Goal: Task Accomplishment & Management: Manage account settings

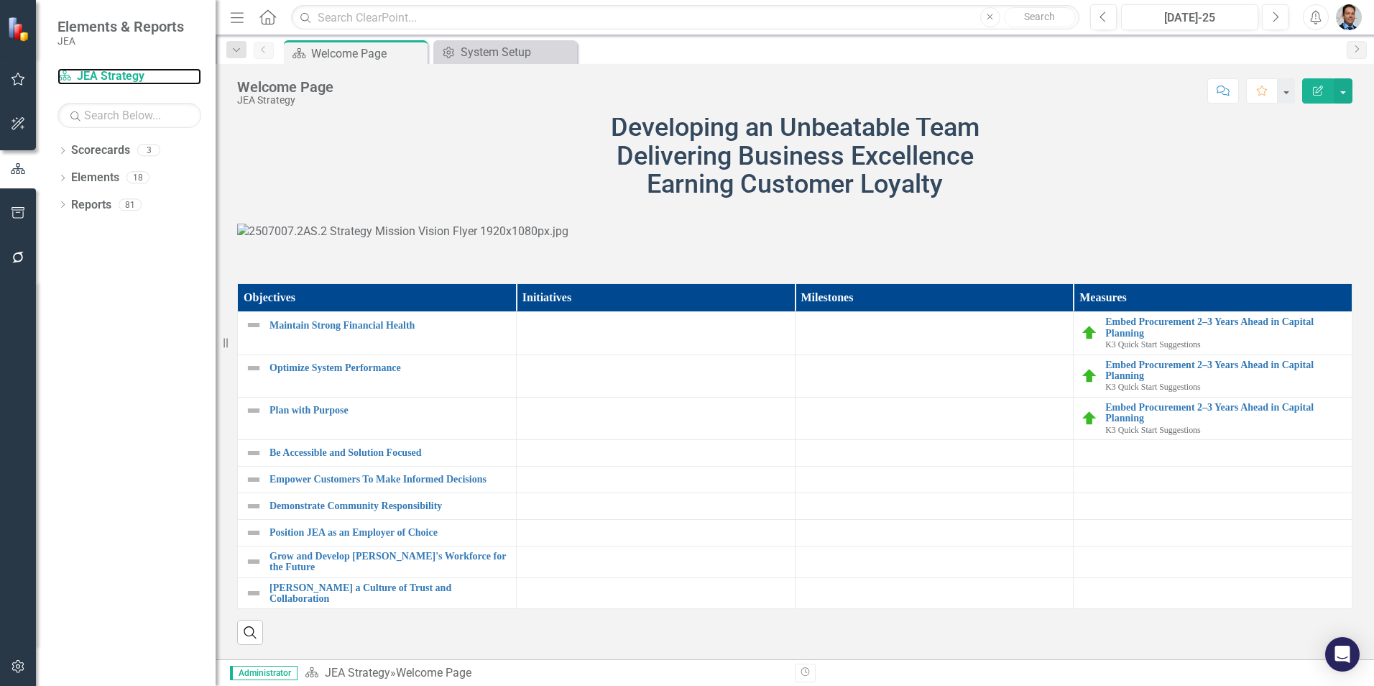
scroll to position [728, 0]
click at [92, 147] on link "Scorecards" at bounding box center [100, 150] width 59 height 17
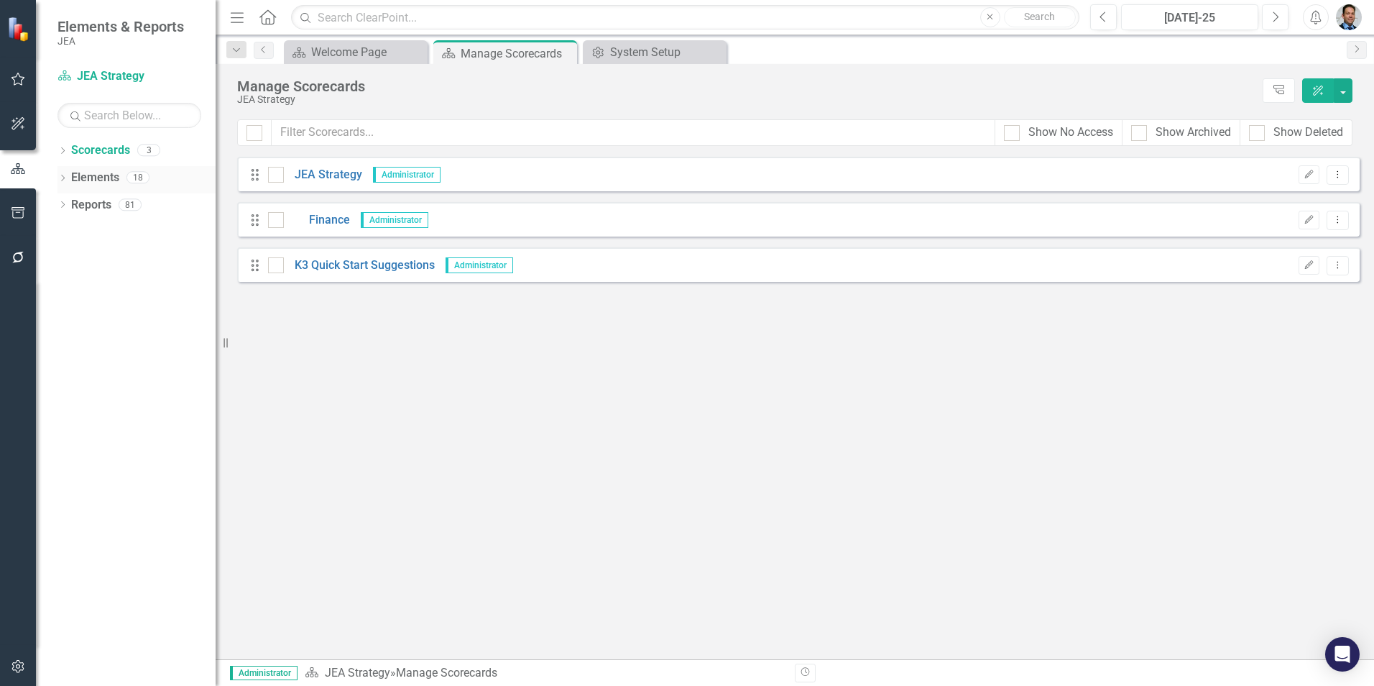
click at [82, 177] on link "Elements" at bounding box center [95, 178] width 48 height 17
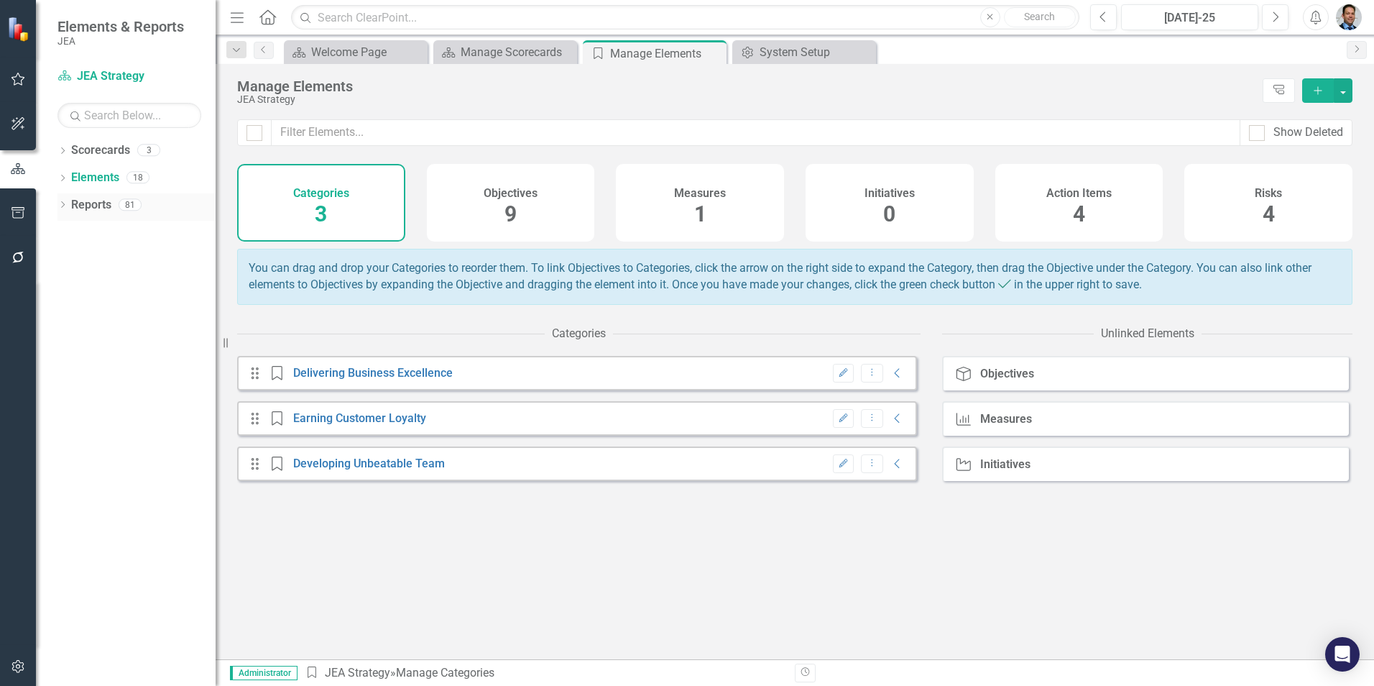
click at [84, 205] on link "Reports" at bounding box center [91, 205] width 40 height 17
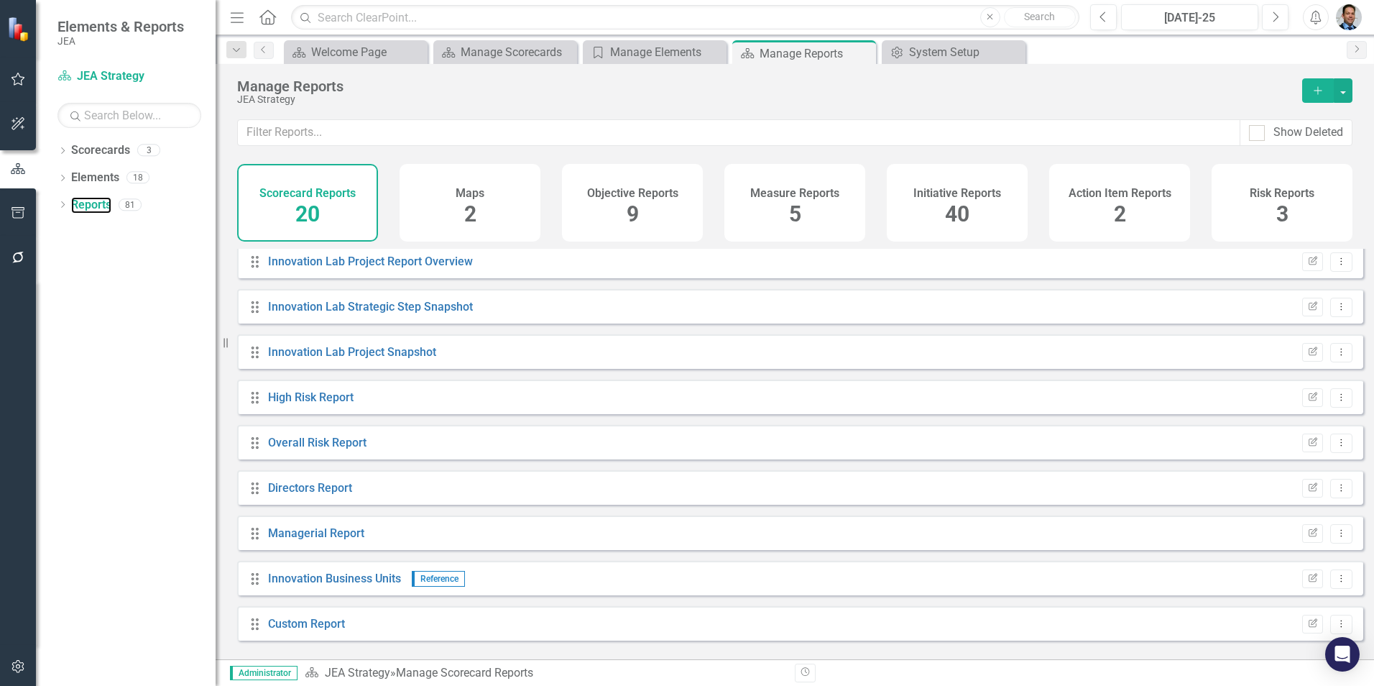
scroll to position [506, 0]
click at [317, 627] on link "Custom Report" at bounding box center [306, 621] width 77 height 14
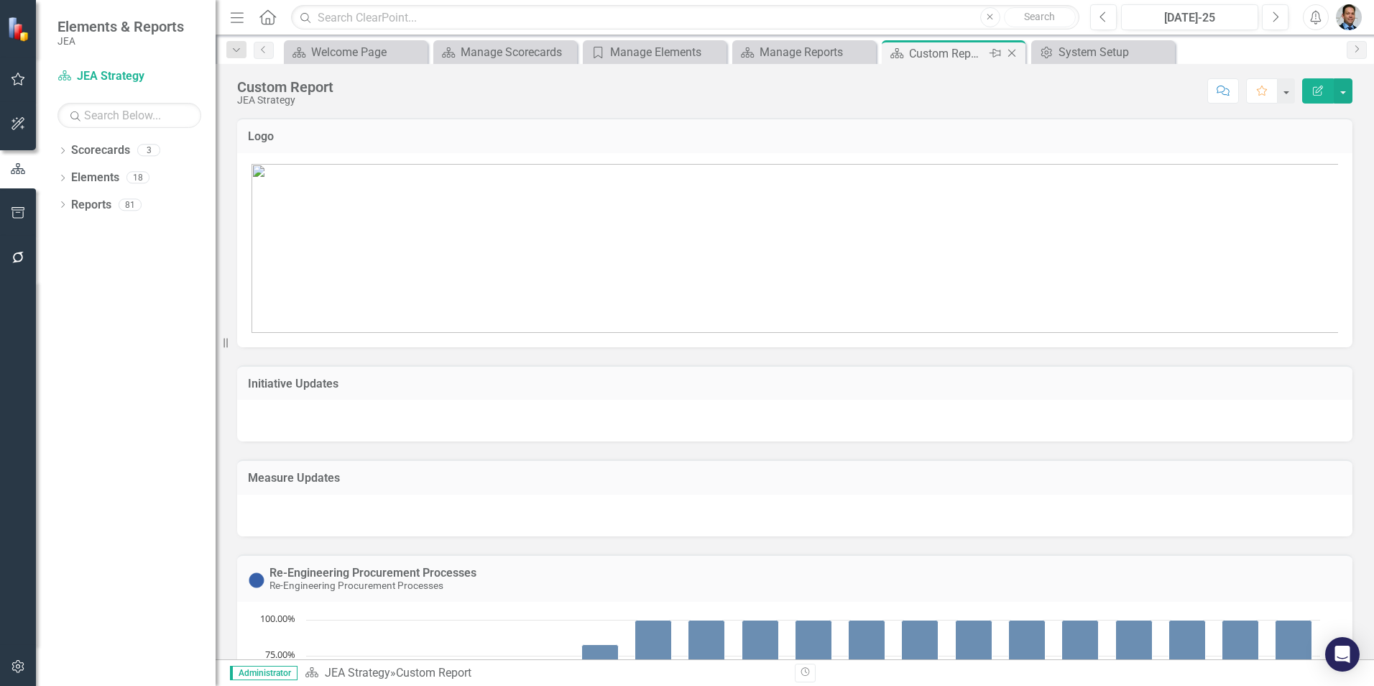
click at [1010, 52] on icon "Close" at bounding box center [1012, 52] width 14 height 11
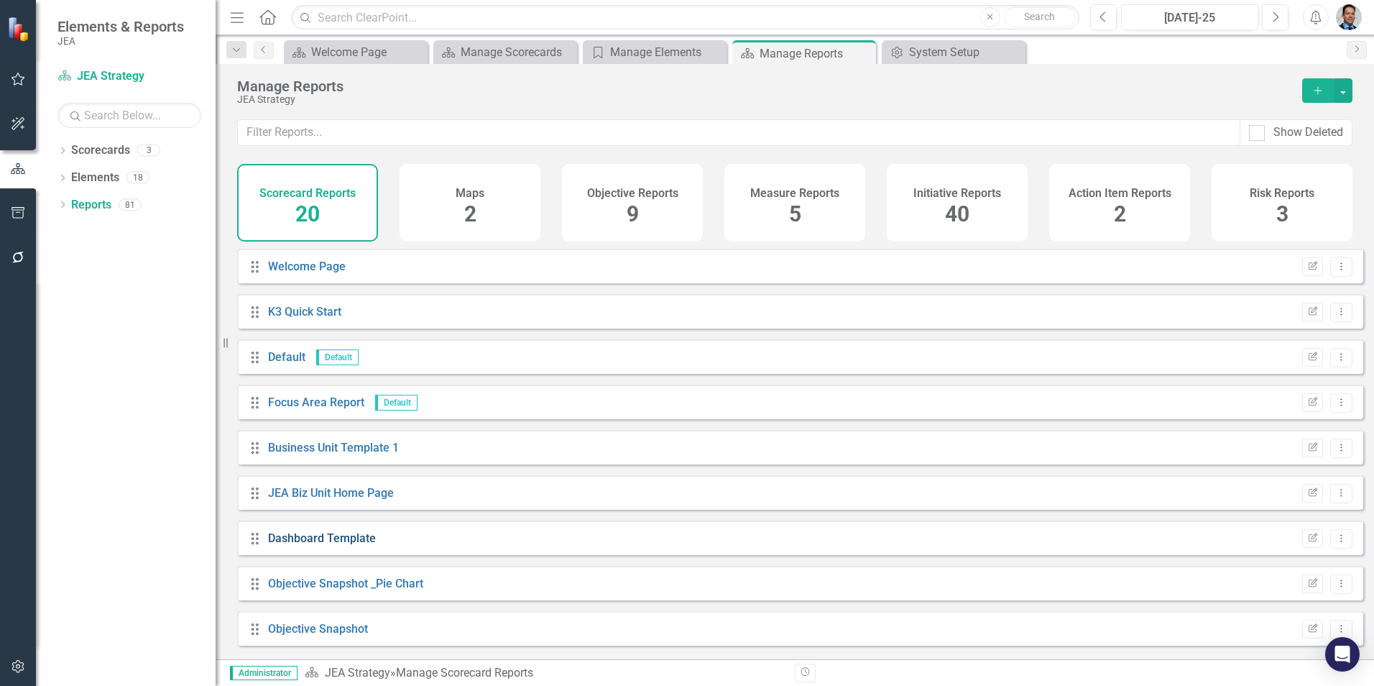
click at [308, 545] on link "Dashboard Template" at bounding box center [322, 538] width 108 height 14
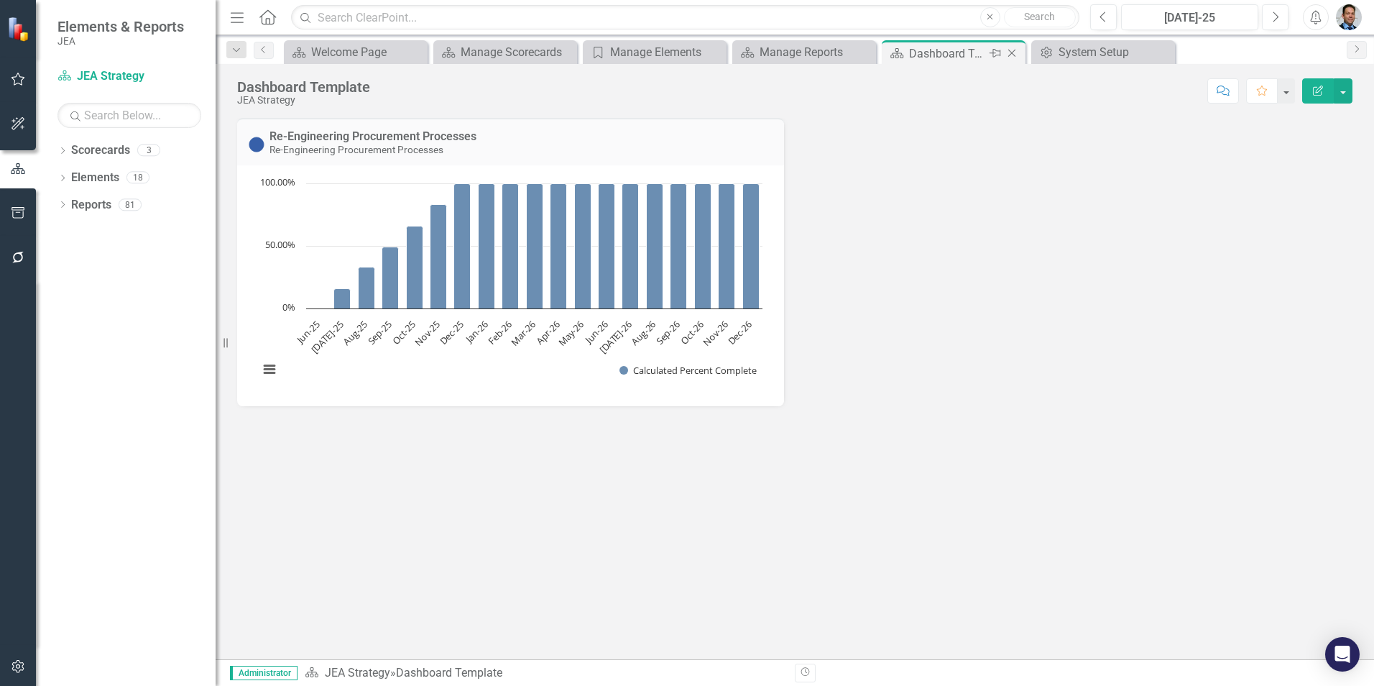
click at [1015, 57] on icon "Close" at bounding box center [1012, 52] width 14 height 11
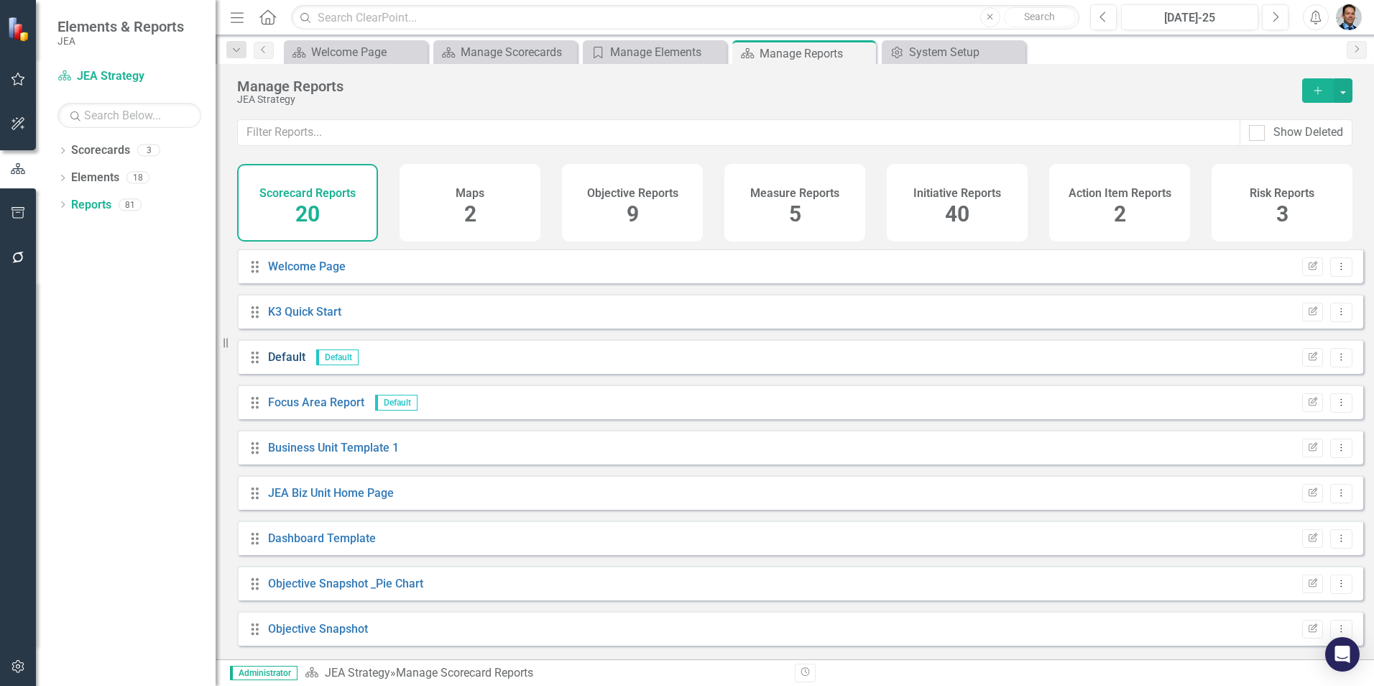
click at [288, 364] on link "Default" at bounding box center [286, 357] width 37 height 14
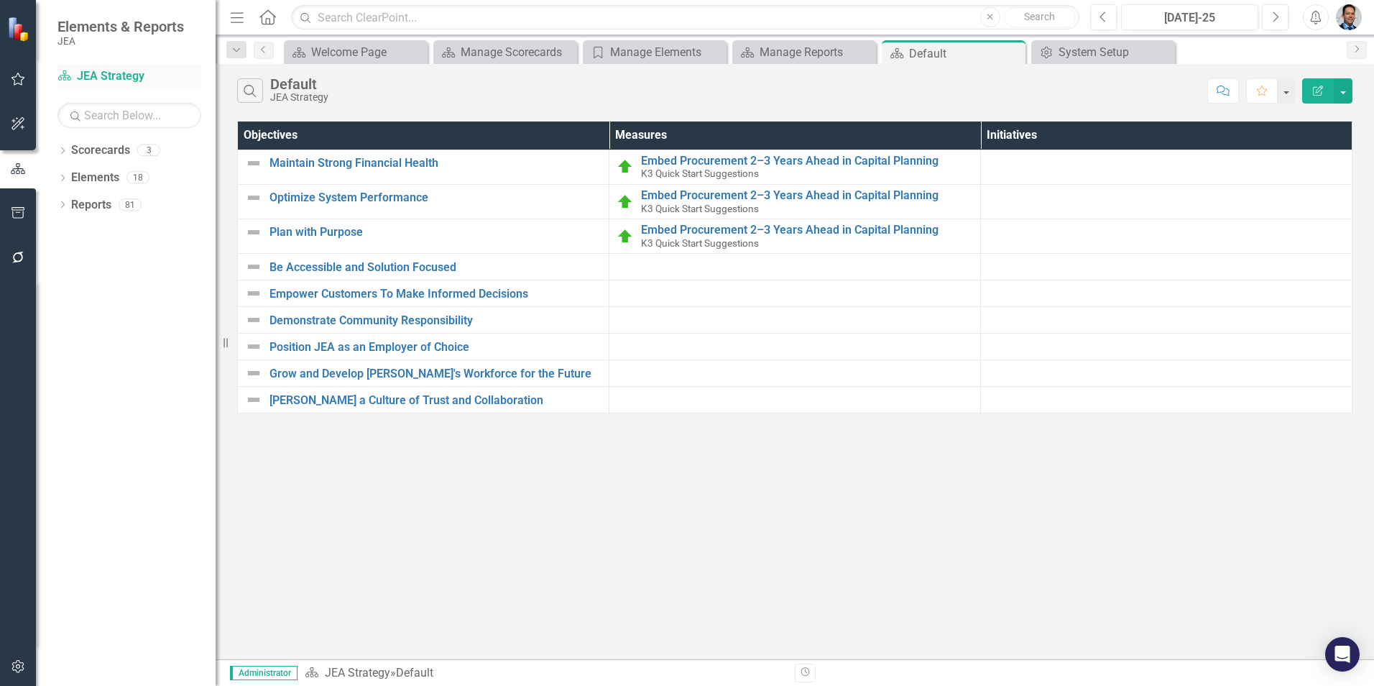
click at [96, 75] on link "Scorecard JEA Strategy" at bounding box center [129, 76] width 144 height 17
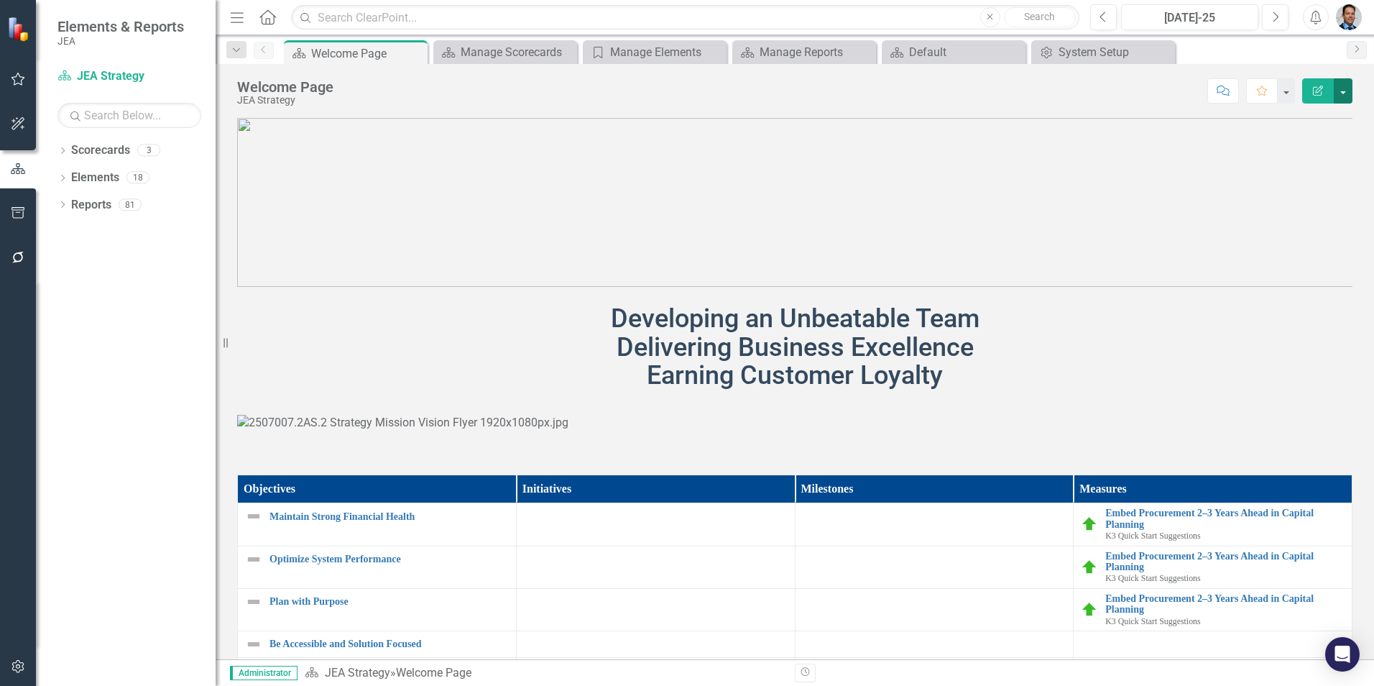
click at [1339, 91] on button "button" at bounding box center [1343, 90] width 19 height 25
click at [1311, 151] on link "Edit Report Edit Layout" at bounding box center [1293, 144] width 116 height 27
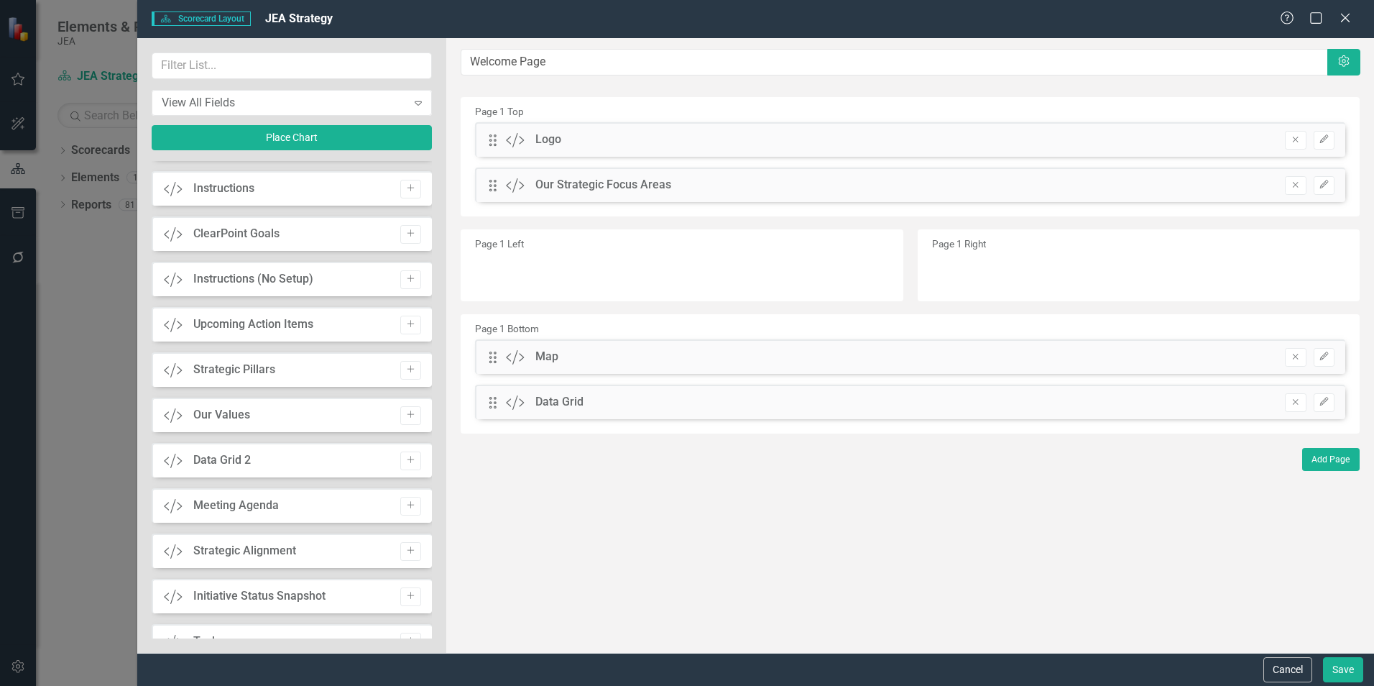
scroll to position [431, 0]
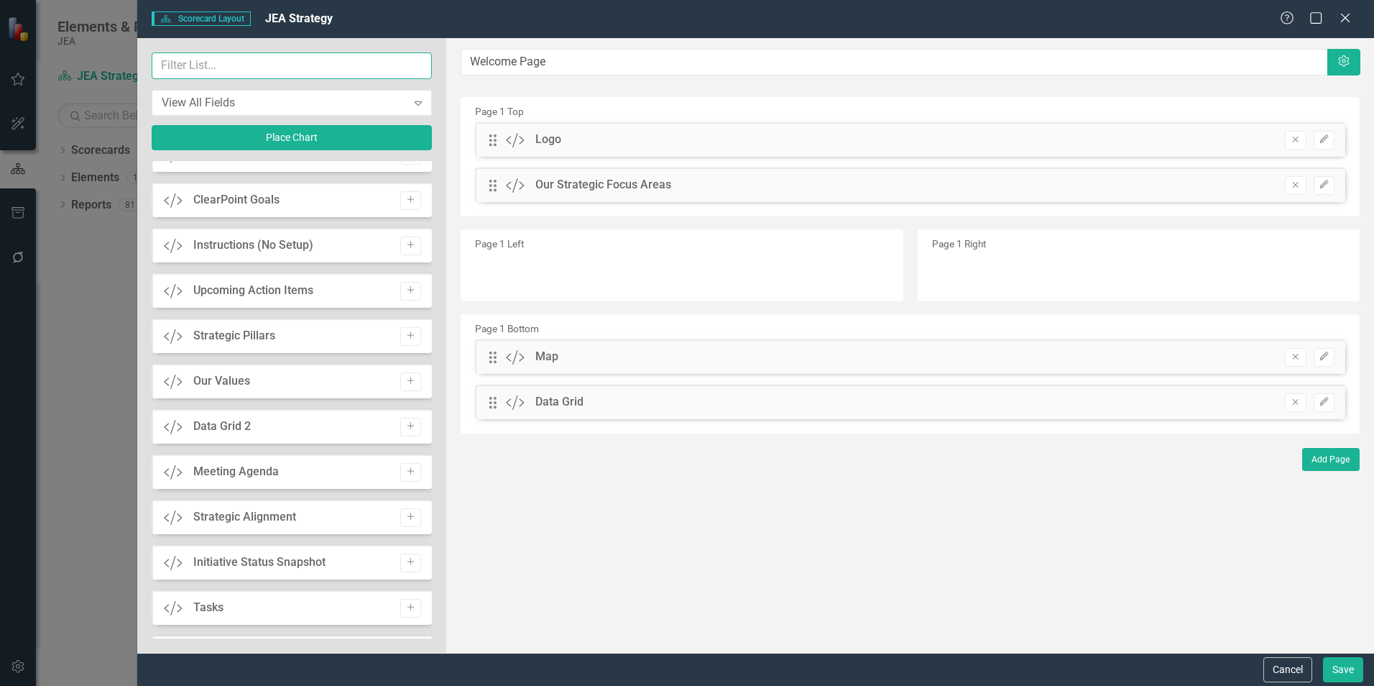
click at [223, 67] on input "text" at bounding box center [292, 65] width 280 height 27
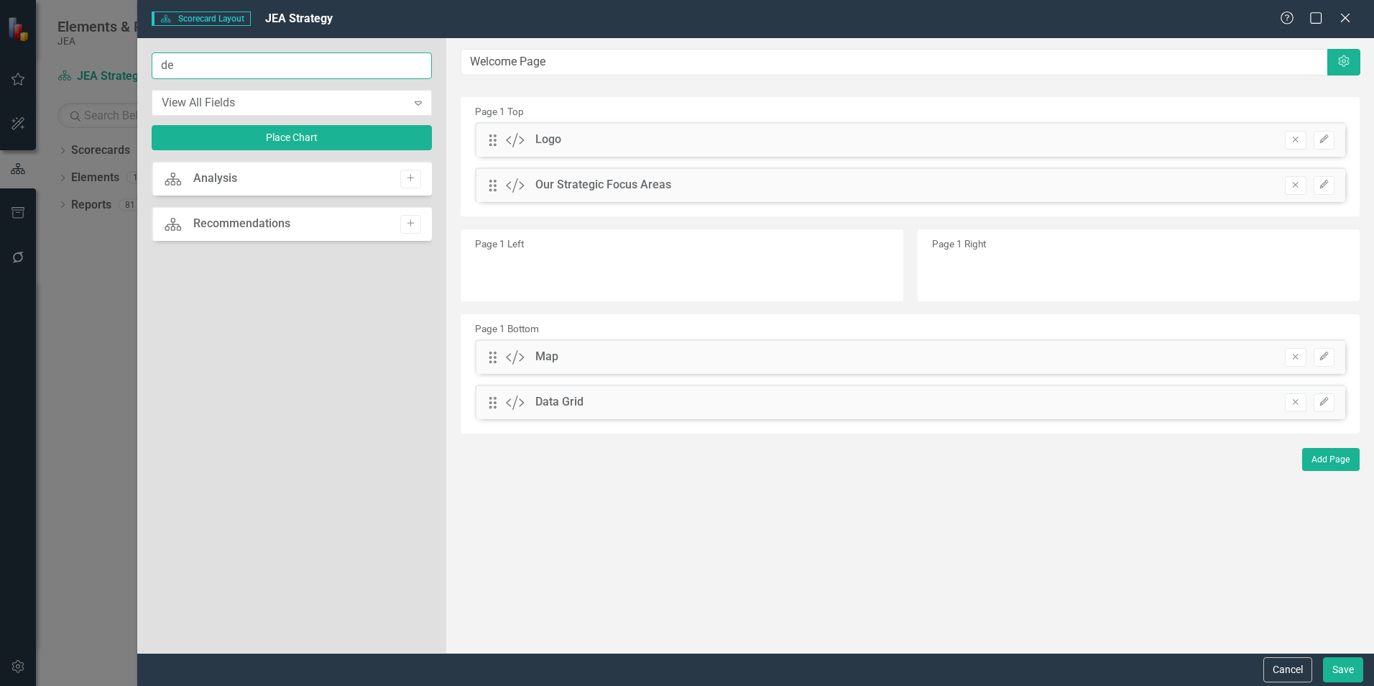
type input "d"
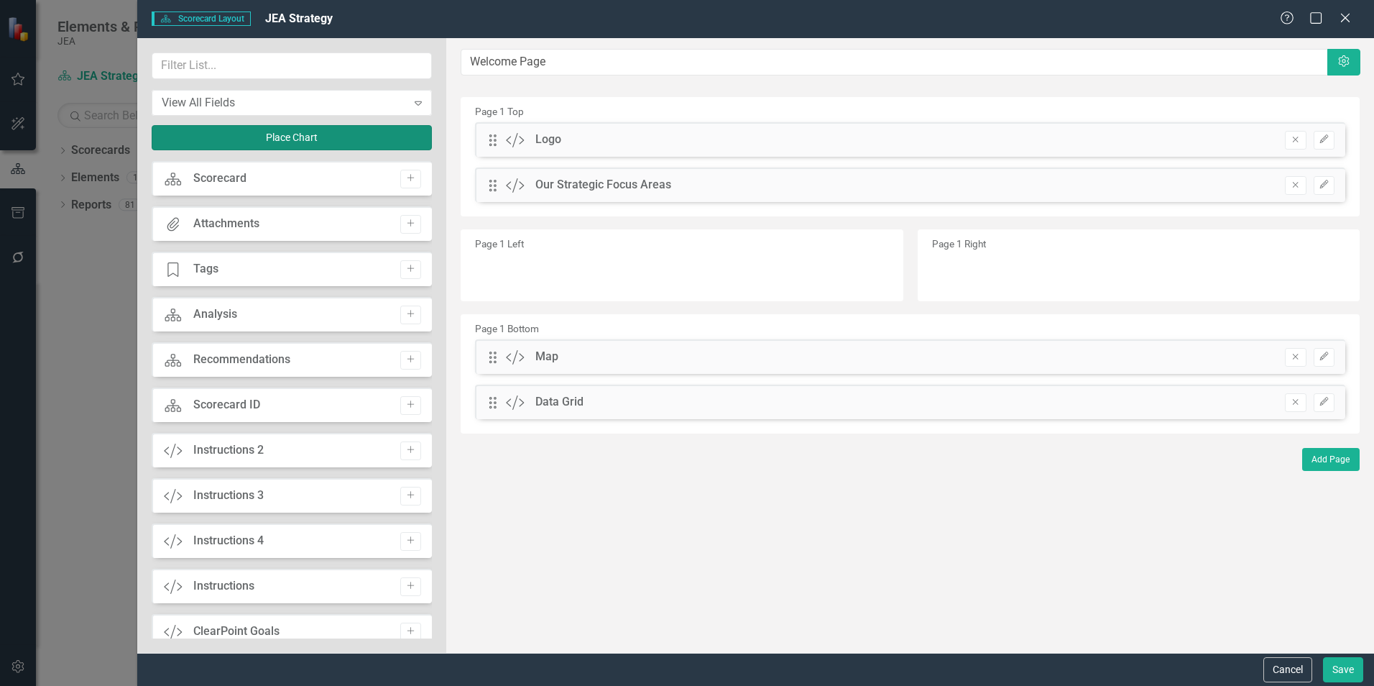
click at [271, 133] on button "Place Chart" at bounding box center [292, 137] width 280 height 25
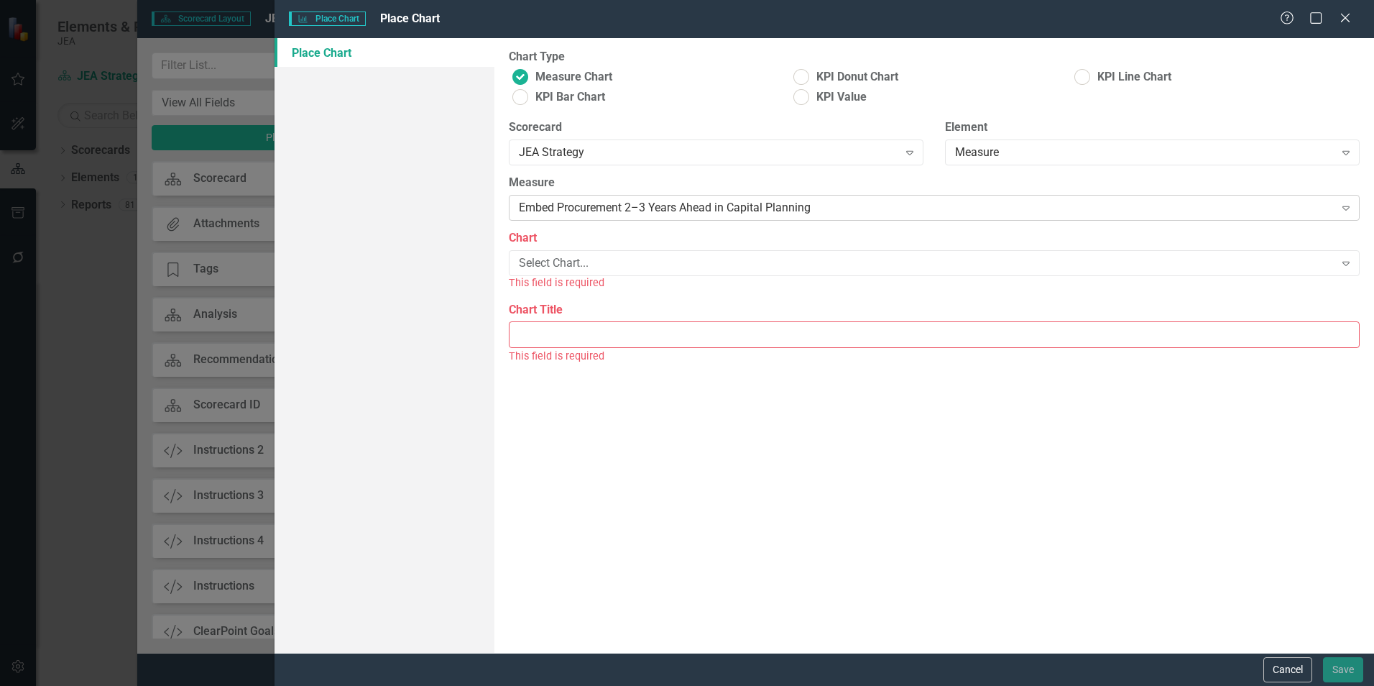
click at [696, 206] on div "Embed Procurement 2–3 Years Ahead in Capital Planning" at bounding box center [926, 208] width 815 height 17
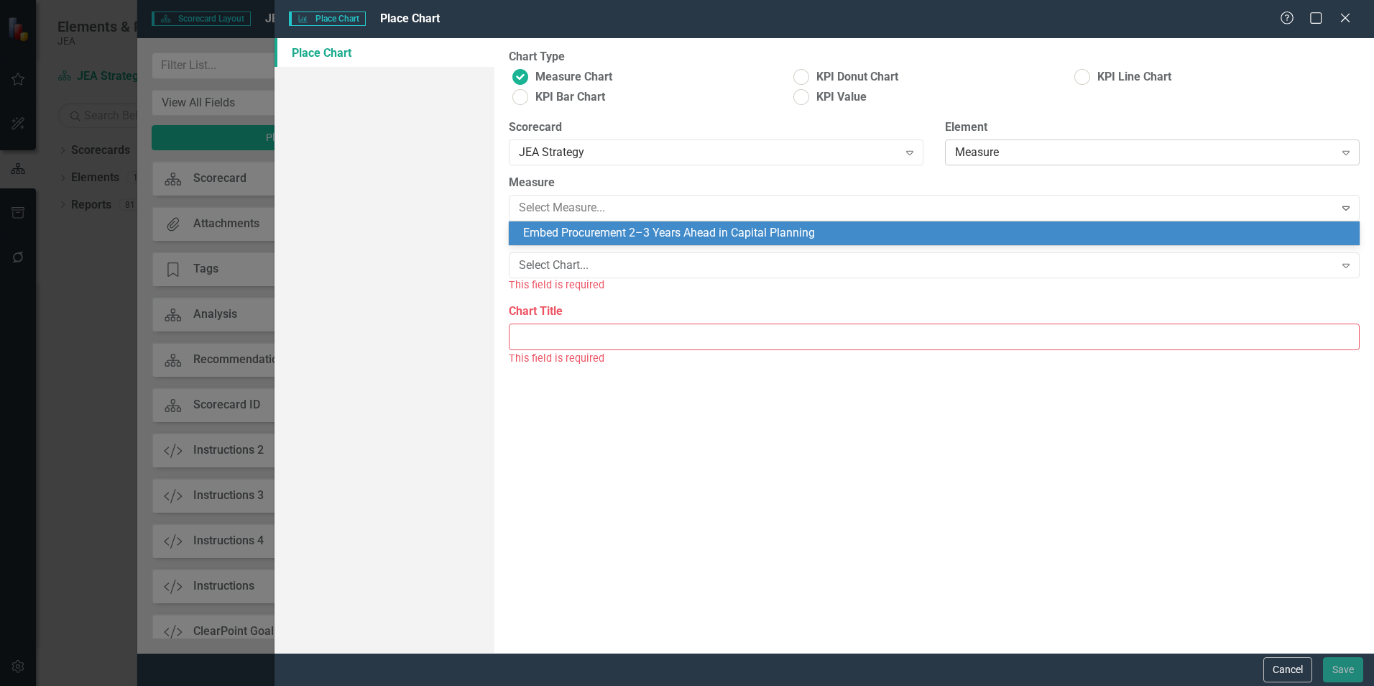
click at [1007, 149] on div "Measure" at bounding box center [1144, 152] width 379 height 17
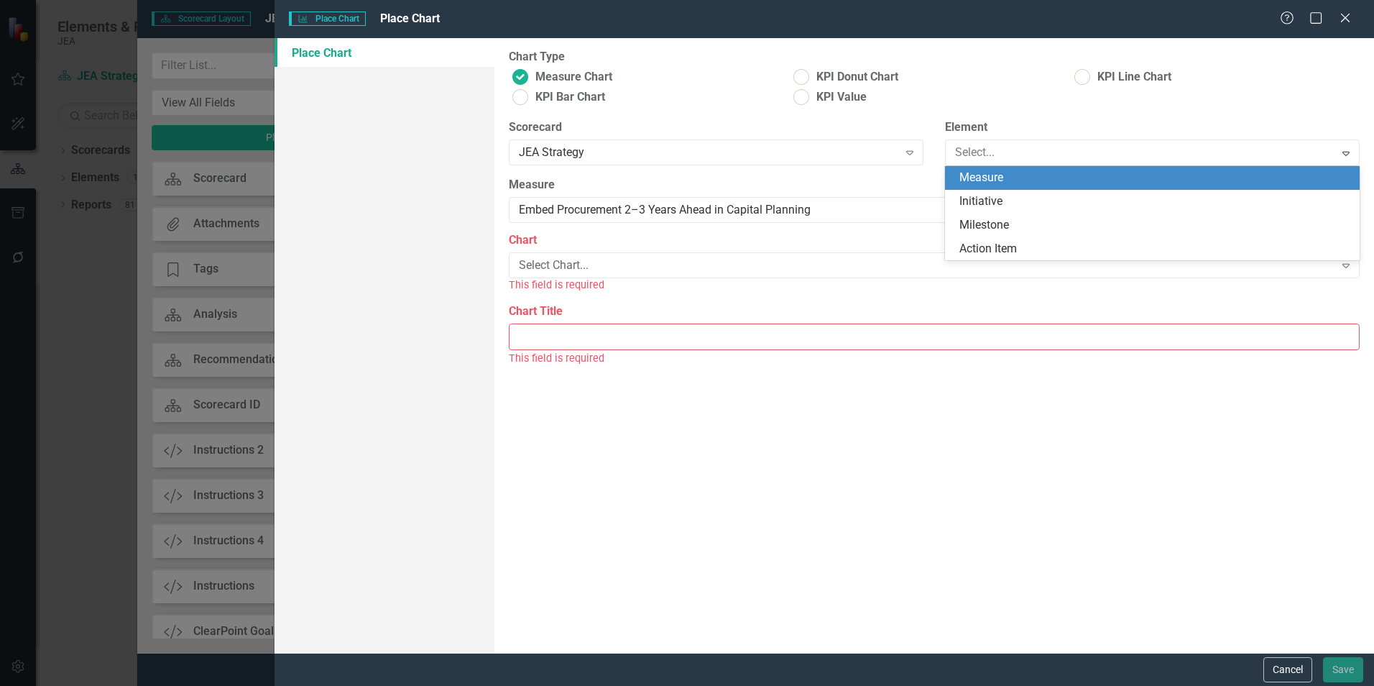
click at [997, 170] on div "Measure" at bounding box center [1155, 178] width 392 height 17
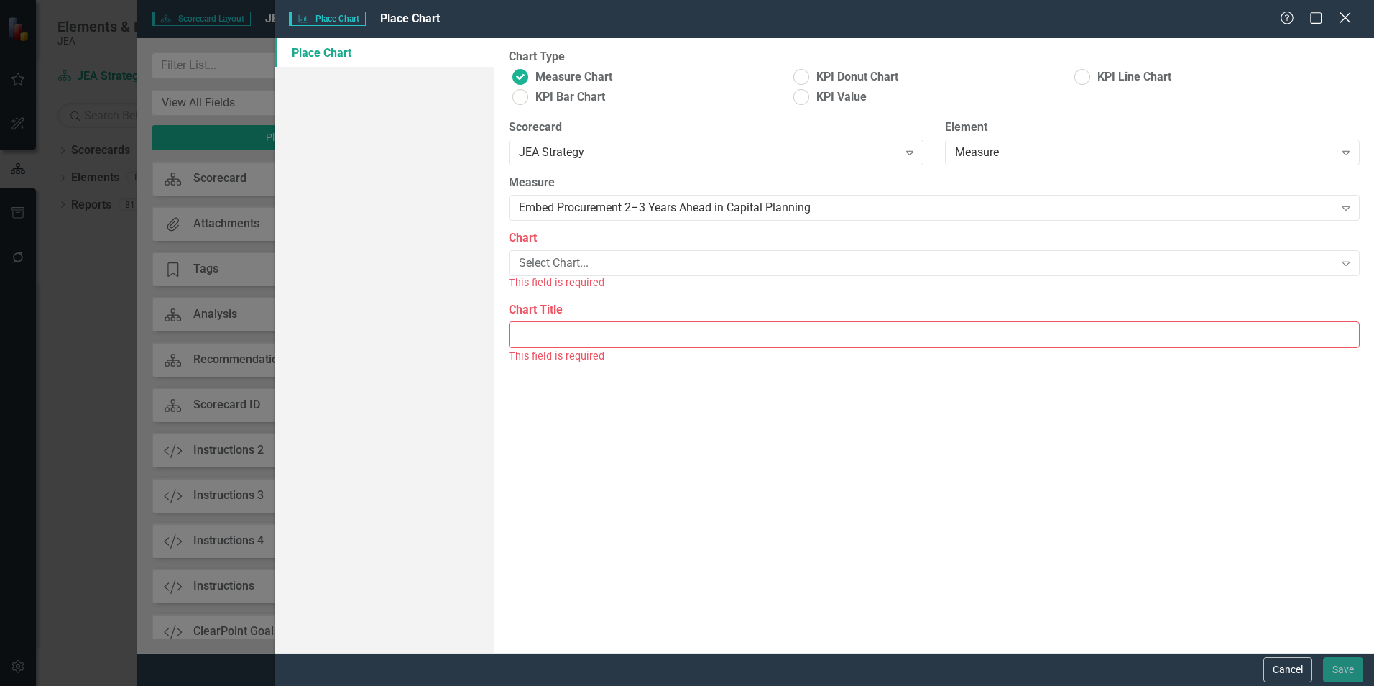
click at [1339, 13] on icon "Close" at bounding box center [1345, 18] width 18 height 14
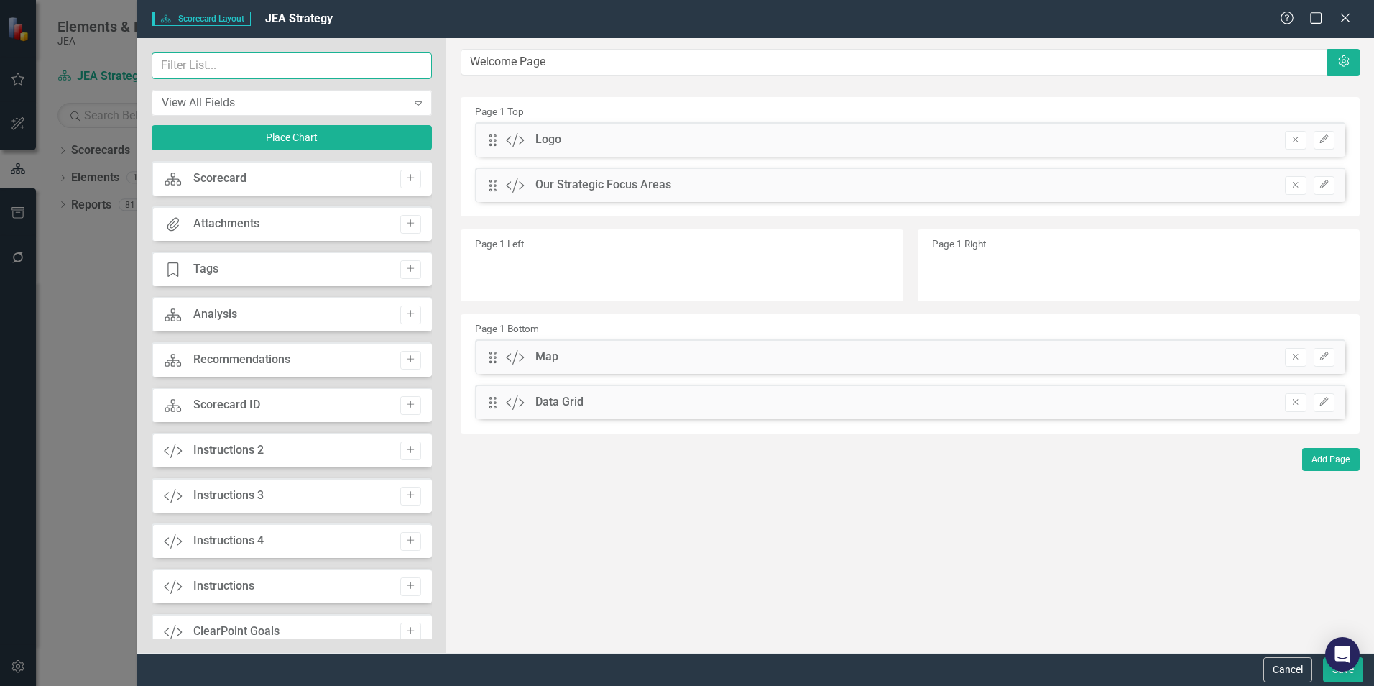
click at [268, 64] on input "text" at bounding box center [292, 65] width 280 height 27
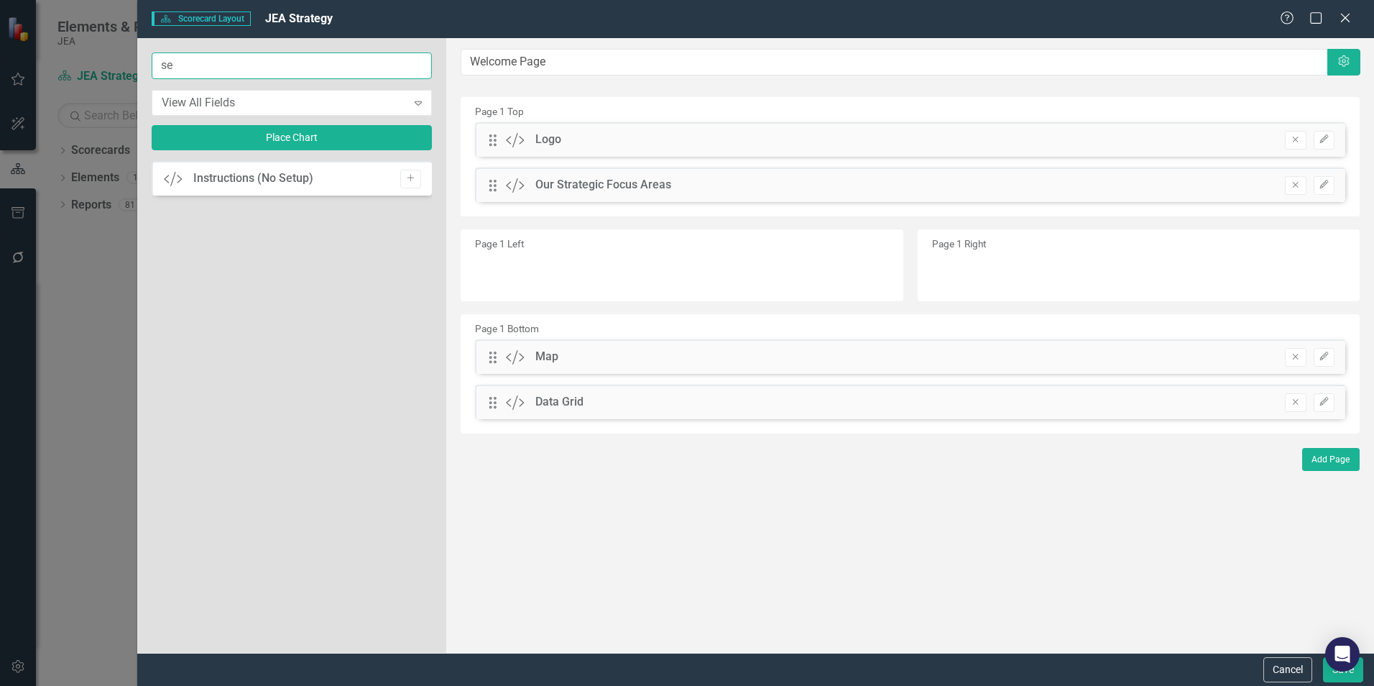
type input "s"
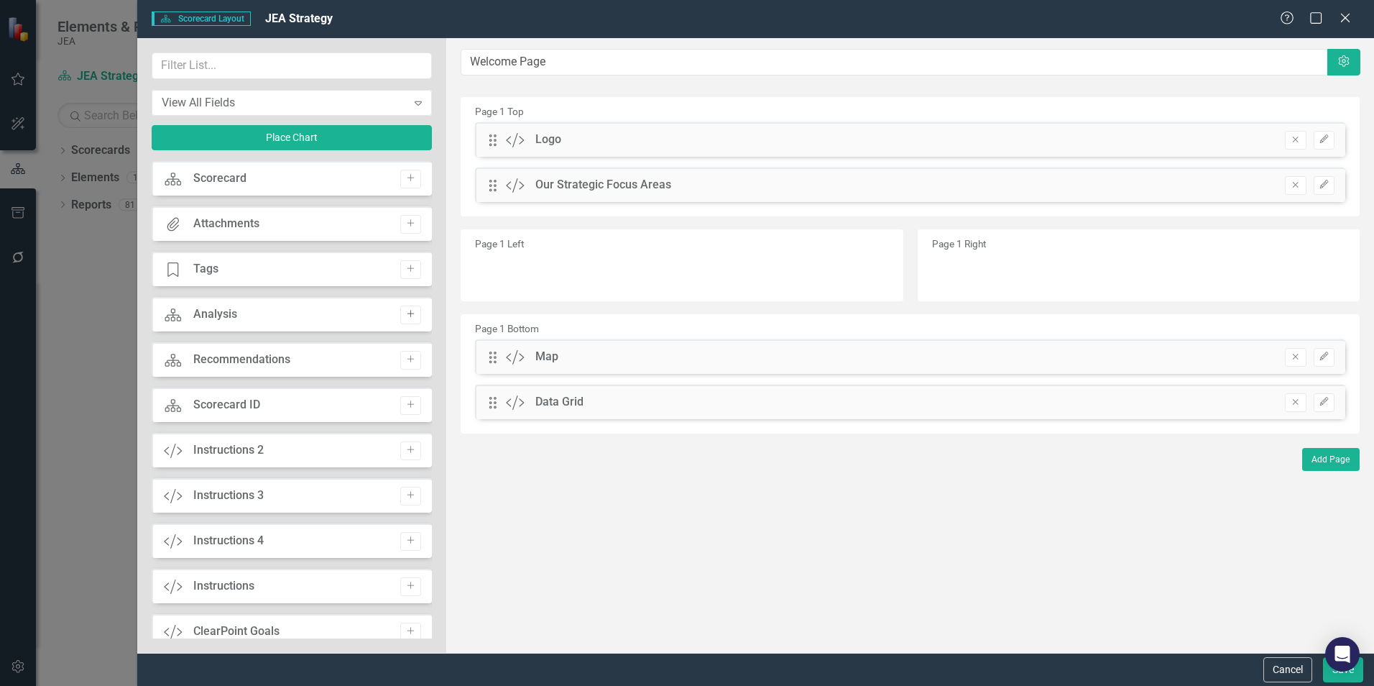
click at [407, 315] on icon "button" at bounding box center [410, 313] width 7 height 7
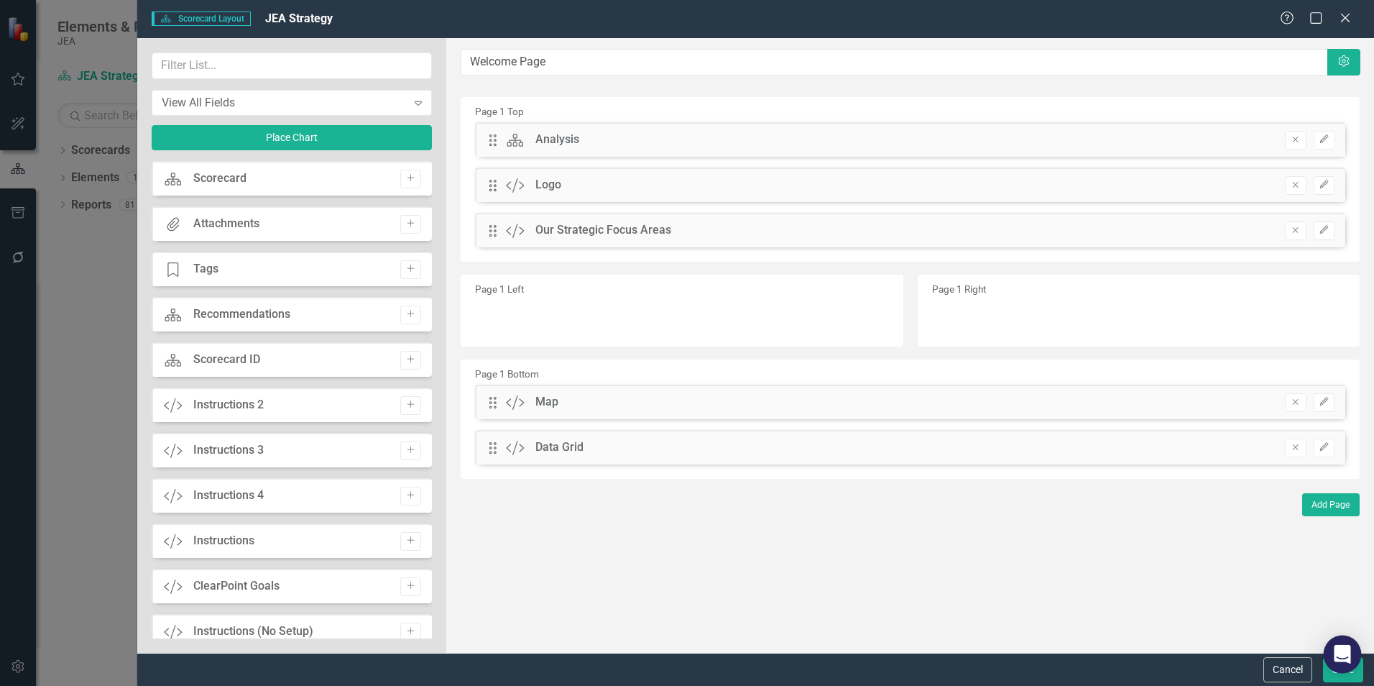
click at [1352, 670] on body "Elements & Reports JEA Scorecard JEA Strategy Search Dropdown Scorecards 3 Drop…" at bounding box center [687, 343] width 1374 height 686
click at [1303, 140] on button "Remove" at bounding box center [1295, 140] width 21 height 19
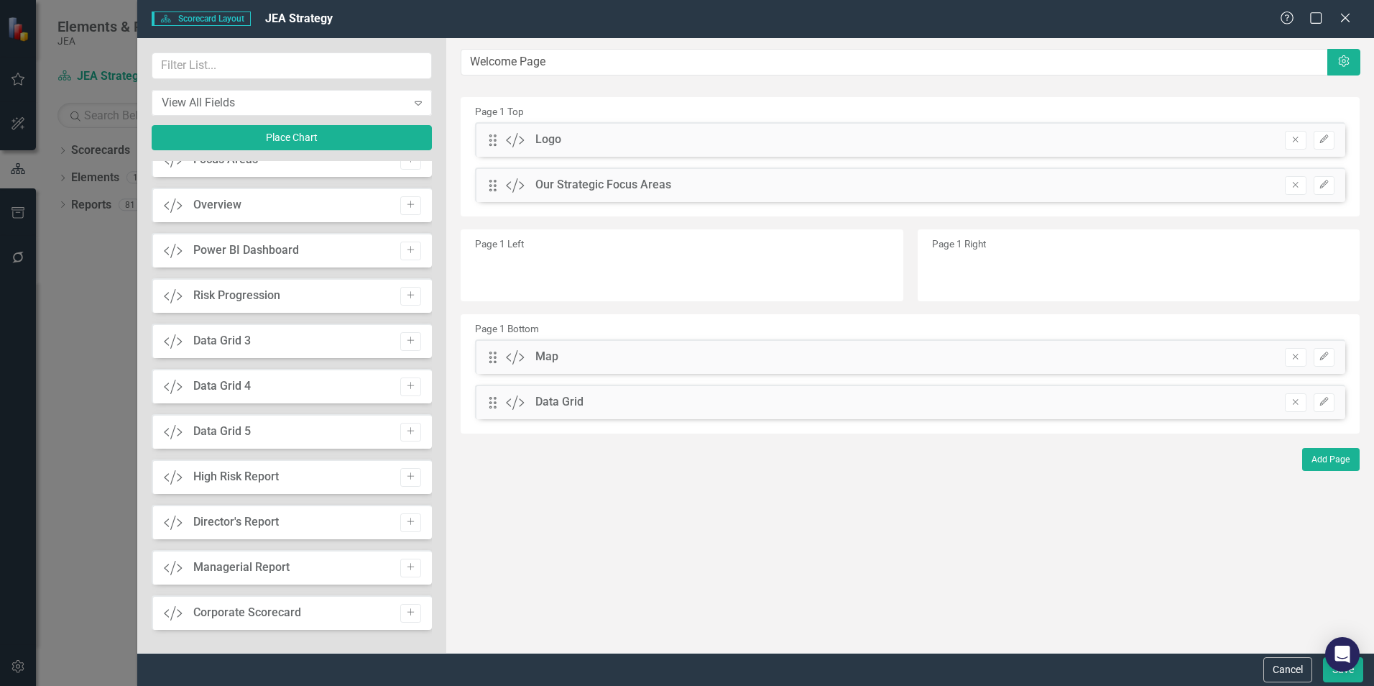
scroll to position [1967, 0]
click at [1303, 403] on button "Remove" at bounding box center [1295, 402] width 21 height 19
click at [1352, 676] on button "Save" at bounding box center [1343, 669] width 40 height 25
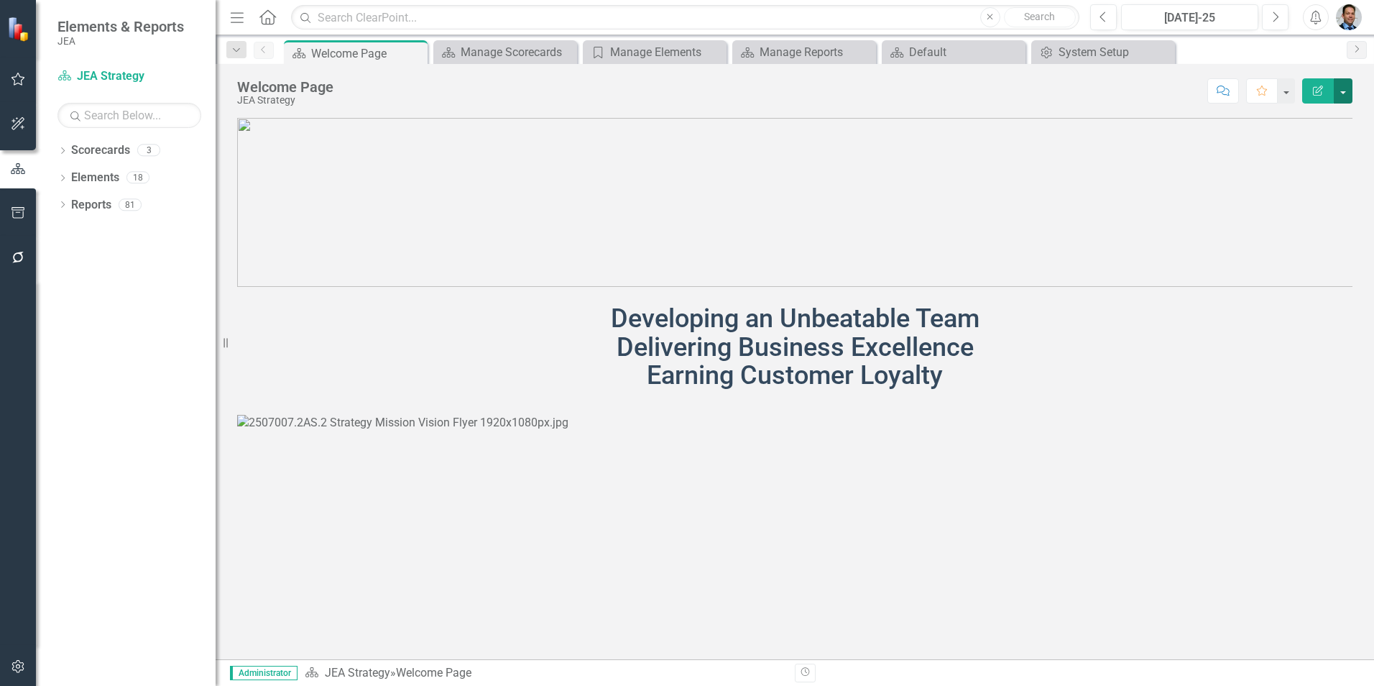
click at [1346, 94] on button "button" at bounding box center [1343, 90] width 19 height 25
click at [1311, 143] on link "Edit Report Edit Layout" at bounding box center [1293, 144] width 116 height 27
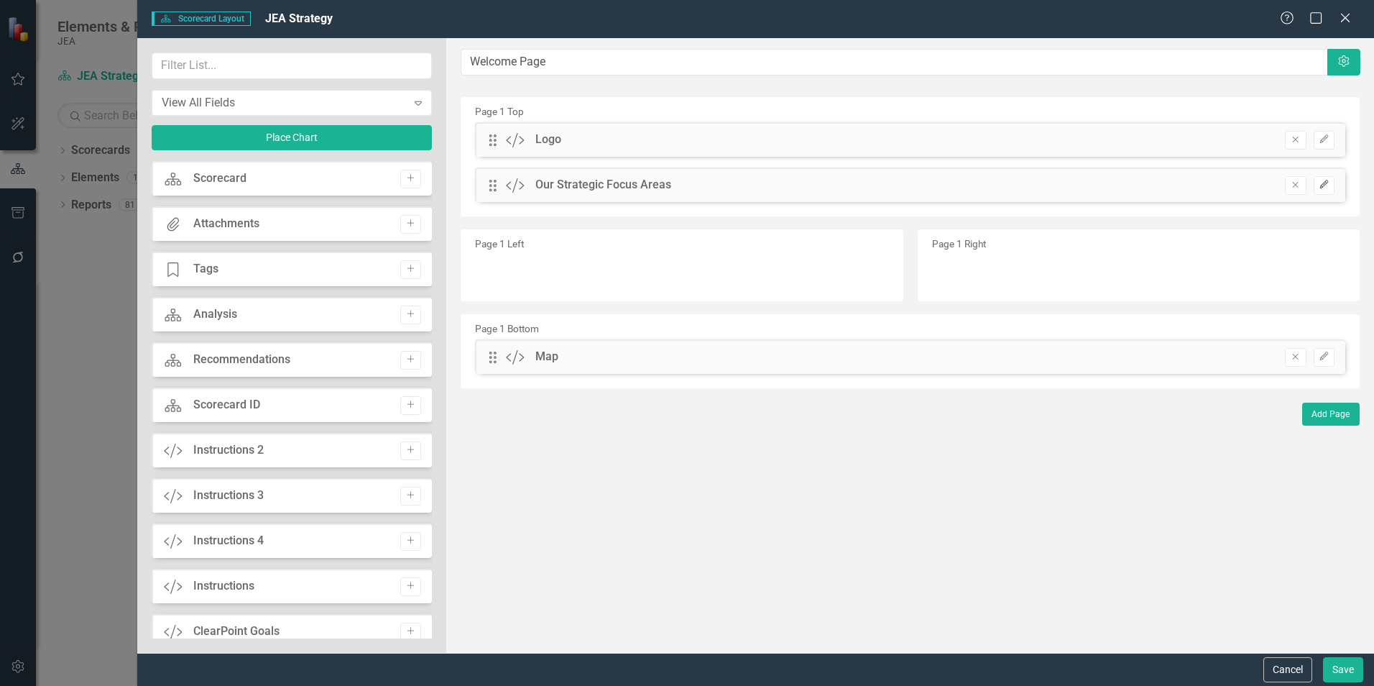
click at [1321, 183] on icon "Edit" at bounding box center [1324, 184] width 11 height 9
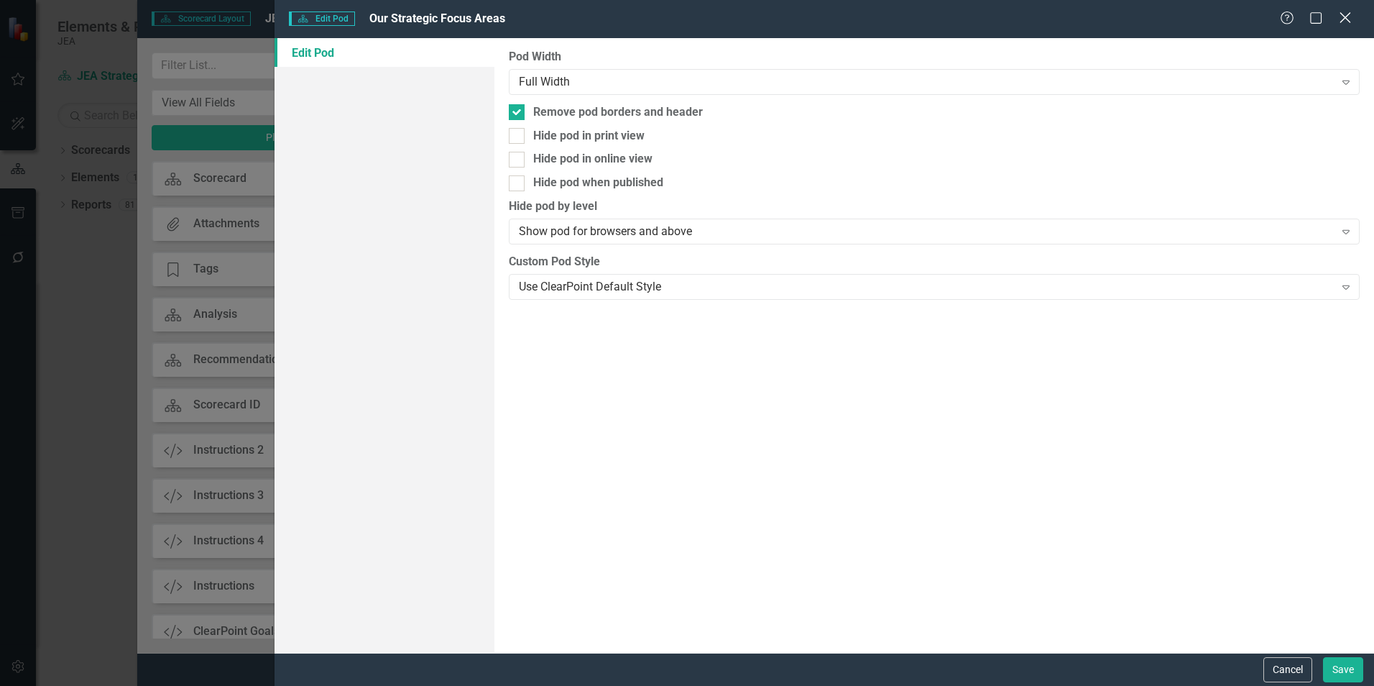
click at [1351, 17] on icon "Close" at bounding box center [1345, 18] width 18 height 14
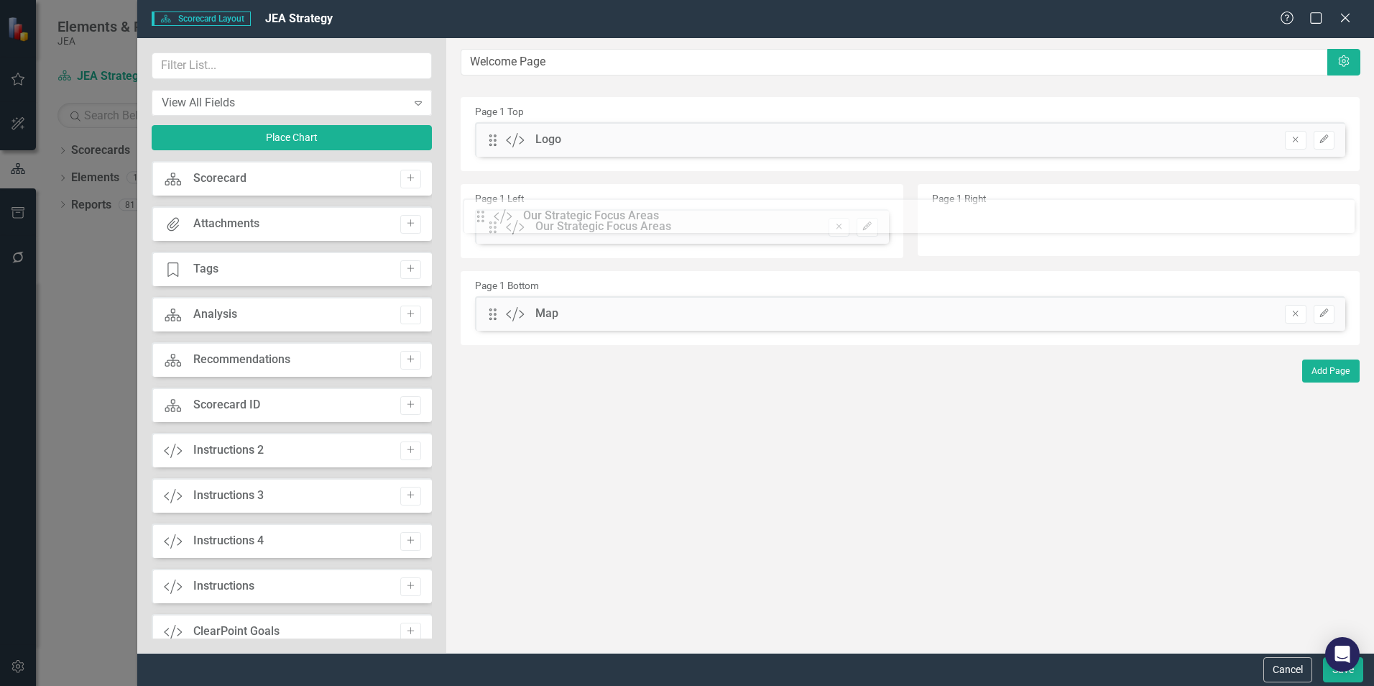
drag, startPoint x: 492, startPoint y: 187, endPoint x: 491, endPoint y: 219, distance: 32.4
click at [191, 63] on input "text" at bounding box center [292, 65] width 280 height 27
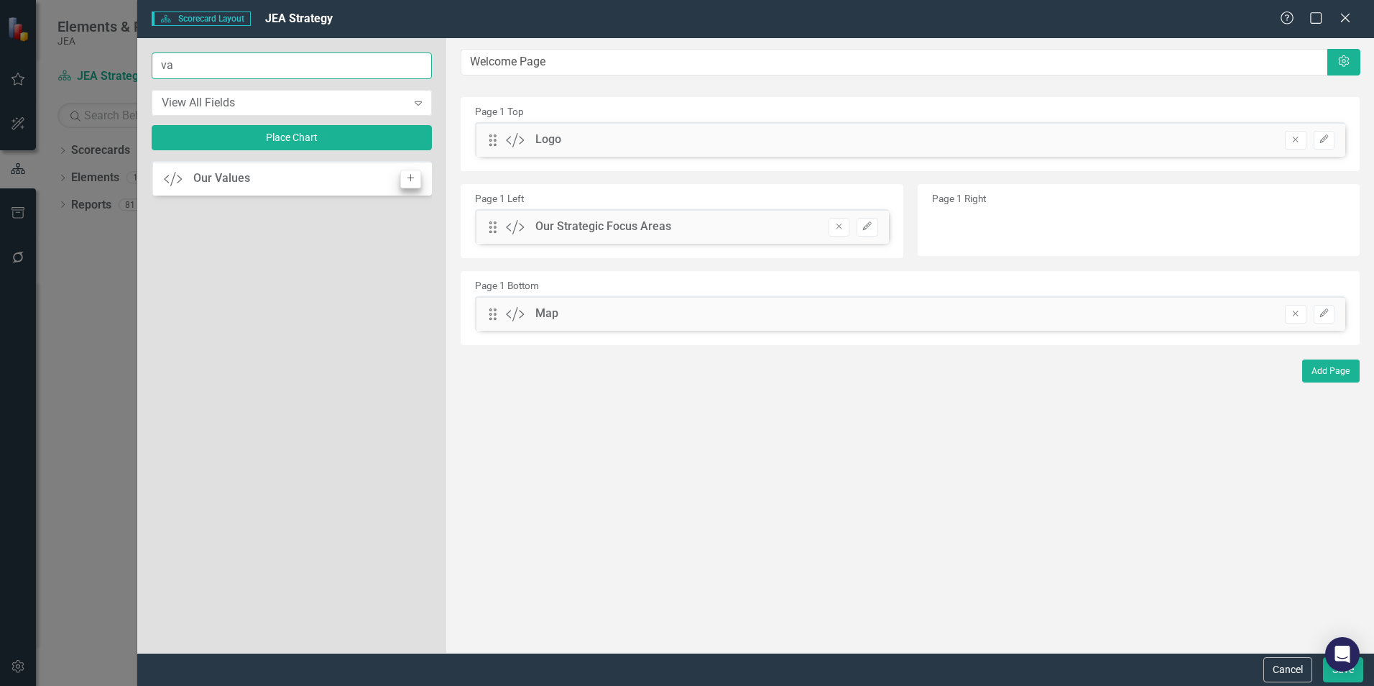
type input "va"
click at [408, 183] on icon "Add" at bounding box center [410, 178] width 11 height 9
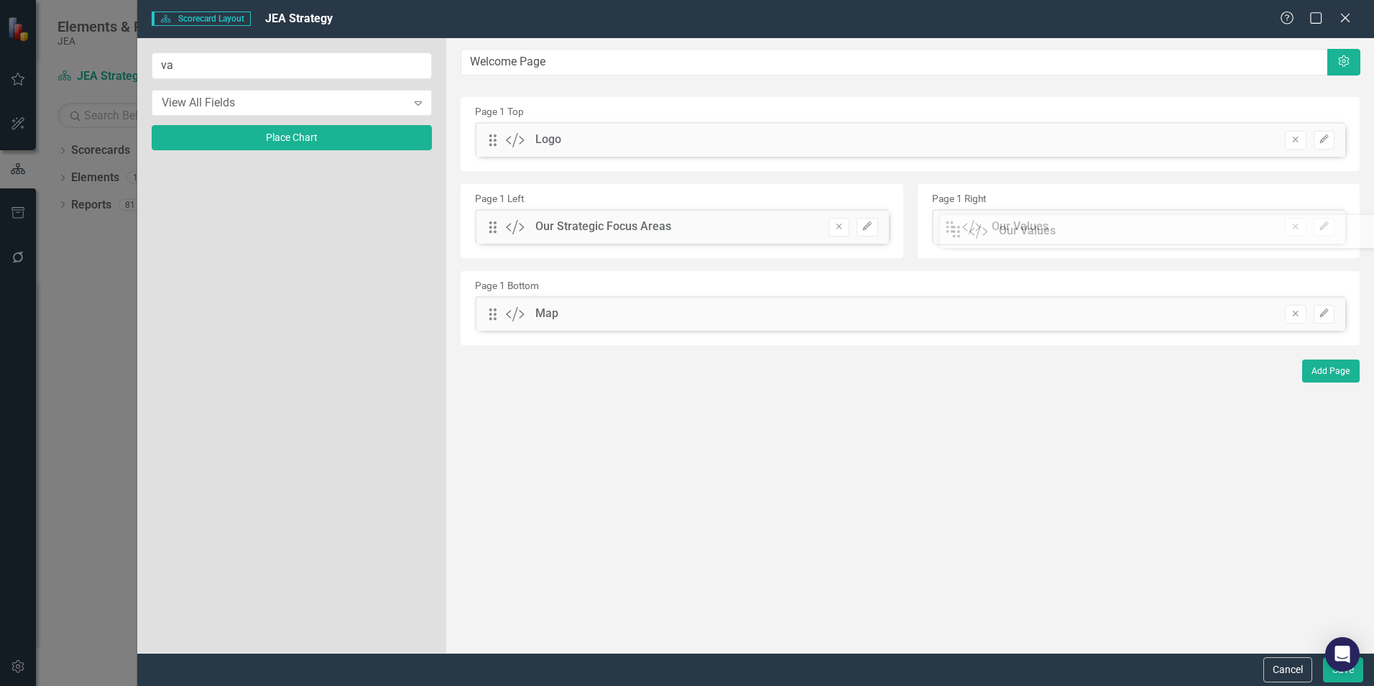
drag, startPoint x: 492, startPoint y: 142, endPoint x: 966, endPoint y: 233, distance: 483.0
click at [1332, 227] on button "Edit" at bounding box center [1324, 227] width 21 height 19
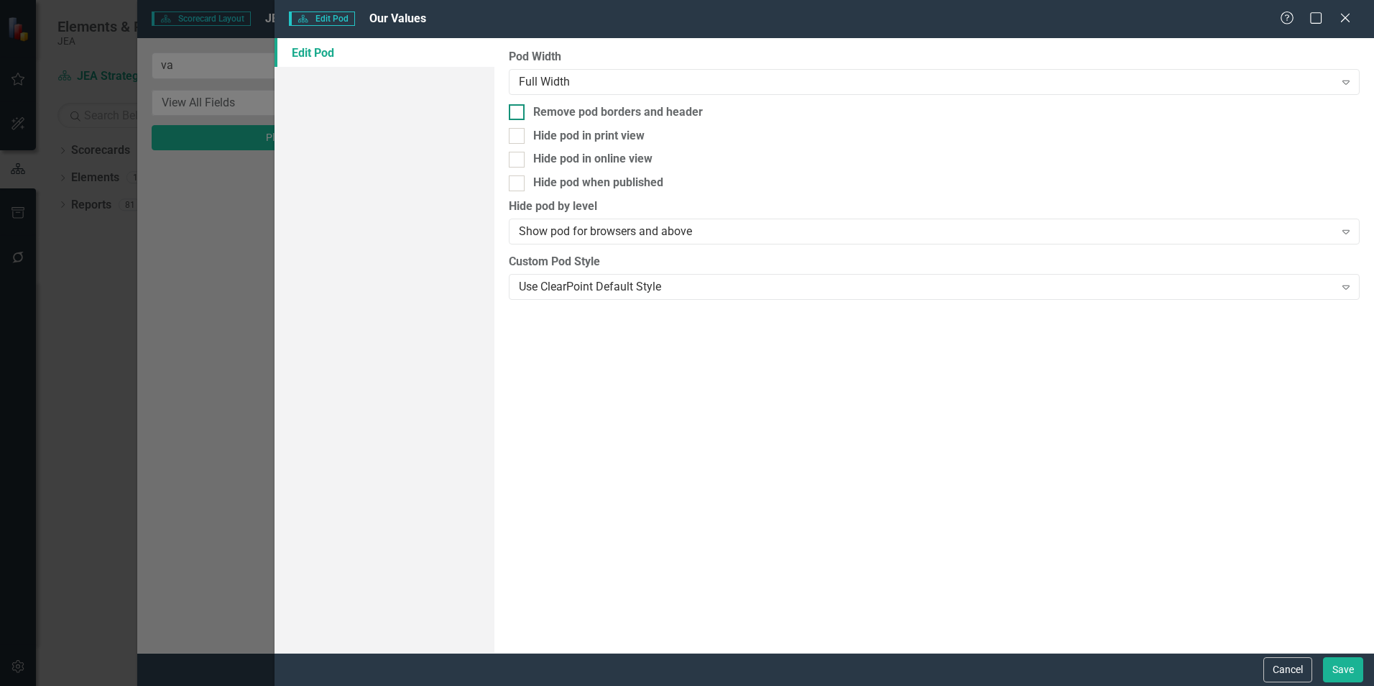
click at [515, 109] on input "Remove pod borders and header" at bounding box center [513, 108] width 9 height 9
checkbox input "true"
click at [1359, 672] on button "Save" at bounding box center [1343, 669] width 40 height 25
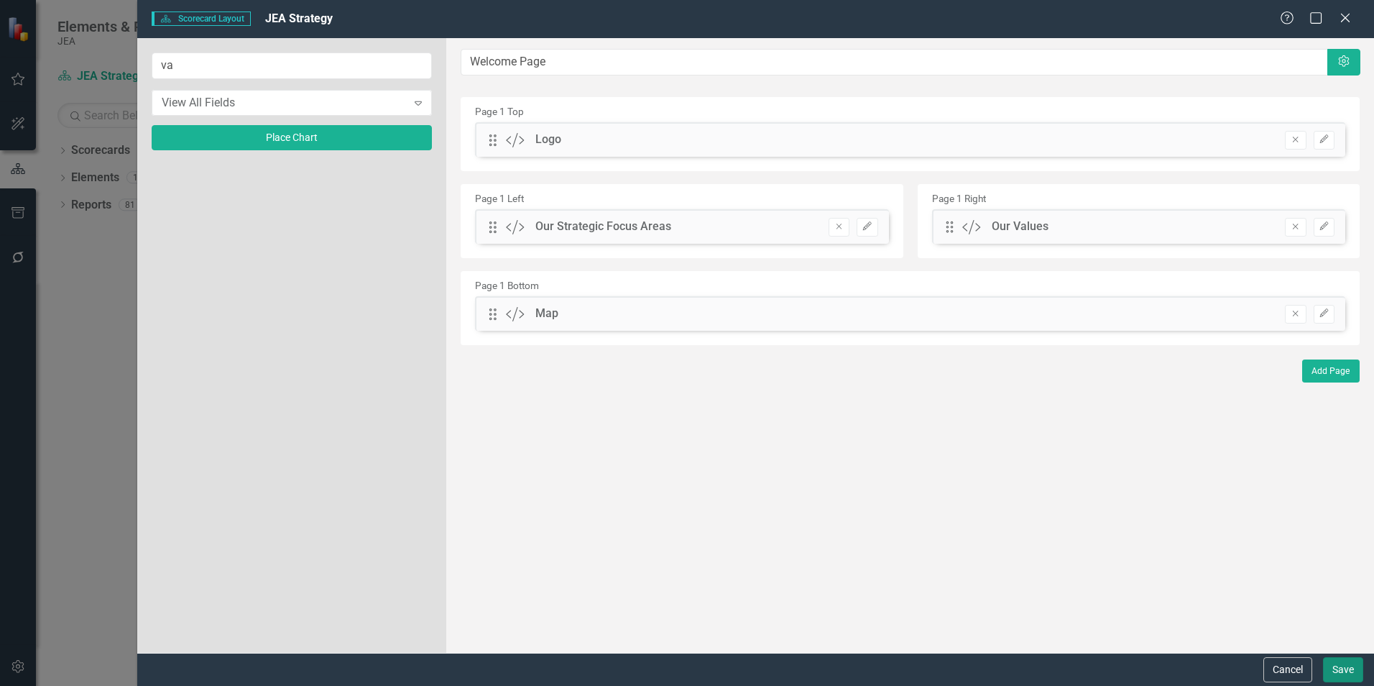
click at [1350, 669] on button "Save" at bounding box center [1343, 669] width 40 height 25
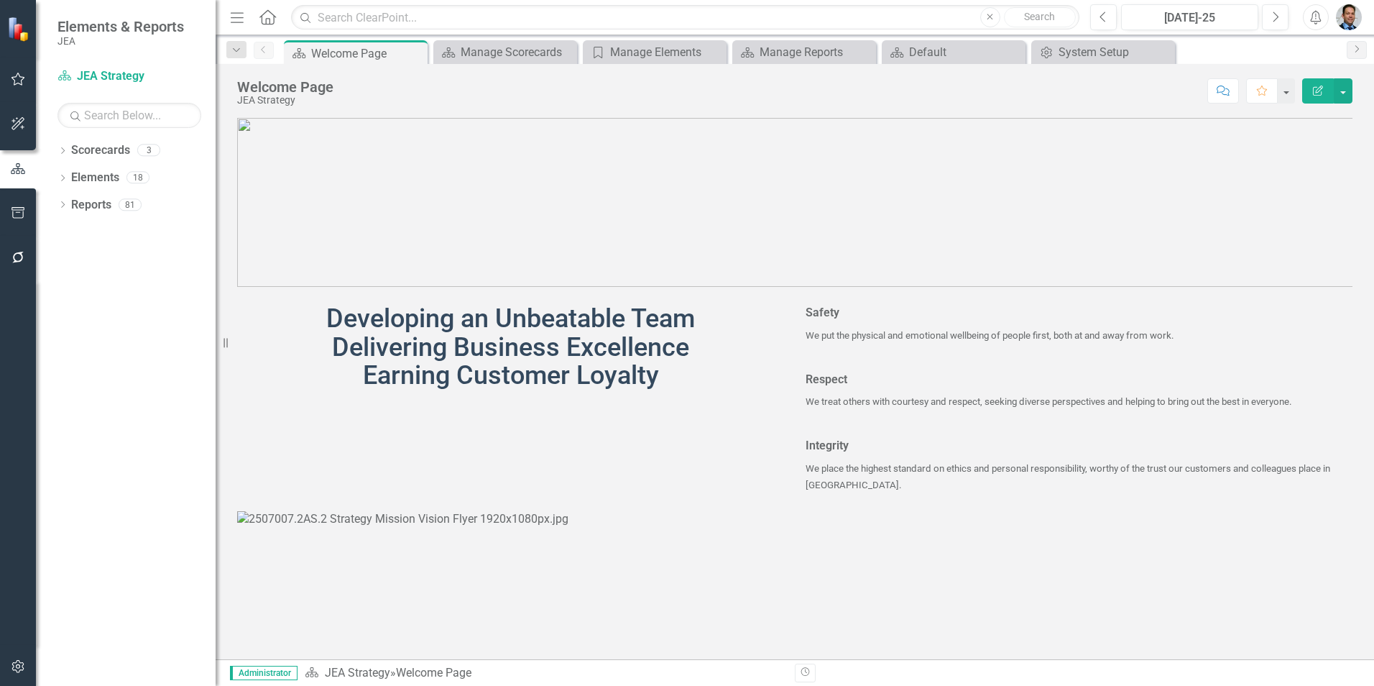
click at [994, 341] on p "We put the physical and emotional wellbeing of people first, both at and away f…" at bounding box center [1079, 335] width 547 height 22
click at [1347, 91] on button "button" at bounding box center [1343, 90] width 19 height 25
click at [1316, 120] on link "Edit Edit Scorecard" at bounding box center [1293, 117] width 116 height 27
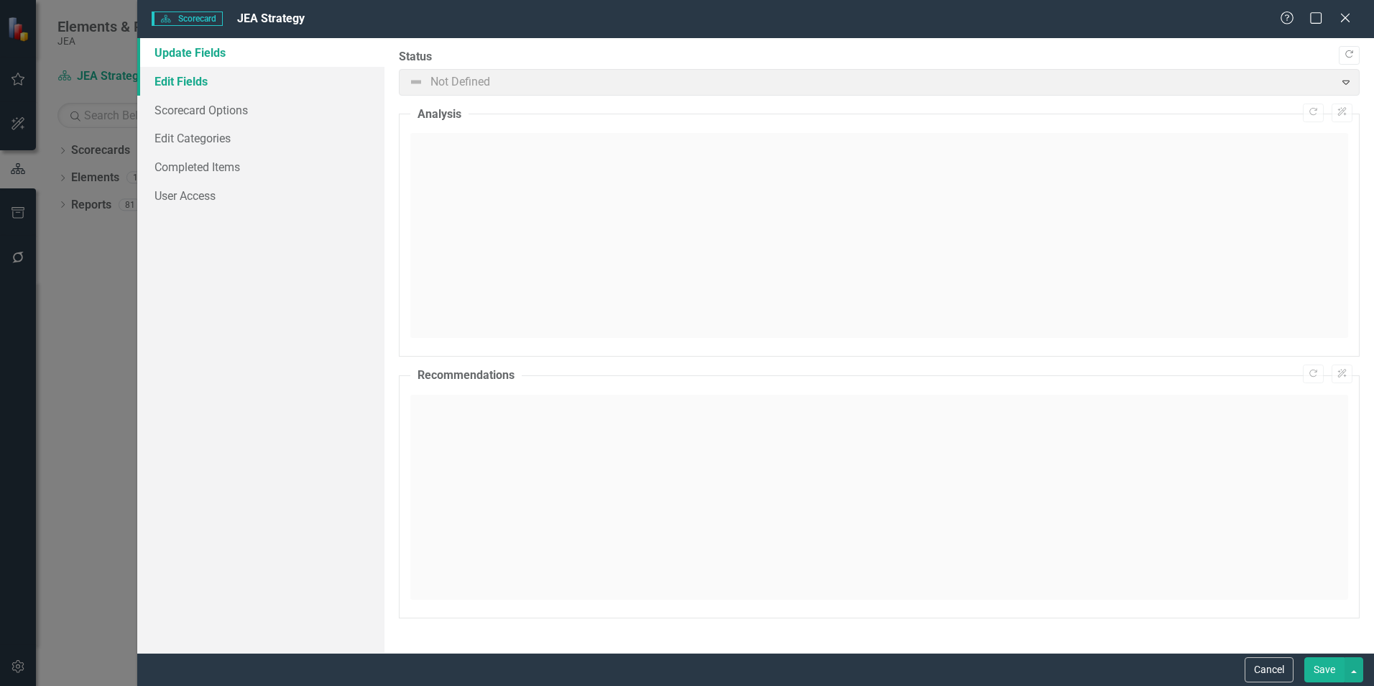
click at [164, 80] on link "Edit Fields" at bounding box center [260, 81] width 247 height 29
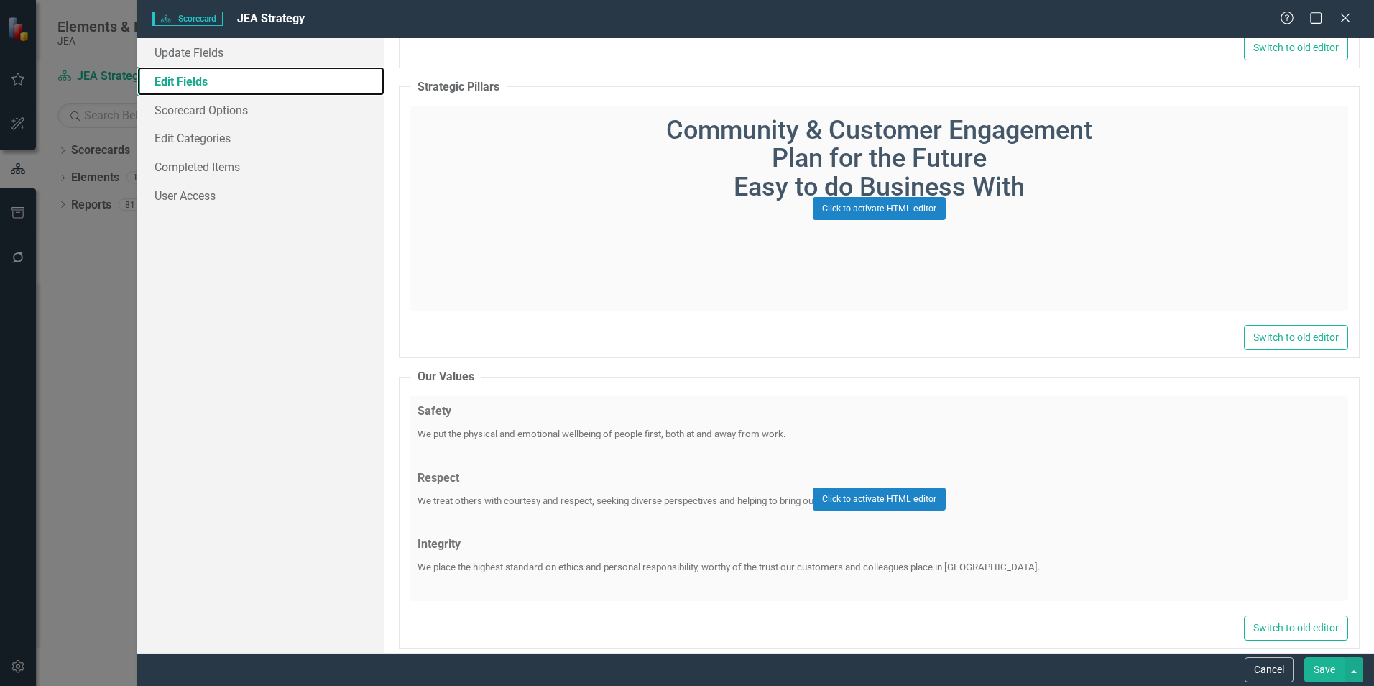
scroll to position [3808, 0]
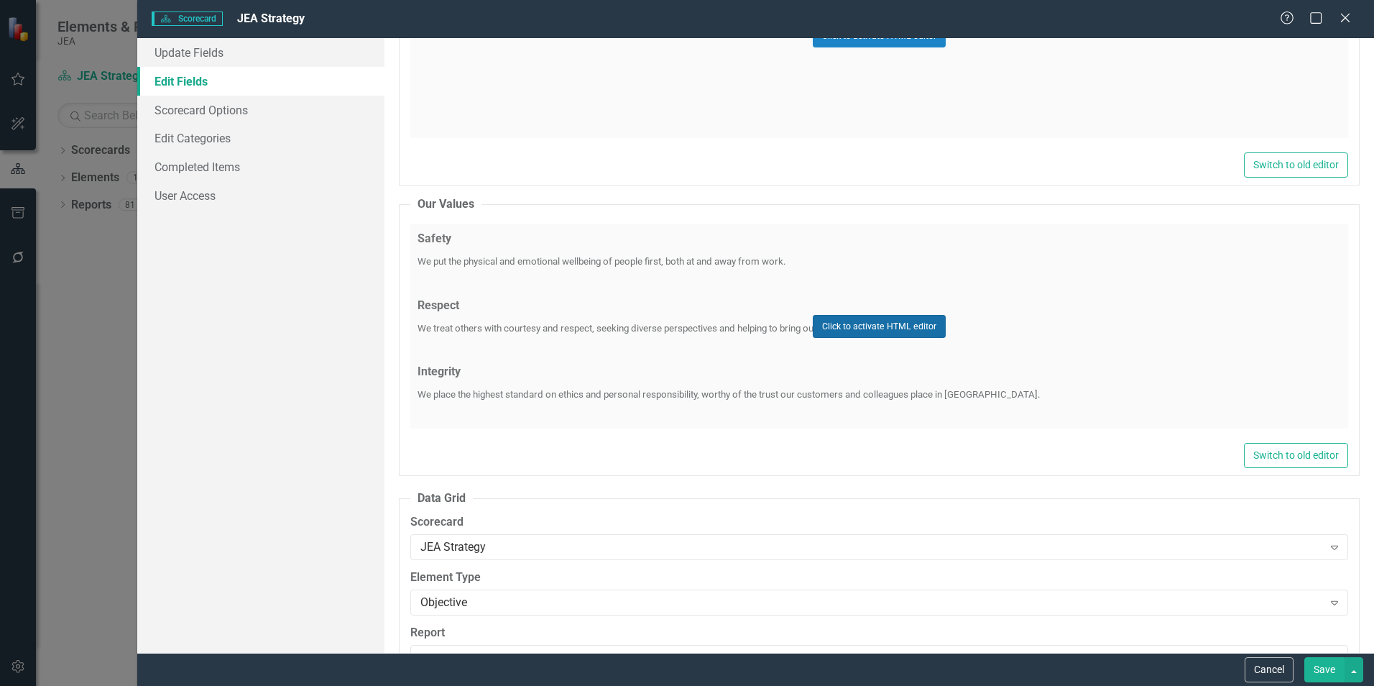
click at [869, 331] on button "Click to activate HTML editor" at bounding box center [879, 326] width 133 height 23
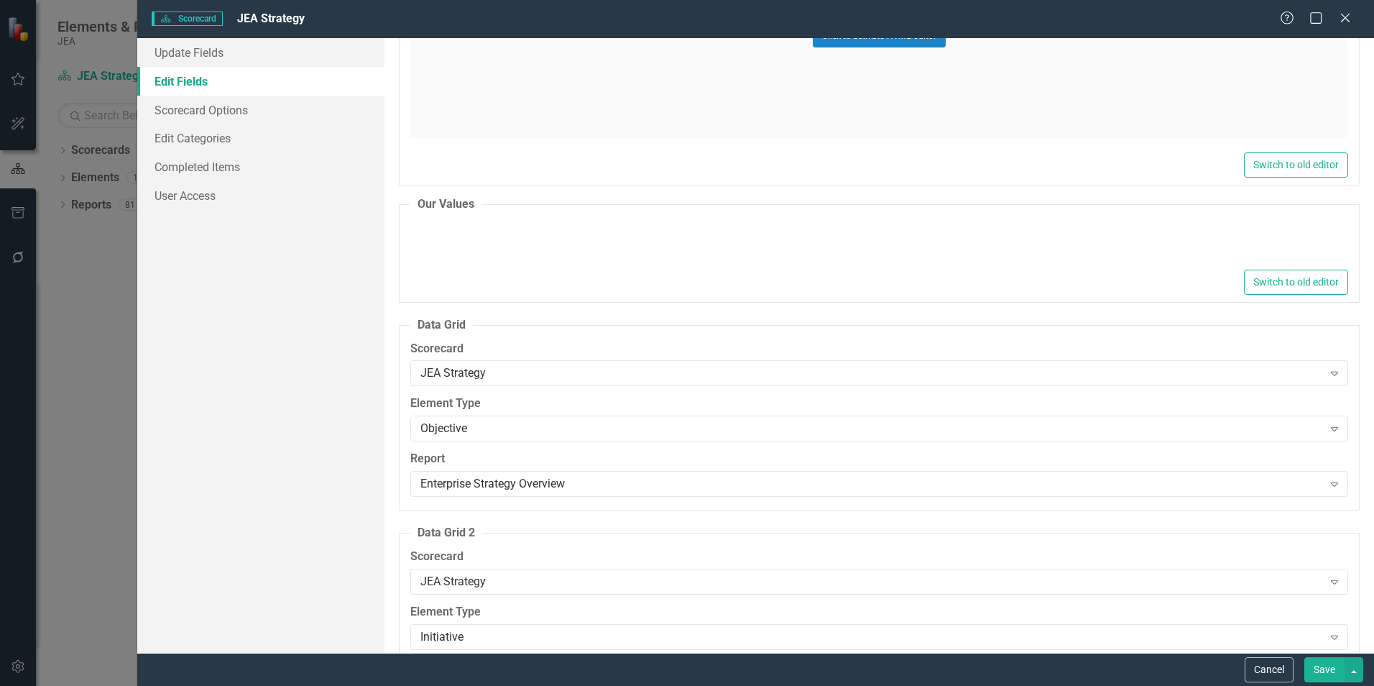
type textarea "<p><strong>Safety</strong></p> <p><span style="font-size: 10pt;">We put the phy…"
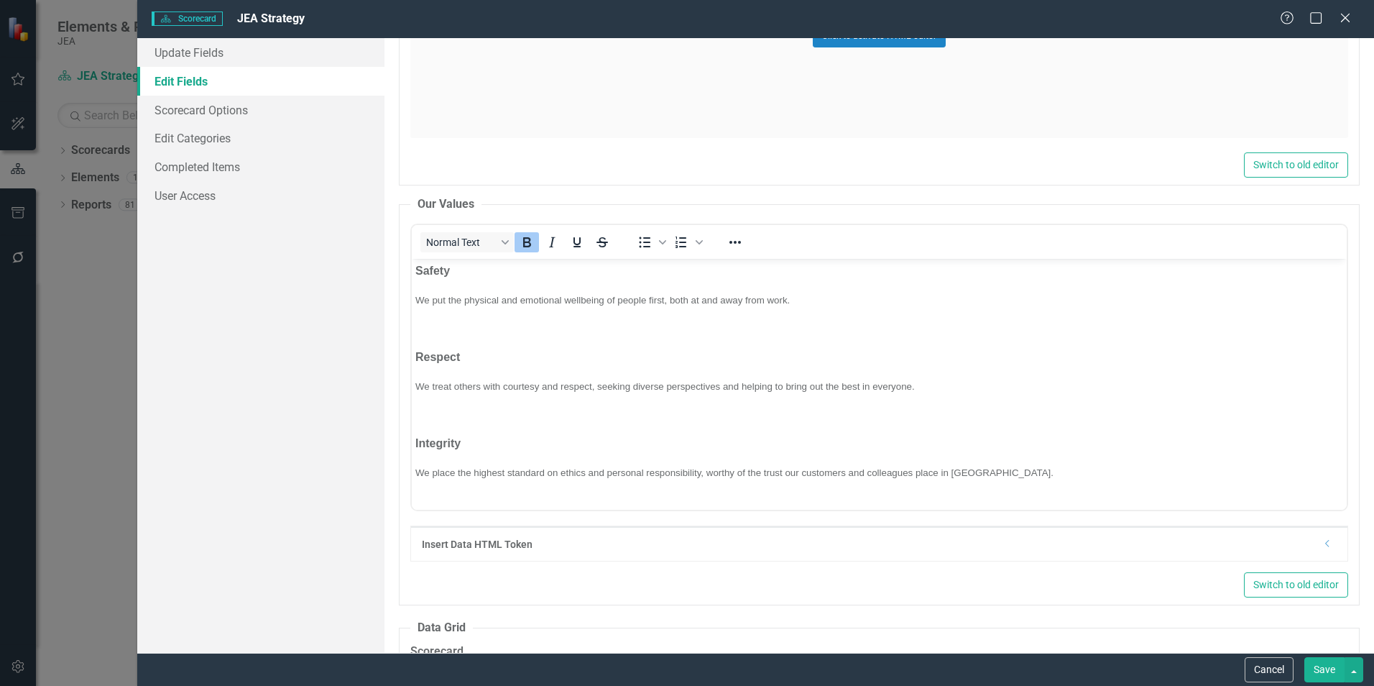
scroll to position [0, 0]
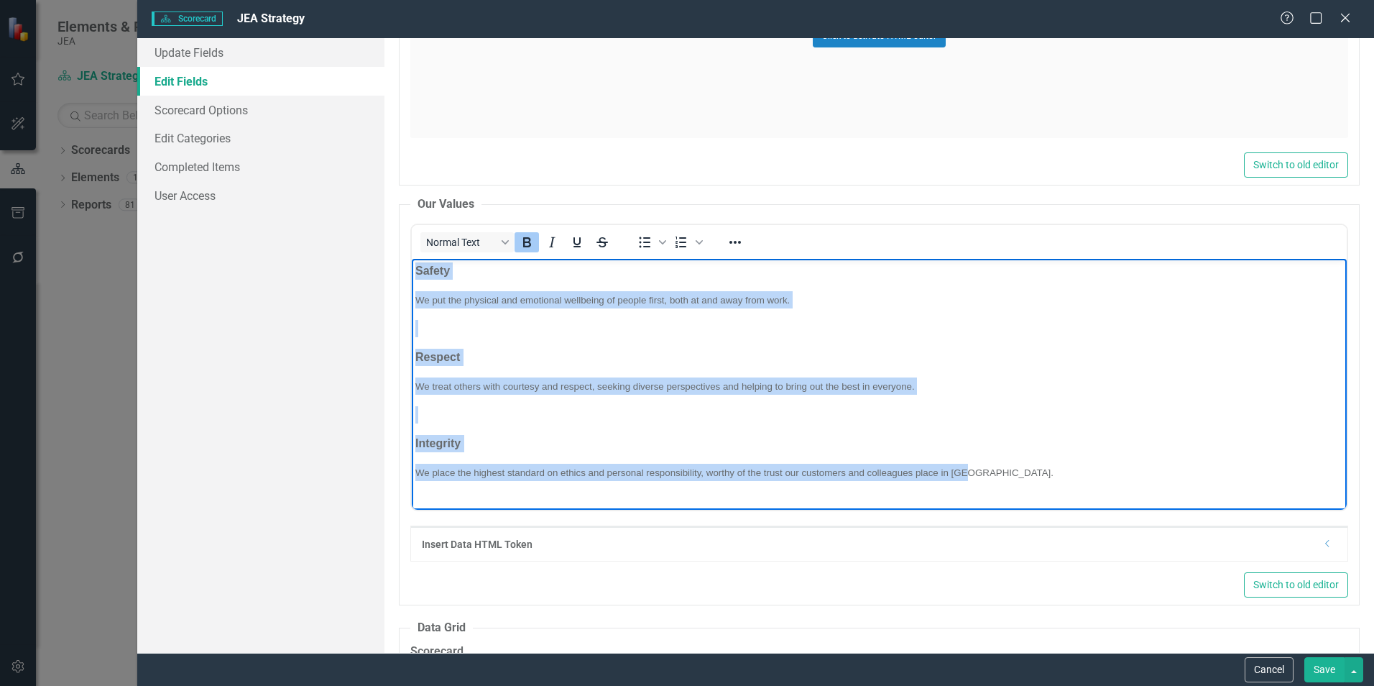
drag, startPoint x: 417, startPoint y: 269, endPoint x: 1032, endPoint y: 459, distance: 643.9
click at [1032, 459] on body "Safety We put the physical and emotional wellbeing of people first, both at and…" at bounding box center [879, 377] width 935 height 237
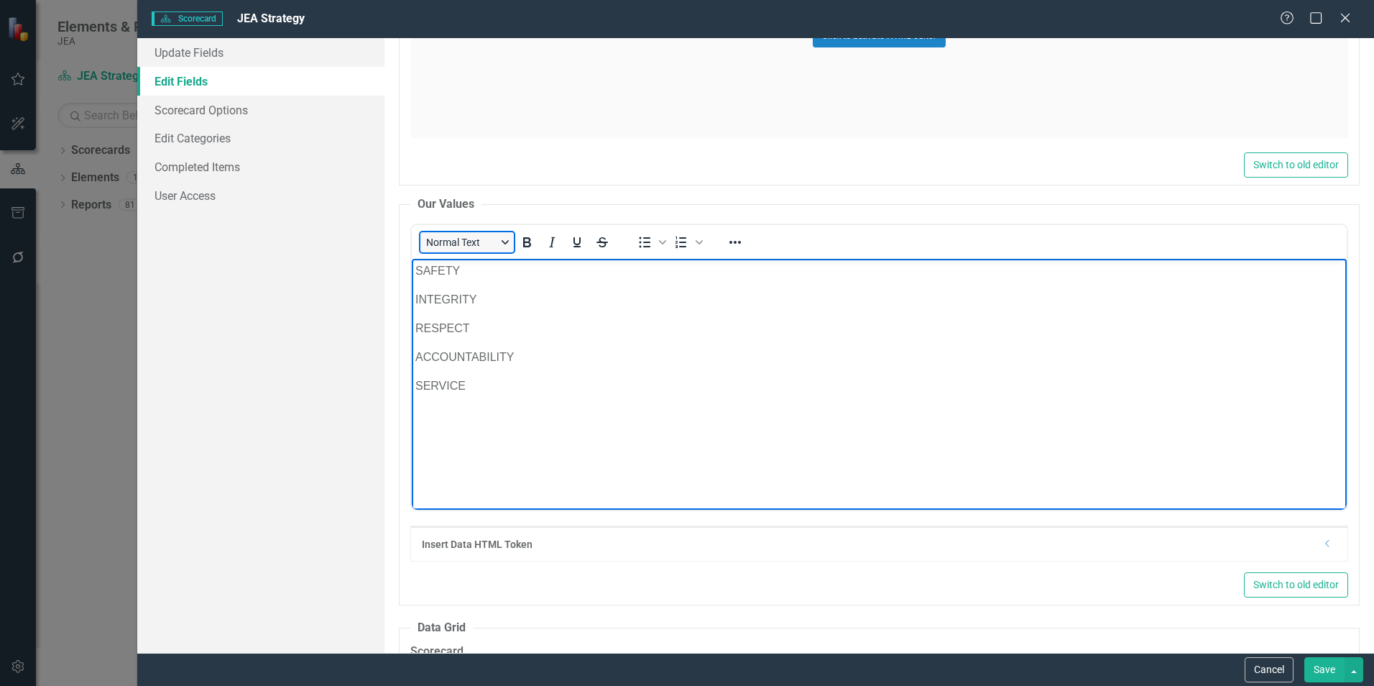
click at [509, 243] on button "Normal Text" at bounding box center [466, 242] width 93 height 20
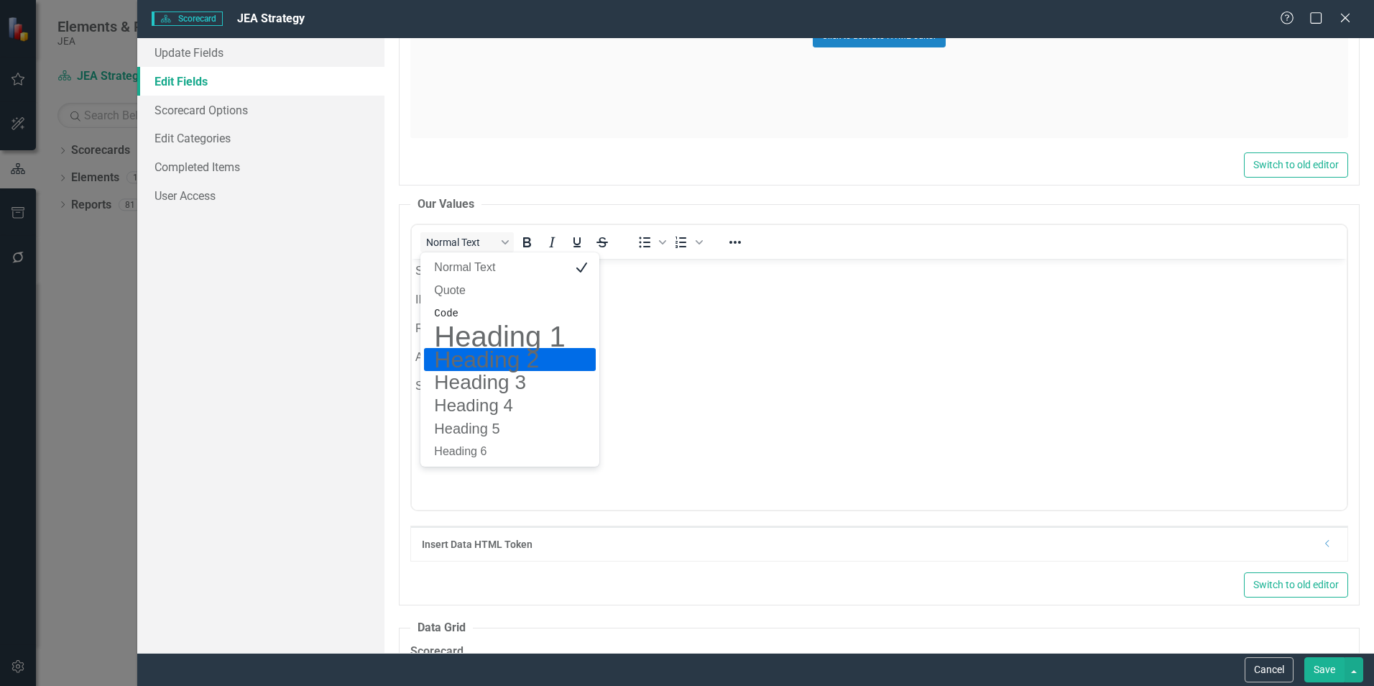
click at [501, 356] on h2 "Heading 2" at bounding box center [500, 359] width 134 height 17
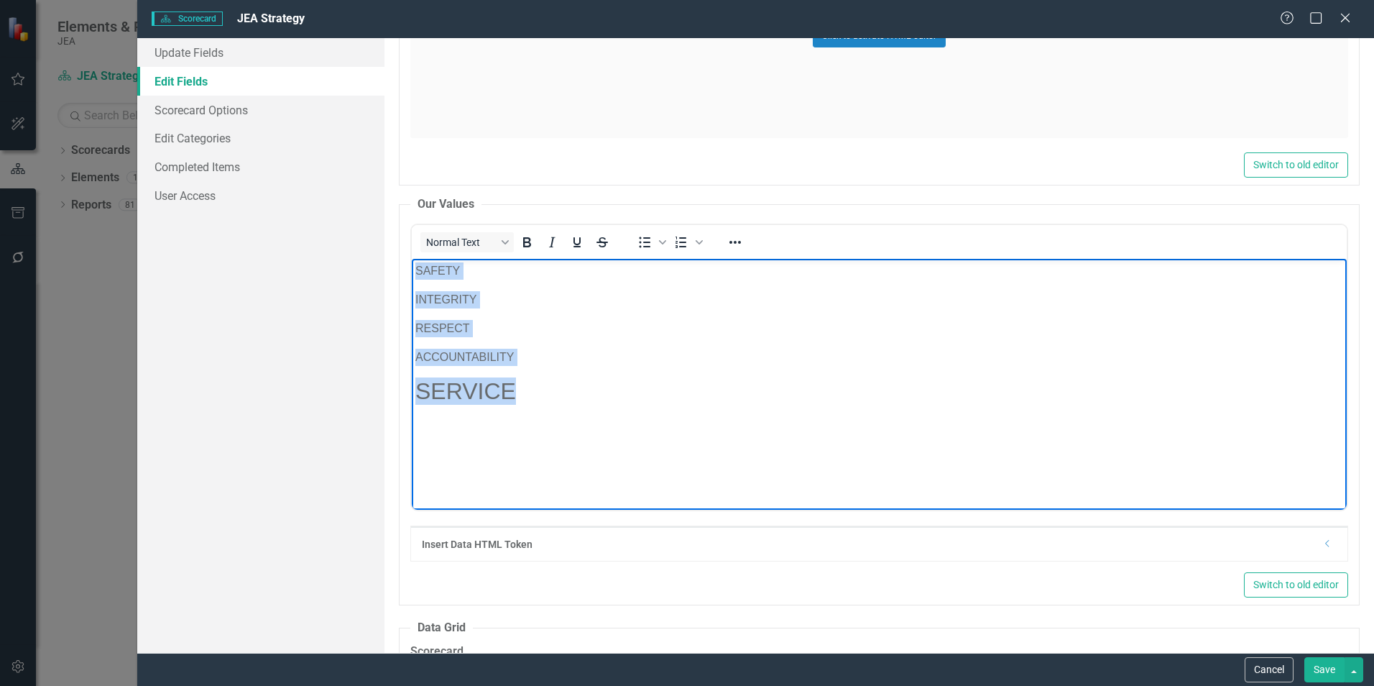
drag, startPoint x: 525, startPoint y: 382, endPoint x: 414, endPoint y: 248, distance: 174.1
click at [414, 259] on html "SAFETY INTEGRITY RESPECT ACCOUNTABILITY SERVICE" at bounding box center [879, 367] width 935 height 216
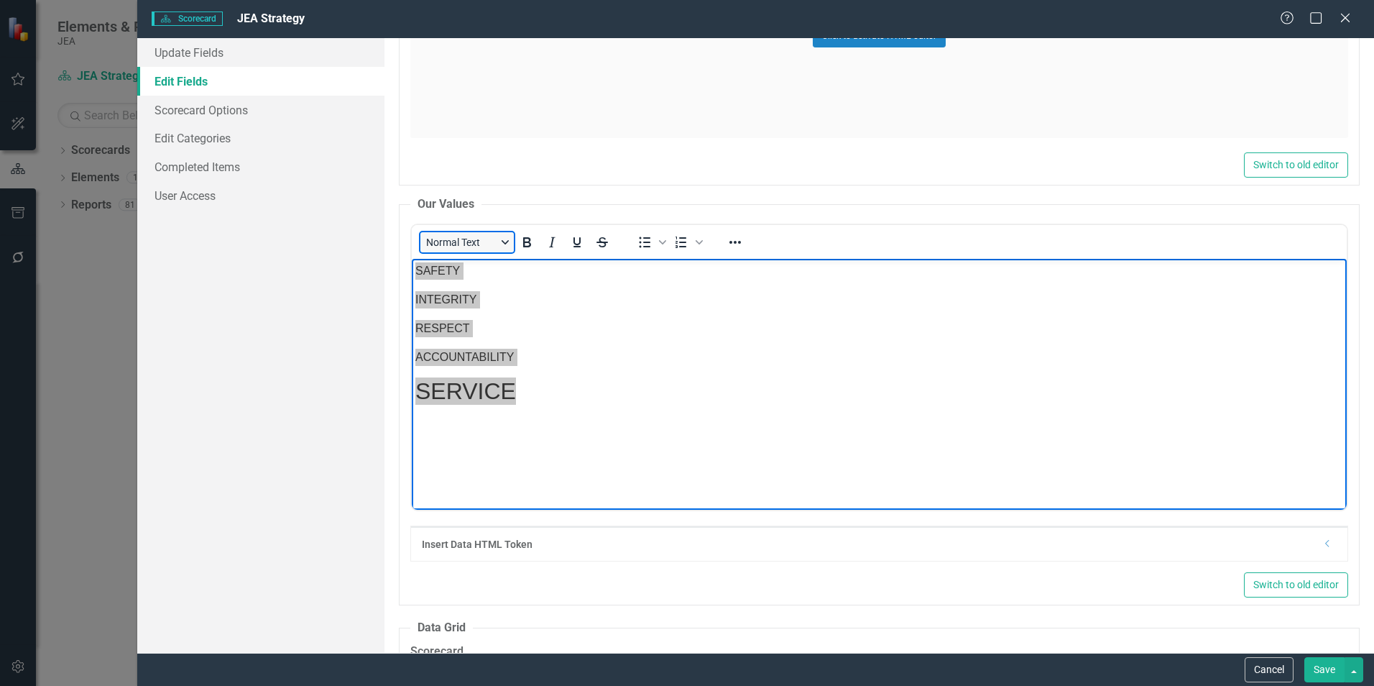
click at [440, 244] on button "Normal Text" at bounding box center [466, 242] width 93 height 20
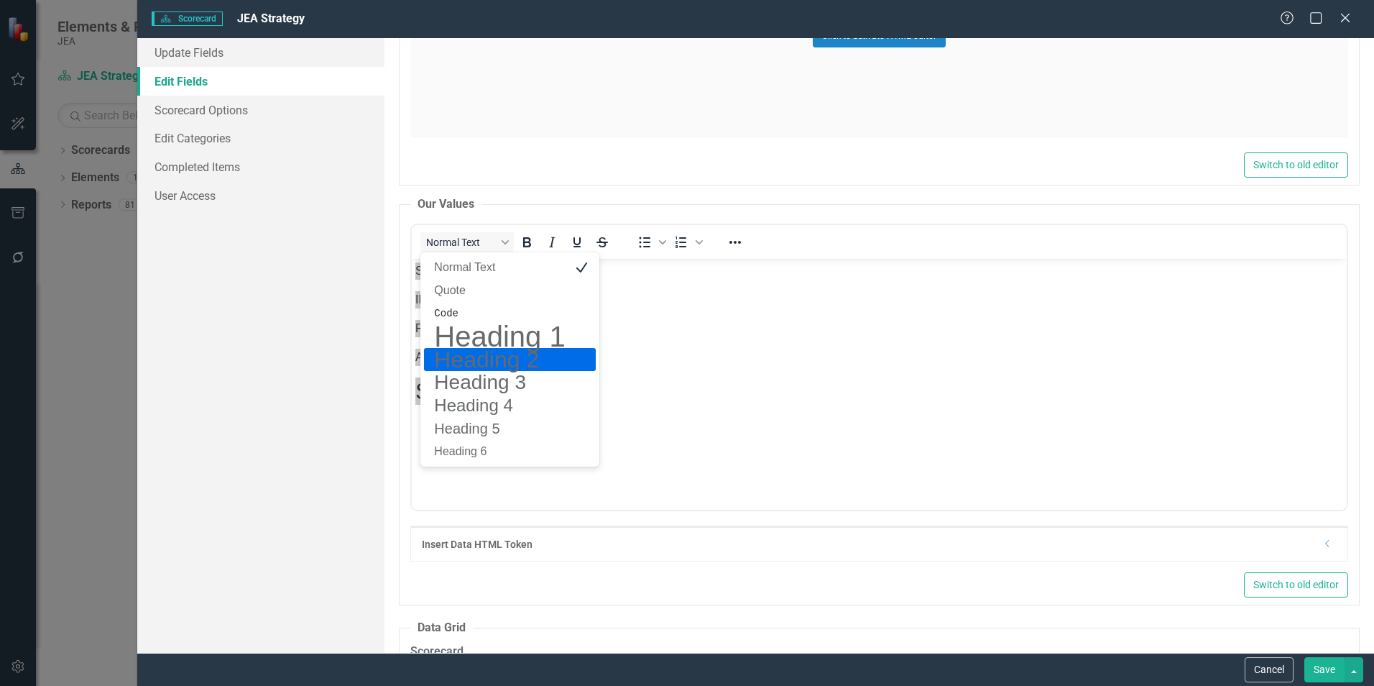
click at [457, 357] on h2 "Heading 2" at bounding box center [500, 359] width 134 height 17
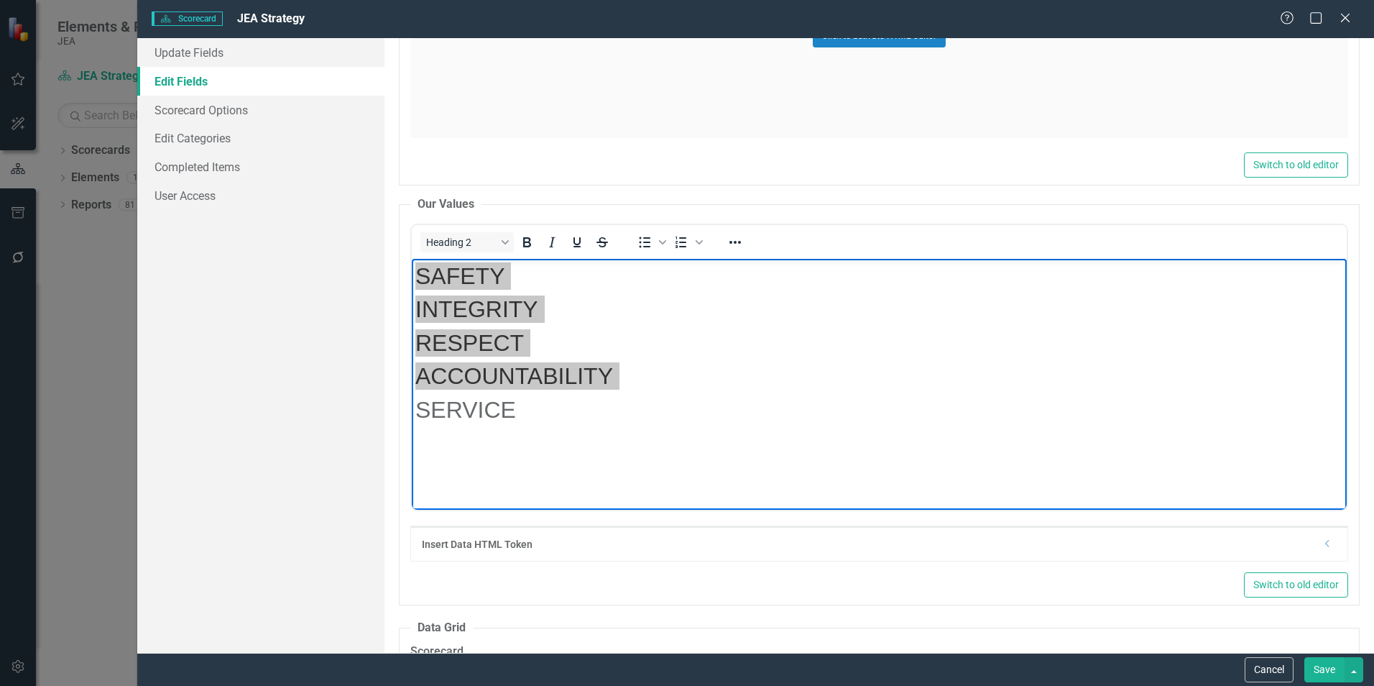
click at [1321, 668] on button "Save" at bounding box center [1324, 669] width 40 height 25
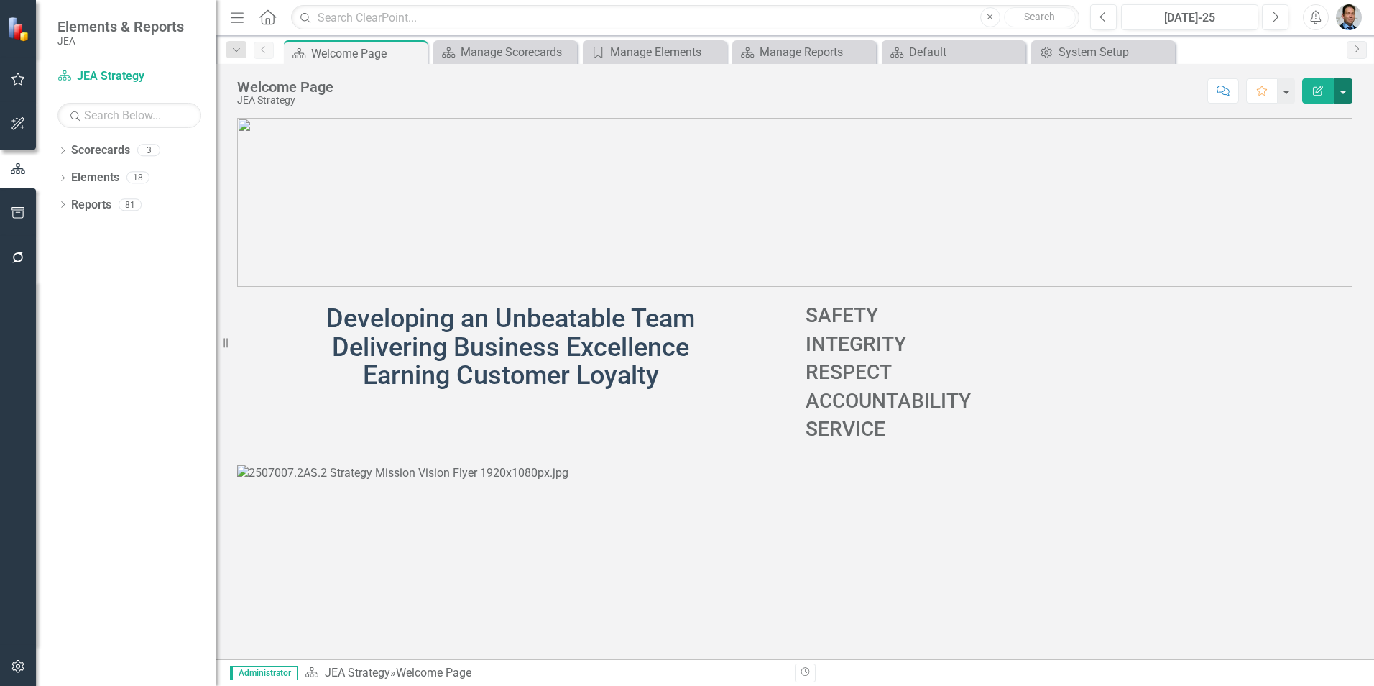
click at [1342, 90] on button "button" at bounding box center [1343, 90] width 19 height 25
click at [1300, 118] on link "Edit Edit Scorecard" at bounding box center [1293, 117] width 116 height 27
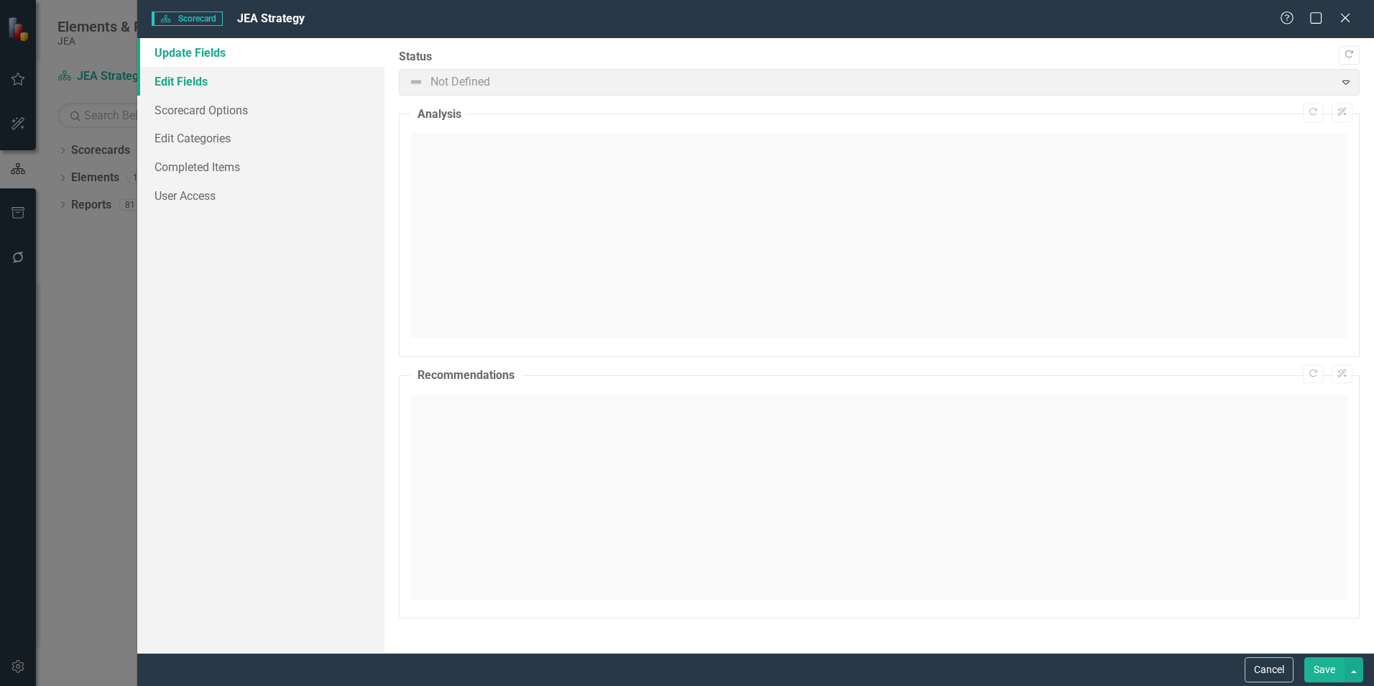
click at [198, 83] on link "Edit Fields" at bounding box center [260, 81] width 247 height 29
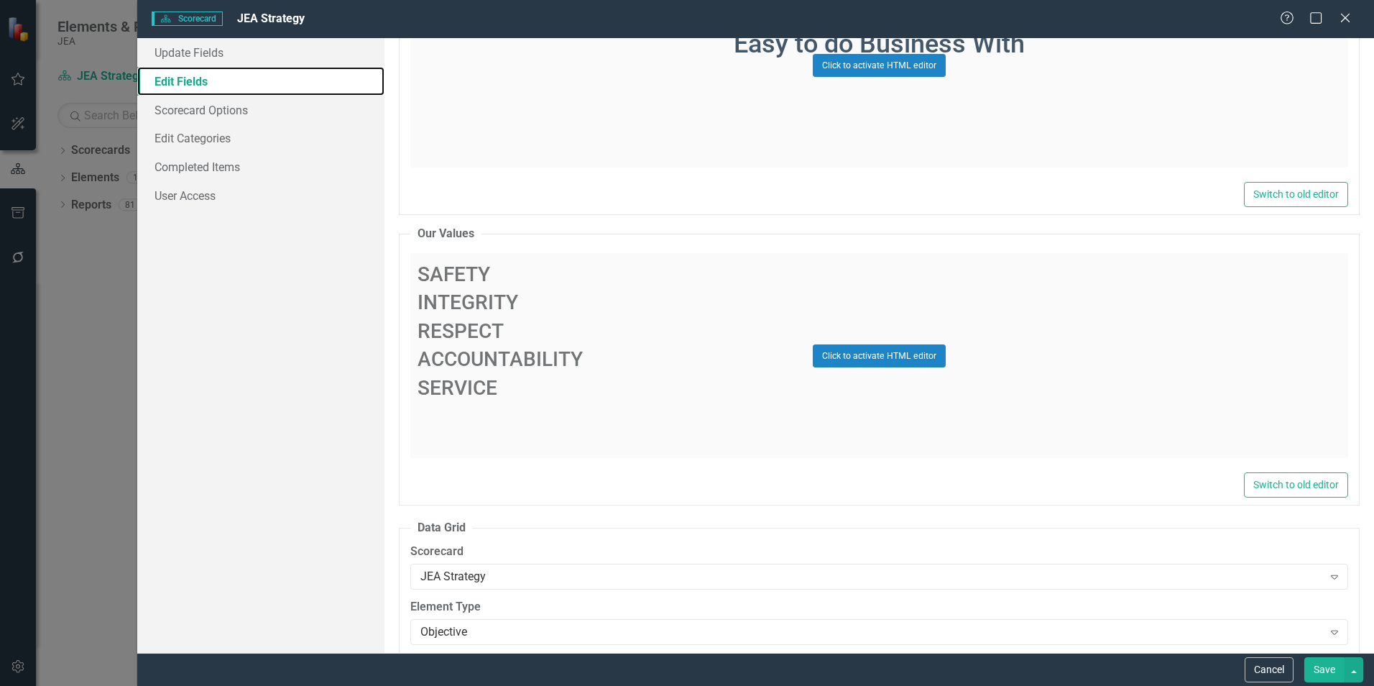
scroll to position [3808, 0]
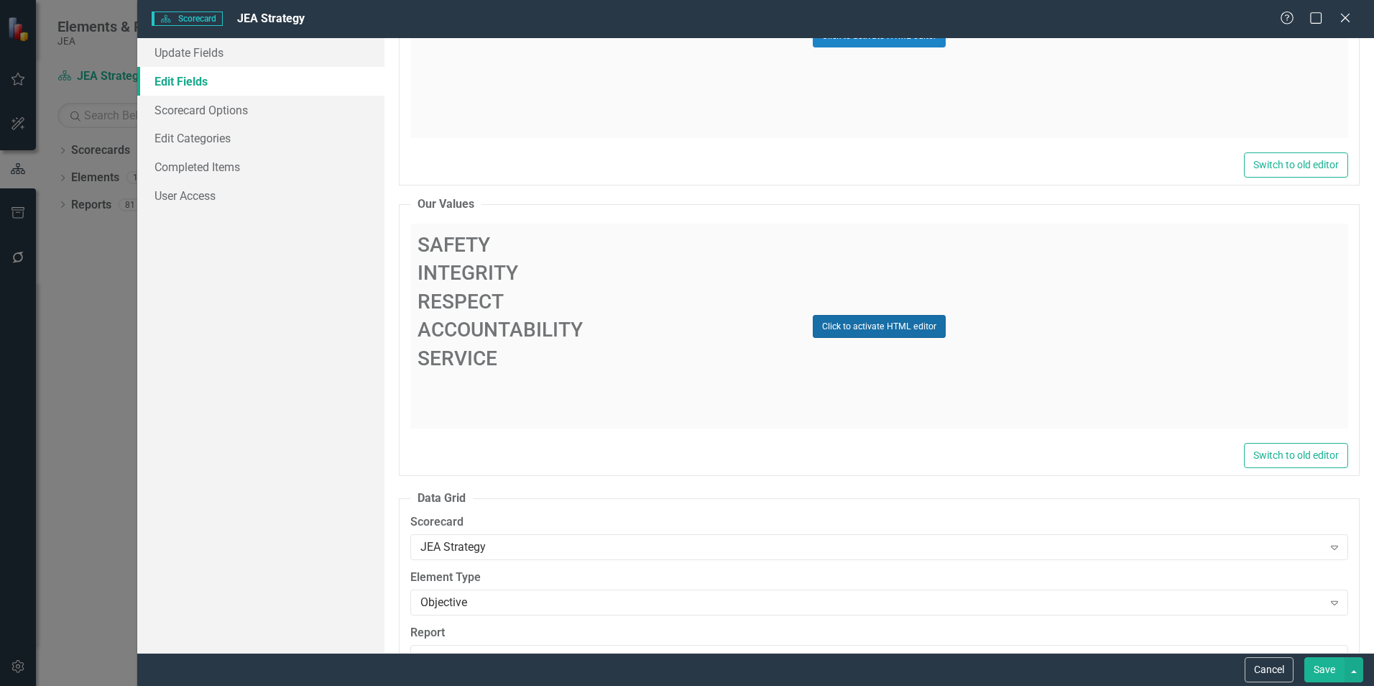
click at [869, 328] on button "Click to activate HTML editor" at bounding box center [879, 326] width 133 height 23
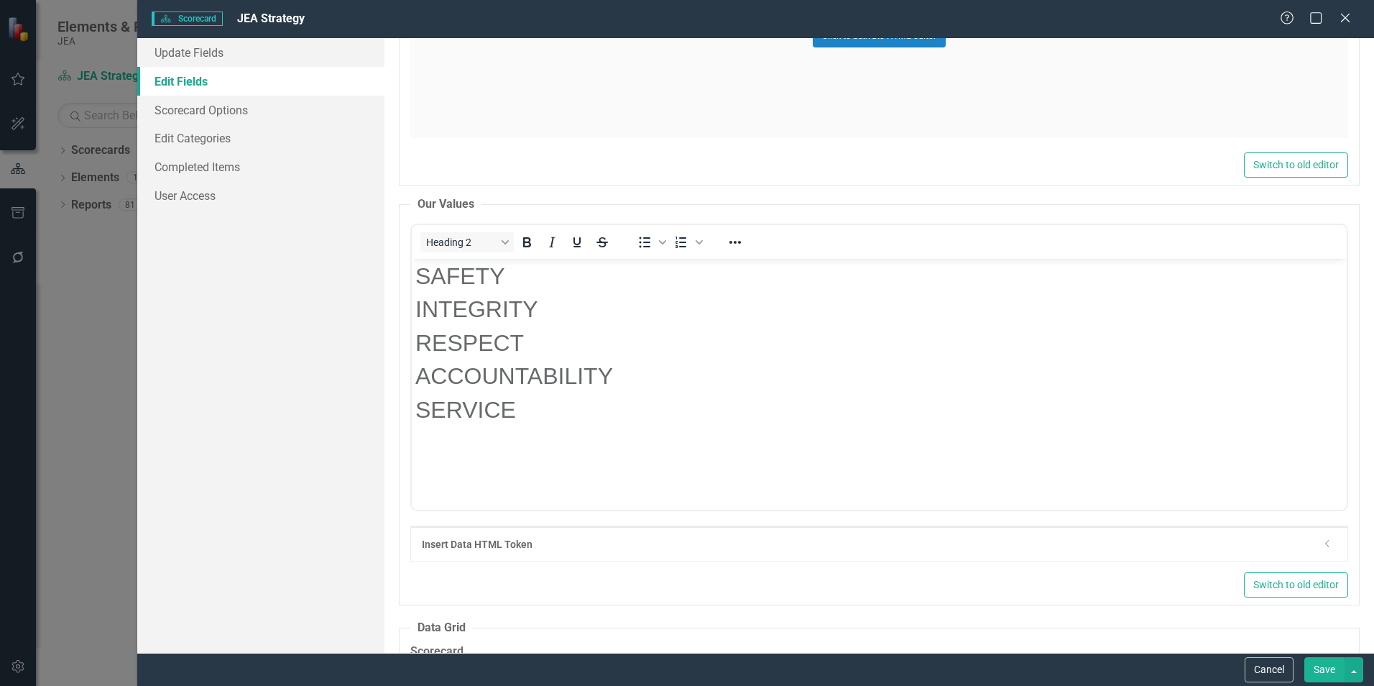
scroll to position [0, 0]
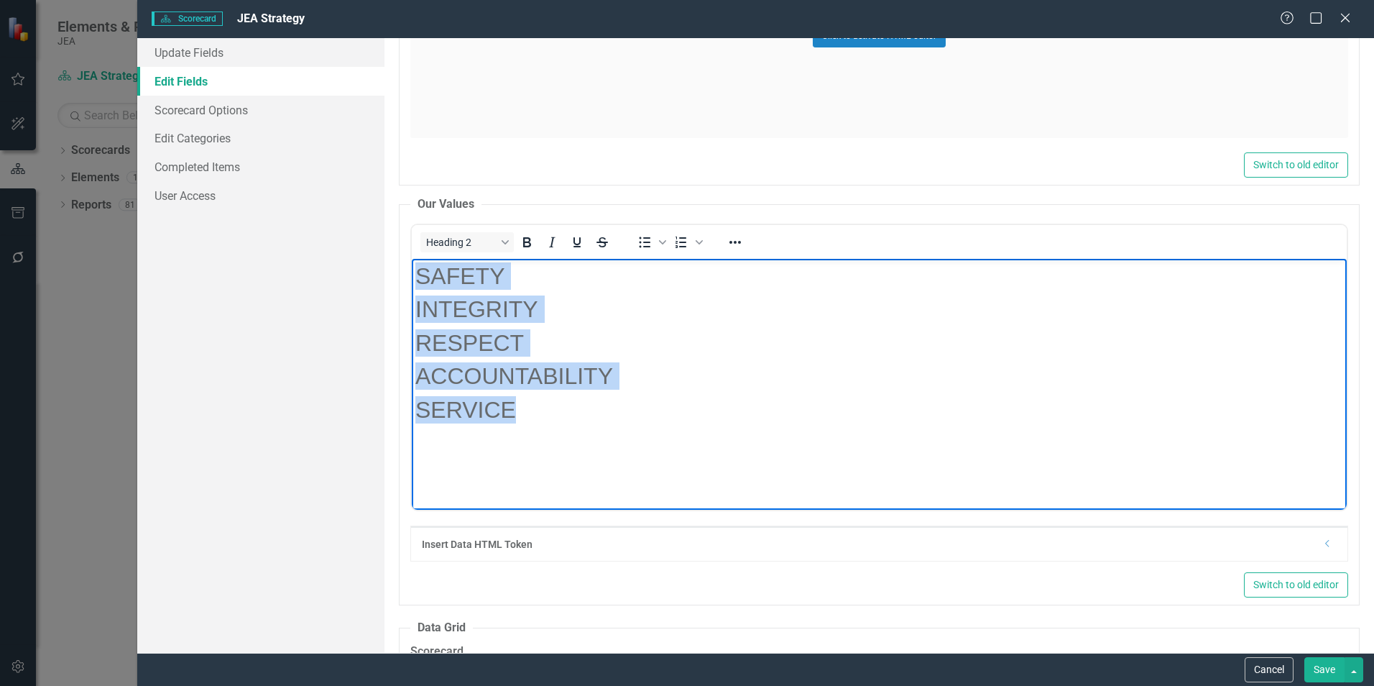
drag, startPoint x: 650, startPoint y: 414, endPoint x: 745, endPoint y: 489, distance: 121.2
click at [412, 259] on html "SAFETY INTEGRITY RESPECT ACCOUNTABILITY SERVICE" at bounding box center [879, 367] width 935 height 216
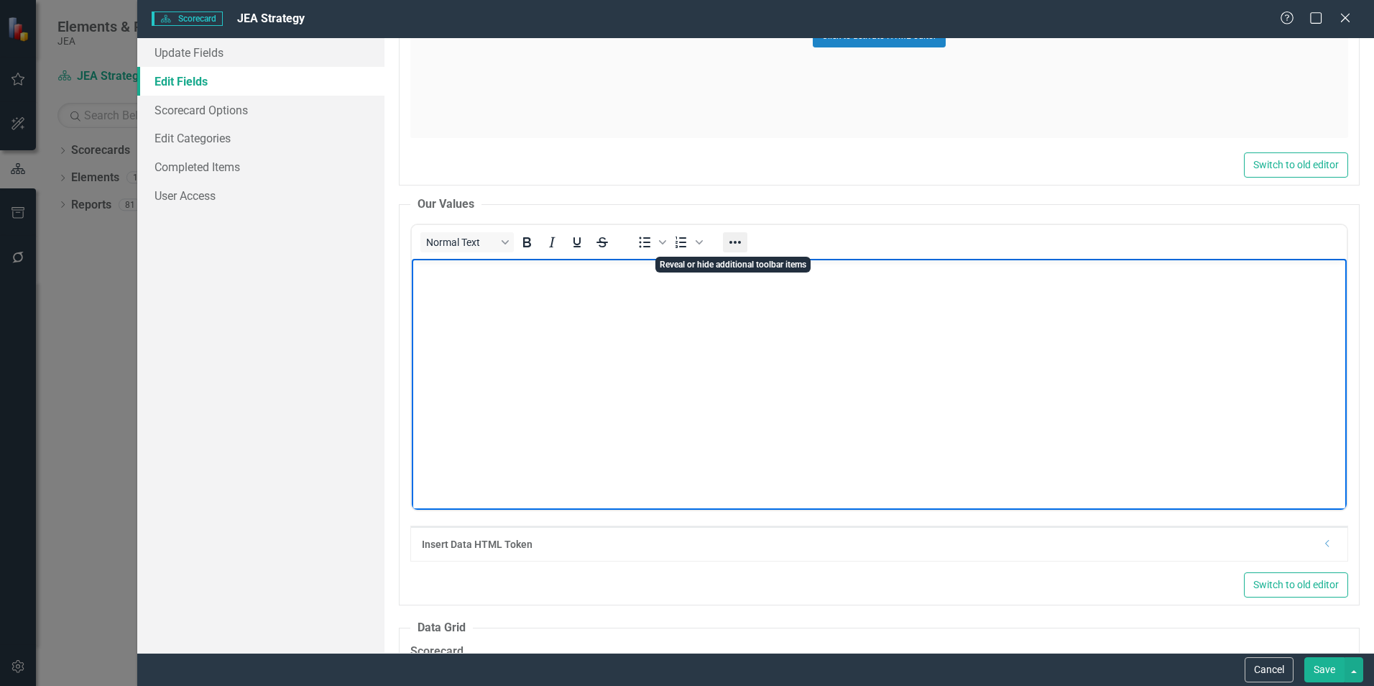
click at [739, 245] on icon "Reveal or hide additional toolbar items" at bounding box center [734, 242] width 17 height 17
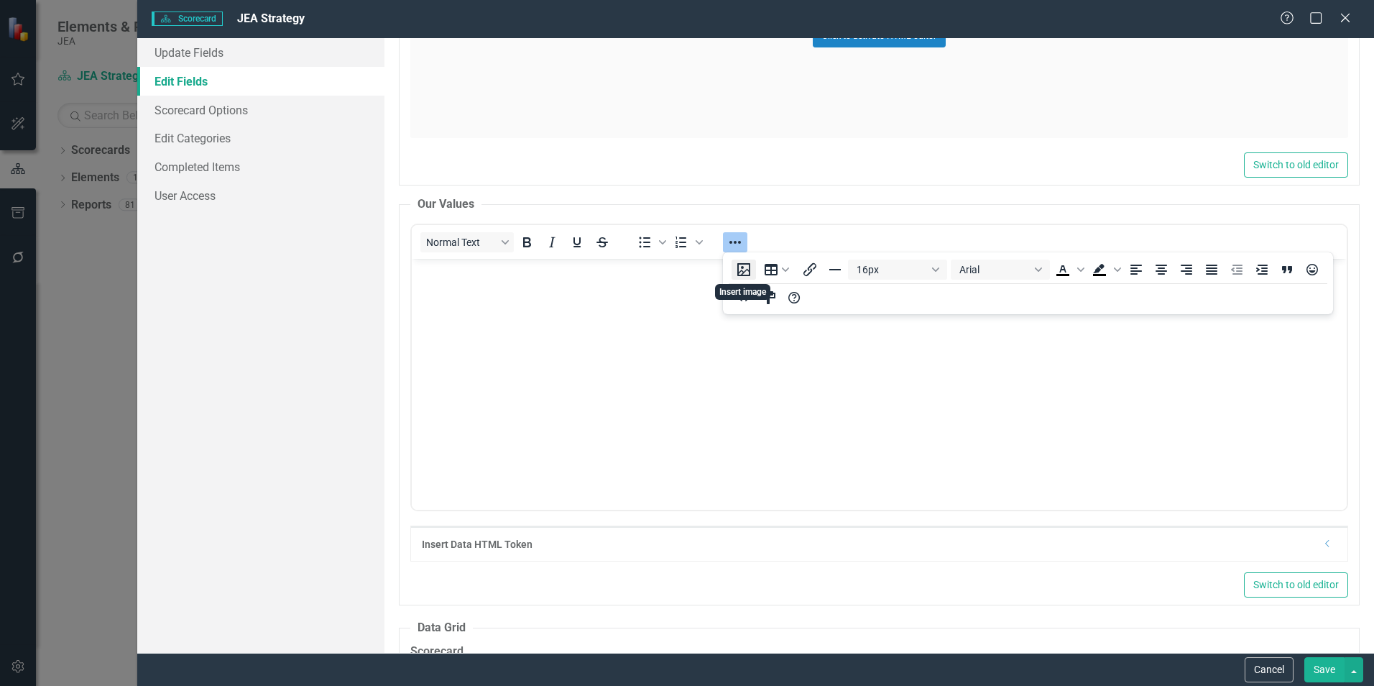
click at [748, 270] on button "Insert image" at bounding box center [744, 269] width 24 height 20
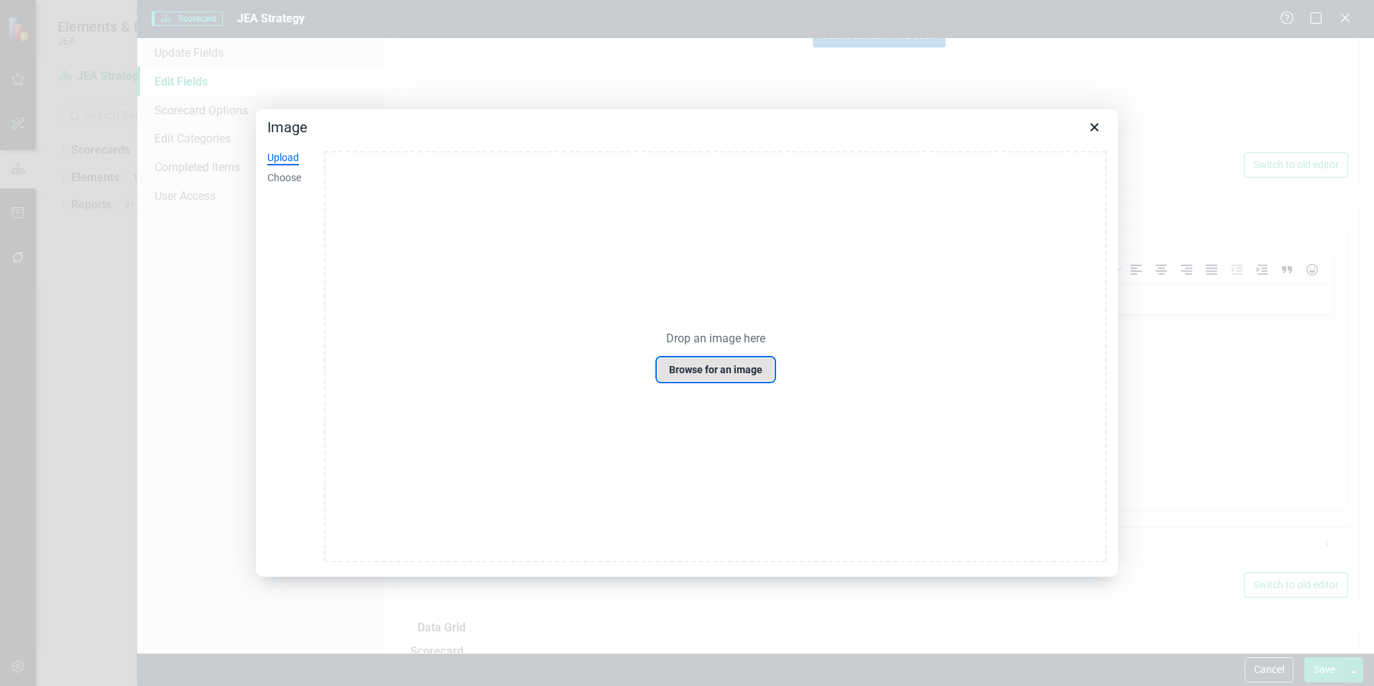
click at [698, 370] on button "Browse for an image" at bounding box center [716, 369] width 118 height 24
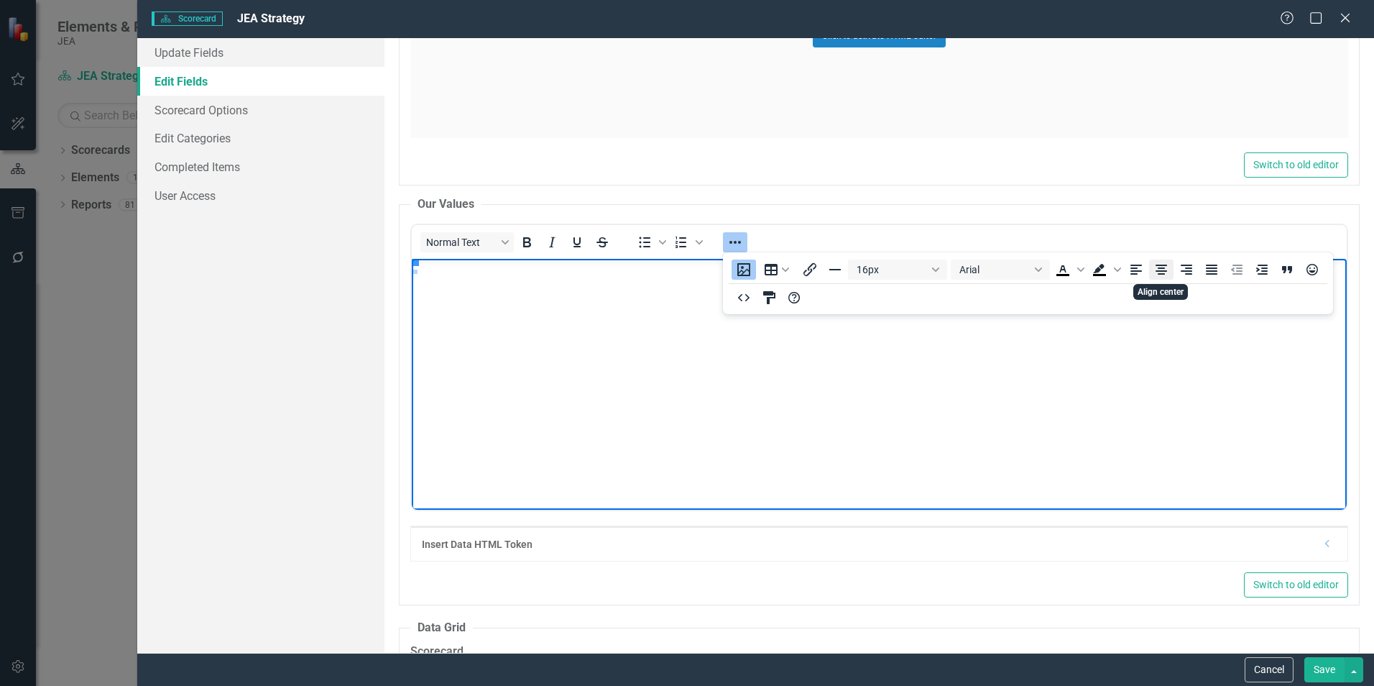
click at [1155, 275] on icon "Align center" at bounding box center [1161, 269] width 17 height 17
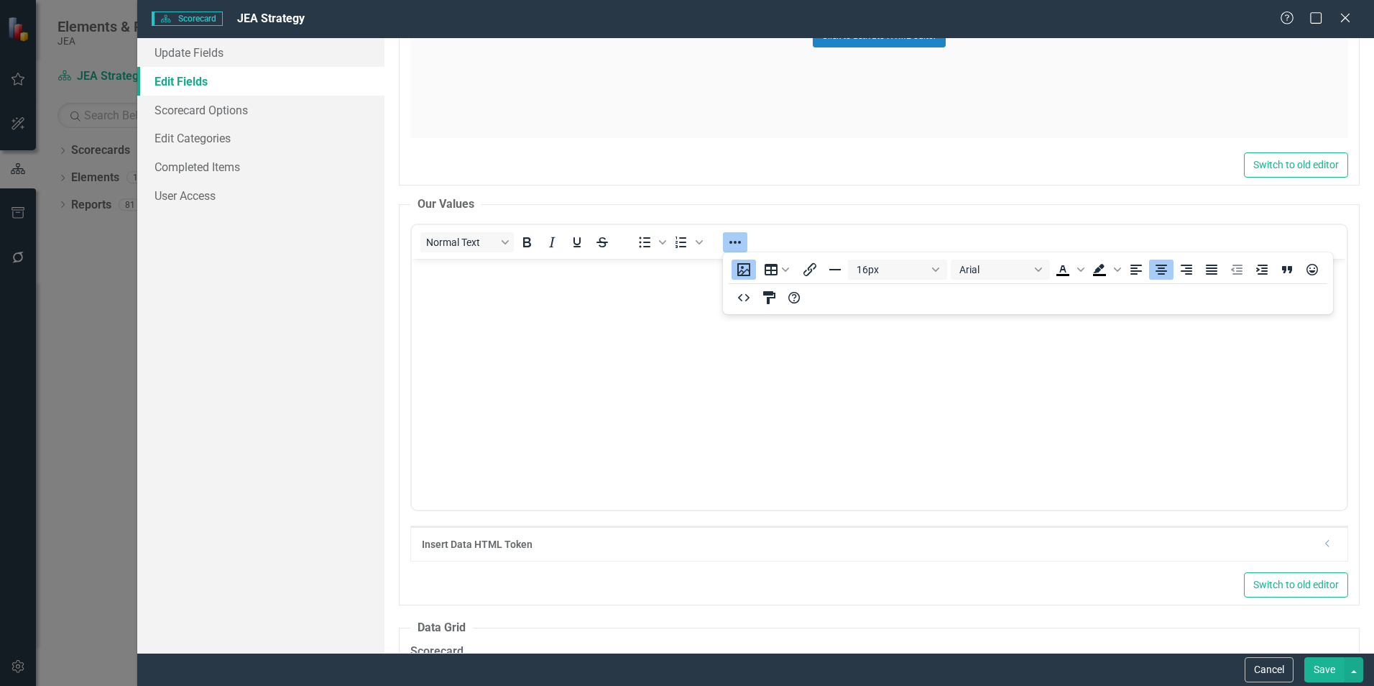
click at [1326, 672] on button "Save" at bounding box center [1324, 669] width 40 height 25
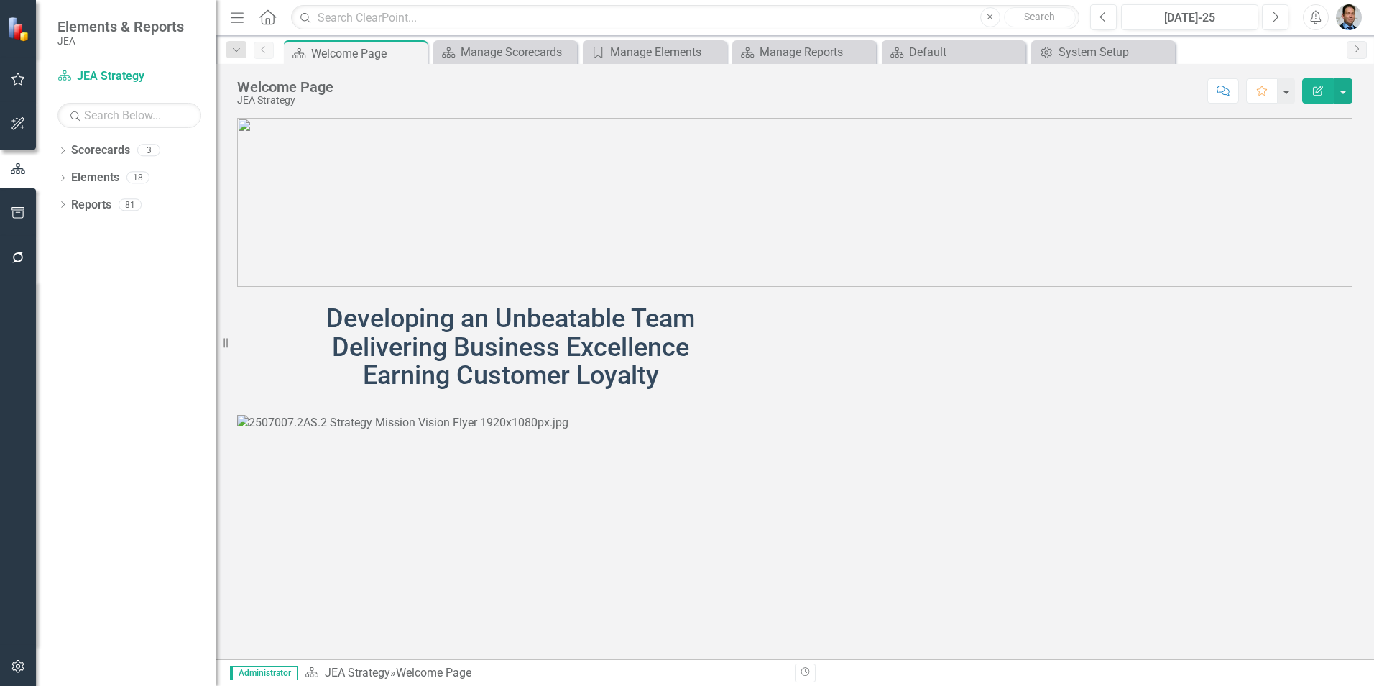
click at [318, 317] on h1 "Developing an Unbeatable Team Delivering Business Excellence Earning Customer L…" at bounding box center [510, 348] width 547 height 86
drag, startPoint x: 328, startPoint y: 315, endPoint x: 509, endPoint y: 387, distance: 195.2
click at [486, 387] on h1 "Developing an Unbeatable Team Delivering Business Excellence Earning Customer L…" at bounding box center [510, 348] width 547 height 86
click at [1344, 92] on button "button" at bounding box center [1343, 90] width 19 height 25
click at [1285, 119] on link "Edit Edit Scorecard" at bounding box center [1293, 117] width 116 height 27
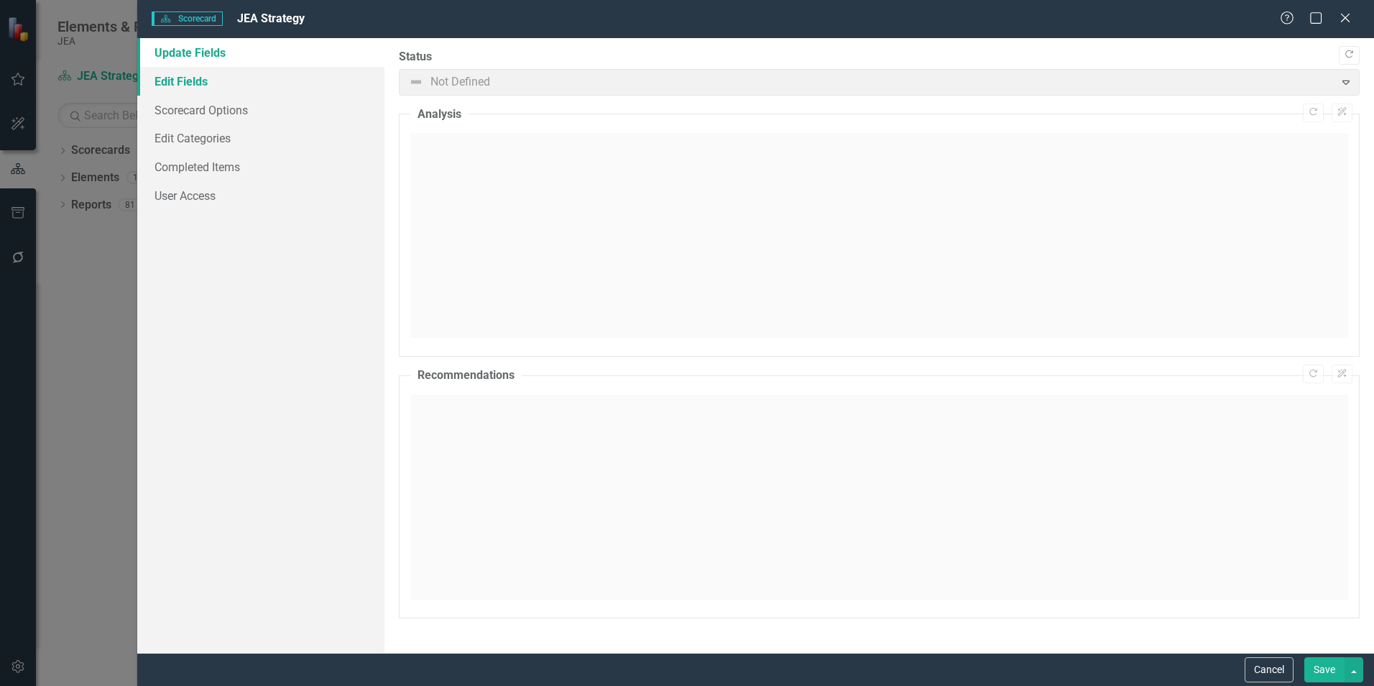
click at [193, 71] on link "Edit Fields" at bounding box center [260, 81] width 247 height 29
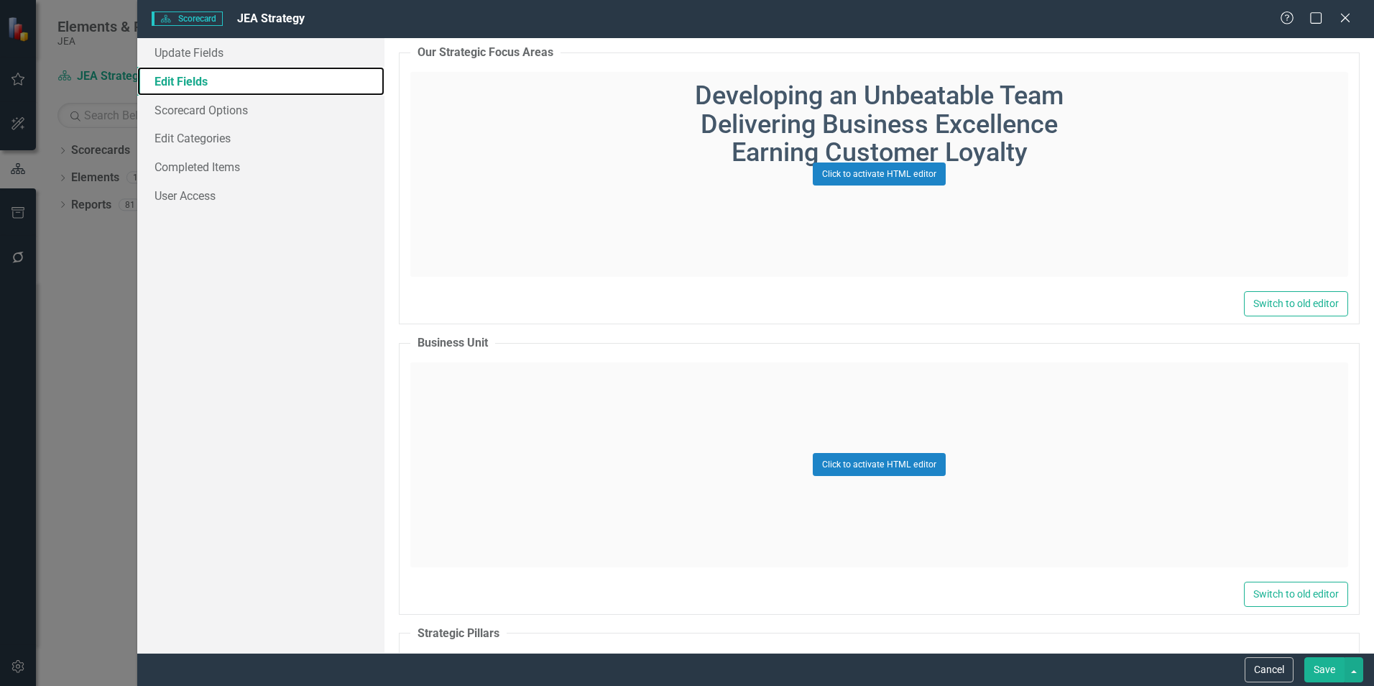
scroll to position [2946, 0]
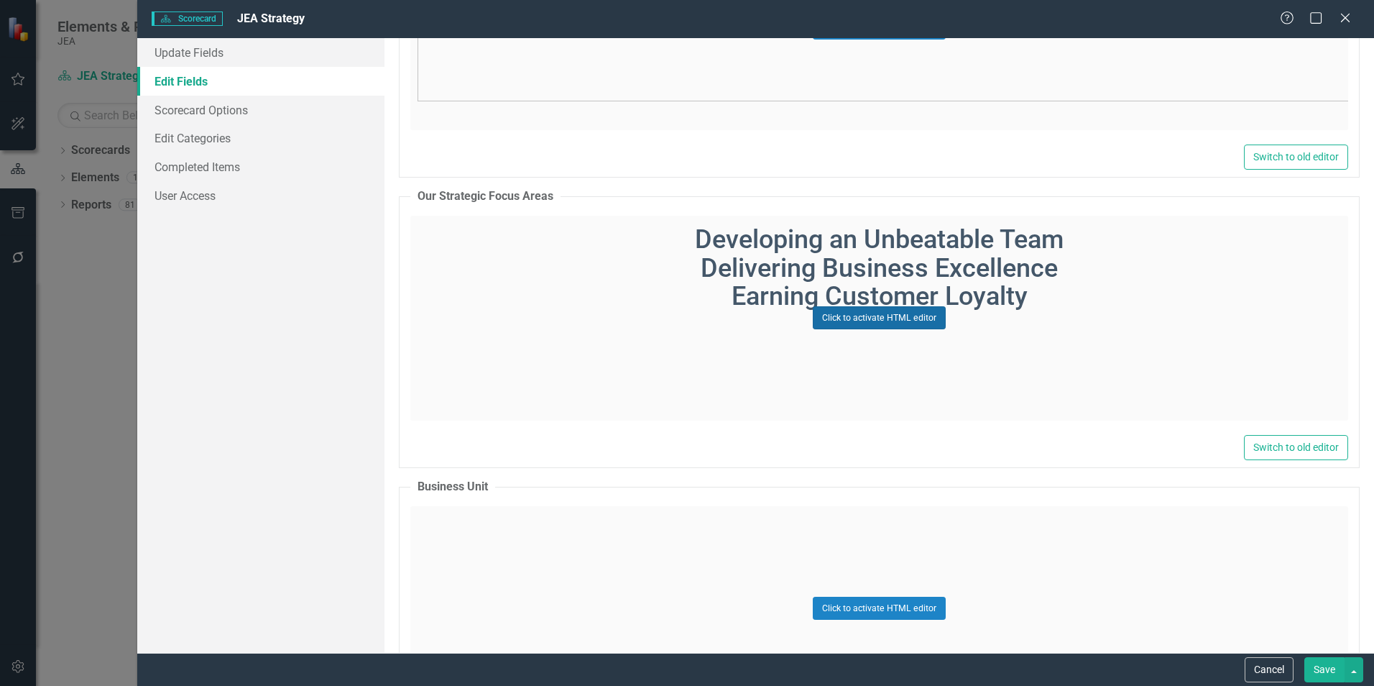
click at [826, 322] on button "Click to activate HTML editor" at bounding box center [879, 317] width 133 height 23
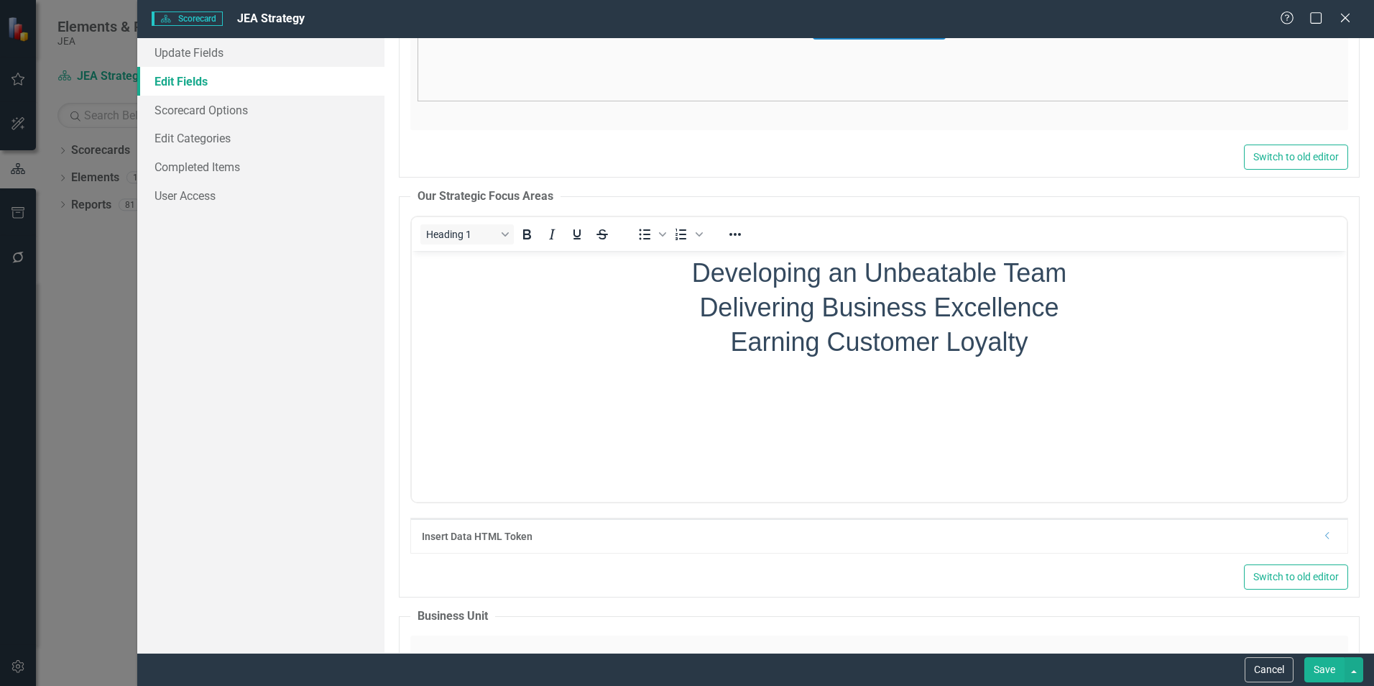
scroll to position [0, 0]
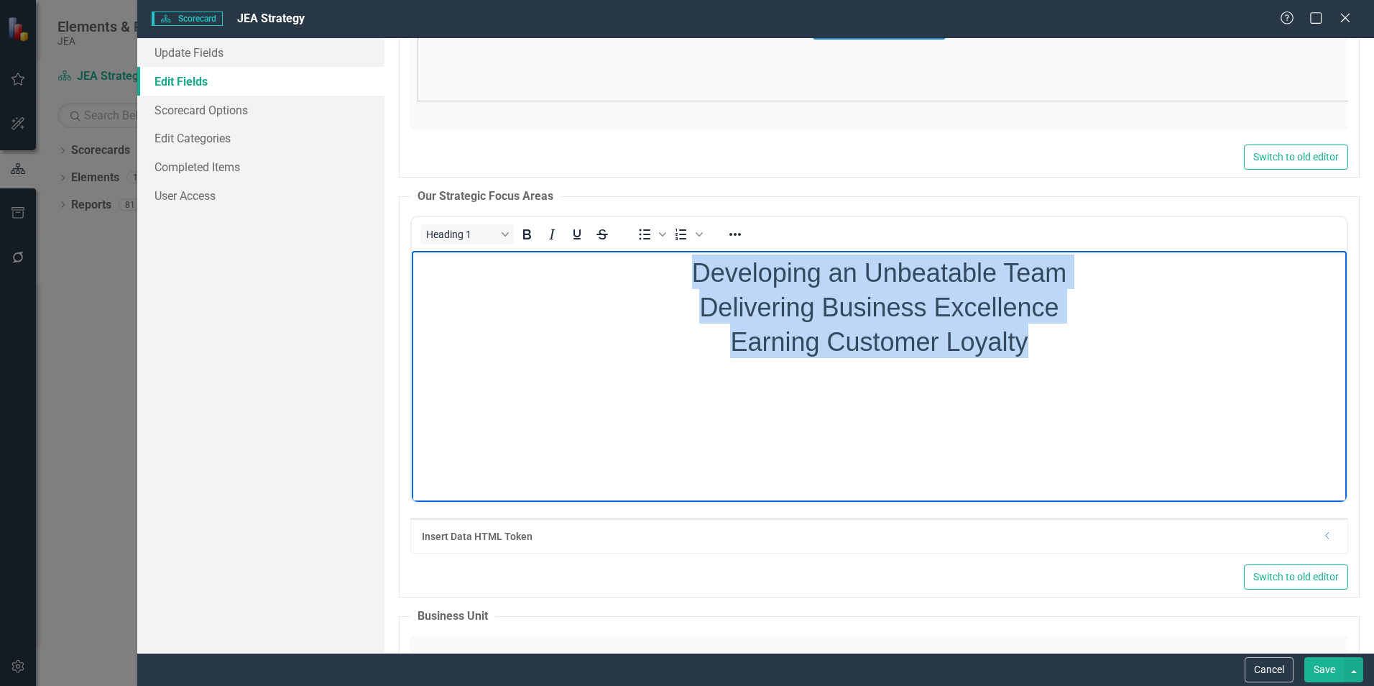
drag, startPoint x: 1056, startPoint y: 351, endPoint x: 599, endPoint y: 250, distance: 468.0
click at [599, 250] on body "Developing an Unbeatable Team Delivering Business Excellence Earning Customer L…" at bounding box center [879, 358] width 935 height 216
copy h1 "Developing an Unbeatable Team Delivering Business Excellence Earning Customer L…"
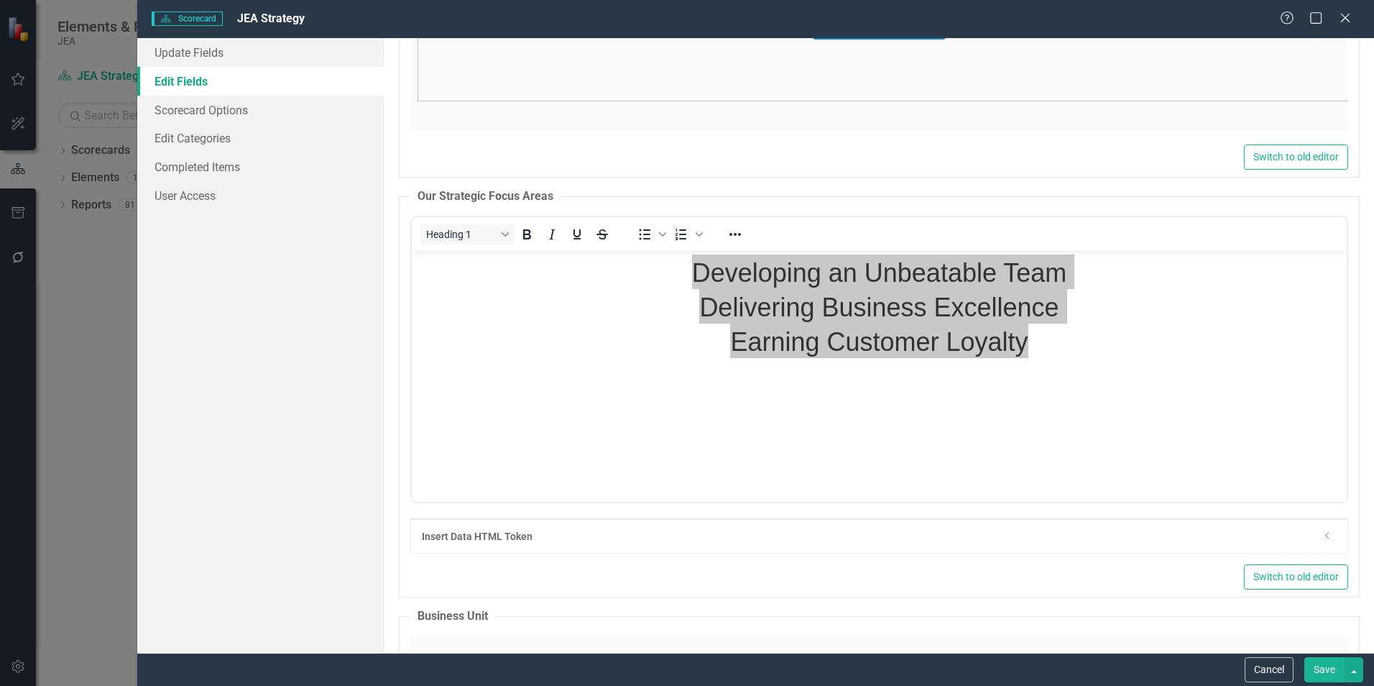
click at [1003, 226] on div "Heading 1 To open the popup, press Shift+Enter To open the popup, press Shift+E…" at bounding box center [879, 234] width 935 height 28
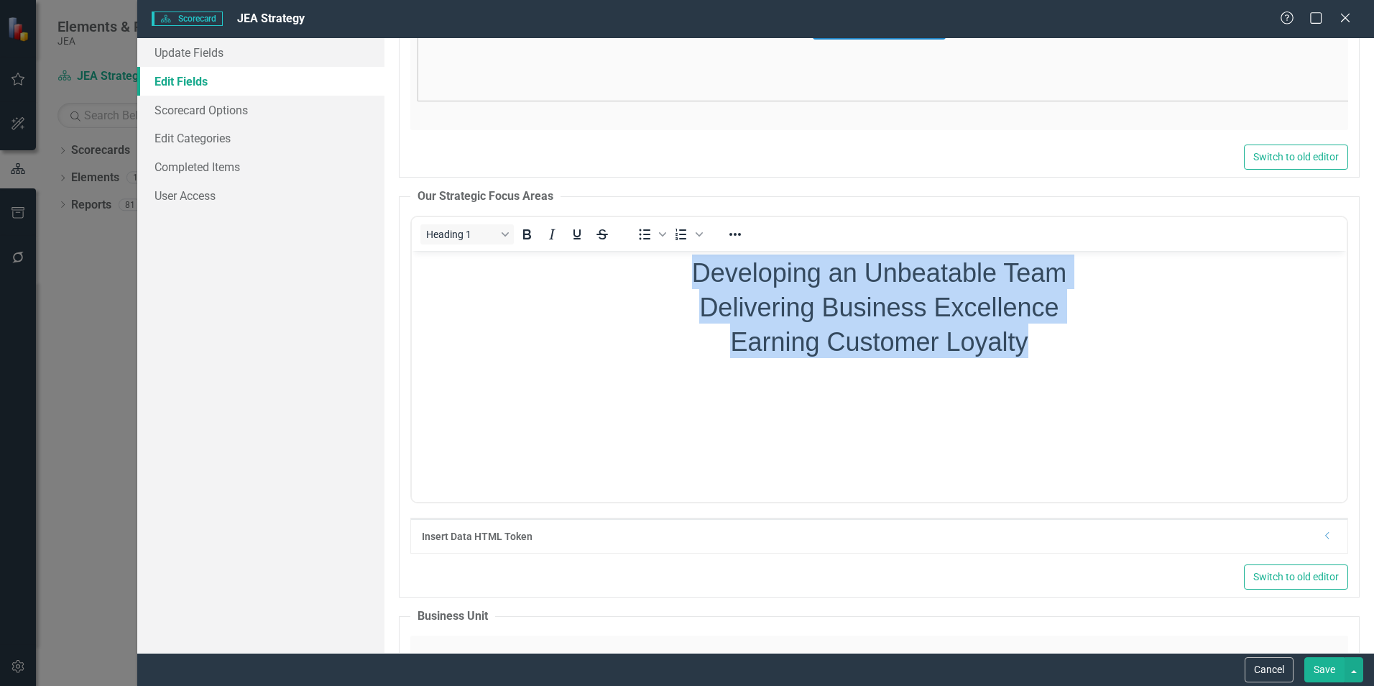
click at [995, 292] on span "Delivering Business Excellence" at bounding box center [878, 306] width 359 height 29
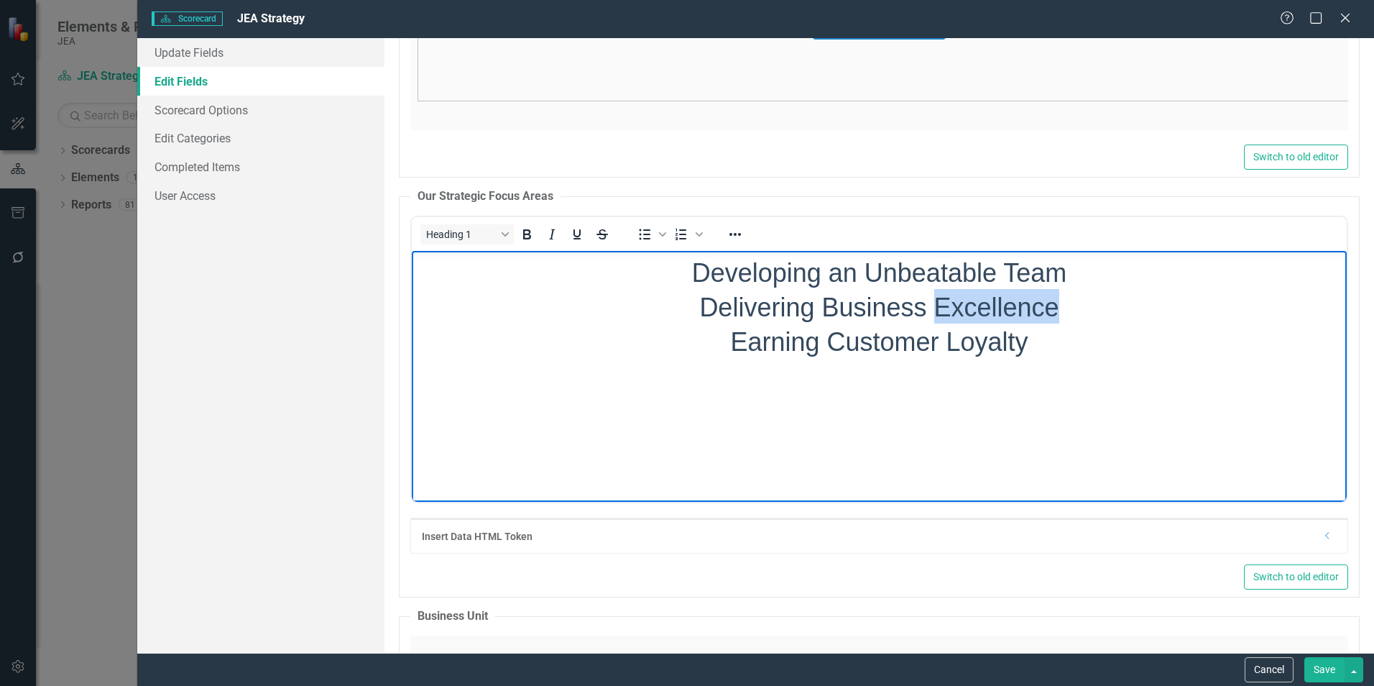
click at [995, 292] on span "Delivering Business Excellence" at bounding box center [878, 306] width 359 height 29
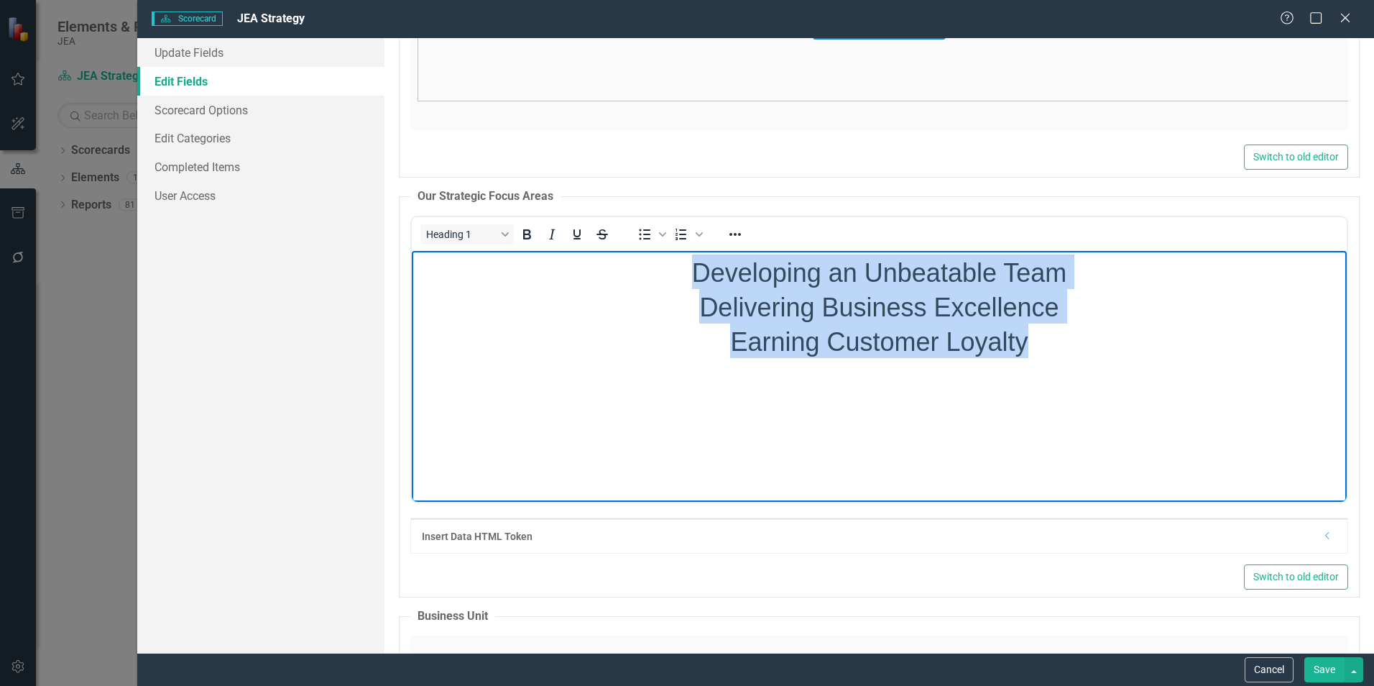
drag, startPoint x: 1058, startPoint y: 369, endPoint x: 1019, endPoint y: 497, distance: 133.9
click at [606, 250] on html "Developing an Unbeatable Team Delivering Business Excellence Earning Customer L…" at bounding box center [879, 358] width 935 height 216
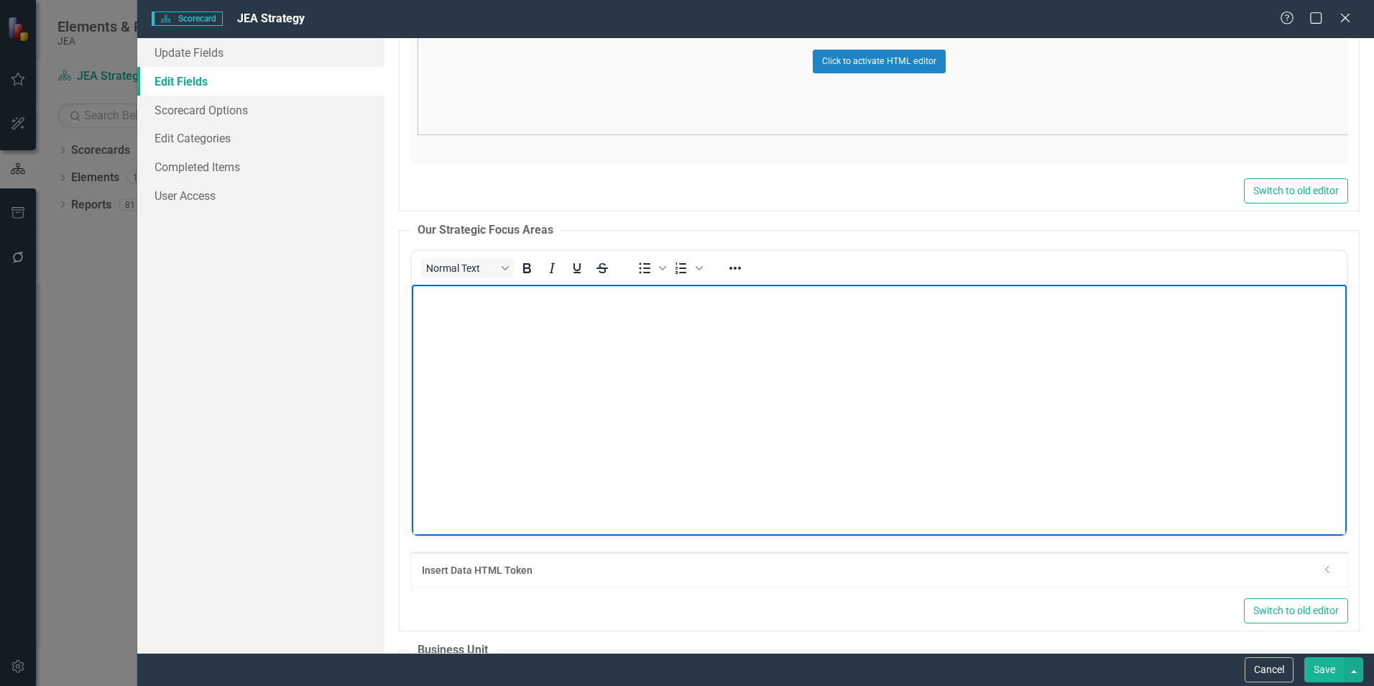
scroll to position [3018, 0]
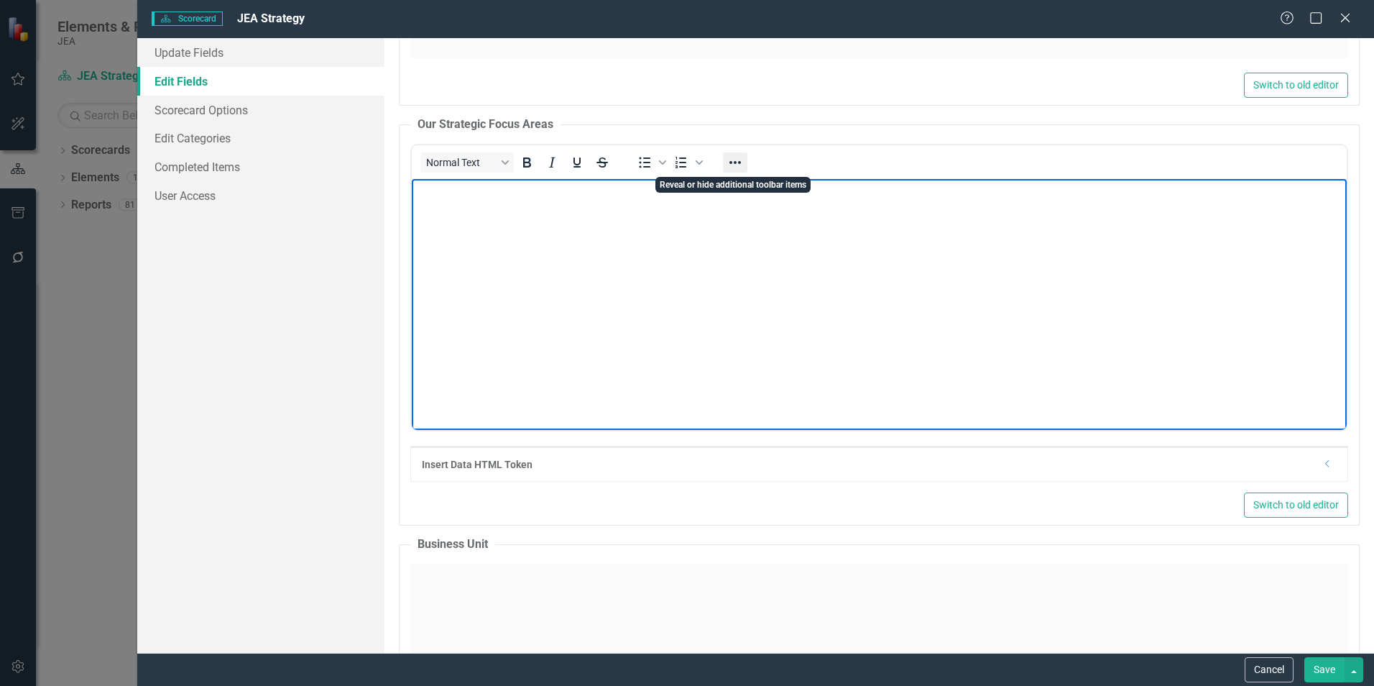
click at [730, 165] on icon "Reveal or hide additional toolbar items" at bounding box center [734, 162] width 17 height 17
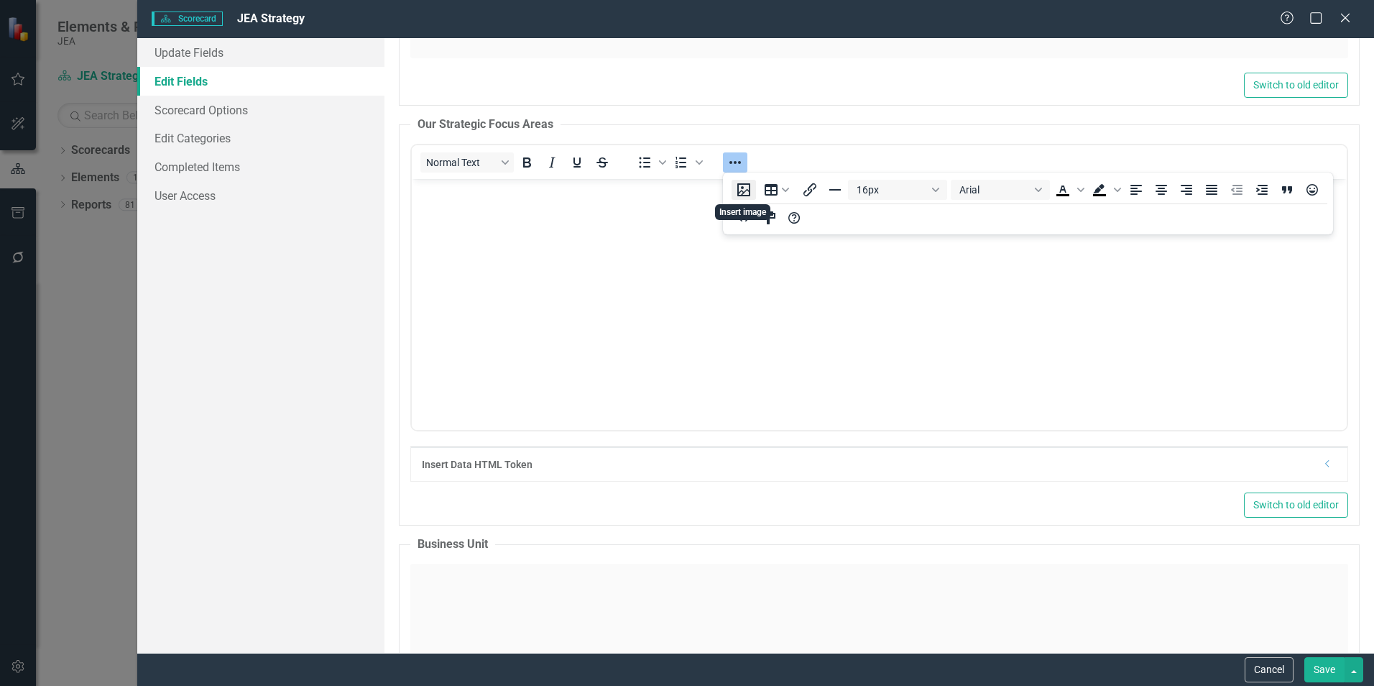
click at [746, 194] on button "Insert image" at bounding box center [744, 190] width 24 height 20
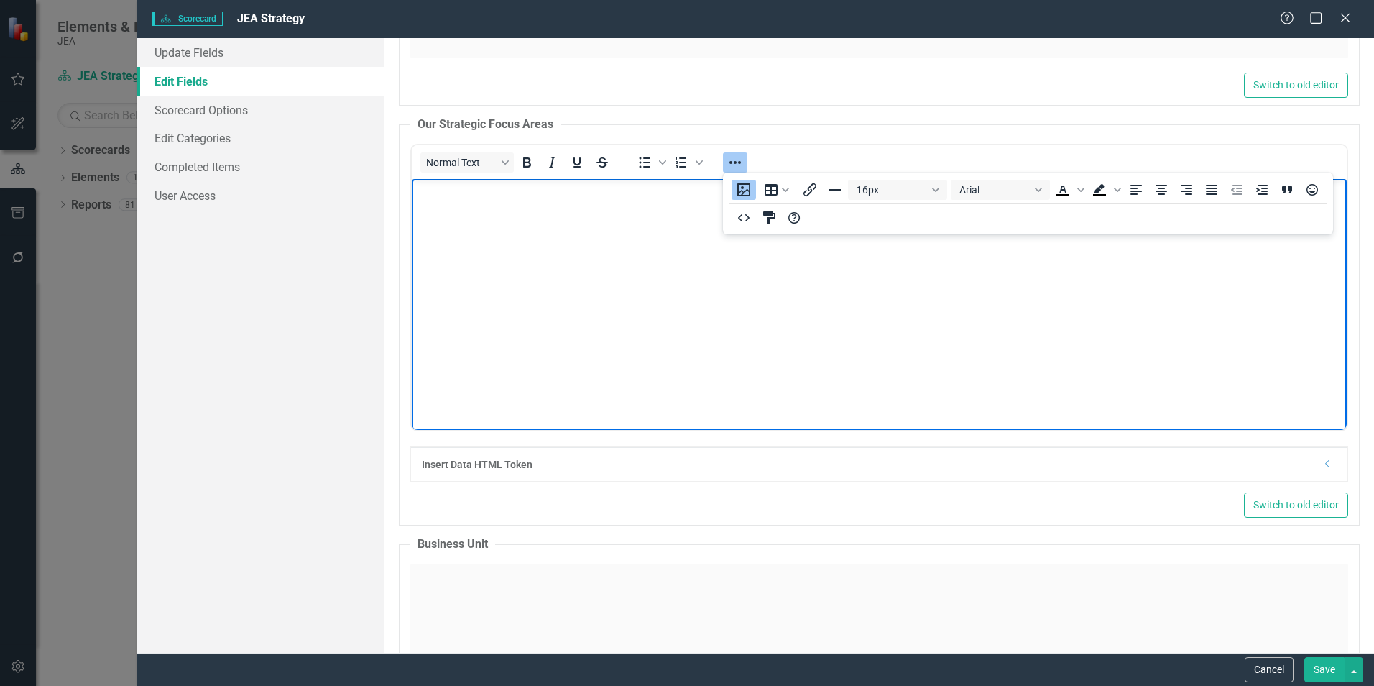
click at [1317, 673] on button "Save" at bounding box center [1324, 669] width 40 height 25
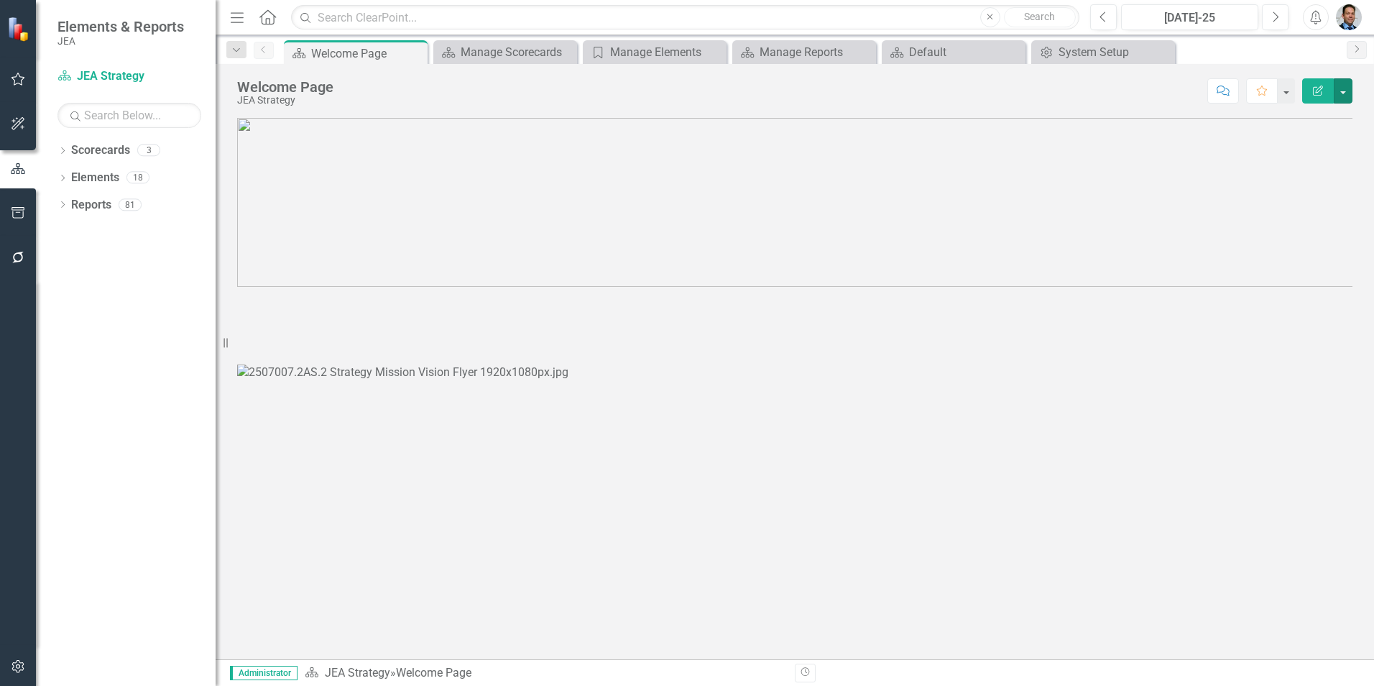
scroll to position [72, 0]
click at [1346, 91] on button "button" at bounding box center [1343, 90] width 19 height 25
click at [1293, 149] on link "Edit Report Edit Layout" at bounding box center [1293, 144] width 116 height 27
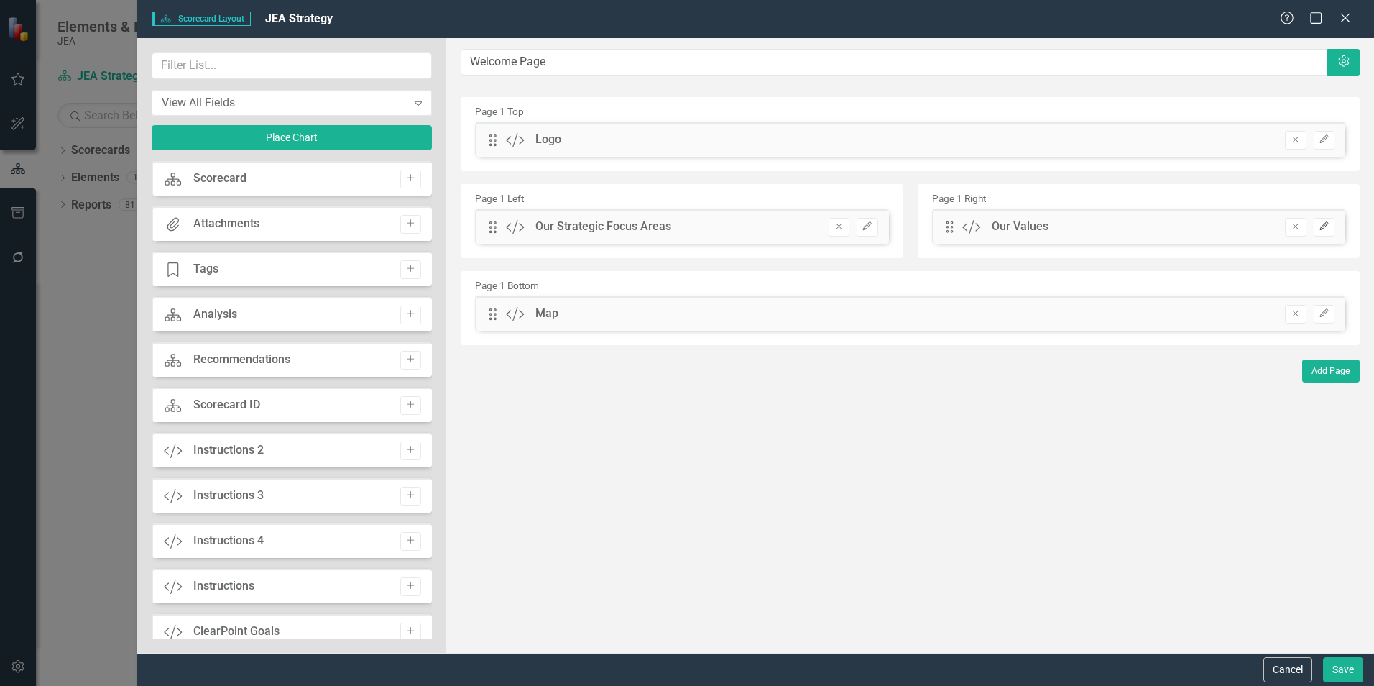
click at [1327, 226] on icon "Edit" at bounding box center [1324, 226] width 11 height 9
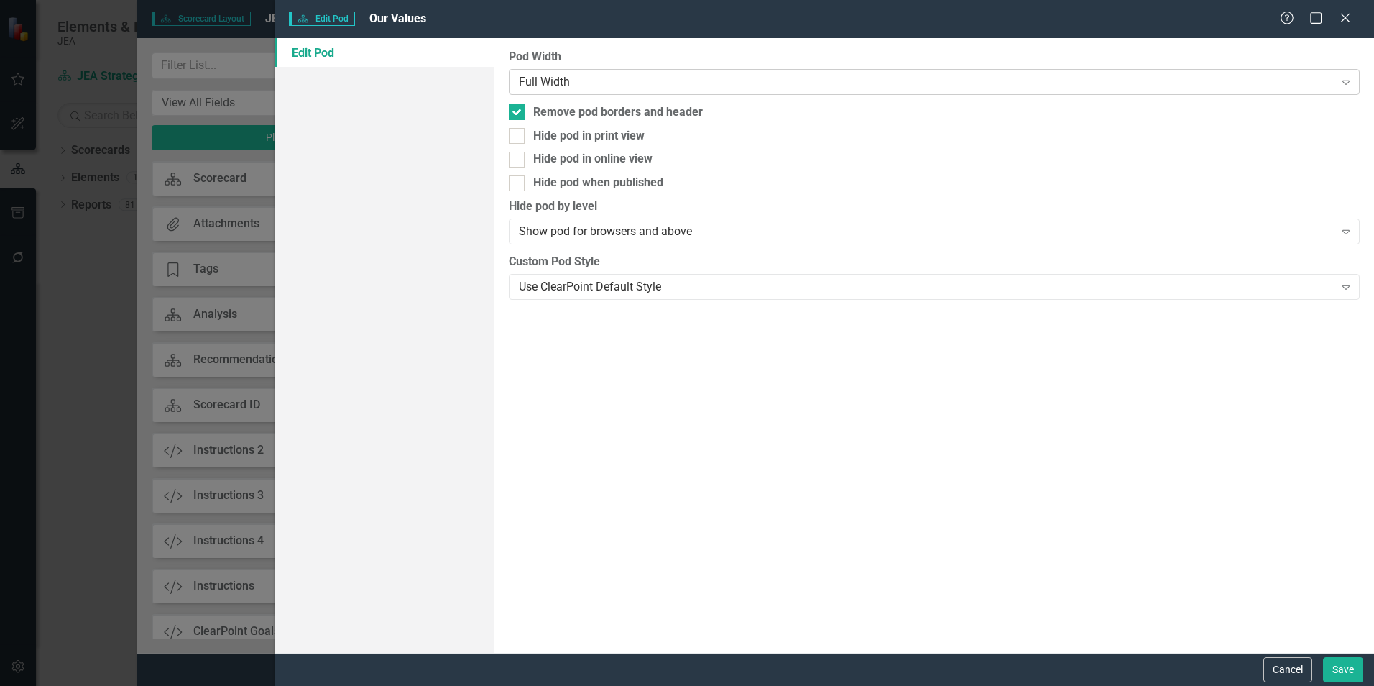
click at [1347, 82] on icon "Expand" at bounding box center [1346, 81] width 14 height 11
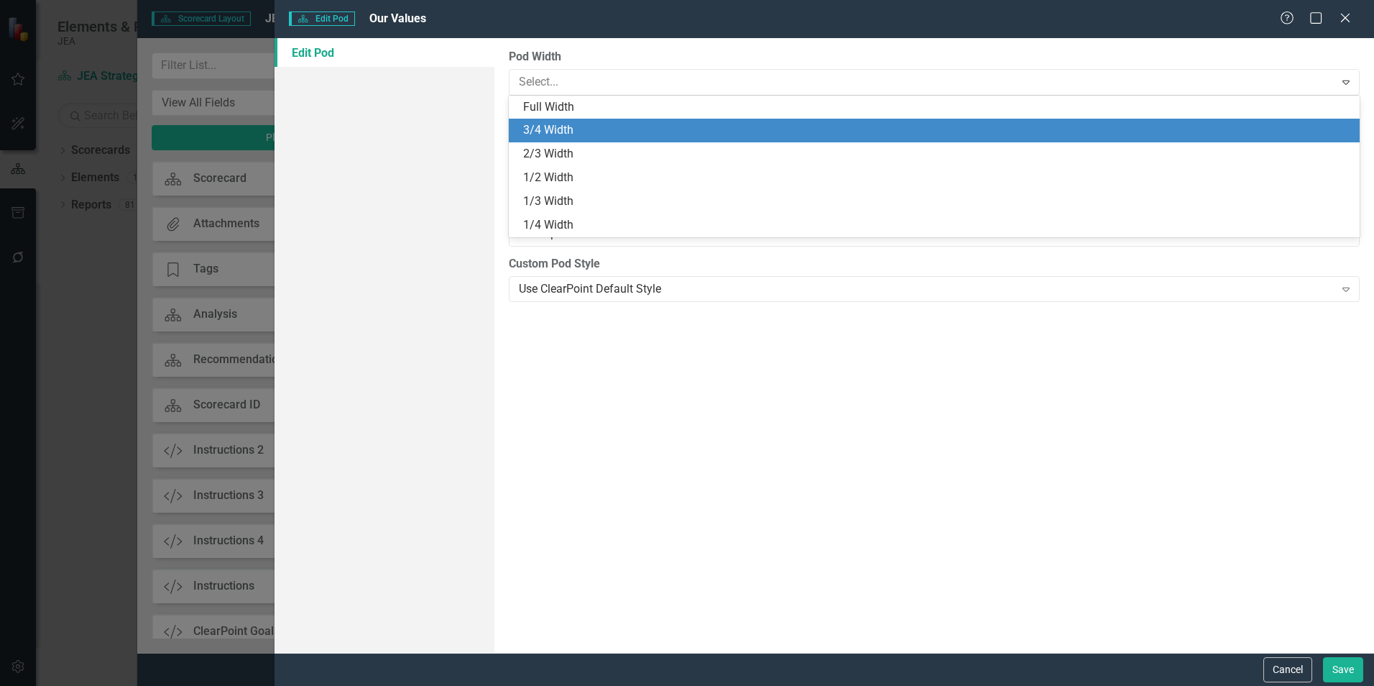
click at [1301, 141] on div "3/4 Width" at bounding box center [934, 131] width 851 height 24
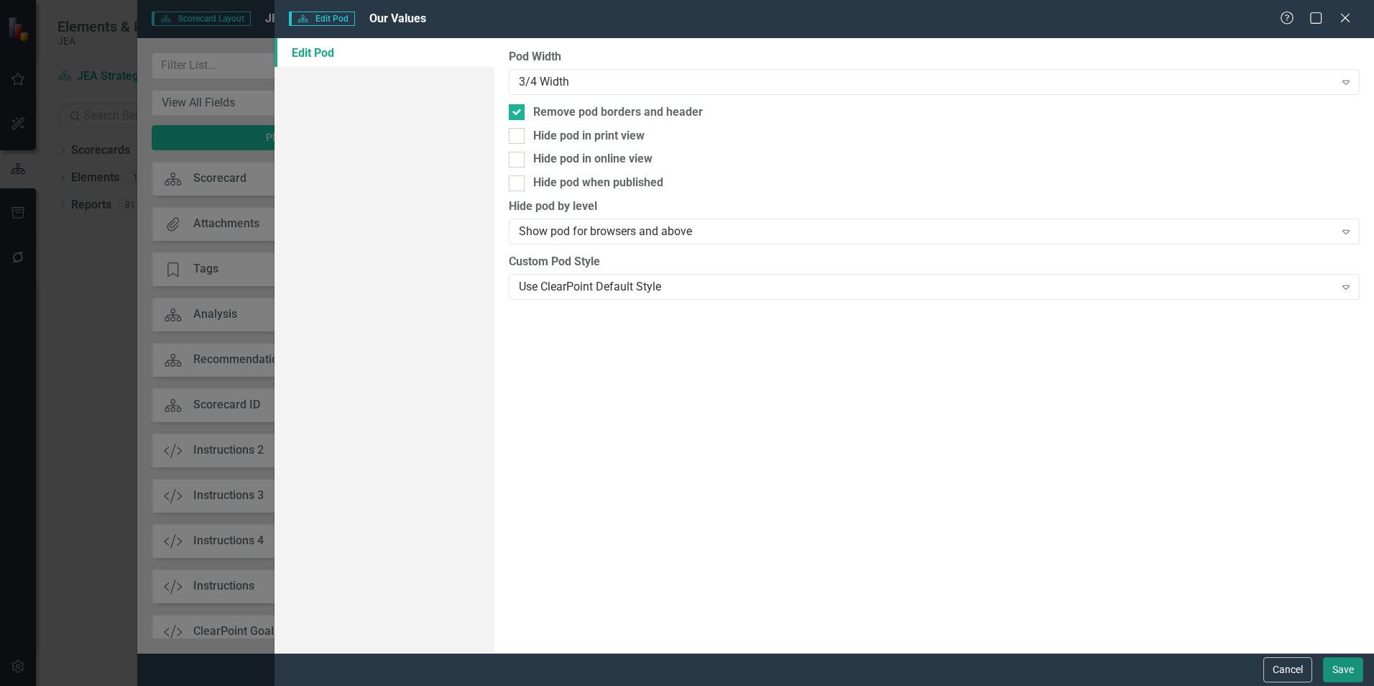
click at [1347, 667] on button "Save" at bounding box center [1343, 669] width 40 height 25
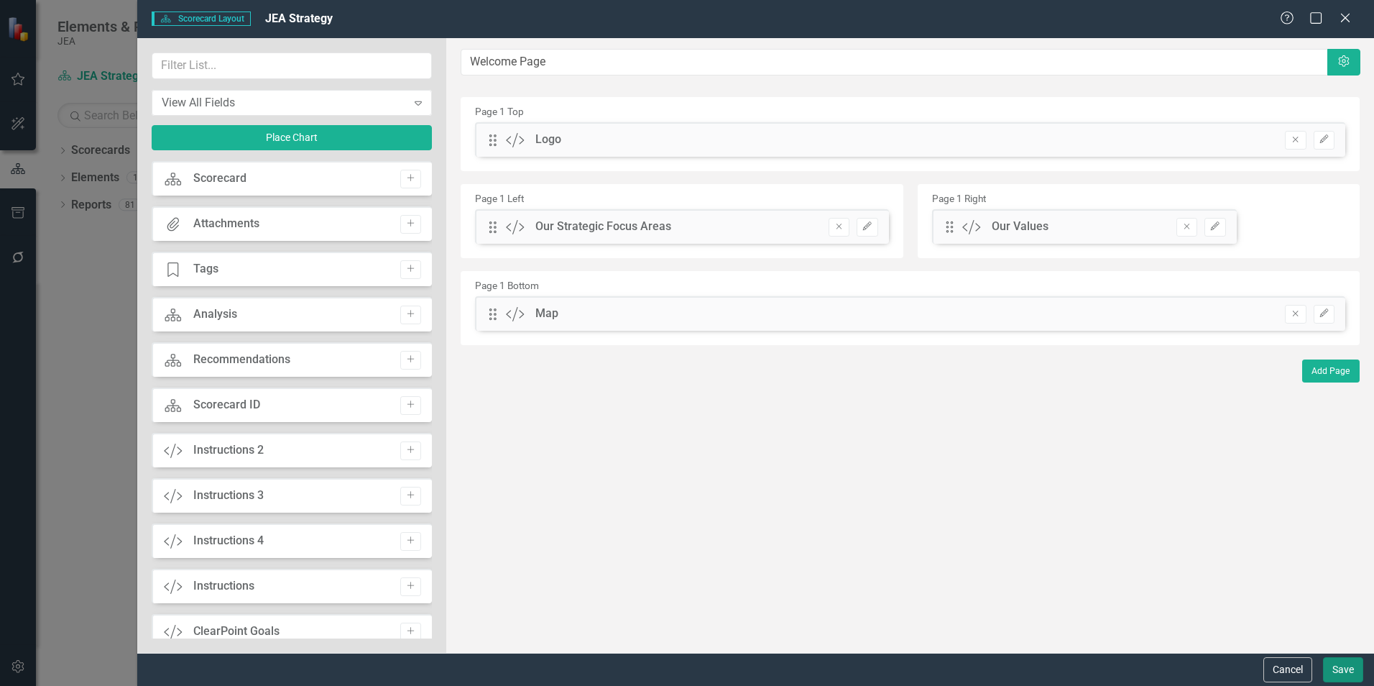
click at [1340, 671] on button "Save" at bounding box center [1343, 669] width 40 height 25
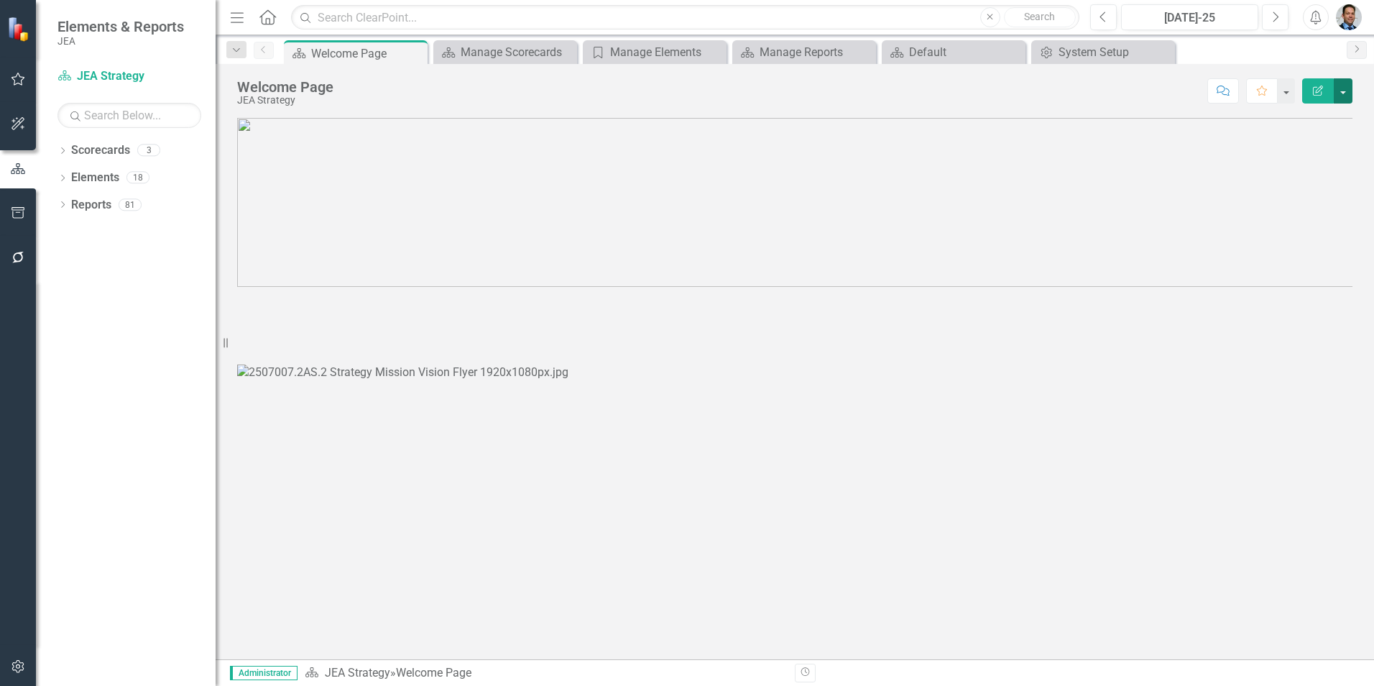
click at [1347, 92] on button "button" at bounding box center [1343, 90] width 19 height 25
click at [1316, 123] on link "Edit Edit Scorecard" at bounding box center [1293, 117] width 116 height 27
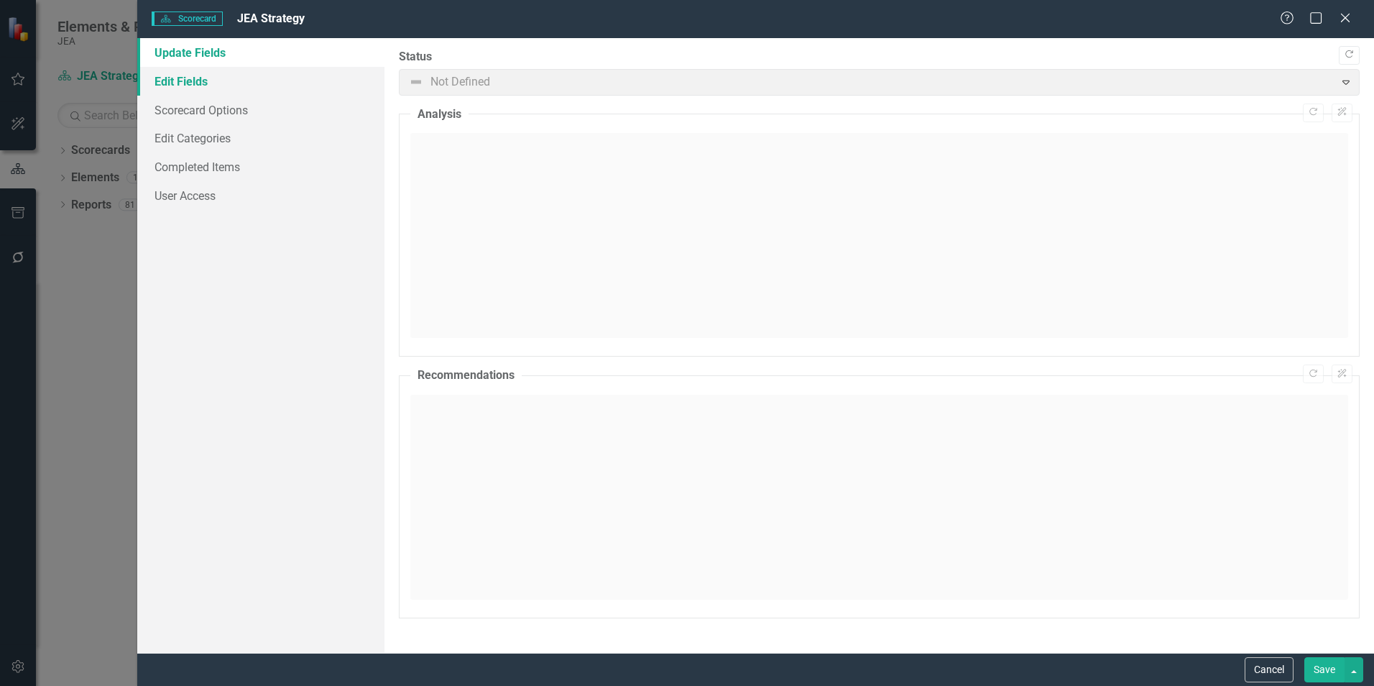
click at [192, 83] on link "Edit Fields" at bounding box center [260, 81] width 247 height 29
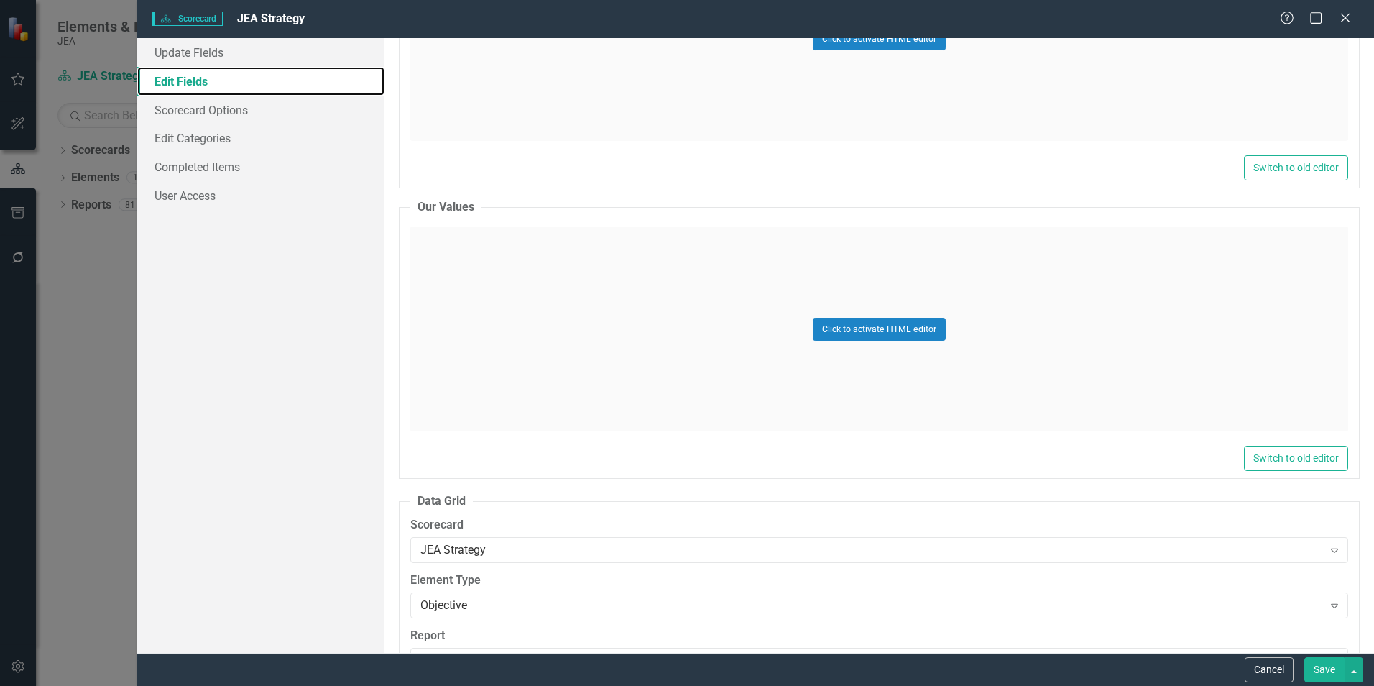
scroll to position [3808, 0]
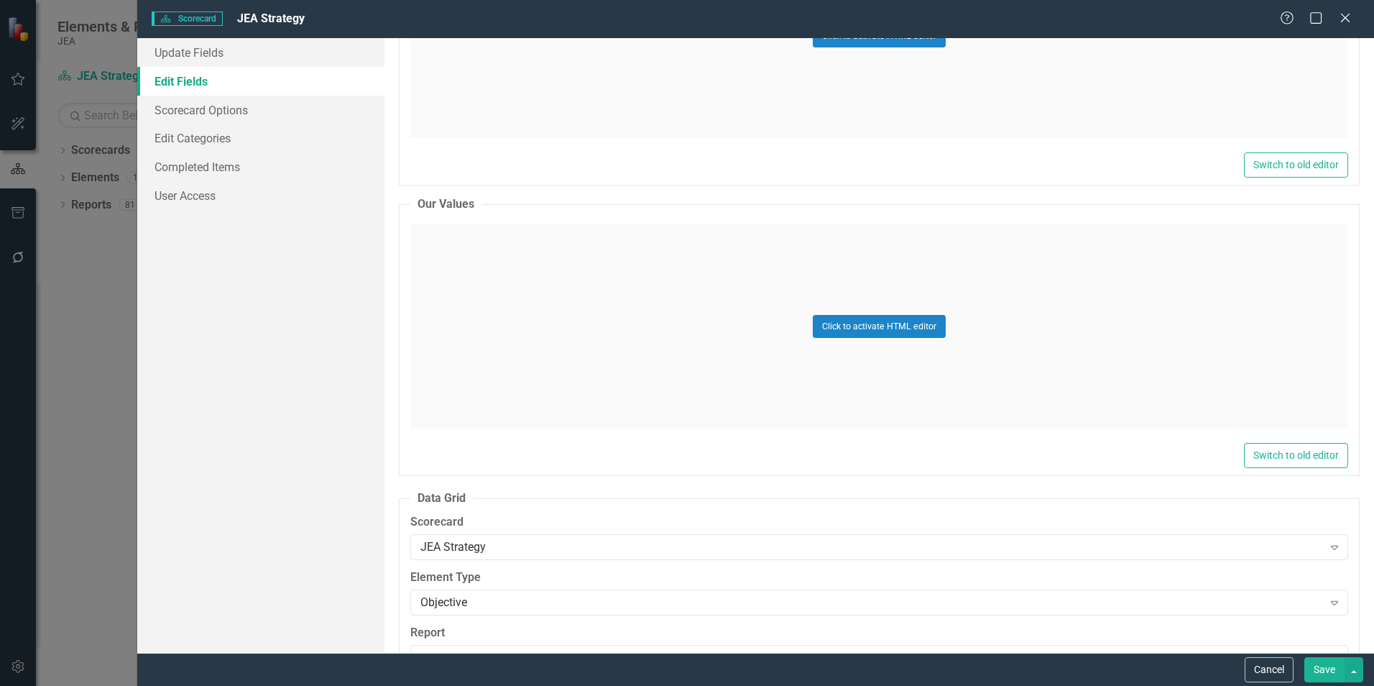
click at [608, 223] on div "Click to activate HTML editor" at bounding box center [879, 329] width 938 height 219
click at [617, 274] on div "Click to activate HTML editor" at bounding box center [879, 325] width 938 height 205
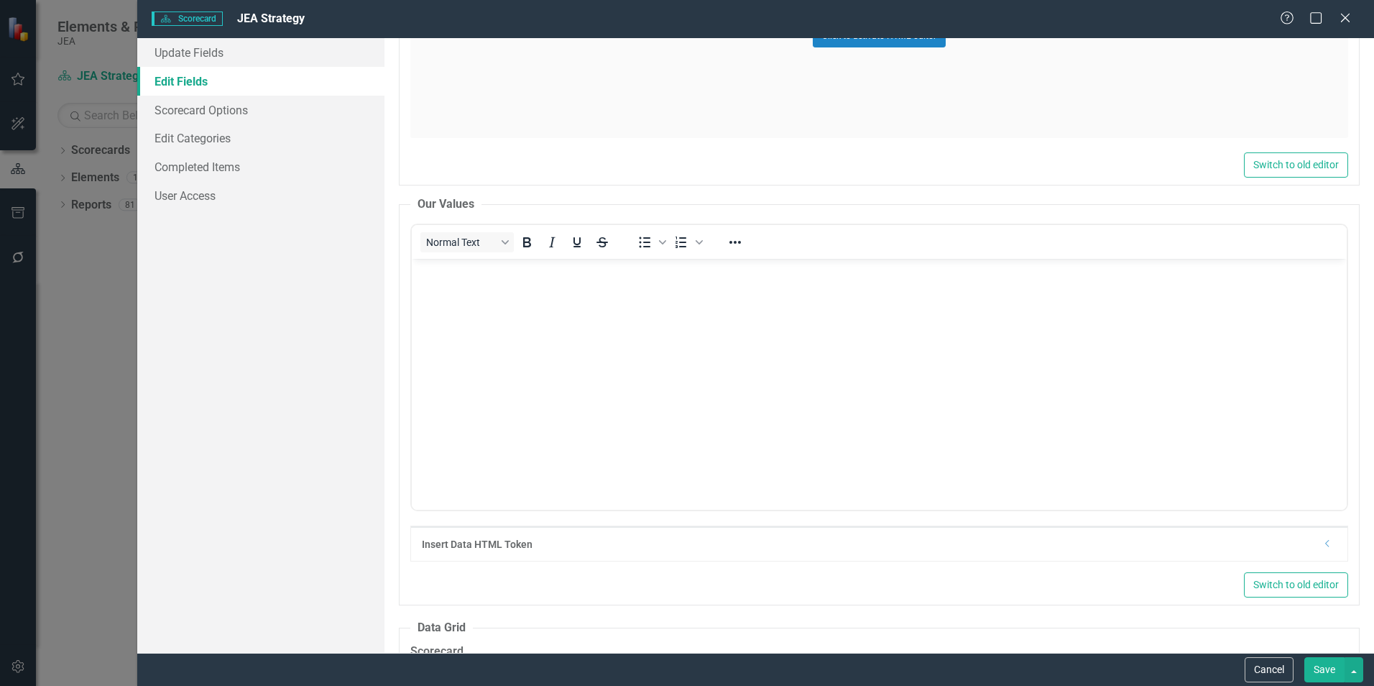
scroll to position [0, 0]
click at [746, 241] on button "Reveal or hide additional toolbar items" at bounding box center [735, 242] width 24 height 20
click at [1188, 274] on icon "Align right" at bounding box center [1186, 269] width 11 height 10
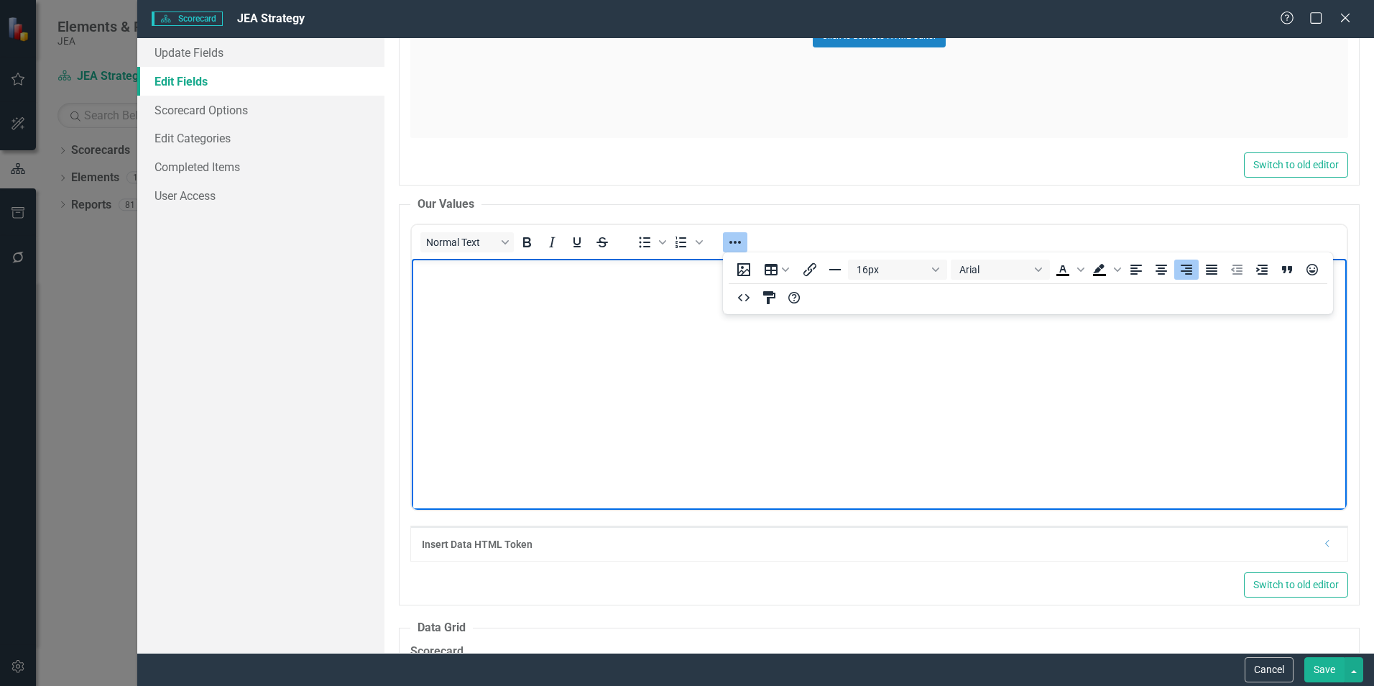
click at [1057, 262] on p "Rich Text Area. Press ALT-0 for help." at bounding box center [879, 262] width 928 height 0
click at [1190, 274] on icon "Align right" at bounding box center [1186, 269] width 11 height 10
click at [729, 262] on img "Rich Text Area. Press ALT-0 for help." at bounding box center [879, 262] width 928 height 0
click at [1191, 272] on icon "Align right" at bounding box center [1186, 269] width 11 height 10
click at [1316, 665] on button "Save" at bounding box center [1324, 669] width 40 height 25
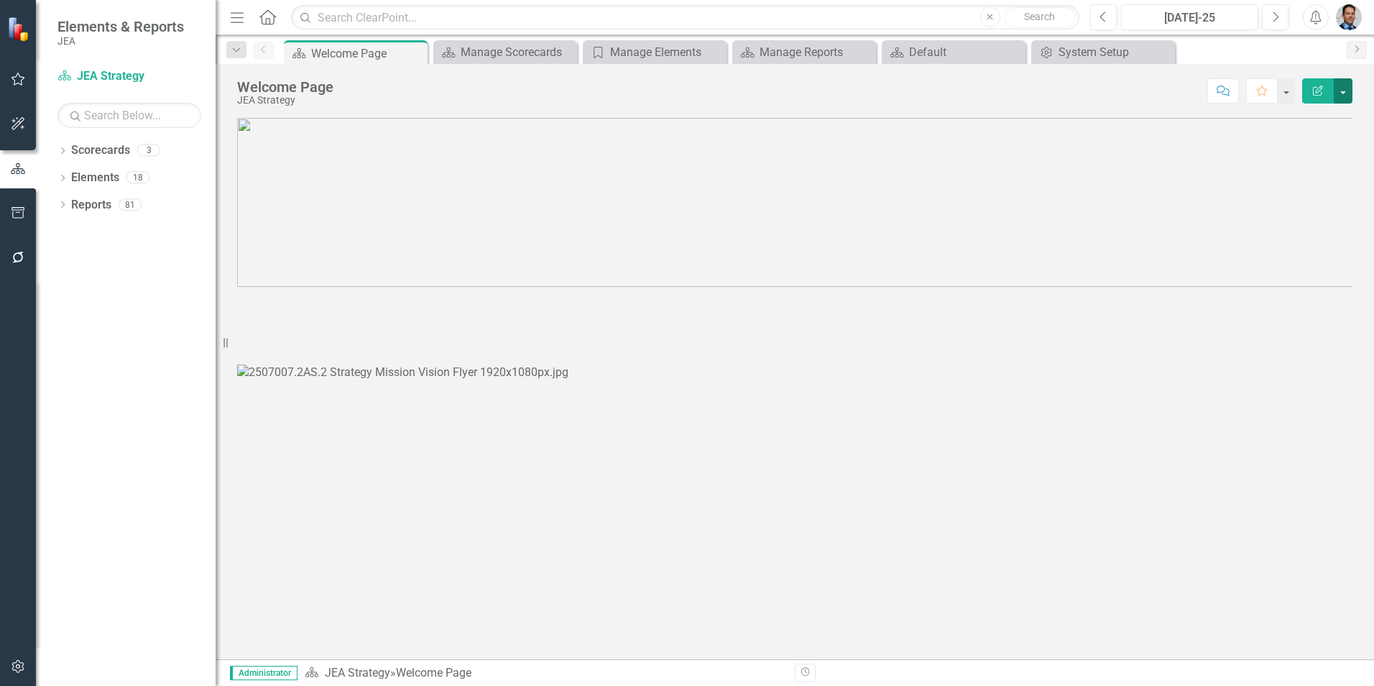
click at [1348, 87] on button "button" at bounding box center [1343, 90] width 19 height 25
click at [1316, 140] on link "Edit Report Edit Layout" at bounding box center [1293, 144] width 116 height 27
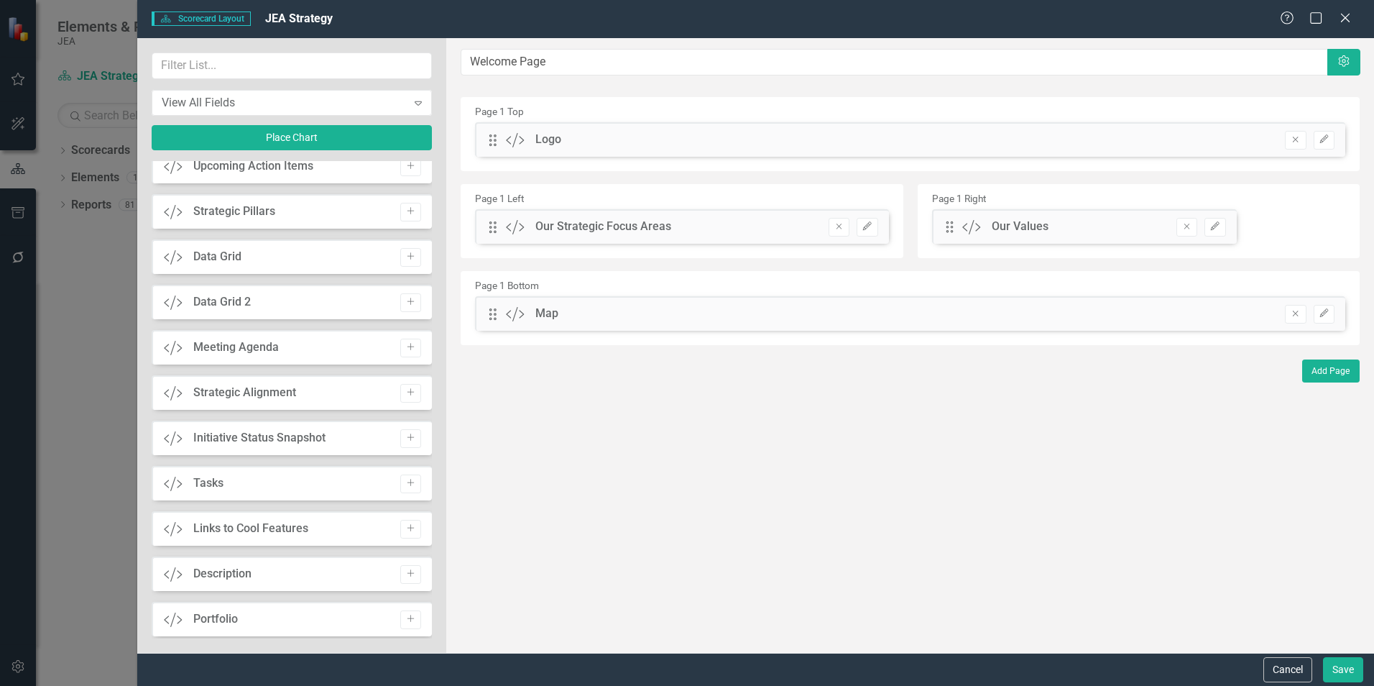
scroll to position [575, 0]
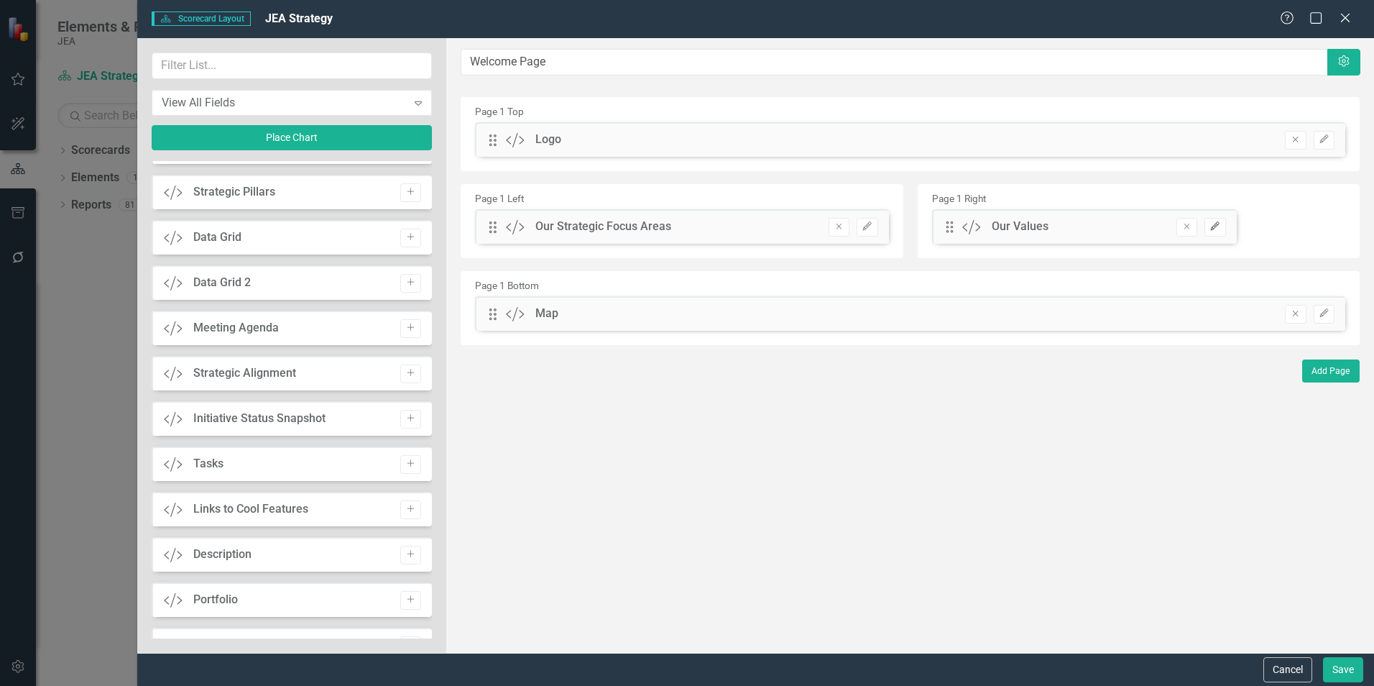
click at [1221, 229] on button "Edit" at bounding box center [1214, 227] width 21 height 19
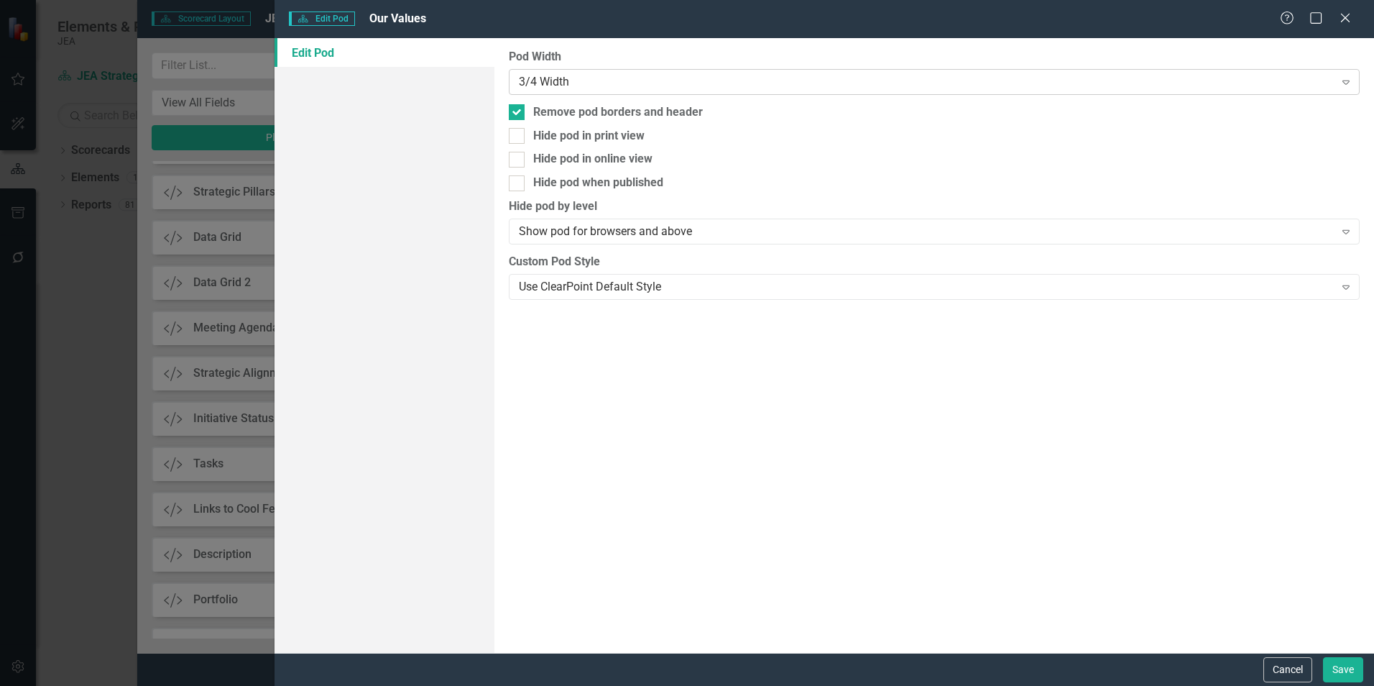
click at [985, 79] on div "3/4 Width" at bounding box center [926, 81] width 815 height 17
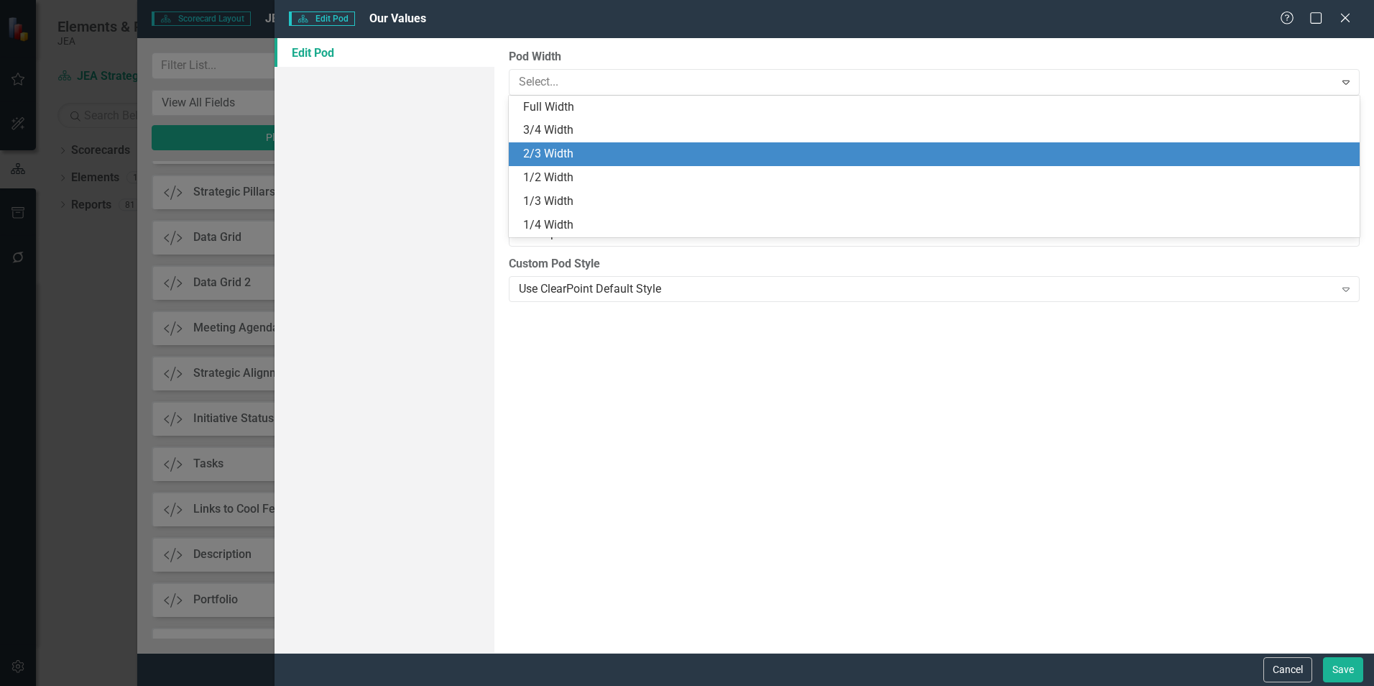
click at [920, 156] on div "2/3 Width" at bounding box center [937, 154] width 828 height 17
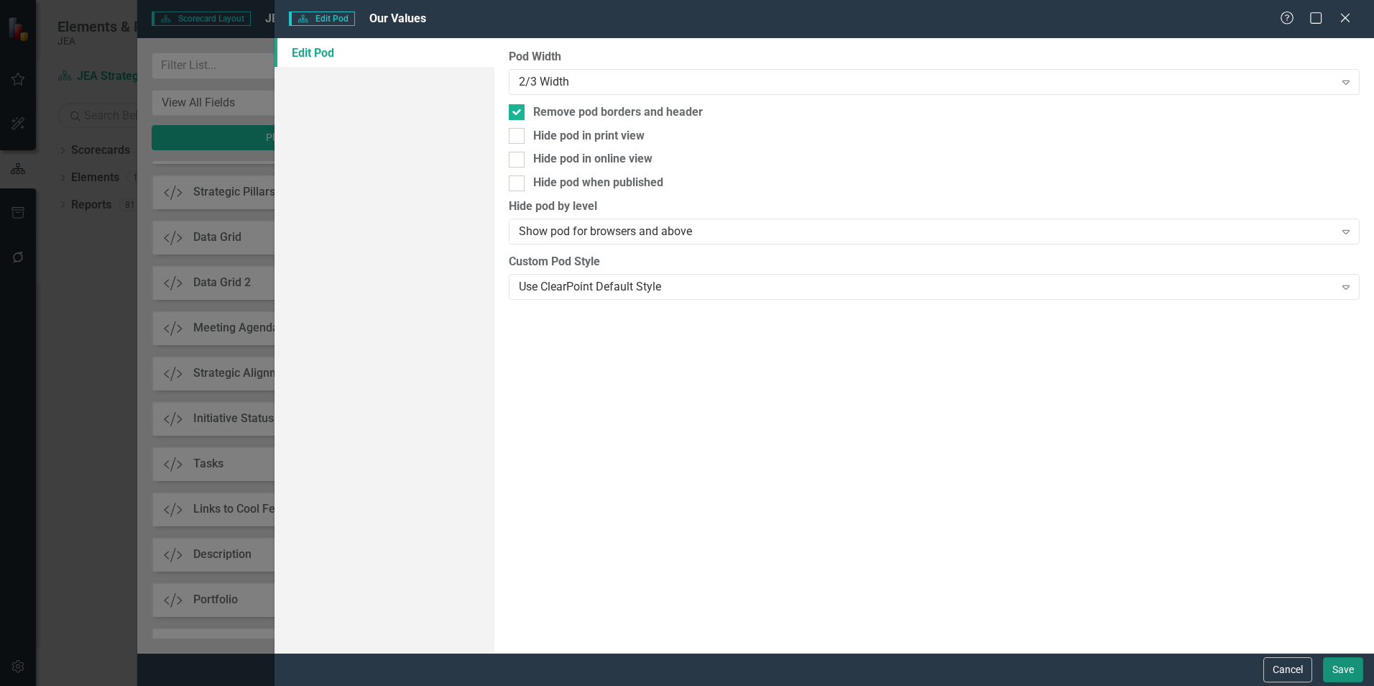
click at [1337, 663] on button "Save" at bounding box center [1343, 669] width 40 height 25
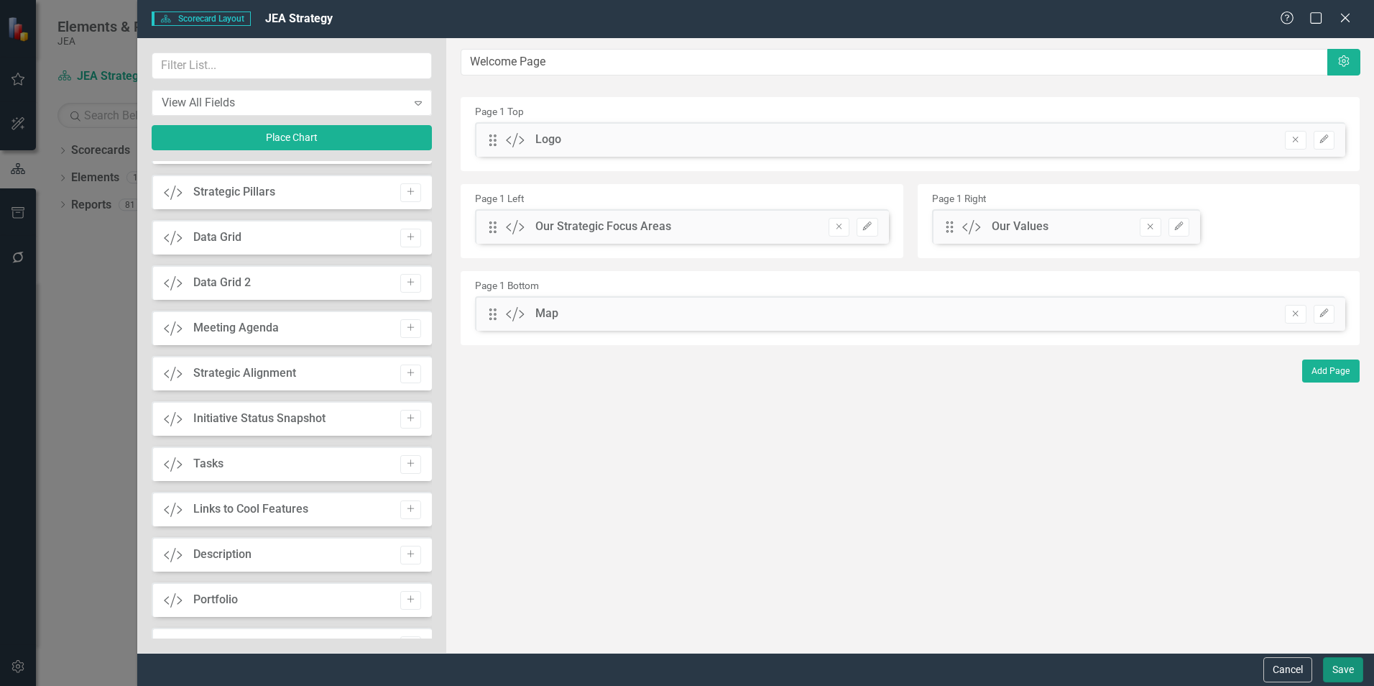
click at [1339, 670] on button "Save" at bounding box center [1343, 669] width 40 height 25
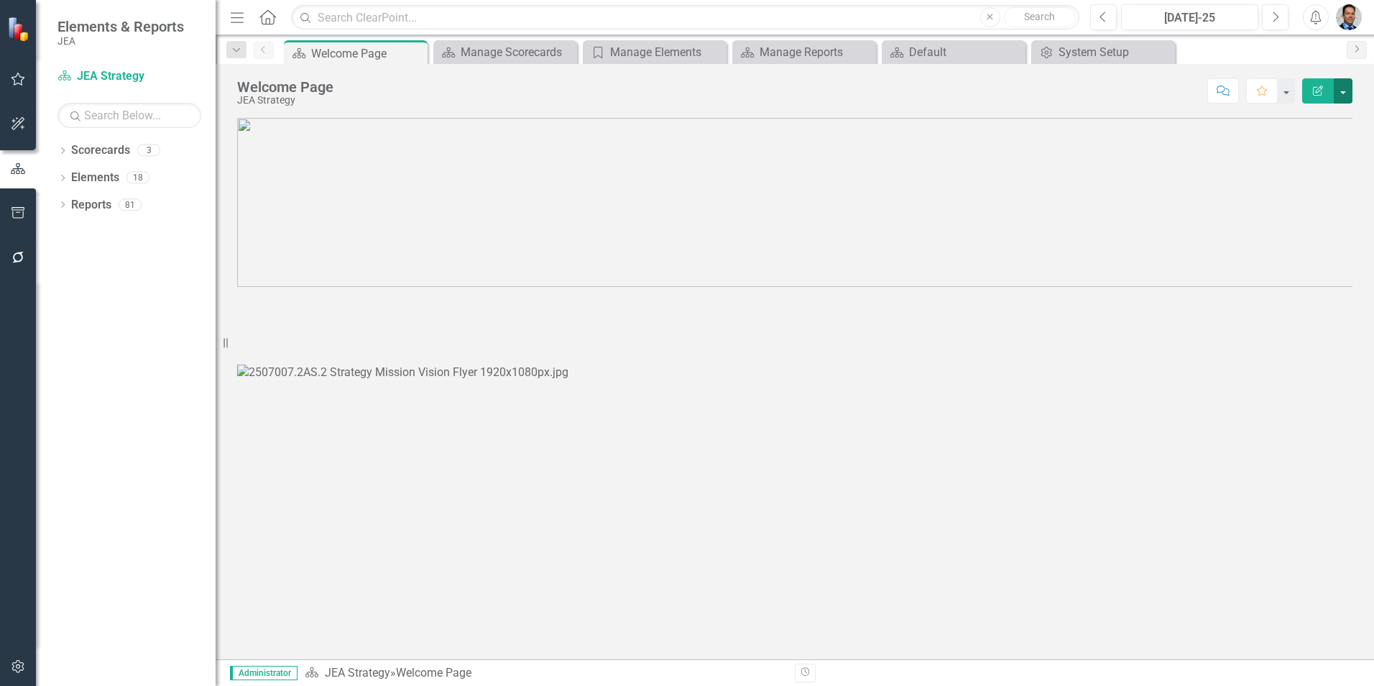
click at [1351, 89] on button "button" at bounding box center [1343, 90] width 19 height 25
click at [1324, 134] on link "Edit Report Edit Layout" at bounding box center [1293, 144] width 116 height 27
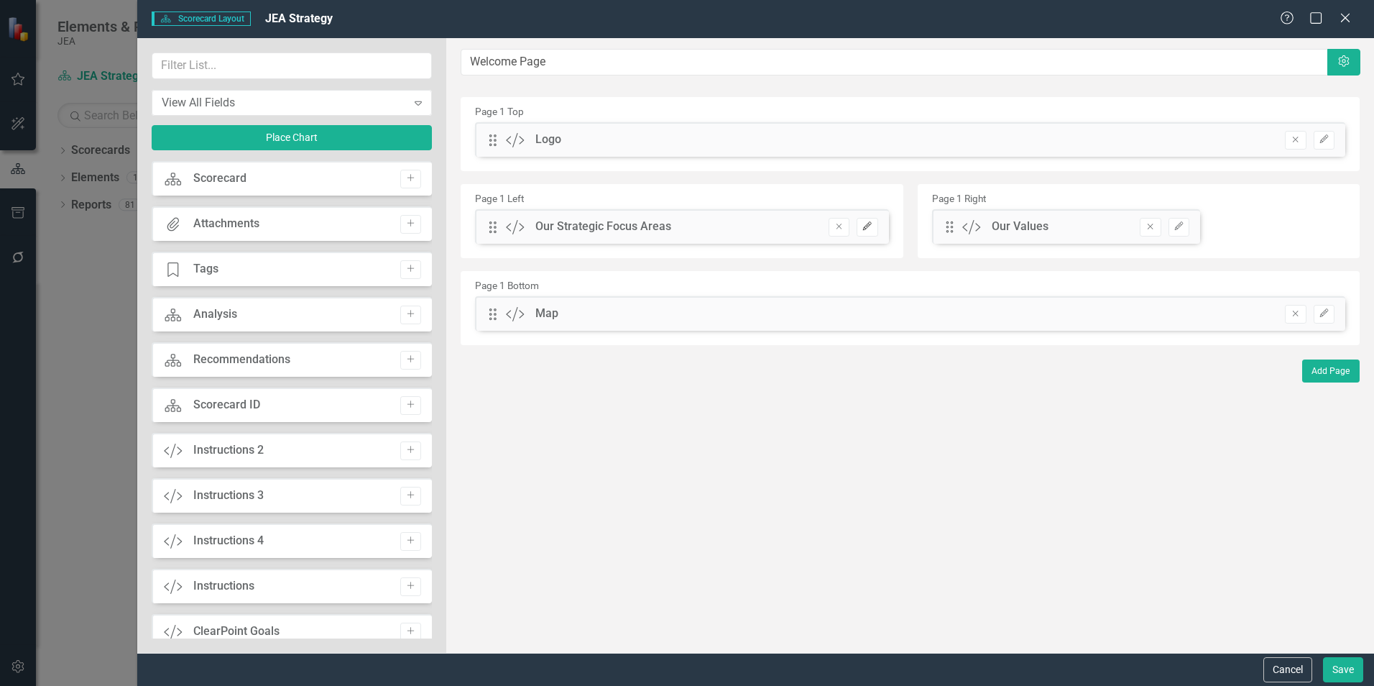
click at [870, 225] on icon "button" at bounding box center [867, 225] width 9 height 9
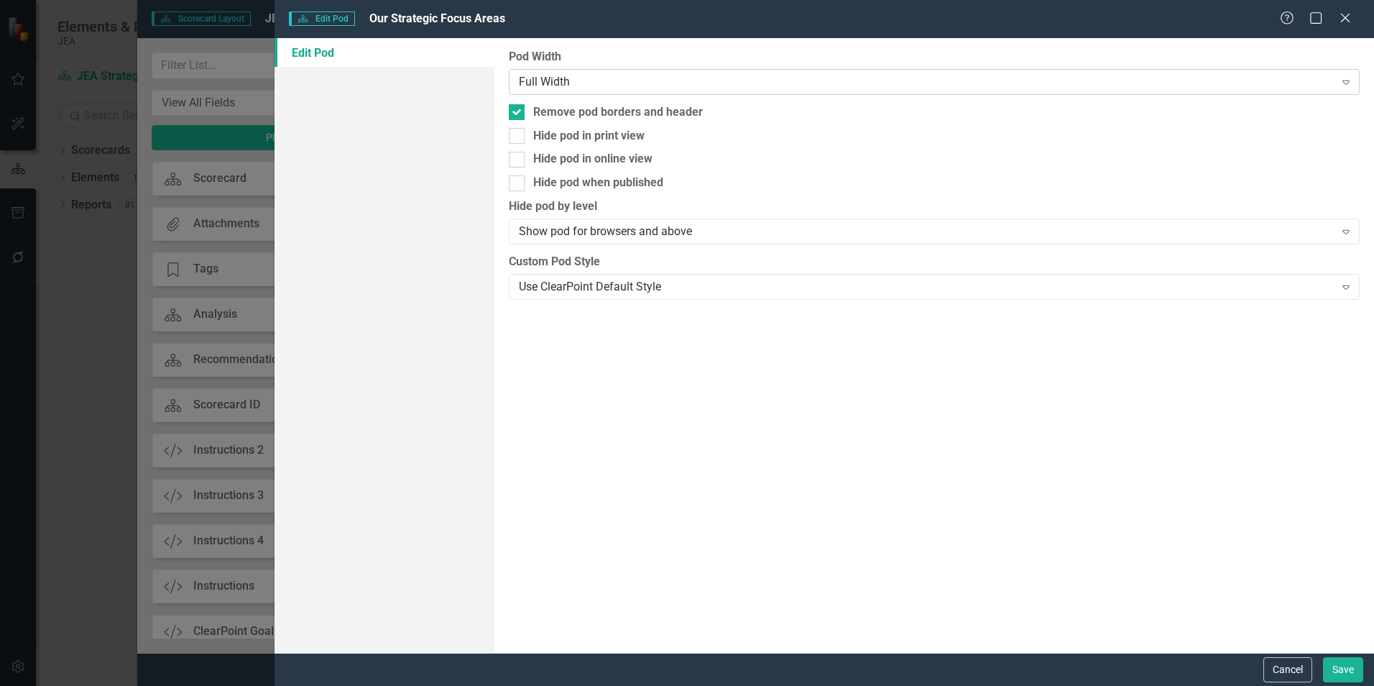
click at [759, 75] on div "Full Width" at bounding box center [926, 81] width 815 height 17
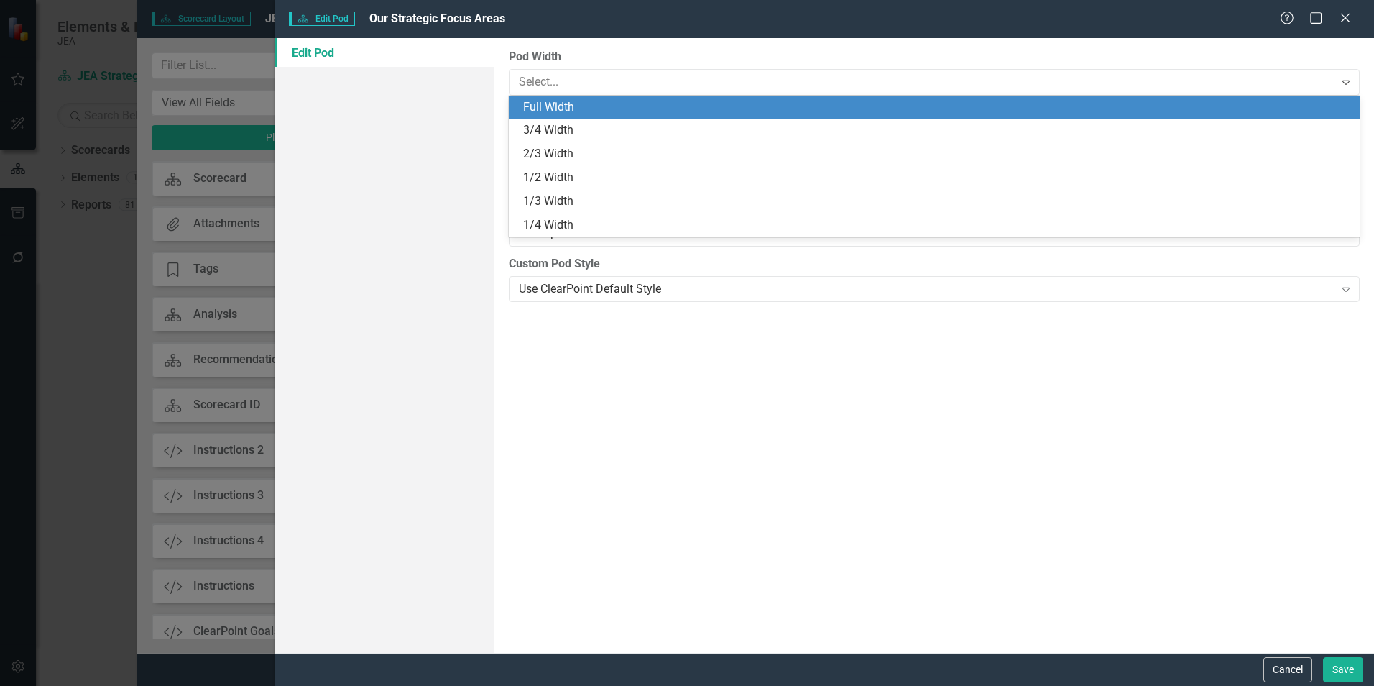
click at [740, 100] on div "Full Width" at bounding box center [937, 107] width 828 height 17
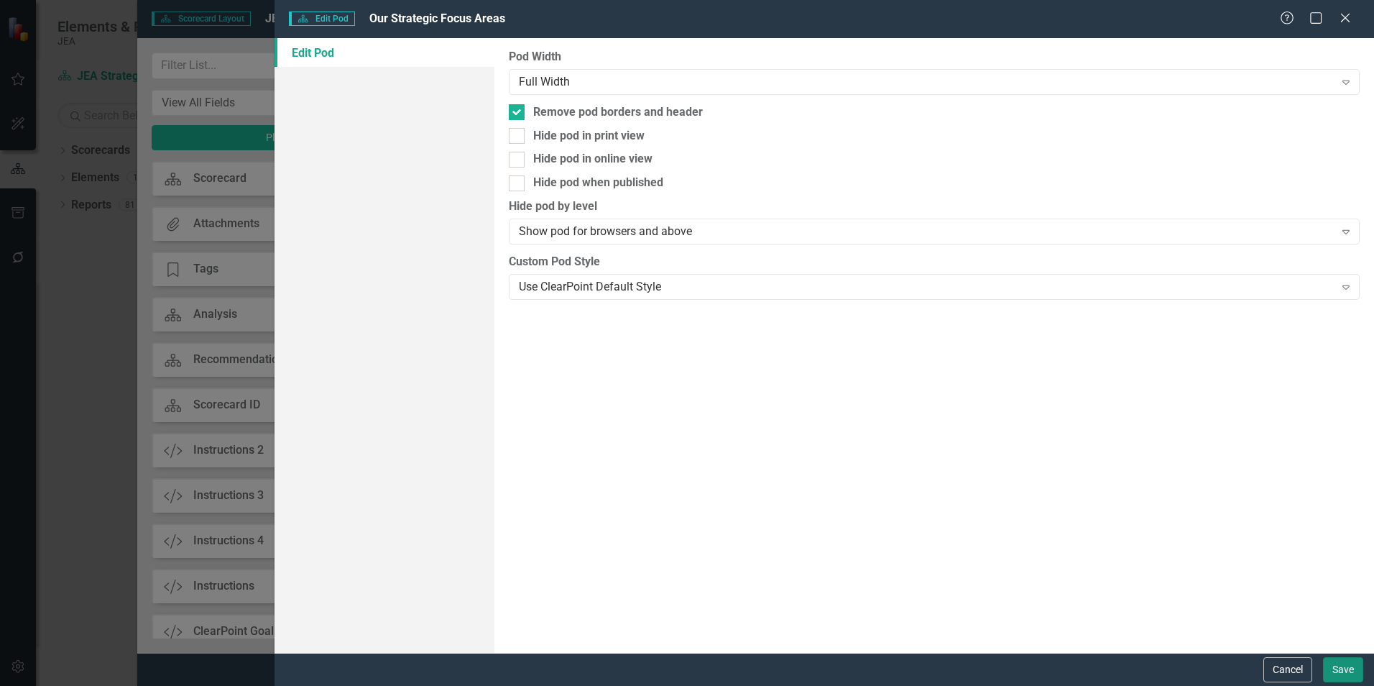
click at [1340, 668] on button "Save" at bounding box center [1343, 669] width 40 height 25
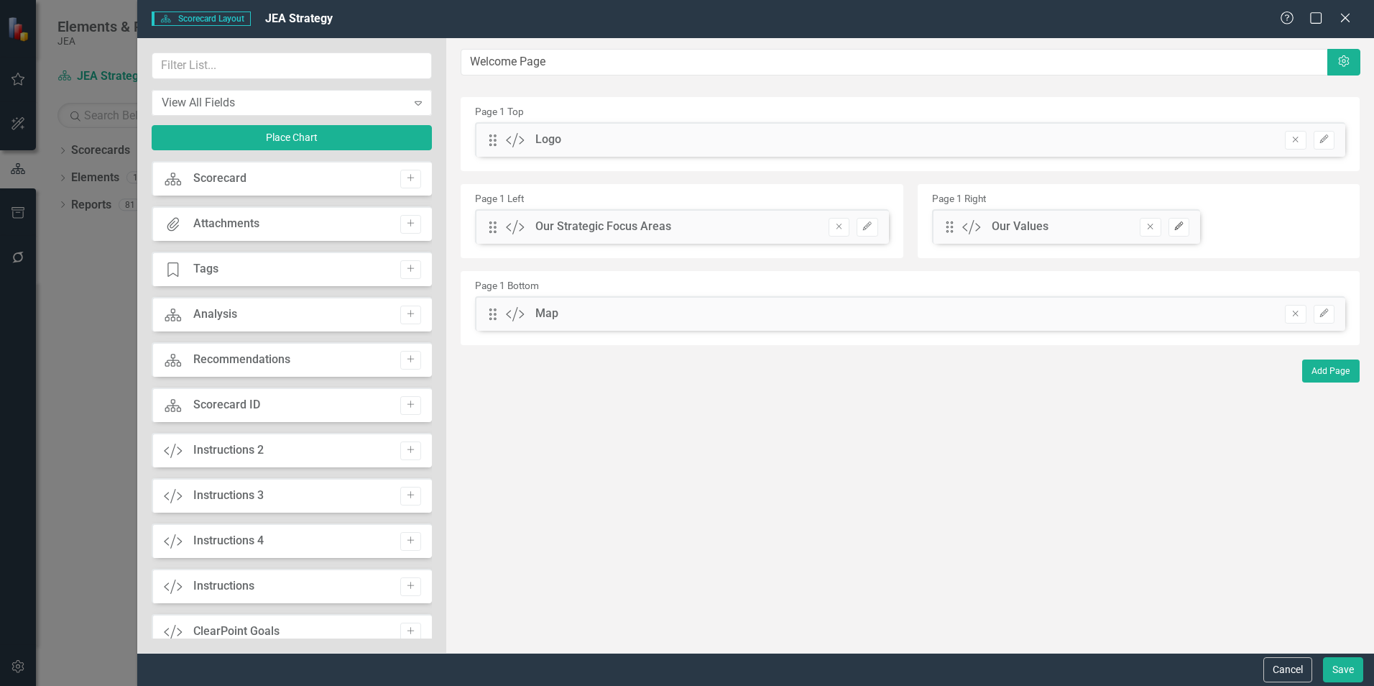
click at [1177, 225] on icon "Edit" at bounding box center [1178, 226] width 11 height 9
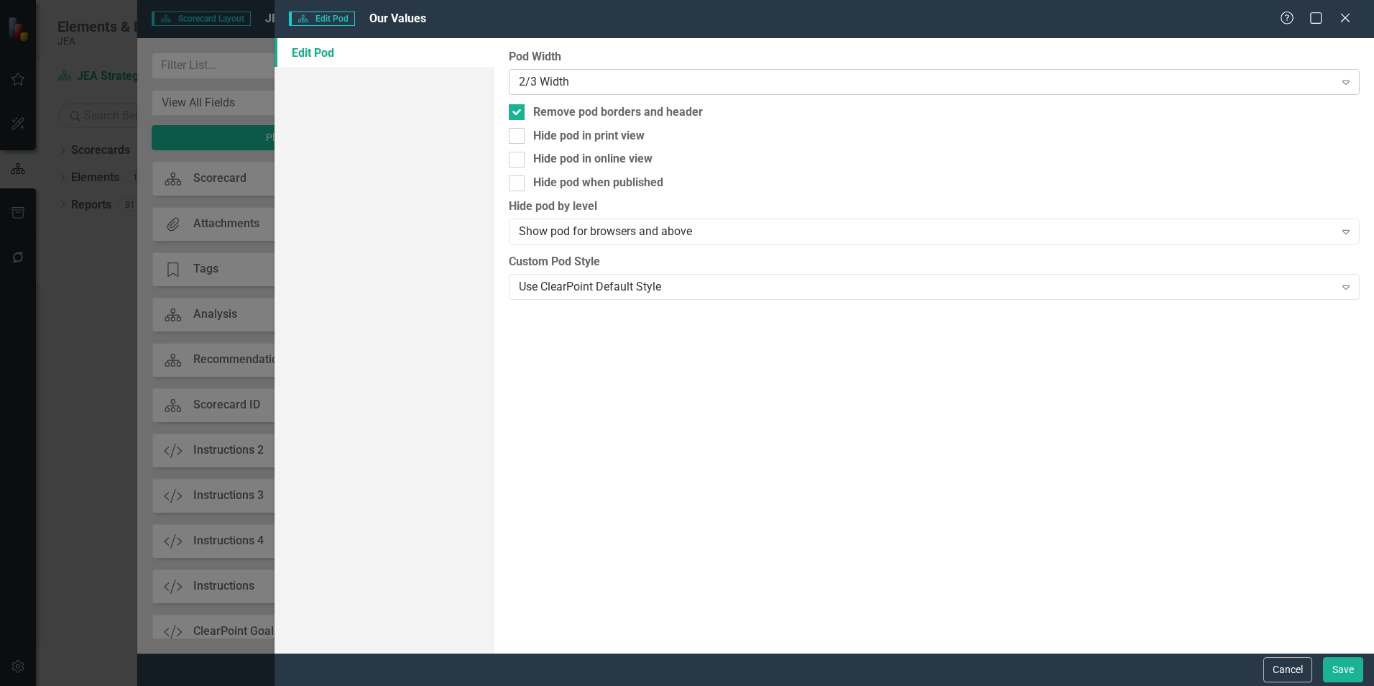
click at [657, 84] on div "2/3 Width" at bounding box center [926, 81] width 815 height 17
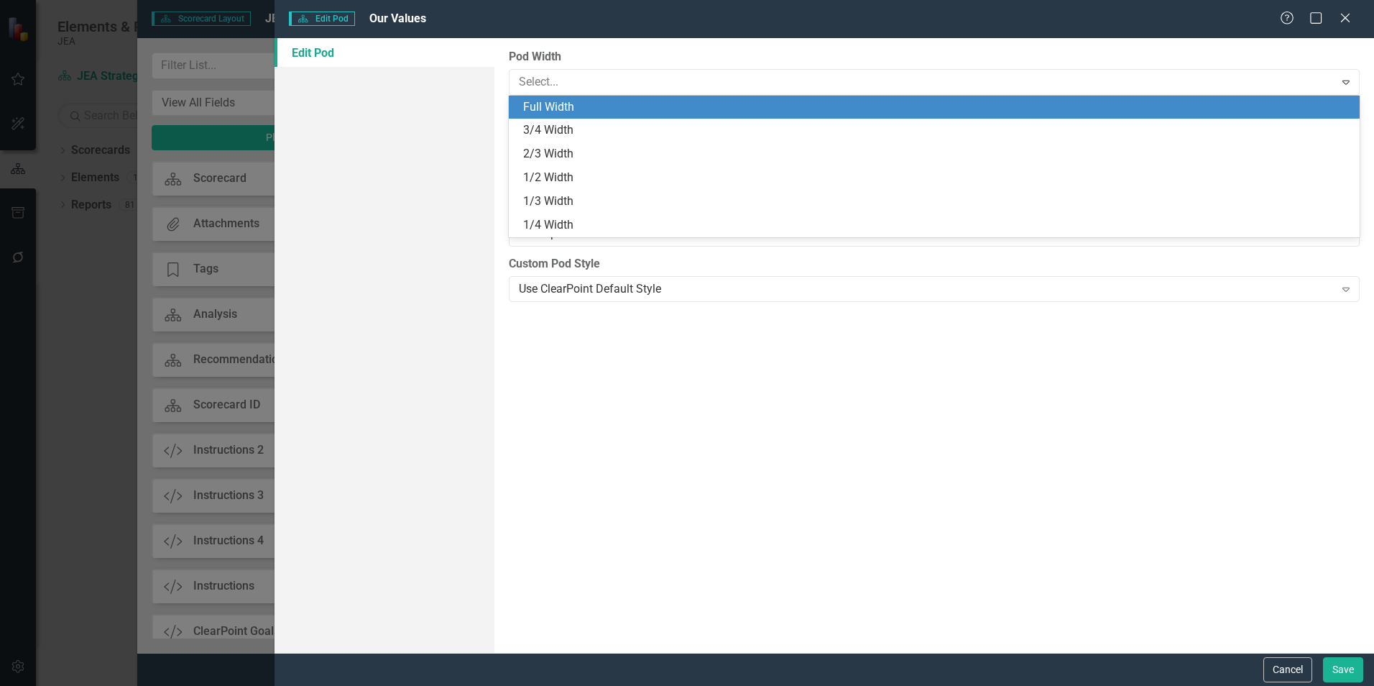
click at [645, 99] on div "Full Width" at bounding box center [937, 107] width 828 height 17
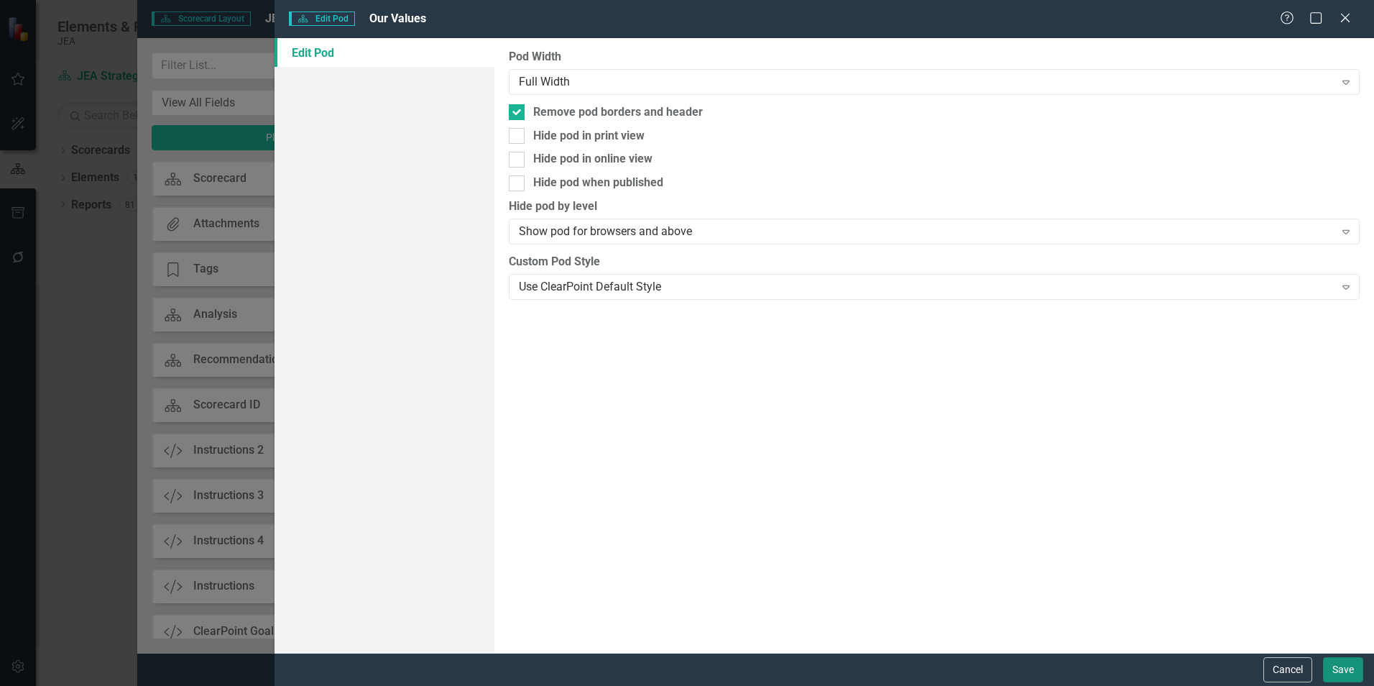
click at [1339, 672] on button "Save" at bounding box center [1343, 669] width 40 height 25
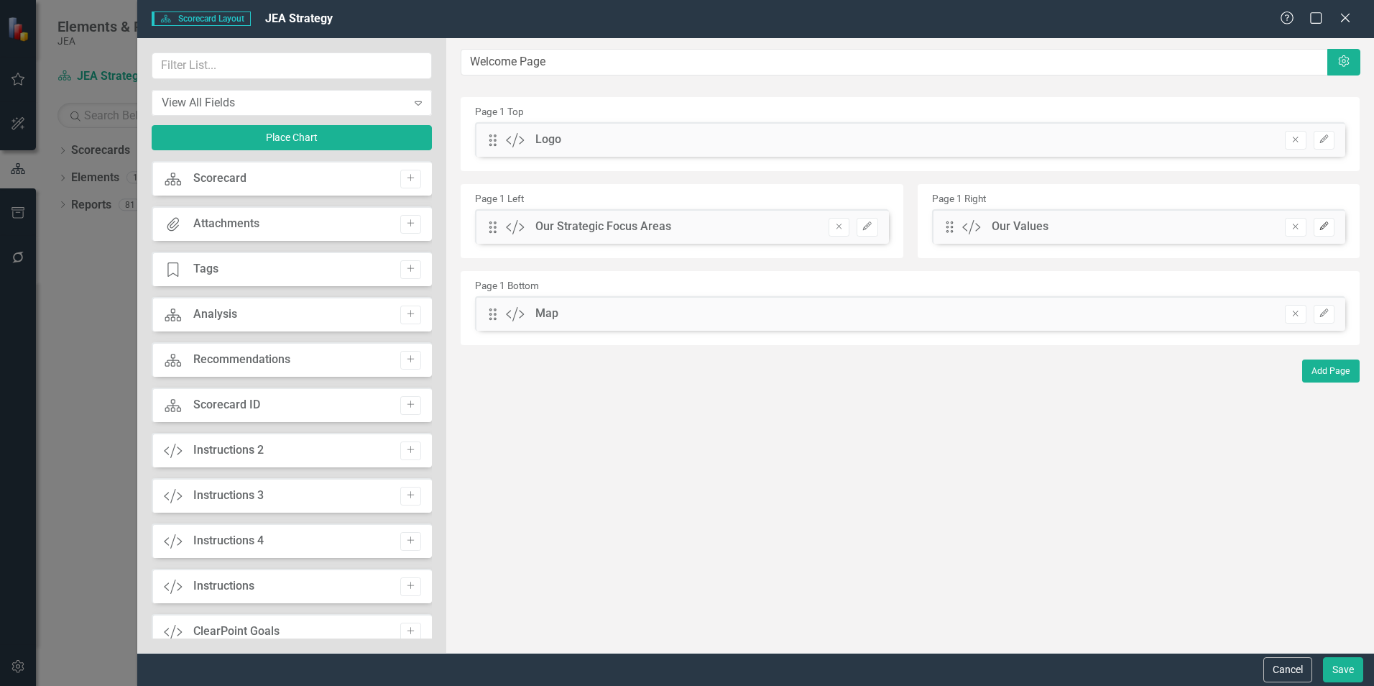
click at [1332, 229] on button "Edit" at bounding box center [1324, 227] width 21 height 19
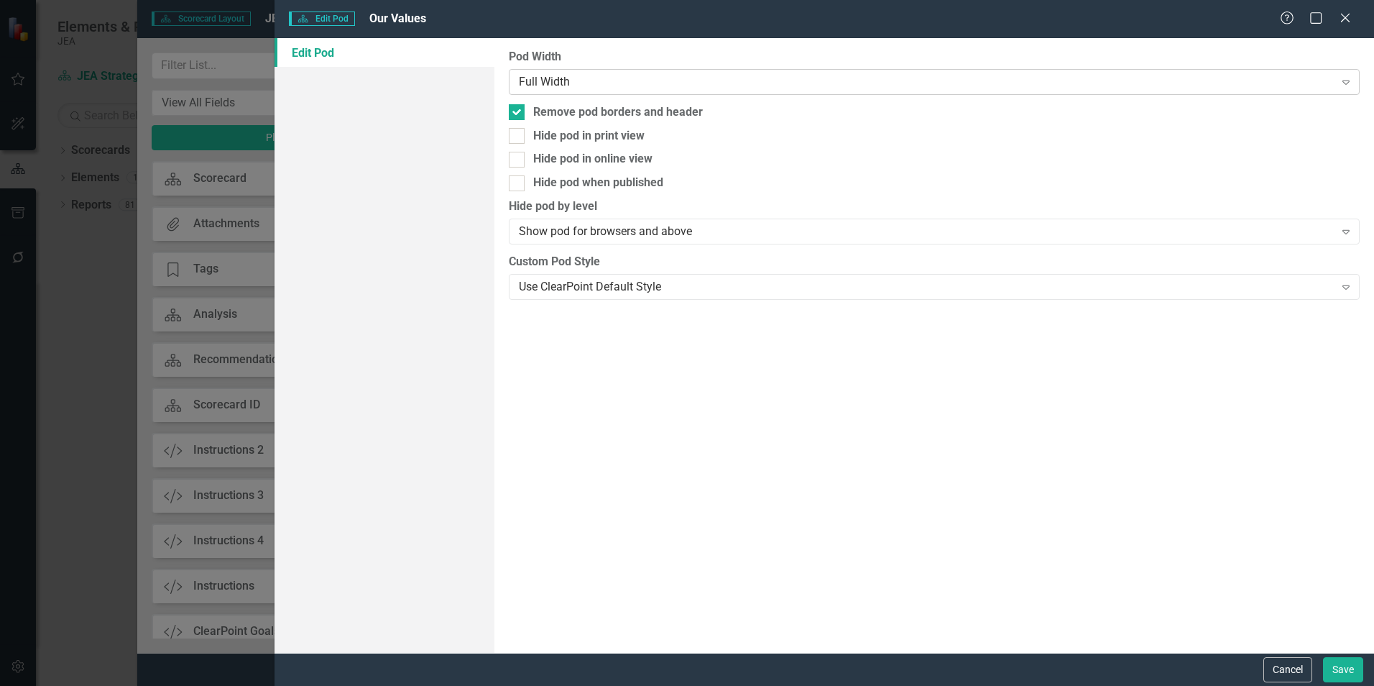
click at [596, 82] on div "Full Width" at bounding box center [926, 81] width 815 height 17
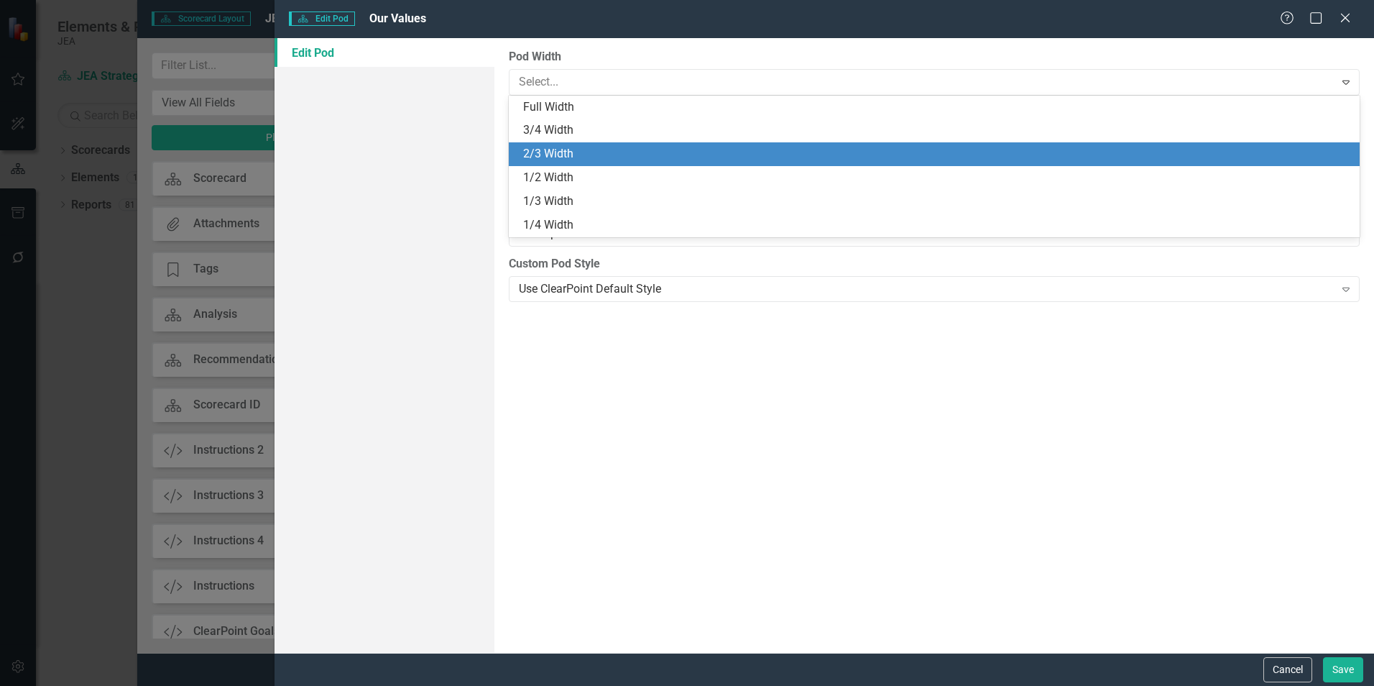
click at [568, 148] on div "2/3 Width" at bounding box center [937, 154] width 828 height 17
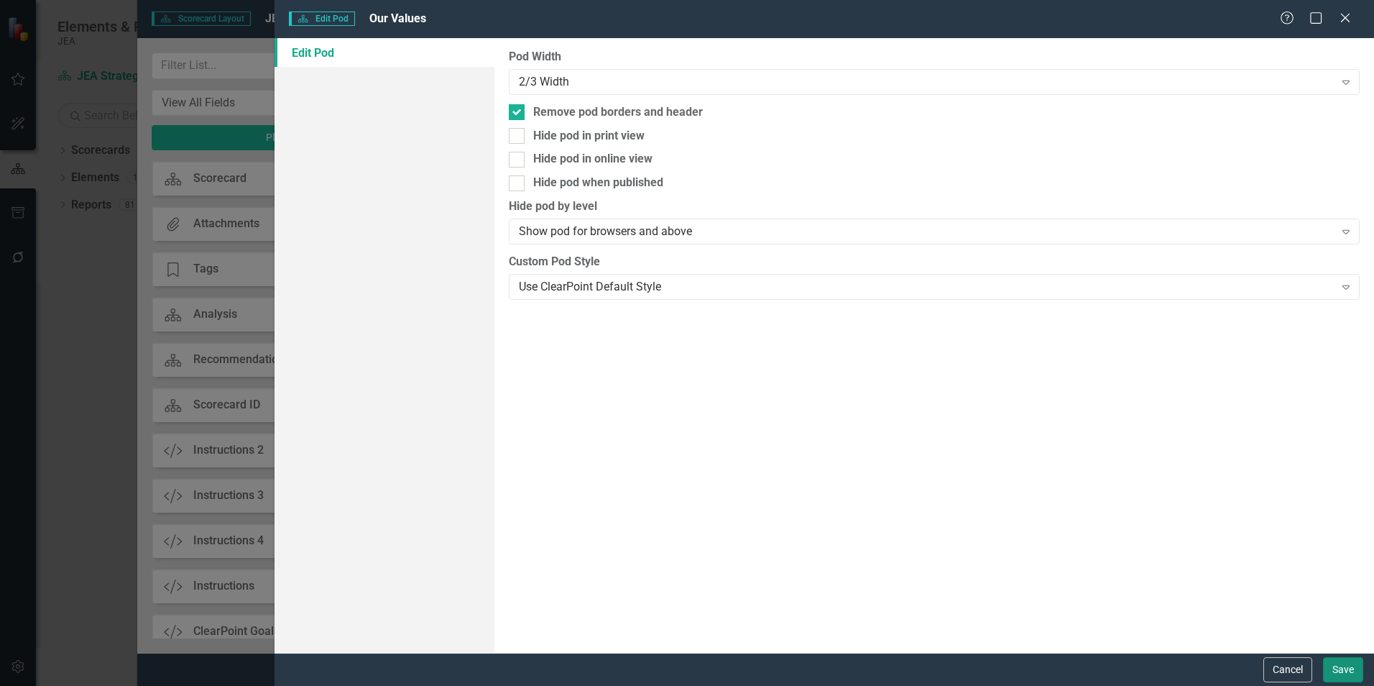
click at [1347, 670] on button "Save" at bounding box center [1343, 669] width 40 height 25
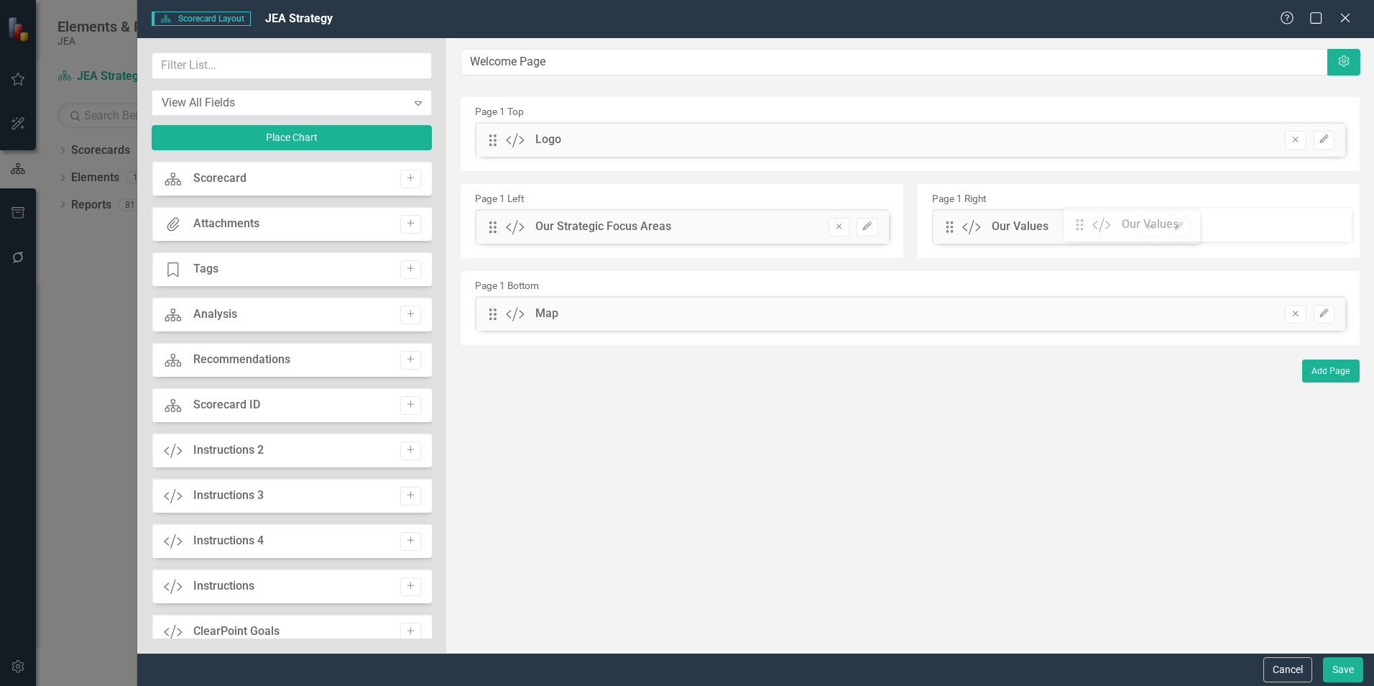
drag, startPoint x: 951, startPoint y: 227, endPoint x: 1092, endPoint y: 225, distance: 140.9
click at [1092, 225] on div "The fields (or pods) that are available for you to include on the detail page a…" at bounding box center [910, 345] width 928 height 614
click at [1182, 230] on icon "Edit" at bounding box center [1178, 226] width 11 height 9
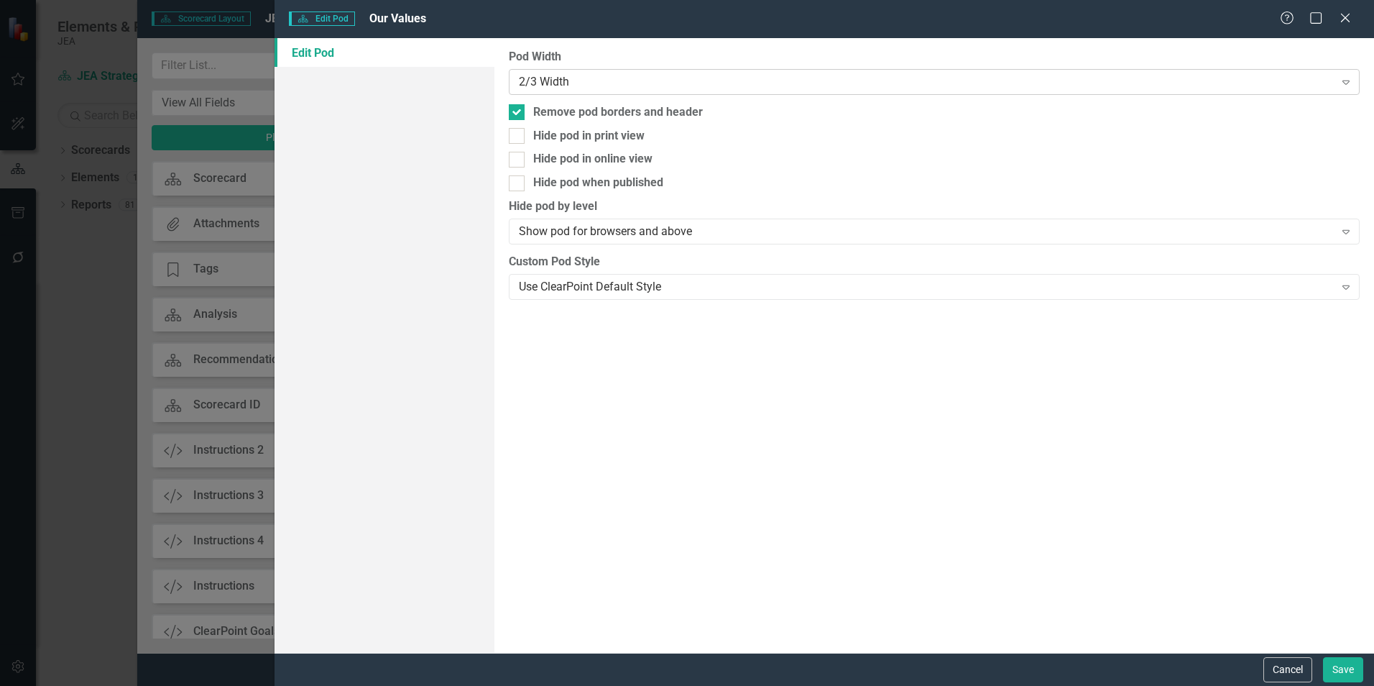
click at [725, 82] on div "2/3 Width" at bounding box center [926, 81] width 815 height 17
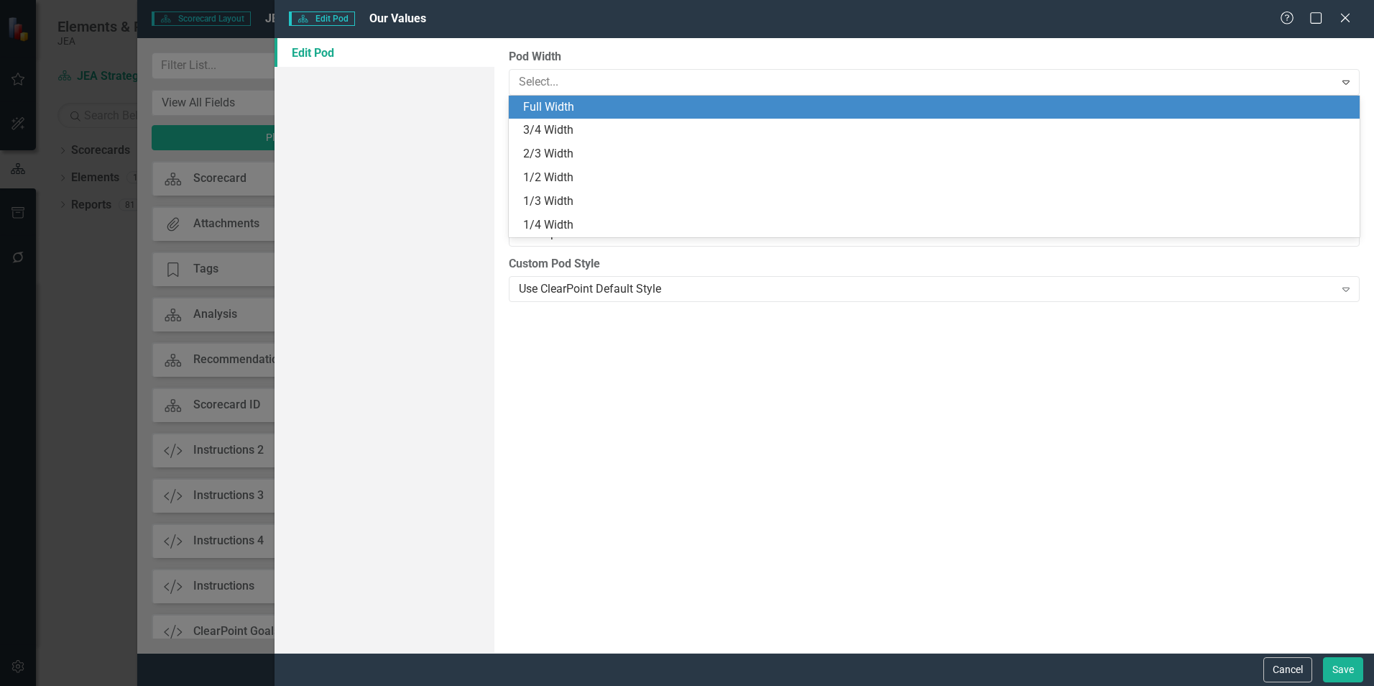
click at [707, 114] on div "Full Width" at bounding box center [937, 107] width 828 height 17
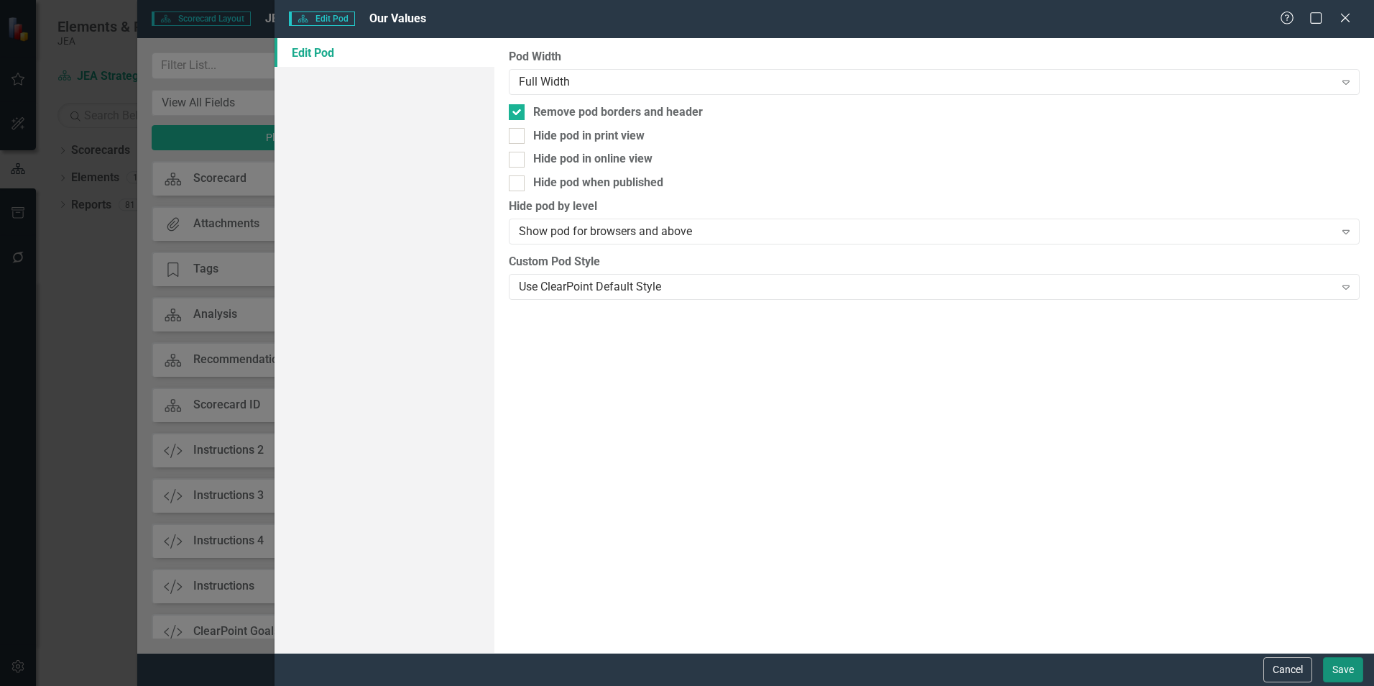
click at [1335, 666] on button "Save" at bounding box center [1343, 669] width 40 height 25
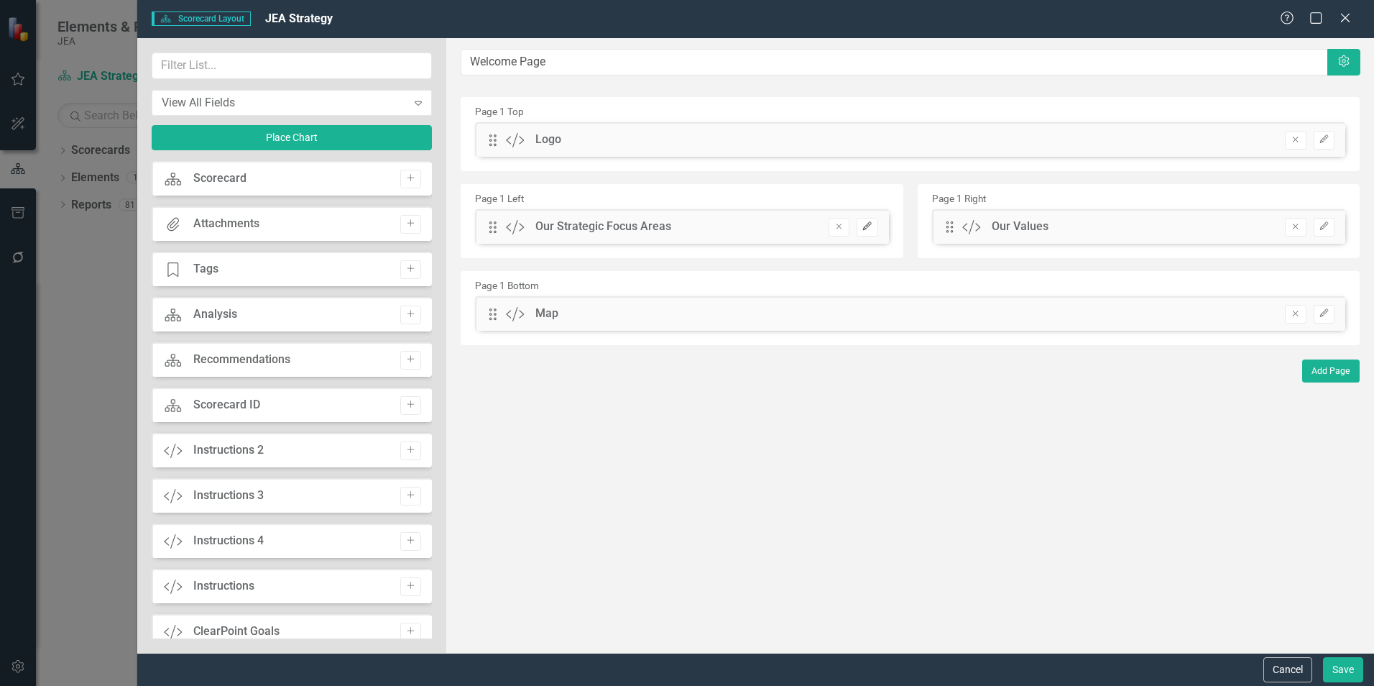
click at [872, 223] on icon "Edit" at bounding box center [867, 226] width 11 height 9
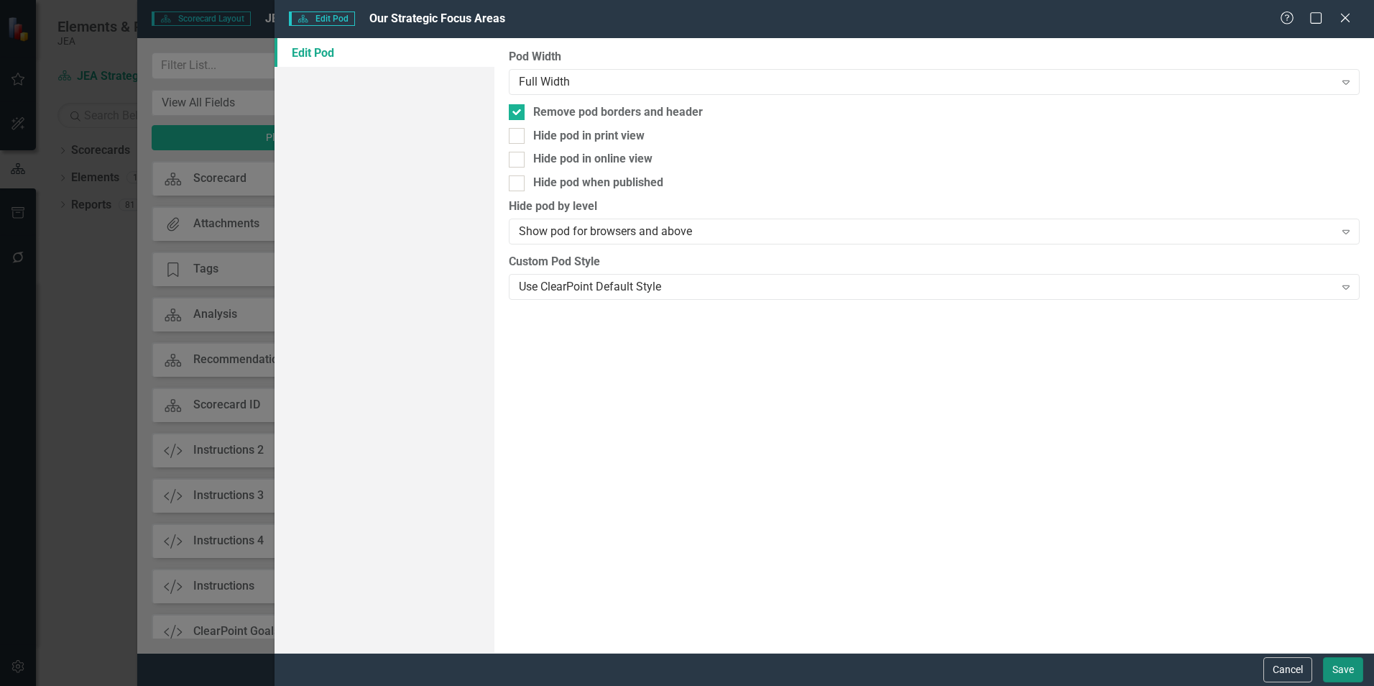
click at [1345, 673] on button "Save" at bounding box center [1343, 669] width 40 height 25
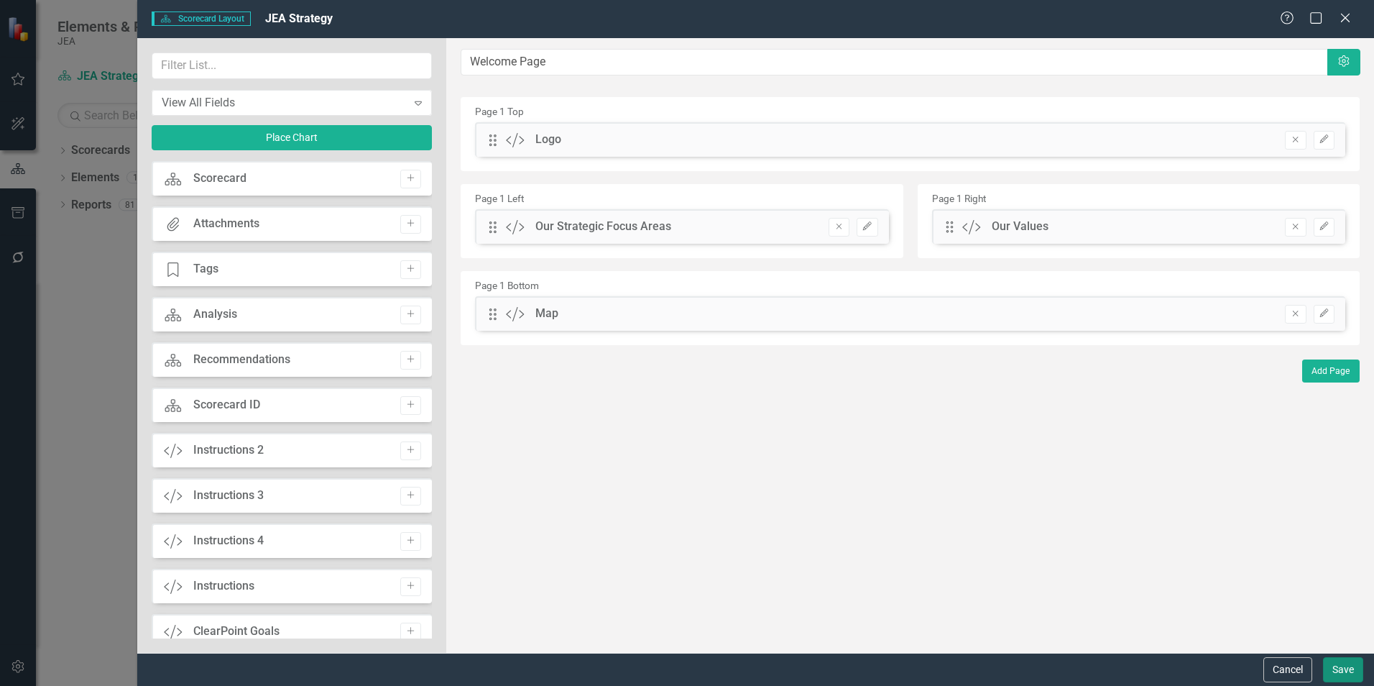
click at [1345, 673] on button "Save" at bounding box center [1343, 669] width 40 height 25
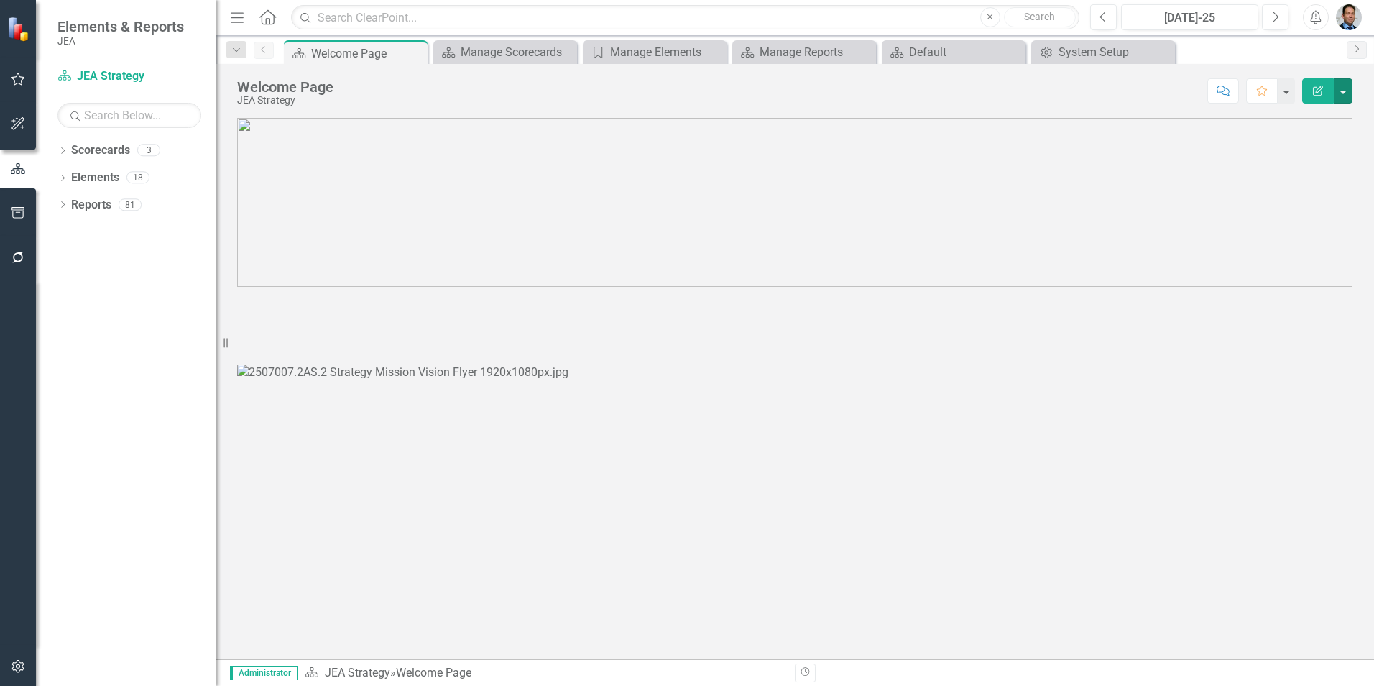
scroll to position [287, 0]
click at [1341, 91] on button "button" at bounding box center [1343, 90] width 19 height 25
click at [1317, 114] on link "Edit Edit Scorecard" at bounding box center [1293, 117] width 116 height 27
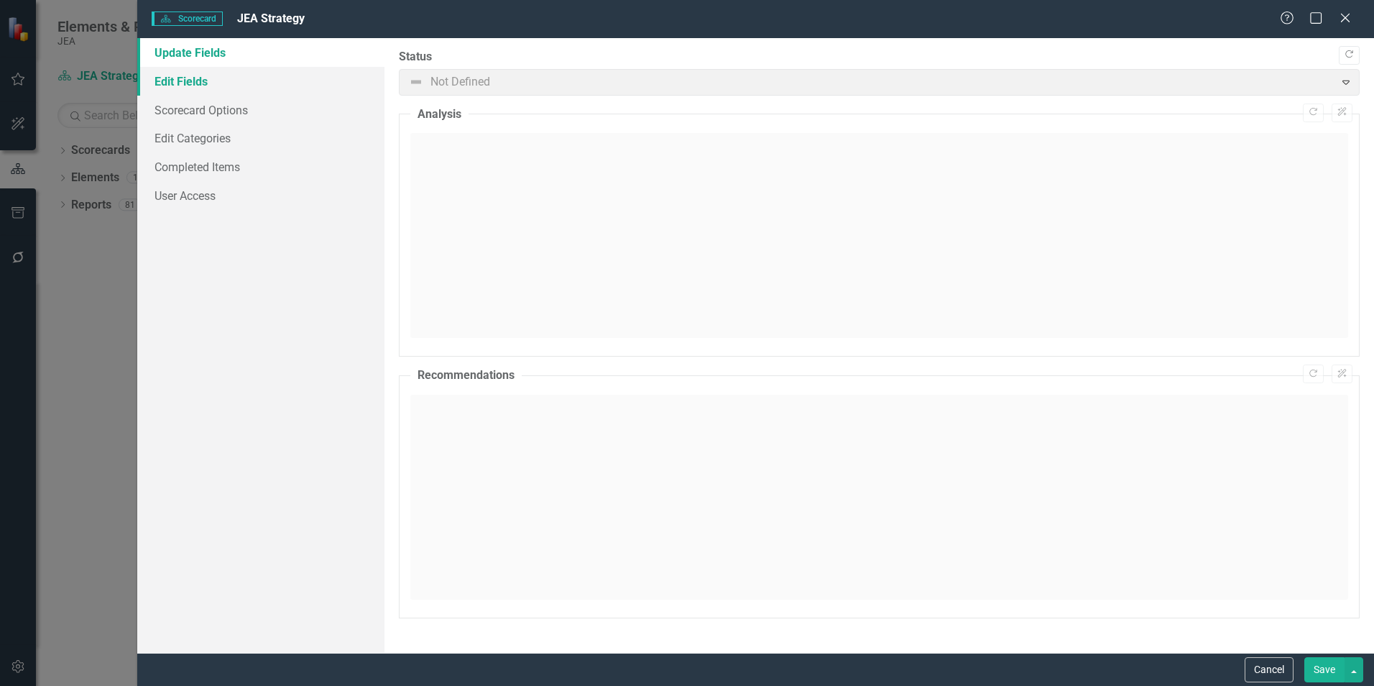
click at [182, 75] on link "Edit Fields" at bounding box center [260, 81] width 247 height 29
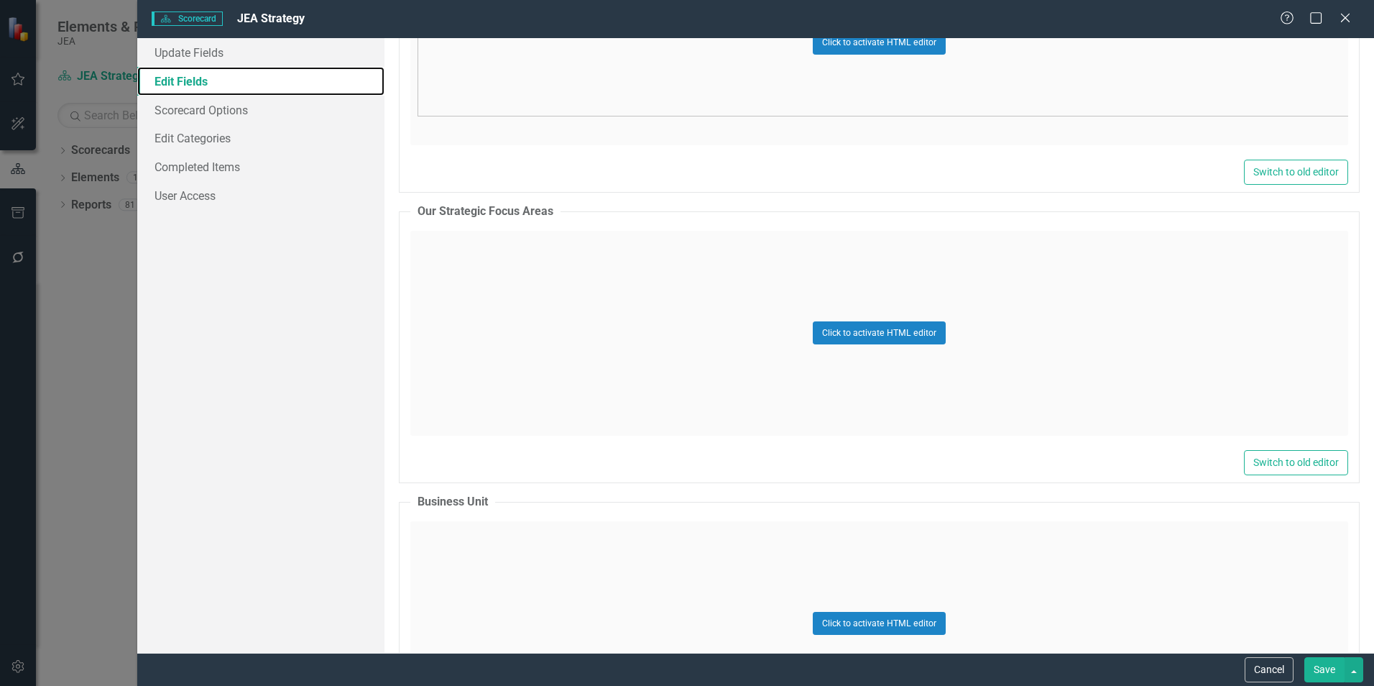
scroll to position [3018, 0]
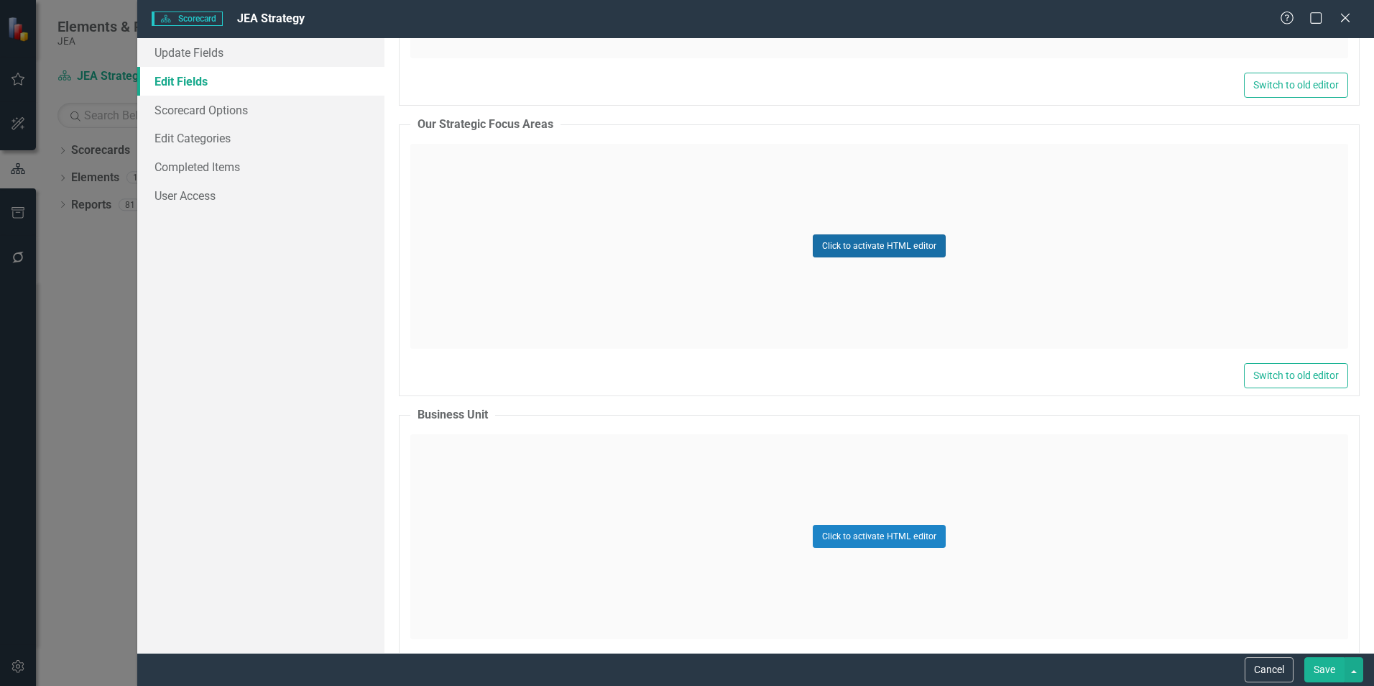
click at [863, 247] on button "Click to activate HTML editor" at bounding box center [879, 245] width 133 height 23
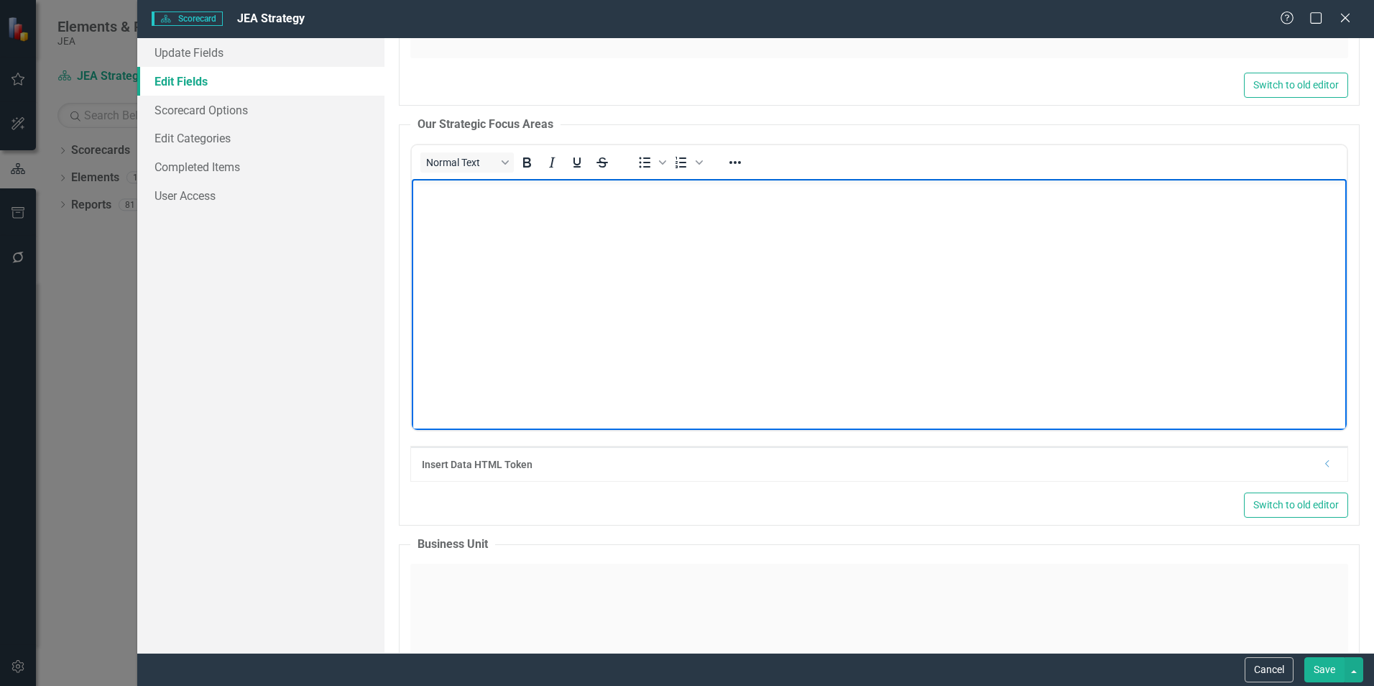
scroll to position [515, 194]
click at [415, 191] on img "Rich Text Area. Press ALT-0 for help." at bounding box center [415, 191] width 0 height 0
drag, startPoint x: 1322, startPoint y: 402, endPoint x: 1375, endPoint y: 721, distance: 323.4
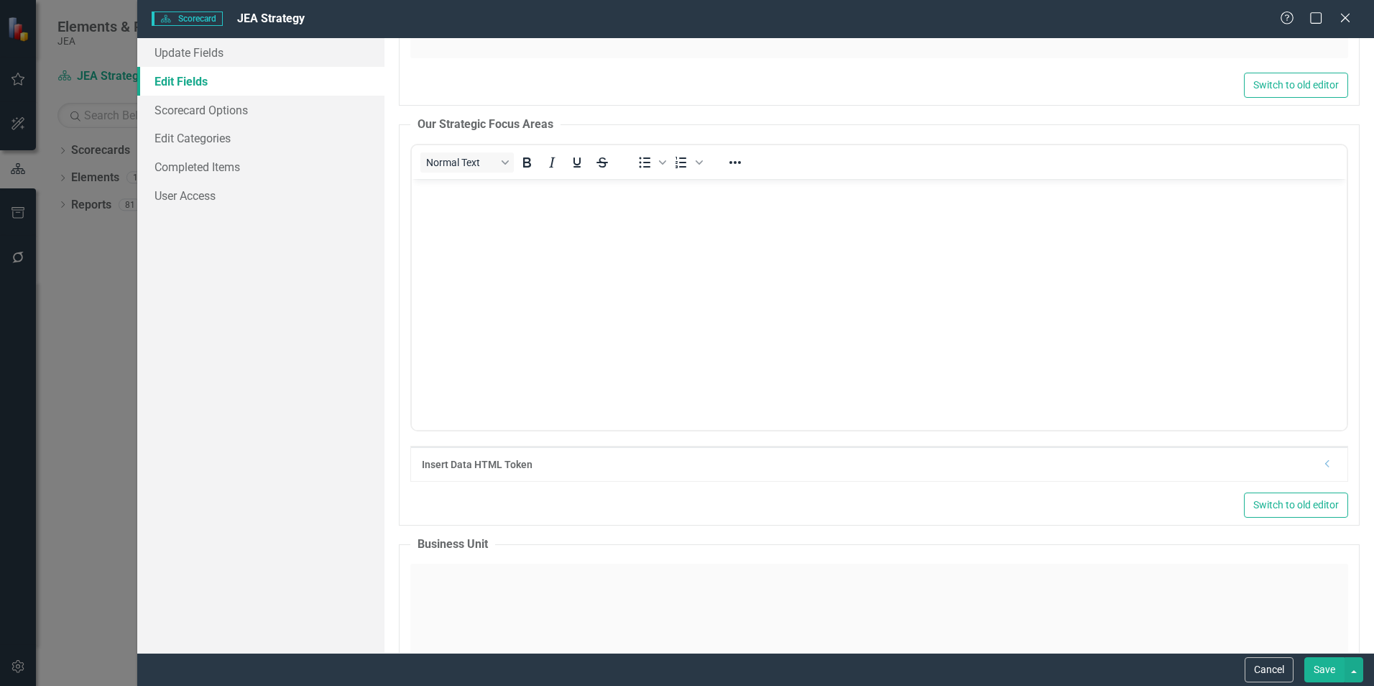
click at [1322, 670] on button "Save" at bounding box center [1324, 669] width 40 height 25
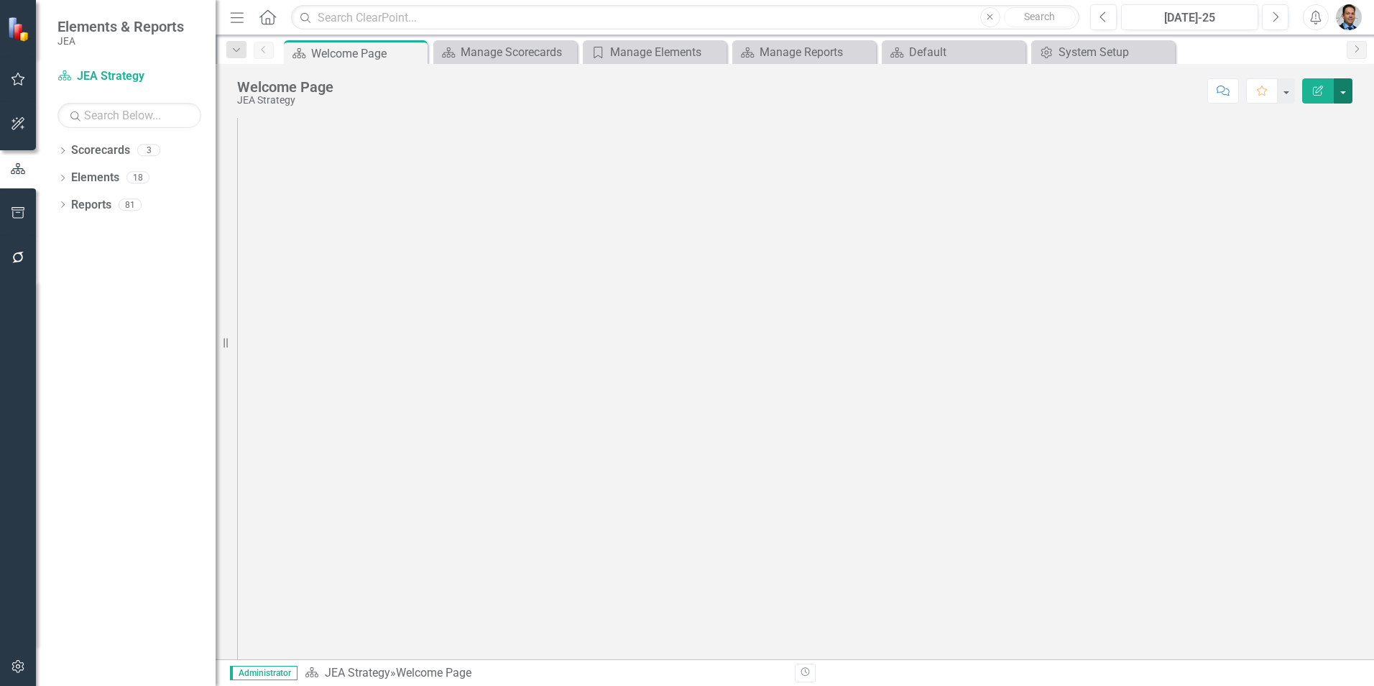
click at [1344, 93] on button "button" at bounding box center [1343, 90] width 19 height 25
click at [1300, 145] on link "Edit Report Edit Layout" at bounding box center [1293, 144] width 116 height 27
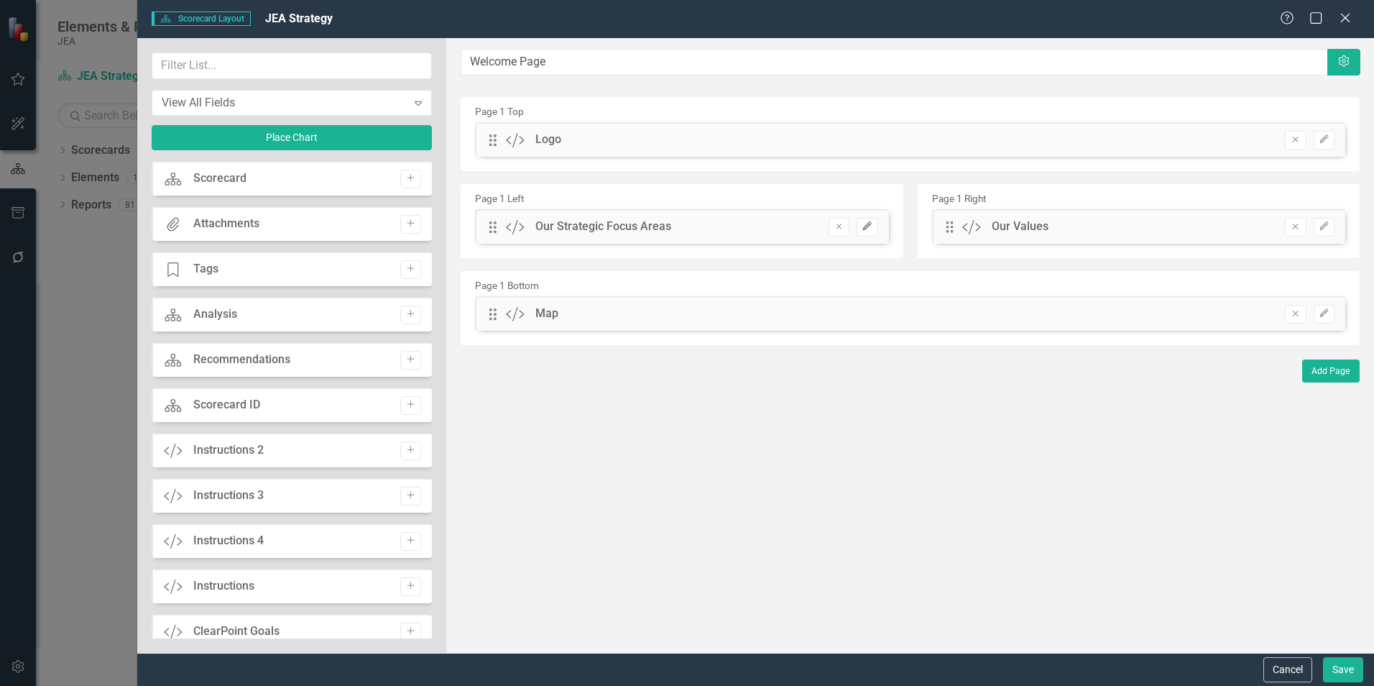
click at [876, 229] on button "Edit" at bounding box center [867, 227] width 21 height 19
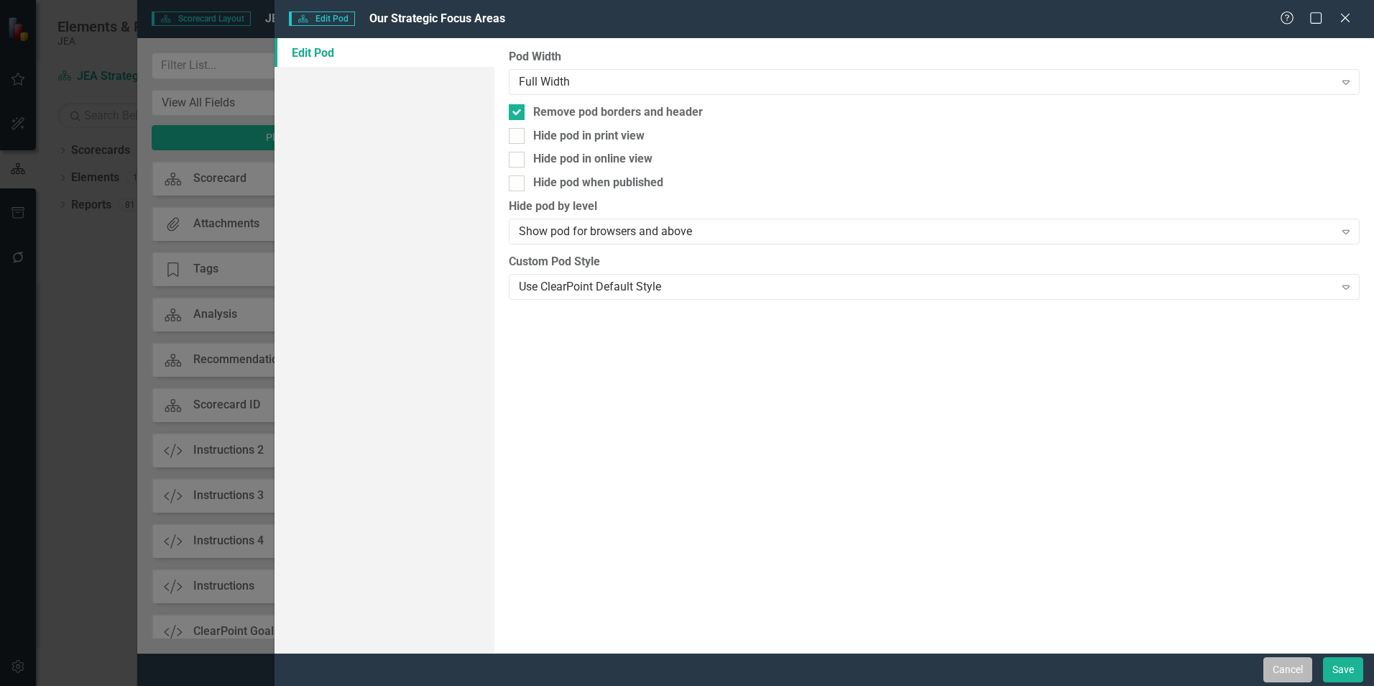
click at [1265, 665] on button "Cancel" at bounding box center [1287, 669] width 49 height 25
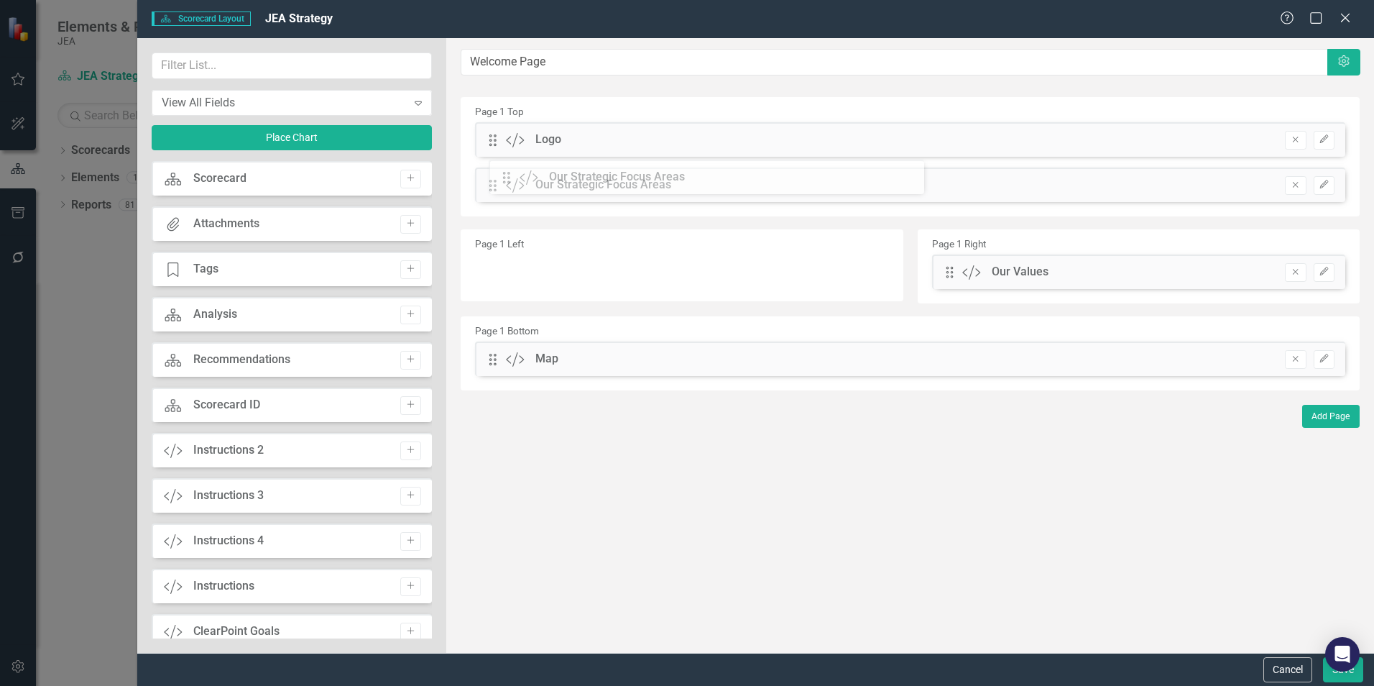
drag, startPoint x: 496, startPoint y: 228, endPoint x: 520, endPoint y: 178, distance: 55.3
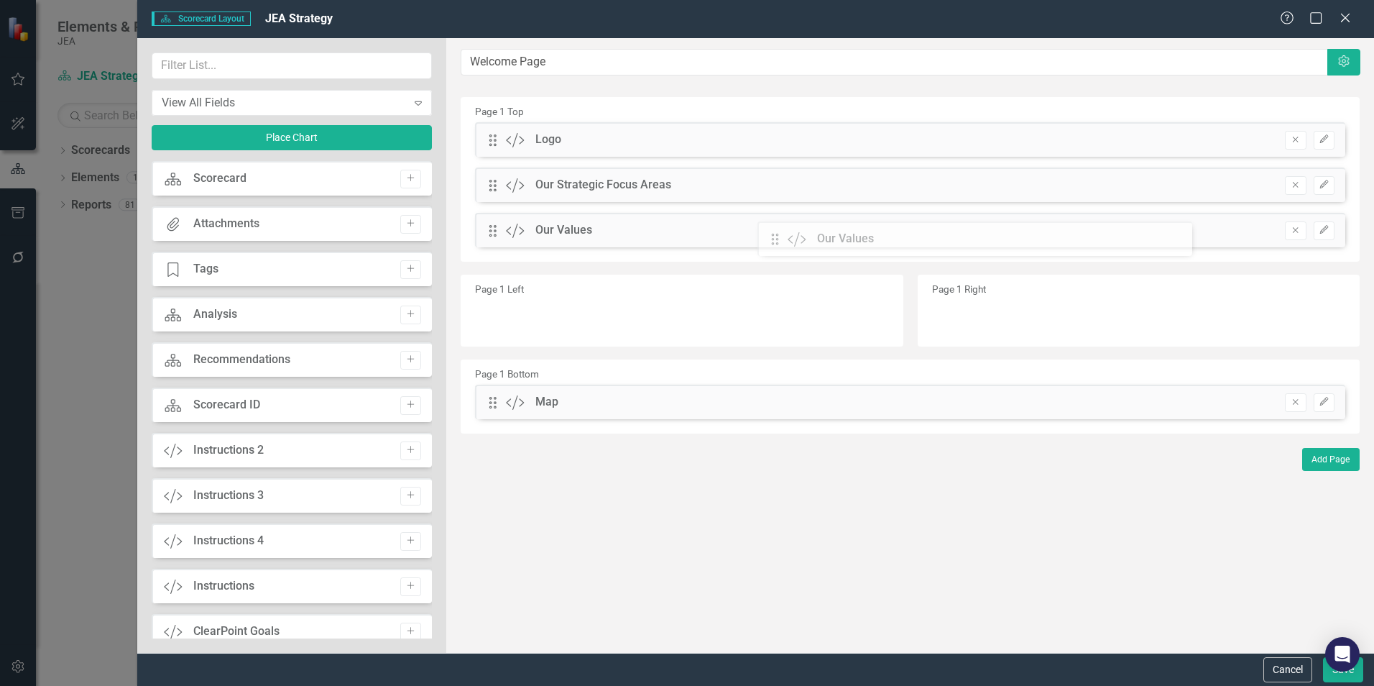
drag, startPoint x: 948, startPoint y: 278, endPoint x: 784, endPoint y: 245, distance: 167.1
click at [1345, 676] on button "Save" at bounding box center [1343, 669] width 40 height 25
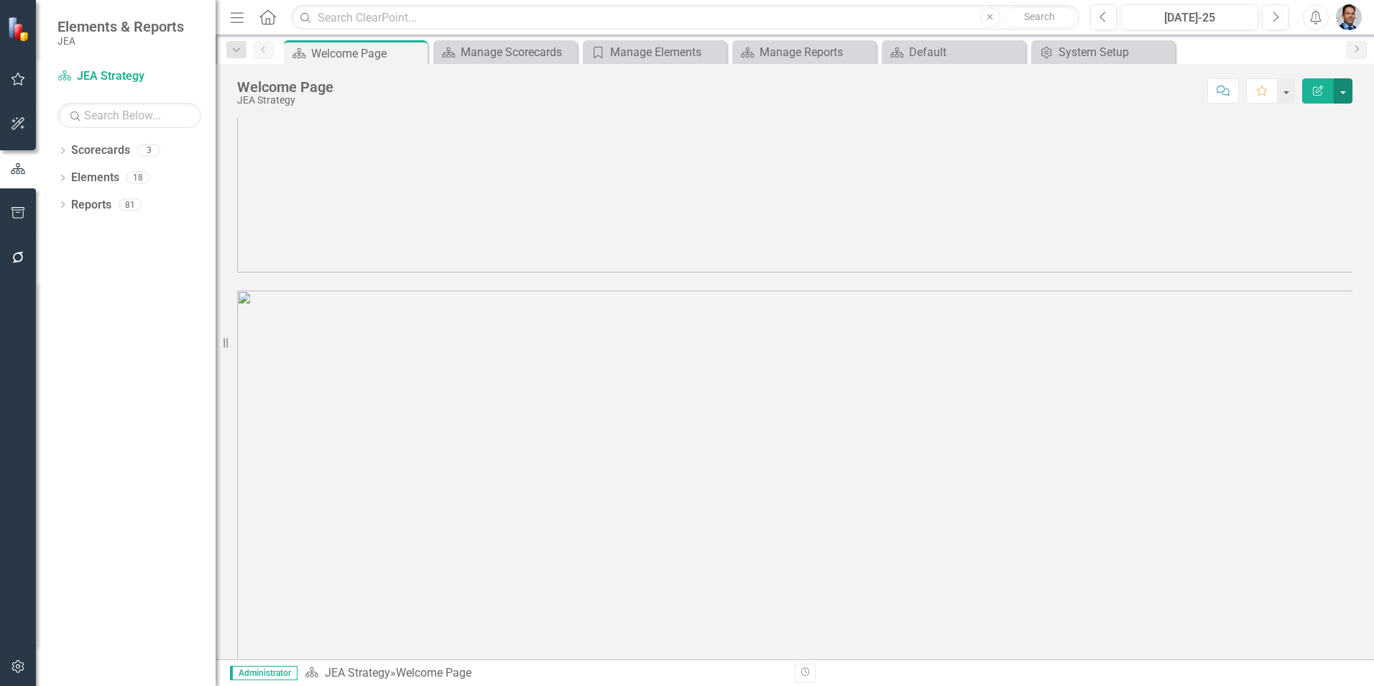
scroll to position [0, 0]
click at [1342, 91] on button "button" at bounding box center [1343, 90] width 19 height 25
click at [1319, 114] on link "Edit Edit Scorecard" at bounding box center [1293, 117] width 116 height 27
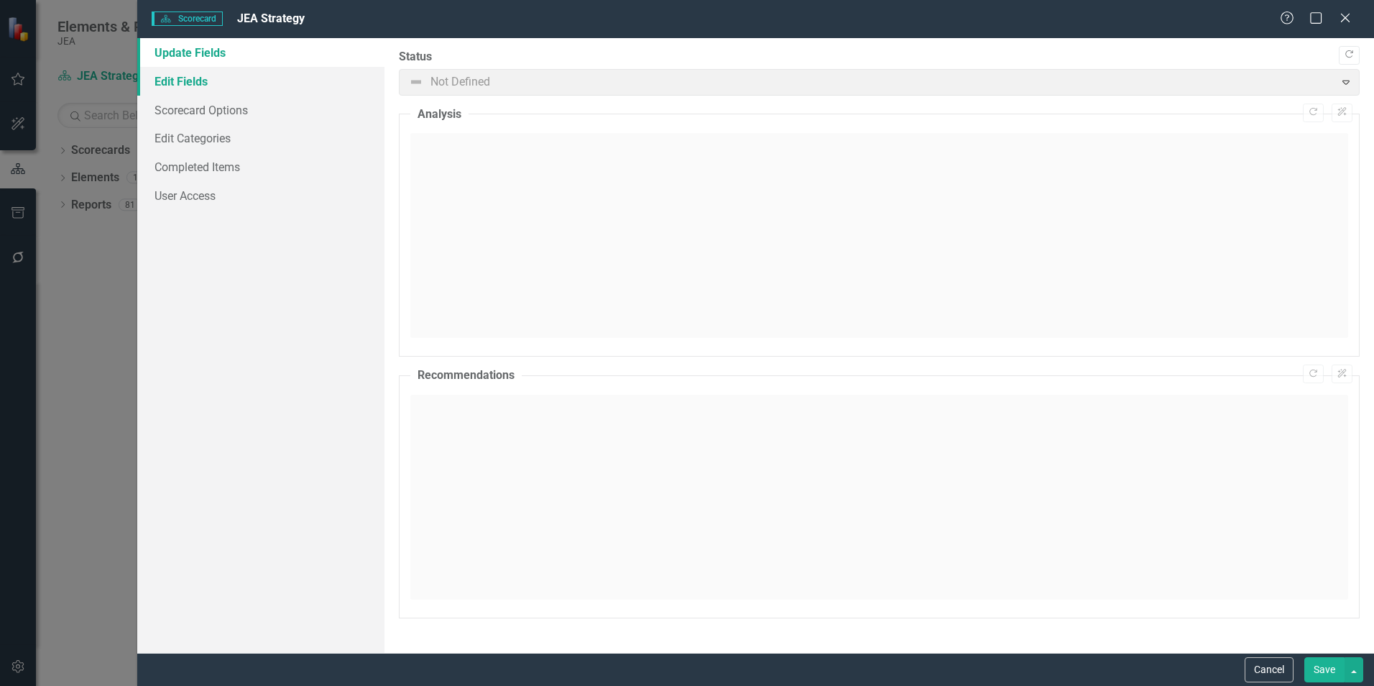
click at [192, 83] on link "Edit Fields" at bounding box center [260, 81] width 247 height 29
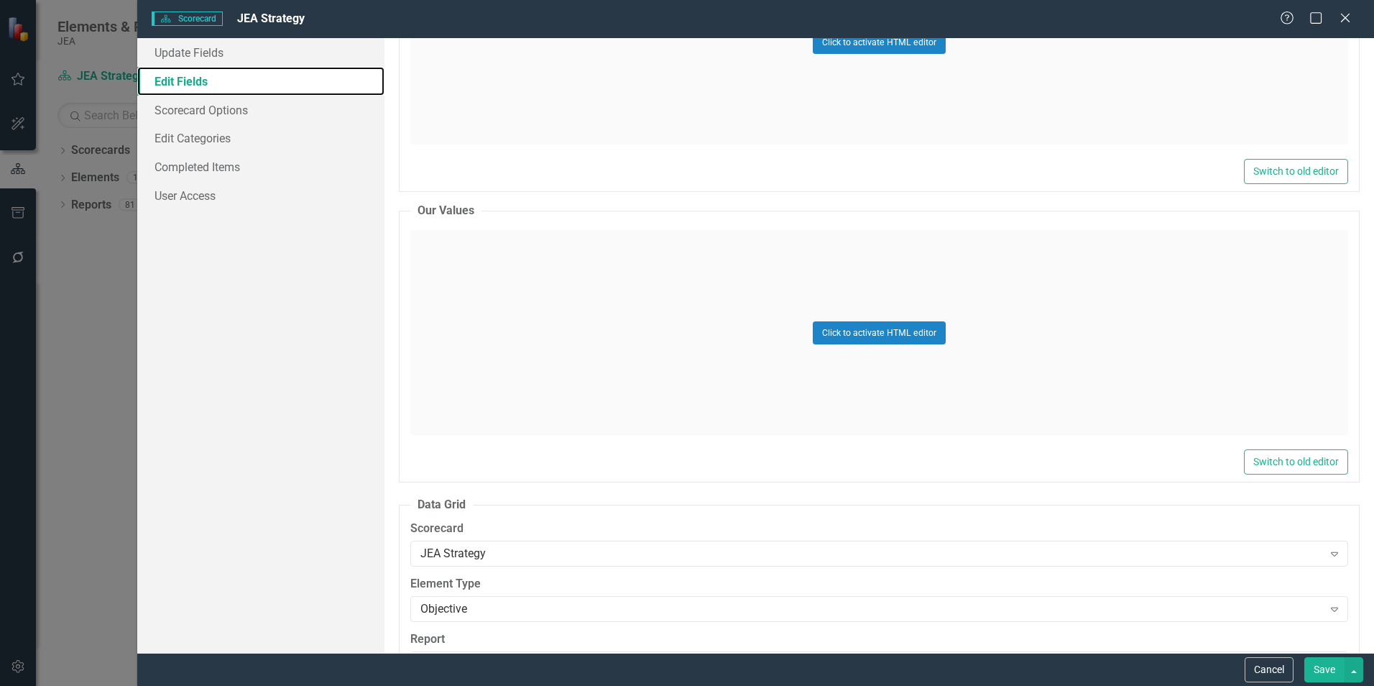
scroll to position [3808, 0]
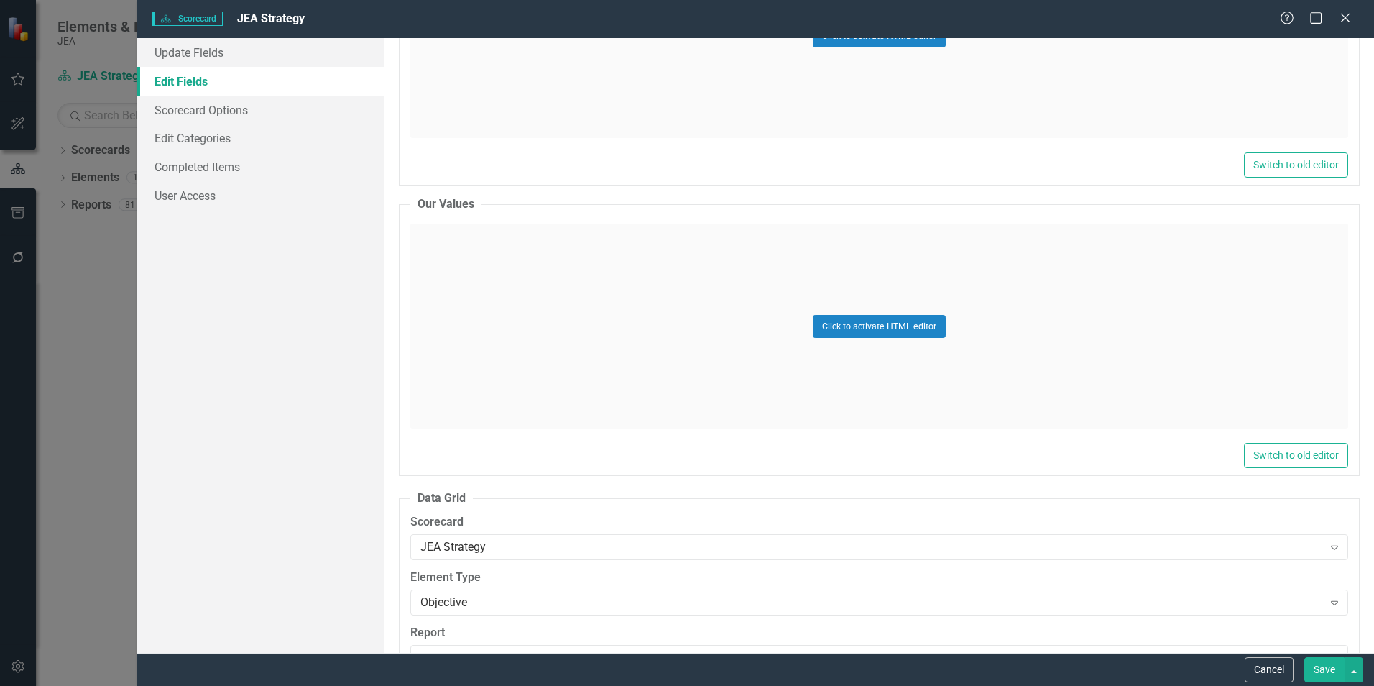
click at [1035, 375] on div "Click to activate HTML editor" at bounding box center [879, 325] width 938 height 205
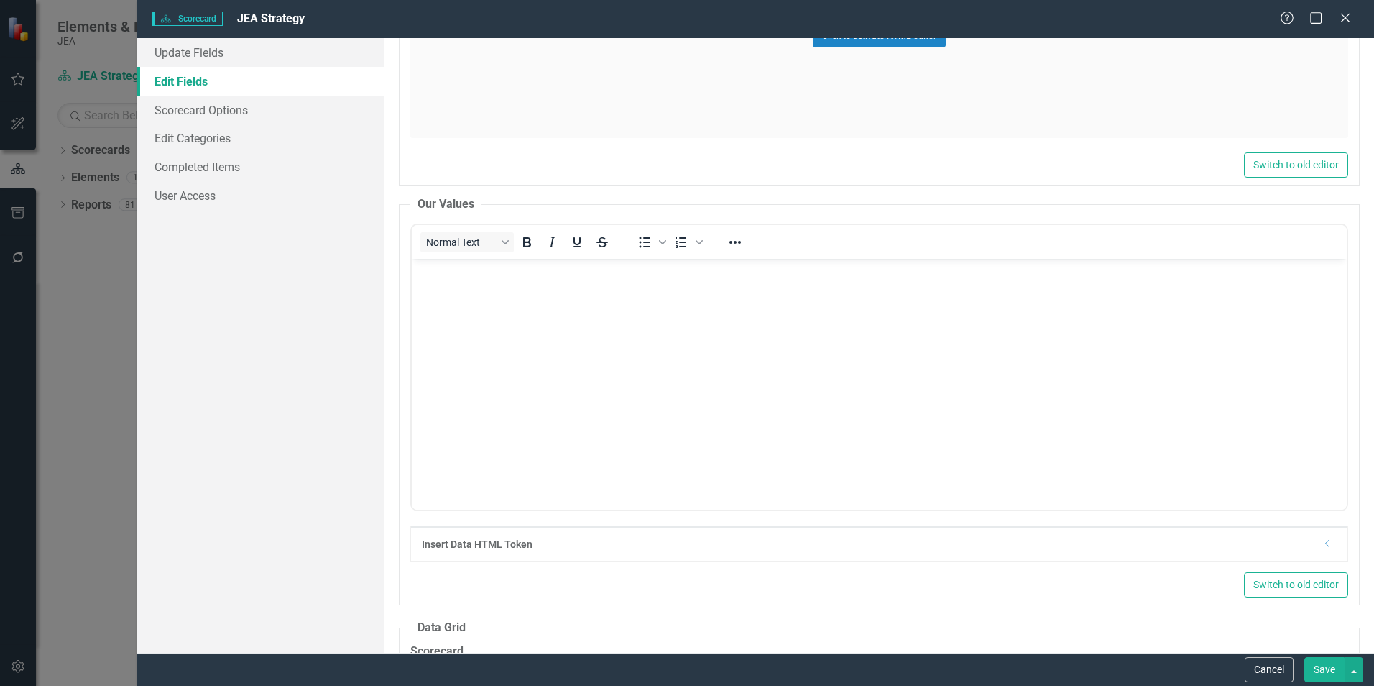
scroll to position [0, 0]
click at [1343, 262] on img "Rich Text Area. Press ALT-0 for help." at bounding box center [1343, 262] width 0 height 0
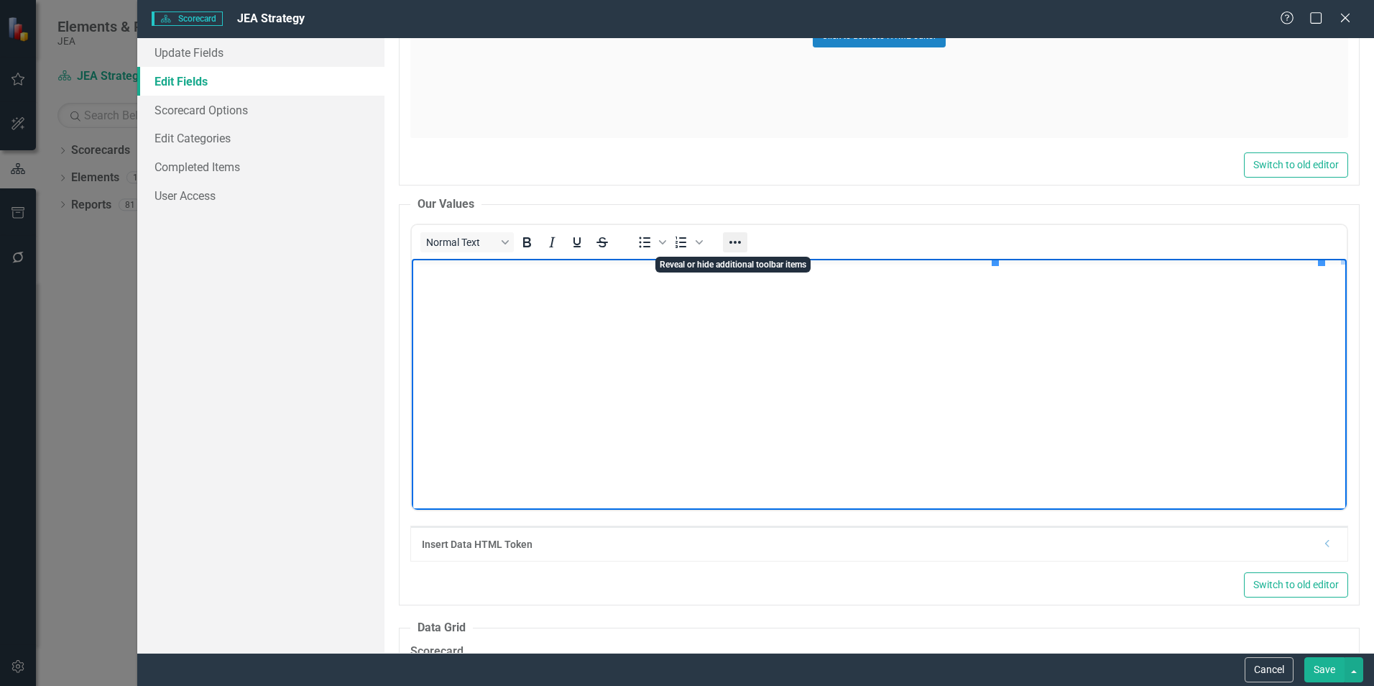
click at [732, 241] on icon "Reveal or hide additional toolbar items" at bounding box center [734, 242] width 17 height 17
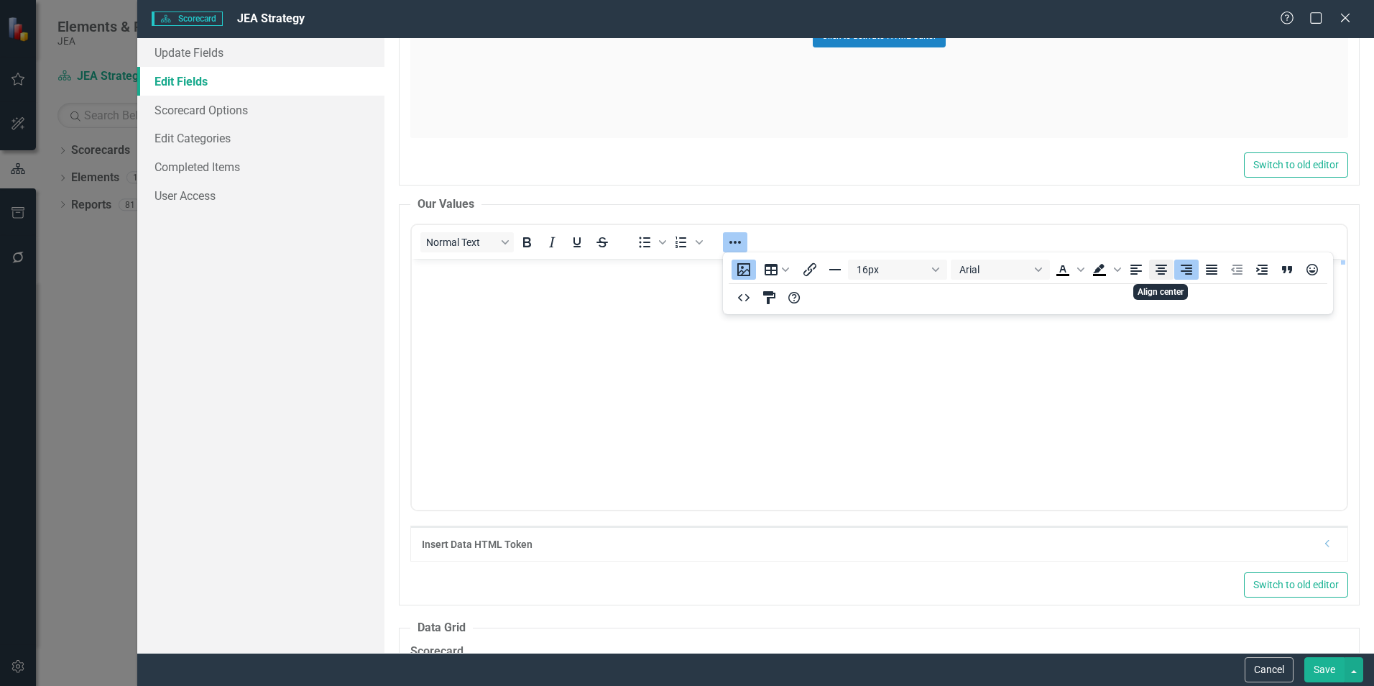
click at [1158, 274] on icon "Align center" at bounding box center [1160, 269] width 11 height 10
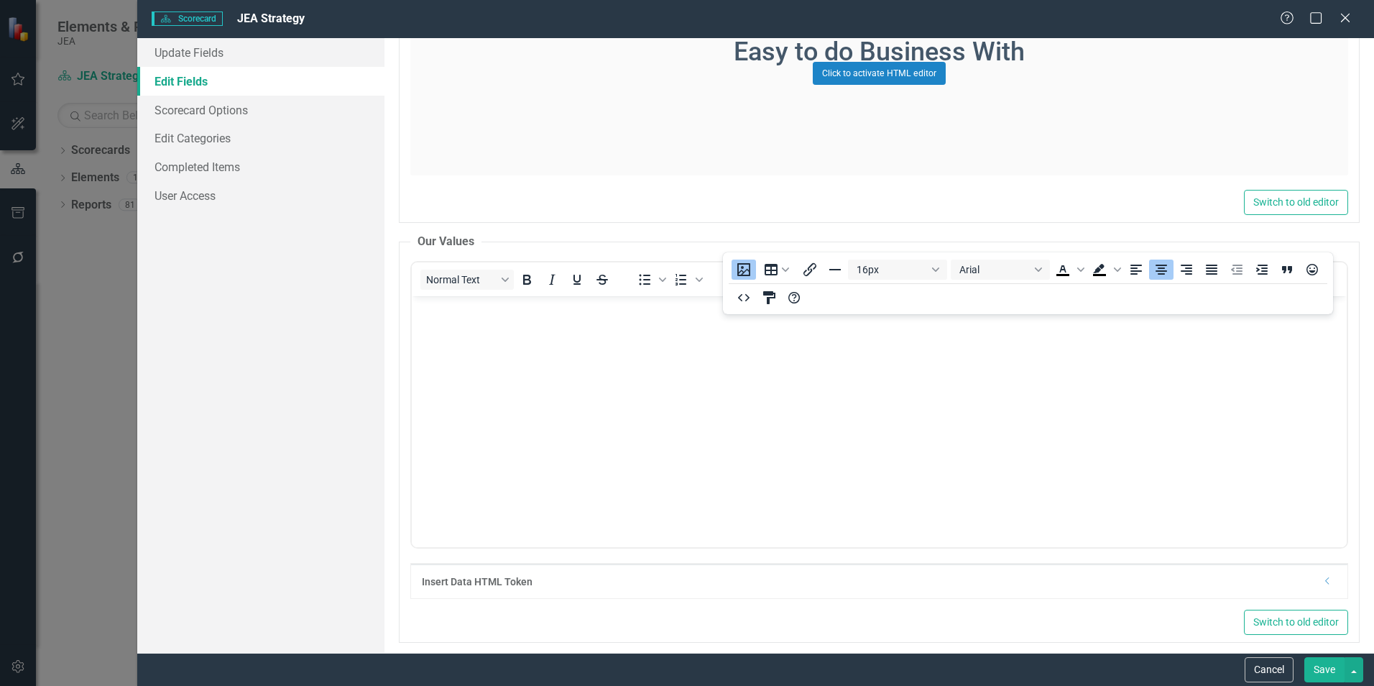
click at [1342, 509] on fieldset "Our Values <p><img style="float: right;" src="documents/district7443/images/jea…" at bounding box center [879, 438] width 961 height 409
click at [1350, 509] on div "Name JEA Strategy Tags Select Tags... Expand Parent Scorecard Select Scorecard.…" at bounding box center [878, 345] width 989 height 614
click at [1357, 509] on div "Name JEA Strategy Tags Select Tags... Expand Parent Scorecard Select Scorecard.…" at bounding box center [878, 345] width 989 height 614
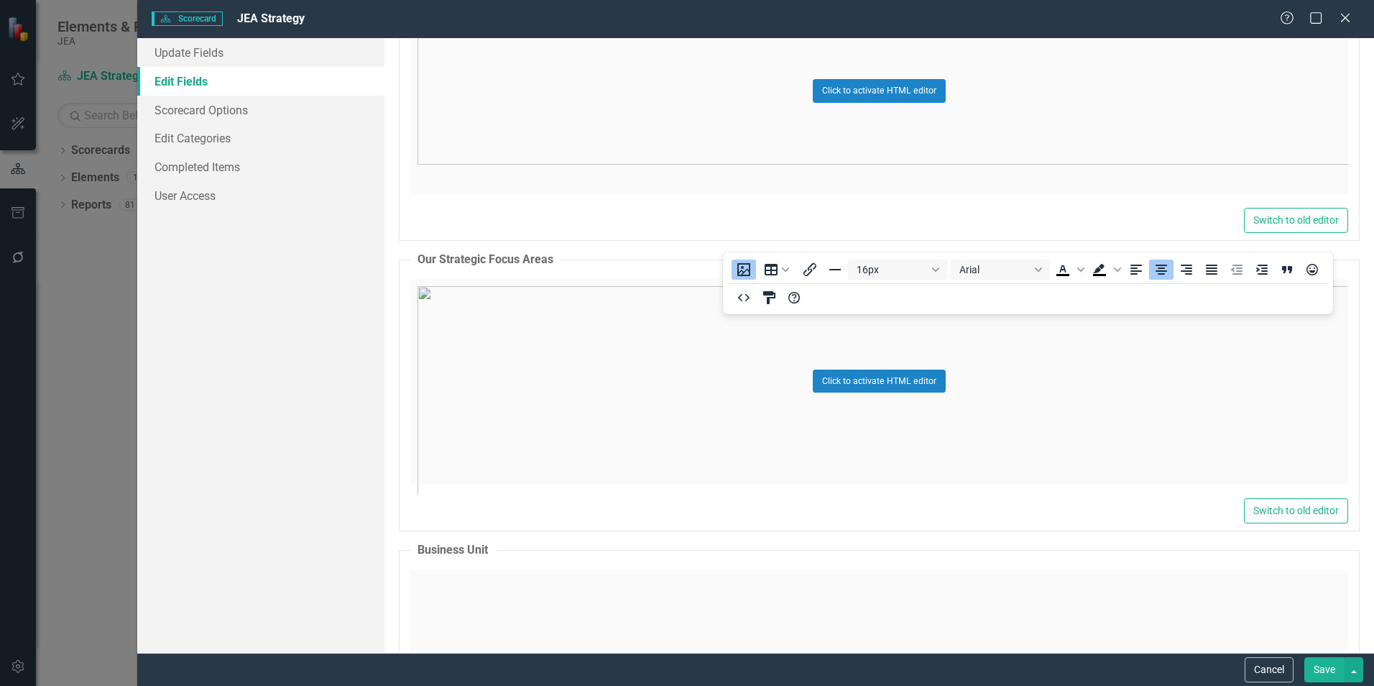
scroll to position [2909, 0]
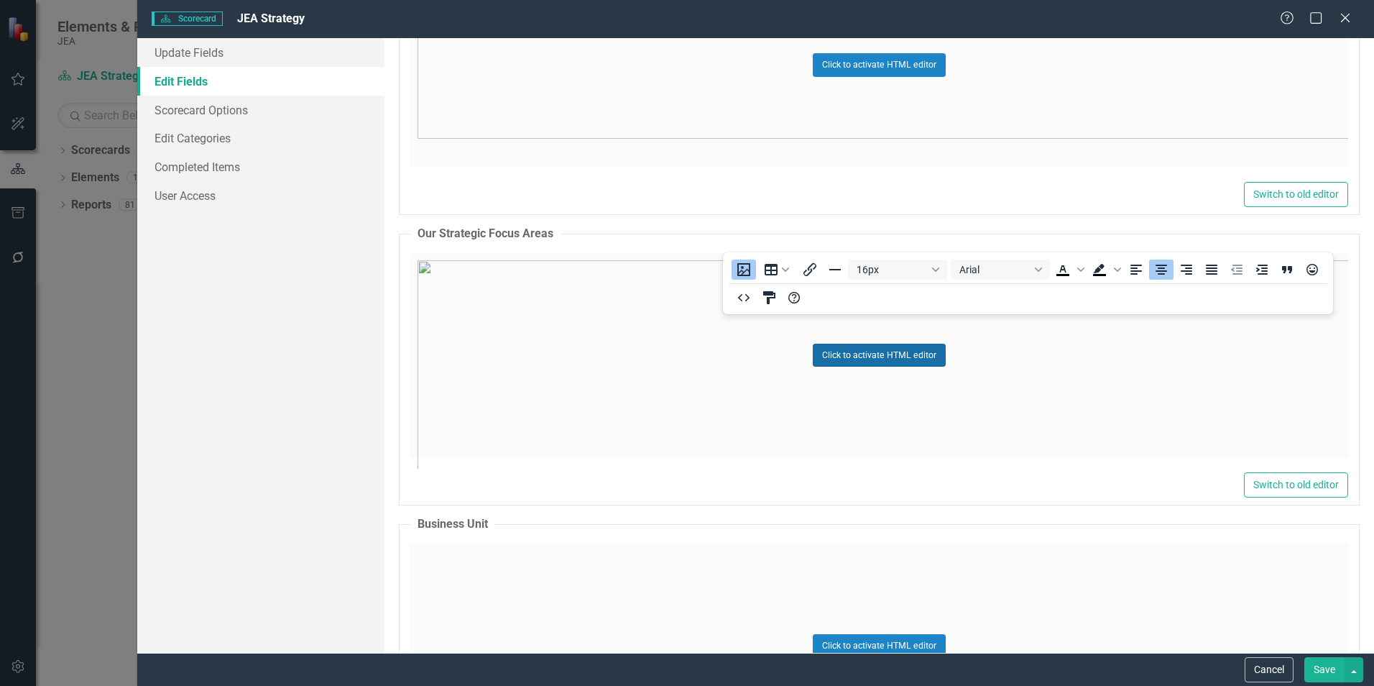
click at [874, 356] on button "Click to activate HTML editor" at bounding box center [879, 354] width 133 height 23
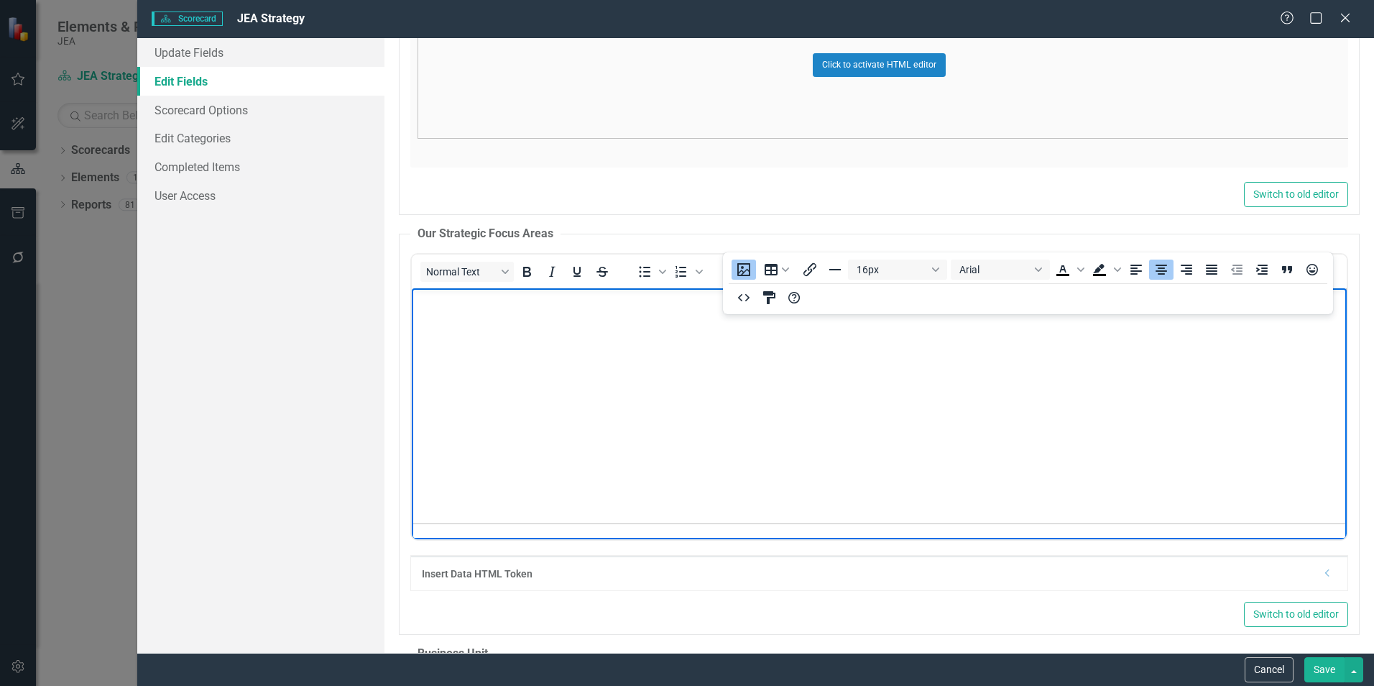
scroll to position [834, 673]
drag, startPoint x: 1323, startPoint y: 513, endPoint x: 1061, endPoint y: 316, distance: 327.4
click at [1135, 389] on img "Rich Text Area. Press ALT-0 for help." at bounding box center [682, 144] width 1321 height 880
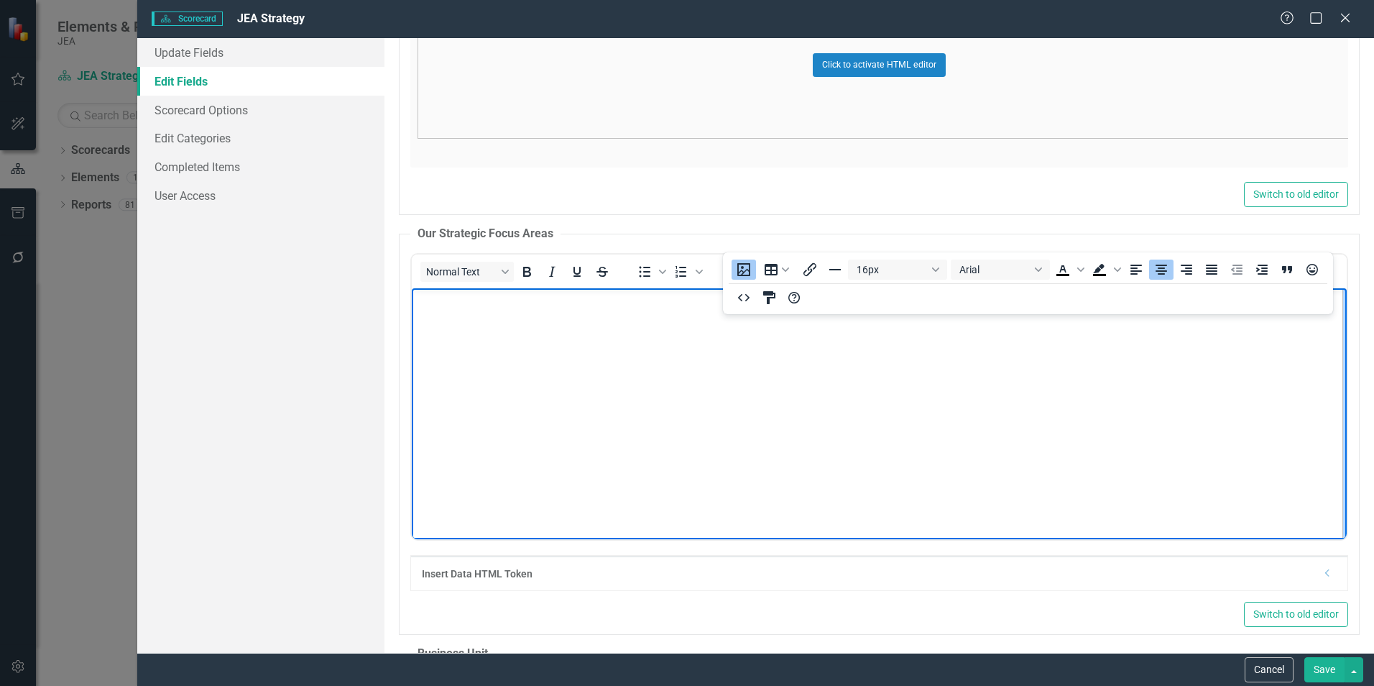
click at [1050, 363] on img "Rich Text Area. Press ALT-0 for help." at bounding box center [682, 144] width 1321 height 880
click at [1105, 376] on img "Rich Text Area. Press ALT-0 for help." at bounding box center [682, 144] width 1321 height 880
click at [1319, 663] on button "Save" at bounding box center [1324, 669] width 40 height 25
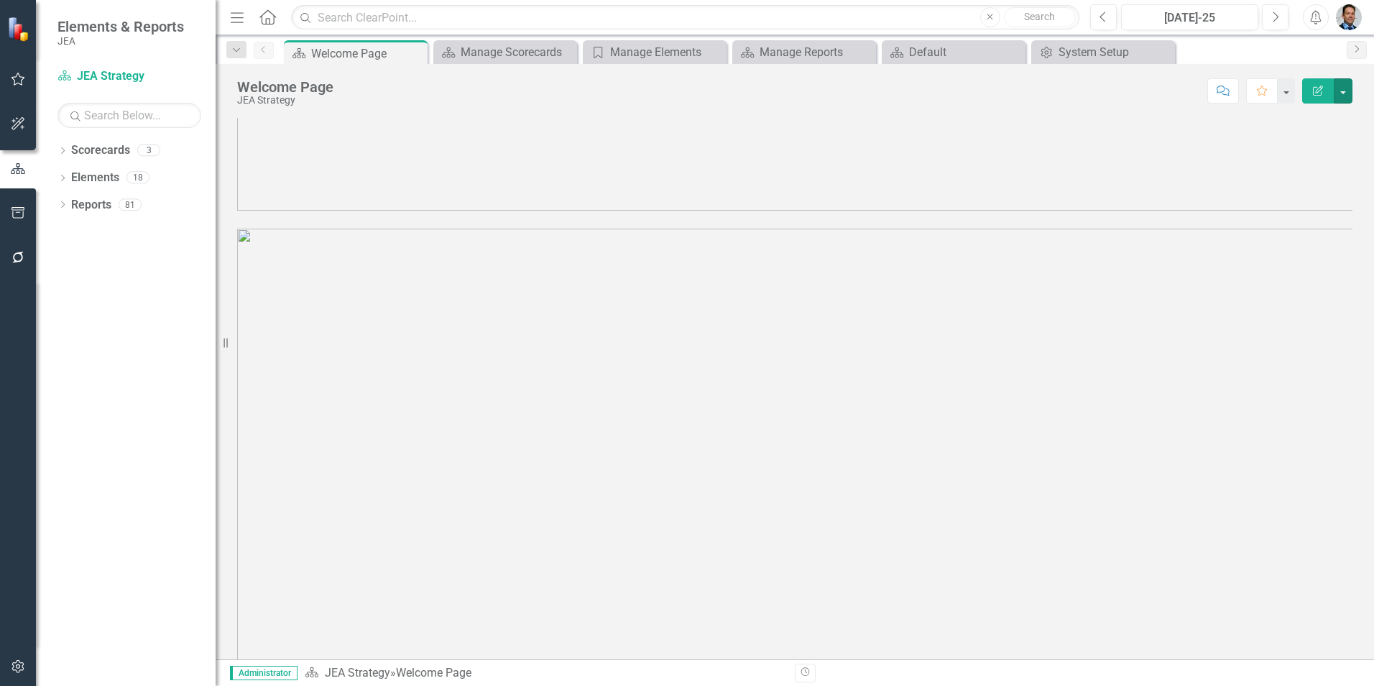
scroll to position [0, 0]
click at [1341, 95] on button "button" at bounding box center [1343, 90] width 19 height 25
click at [1294, 120] on link "Edit Edit Scorecard" at bounding box center [1293, 117] width 116 height 27
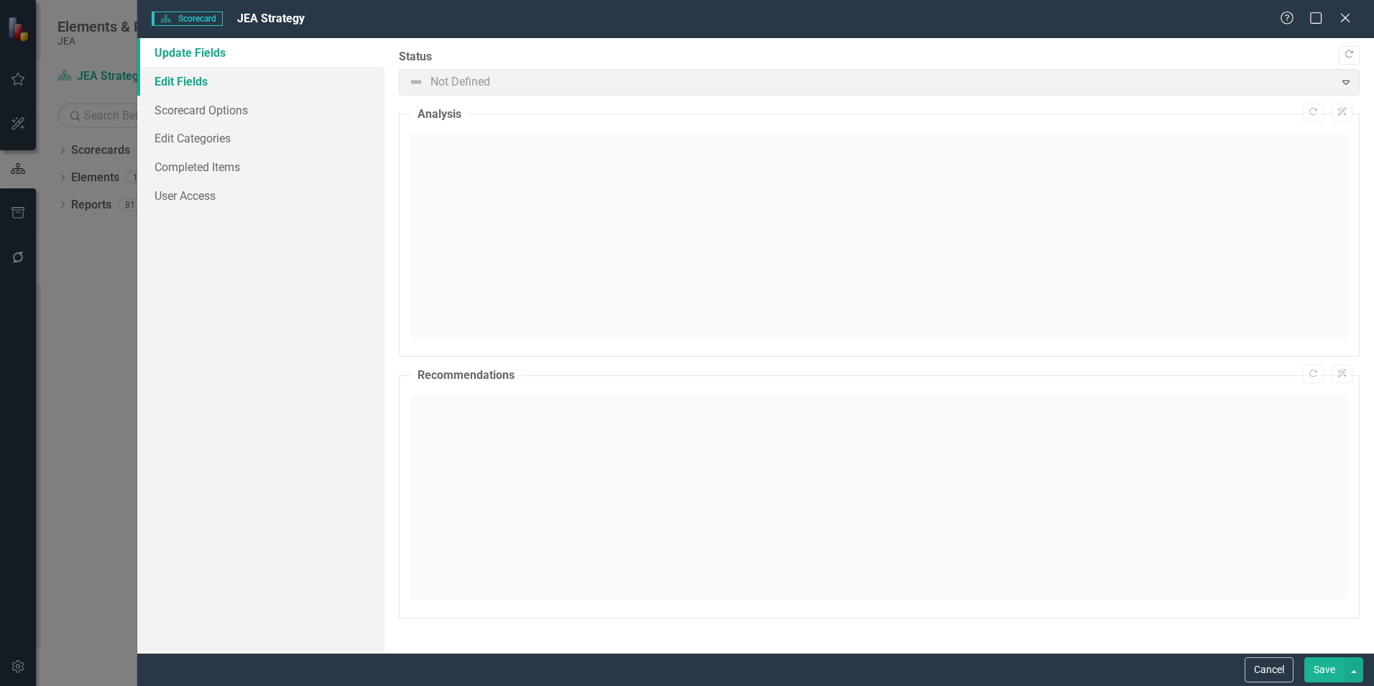
click at [167, 79] on link "Edit Fields" at bounding box center [260, 81] width 247 height 29
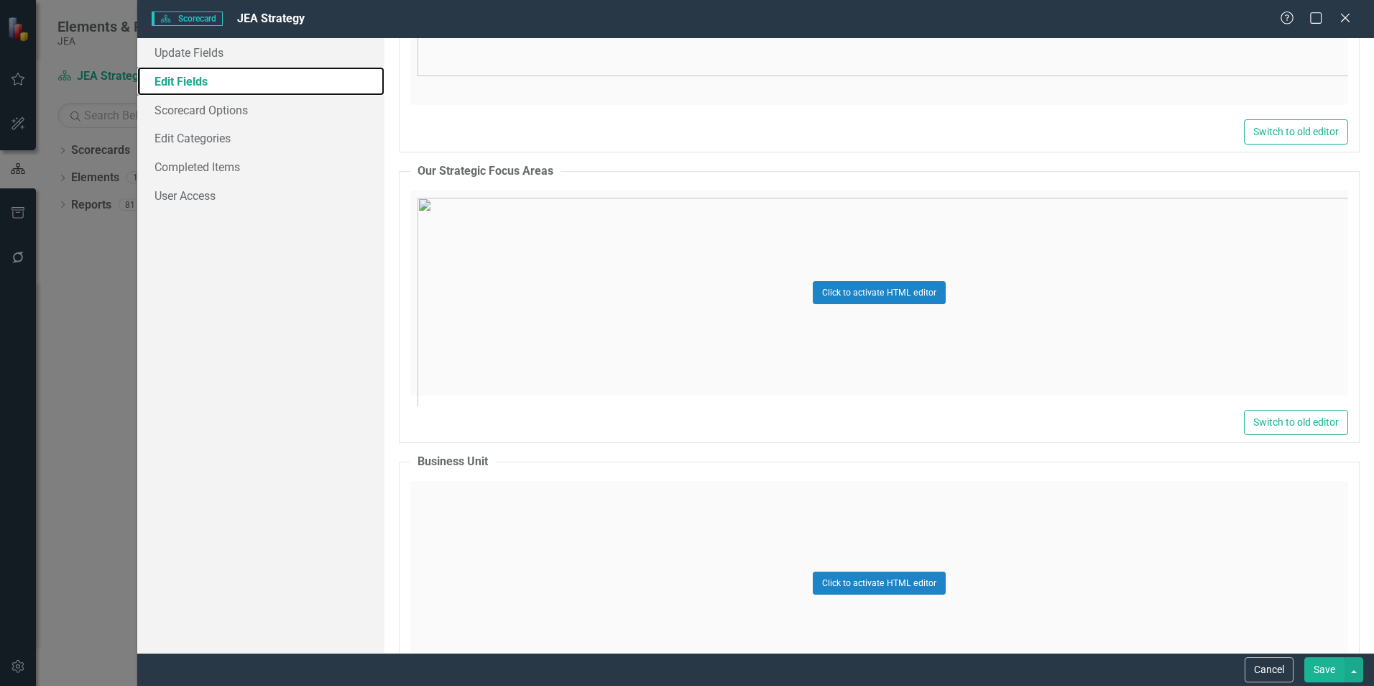
scroll to position [3018, 0]
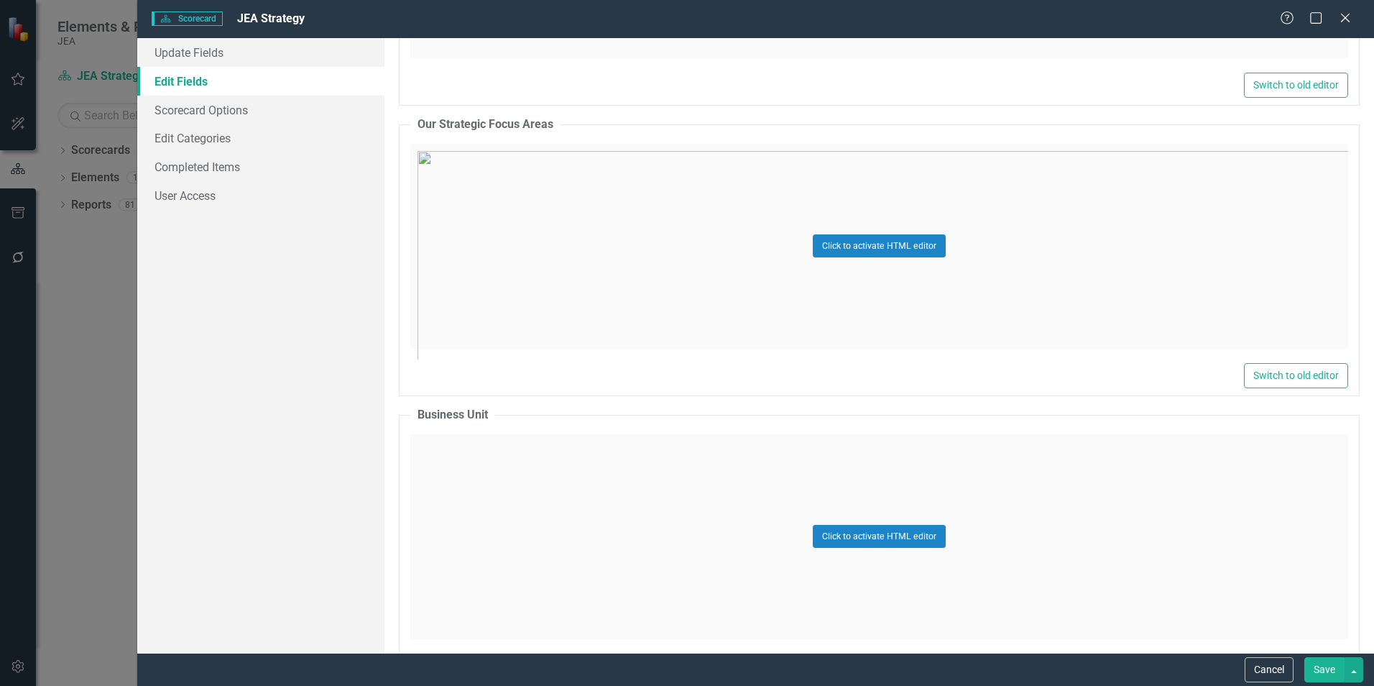
click at [1099, 289] on div "Click to activate HTML editor" at bounding box center [879, 246] width 938 height 205
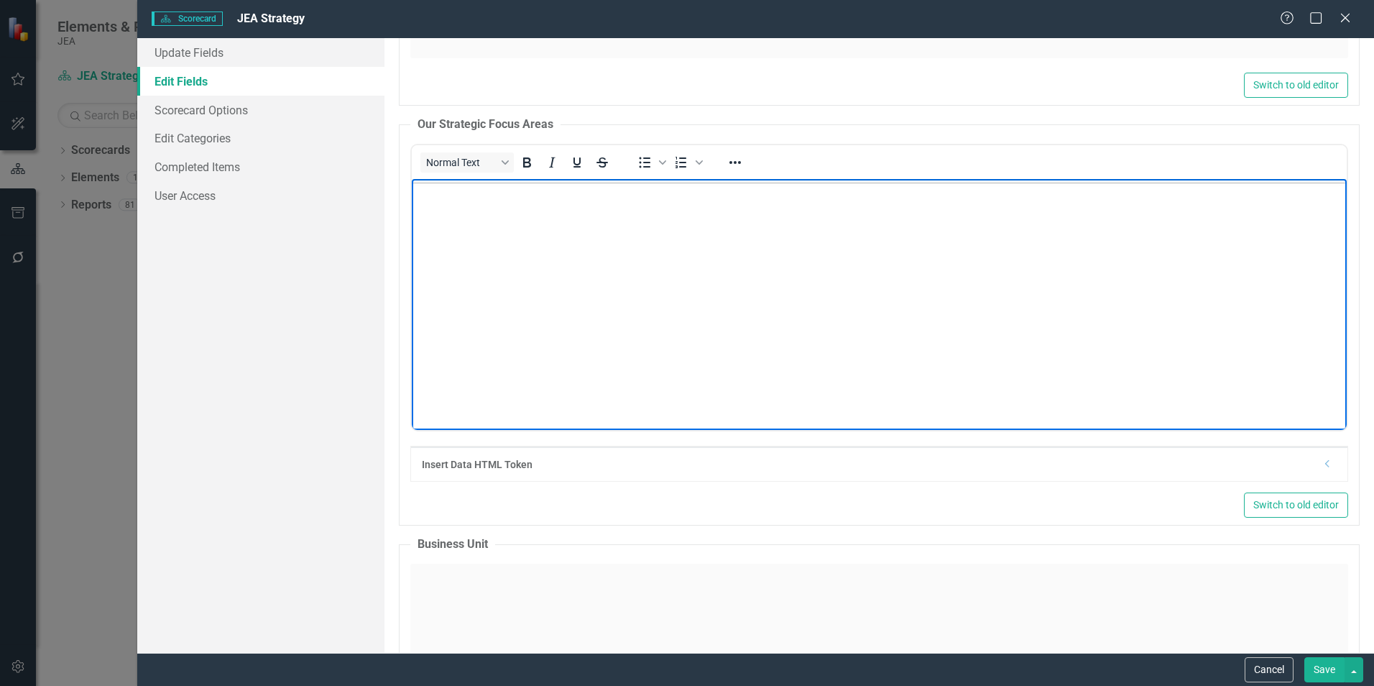
scroll to position [659, 411]
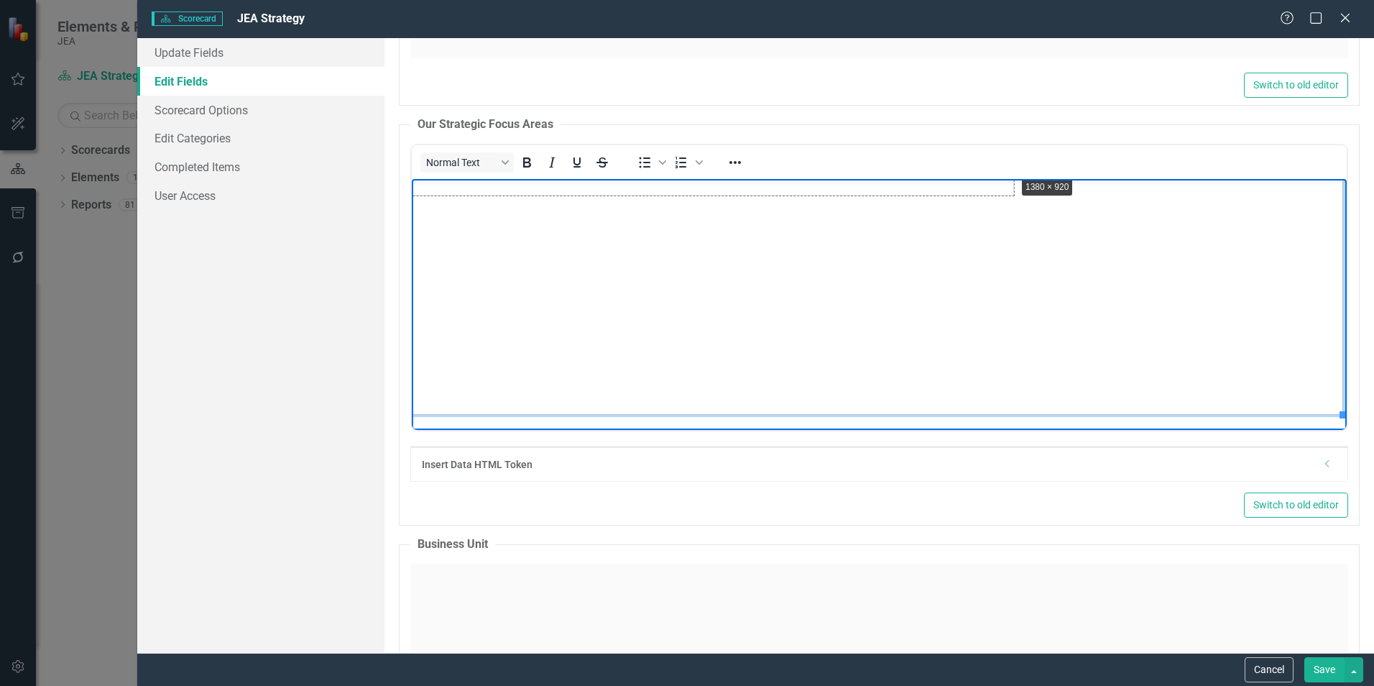
drag, startPoint x: 1324, startPoint y: 401, endPoint x: 1000, endPoint y: 162, distance: 402.4
drag, startPoint x: 1322, startPoint y: 401, endPoint x: 1049, endPoint y: 194, distance: 342.6
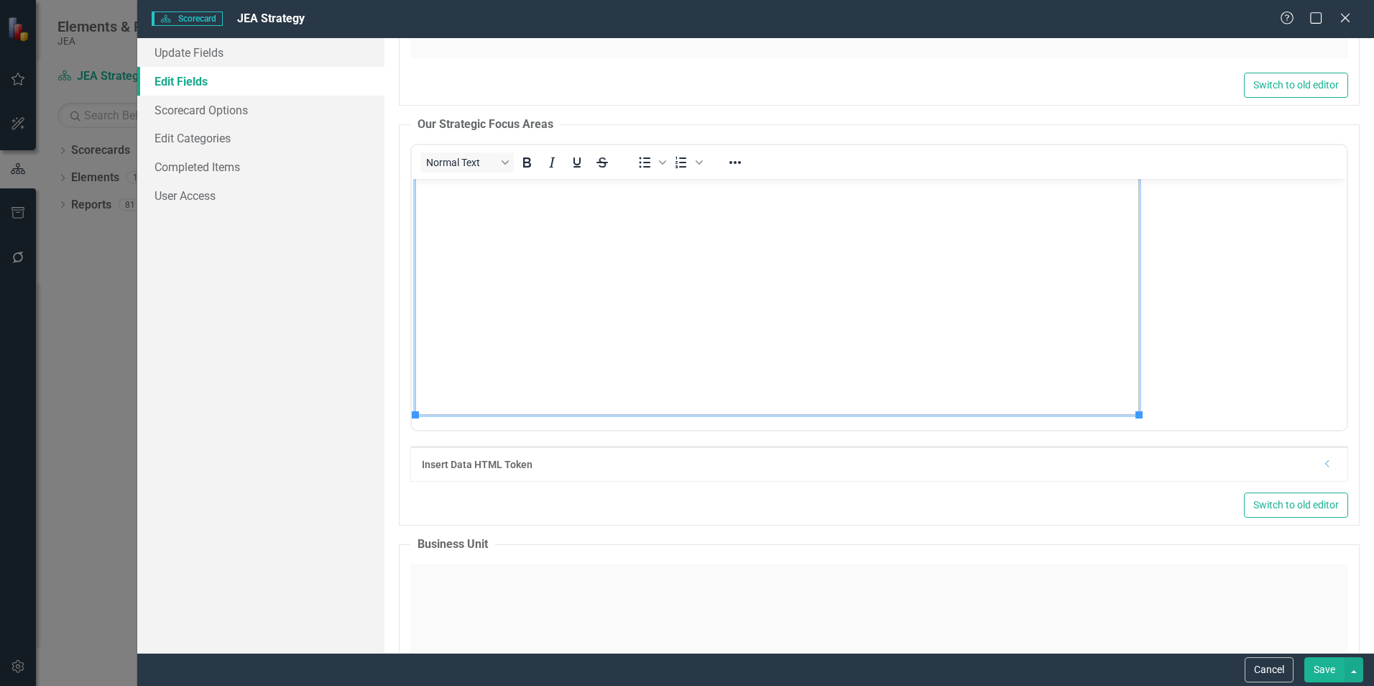
click at [1324, 665] on button "Save" at bounding box center [1324, 669] width 40 height 25
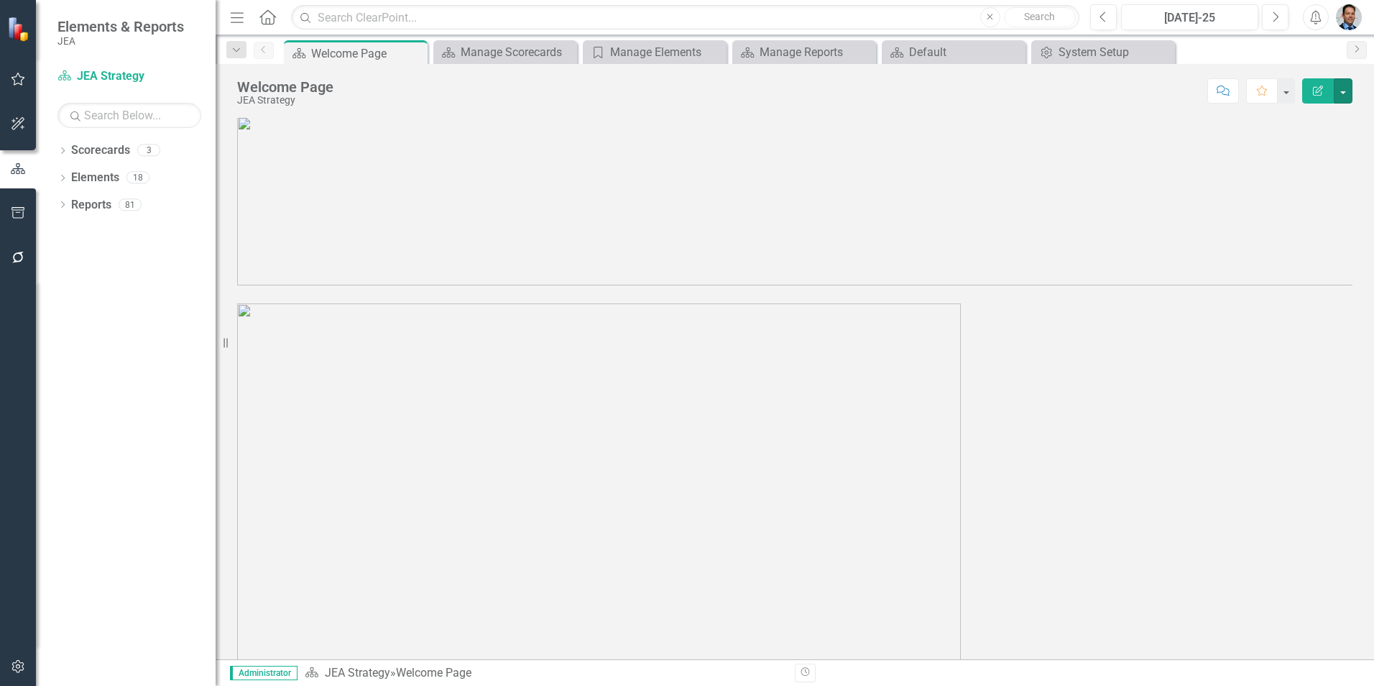
scroll to position [0, 0]
click at [1342, 86] on button "button" at bounding box center [1343, 90] width 19 height 25
click at [1284, 119] on link "Edit Edit Scorecard" at bounding box center [1293, 117] width 116 height 27
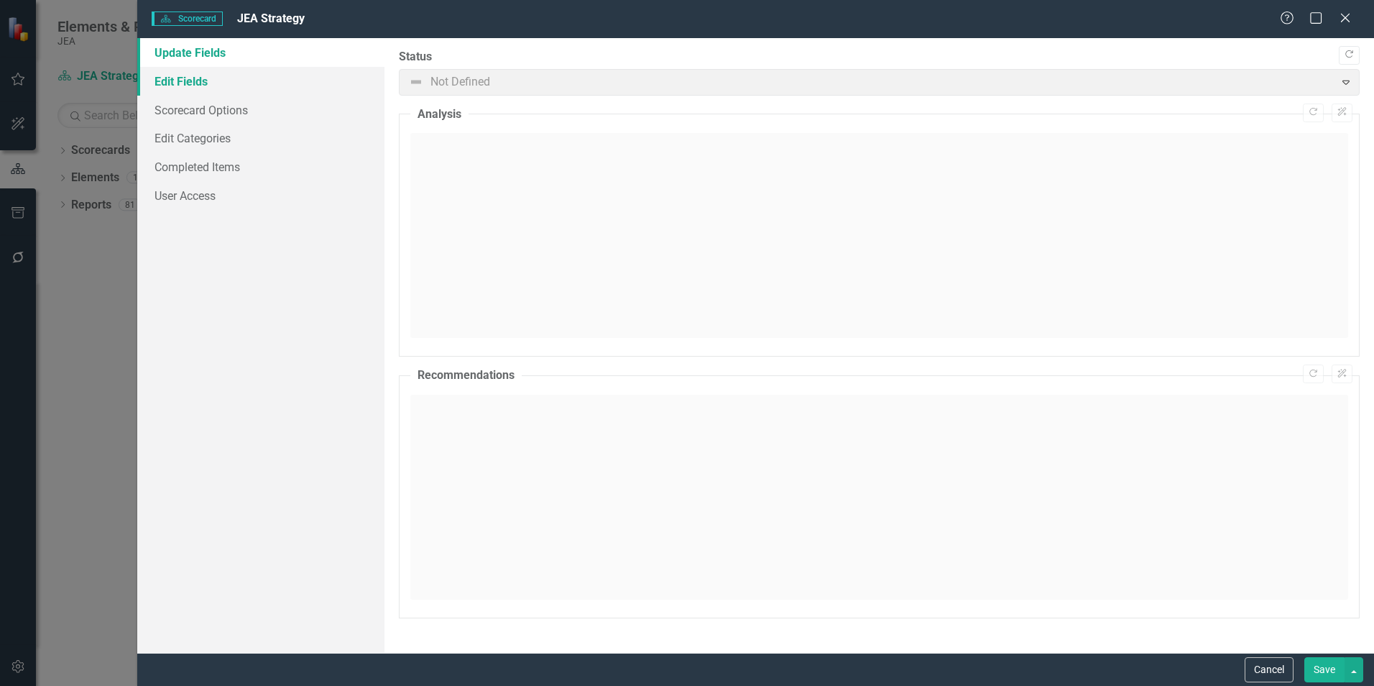
click at [203, 77] on link "Edit Fields" at bounding box center [260, 81] width 247 height 29
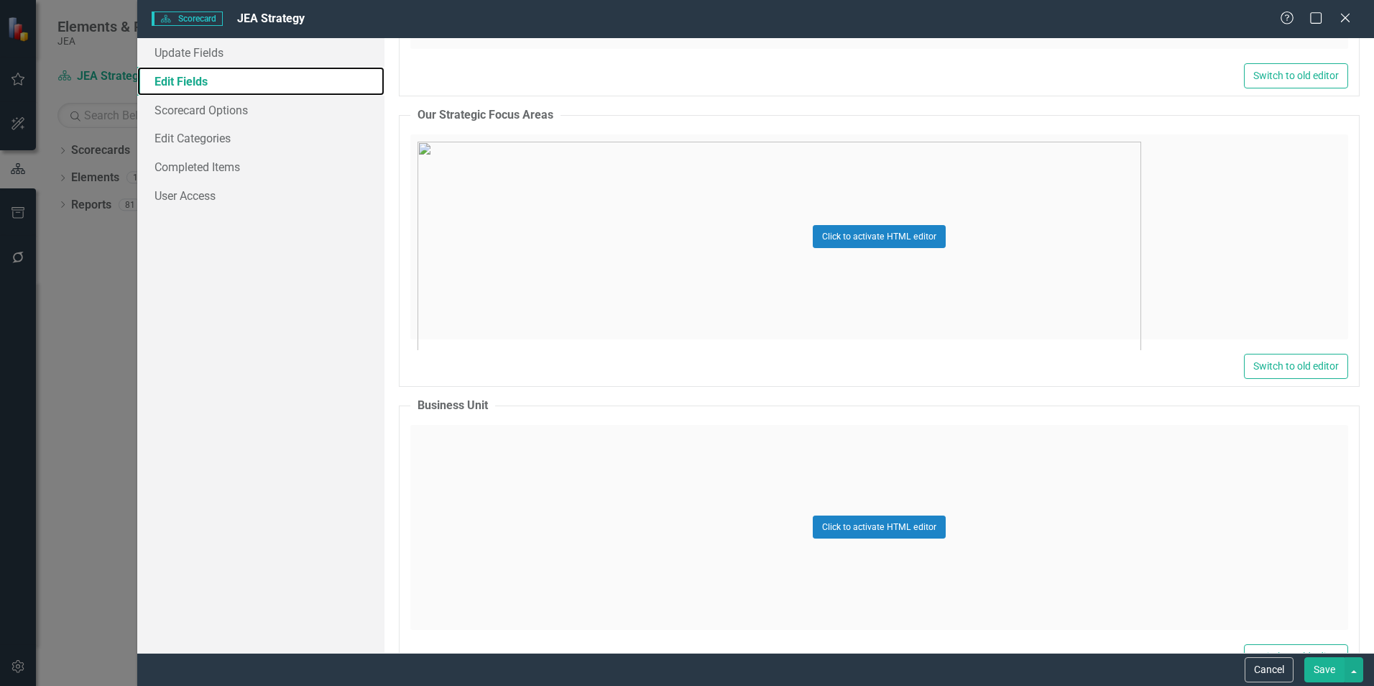
scroll to position [3018, 0]
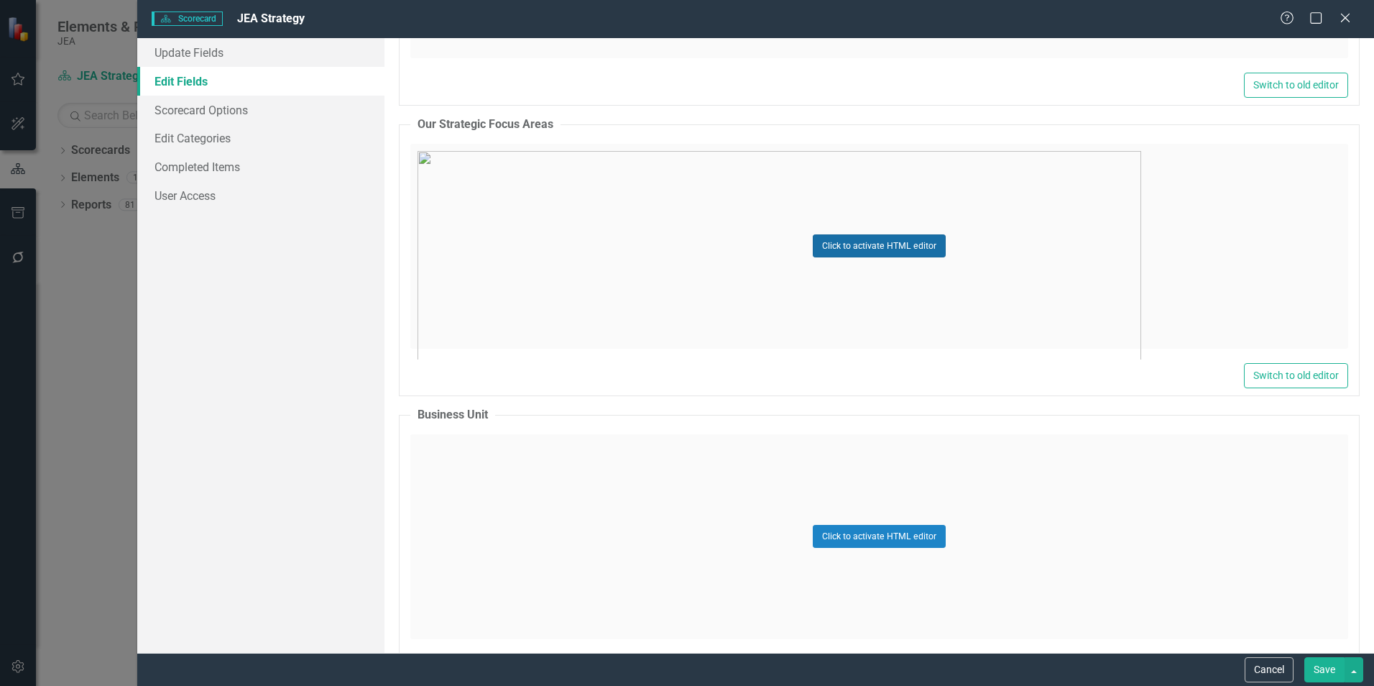
click at [855, 239] on button "Click to activate HTML editor" at bounding box center [879, 245] width 133 height 23
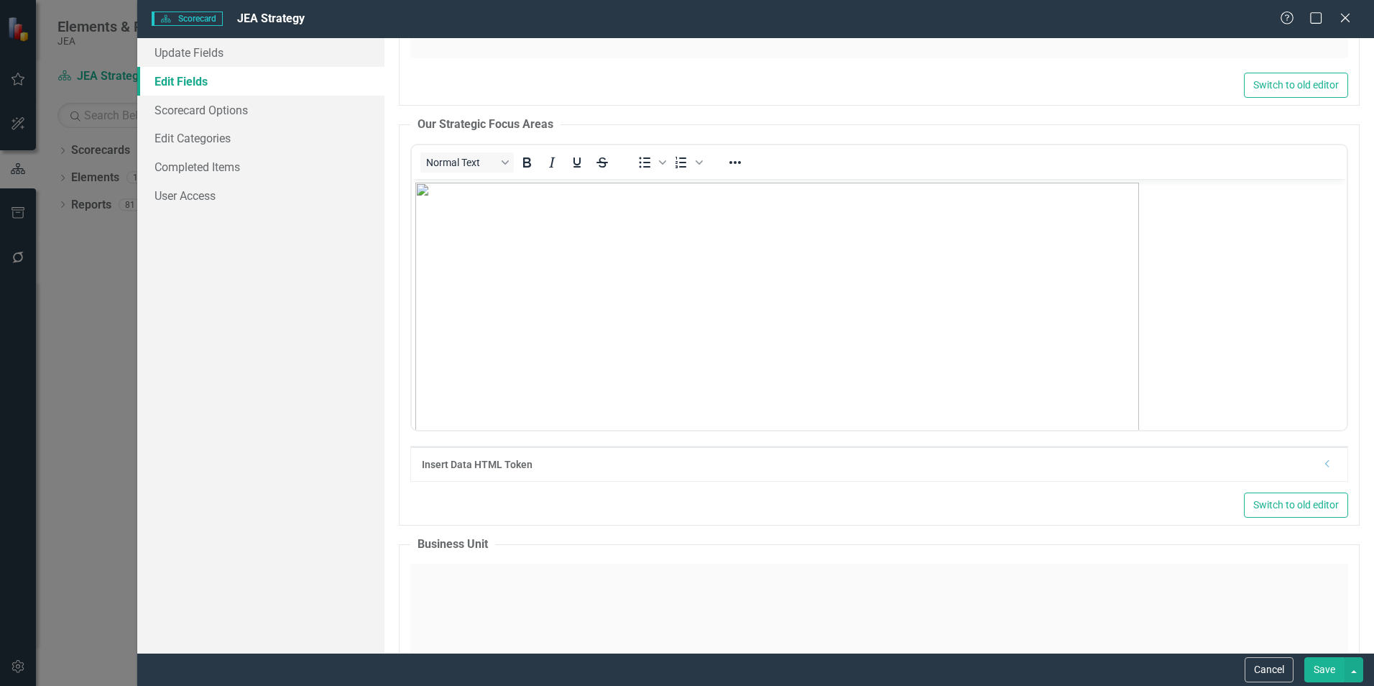
scroll to position [0, 0]
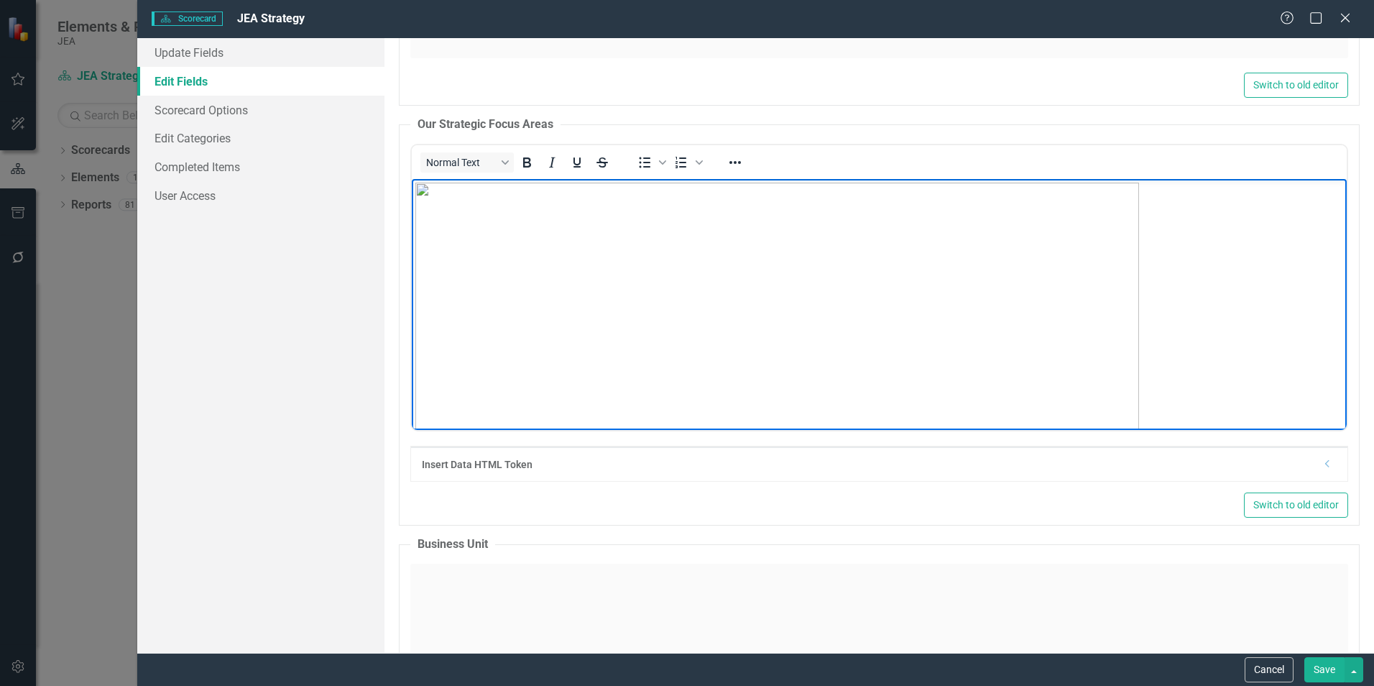
click at [890, 241] on img "Rich Text Area. Press ALT-0 for help." at bounding box center [777, 423] width 724 height 482
click at [738, 159] on icon "Reveal or hide additional toolbar items" at bounding box center [734, 162] width 17 height 17
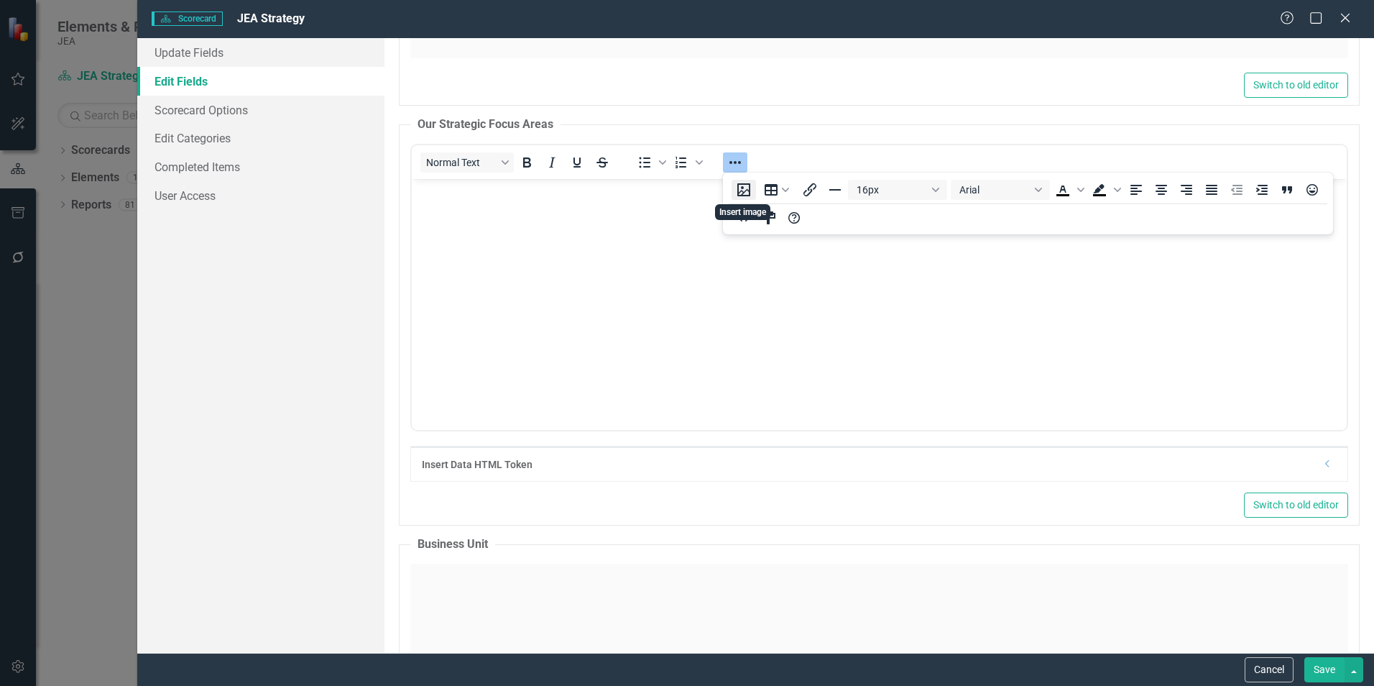
click at [739, 190] on button "Insert image" at bounding box center [744, 190] width 24 height 20
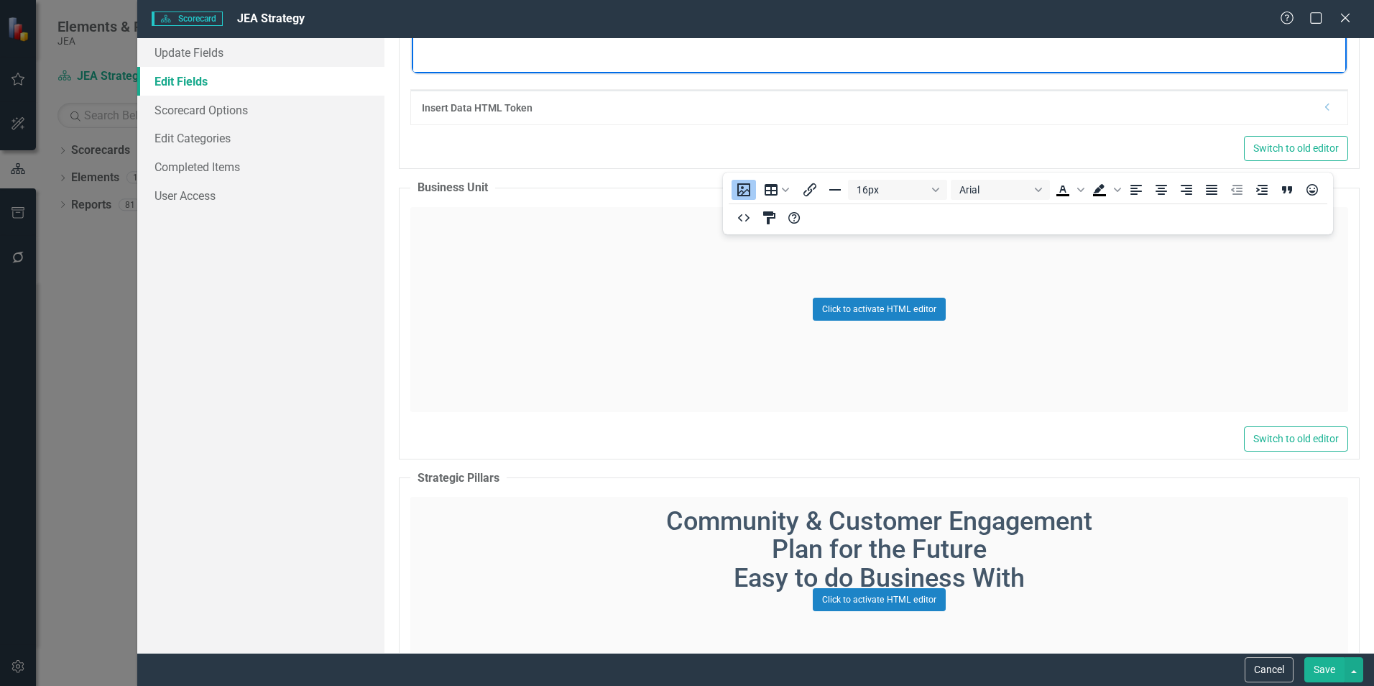
scroll to position [3377, 0]
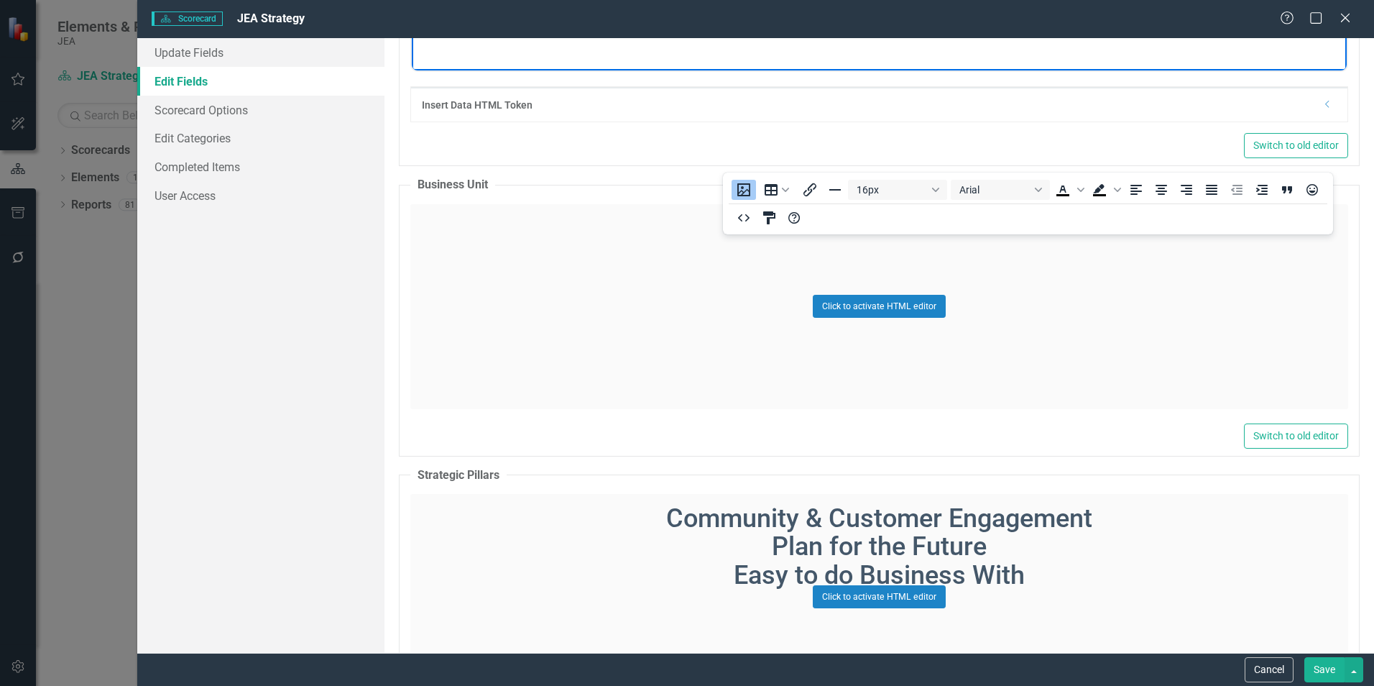
click at [1327, 668] on button "Save" at bounding box center [1324, 669] width 40 height 25
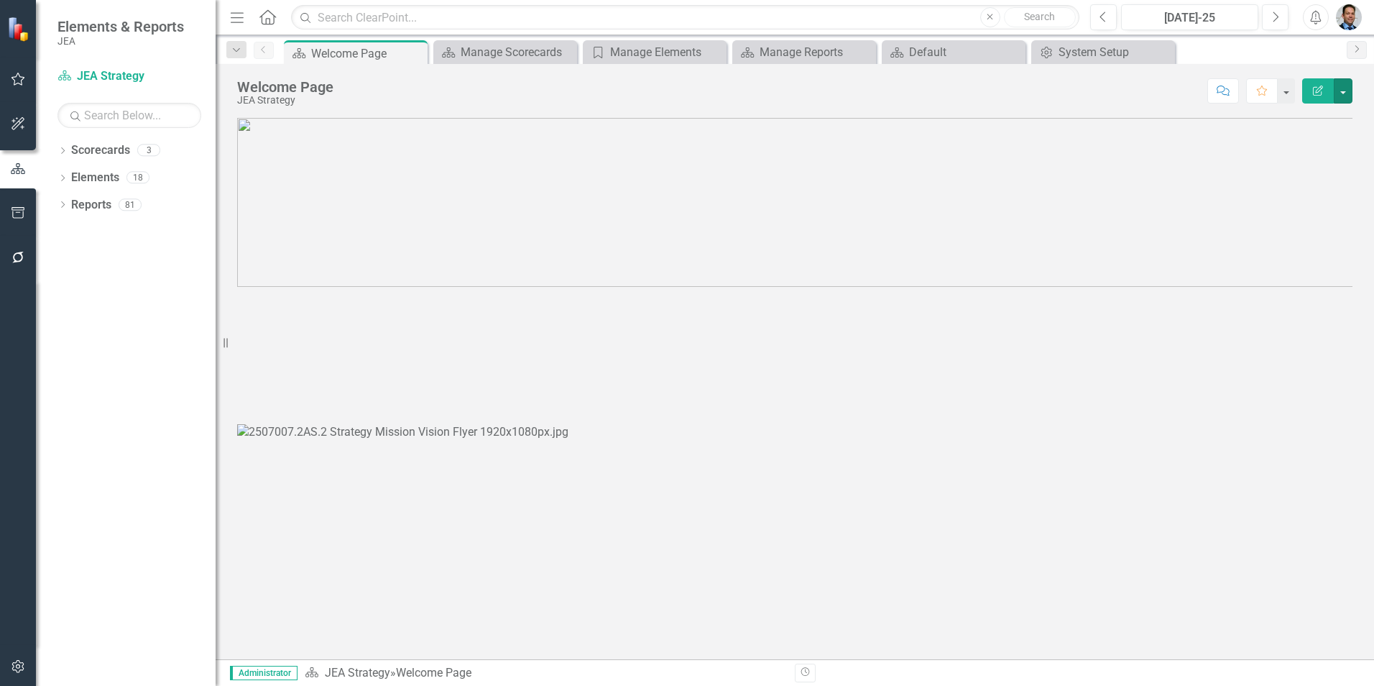
scroll to position [72, 0]
click at [1338, 89] on button "button" at bounding box center [1343, 90] width 19 height 25
click at [1316, 139] on link "Edit Report Edit Layout" at bounding box center [1293, 144] width 116 height 27
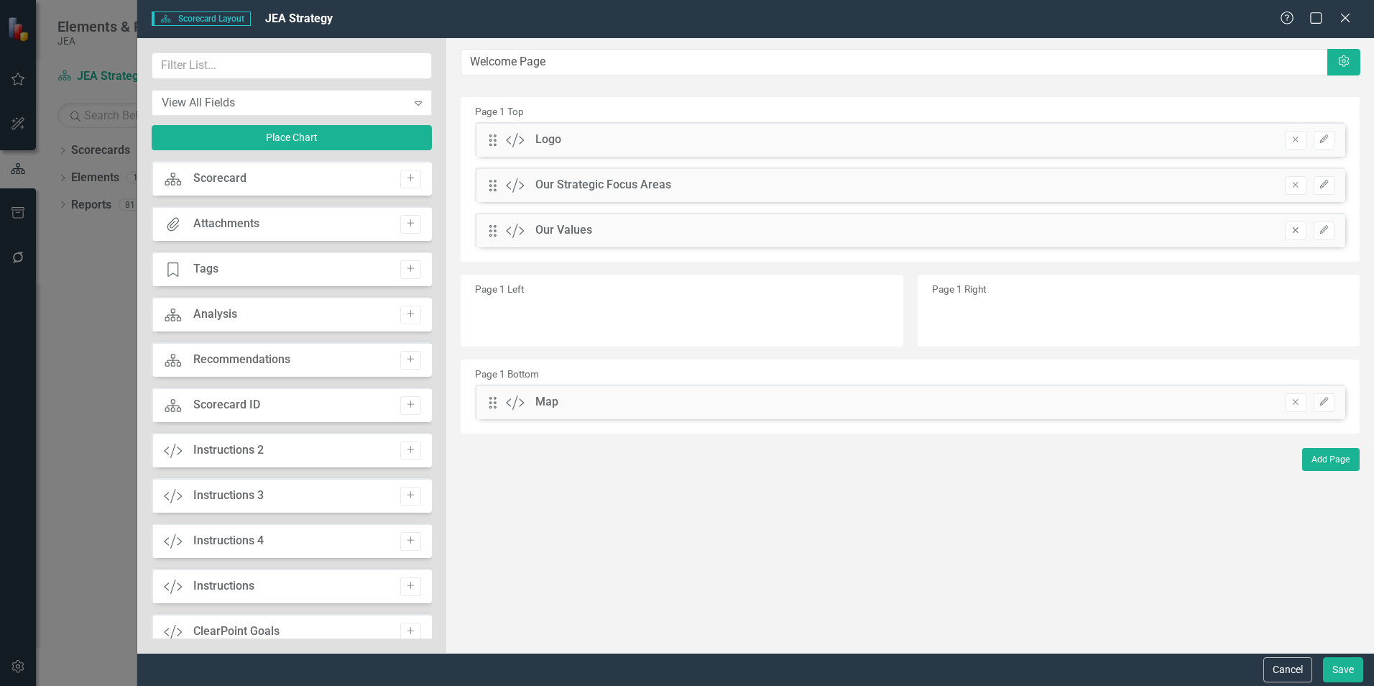
click at [1288, 233] on button "Remove" at bounding box center [1295, 230] width 21 height 19
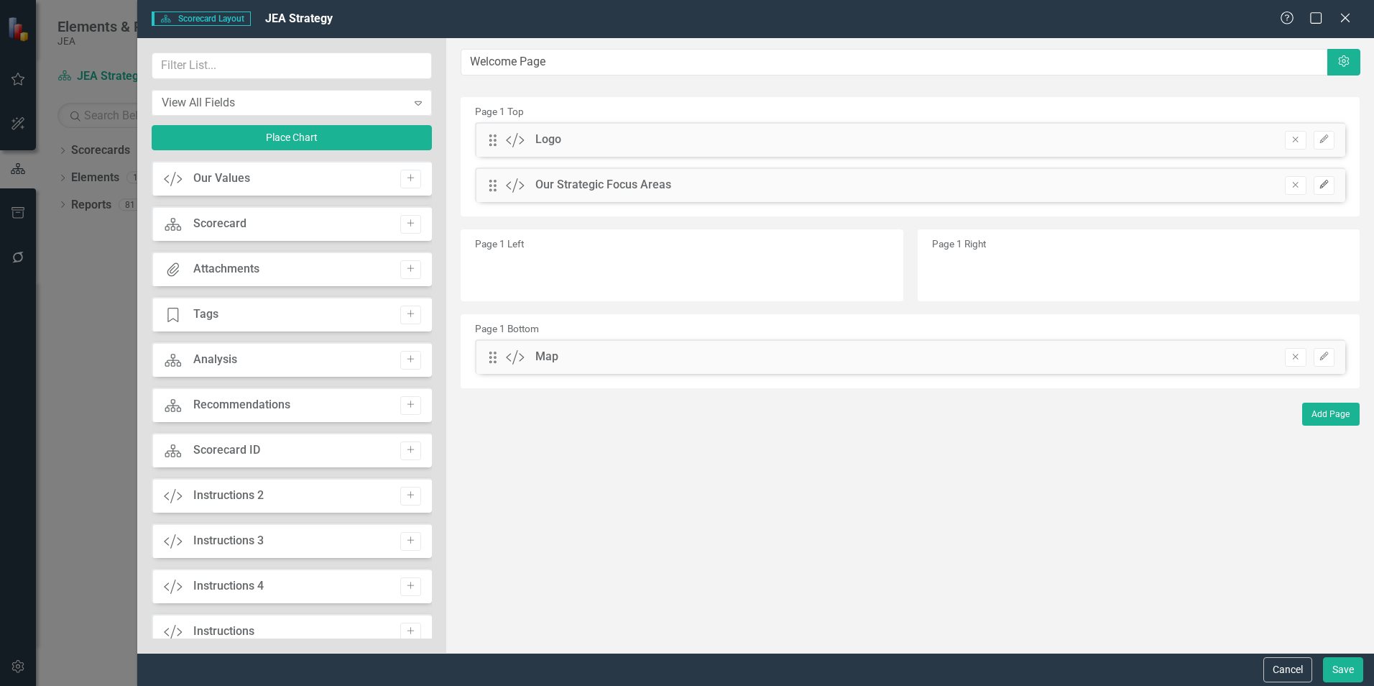
click at [1326, 185] on icon "Edit" at bounding box center [1324, 184] width 11 height 9
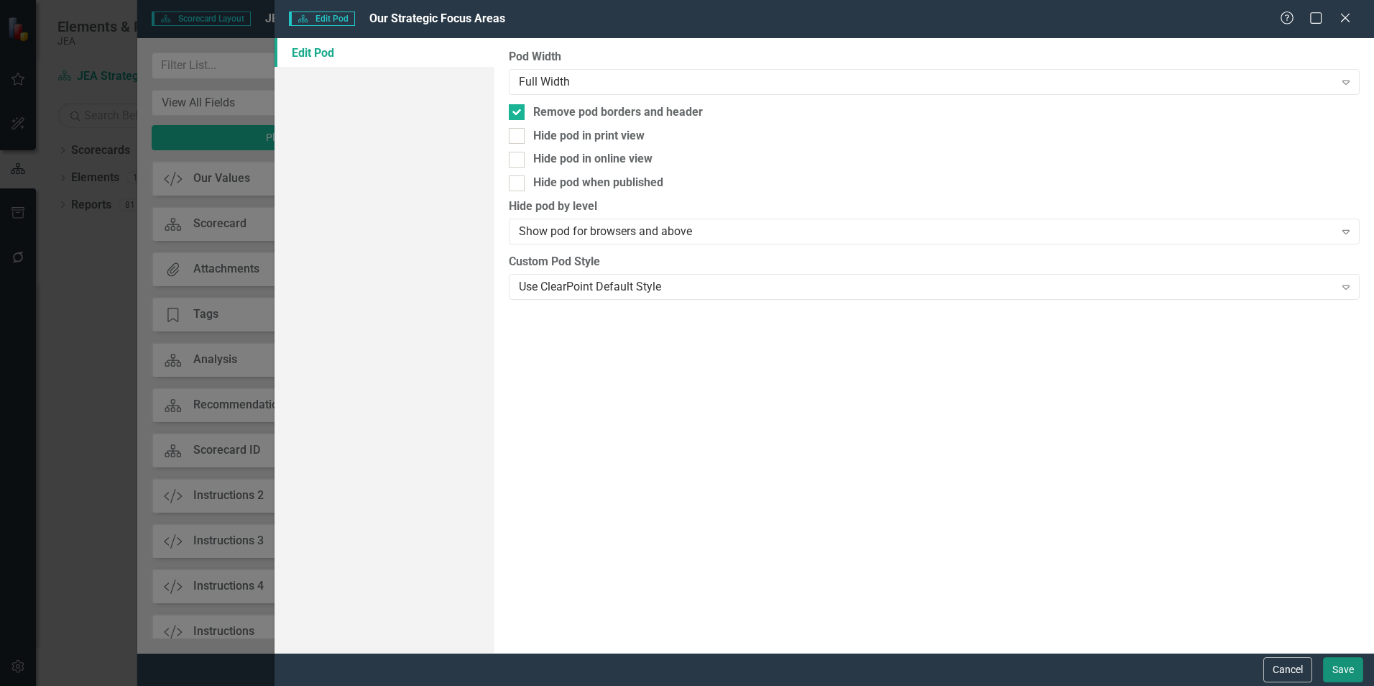
click at [1333, 671] on button "Save" at bounding box center [1343, 669] width 40 height 25
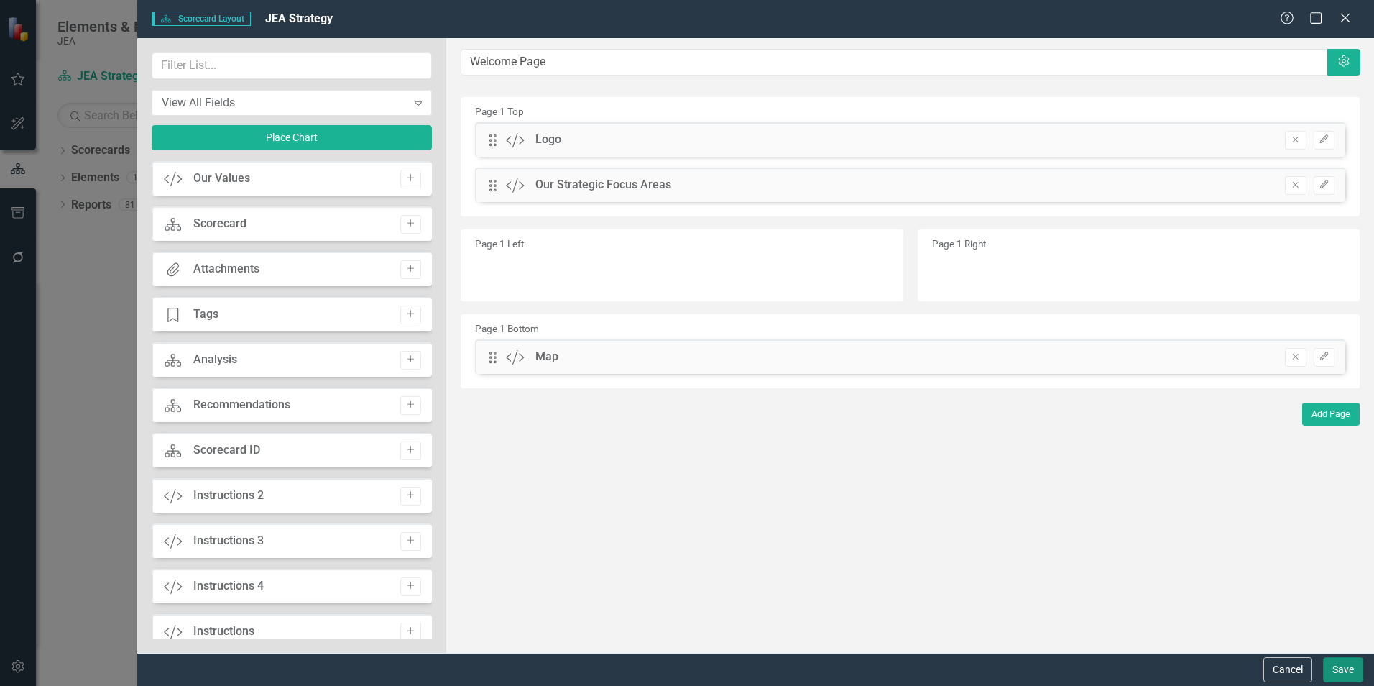
click at [1333, 671] on button "Save" at bounding box center [1343, 669] width 40 height 25
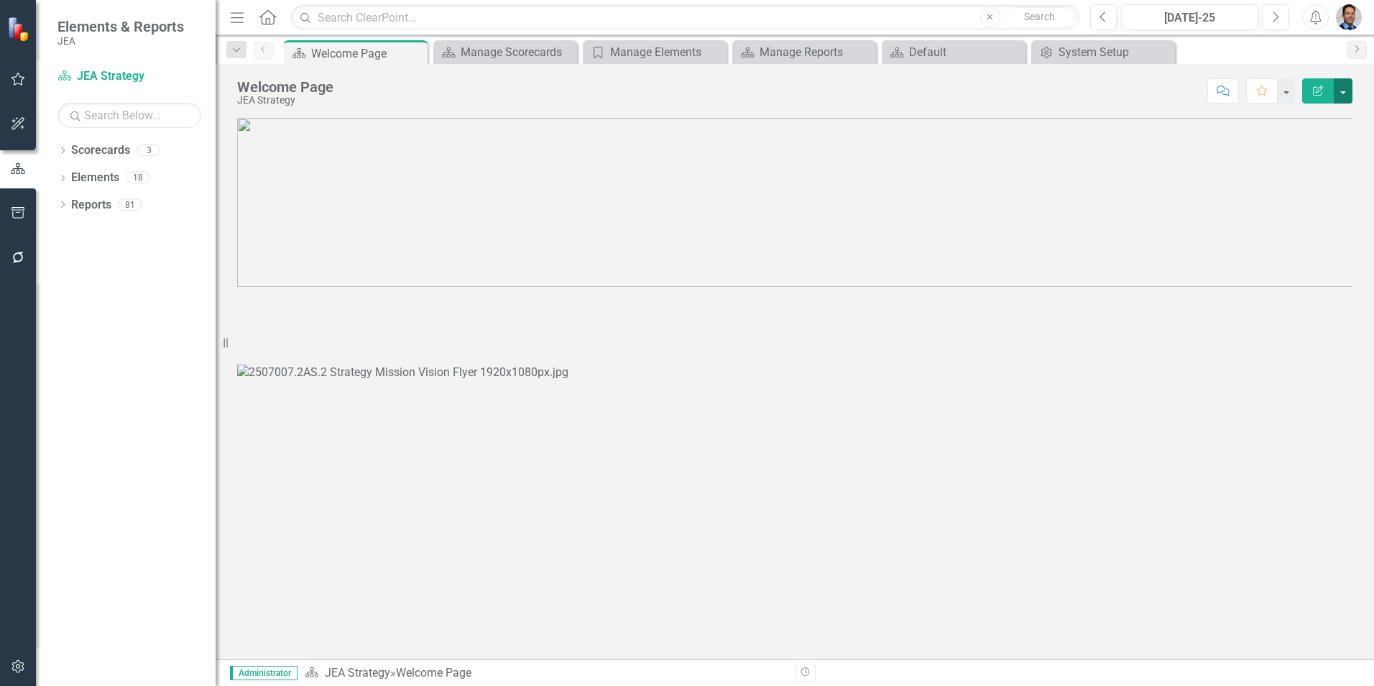
click at [1347, 92] on button "button" at bounding box center [1343, 90] width 19 height 25
click at [1299, 119] on link "Edit Edit Scorecard" at bounding box center [1293, 117] width 116 height 27
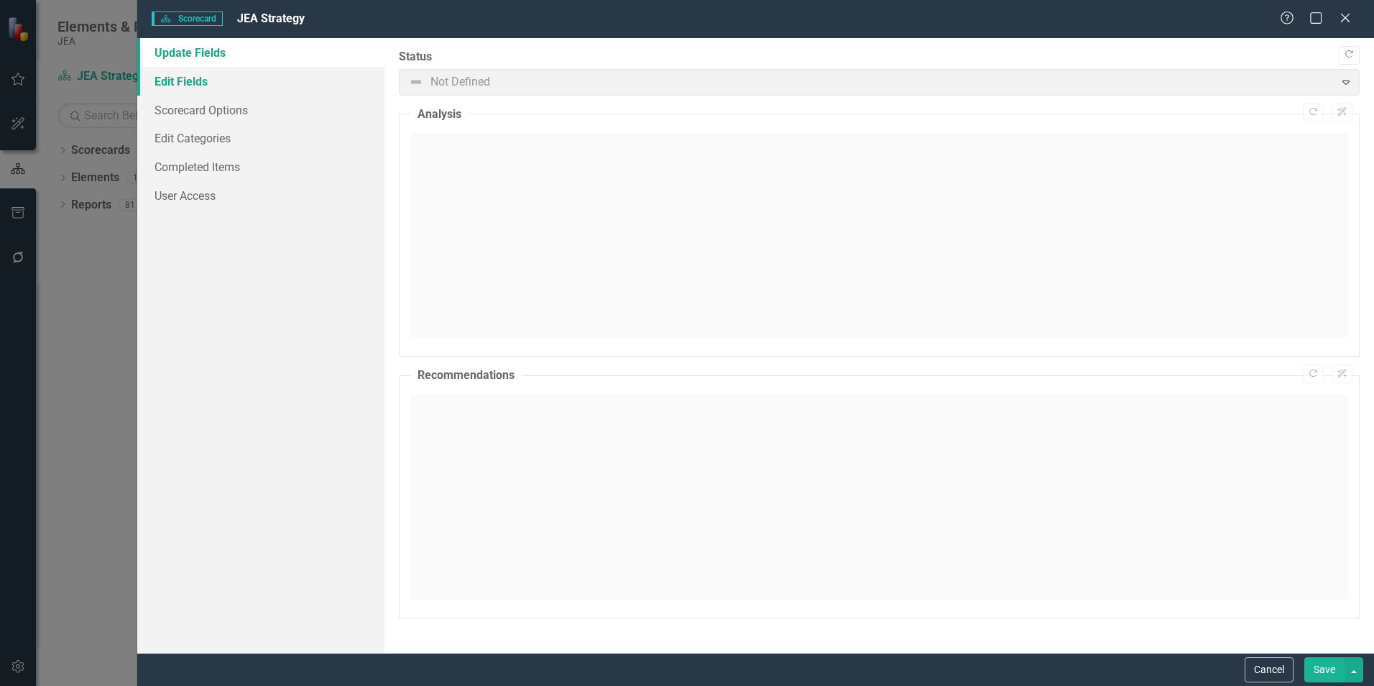
click at [203, 83] on link "Edit Fields" at bounding box center [260, 81] width 247 height 29
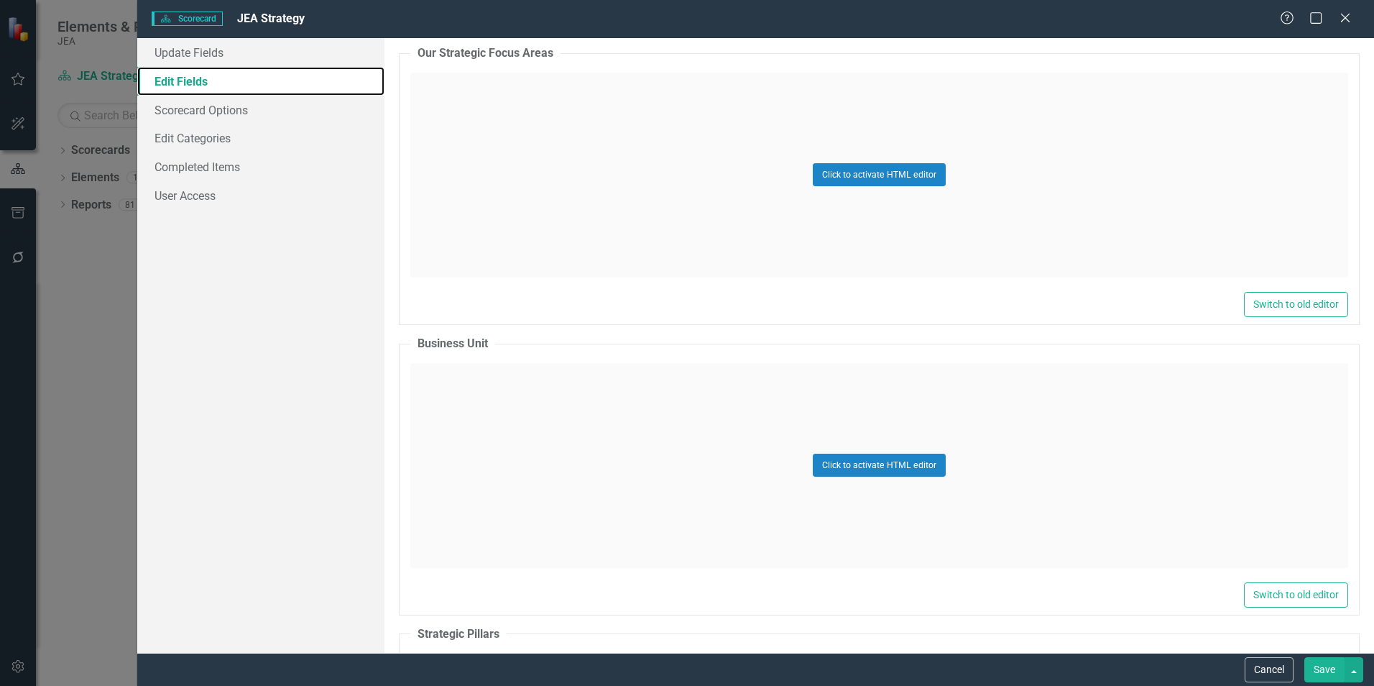
scroll to position [3090, 0]
click at [1155, 217] on div "Click to activate HTML editor" at bounding box center [879, 174] width 938 height 205
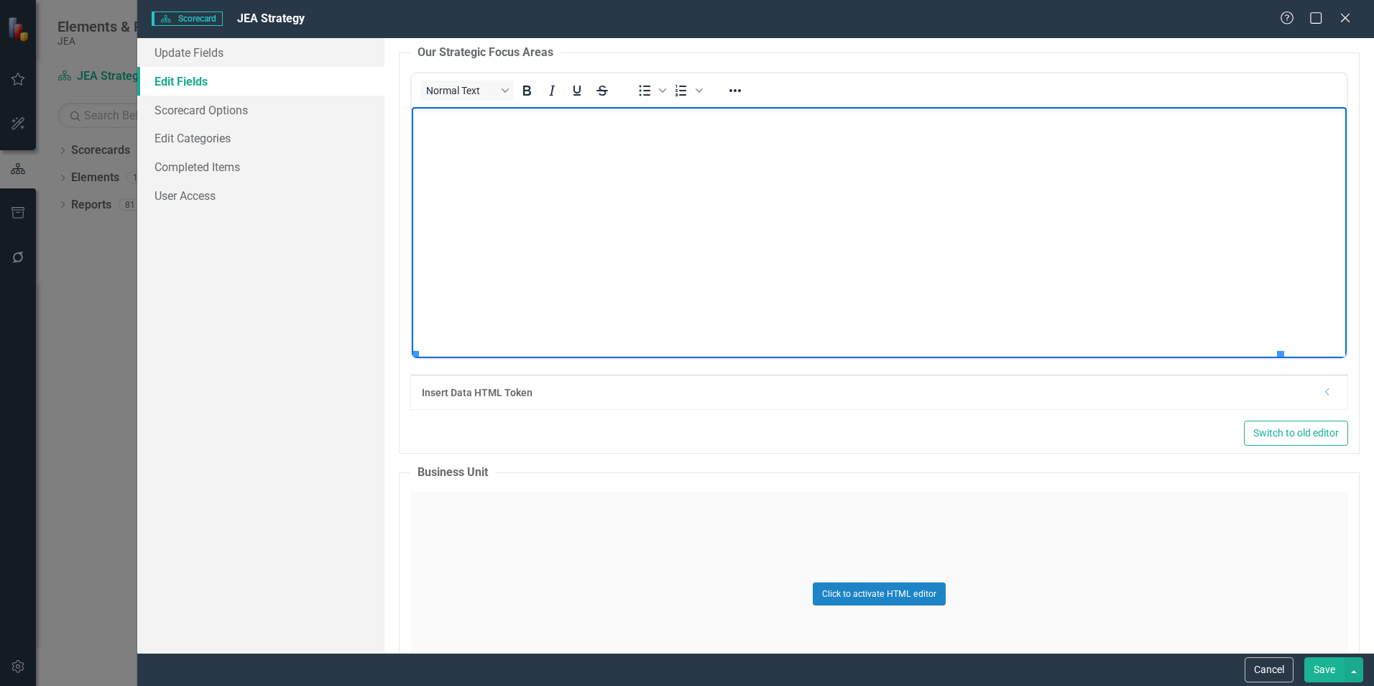
scroll to position [169, 0]
drag, startPoint x: 1281, startPoint y: 343, endPoint x: 1785, endPoint y: 634, distance: 581.7
click at [1316, 670] on button "Save" at bounding box center [1324, 669] width 40 height 25
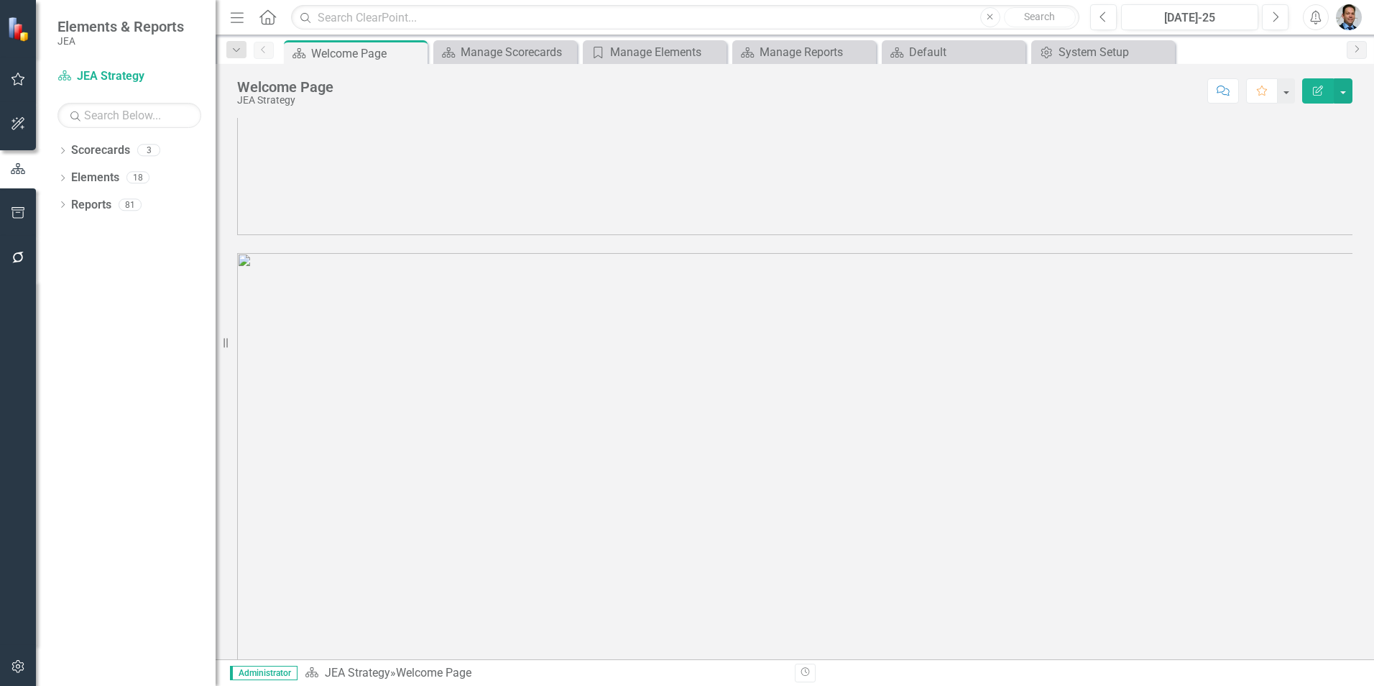
scroll to position [0, 0]
click at [1347, 86] on button "button" at bounding box center [1343, 90] width 19 height 25
click at [1299, 117] on link "Edit Edit Scorecard" at bounding box center [1293, 117] width 116 height 27
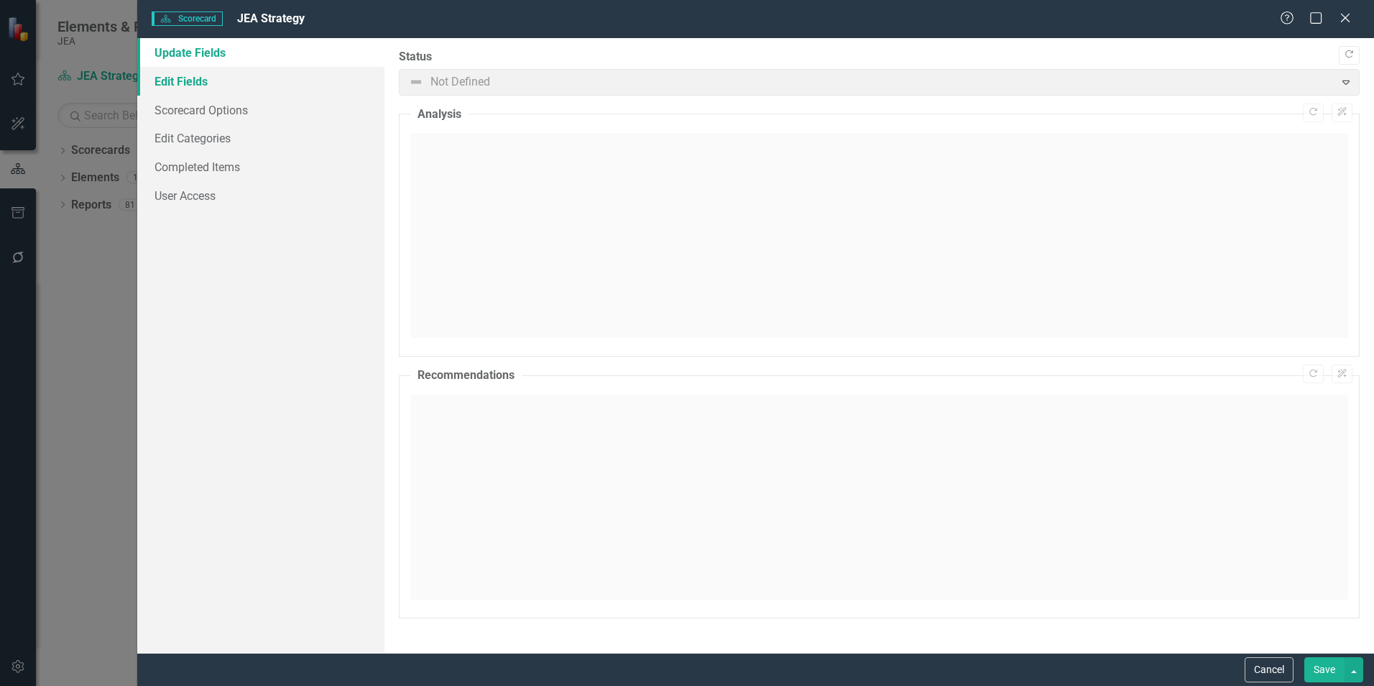
click at [195, 91] on link "Edit Fields" at bounding box center [260, 81] width 247 height 29
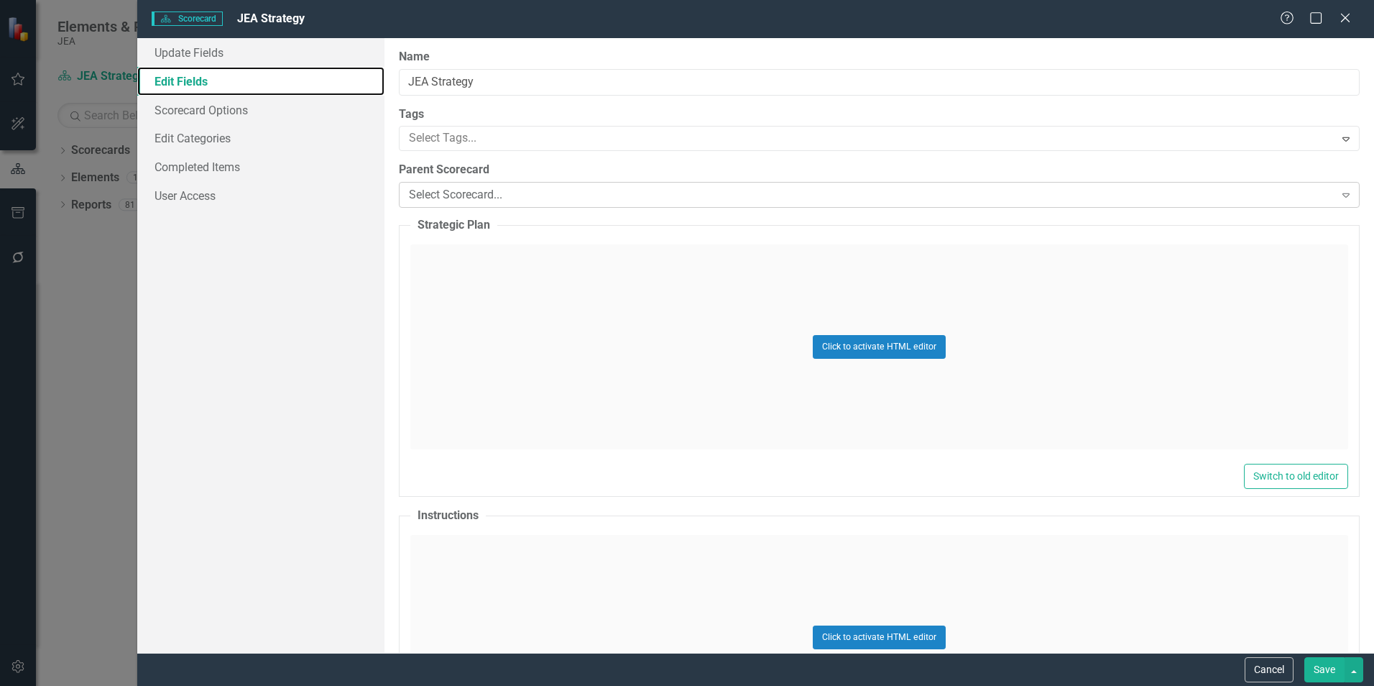
type input "Blue Vision Page"
type input "https://http://thegrid/_layouts/15/WopiFrame.aspx?sourcedoc=/Shared%20Documents…"
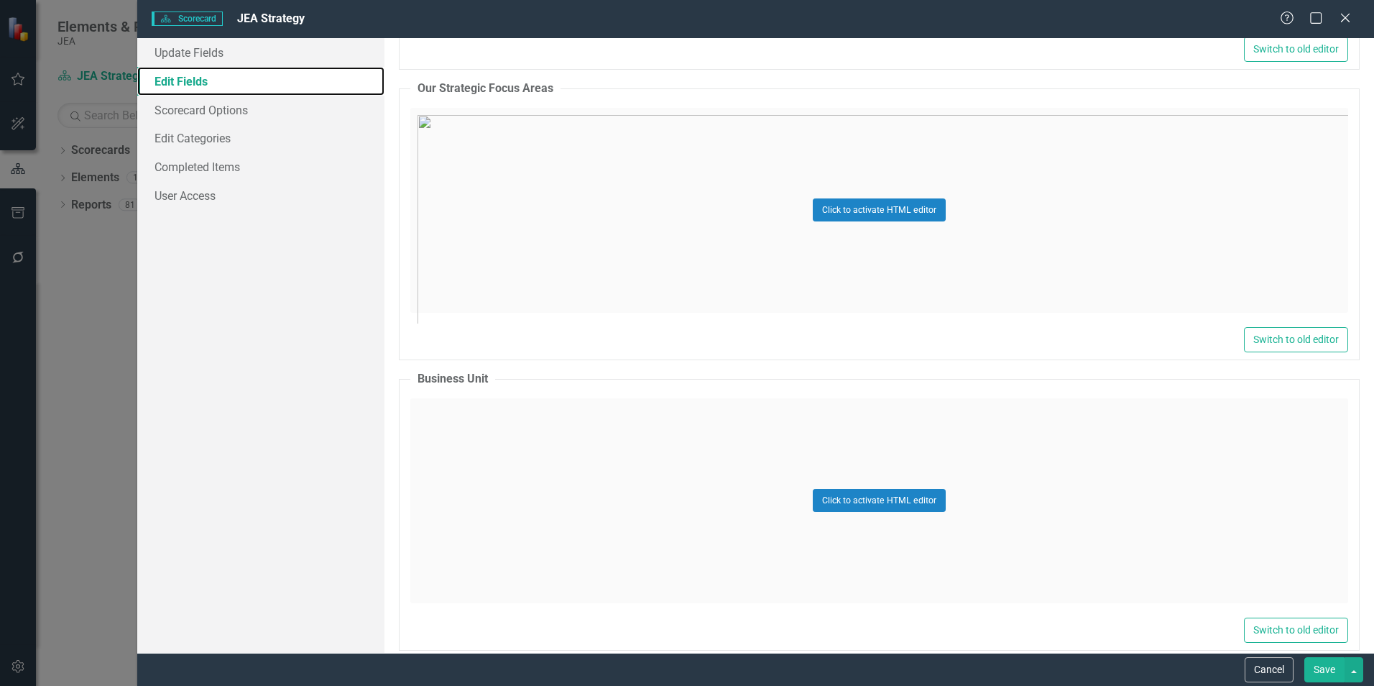
scroll to position [2946, 0]
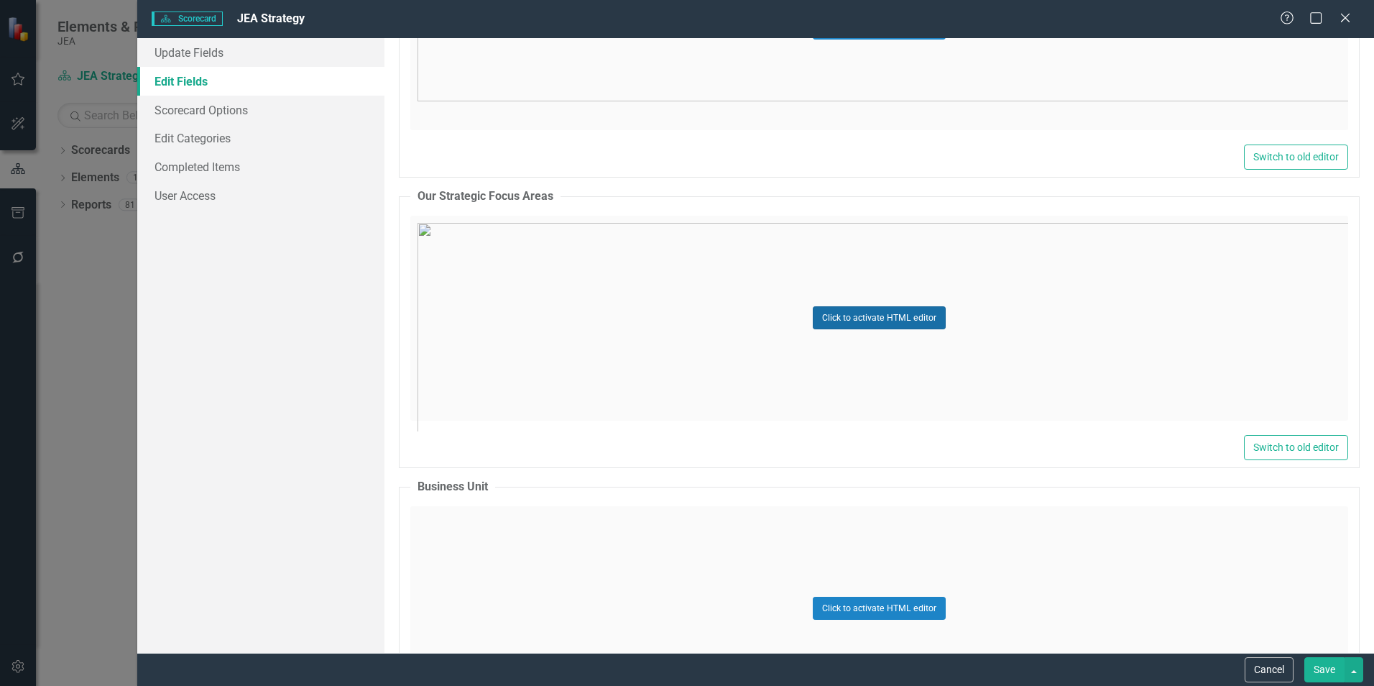
click at [883, 317] on button "Click to activate HTML editor" at bounding box center [879, 317] width 133 height 23
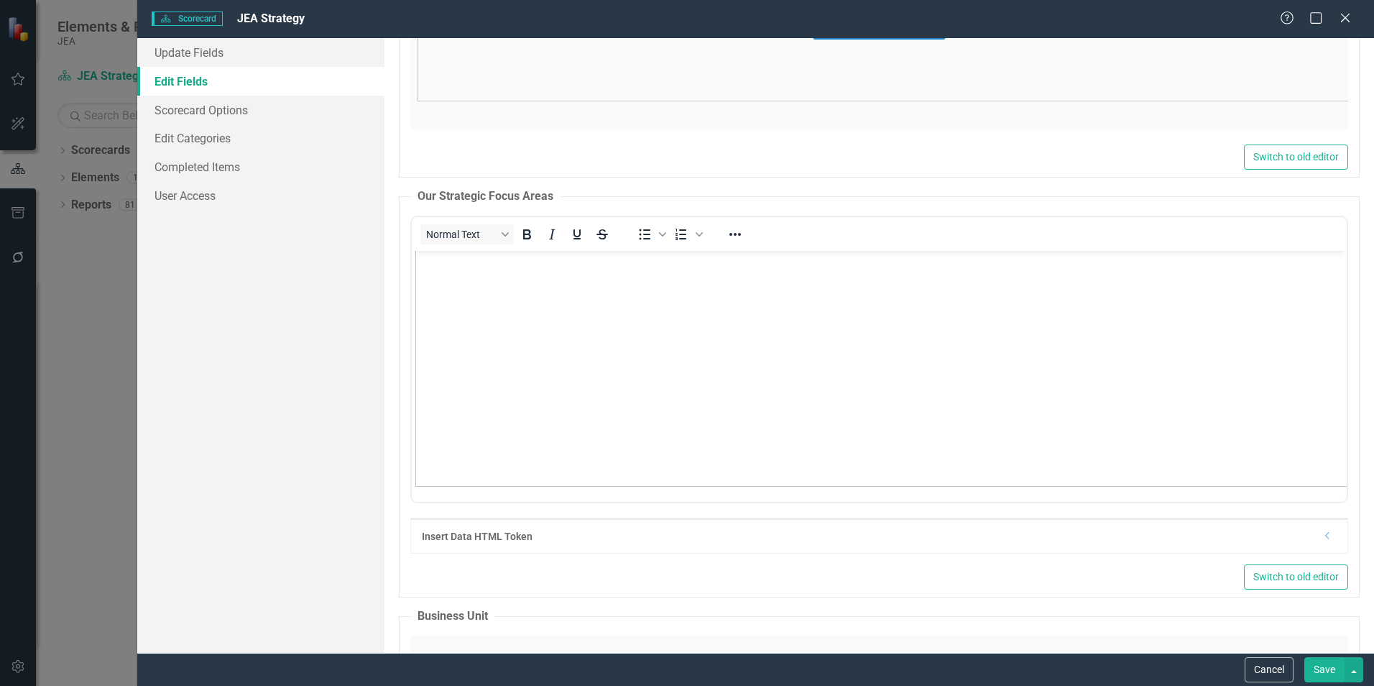
scroll to position [364, 0]
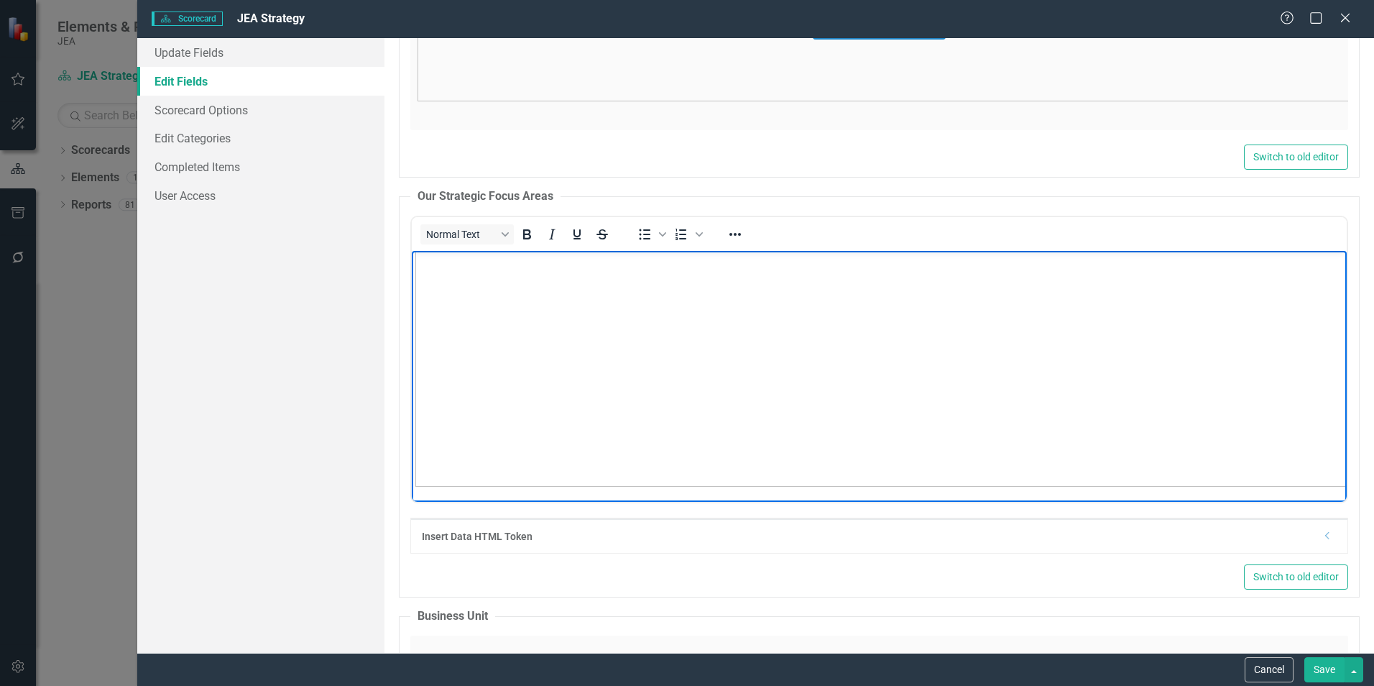
click at [985, 381] on img "Rich Text Area. Press ALT-0 for help." at bounding box center [1046, 193] width 1262 height 585
drag, startPoint x: 414, startPoint y: 476, endPoint x: 416, endPoint y: 437, distance: 39.6
click at [1328, 665] on button "Save" at bounding box center [1324, 669] width 40 height 25
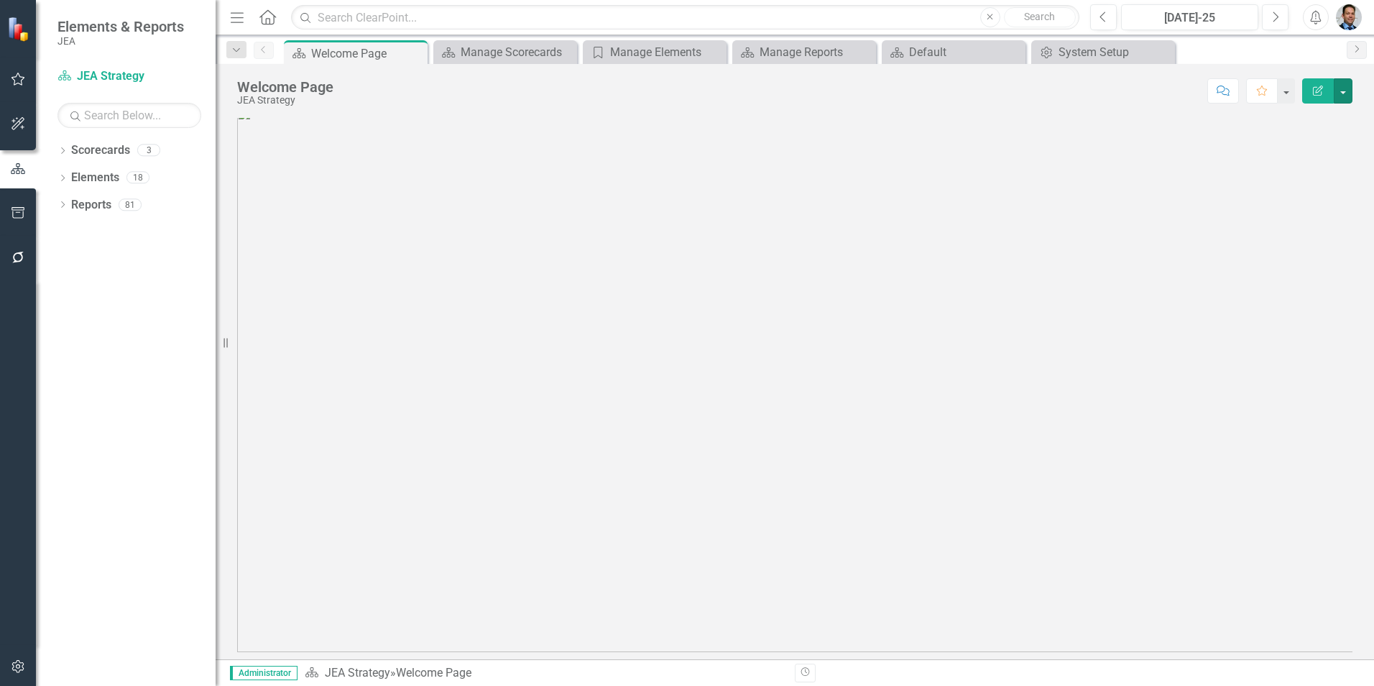
scroll to position [0, 0]
click at [506, 58] on div "Manage Scorecards" at bounding box center [508, 52] width 95 height 18
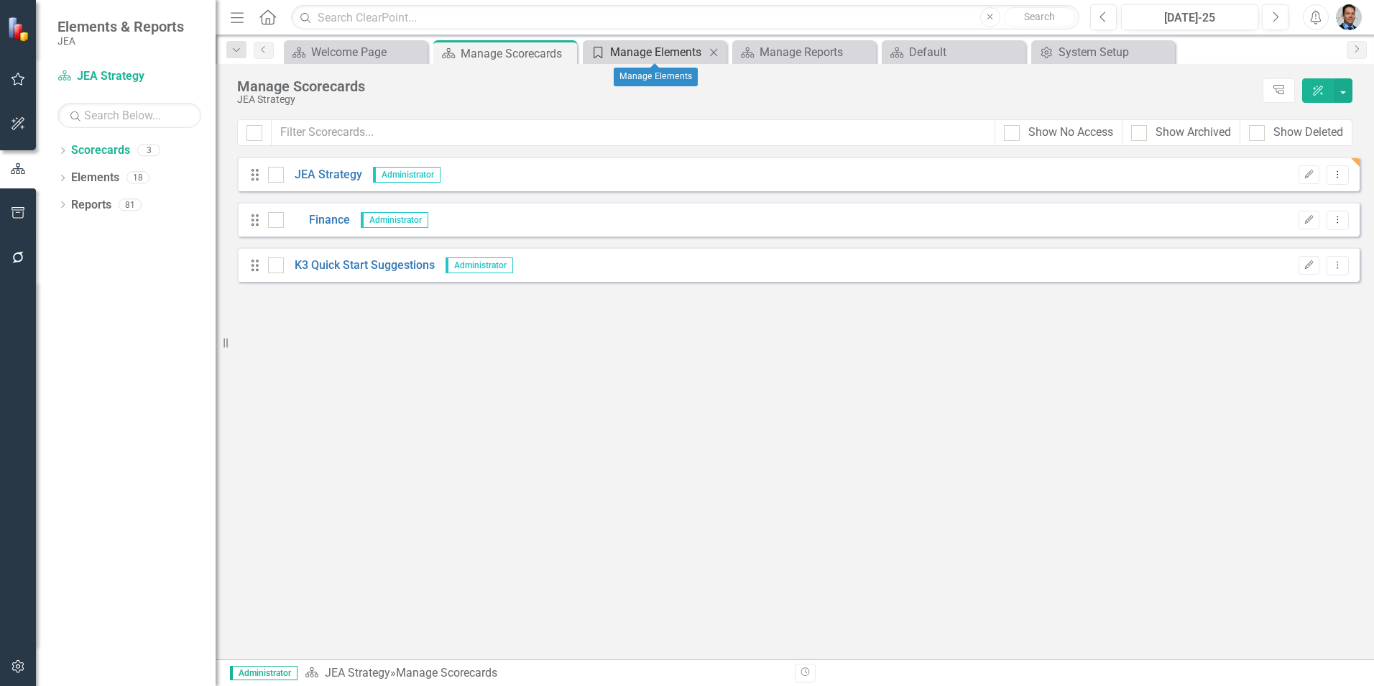
click at [664, 49] on div "Manage Elements" at bounding box center [657, 52] width 95 height 18
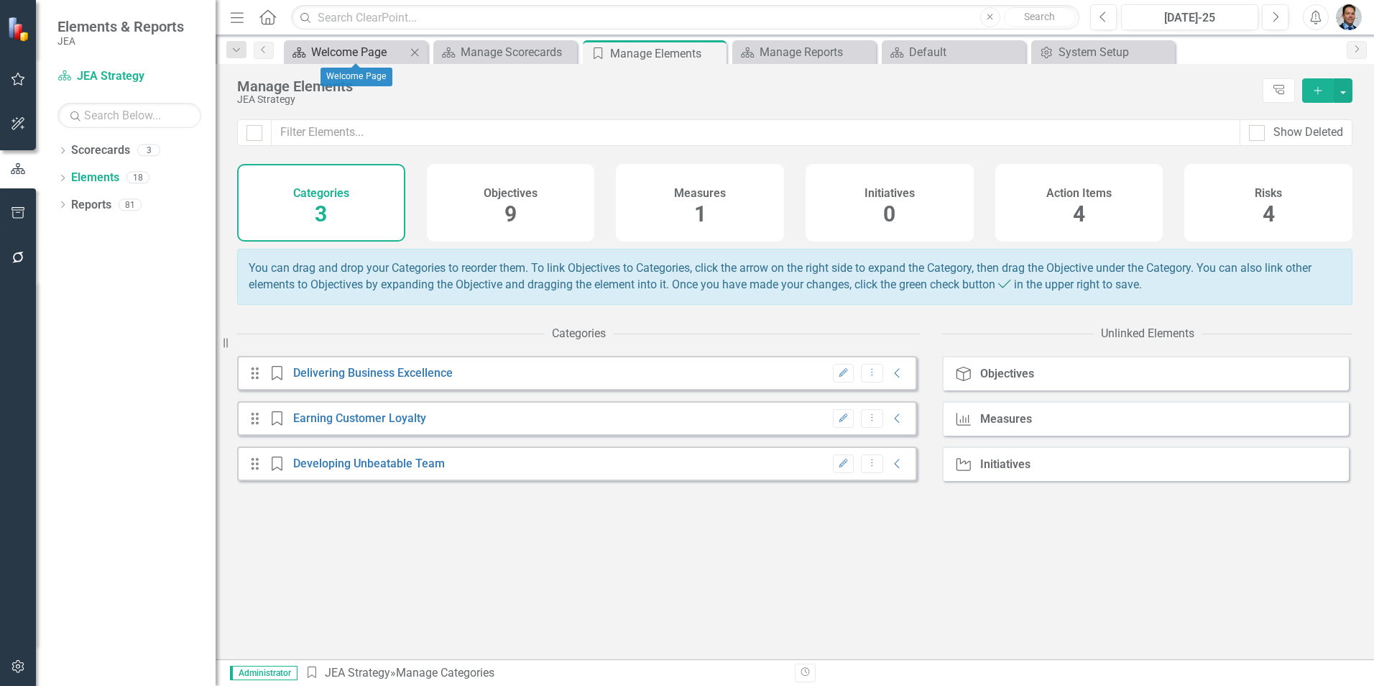
click at [345, 49] on div "Welcome Page" at bounding box center [358, 52] width 95 height 18
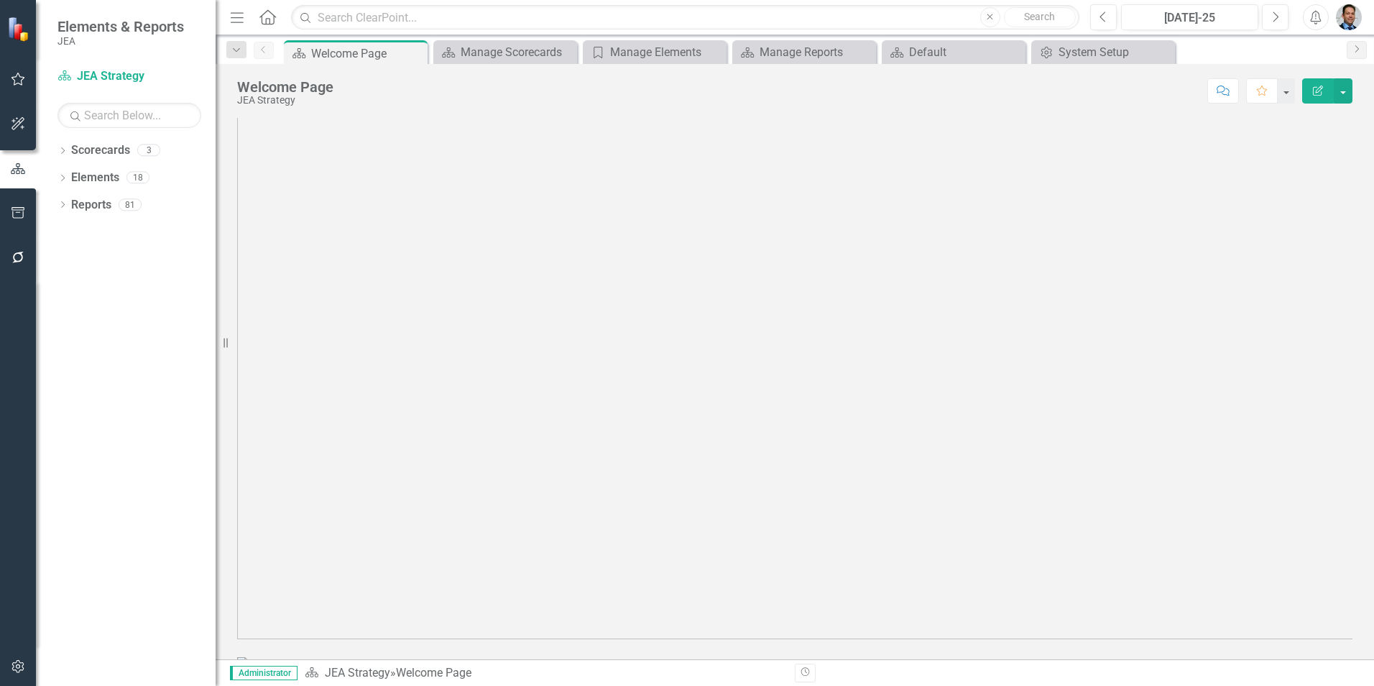
scroll to position [144, 0]
click at [75, 209] on link "Reports" at bounding box center [91, 205] width 40 height 17
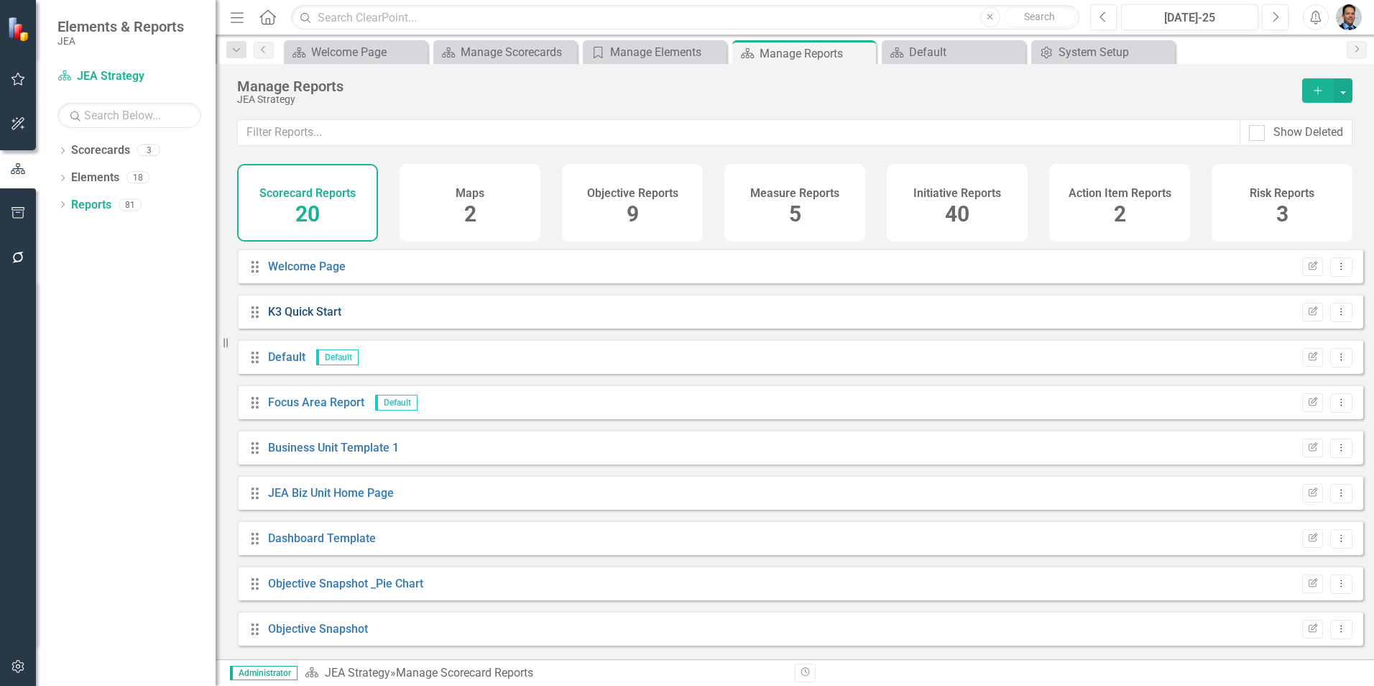
click at [298, 318] on link "K3 Quick Start" at bounding box center [304, 312] width 73 height 14
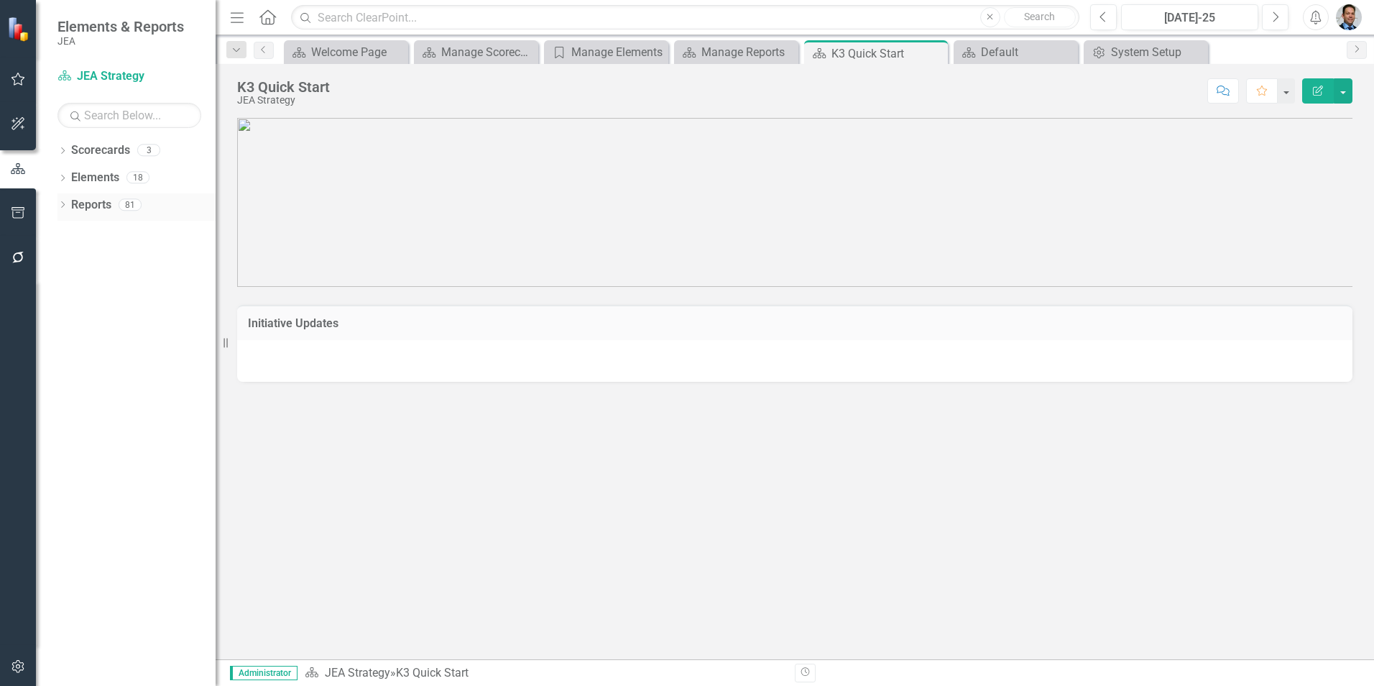
click at [89, 211] on link "Reports" at bounding box center [91, 205] width 40 height 17
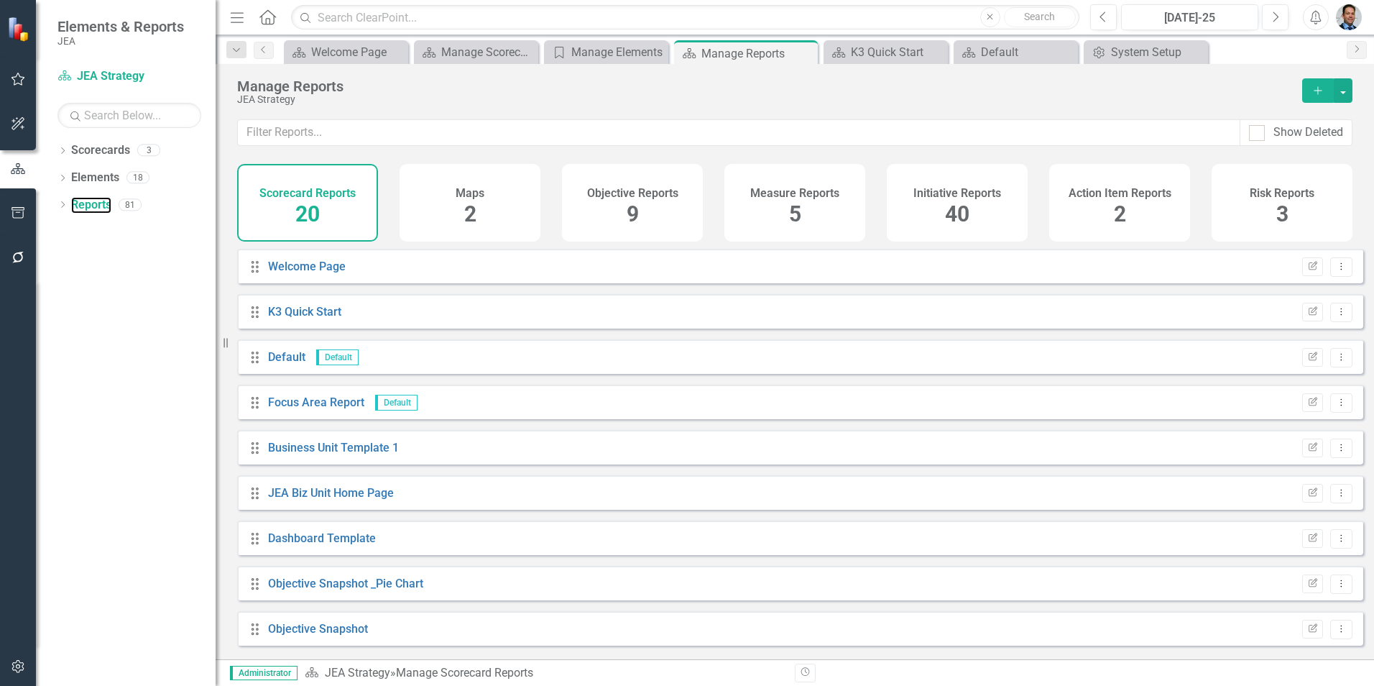
scroll to position [72, 0]
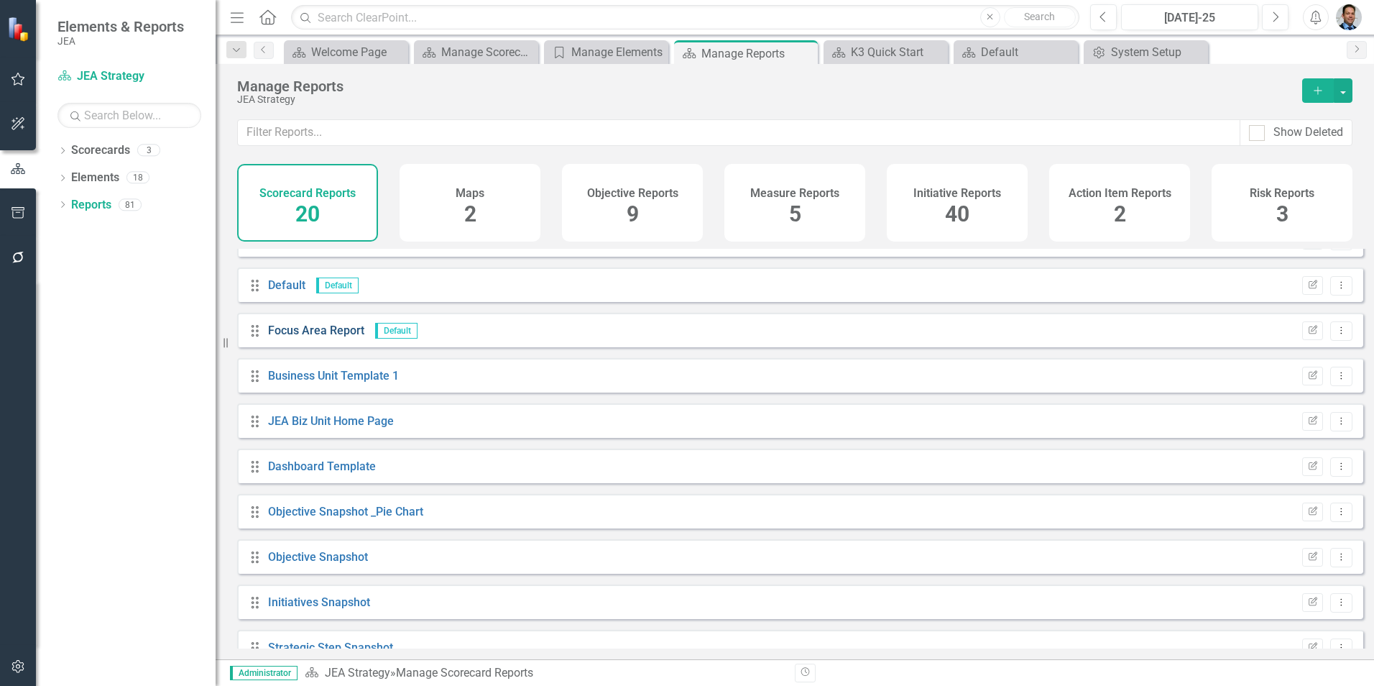
click at [321, 337] on link "Focus Area Report" at bounding box center [316, 330] width 96 height 14
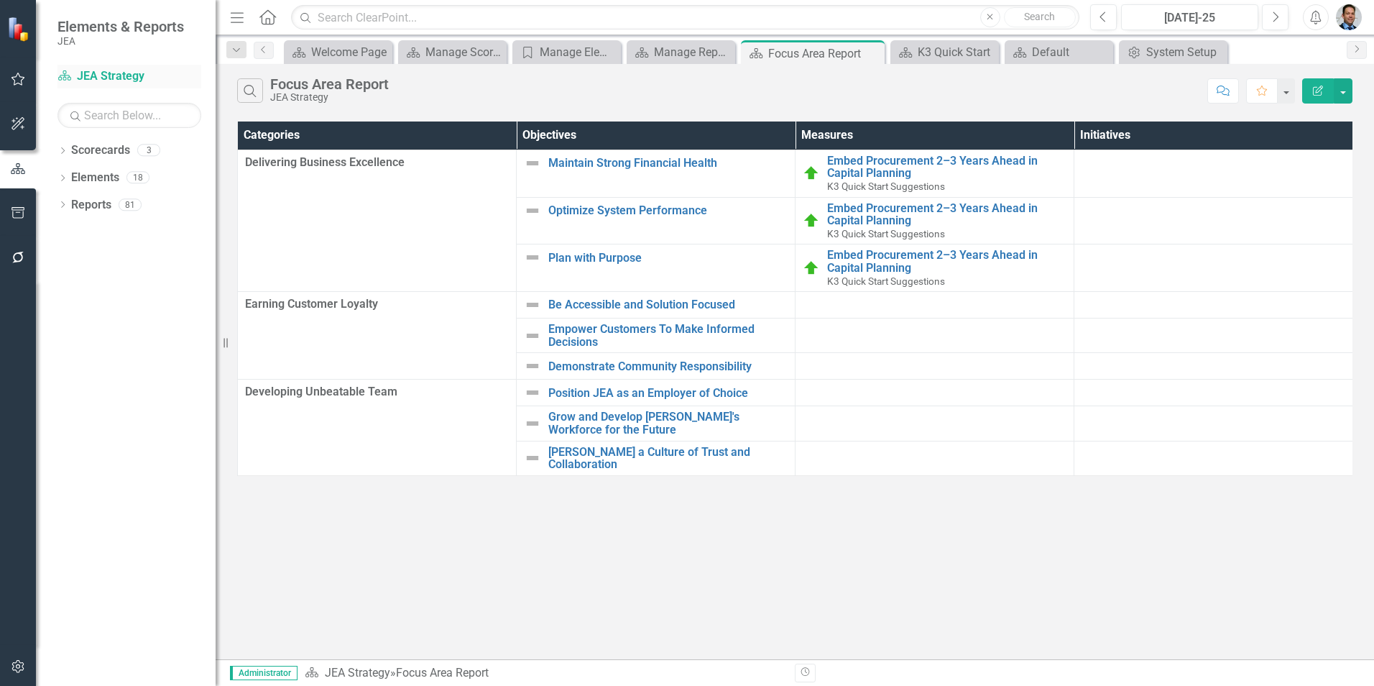
click at [105, 75] on link "Scorecard JEA Strategy" at bounding box center [129, 76] width 144 height 17
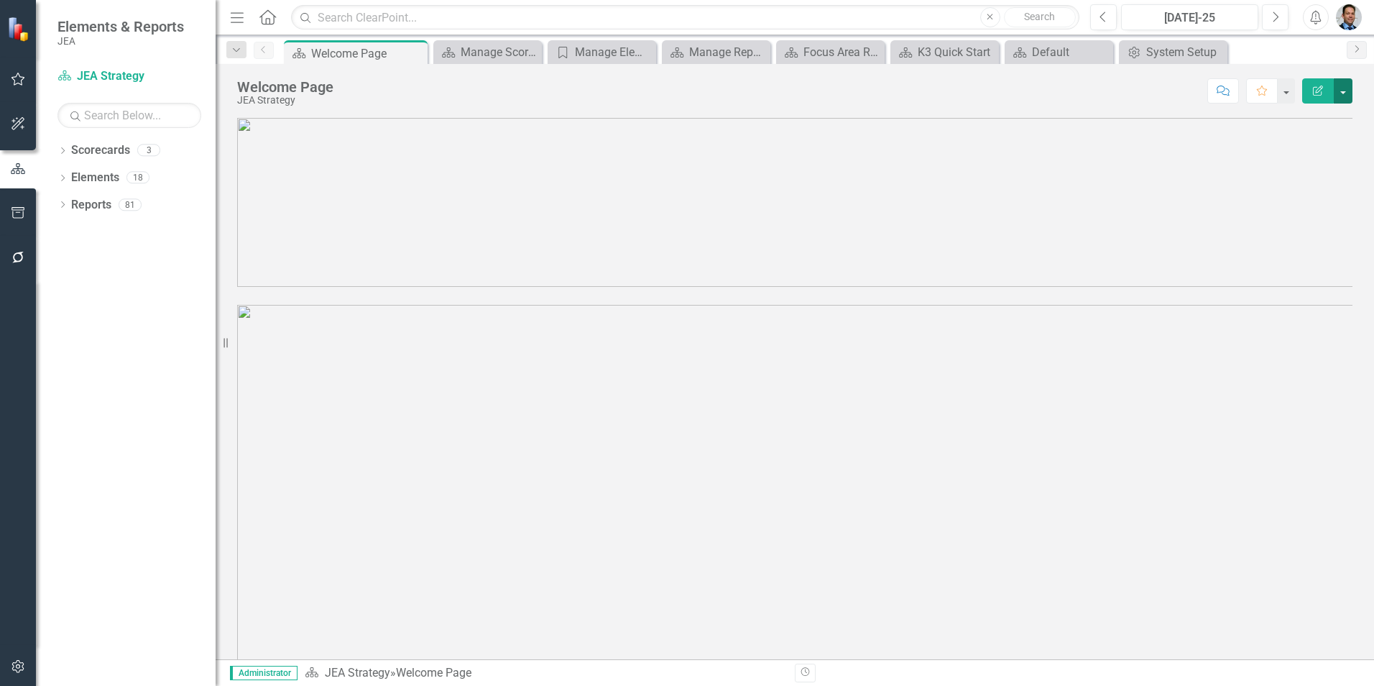
click at [1339, 93] on button "button" at bounding box center [1343, 90] width 19 height 25
click at [1302, 142] on link "Edit Report Edit Layout" at bounding box center [1293, 144] width 116 height 27
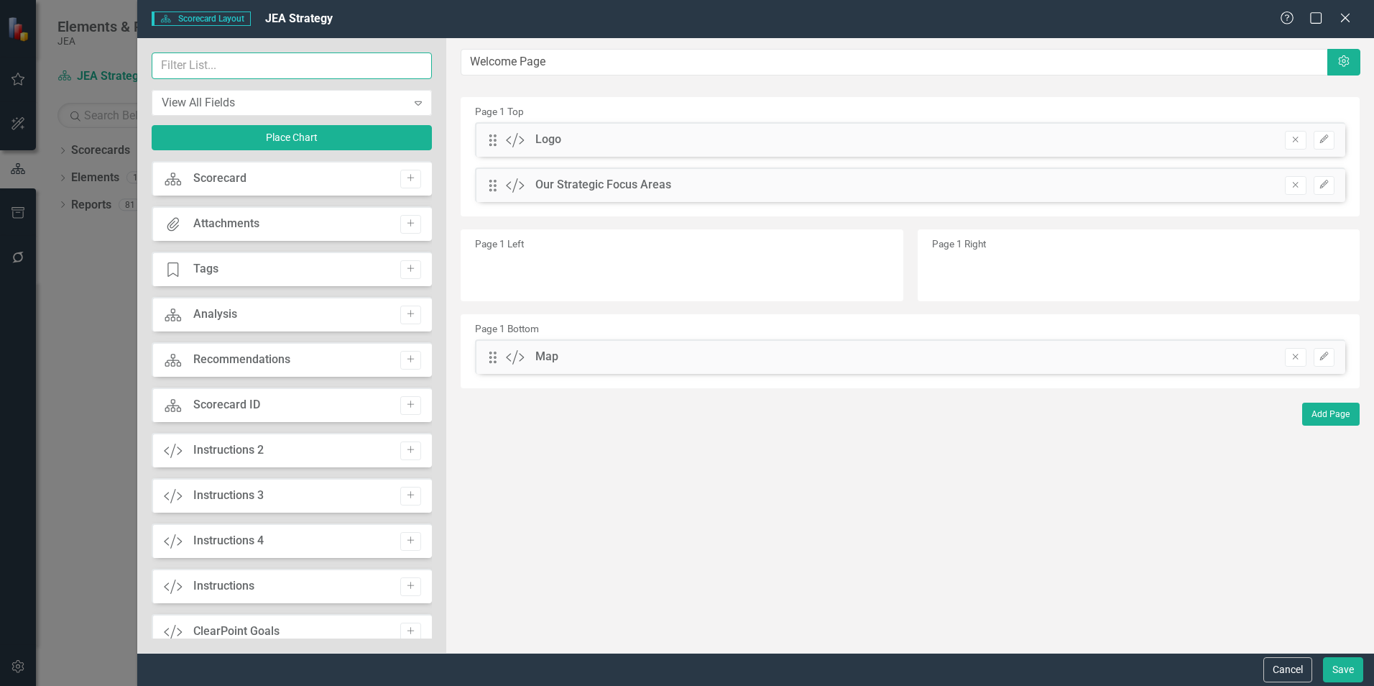
click at [238, 63] on input "text" at bounding box center [292, 65] width 280 height 27
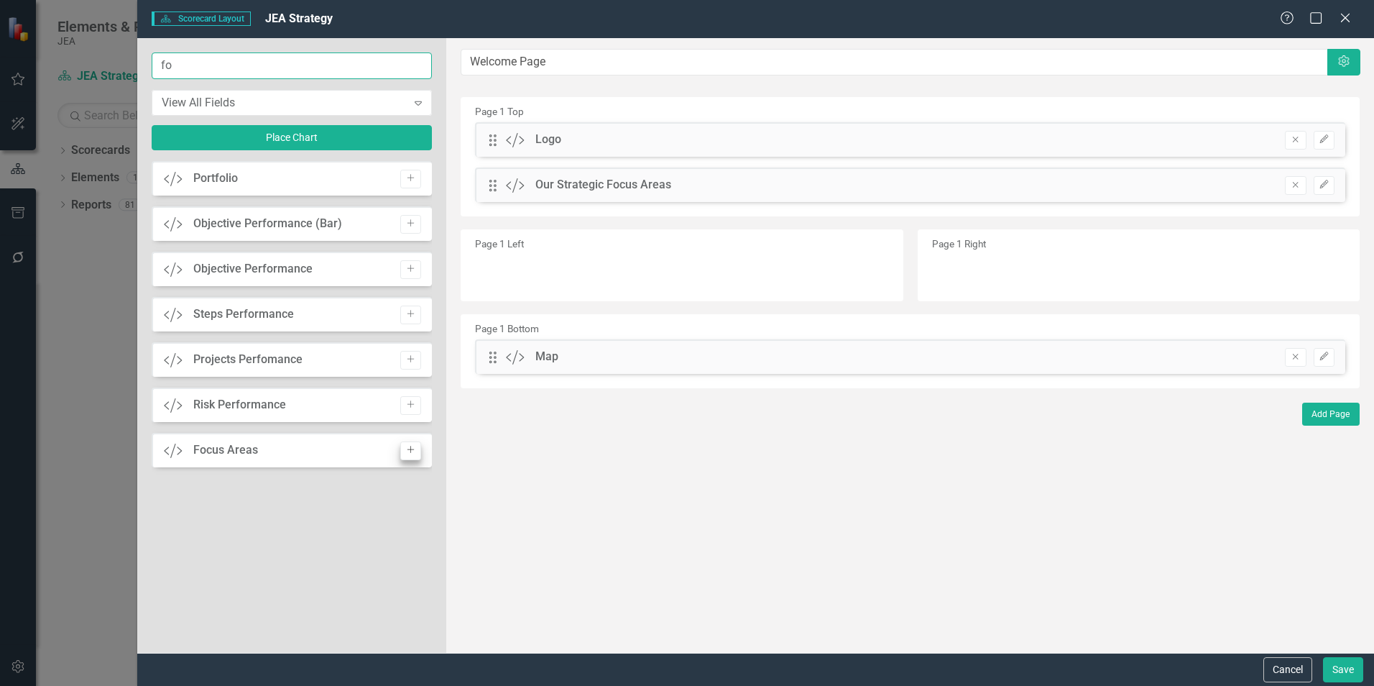
type input "fo"
click at [419, 453] on button "Add" at bounding box center [410, 450] width 21 height 19
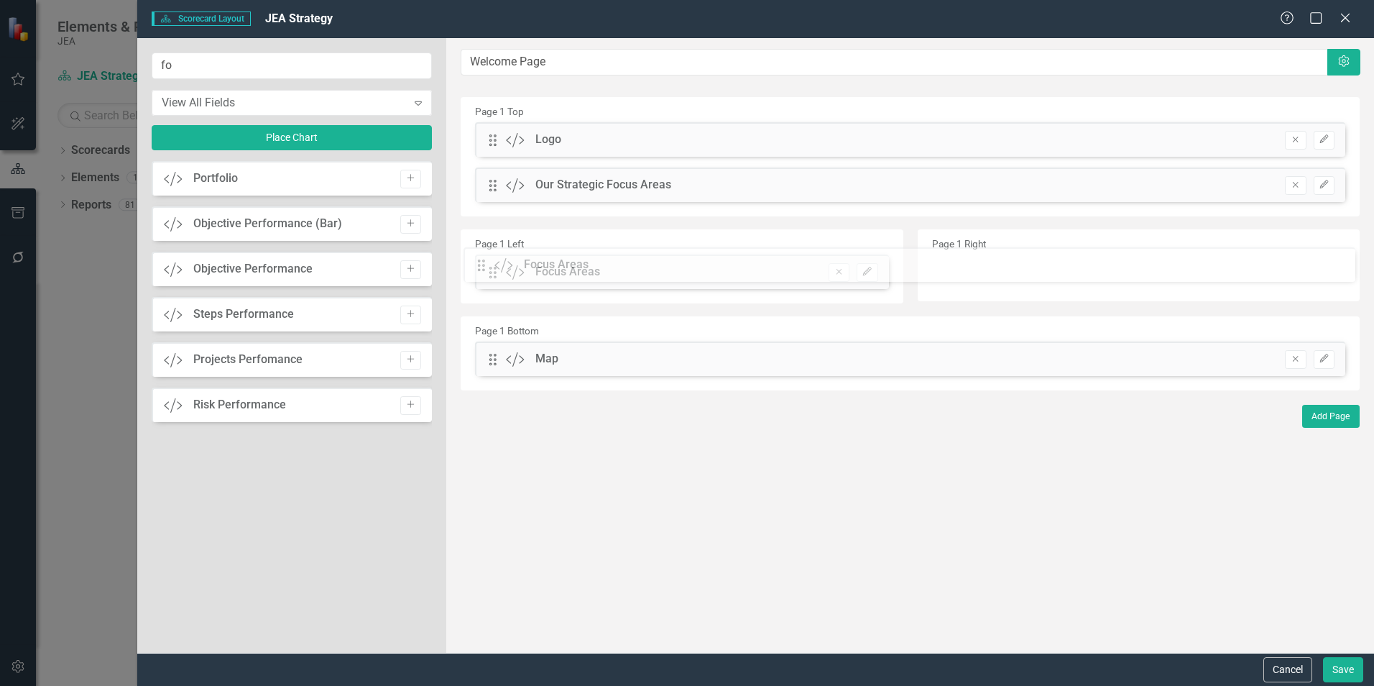
drag, startPoint x: 495, startPoint y: 146, endPoint x: 494, endPoint y: 271, distance: 125.0
click at [1347, 663] on button "Save" at bounding box center [1343, 669] width 40 height 25
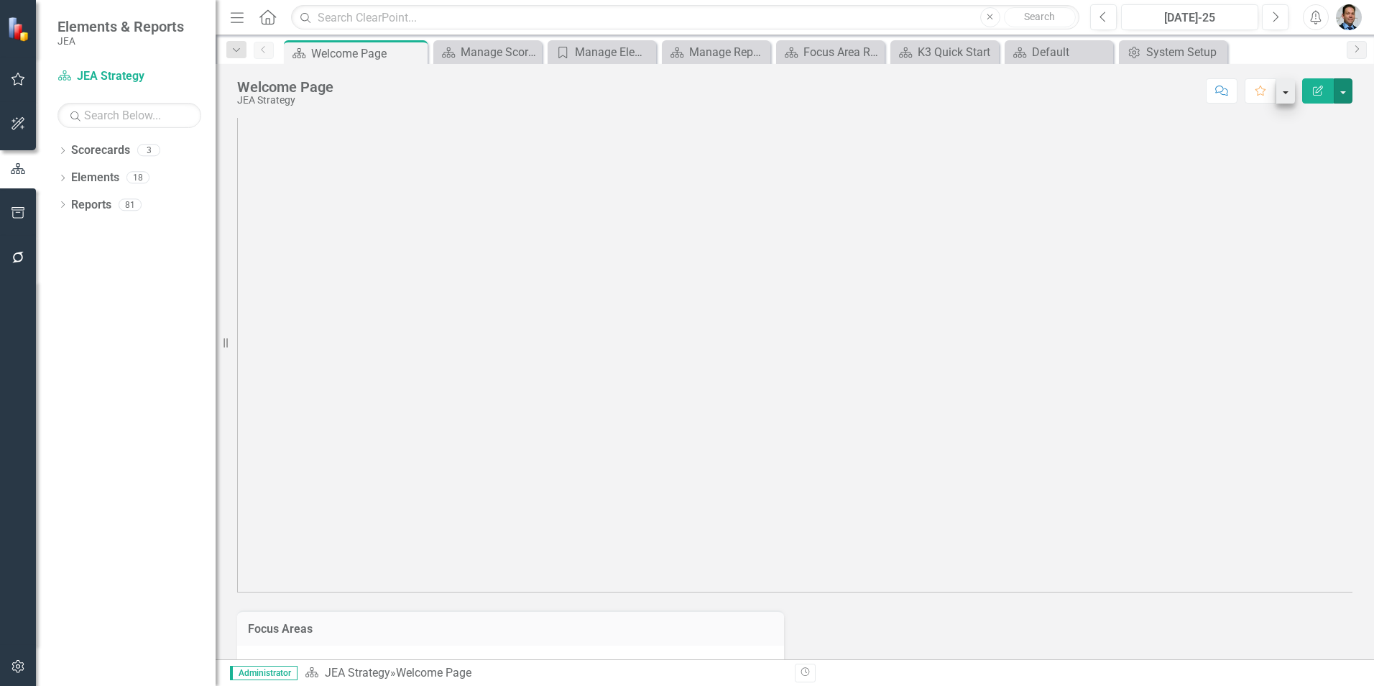
scroll to position [216, 0]
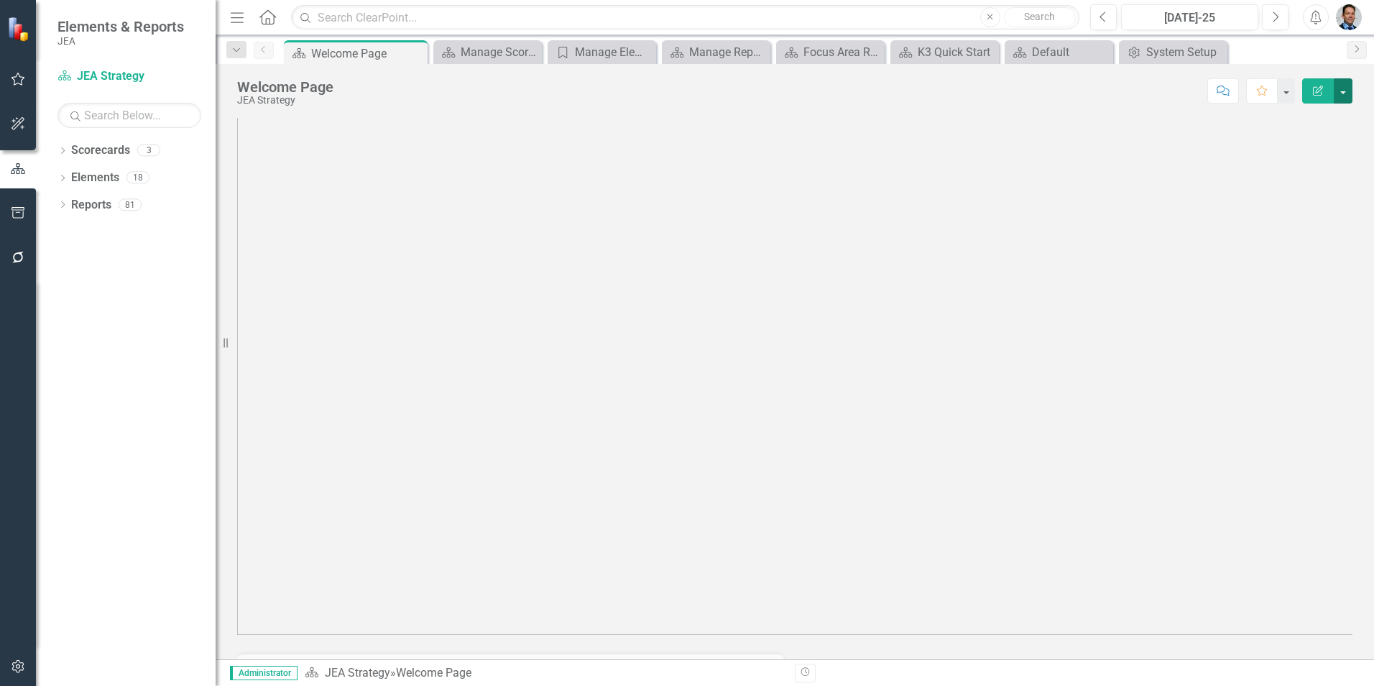
click at [1339, 93] on button "button" at bounding box center [1343, 90] width 19 height 25
click at [1283, 146] on link "Edit Report Edit Layout" at bounding box center [1293, 144] width 116 height 27
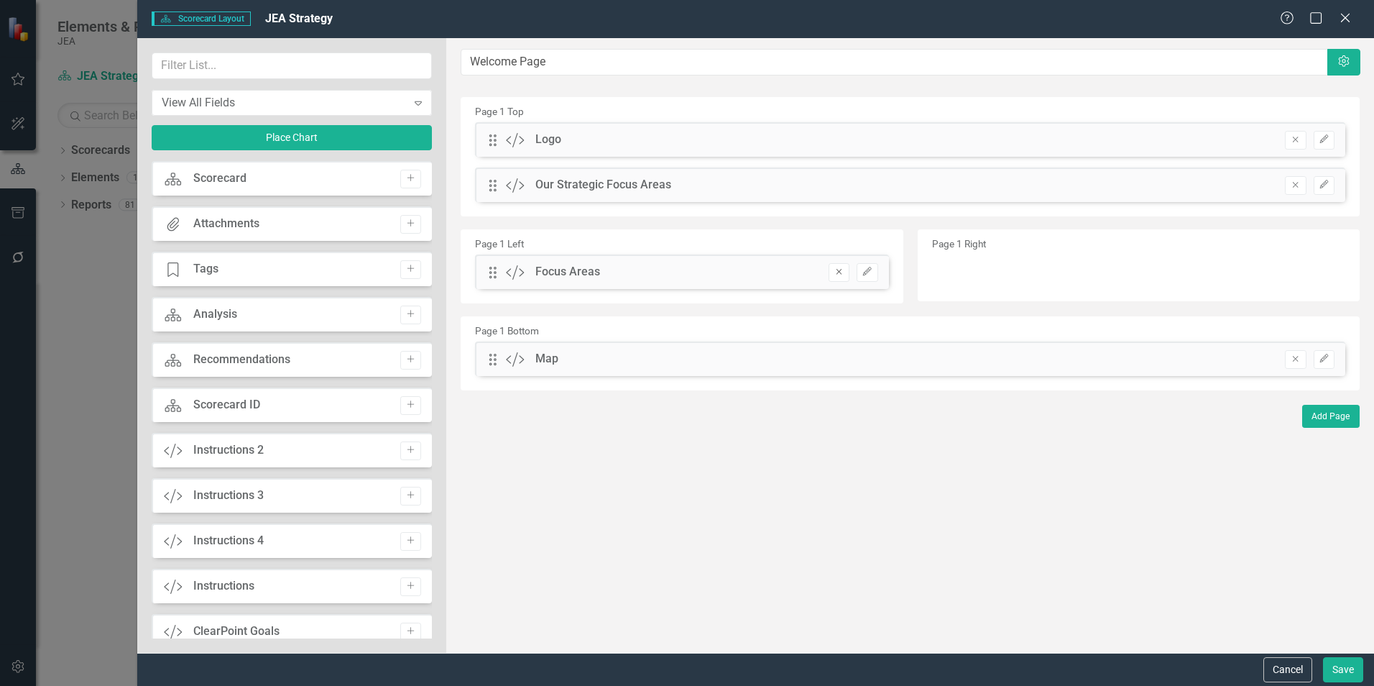
click at [843, 272] on icon "Remove" at bounding box center [839, 271] width 11 height 9
click at [212, 103] on div "View All Fields" at bounding box center [284, 102] width 245 height 17
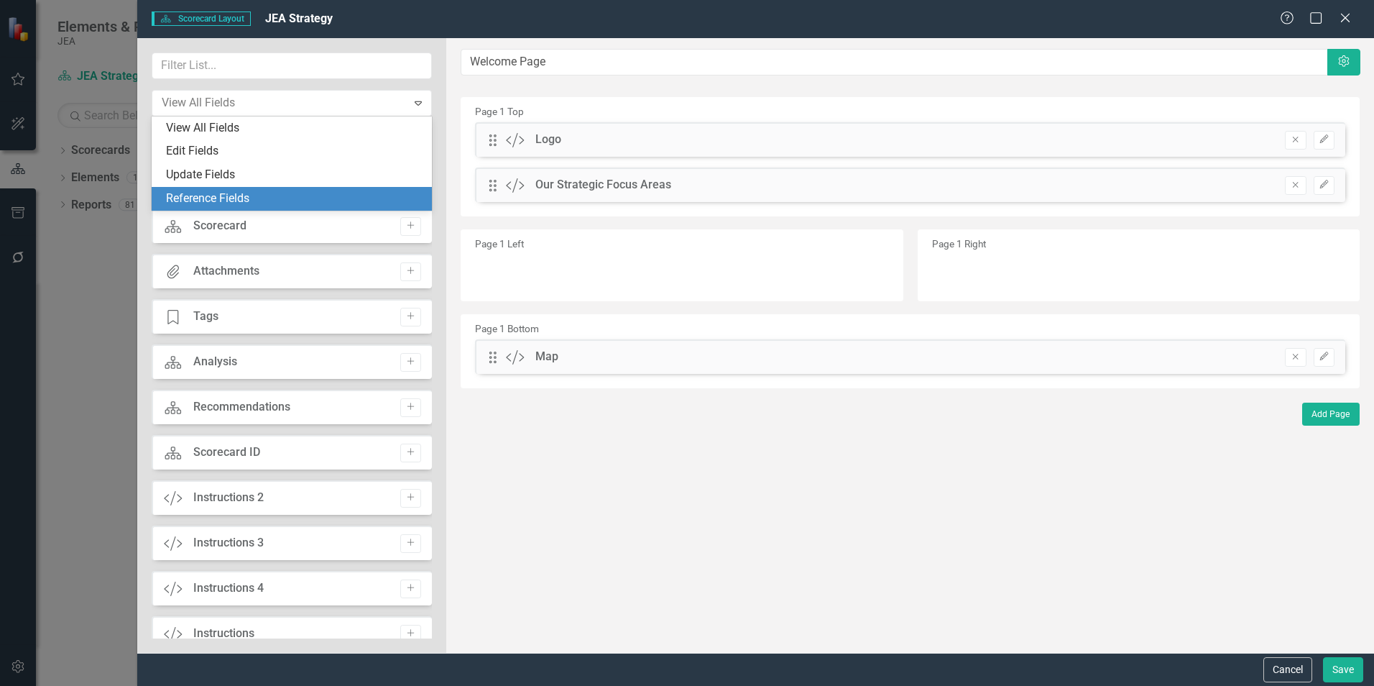
click at [209, 198] on div "Reference Fields" at bounding box center [294, 198] width 257 height 17
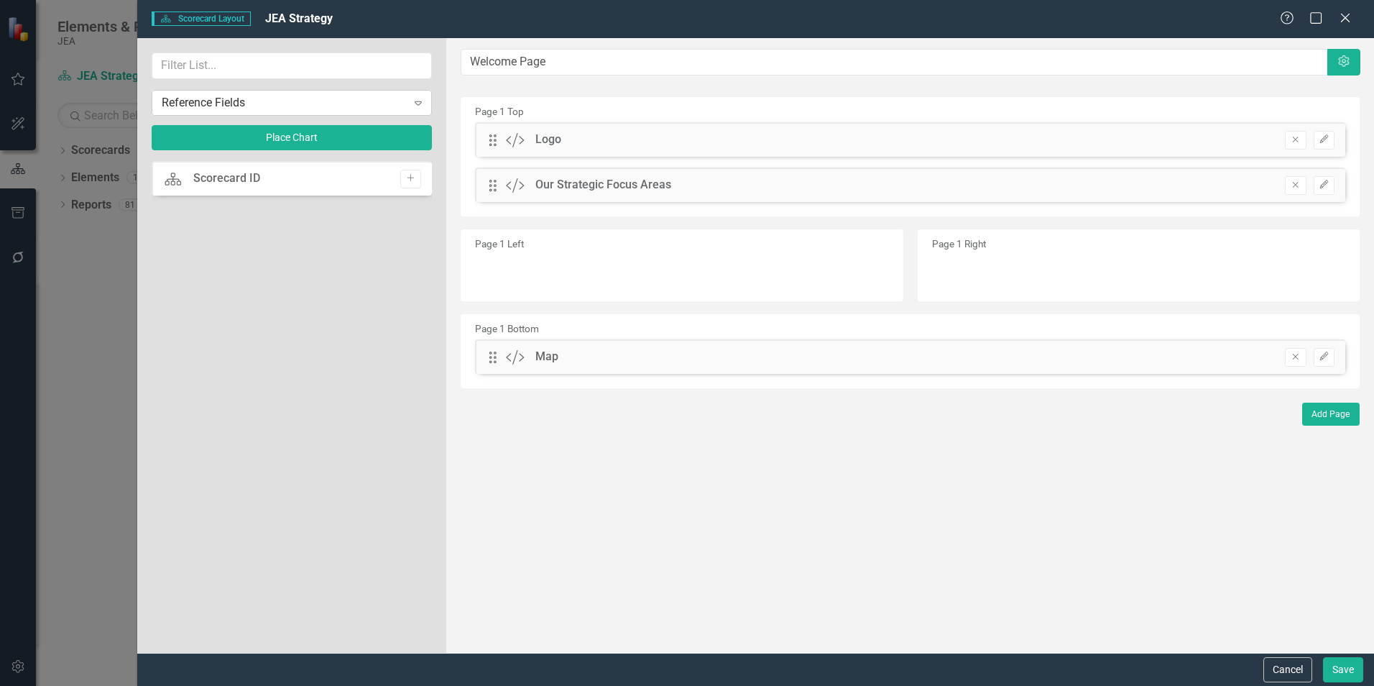
click at [244, 100] on div "Reference Fields" at bounding box center [284, 102] width 245 height 17
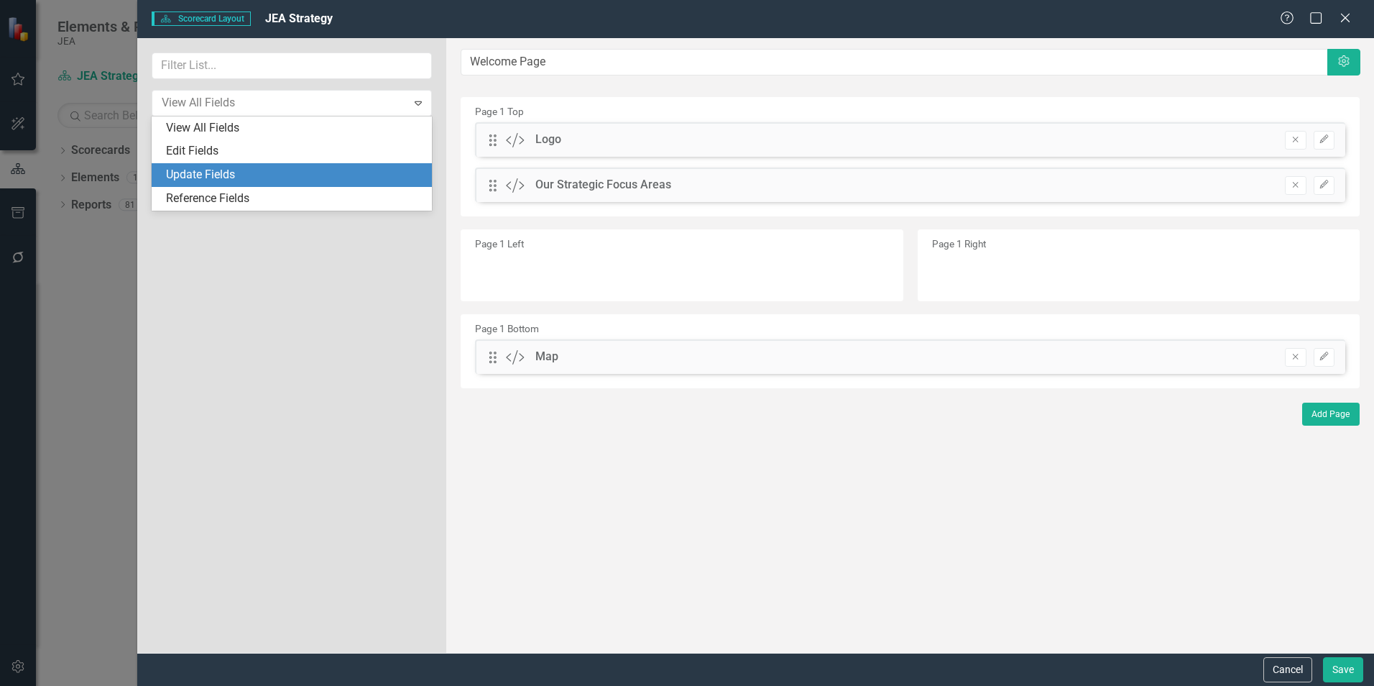
click at [229, 172] on div "Update Fields" at bounding box center [294, 175] width 257 height 17
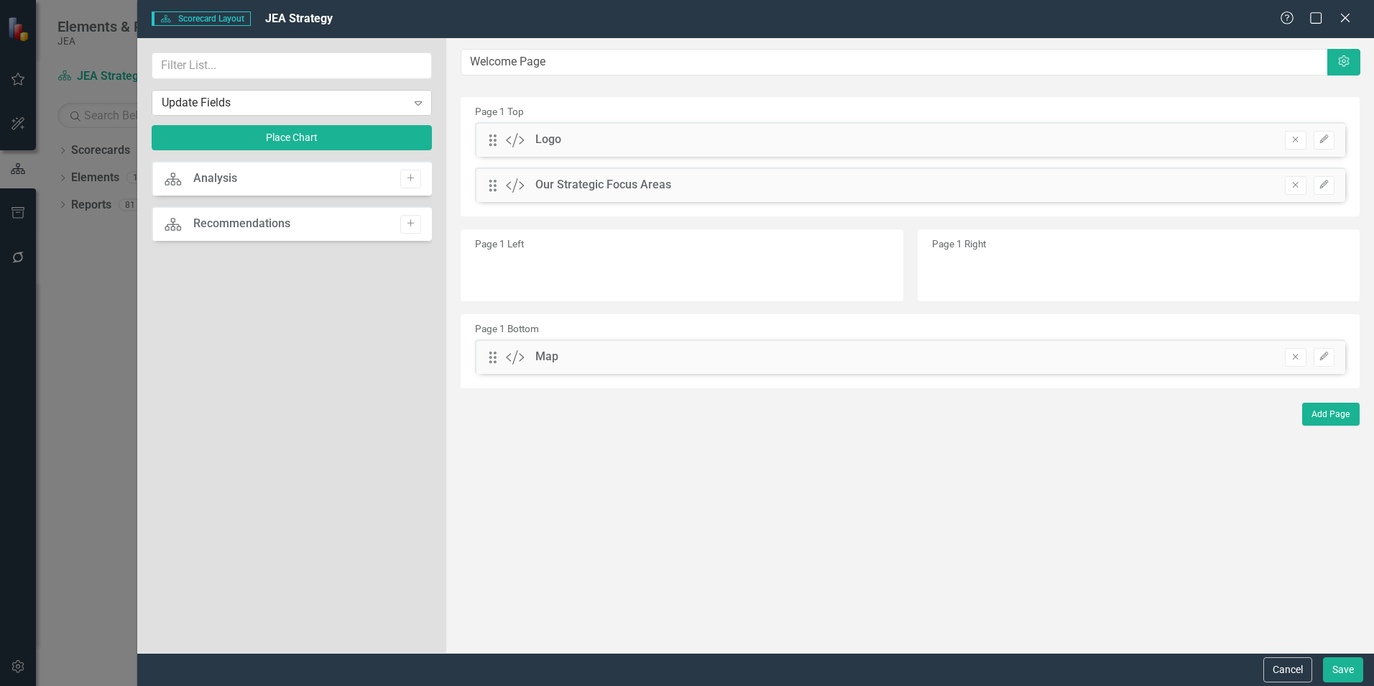
click at [326, 106] on div "Update Fields" at bounding box center [284, 102] width 245 height 17
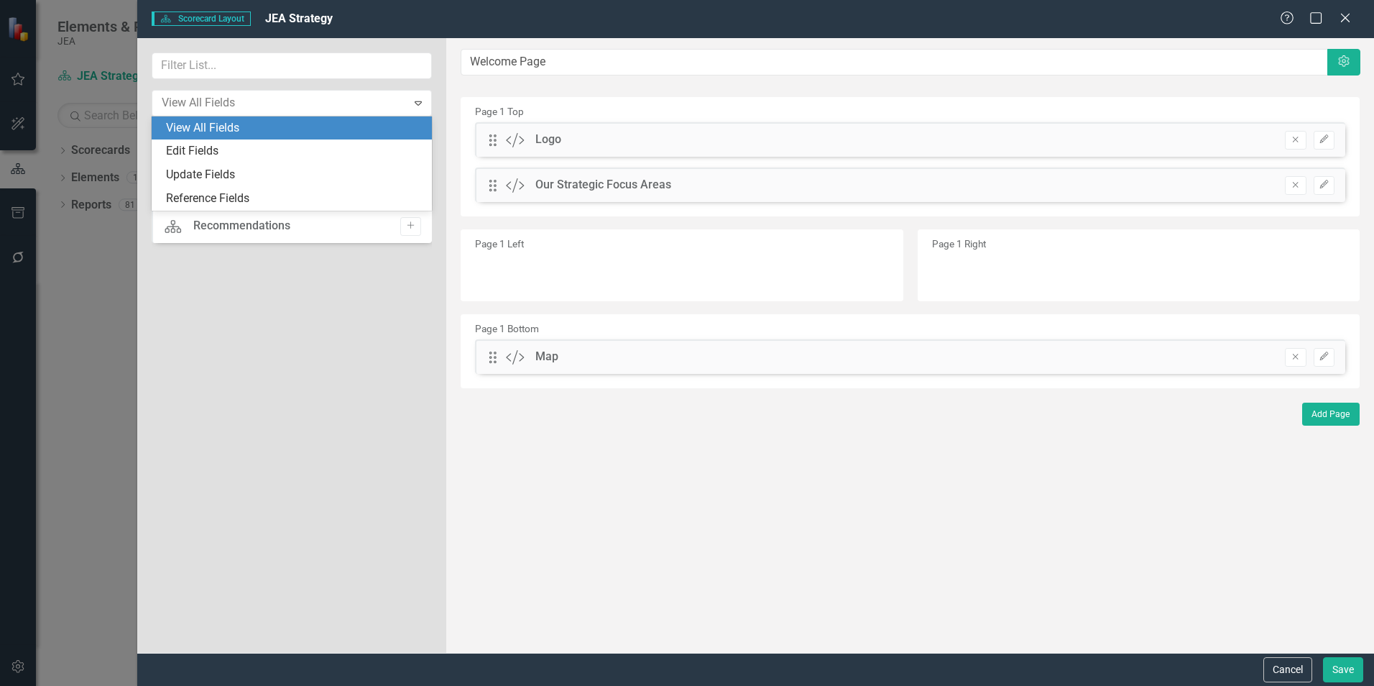
click at [313, 124] on div "View All Fields" at bounding box center [294, 128] width 257 height 17
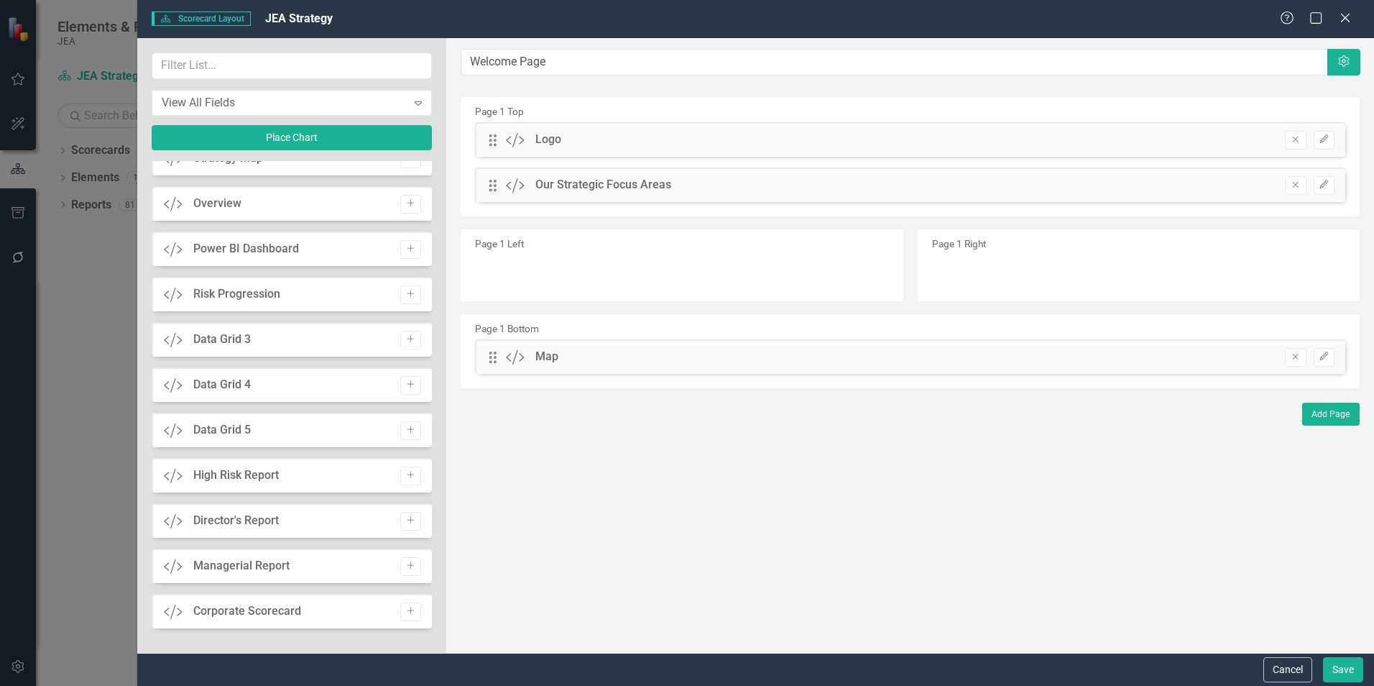
scroll to position [2013, 0]
click at [405, 567] on icon "Add" at bounding box center [410, 564] width 11 height 9
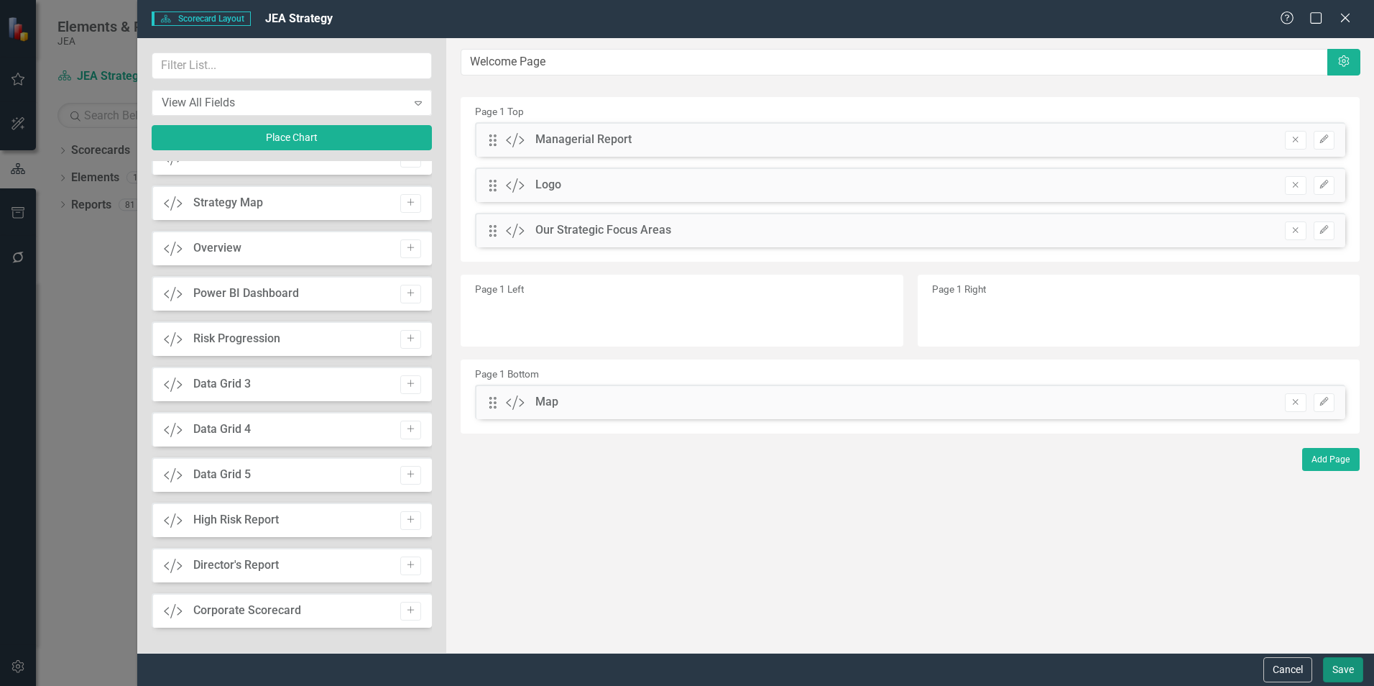
click at [1348, 672] on button "Save" at bounding box center [1343, 669] width 40 height 25
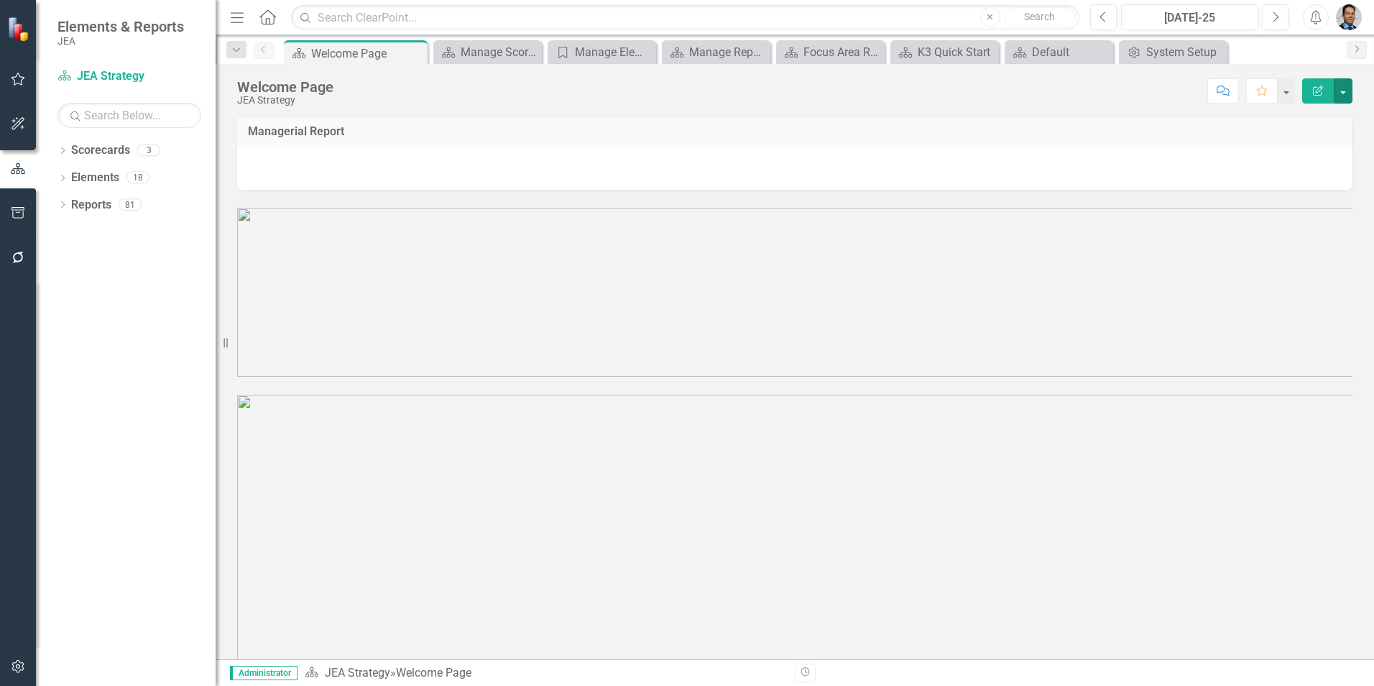
scroll to position [0, 0]
click at [1344, 86] on button "button" at bounding box center [1343, 90] width 19 height 25
click at [1312, 135] on link "Edit Report Edit Layout" at bounding box center [1293, 144] width 116 height 27
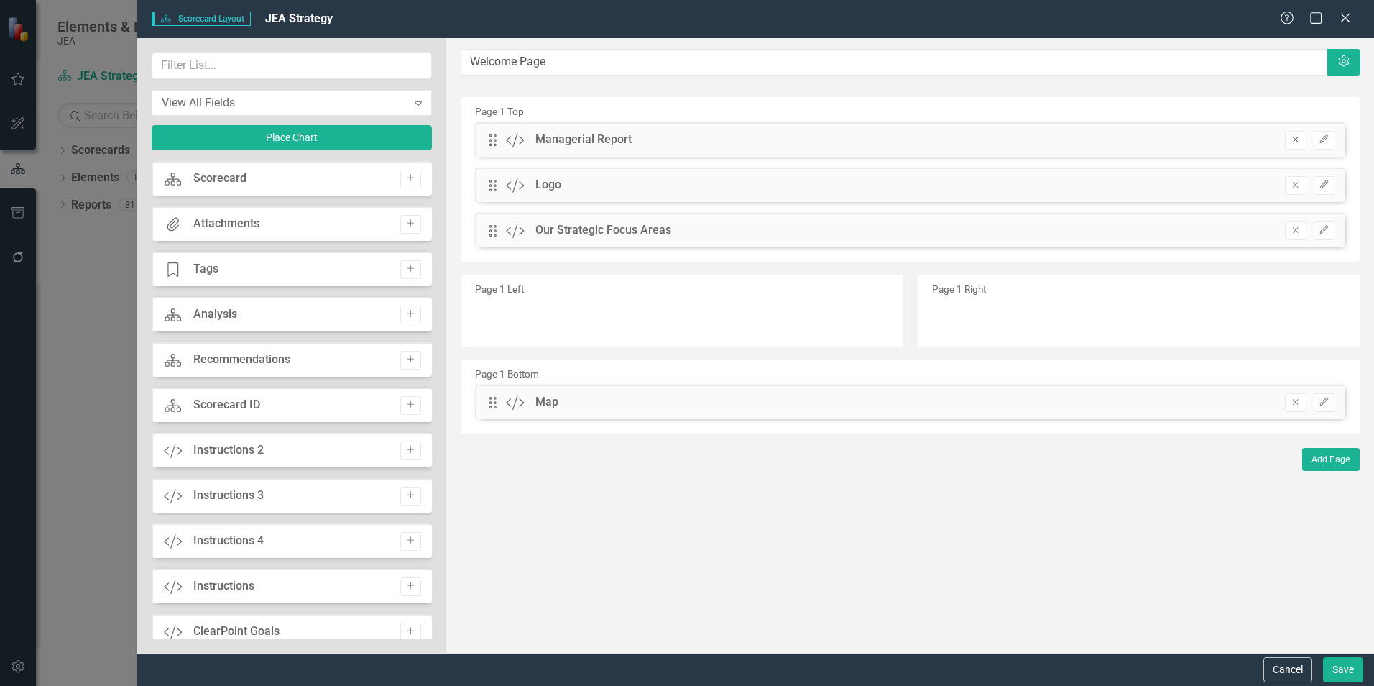
click at [1288, 139] on button "Remove" at bounding box center [1295, 140] width 21 height 19
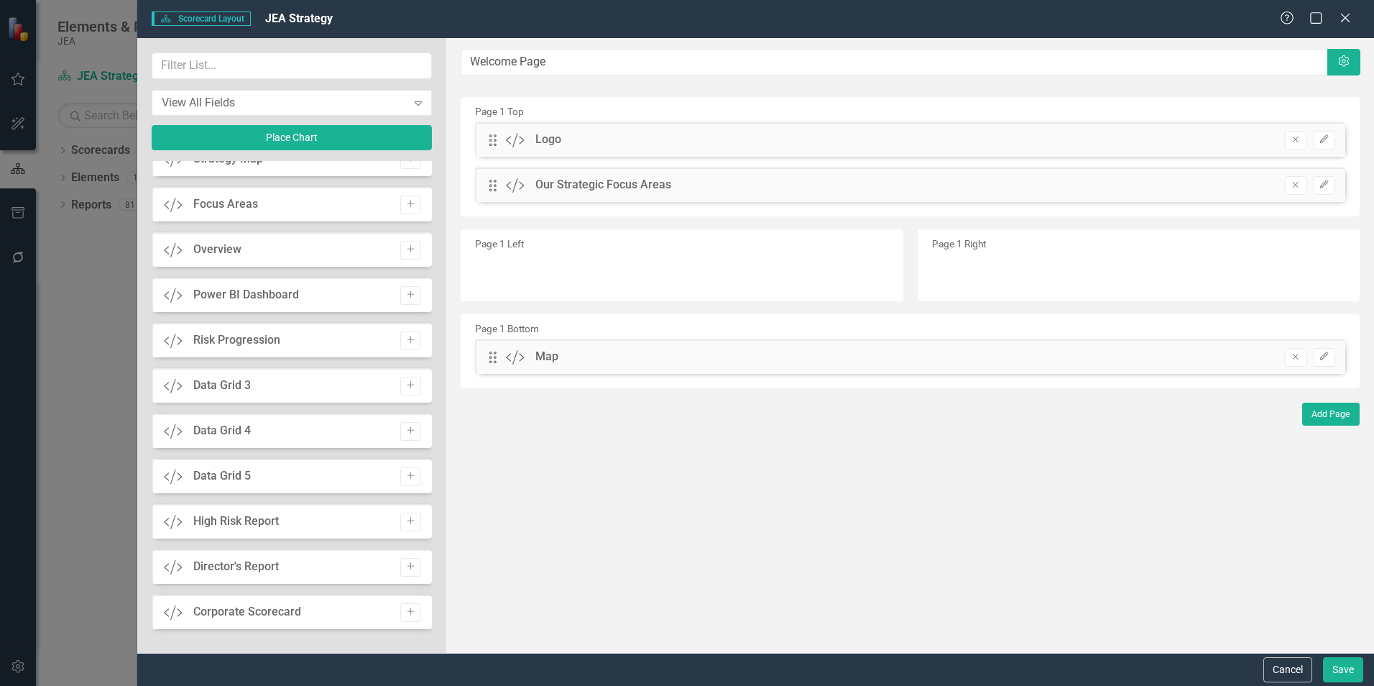
scroll to position [2013, 0]
click at [1348, 673] on button "Save" at bounding box center [1343, 669] width 40 height 25
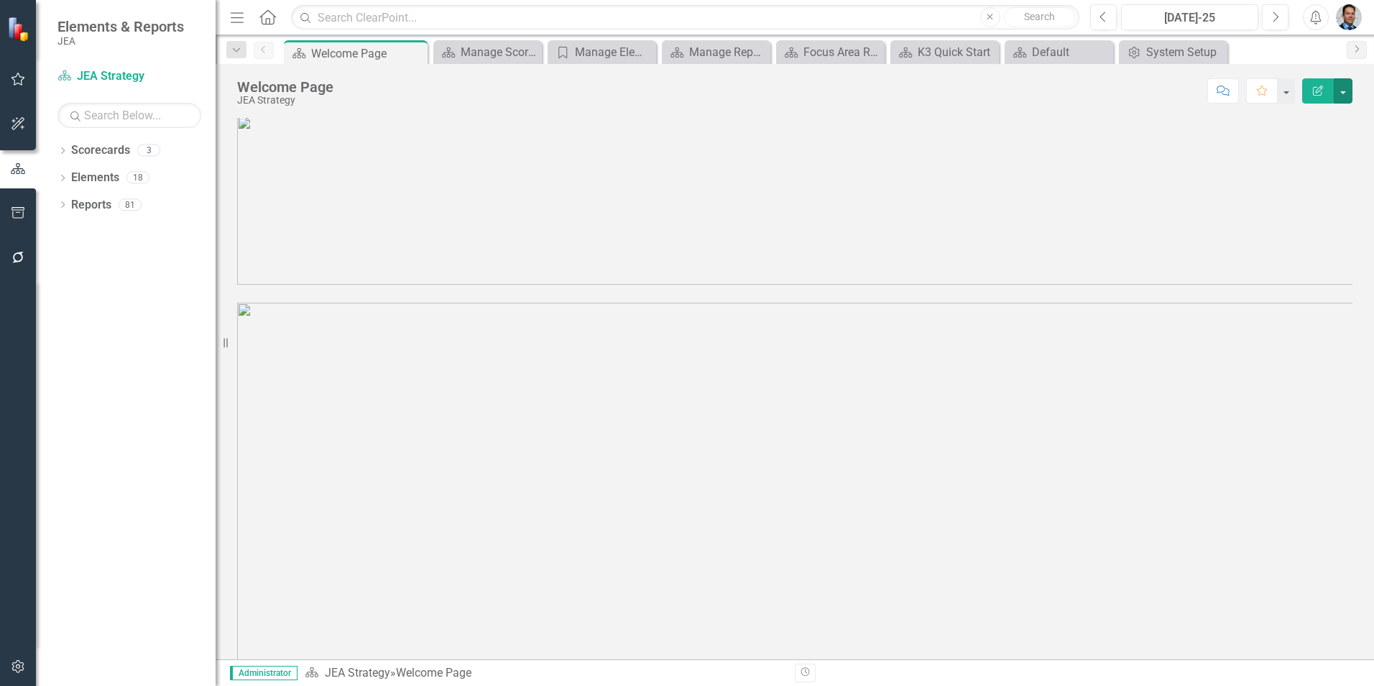
scroll to position [0, 0]
click at [80, 203] on link "Reports" at bounding box center [91, 205] width 40 height 17
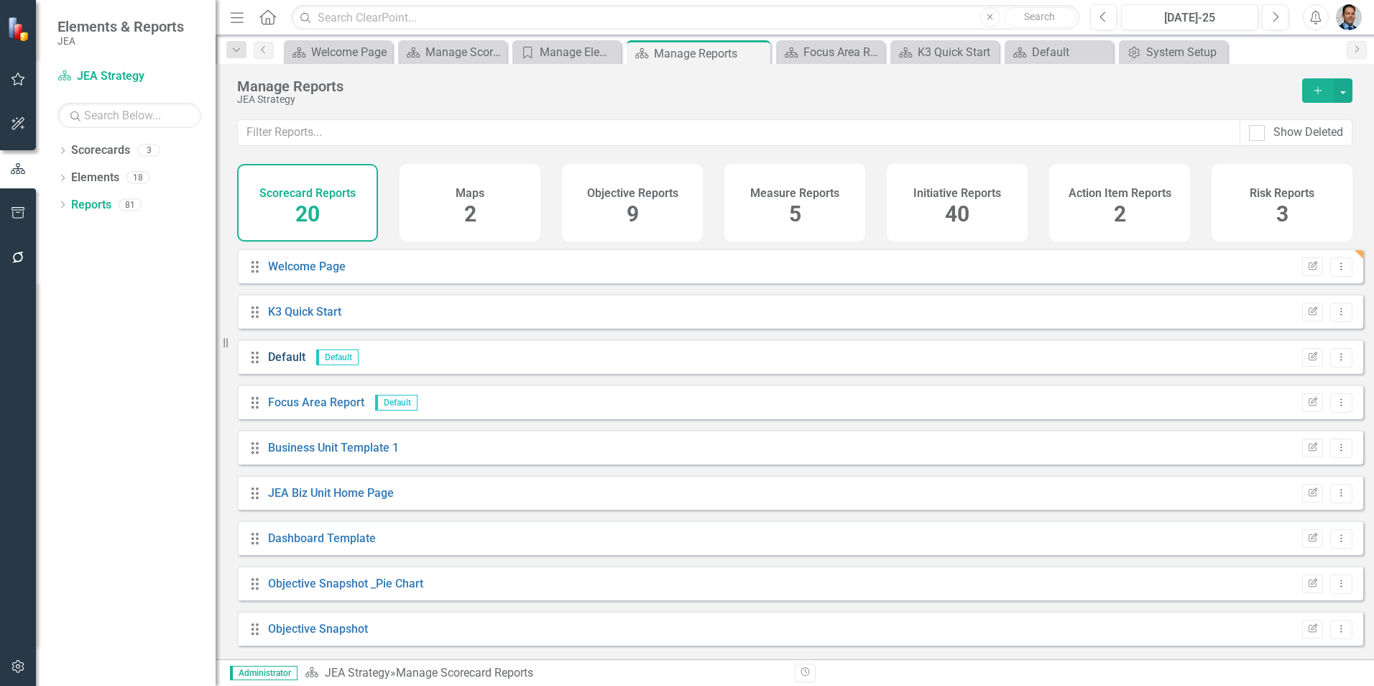
click at [287, 364] on link "Default" at bounding box center [286, 357] width 37 height 14
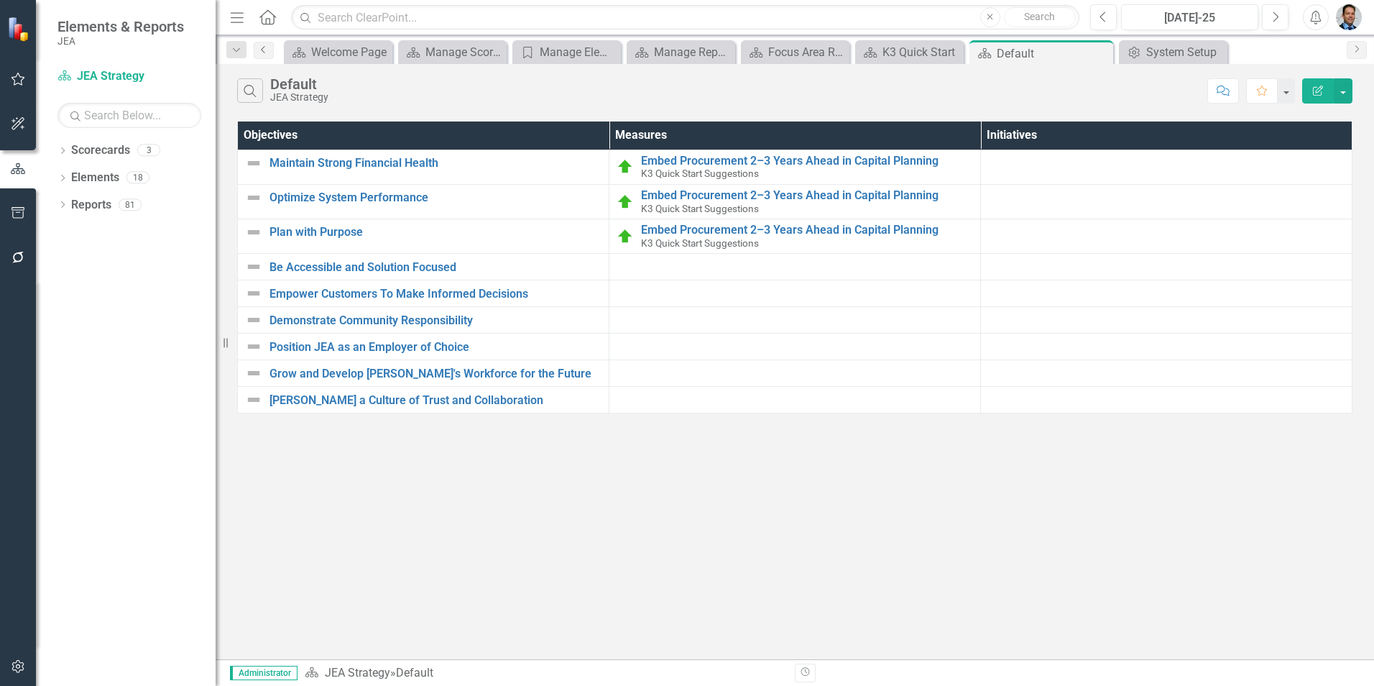
click at [256, 50] on link "Previous" at bounding box center [264, 50] width 20 height 17
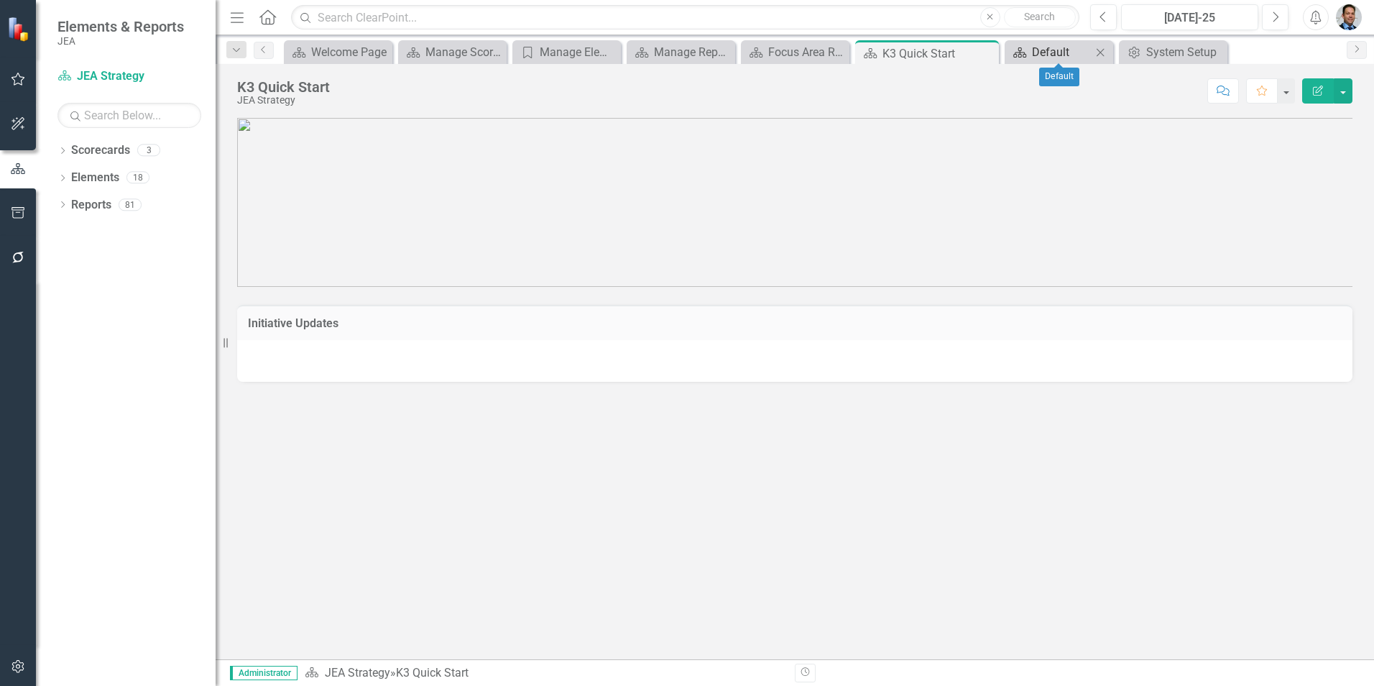
click at [1061, 51] on div "Default" at bounding box center [1062, 52] width 60 height 18
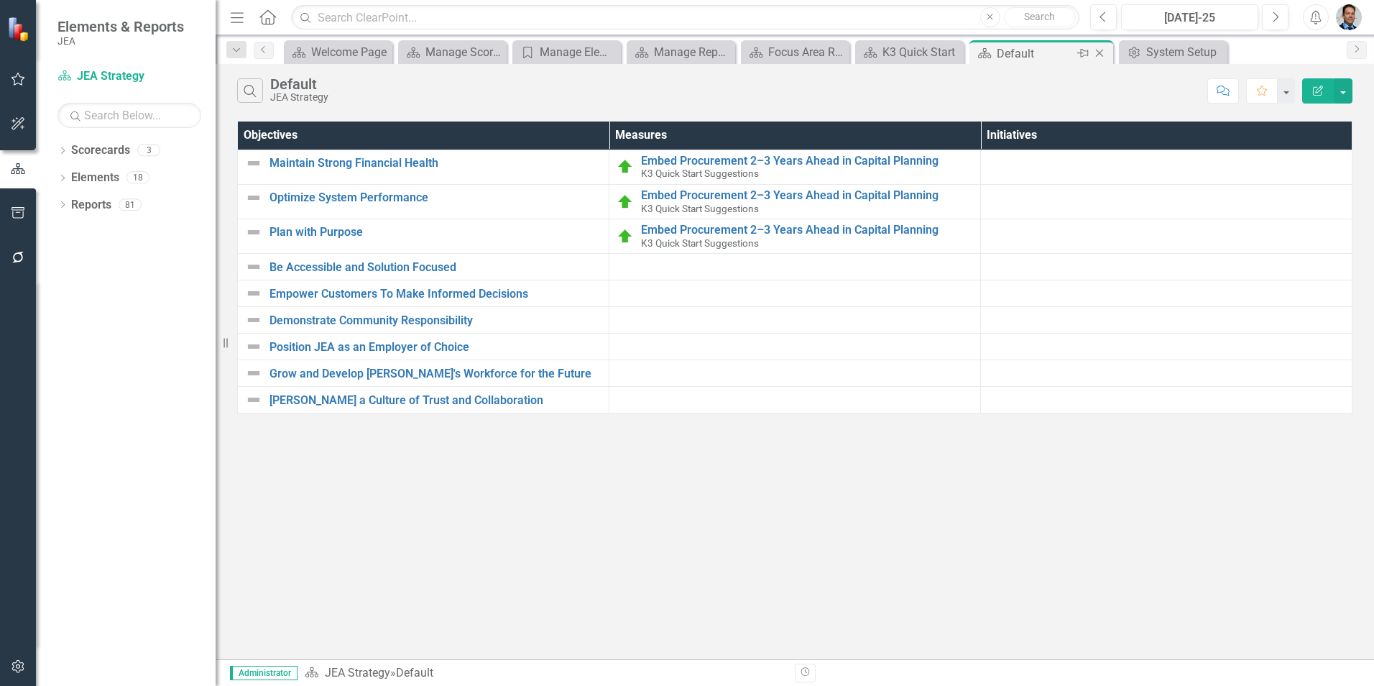
click at [1096, 53] on icon "Close" at bounding box center [1099, 52] width 14 height 11
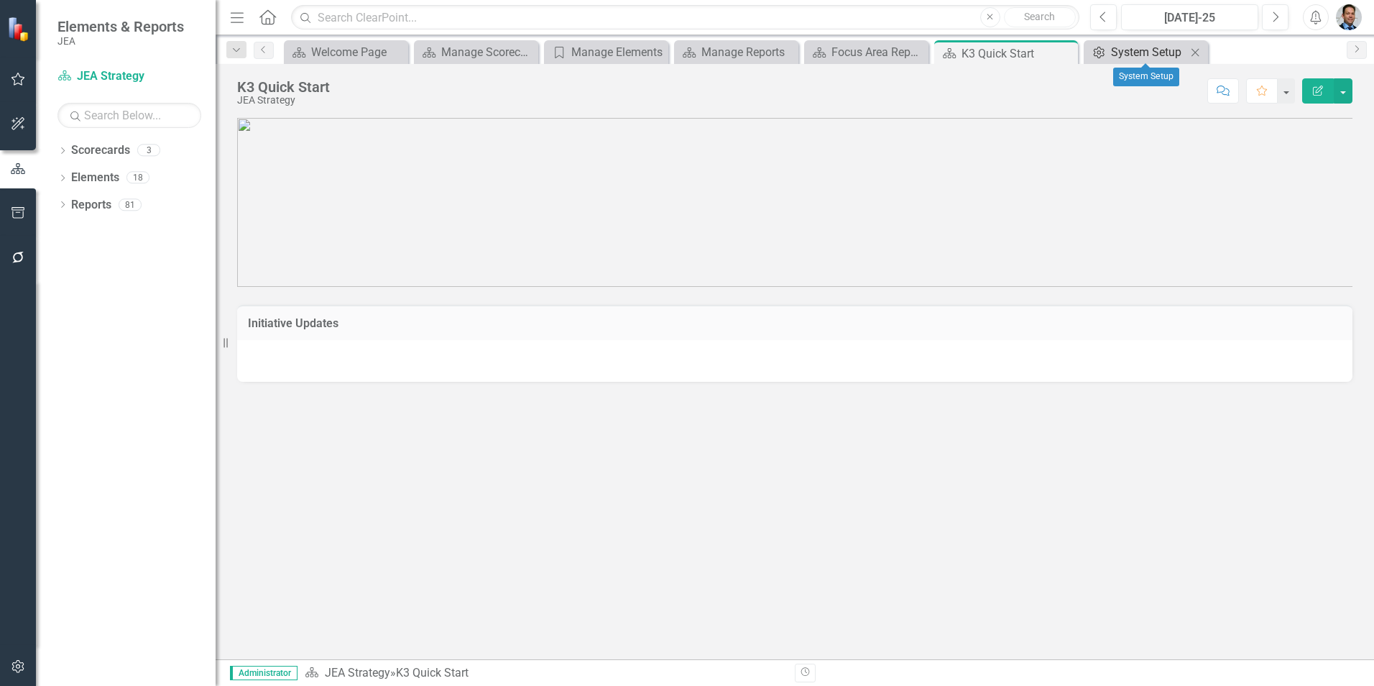
click at [1153, 46] on div "System Setup" at bounding box center [1148, 52] width 75 height 18
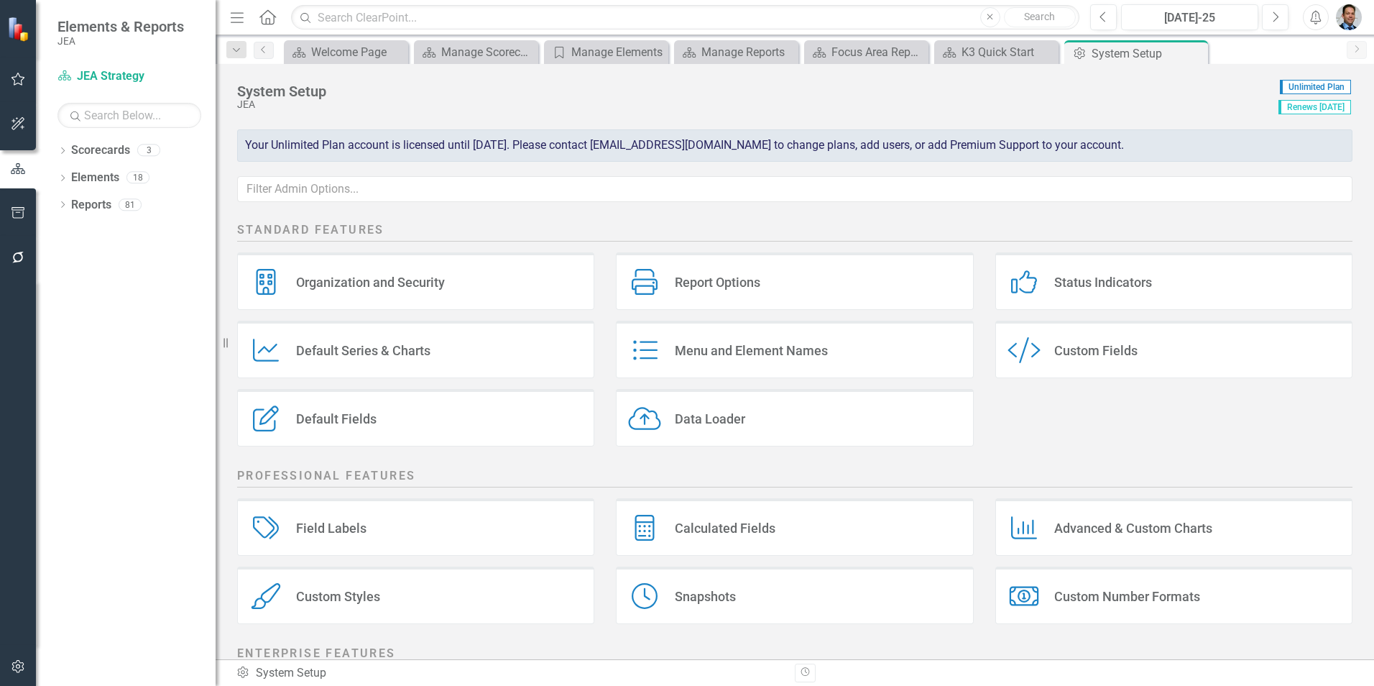
scroll to position [72, 0]
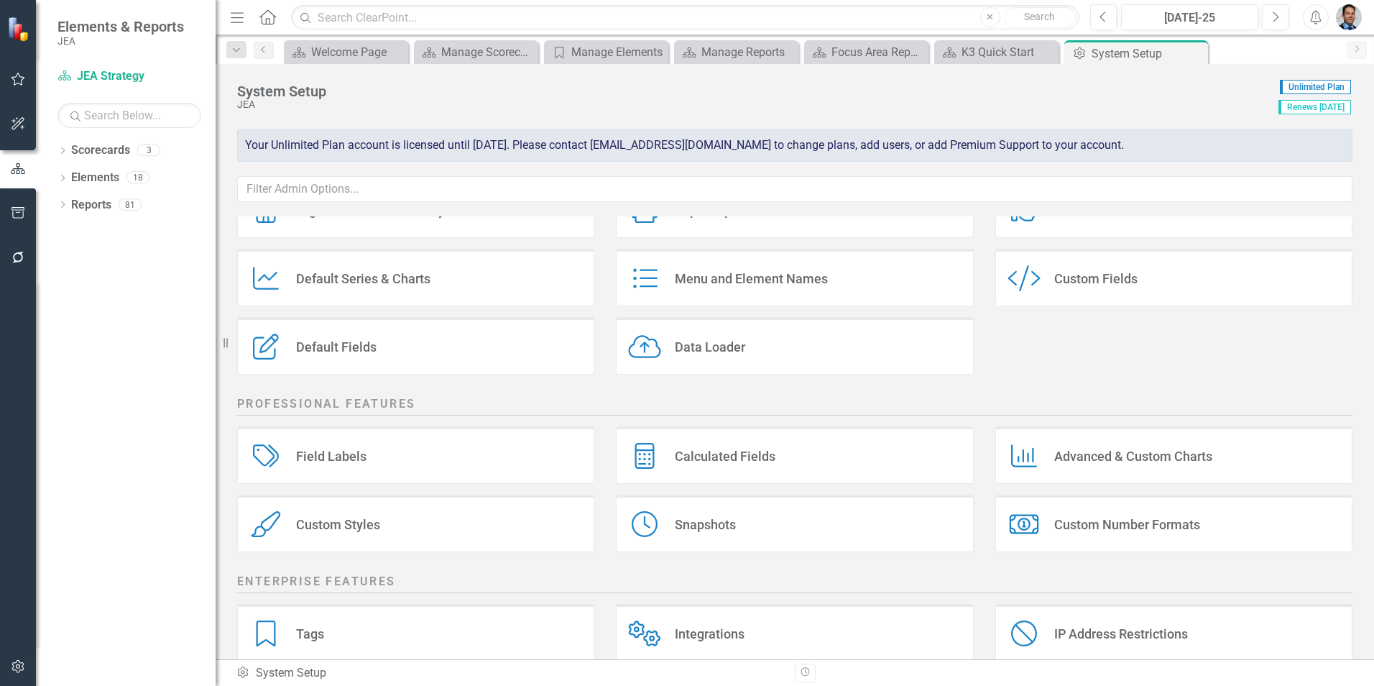
click at [1140, 281] on div "Custom Style Custom Fields" at bounding box center [1173, 277] width 357 height 57
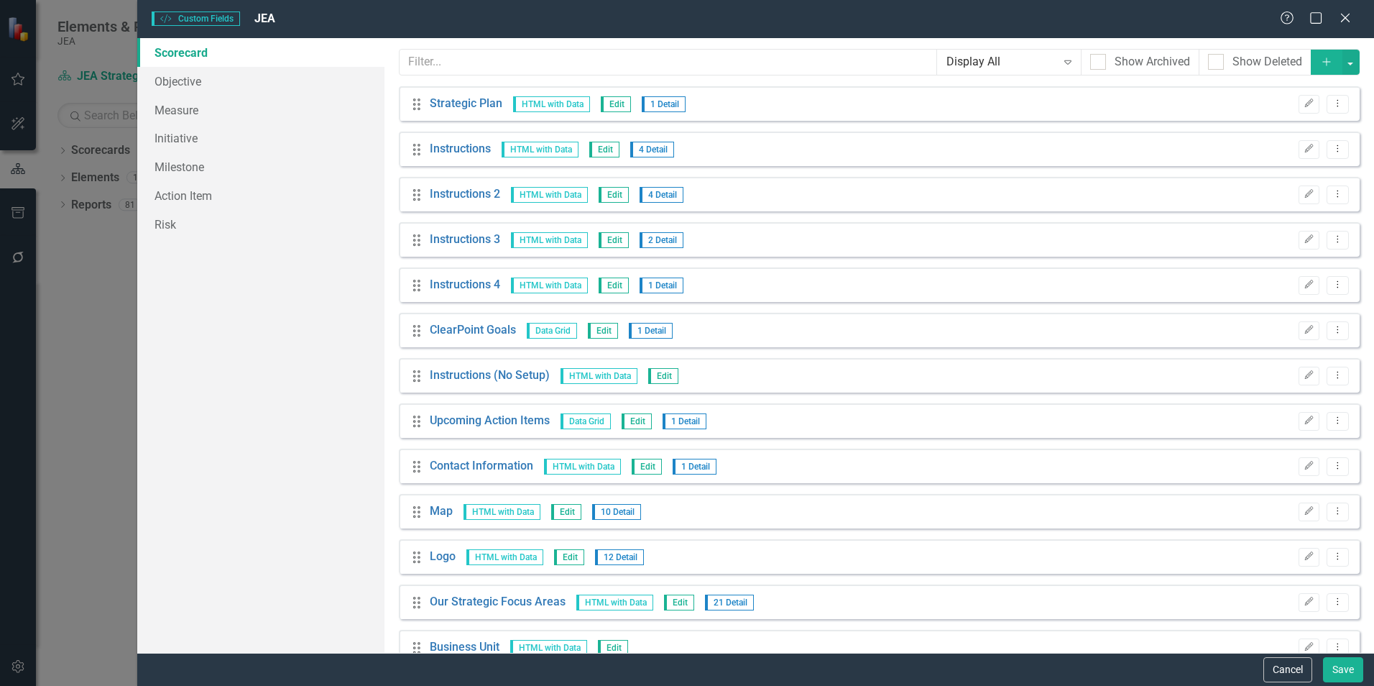
click at [1311, 66] on button "Add" at bounding box center [1327, 62] width 32 height 25
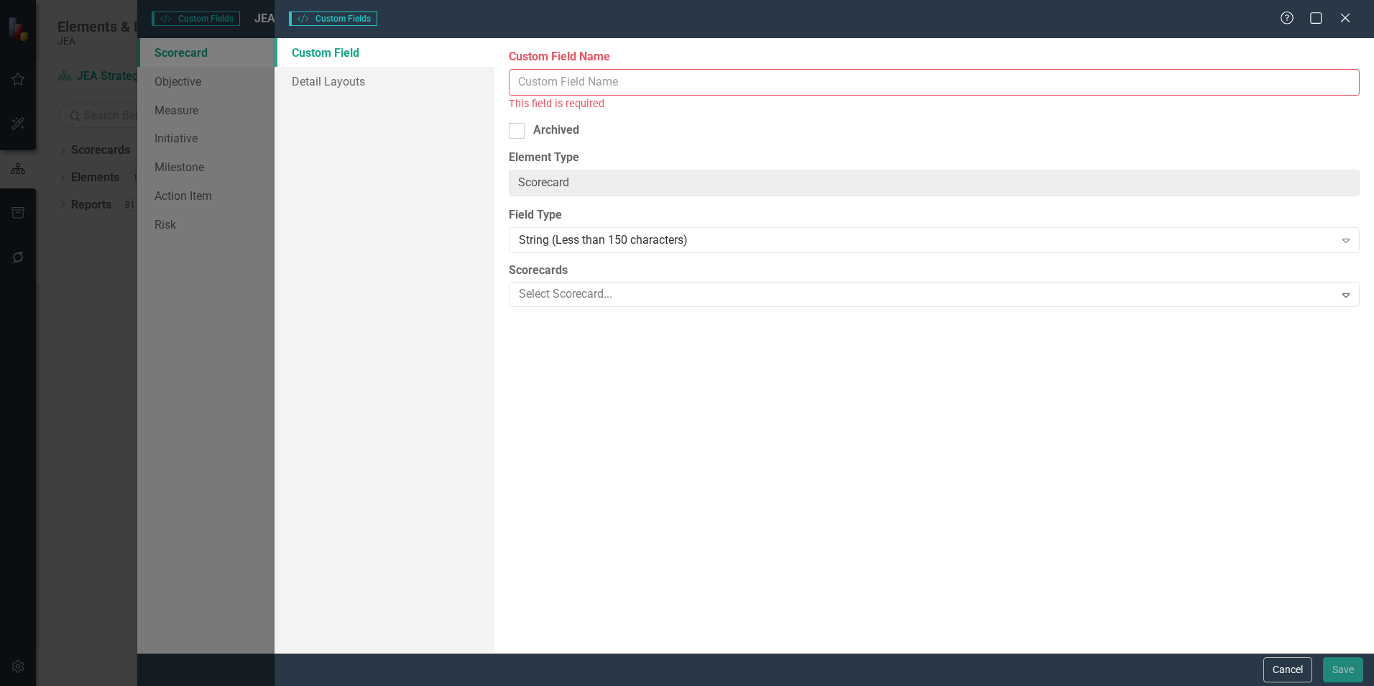
click at [716, 78] on input "Custom Field Name" at bounding box center [934, 82] width 851 height 27
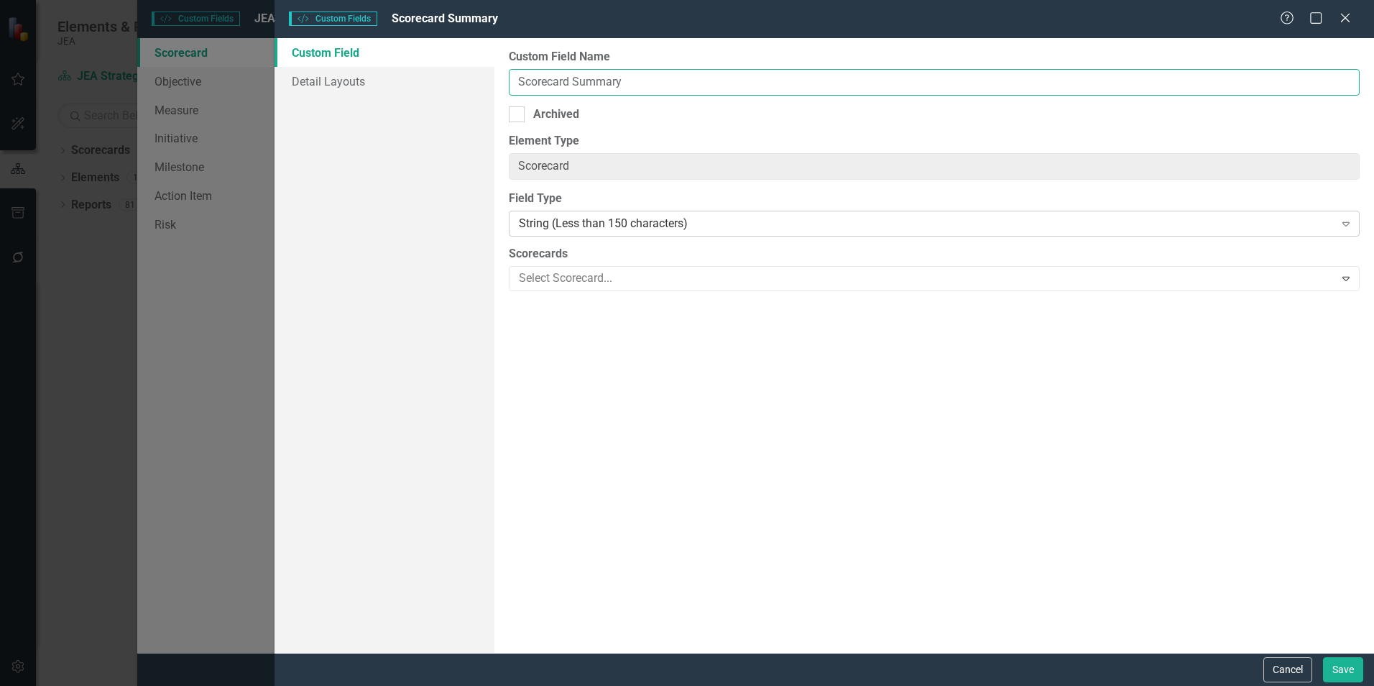
type input "Scorecard Summary"
click at [708, 222] on div "String (Less than 150 characters)" at bounding box center [926, 224] width 815 height 17
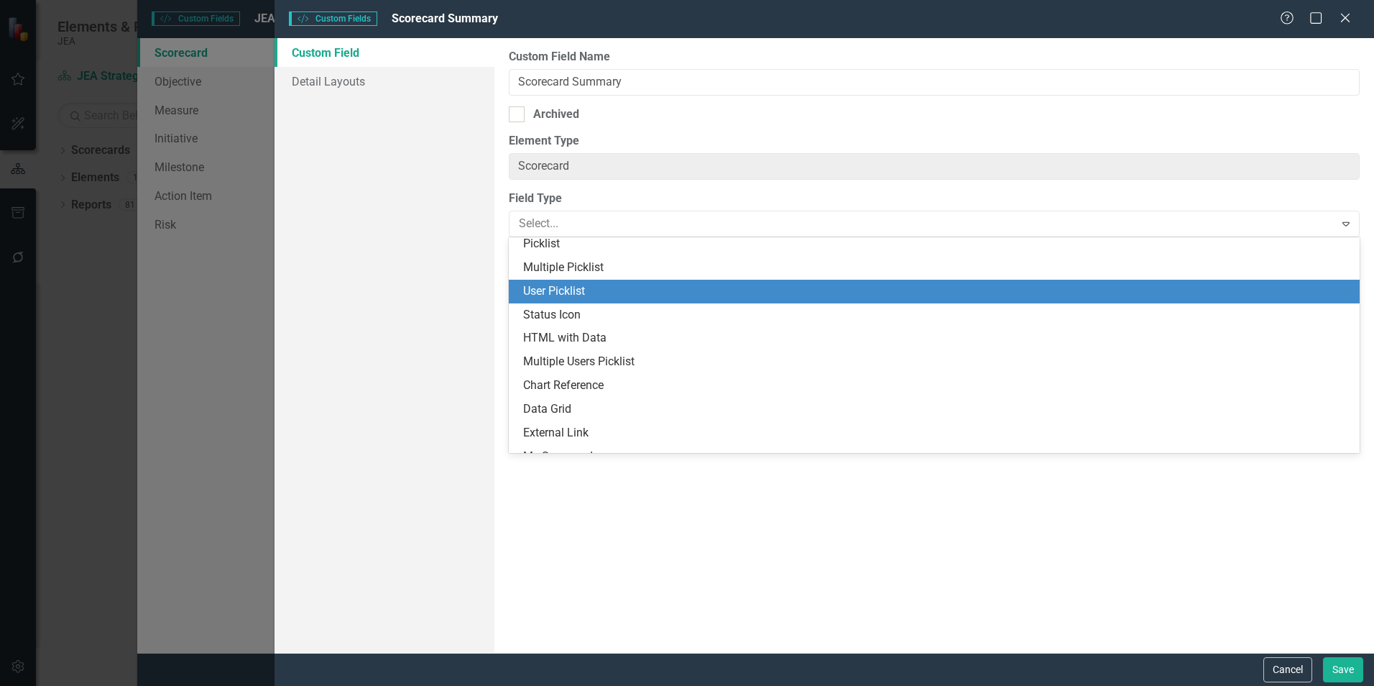
scroll to position [287, 0]
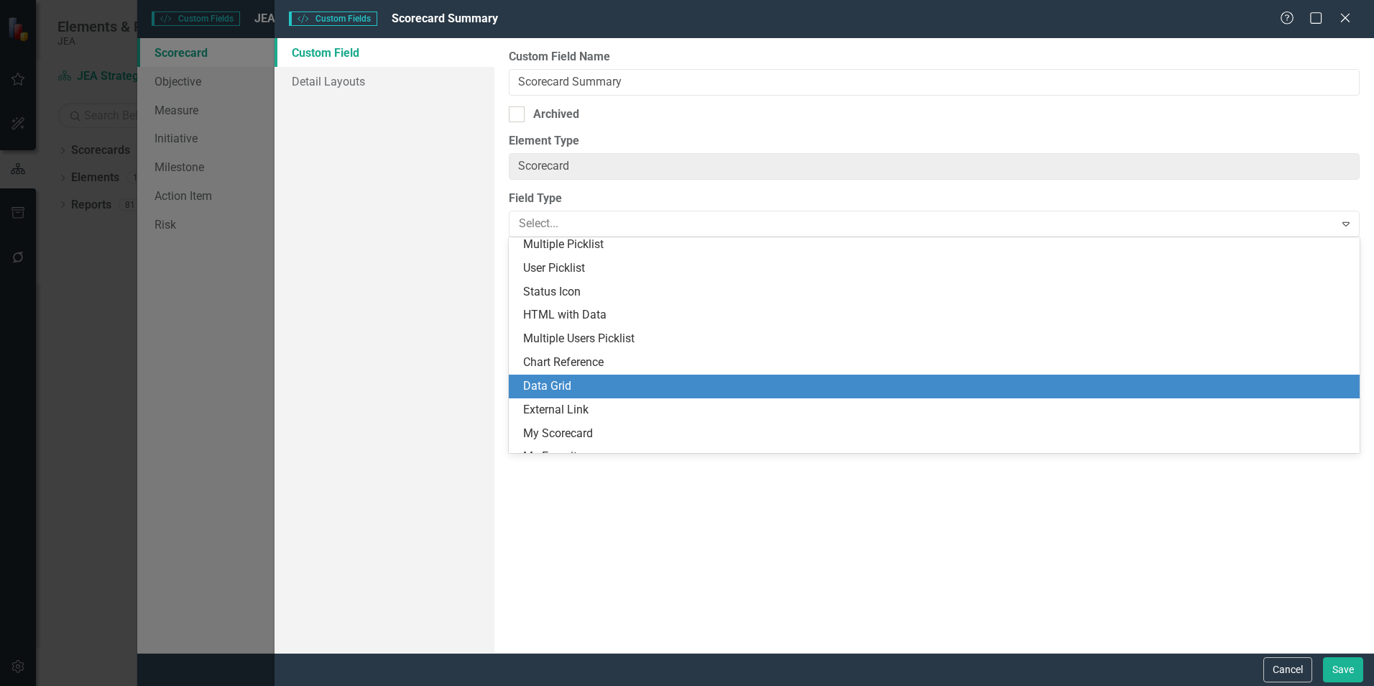
click at [566, 382] on div "Data Grid" at bounding box center [937, 386] width 828 height 17
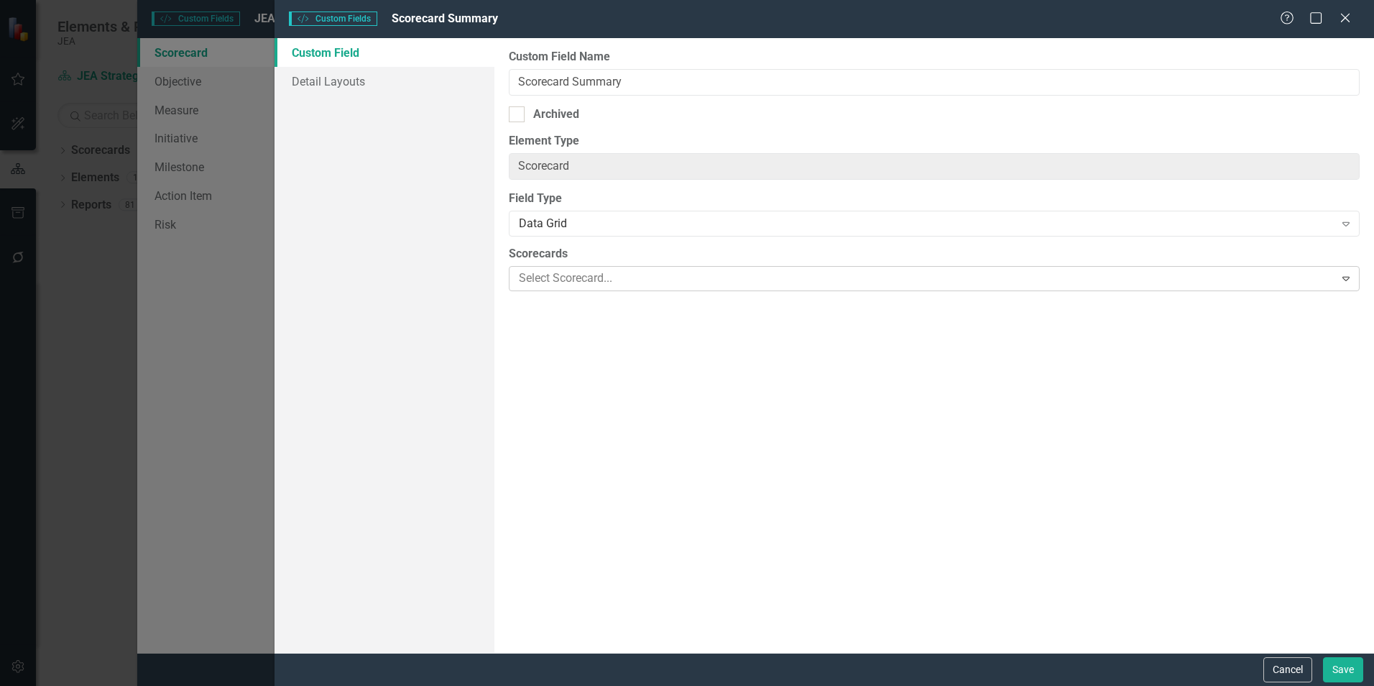
click at [642, 280] on div at bounding box center [923, 278] width 821 height 19
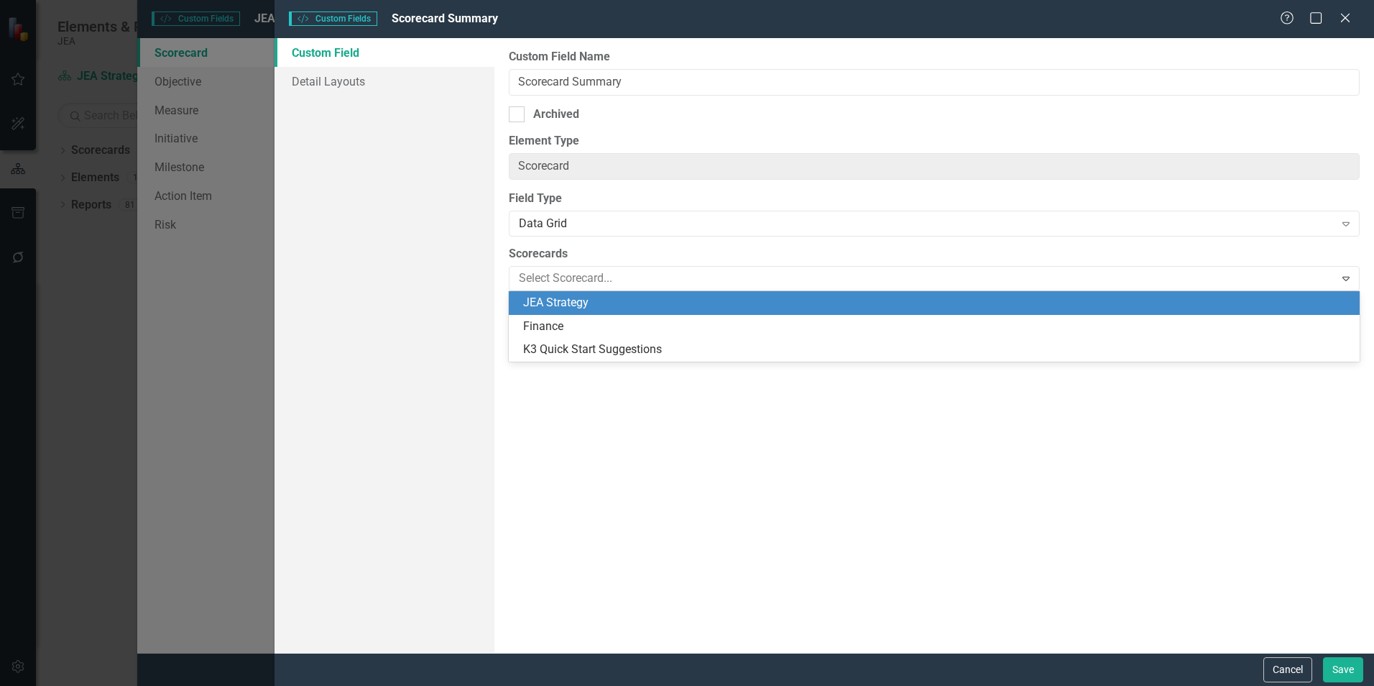
click at [568, 304] on div "JEA Strategy" at bounding box center [937, 303] width 828 height 17
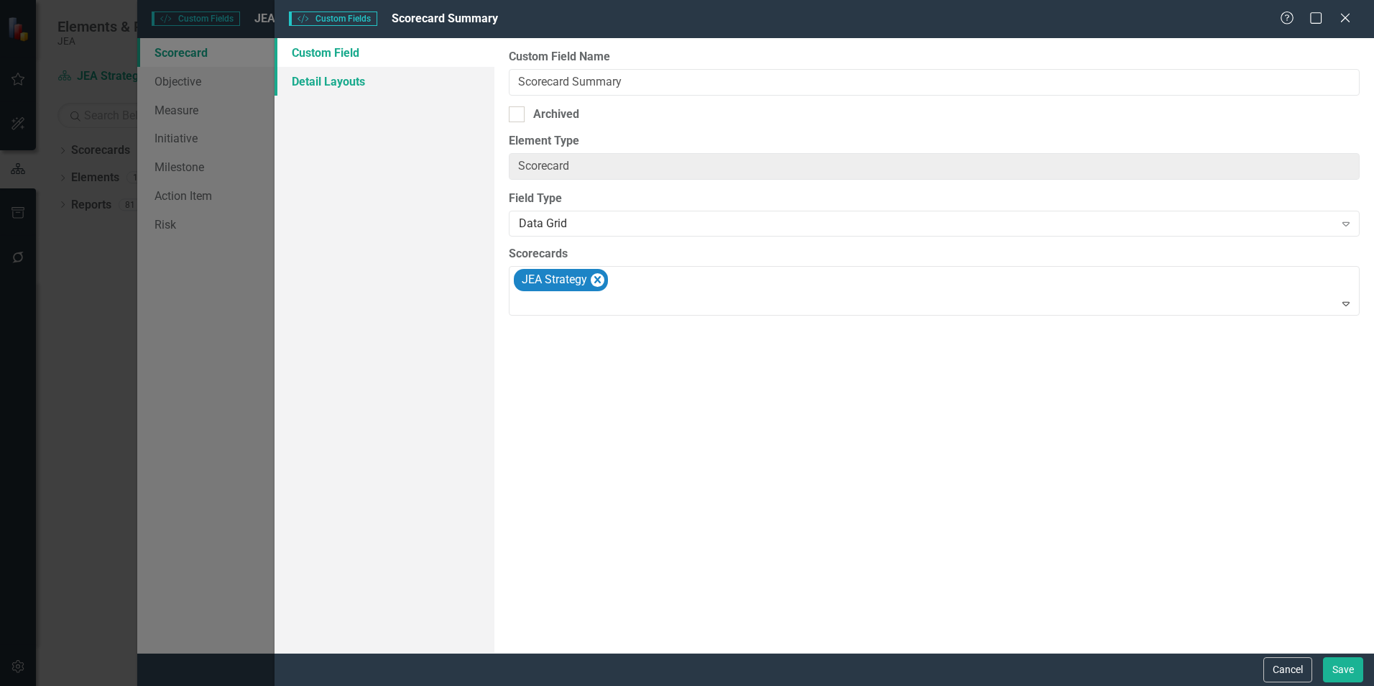
click at [364, 76] on link "Detail Layouts" at bounding box center [384, 81] width 220 height 29
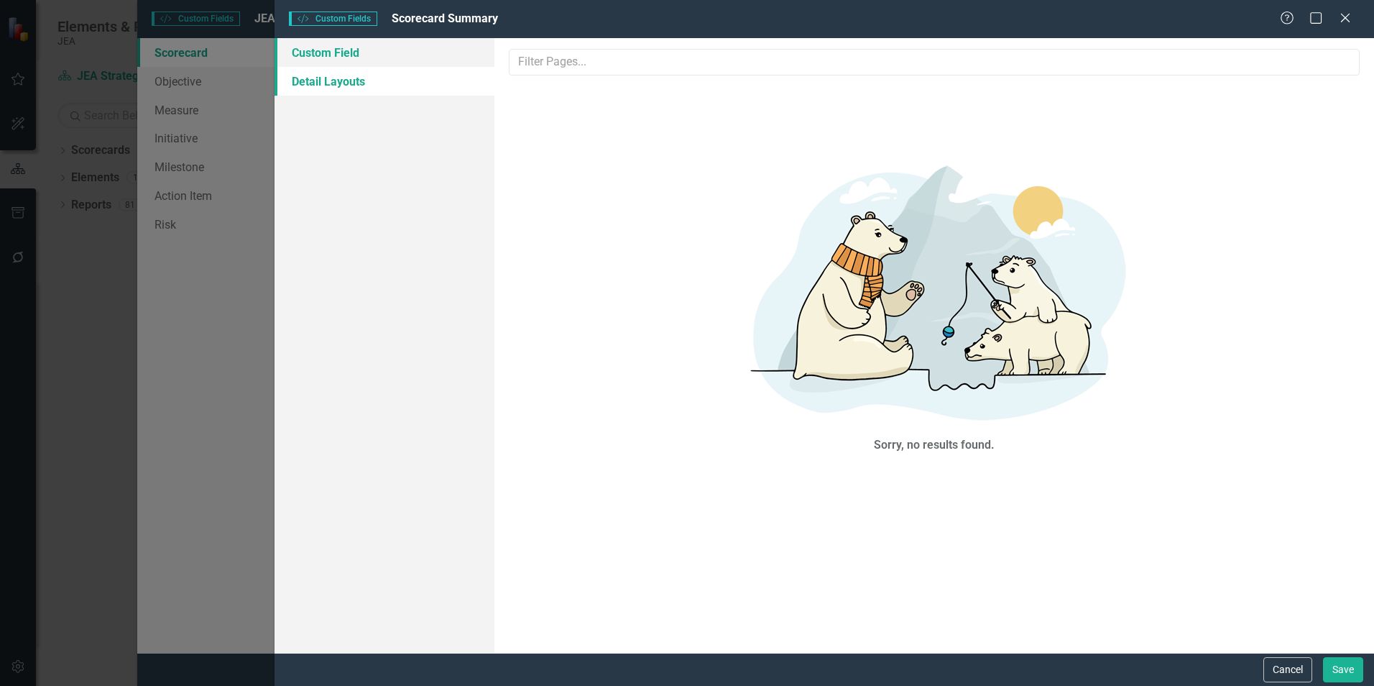
click at [364, 47] on link "Custom Field" at bounding box center [384, 52] width 220 height 29
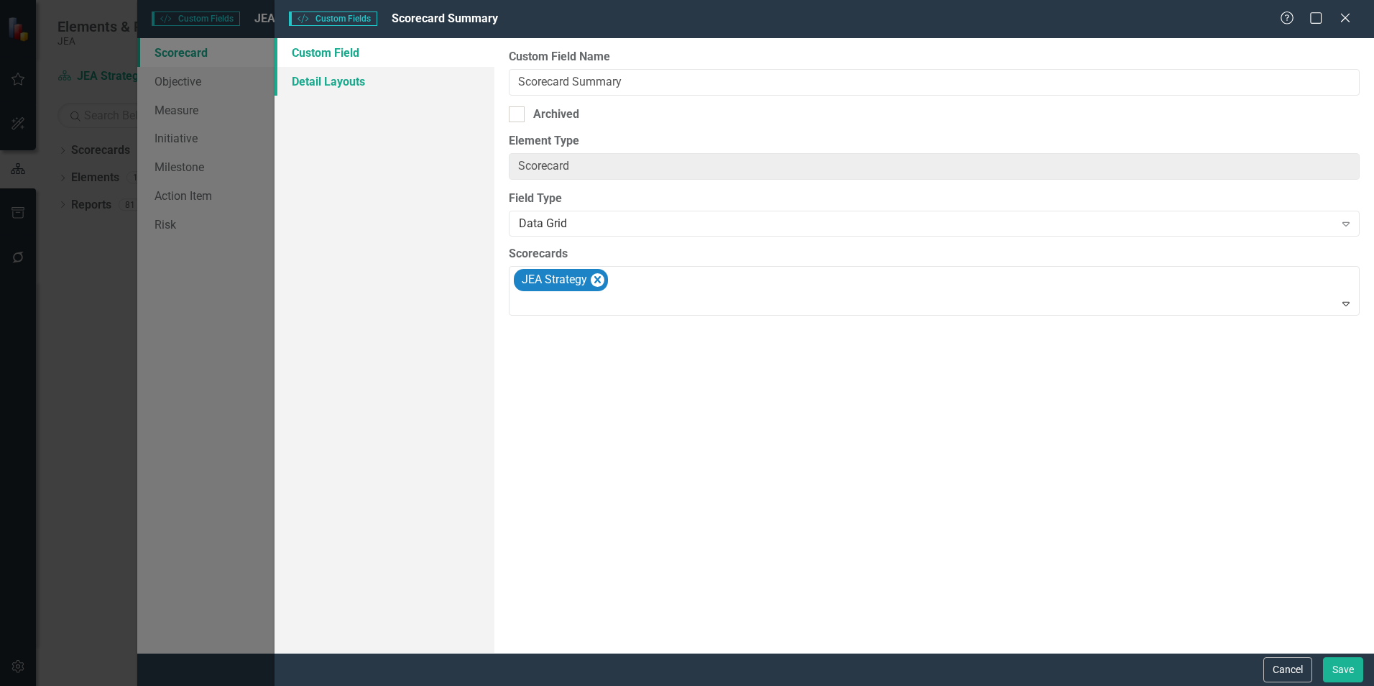
click at [353, 83] on link "Detail Layouts" at bounding box center [384, 81] width 220 height 29
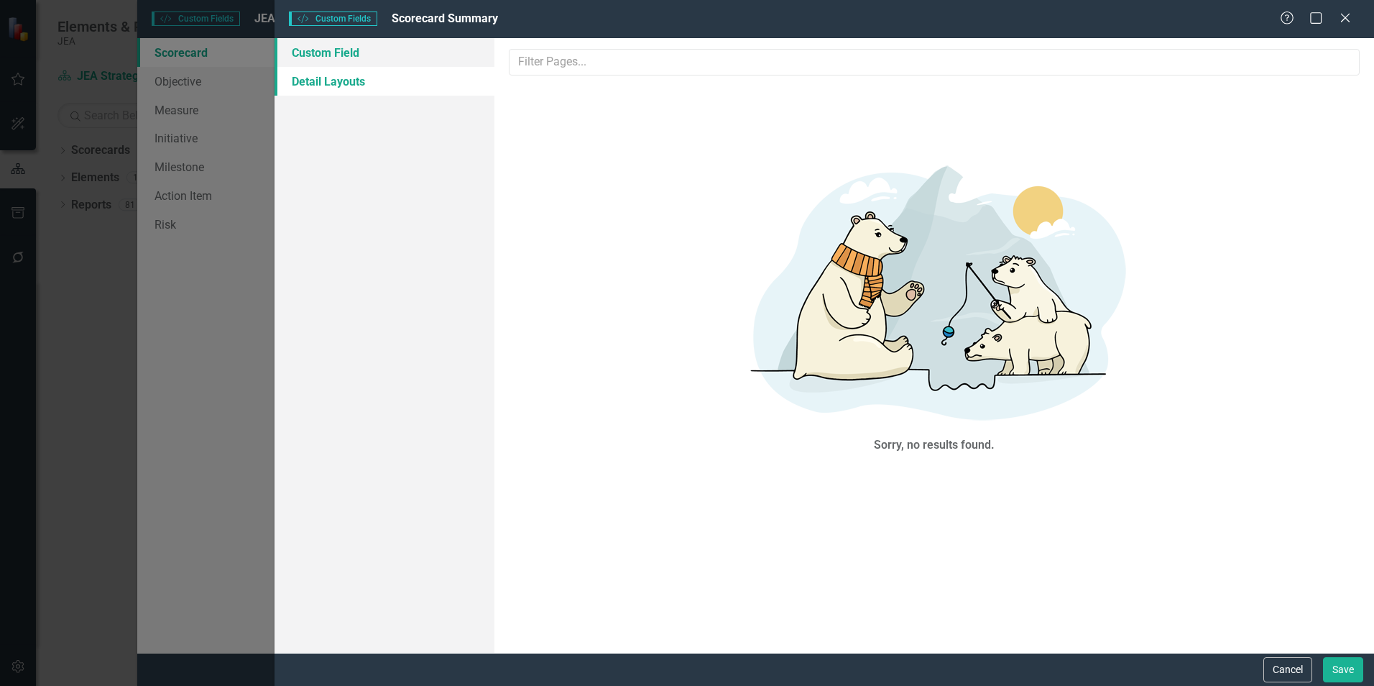
click at [356, 59] on link "Custom Field" at bounding box center [384, 52] width 220 height 29
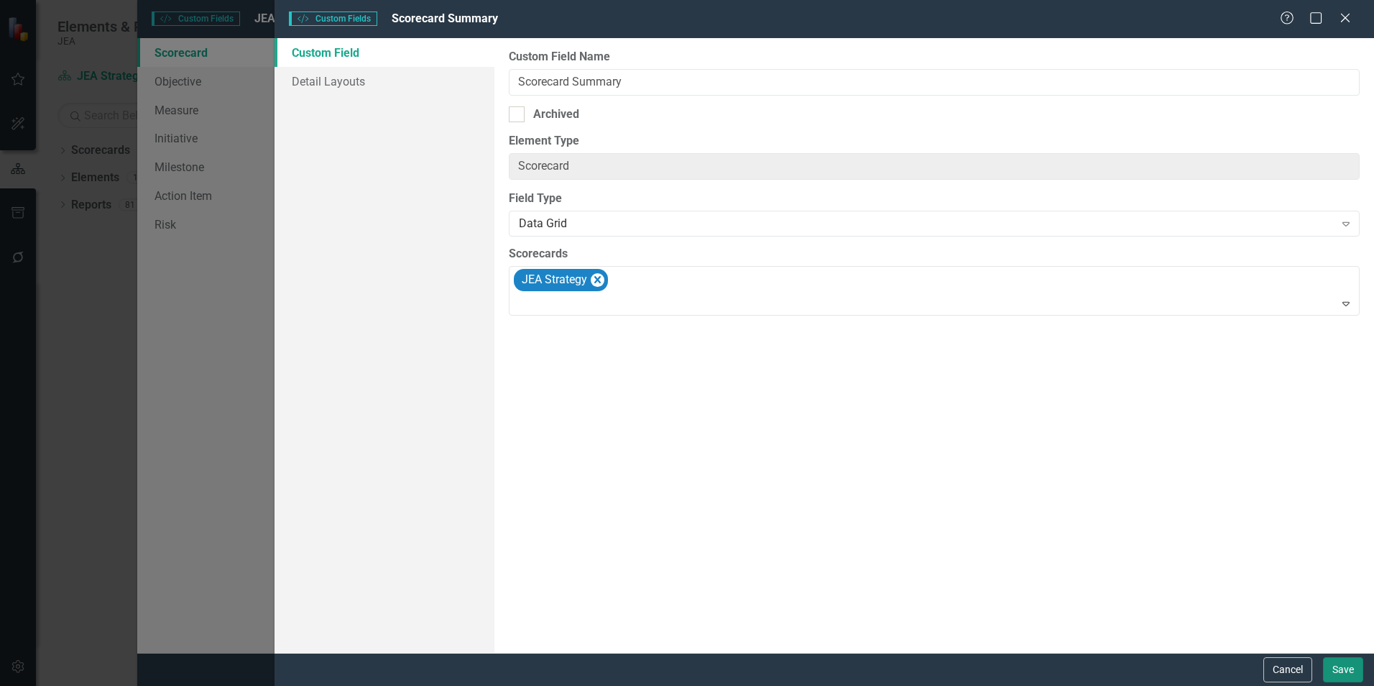
click at [1352, 666] on button "Save" at bounding box center [1343, 669] width 40 height 25
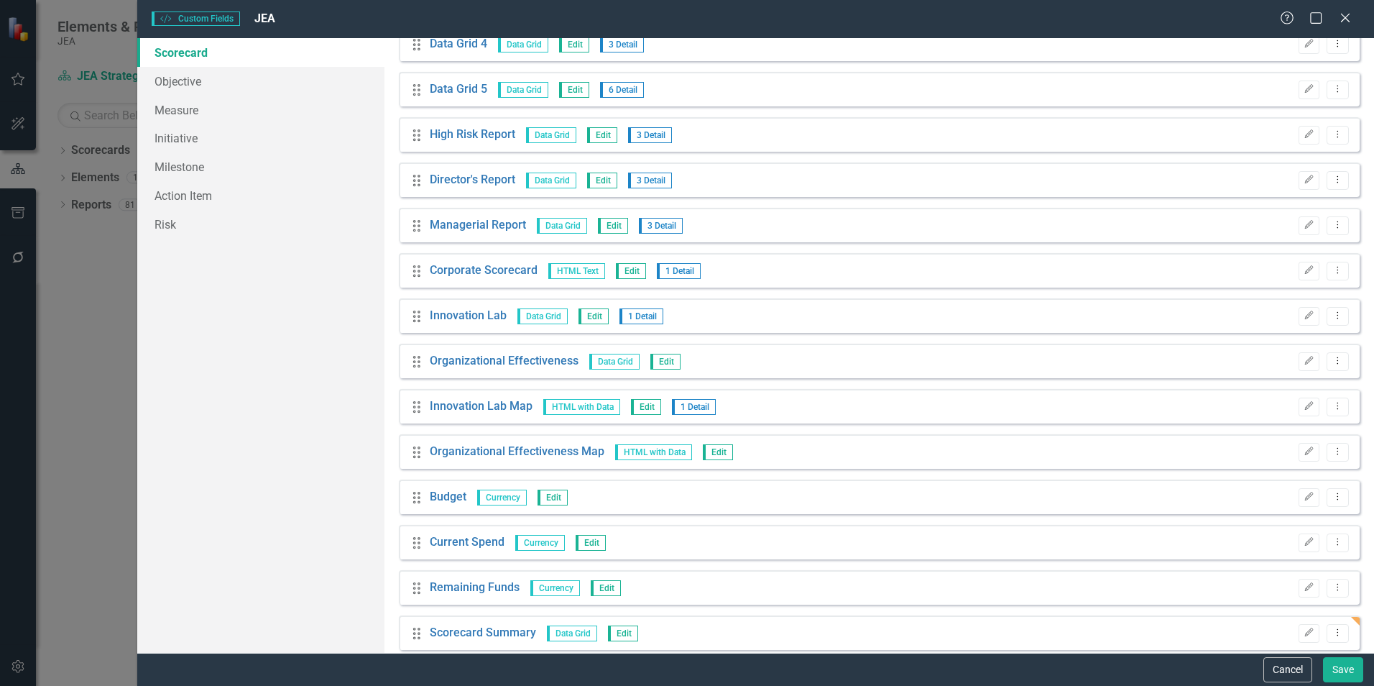
scroll to position [4153, 0]
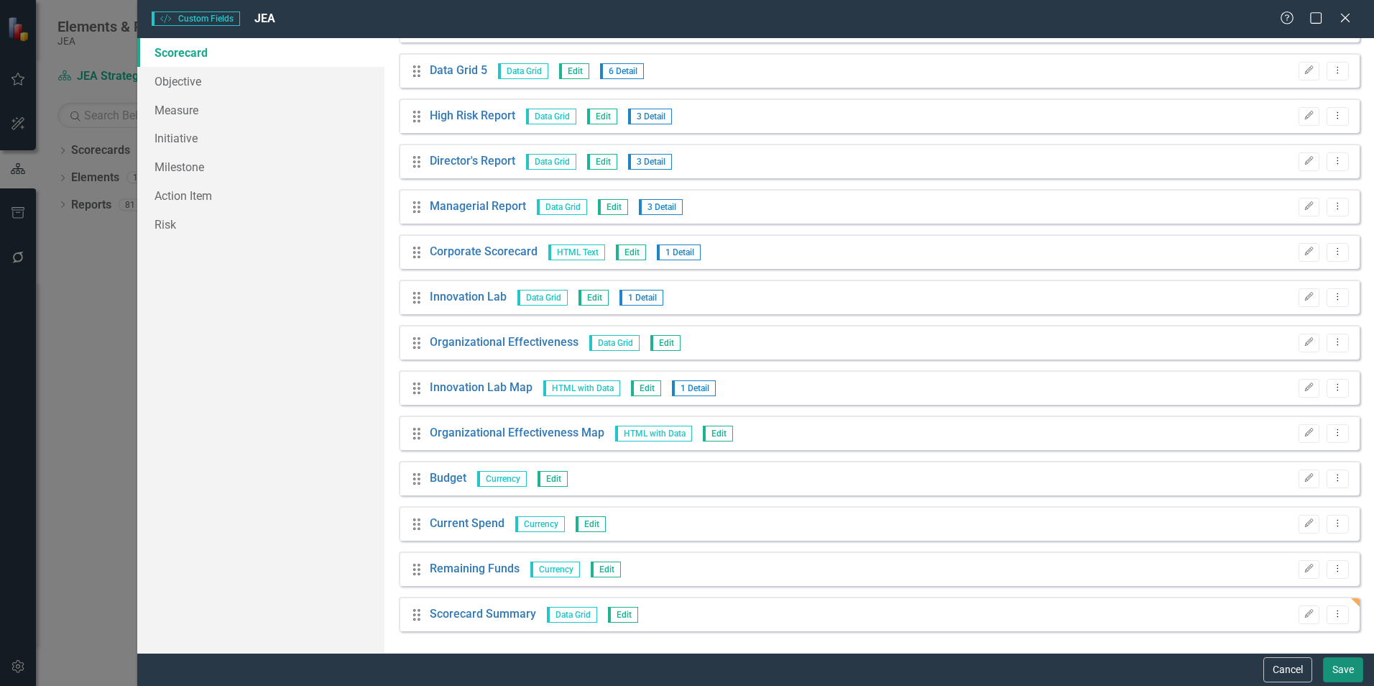
click at [1332, 663] on button "Save" at bounding box center [1343, 669] width 40 height 25
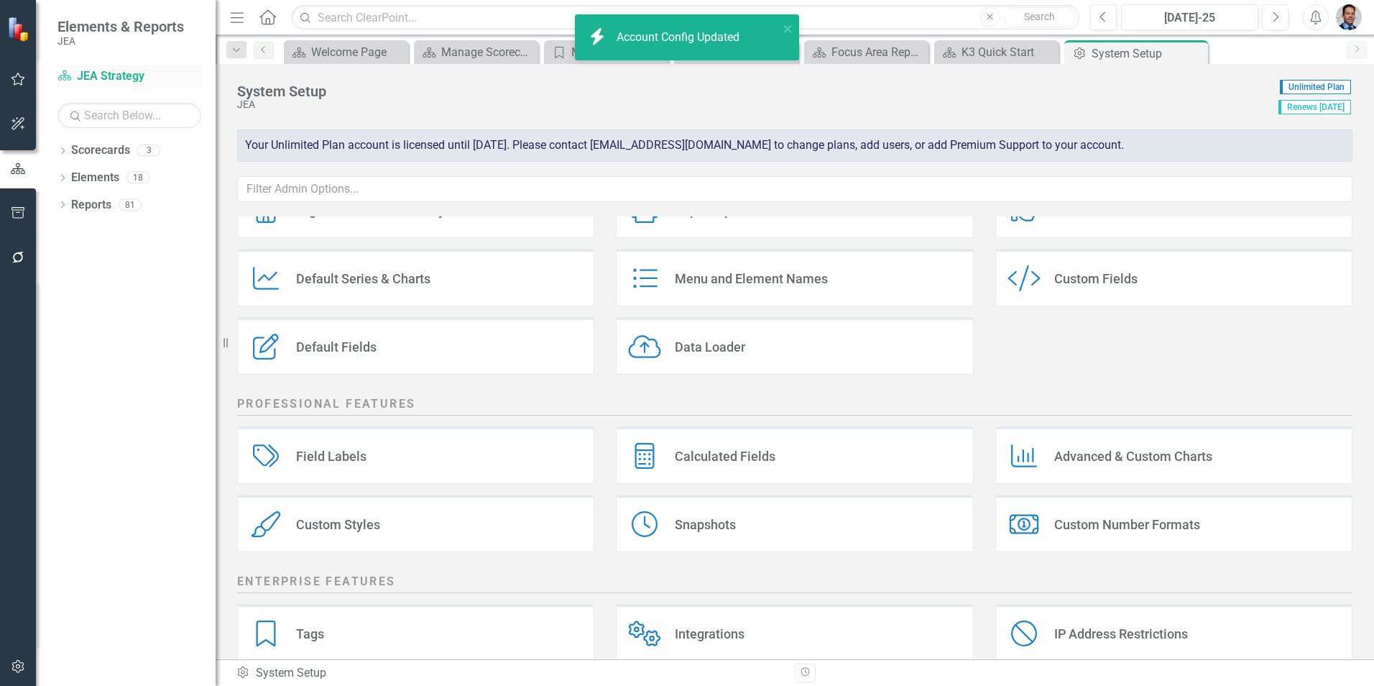
click at [129, 77] on link "Scorecard JEA Strategy" at bounding box center [129, 76] width 144 height 17
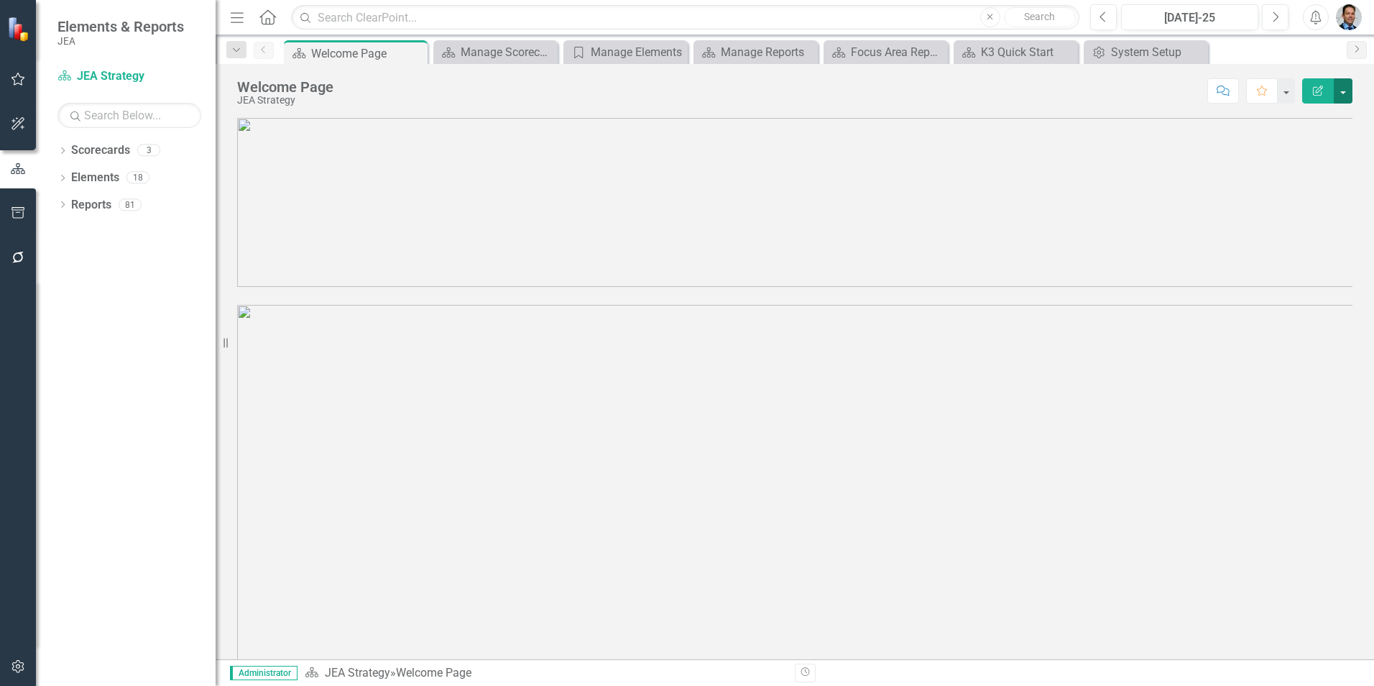
click at [1348, 92] on button "button" at bounding box center [1343, 90] width 19 height 25
click at [1295, 147] on link "Edit Report Edit Layout" at bounding box center [1293, 144] width 116 height 27
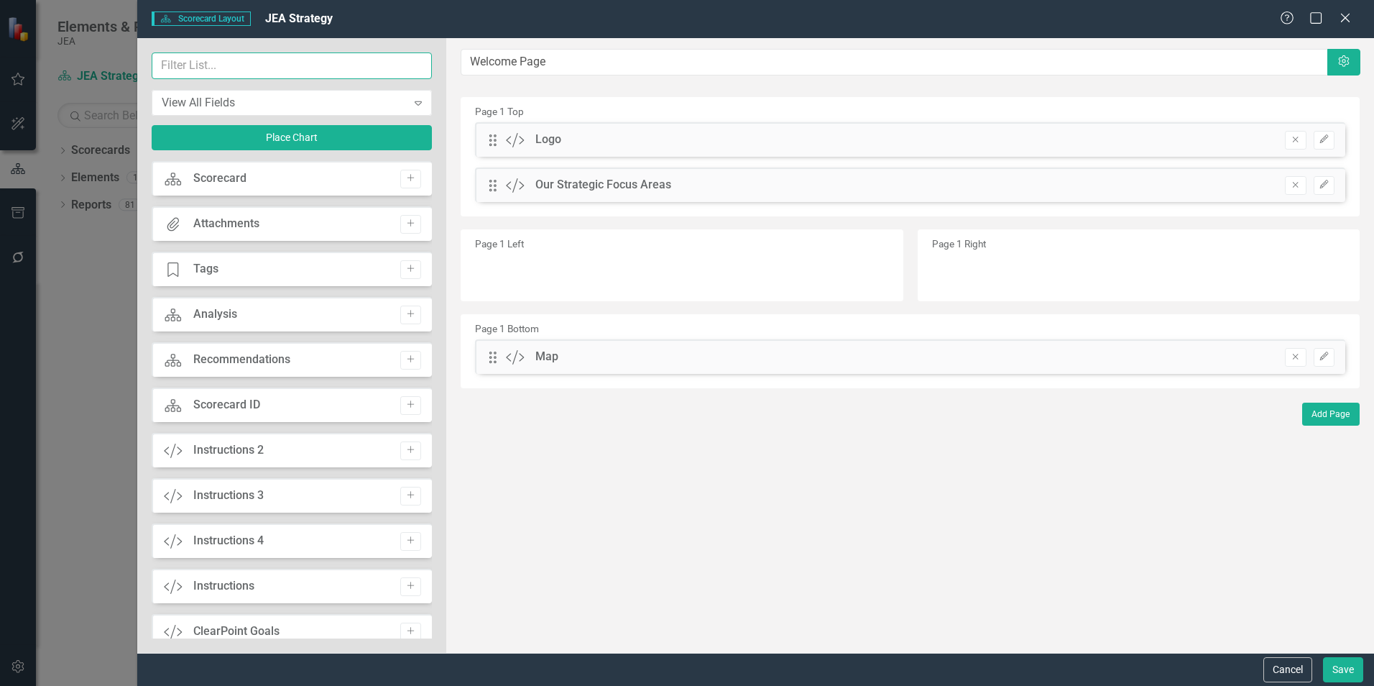
click at [239, 66] on input "text" at bounding box center [292, 65] width 280 height 27
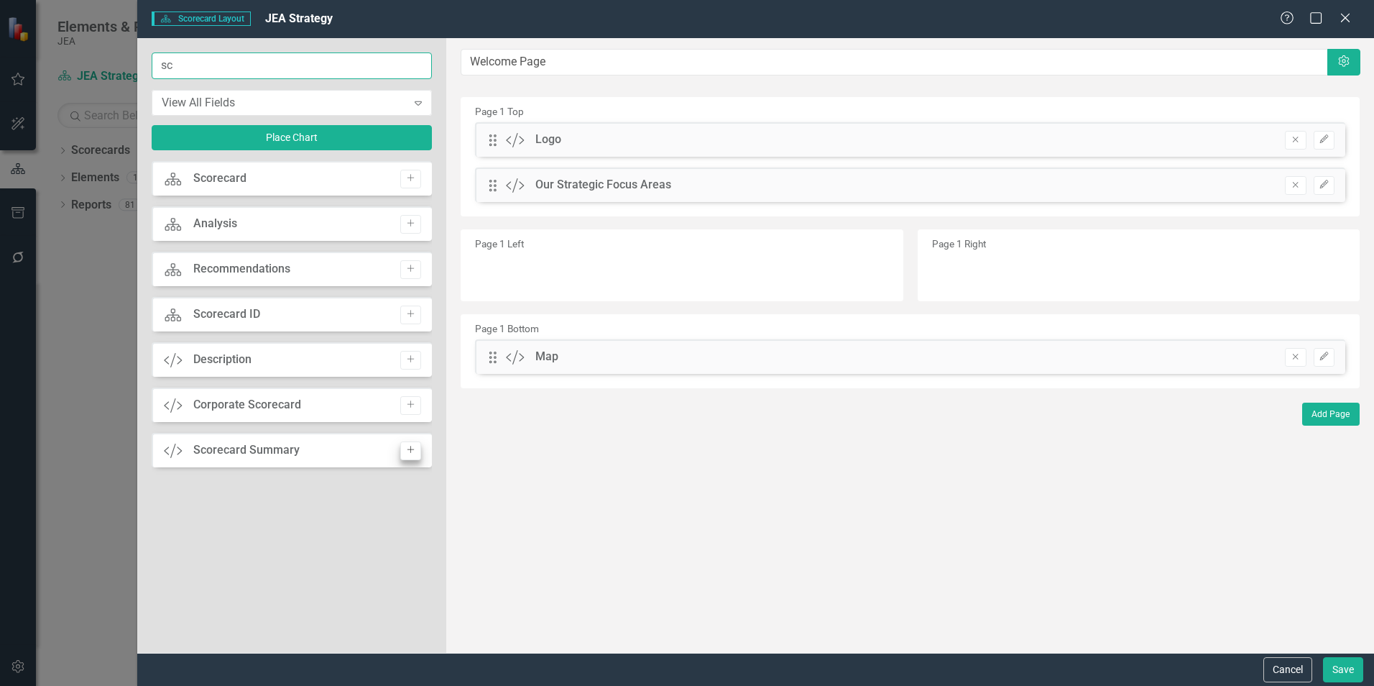
type input "sc"
click at [409, 455] on button "Add" at bounding box center [410, 450] width 21 height 19
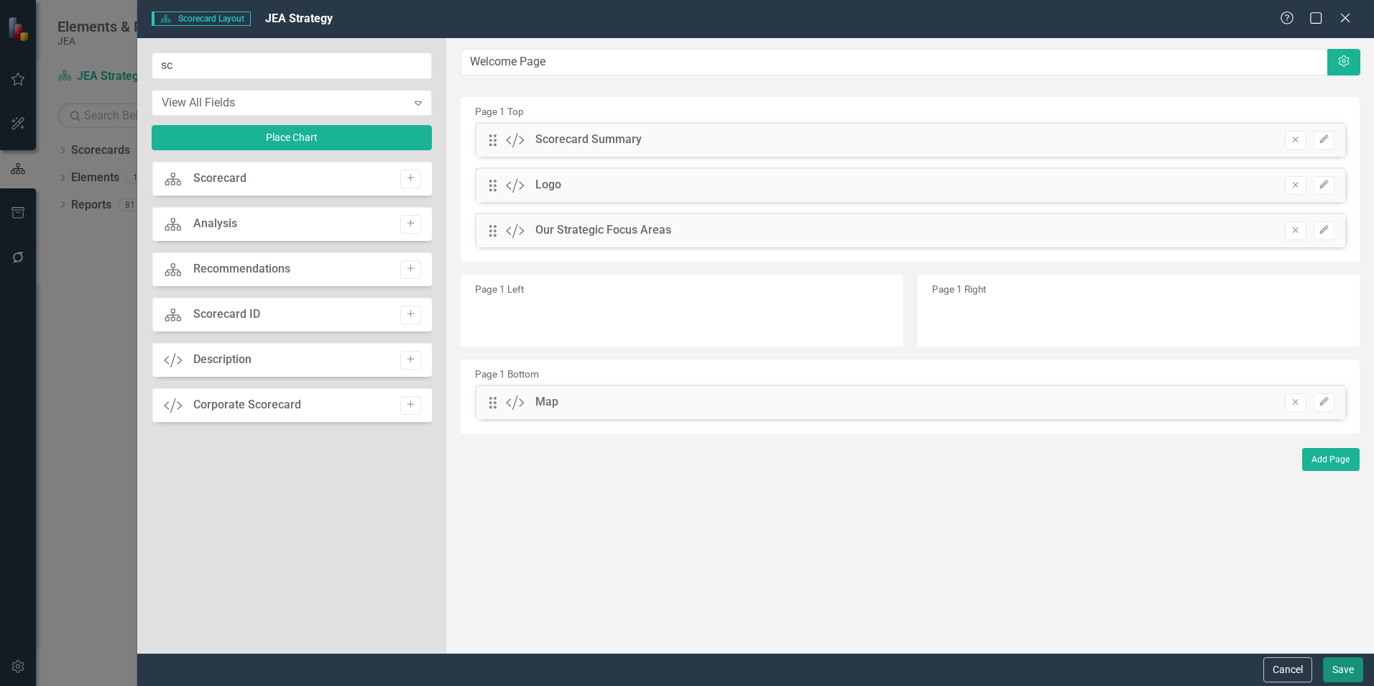
click at [1348, 665] on button "Save" at bounding box center [1343, 669] width 40 height 25
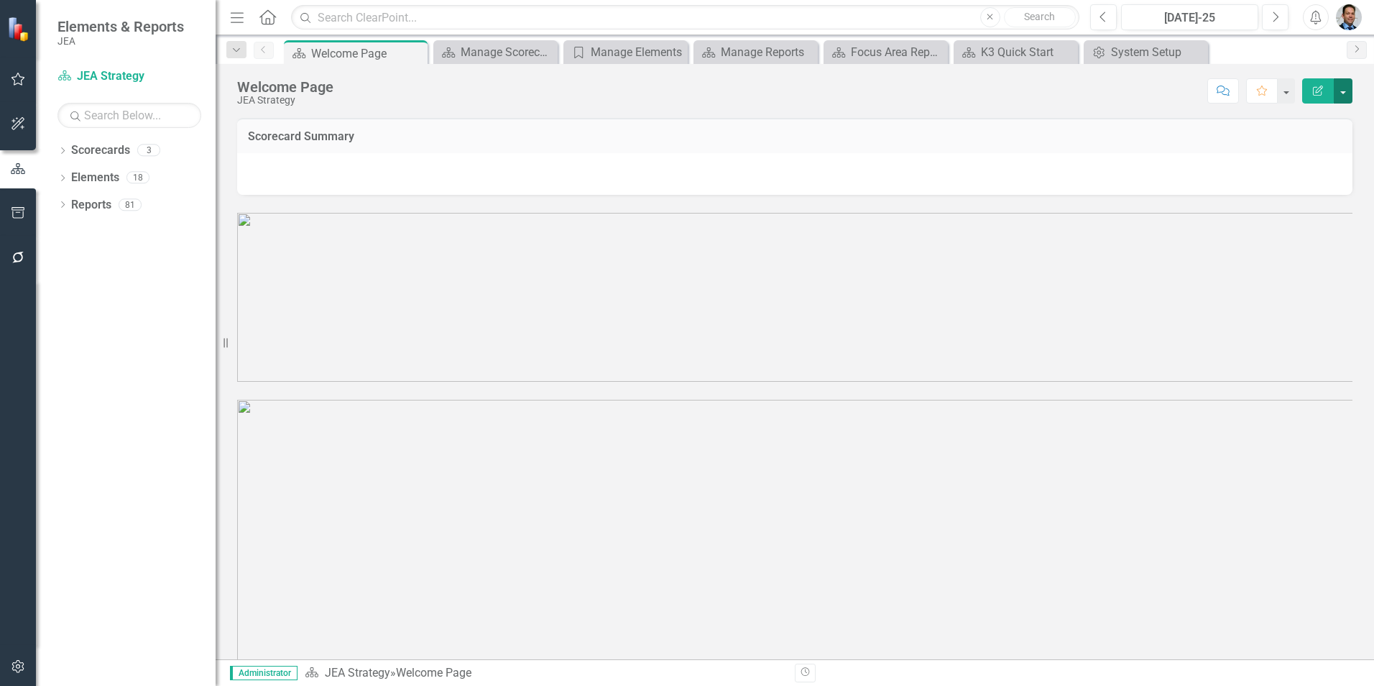
click at [1343, 92] on button "button" at bounding box center [1343, 90] width 19 height 25
click at [1313, 114] on link "Edit Edit Scorecard" at bounding box center [1293, 117] width 116 height 27
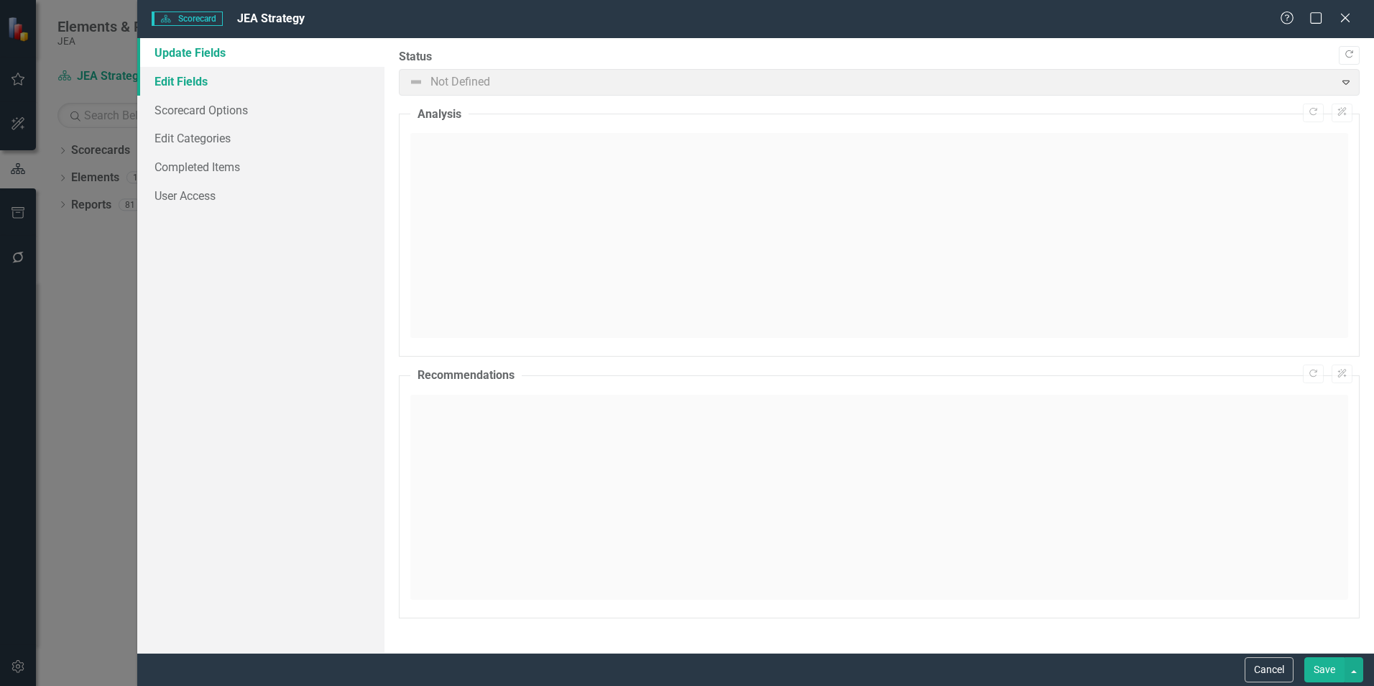
click at [162, 77] on link "Edit Fields" at bounding box center [260, 81] width 247 height 29
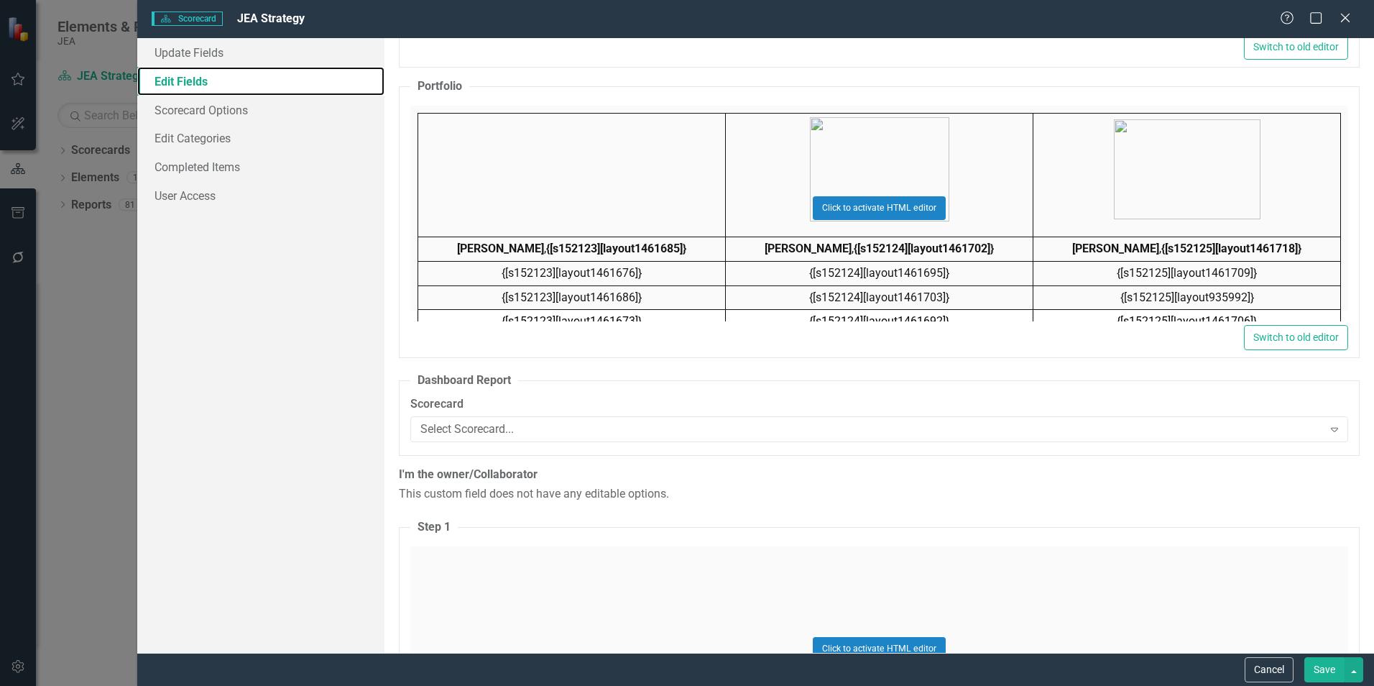
scroll to position [8551, 0]
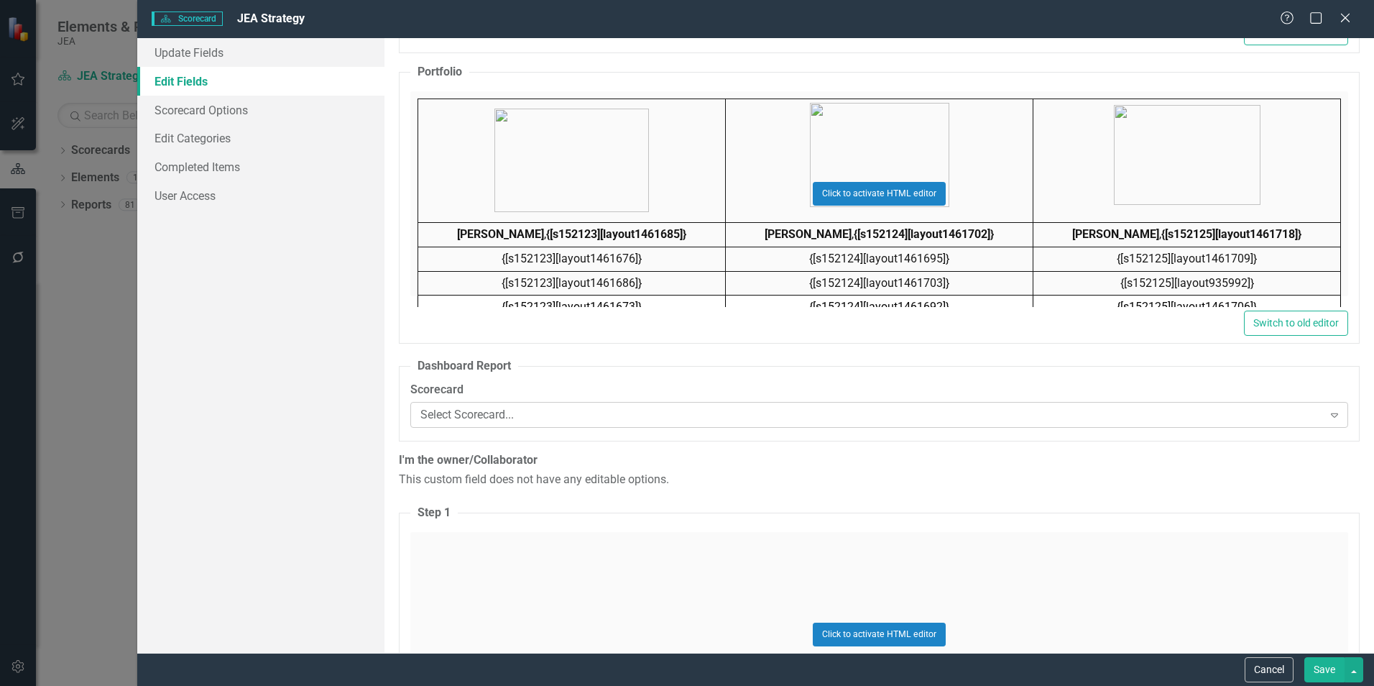
click at [945, 415] on div "Select Scorecard..." at bounding box center [871, 414] width 902 height 17
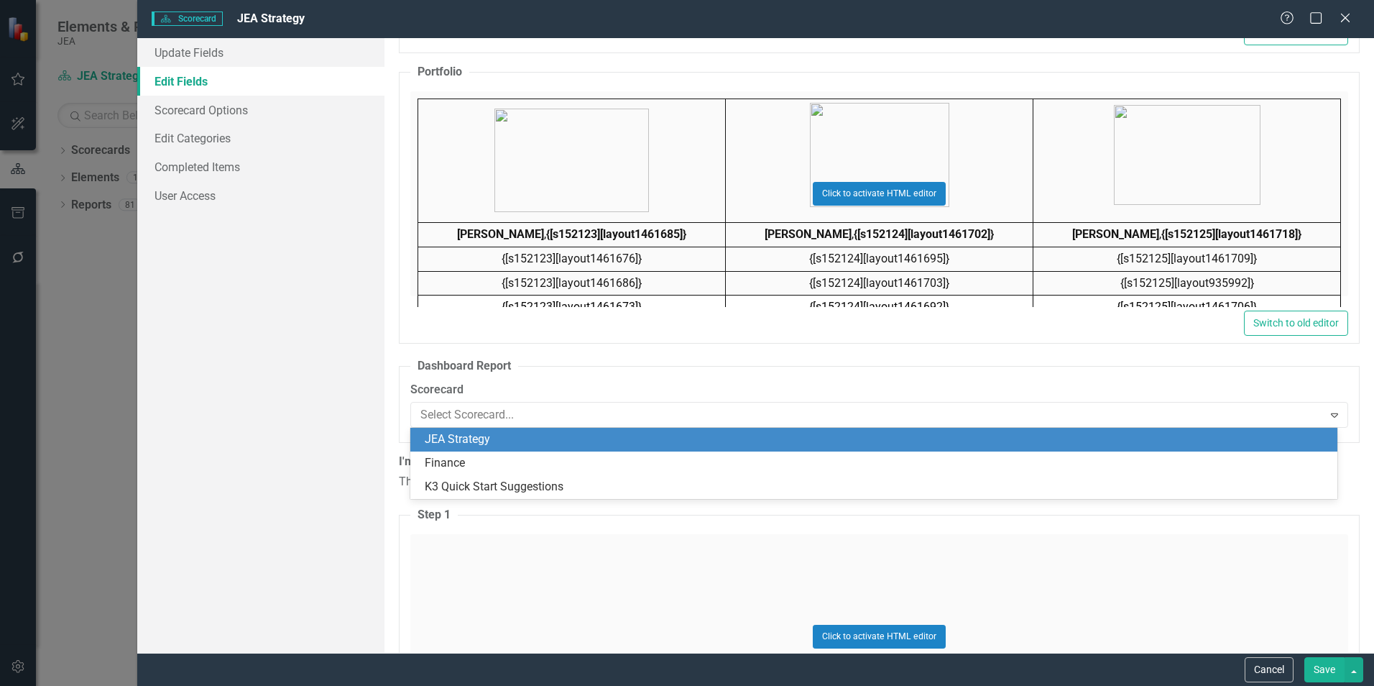
click at [671, 448] on div "JEA Strategy" at bounding box center [873, 440] width 927 height 24
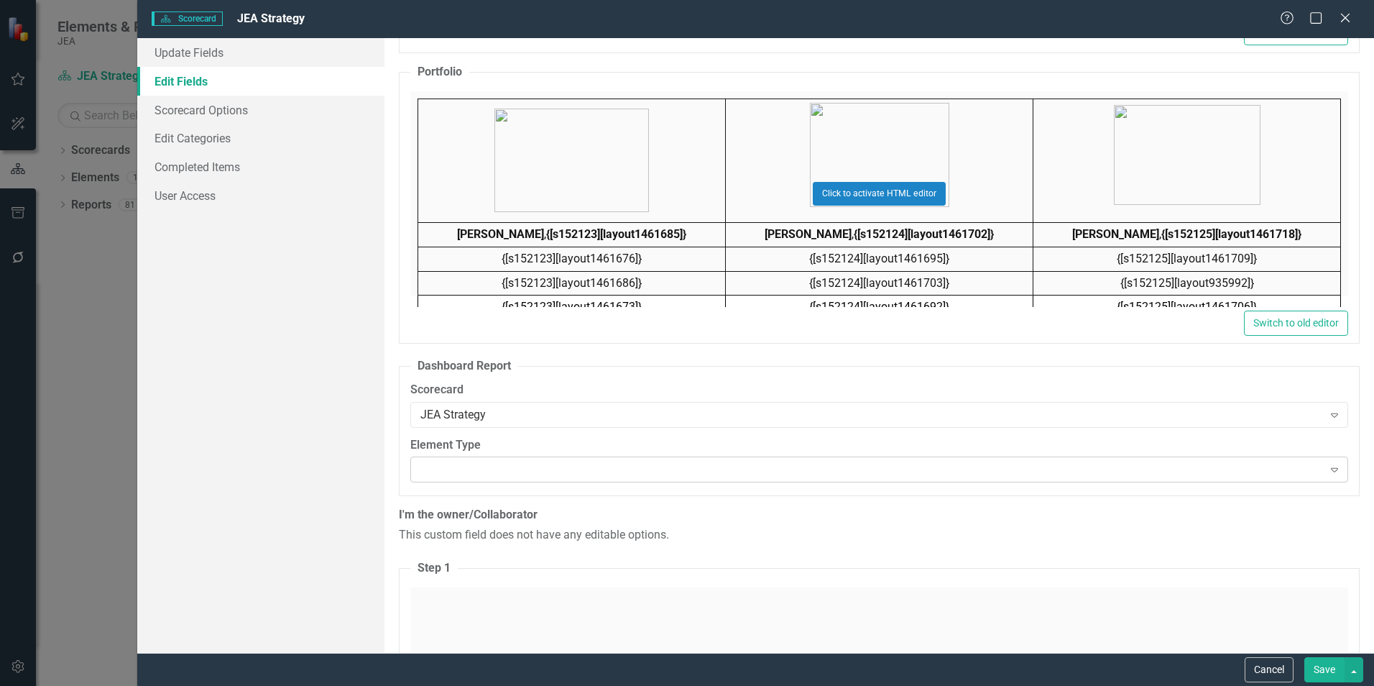
click at [1144, 476] on div "Expand" at bounding box center [879, 469] width 938 height 26
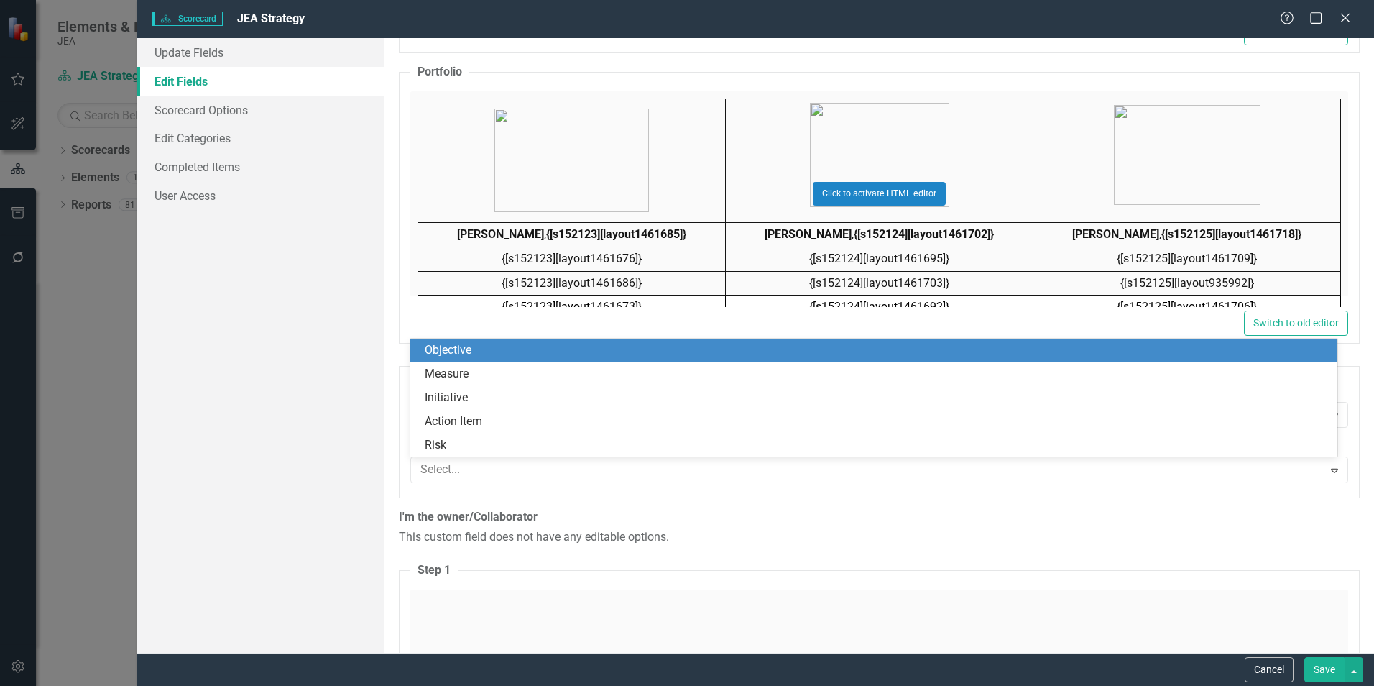
click at [943, 348] on div "Objective" at bounding box center [877, 350] width 904 height 17
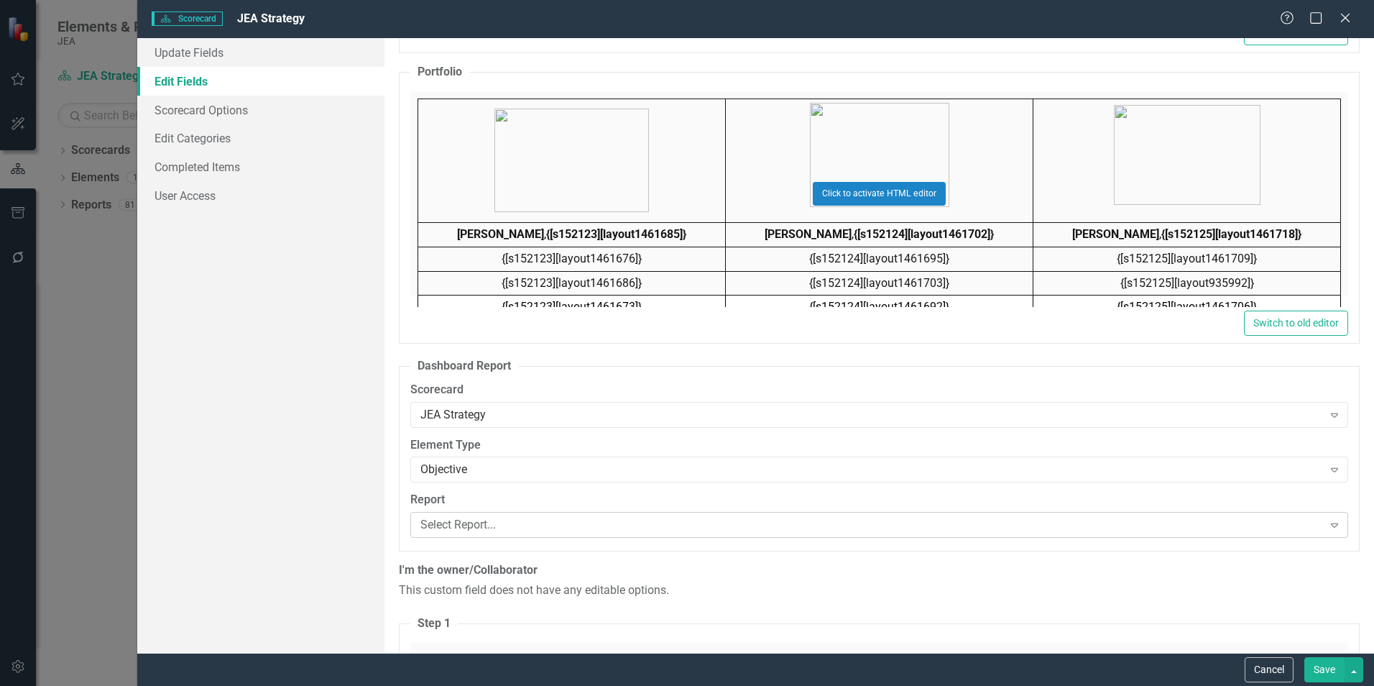
click at [950, 536] on div "Select Report... Expand" at bounding box center [879, 525] width 938 height 26
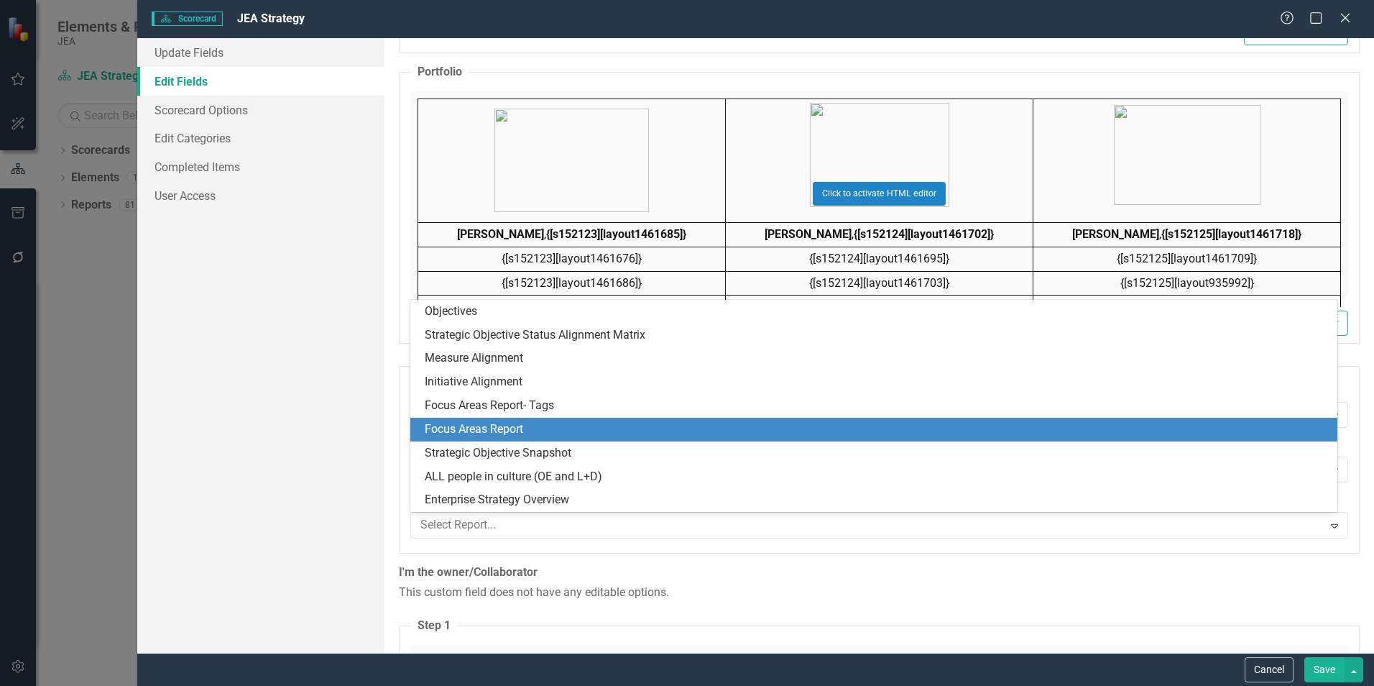
click at [956, 430] on div "Focus Areas Report" at bounding box center [877, 429] width 904 height 17
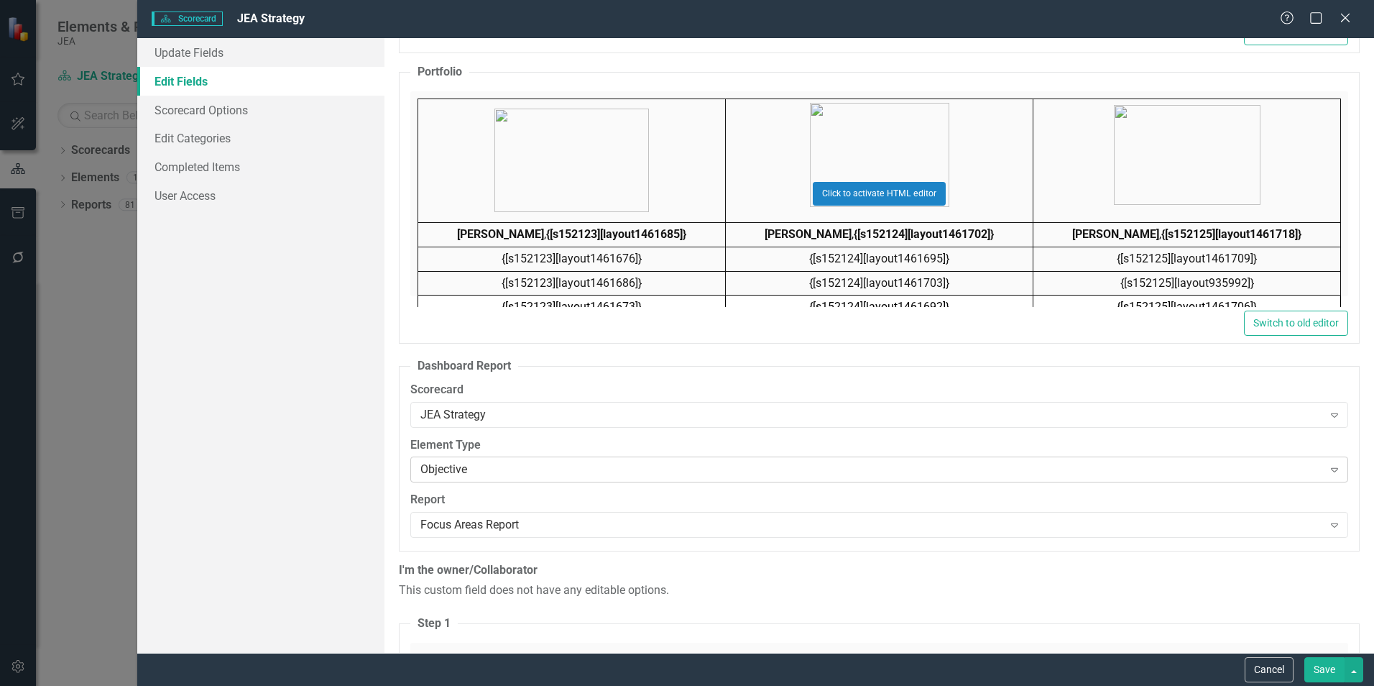
click at [1239, 468] on div "Objective" at bounding box center [871, 469] width 902 height 17
click at [1322, 669] on button "Save" at bounding box center [1324, 669] width 40 height 25
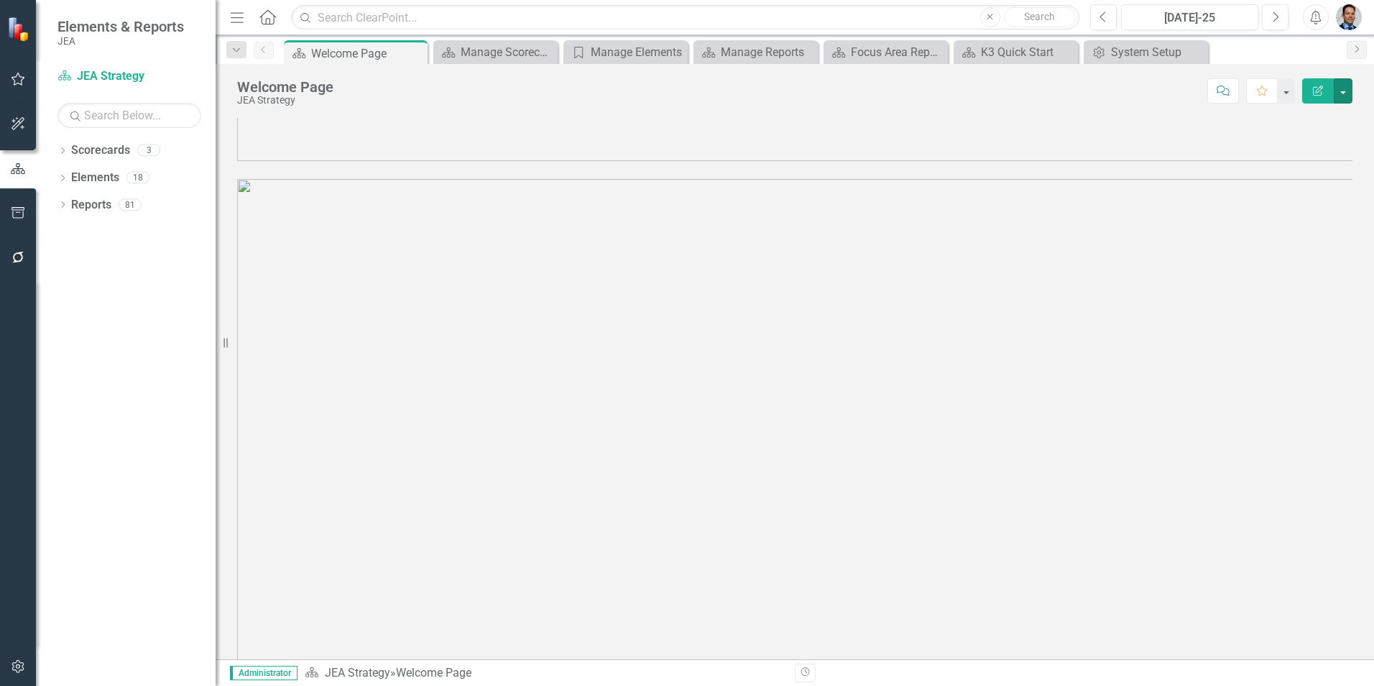
scroll to position [0, 0]
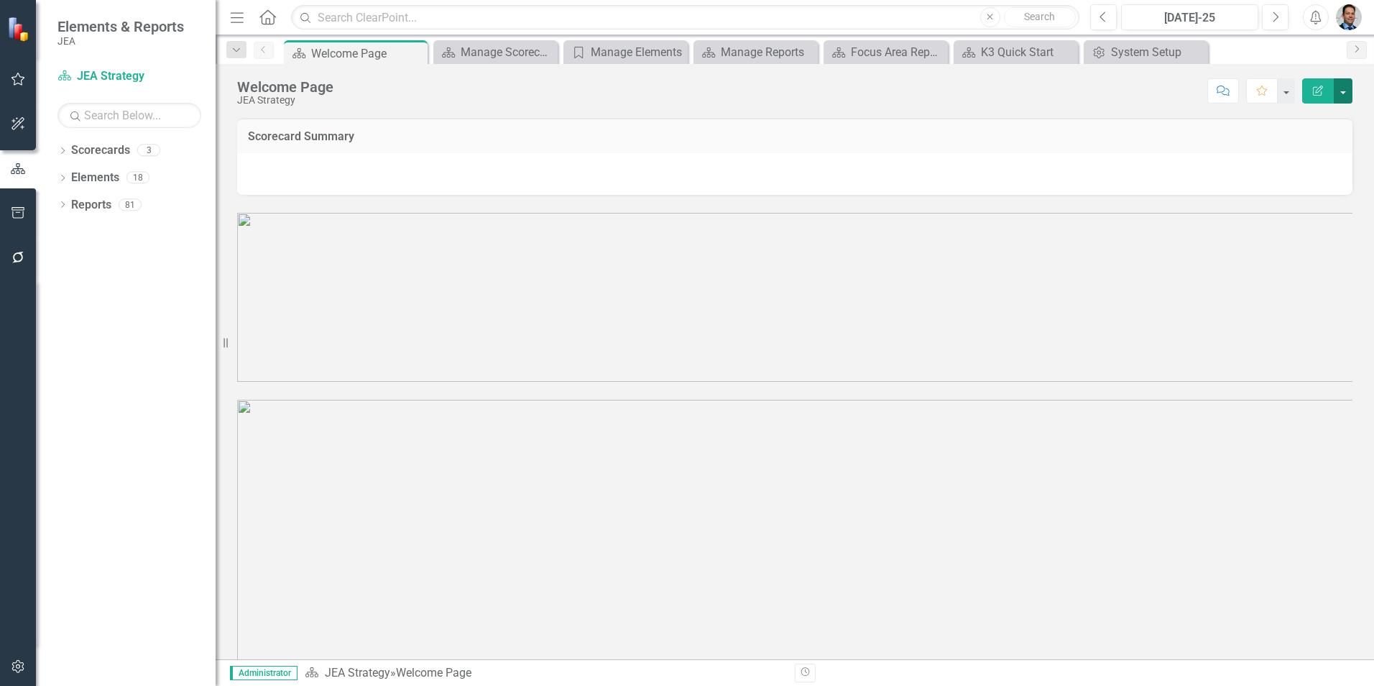
click at [1343, 91] on button "button" at bounding box center [1343, 90] width 19 height 25
click at [1270, 126] on link "Edit Edit Scorecard" at bounding box center [1293, 117] width 116 height 27
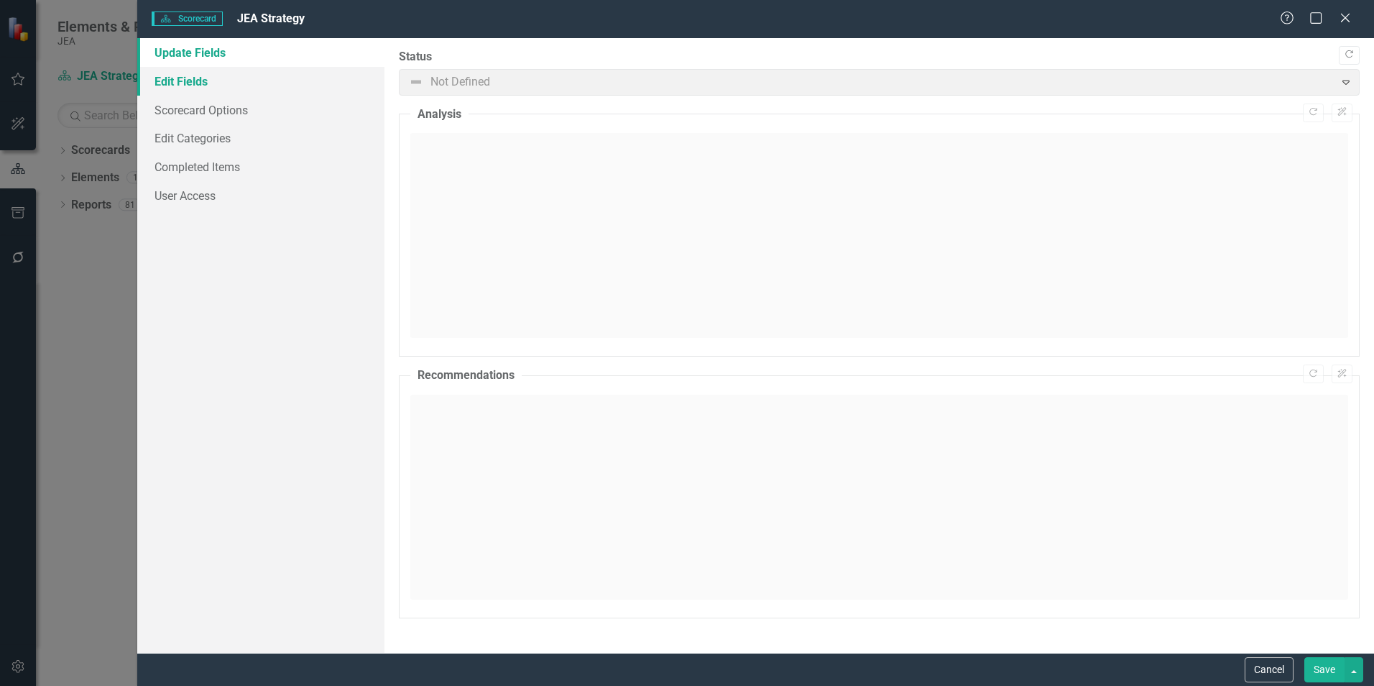
click at [173, 90] on link "Edit Fields" at bounding box center [260, 81] width 247 height 29
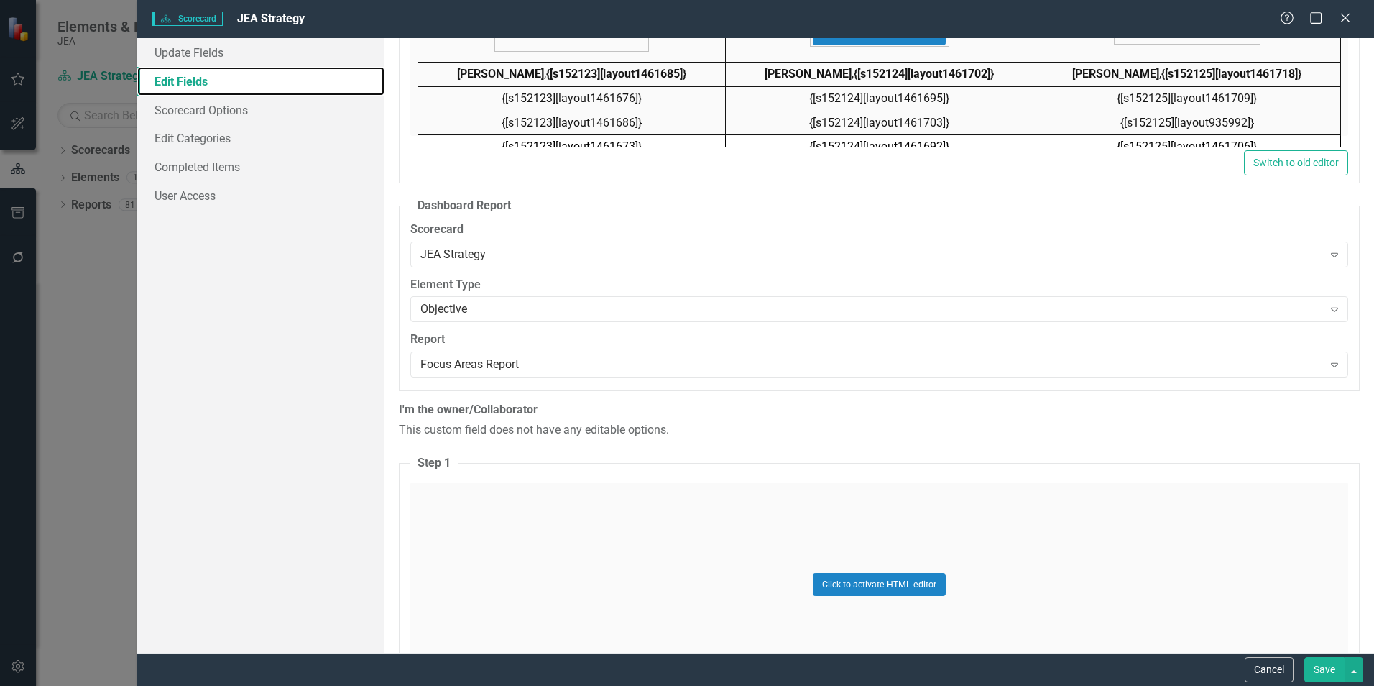
scroll to position [8695, 0]
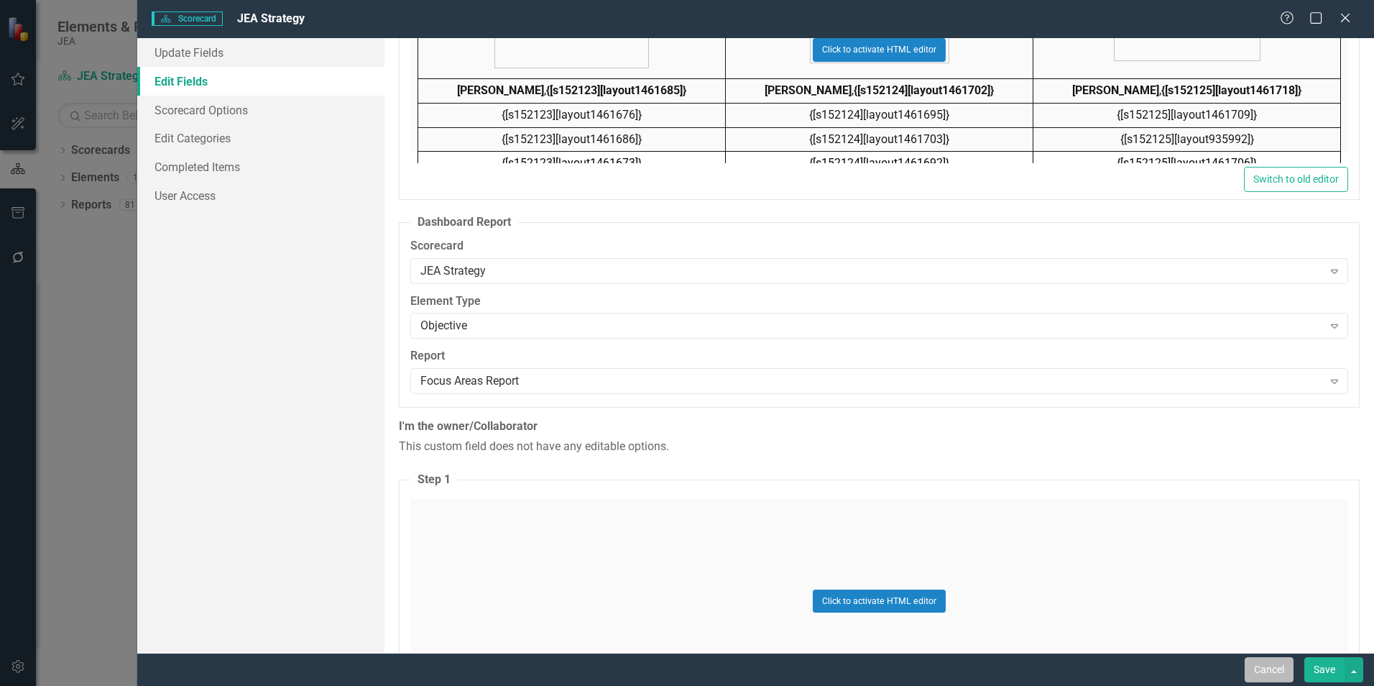
click at [1273, 667] on button "Cancel" at bounding box center [1269, 669] width 49 height 25
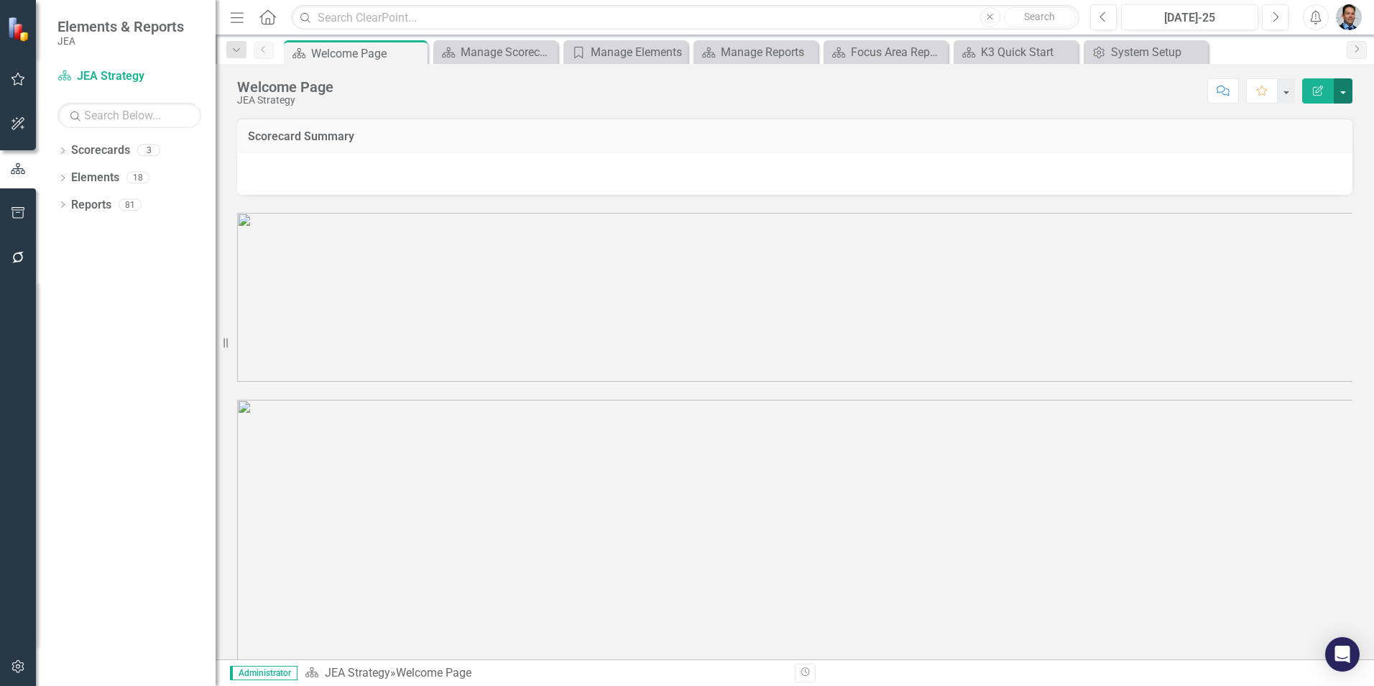
click at [1347, 88] on button "button" at bounding box center [1343, 90] width 19 height 25
click at [1286, 142] on link "Edit Report Edit Layout" at bounding box center [1293, 144] width 116 height 27
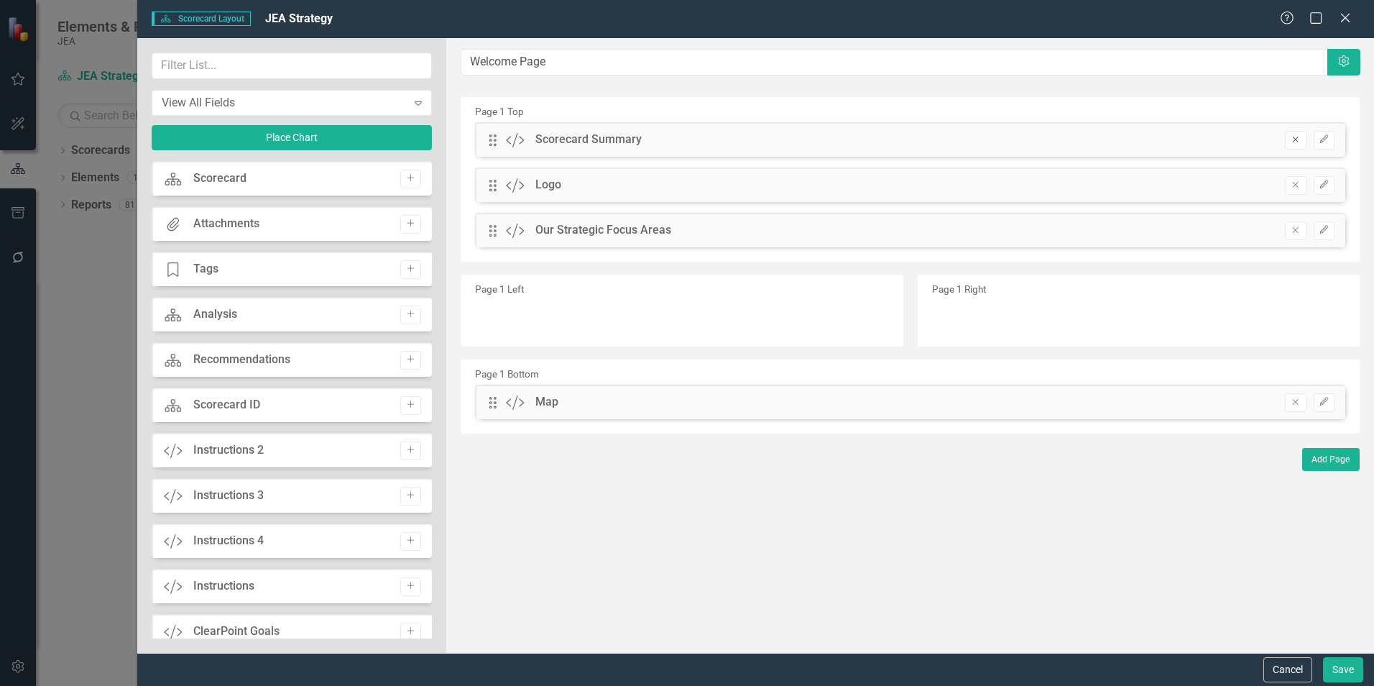
click at [1296, 148] on button "Remove" at bounding box center [1295, 140] width 21 height 19
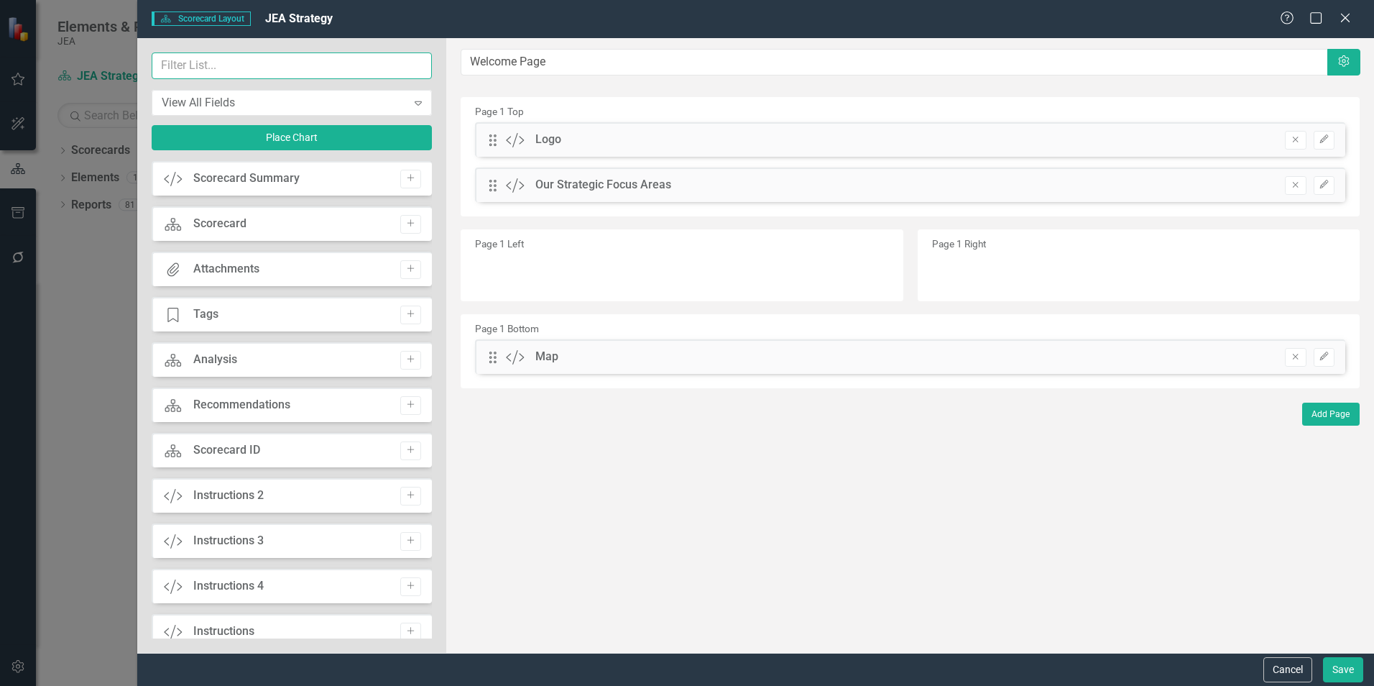
click at [211, 73] on input "text" at bounding box center [292, 65] width 280 height 27
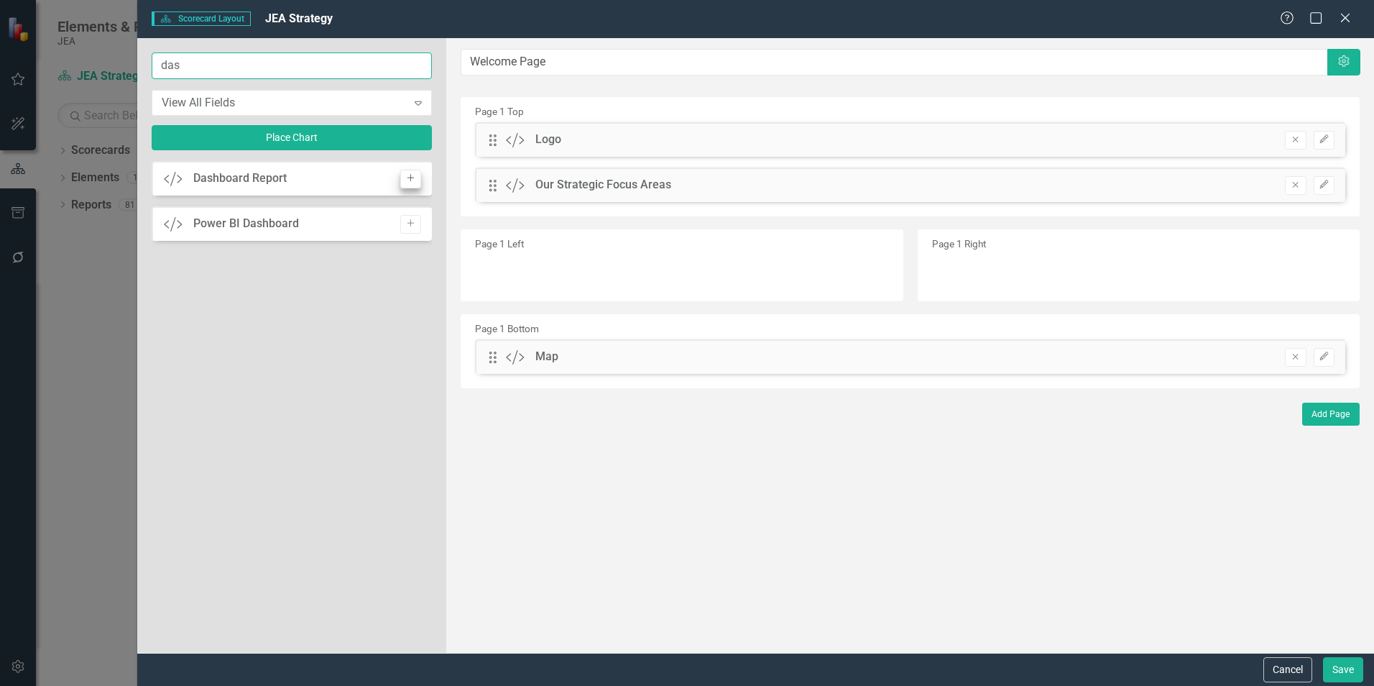
type input "das"
click at [412, 177] on icon "Add" at bounding box center [410, 178] width 11 height 9
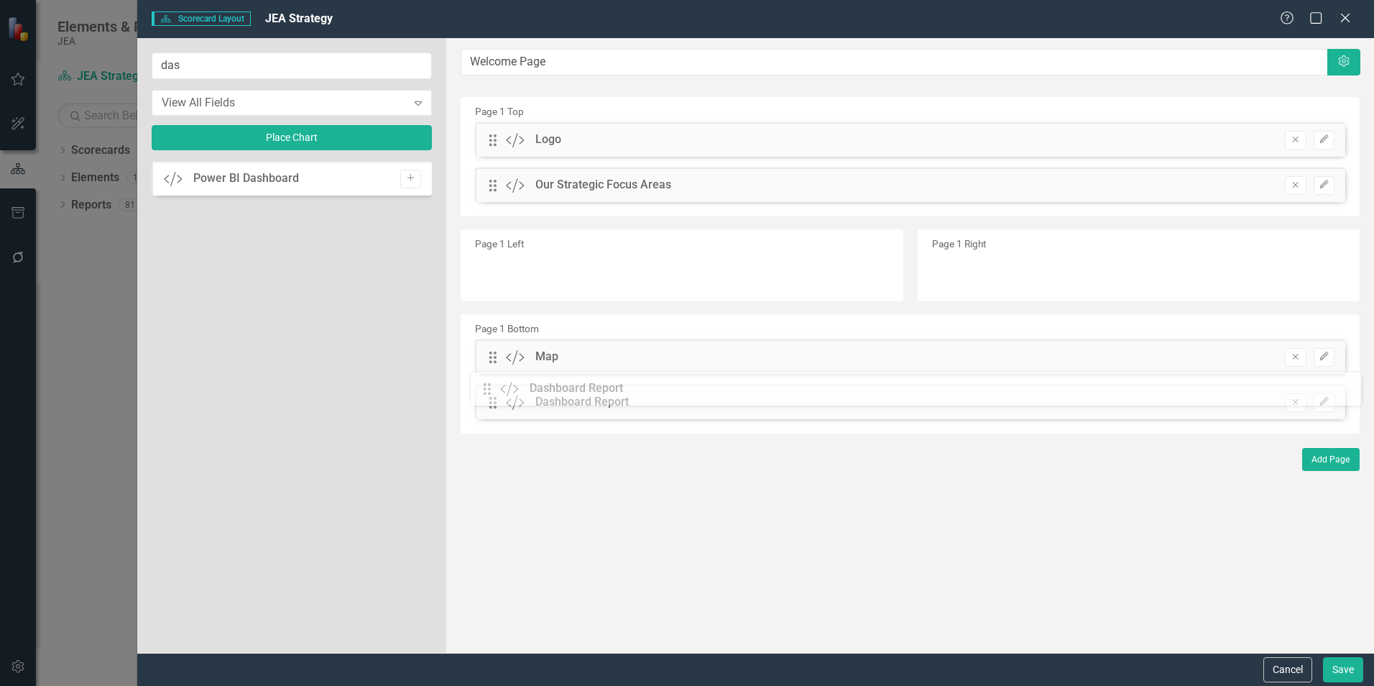
drag, startPoint x: 494, startPoint y: 142, endPoint x: 499, endPoint y: 392, distance: 250.1
click at [1338, 675] on button "Save" at bounding box center [1343, 669] width 40 height 25
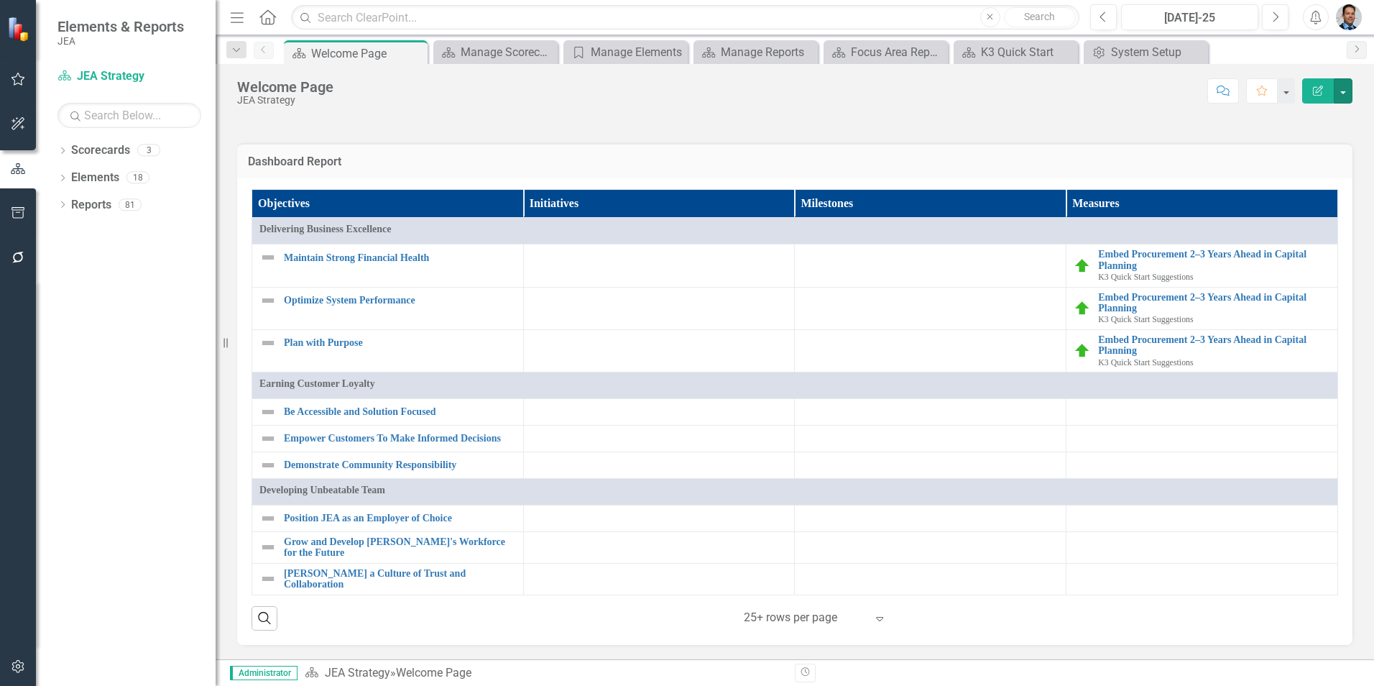
scroll to position [1355, 0]
click at [18, 668] on icon "button" at bounding box center [17, 666] width 12 height 13
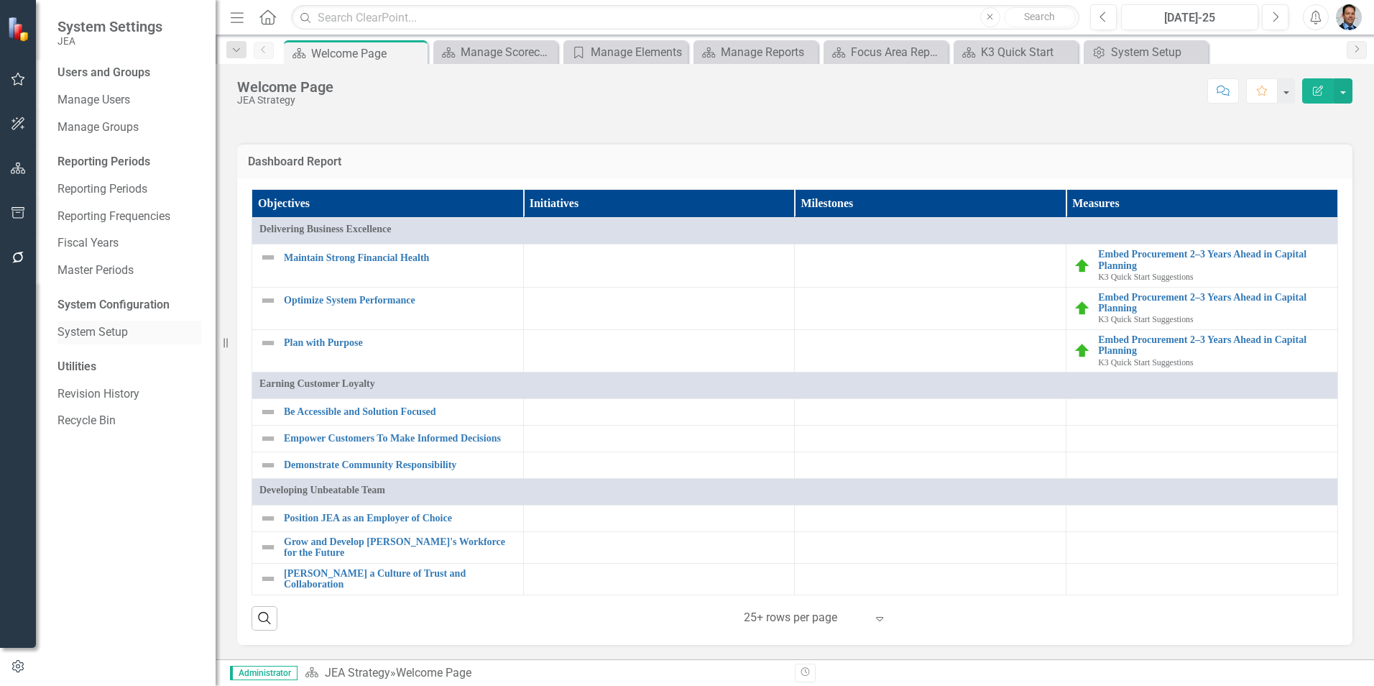
click at [78, 333] on link "System Setup" at bounding box center [129, 332] width 144 height 17
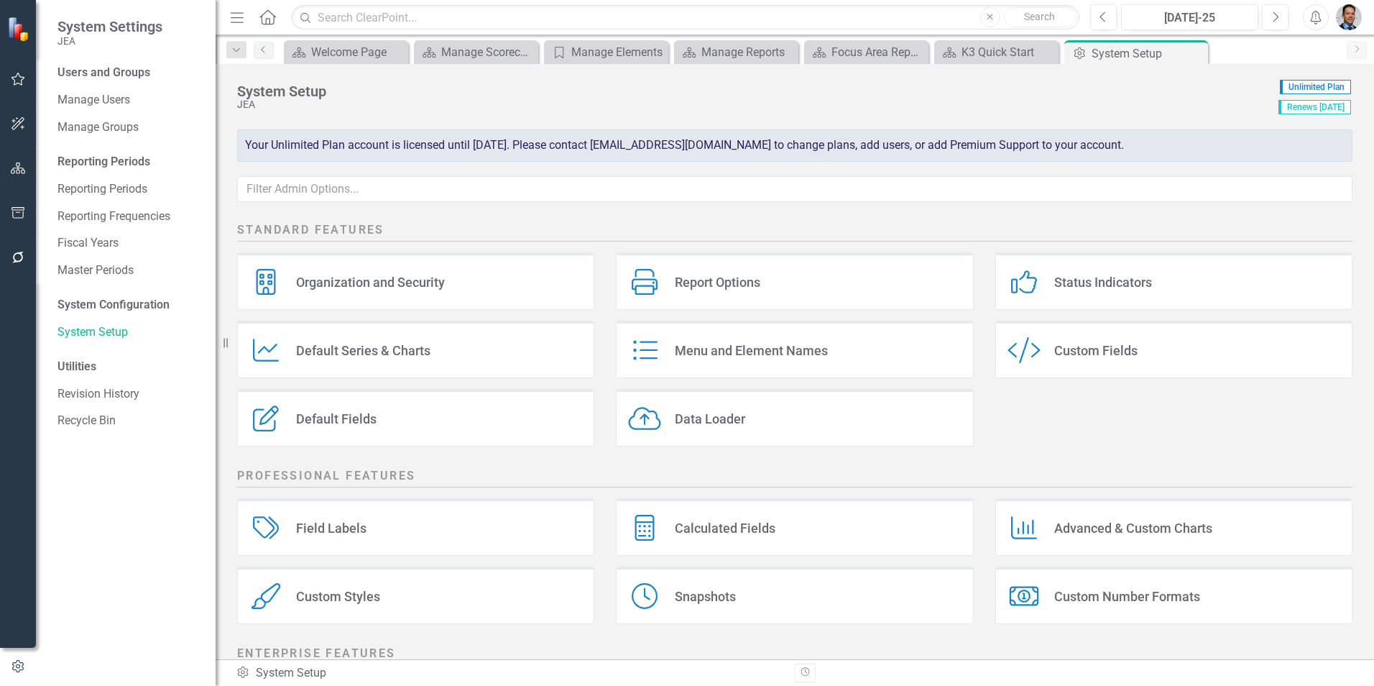
click at [1089, 341] on div "Custom Style Custom Fields" at bounding box center [1173, 348] width 357 height 57
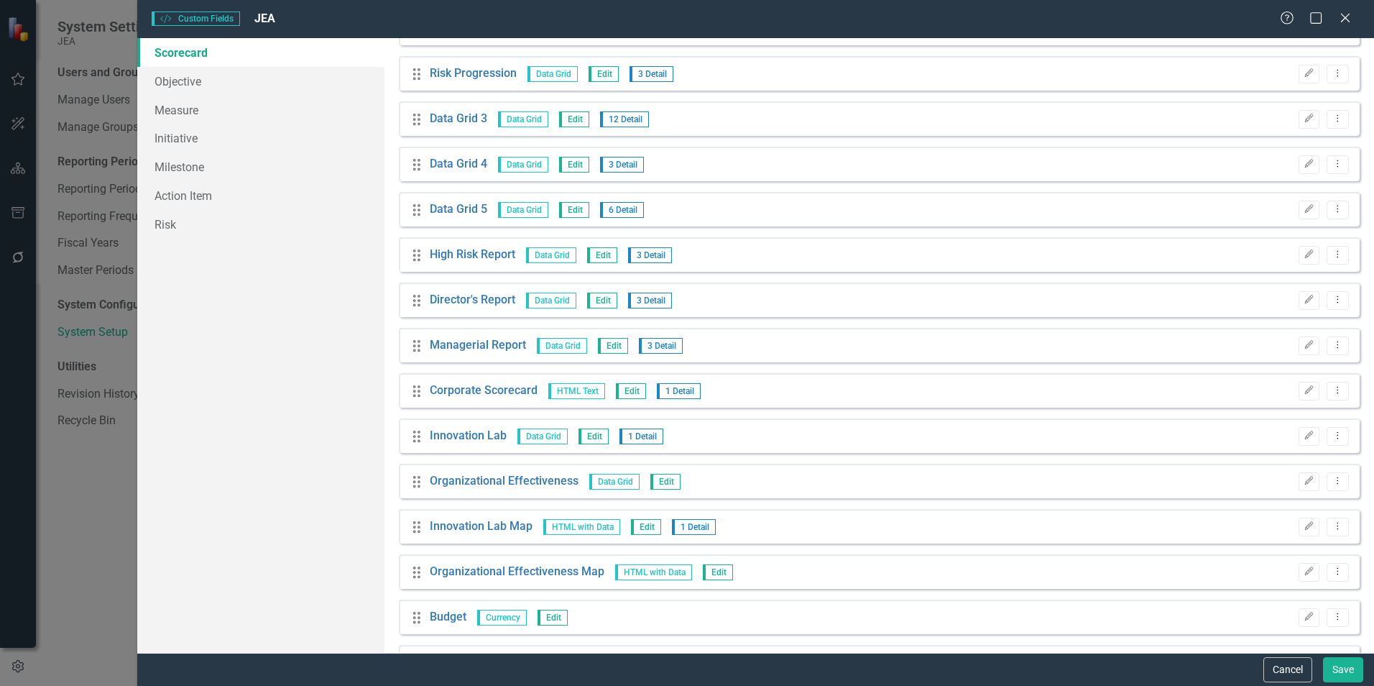
scroll to position [3937, 0]
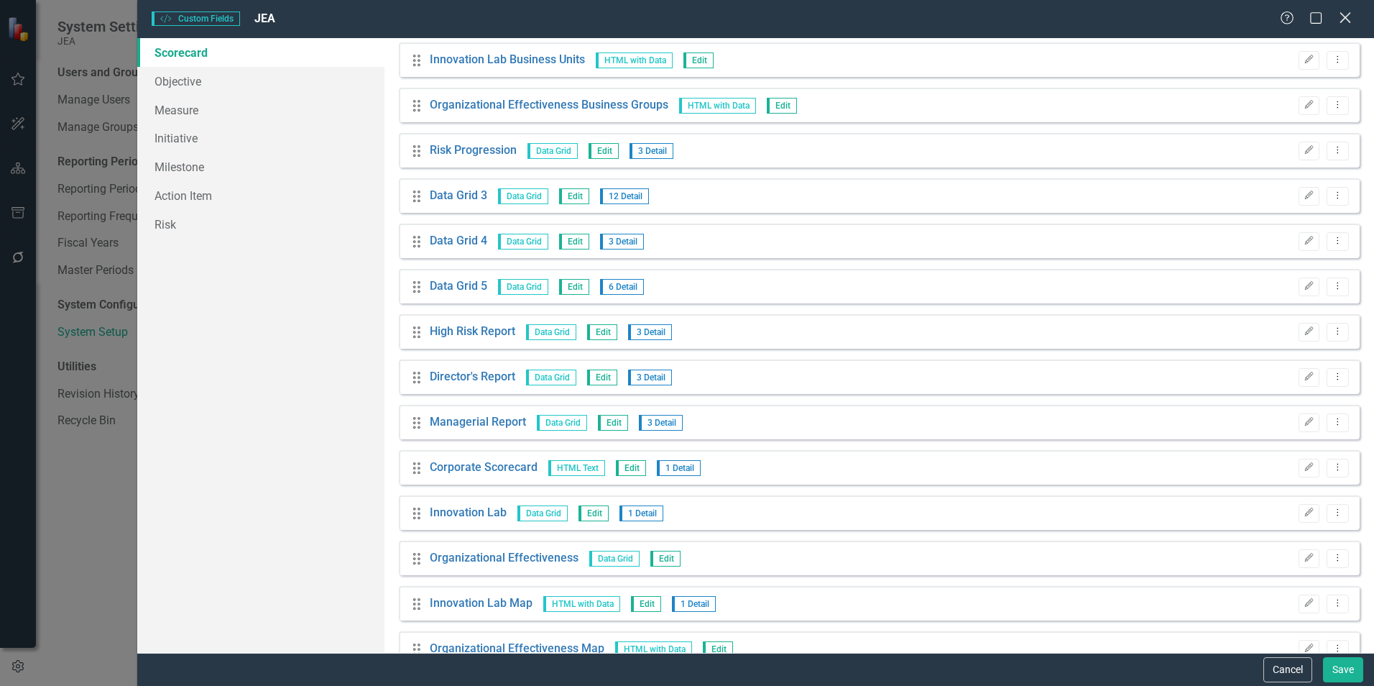
click at [1342, 15] on icon at bounding box center [1344, 17] width 11 height 11
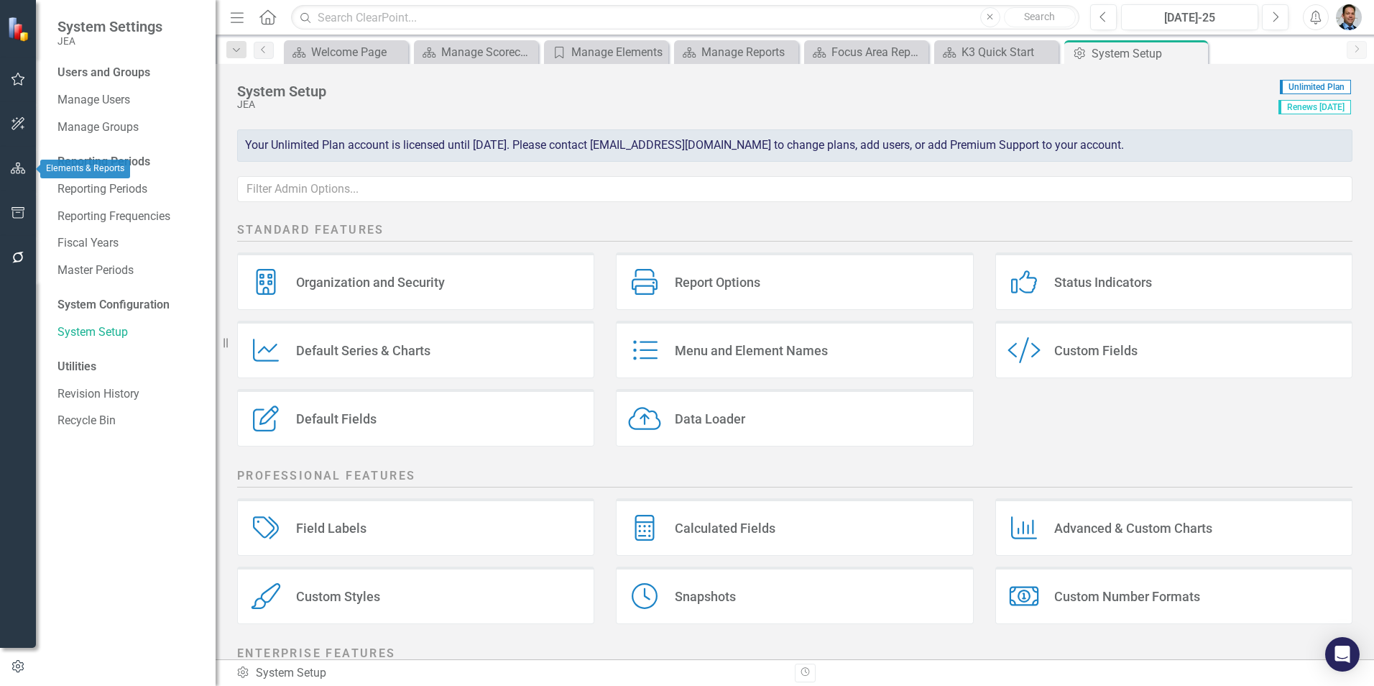
click at [17, 169] on icon "button" at bounding box center [18, 167] width 15 height 11
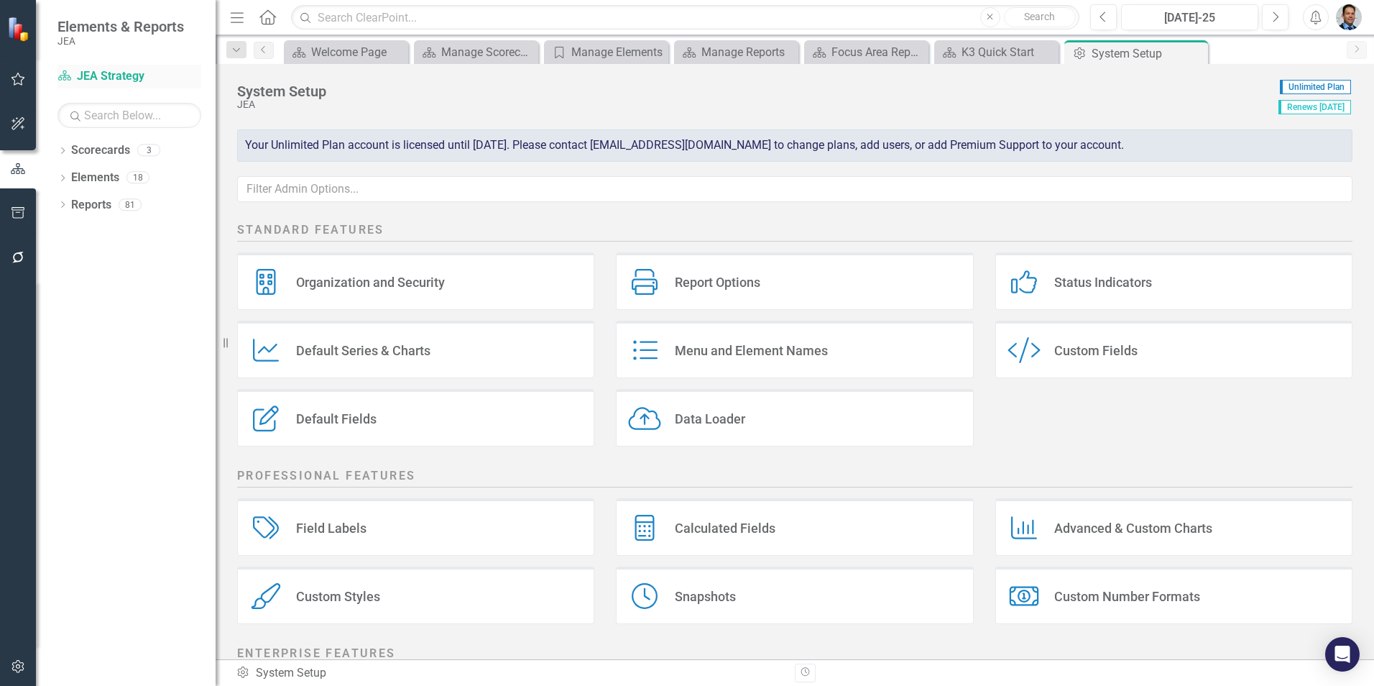
click at [117, 75] on link "Scorecard JEA Strategy" at bounding box center [129, 76] width 144 height 17
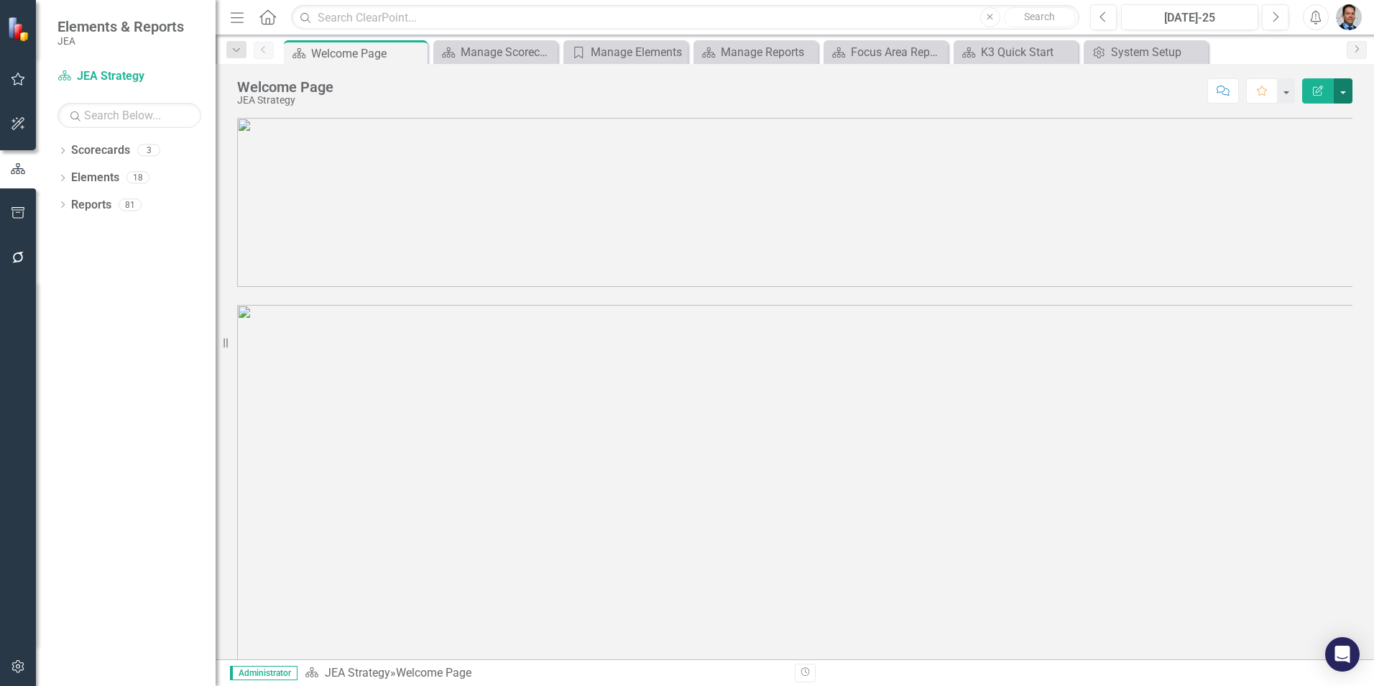
click at [1346, 93] on button "button" at bounding box center [1343, 90] width 19 height 25
click at [1311, 113] on link "Edit Edit Scorecard" at bounding box center [1293, 117] width 116 height 27
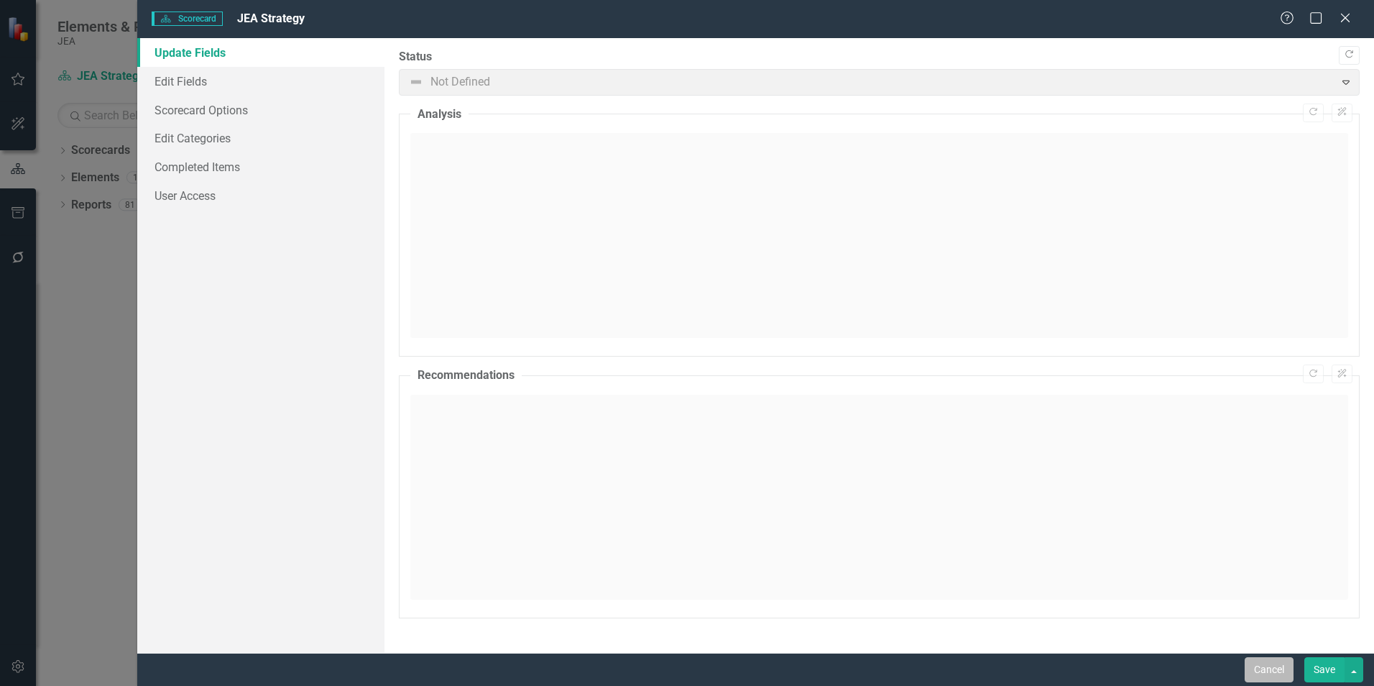
click at [1262, 663] on button "Cancel" at bounding box center [1269, 669] width 49 height 25
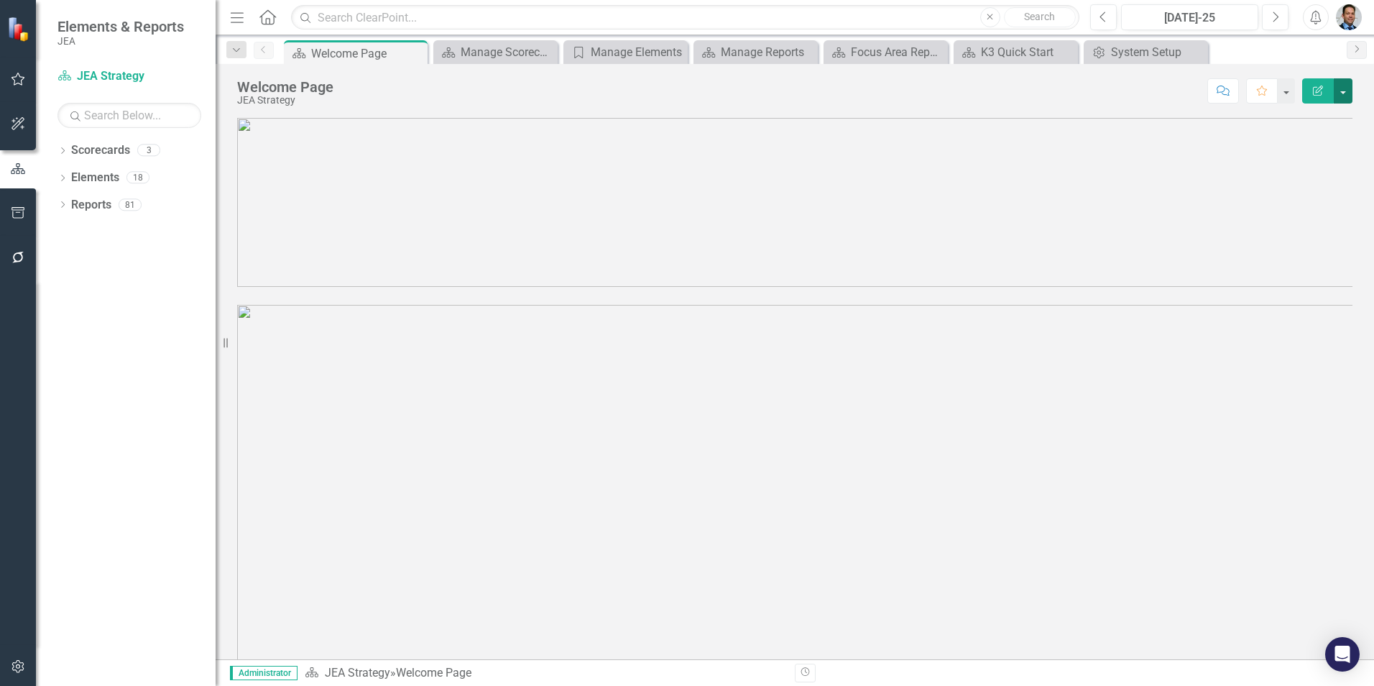
click at [1342, 91] on button "button" at bounding box center [1343, 90] width 19 height 25
click at [1323, 110] on link "Edit Edit Scorecard" at bounding box center [1293, 117] width 116 height 27
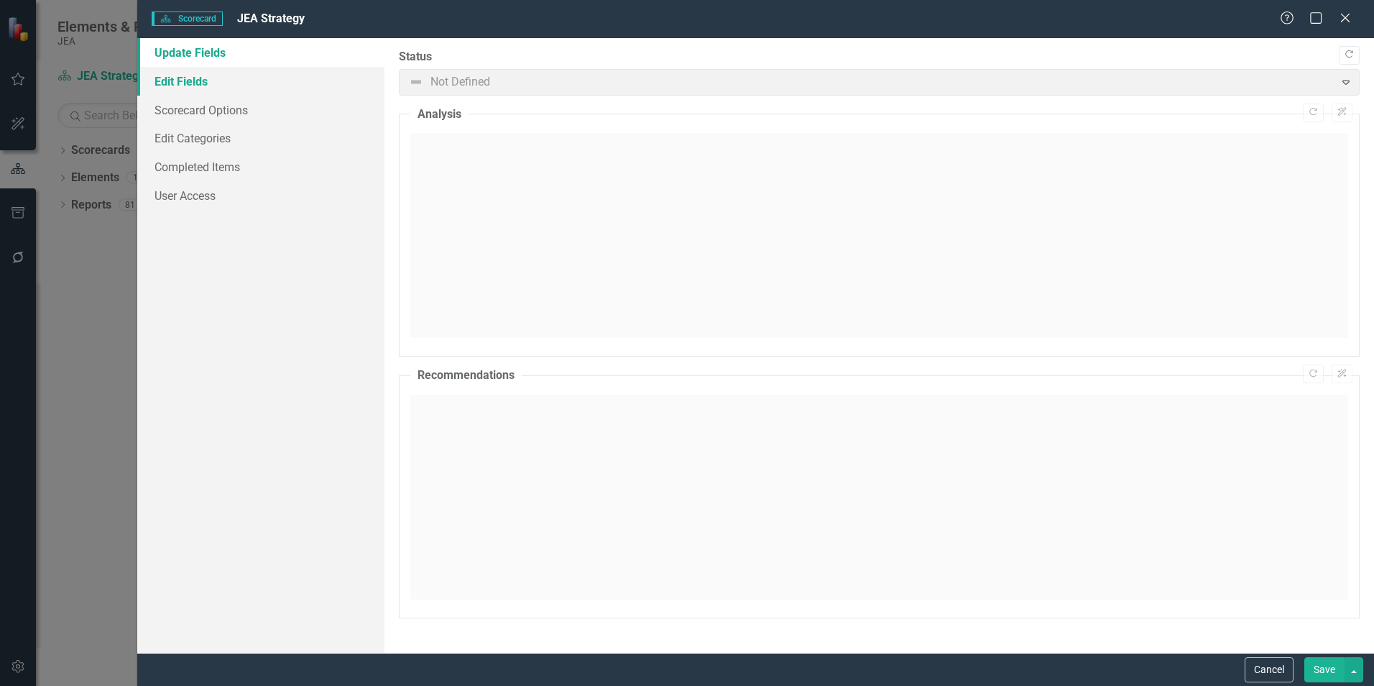
click at [188, 86] on link "Edit Fields" at bounding box center [260, 81] width 247 height 29
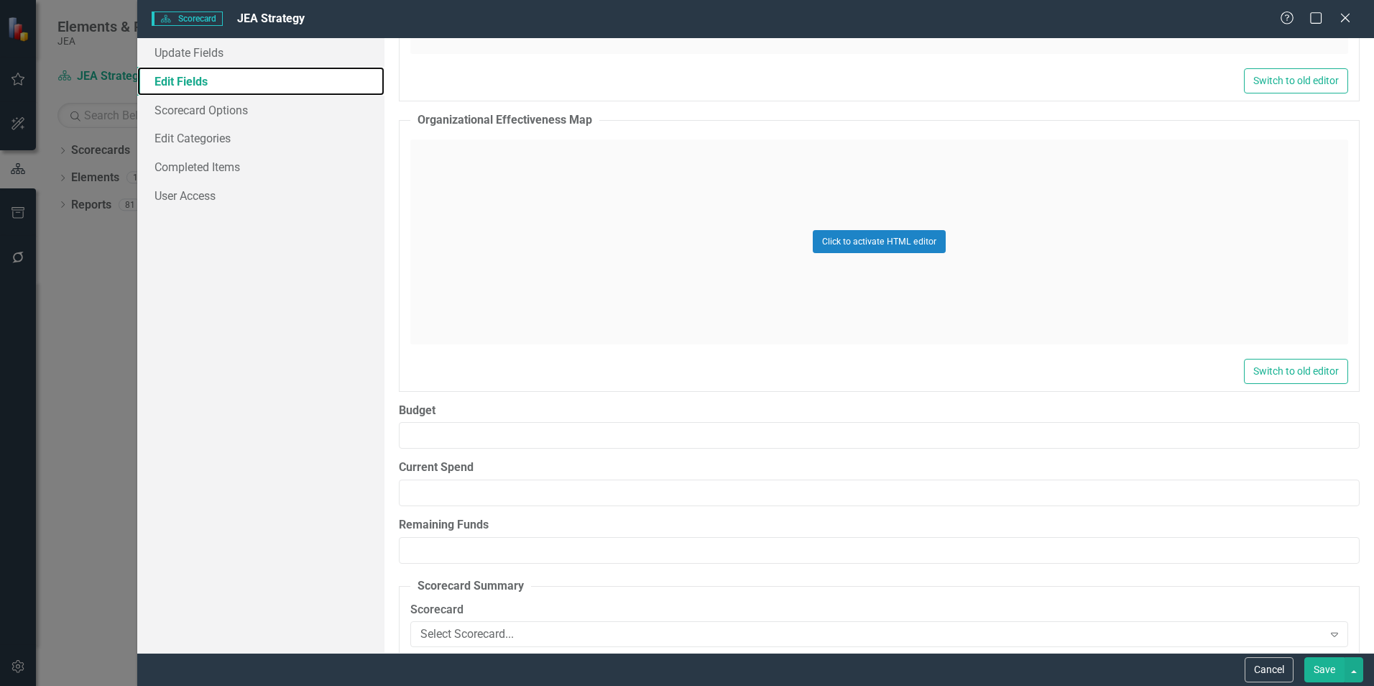
scroll to position [23970, 0]
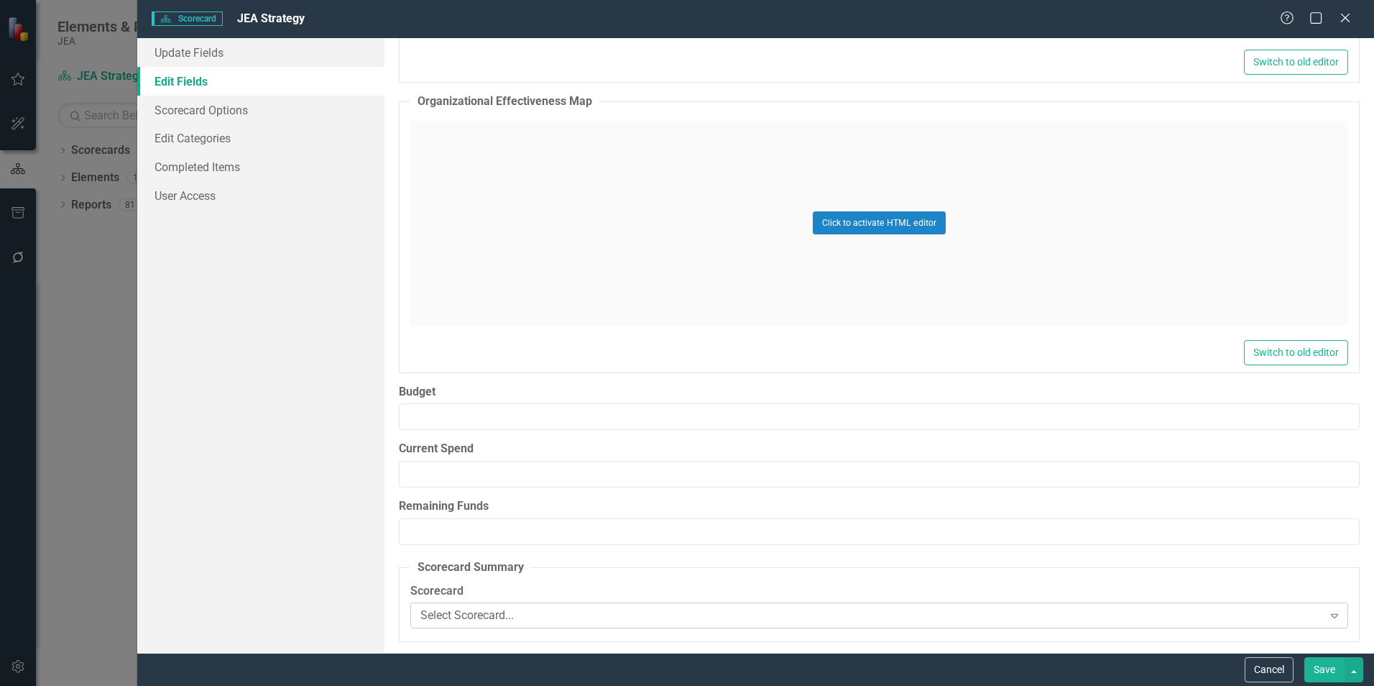
click at [714, 618] on div "Select Scorecard..." at bounding box center [871, 615] width 902 height 17
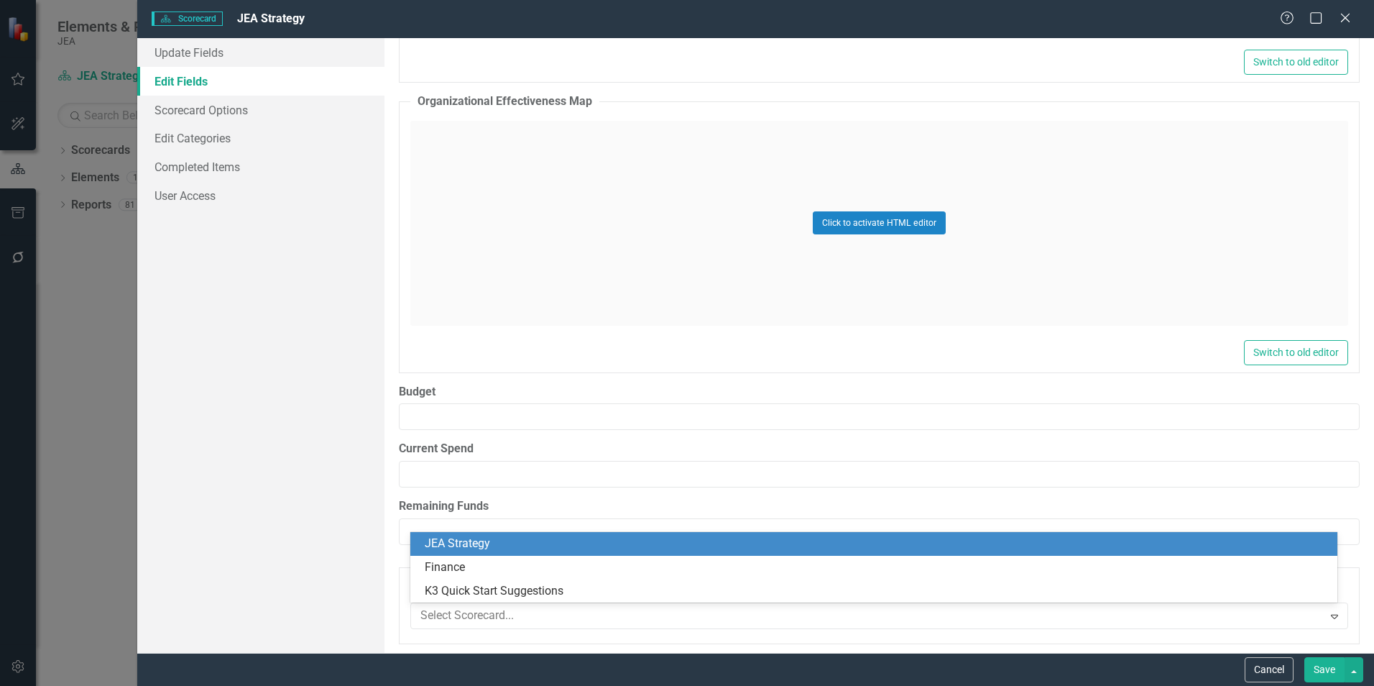
click at [663, 544] on div "JEA Strategy" at bounding box center [877, 543] width 904 height 17
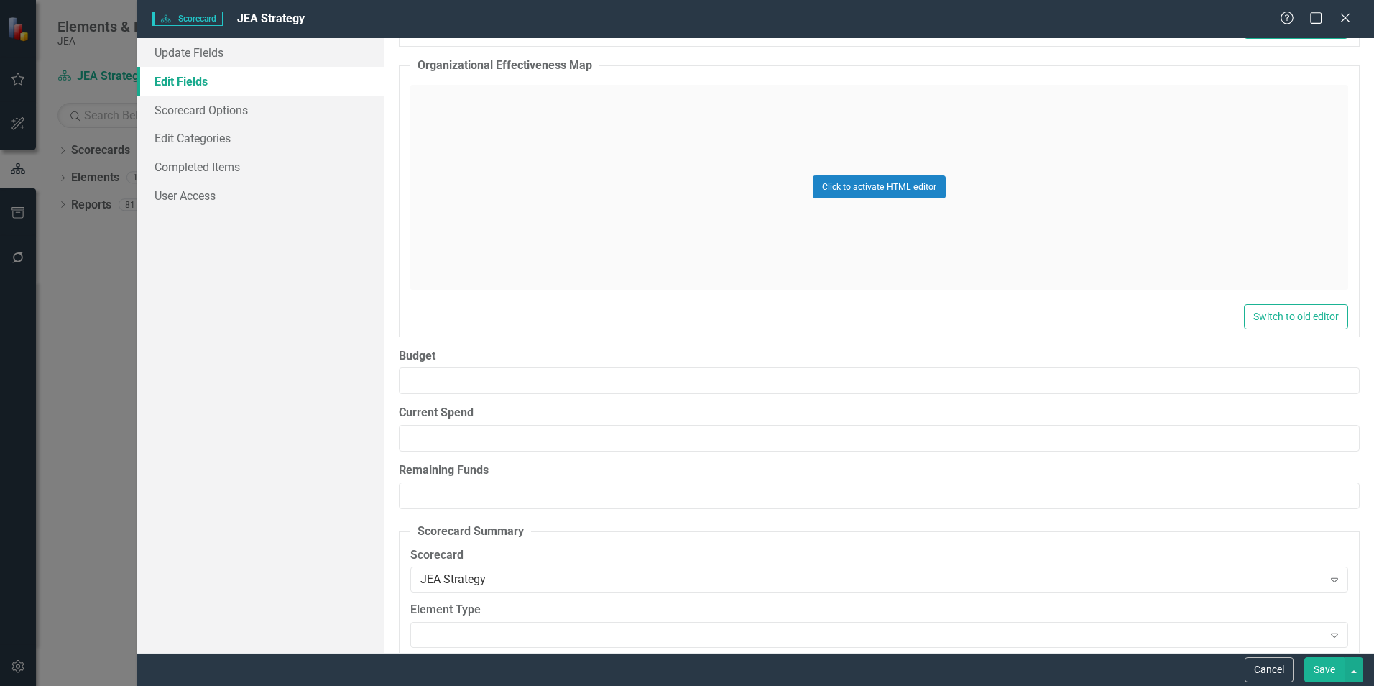
scroll to position [24026, 0]
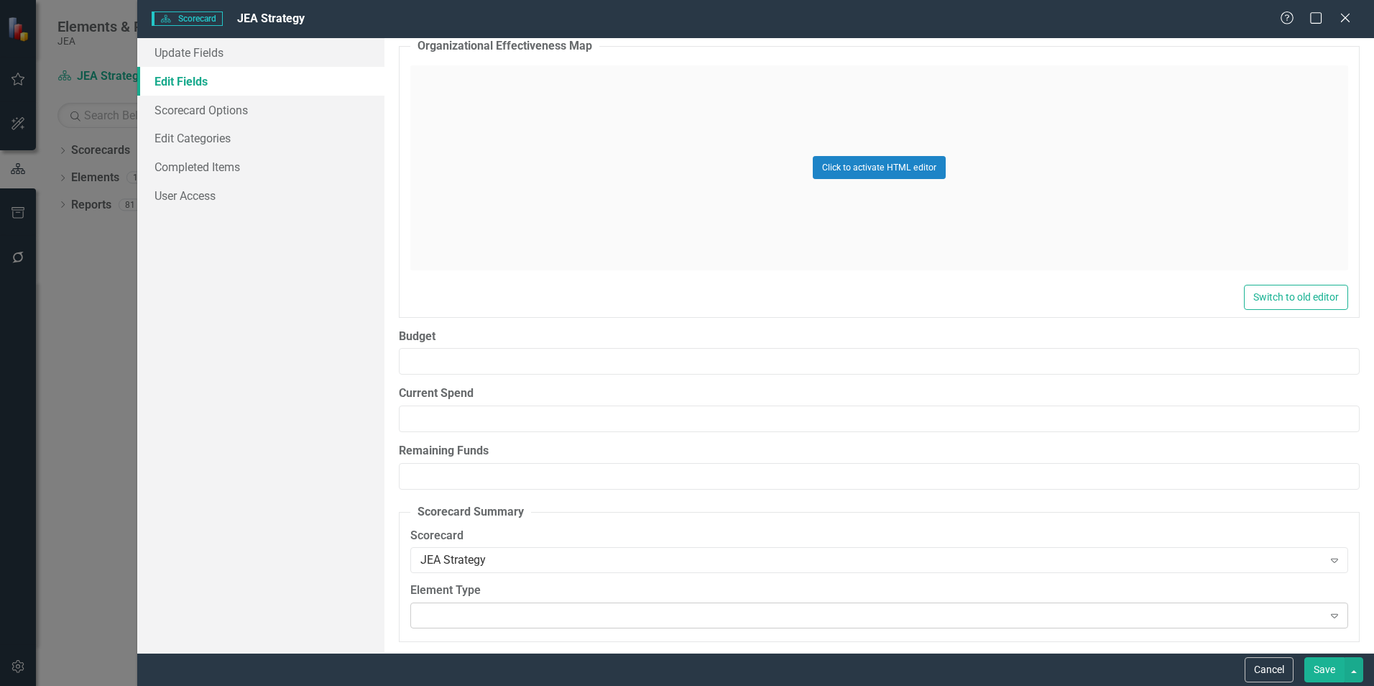
click at [663, 624] on div "Expand" at bounding box center [879, 615] width 938 height 26
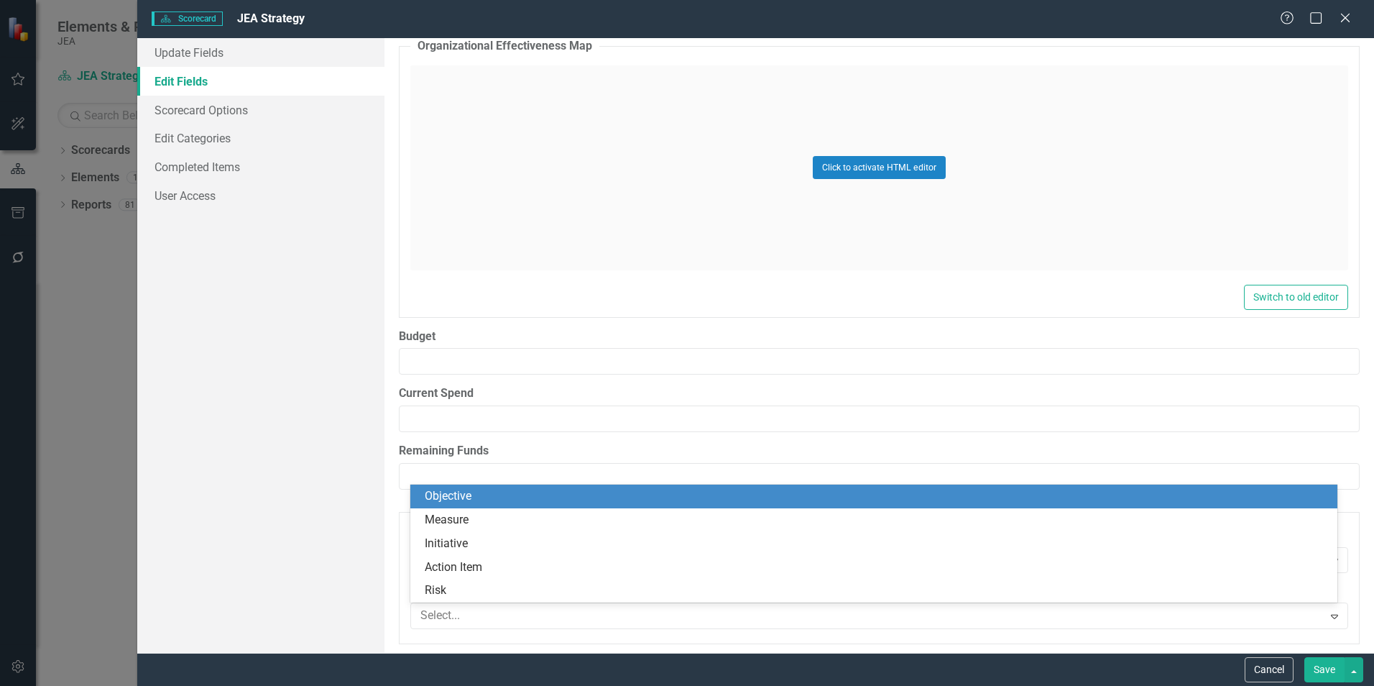
click at [662, 499] on div "Objective" at bounding box center [877, 496] width 904 height 17
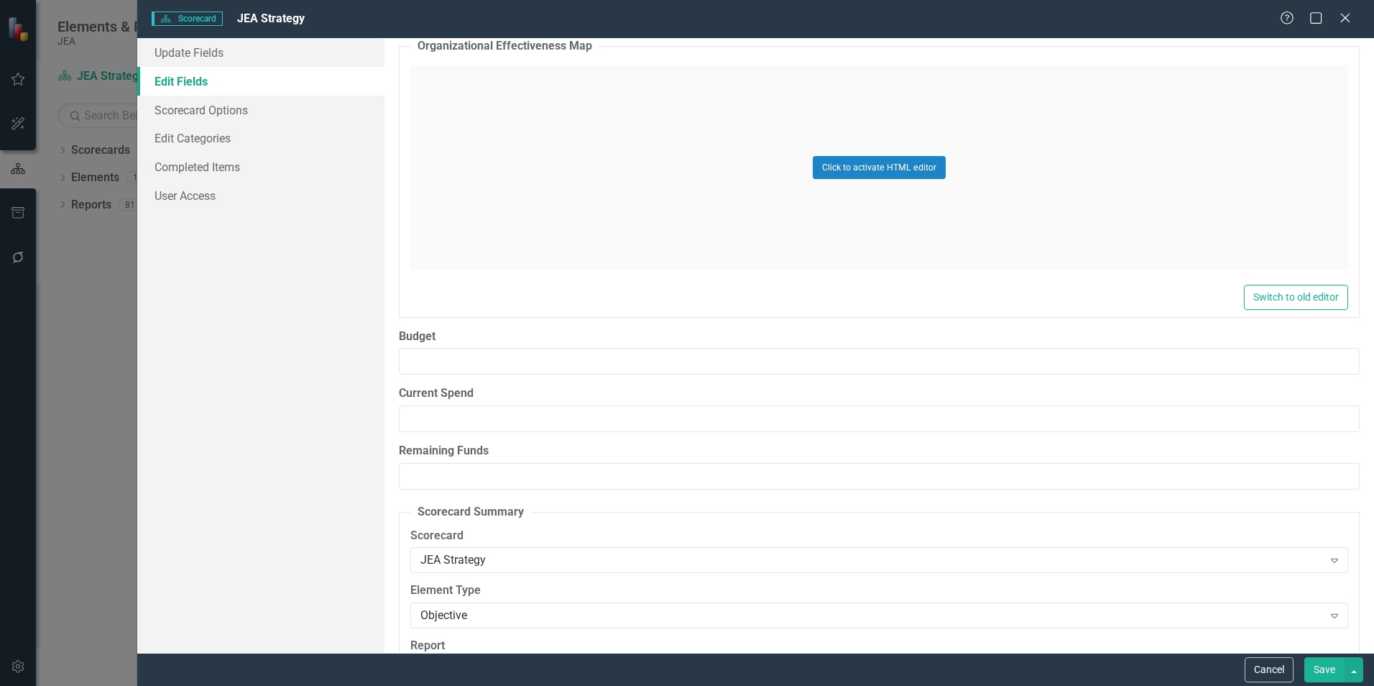
scroll to position [24081, 0]
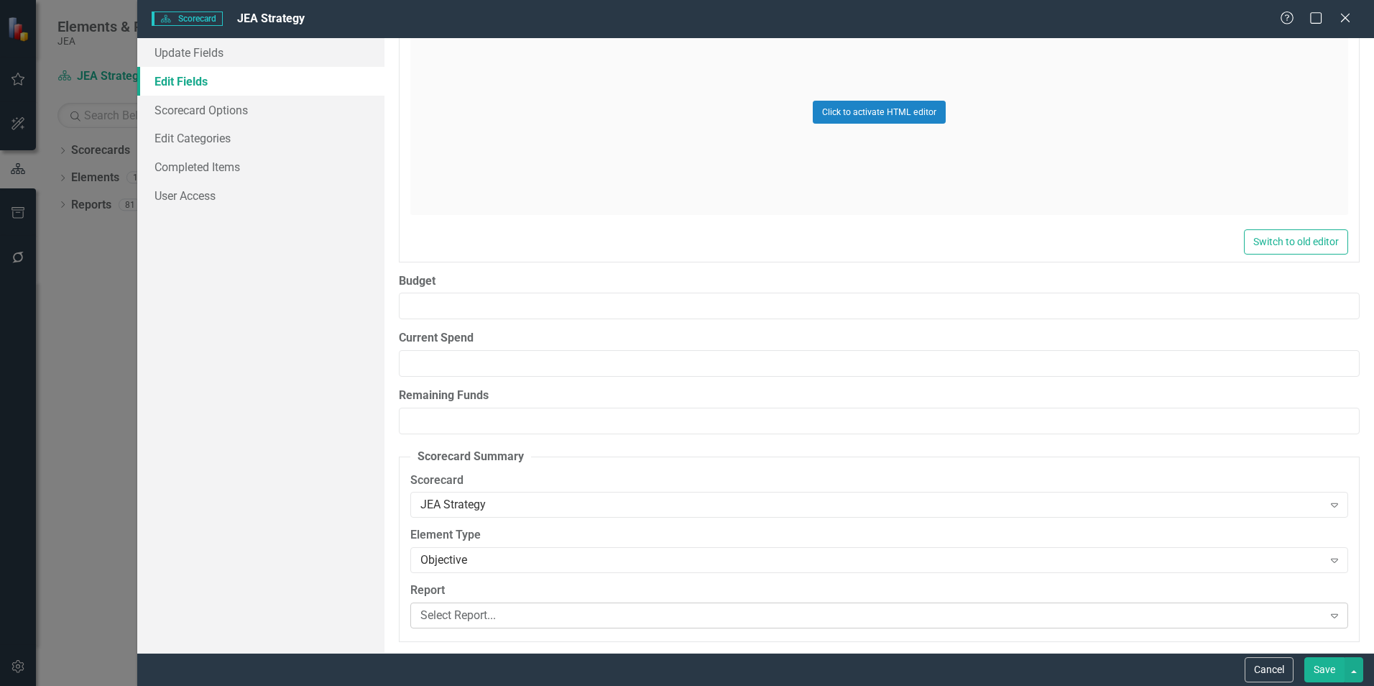
click at [657, 622] on div "Select Report..." at bounding box center [871, 615] width 902 height 17
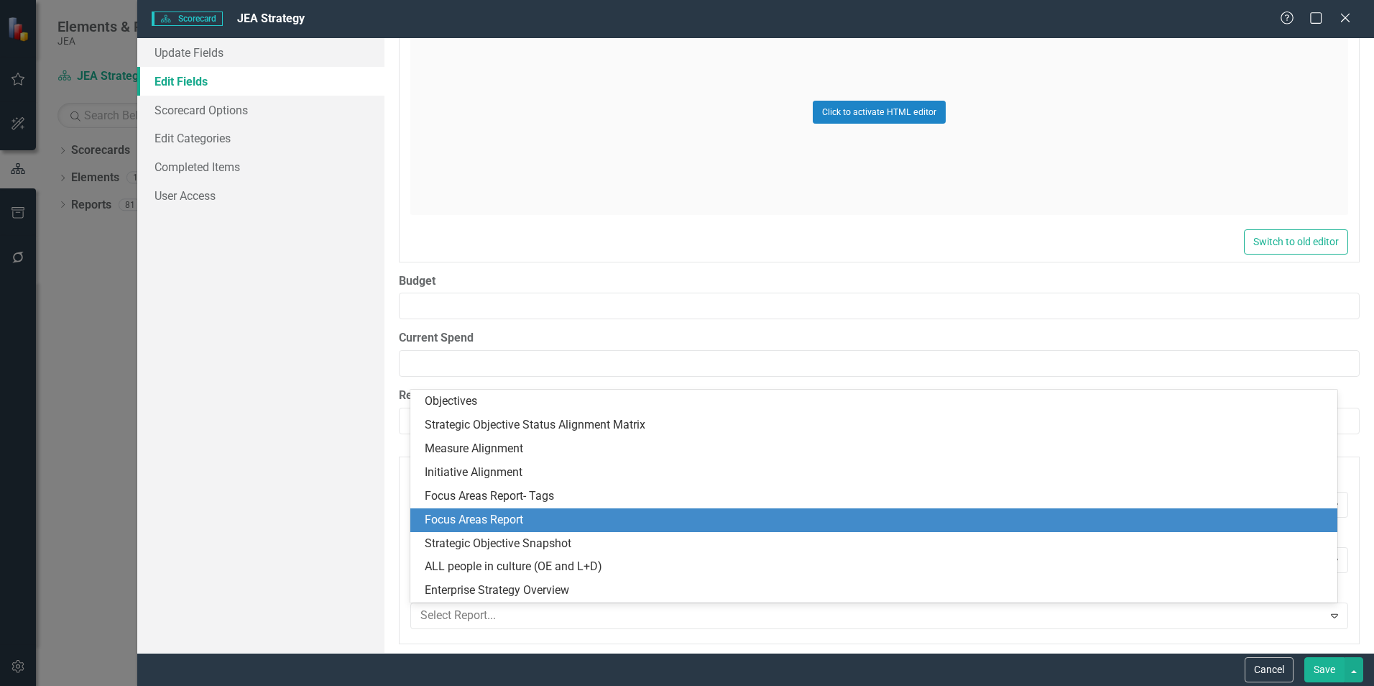
click at [470, 524] on div "Focus Areas Report" at bounding box center [877, 520] width 904 height 17
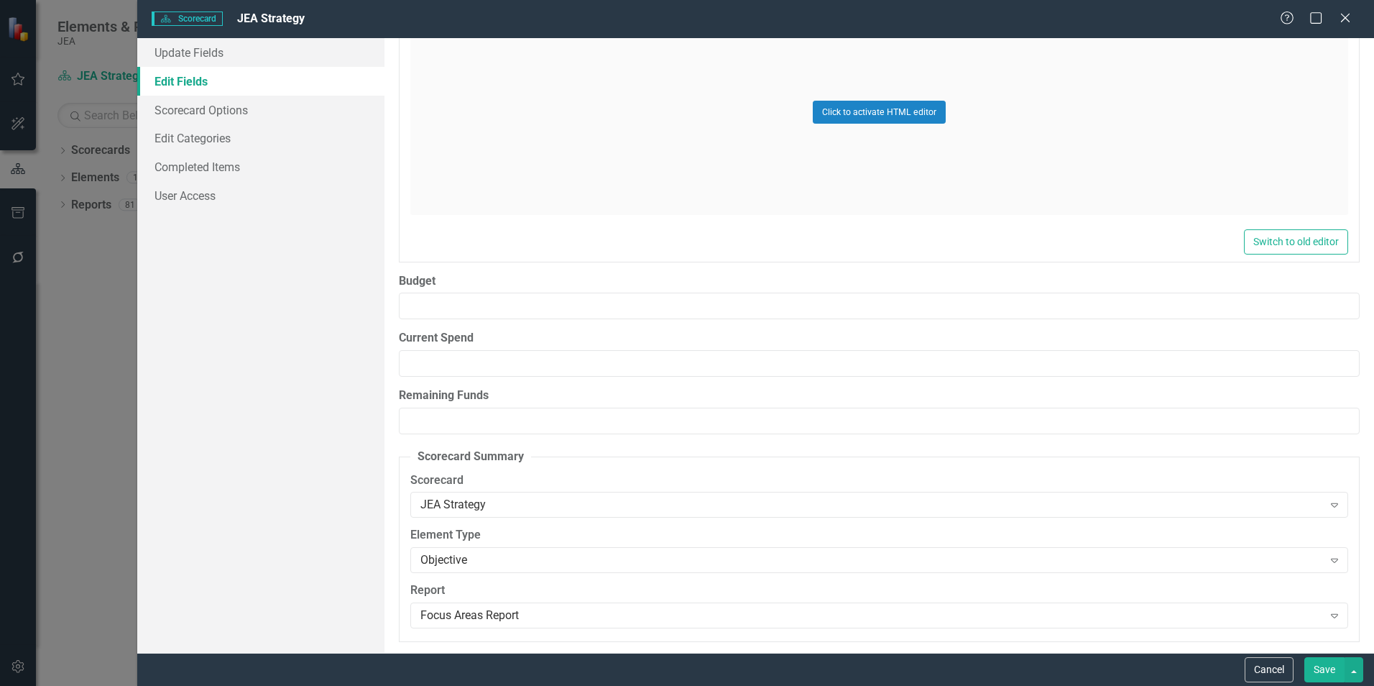
click at [1315, 671] on button "Save" at bounding box center [1324, 669] width 40 height 25
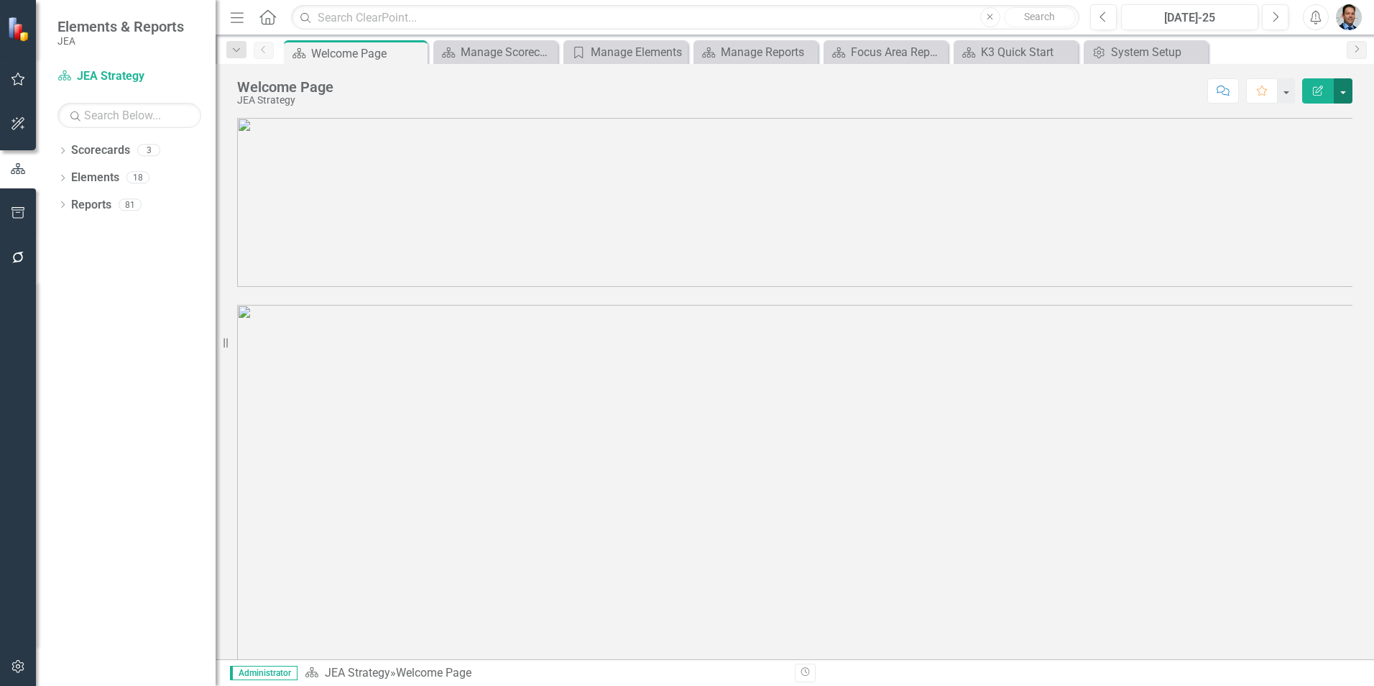
click at [1345, 90] on button "button" at bounding box center [1343, 90] width 19 height 25
click at [1274, 149] on link "Edit Report Edit Layout" at bounding box center [1293, 144] width 116 height 27
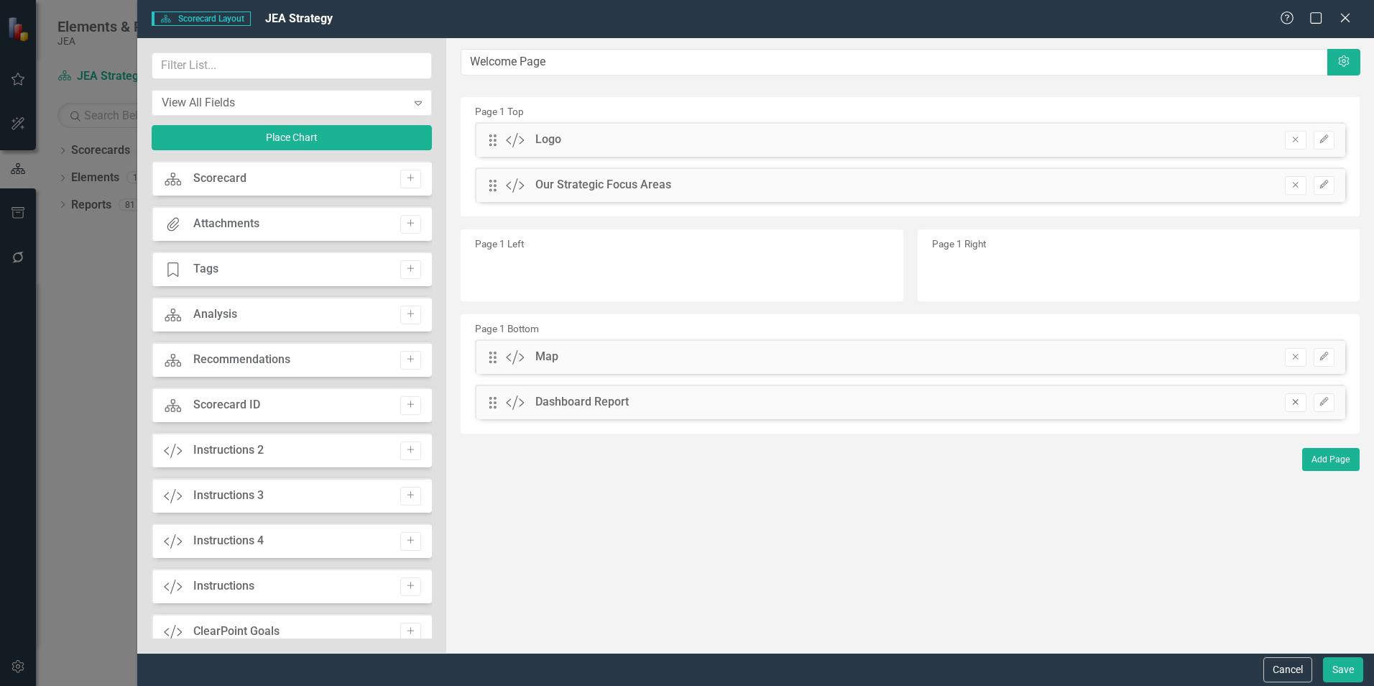
click at [1296, 403] on icon "Remove" at bounding box center [1295, 401] width 11 height 9
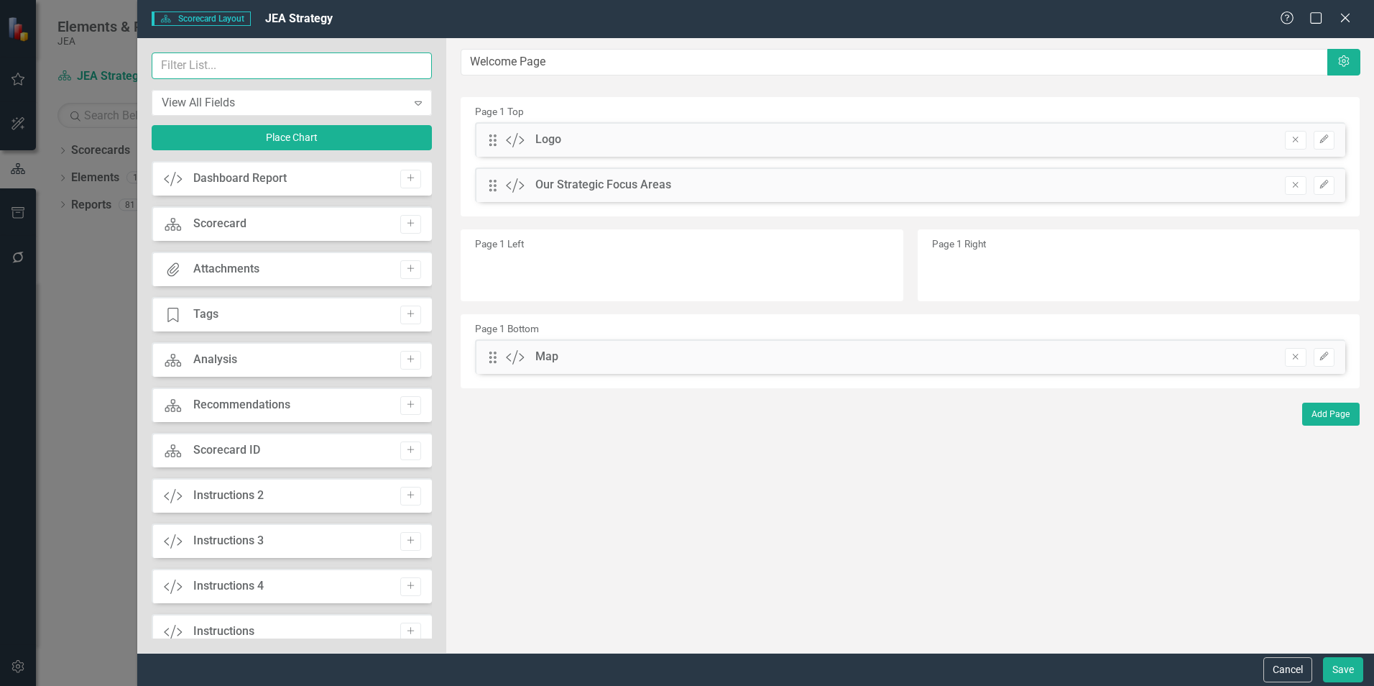
click at [245, 63] on input "text" at bounding box center [292, 65] width 280 height 27
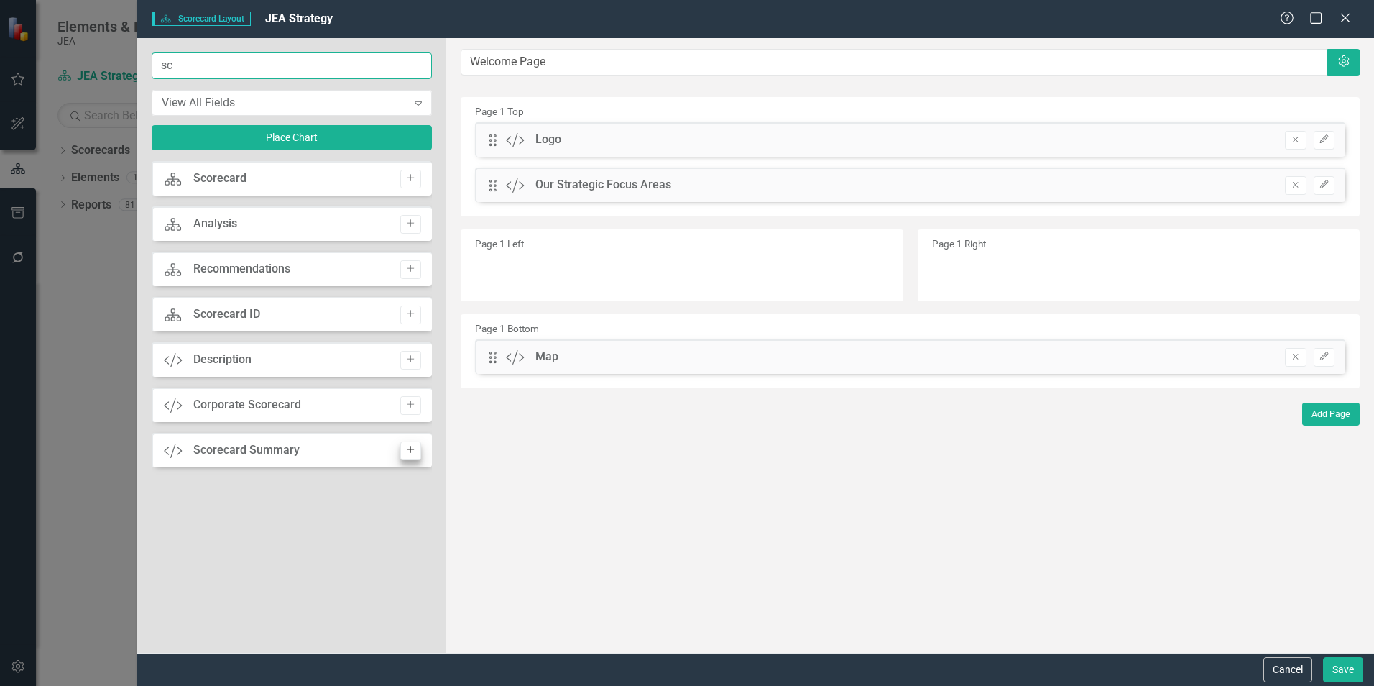
type input "sc"
click at [402, 448] on button "Add" at bounding box center [410, 450] width 21 height 19
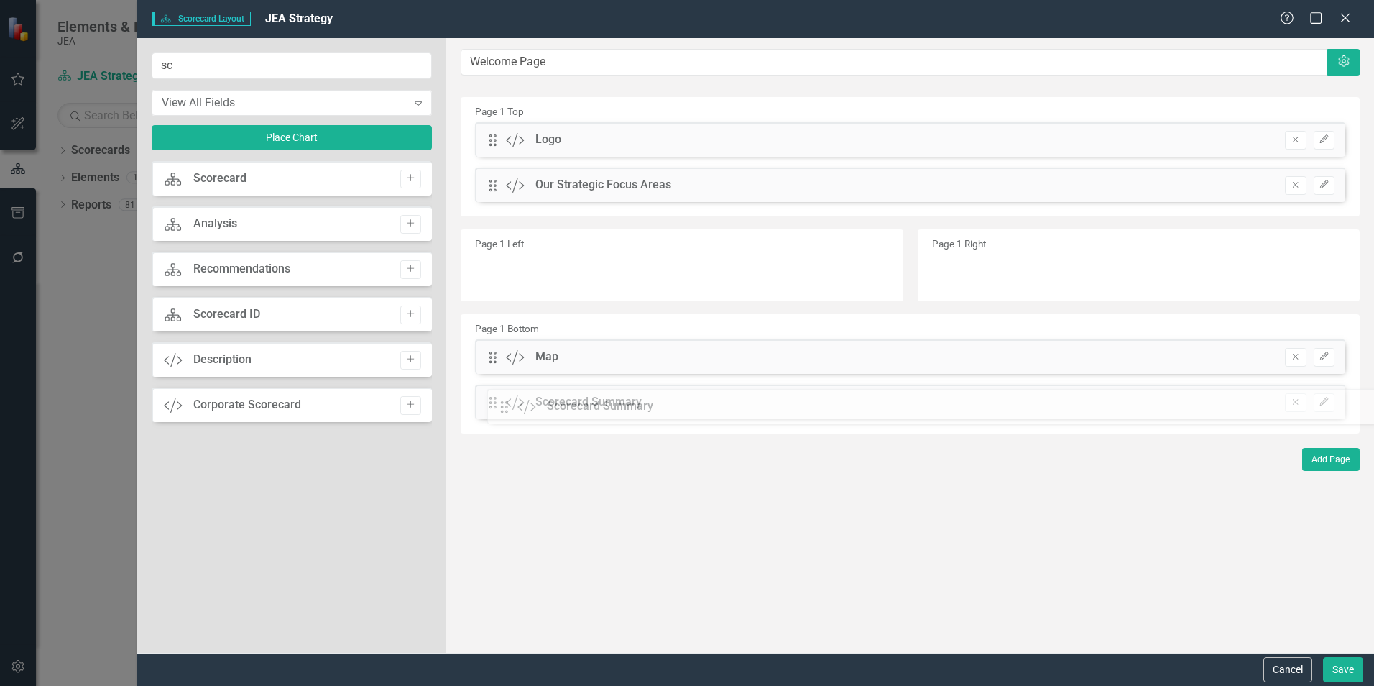
drag, startPoint x: 497, startPoint y: 144, endPoint x: 520, endPoint y: 410, distance: 267.5
click at [1346, 667] on button "Save" at bounding box center [1343, 669] width 40 height 25
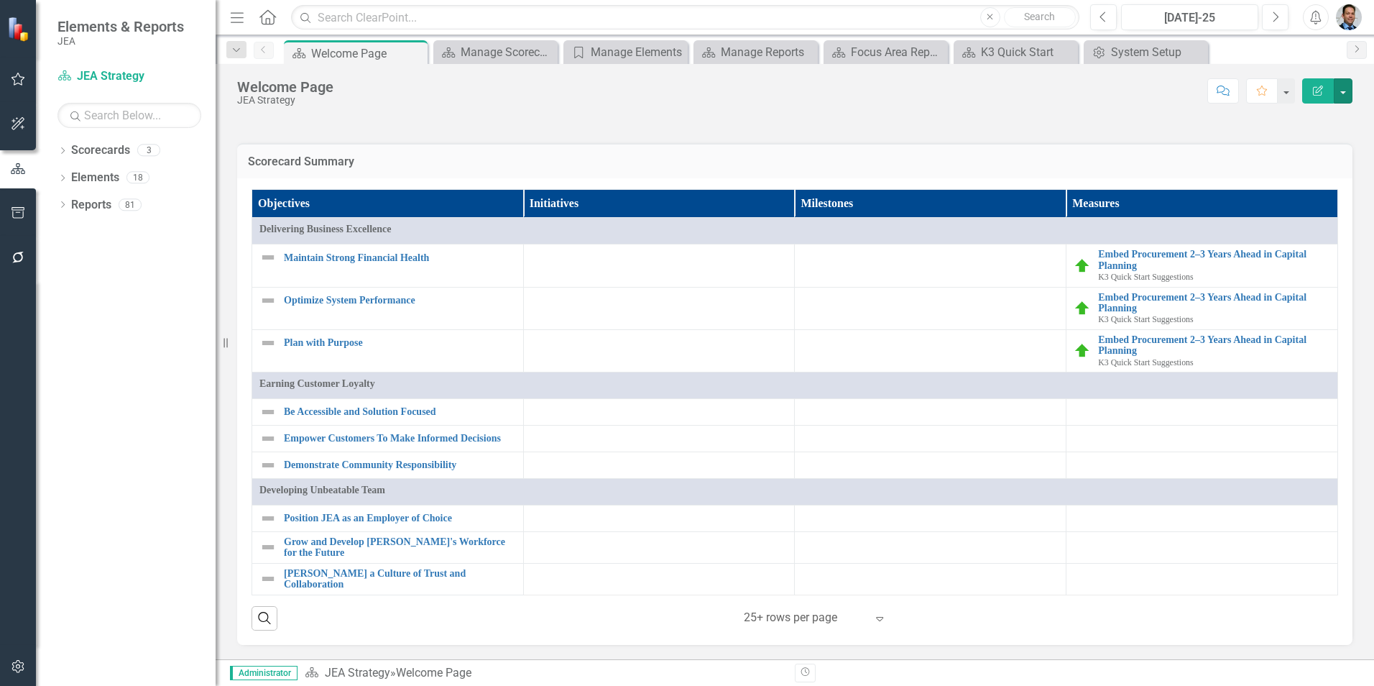
scroll to position [1355, 0]
click at [101, 203] on link "Reports" at bounding box center [91, 205] width 40 height 17
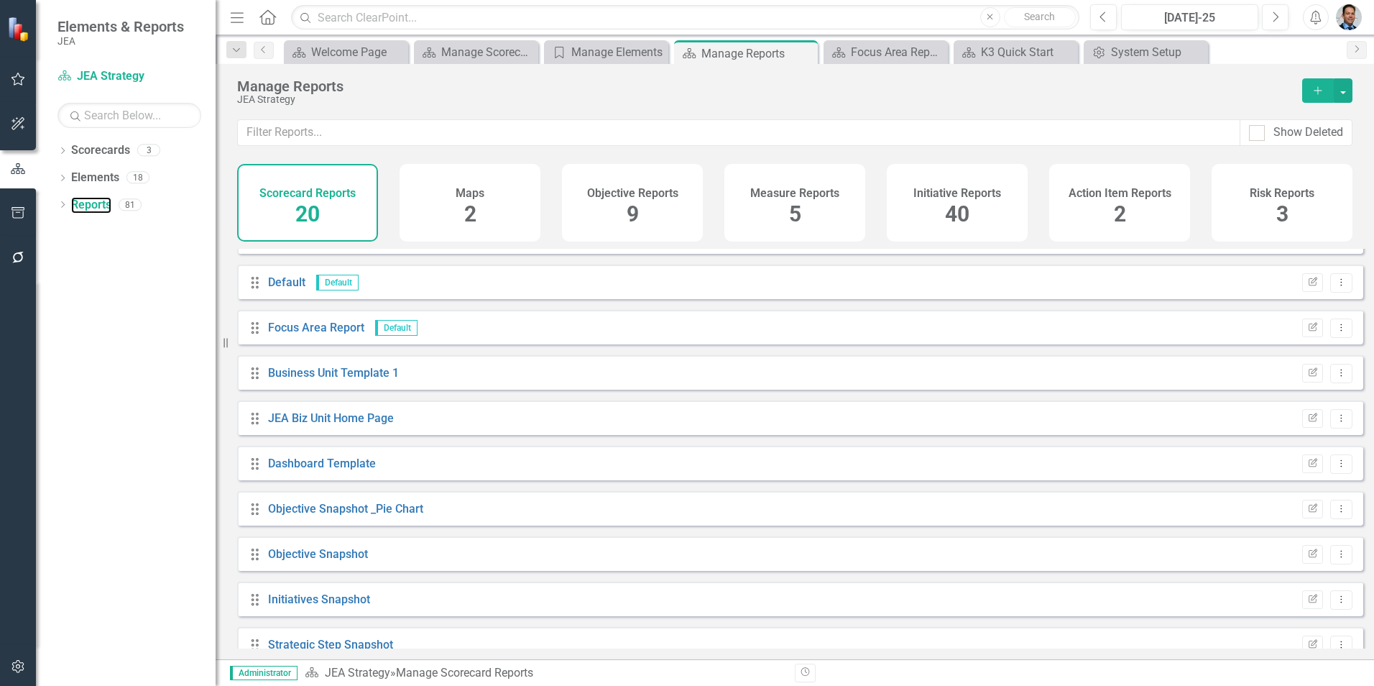
scroll to position [3, 0]
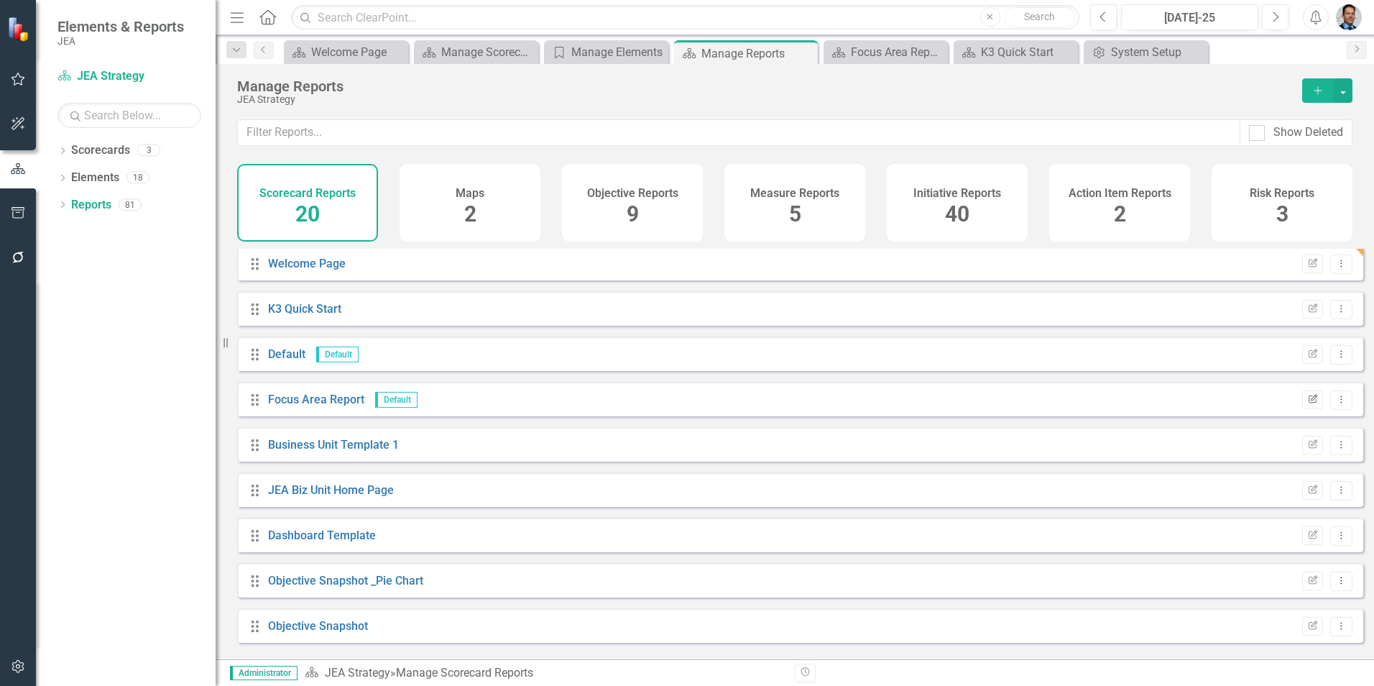
click at [1309, 402] on icon "button" at bounding box center [1313, 398] width 9 height 9
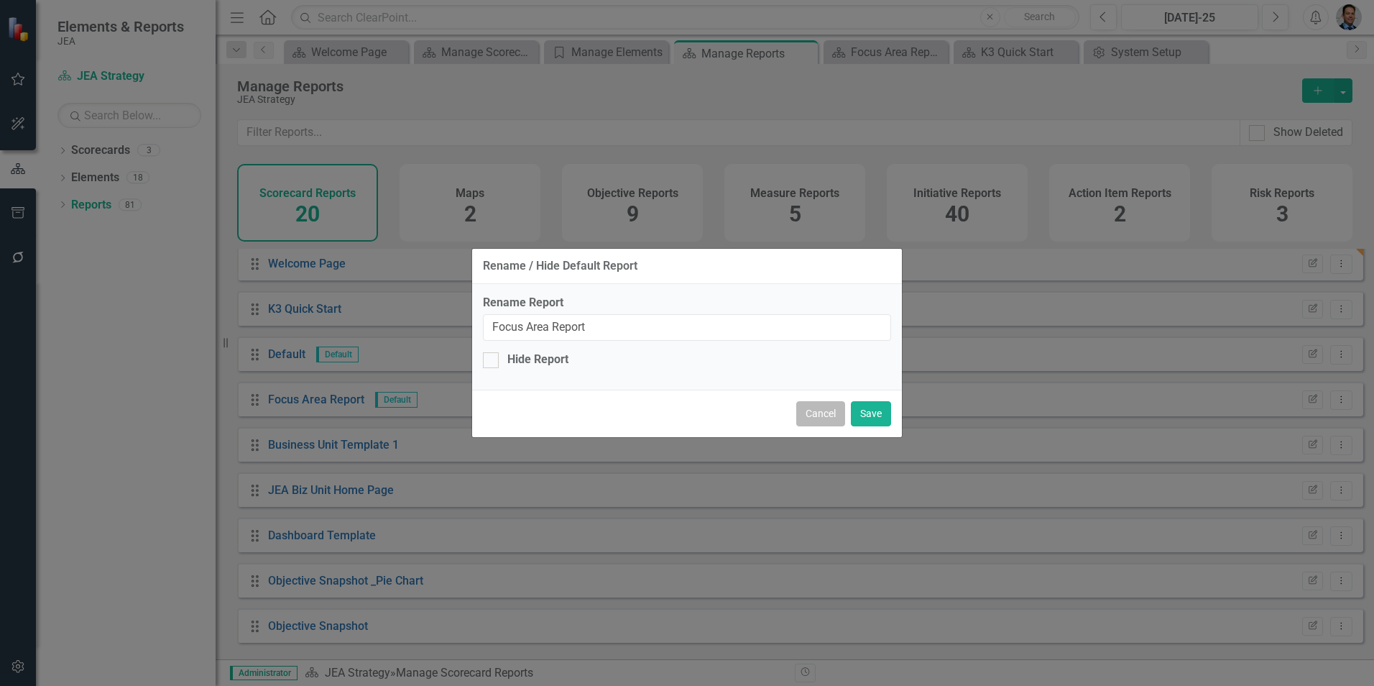
click at [821, 416] on button "Cancel" at bounding box center [820, 413] width 49 height 25
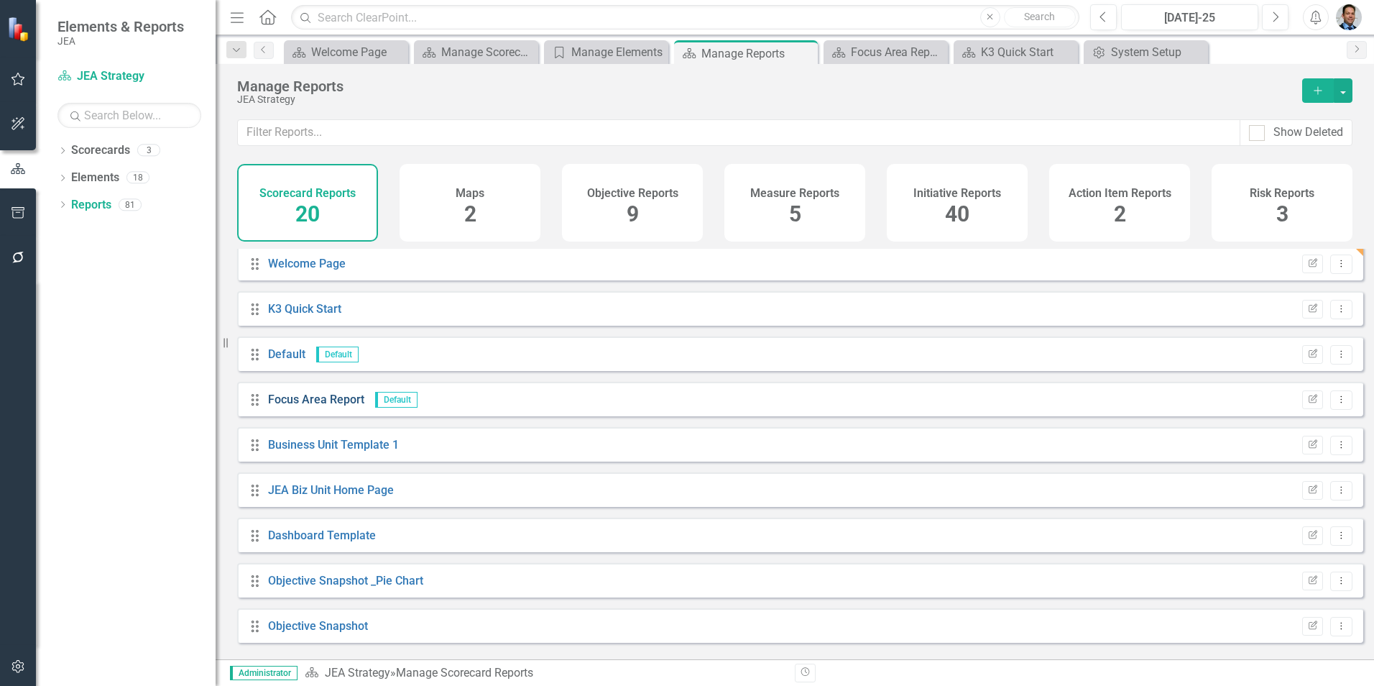
click at [307, 406] on link "Focus Area Report" at bounding box center [316, 399] width 96 height 14
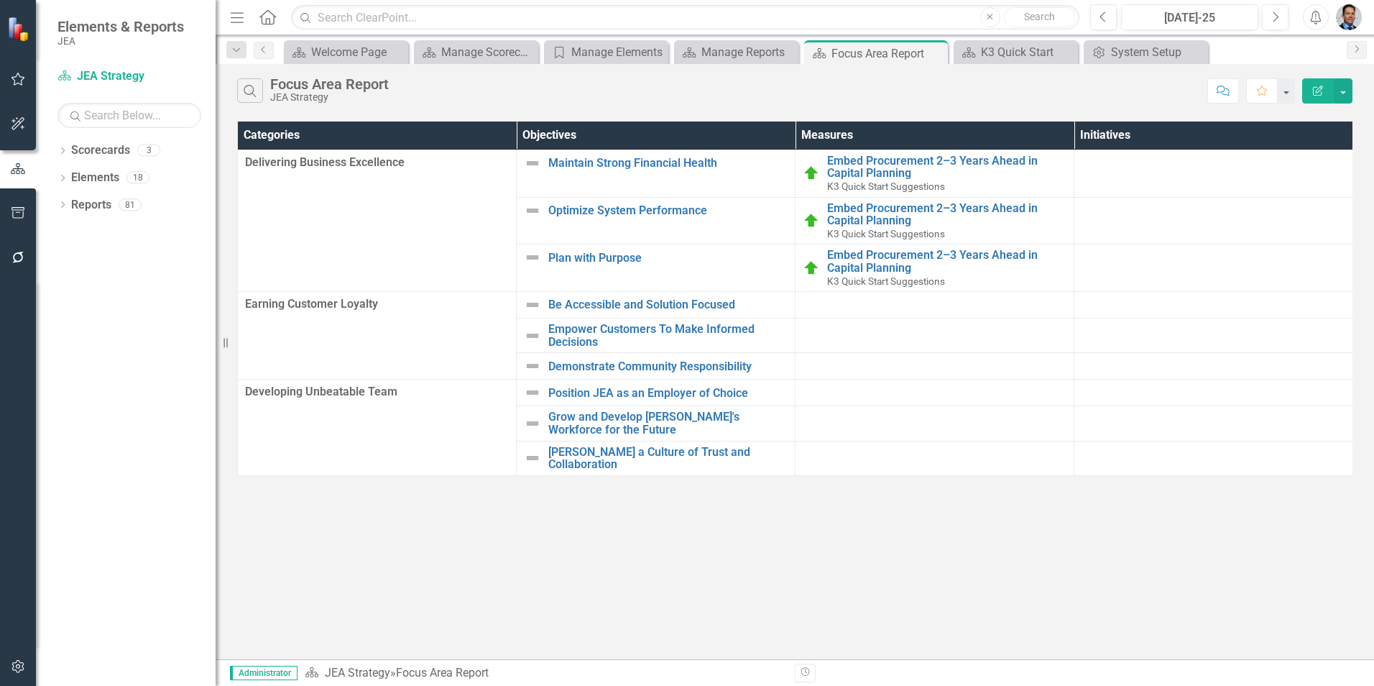
click at [1319, 90] on icon "Edit Report" at bounding box center [1317, 91] width 13 height 10
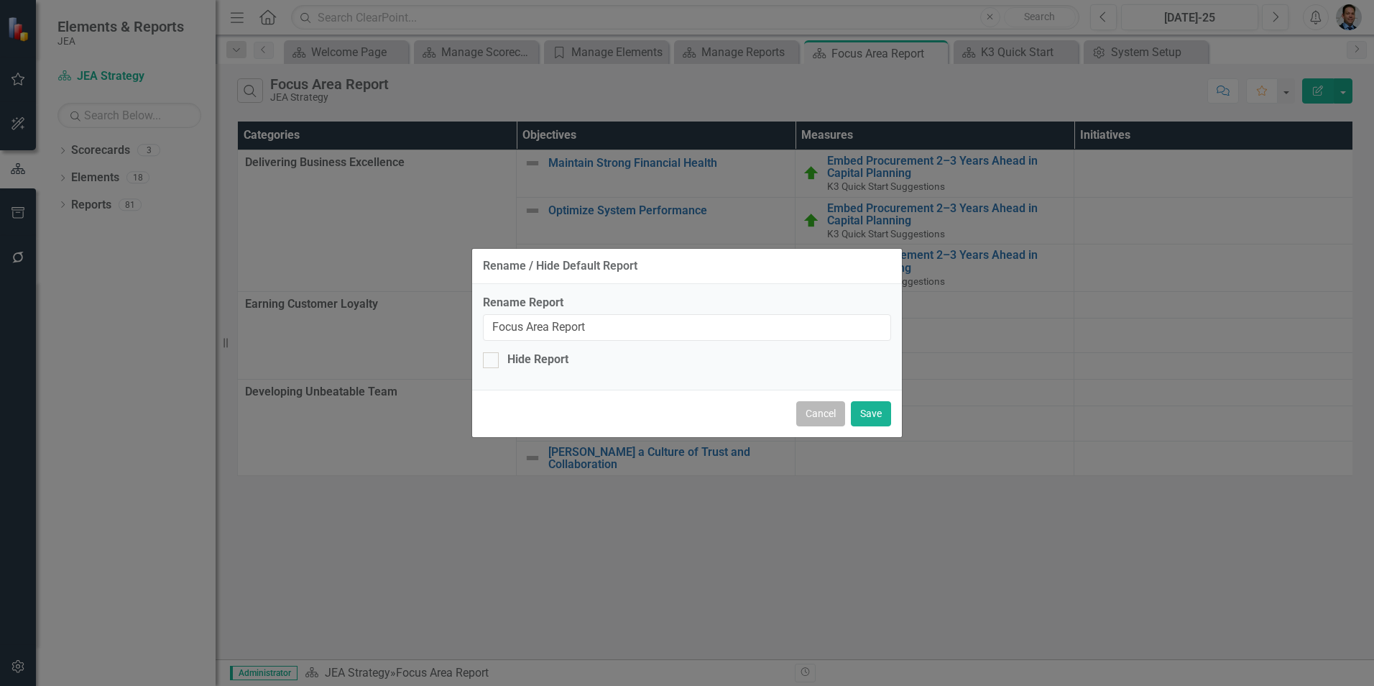
click at [822, 405] on button "Cancel" at bounding box center [820, 413] width 49 height 25
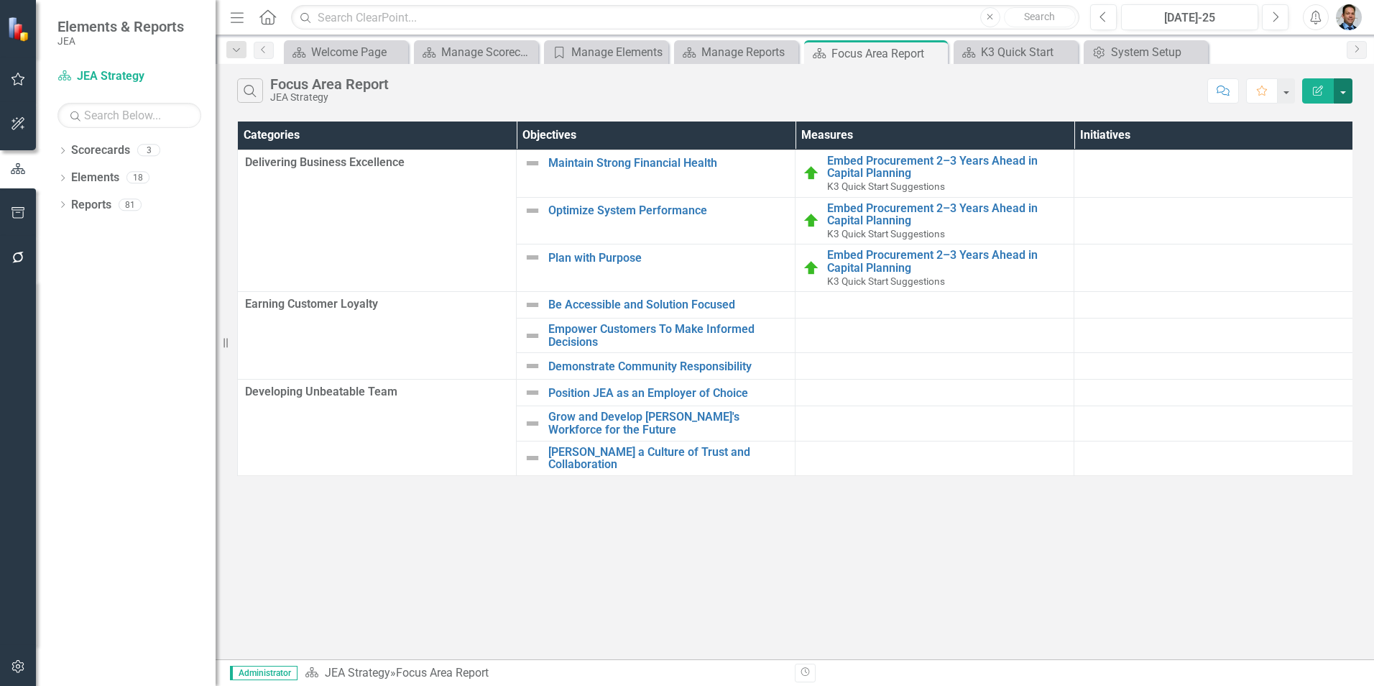
click at [1345, 93] on button "button" at bounding box center [1343, 90] width 19 height 25
click at [1305, 116] on link "Edit Report Edit Report" at bounding box center [1295, 117] width 114 height 27
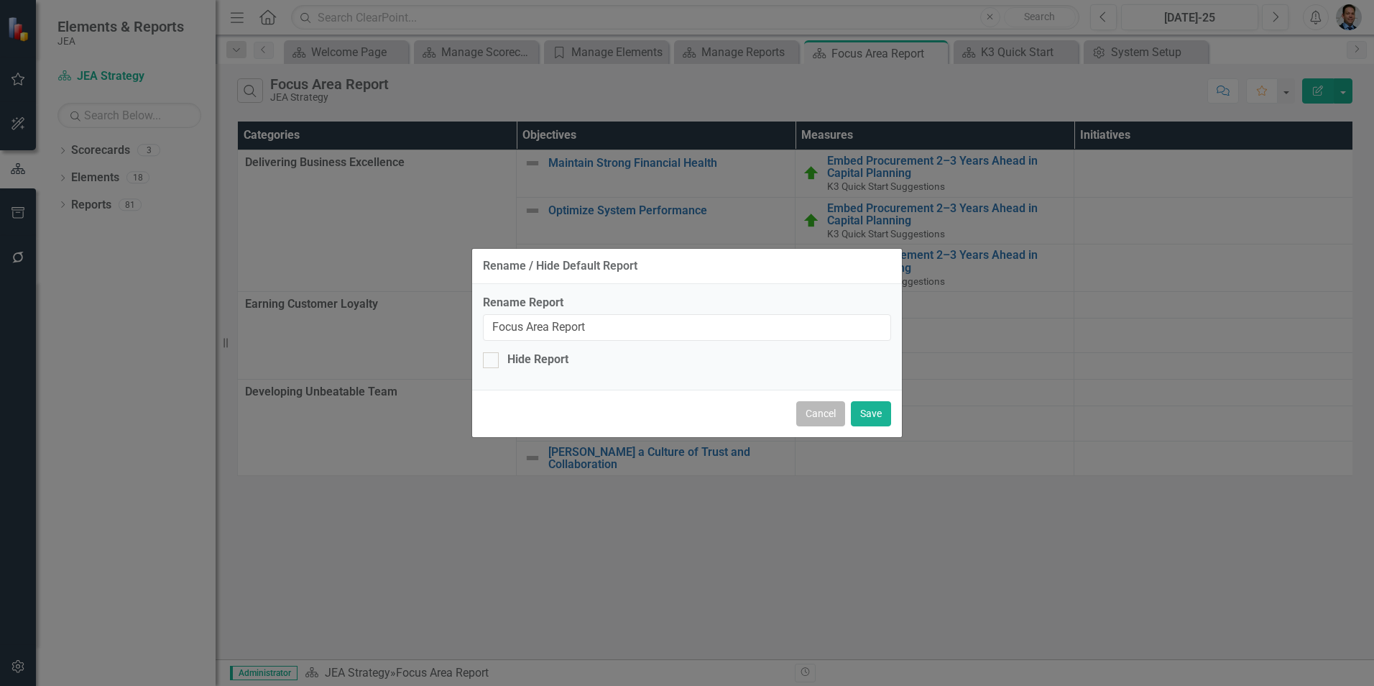
click at [816, 418] on button "Cancel" at bounding box center [820, 413] width 49 height 25
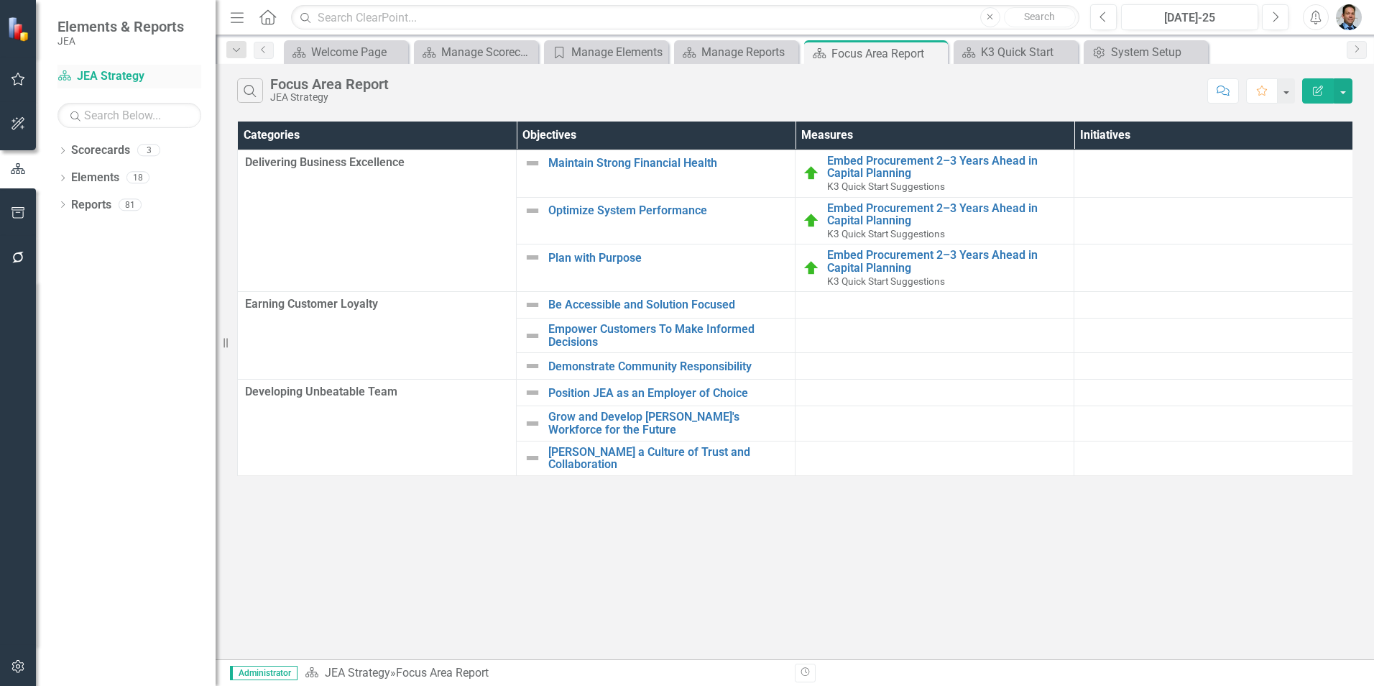
click at [107, 78] on link "Scorecard JEA Strategy" at bounding box center [129, 76] width 144 height 17
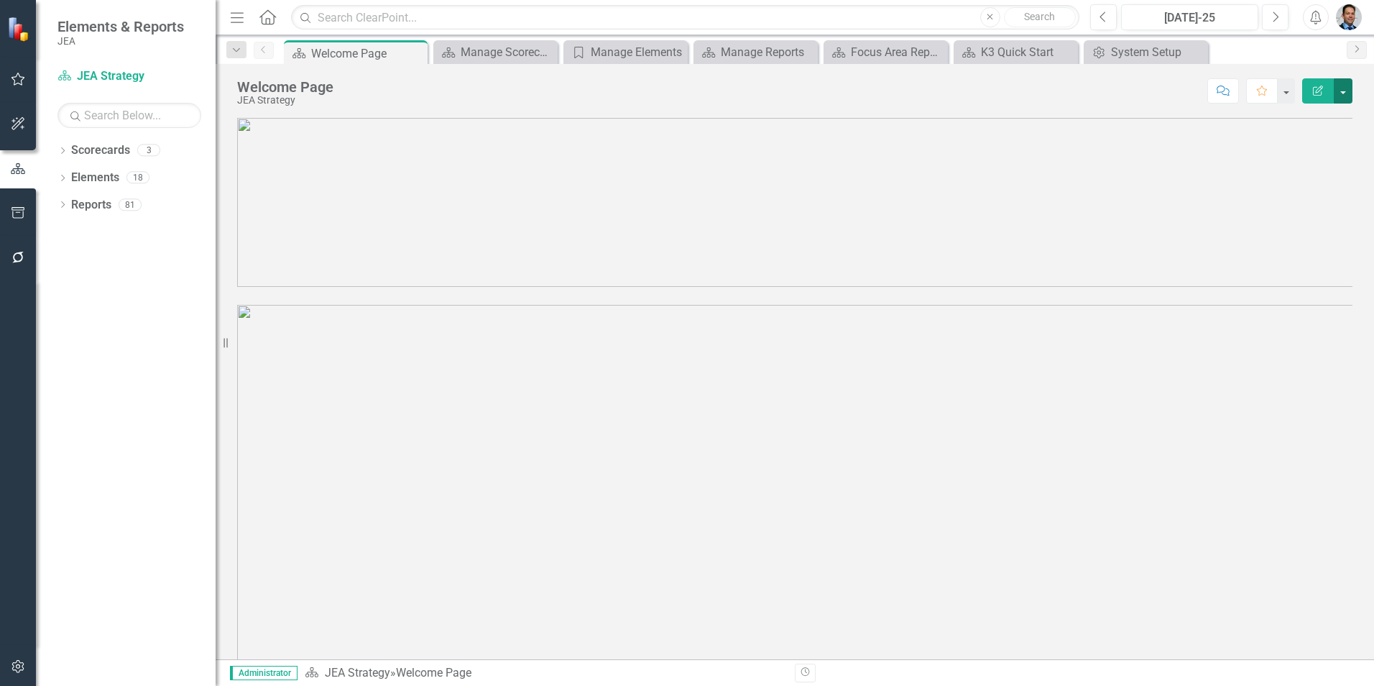
click at [1343, 91] on button "button" at bounding box center [1343, 90] width 19 height 25
click at [1314, 119] on link "Edit Edit Scorecard" at bounding box center [1293, 117] width 116 height 27
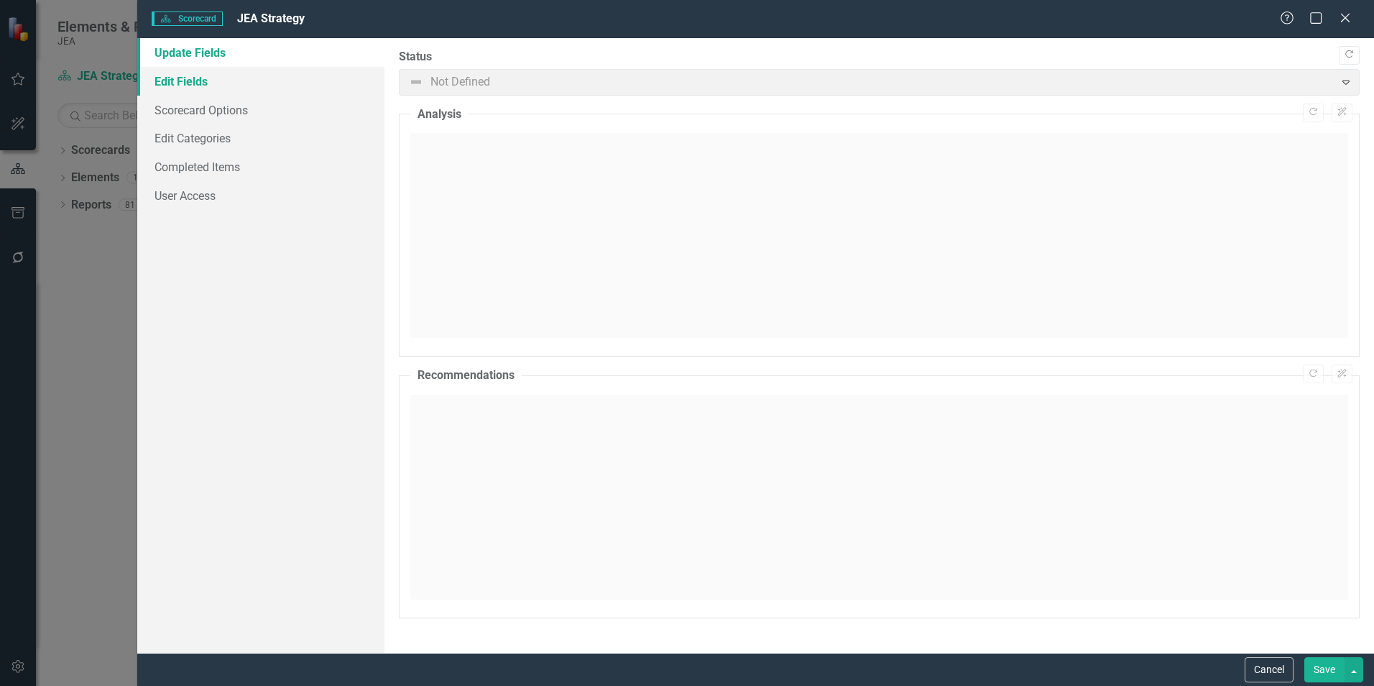
click at [220, 75] on link "Edit Fields" at bounding box center [260, 81] width 247 height 29
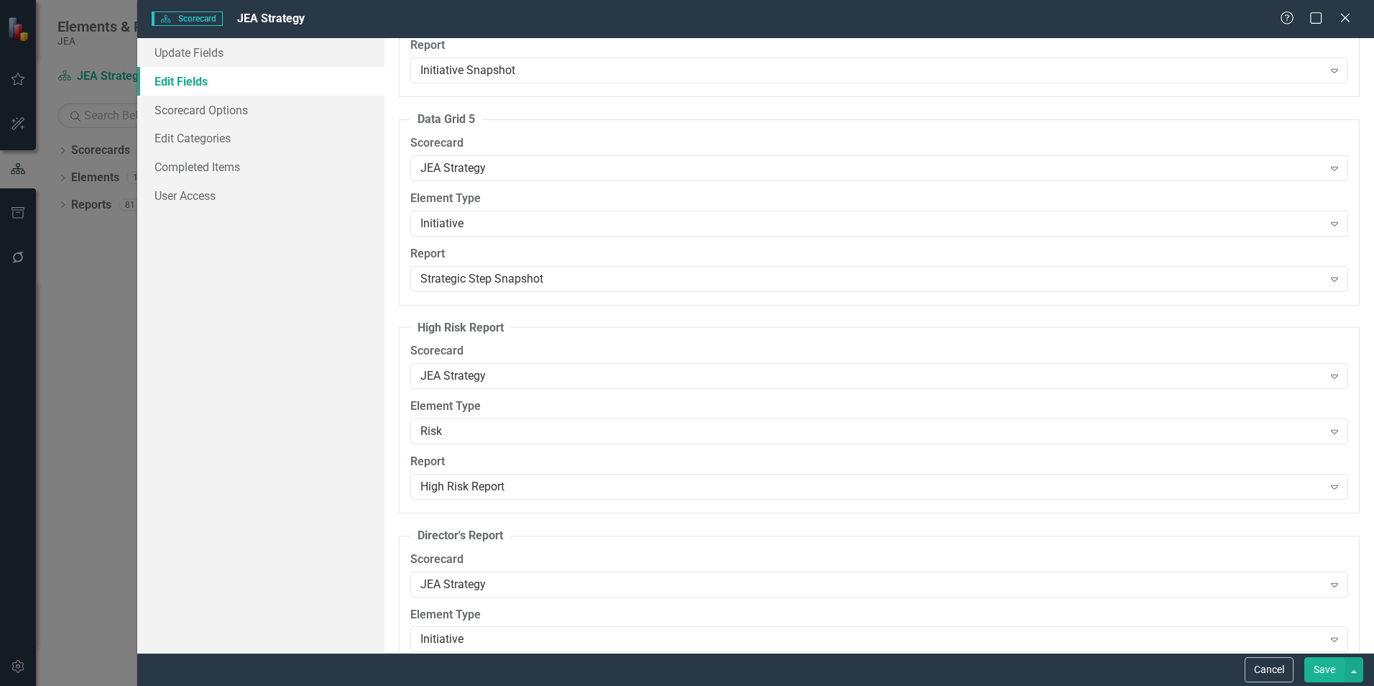
scroll to position [24081, 0]
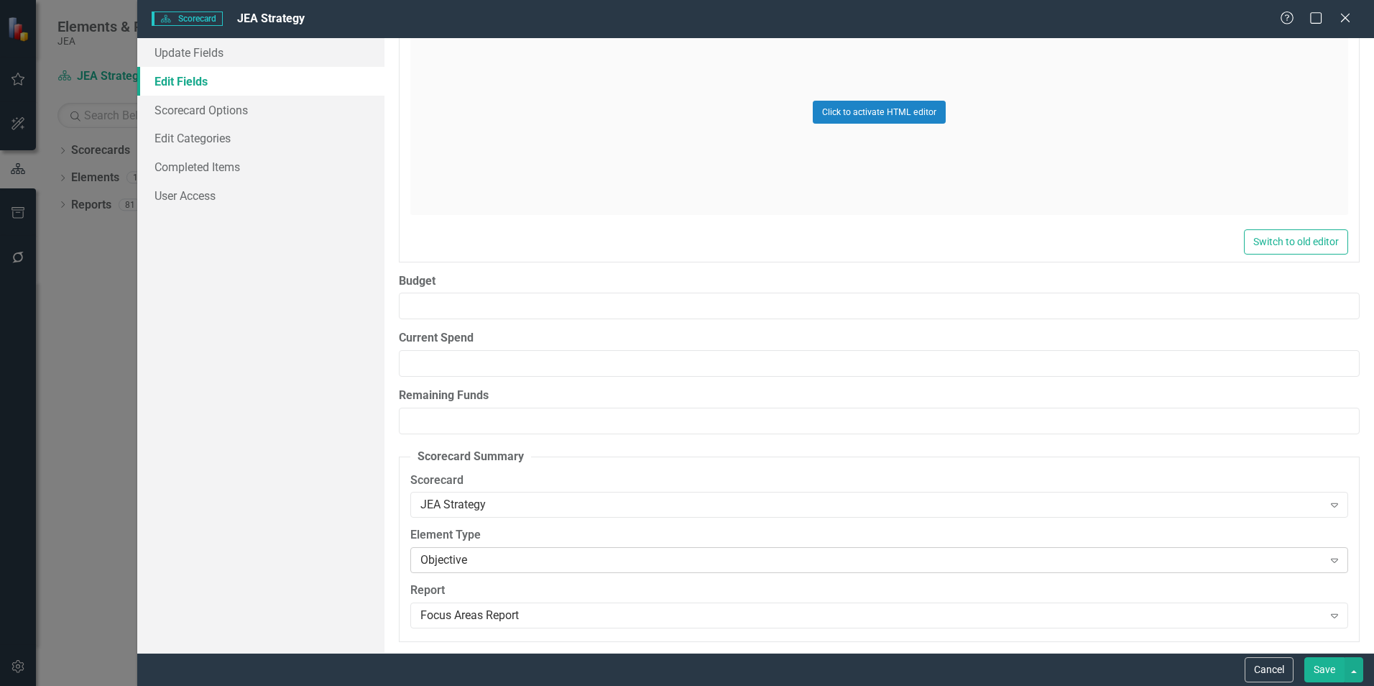
click at [618, 553] on div "Objective" at bounding box center [871, 560] width 902 height 17
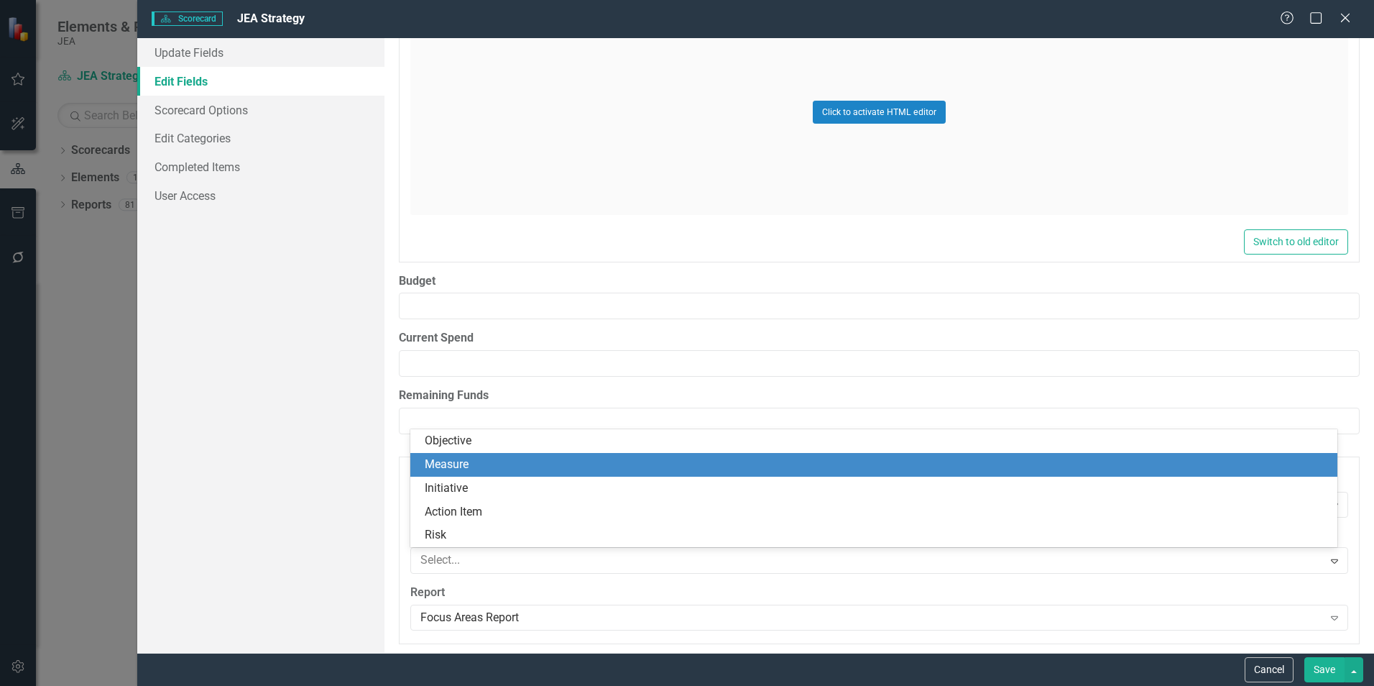
click at [617, 464] on div "Measure" at bounding box center [877, 464] width 904 height 17
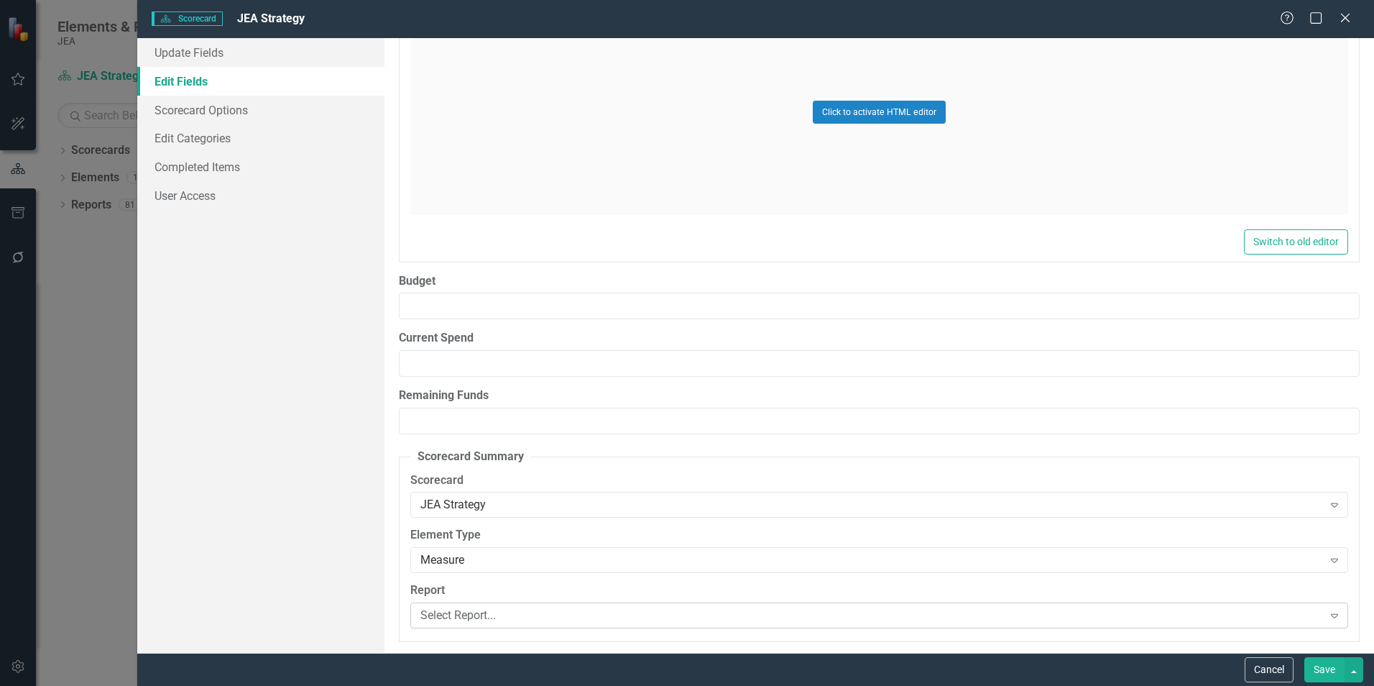
click at [793, 617] on div "Select Report..." at bounding box center [871, 615] width 902 height 17
click at [694, 559] on div "Measure" at bounding box center [871, 560] width 902 height 17
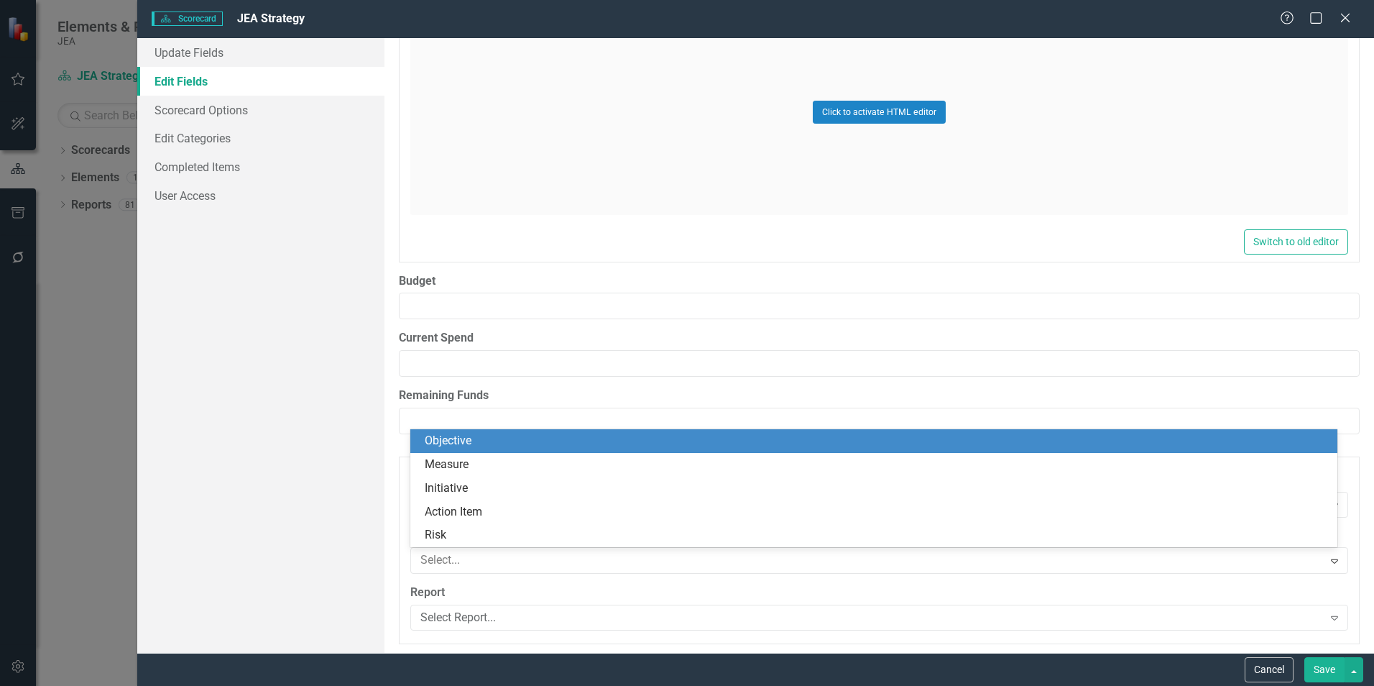
click at [698, 446] on div "Objective" at bounding box center [877, 441] width 904 height 17
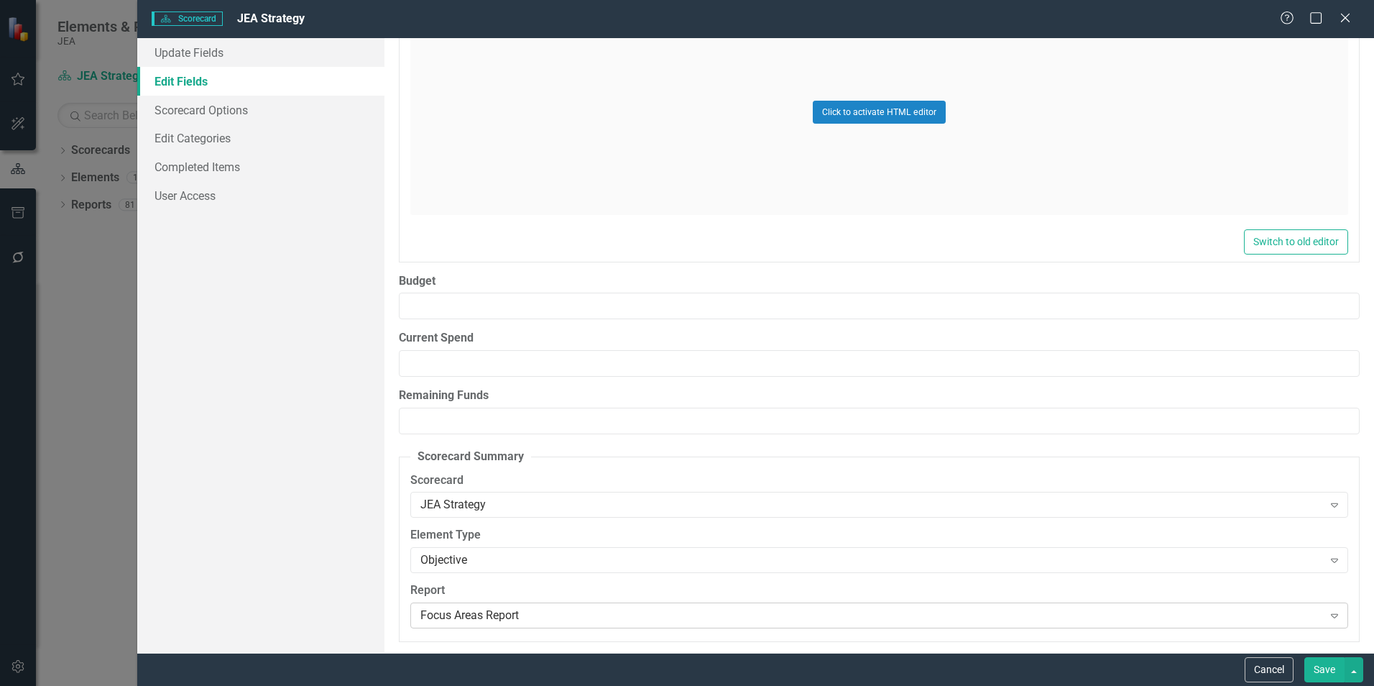
click at [637, 619] on div "Focus Areas Report" at bounding box center [871, 615] width 902 height 17
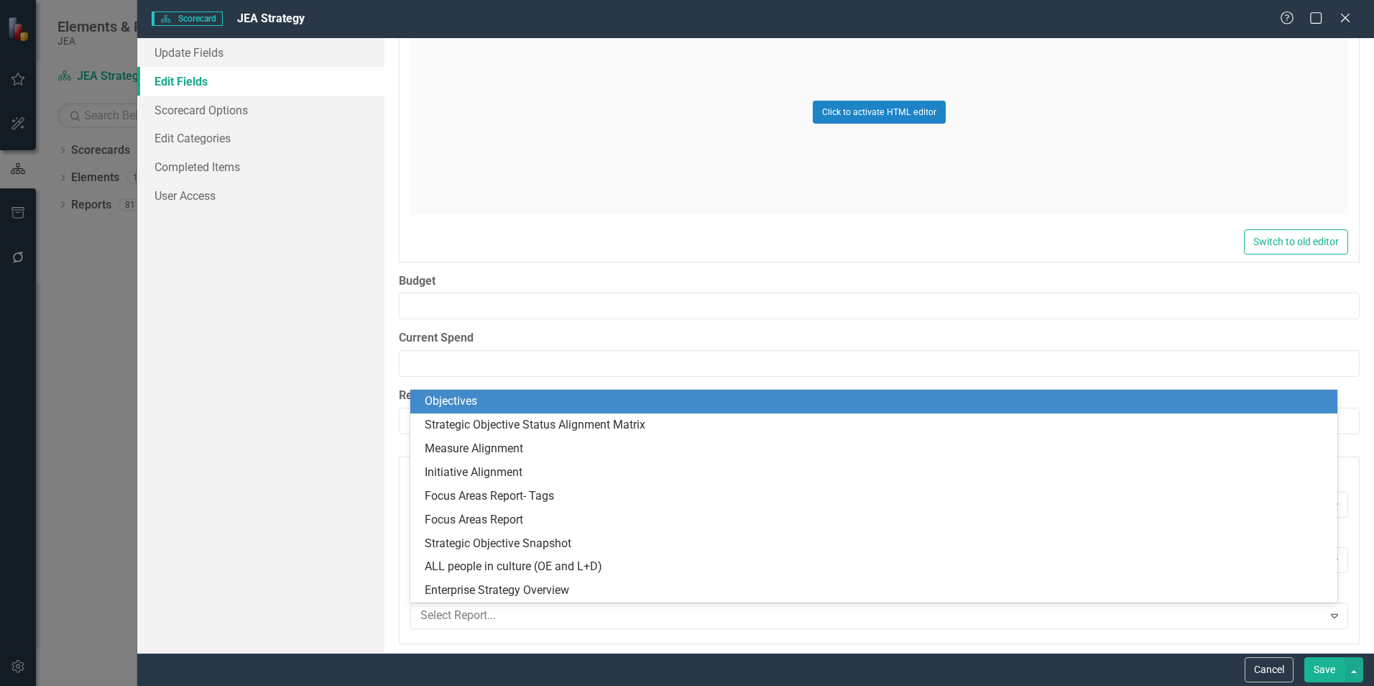
click at [617, 406] on div "Objectives" at bounding box center [877, 401] width 904 height 17
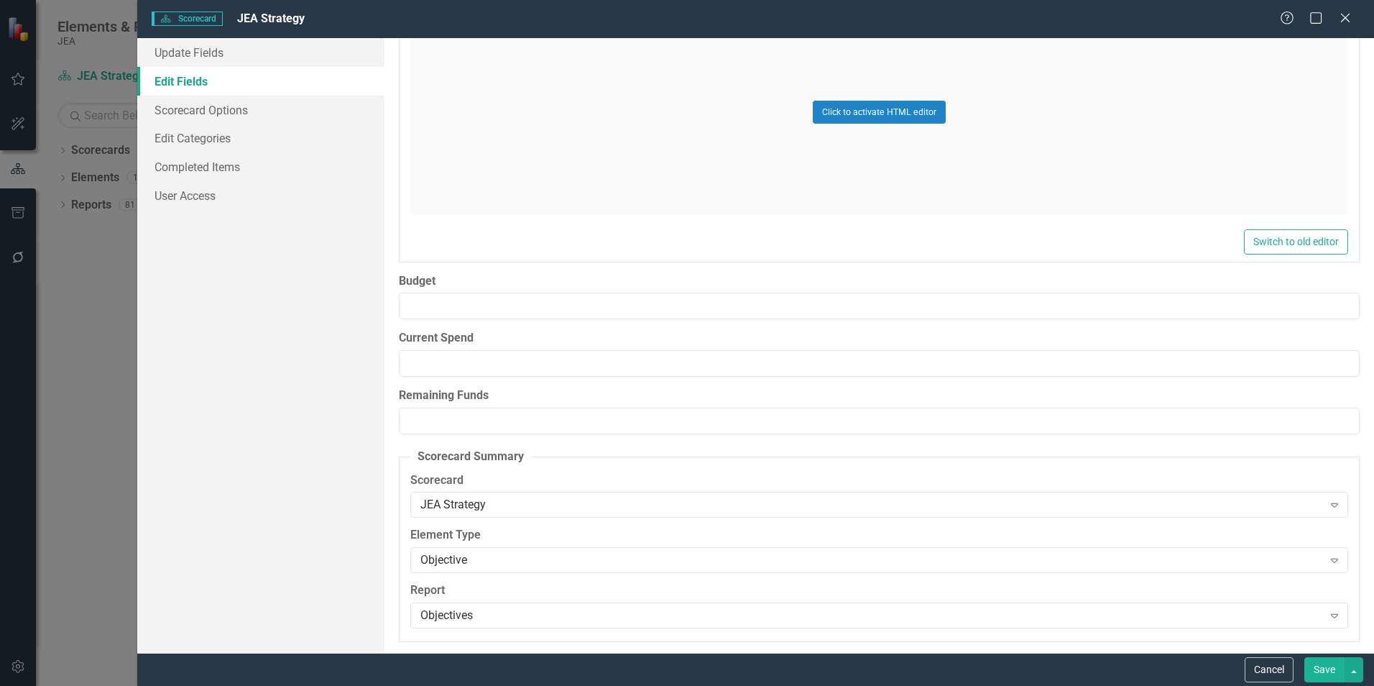
click at [1325, 665] on button "Save" at bounding box center [1324, 669] width 40 height 25
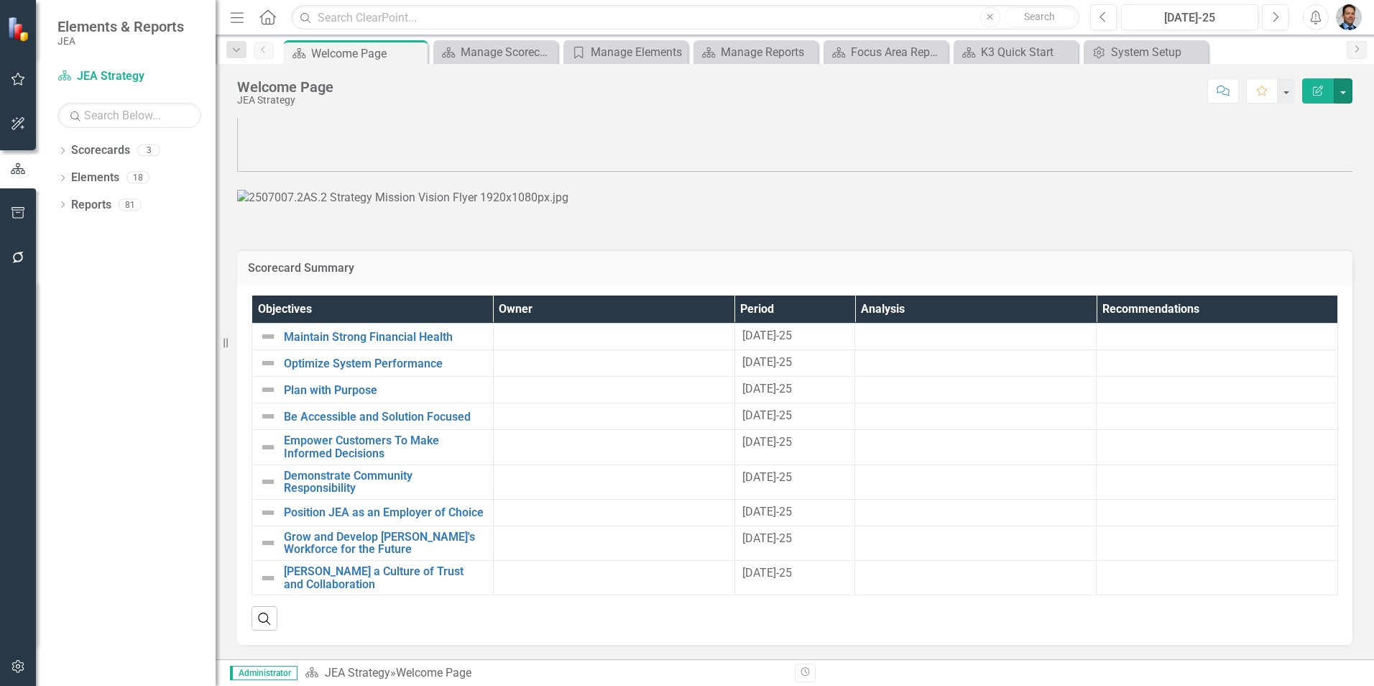
scroll to position [1266, 0]
click at [76, 207] on link "Reports" at bounding box center [91, 205] width 40 height 17
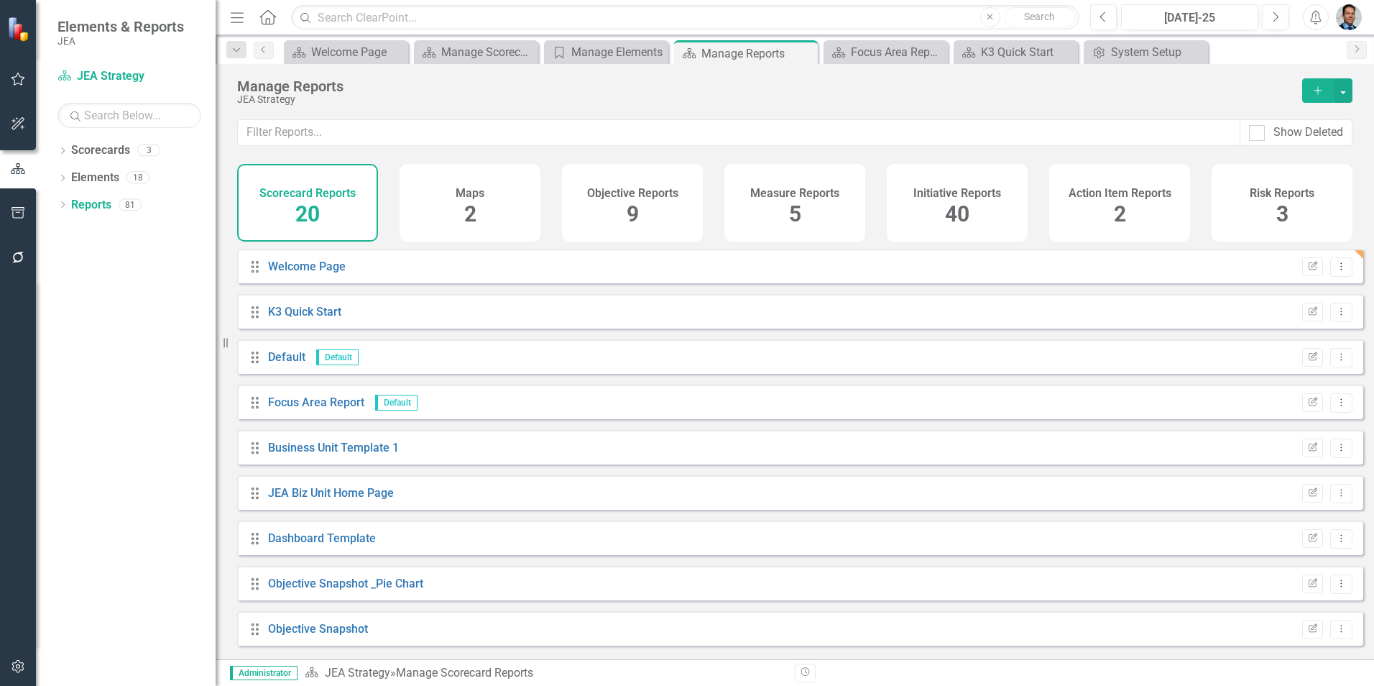
click at [1312, 95] on icon "Add" at bounding box center [1317, 91] width 13 height 10
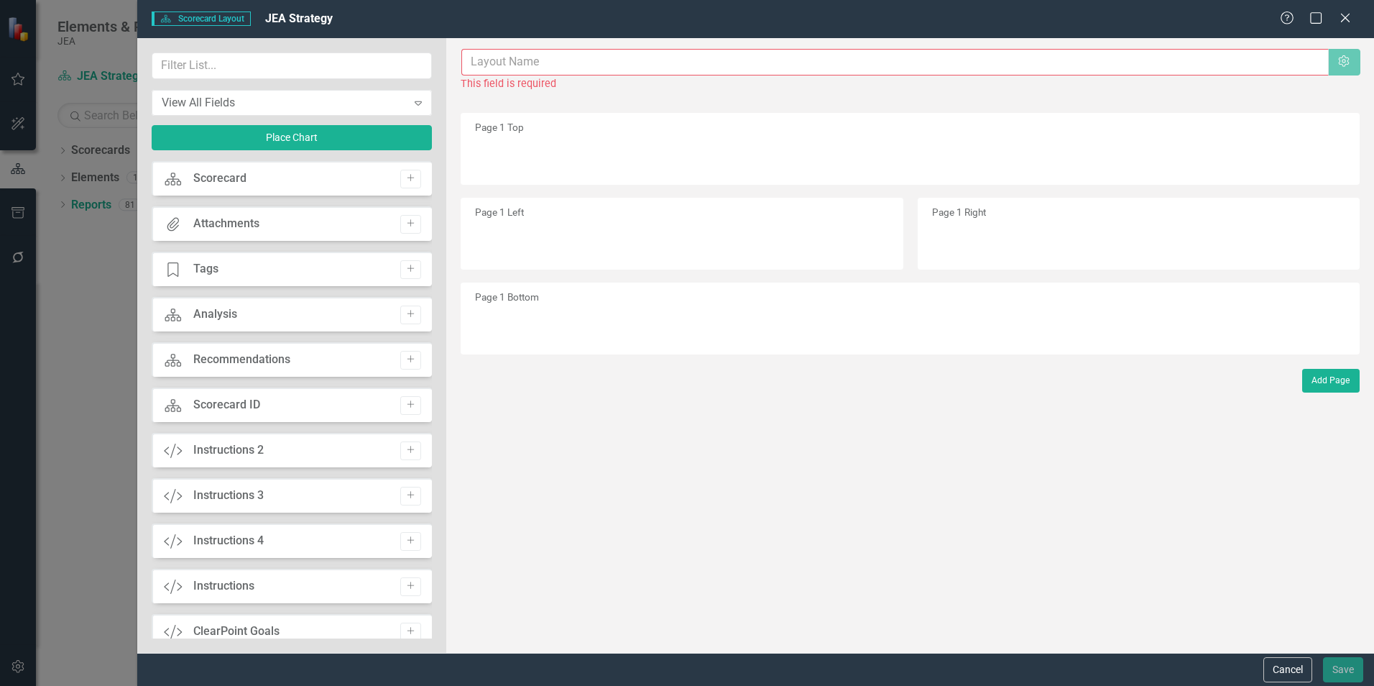
click at [849, 68] on input "text" at bounding box center [894, 62] width 867 height 27
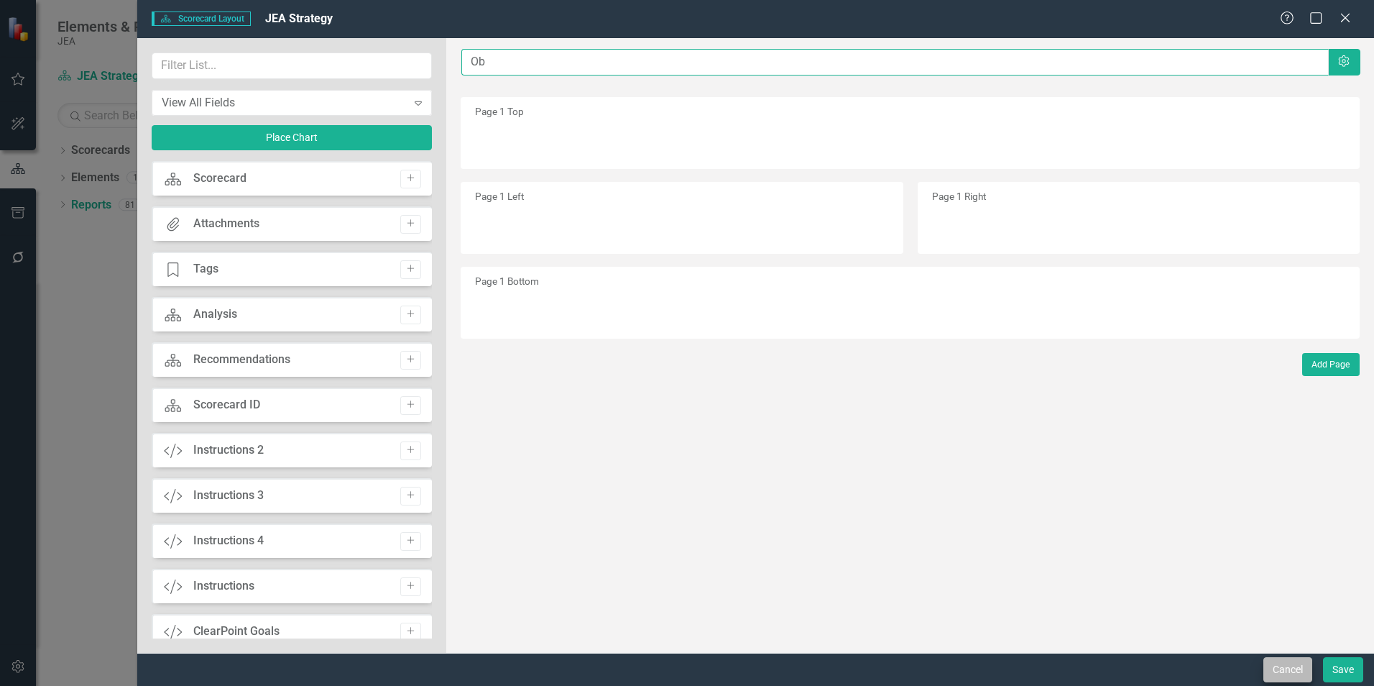
type input "Ob"
click at [1282, 670] on button "Cancel" at bounding box center [1287, 669] width 49 height 25
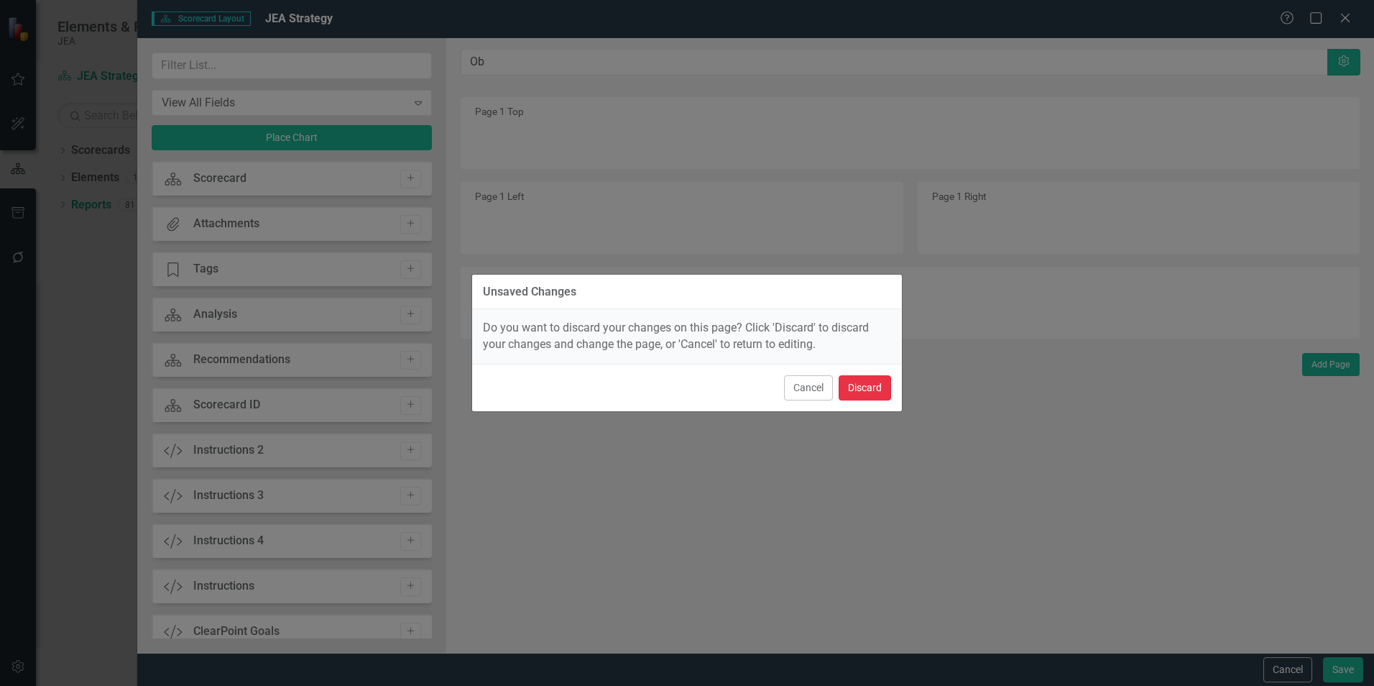
click at [864, 382] on button "Discard" at bounding box center [865, 387] width 52 height 25
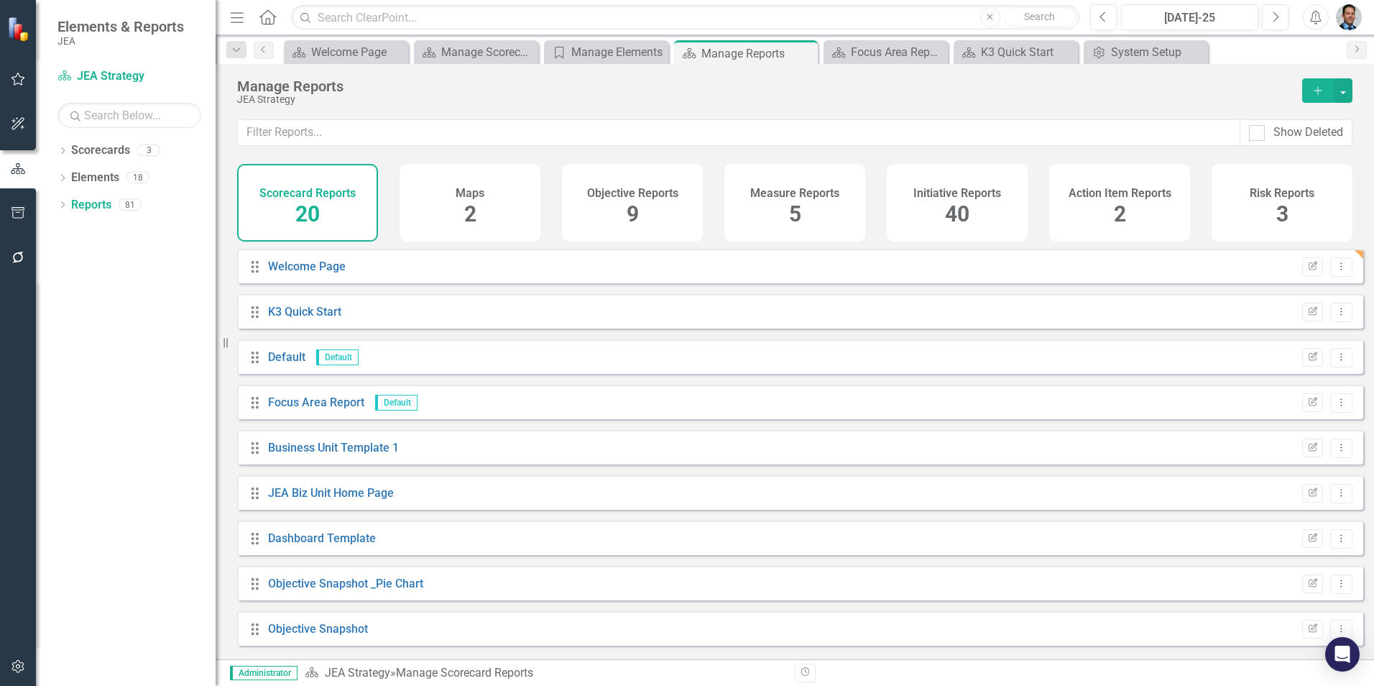
click at [624, 173] on div "Objective Reports 9" at bounding box center [632, 203] width 141 height 78
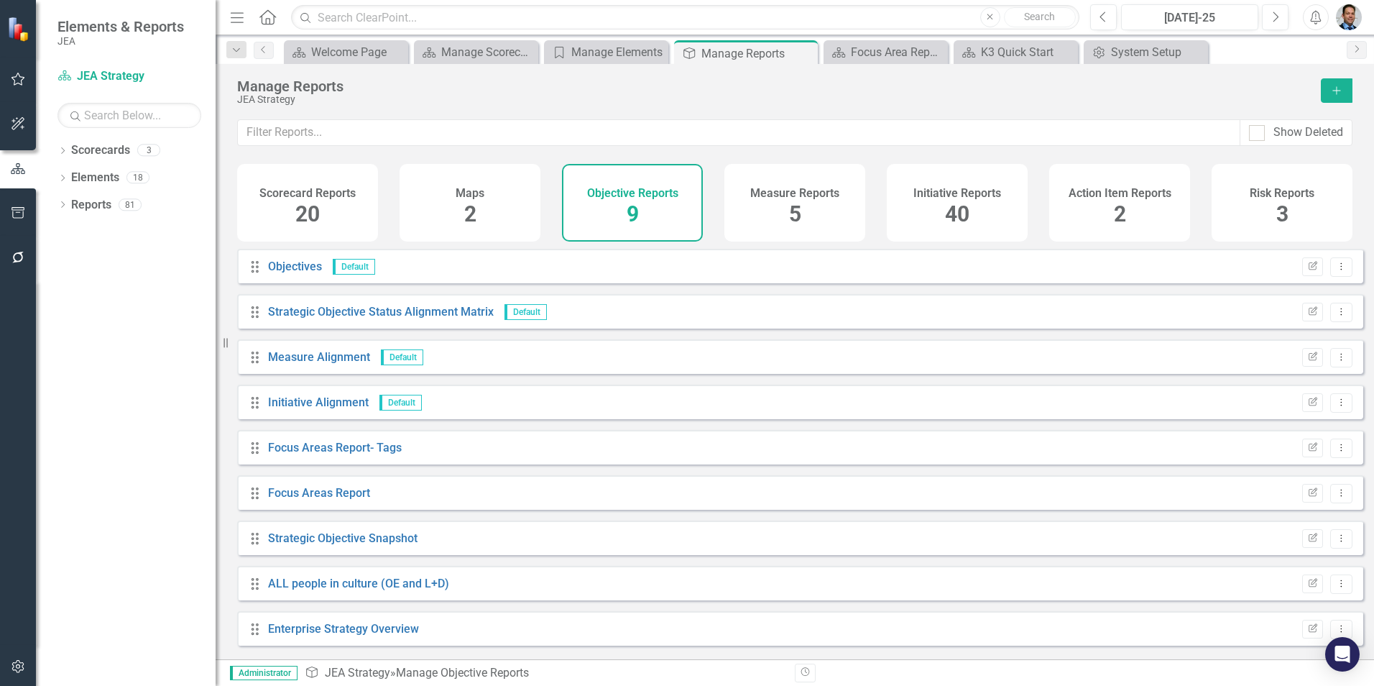
scroll to position [8, 0]
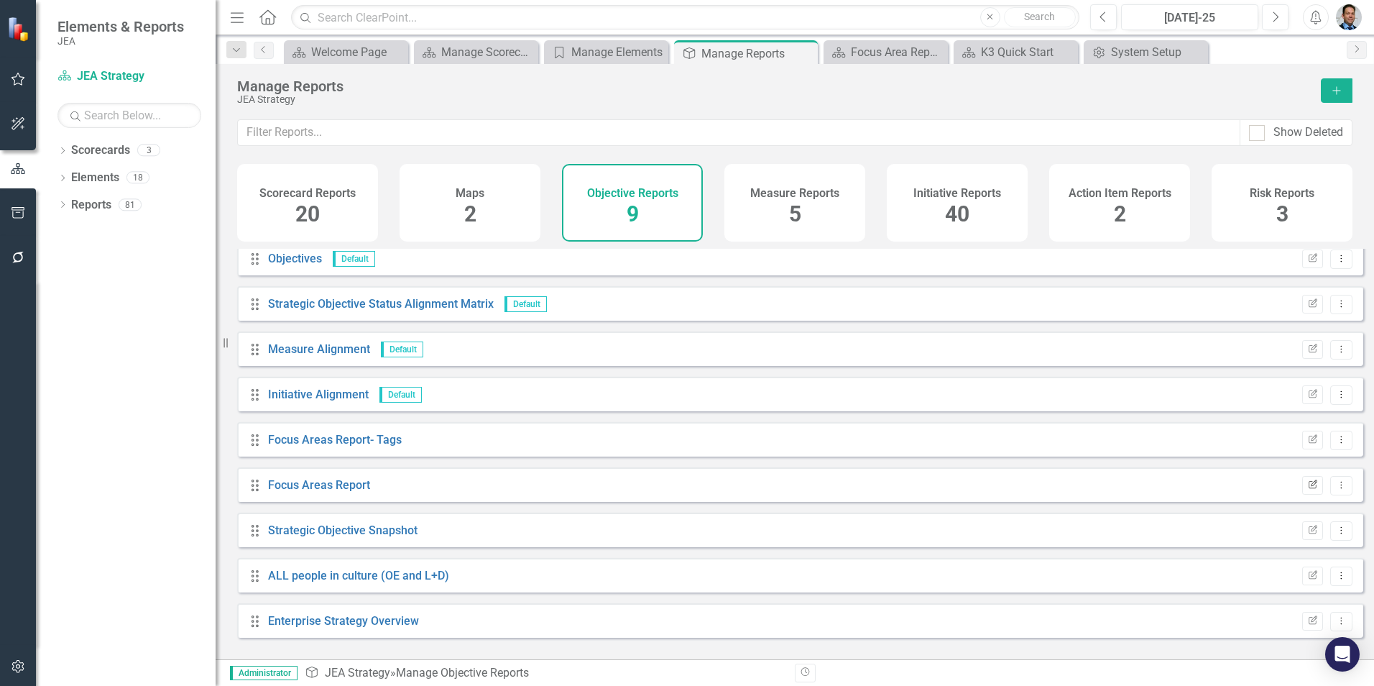
click at [1309, 488] on icon "button" at bounding box center [1313, 483] width 9 height 9
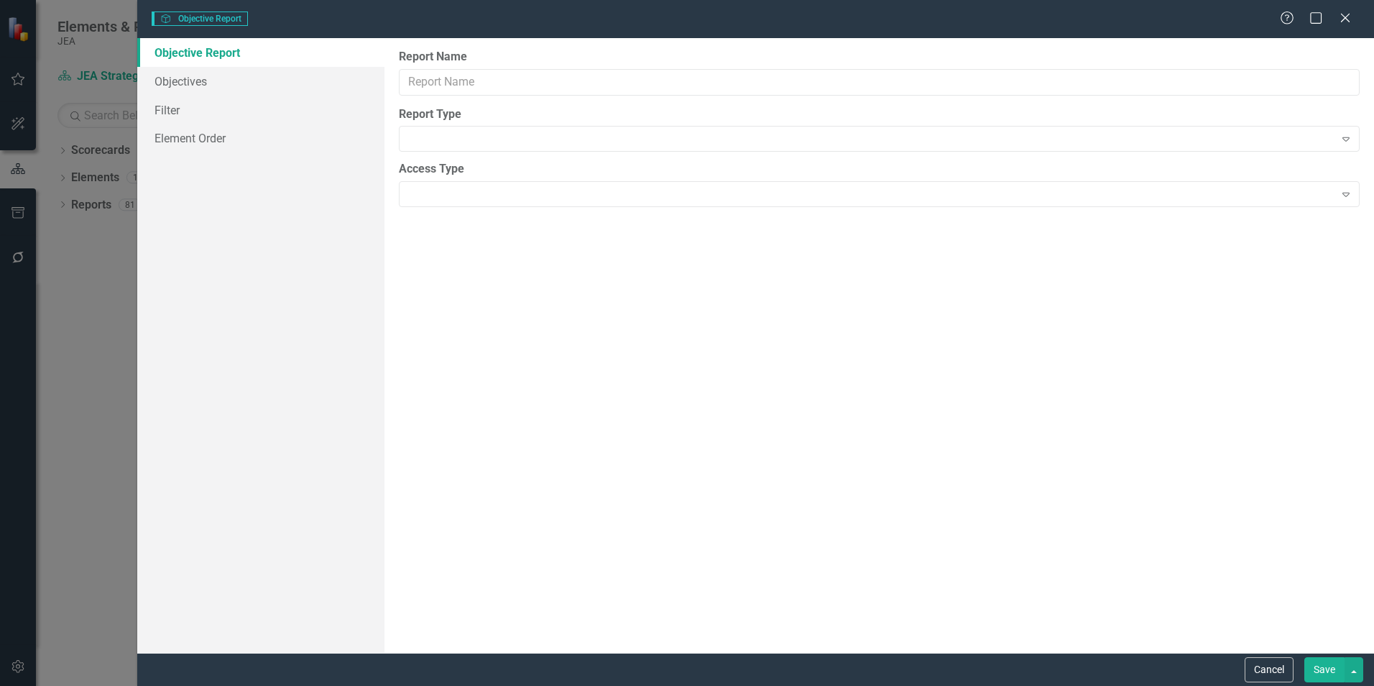
type input "Focus Areas Report"
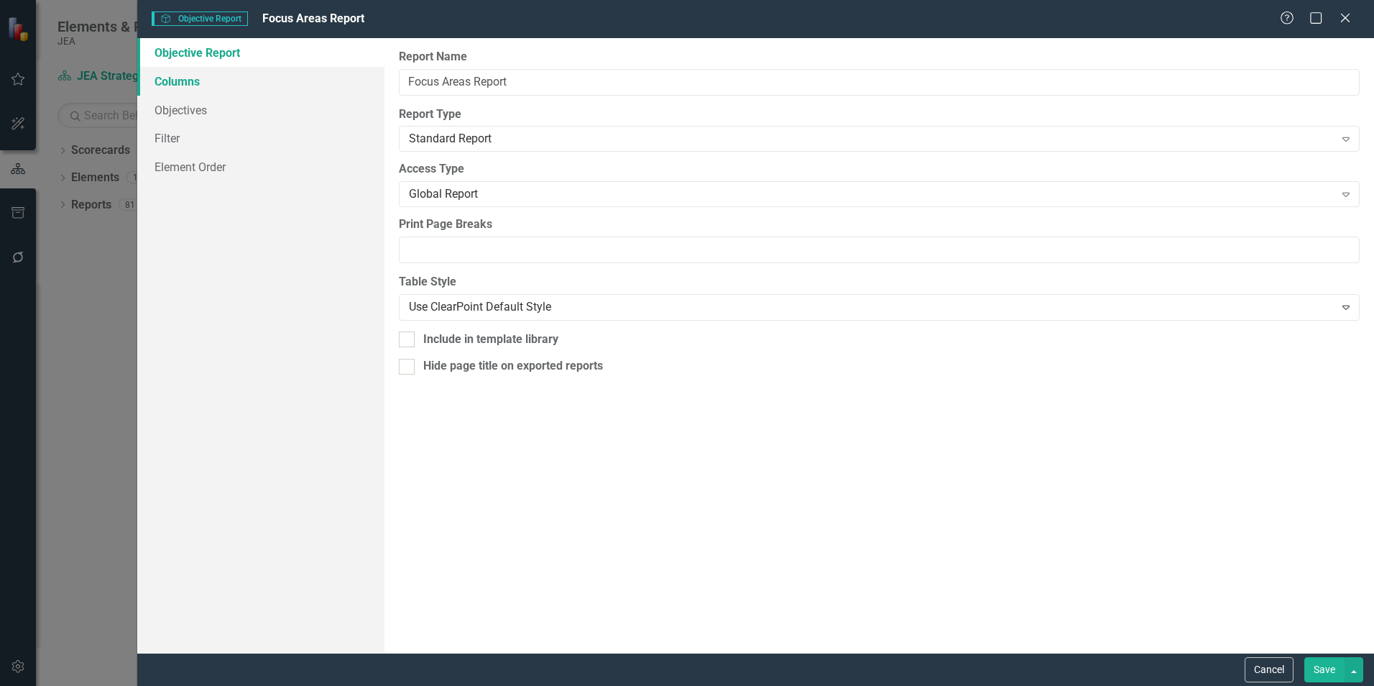
click at [185, 75] on link "Columns" at bounding box center [260, 81] width 247 height 29
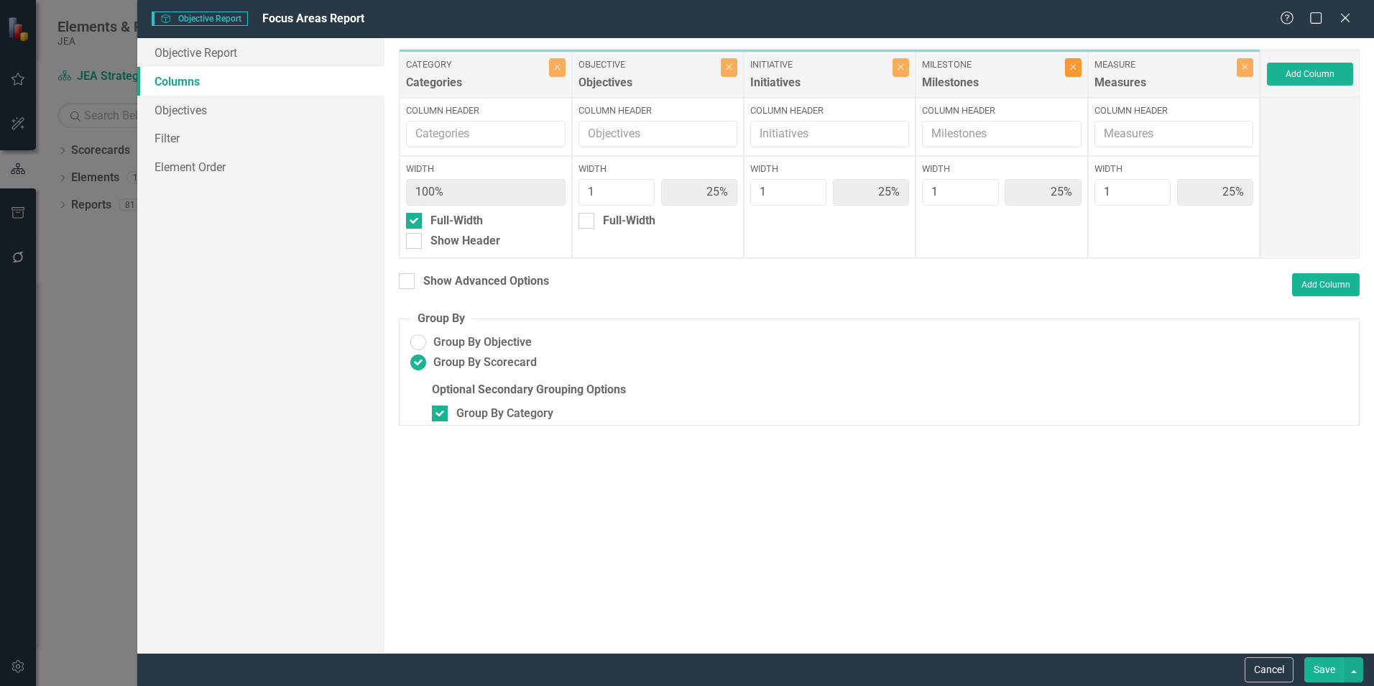
click at [1074, 68] on icon "Close" at bounding box center [1073, 67] width 6 height 9
type input "33%"
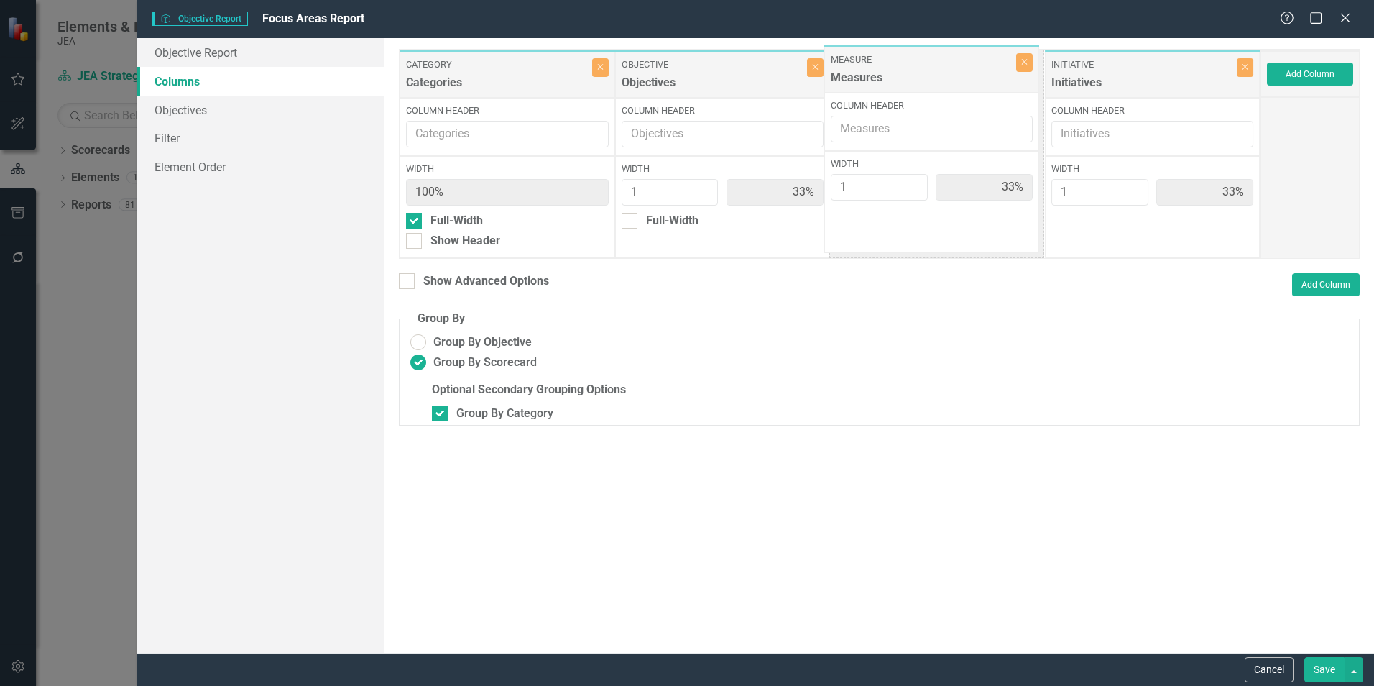
drag, startPoint x: 1169, startPoint y: 73, endPoint x: 949, endPoint y: 68, distance: 220.7
click at [949, 68] on div "Category Categories Close Column Header Width 100% Full-Width Show Header Objec…" at bounding box center [830, 154] width 862 height 210
click at [1316, 666] on button "Save" at bounding box center [1324, 669] width 40 height 25
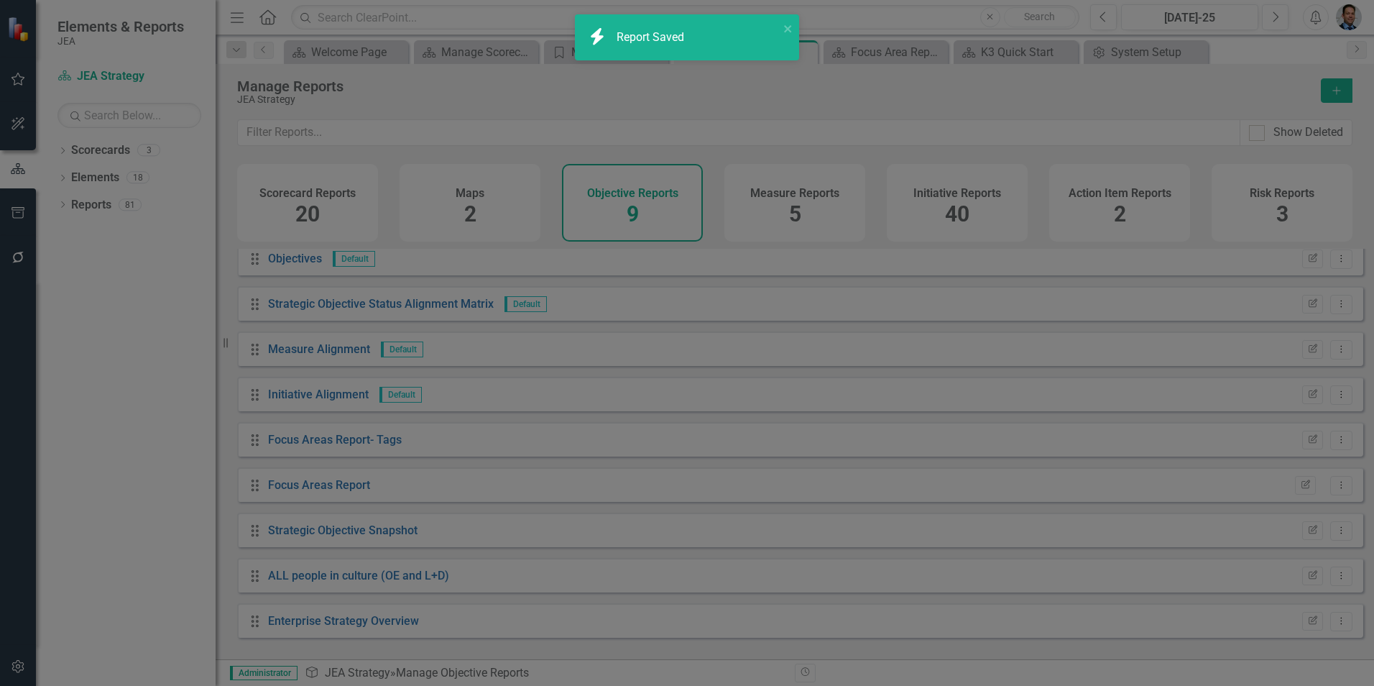
radio input "false"
checkbox input "false"
radio input "true"
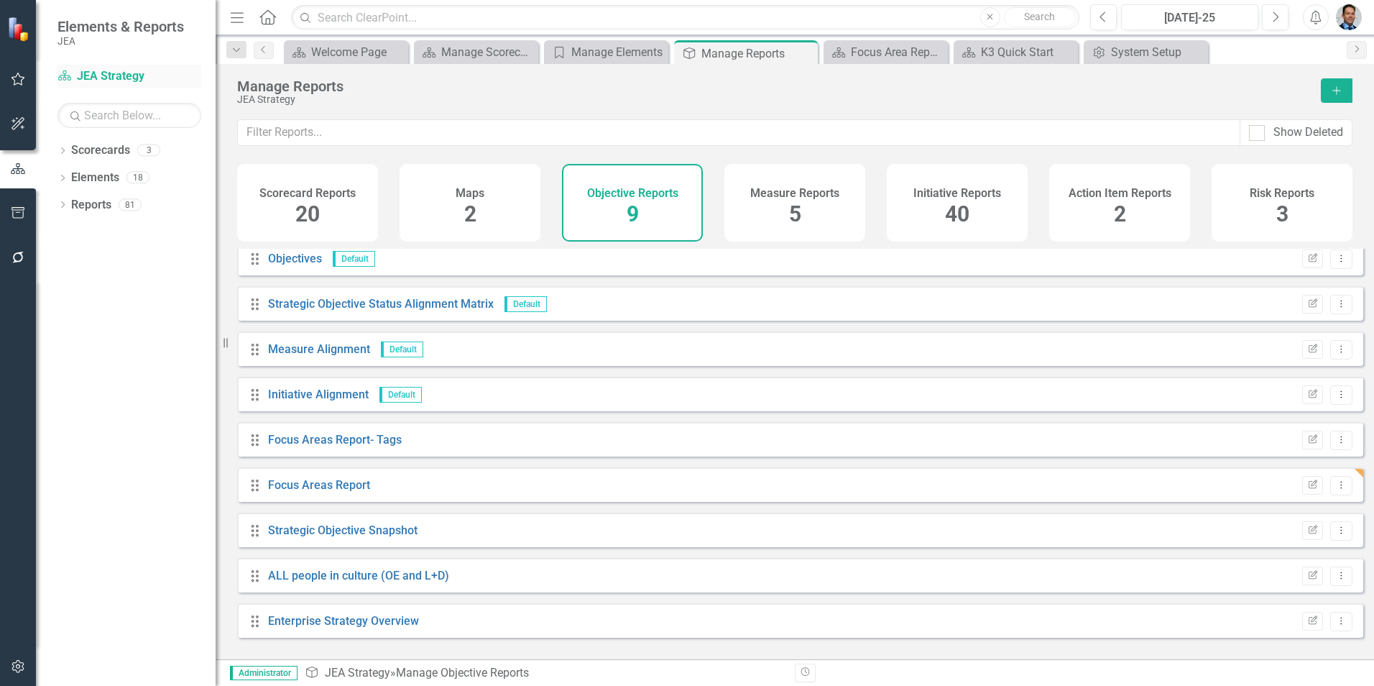
click at [125, 81] on link "Scorecard JEA Strategy" at bounding box center [129, 76] width 144 height 17
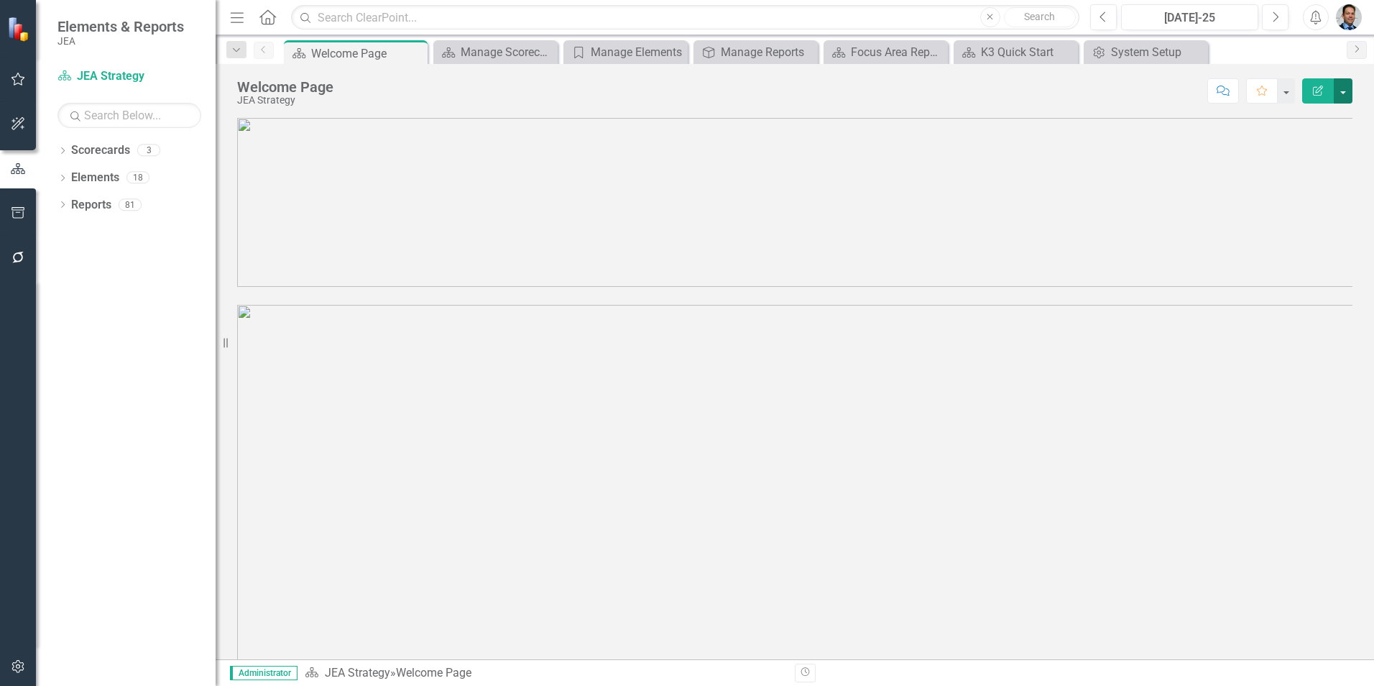
click at [1347, 89] on button "button" at bounding box center [1343, 90] width 19 height 25
click at [1316, 113] on link "Edit Edit Scorecard" at bounding box center [1293, 117] width 116 height 27
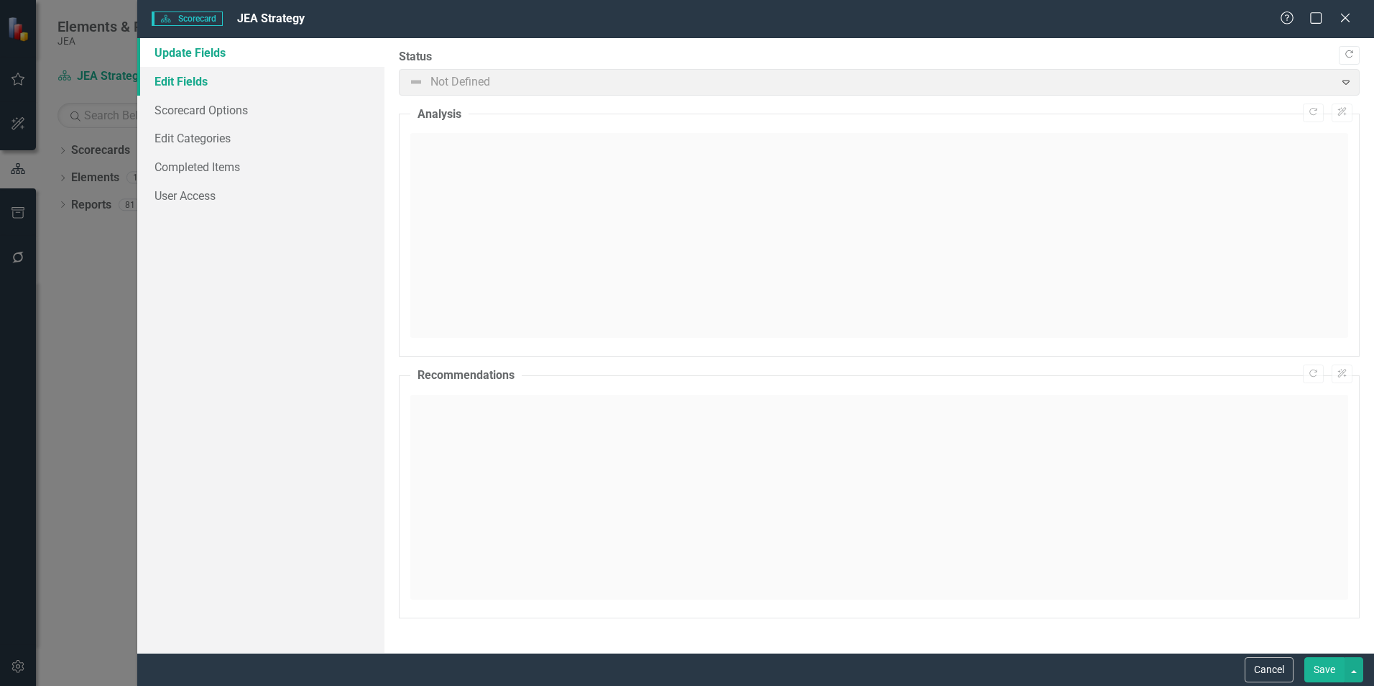
click at [181, 89] on link "Edit Fields" at bounding box center [260, 81] width 247 height 29
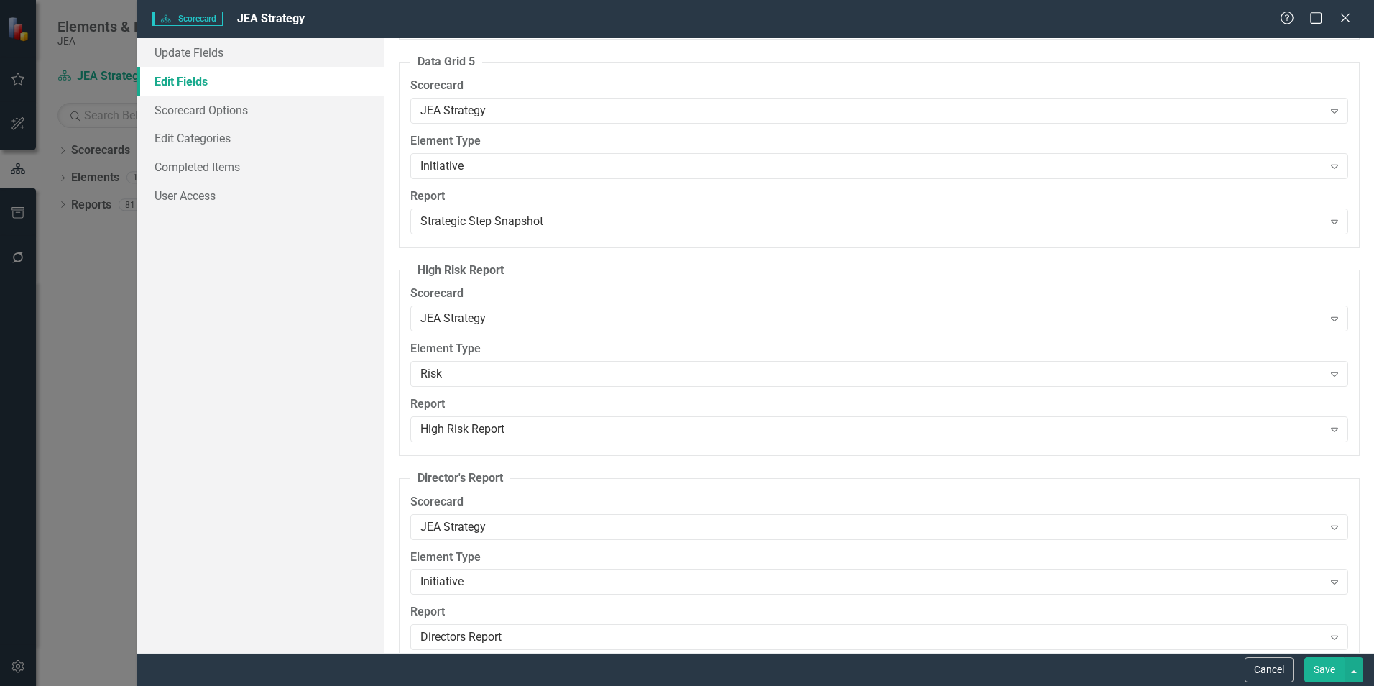
scroll to position [24081, 0]
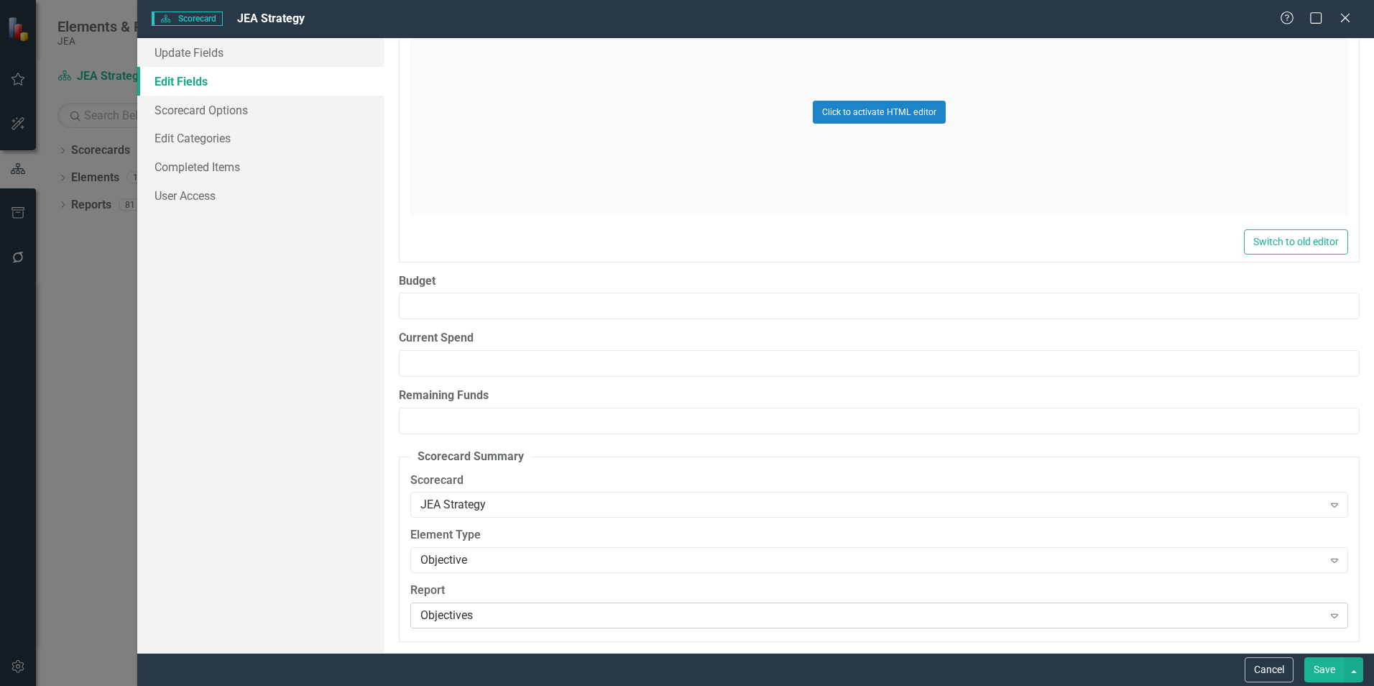
click at [1257, 617] on div "Objectives" at bounding box center [871, 615] width 902 height 17
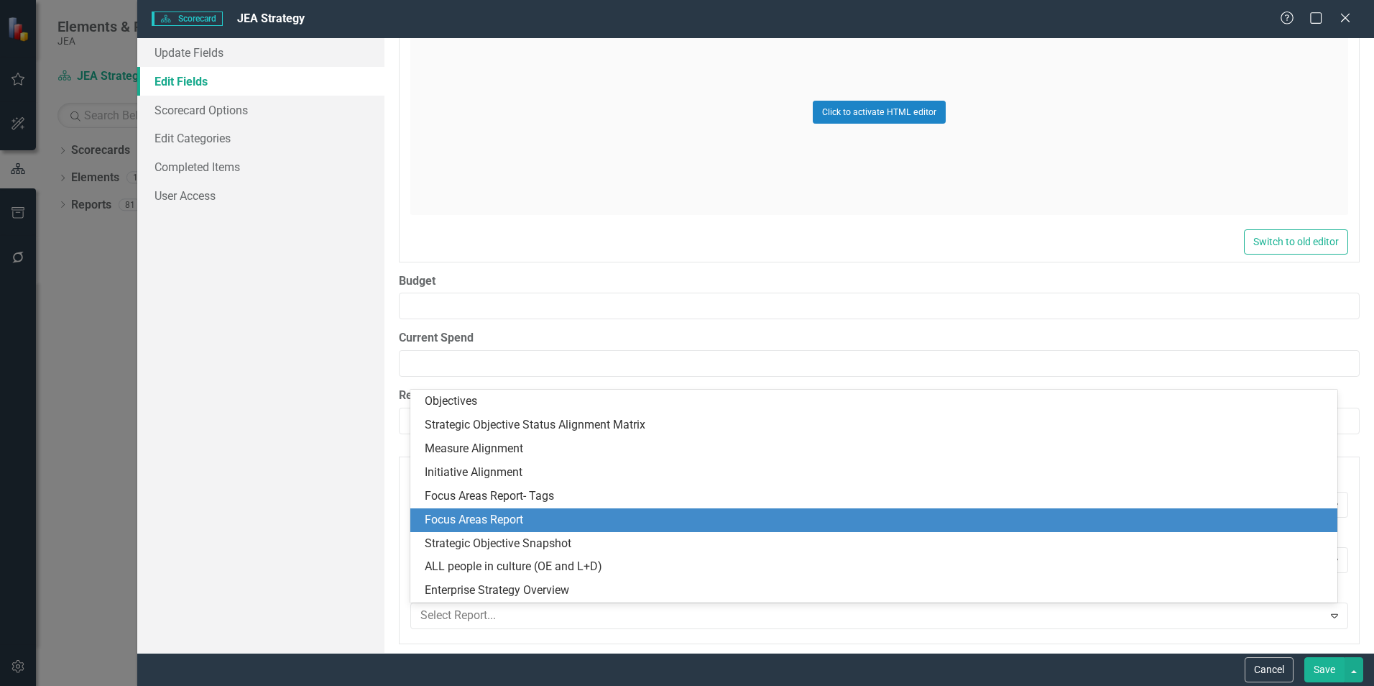
click at [805, 518] on div "Focus Areas Report" at bounding box center [877, 520] width 904 height 17
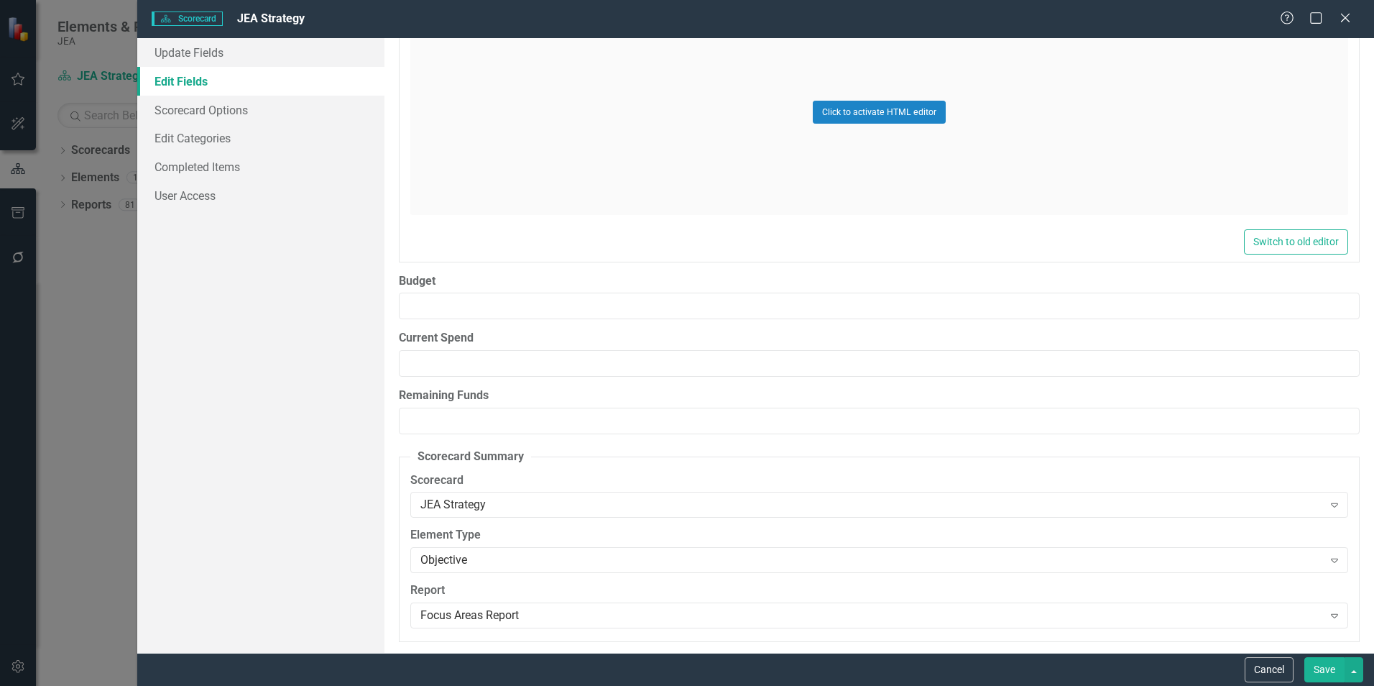
click at [1324, 670] on button "Save" at bounding box center [1324, 669] width 40 height 25
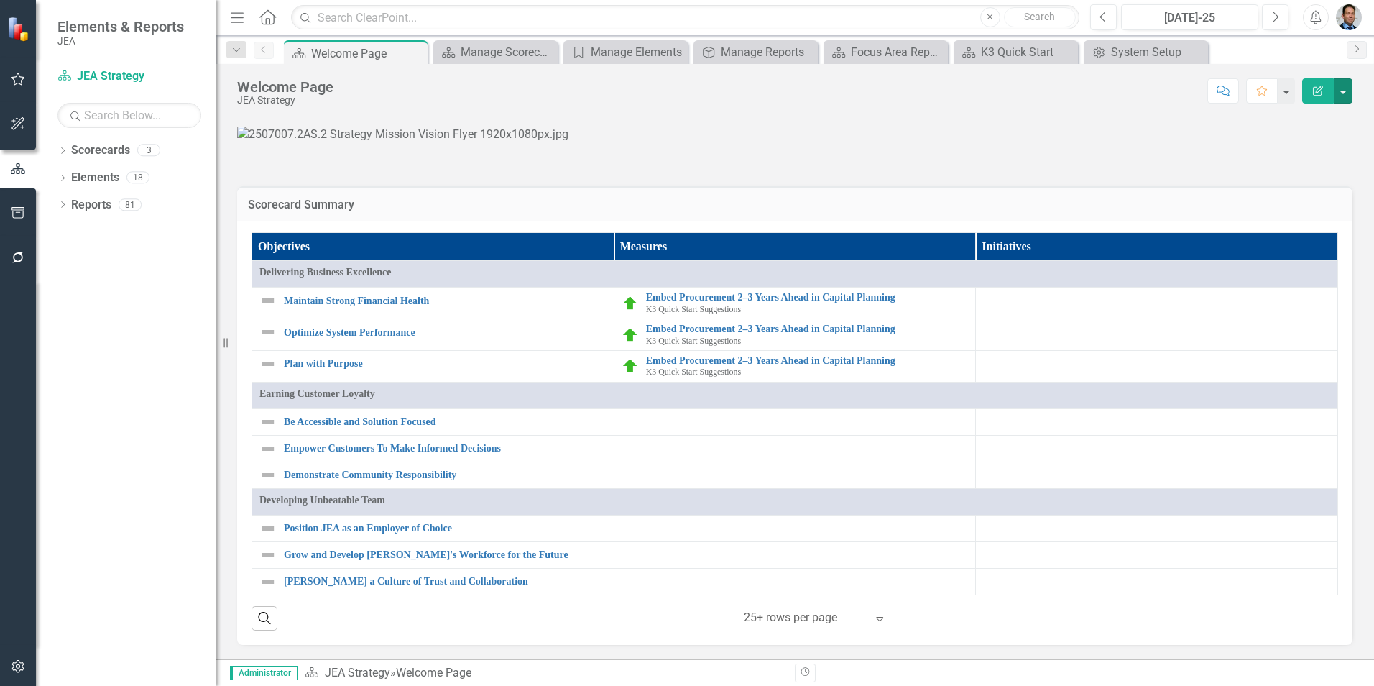
scroll to position [1321, 0]
click at [1347, 94] on button "button" at bounding box center [1343, 90] width 19 height 25
click at [1295, 141] on link "Edit Report Edit Layout" at bounding box center [1293, 144] width 116 height 27
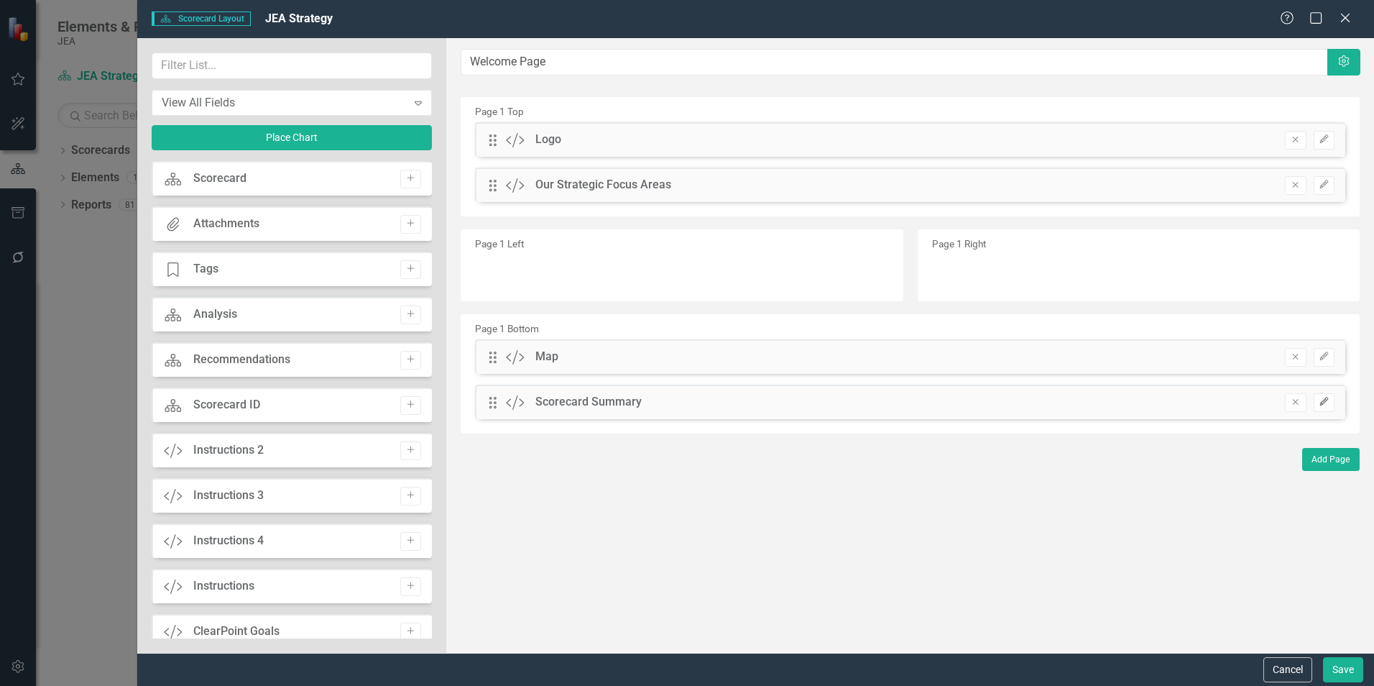
click at [1320, 400] on icon "Edit" at bounding box center [1324, 401] width 11 height 9
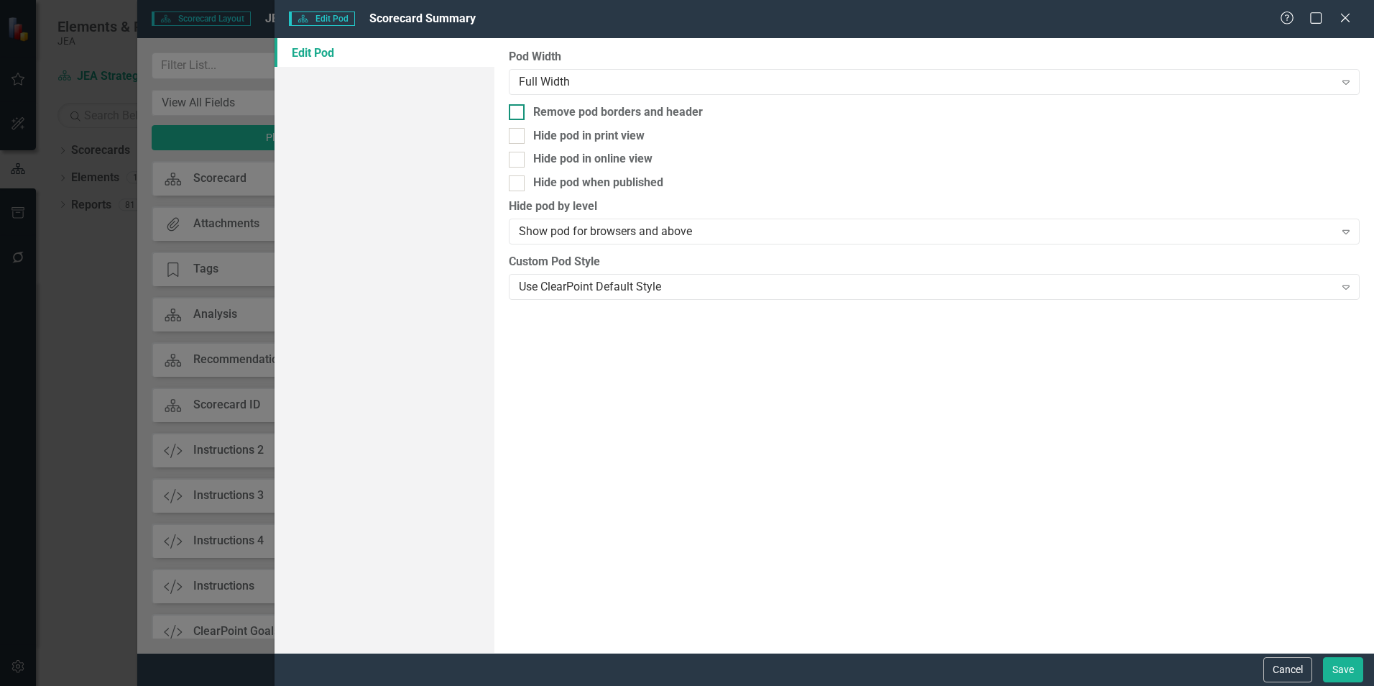
click at [568, 114] on div "Remove pod borders and header" at bounding box center [618, 112] width 170 height 17
click at [518, 114] on input "Remove pod borders and header" at bounding box center [513, 108] width 9 height 9
checkbox input "true"
click at [1346, 673] on button "Save" at bounding box center [1343, 669] width 40 height 25
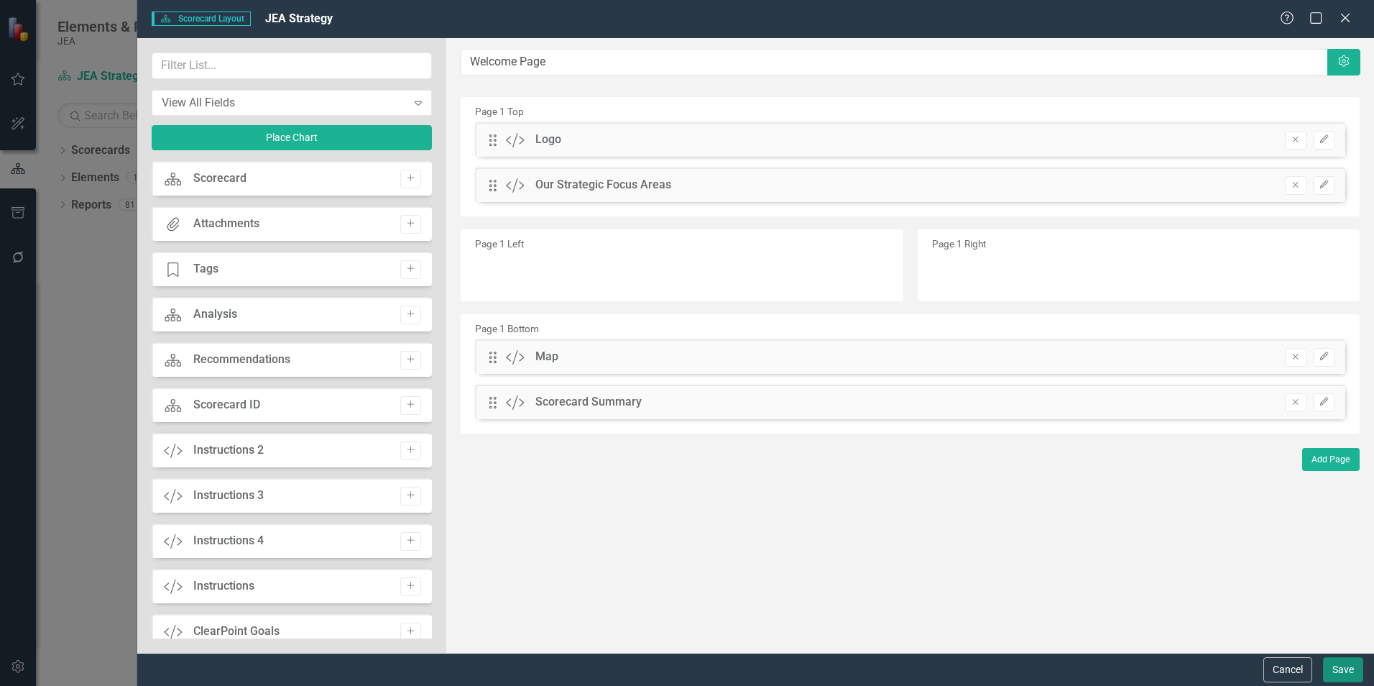
click at [1346, 673] on button "Save" at bounding box center [1343, 669] width 40 height 25
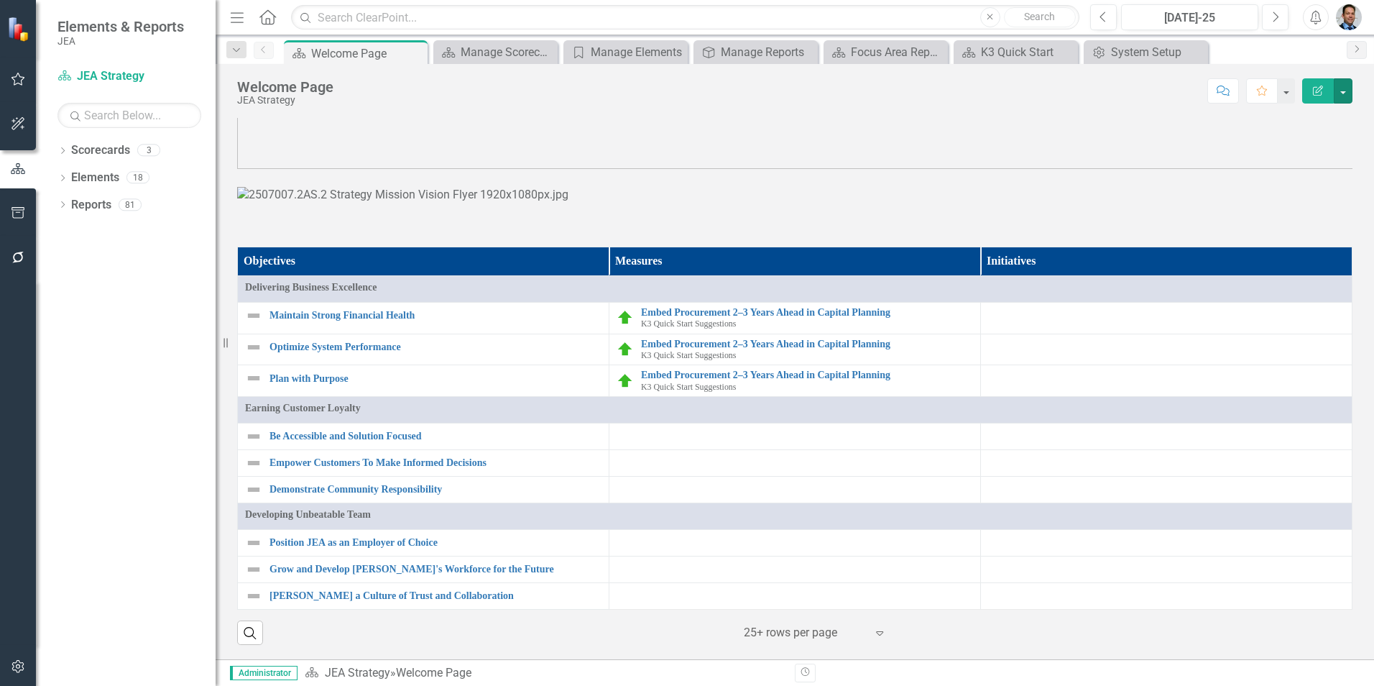
scroll to position [1261, 0]
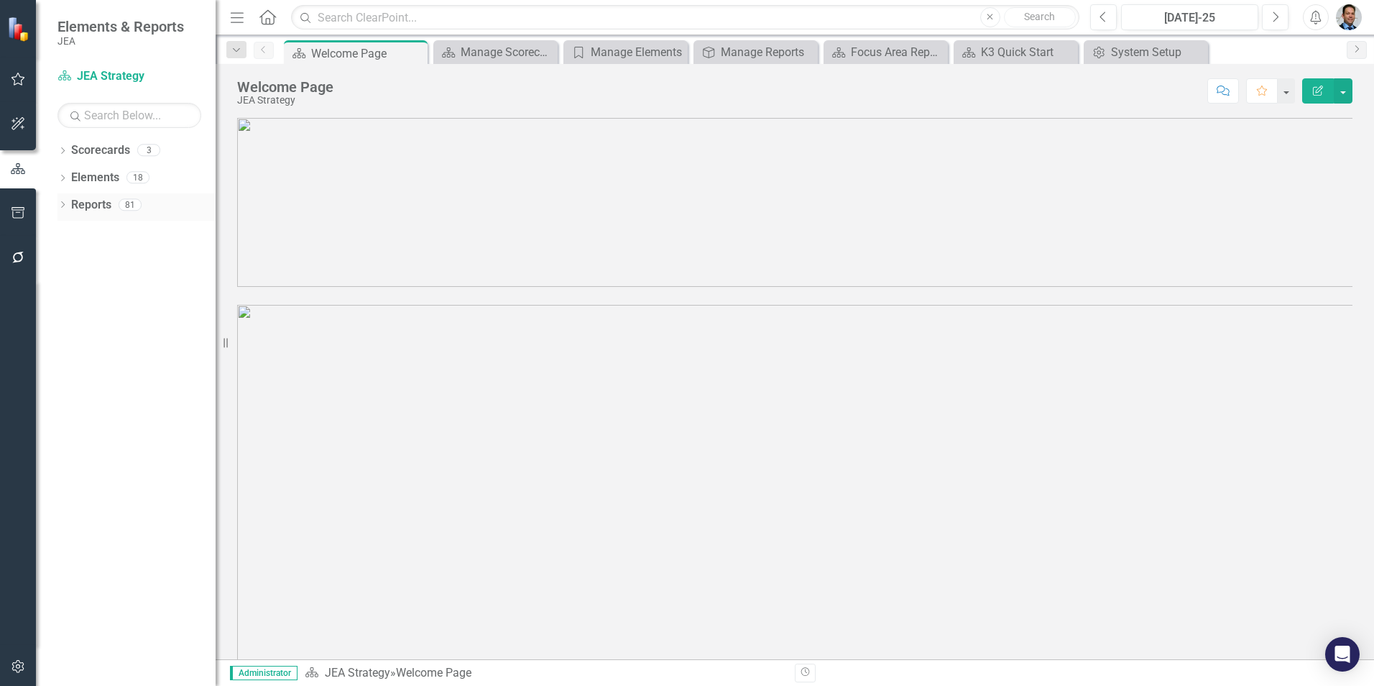
click at [89, 206] on link "Reports" at bounding box center [91, 205] width 40 height 17
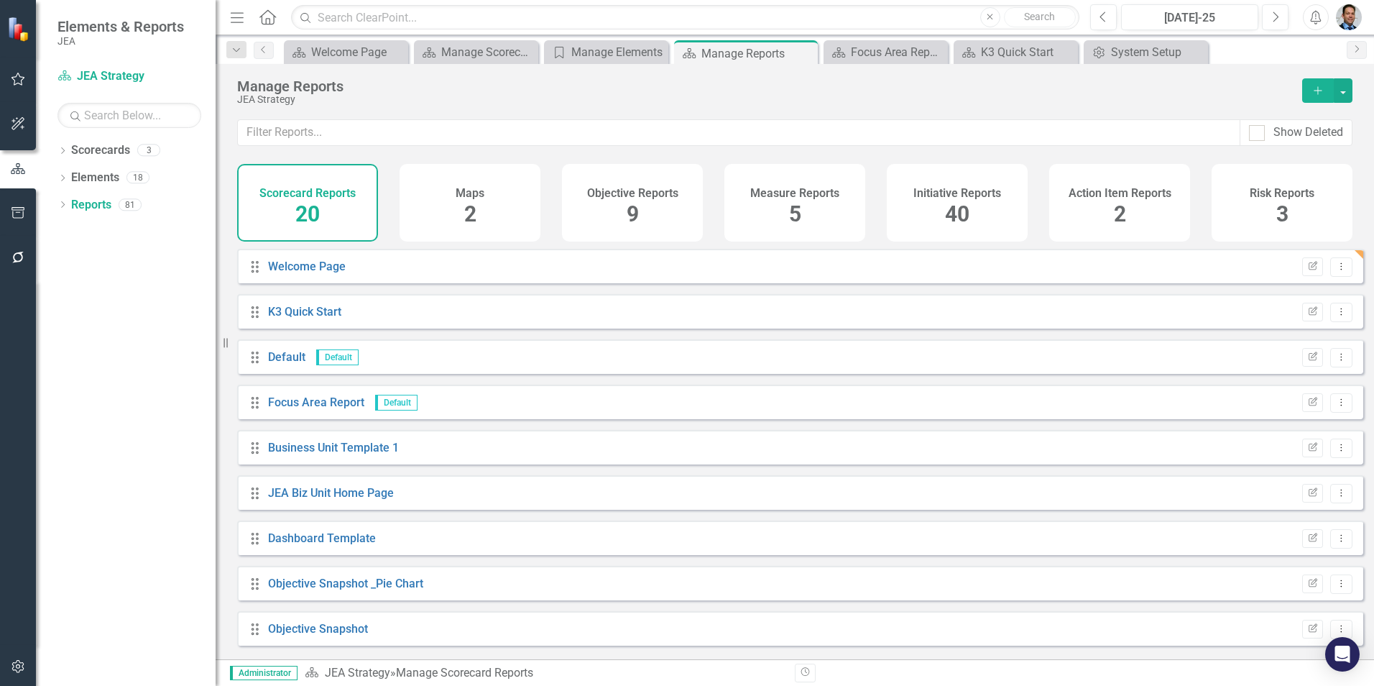
click at [604, 193] on h4 "Objective Reports" at bounding box center [632, 193] width 91 height 13
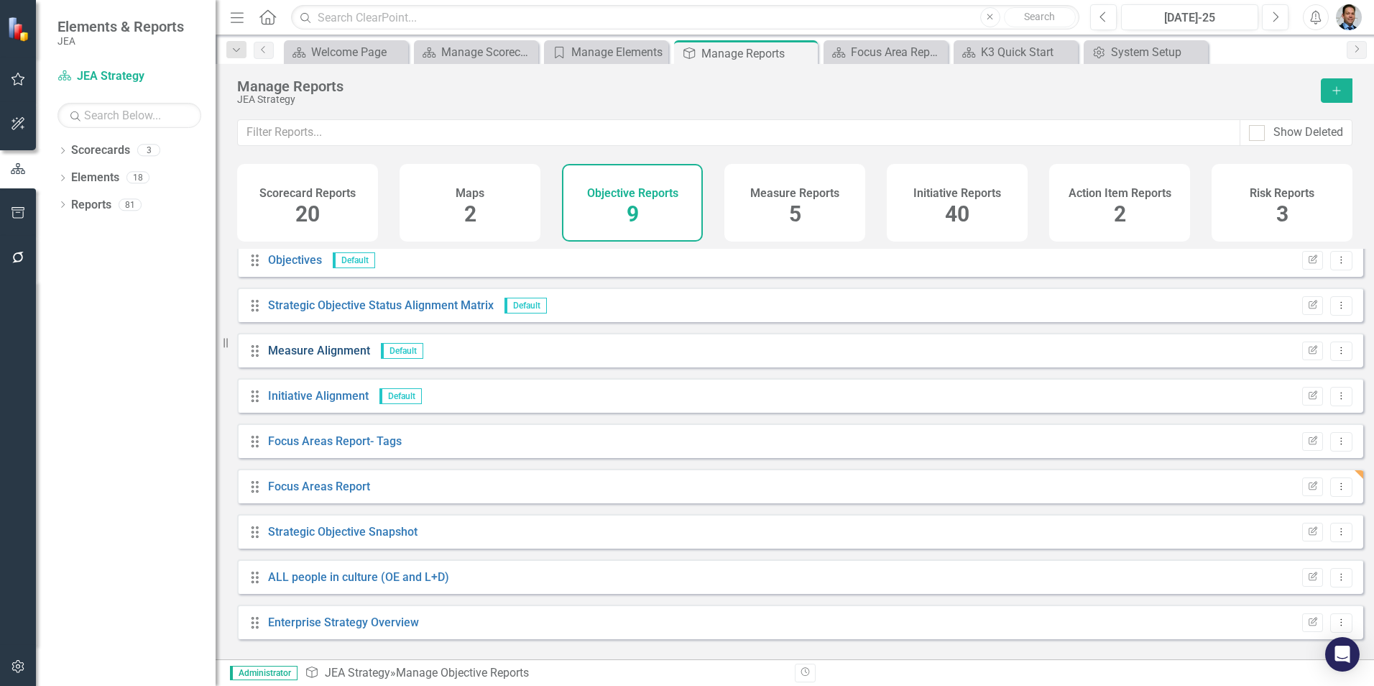
scroll to position [8, 0]
click at [822, 215] on div "Measure Reports 5" at bounding box center [794, 203] width 141 height 78
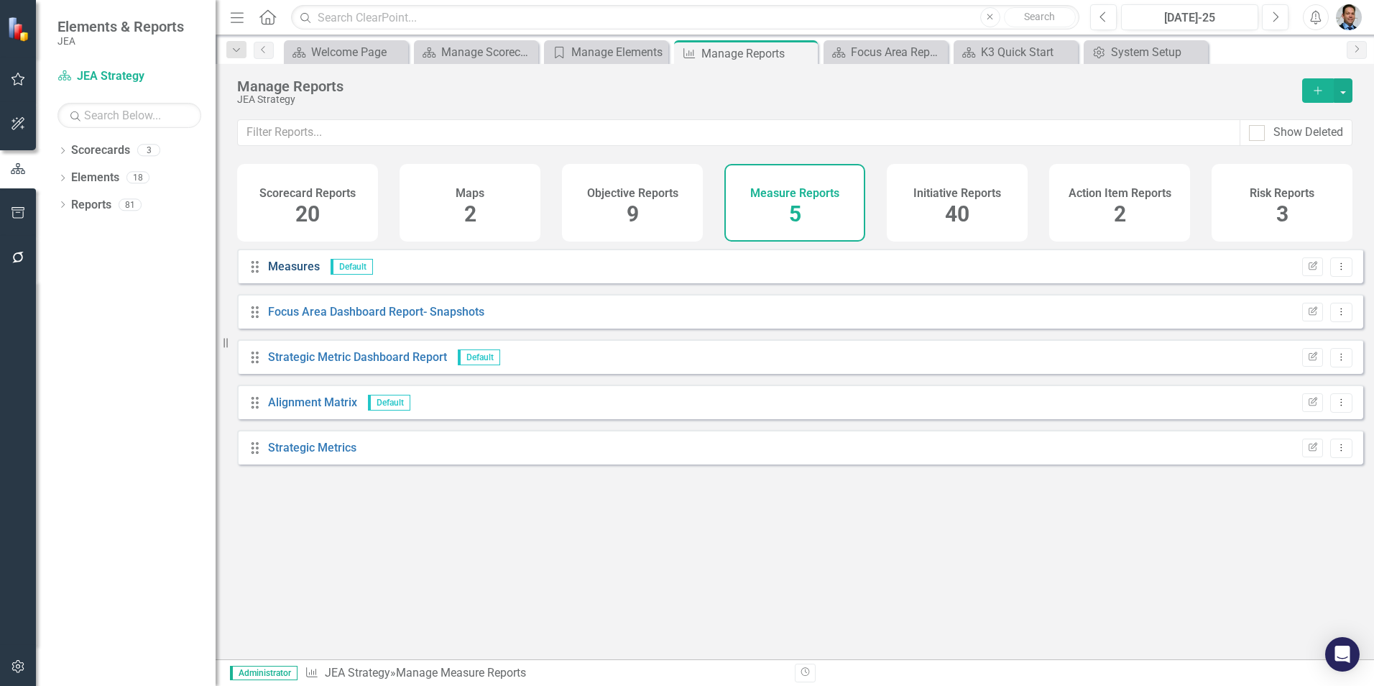
click at [284, 273] on link "Measures" at bounding box center [294, 266] width 52 height 14
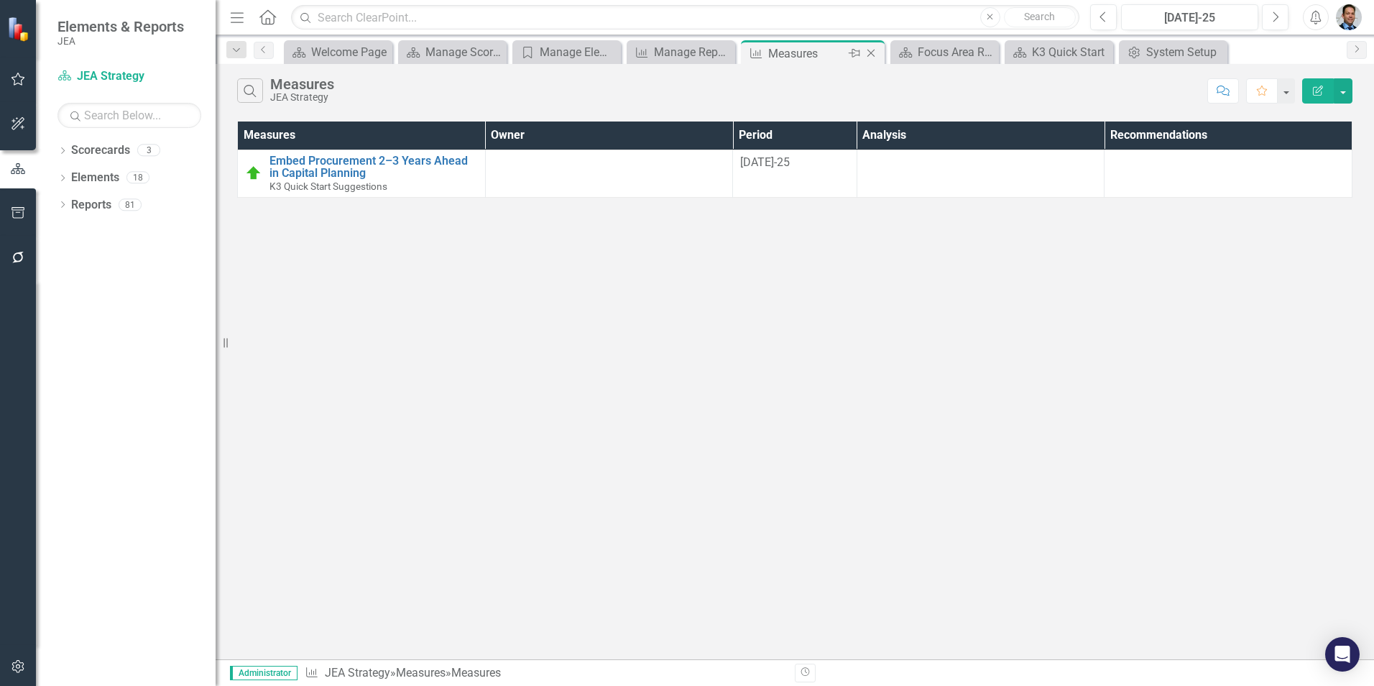
click at [873, 53] on icon "Close" at bounding box center [871, 52] width 14 height 11
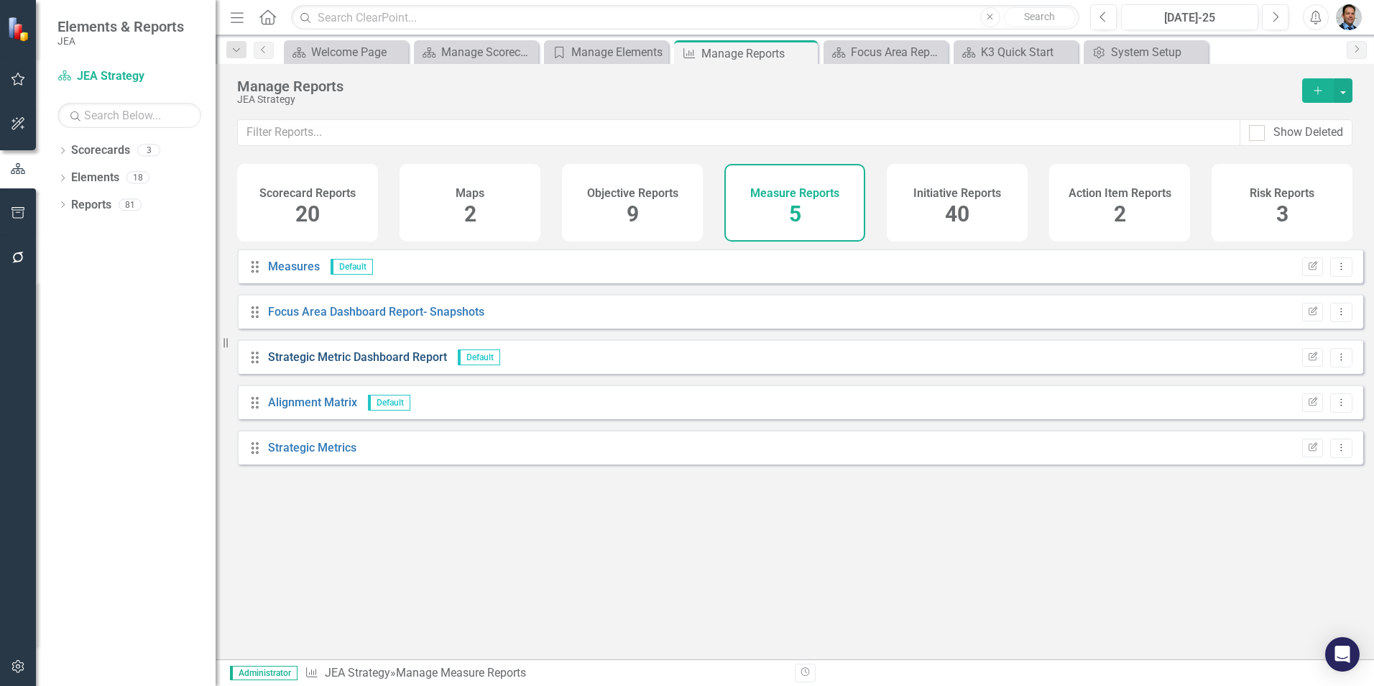
click at [309, 364] on link "Strategic Metric Dashboard Report" at bounding box center [357, 357] width 179 height 14
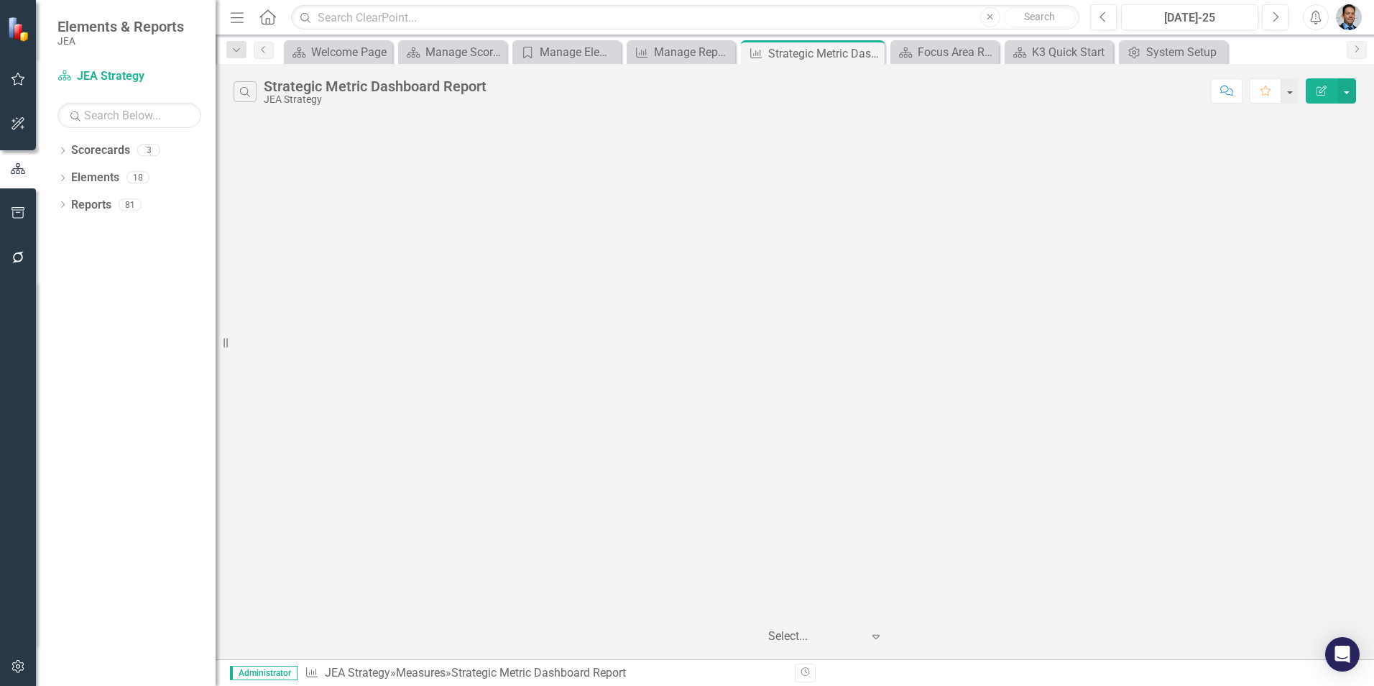
click at [873, 636] on icon at bounding box center [875, 637] width 7 height 4
click at [849, 611] on div "Display All Charts" at bounding box center [828, 611] width 106 height 17
click at [874, 638] on icon "Expand" at bounding box center [876, 635] width 14 height 11
click at [839, 520] on div "8 charts per page" at bounding box center [828, 517] width 106 height 17
click at [1351, 92] on button "button" at bounding box center [1346, 90] width 19 height 25
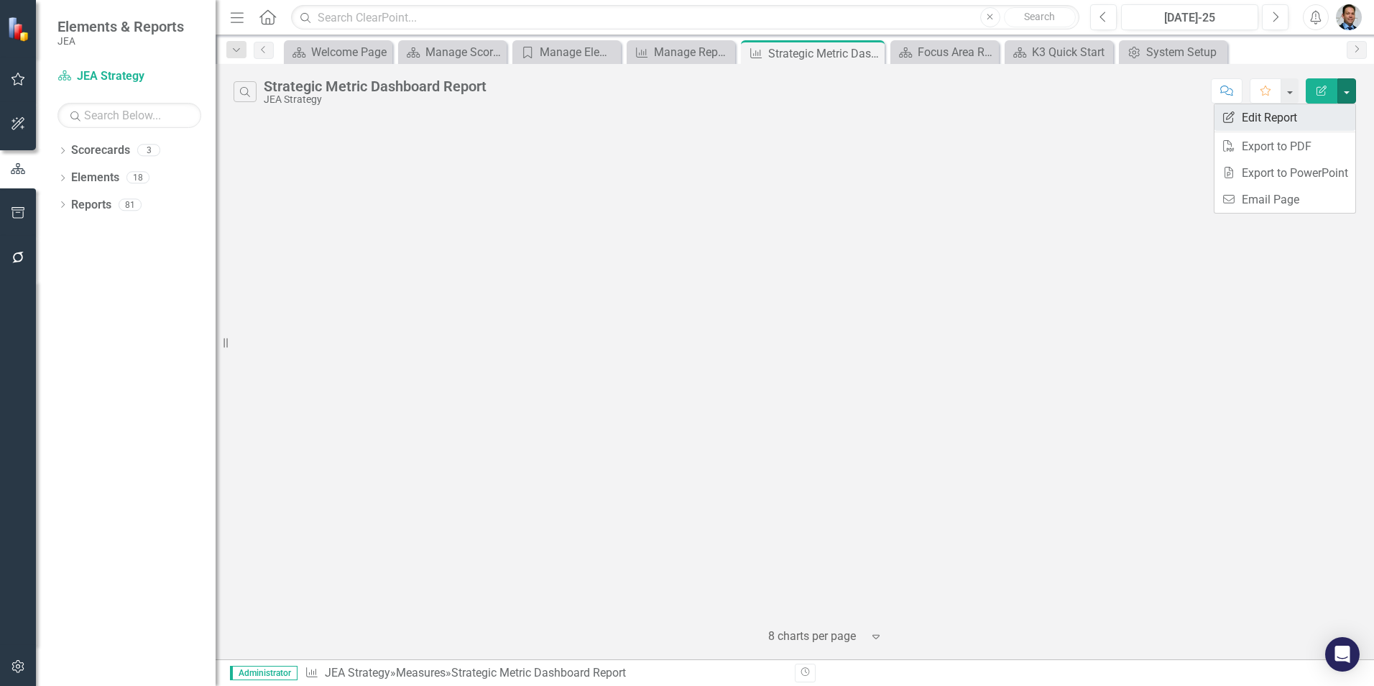
click at [1313, 116] on link "Edit Report Edit Report" at bounding box center [1284, 117] width 141 height 27
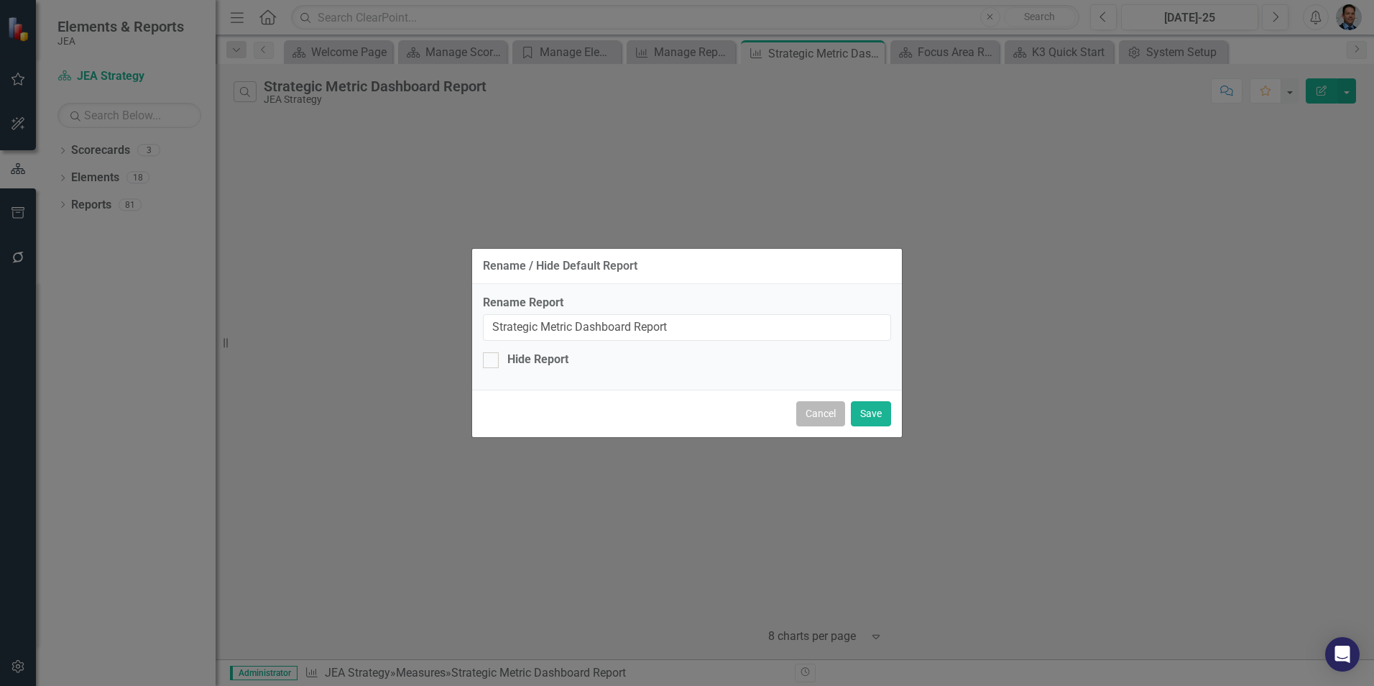
click at [829, 414] on button "Cancel" at bounding box center [820, 413] width 49 height 25
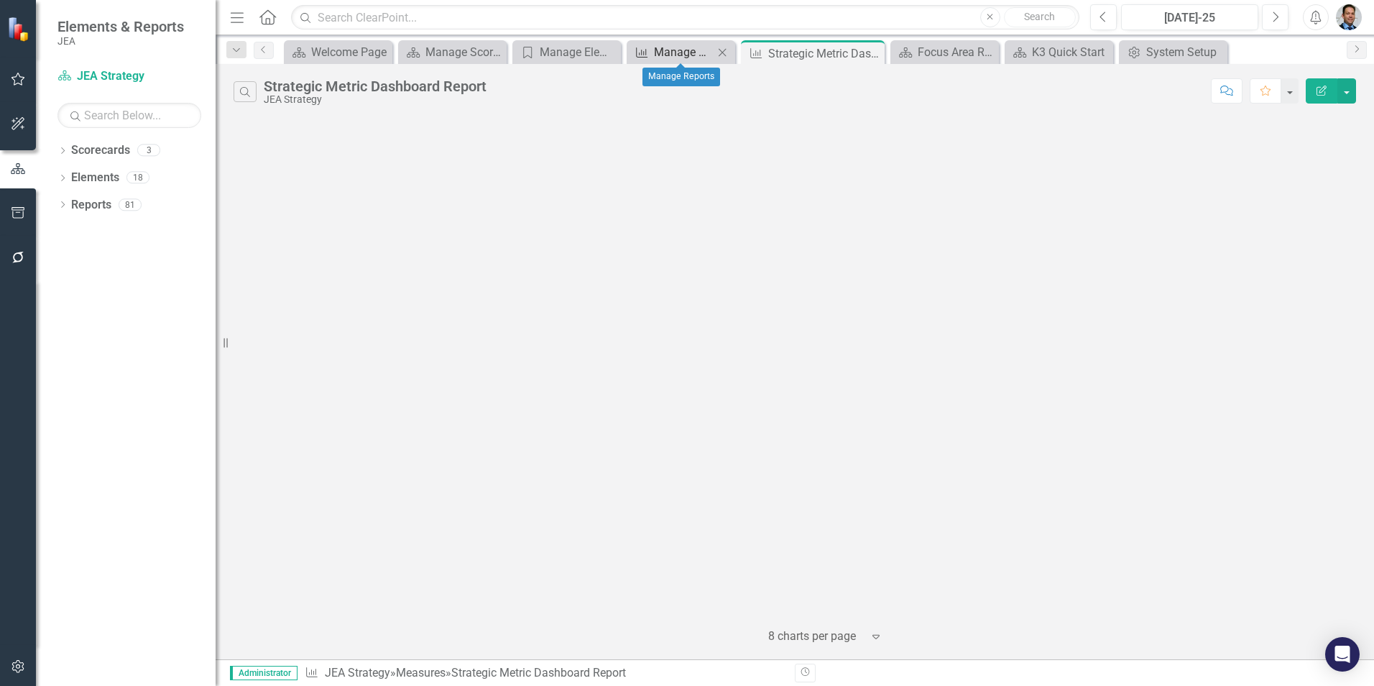
click at [670, 54] on div "Manage Reports" at bounding box center [684, 52] width 60 height 18
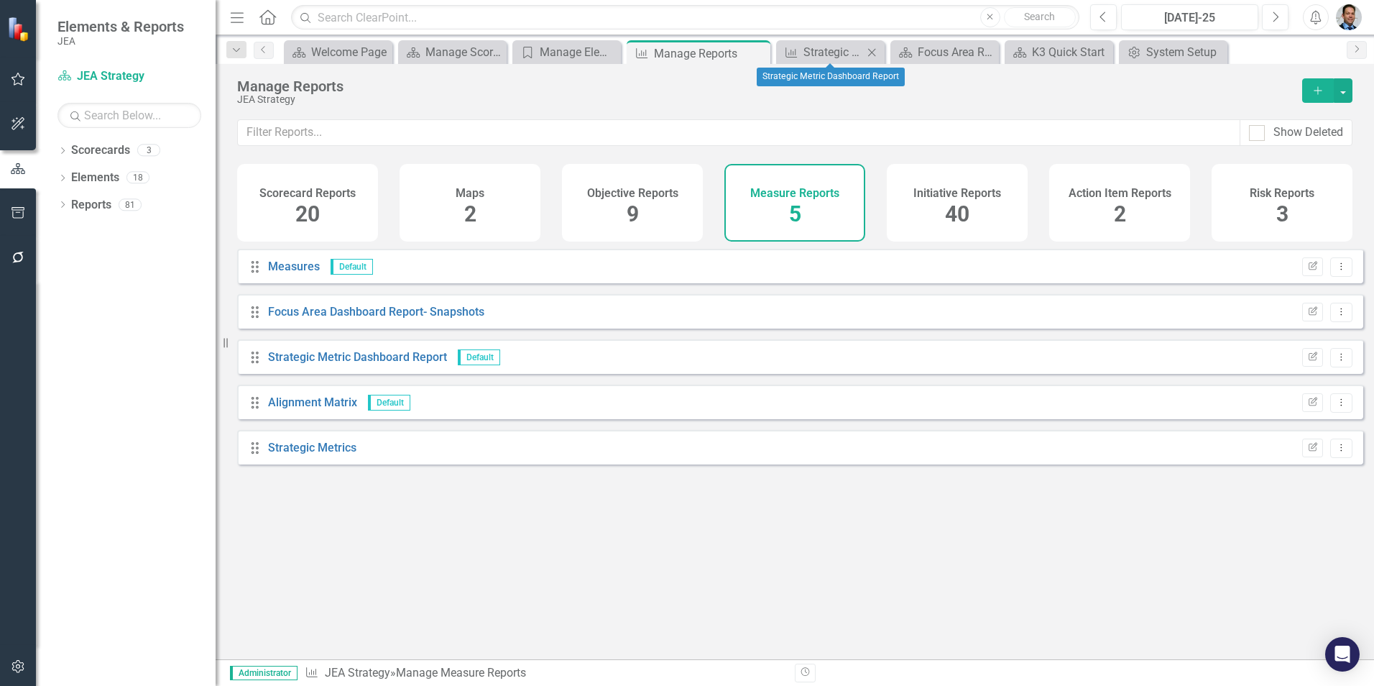
click at [872, 49] on icon "Close" at bounding box center [871, 52] width 14 height 11
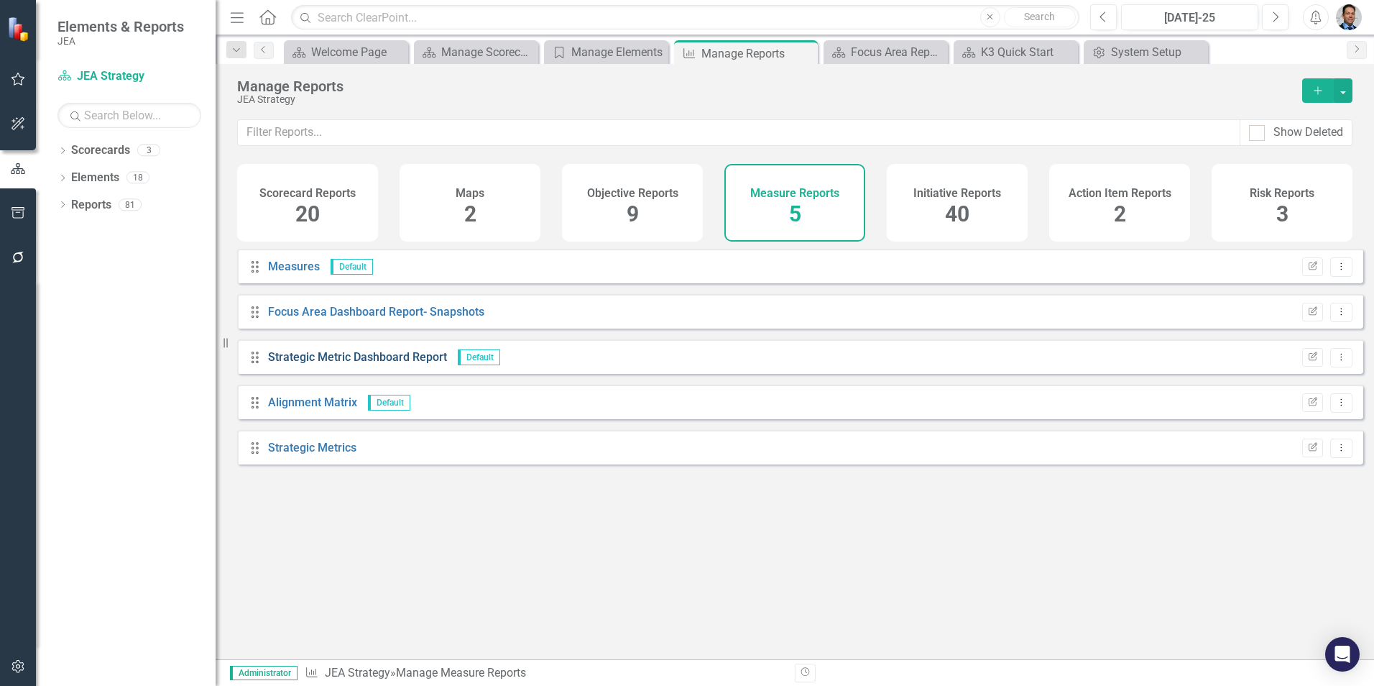
click at [296, 363] on link "Strategic Metric Dashboard Report" at bounding box center [357, 357] width 179 height 14
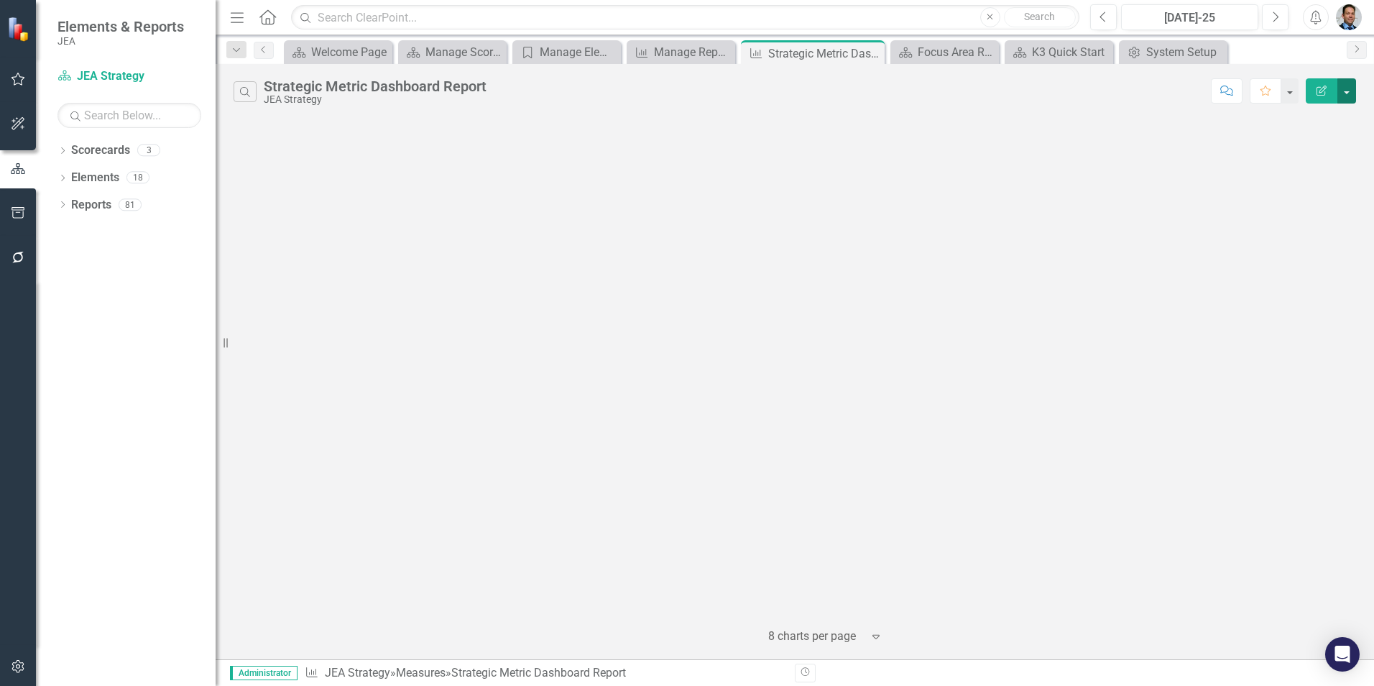
click at [1352, 92] on button "button" at bounding box center [1346, 90] width 19 height 25
click at [1296, 114] on link "Edit Report Edit Report" at bounding box center [1284, 117] width 141 height 27
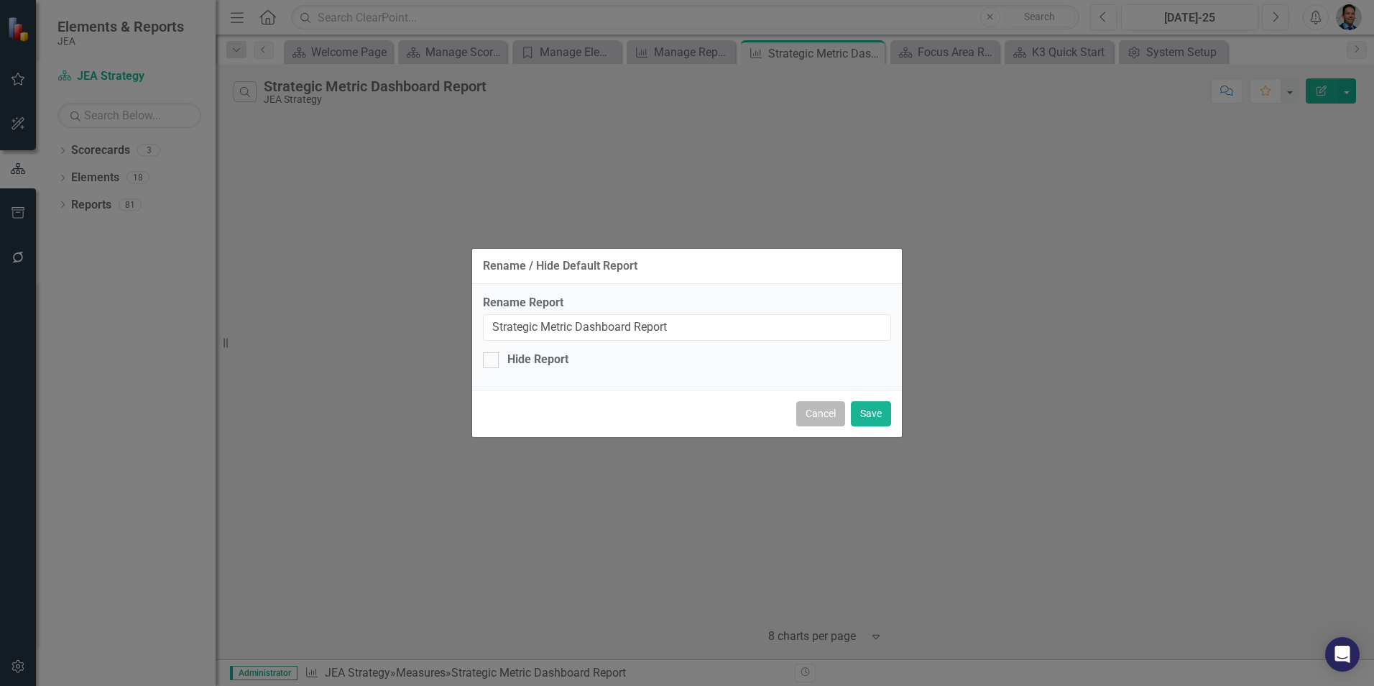
click at [811, 417] on button "Cancel" at bounding box center [820, 413] width 49 height 25
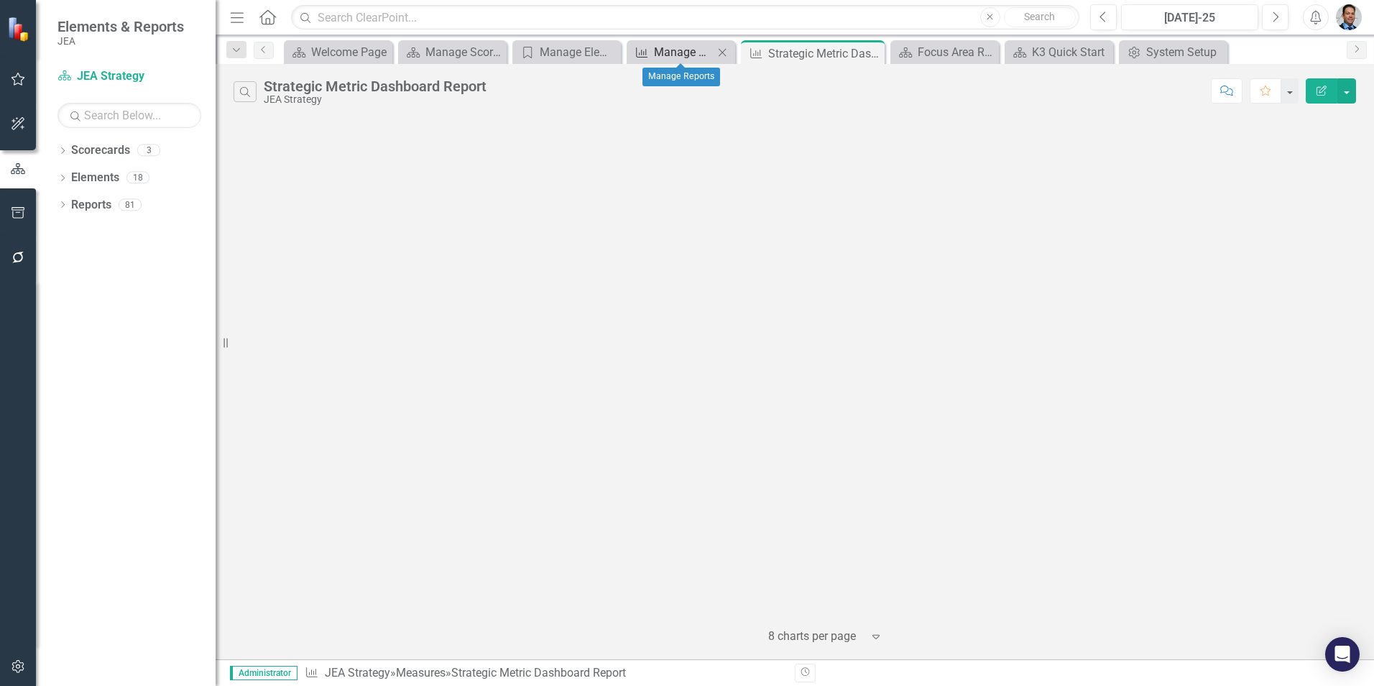
click at [663, 51] on div "Manage Reports" at bounding box center [684, 52] width 60 height 18
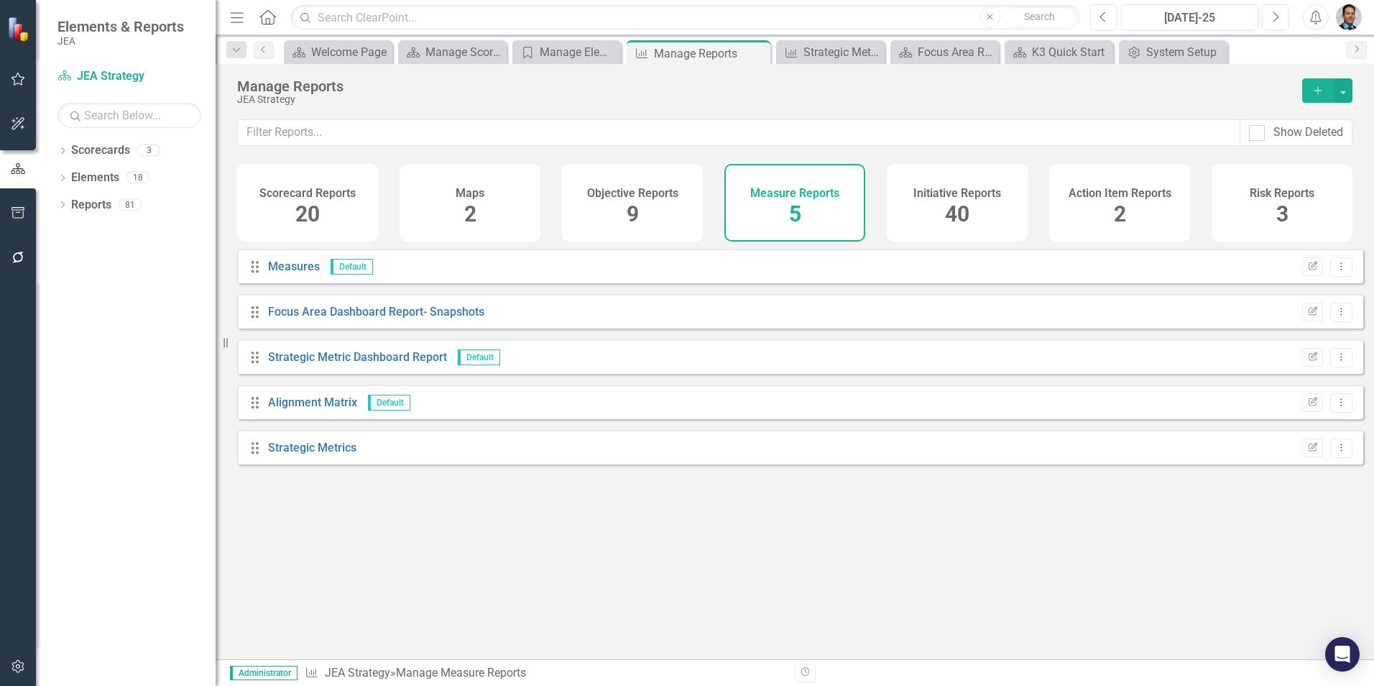
click at [309, 214] on span "20" at bounding box center [307, 213] width 24 height 25
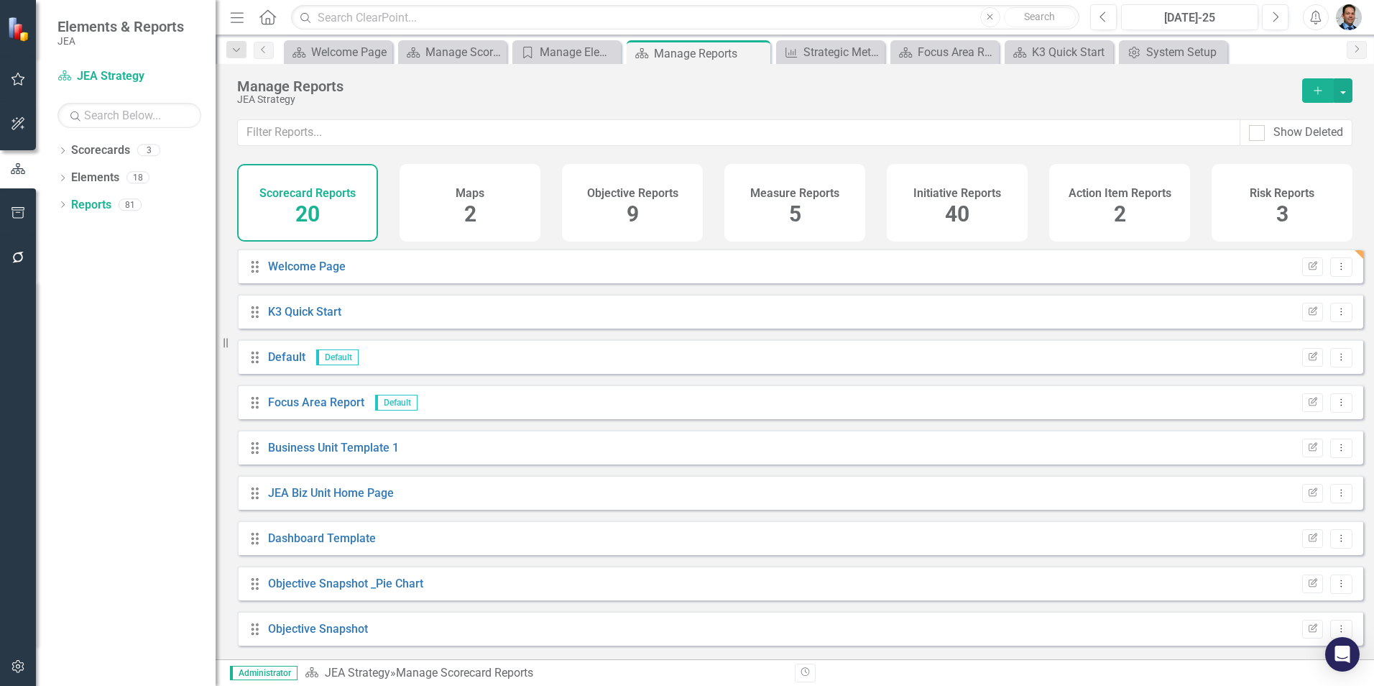
click at [471, 226] on span "2" at bounding box center [470, 213] width 12 height 25
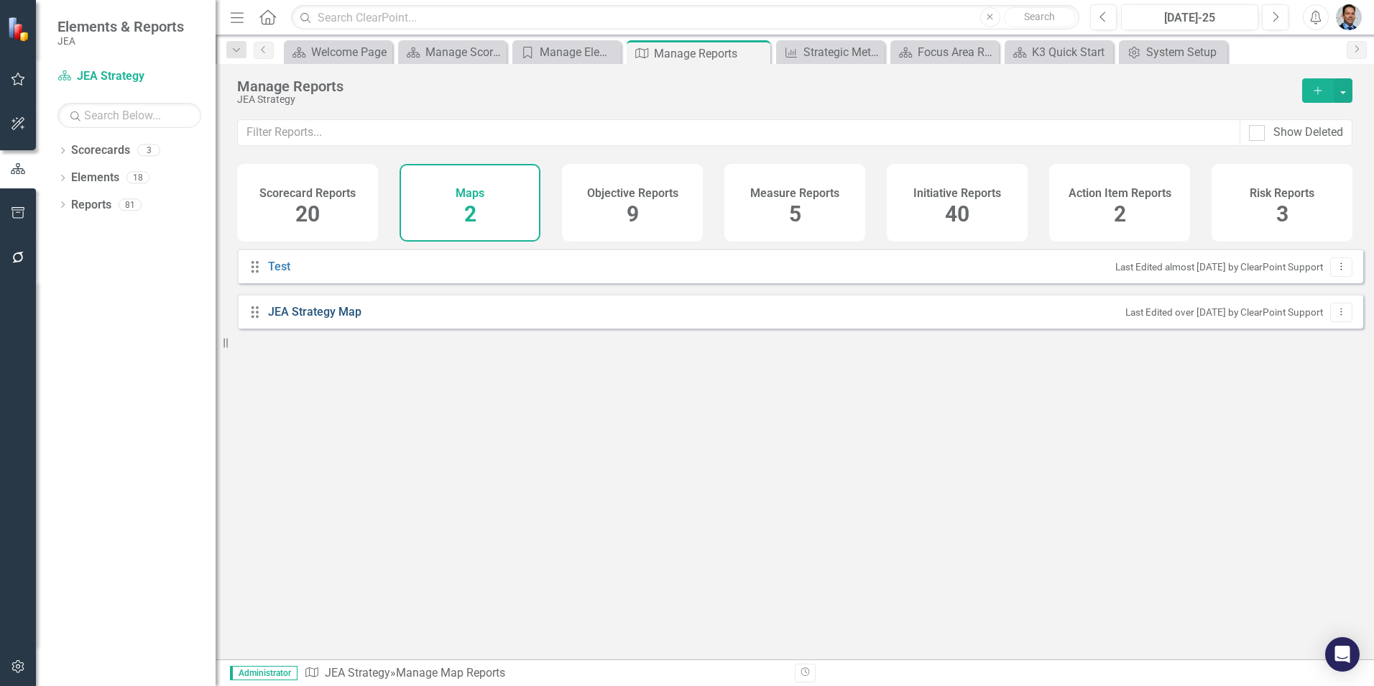
click at [342, 318] on link "JEA Strategy Map" at bounding box center [316, 312] width 97 height 17
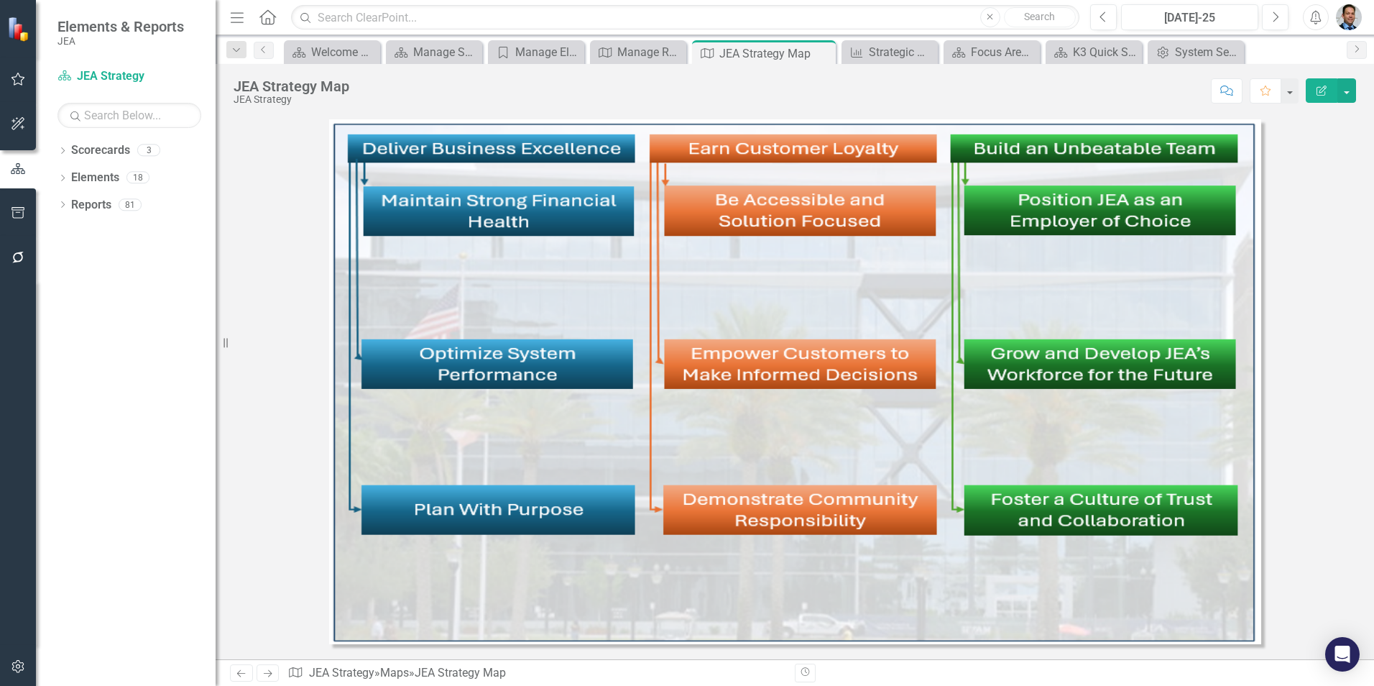
click at [1329, 88] on button "Edit Report" at bounding box center [1322, 90] width 32 height 24
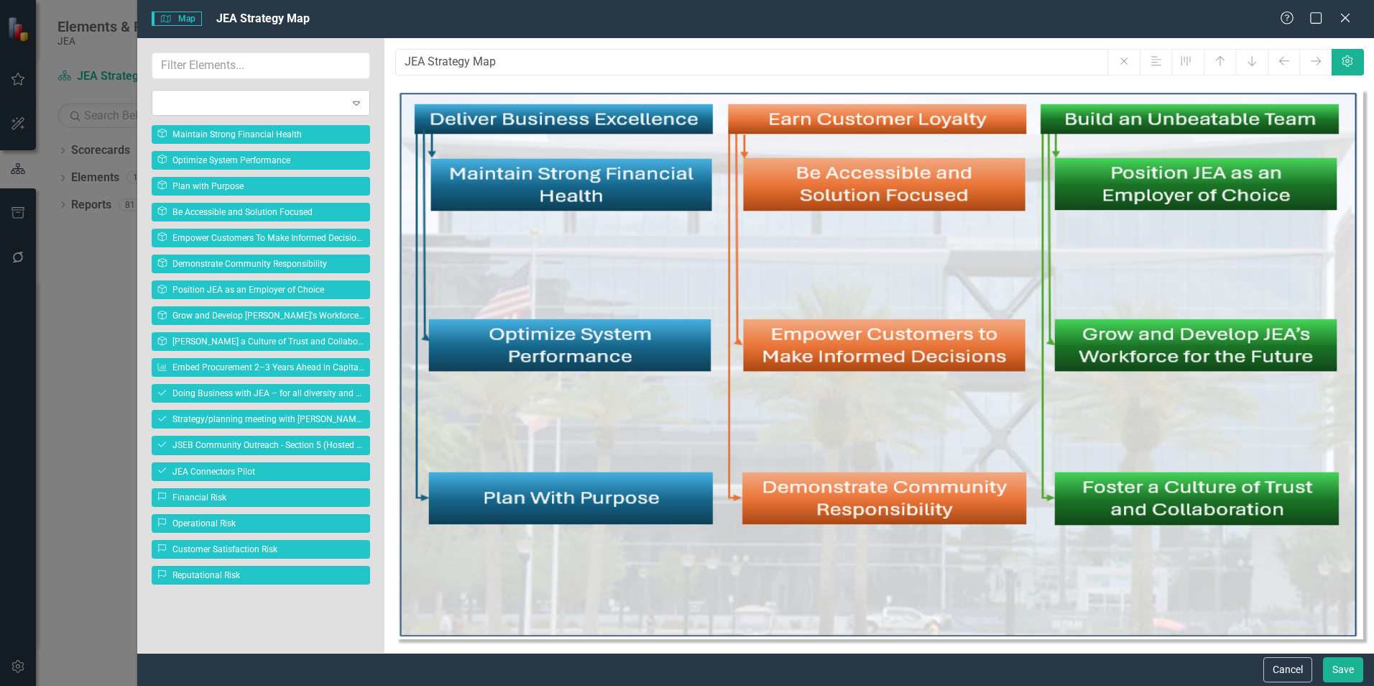
click at [356, 103] on icon "Expand" at bounding box center [356, 102] width 14 height 11
click at [276, 140] on body "Elements & Reports JEA Scorecard JEA Strategy Search Dropdown Scorecards 3 Drop…" at bounding box center [687, 343] width 1374 height 686
click at [1253, 126] on img at bounding box center [879, 363] width 968 height 550
drag, startPoint x: 1134, startPoint y: 272, endPoint x: 1084, endPoint y: 283, distance: 50.9
click at [1084, 283] on img at bounding box center [879, 363] width 968 height 550
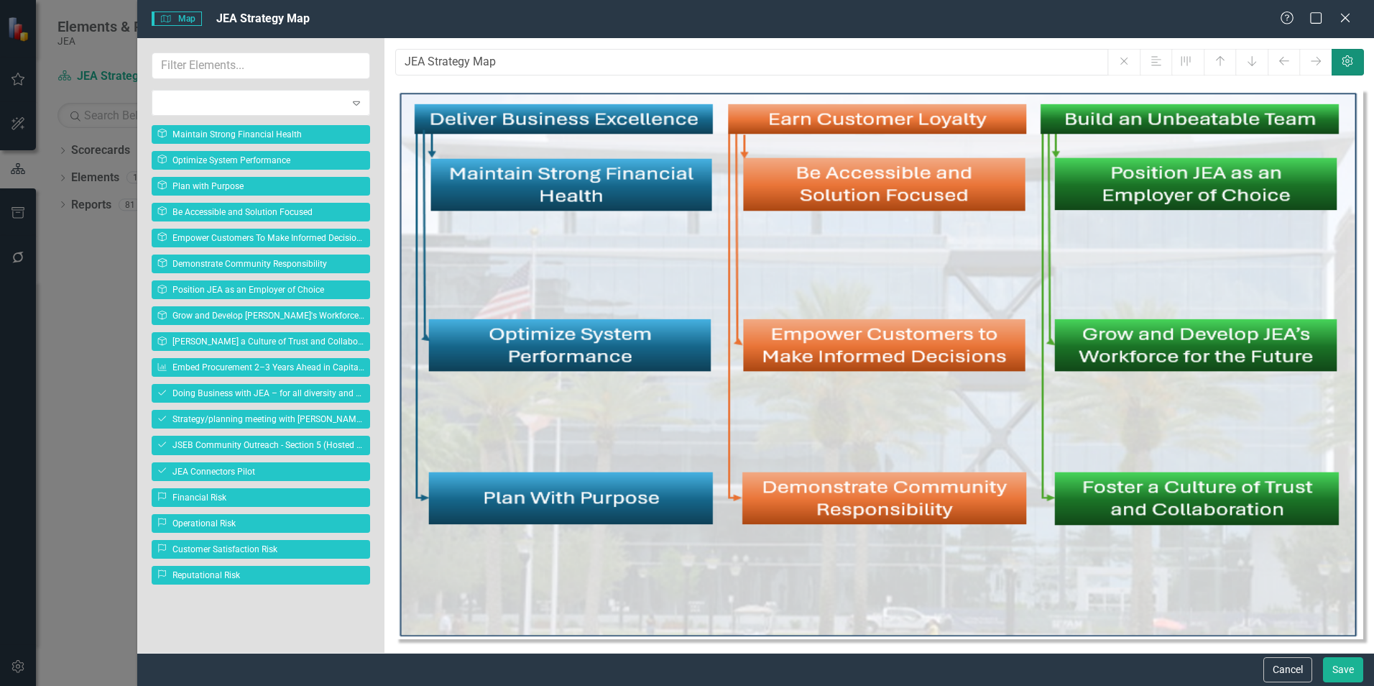
click at [1350, 68] on button "Settings" at bounding box center [1348, 62] width 32 height 27
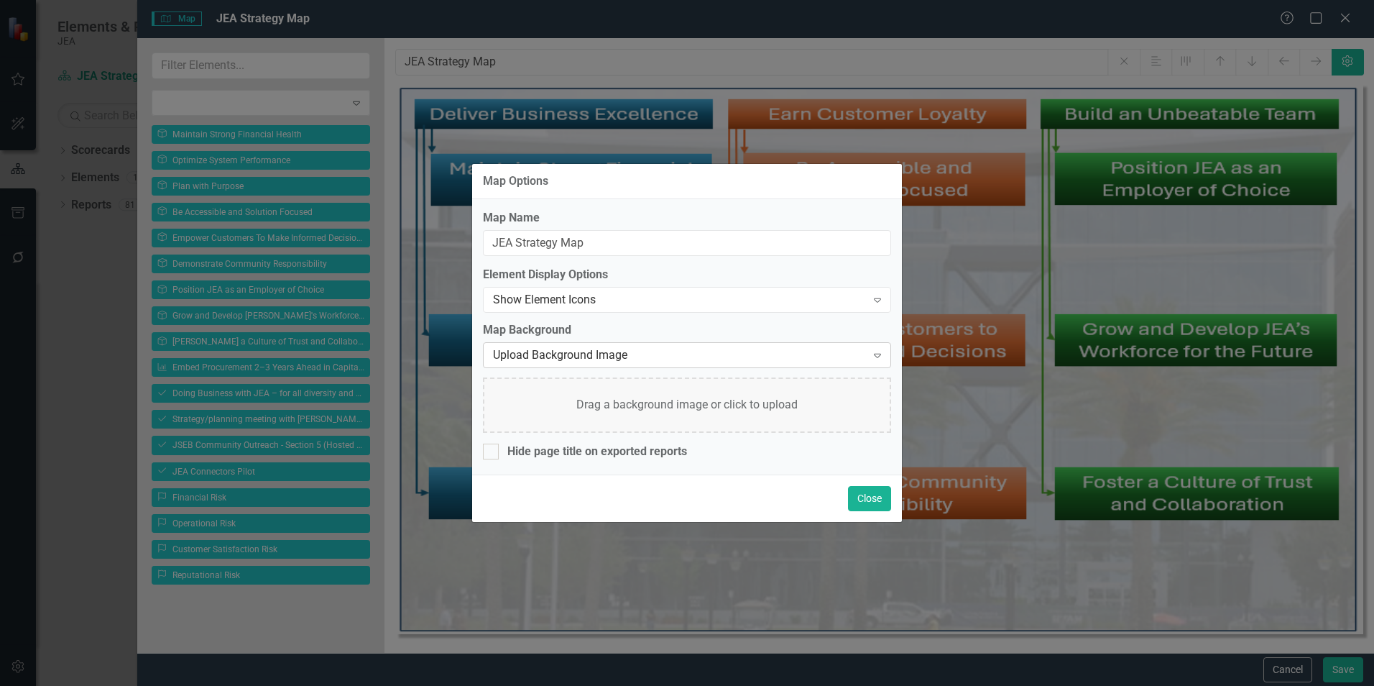
click at [660, 356] on div "Upload Background Image" at bounding box center [679, 355] width 373 height 17
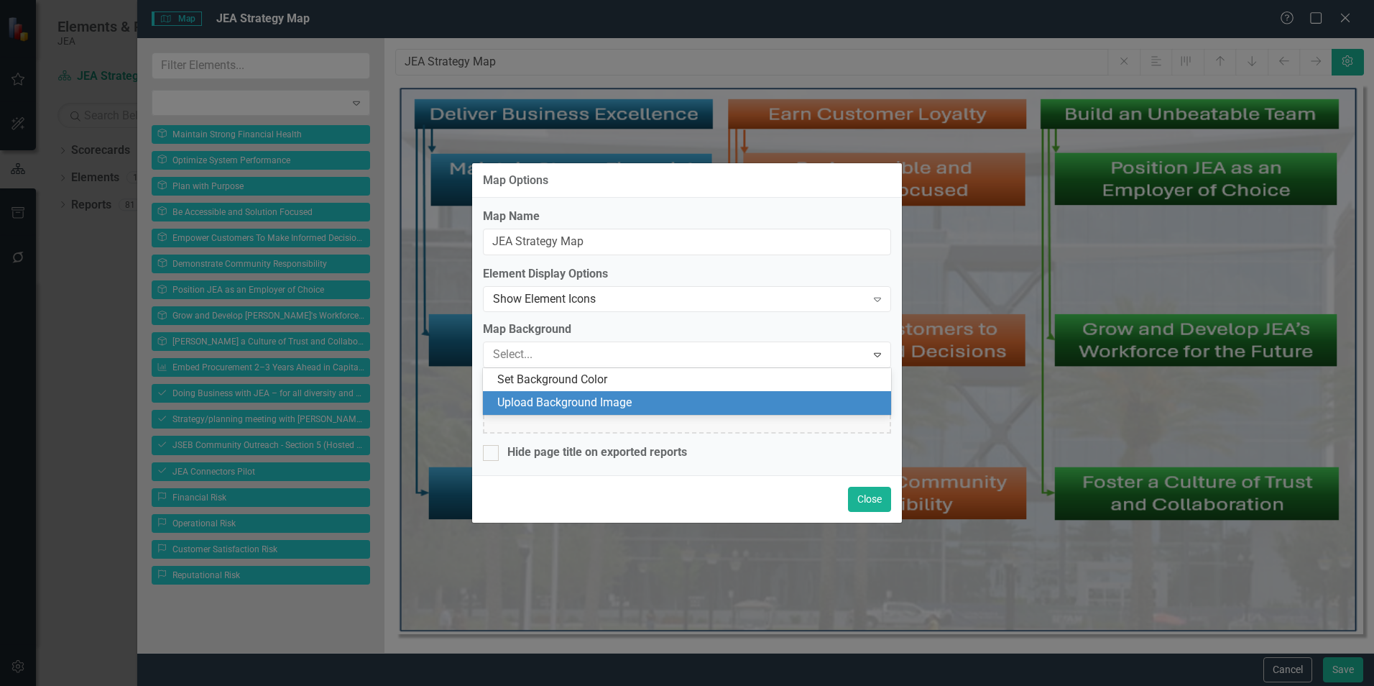
click at [659, 403] on div "Upload Background Image" at bounding box center [689, 402] width 385 height 17
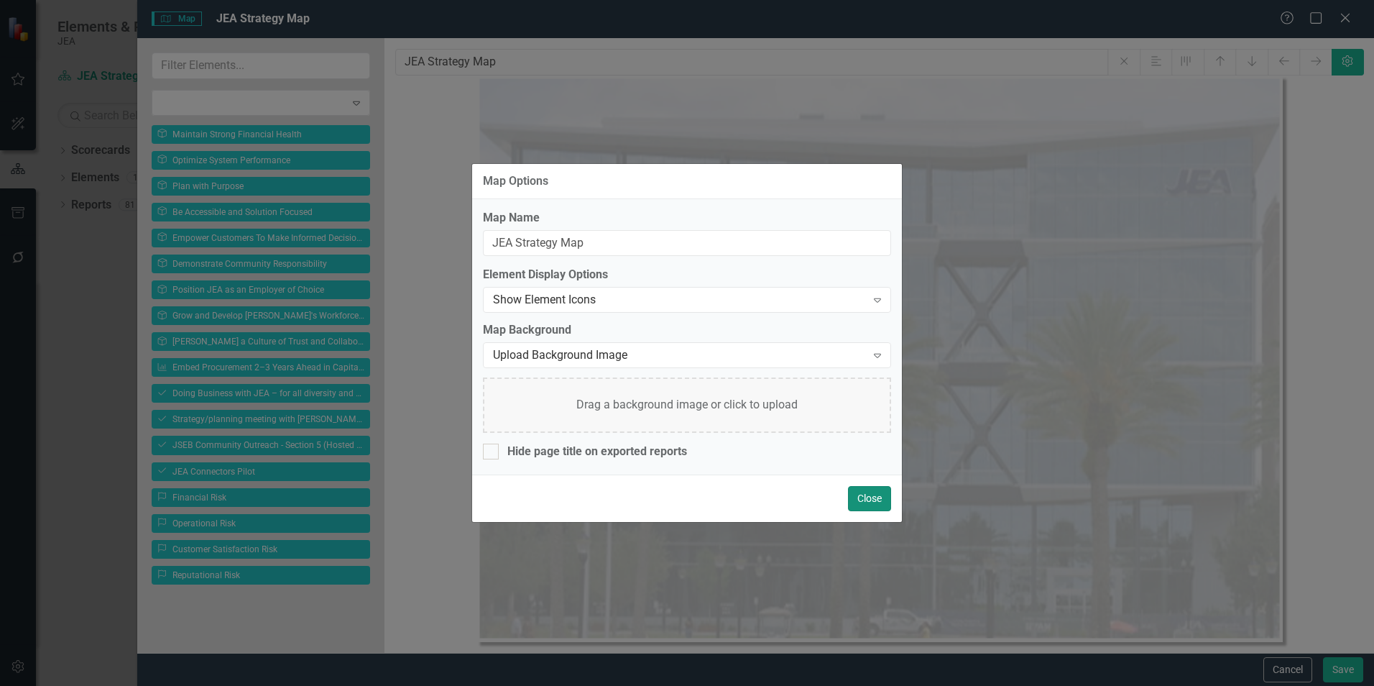
click at [866, 499] on button "Close" at bounding box center [869, 498] width 43 height 25
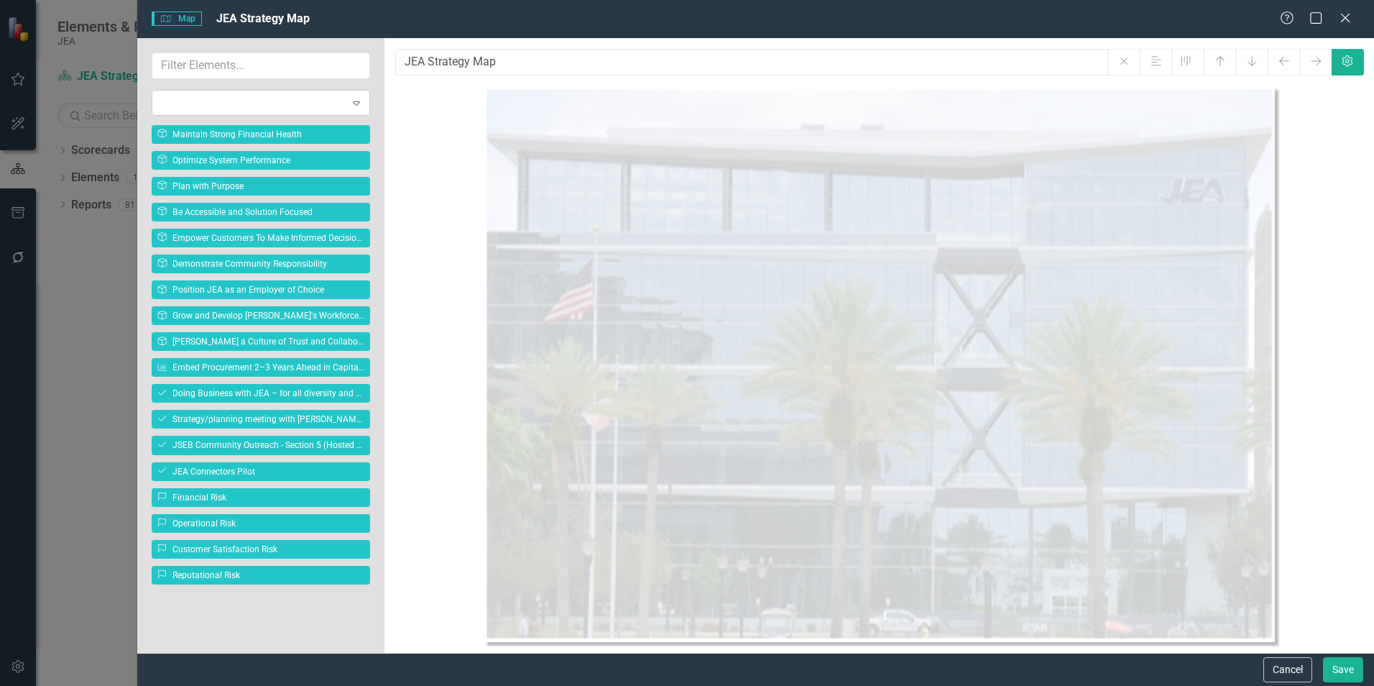
click at [358, 101] on icon "Expand" at bounding box center [356, 102] width 14 height 11
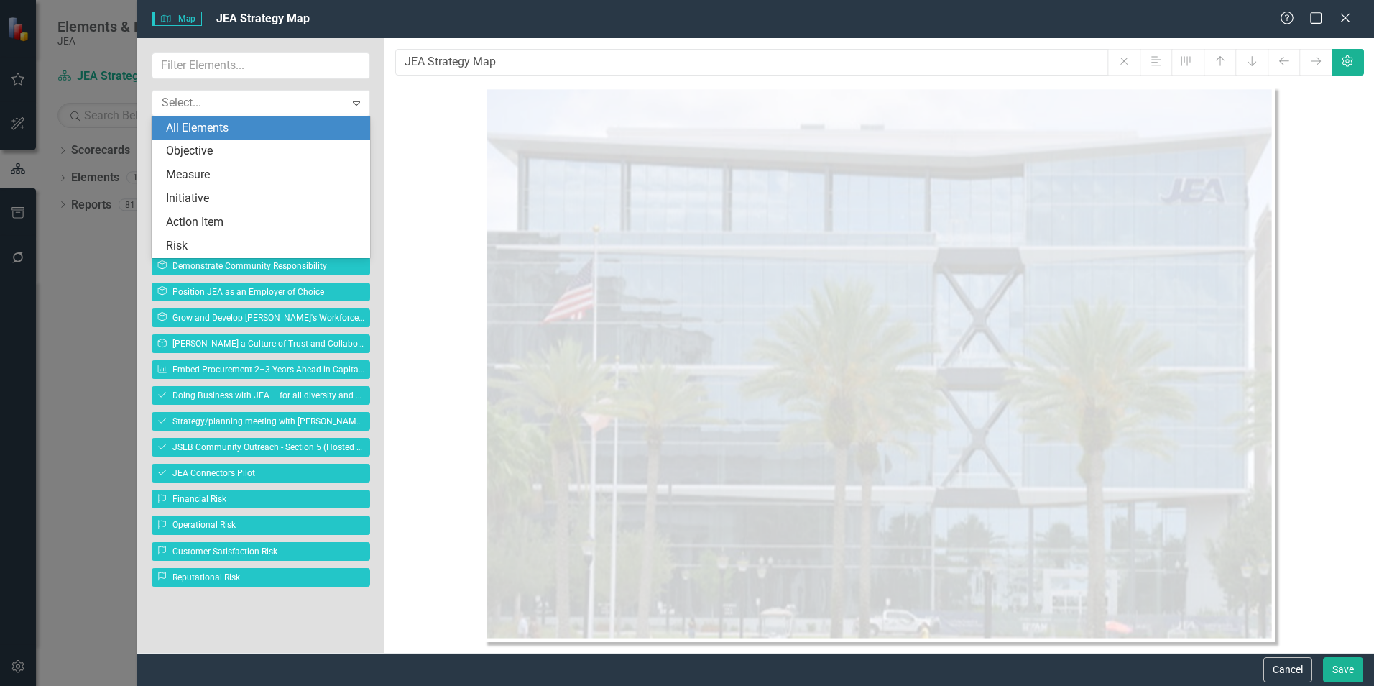
click at [292, 126] on div "All Elements" at bounding box center [263, 128] width 195 height 17
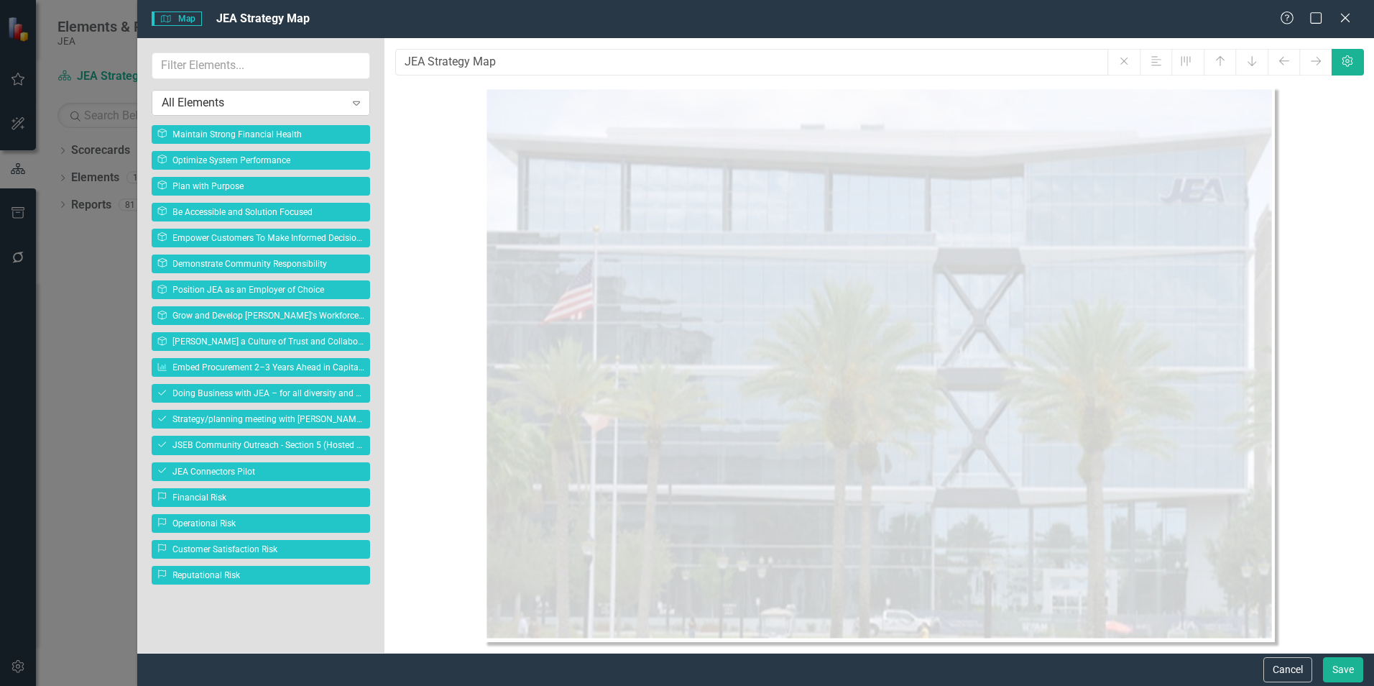
click at [292, 98] on div "All Elements" at bounding box center [253, 102] width 183 height 17
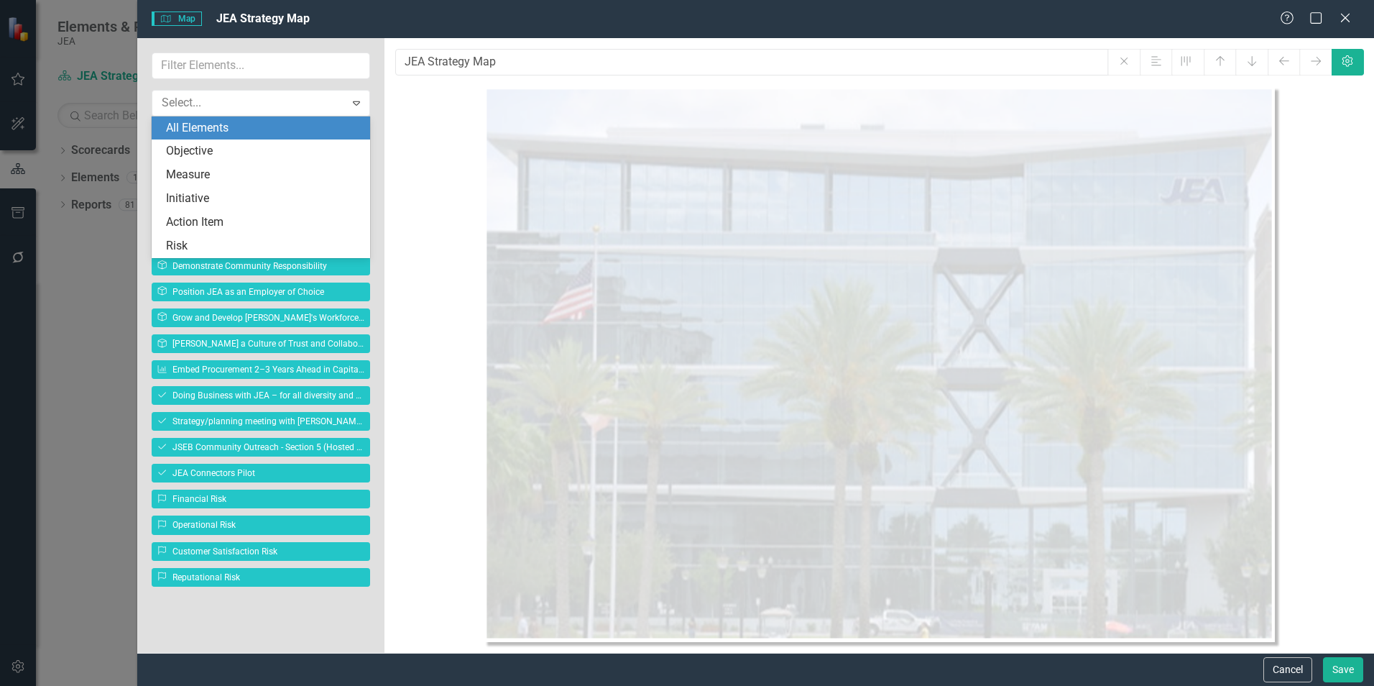
click at [278, 124] on div "All Elements" at bounding box center [263, 128] width 195 height 17
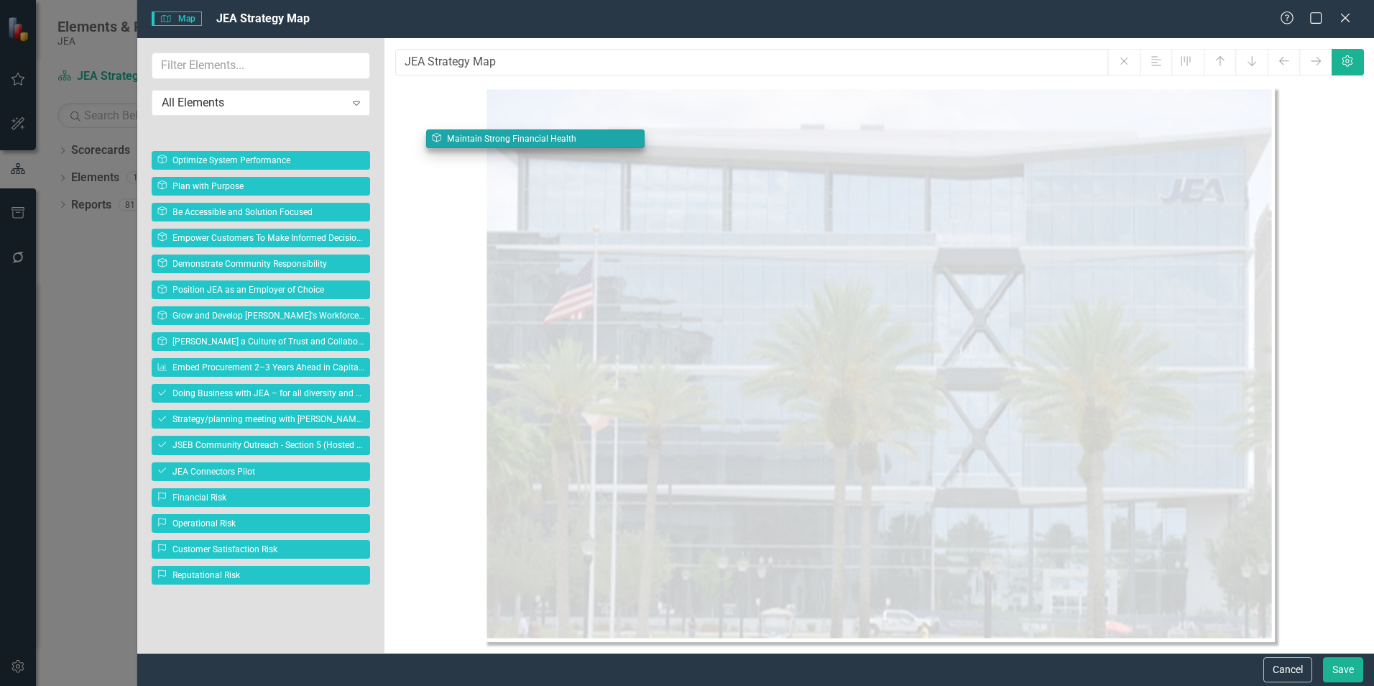
drag, startPoint x: 281, startPoint y: 132, endPoint x: 554, endPoint y: 138, distance: 273.1
click at [554, 138] on body "Elements & Reports JEA Scorecard JEA Strategy Search Dropdown Scorecards 3 Drop…" at bounding box center [687, 343] width 1374 height 686
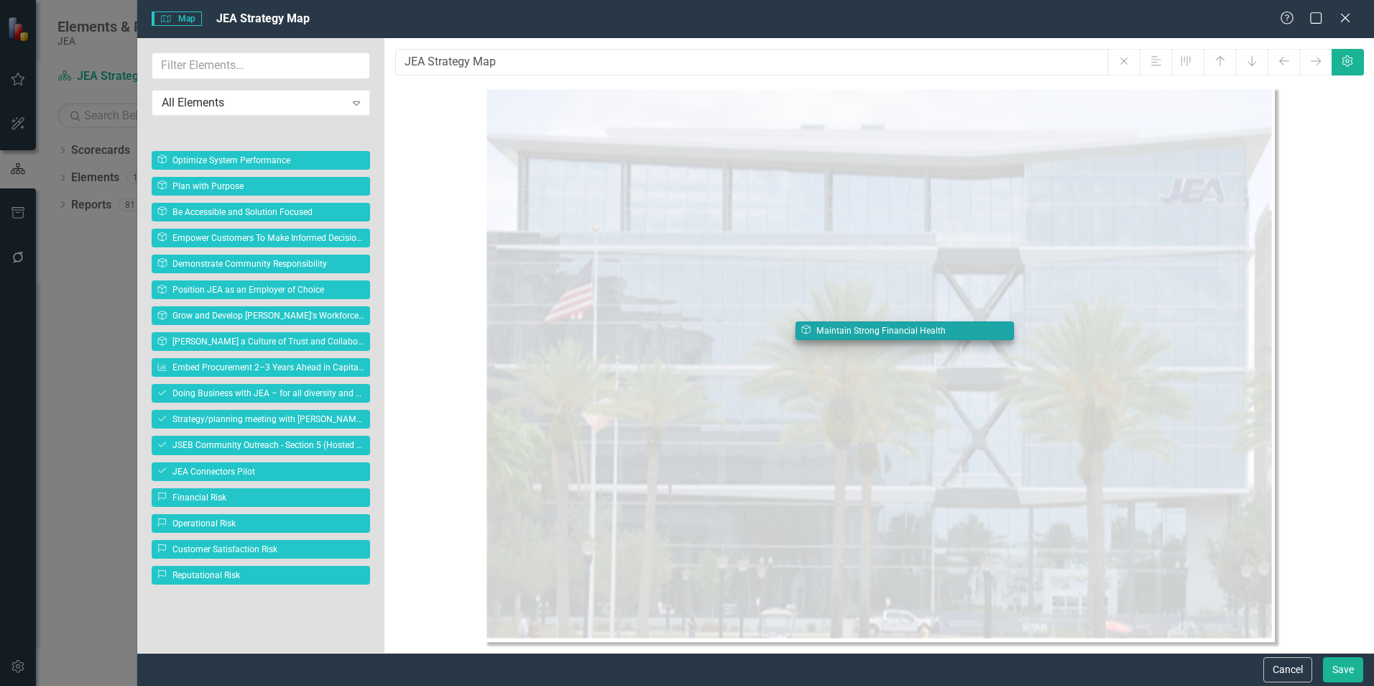
drag, startPoint x: 264, startPoint y: 132, endPoint x: 907, endPoint y: 328, distance: 671.7
click at [907, 328] on body "Elements & Reports JEA Scorecard JEA Strategy Search Dropdown Scorecards 3 Drop…" at bounding box center [687, 343] width 1374 height 686
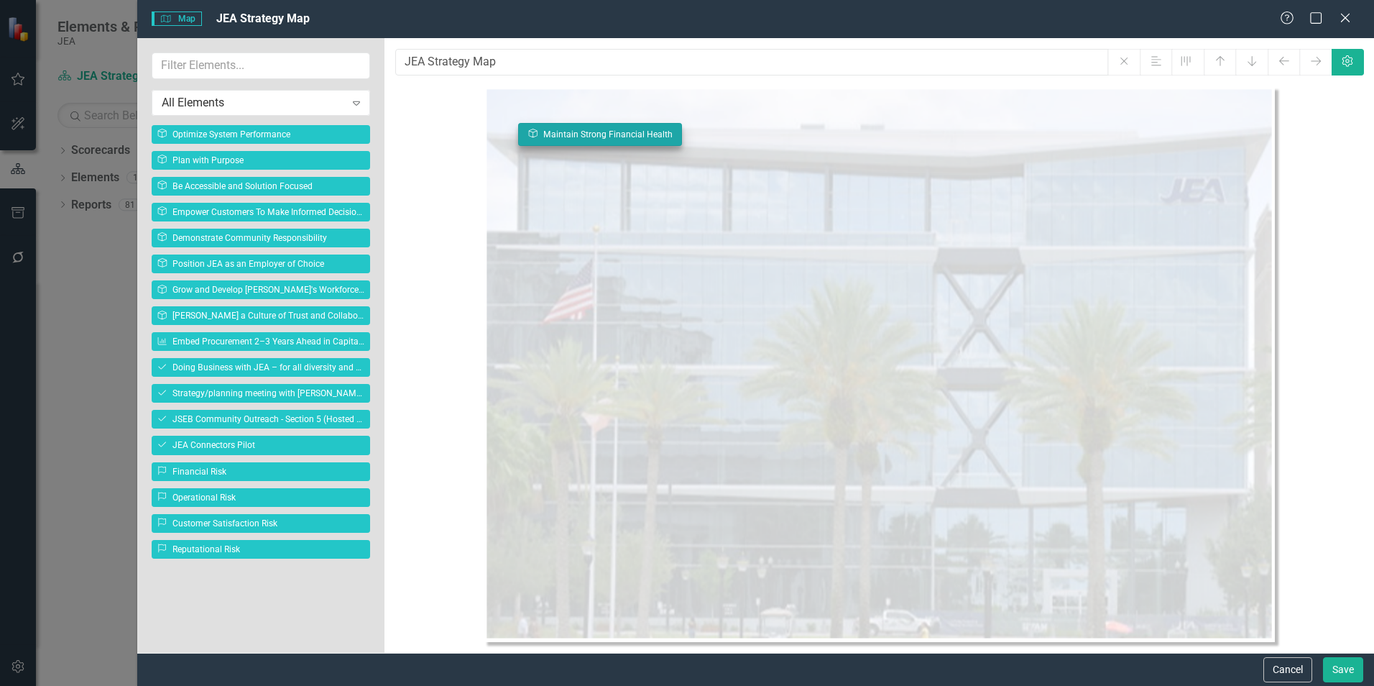
drag, startPoint x: 813, startPoint y: 332, endPoint x: 520, endPoint y: 133, distance: 355.0
click at [520, 133] on body "Elements & Reports JEA Scorecard JEA Strategy Search Dropdown Scorecards 3 Drop…" at bounding box center [687, 343] width 1374 height 686
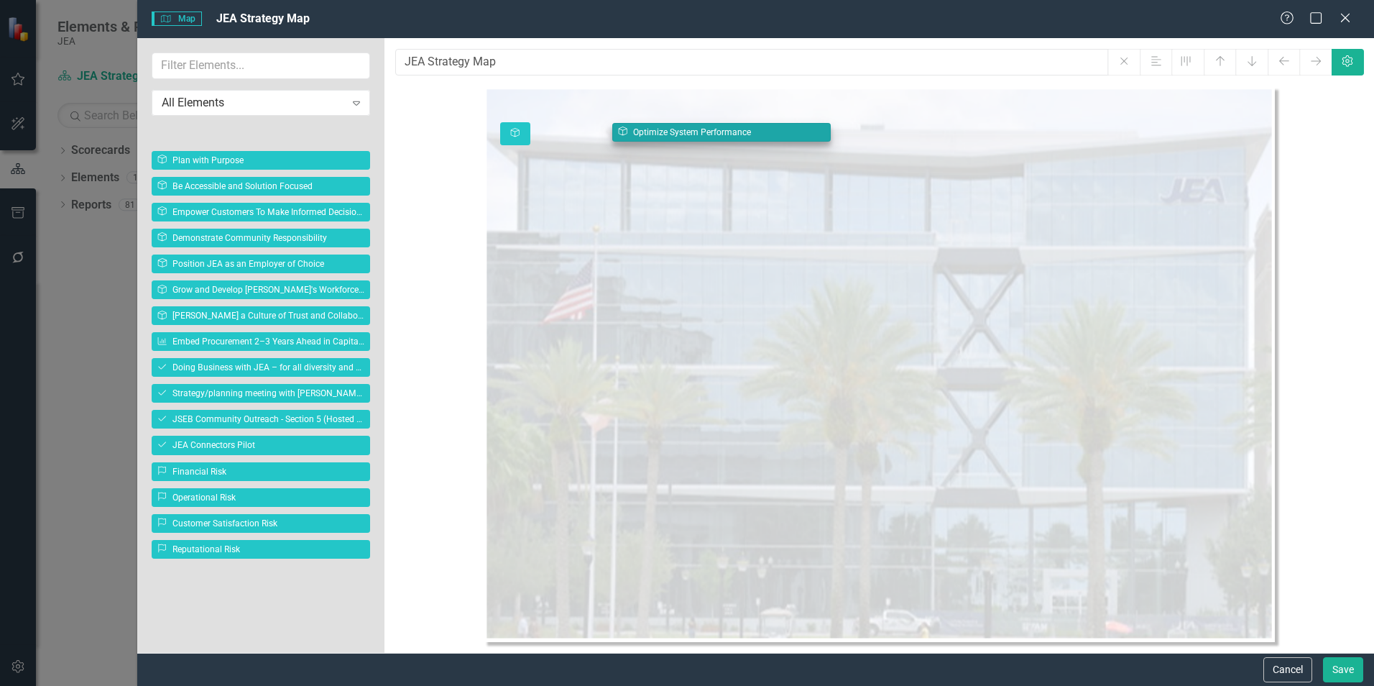
drag, startPoint x: 286, startPoint y: 137, endPoint x: 747, endPoint y: 135, distance: 460.6
click at [747, 135] on body "Elements & Reports JEA Scorecard JEA Strategy Search Dropdown Scorecards 3 Drop…" at bounding box center [687, 343] width 1374 height 686
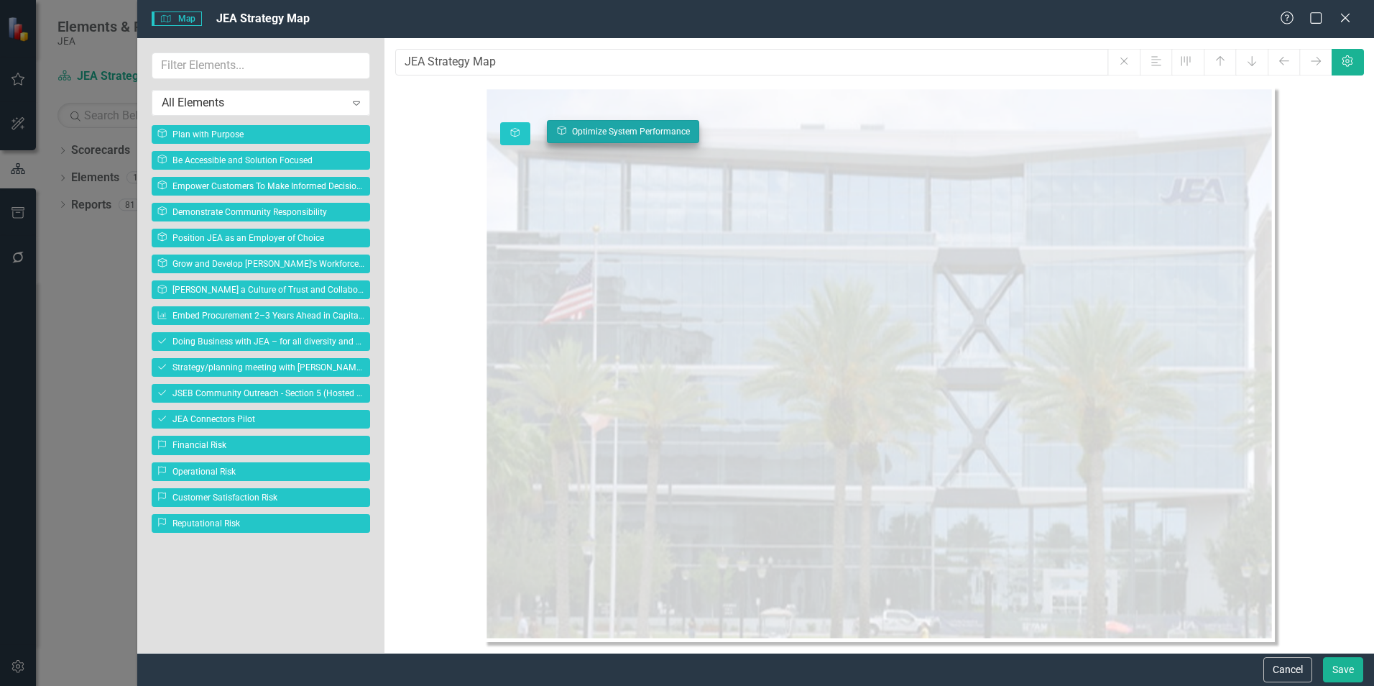
drag, startPoint x: 628, startPoint y: 134, endPoint x: 562, endPoint y: 131, distance: 66.2
click at [562, 131] on body "Elements & Reports JEA Scorecard JEA Strategy Search Dropdown Scorecards 3 Drop…" at bounding box center [687, 343] width 1374 height 686
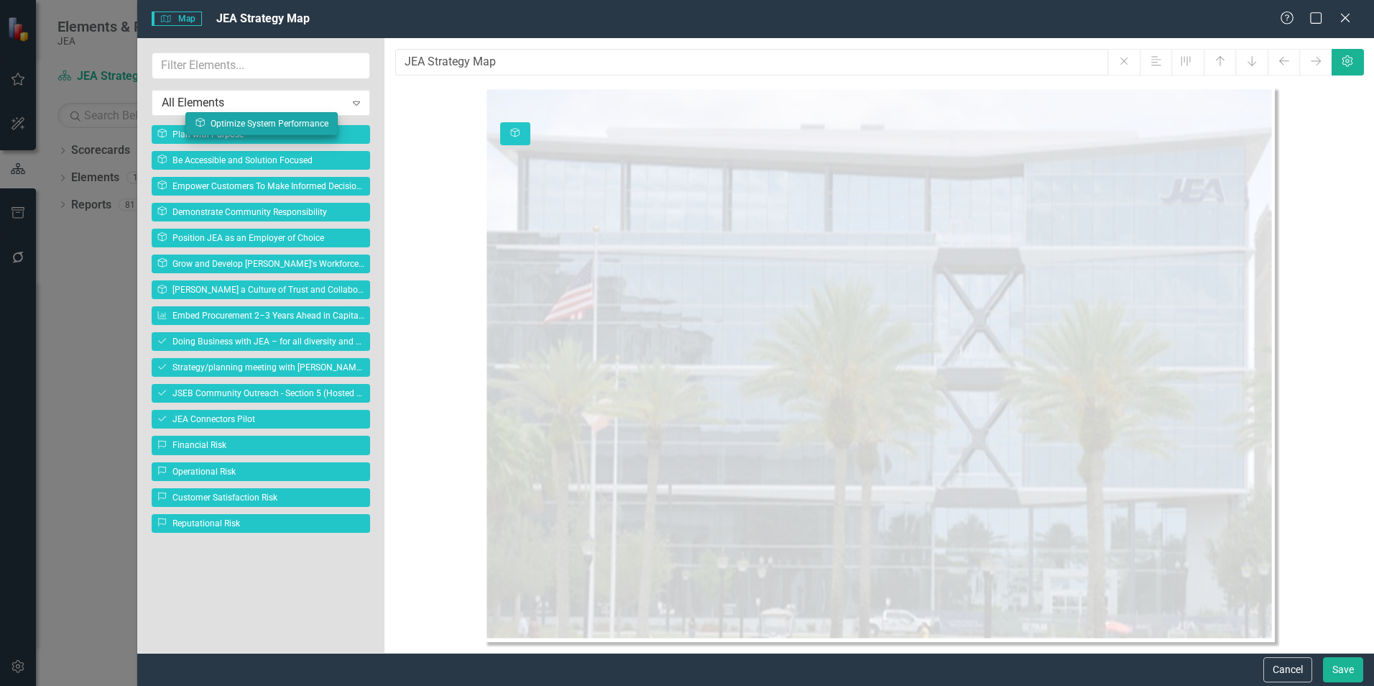
drag, startPoint x: 561, startPoint y: 131, endPoint x: 195, endPoint y: 130, distance: 365.8
click at [195, 129] on body "Elements & Reports JEA Scorecard JEA Strategy Search Dropdown Scorecards 3 Drop…" at bounding box center [687, 343] width 1374 height 686
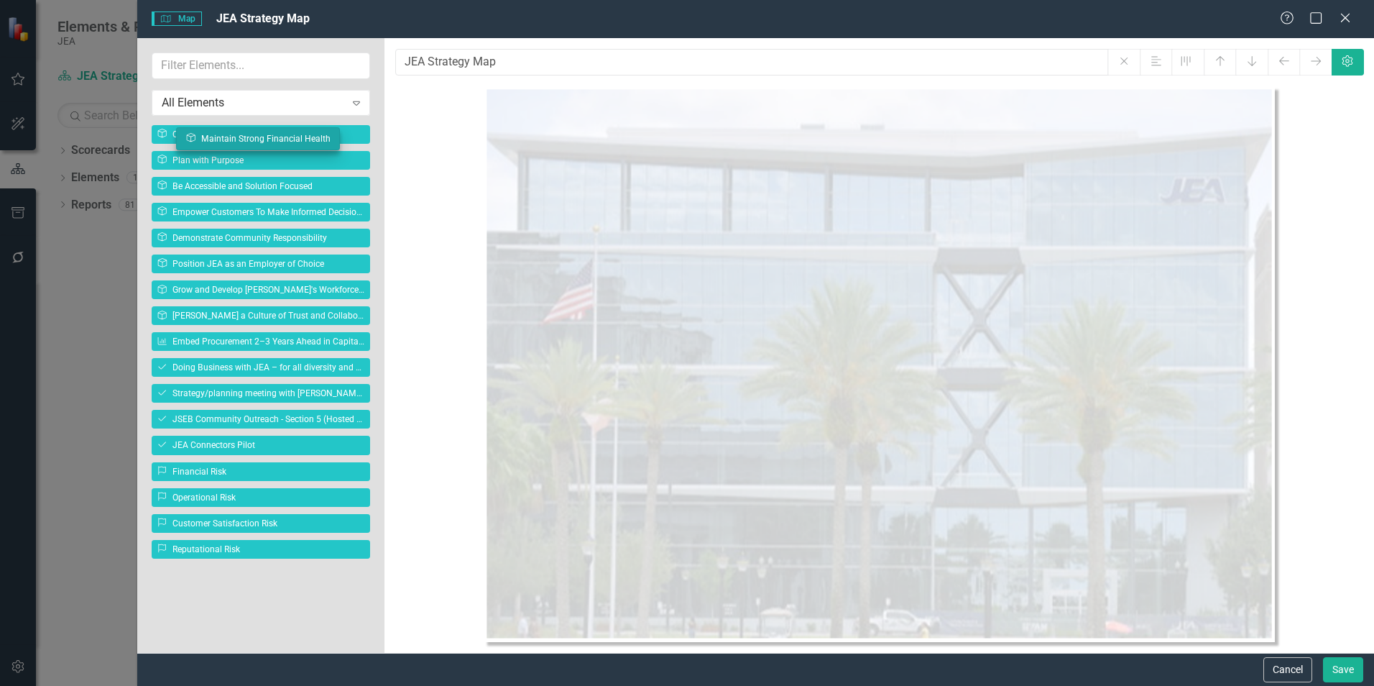
drag, startPoint x: 521, startPoint y: 135, endPoint x: 197, endPoint y: 140, distance: 324.1
click at [197, 140] on body "Elements & Reports JEA Scorecard JEA Strategy Search Dropdown Scorecards 3 Drop…" at bounding box center [687, 343] width 1374 height 686
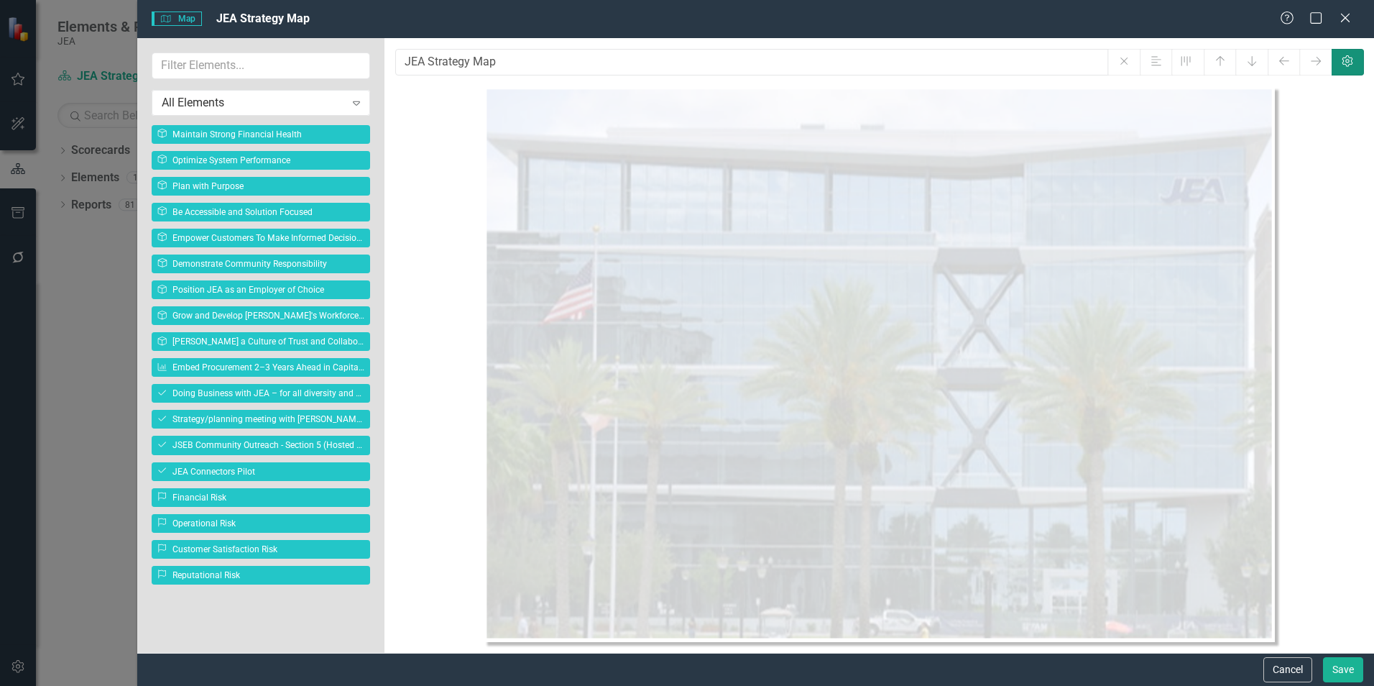
click at [1345, 65] on icon "Settings" at bounding box center [1347, 61] width 14 height 11
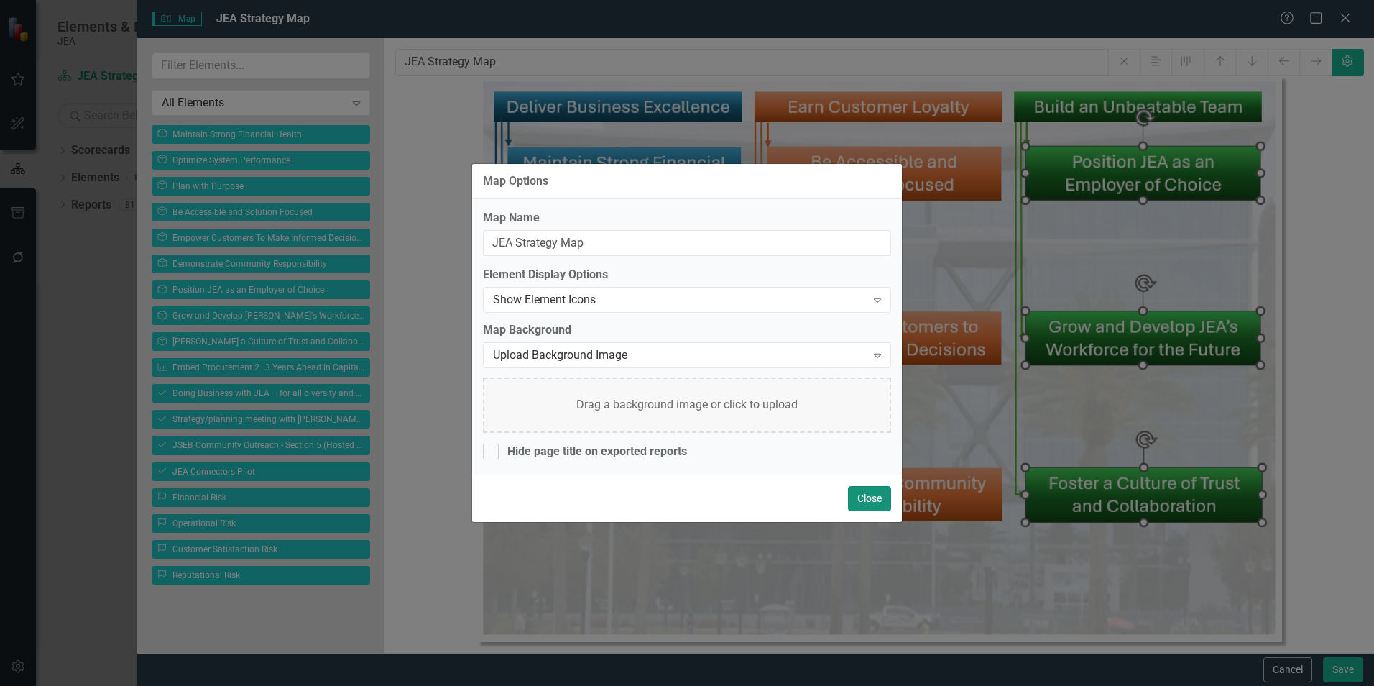
click at [869, 500] on button "Close" at bounding box center [869, 498] width 43 height 25
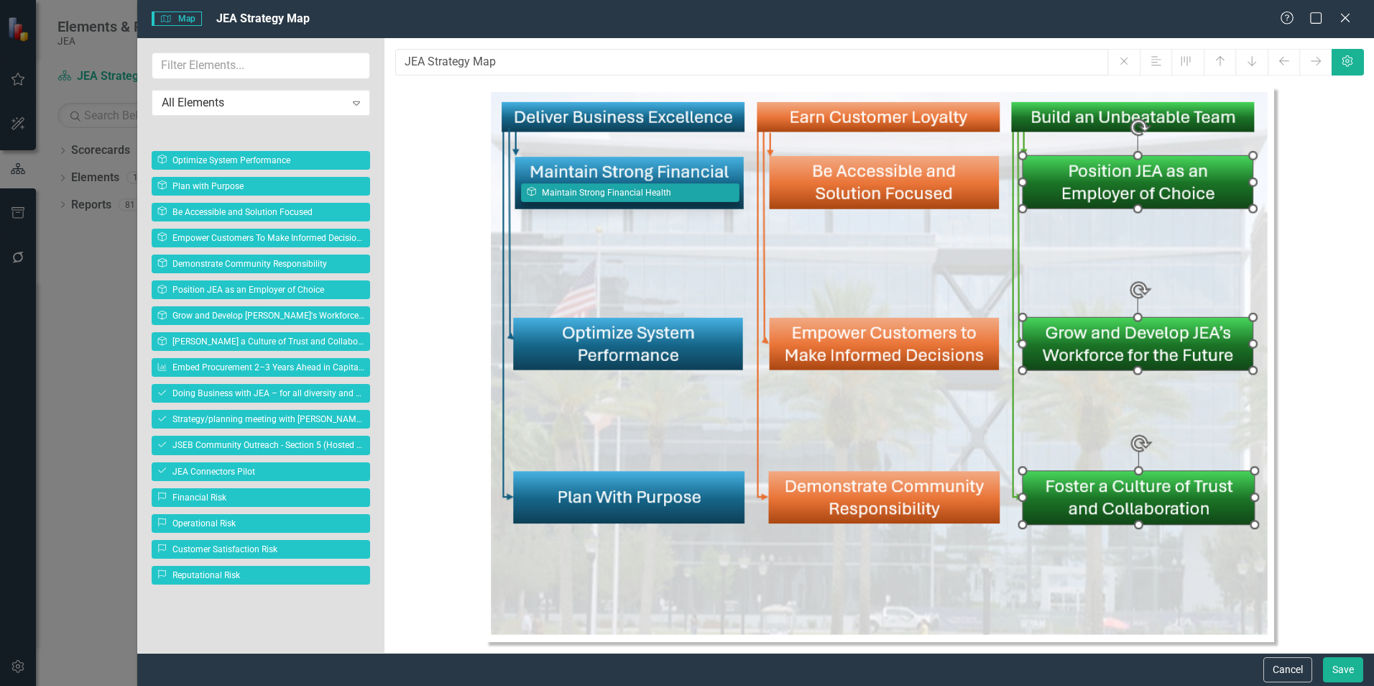
drag, startPoint x: 189, startPoint y: 134, endPoint x: 559, endPoint y: 195, distance: 375.1
click at [559, 195] on body "Elements & Reports JEA Scorecard JEA Strategy Search Dropdown Scorecards 3 Drop…" at bounding box center [687, 343] width 1374 height 686
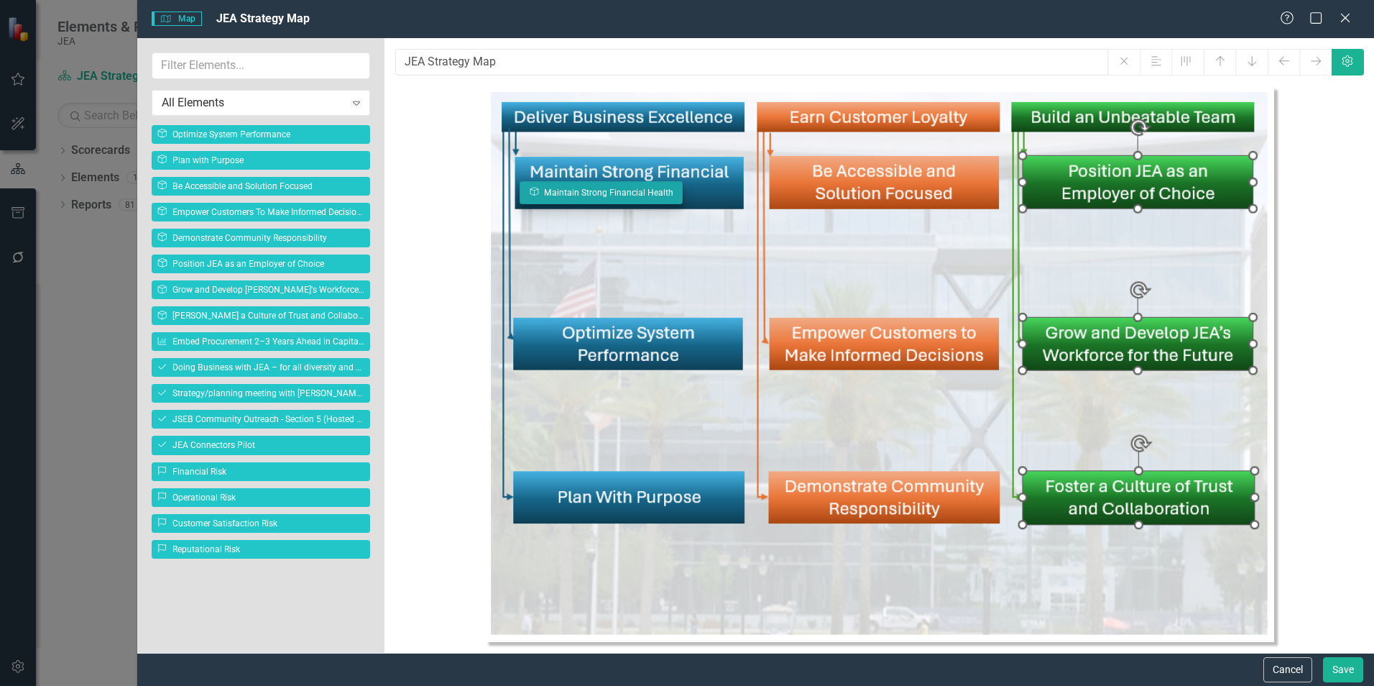
click at [537, 192] on body "Elements & Reports JEA Scorecard JEA Strategy Search Dropdown Scorecards 3 Drop…" at bounding box center [687, 343] width 1374 height 686
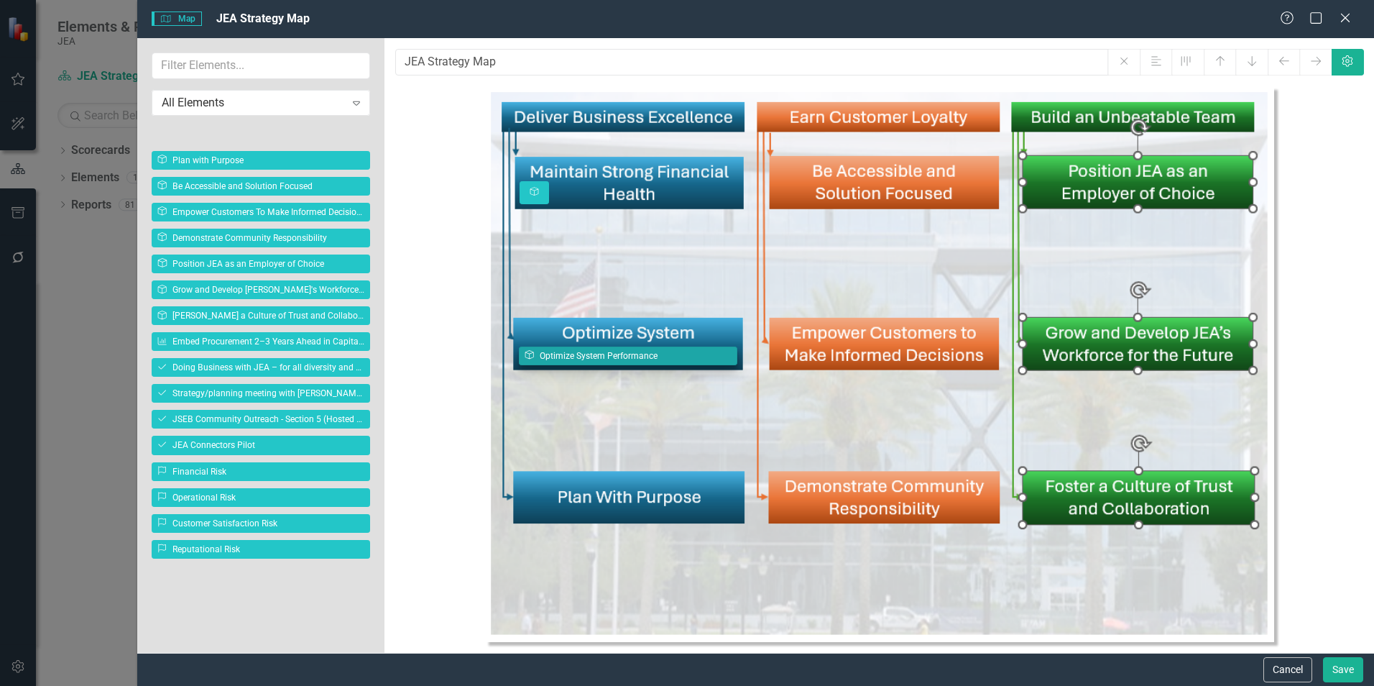
drag, startPoint x: 209, startPoint y: 133, endPoint x: 573, endPoint y: 356, distance: 427.0
click at [576, 355] on body "Elements & Reports JEA Scorecard JEA Strategy Search Dropdown Scorecards 3 Drop…" at bounding box center [687, 343] width 1374 height 686
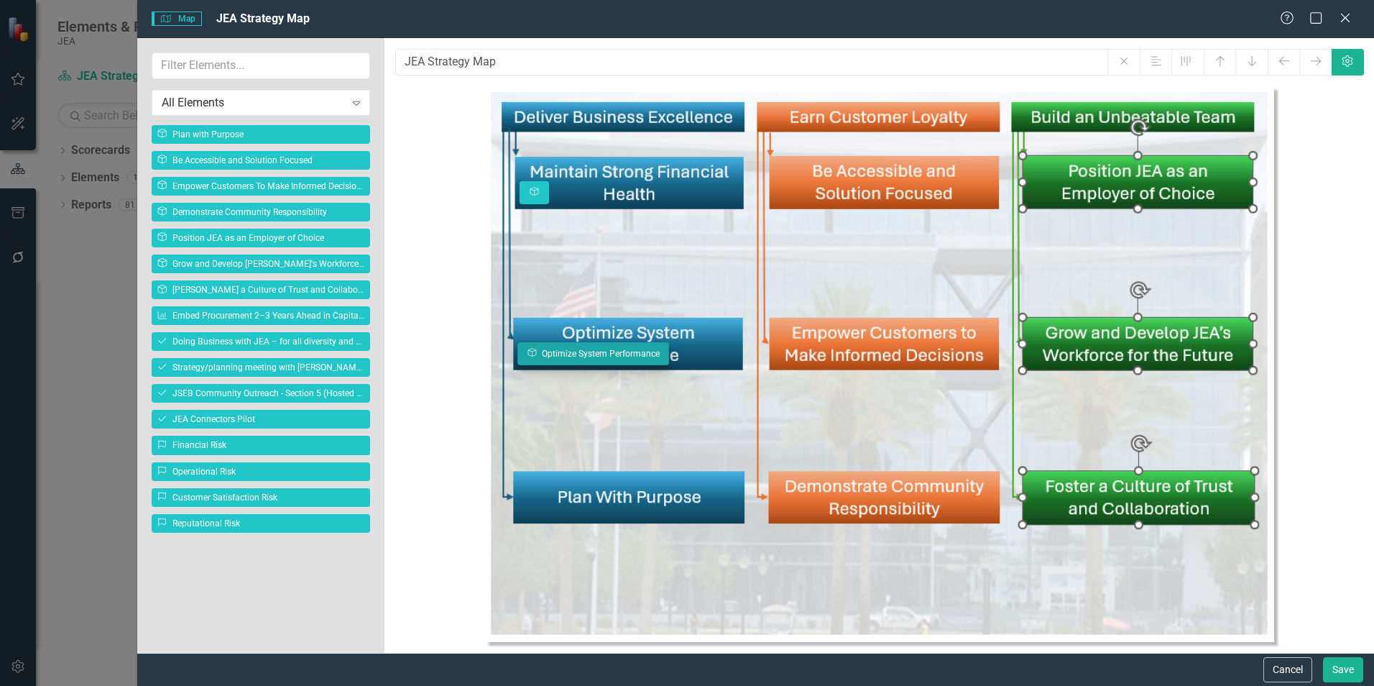
click at [530, 346] on body "Elements & Reports JEA Scorecard JEA Strategy Search Dropdown Scorecards 3 Drop…" at bounding box center [687, 343] width 1374 height 686
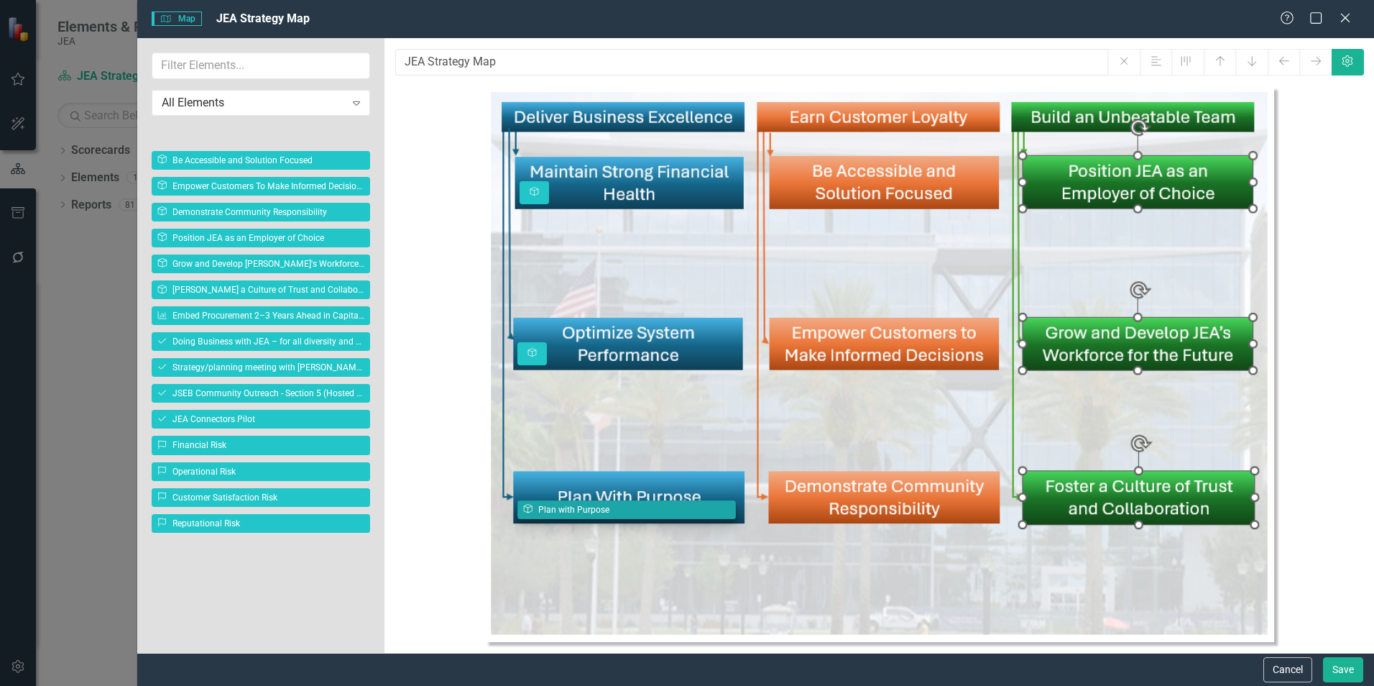
drag, startPoint x: 229, startPoint y: 134, endPoint x: 595, endPoint y: 509, distance: 523.9
click at [595, 509] on body "Elements & Reports JEA Scorecard JEA Strategy Search Dropdown Scorecards 3 Drop…" at bounding box center [687, 343] width 1374 height 686
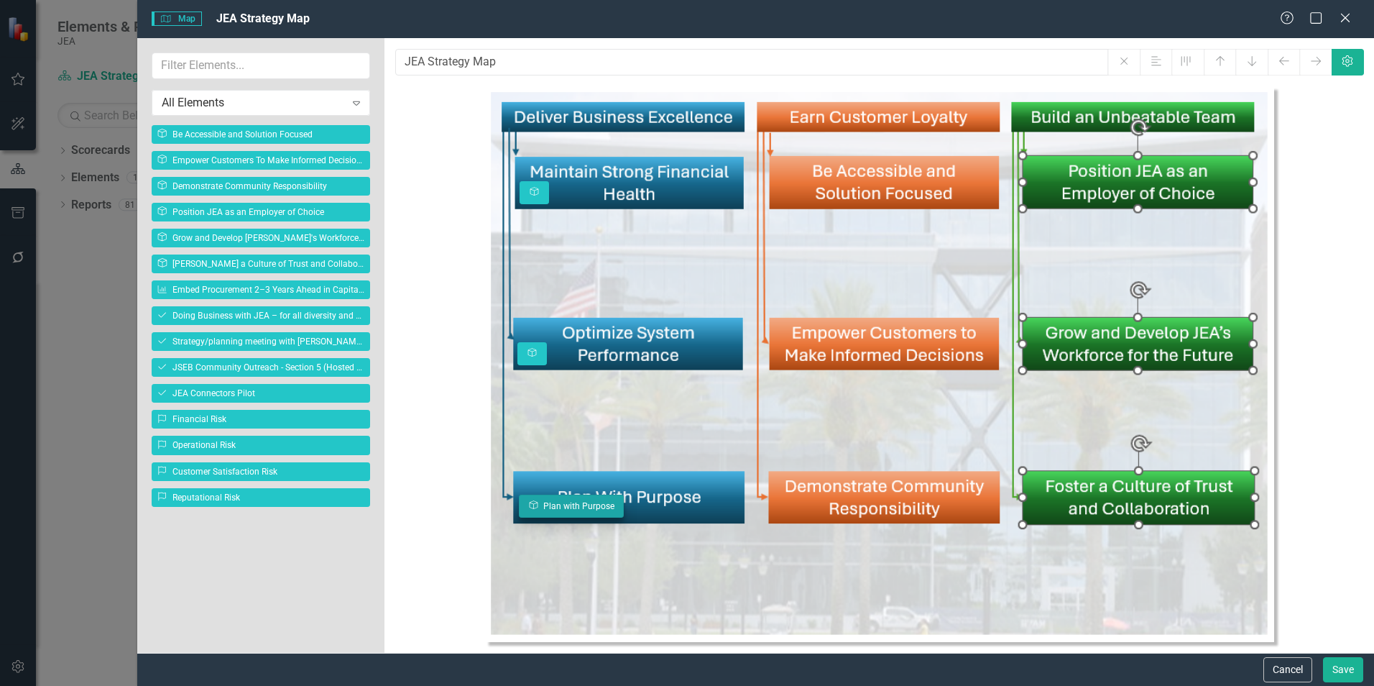
drag, startPoint x: 532, startPoint y: 508, endPoint x: 525, endPoint y: 504, distance: 7.4
click at [531, 504] on body "Elements & Reports JEA Scorecard JEA Strategy Search Dropdown Scorecards 3 Drop…" at bounding box center [687, 343] width 1374 height 686
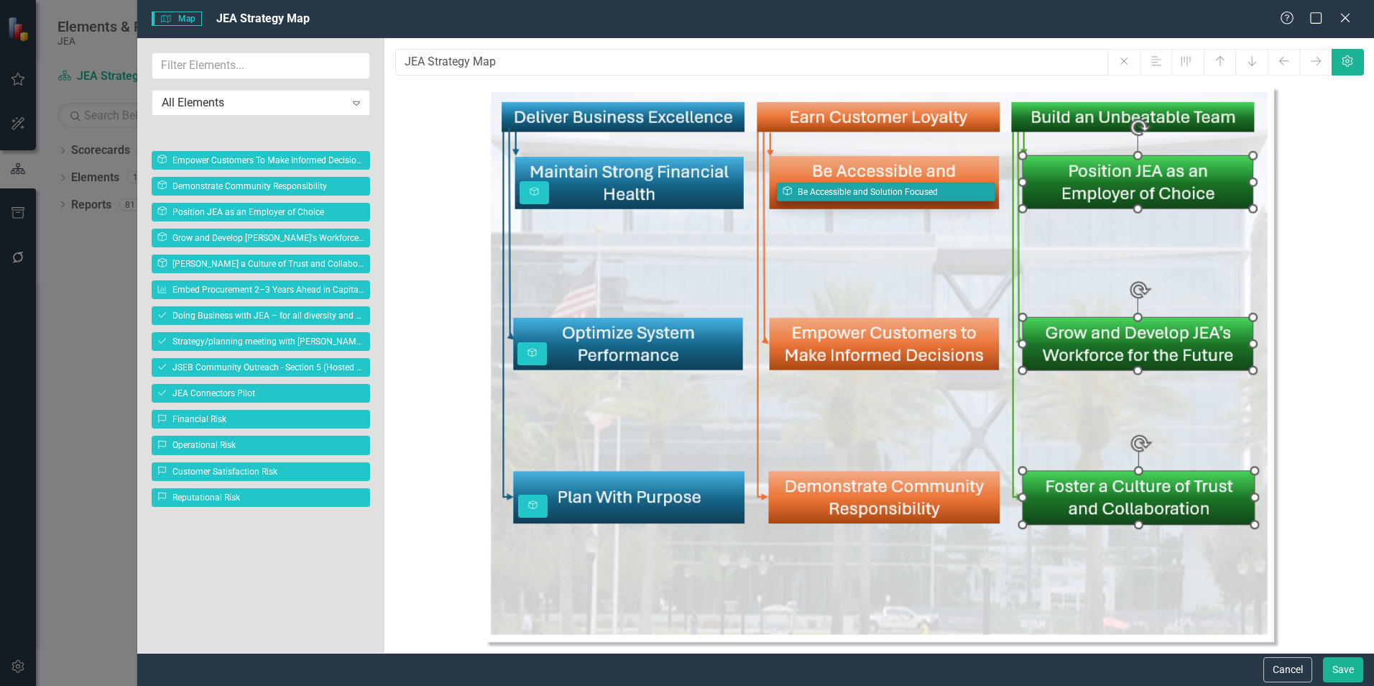
drag, startPoint x: 218, startPoint y: 135, endPoint x: 843, endPoint y: 193, distance: 627.8
click at [843, 193] on body "Elements & Reports JEA Scorecard JEA Strategy Search Dropdown Scorecards 3 Drop…" at bounding box center [687, 343] width 1374 height 686
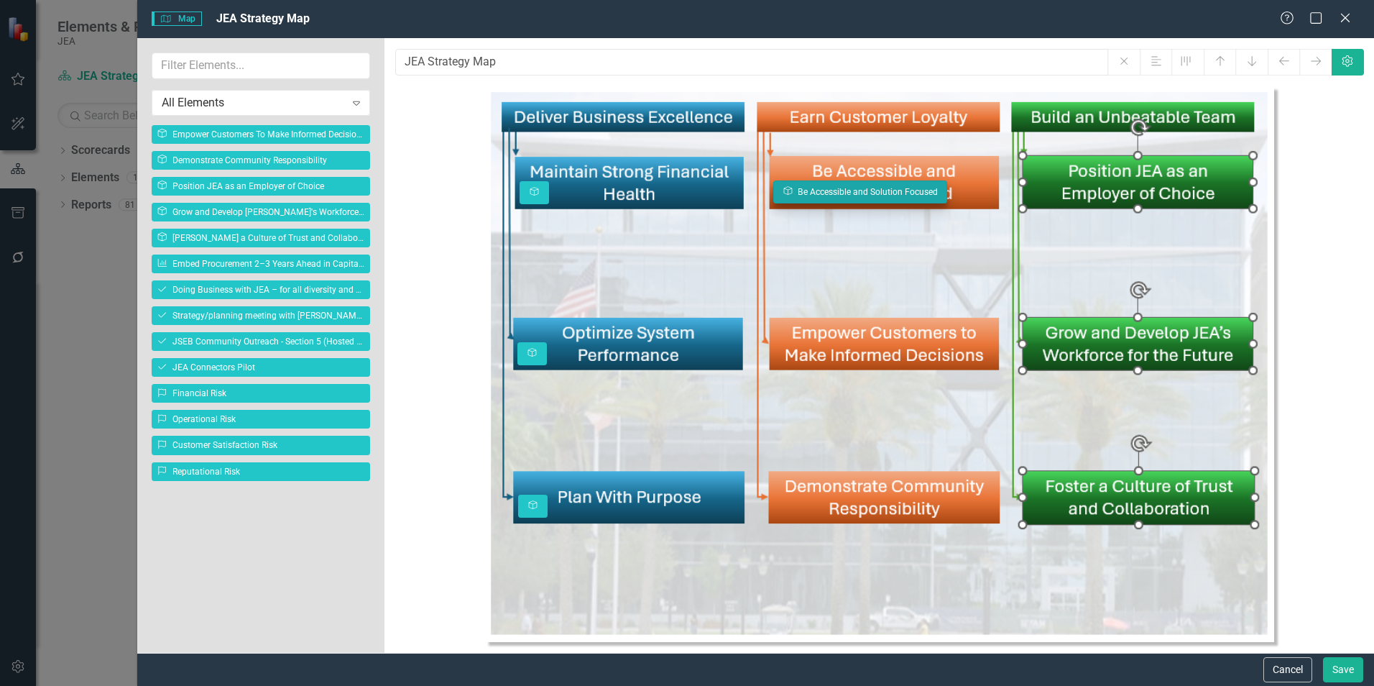
click at [786, 189] on body "Elements & Reports JEA Scorecard JEA Strategy Search Dropdown Scorecards 3 Drop…" at bounding box center [687, 343] width 1374 height 686
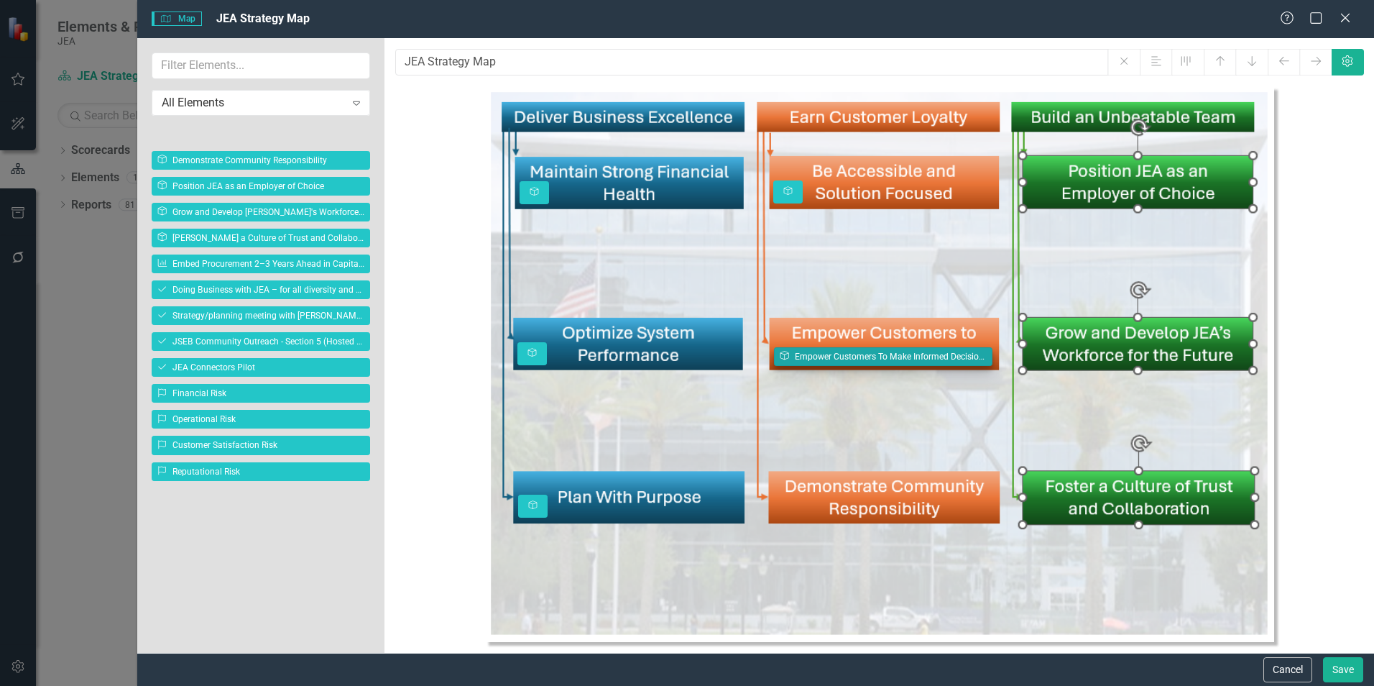
drag, startPoint x: 239, startPoint y: 136, endPoint x: 861, endPoint y: 358, distance: 660.7
click at [861, 358] on body "Elements & Reports JEA Scorecard JEA Strategy Search Dropdown Scorecards 3 Drop…" at bounding box center [687, 343] width 1374 height 686
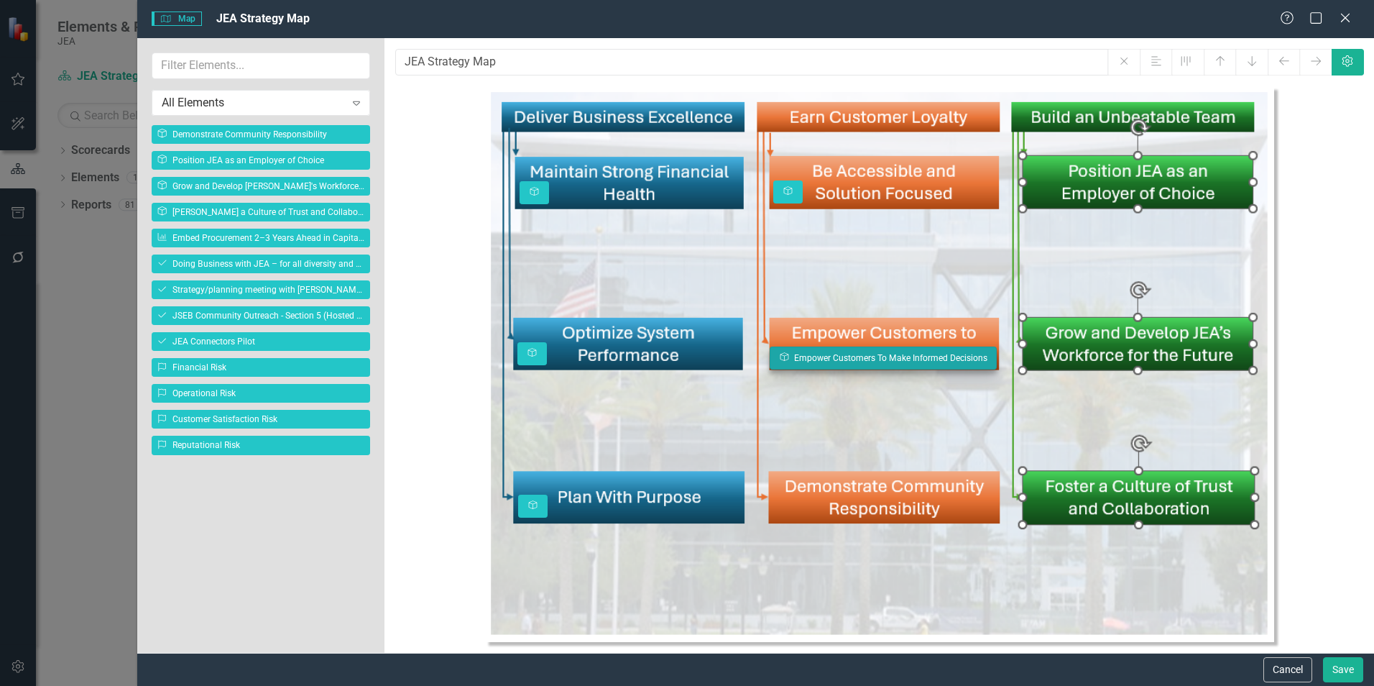
click at [783, 362] on body "Elements & Reports JEA Scorecard JEA Strategy Search Dropdown Scorecards 3 Drop…" at bounding box center [687, 343] width 1374 height 686
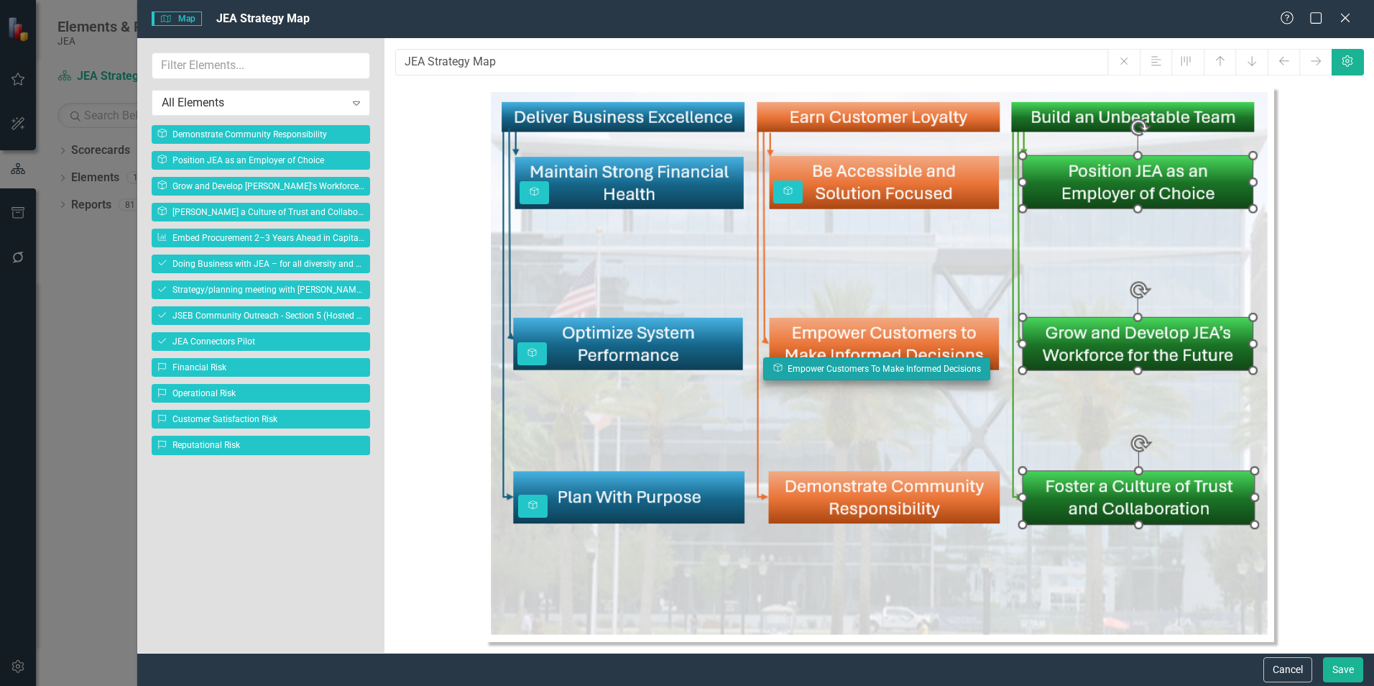
drag, startPoint x: 778, startPoint y: 360, endPoint x: 772, endPoint y: 371, distance: 12.6
click at [772, 371] on body "Elements & Reports JEA Scorecard JEA Strategy Search Dropdown Scorecards 3 Drop…" at bounding box center [687, 343] width 1374 height 686
click at [771, 376] on body "Elements & Reports JEA Scorecard JEA Strategy Search Dropdown Scorecards 3 Drop…" at bounding box center [687, 343] width 1374 height 686
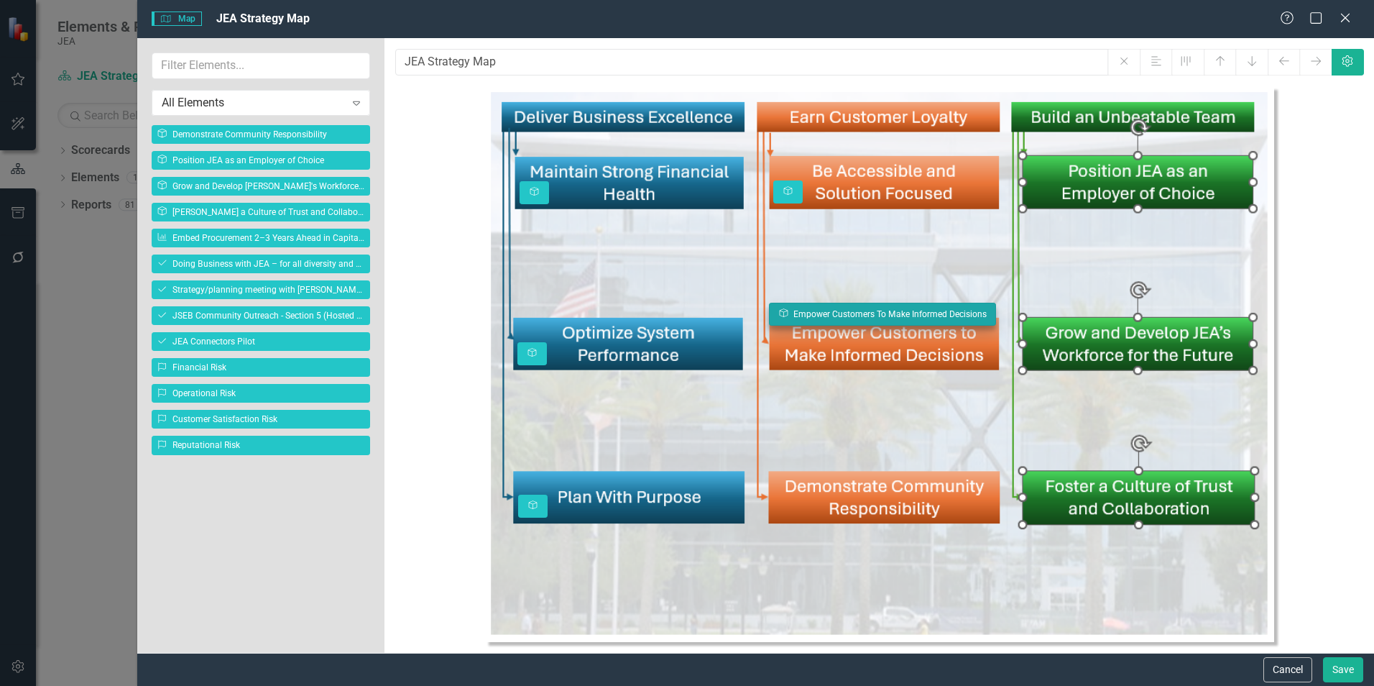
drag, startPoint x: 770, startPoint y: 369, endPoint x: 777, endPoint y: 313, distance: 56.6
click at [777, 313] on body "Elements & Reports JEA Scorecard JEA Strategy Search Dropdown Scorecards 3 Drop…" at bounding box center [687, 343] width 1374 height 686
click at [783, 319] on body "Elements & Reports JEA Scorecard JEA Strategy Search Dropdown Scorecards 3 Drop…" at bounding box center [687, 343] width 1374 height 686
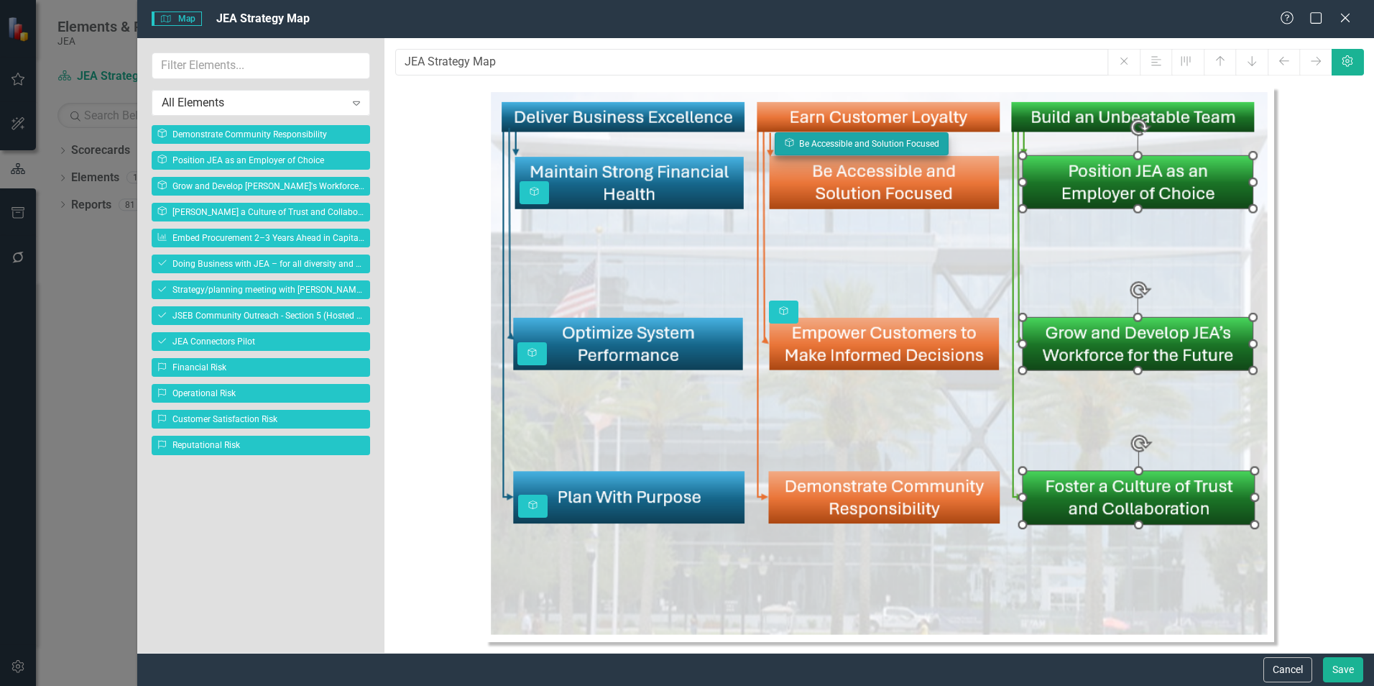
drag, startPoint x: 784, startPoint y: 191, endPoint x: 785, endPoint y: 143, distance: 48.2
click at [785, 143] on body "Elements & Reports JEA Scorecard JEA Strategy Search Dropdown Scorecards 3 Drop…" at bounding box center [687, 343] width 1374 height 686
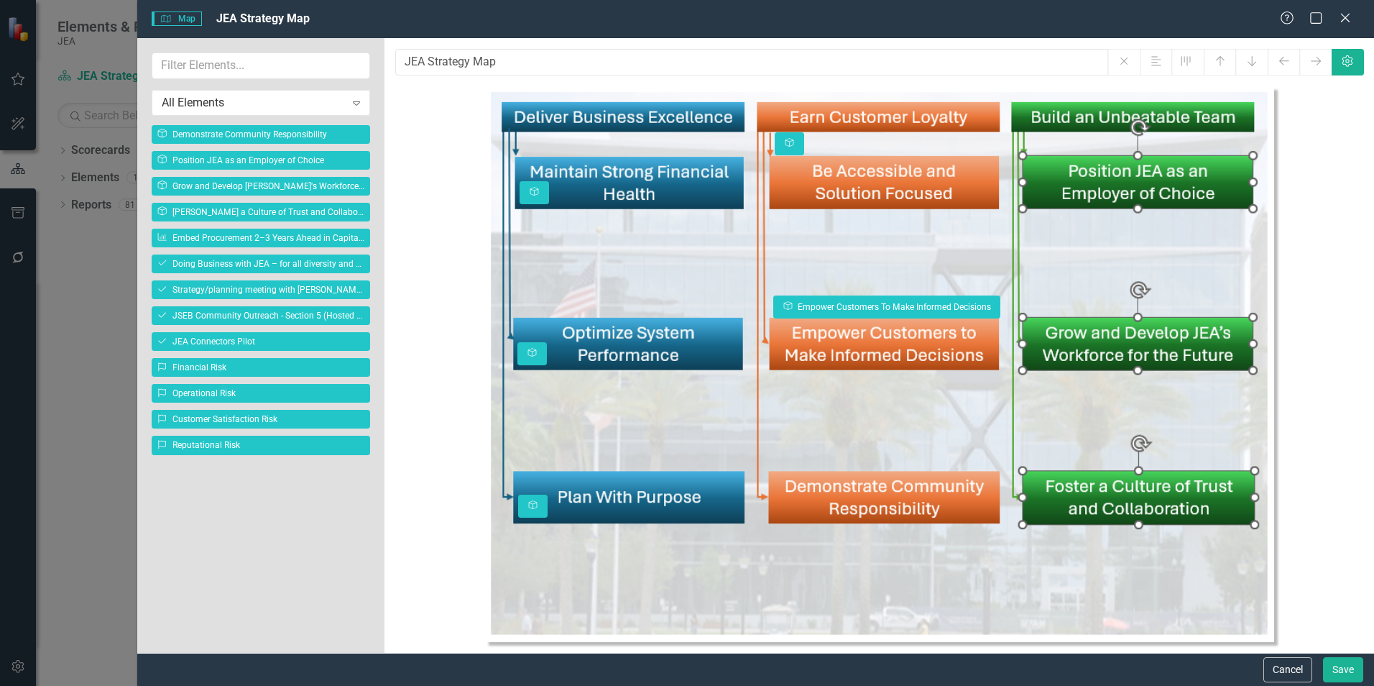
click at [783, 307] on body "Elements & Reports JEA Scorecard JEA Strategy Search Dropdown Scorecards 3 Drop…" at bounding box center [687, 343] width 1374 height 686
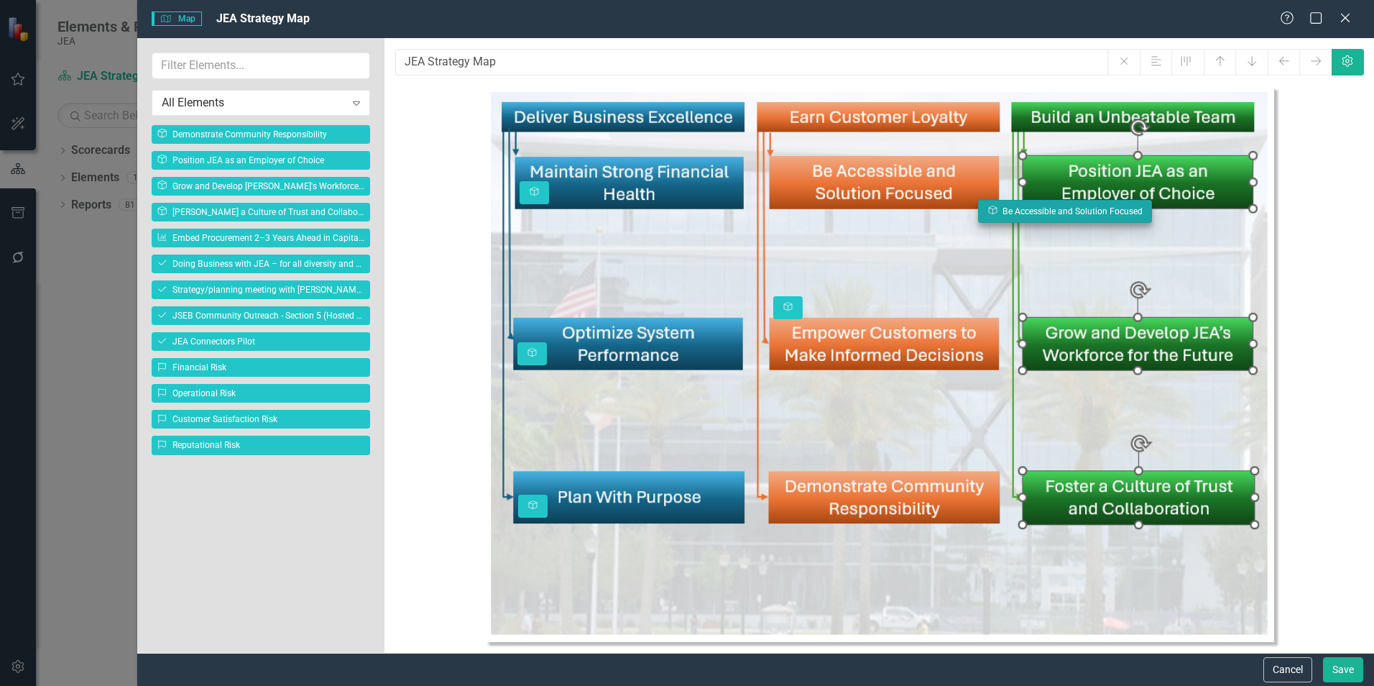
drag, startPoint x: 787, startPoint y: 144, endPoint x: 990, endPoint y: 212, distance: 214.3
click at [990, 212] on body "Elements & Reports JEA Scorecard JEA Strategy Search Dropdown Scorecards 3 Drop…" at bounding box center [687, 343] width 1374 height 686
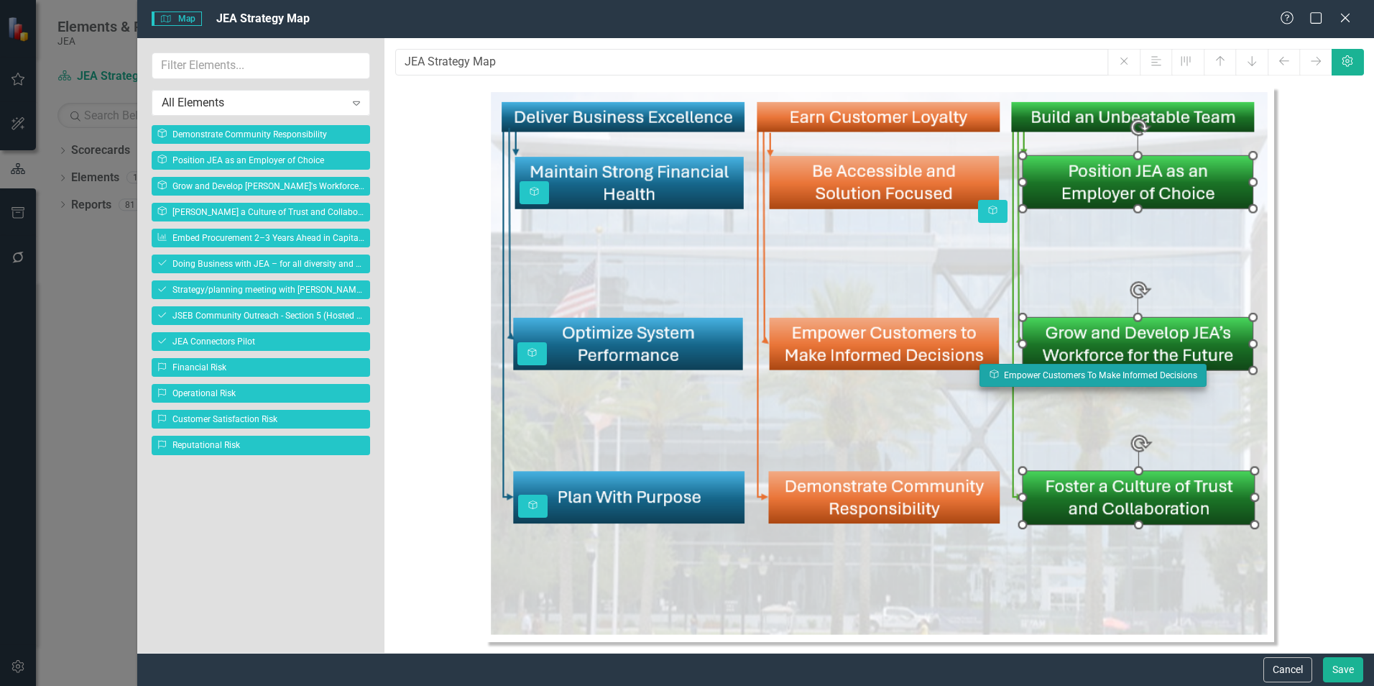
drag, startPoint x: 788, startPoint y: 308, endPoint x: 992, endPoint y: 377, distance: 215.0
click at [992, 375] on body "Elements & Reports JEA Scorecard JEA Strategy Search Dropdown Scorecards 3 Drop…" at bounding box center [687, 343] width 1374 height 686
click at [987, 374] on body "Elements & Reports JEA Scorecard JEA Strategy Search Dropdown Scorecards 3 Drop…" at bounding box center [687, 343] width 1374 height 686
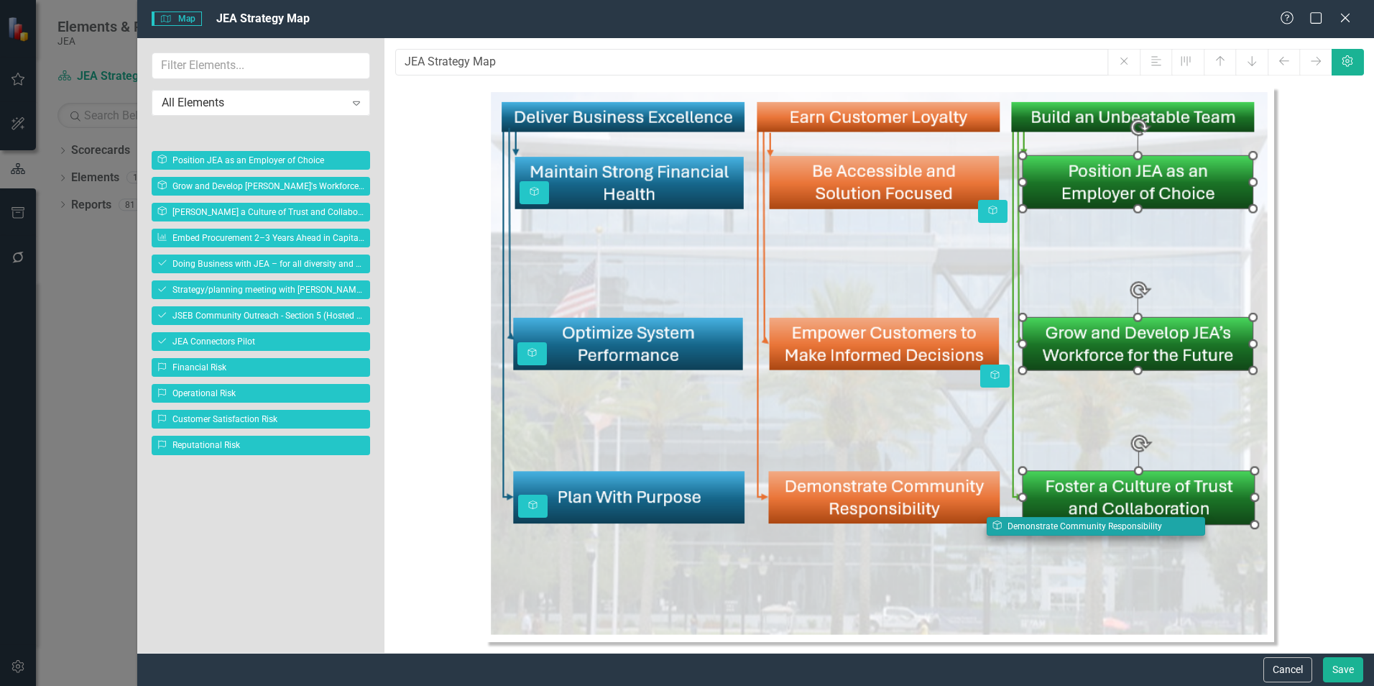
drag, startPoint x: 212, startPoint y: 136, endPoint x: 1047, endPoint y: 527, distance: 922.3
click at [1047, 527] on body "Elements & Reports JEA Scorecard JEA Strategy Search Dropdown Scorecards 3 Drop…" at bounding box center [687, 343] width 1374 height 686
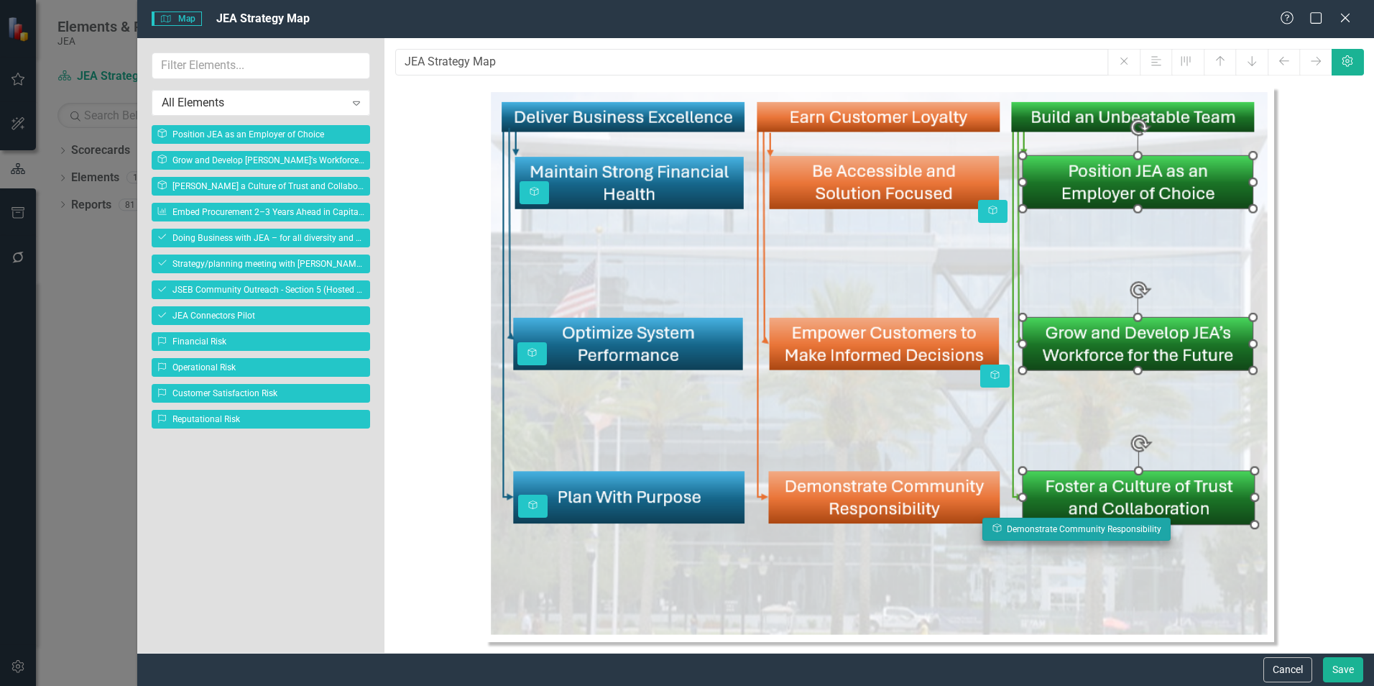
click at [996, 535] on body "Elements & Reports JEA Scorecard JEA Strategy Search Dropdown Scorecards 3 Drop…" at bounding box center [687, 343] width 1374 height 686
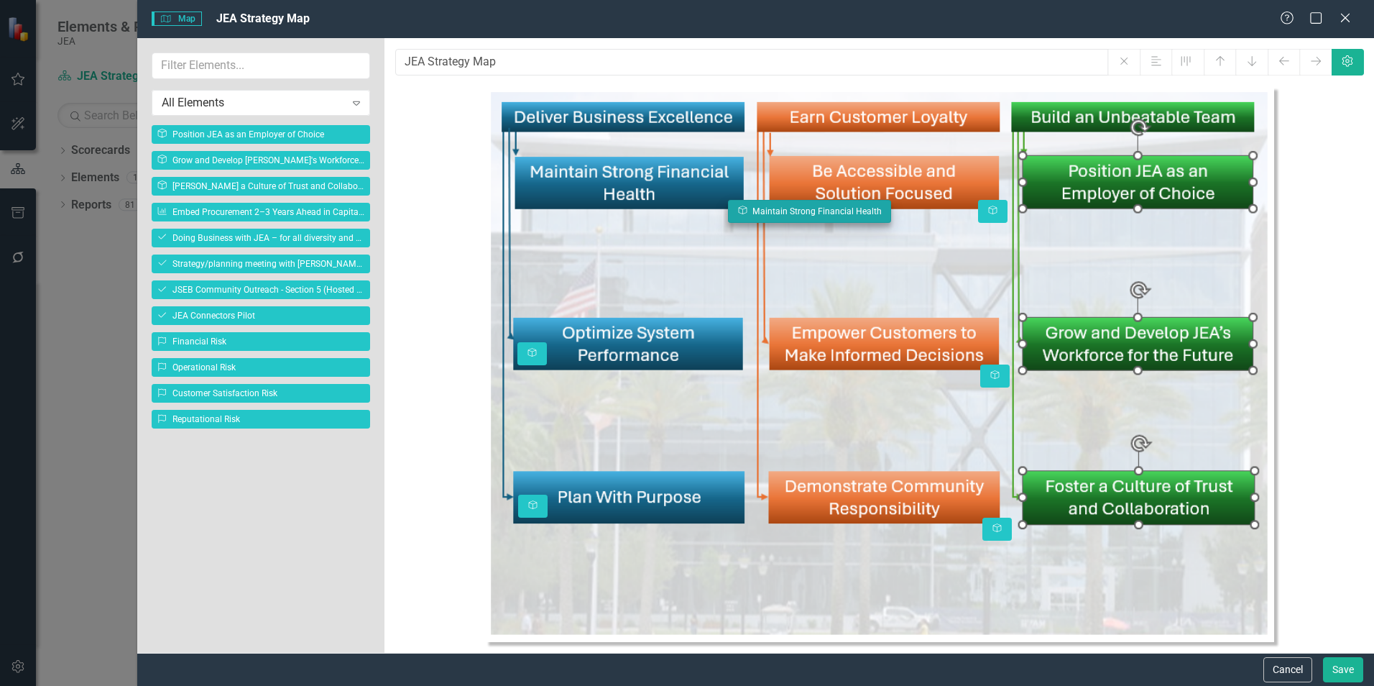
drag, startPoint x: 527, startPoint y: 196, endPoint x: 736, endPoint y: 215, distance: 209.2
click at [736, 215] on body "Elements & Reports JEA Scorecard JEA Strategy Search Dropdown Scorecards 3 Drop…" at bounding box center [687, 343] width 1374 height 686
click at [734, 212] on body "Elements & Reports JEA Scorecard JEA Strategy Search Dropdown Scorecards 3 Drop…" at bounding box center [687, 343] width 1374 height 686
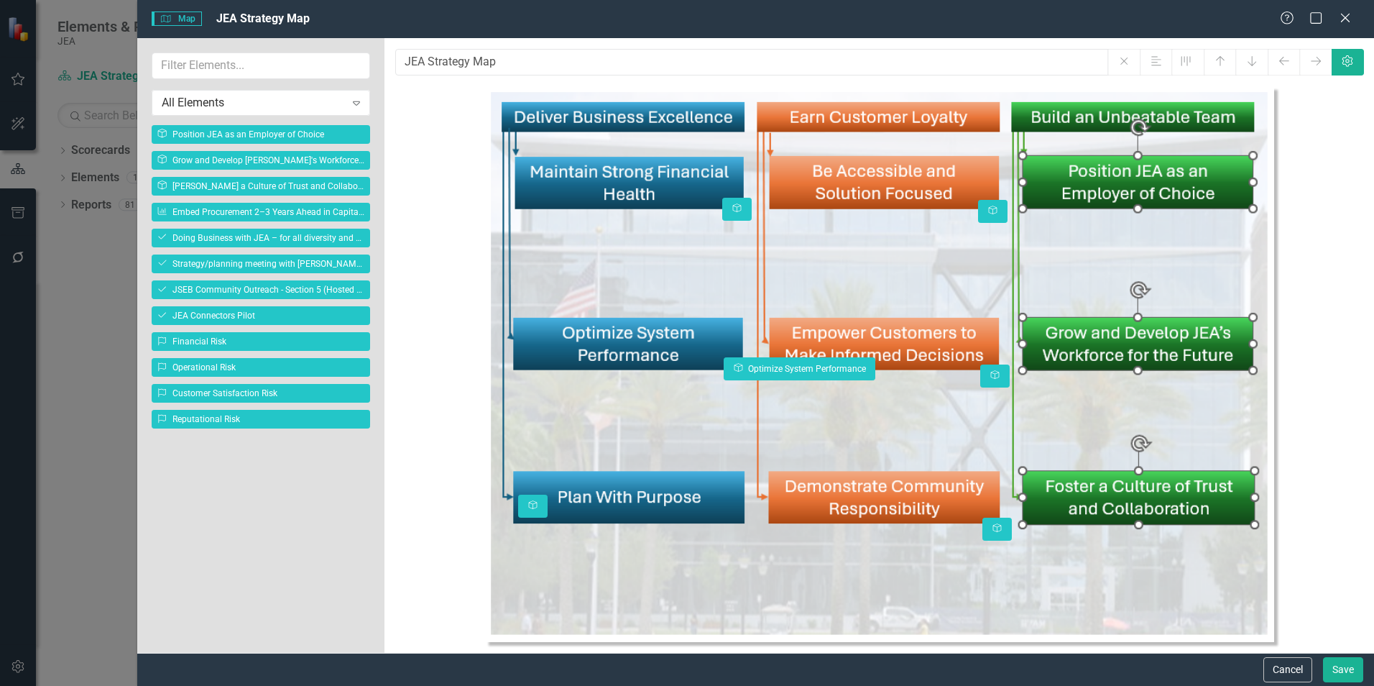
drag, startPoint x: 527, startPoint y: 356, endPoint x: 726, endPoint y: 377, distance: 200.1
click at [734, 373] on body "Elements & Reports JEA Scorecard JEA Strategy Search Dropdown Scorecards 3 Drop…" at bounding box center [687, 343] width 1374 height 686
drag, startPoint x: 527, startPoint y: 508, endPoint x: 727, endPoint y: 523, distance: 200.3
click at [727, 523] on body "Elements & Reports JEA Scorecard JEA Strategy Search Dropdown Scorecards 3 Drop…" at bounding box center [687, 343] width 1374 height 686
click at [734, 521] on body "Elements & Reports JEA Scorecard JEA Strategy Search Dropdown Scorecards 3 Drop…" at bounding box center [687, 343] width 1374 height 686
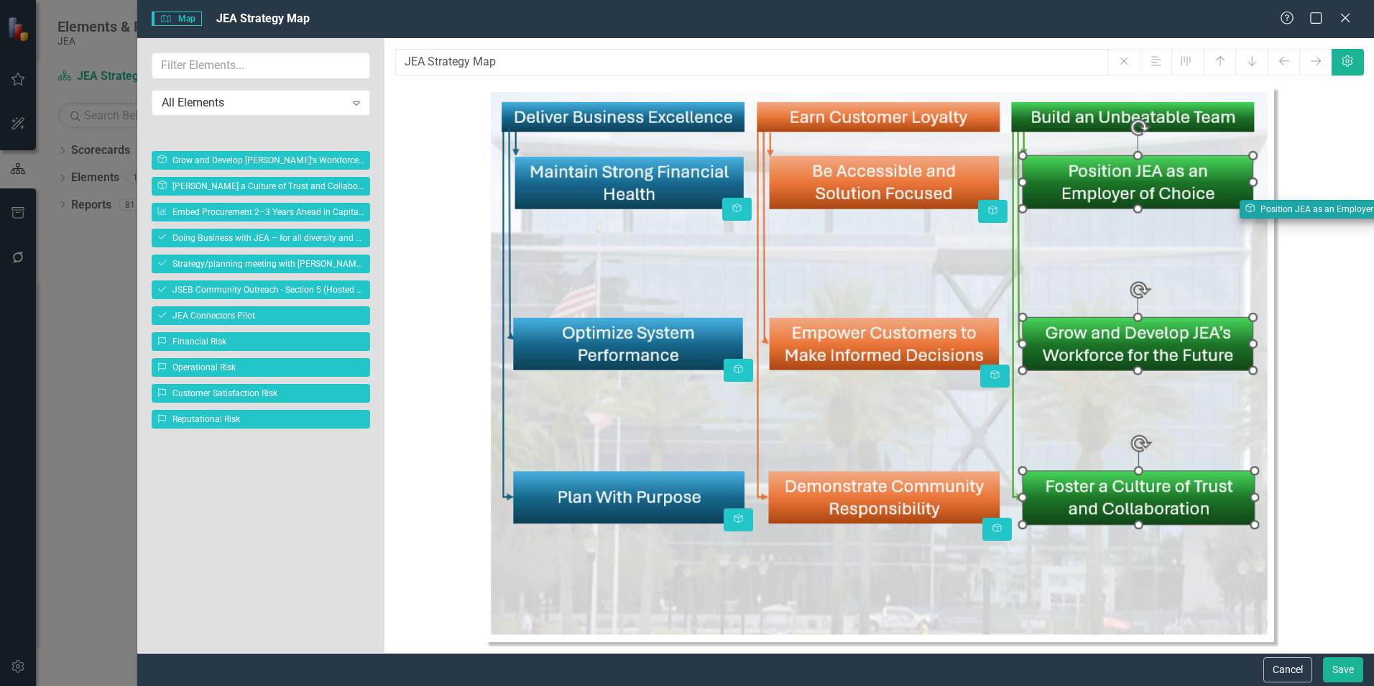
drag, startPoint x: 157, startPoint y: 134, endPoint x: 1243, endPoint y: 209, distance: 1088.4
click at [1243, 209] on body "Elements & Reports JEA Scorecard JEA Strategy Search Dropdown Scorecards 3 Drop…" at bounding box center [687, 343] width 1374 height 686
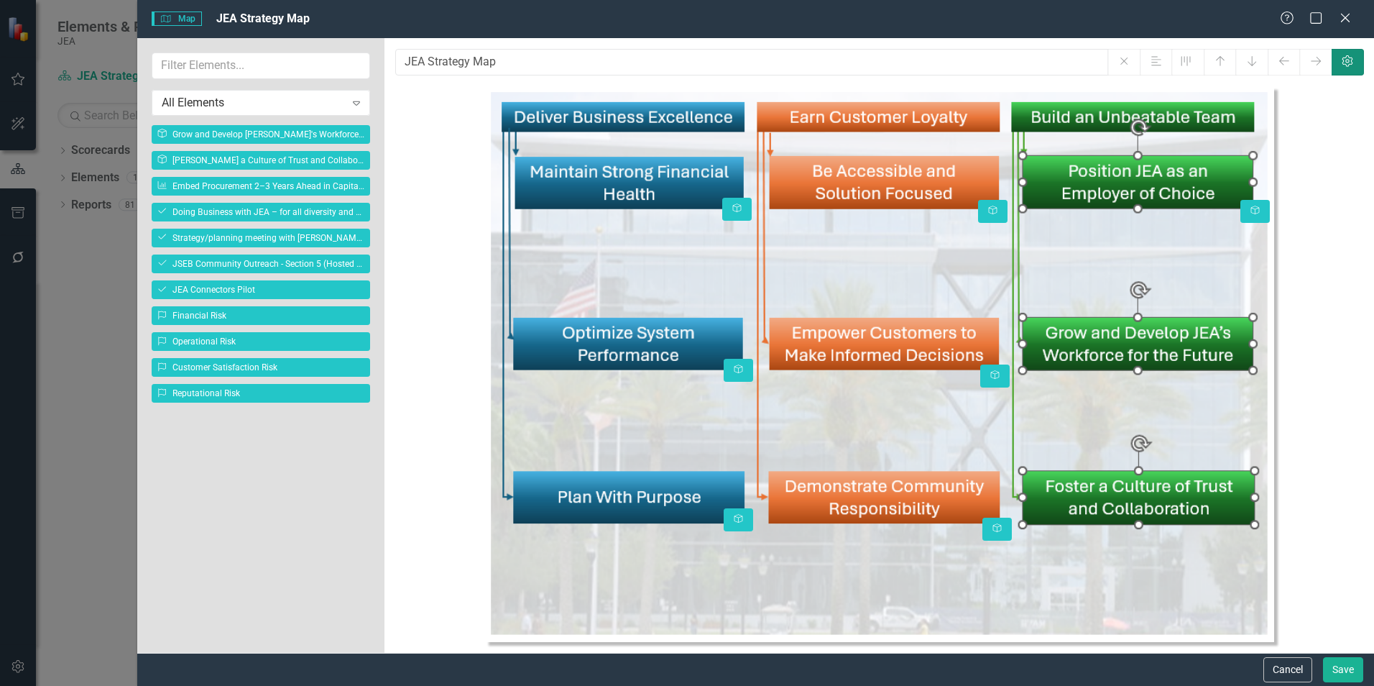
click at [1352, 69] on button "Settings" at bounding box center [1348, 62] width 32 height 27
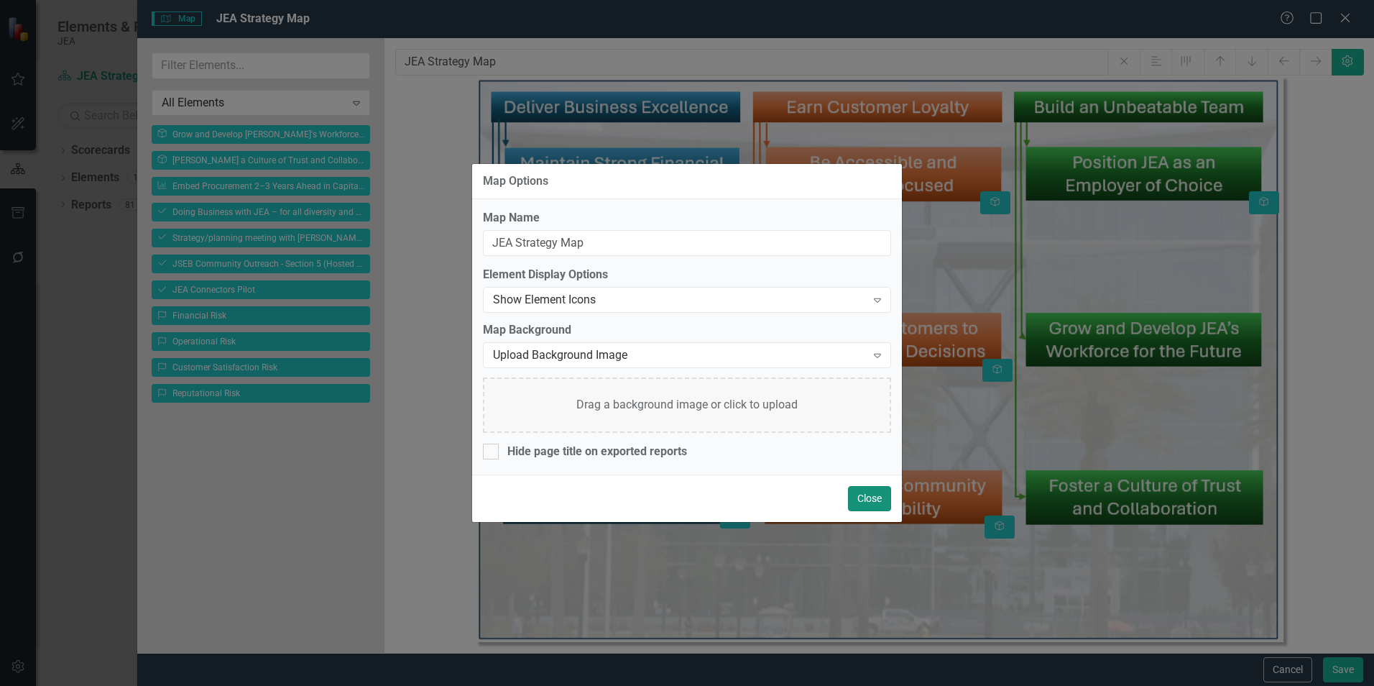
click at [862, 499] on button "Close" at bounding box center [869, 498] width 43 height 25
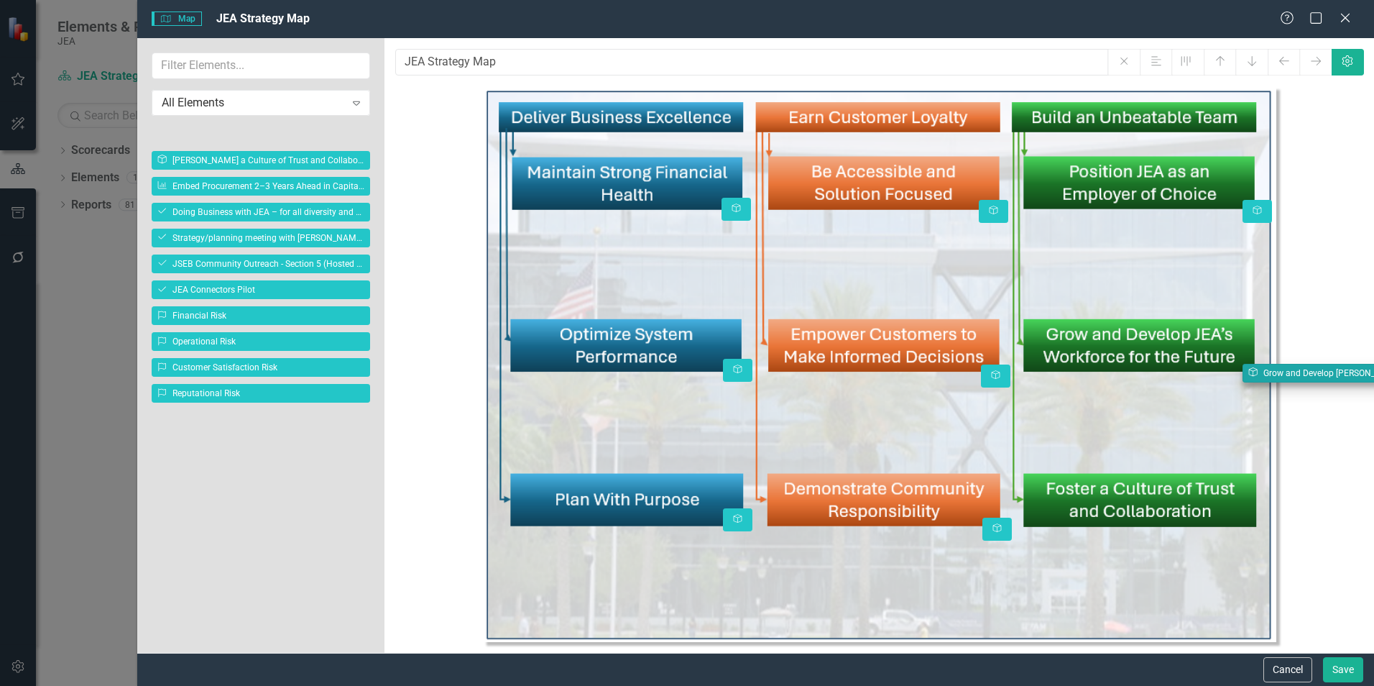
drag, startPoint x: 277, startPoint y: 135, endPoint x: 1367, endPoint y: 374, distance: 1115.9
click at [1367, 374] on body "Elements & Reports JEA Scorecard JEA Strategy Search Dropdown Scorecards 3 Drop…" at bounding box center [687, 343] width 1374 height 686
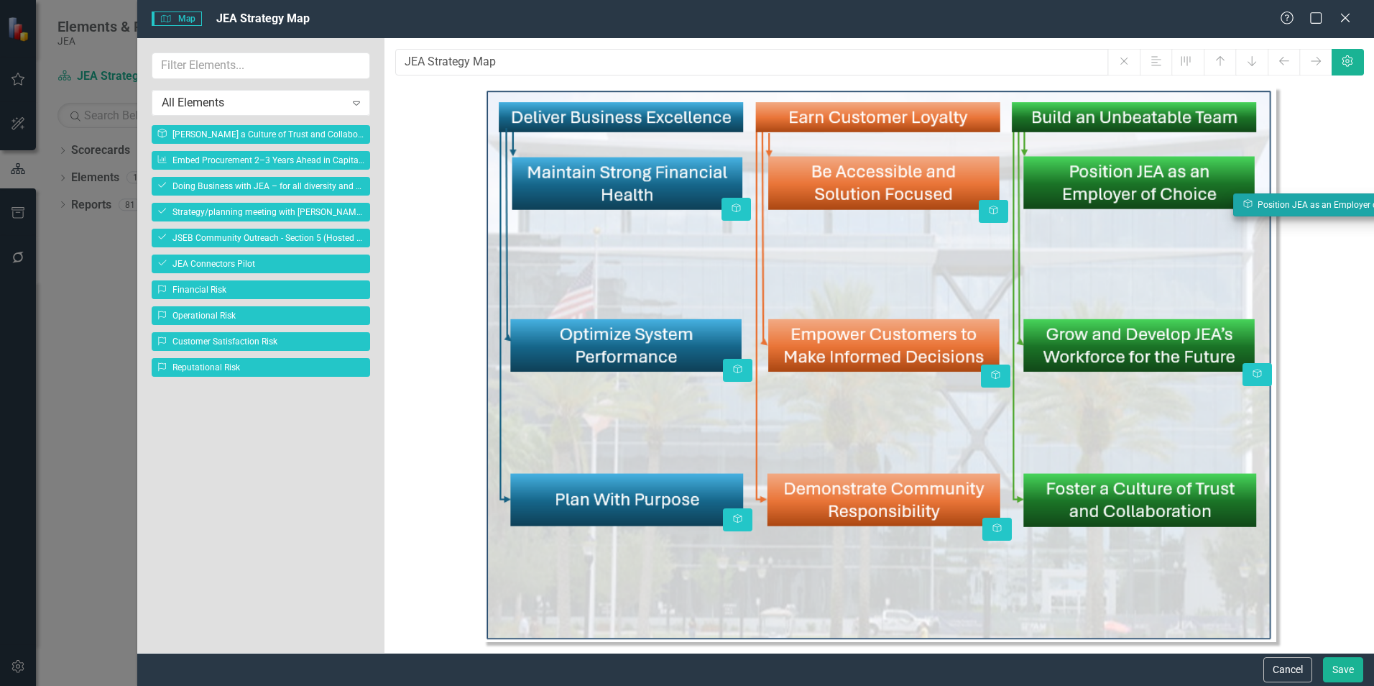
drag, startPoint x: 1263, startPoint y: 213, endPoint x: 1254, endPoint y: 206, distance: 11.4
click at [1254, 206] on body "Elements & Reports JEA Scorecard JEA Strategy Search Dropdown Scorecards 3 Drop…" at bounding box center [687, 343] width 1374 height 686
drag, startPoint x: 1257, startPoint y: 374, endPoint x: 1247, endPoint y: 366, distance: 12.7
click at [1247, 366] on body "Elements & Reports JEA Scorecard JEA Strategy Search Dropdown Scorecards 3 Drop…" at bounding box center [687, 343] width 1374 height 686
click at [1250, 364] on body "Elements & Reports JEA Scorecard JEA Strategy Search Dropdown Scorecards 3 Drop…" at bounding box center [687, 343] width 1374 height 686
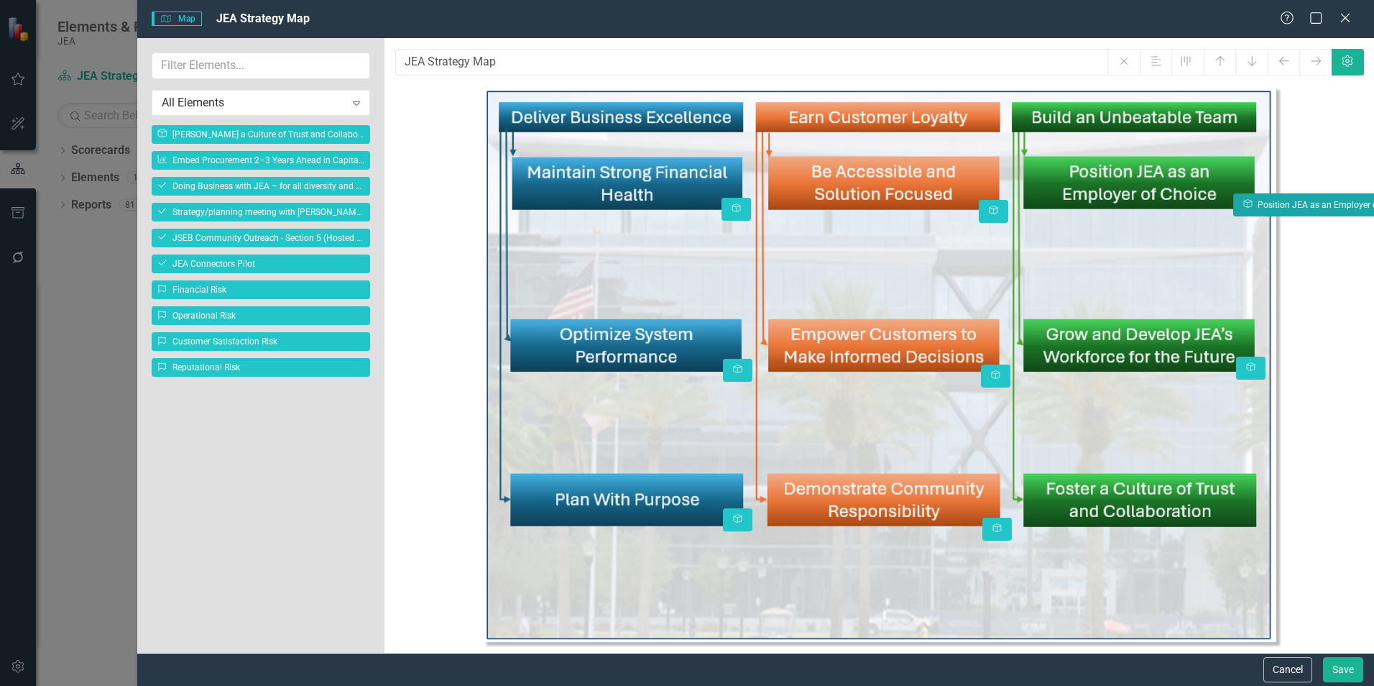
click at [1251, 208] on icon "Objective" at bounding box center [1247, 204] width 11 height 9
click at [1254, 208] on body "Elements & Reports JEA Scorecard JEA Strategy Search Dropdown Scorecards 3 Drop…" at bounding box center [687, 343] width 1374 height 686
click at [1247, 203] on icon "button" at bounding box center [1248, 204] width 8 height 8
click at [1248, 203] on body "Elements & Reports JEA Scorecard JEA Strategy Search Dropdown Scorecards 3 Drop…" at bounding box center [687, 343] width 1374 height 686
click at [1248, 202] on icon "Objective" at bounding box center [1249, 204] width 11 height 9
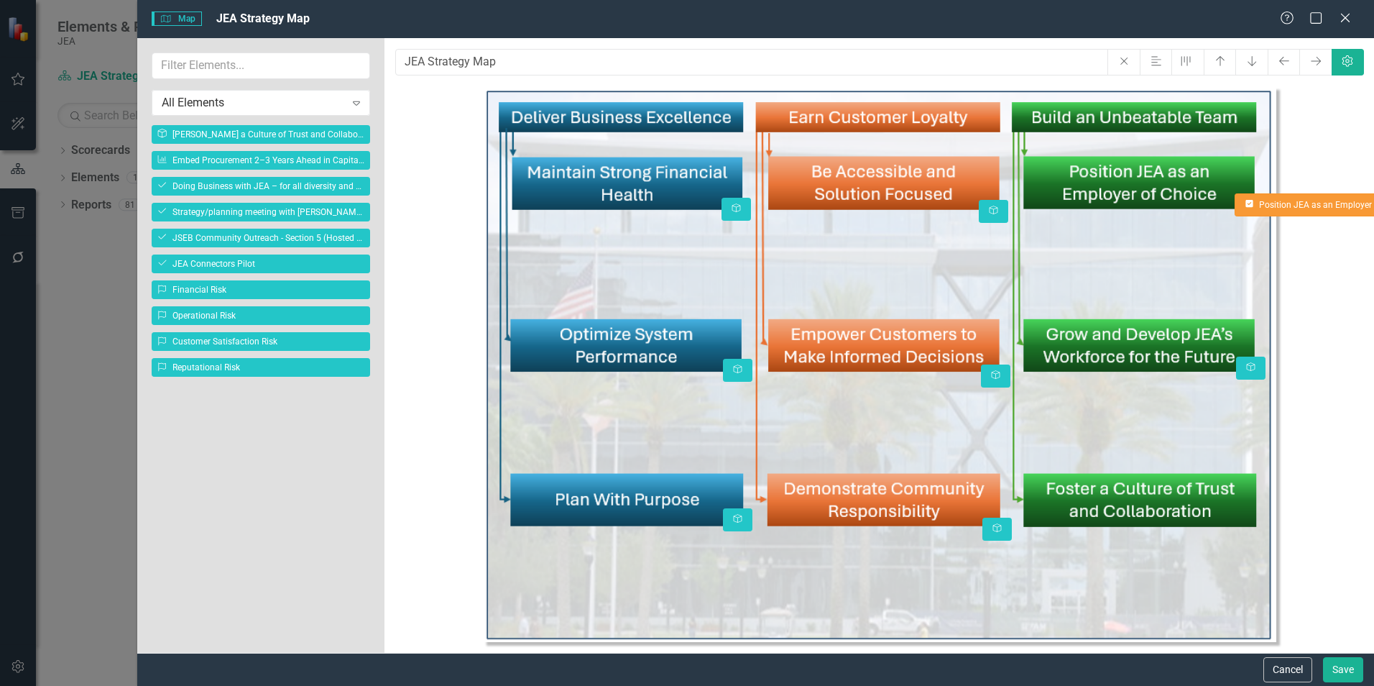
click at [1248, 202] on icon "button" at bounding box center [1249, 204] width 8 height 8
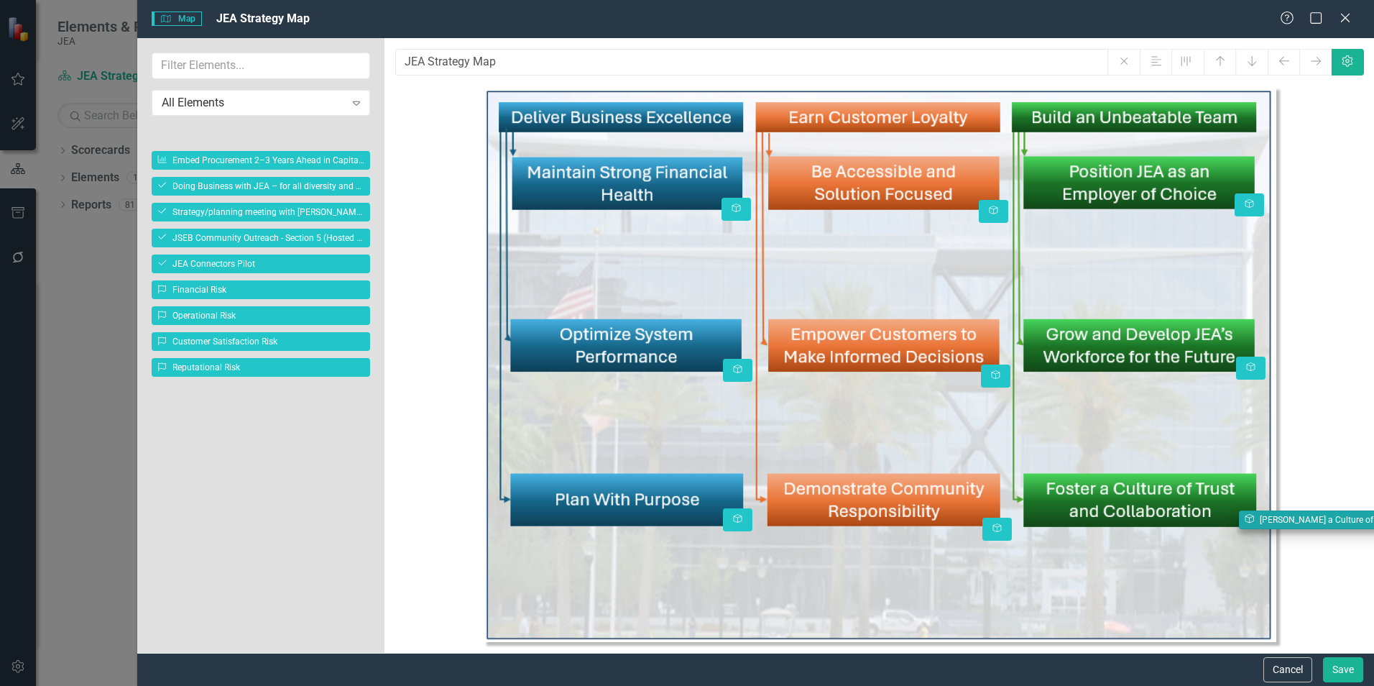
drag, startPoint x: 261, startPoint y: 131, endPoint x: 1348, endPoint y: 517, distance: 1153.4
click at [1348, 517] on body "Elements & Reports JEA Scorecard JEA Strategy Search Dropdown Scorecards 3 Drop…" at bounding box center [687, 343] width 1374 height 686
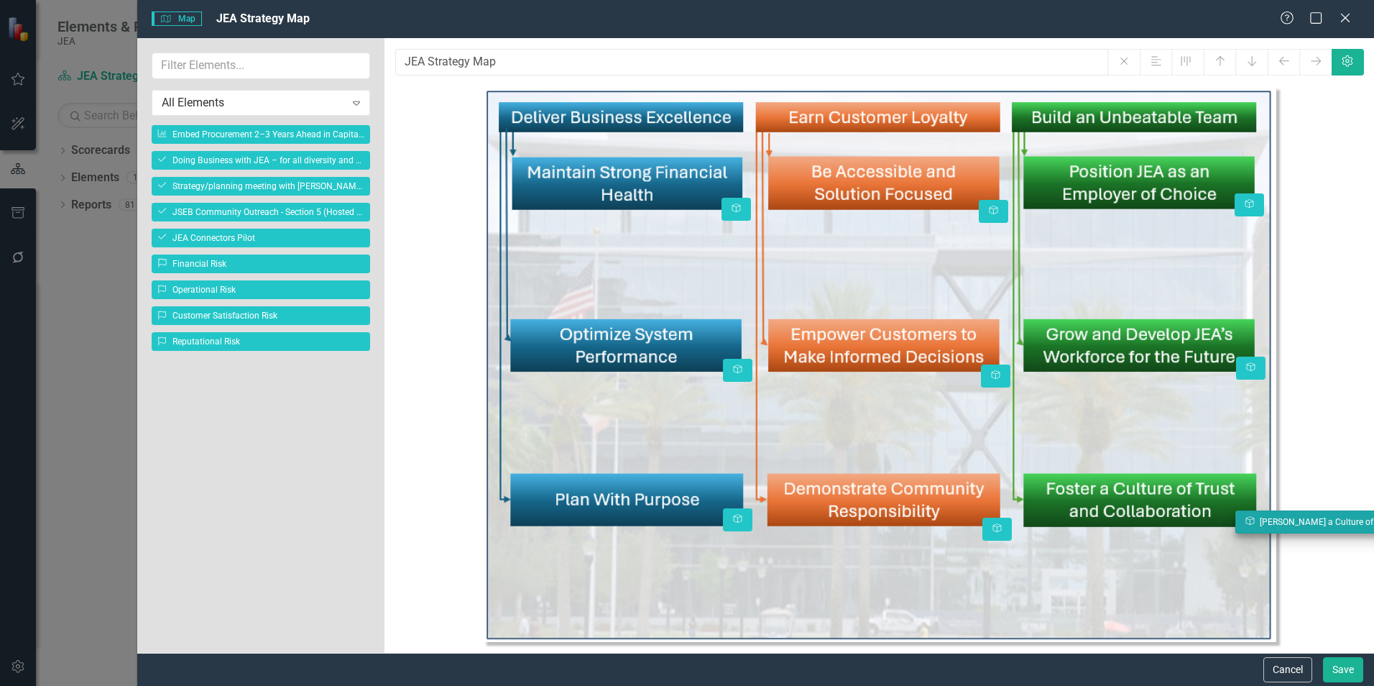
click at [1259, 522] on body "Elements & Reports JEA Scorecard JEA Strategy Search Dropdown Scorecards 3 Drop…" at bounding box center [687, 343] width 1374 height 686
click at [1337, 670] on button "Save" at bounding box center [1343, 669] width 40 height 25
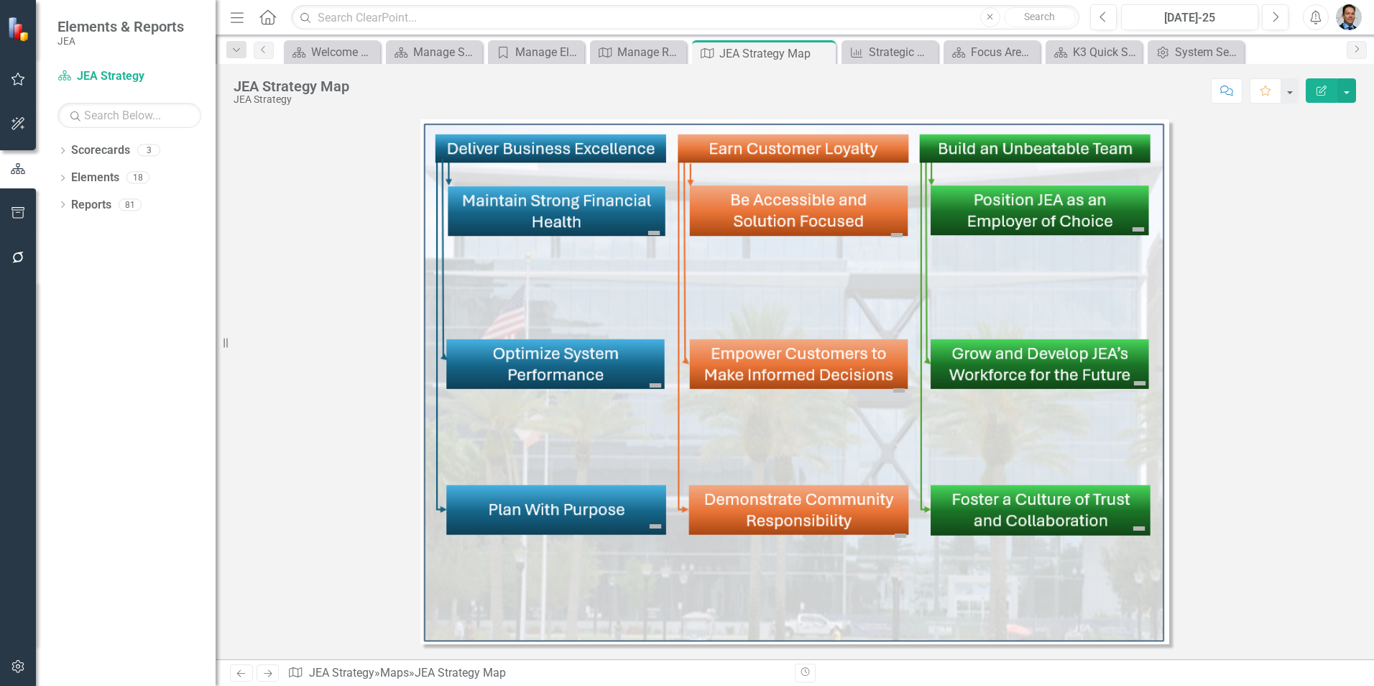
click at [1319, 92] on icon "button" at bounding box center [1321, 91] width 10 height 10
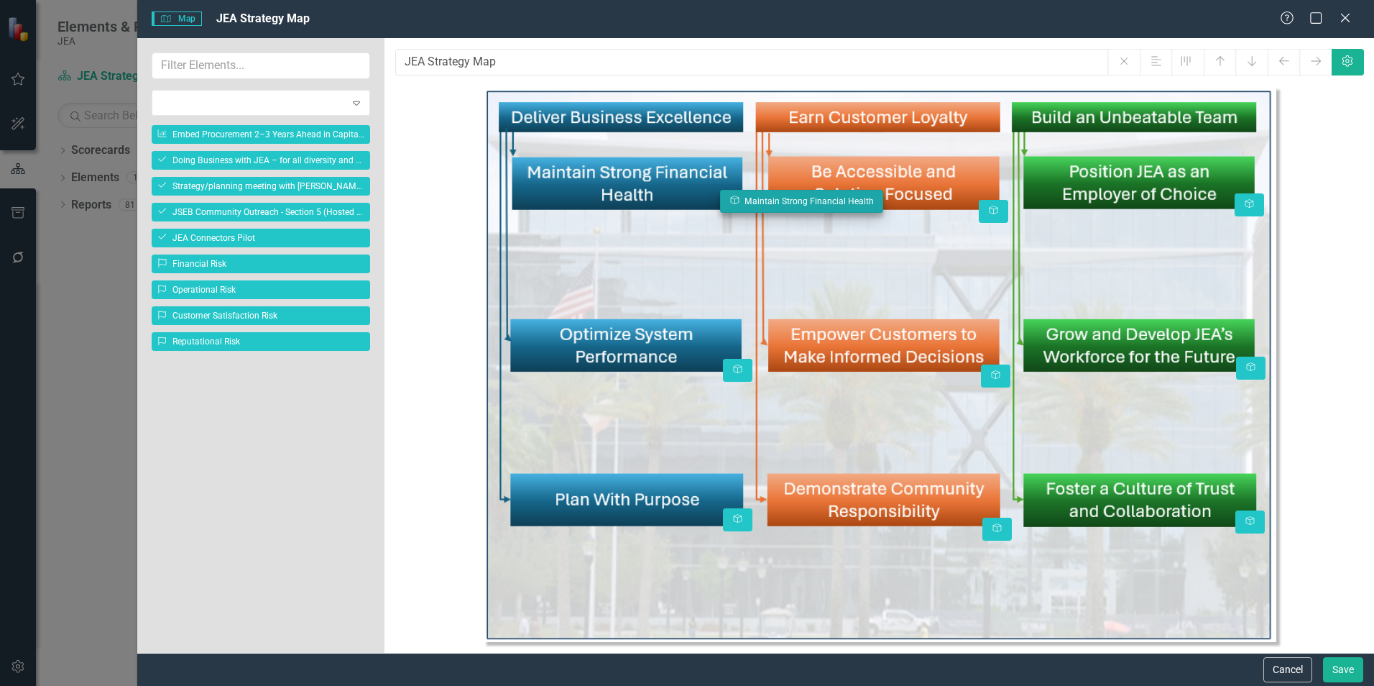
drag, startPoint x: 732, startPoint y: 205, endPoint x: 732, endPoint y: 197, distance: 7.9
click at [732, 197] on body "Elements & Reports JEA Scorecard JEA Strategy Search Dropdown Scorecards 3 Drop…" at bounding box center [687, 343] width 1374 height 686
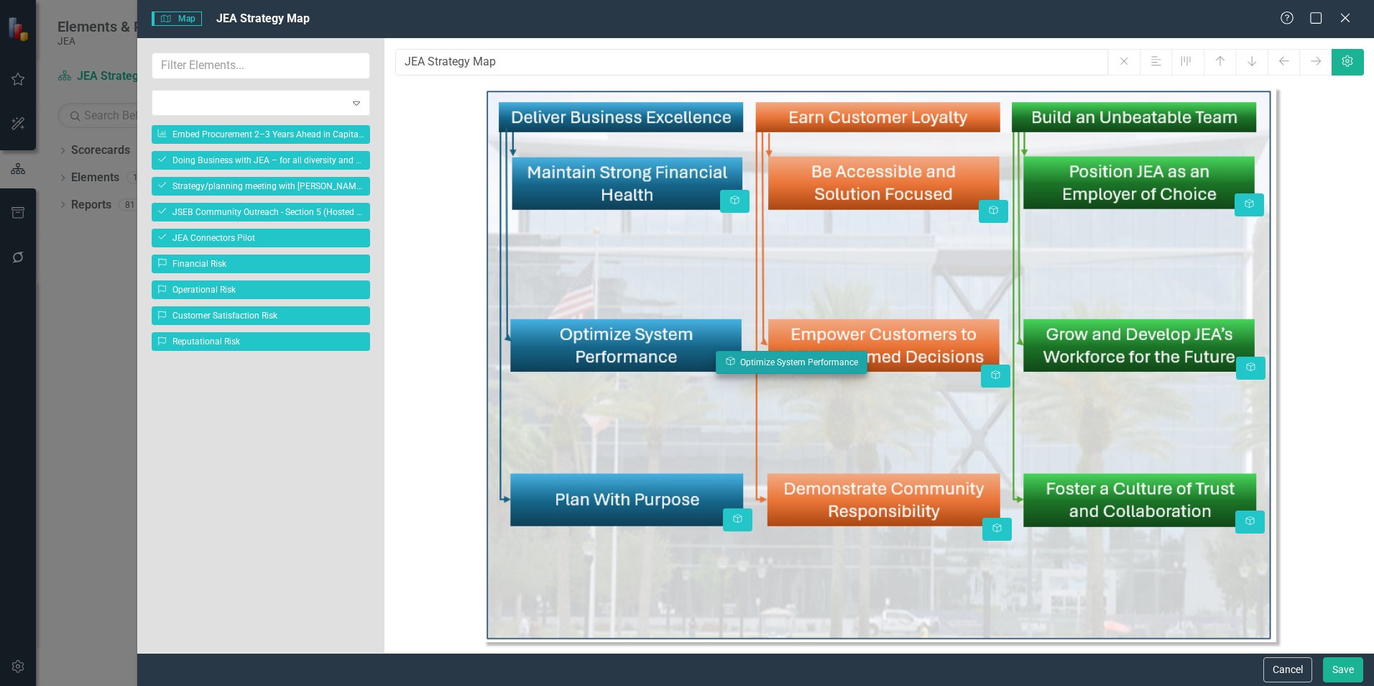
drag, startPoint x: 739, startPoint y: 369, endPoint x: 732, endPoint y: 361, distance: 10.7
click at [732, 361] on body "Elements & Reports JEA Scorecard JEA Strategy Search Dropdown Scorecards 3 Drop…" at bounding box center [687, 343] width 1374 height 686
drag, startPoint x: 738, startPoint y: 517, endPoint x: 732, endPoint y: 512, distance: 7.6
click at [732, 512] on body "Elements & Reports JEA Scorecard JEA Strategy Search Dropdown Scorecards 3 Drop…" at bounding box center [687, 343] width 1374 height 686
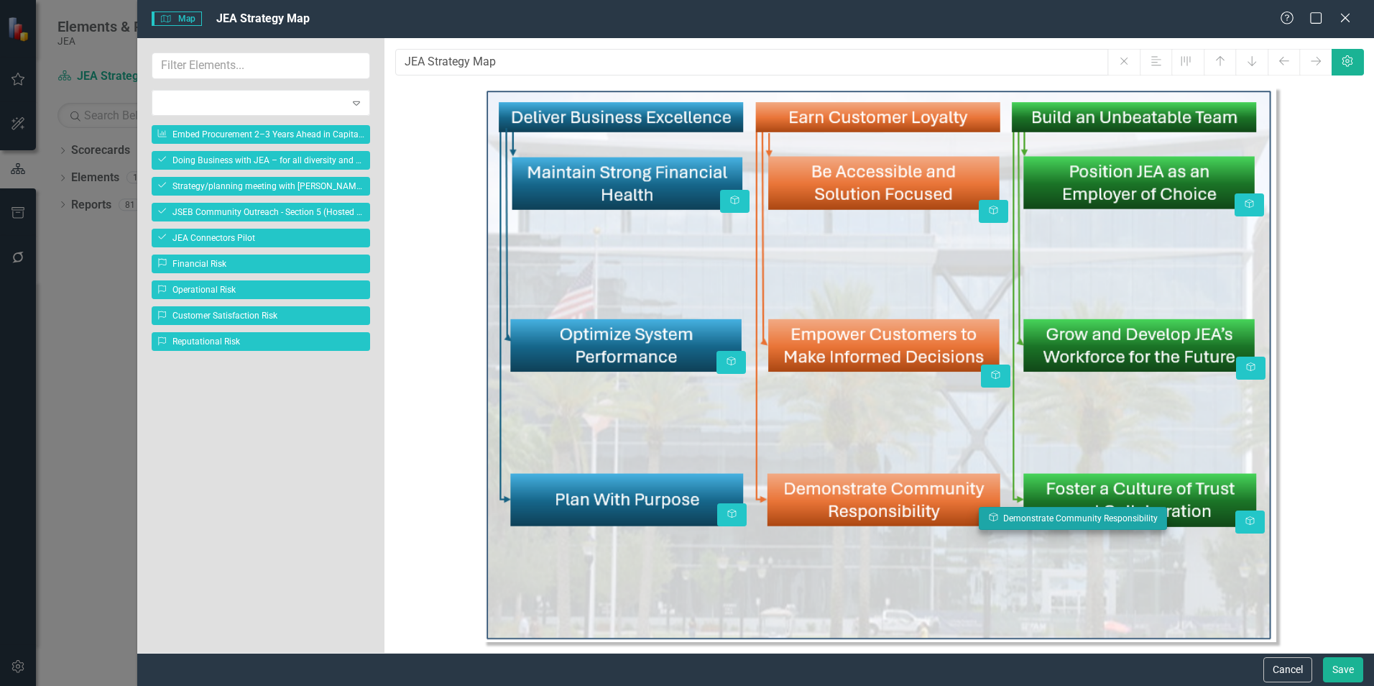
drag, startPoint x: 997, startPoint y: 525, endPoint x: 994, endPoint y: 515, distance: 11.4
click at [994, 515] on body "Elements & Reports JEA Scorecard JEA Strategy Search Dropdown Scorecards 3 Drop…" at bounding box center [687, 343] width 1374 height 686
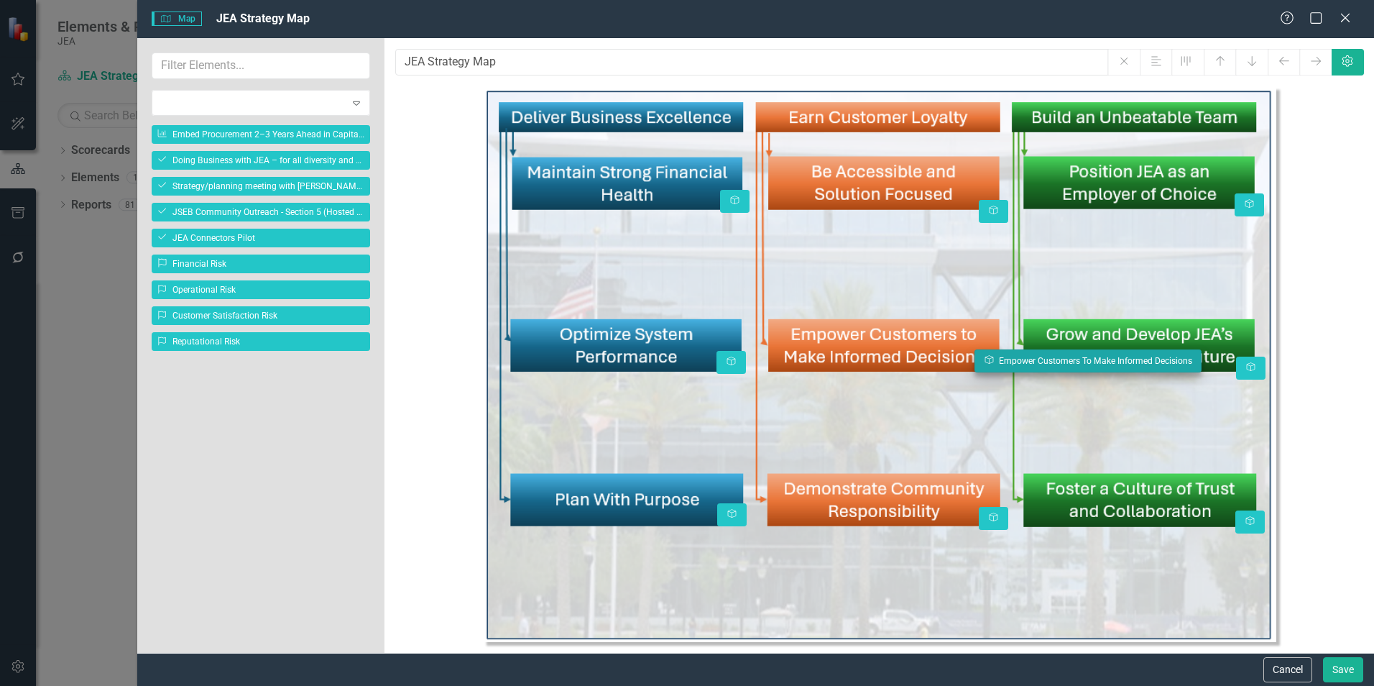
drag, startPoint x: 998, startPoint y: 372, endPoint x: 992, endPoint y: 357, distance: 16.4
click at [992, 357] on body "Elements & Reports JEA Scorecard JEA Strategy Search Dropdown Scorecards 3 Drop…" at bounding box center [687, 343] width 1374 height 686
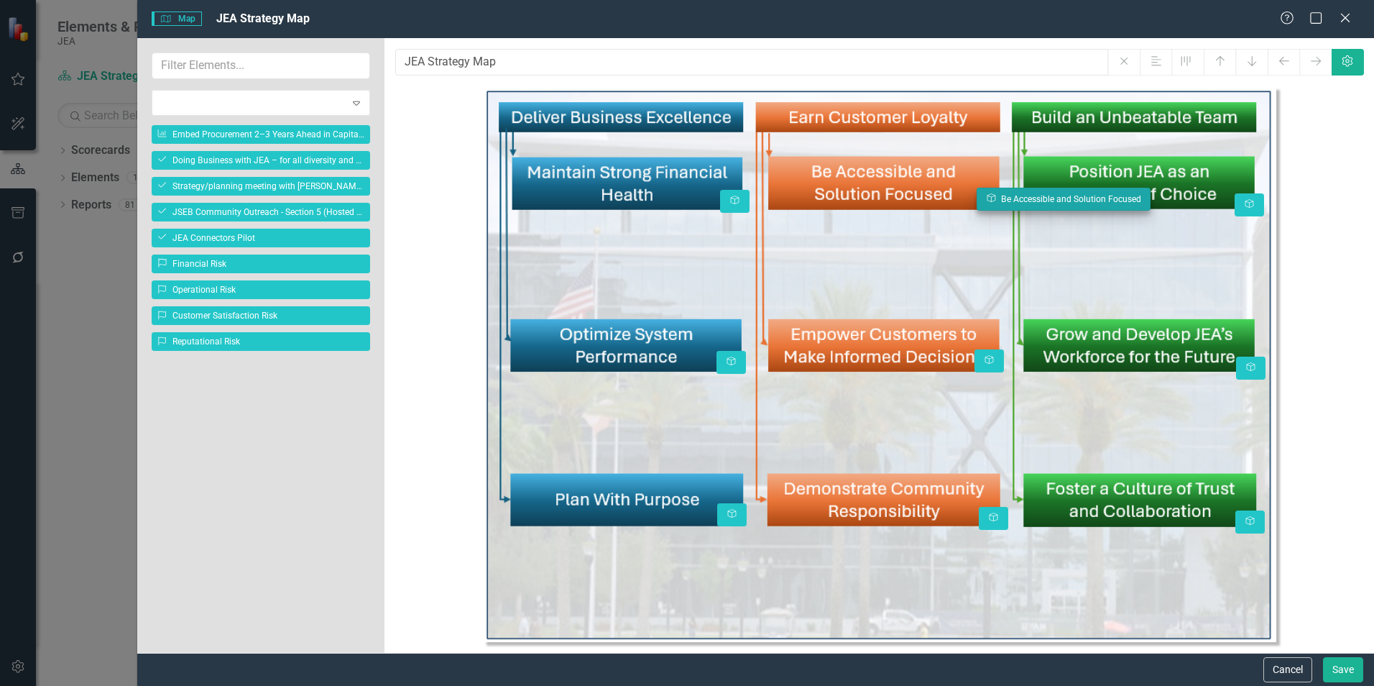
drag, startPoint x: 992, startPoint y: 206, endPoint x: 989, endPoint y: 194, distance: 12.4
click at [989, 194] on body "Elements & Reports JEA Scorecard JEA Strategy Search Dropdown Scorecards 3 Drop…" at bounding box center [687, 343] width 1374 height 686
click at [1345, 662] on button "Save" at bounding box center [1343, 669] width 40 height 25
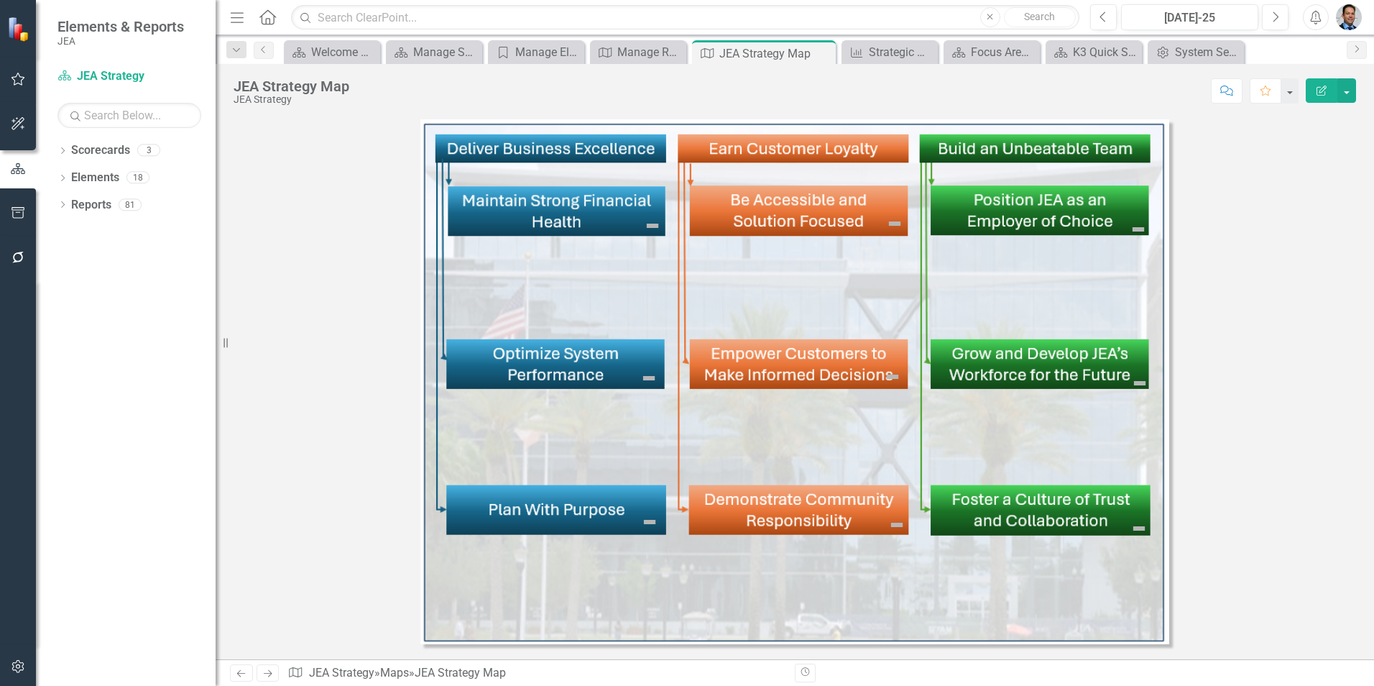
click at [895, 375] on img at bounding box center [892, 376] width 17 height 17
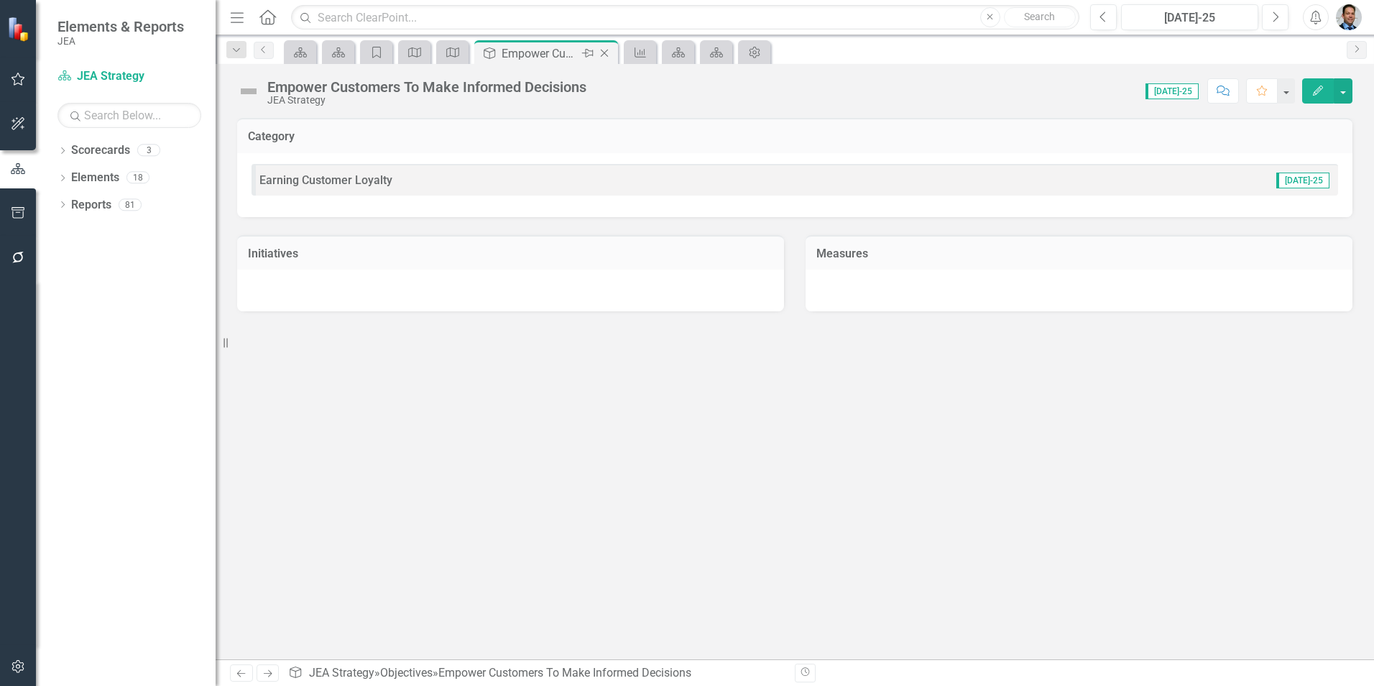
click at [604, 54] on icon "Close" at bounding box center [604, 52] width 14 height 11
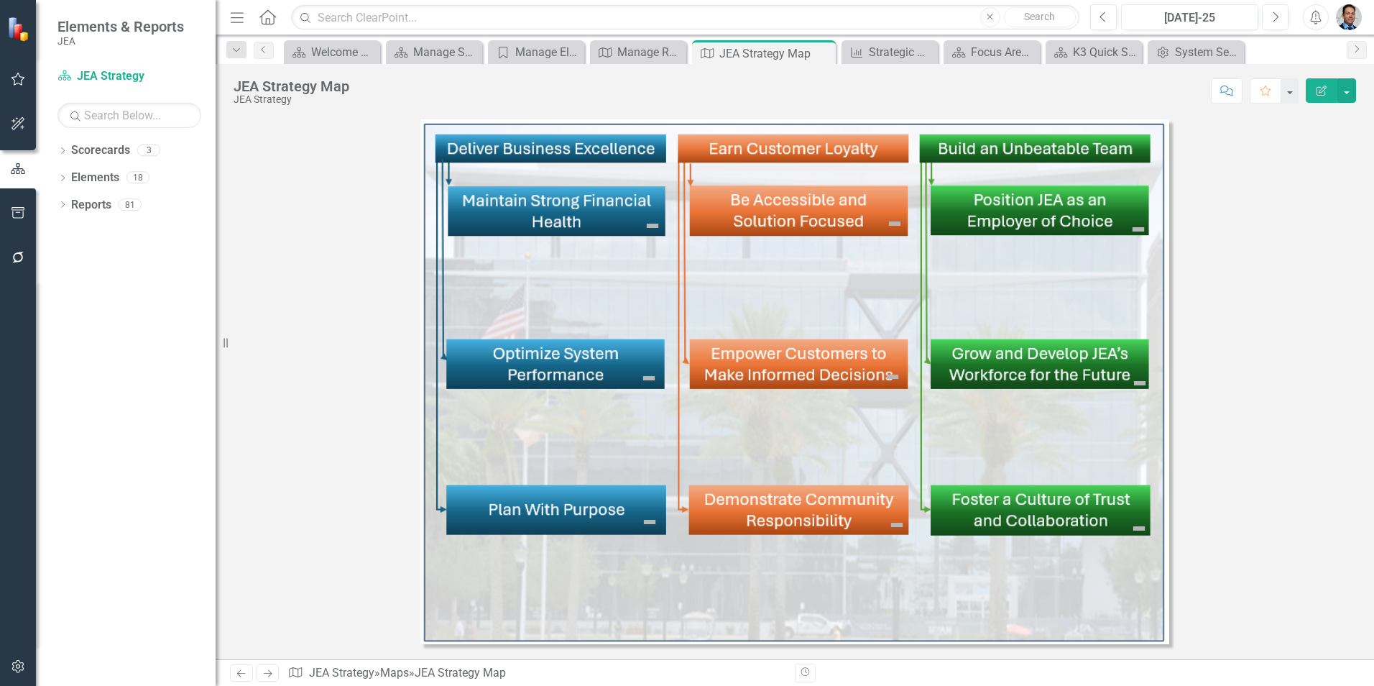
click at [655, 224] on img at bounding box center [652, 225] width 17 height 17
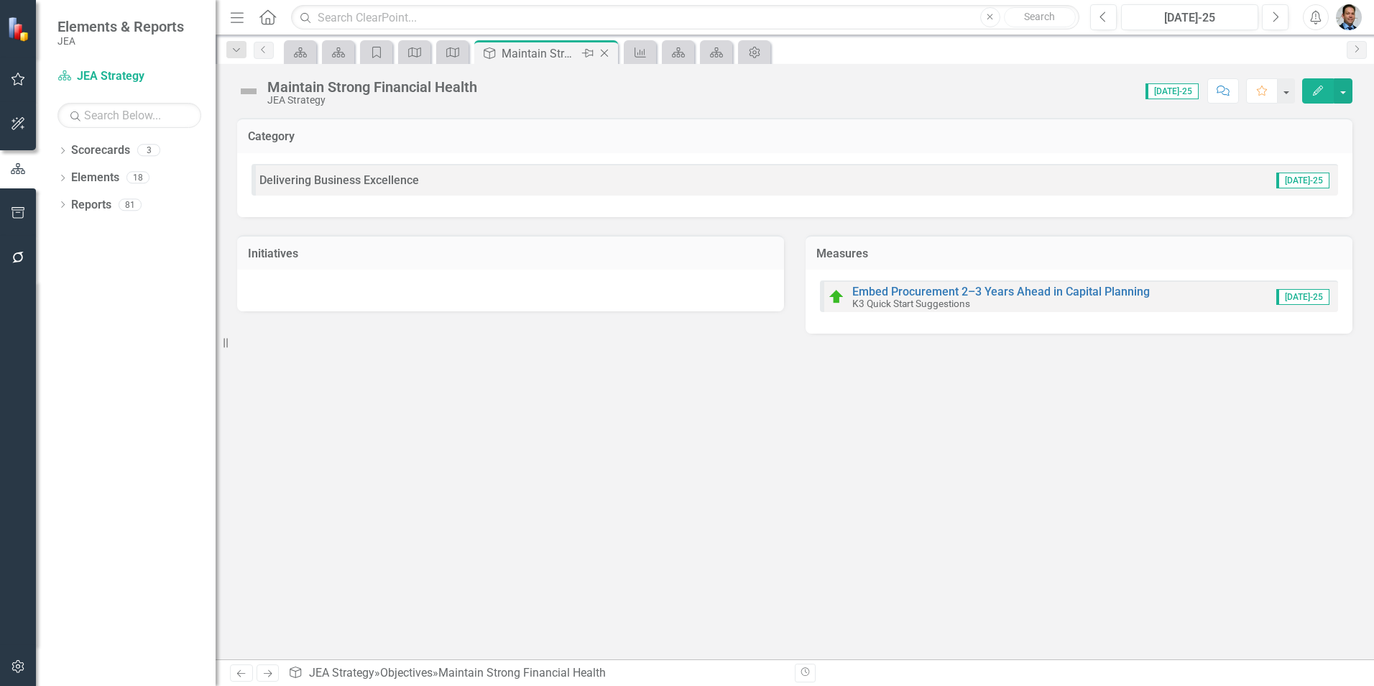
click at [608, 54] on icon "Close" at bounding box center [604, 52] width 14 height 11
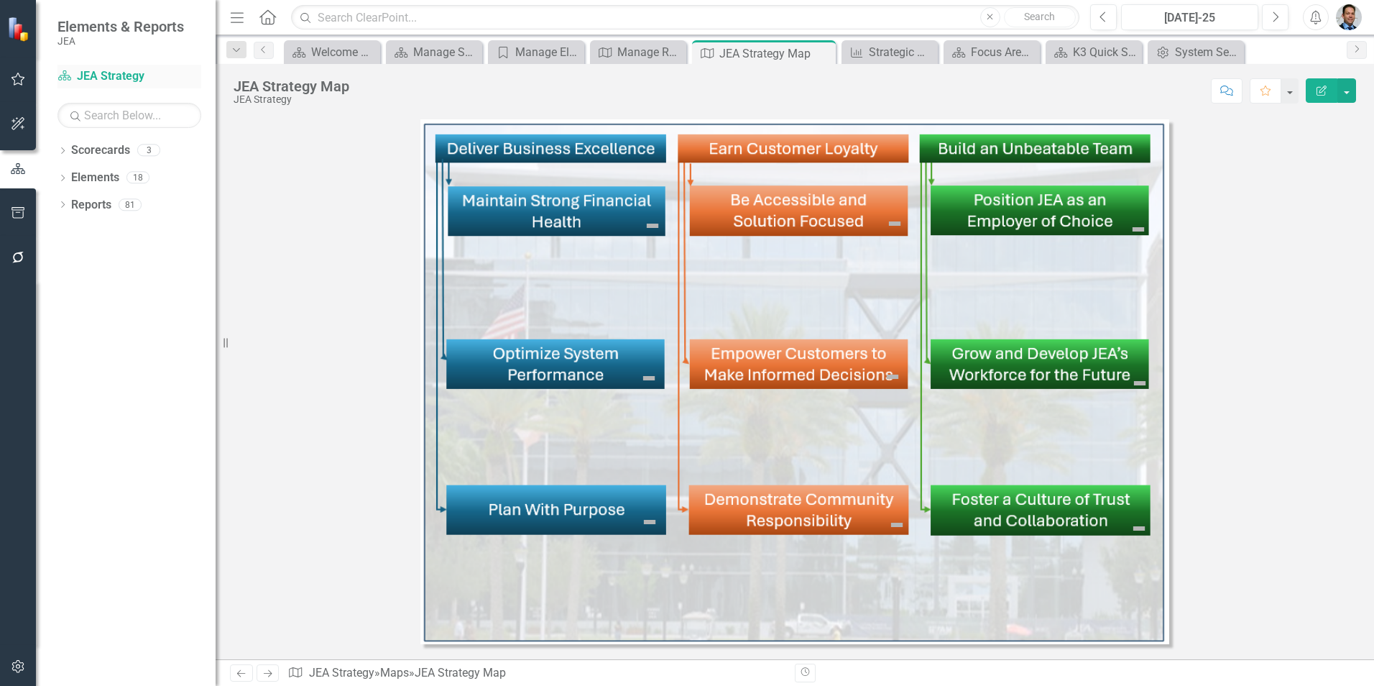
click at [109, 81] on link "Scorecard JEA Strategy" at bounding box center [129, 76] width 144 height 17
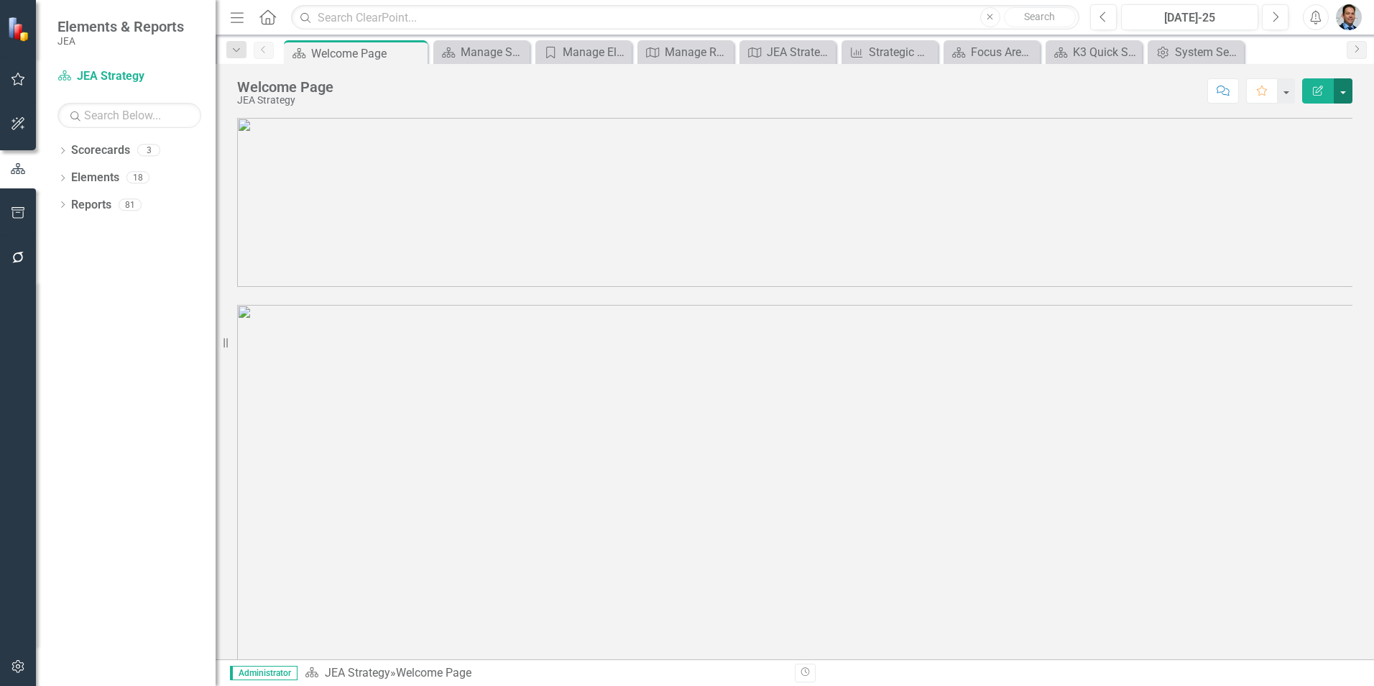
click at [1342, 94] on button "button" at bounding box center [1343, 90] width 19 height 25
click at [1290, 142] on link "Edit Report Edit Layout" at bounding box center [1293, 144] width 116 height 27
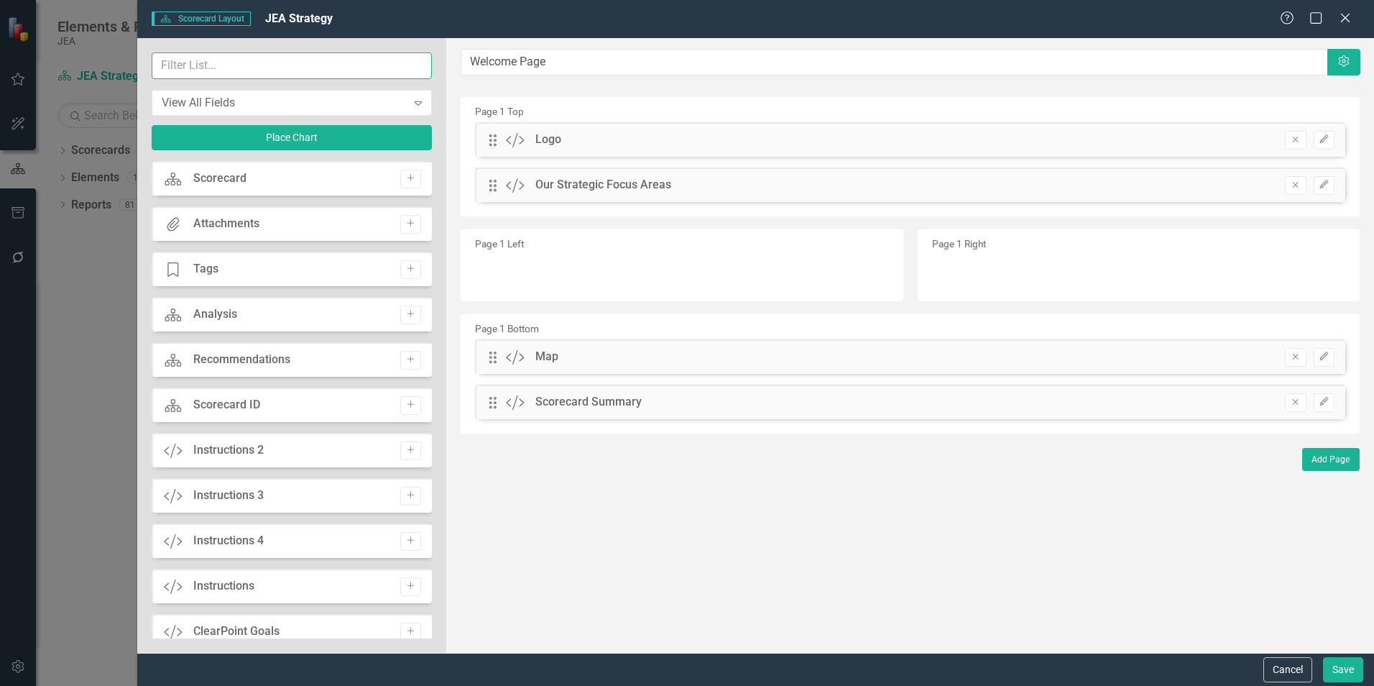
click at [226, 63] on input "text" at bounding box center [292, 65] width 280 height 27
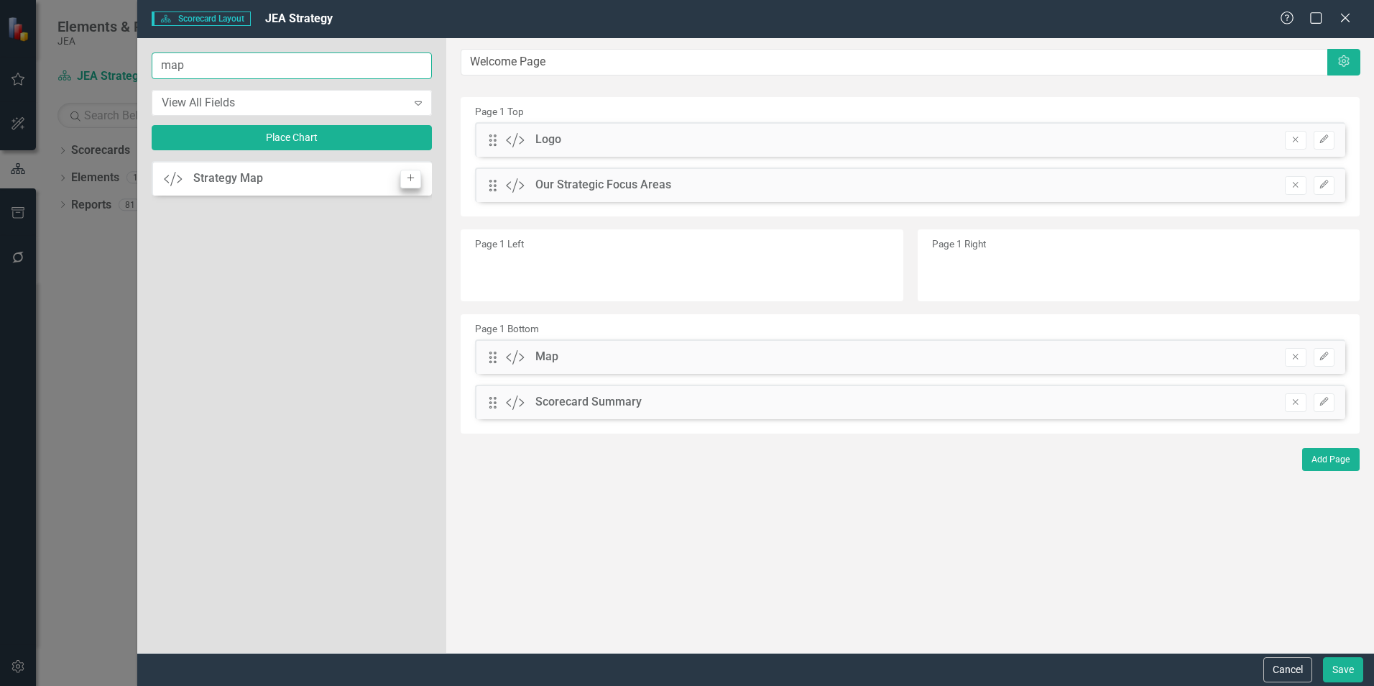
type input "map"
click at [412, 183] on button "Add" at bounding box center [410, 179] width 21 height 19
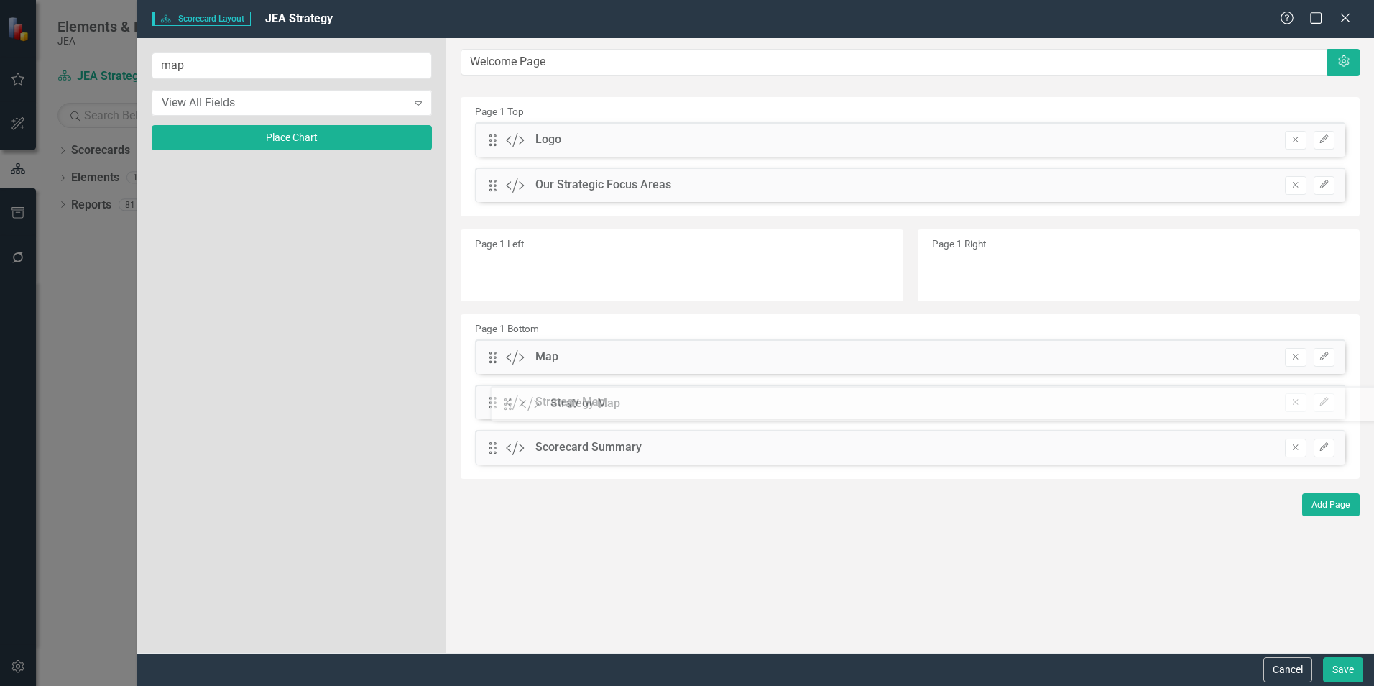
drag, startPoint x: 494, startPoint y: 142, endPoint x: 520, endPoint y: 406, distance: 265.0
click at [1340, 671] on button "Save" at bounding box center [1343, 669] width 40 height 25
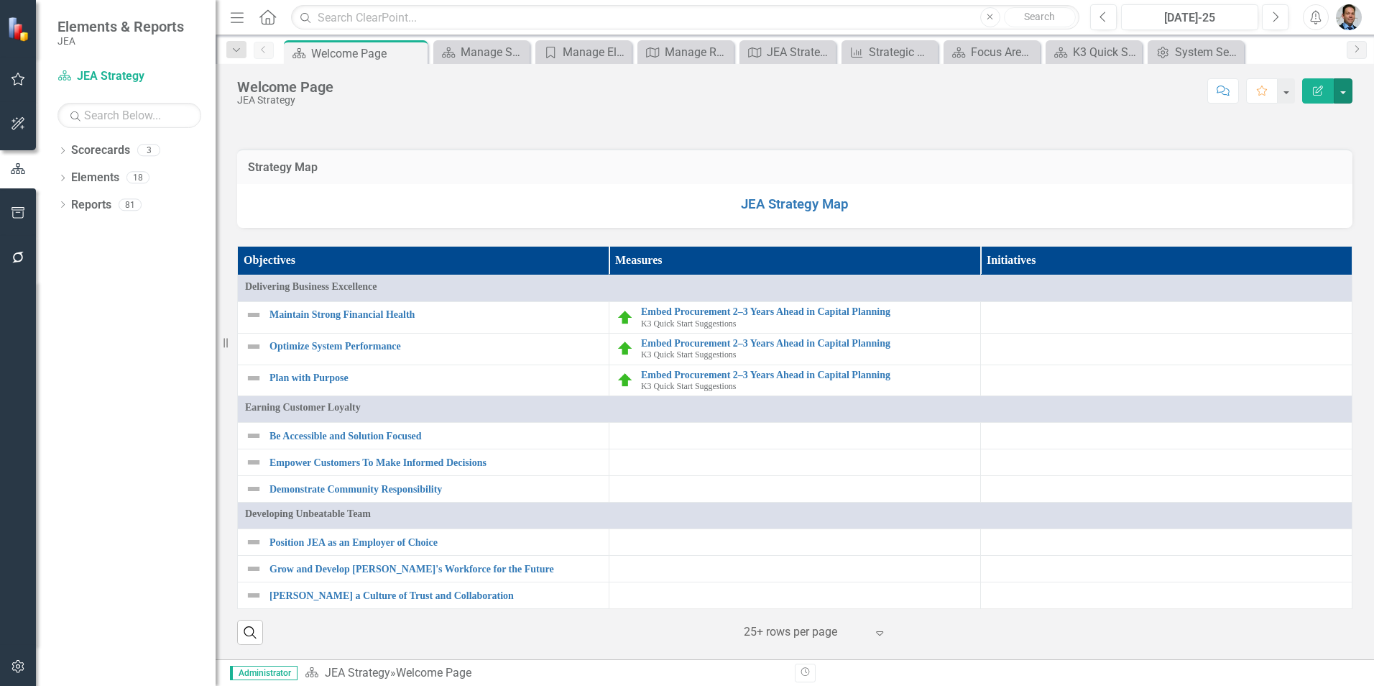
scroll to position [1358, 0]
click at [783, 207] on link "JEA Strategy Map" at bounding box center [795, 204] width 108 height 16
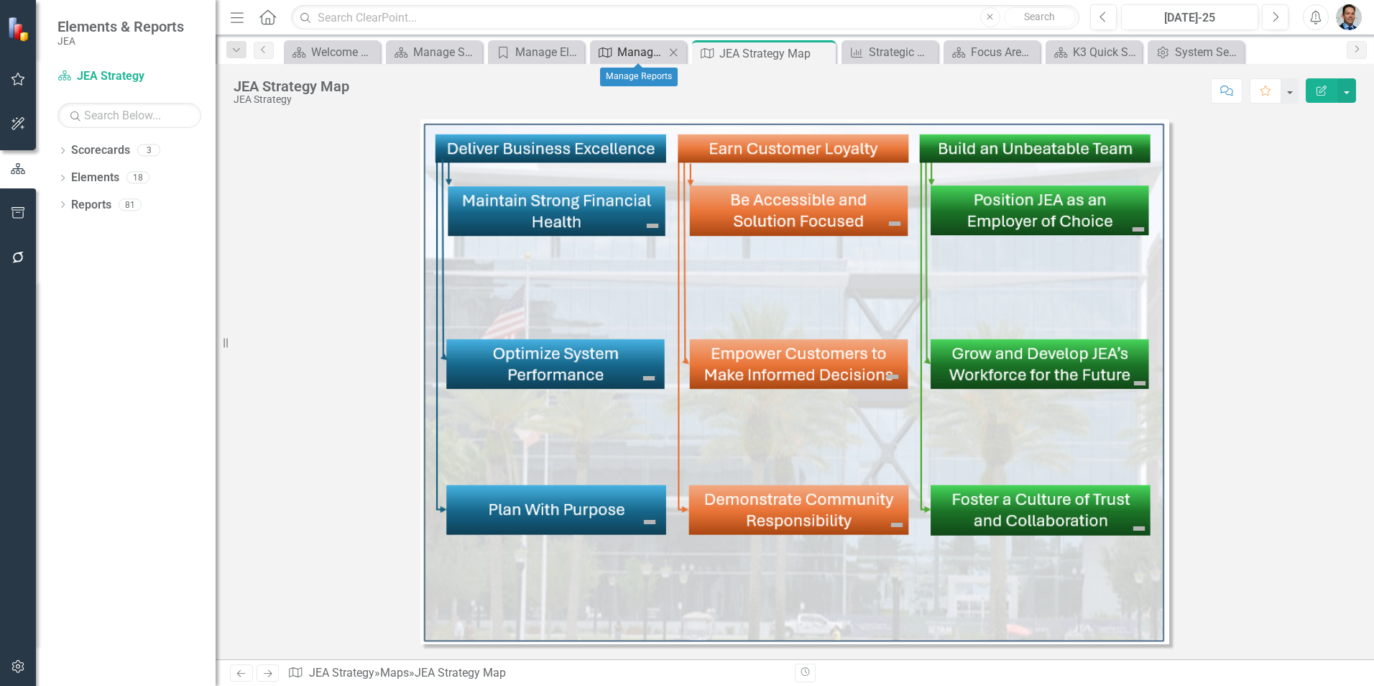
click at [628, 55] on div "Manage Reports" at bounding box center [640, 52] width 47 height 18
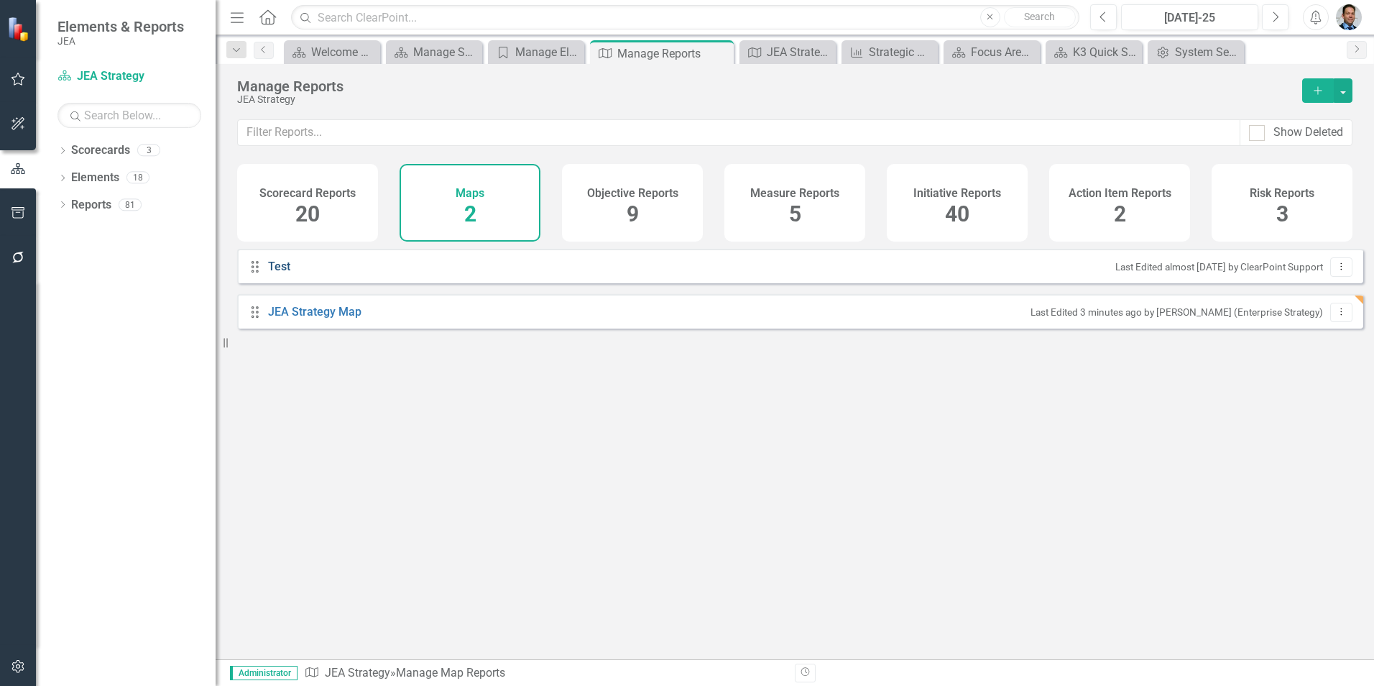
click at [276, 275] on link "Test" at bounding box center [281, 267] width 26 height 17
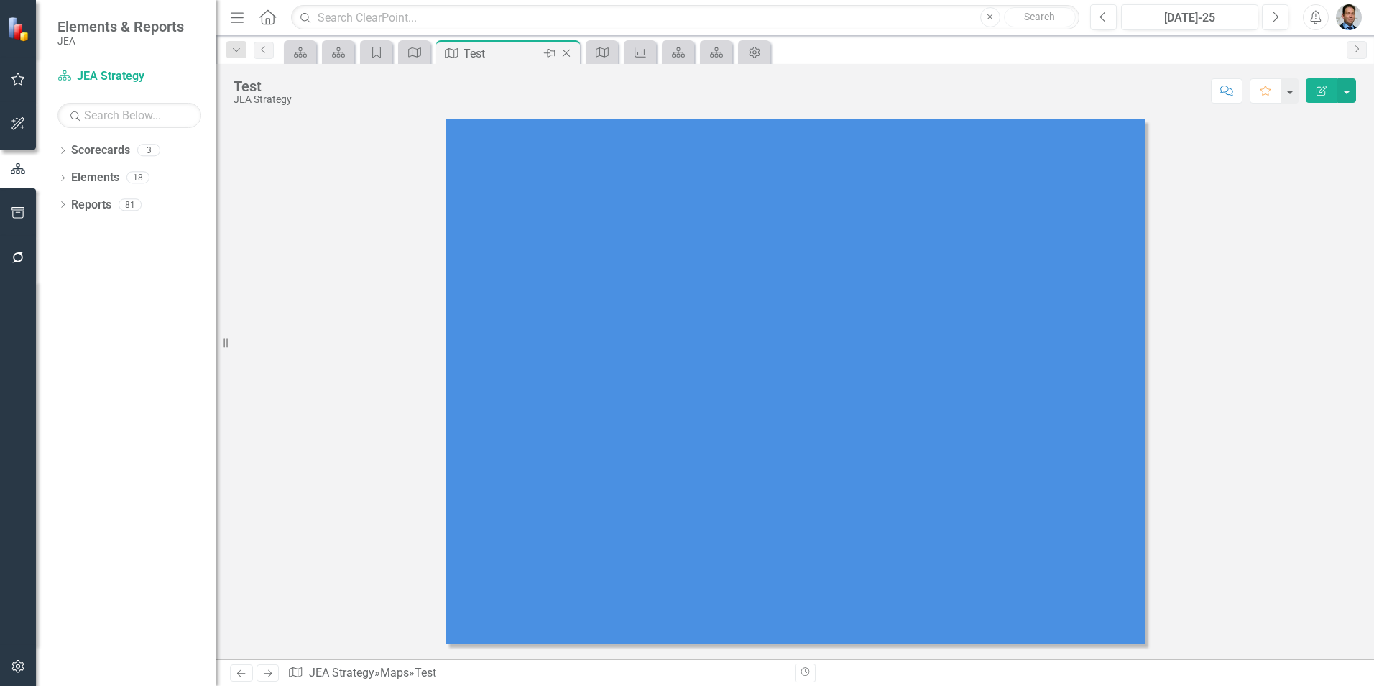
click at [566, 55] on icon "Close" at bounding box center [566, 52] width 14 height 11
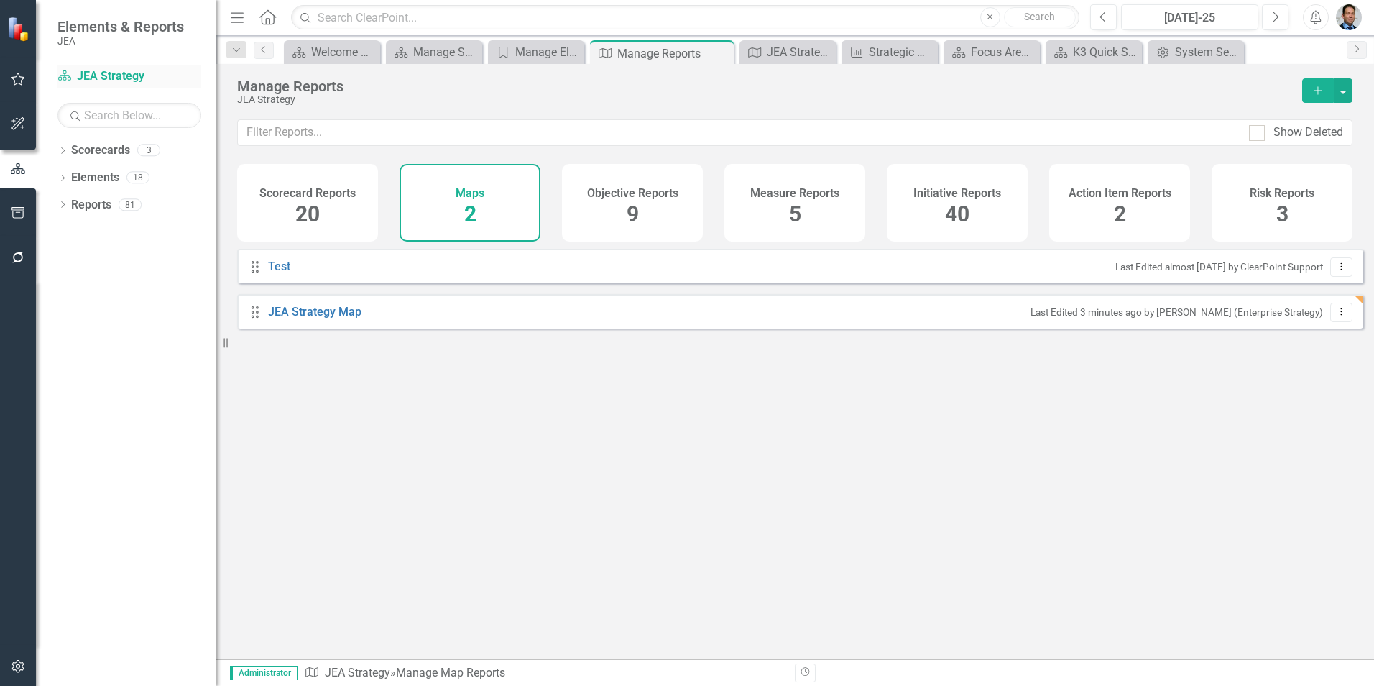
click at [83, 70] on link "Scorecard JEA Strategy" at bounding box center [129, 76] width 144 height 17
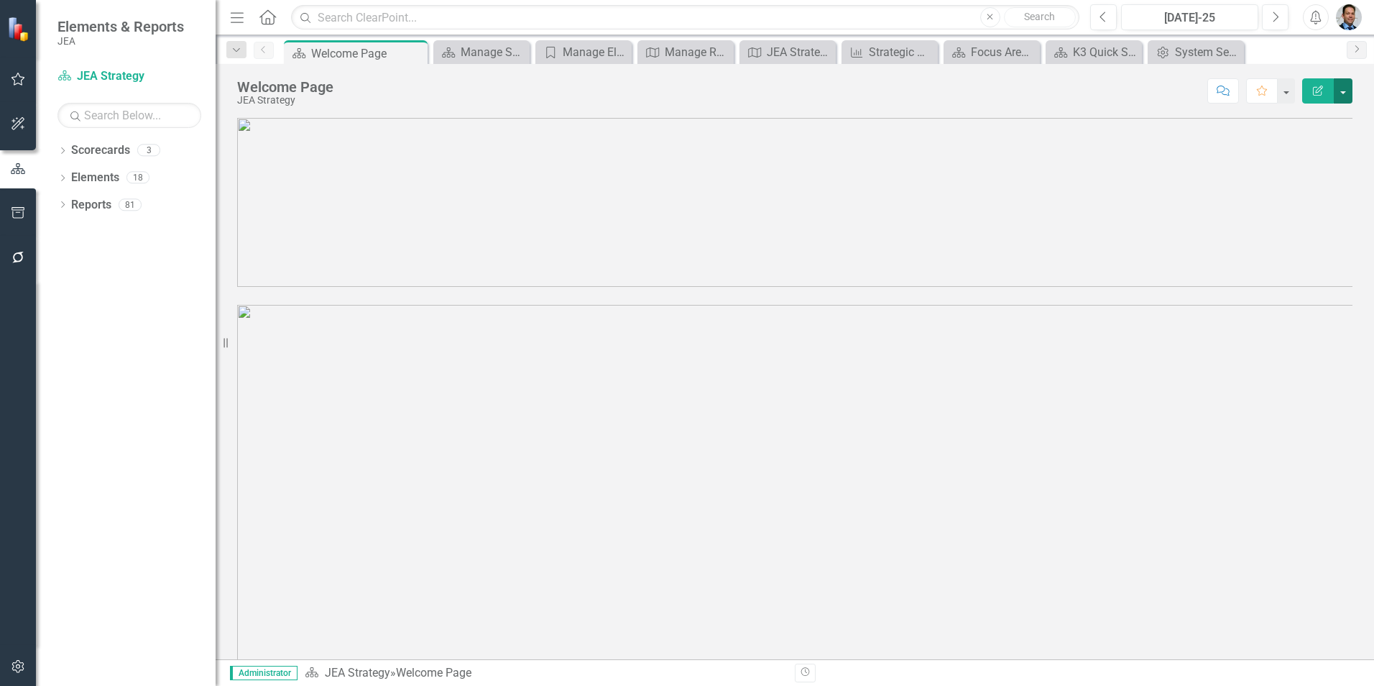
click at [1347, 90] on button "button" at bounding box center [1343, 90] width 19 height 25
click at [1278, 139] on link "Edit Report Edit Layout" at bounding box center [1293, 144] width 116 height 27
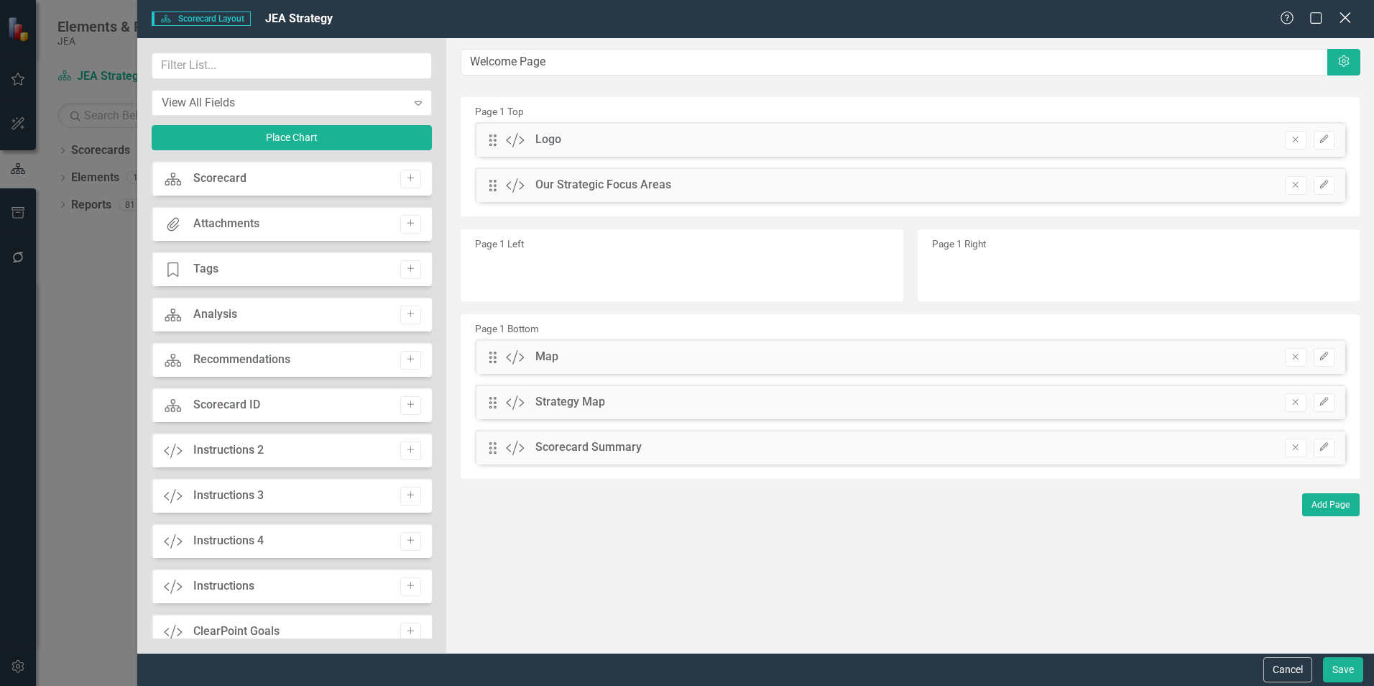
click at [1346, 15] on icon "Close" at bounding box center [1345, 18] width 18 height 14
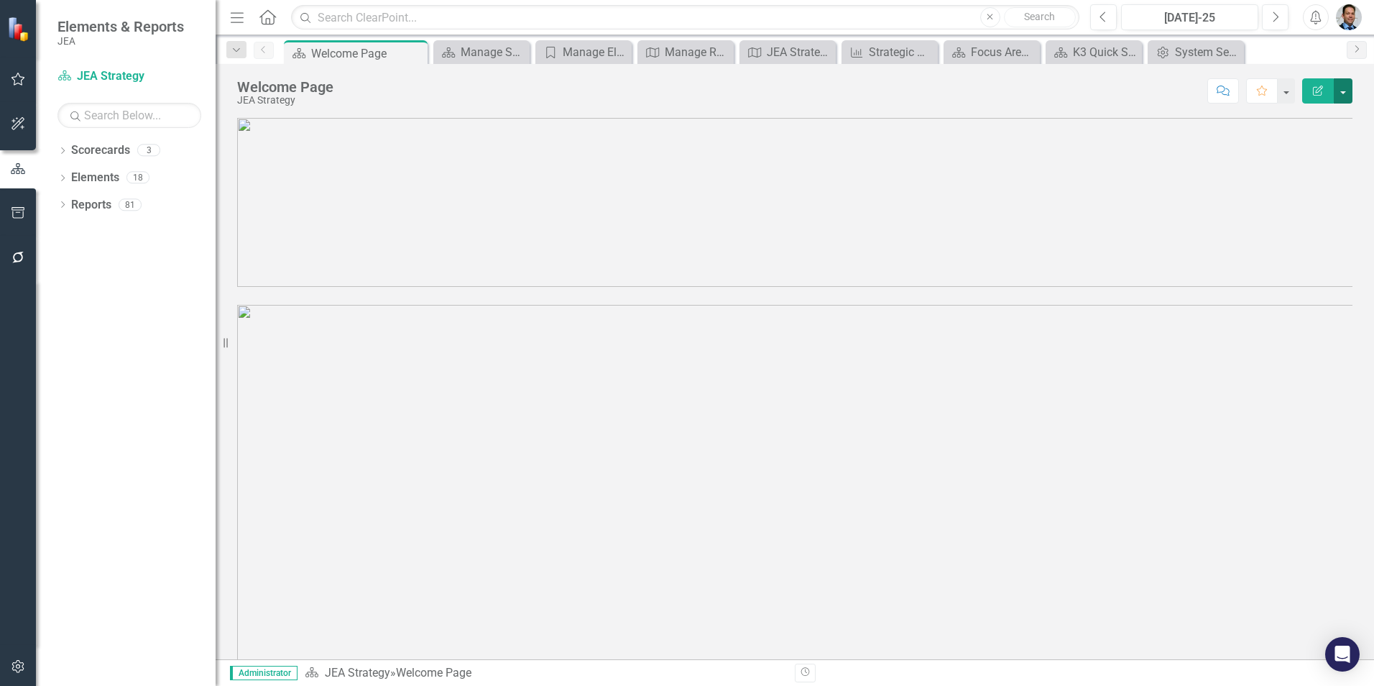
click at [1346, 94] on button "button" at bounding box center [1343, 90] width 19 height 25
click at [1298, 143] on link "Edit Report Edit Layout" at bounding box center [1293, 144] width 116 height 27
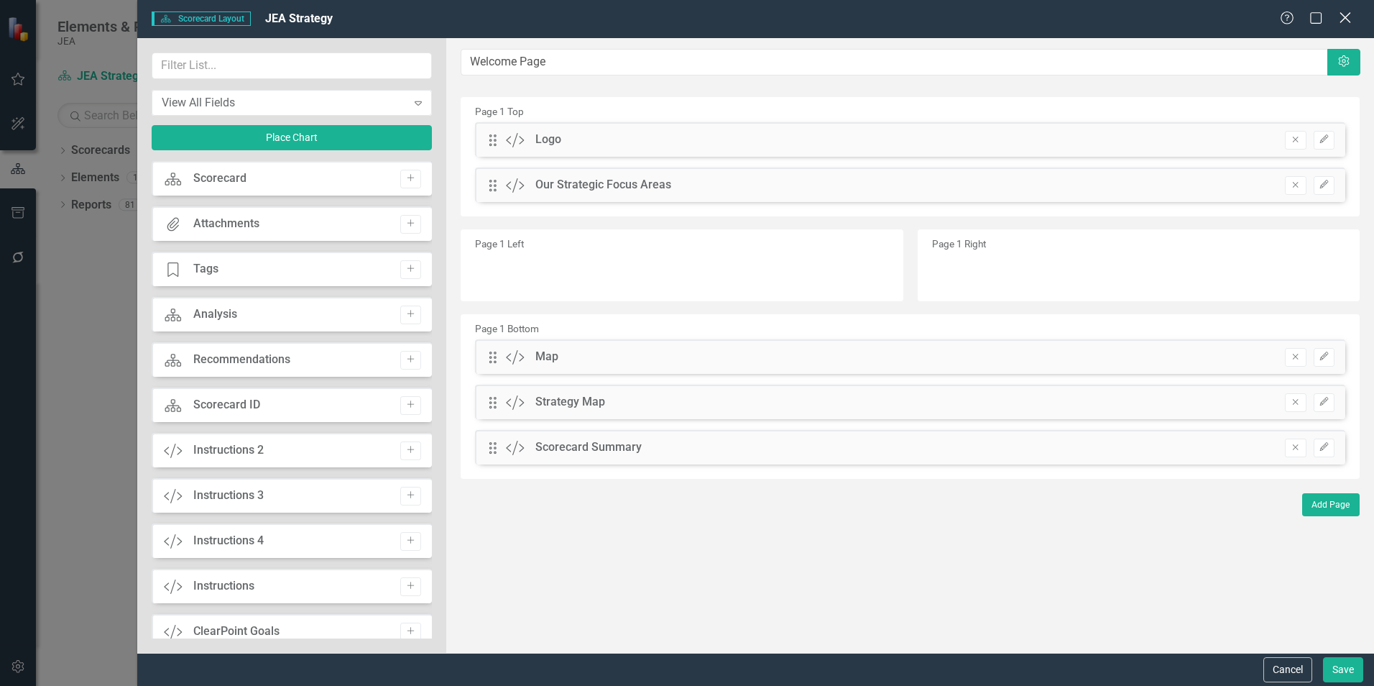
click at [1340, 17] on icon "Close" at bounding box center [1345, 18] width 18 height 14
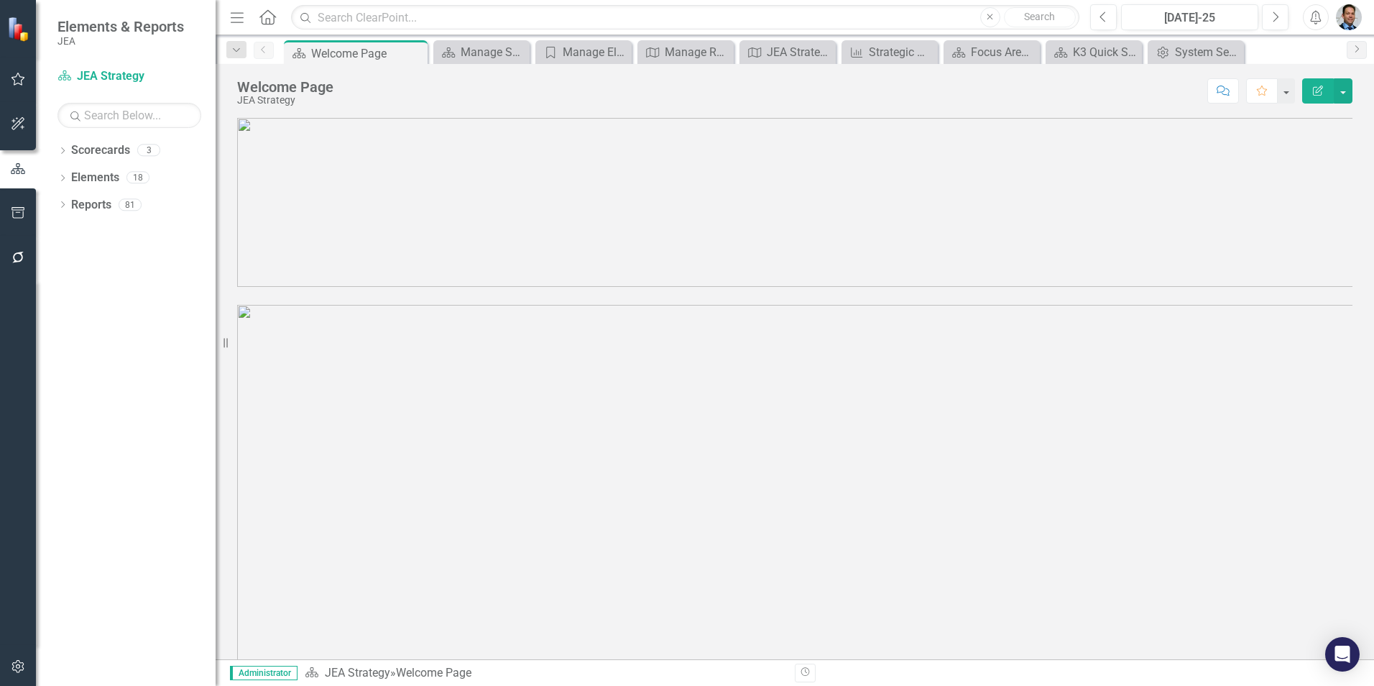
click at [1314, 88] on icon "Edit Report" at bounding box center [1317, 91] width 13 height 10
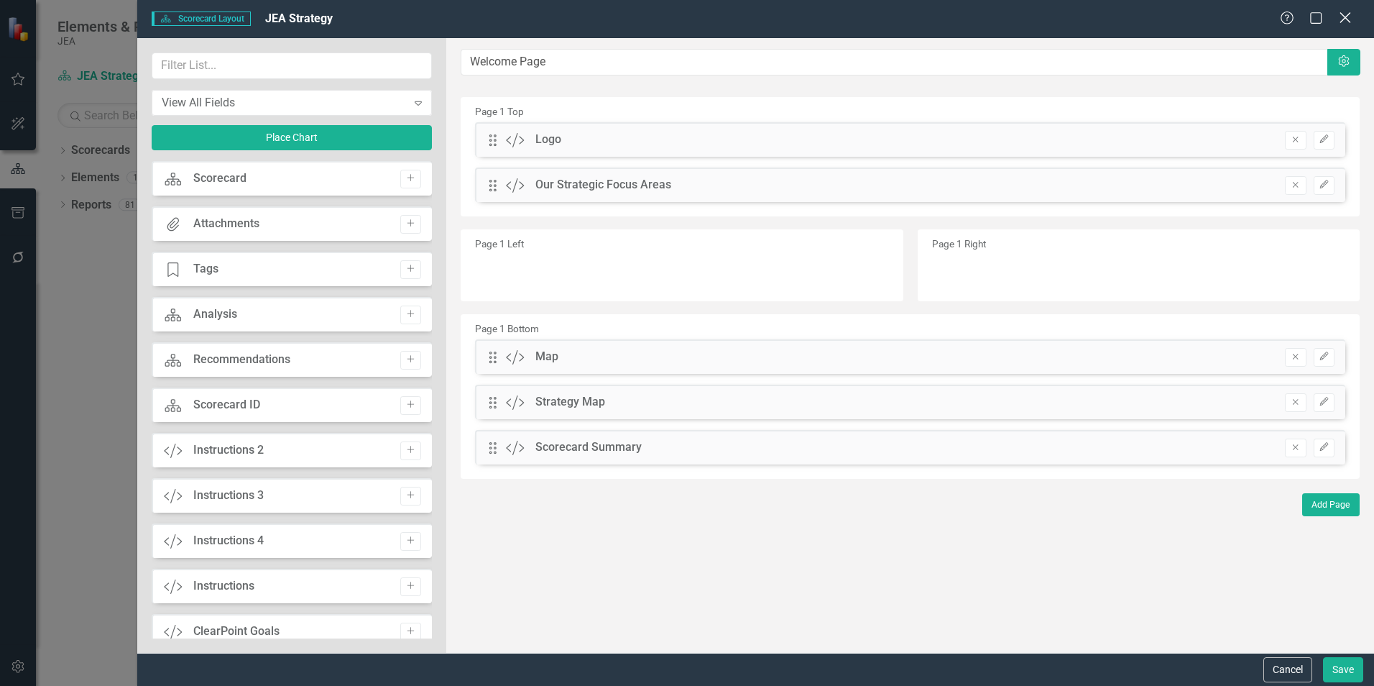
click at [1346, 24] on icon "Close" at bounding box center [1345, 18] width 18 height 14
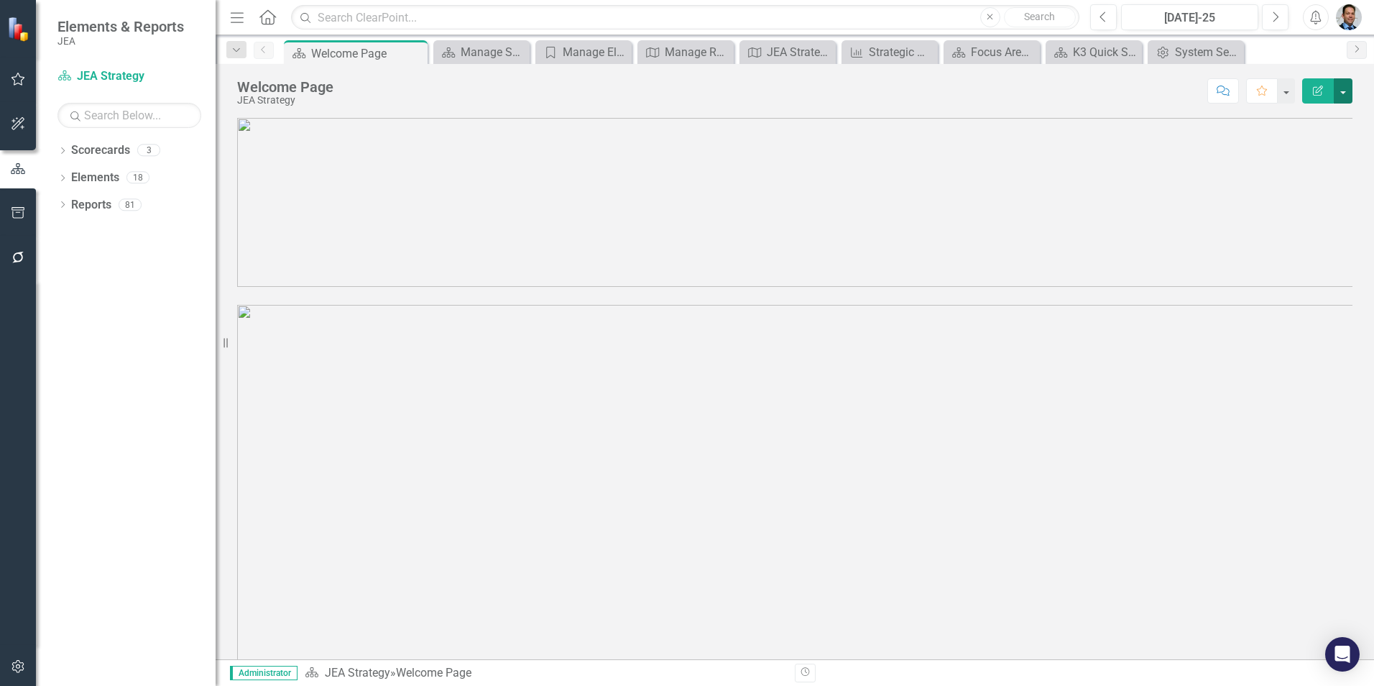
click at [1343, 91] on button "button" at bounding box center [1343, 90] width 19 height 25
click at [1312, 118] on link "Edit Edit Scorecard" at bounding box center [1293, 117] width 116 height 27
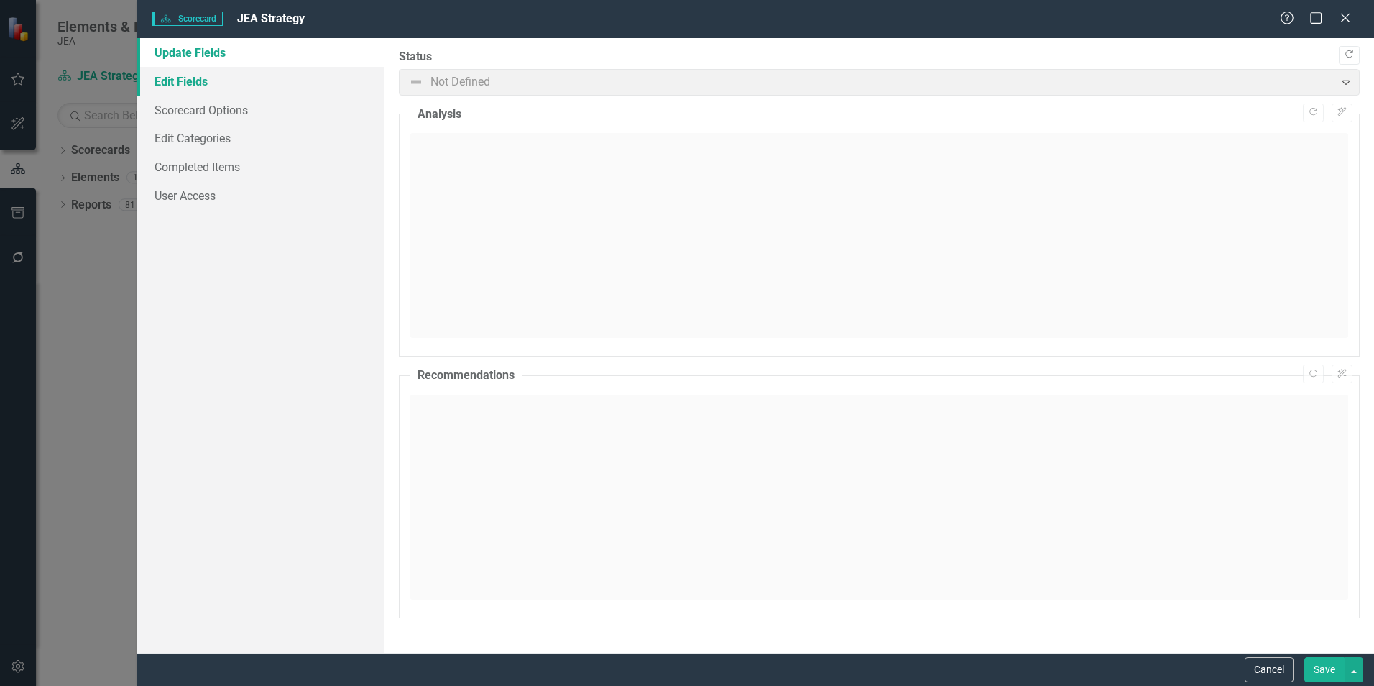
click at [175, 76] on link "Edit Fields" at bounding box center [260, 81] width 247 height 29
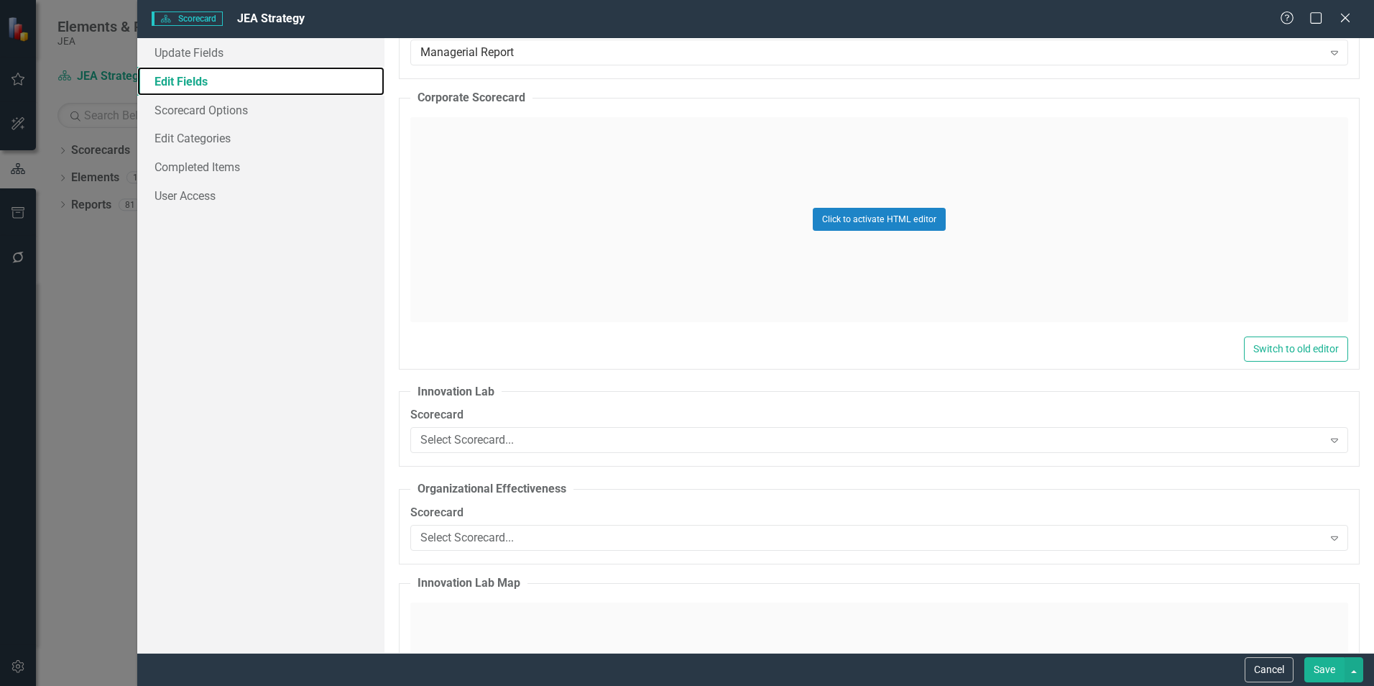
scroll to position [23291, 0]
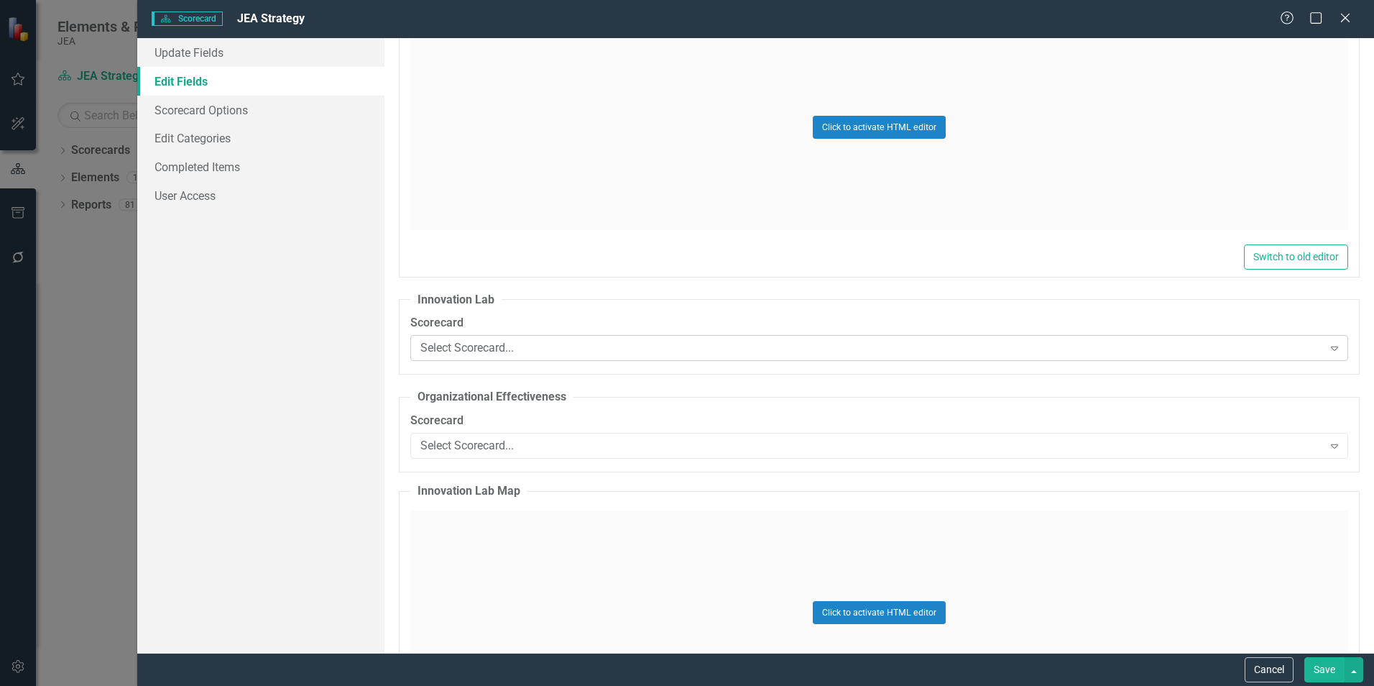
click at [645, 343] on div "Select Scorecard..." at bounding box center [871, 348] width 902 height 17
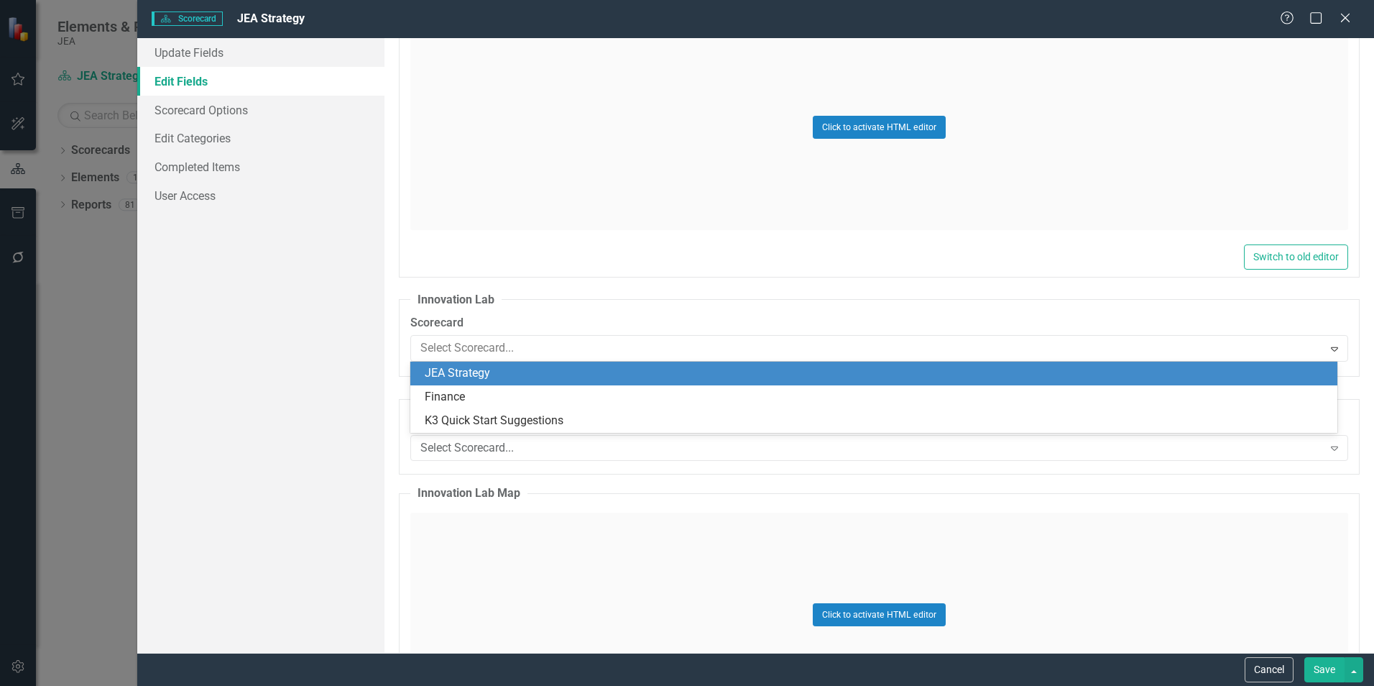
click at [596, 378] on div "JEA Strategy" at bounding box center [877, 373] width 904 height 17
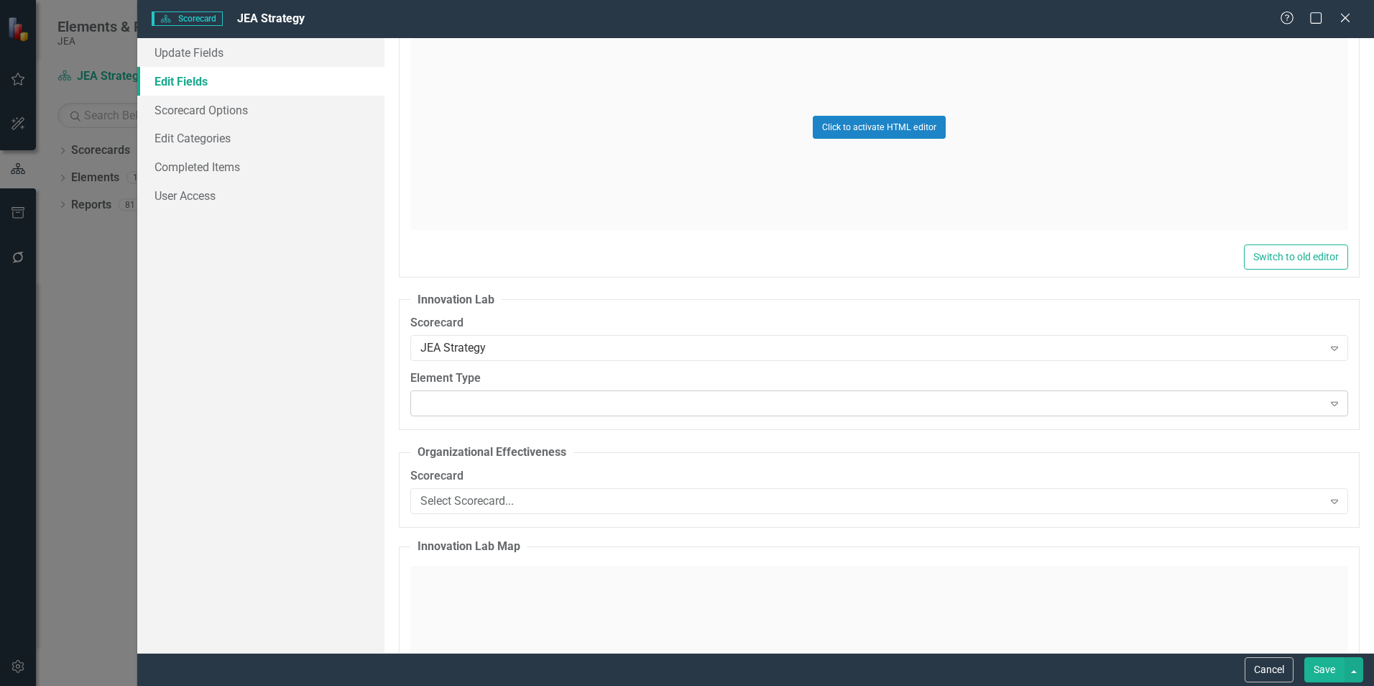
click at [596, 394] on div "Expand" at bounding box center [879, 403] width 938 height 26
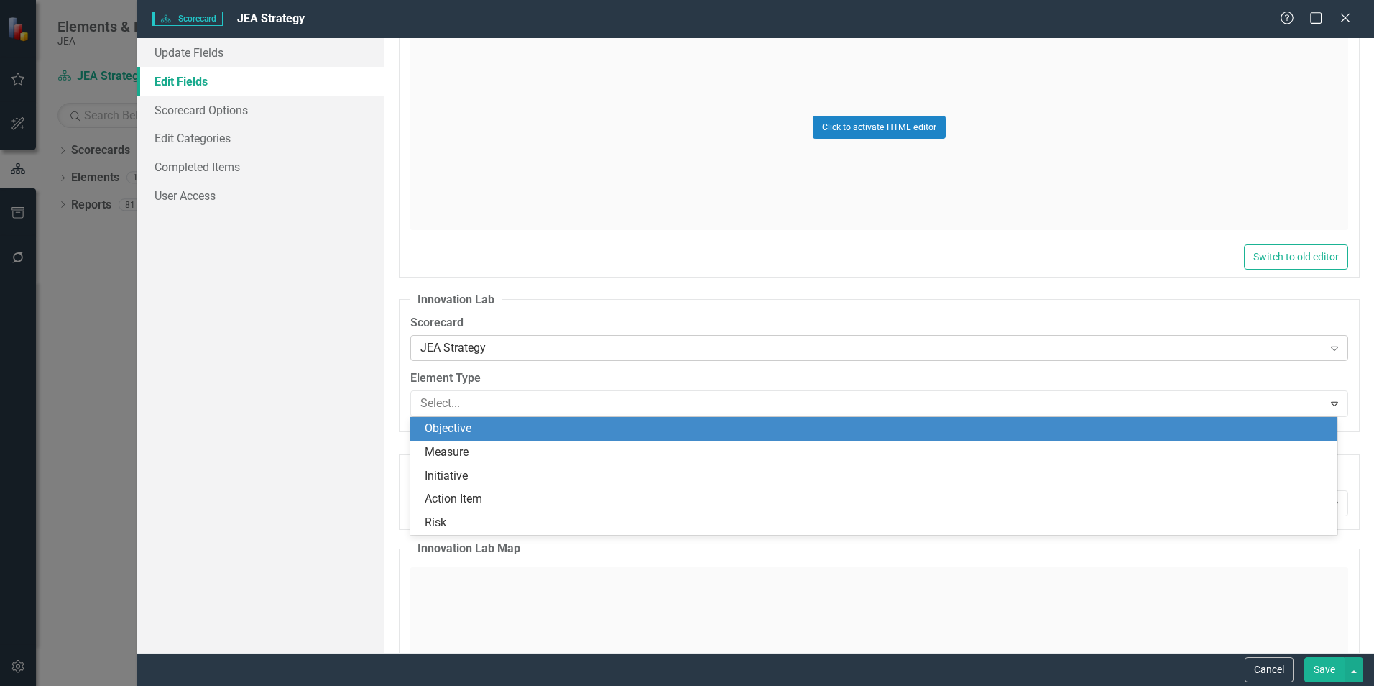
click at [589, 337] on div "JEA Strategy Expand" at bounding box center [879, 348] width 938 height 26
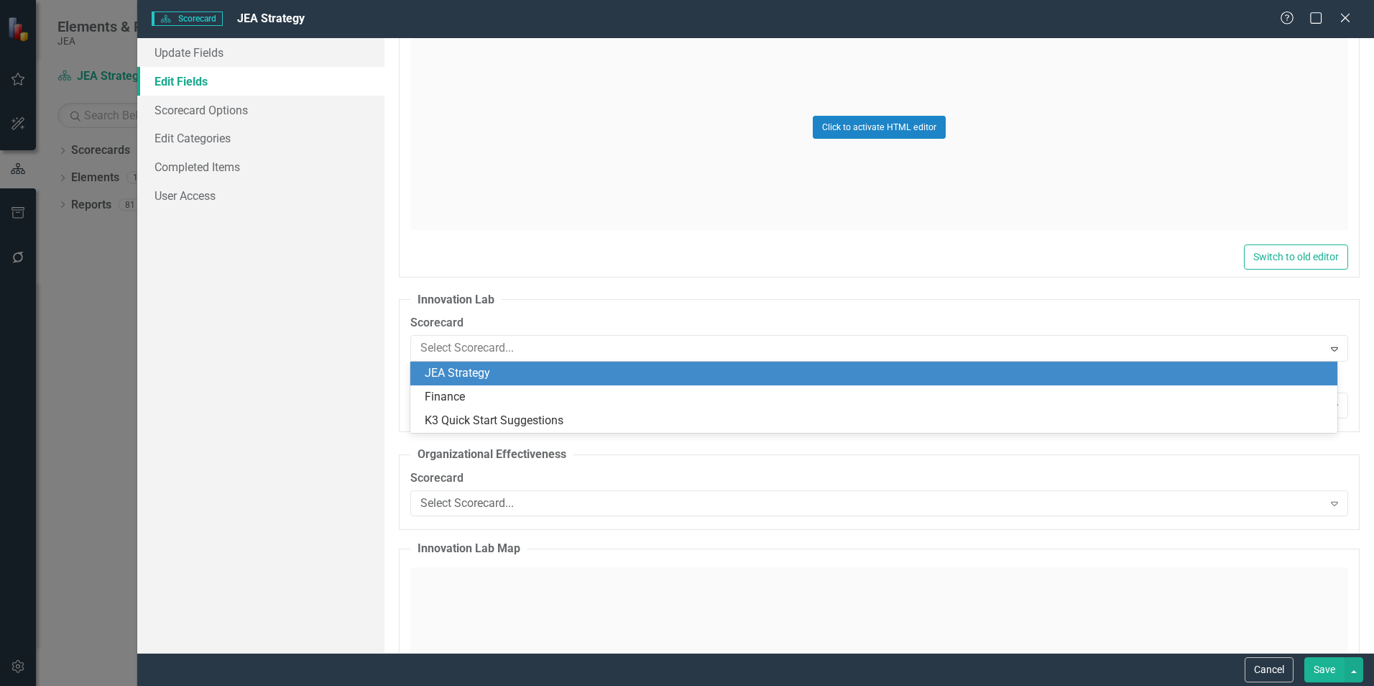
click at [608, 306] on fieldset "Innovation Lab Scorecard 3 results available. Use Up and Down to choose options…" at bounding box center [879, 362] width 961 height 140
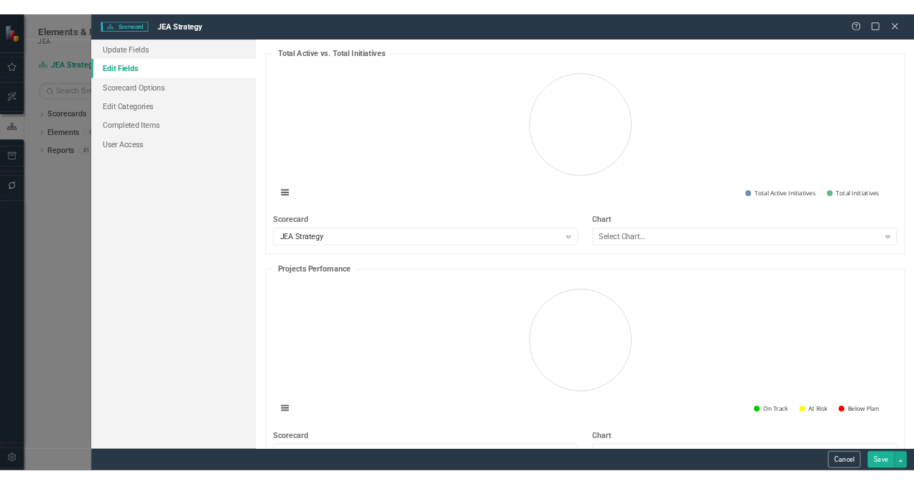
scroll to position [18189, 0]
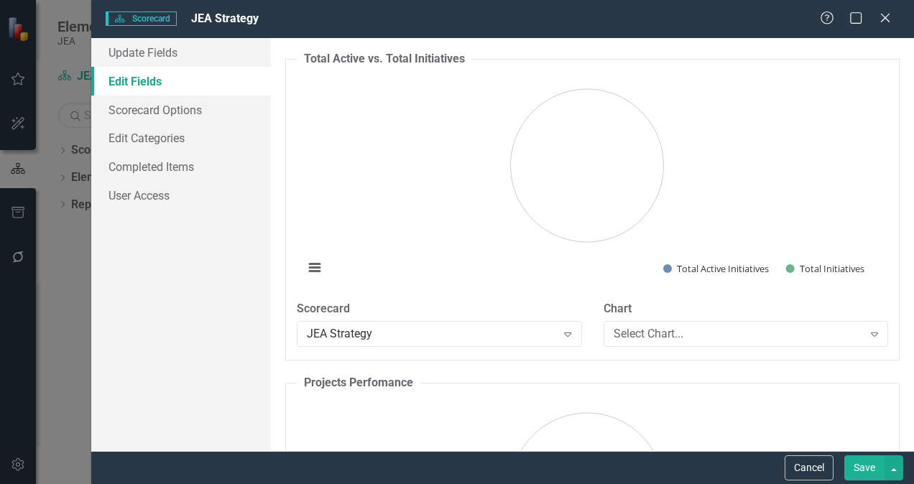
click at [885, 14] on icon "Close" at bounding box center [885, 17] width 14 height 11
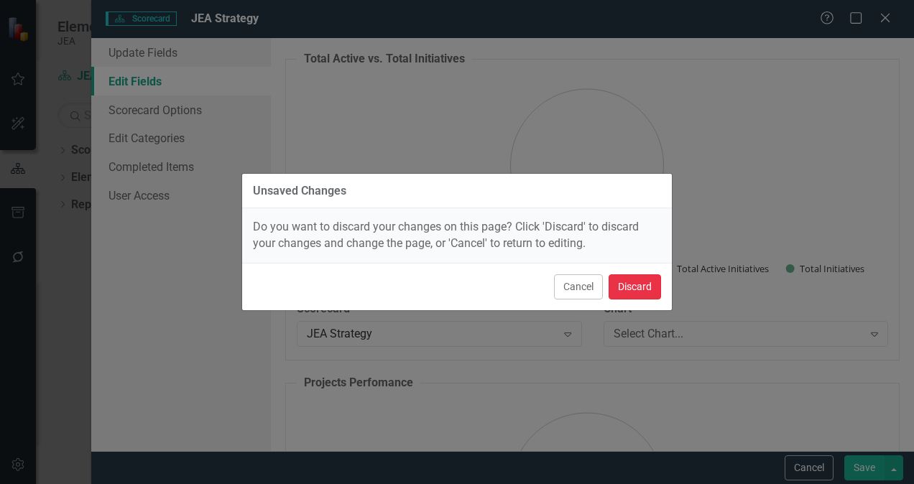
click at [640, 285] on button "Discard" at bounding box center [635, 286] width 52 height 25
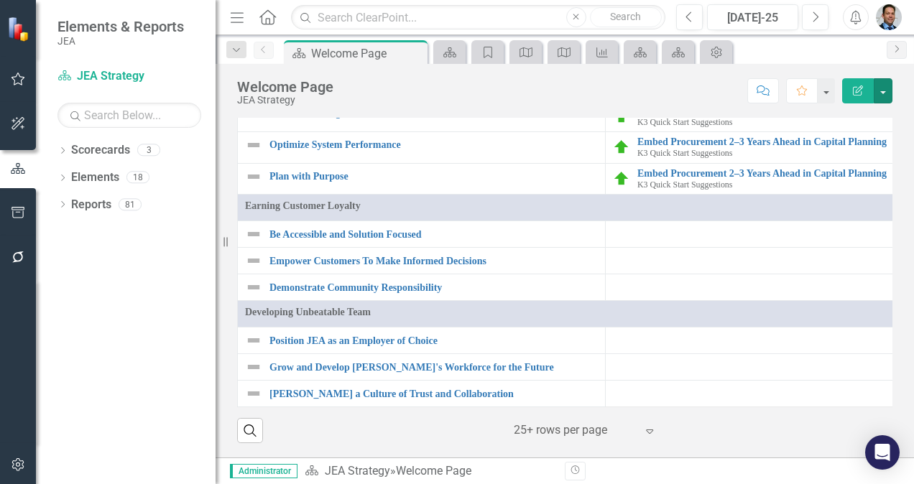
scroll to position [1023, 0]
click at [550, 11] on link "JEA Strategy Map" at bounding box center [565, 3] width 108 height 16
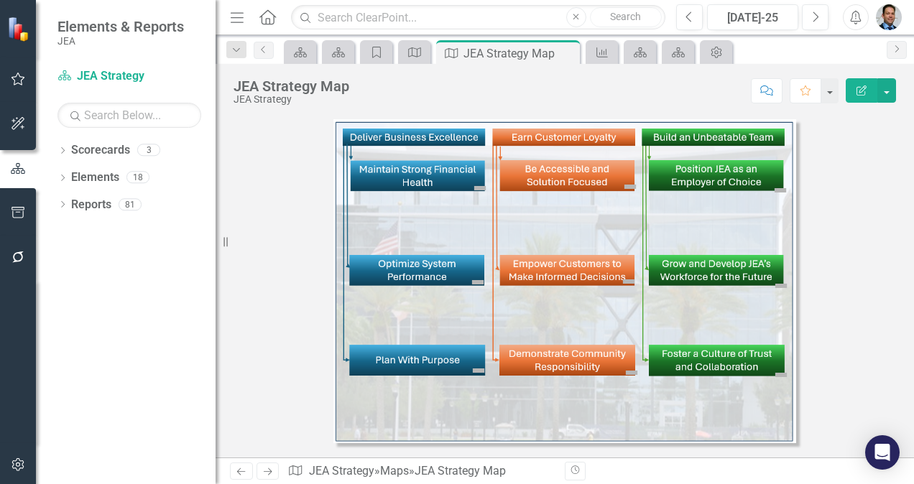
click at [481, 187] on img at bounding box center [479, 188] width 17 height 17
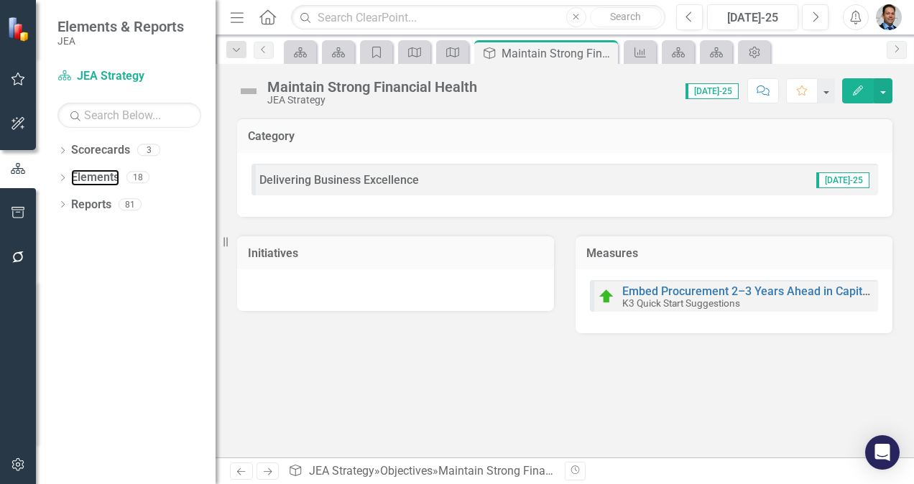
click at [91, 175] on link "Elements" at bounding box center [95, 178] width 48 height 17
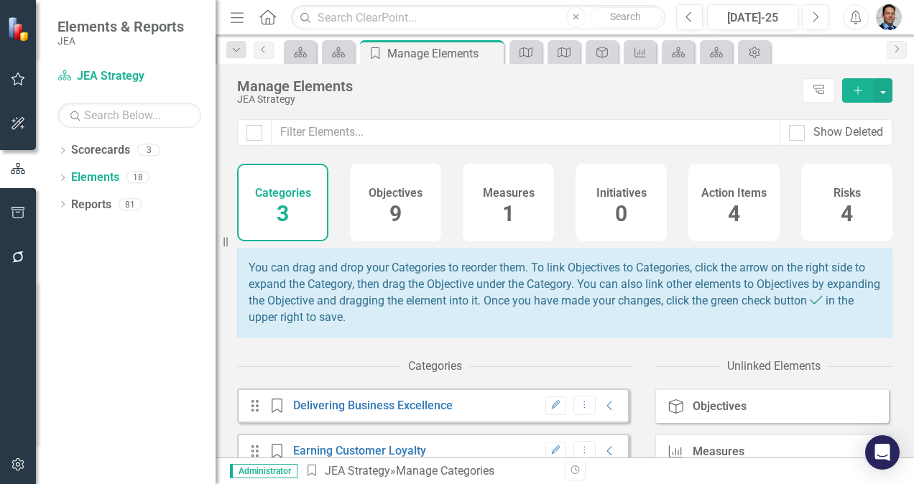
click at [280, 195] on h4 "Categories" at bounding box center [283, 193] width 56 height 13
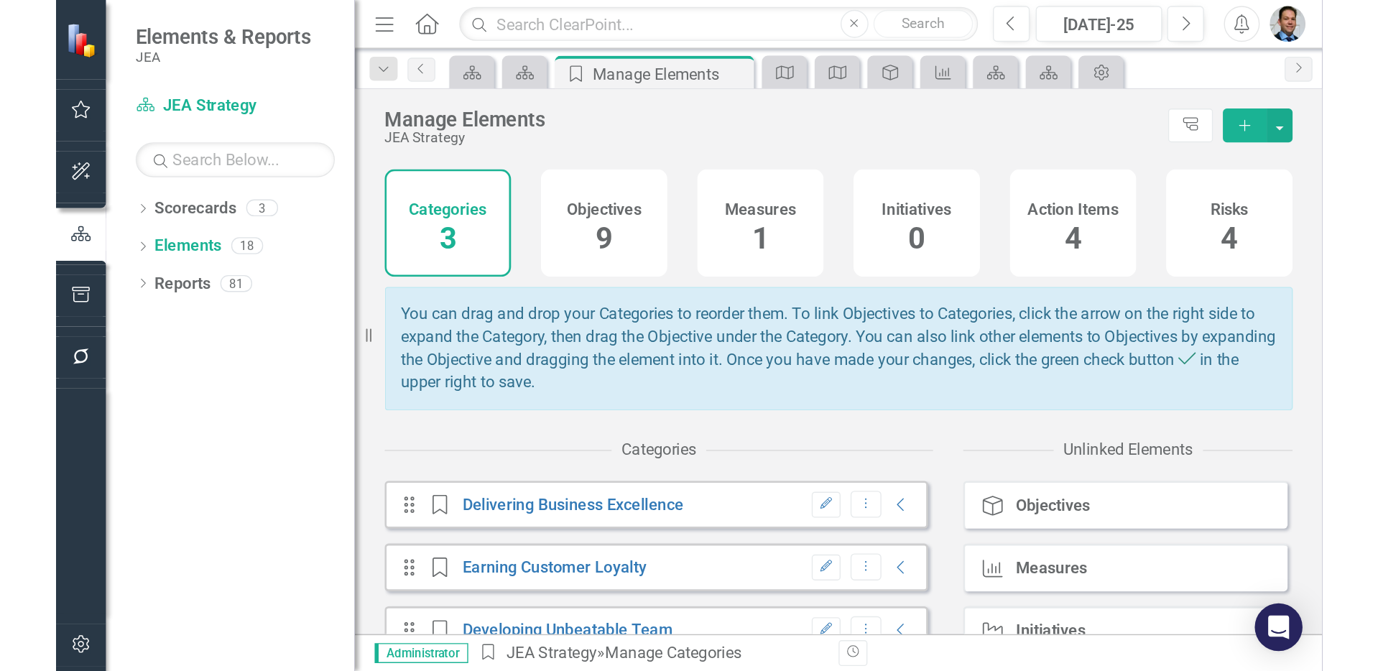
scroll to position [75, 0]
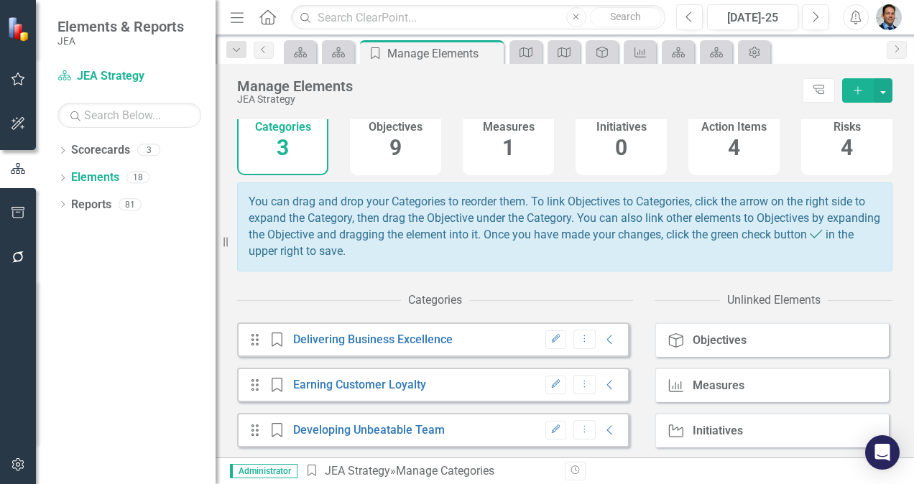
click at [603, 341] on icon "Collapse" at bounding box center [610, 339] width 14 height 11
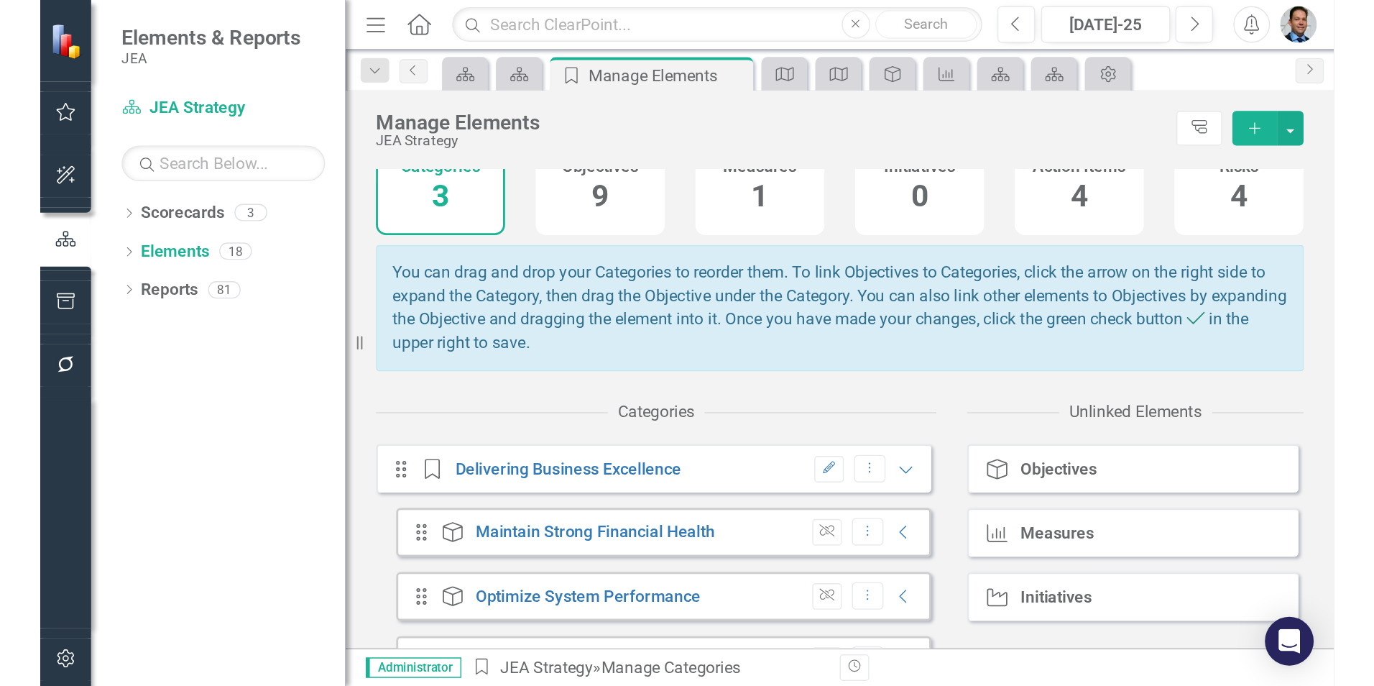
scroll to position [0, 0]
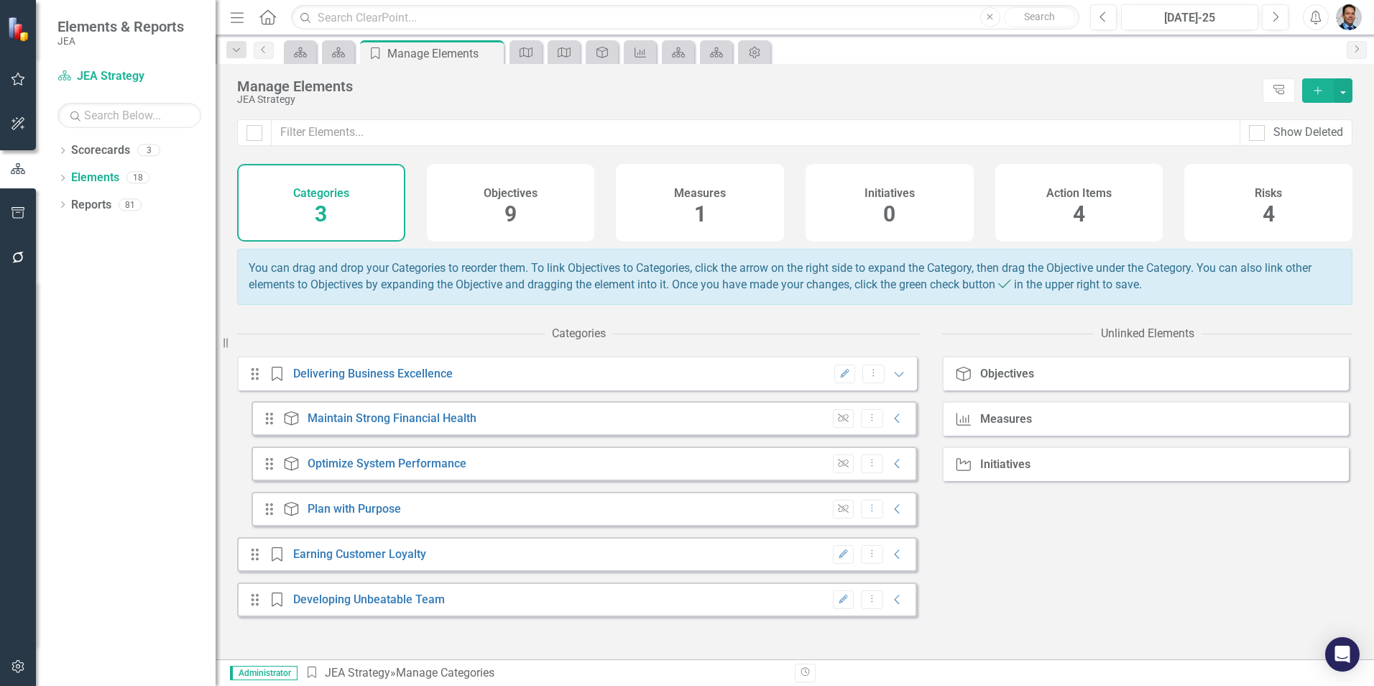
click at [890, 424] on icon "Collapse" at bounding box center [897, 417] width 14 height 11
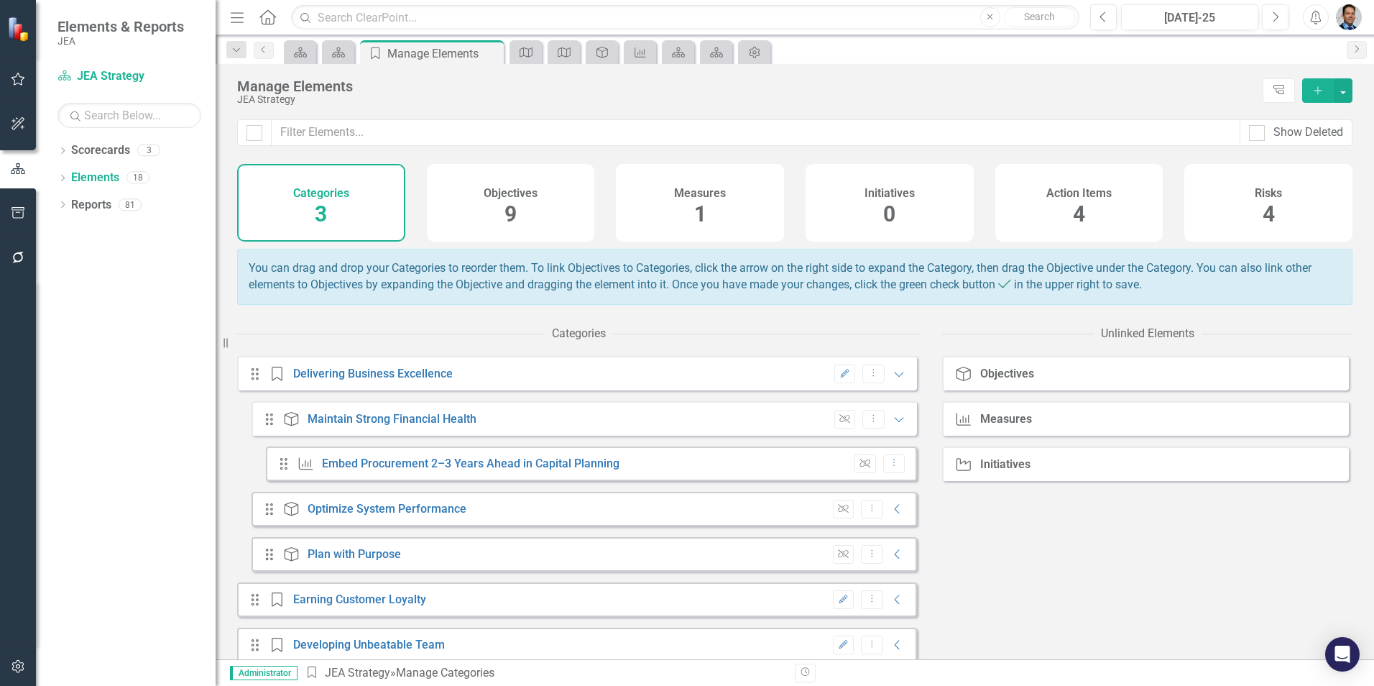
click at [892, 425] on icon "Expanded" at bounding box center [899, 418] width 14 height 11
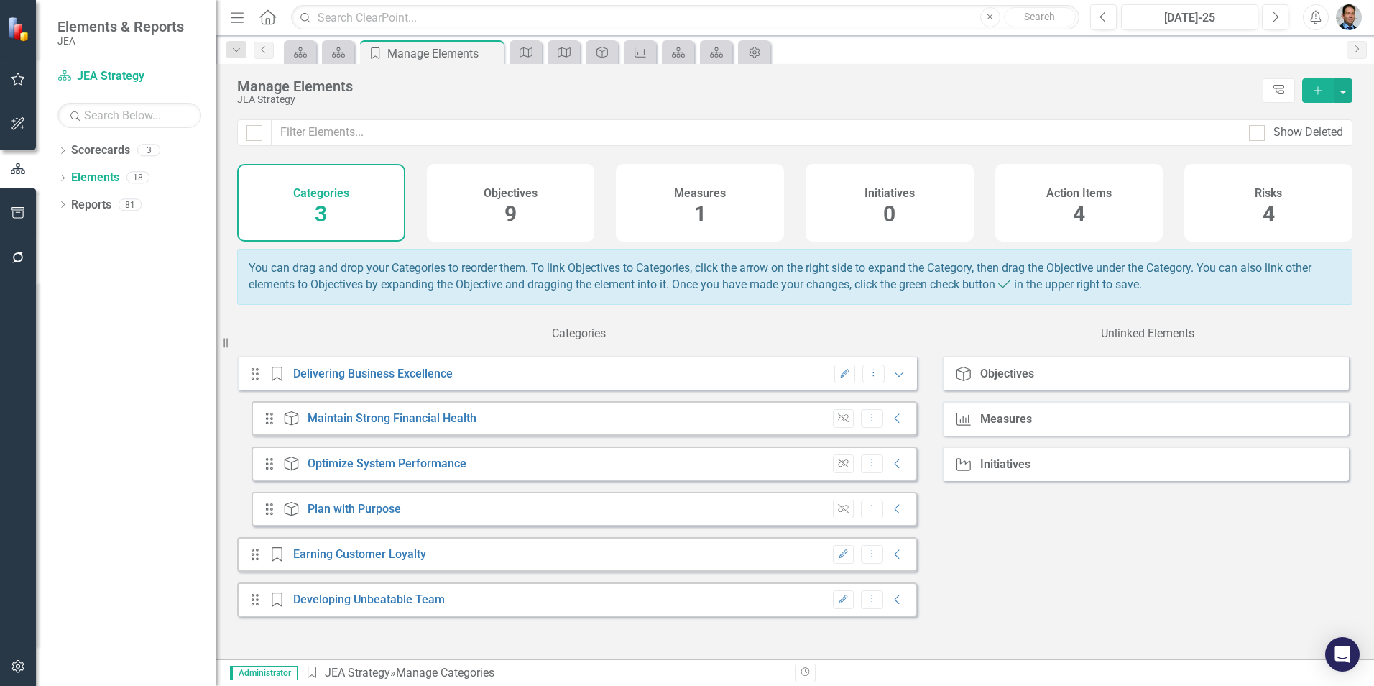
click at [895, 377] on icon at bounding box center [899, 374] width 9 height 5
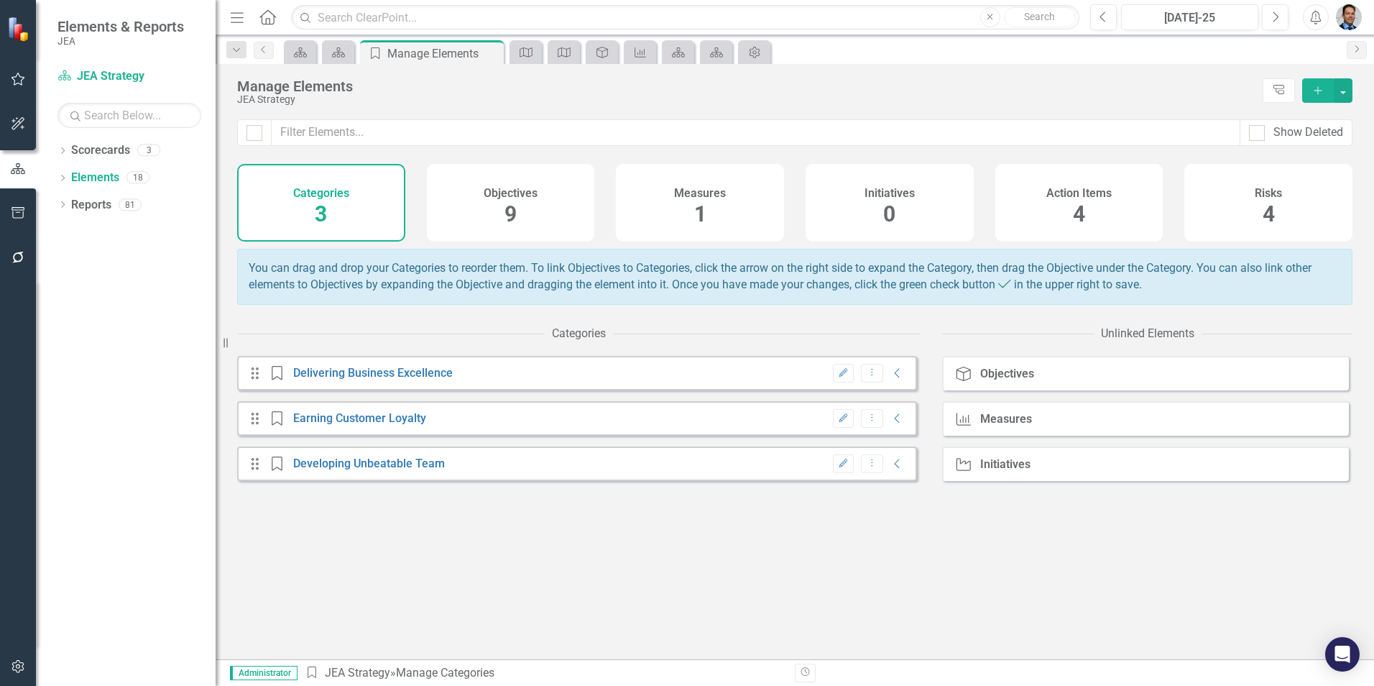
click at [65, 176] on icon "Dropdown" at bounding box center [62, 179] width 10 height 8
click at [70, 262] on icon "Dropdown" at bounding box center [70, 261] width 10 height 8
click at [70, 262] on icon "Dropdown" at bounding box center [68, 259] width 8 height 10
click at [66, 339] on icon "Dropdown" at bounding box center [62, 342] width 10 height 8
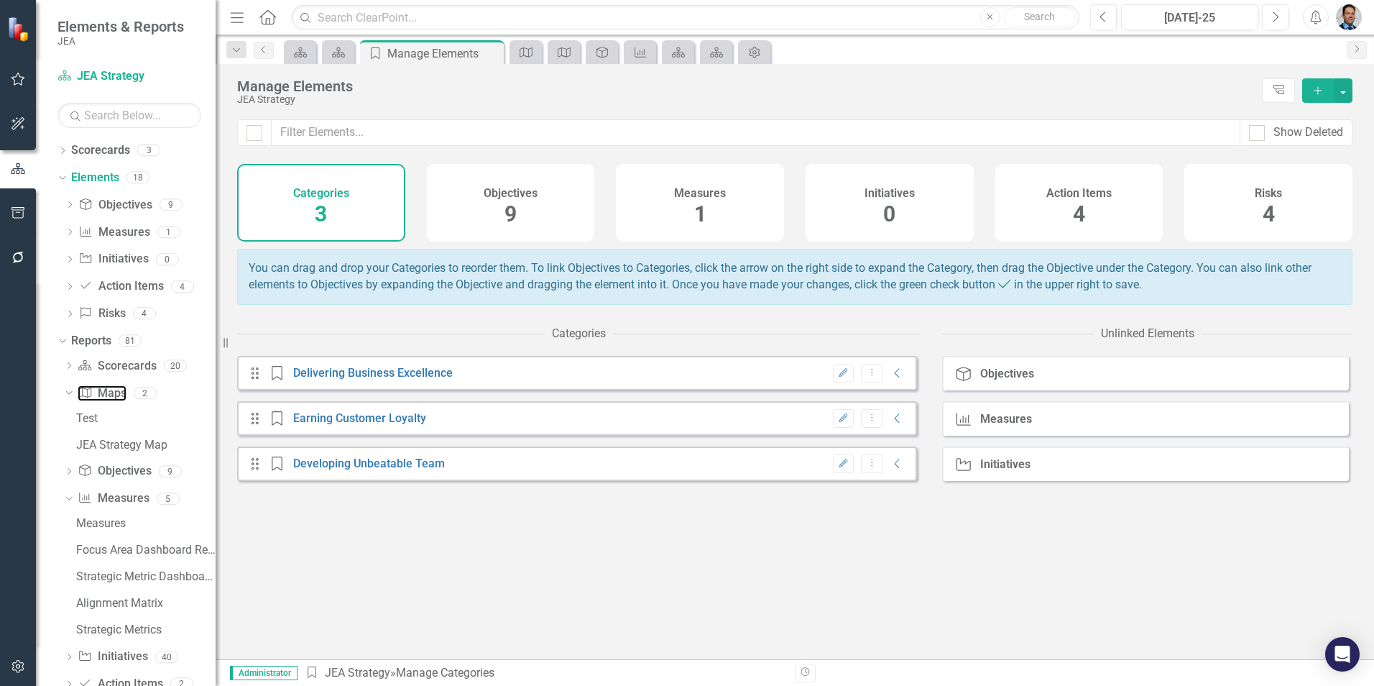
click at [111, 389] on link "Map Maps" at bounding box center [102, 393] width 48 height 17
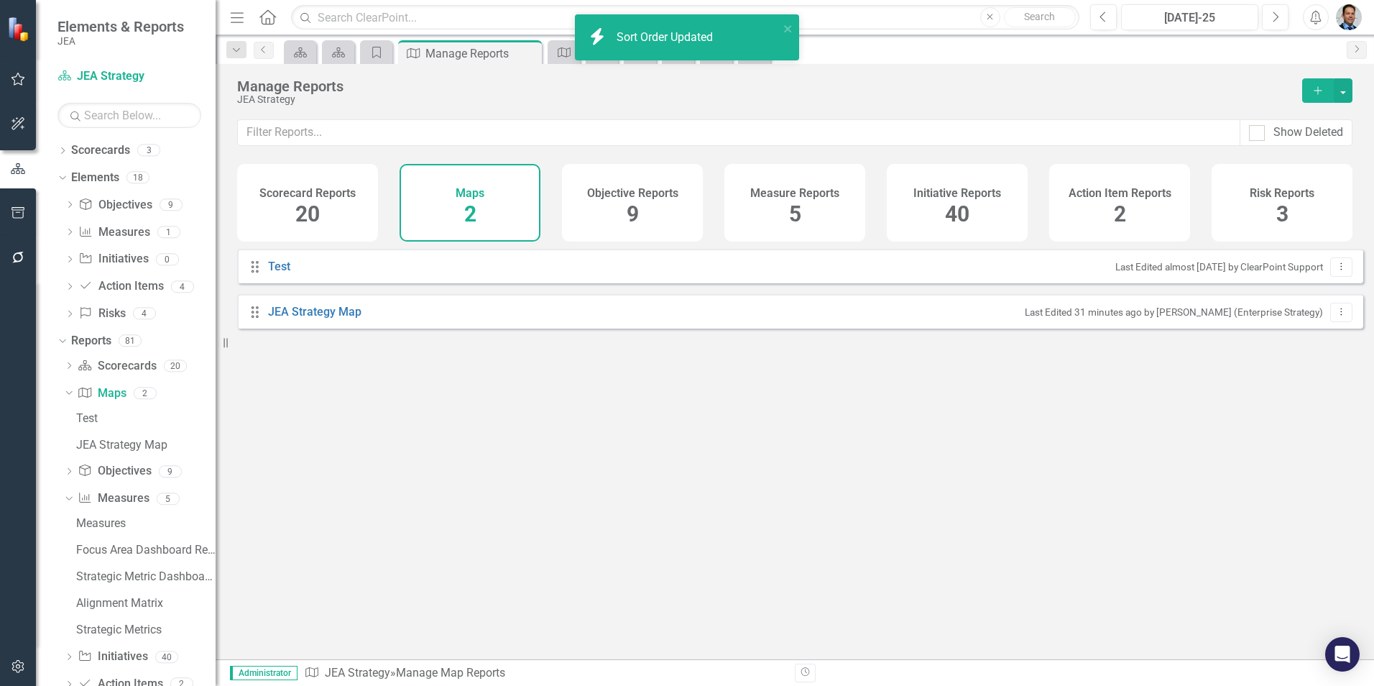
click at [1335, 271] on icon "Dropdown Menu" at bounding box center [1341, 266] width 12 height 9
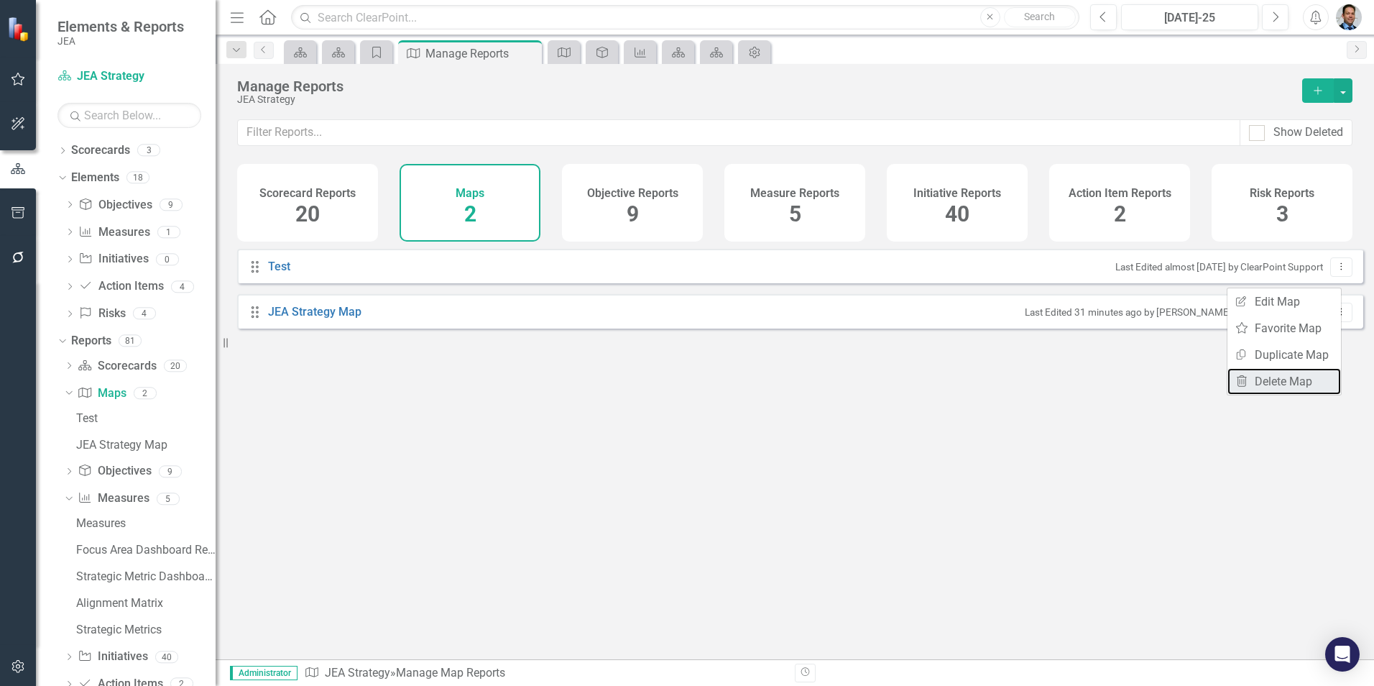
click at [1271, 380] on link "Trash Delete Map" at bounding box center [1284, 381] width 114 height 27
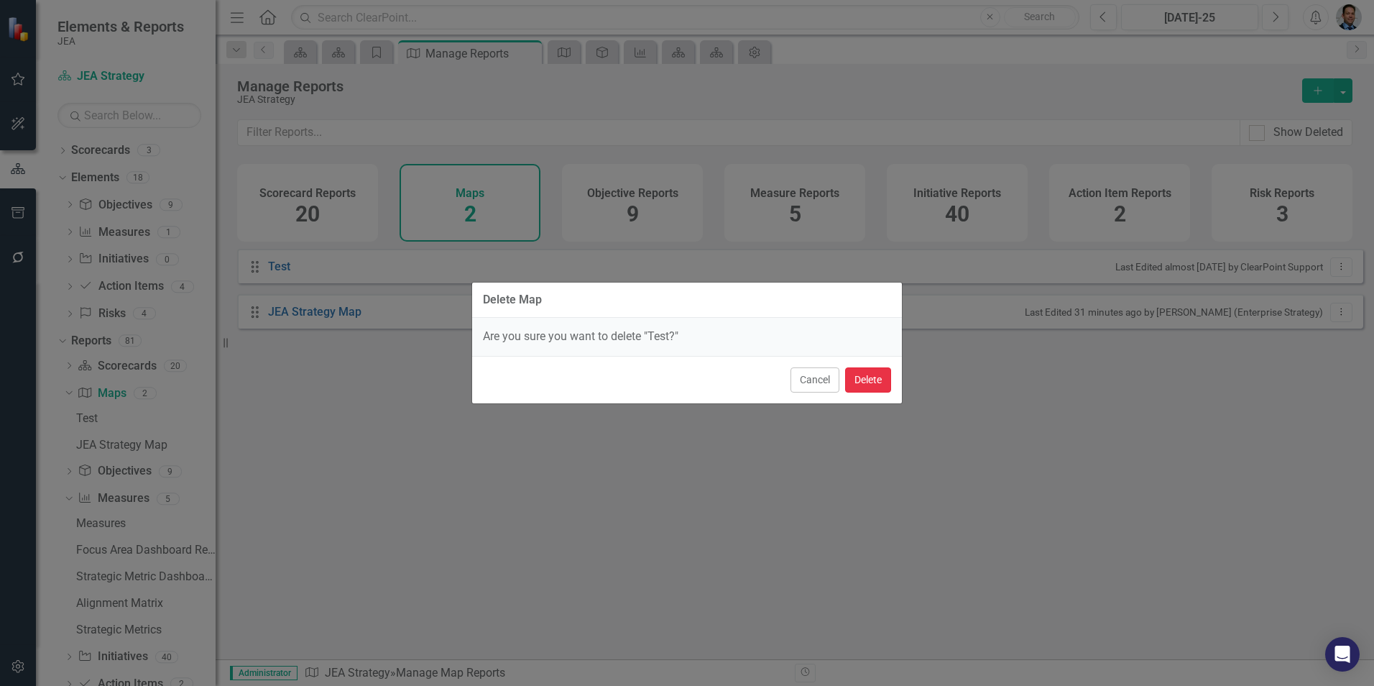
click at [887, 377] on button "Delete" at bounding box center [868, 379] width 46 height 25
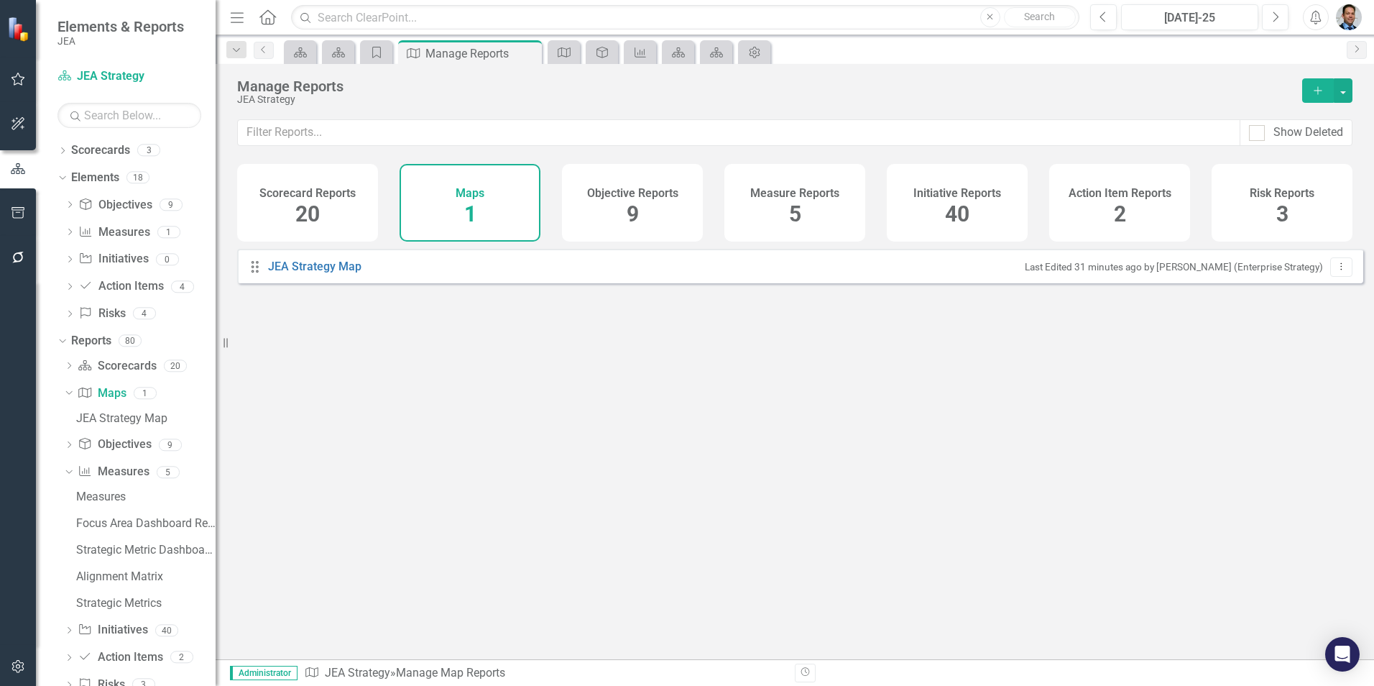
click at [1335, 271] on icon "Dropdown Menu" at bounding box center [1341, 266] width 12 height 9
click at [1040, 345] on div "Drag JEA Strategy Map Last Edited 31 minutes ago by Christopher Barrett (Enterp…" at bounding box center [795, 449] width 1158 height 400
click at [1347, 90] on button "button" at bounding box center [1343, 90] width 19 height 24
click at [1143, 96] on div "JEA Strategy" at bounding box center [762, 99] width 1051 height 11
click at [78, 145] on link "Scorecards" at bounding box center [100, 150] width 59 height 17
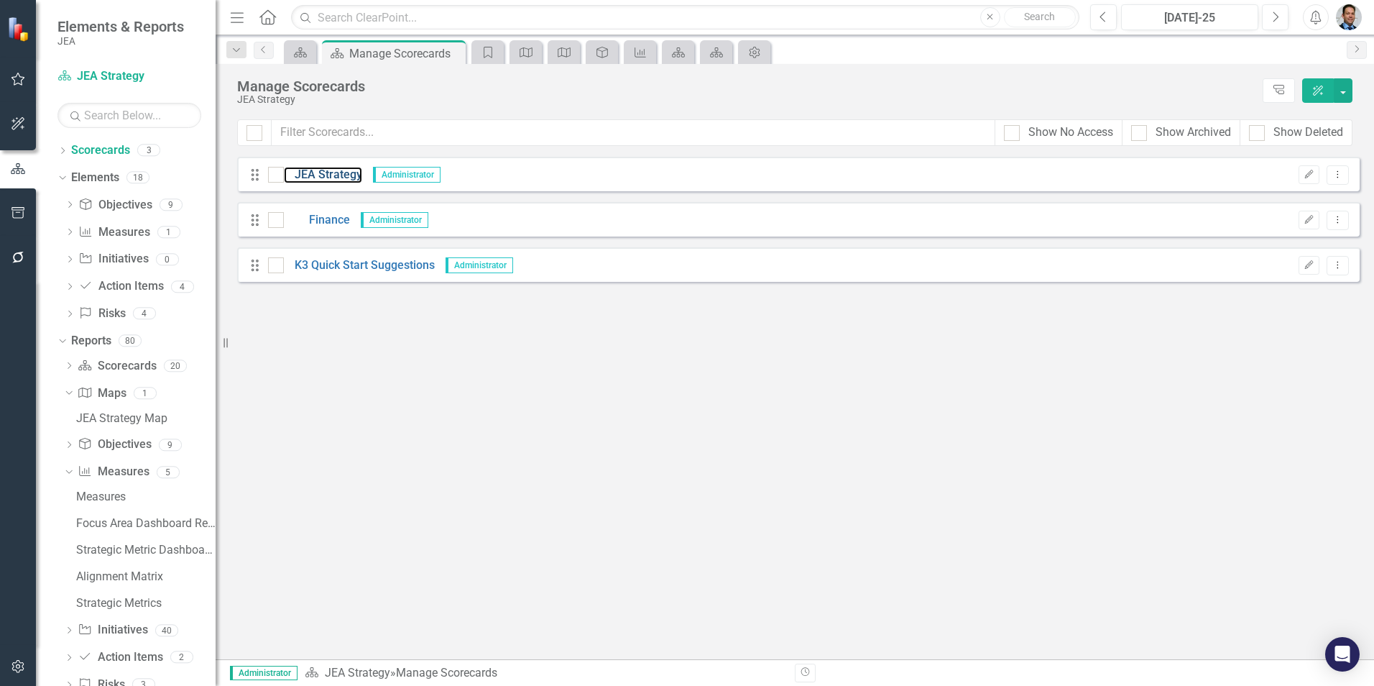
click at [310, 169] on link "JEA Strategy" at bounding box center [323, 175] width 78 height 17
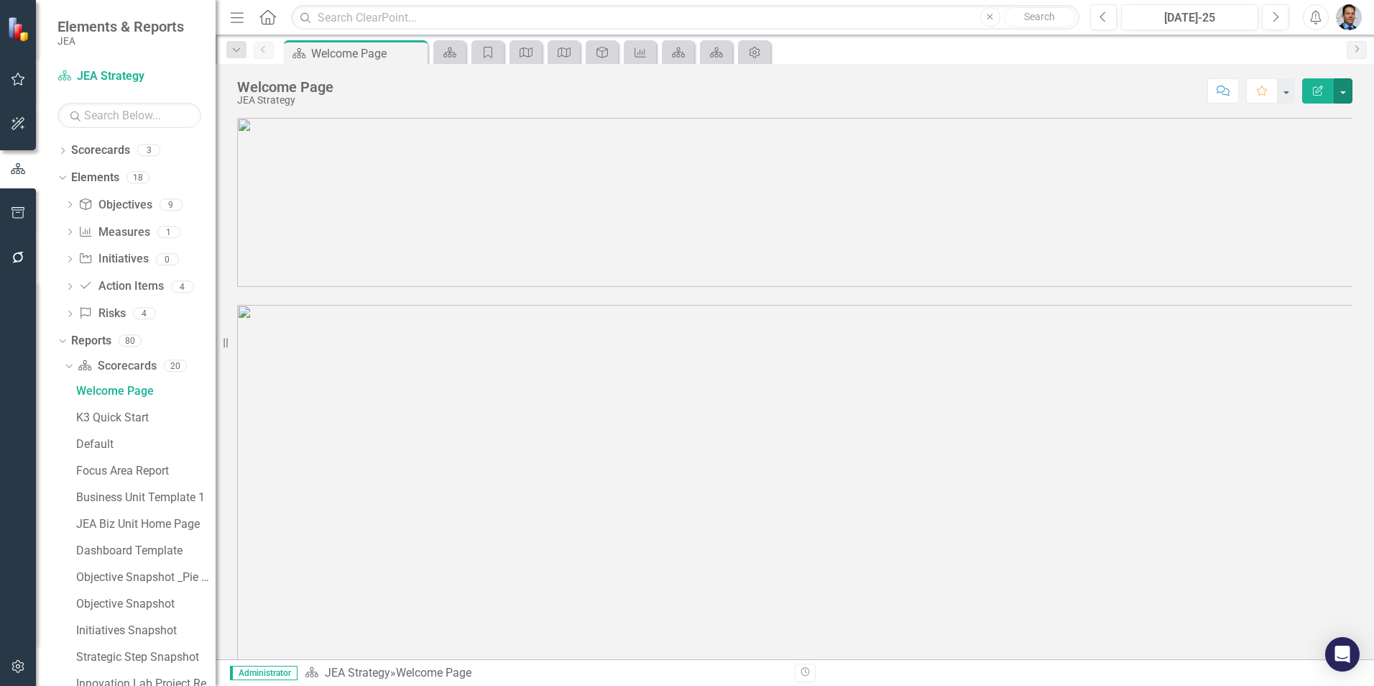
click at [1346, 89] on button "button" at bounding box center [1343, 90] width 19 height 25
click at [1312, 142] on link "Edit Report Edit Layout" at bounding box center [1293, 144] width 116 height 27
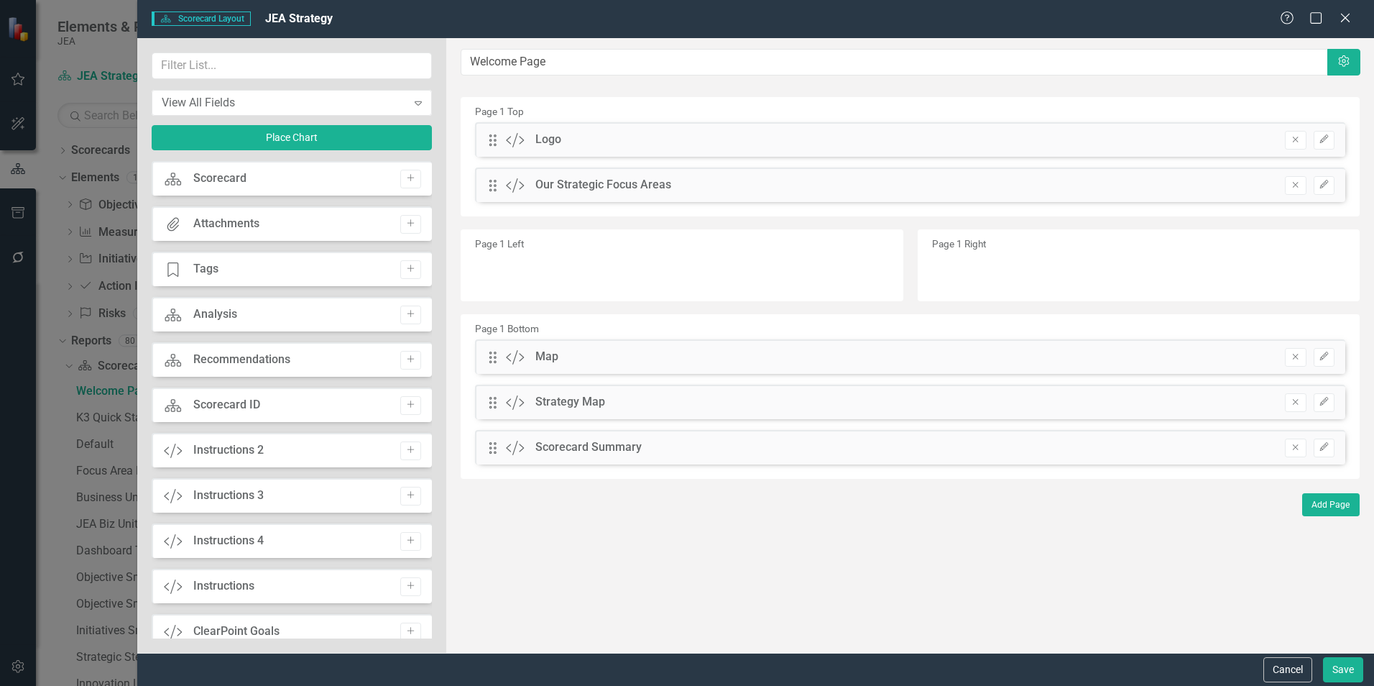
click at [195, 106] on div "View All Fields" at bounding box center [284, 102] width 245 height 17
click at [199, 67] on input "text" at bounding box center [292, 65] width 280 height 27
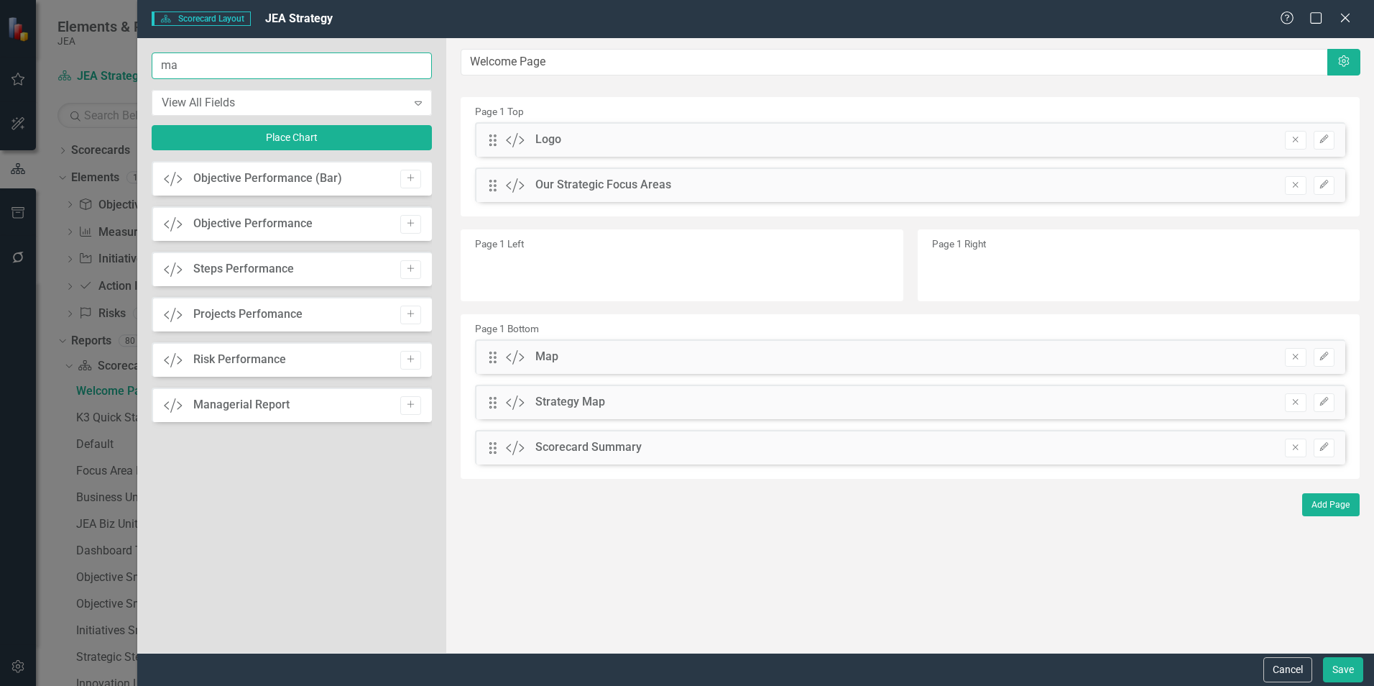
type input "m"
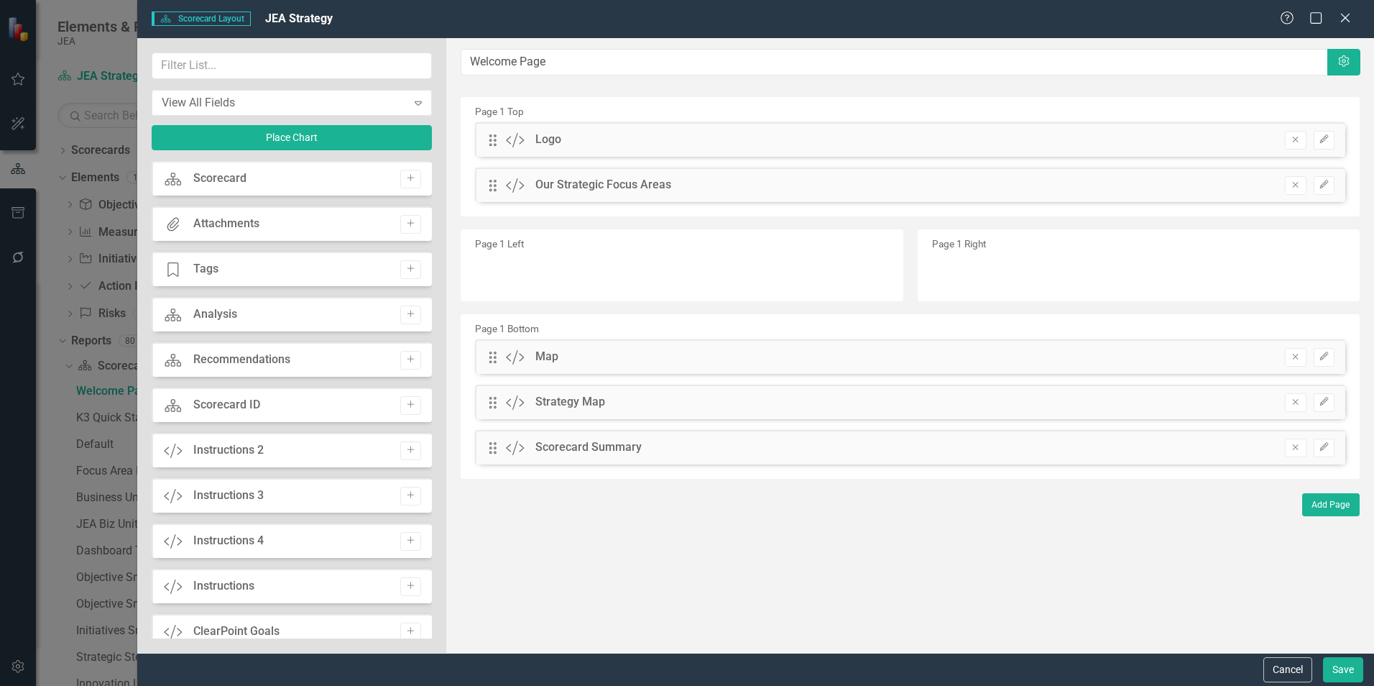
click at [1329, 355] on icon "Edit" at bounding box center [1324, 356] width 11 height 9
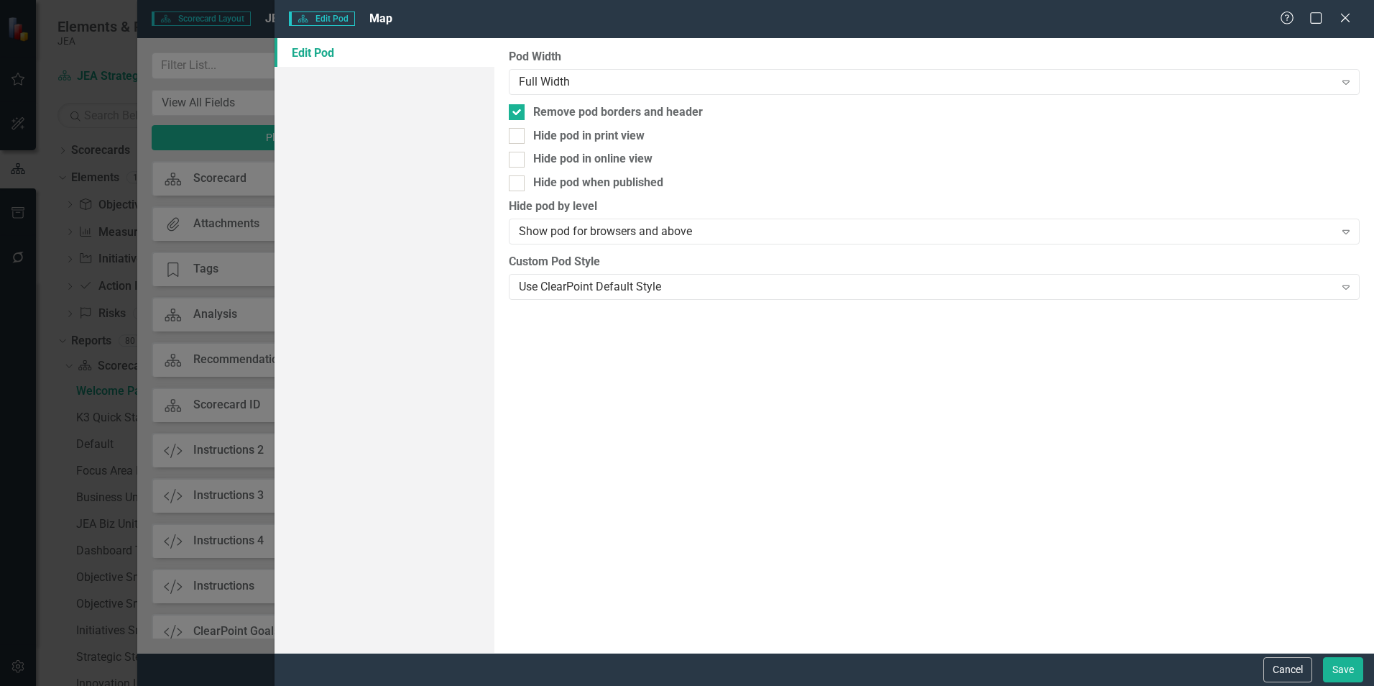
click at [1288, 671] on button "Cancel" at bounding box center [1287, 669] width 49 height 25
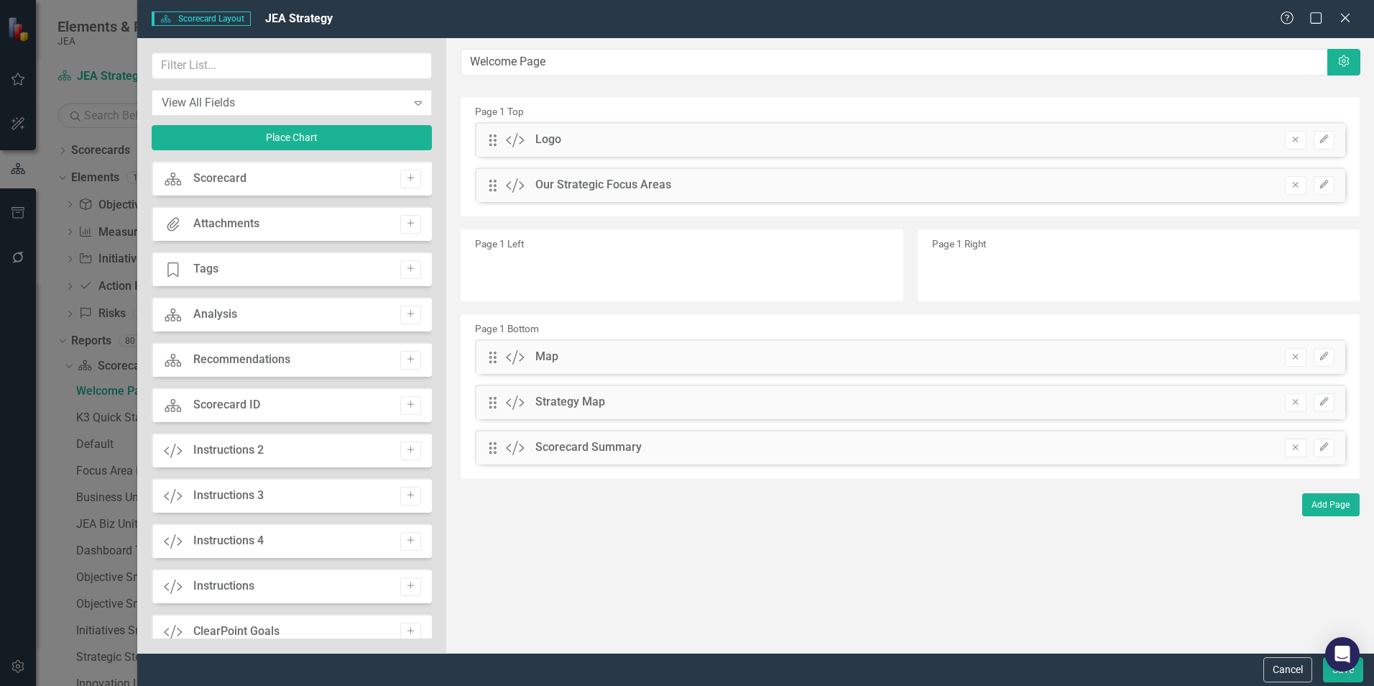
click at [1344, 19] on icon at bounding box center [1345, 18] width 9 height 9
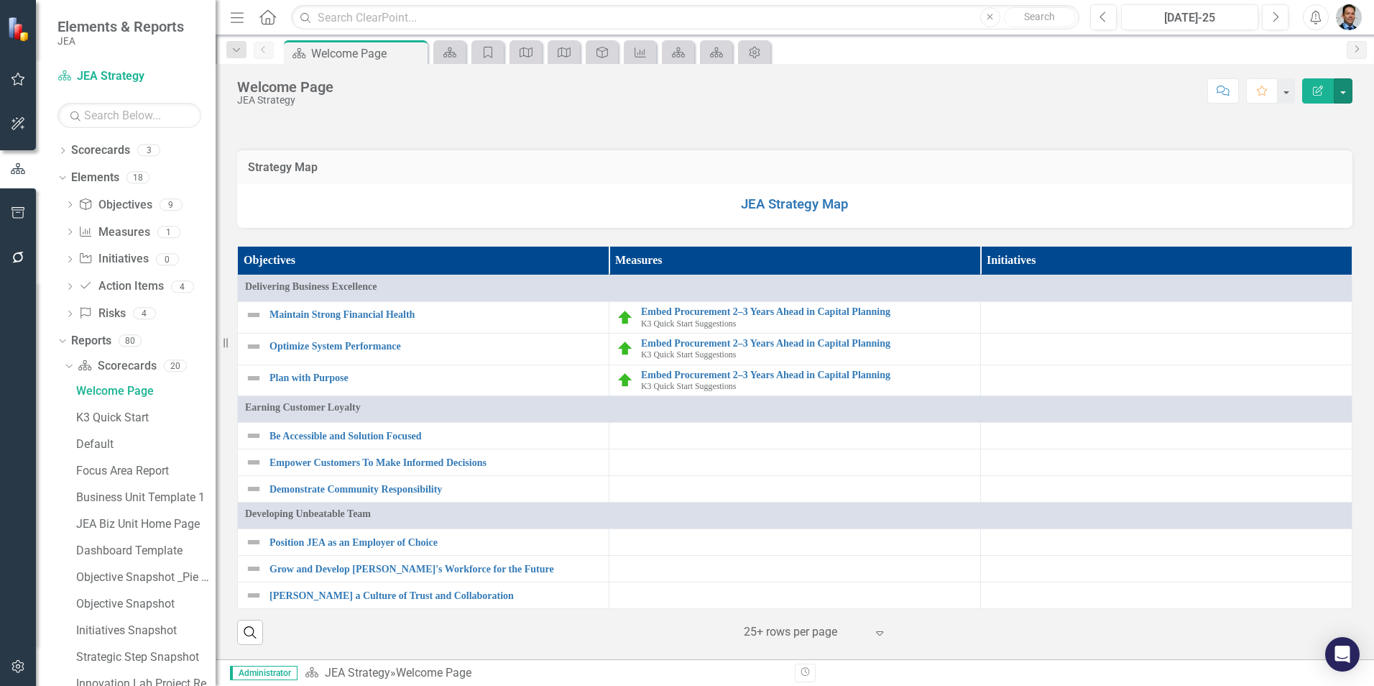
scroll to position [1071, 0]
click at [807, 212] on link "JEA Strategy Map" at bounding box center [795, 204] width 108 height 16
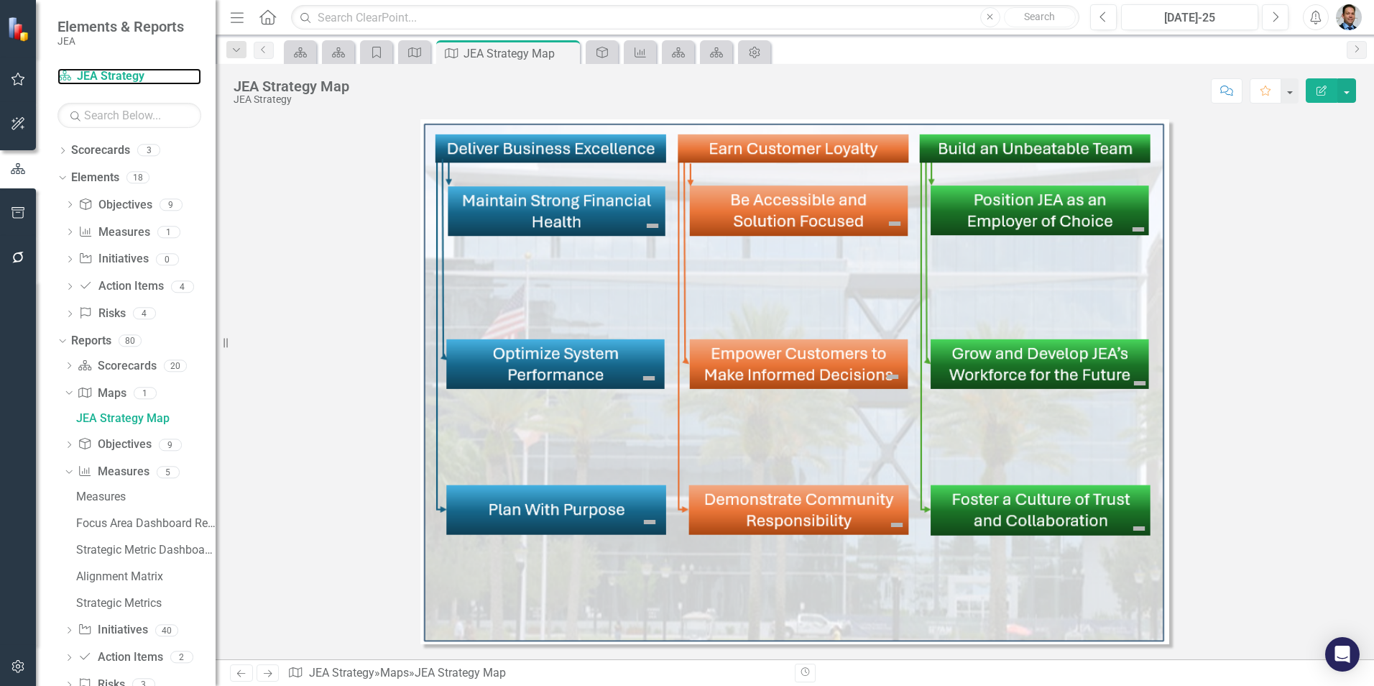
click at [104, 70] on link "Scorecard JEA Strategy" at bounding box center [129, 76] width 144 height 17
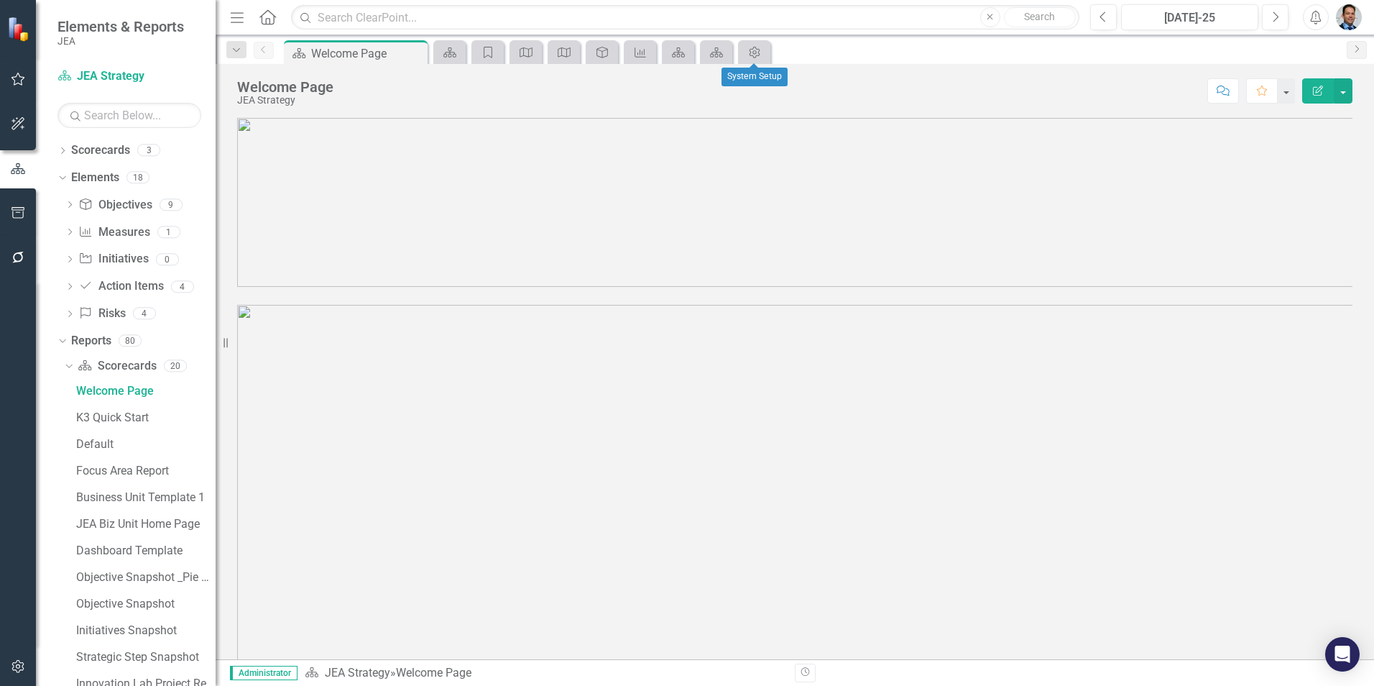
drag, startPoint x: 755, startPoint y: 50, endPoint x: 1018, endPoint y: 48, distance: 263.7
click at [1018, 48] on div "Scorecard Welcome Page Pin Close Scorecard Category Map Map Objective Measure S…" at bounding box center [810, 51] width 1058 height 23
click at [443, 55] on icon "Scorecard" at bounding box center [450, 52] width 14 height 11
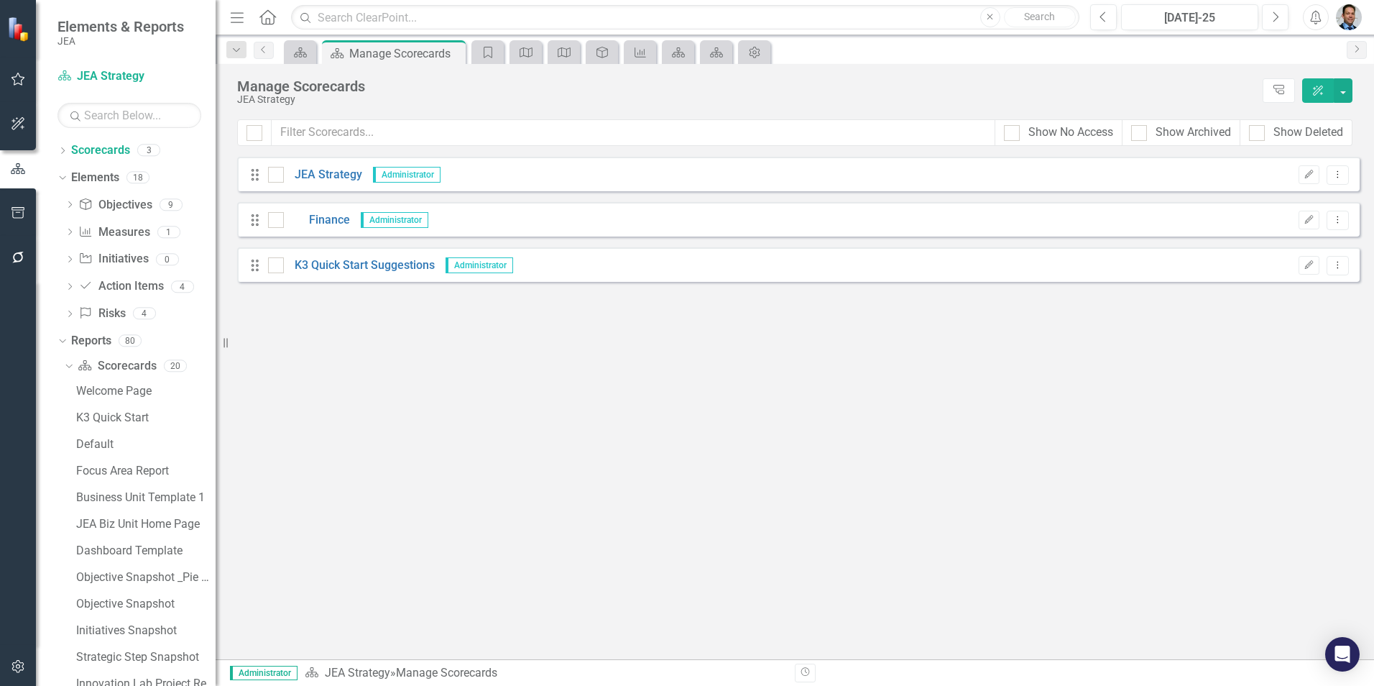
click at [0, 0] on icon "Close" at bounding box center [0, 0] width 0 height 0
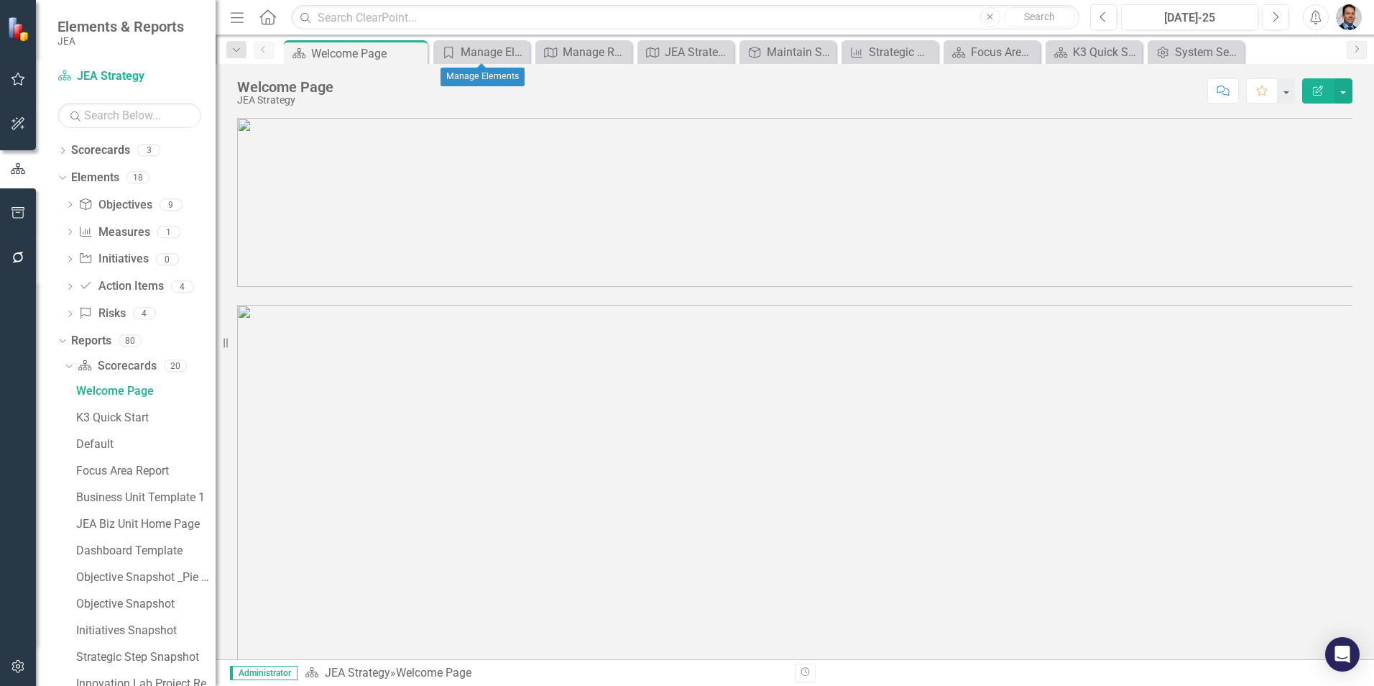
click at [0, 0] on icon "Close" at bounding box center [0, 0] width 0 height 0
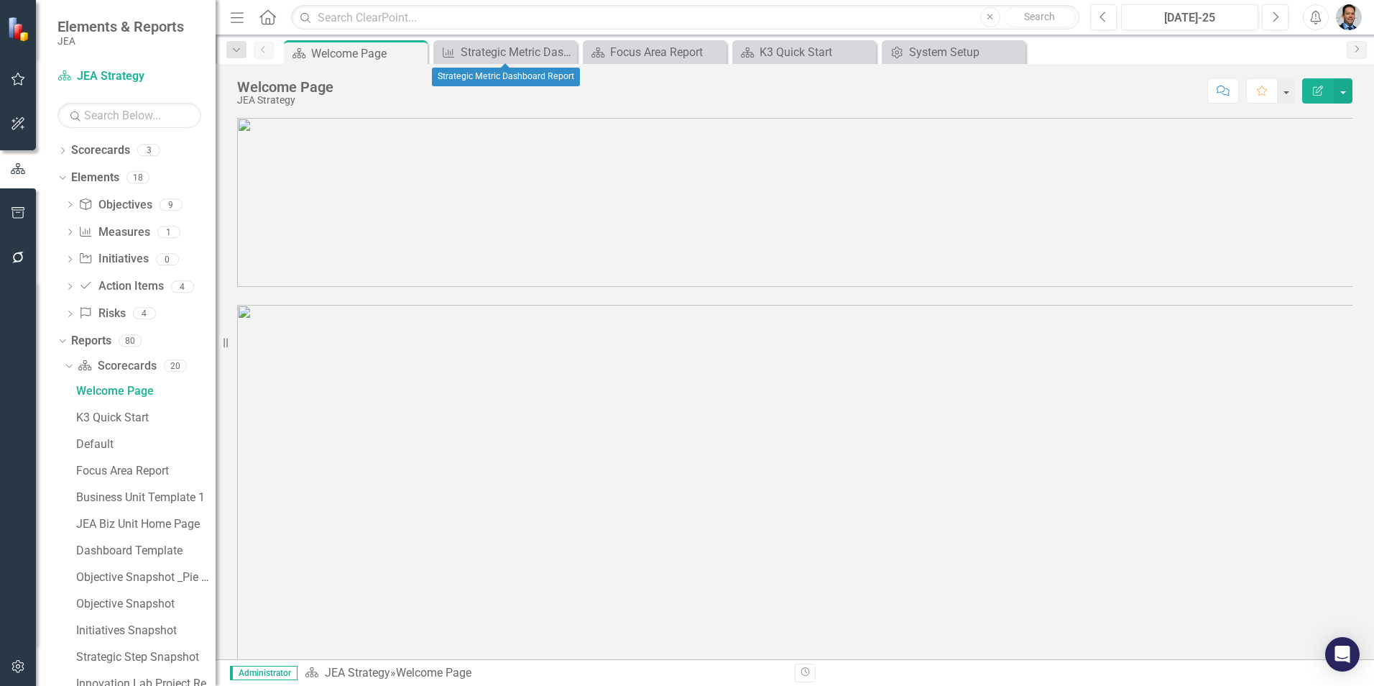
click at [0, 0] on icon "Close" at bounding box center [0, 0] width 0 height 0
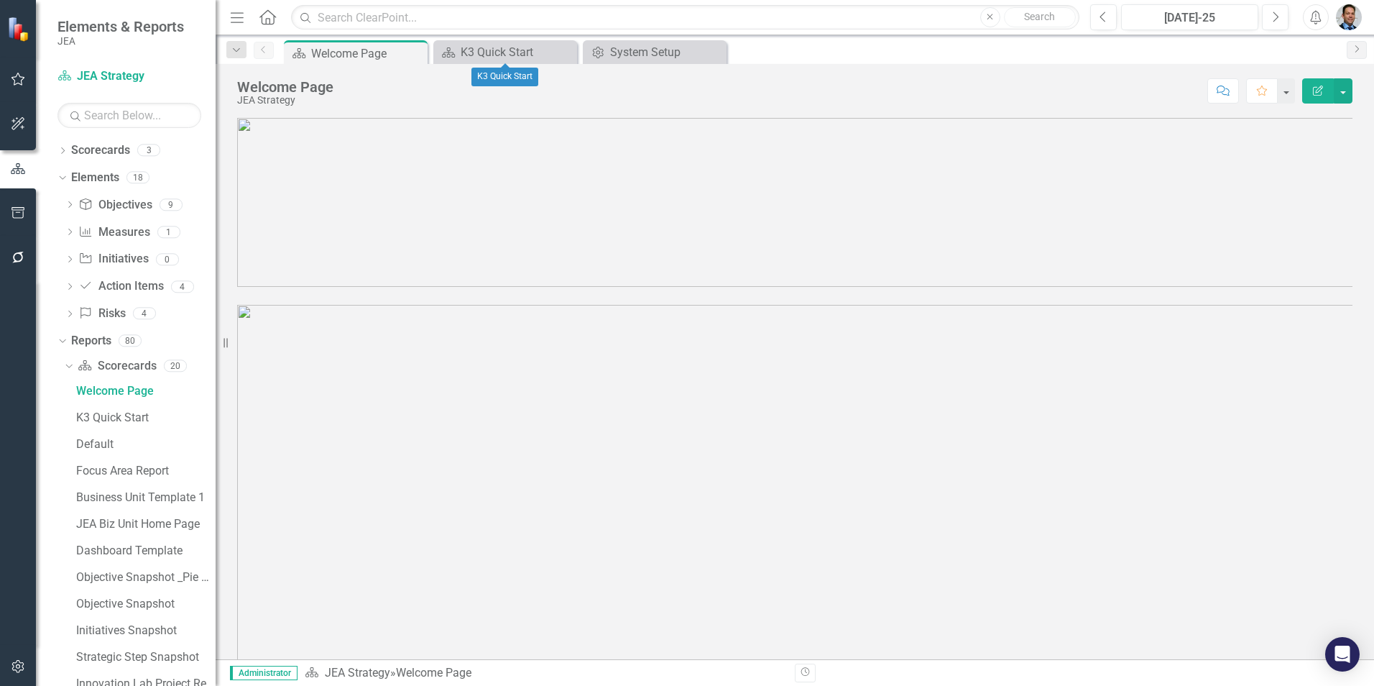
click at [0, 0] on icon "Close" at bounding box center [0, 0] width 0 height 0
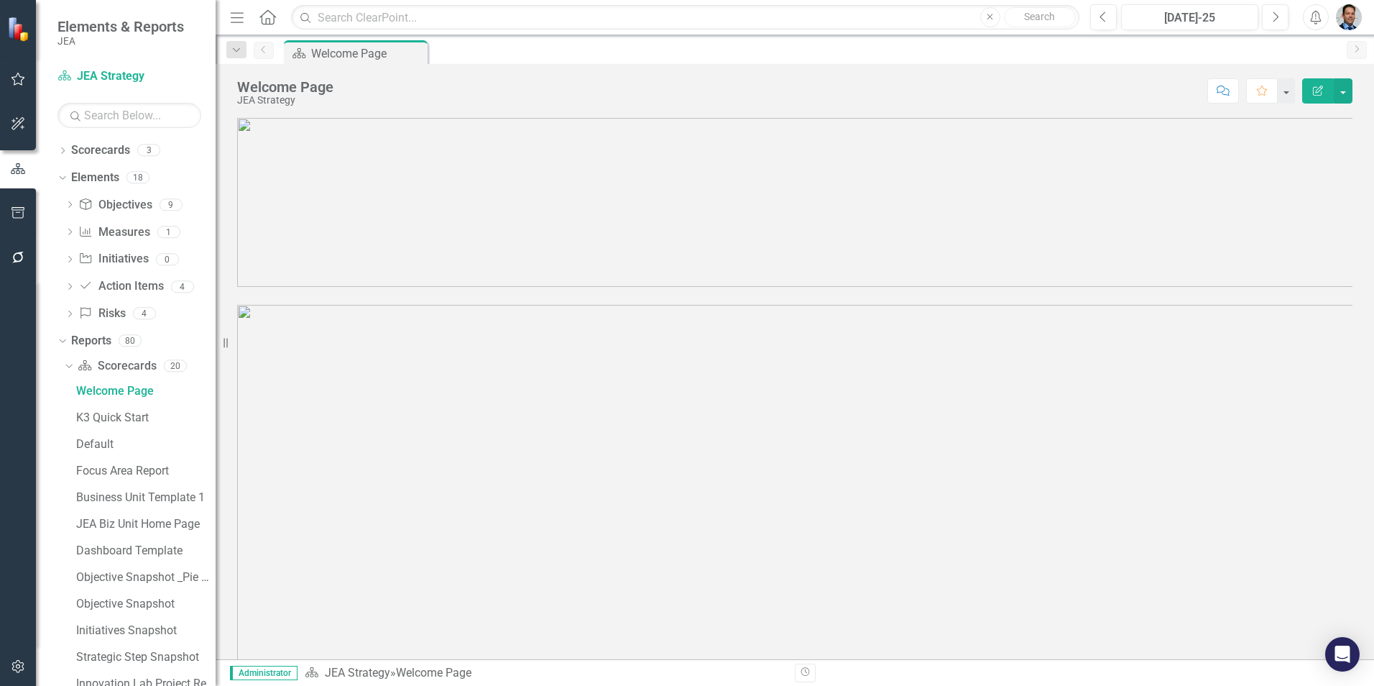
click at [64, 152] on icon "Dropdown" at bounding box center [62, 152] width 10 height 8
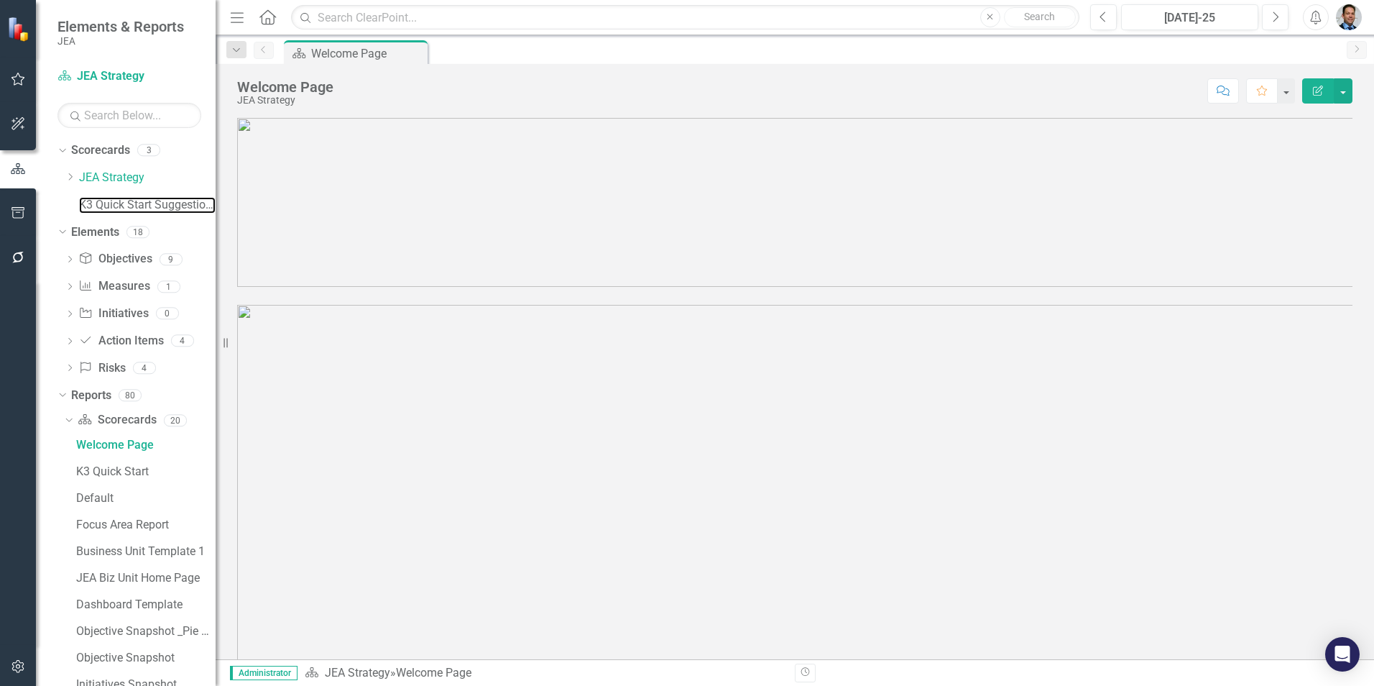
click at [131, 207] on link "K3 Quick Start Suggestions" at bounding box center [147, 205] width 137 height 17
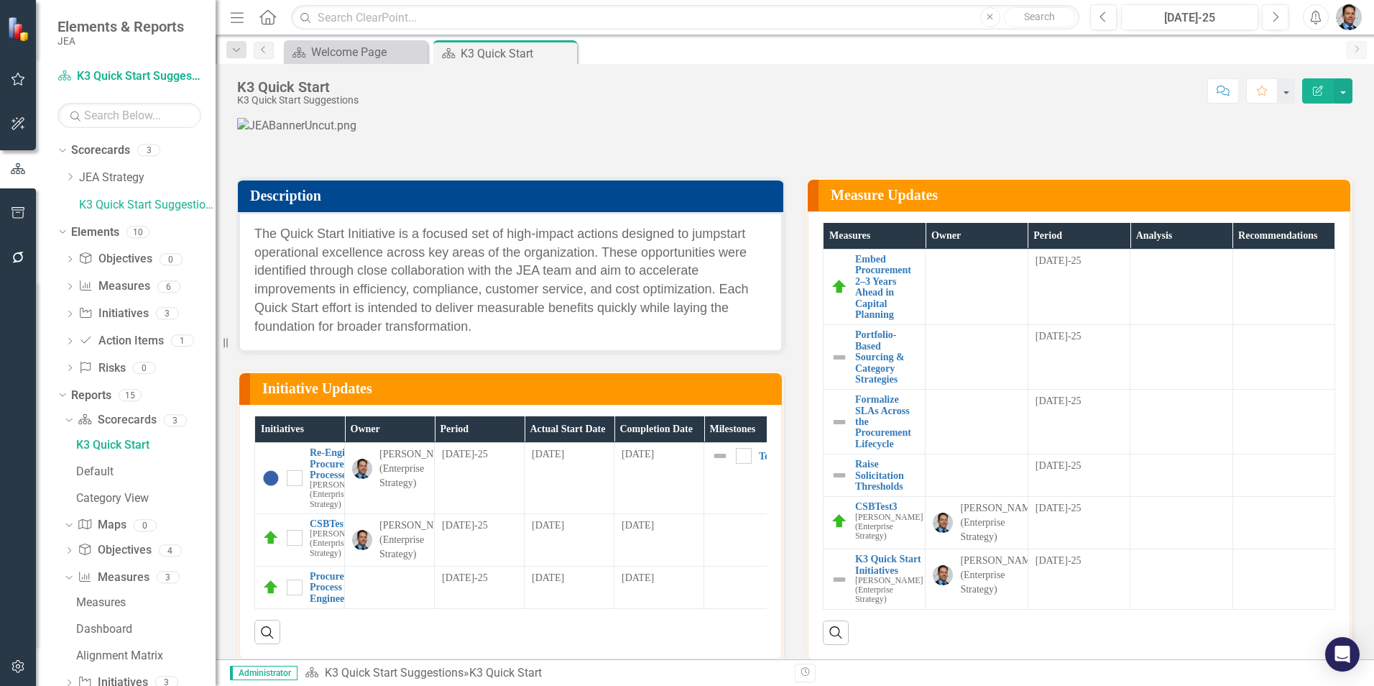
click at [69, 175] on icon "Dropdown" at bounding box center [70, 176] width 11 height 9
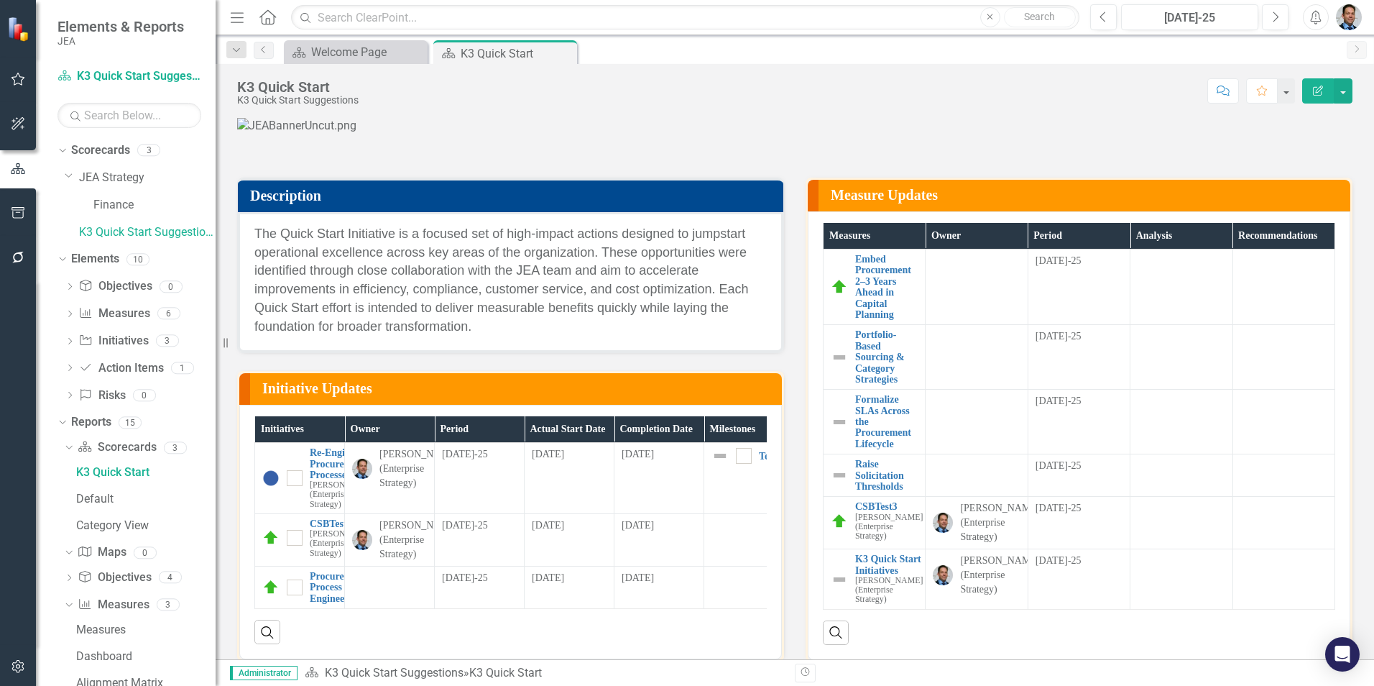
click at [69, 175] on icon "Dropdown" at bounding box center [69, 175] width 9 height 11
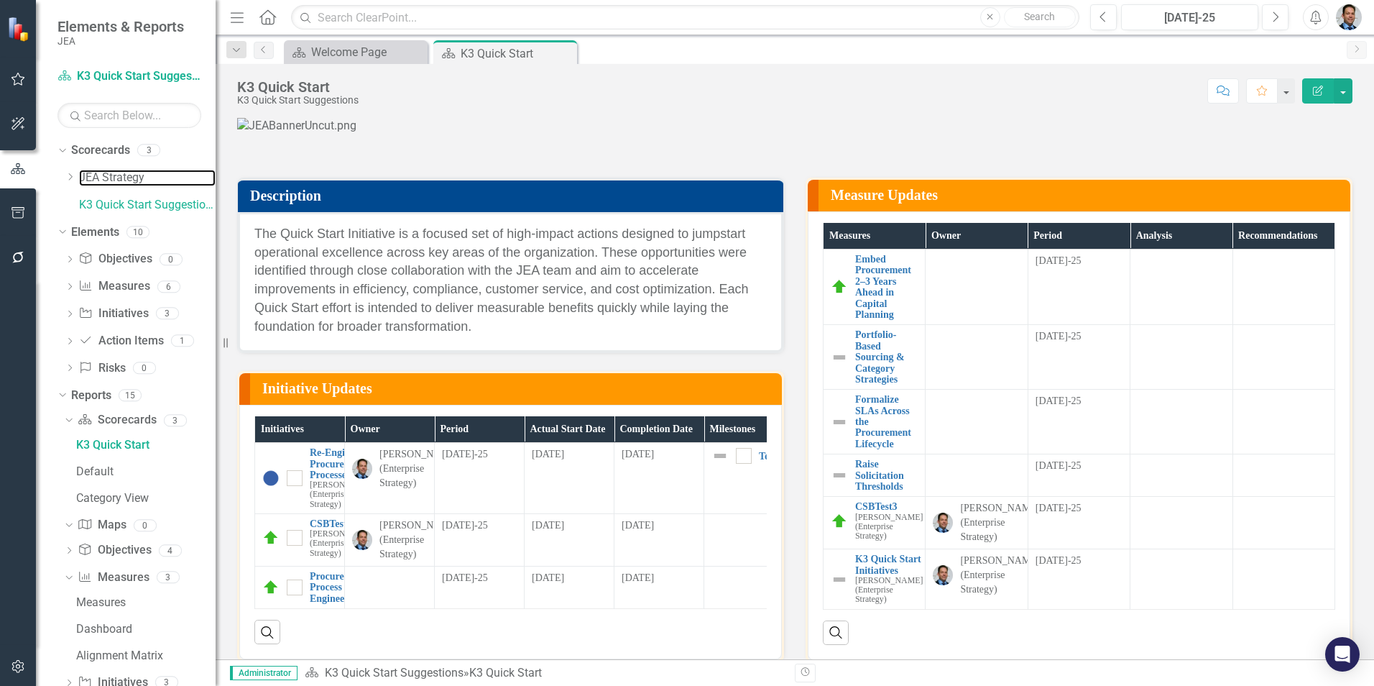
click at [87, 175] on link "JEA Strategy" at bounding box center [147, 178] width 137 height 17
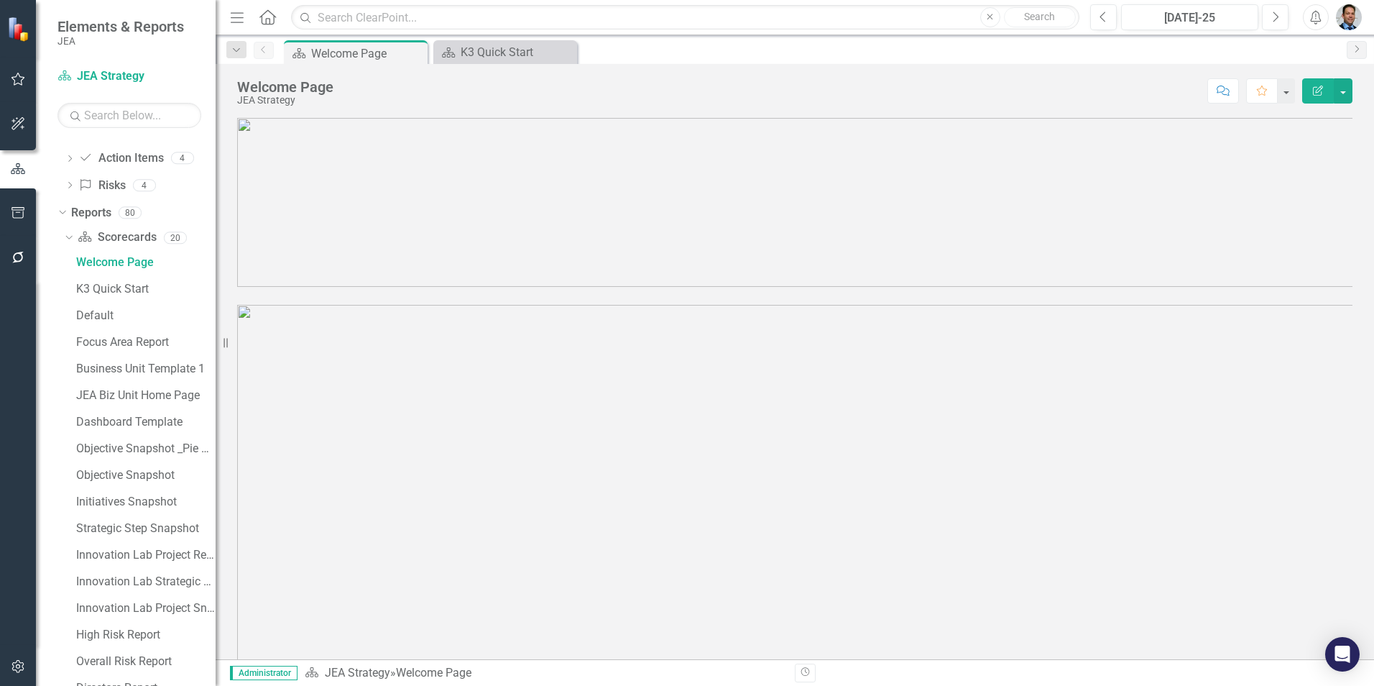
scroll to position [216, 0]
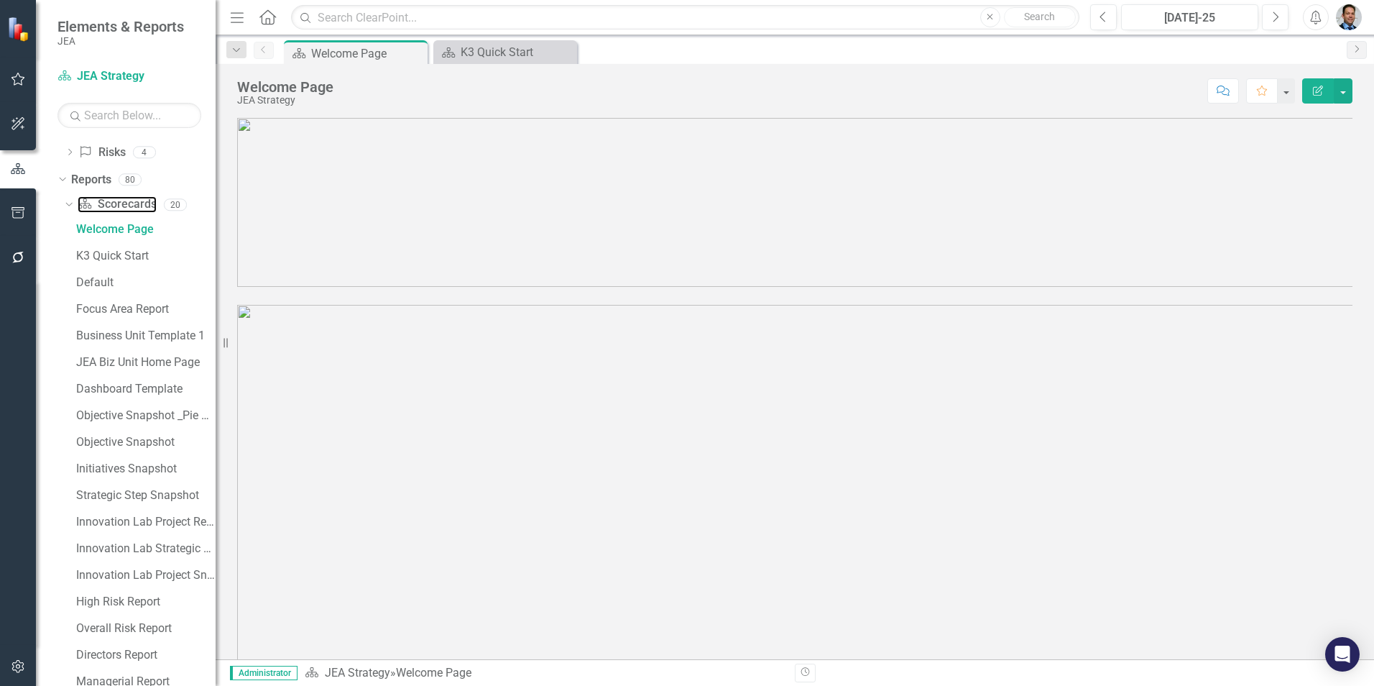
click at [106, 198] on link "Scorecard Scorecards" at bounding box center [117, 204] width 78 height 17
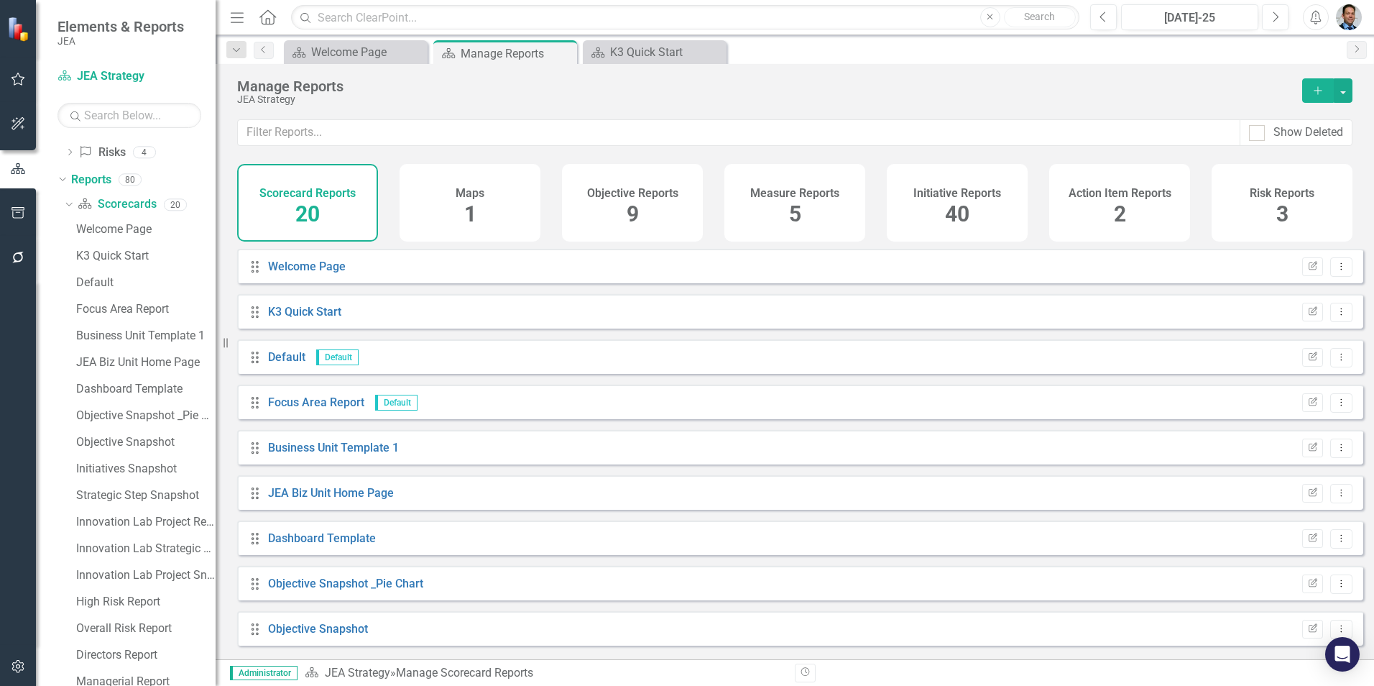
click at [1307, 271] on icon "Edit Report" at bounding box center [1312, 266] width 11 height 9
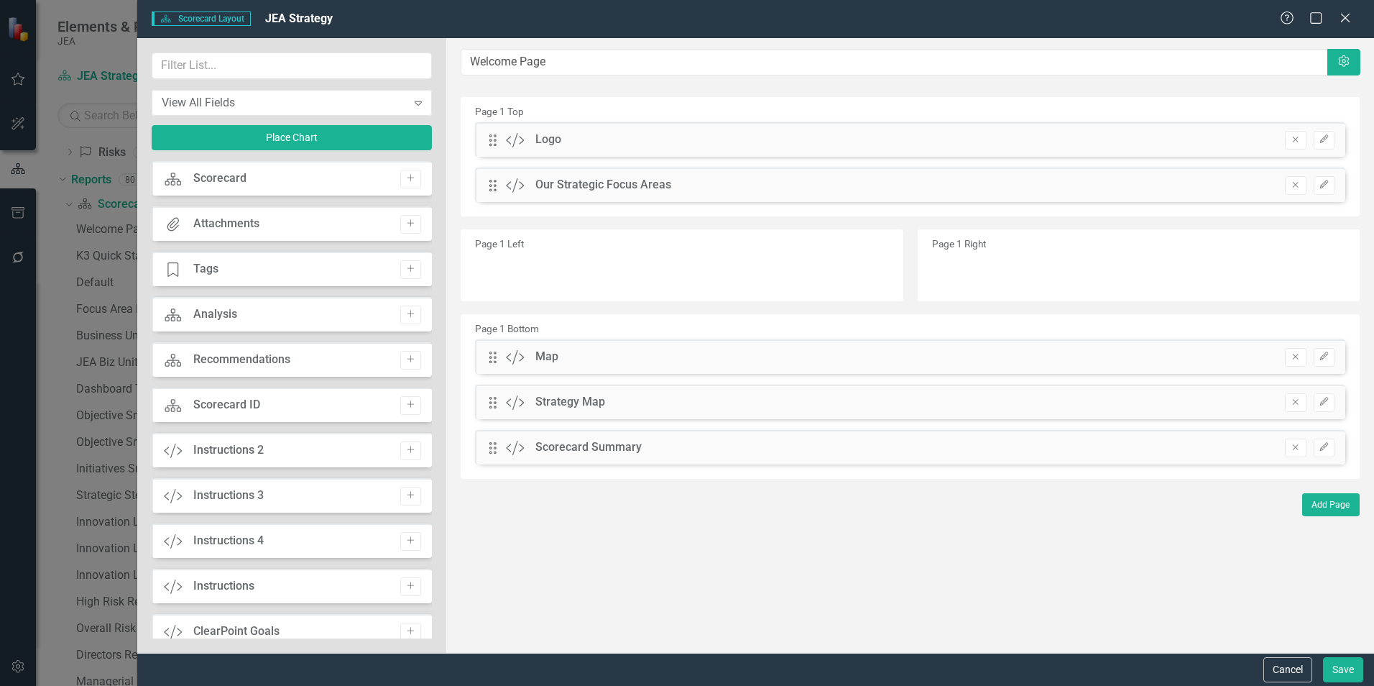
click at [1343, 12] on icon "Close" at bounding box center [1345, 17] width 14 height 11
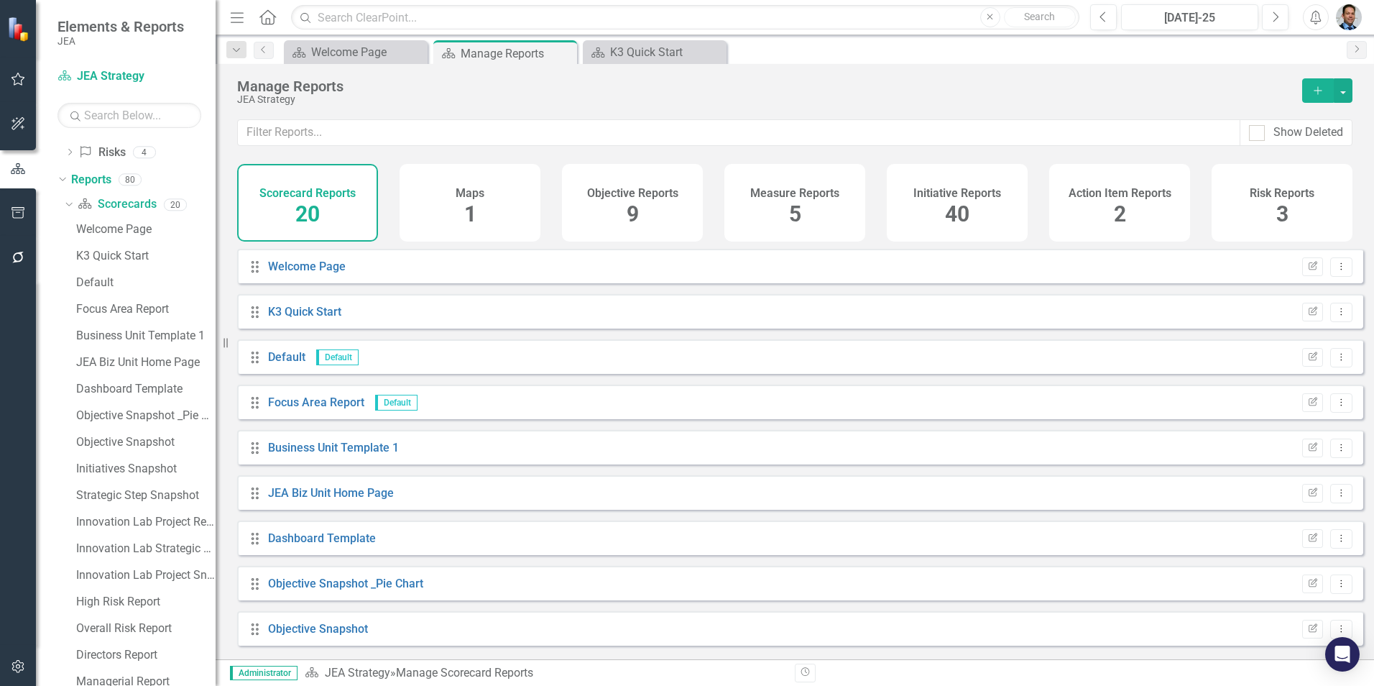
click at [65, 180] on div "Dropdown" at bounding box center [60, 179] width 12 height 10
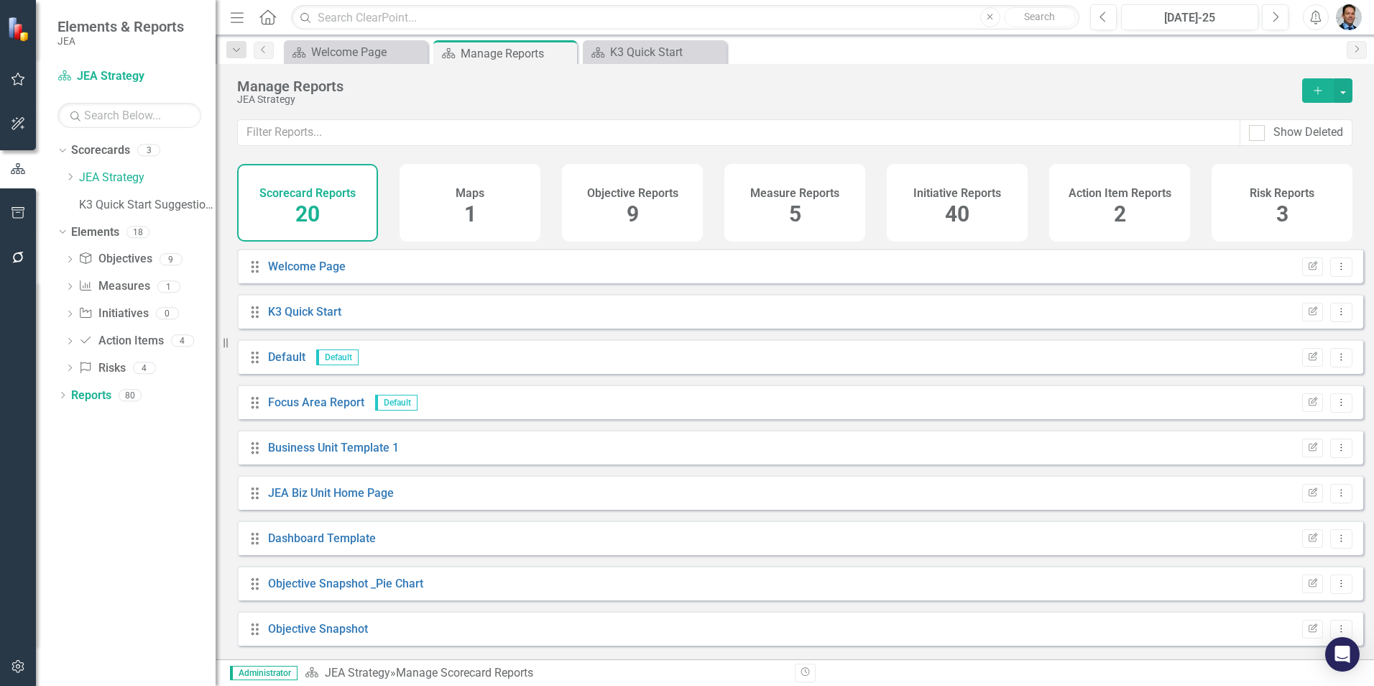
click at [65, 231] on icon "Dropdown" at bounding box center [61, 231] width 8 height 10
click at [96, 152] on link "Scorecards" at bounding box center [100, 150] width 59 height 17
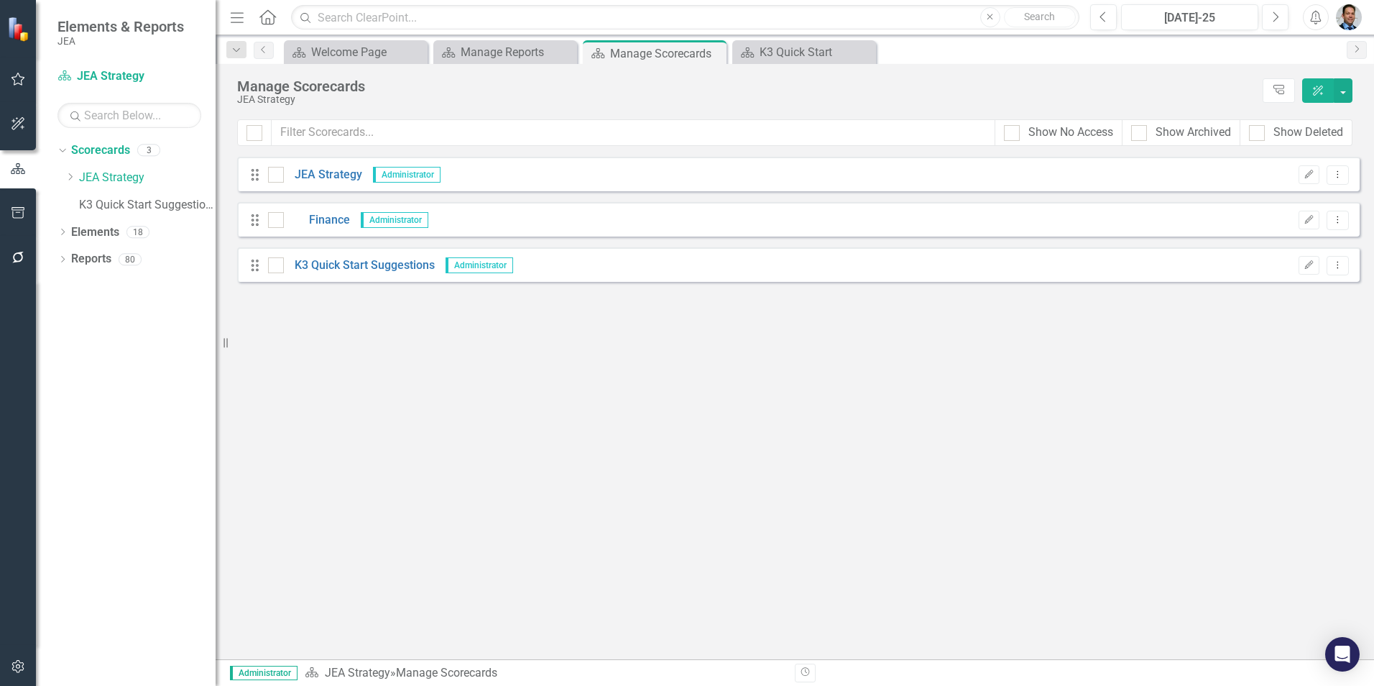
click at [1302, 176] on button "Edit" at bounding box center [1308, 174] width 21 height 19
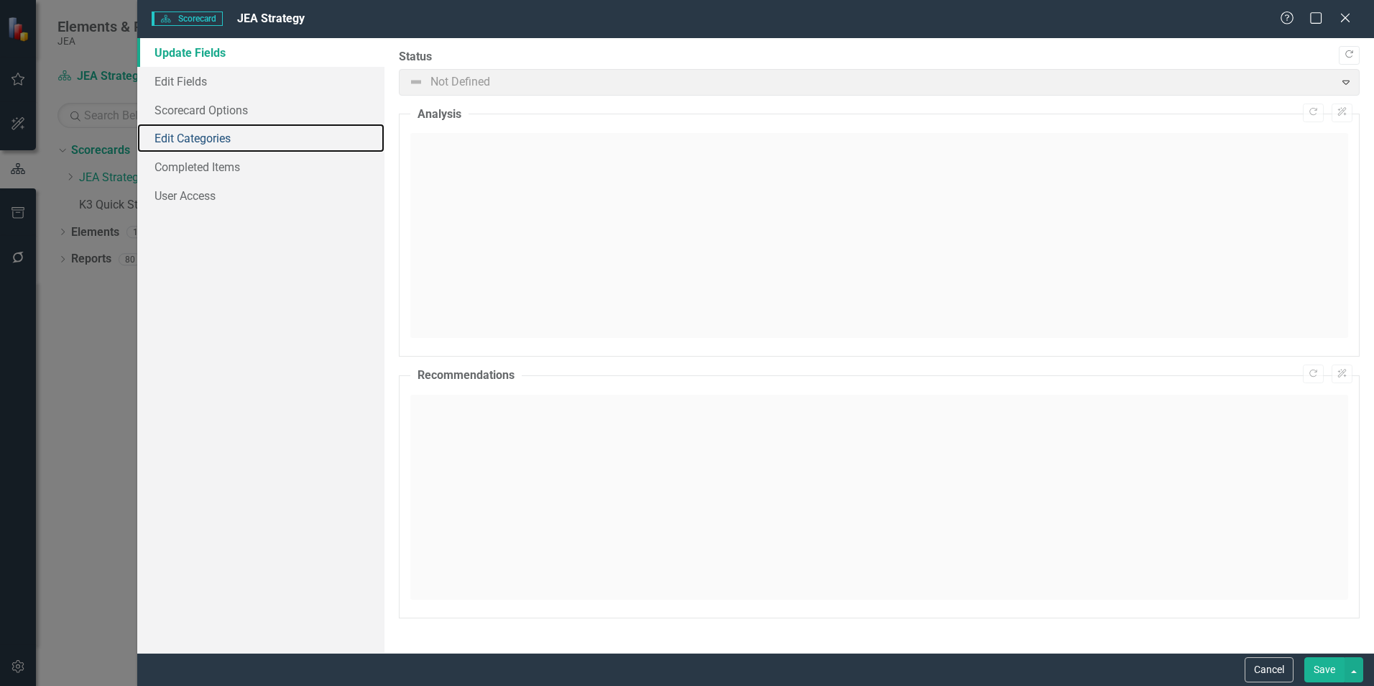
click at [190, 142] on link "Edit Categories" at bounding box center [260, 138] width 247 height 29
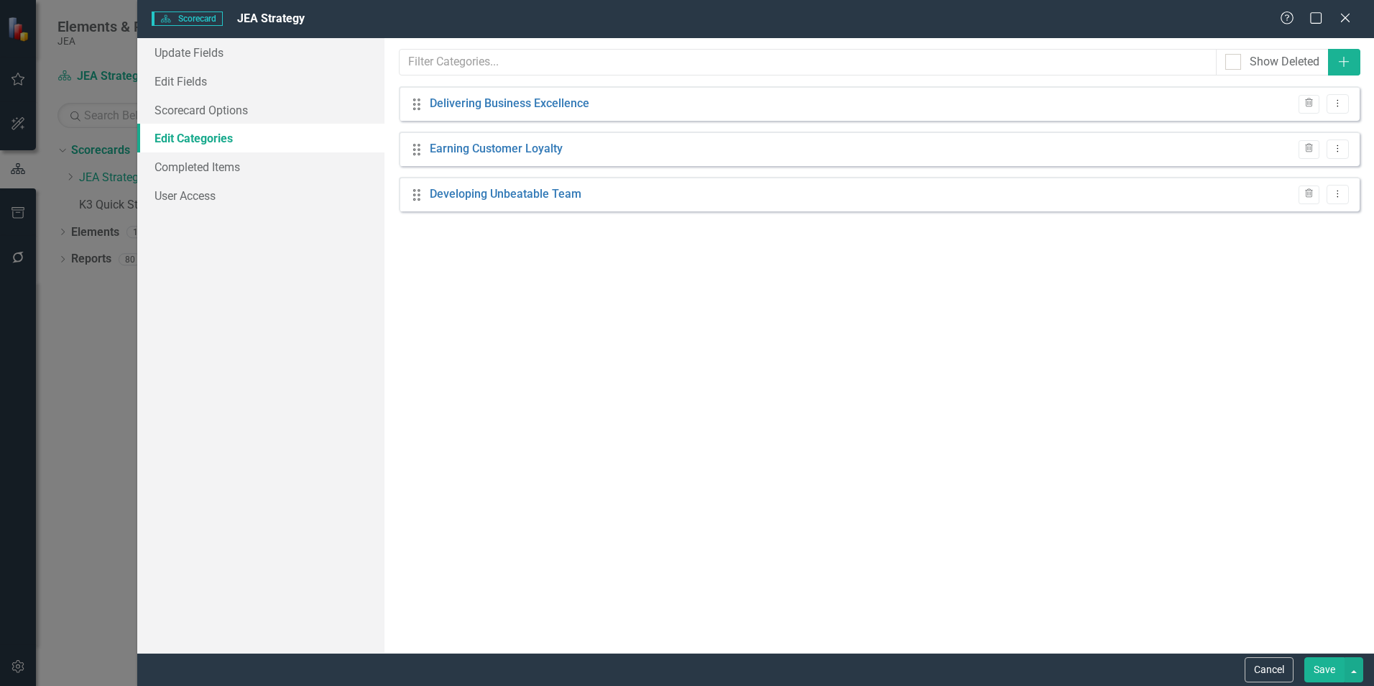
click at [1339, 20] on icon "Close" at bounding box center [1345, 17] width 14 height 11
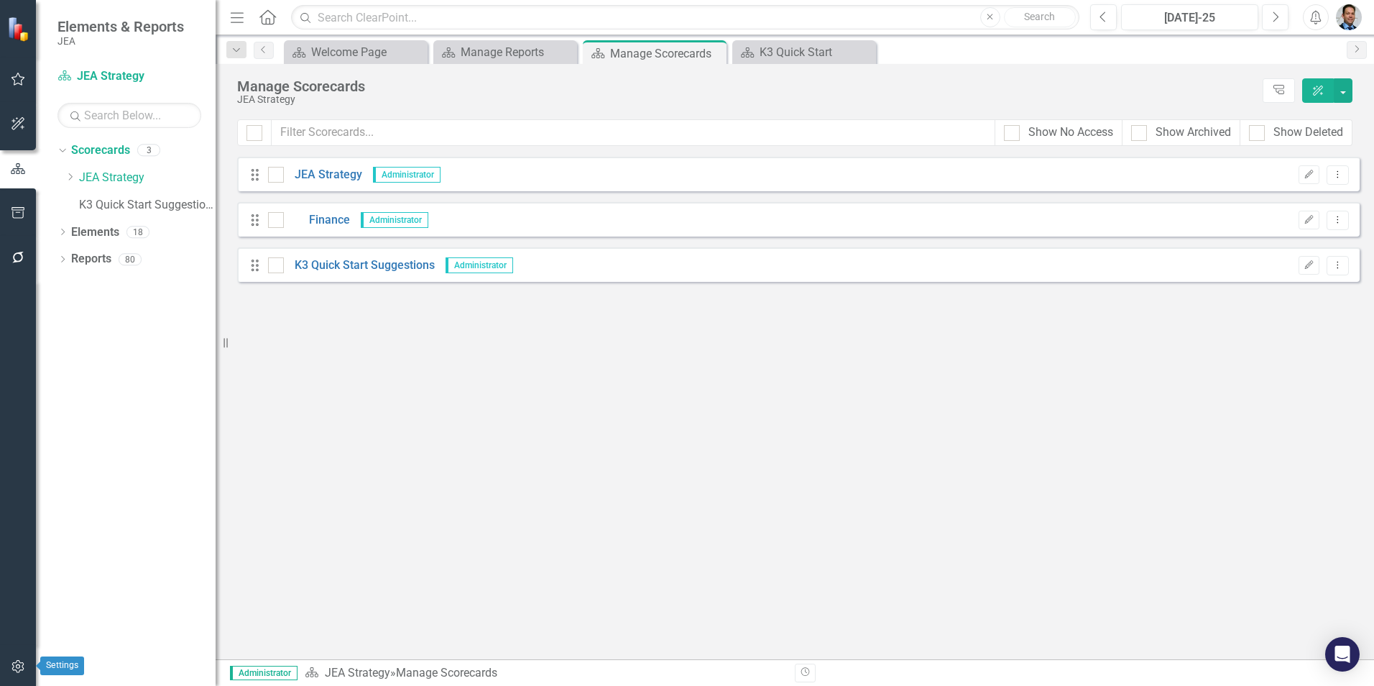
click at [13, 668] on icon "button" at bounding box center [17, 666] width 12 height 13
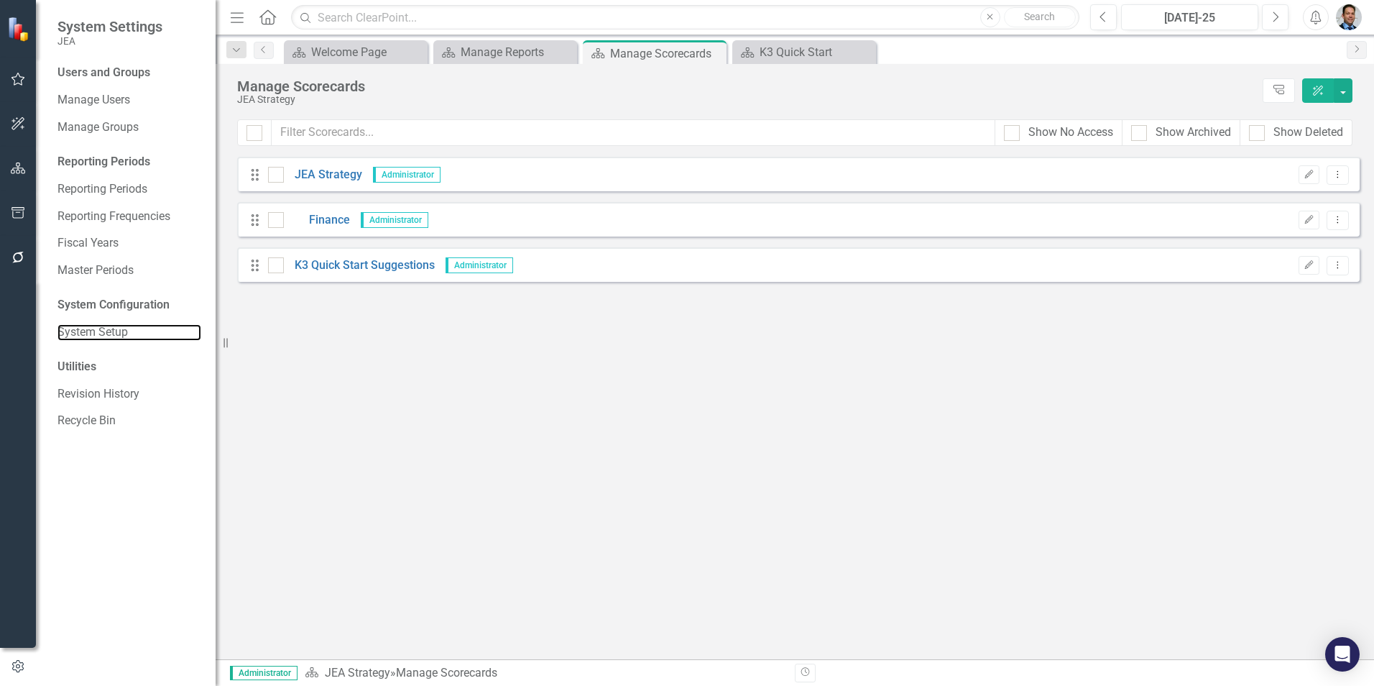
click at [77, 333] on link "System Setup" at bounding box center [129, 332] width 144 height 17
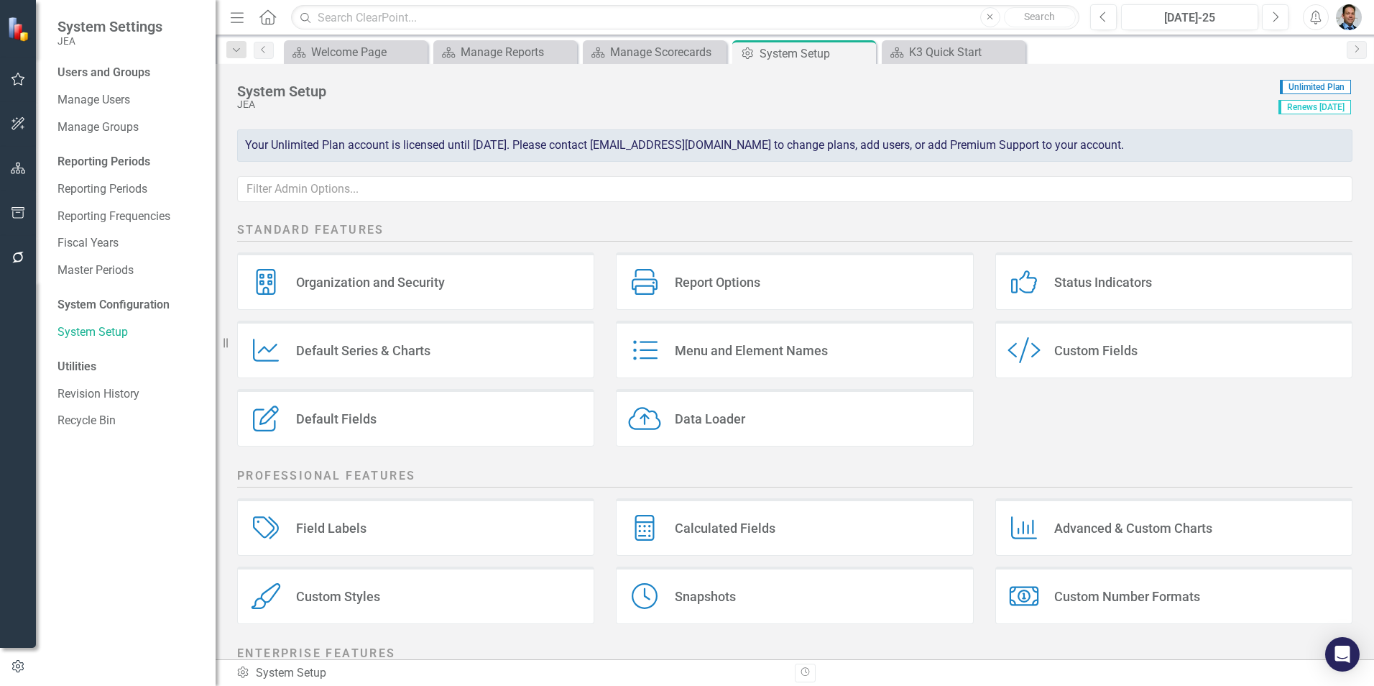
click at [1104, 351] on div "Custom Fields" at bounding box center [1095, 350] width 83 height 17
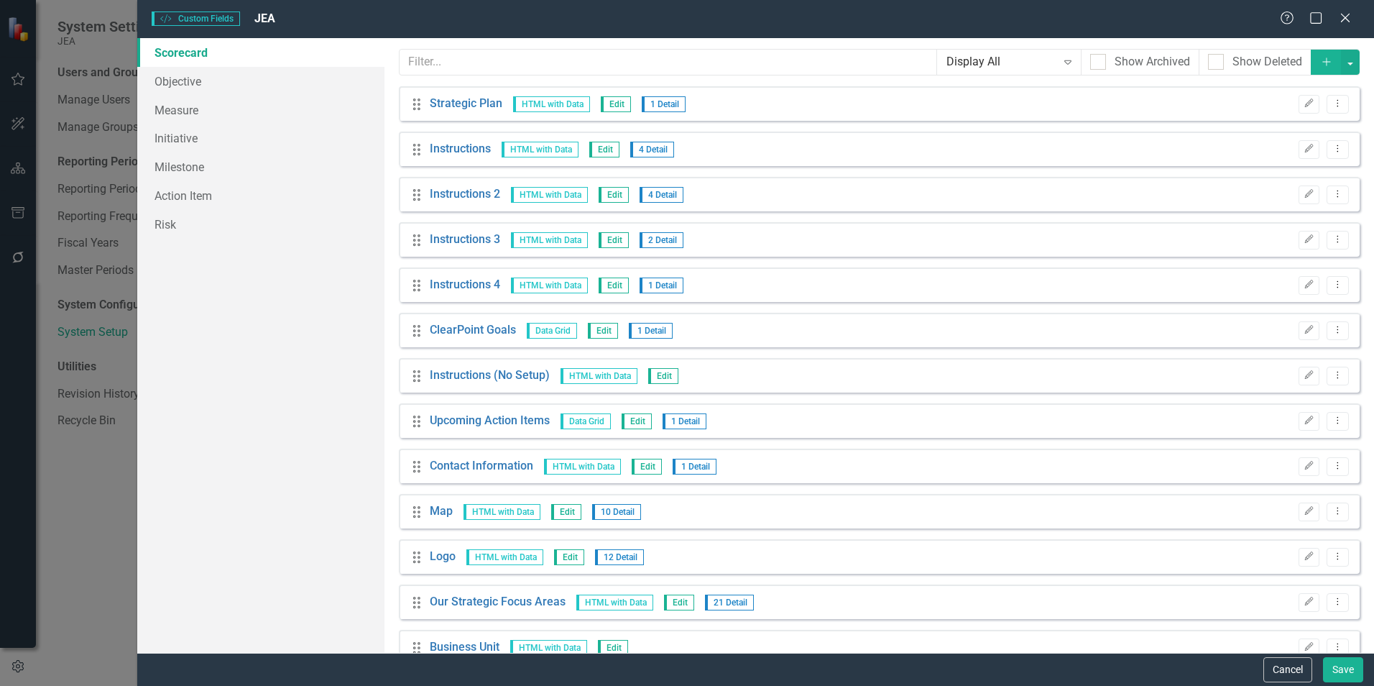
click at [1332, 194] on icon "Dropdown Menu" at bounding box center [1338, 193] width 12 height 9
click at [1245, 220] on link "Edit Edit Custom Field" at bounding box center [1261, 218] width 152 height 27
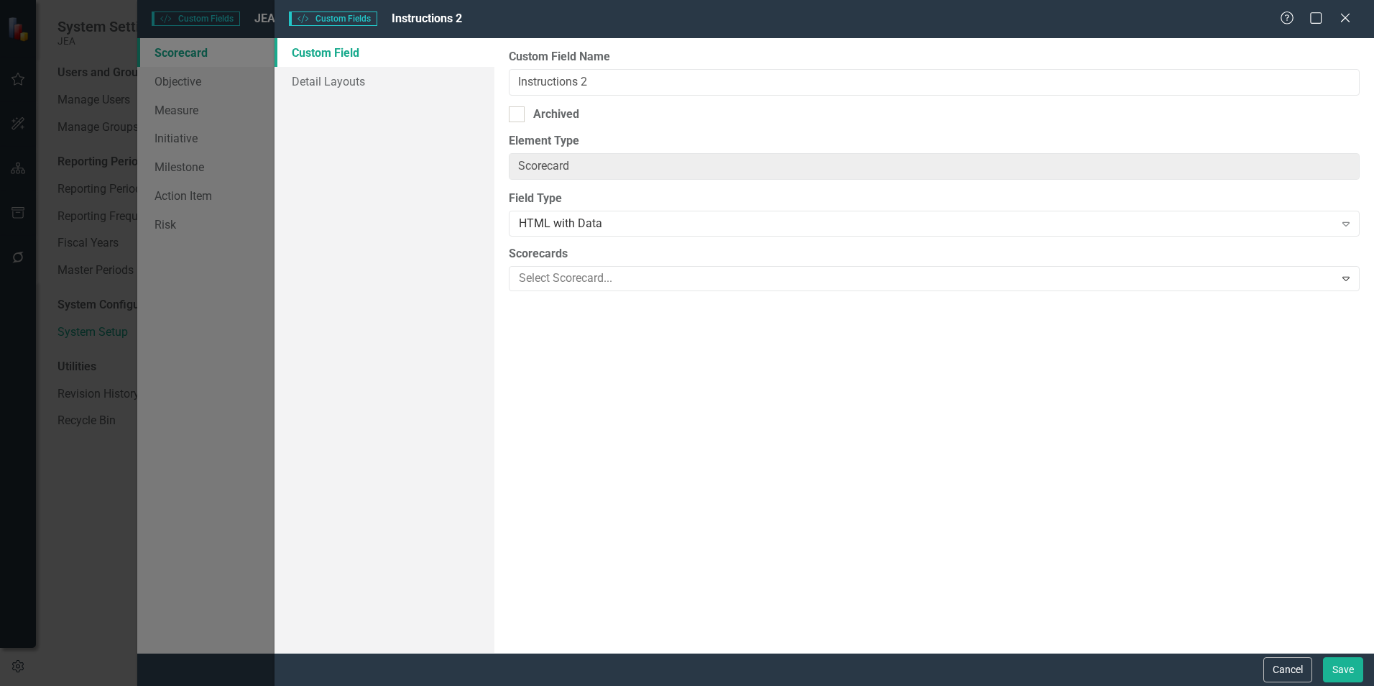
click at [511, 114] on input "Archived" at bounding box center [513, 110] width 9 height 9
checkbox input "true"
click at [1339, 667] on button "Save" at bounding box center [1343, 669] width 40 height 25
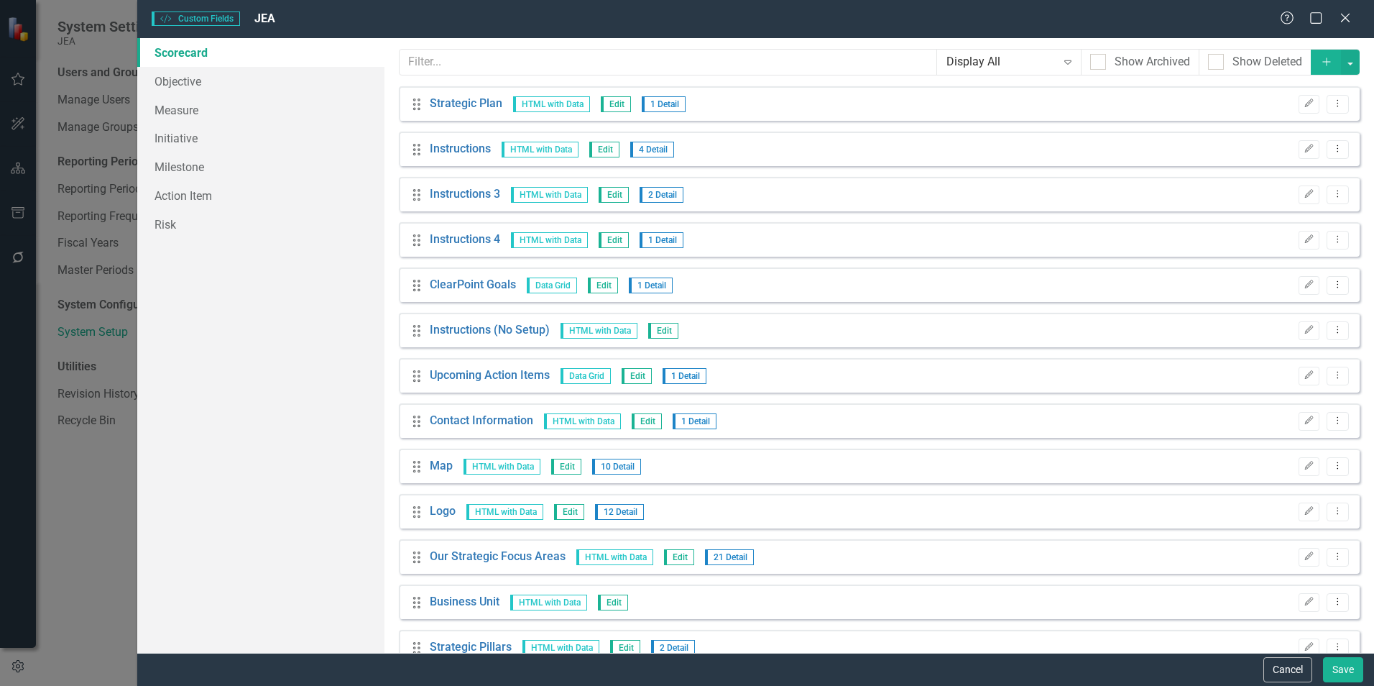
click at [1303, 149] on icon "Edit" at bounding box center [1308, 148] width 11 height 9
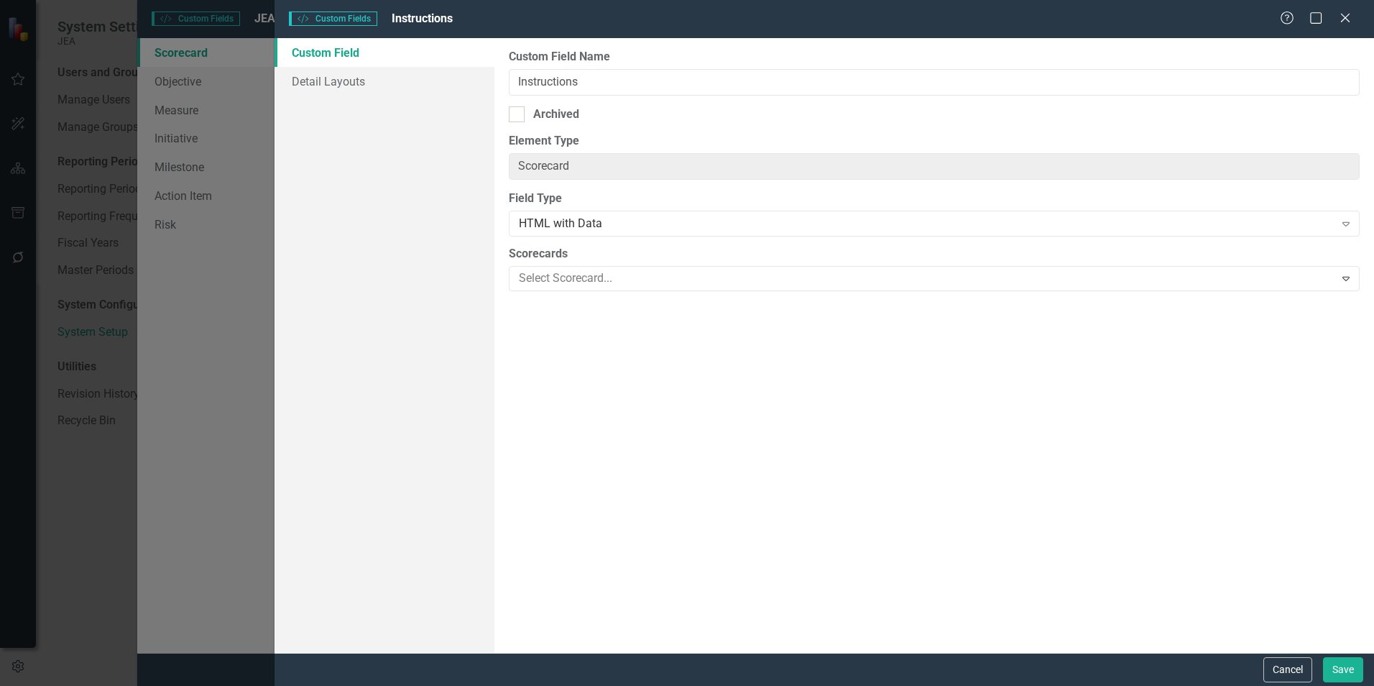
click at [540, 109] on div "Archived" at bounding box center [556, 114] width 46 height 17
click at [518, 109] on input "Archived" at bounding box center [513, 110] width 9 height 9
checkbox input "true"
click at [1357, 669] on button "Save" at bounding box center [1343, 669] width 40 height 25
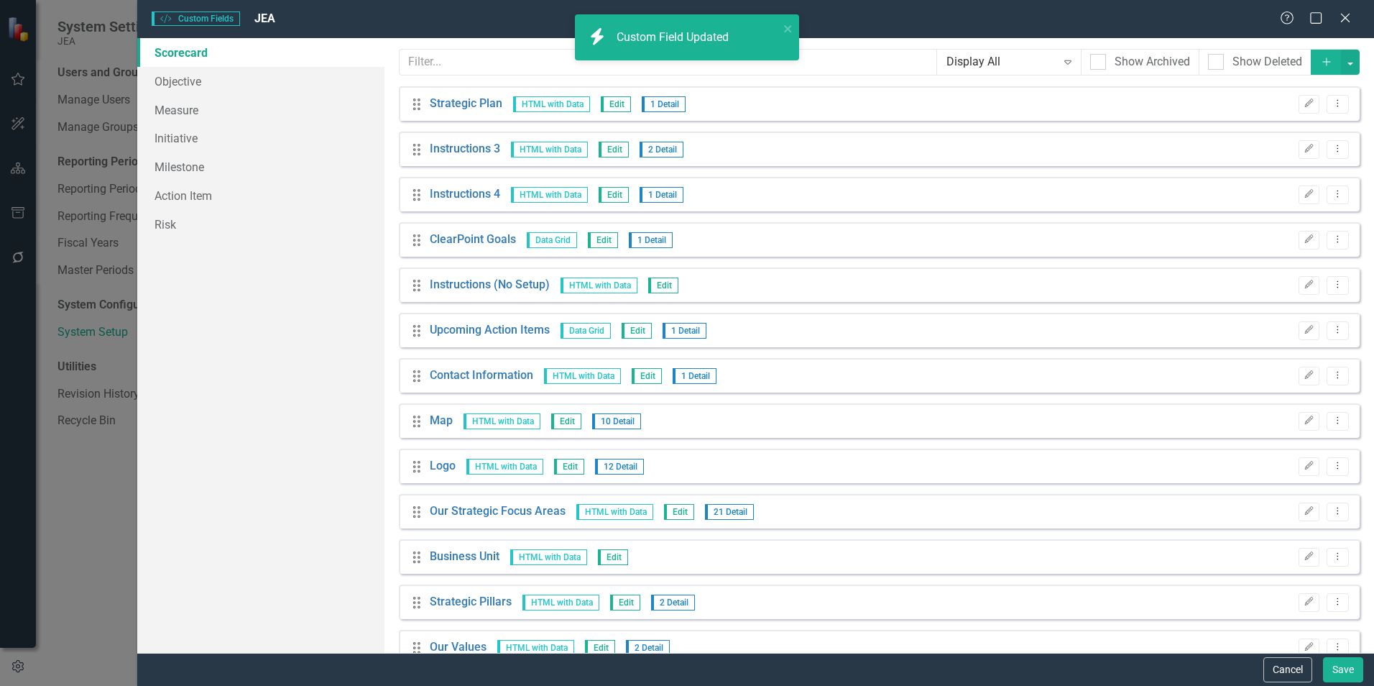
click at [1303, 150] on icon "Edit" at bounding box center [1308, 148] width 11 height 9
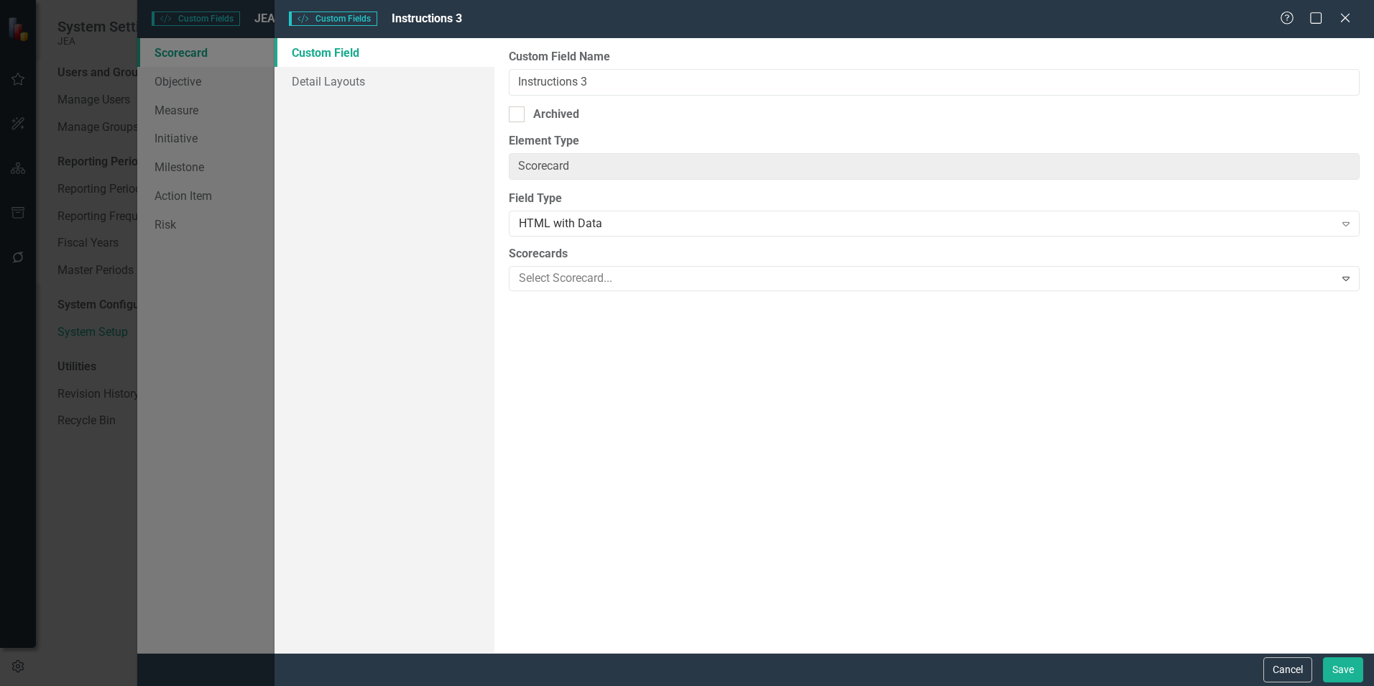
click at [527, 116] on div "Archived" at bounding box center [934, 114] width 851 height 17
click at [518, 116] on input "Archived" at bounding box center [513, 110] width 9 height 9
checkbox input "true"
click at [1339, 668] on button "Save" at bounding box center [1343, 669] width 40 height 25
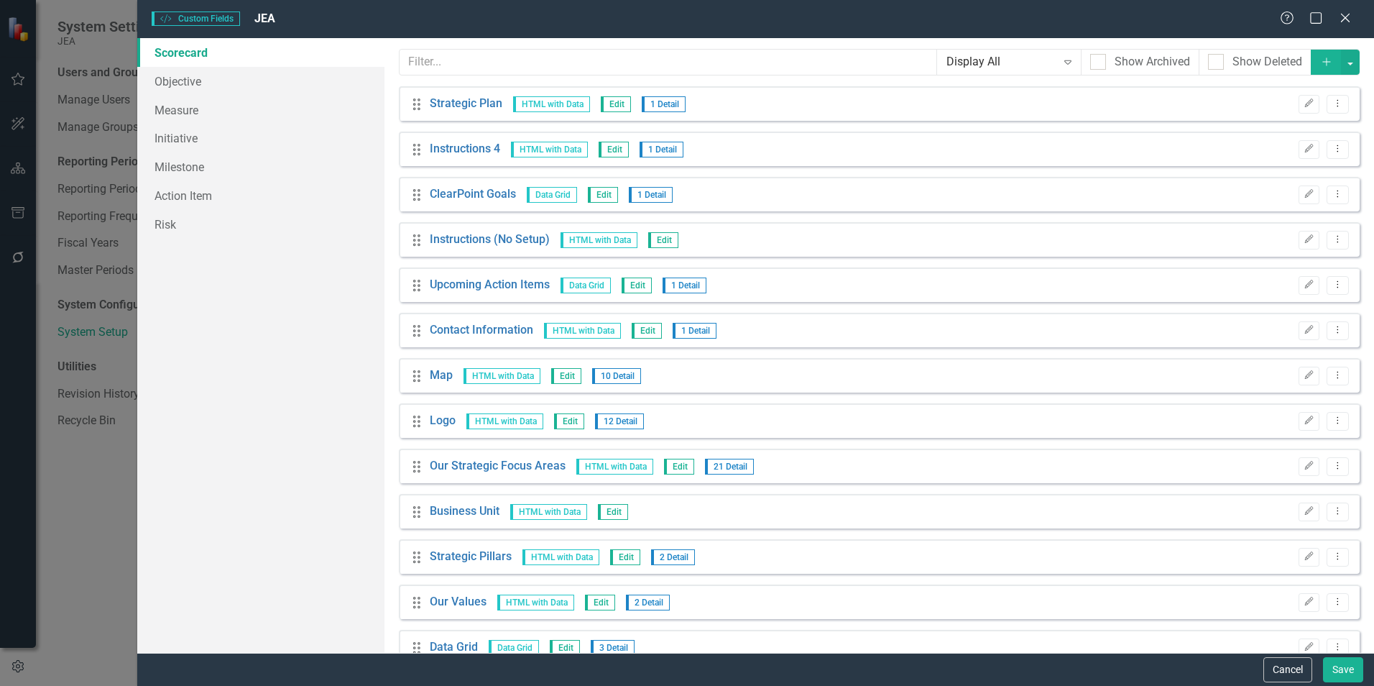
click at [1303, 144] on icon "Edit" at bounding box center [1308, 148] width 11 height 9
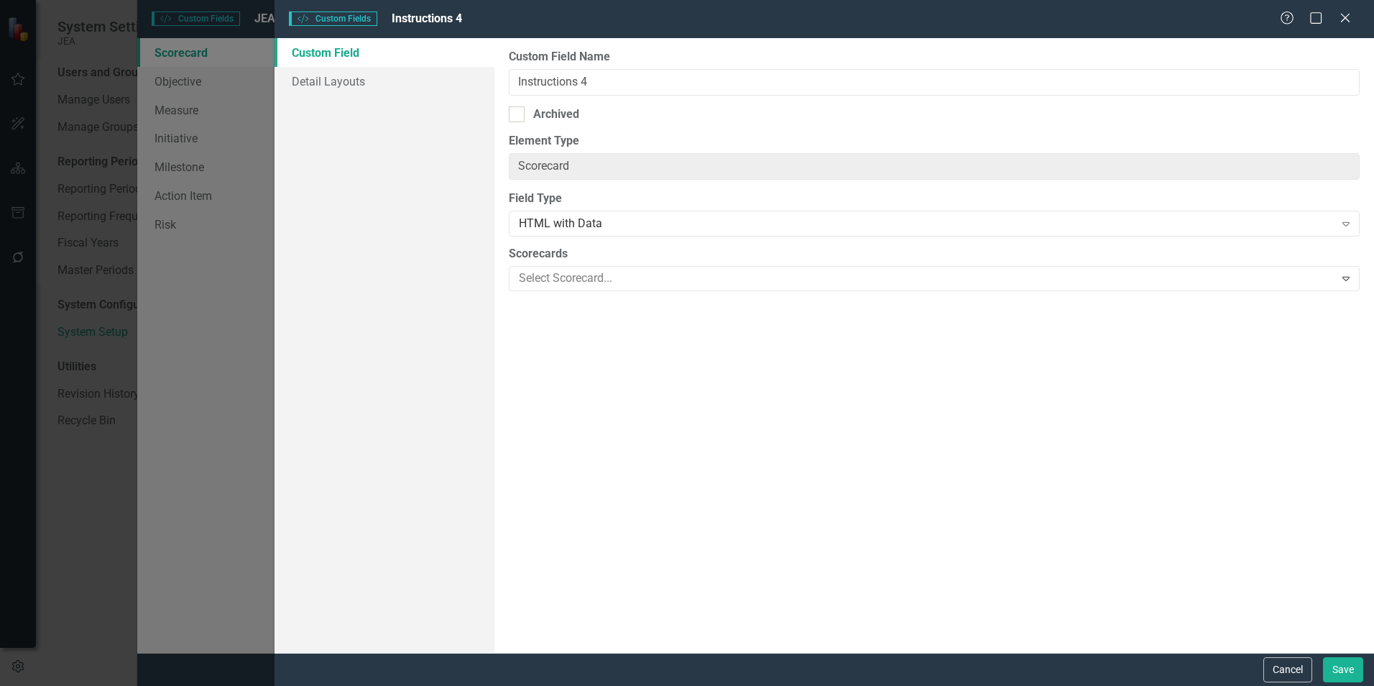
click at [557, 114] on div "Archived" at bounding box center [556, 114] width 46 height 17
click at [518, 114] on input "Archived" at bounding box center [513, 110] width 9 height 9
checkbox input "true"
click at [1345, 668] on button "Save" at bounding box center [1343, 669] width 40 height 25
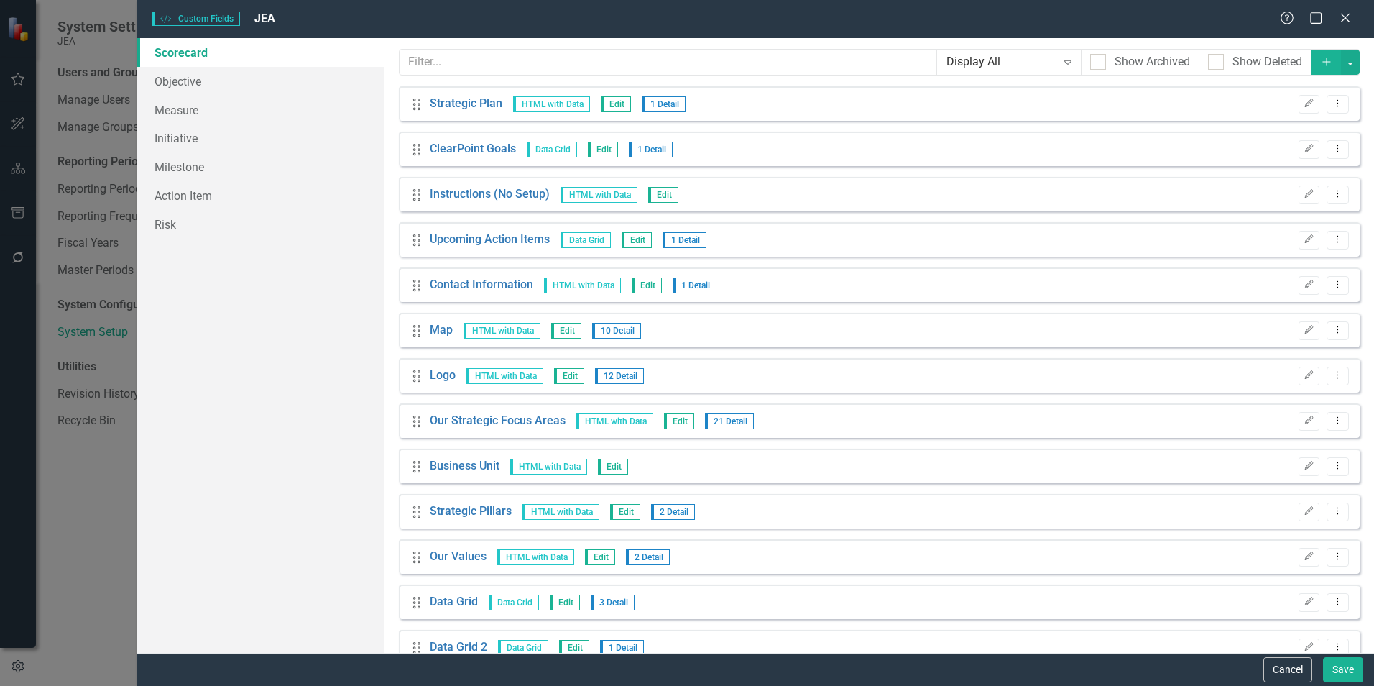
click at [458, 146] on link "ClearPoint Goals" at bounding box center [473, 149] width 86 height 17
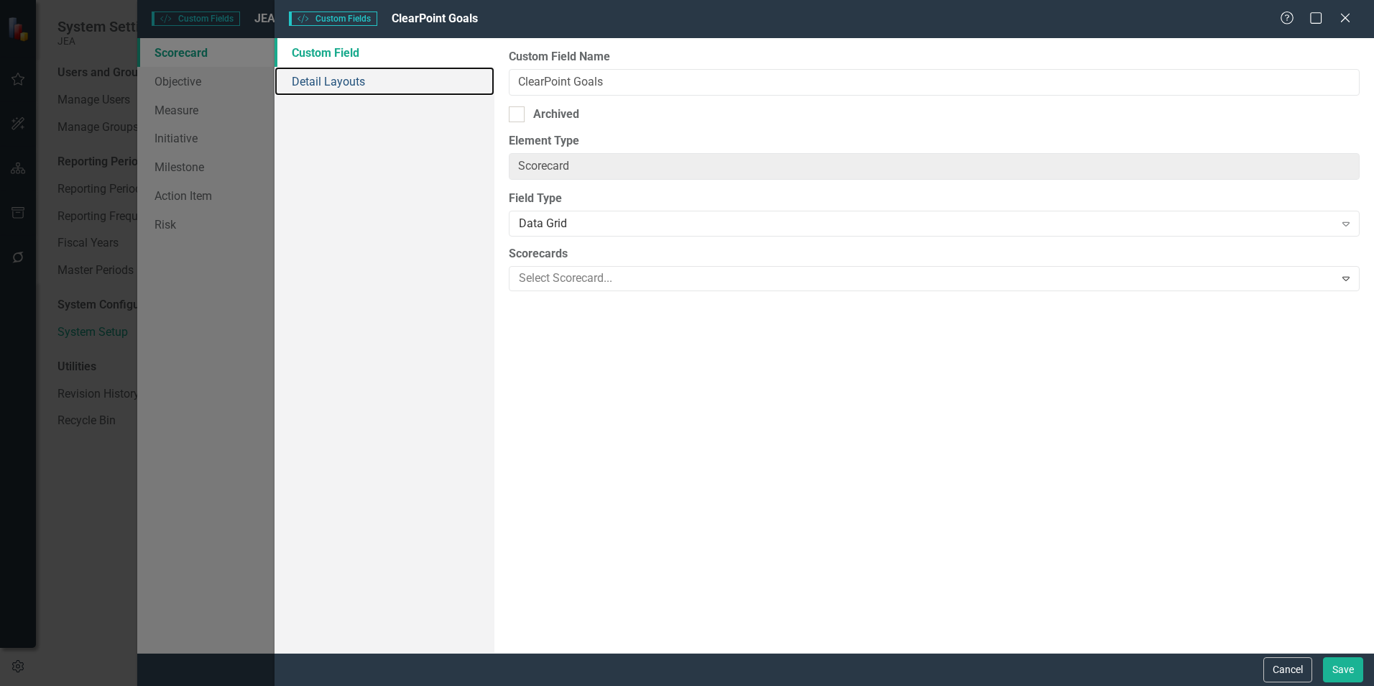
click at [324, 92] on link "Detail Layouts" at bounding box center [384, 81] width 220 height 29
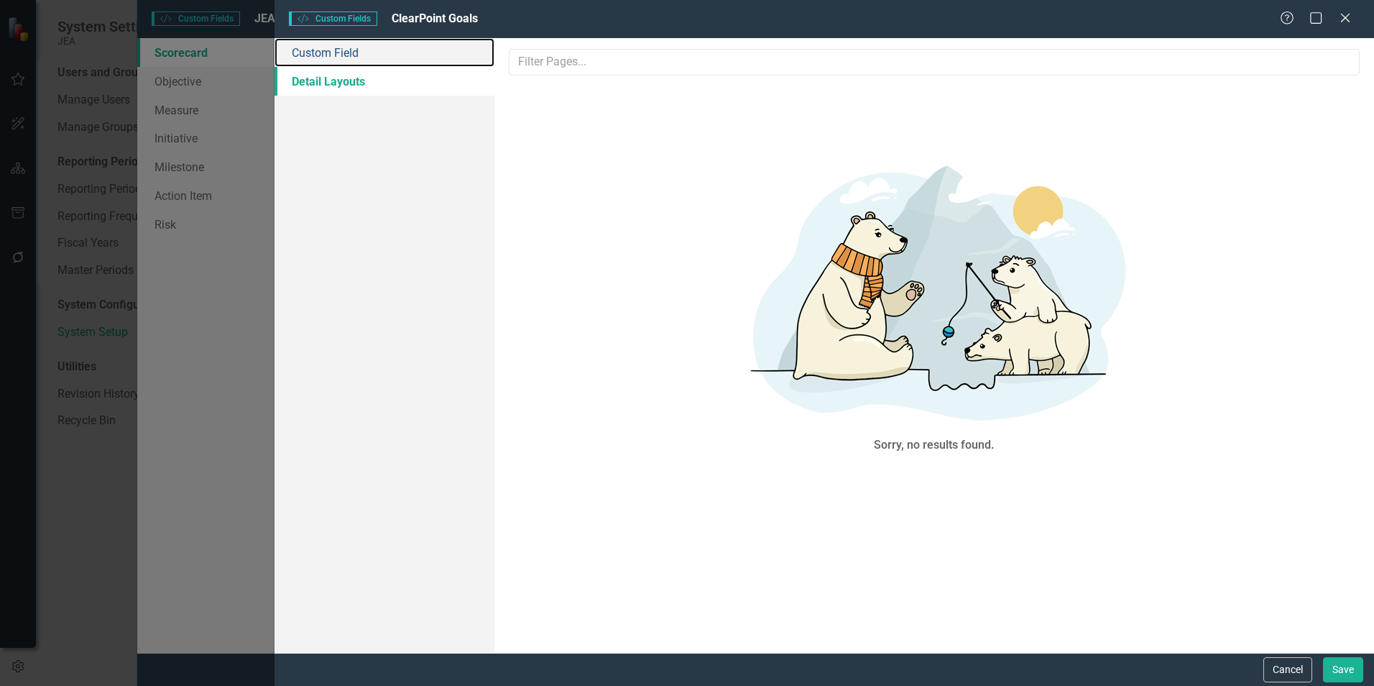
click at [331, 59] on link "Custom Field" at bounding box center [384, 52] width 220 height 29
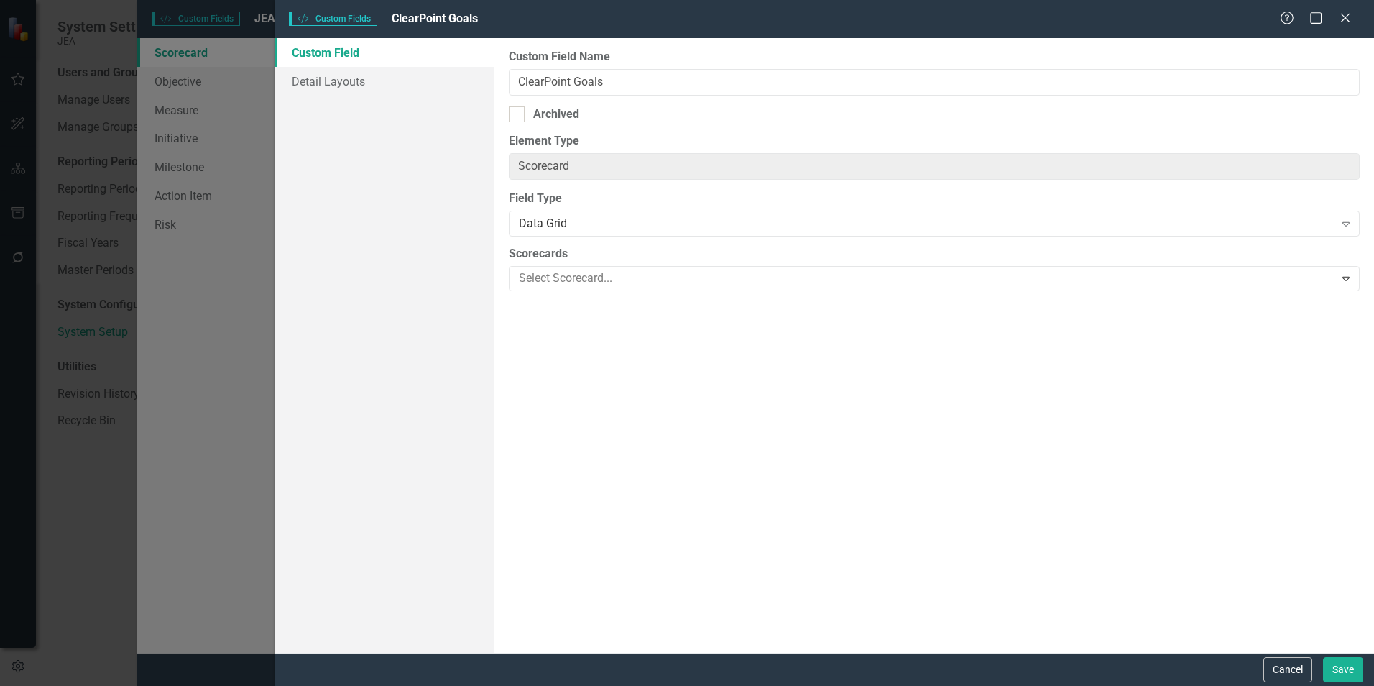
click at [520, 117] on div at bounding box center [517, 114] width 16 height 16
click at [518, 116] on input "Archived" at bounding box center [513, 110] width 9 height 9
checkbox input "true"
click at [1342, 665] on button "Save" at bounding box center [1343, 669] width 40 height 25
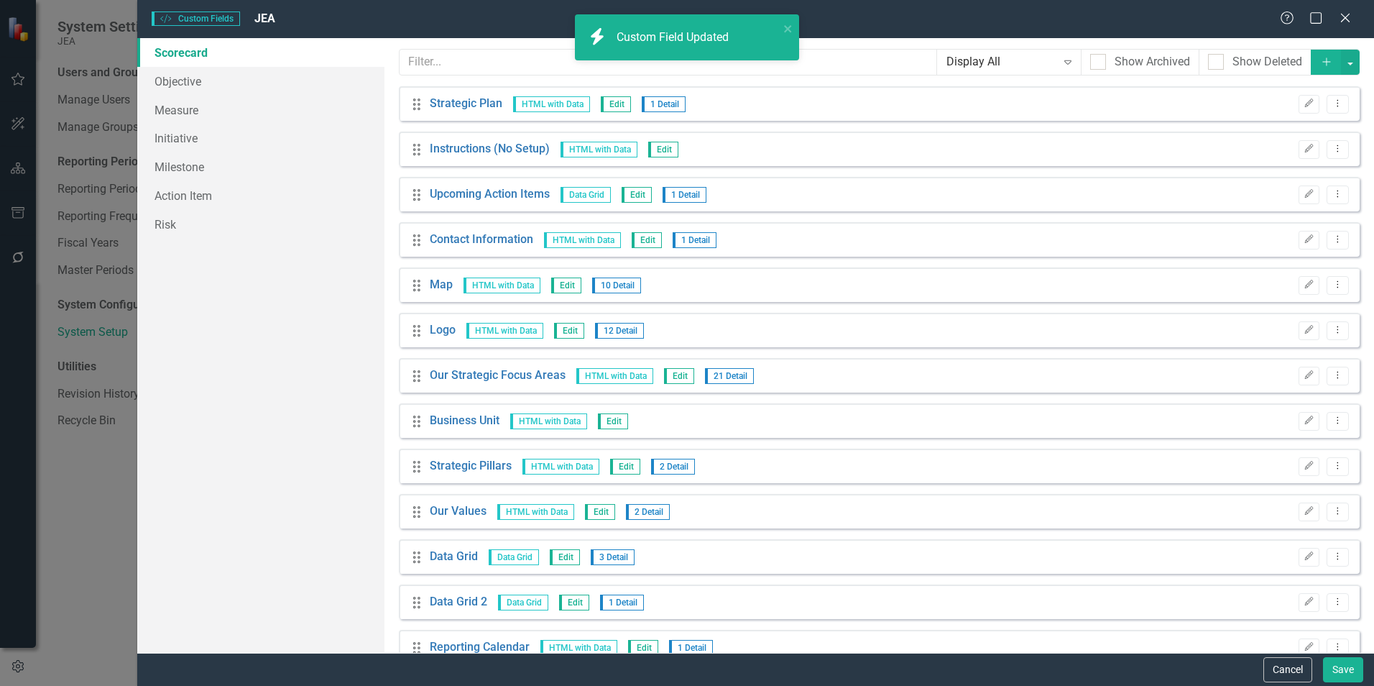
click at [1298, 152] on button "Edit" at bounding box center [1308, 149] width 21 height 19
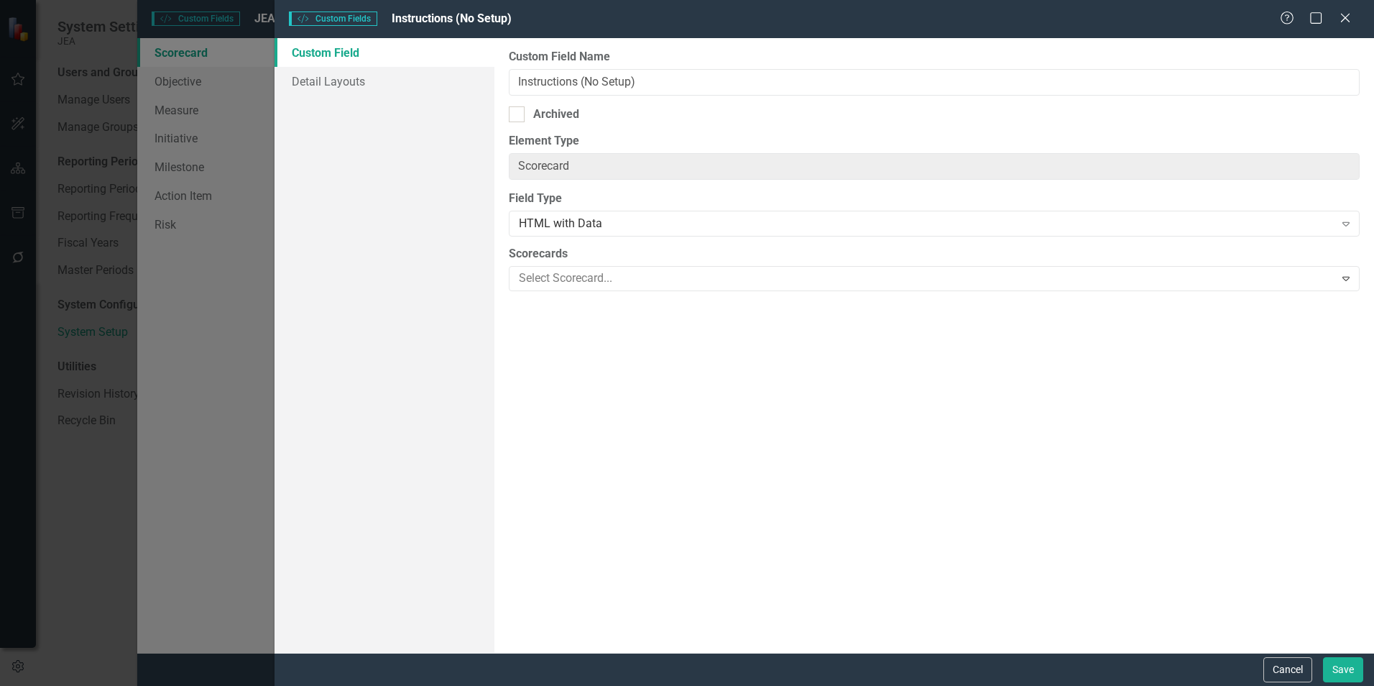
click at [527, 111] on div "Archived" at bounding box center [934, 114] width 851 height 17
click at [518, 111] on input "Archived" at bounding box center [513, 110] width 9 height 9
checkbox input "true"
click at [1337, 670] on button "Save" at bounding box center [1343, 669] width 40 height 25
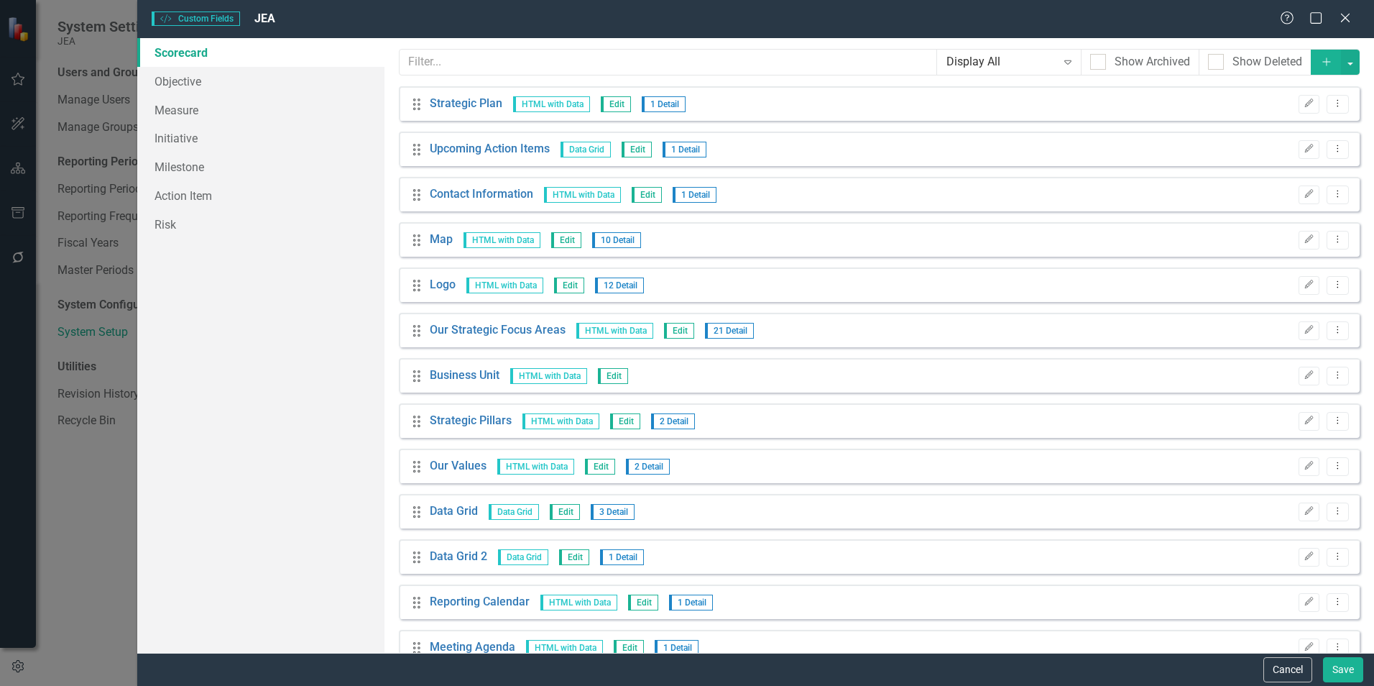
click at [1303, 149] on icon "Edit" at bounding box center [1308, 148] width 11 height 9
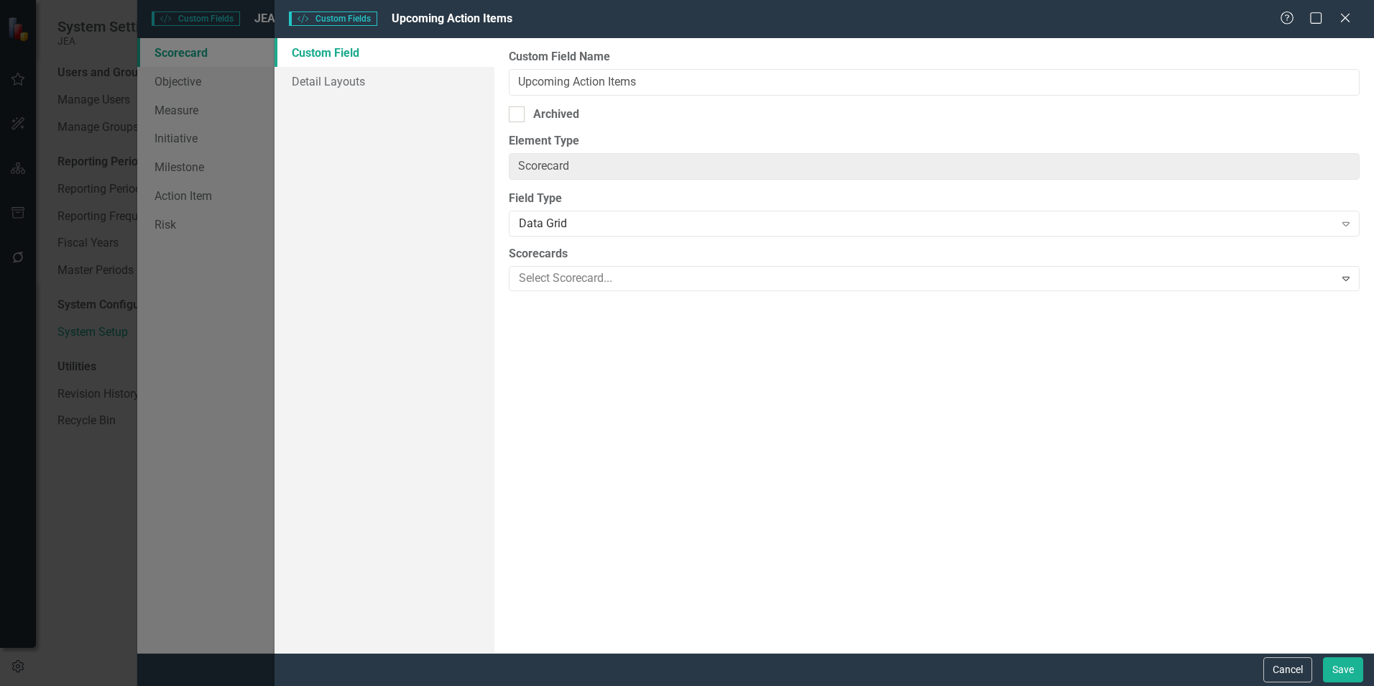
click at [563, 109] on div "Archived" at bounding box center [556, 114] width 46 height 17
click at [518, 109] on input "Archived" at bounding box center [513, 110] width 9 height 9
checkbox input "true"
click at [1337, 670] on button "Save" at bounding box center [1343, 669] width 40 height 25
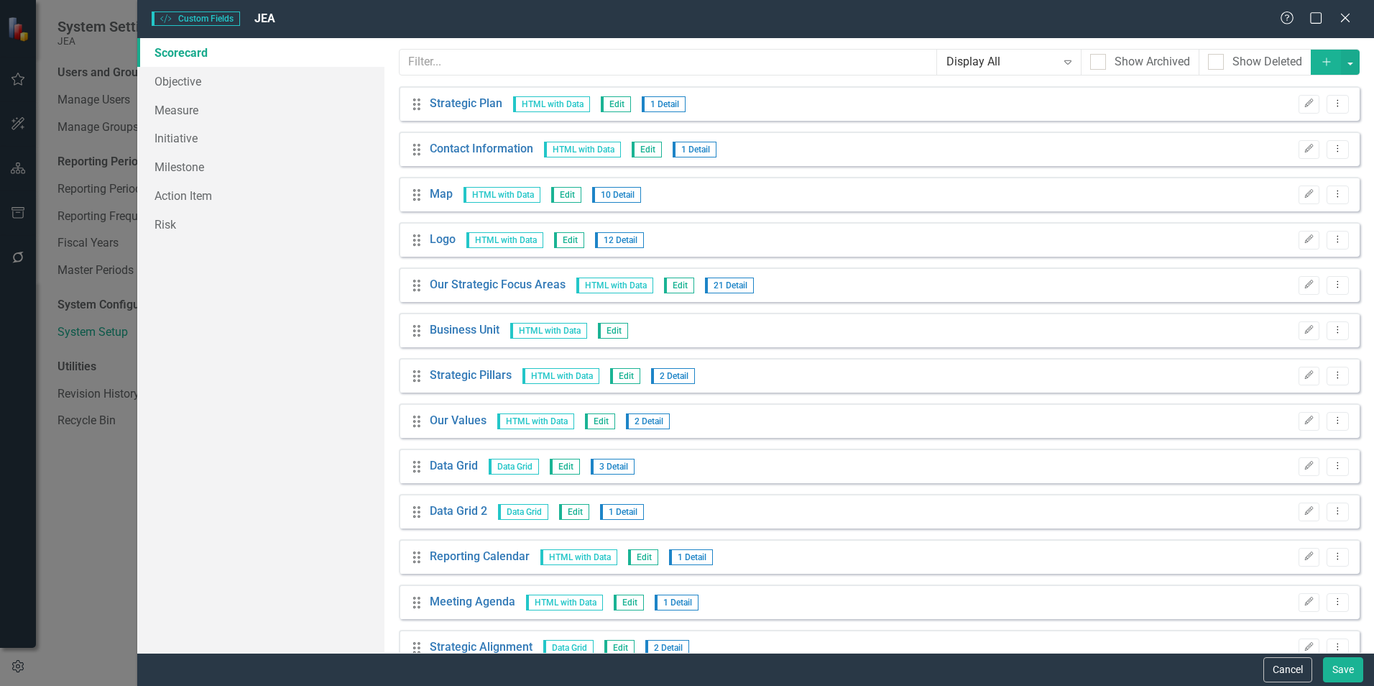
click at [459, 330] on link "Business Unit" at bounding box center [465, 330] width 70 height 17
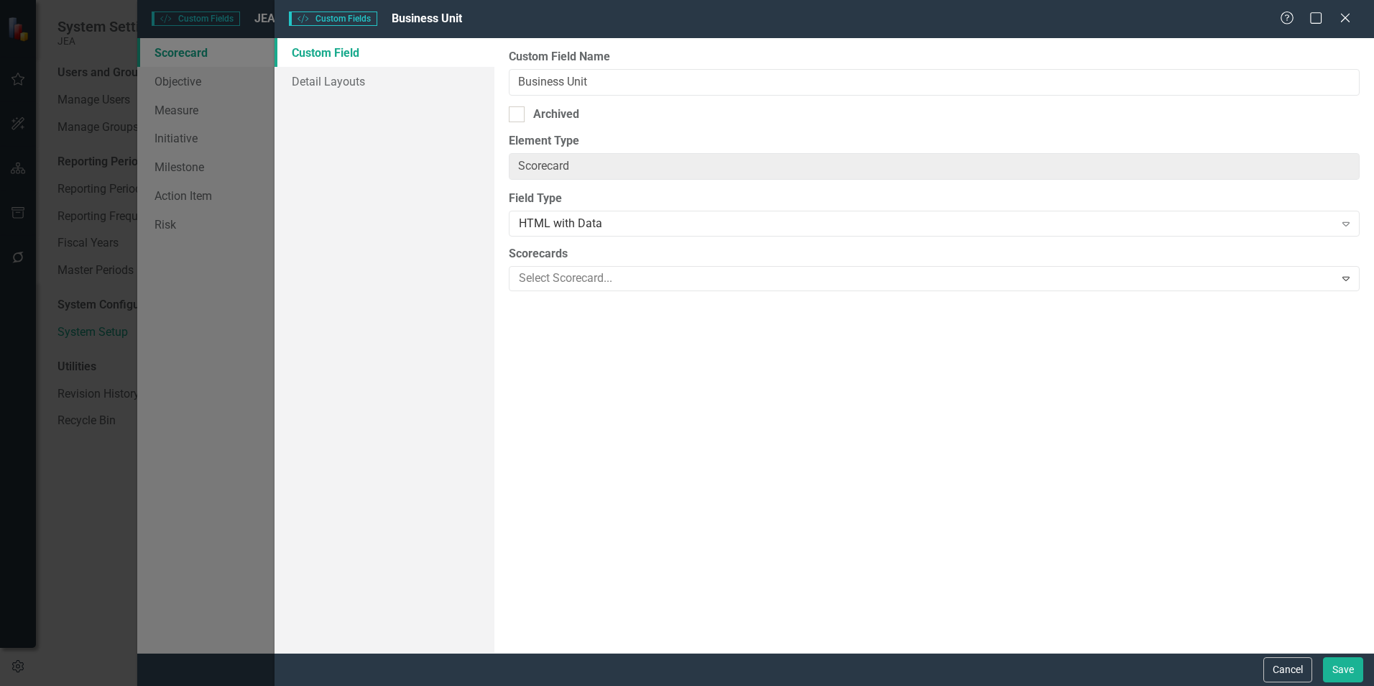
click at [1346, 19] on icon at bounding box center [1345, 18] width 9 height 9
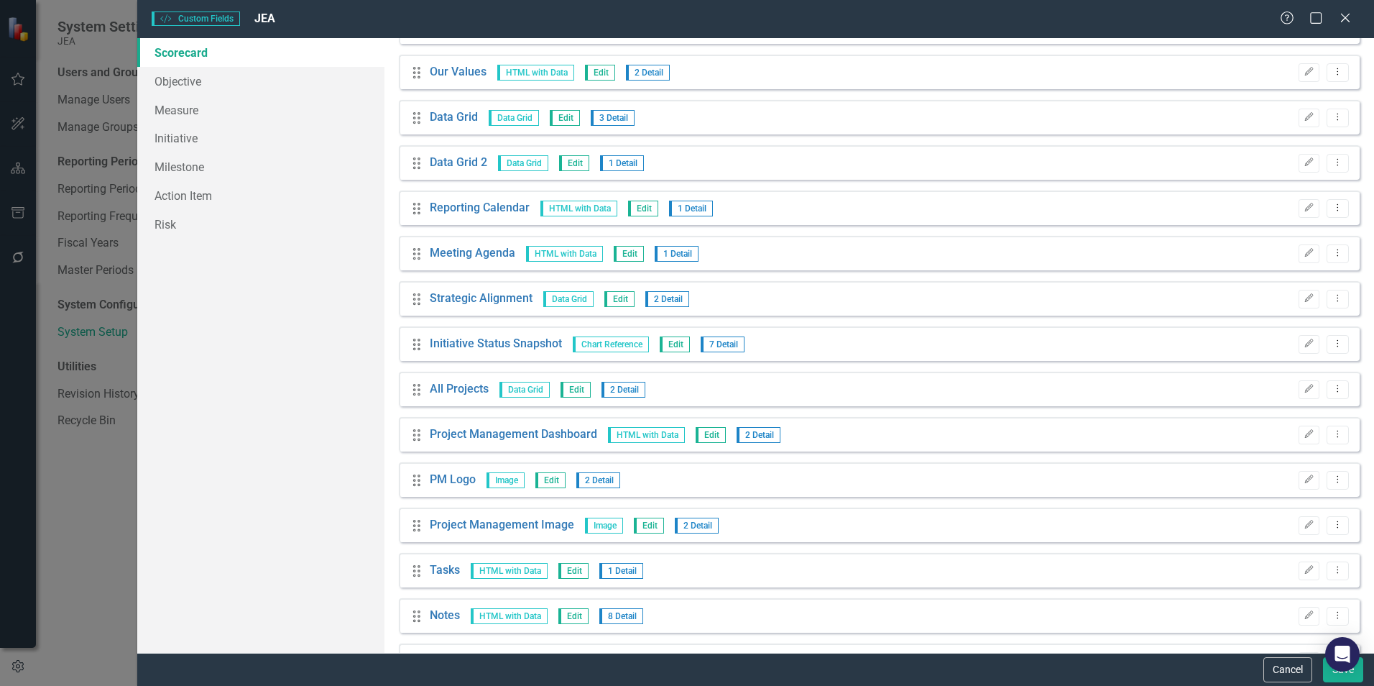
scroll to position [359, 0]
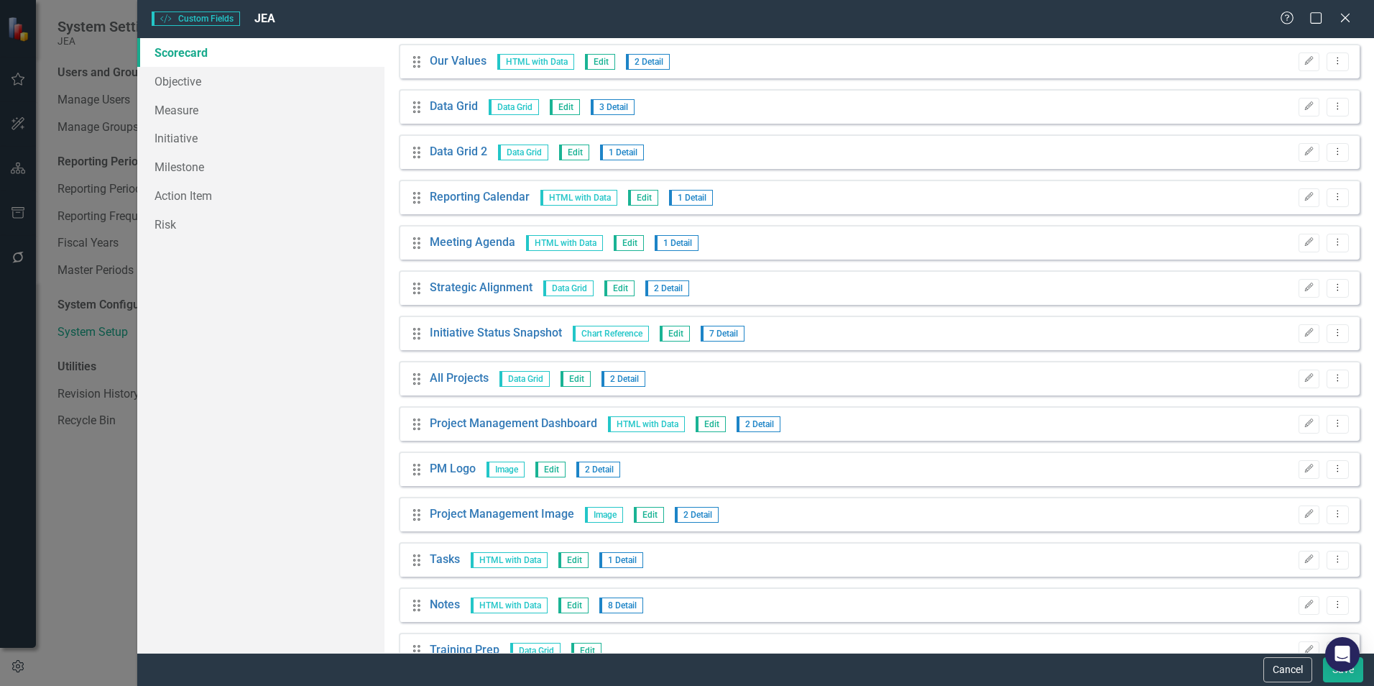
click at [1305, 200] on icon "button" at bounding box center [1309, 197] width 9 height 9
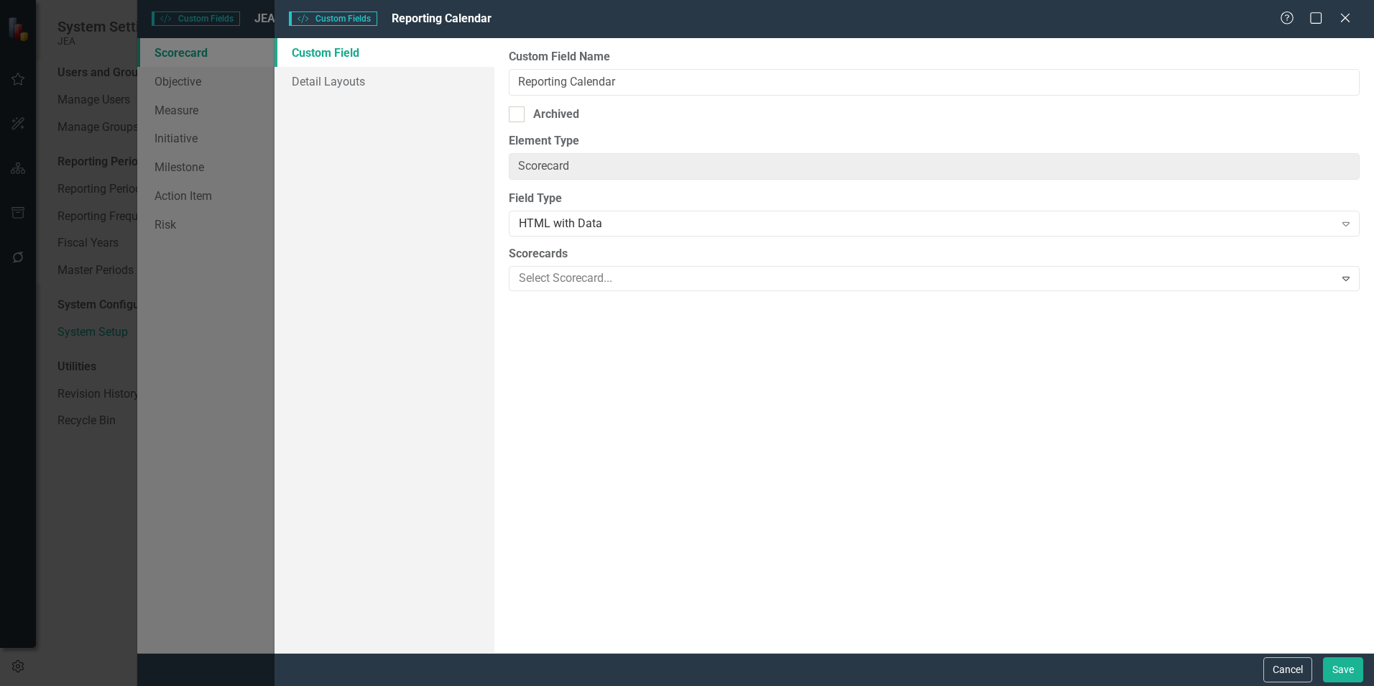
click at [542, 115] on div "Archived" at bounding box center [556, 114] width 46 height 17
click at [518, 115] on input "Archived" at bounding box center [513, 110] width 9 height 9
checkbox input "true"
click at [1345, 669] on button "Save" at bounding box center [1343, 669] width 40 height 25
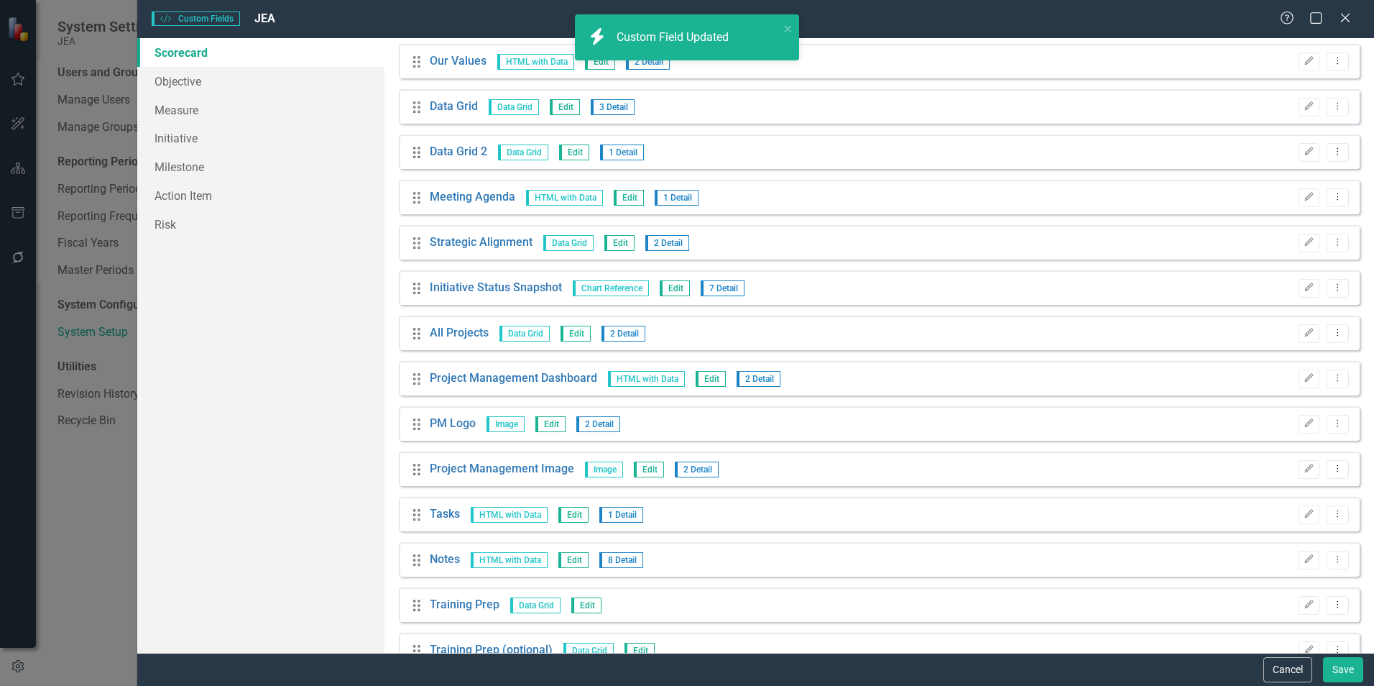
click at [1298, 199] on button "Edit" at bounding box center [1308, 197] width 21 height 19
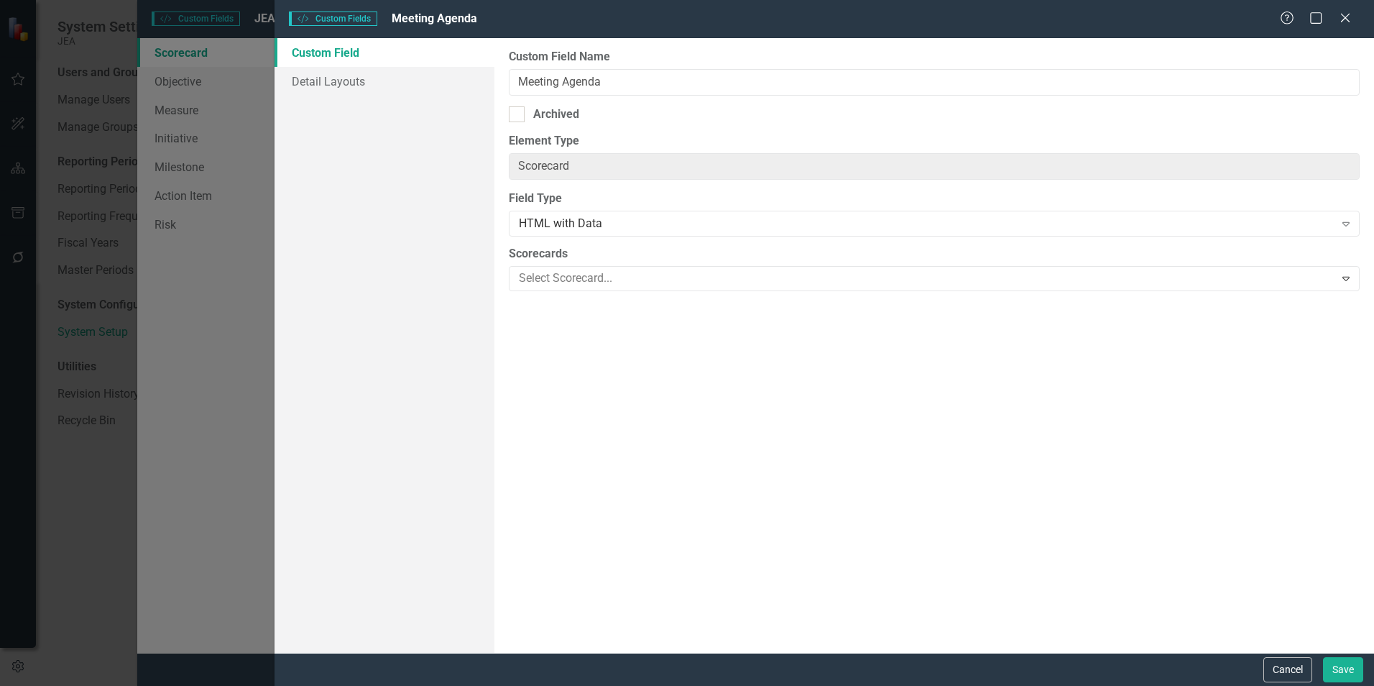
click at [659, 121] on div "Archived" at bounding box center [934, 114] width 851 height 17
click at [518, 116] on input "Archived" at bounding box center [513, 110] width 9 height 9
checkbox input "true"
click at [1332, 662] on button "Save" at bounding box center [1343, 669] width 40 height 25
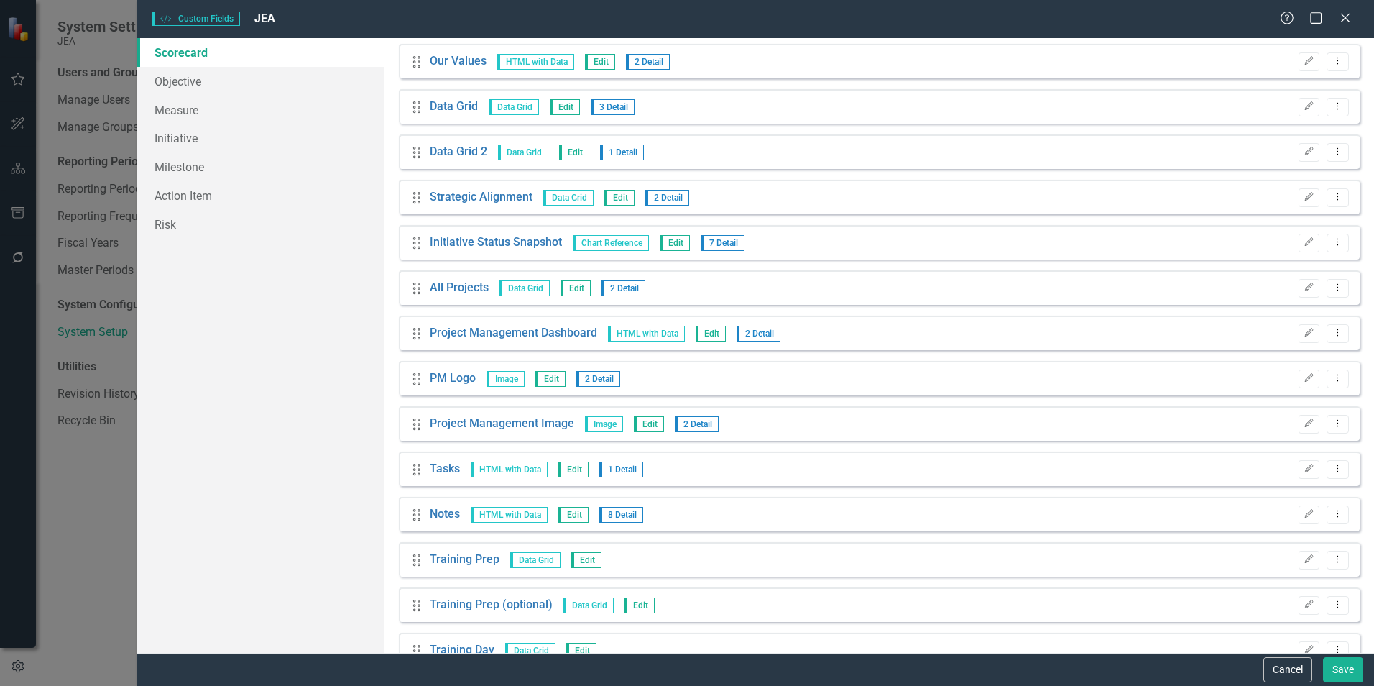
click at [1298, 202] on button "Edit" at bounding box center [1308, 197] width 21 height 19
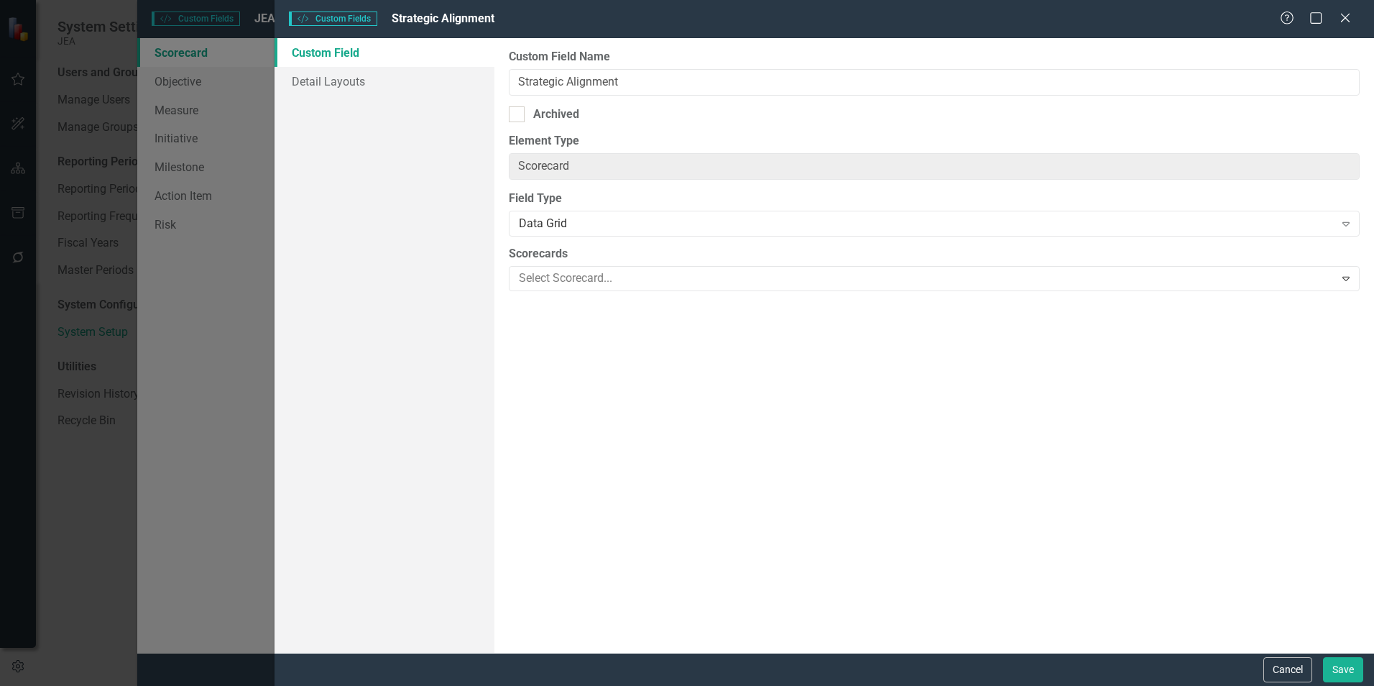
click at [887, 124] on div "Custom Field Name Strategic Alignment Archived Element Type Scorecard ClearPoin…" at bounding box center [934, 345] width 880 height 614
click at [538, 116] on div "Archived" at bounding box center [556, 114] width 46 height 17
click at [518, 116] on input "Archived" at bounding box center [513, 110] width 9 height 9
checkbox input "true"
click at [1349, 664] on button "Save" at bounding box center [1343, 669] width 40 height 25
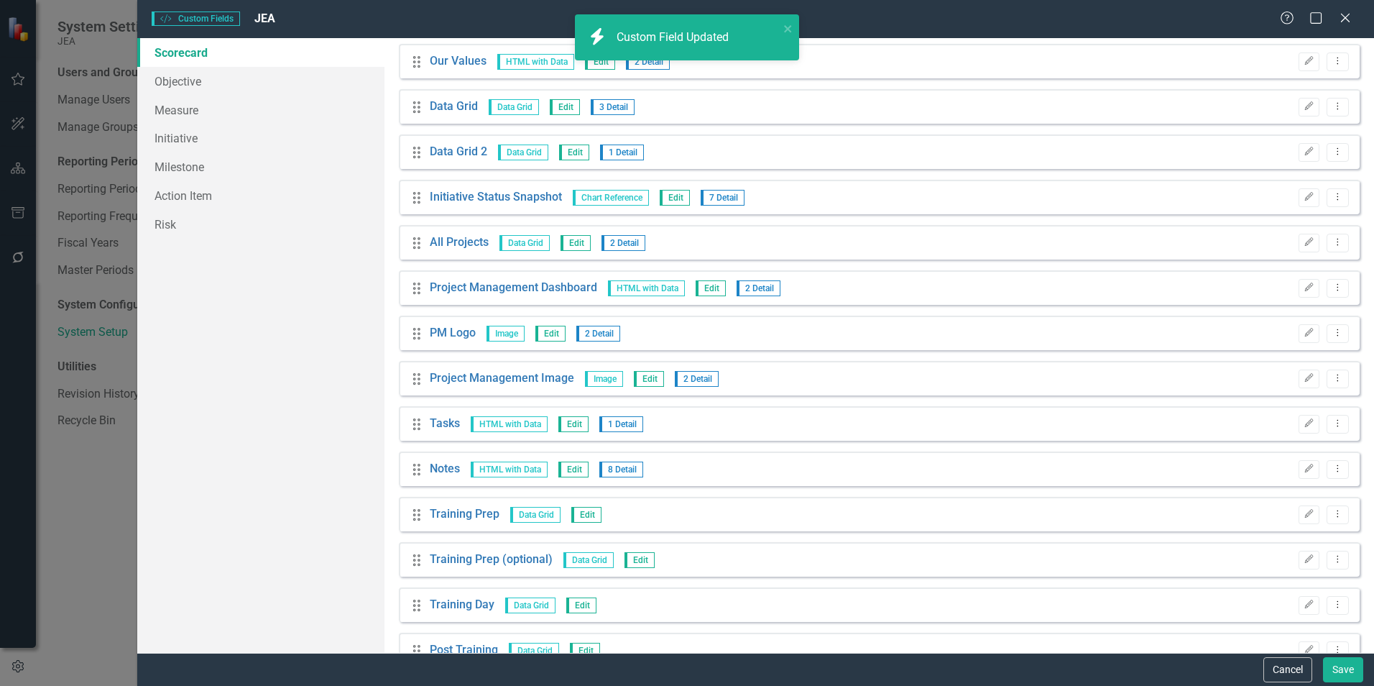
click at [1303, 198] on icon "Edit" at bounding box center [1308, 197] width 11 height 9
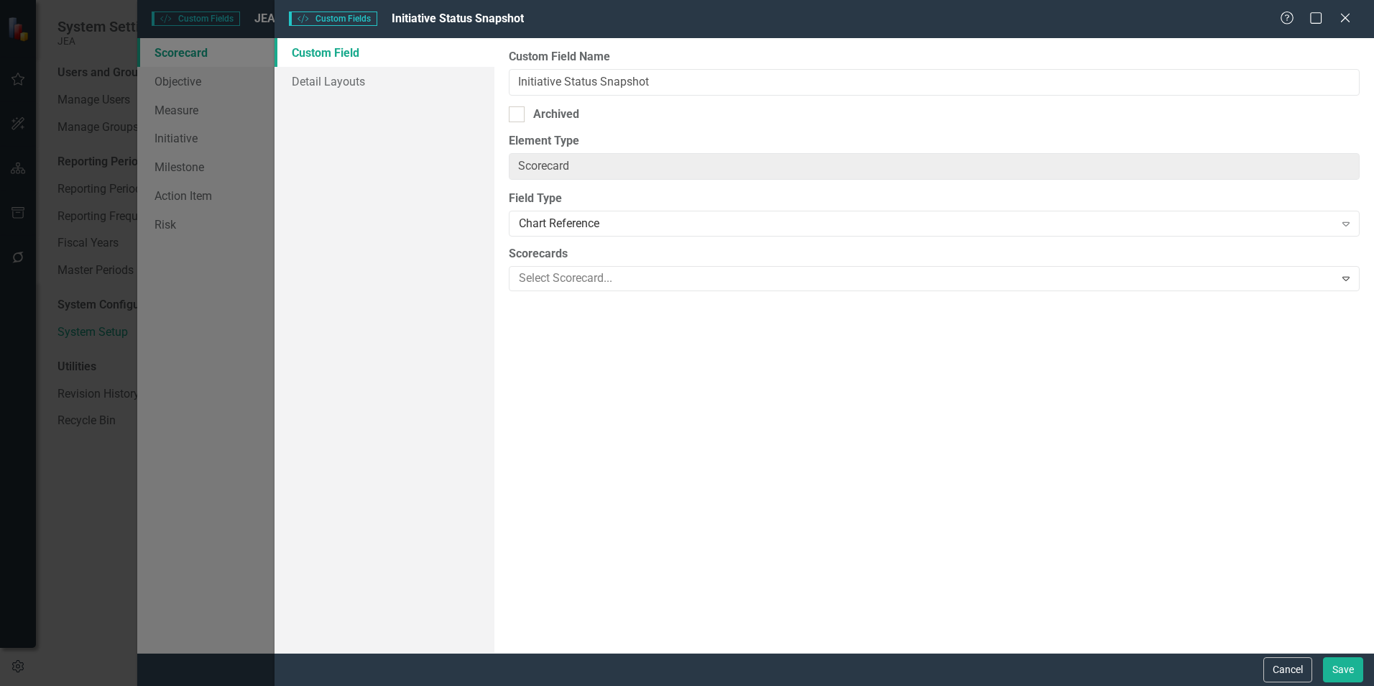
click at [536, 114] on div "Archived" at bounding box center [556, 114] width 46 height 17
click at [518, 114] on input "Archived" at bounding box center [513, 110] width 9 height 9
checkbox input "true"
click at [1339, 671] on button "Save" at bounding box center [1343, 669] width 40 height 25
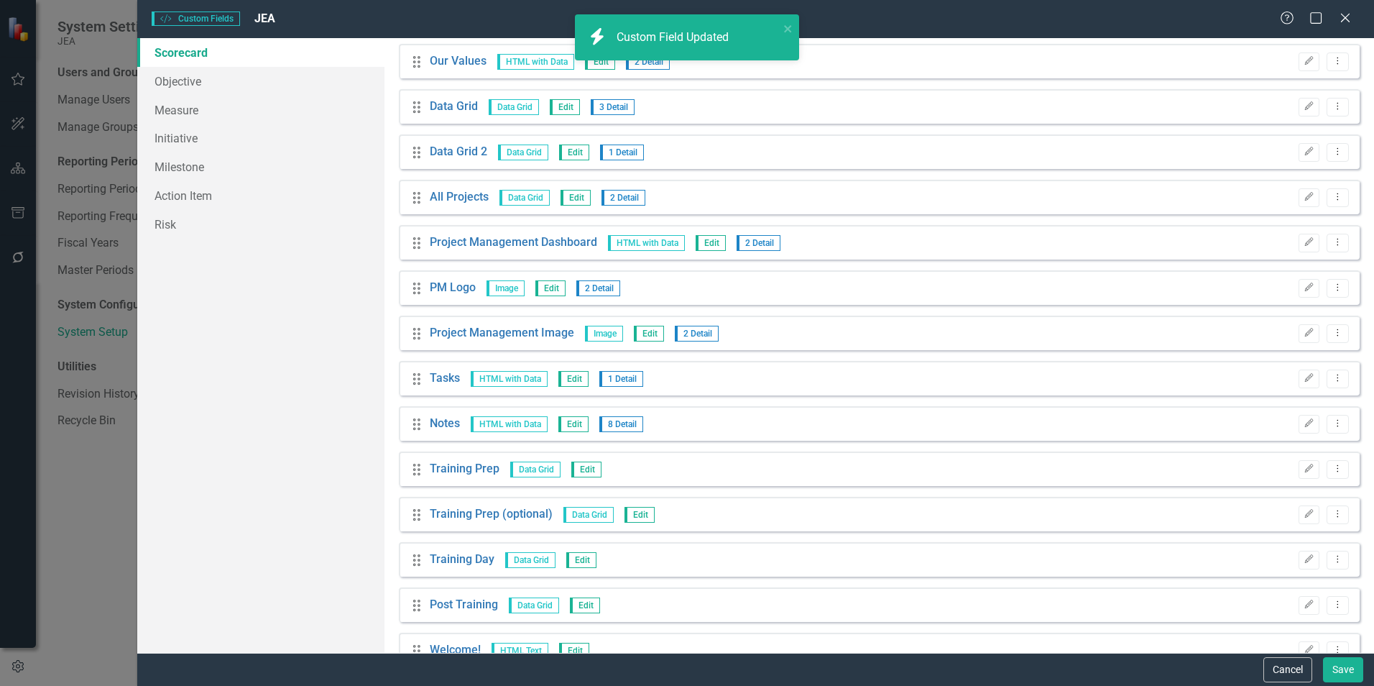
click at [1303, 198] on icon "Edit" at bounding box center [1308, 197] width 11 height 9
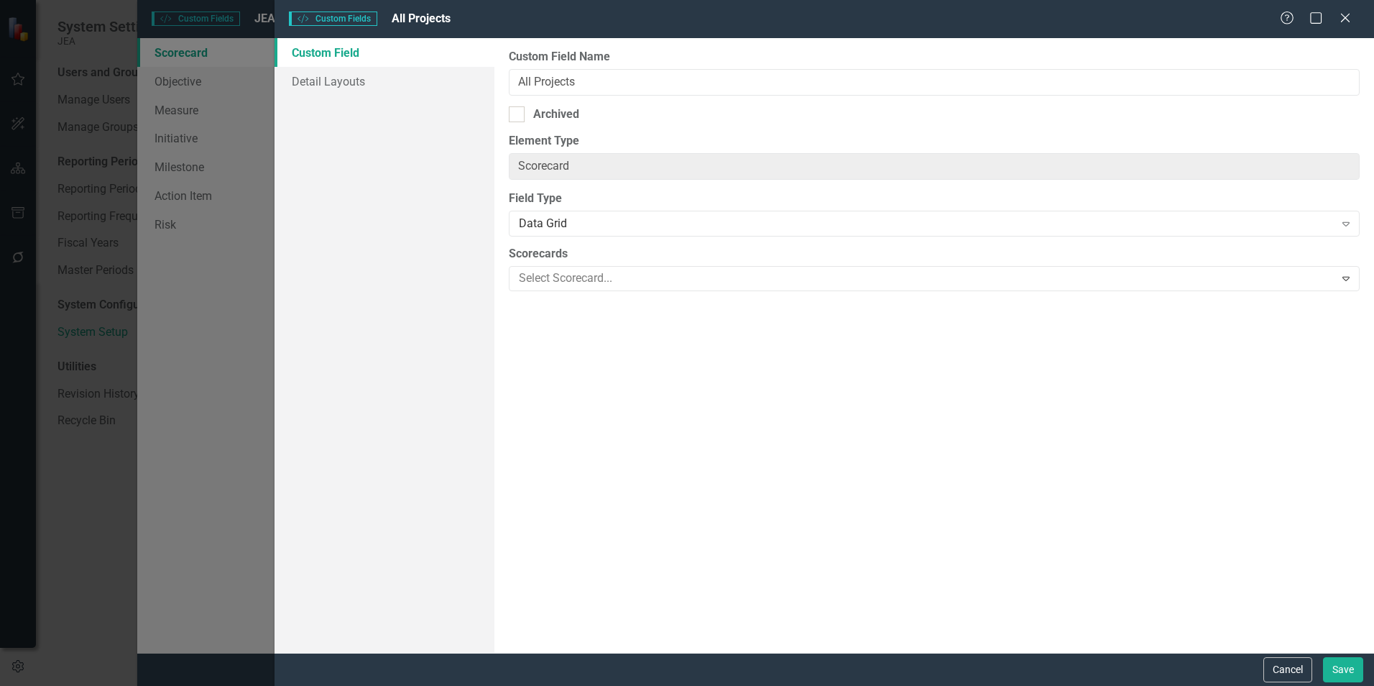
click at [552, 113] on div "Archived" at bounding box center [556, 114] width 46 height 17
click at [518, 113] on input "Archived" at bounding box center [513, 110] width 9 height 9
checkbox input "true"
click at [1339, 671] on button "Save" at bounding box center [1343, 669] width 40 height 25
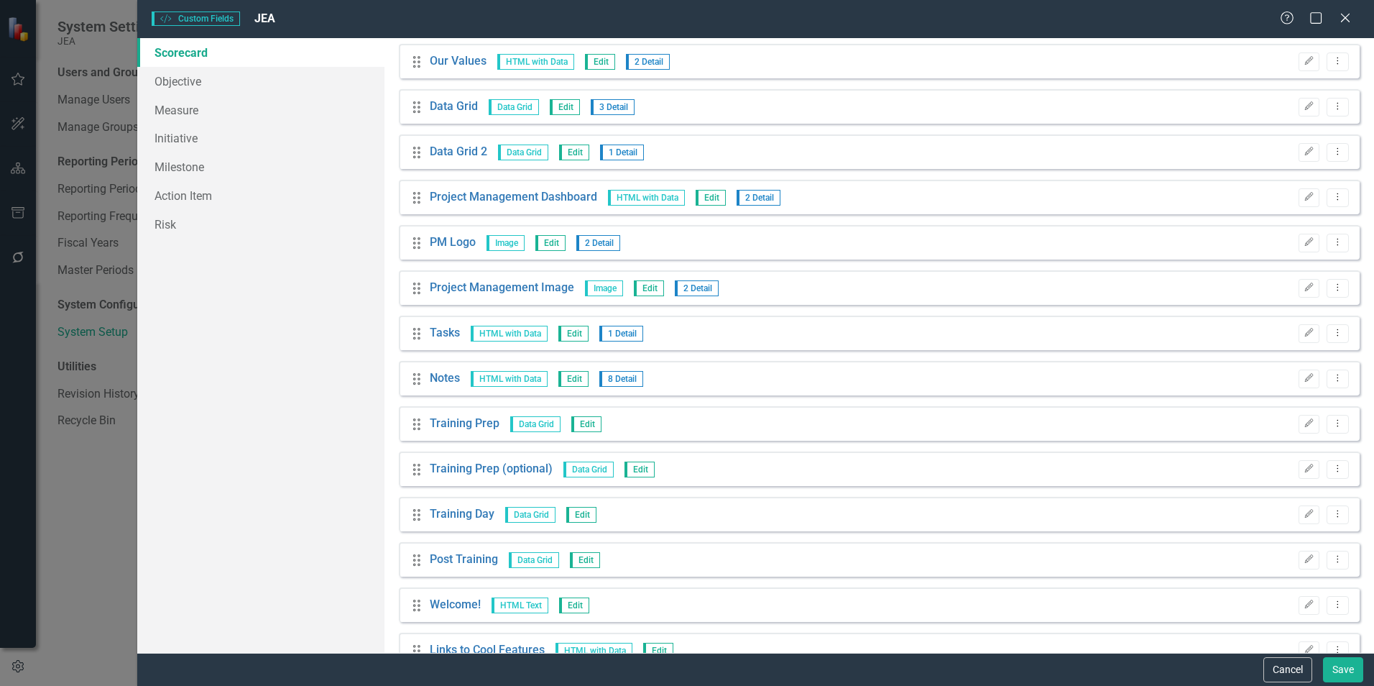
click at [1303, 193] on icon "Edit" at bounding box center [1308, 197] width 11 height 9
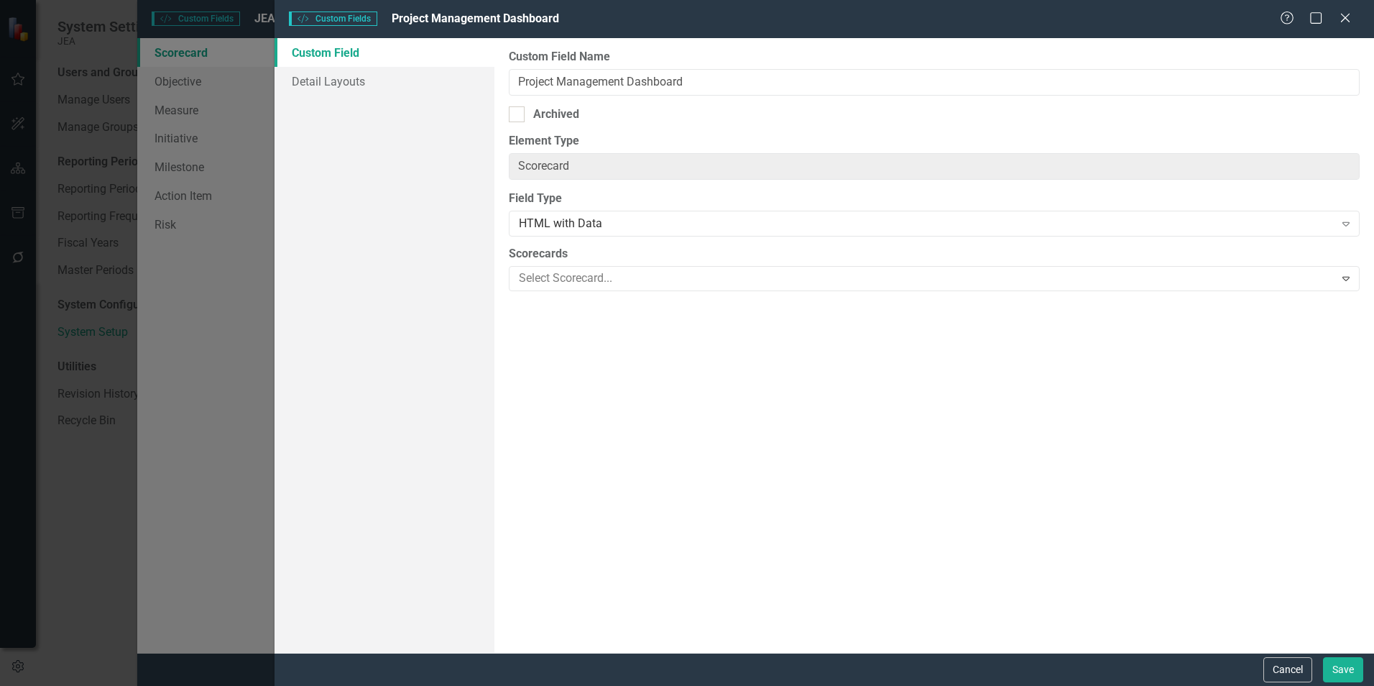
click at [589, 118] on div "Archived" at bounding box center [934, 114] width 851 height 17
click at [518, 116] on input "Archived" at bounding box center [513, 110] width 9 height 9
checkbox input "true"
click at [1342, 670] on button "Save" at bounding box center [1343, 669] width 40 height 25
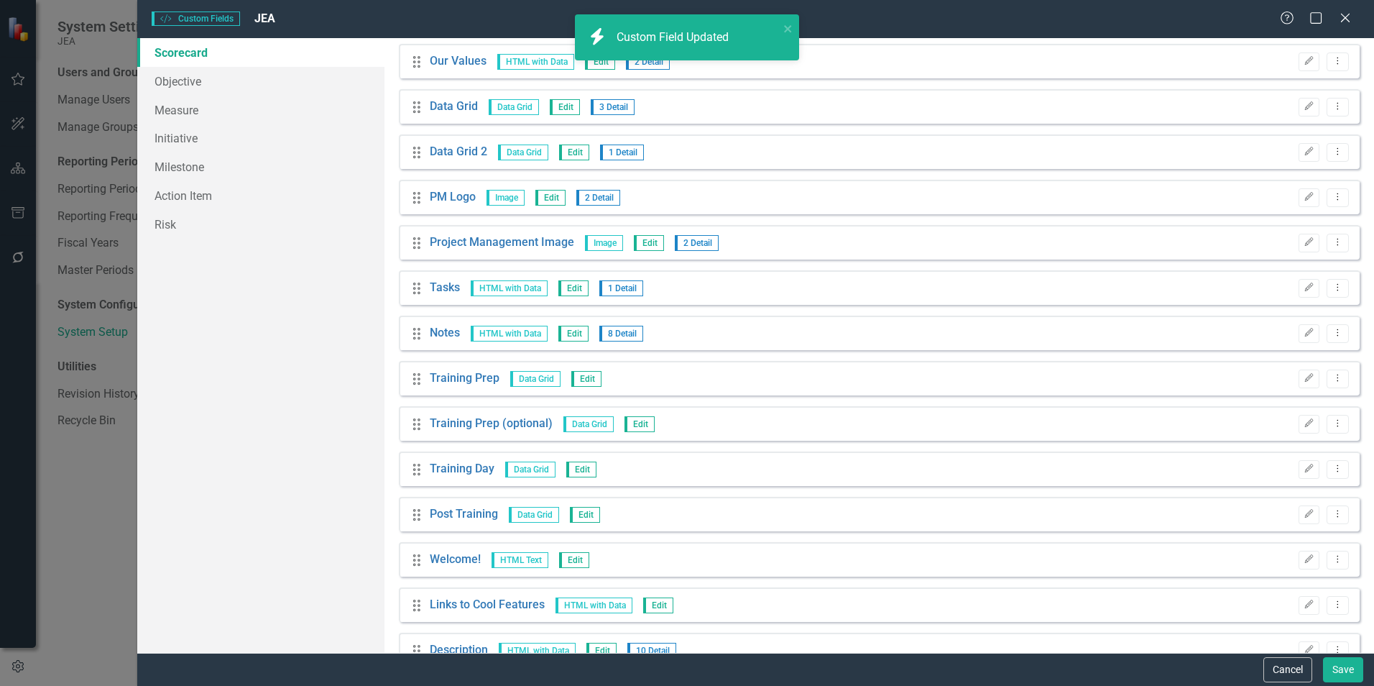
click at [1300, 191] on button "Edit" at bounding box center [1308, 197] width 21 height 19
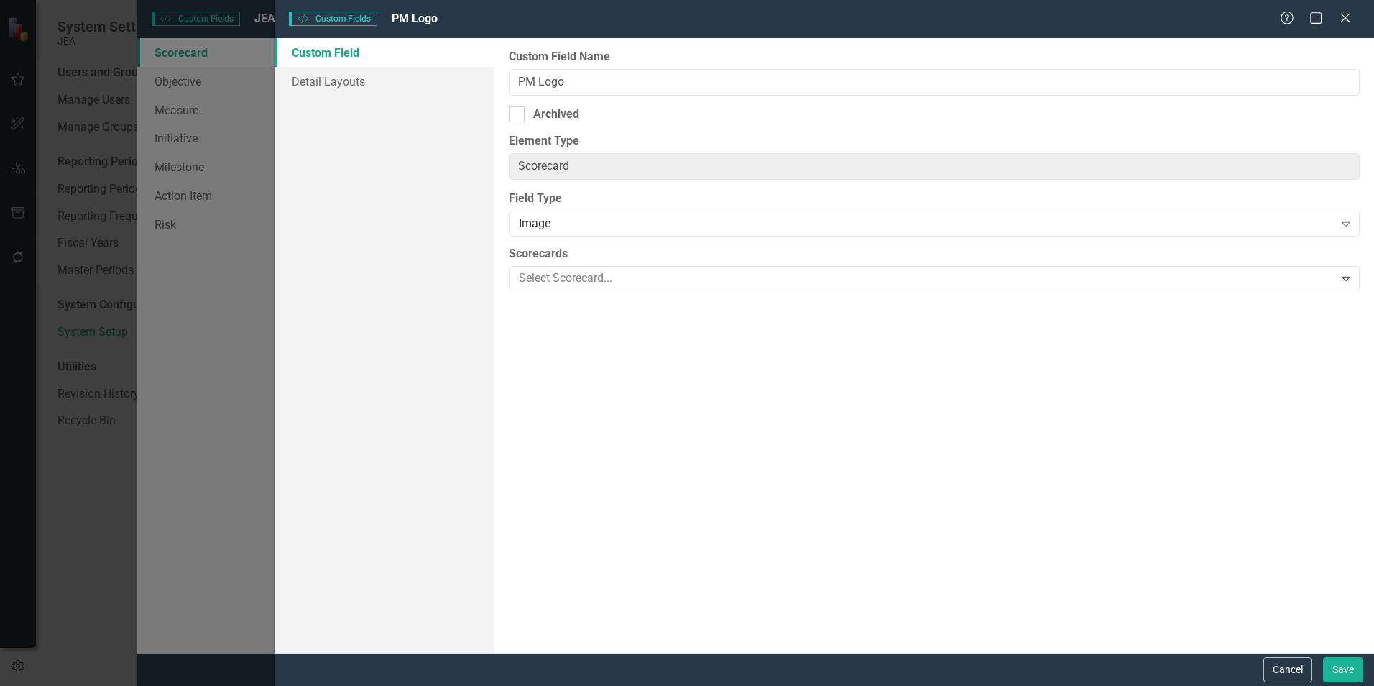
scroll to position [359, 0]
click at [545, 106] on div "Archived" at bounding box center [556, 114] width 46 height 17
click at [518, 106] on input "Archived" at bounding box center [513, 110] width 9 height 9
checkbox input "true"
click at [1345, 665] on button "Save" at bounding box center [1343, 669] width 40 height 25
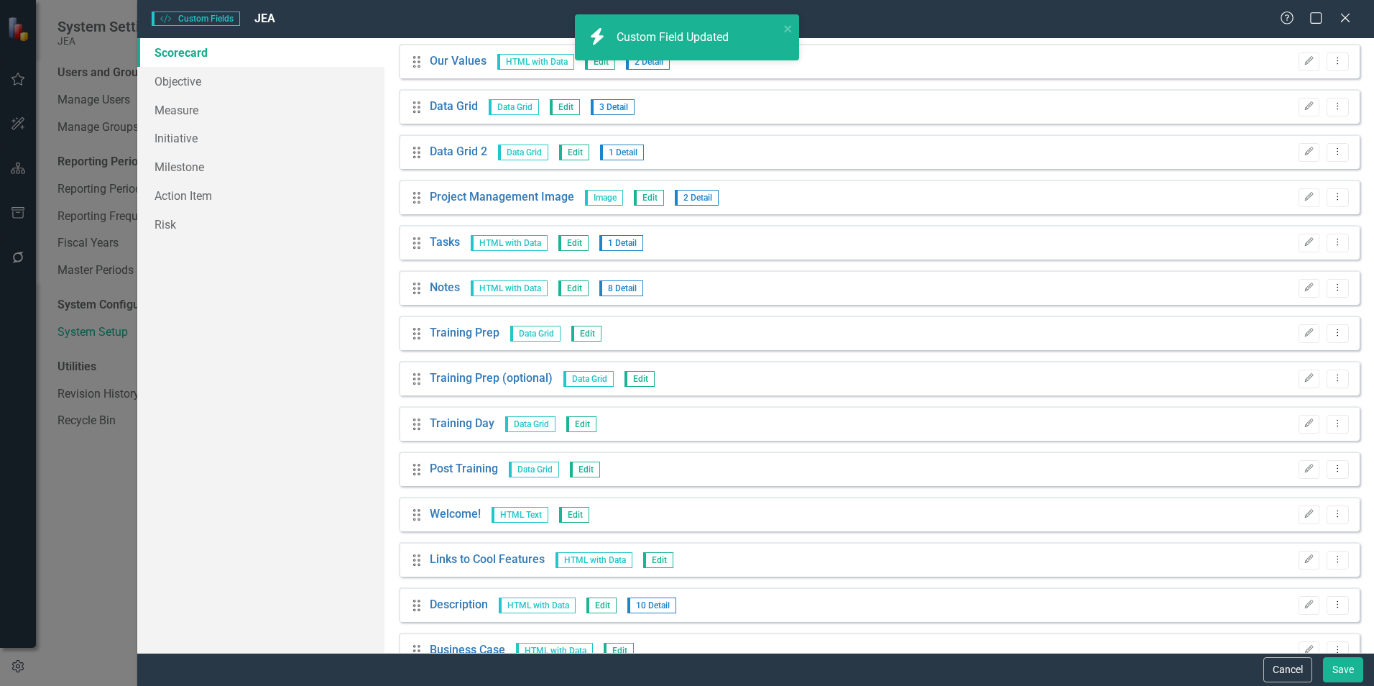
click at [1298, 192] on button "Edit" at bounding box center [1308, 197] width 21 height 19
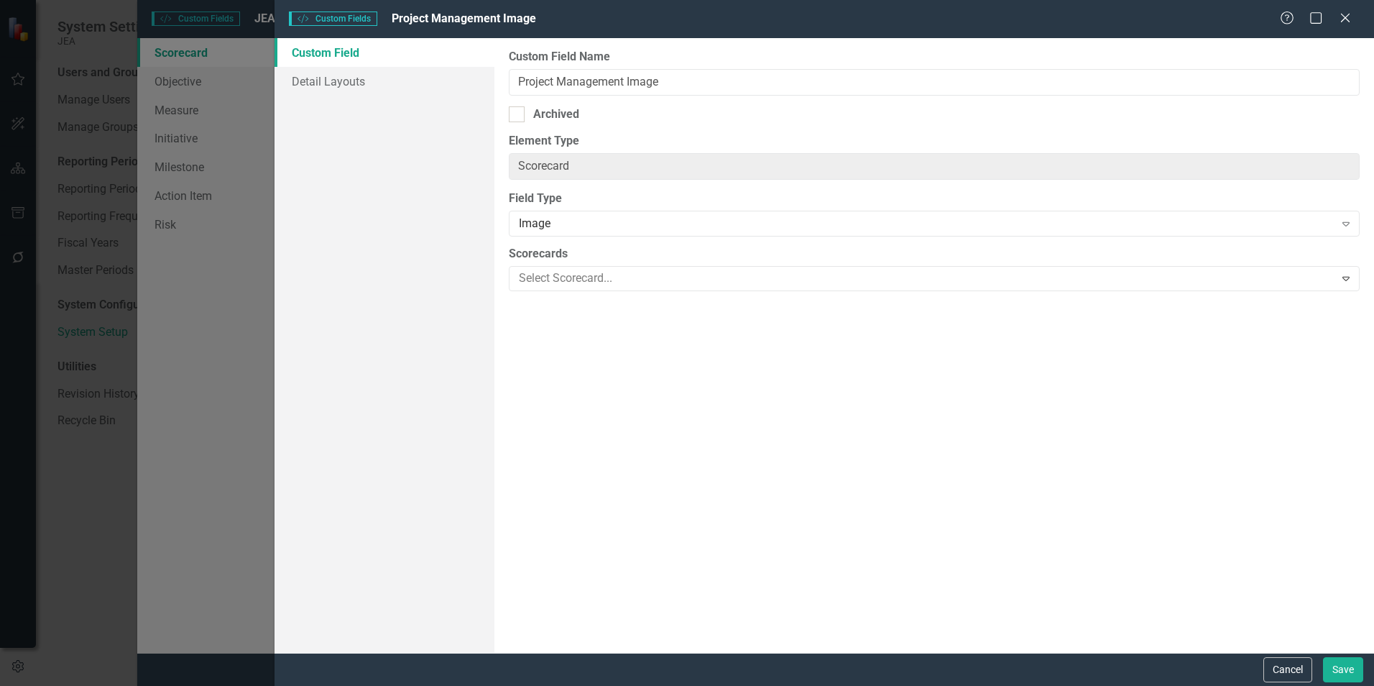
click at [659, 116] on div "Archived" at bounding box center [934, 114] width 851 height 17
click at [518, 116] on input "Archived" at bounding box center [513, 110] width 9 height 9
checkbox input "true"
click at [1336, 665] on button "Save" at bounding box center [1343, 669] width 40 height 25
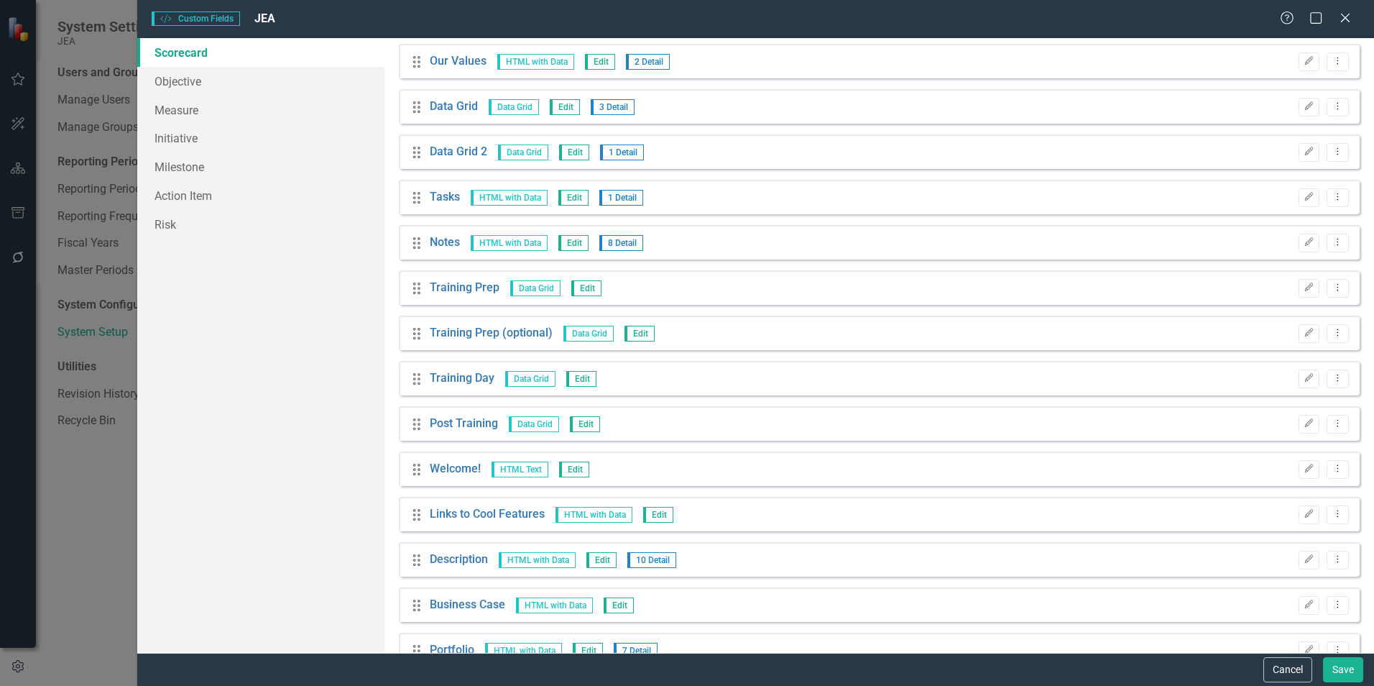
click at [1303, 197] on icon "Edit" at bounding box center [1308, 197] width 11 height 9
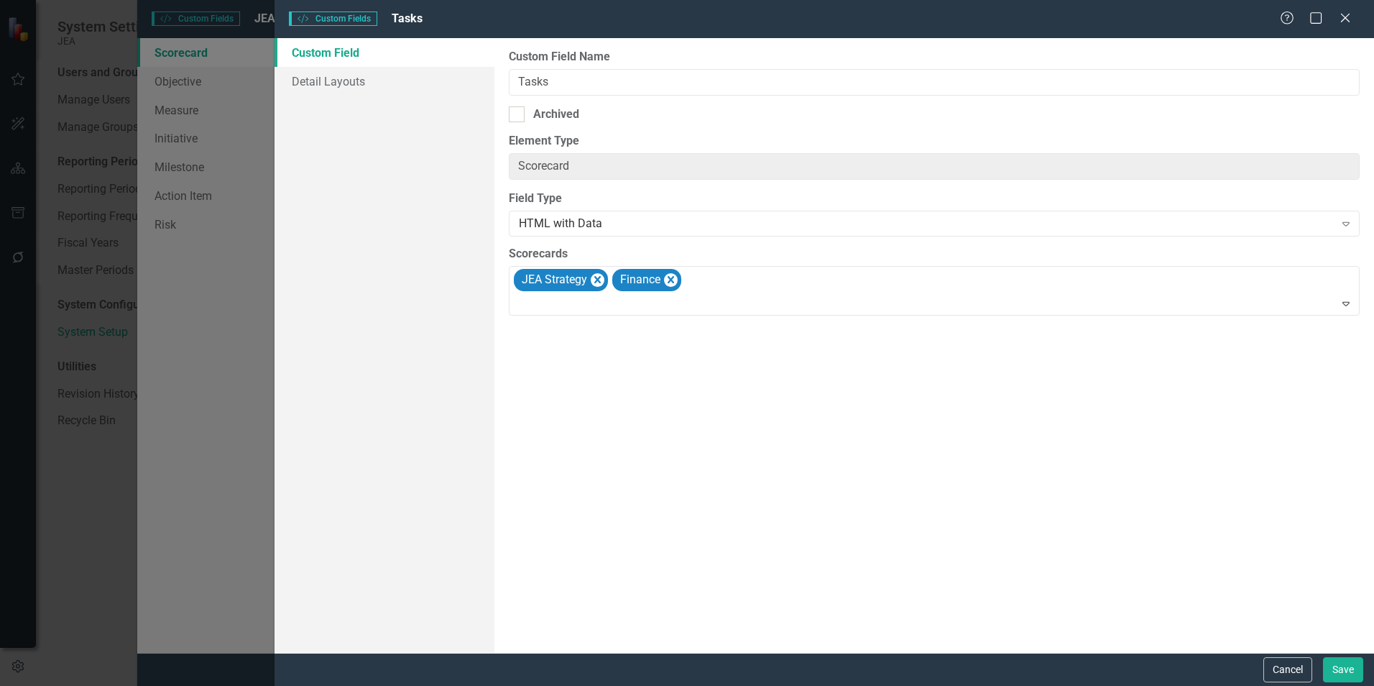
click at [576, 112] on div "Archived" at bounding box center [556, 114] width 46 height 17
click at [518, 112] on input "Archived" at bounding box center [513, 110] width 9 height 9
checkbox input "true"
click at [1336, 667] on button "Save" at bounding box center [1343, 669] width 40 height 25
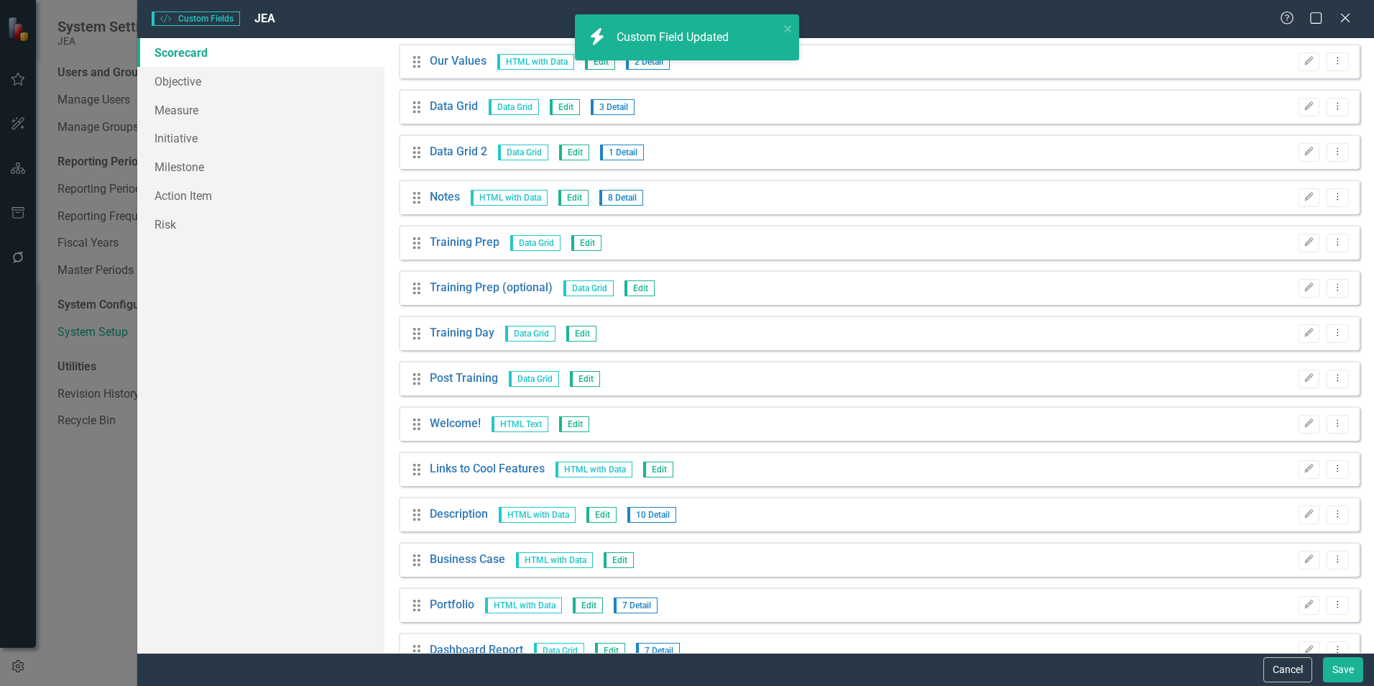
click at [1303, 196] on icon "Edit" at bounding box center [1308, 197] width 11 height 9
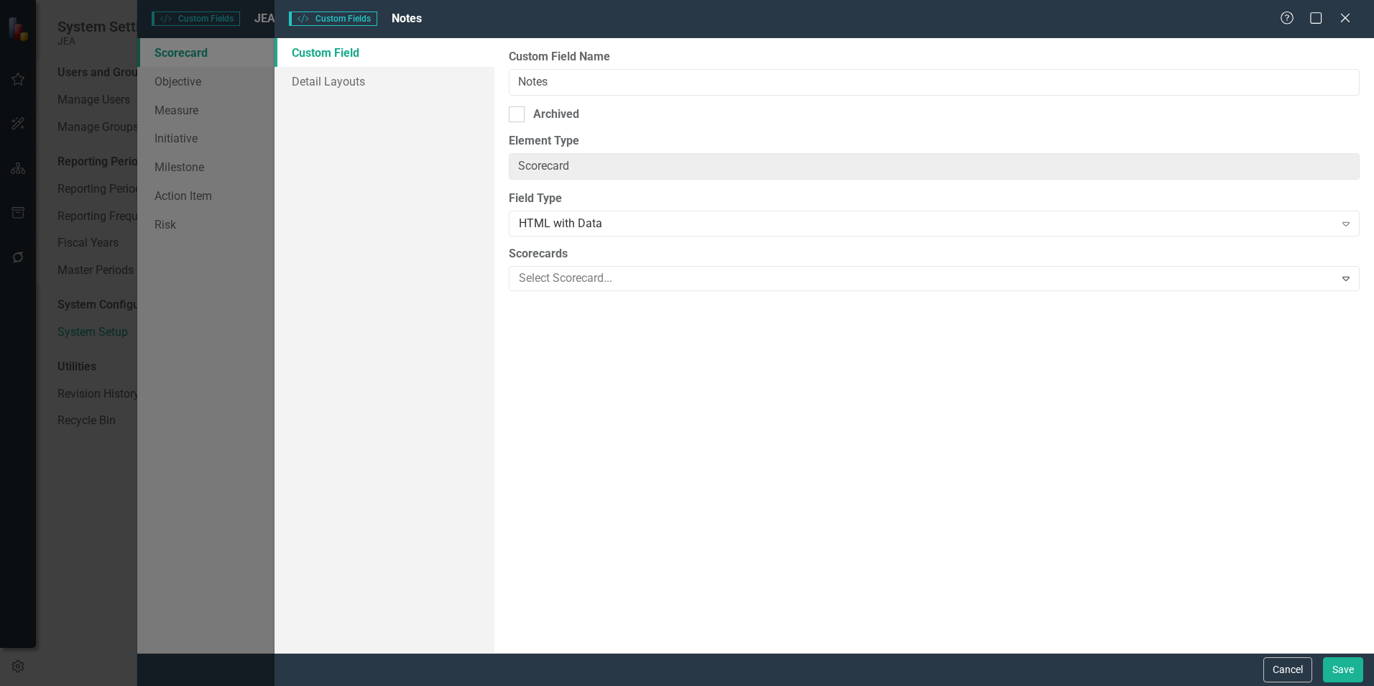
click at [527, 109] on div "Archived" at bounding box center [934, 114] width 851 height 17
click at [518, 109] on input "Archived" at bounding box center [513, 110] width 9 height 9
checkbox input "true"
click at [1349, 670] on button "Save" at bounding box center [1343, 669] width 40 height 25
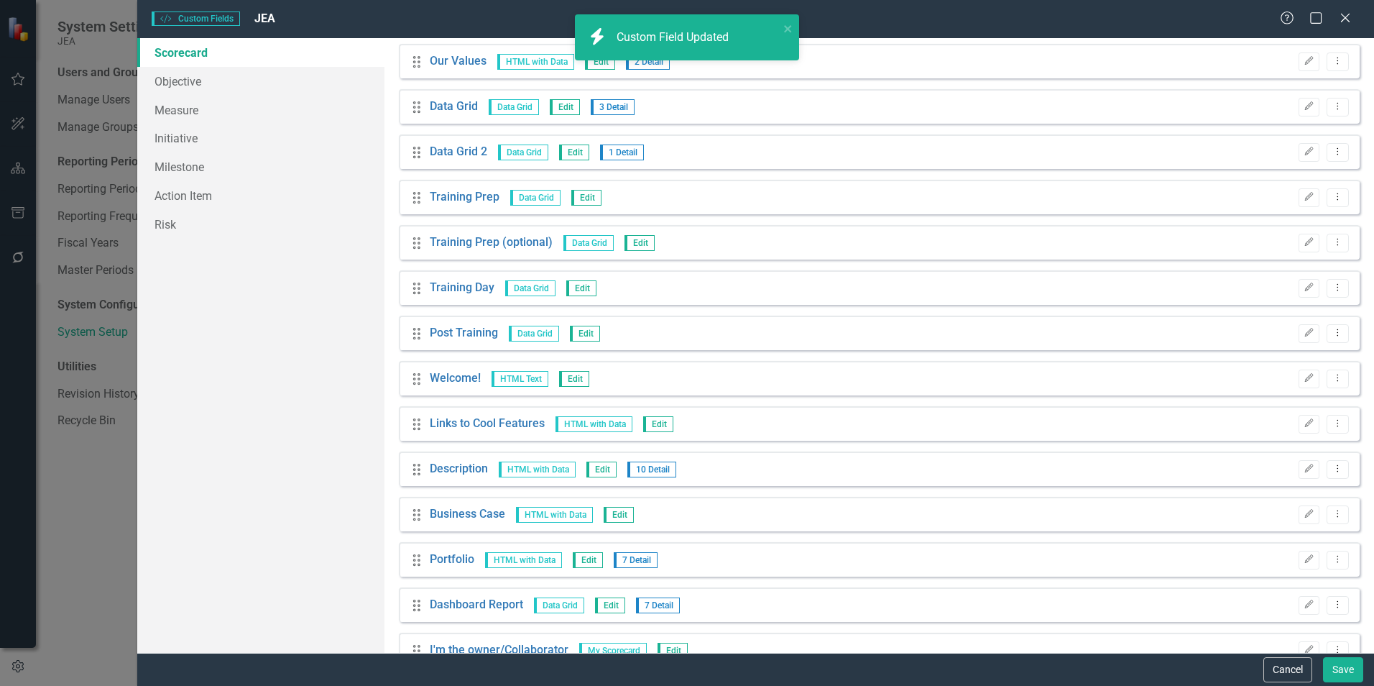
click at [1305, 200] on icon "button" at bounding box center [1309, 197] width 9 height 9
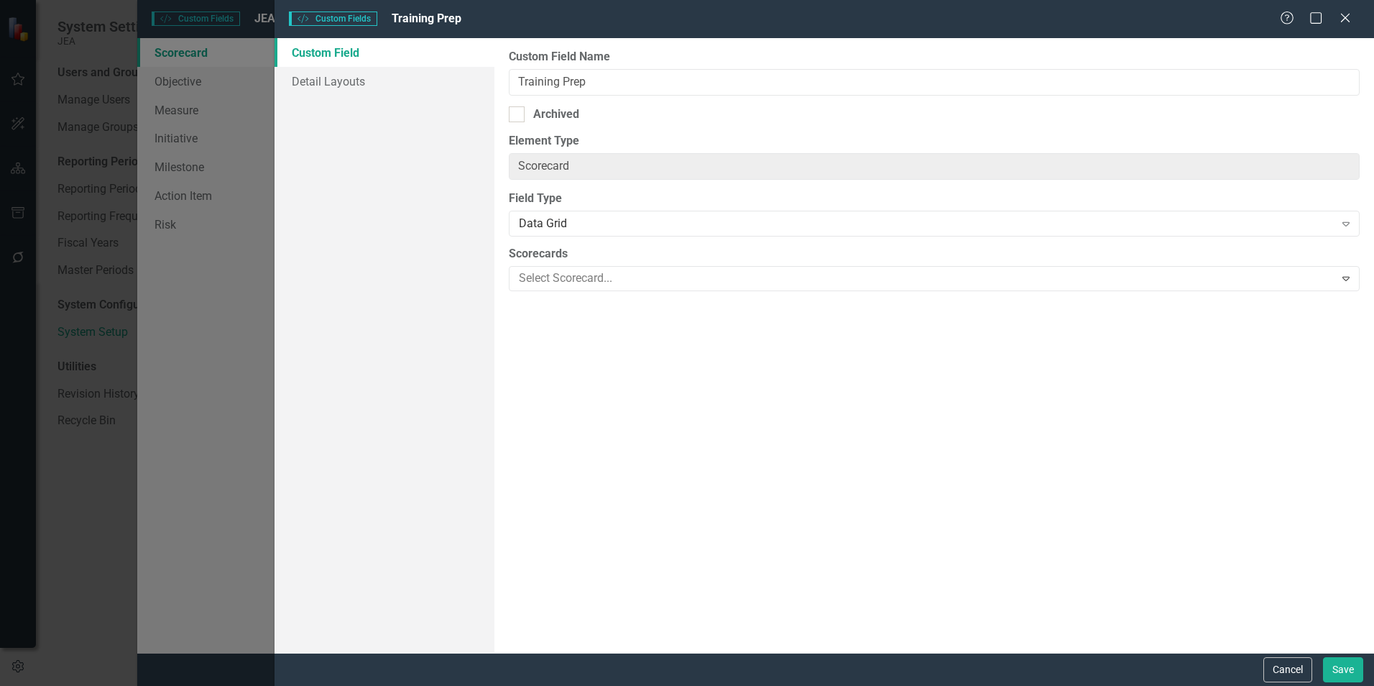
click at [564, 118] on div "Archived" at bounding box center [556, 114] width 46 height 17
click at [518, 116] on input "Archived" at bounding box center [513, 110] width 9 height 9
checkbox input "true"
click at [1353, 679] on button "Save" at bounding box center [1343, 669] width 40 height 25
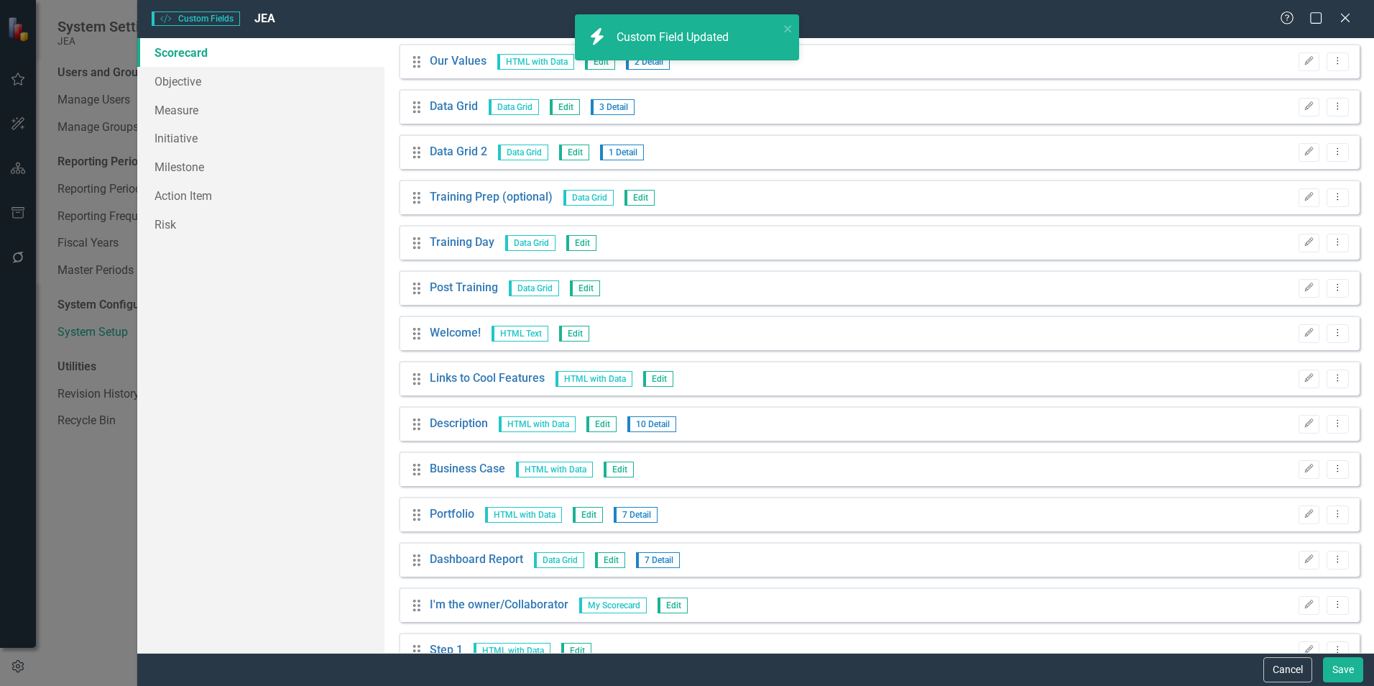
click at [1303, 194] on icon "Edit" at bounding box center [1308, 197] width 11 height 9
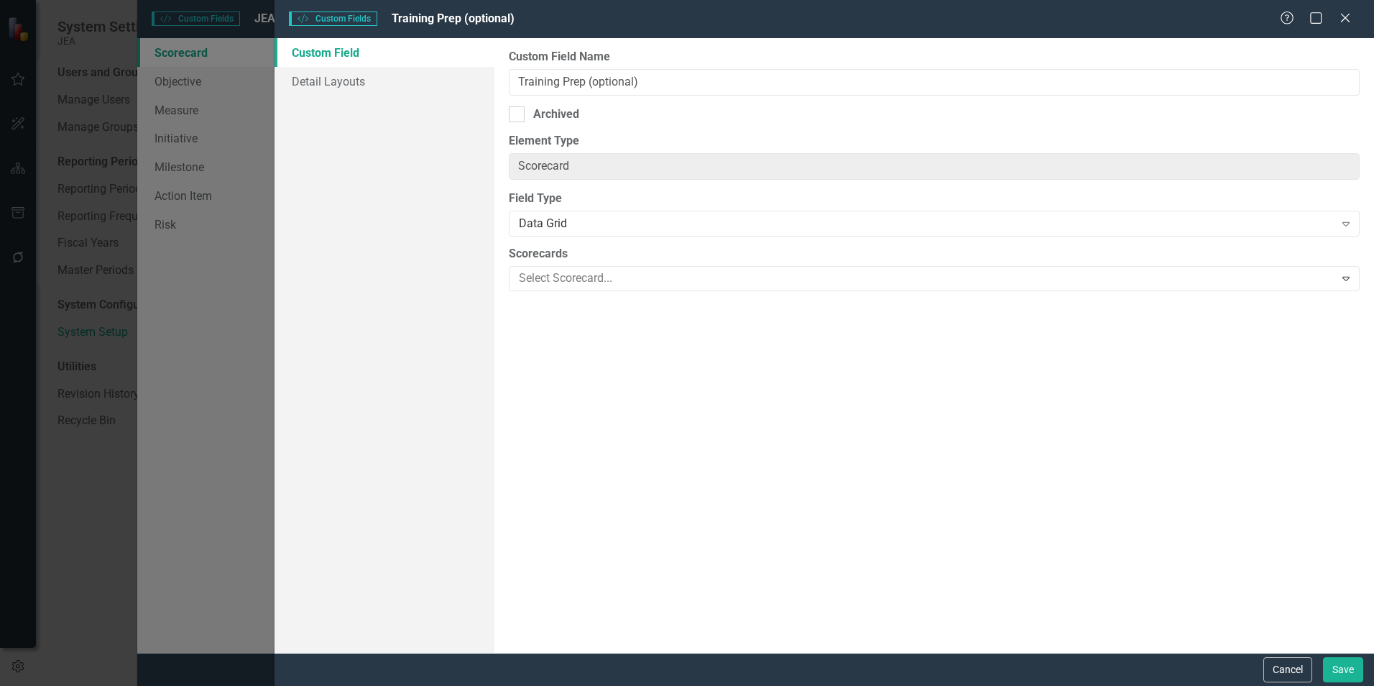
click at [583, 121] on div "Archived" at bounding box center [934, 114] width 851 height 17
click at [518, 116] on input "Archived" at bounding box center [513, 110] width 9 height 9
checkbox input "true"
click at [1339, 667] on button "Save" at bounding box center [1343, 669] width 40 height 25
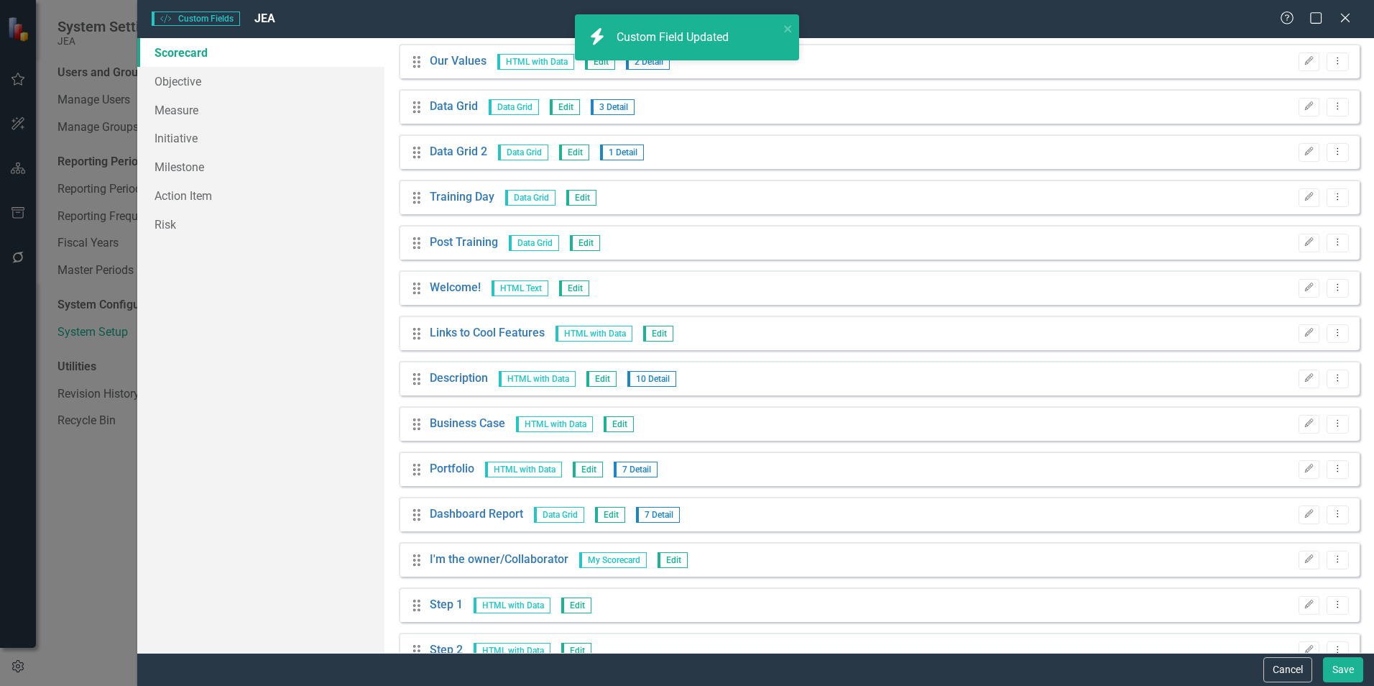
click at [1303, 193] on icon "Edit" at bounding box center [1308, 197] width 11 height 9
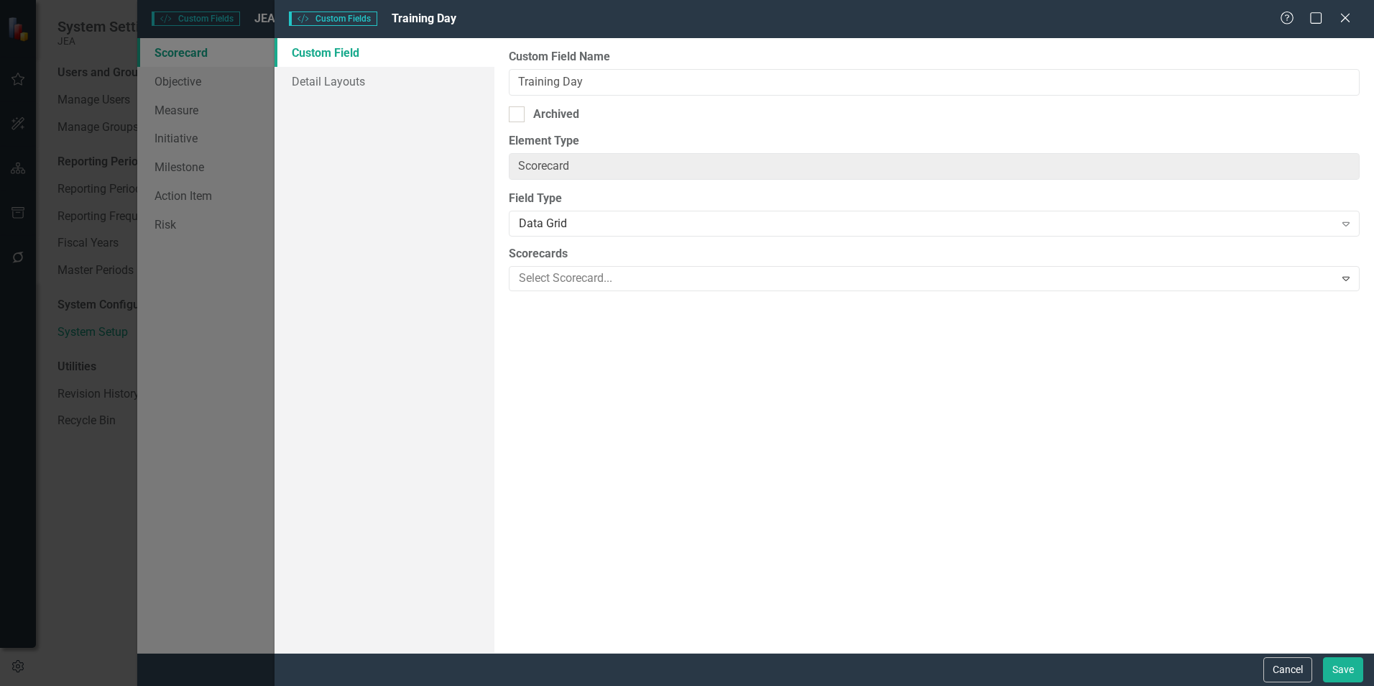
click at [724, 114] on div "Archived" at bounding box center [934, 114] width 851 height 17
click at [518, 114] on input "Archived" at bounding box center [513, 110] width 9 height 9
checkbox input "true"
click at [1328, 668] on button "Save" at bounding box center [1343, 669] width 40 height 25
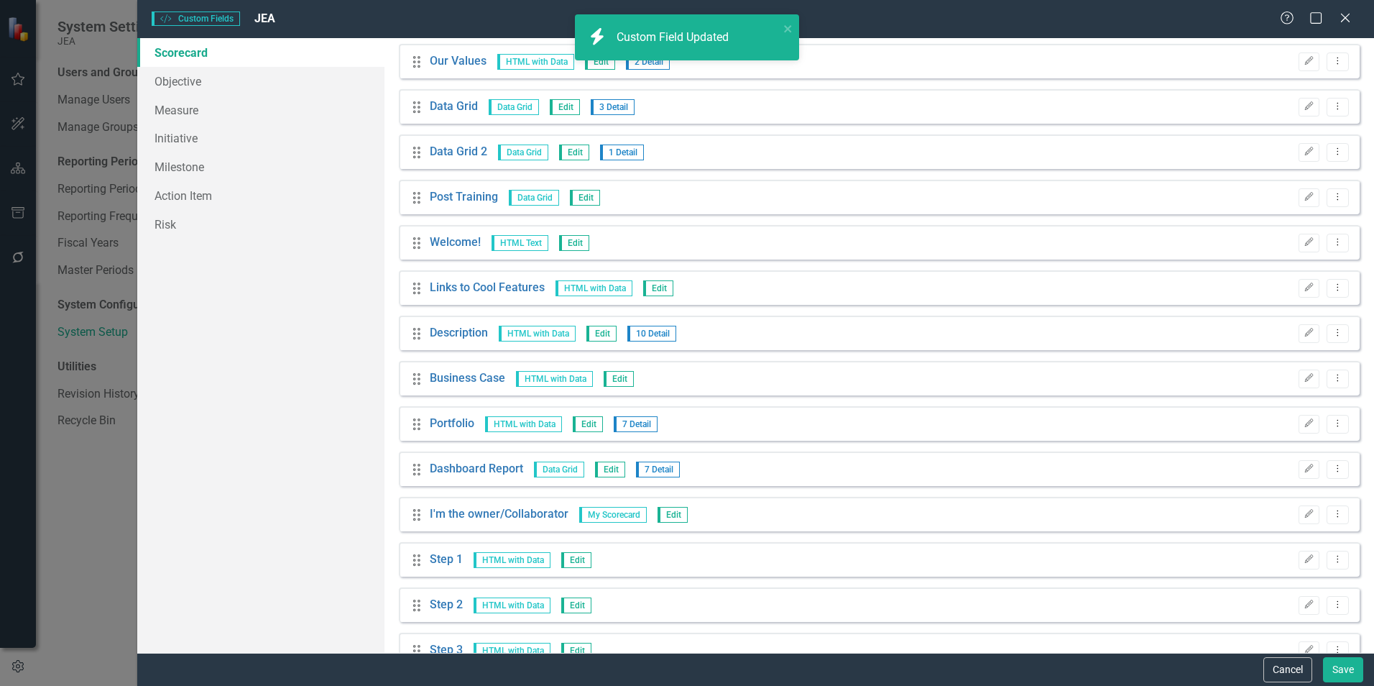
click at [1303, 200] on icon "Edit" at bounding box center [1308, 197] width 11 height 9
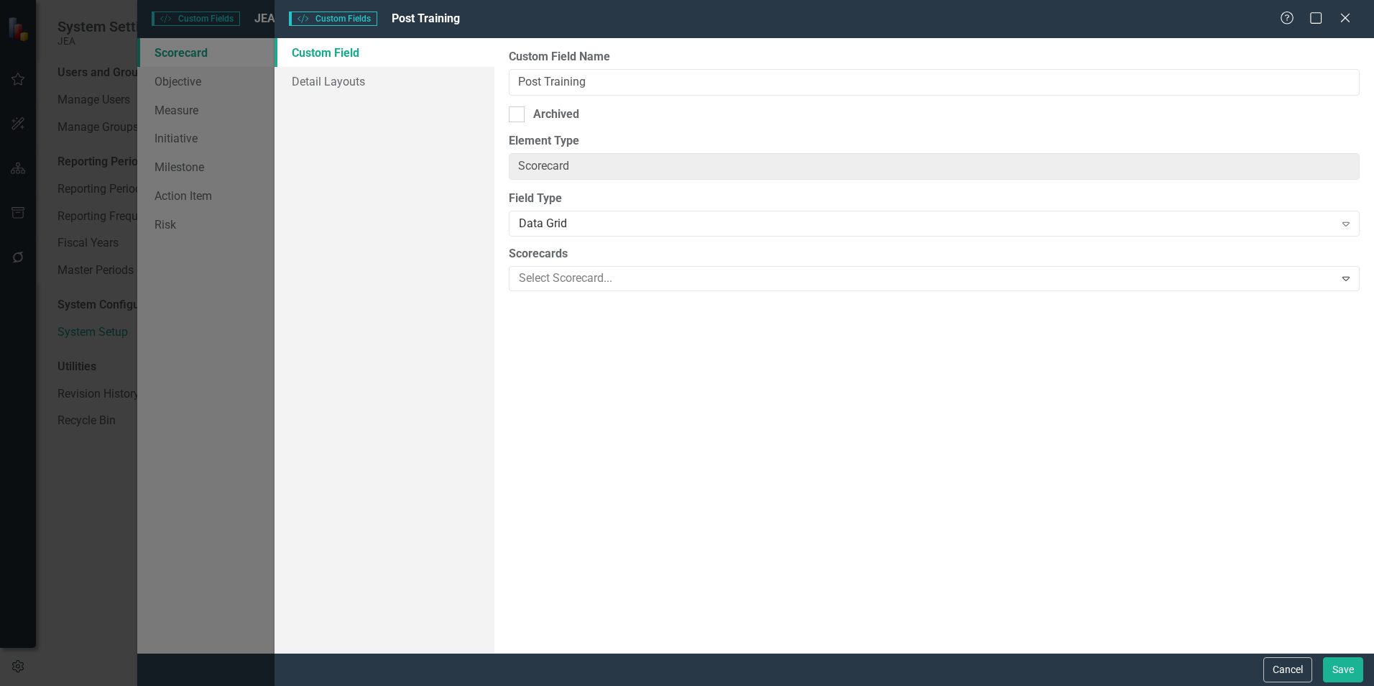
click at [685, 114] on div "Archived" at bounding box center [934, 114] width 851 height 17
click at [518, 114] on input "Archived" at bounding box center [513, 110] width 9 height 9
checkbox input "true"
click at [1357, 673] on button "Save" at bounding box center [1343, 669] width 40 height 25
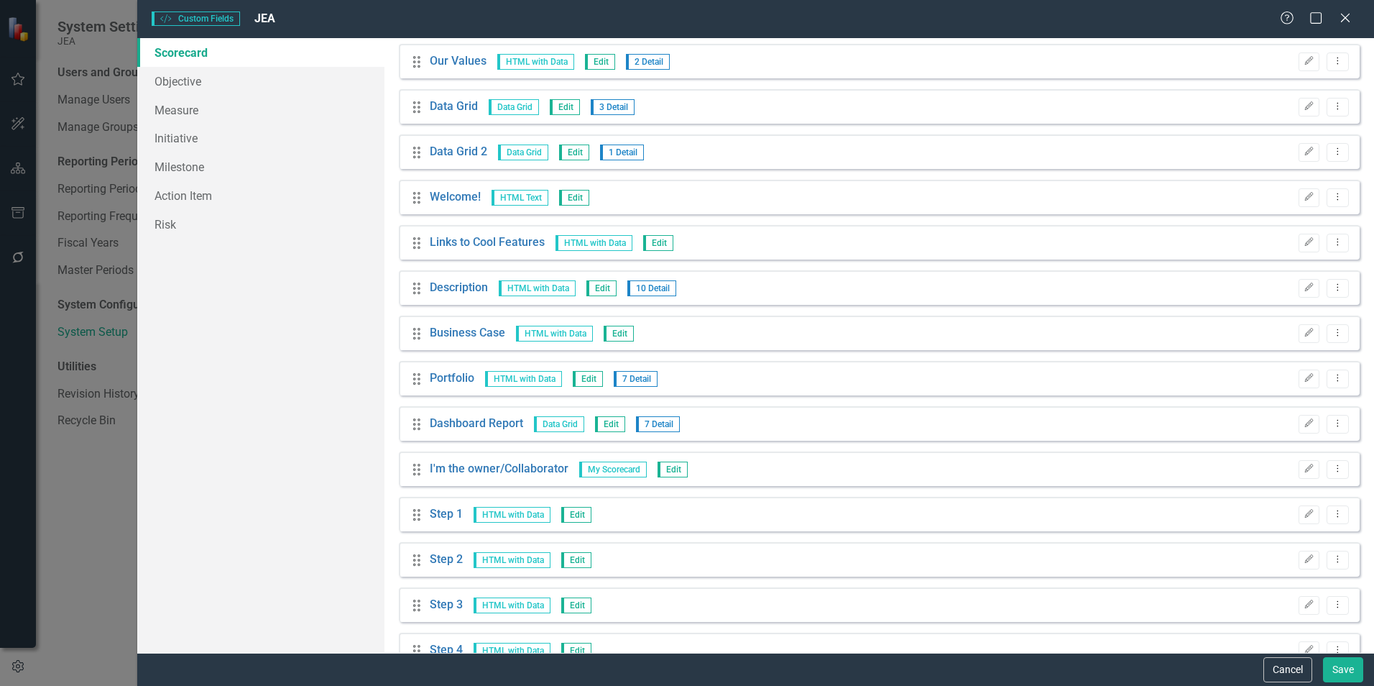
click at [1300, 463] on button "Edit" at bounding box center [1308, 469] width 21 height 19
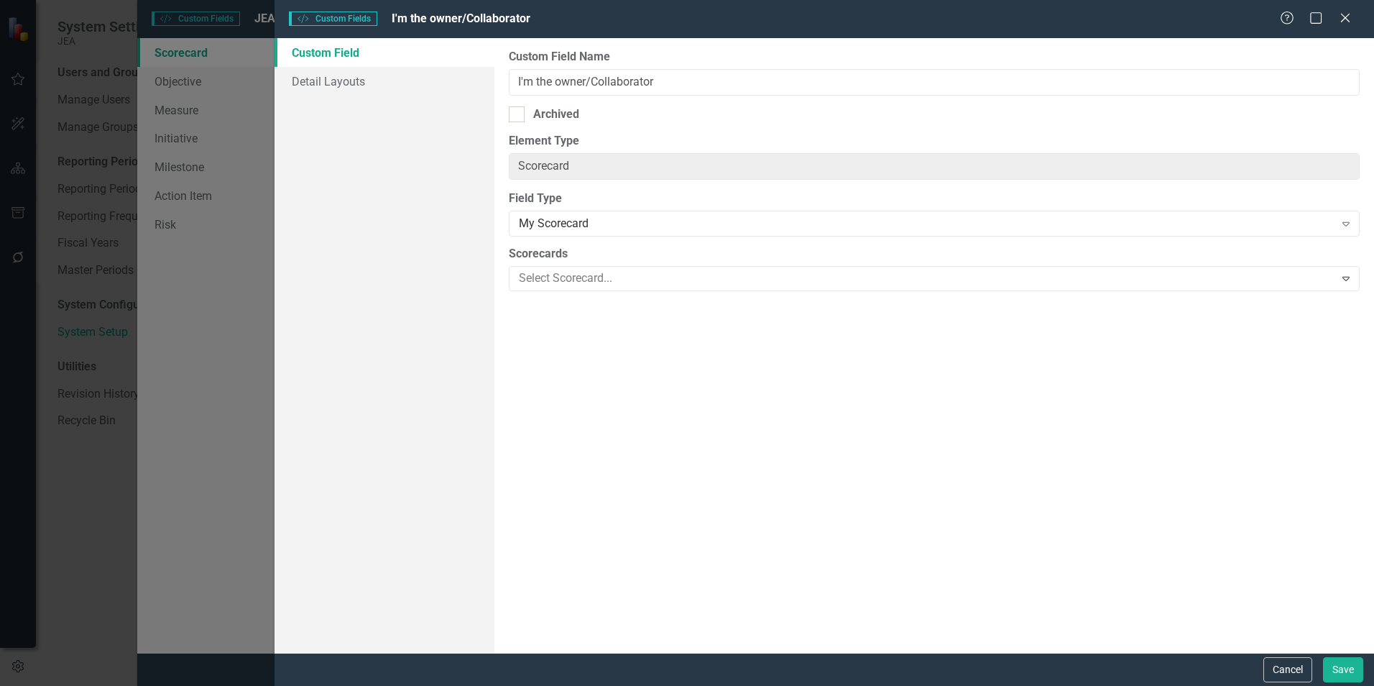
click at [567, 122] on div "Archived" at bounding box center [556, 114] width 46 height 17
click at [518, 116] on input "Archived" at bounding box center [513, 110] width 9 height 9
checkbox input "true"
click at [1342, 665] on button "Save" at bounding box center [1343, 669] width 40 height 25
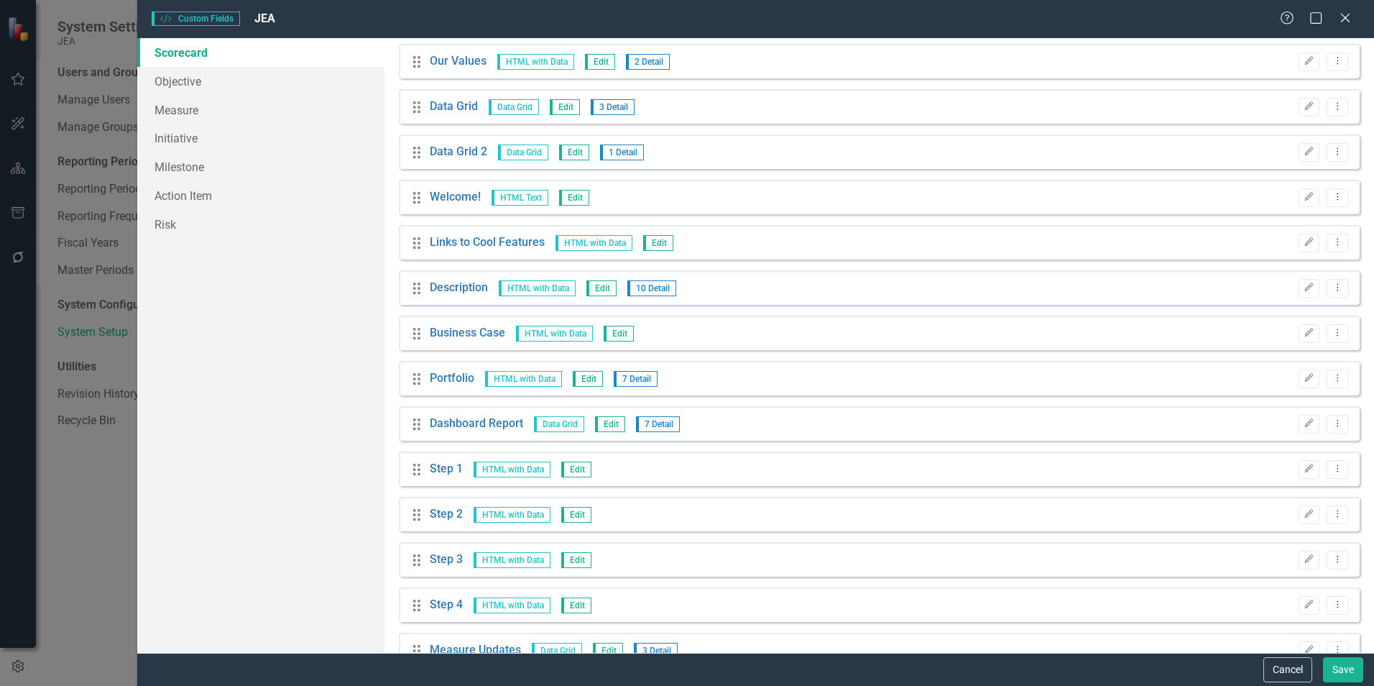
click at [1303, 471] on icon "Edit" at bounding box center [1308, 468] width 11 height 9
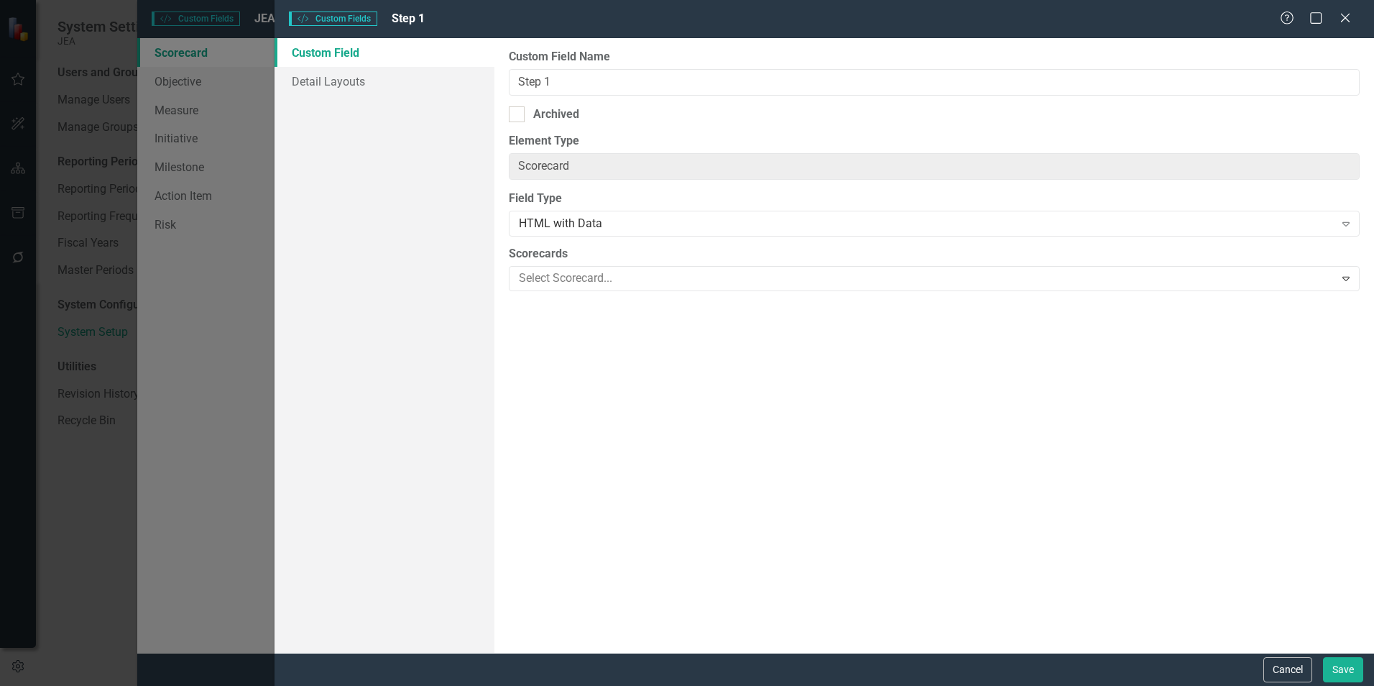
click at [564, 115] on div "Archived" at bounding box center [556, 114] width 46 height 17
click at [518, 115] on input "Archived" at bounding box center [513, 110] width 9 height 9
checkbox input "true"
click at [1344, 666] on button "Save" at bounding box center [1343, 669] width 40 height 25
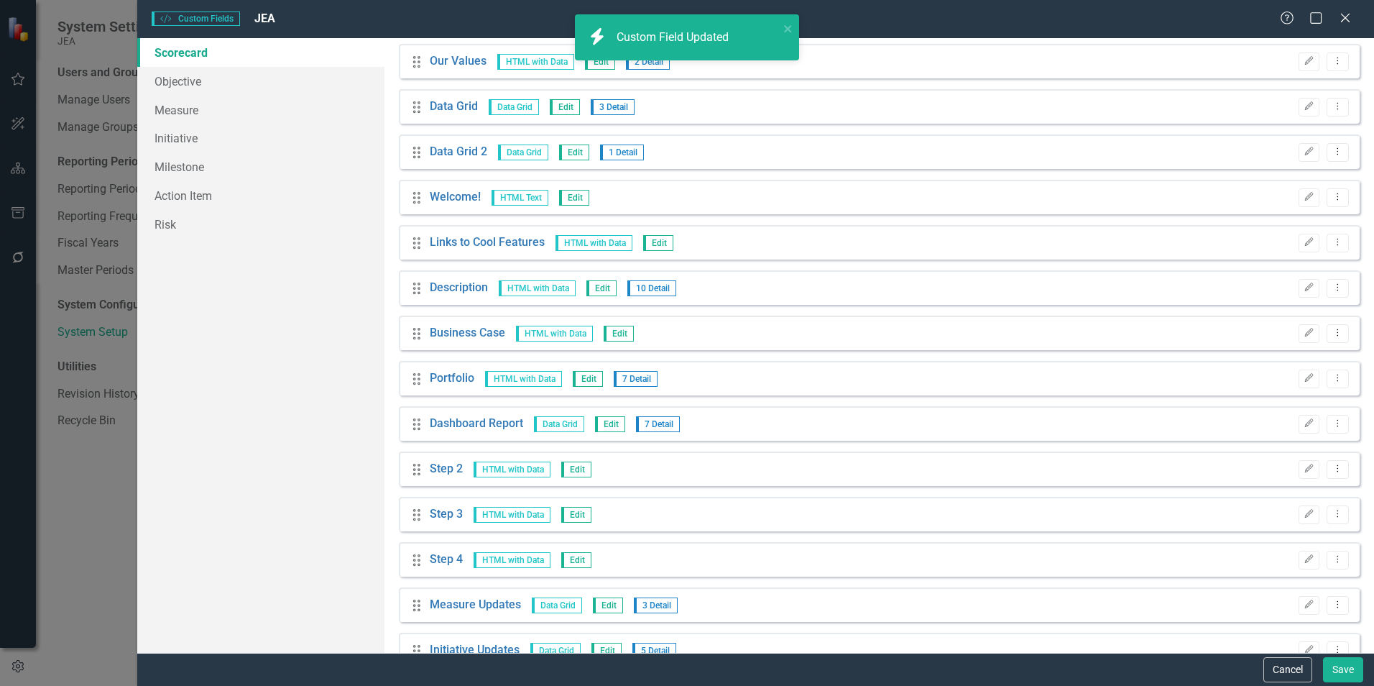
click at [1306, 466] on button "Edit" at bounding box center [1308, 469] width 21 height 19
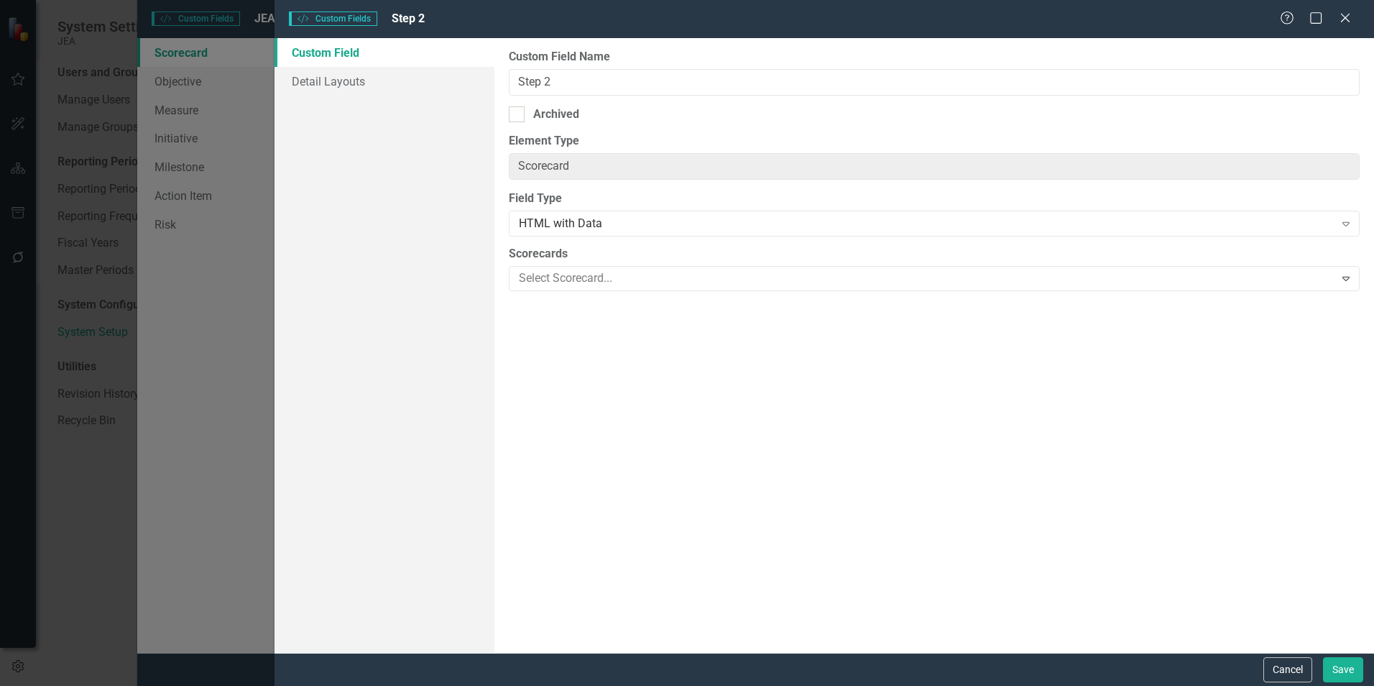
click at [526, 119] on div "Archived" at bounding box center [934, 114] width 851 height 17
click at [518, 116] on input "Archived" at bounding box center [513, 110] width 9 height 9
checkbox input "true"
click at [1343, 668] on button "Save" at bounding box center [1343, 669] width 40 height 25
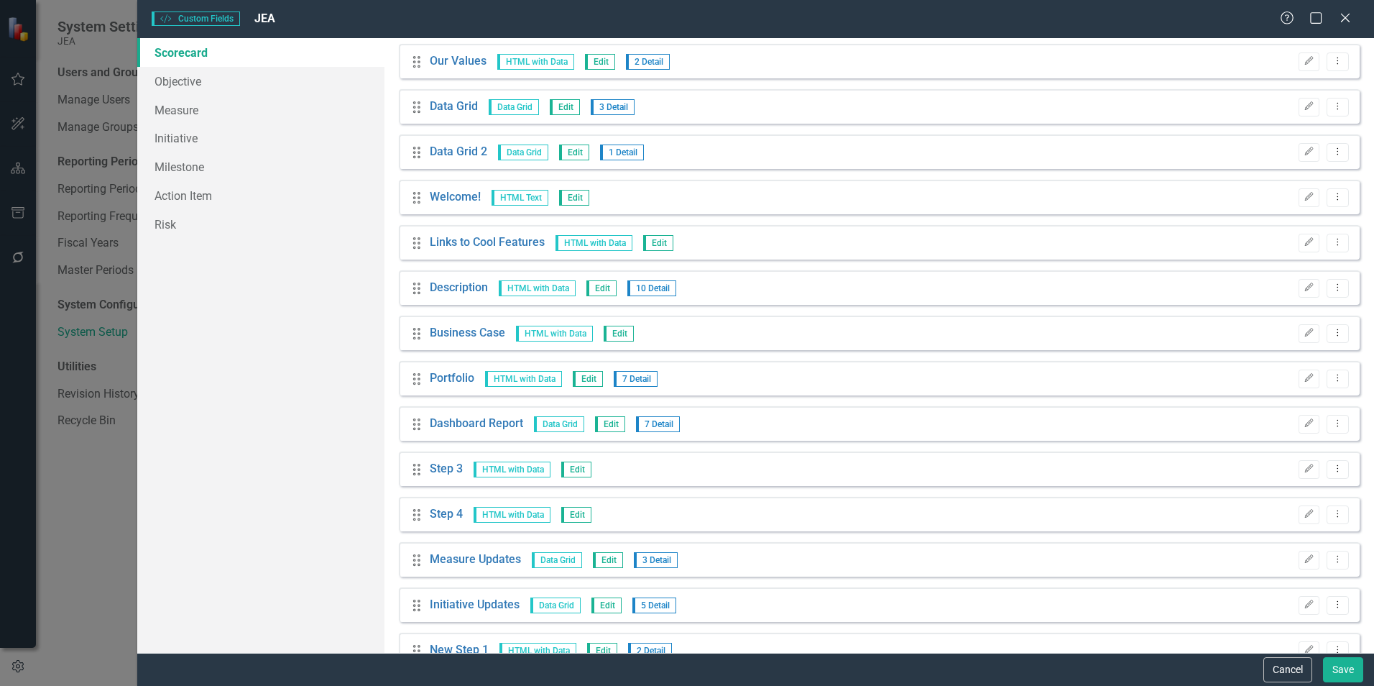
click at [1303, 466] on icon "Edit" at bounding box center [1308, 468] width 11 height 9
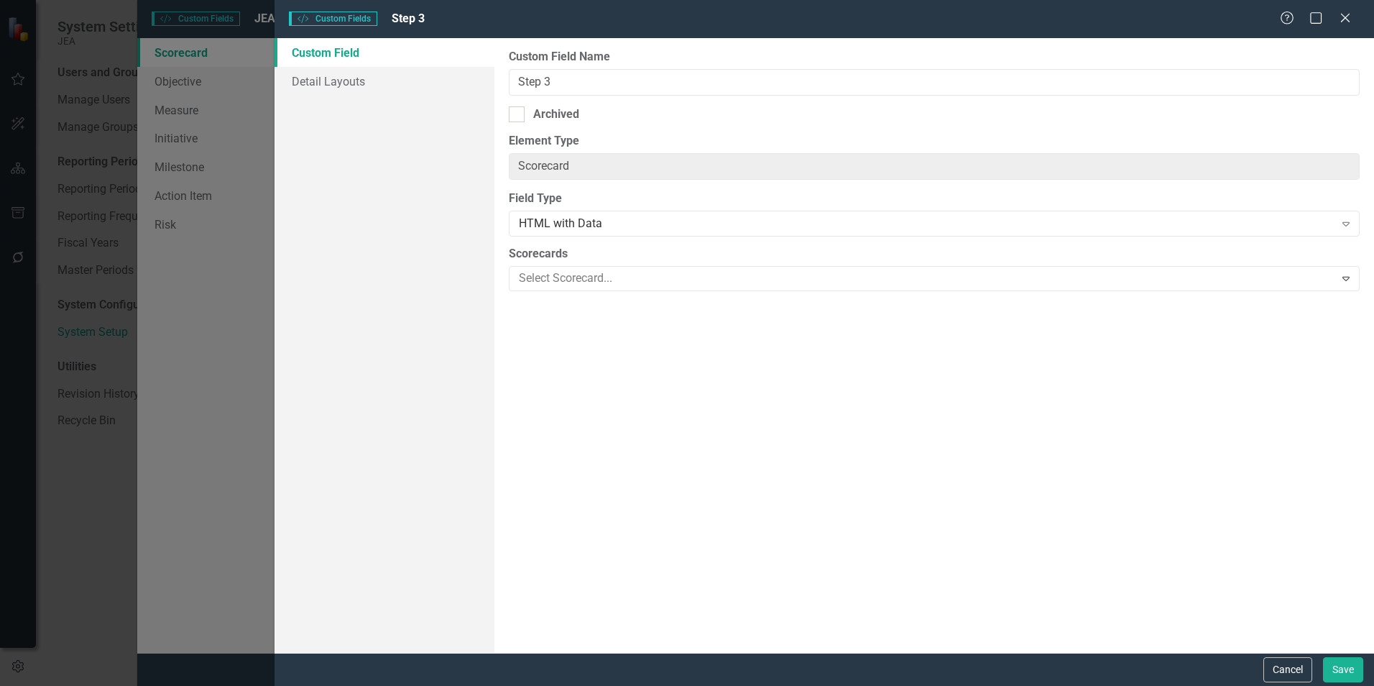
click at [568, 112] on div "Archived" at bounding box center [556, 114] width 46 height 17
click at [518, 112] on input "Archived" at bounding box center [513, 110] width 9 height 9
checkbox input "true"
click at [1343, 667] on button "Save" at bounding box center [1343, 669] width 40 height 25
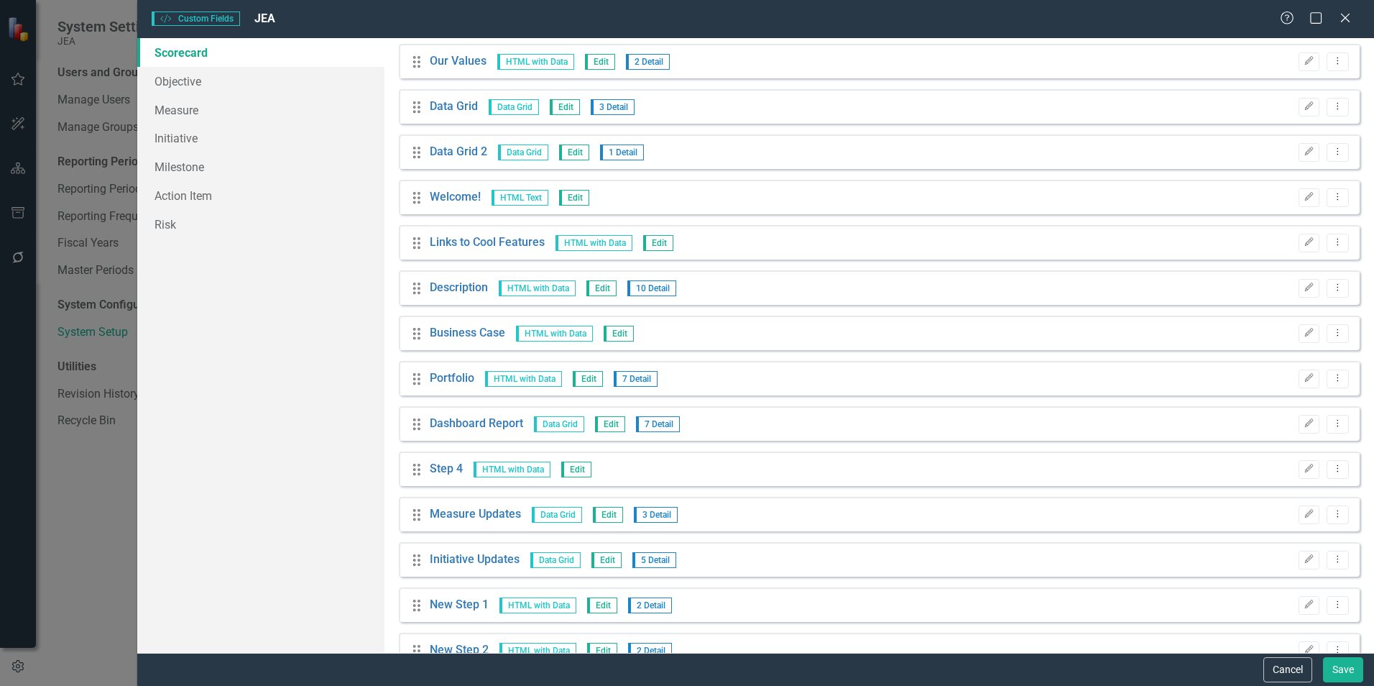
click at [1298, 468] on button "Edit" at bounding box center [1308, 469] width 21 height 19
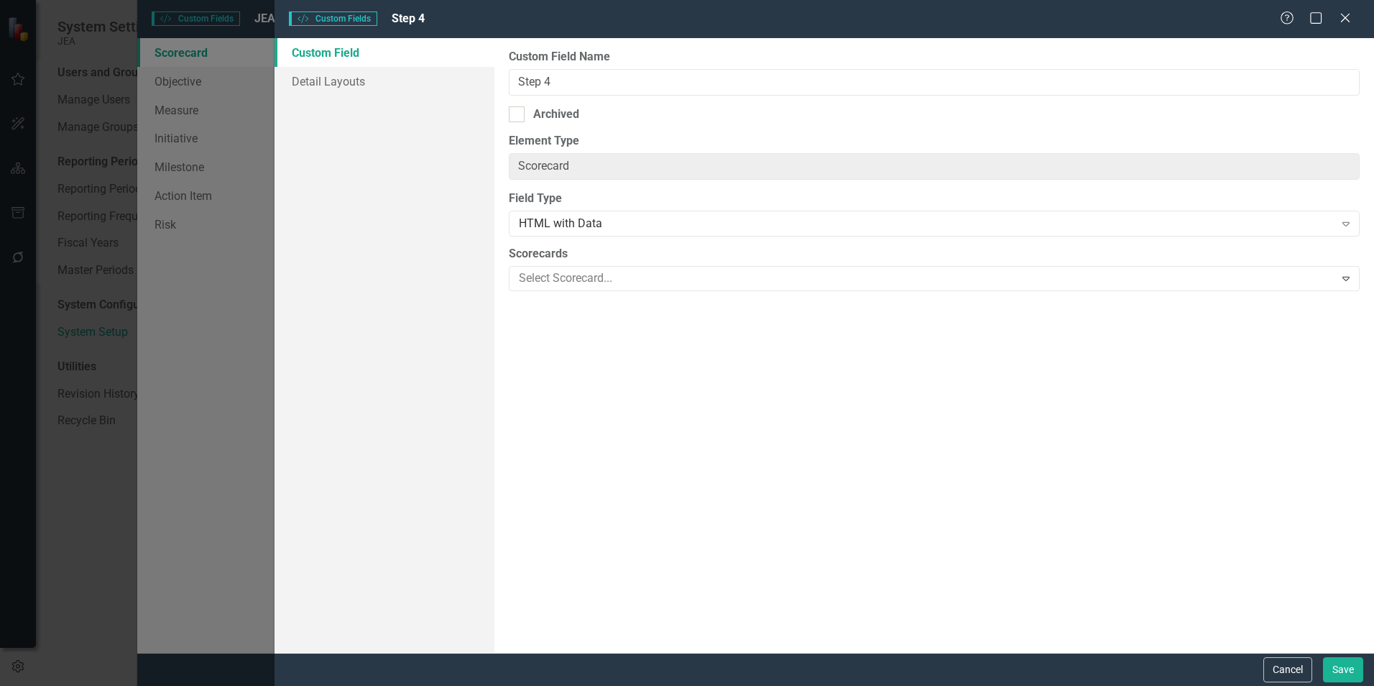
click at [533, 111] on div "Archived" at bounding box center [556, 114] width 46 height 17
click at [518, 111] on input "Archived" at bounding box center [513, 110] width 9 height 9
checkbox input "true"
click at [1346, 668] on button "Save" at bounding box center [1343, 669] width 40 height 25
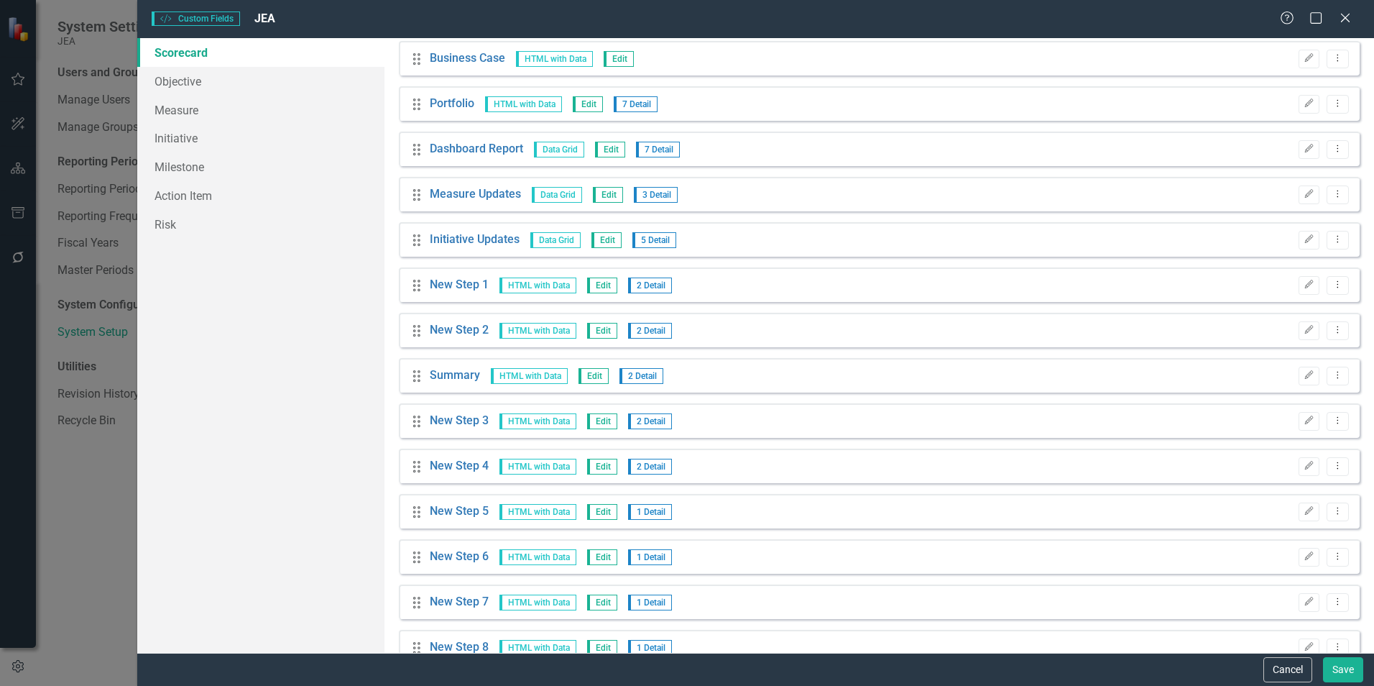
scroll to position [647, 0]
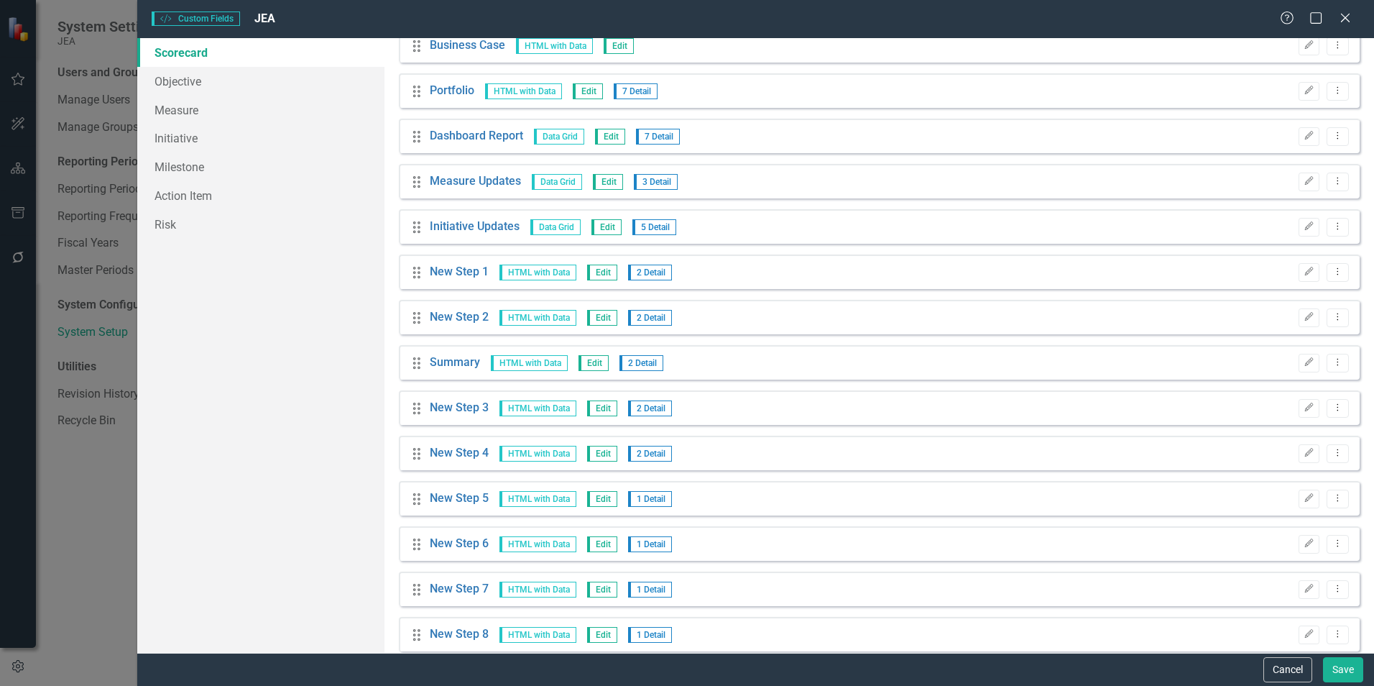
click at [1303, 273] on icon "Edit" at bounding box center [1308, 271] width 11 height 9
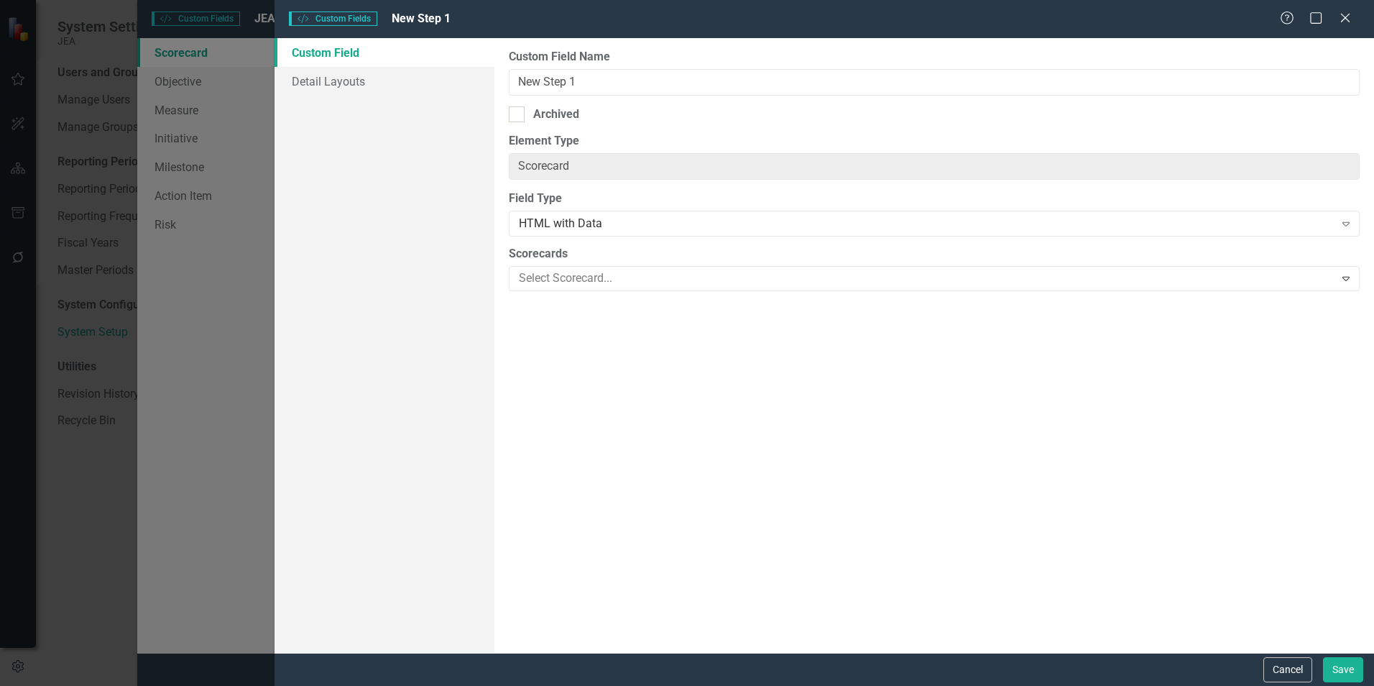
click at [591, 116] on div "Archived" at bounding box center [934, 114] width 851 height 17
click at [518, 116] on input "Archived" at bounding box center [513, 110] width 9 height 9
checkbox input "true"
click at [1336, 675] on button "Save" at bounding box center [1343, 669] width 40 height 25
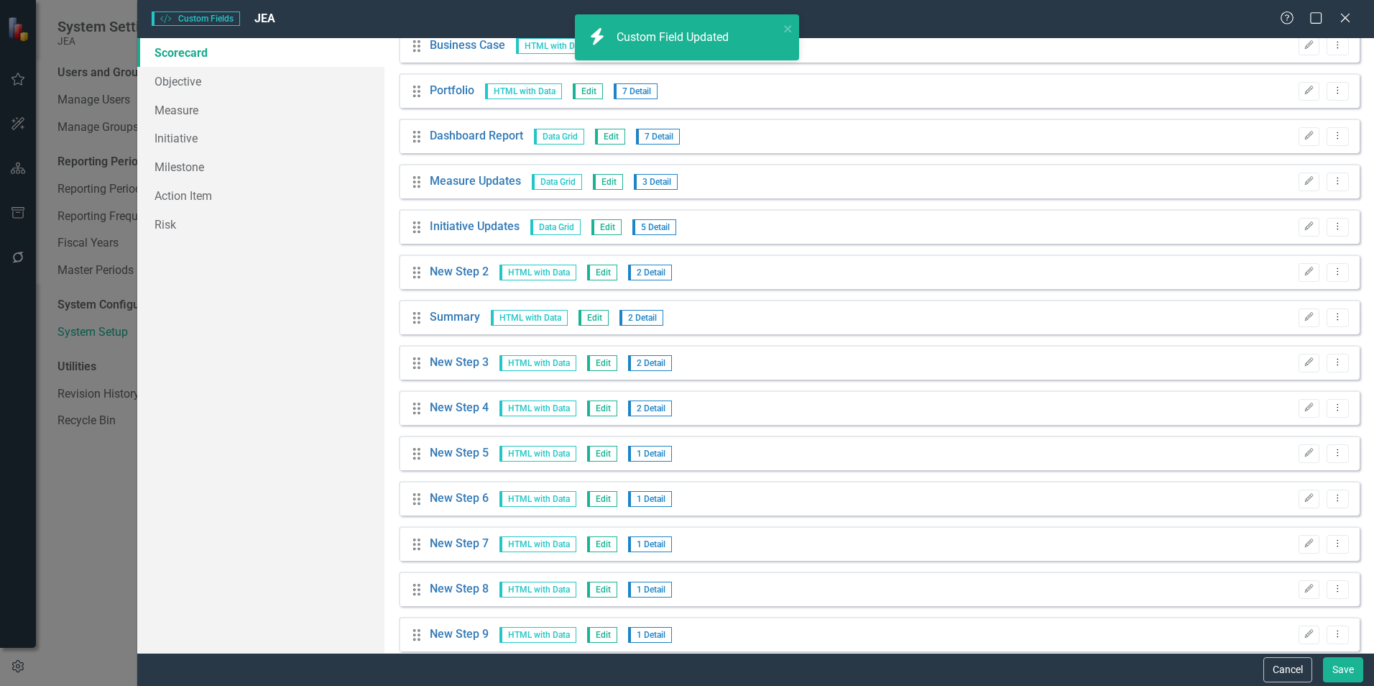
click at [1305, 273] on icon "button" at bounding box center [1309, 271] width 9 height 9
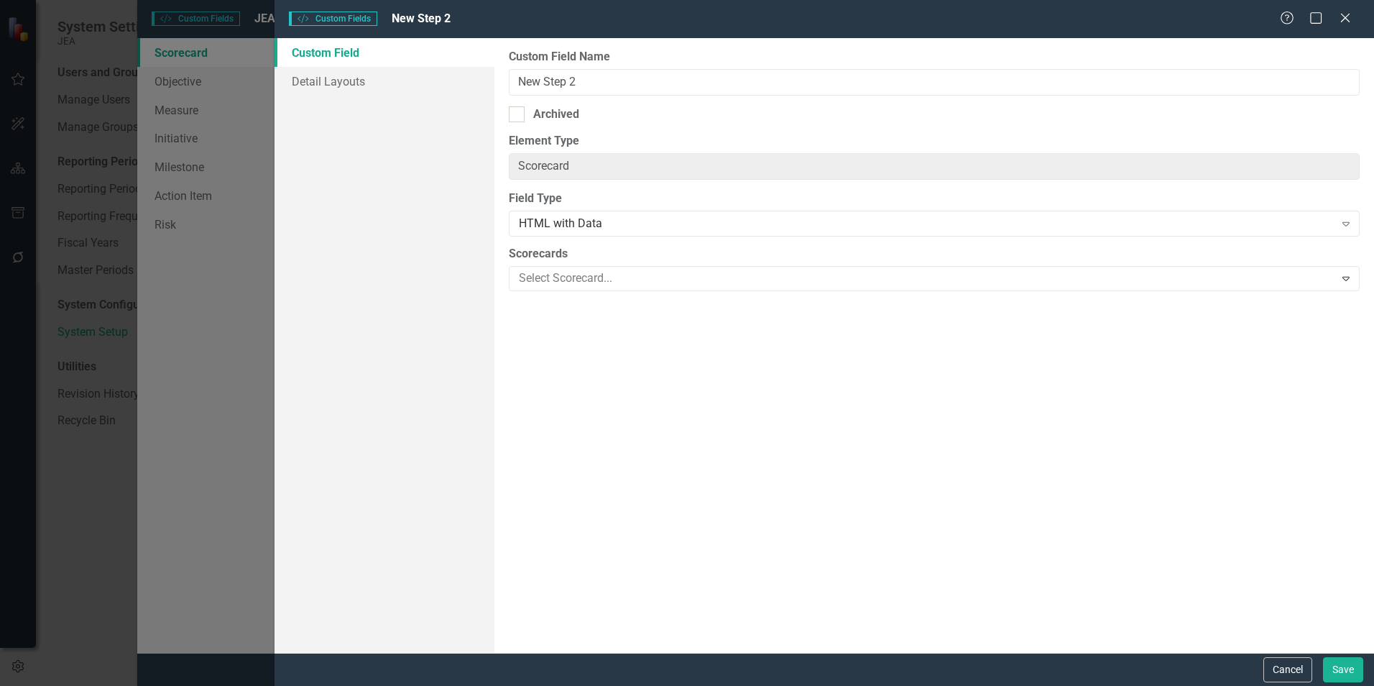
click at [579, 112] on div "Archived" at bounding box center [934, 114] width 851 height 17
click at [518, 112] on input "Archived" at bounding box center [513, 110] width 9 height 9
checkbox input "true"
click at [1344, 670] on button "Save" at bounding box center [1343, 669] width 40 height 25
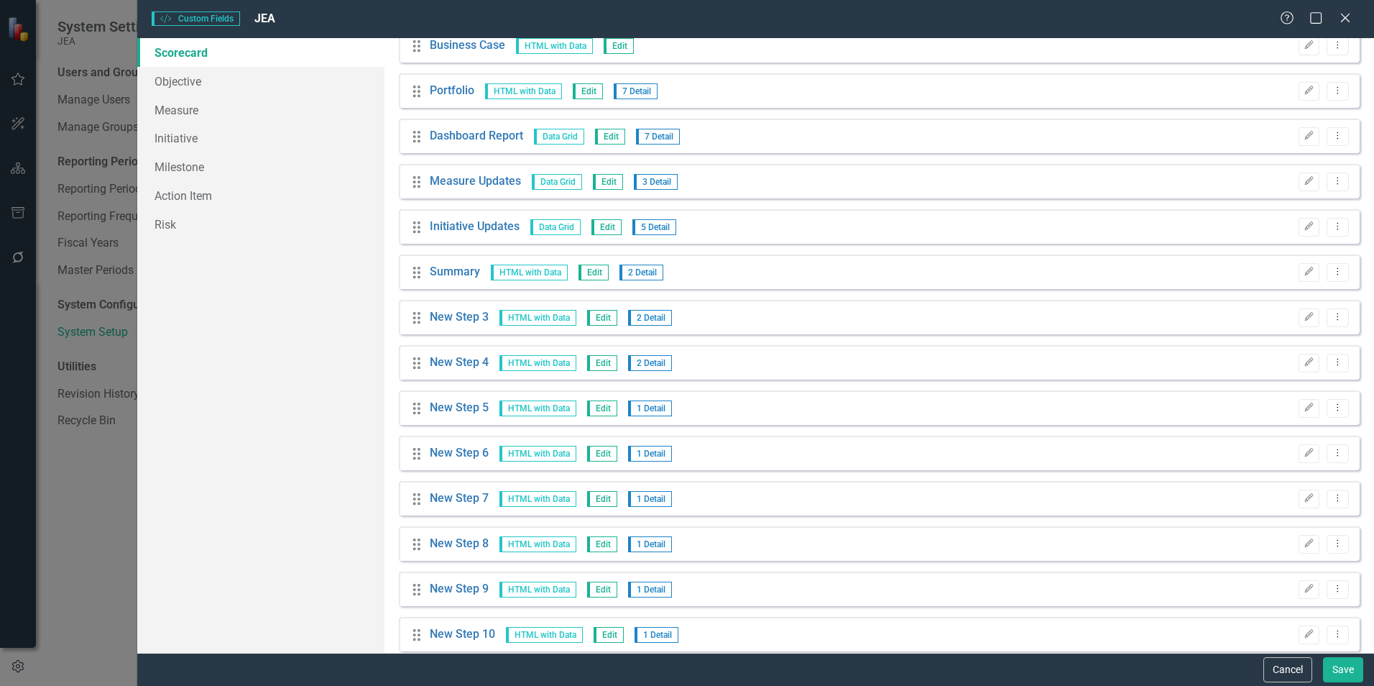
click at [1303, 320] on icon "Edit" at bounding box center [1308, 317] width 11 height 9
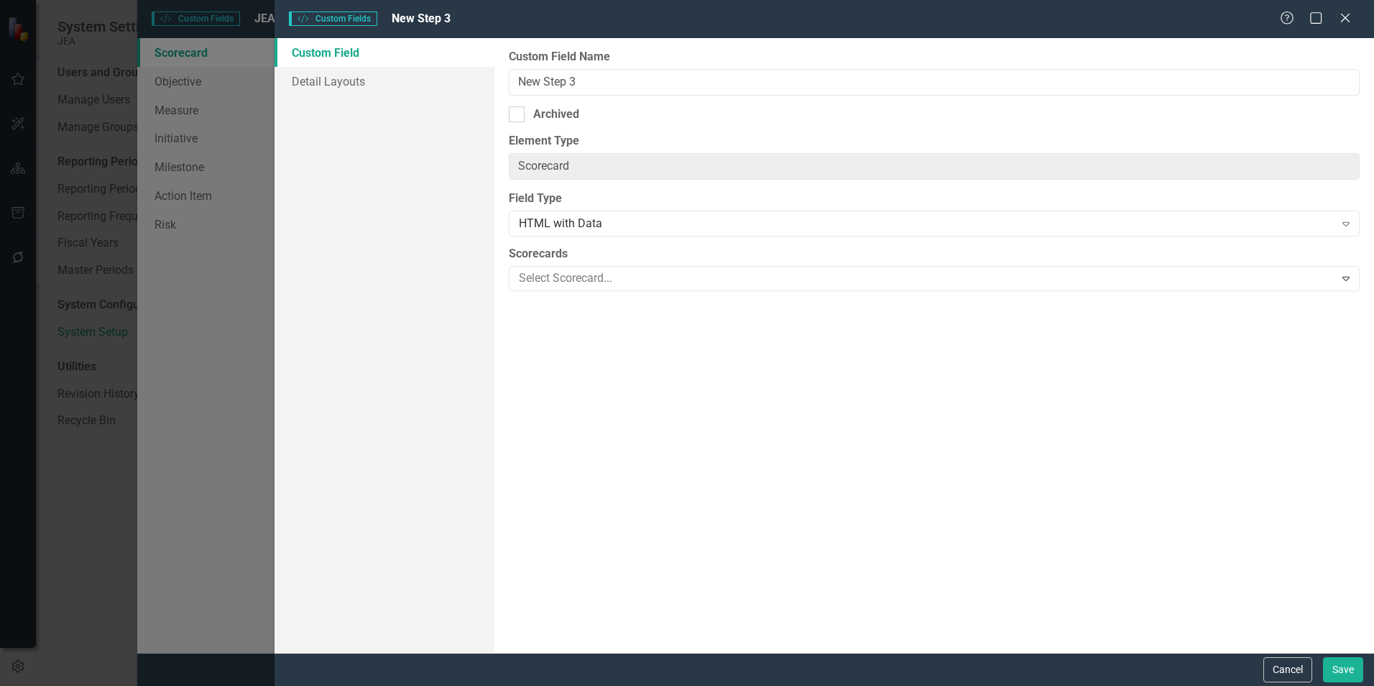
click at [575, 119] on div "Archived" at bounding box center [556, 114] width 46 height 17
click at [518, 116] on input "Archived" at bounding box center [513, 110] width 9 height 9
checkbox input "true"
click at [1348, 672] on button "Save" at bounding box center [1343, 669] width 40 height 25
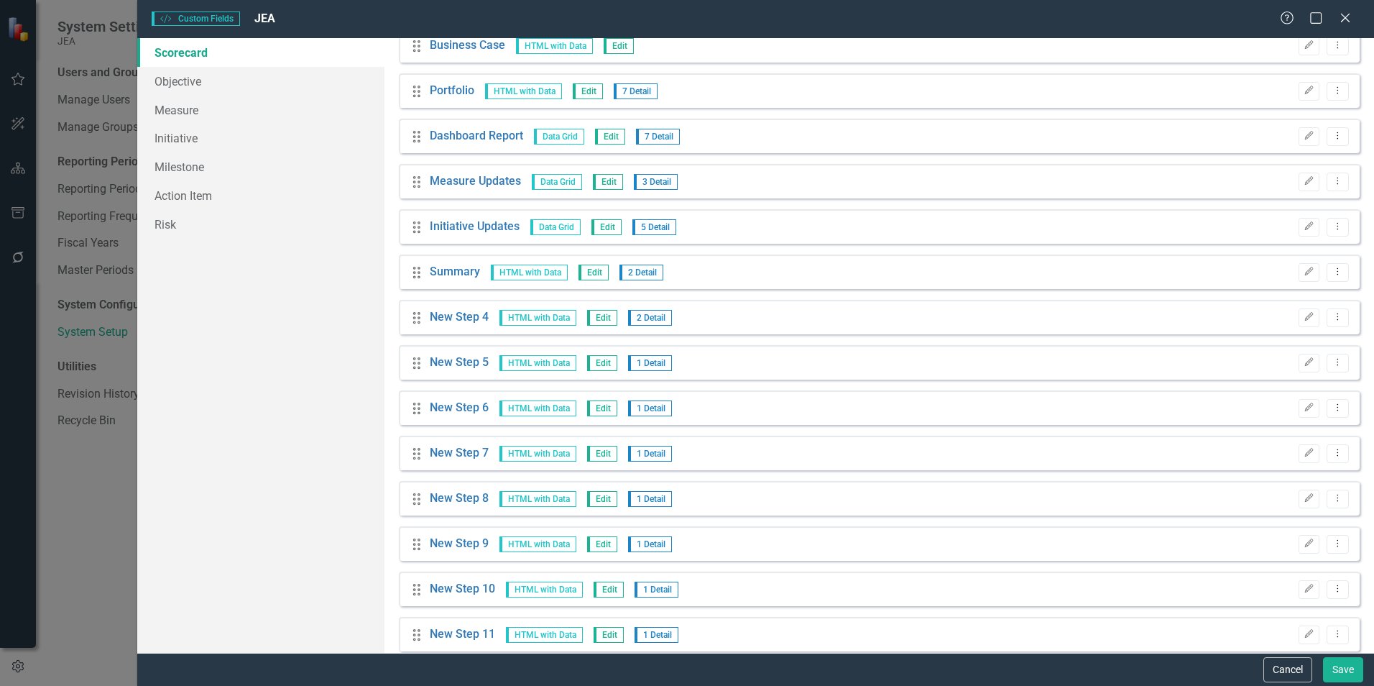
click at [1303, 317] on icon "Edit" at bounding box center [1308, 317] width 11 height 9
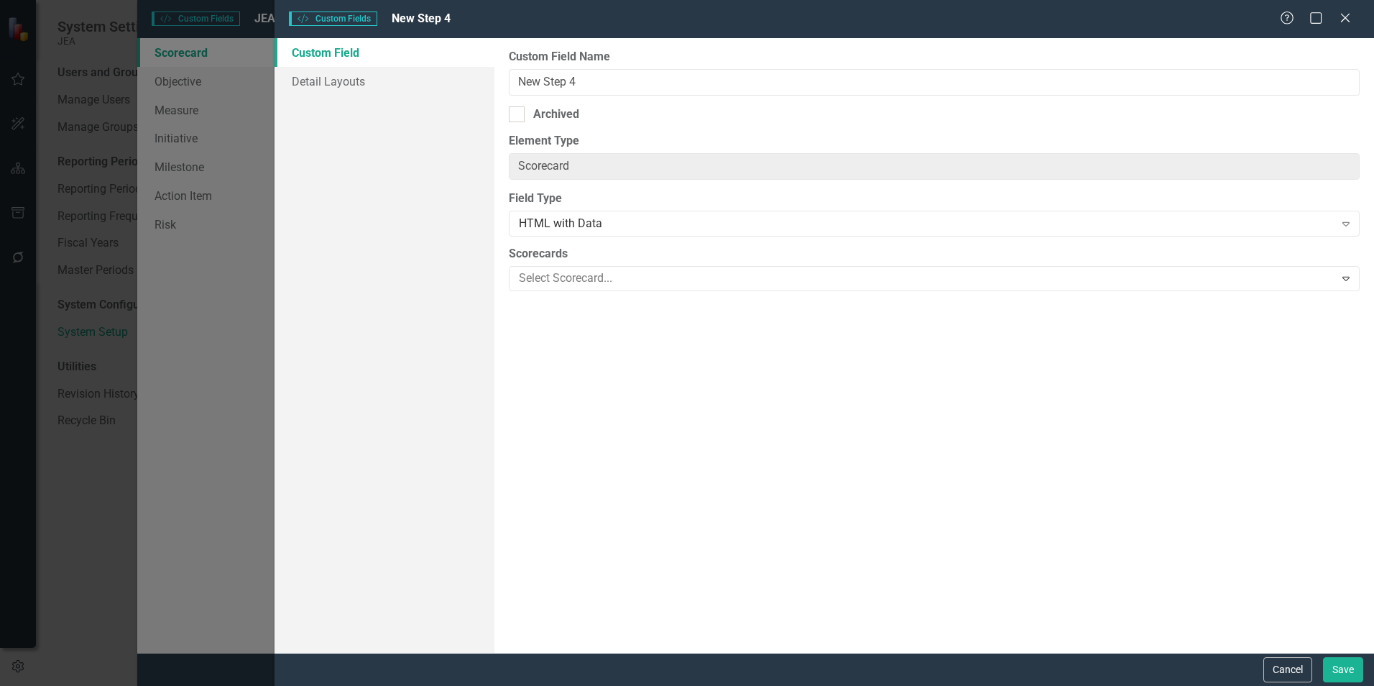
click at [603, 114] on div "Archived" at bounding box center [934, 114] width 851 height 17
click at [518, 114] on input "Archived" at bounding box center [513, 110] width 9 height 9
checkbox input "true"
click at [1332, 667] on button "Save" at bounding box center [1343, 669] width 40 height 25
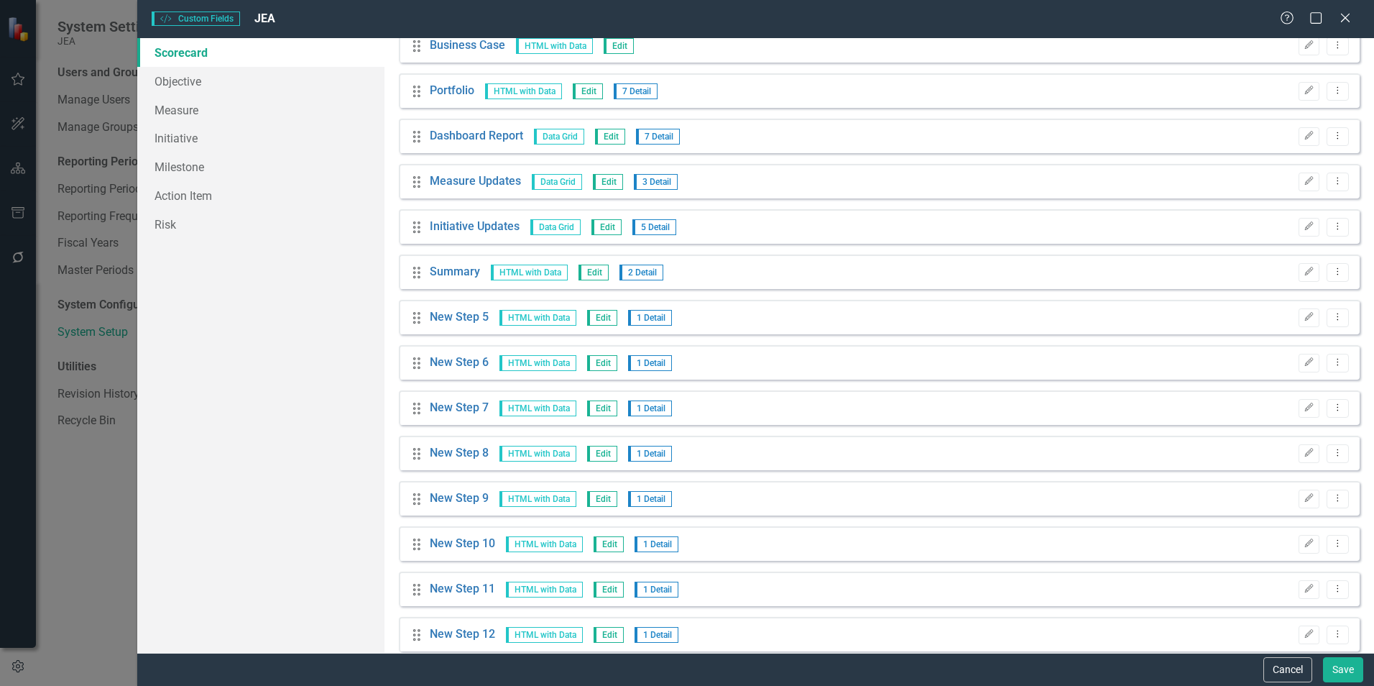
click at [1303, 316] on icon "Edit" at bounding box center [1308, 317] width 11 height 9
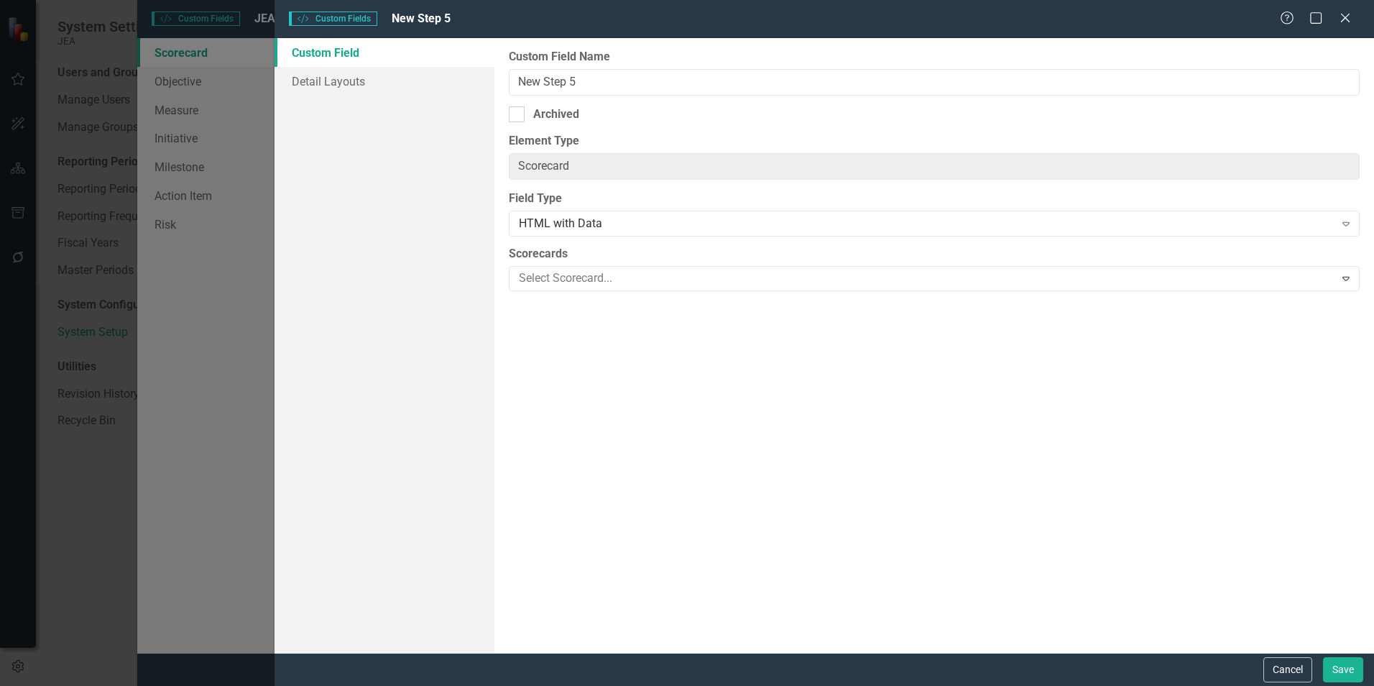
click at [623, 222] on div "HTML with Data" at bounding box center [926, 224] width 815 height 17
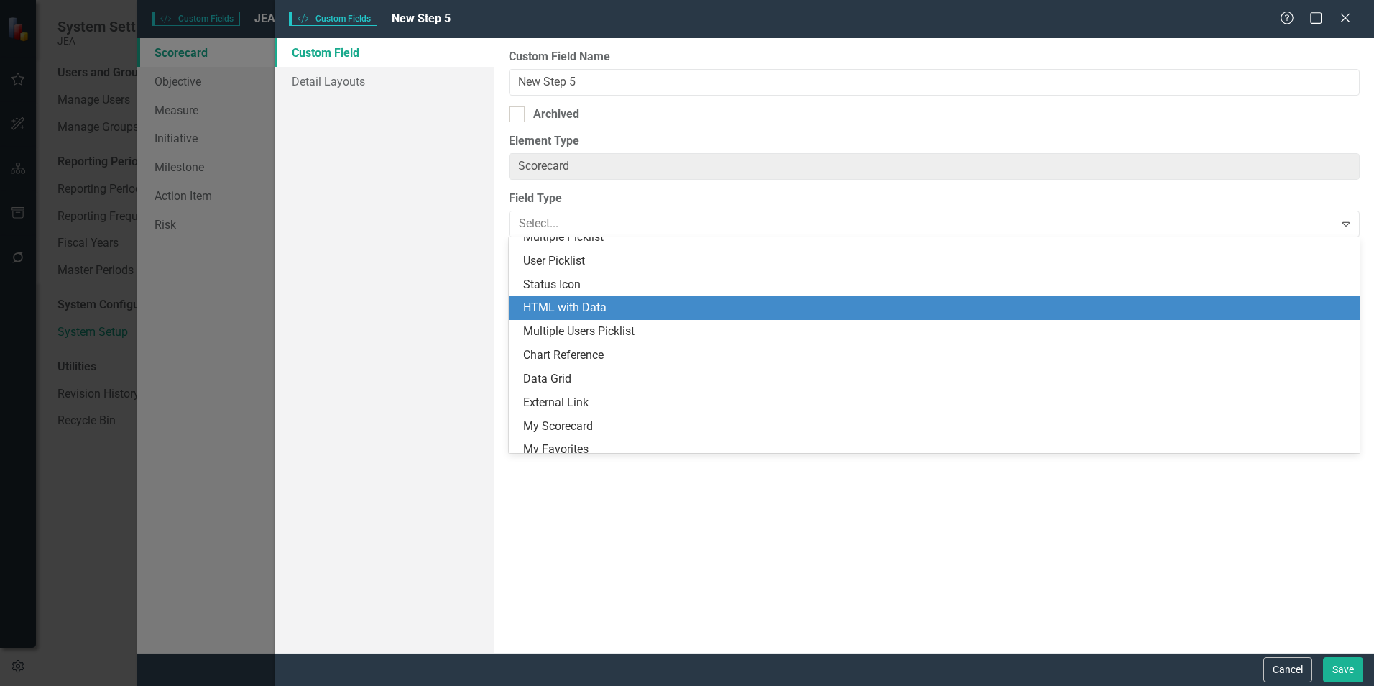
scroll to position [303, 0]
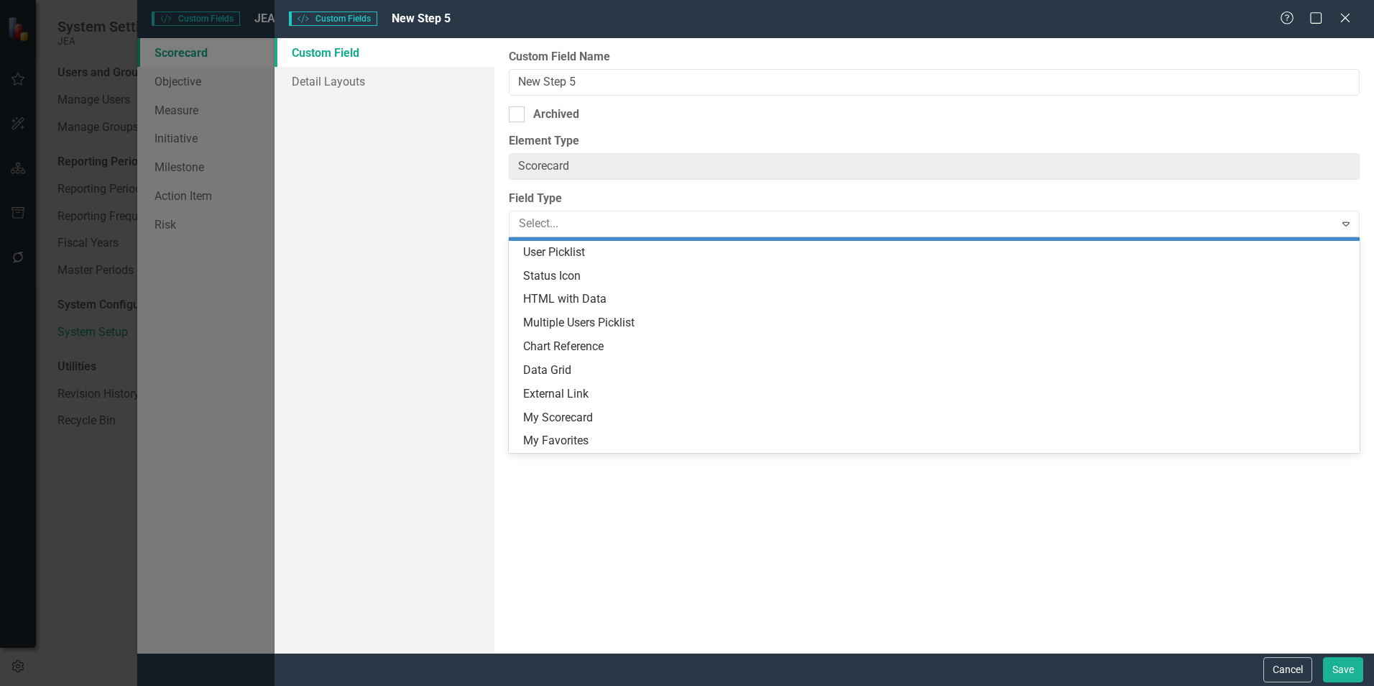
click at [550, 109] on div "Archived" at bounding box center [556, 114] width 46 height 17
click at [518, 109] on input "Archived" at bounding box center [513, 110] width 9 height 9
checkbox input "true"
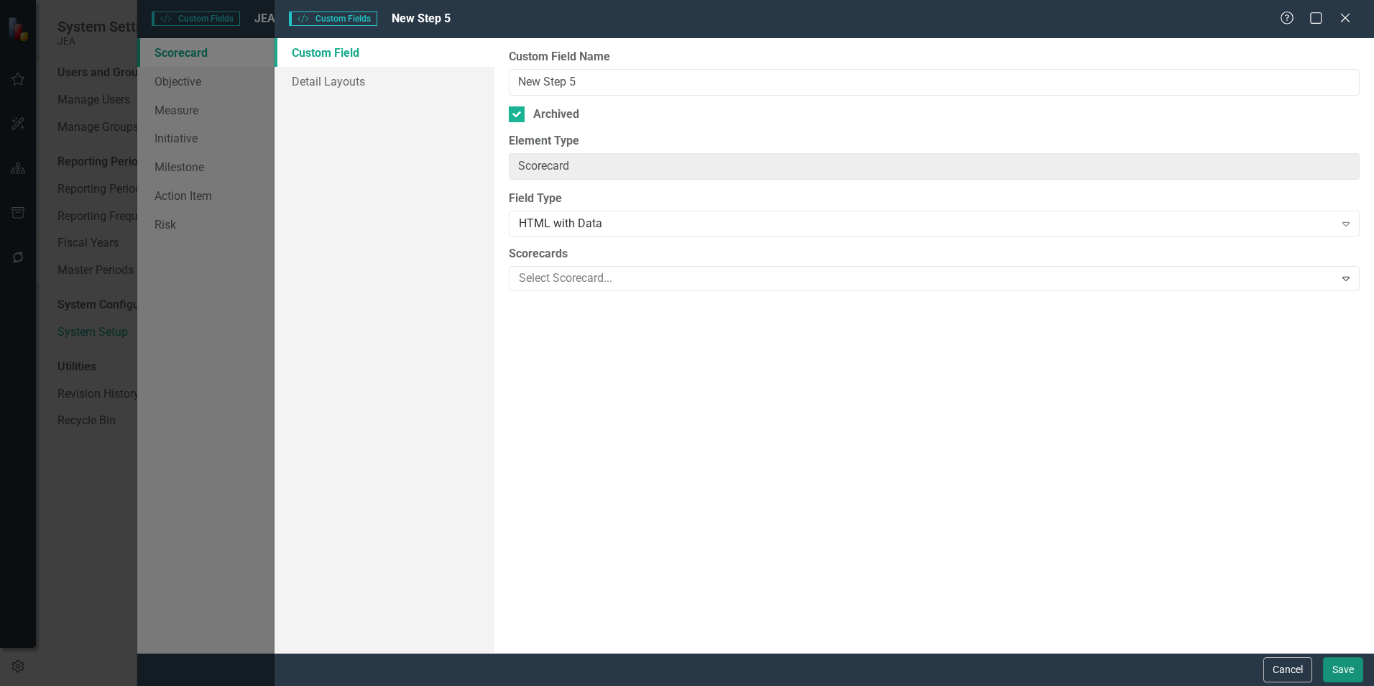
click at [1347, 672] on button "Save" at bounding box center [1343, 669] width 40 height 25
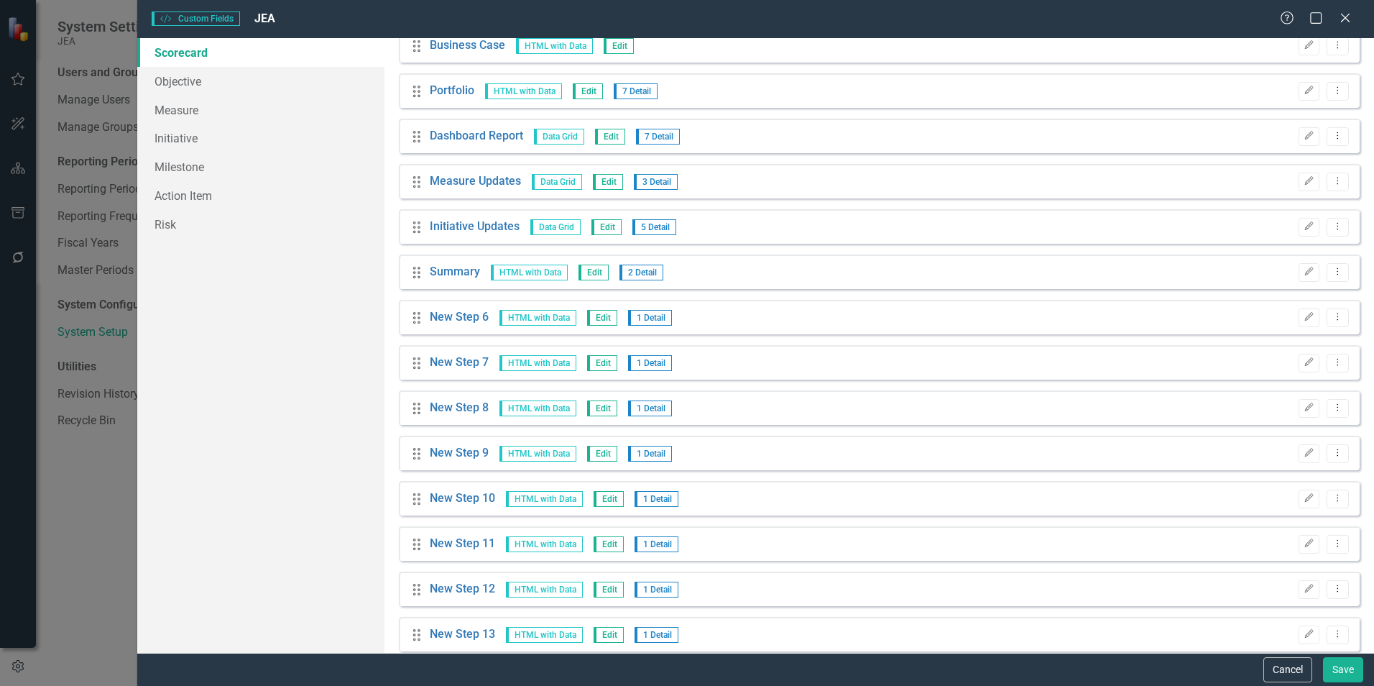
click at [1303, 320] on icon "Edit" at bounding box center [1308, 317] width 11 height 9
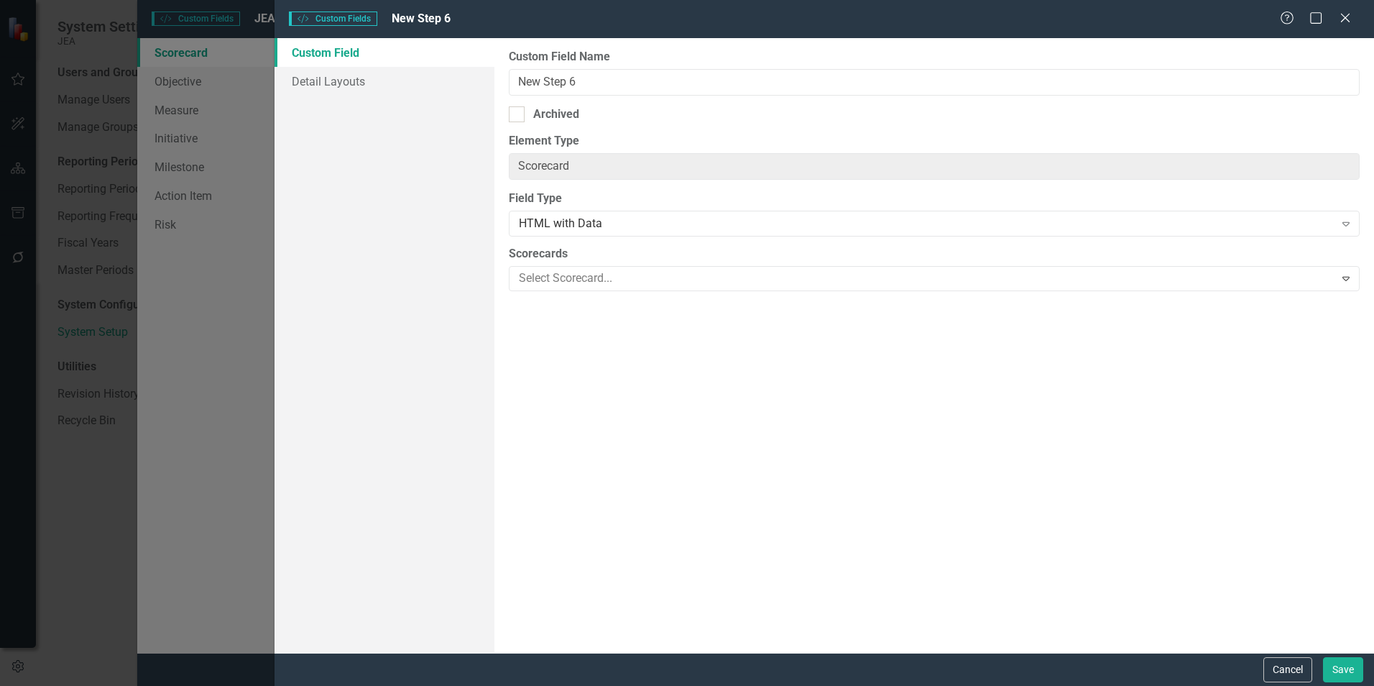
click at [517, 120] on div at bounding box center [517, 114] width 16 height 16
click at [517, 116] on input "Archived" at bounding box center [513, 110] width 9 height 9
checkbox input "true"
click at [1341, 665] on button "Save" at bounding box center [1343, 669] width 40 height 25
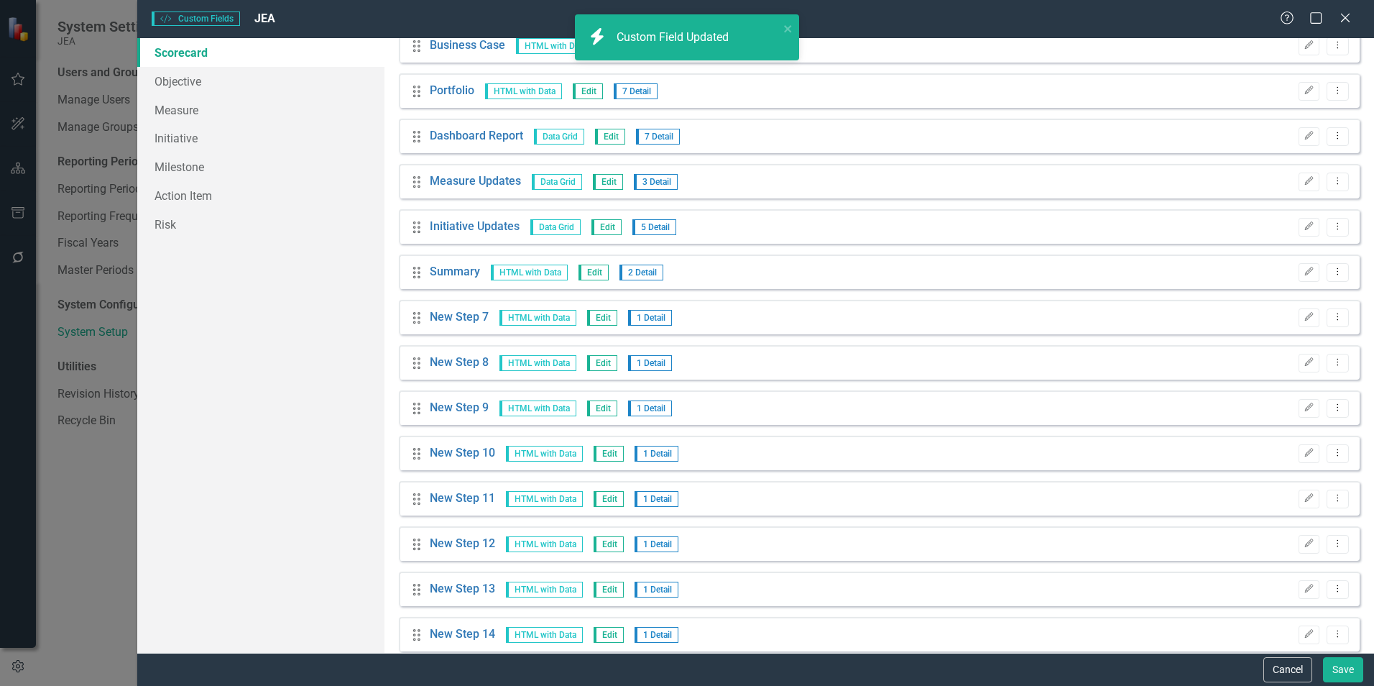
click at [1303, 314] on icon "Edit" at bounding box center [1308, 317] width 11 height 9
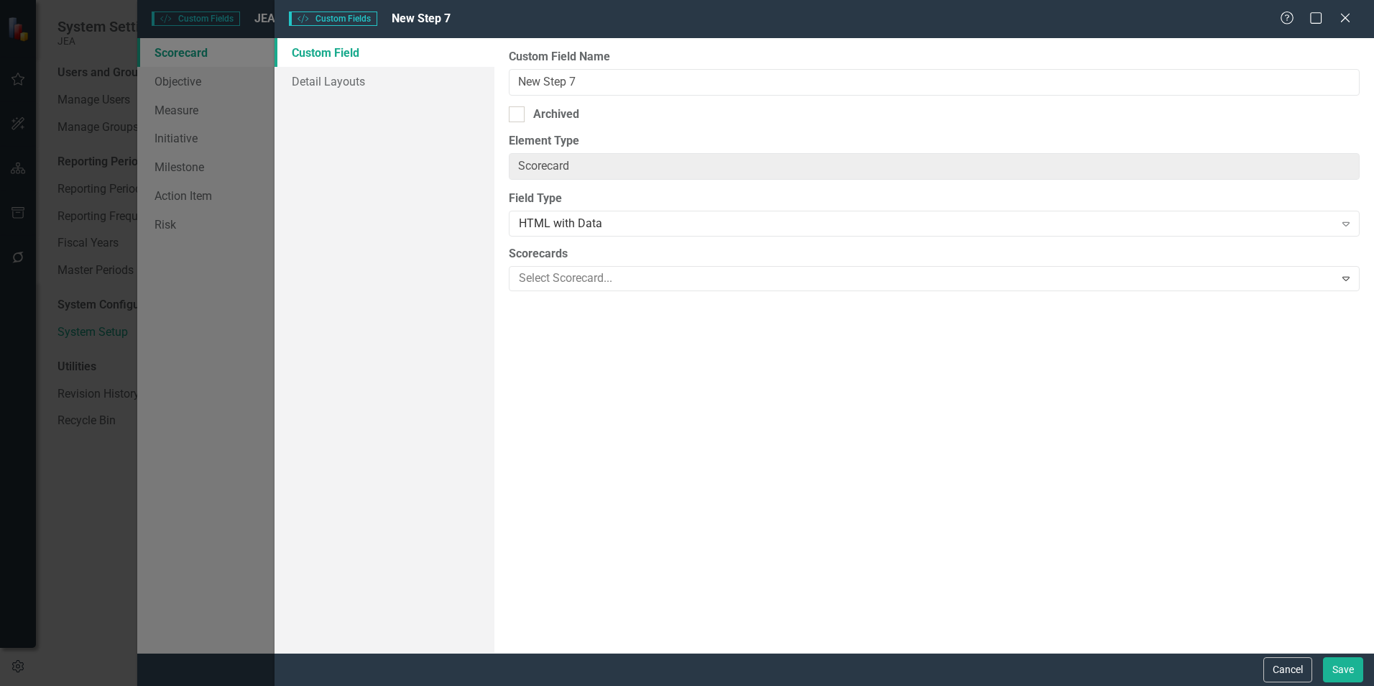
click at [532, 123] on div "Custom Field Name New Step 7 Archived Element Type Scorecard ClearPoint Can Do …" at bounding box center [934, 345] width 880 height 614
click at [527, 117] on div "Archived" at bounding box center [934, 114] width 851 height 17
click at [518, 116] on input "Archived" at bounding box center [513, 110] width 9 height 9
checkbox input "true"
click at [1348, 673] on button "Save" at bounding box center [1343, 669] width 40 height 25
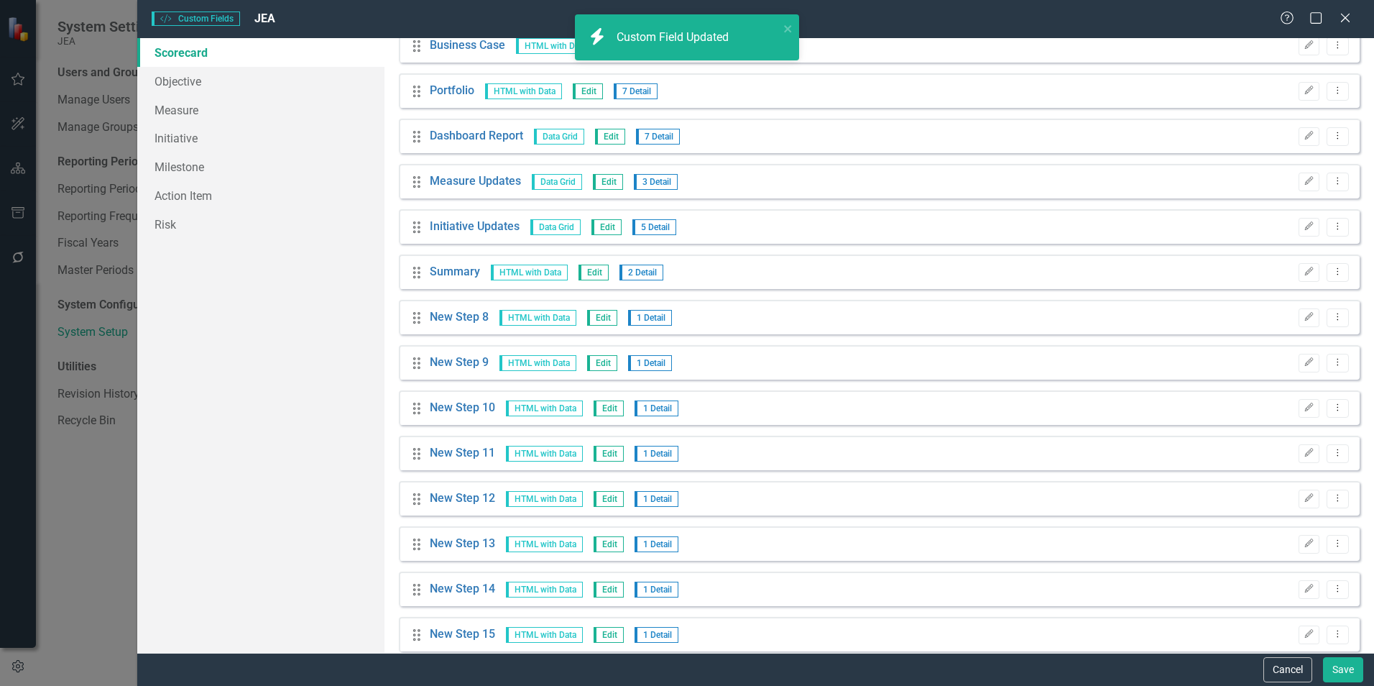
click at [1303, 317] on icon "Edit" at bounding box center [1308, 317] width 11 height 9
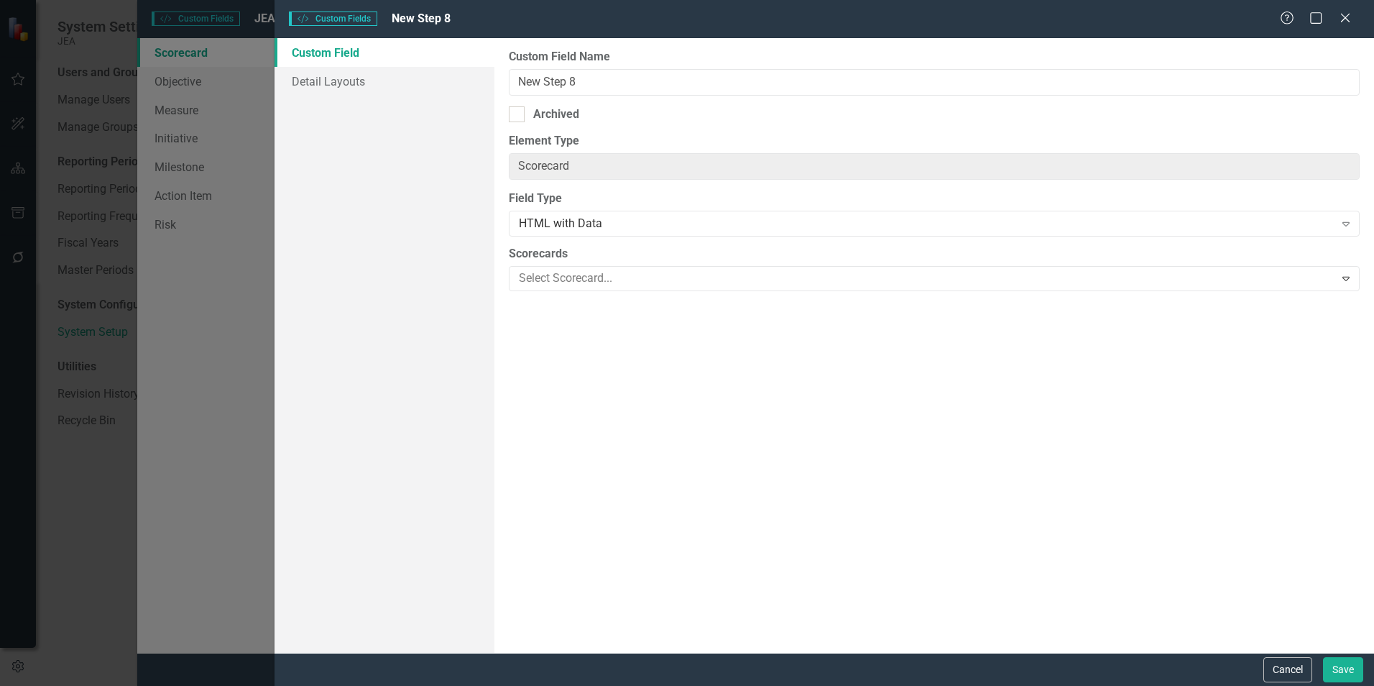
click at [527, 119] on div "Archived" at bounding box center [934, 114] width 851 height 17
click at [518, 116] on input "Archived" at bounding box center [513, 110] width 9 height 9
checkbox input "true"
click at [1334, 673] on button "Save" at bounding box center [1343, 669] width 40 height 25
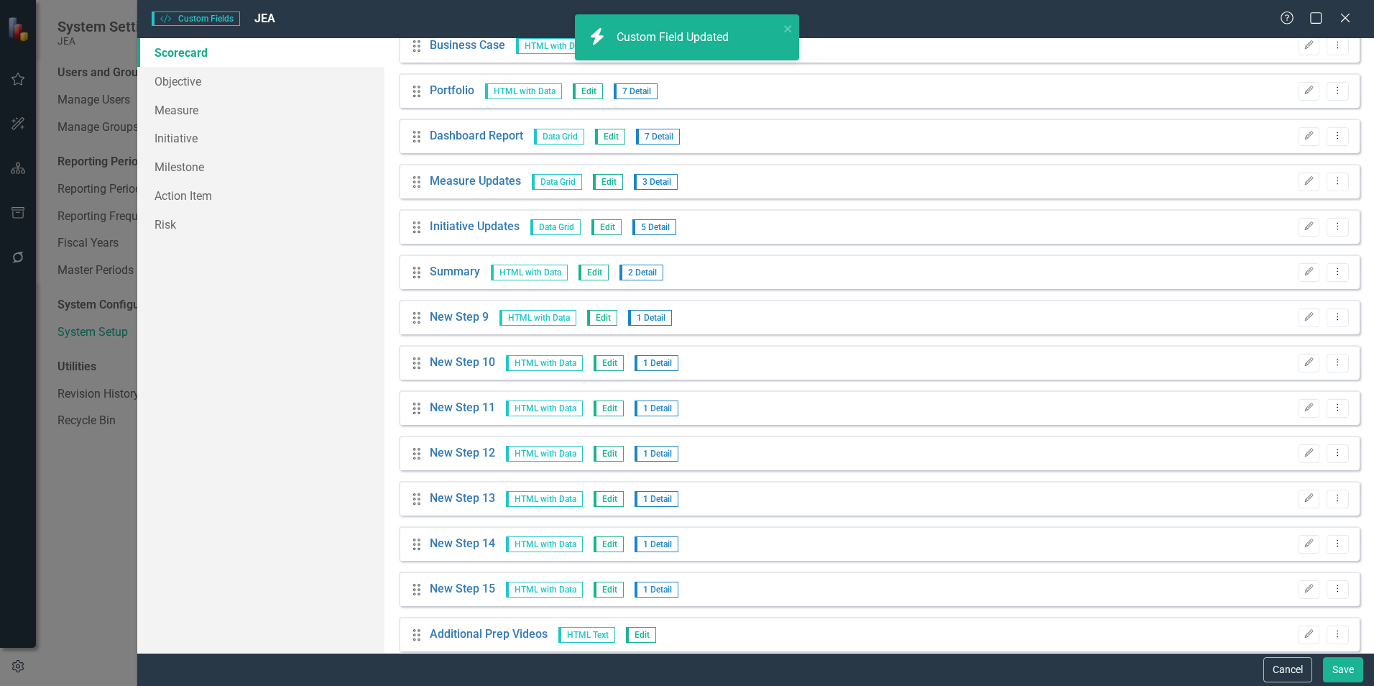
click at [1298, 319] on button "Edit" at bounding box center [1308, 317] width 21 height 19
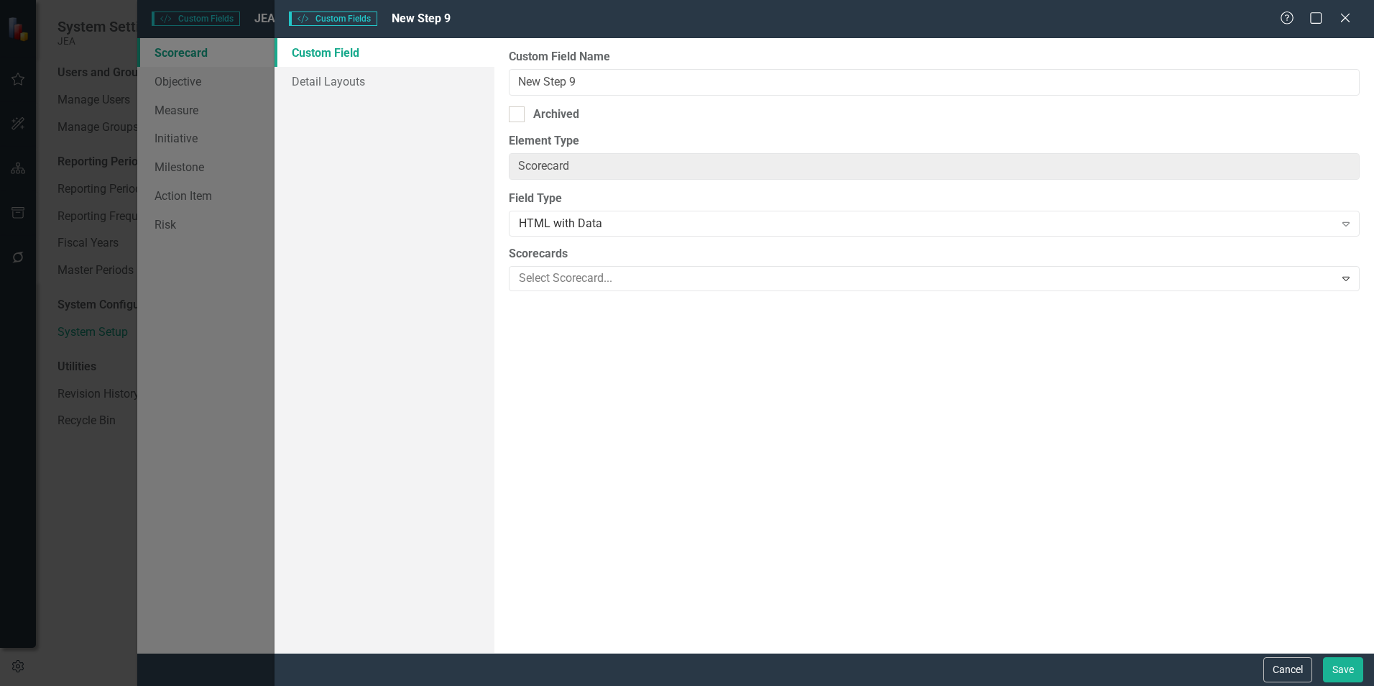
click at [530, 110] on div "Archived" at bounding box center [934, 114] width 851 height 17
click at [518, 110] on input "Archived" at bounding box center [513, 110] width 9 height 9
checkbox input "true"
click at [1350, 663] on button "Save" at bounding box center [1343, 669] width 40 height 25
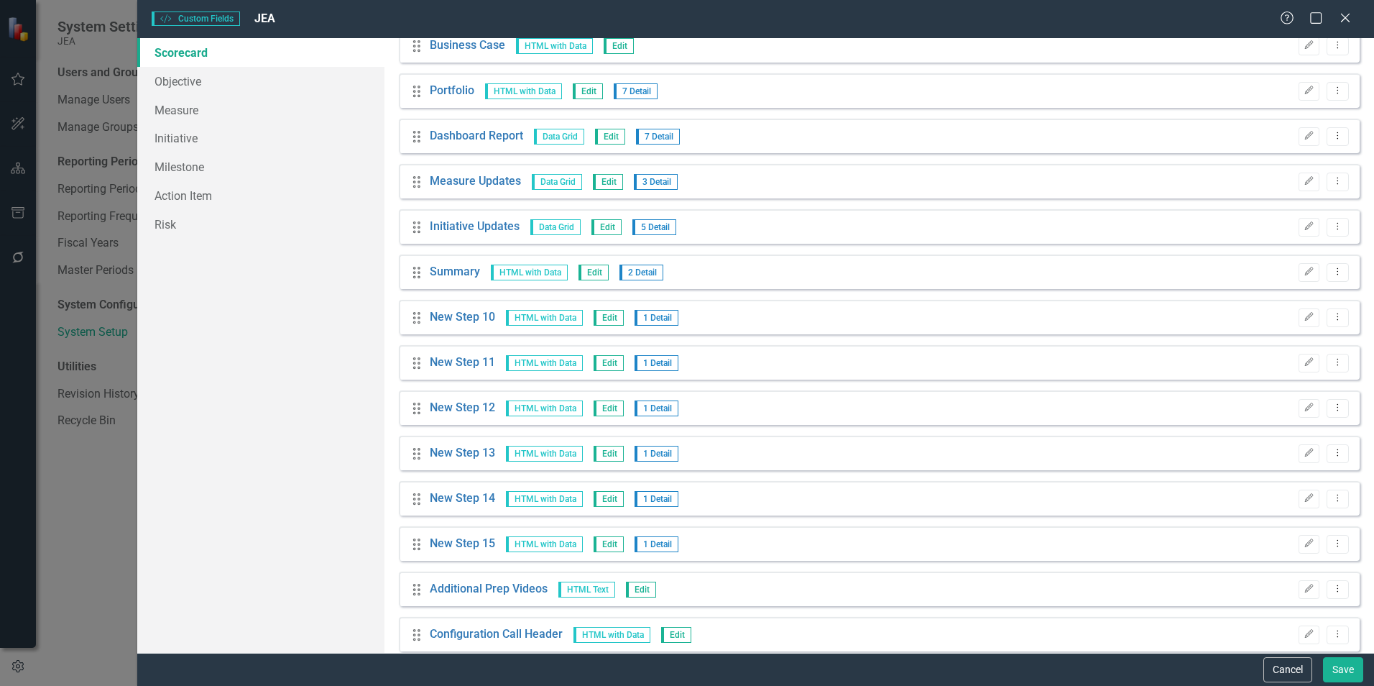
click at [1303, 320] on icon "Edit" at bounding box center [1308, 317] width 11 height 9
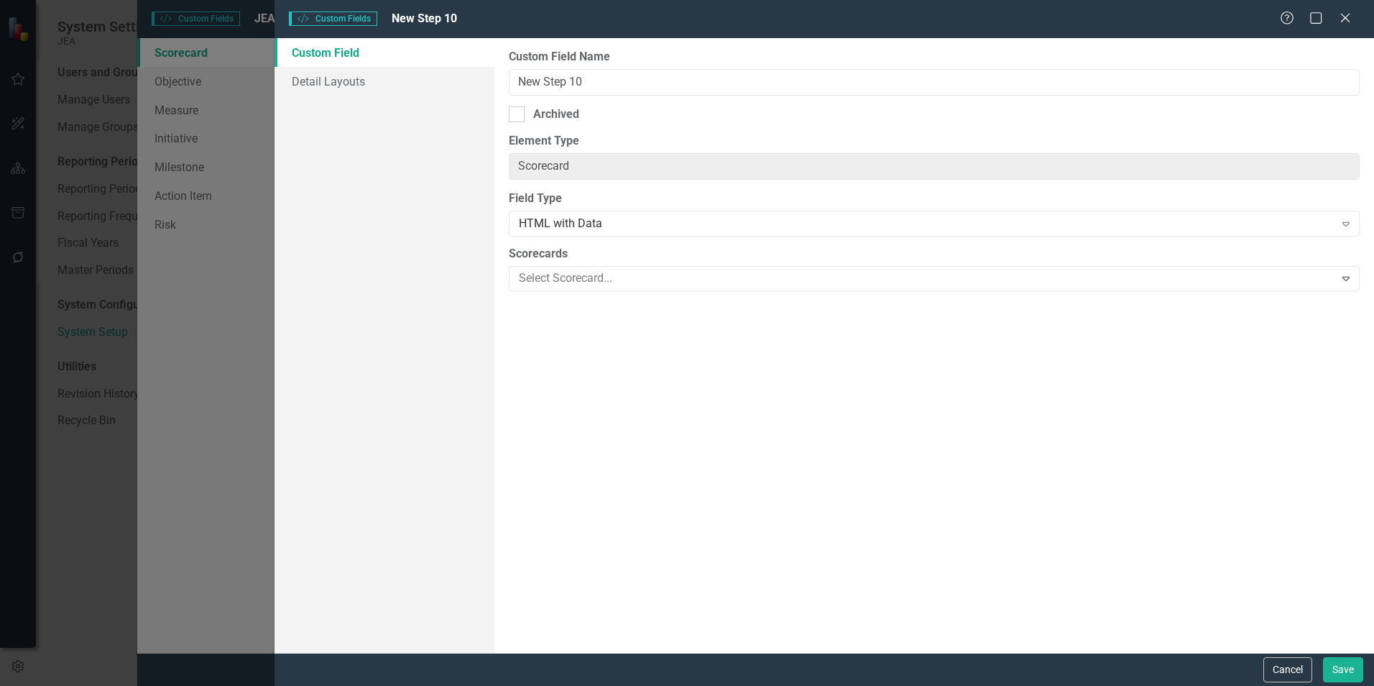
click at [522, 115] on div at bounding box center [517, 114] width 16 height 16
click at [518, 115] on input "Archived" at bounding box center [513, 110] width 9 height 9
checkbox input "true"
click at [1347, 670] on button "Save" at bounding box center [1343, 669] width 40 height 25
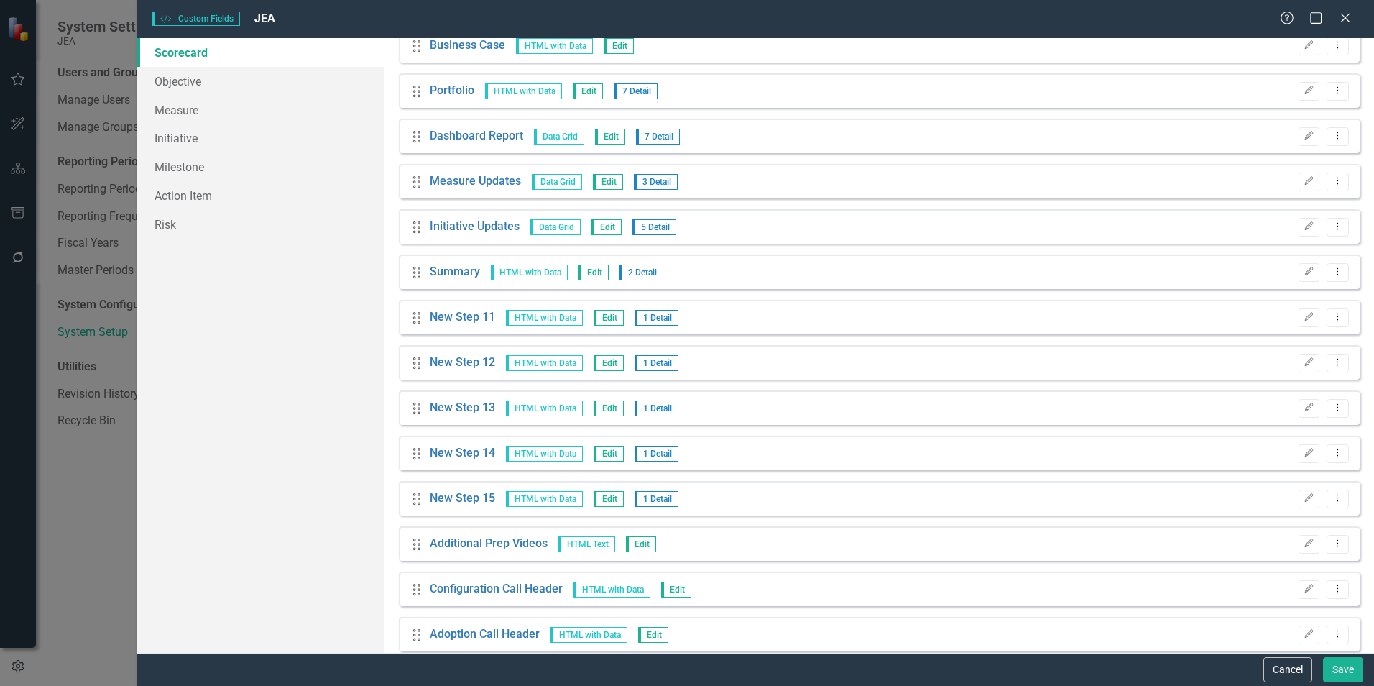
click at [1303, 319] on icon "Edit" at bounding box center [1308, 317] width 11 height 9
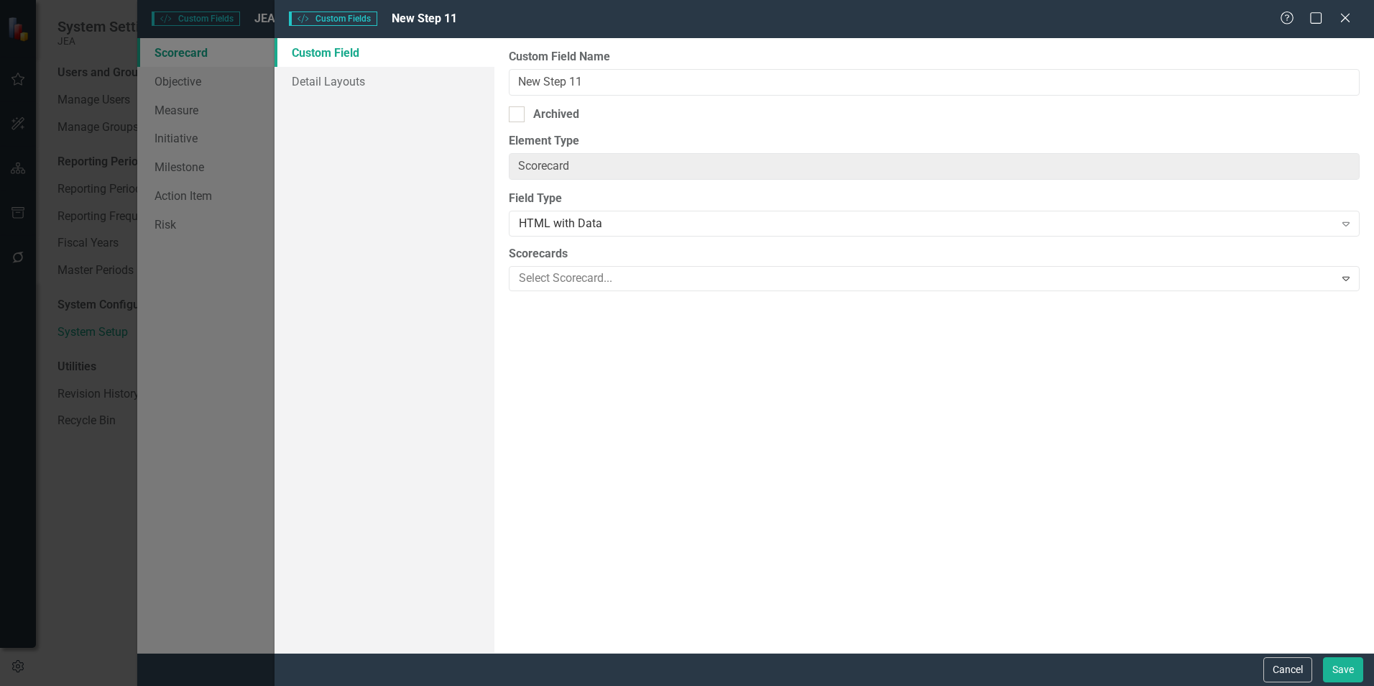
click at [560, 102] on div "Custom Field Name New Step 11 Archived Element Type Scorecard ClearPoint Can Do…" at bounding box center [934, 345] width 880 height 614
click at [560, 110] on div "Archived" at bounding box center [556, 114] width 46 height 17
click at [518, 110] on input "Archived" at bounding box center [513, 110] width 9 height 9
checkbox input "true"
click at [1355, 669] on button "Save" at bounding box center [1343, 669] width 40 height 25
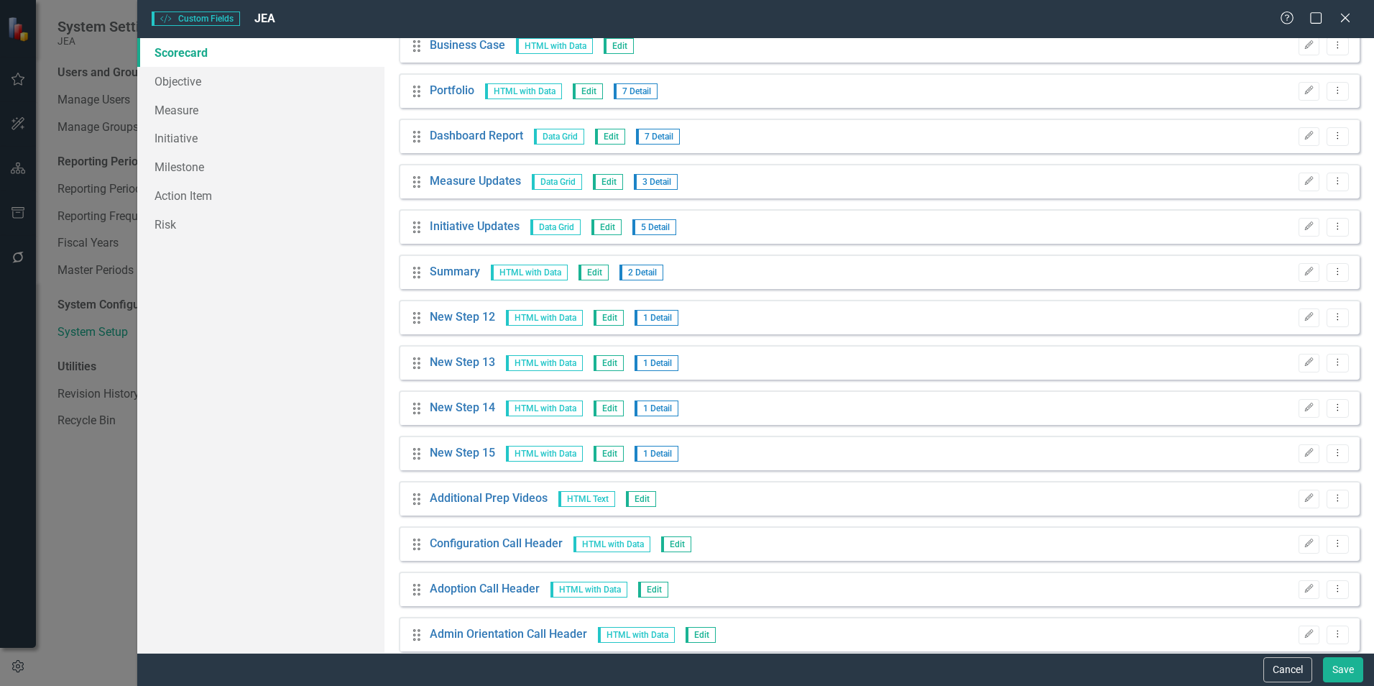
click at [1299, 326] on button "Edit" at bounding box center [1308, 317] width 21 height 19
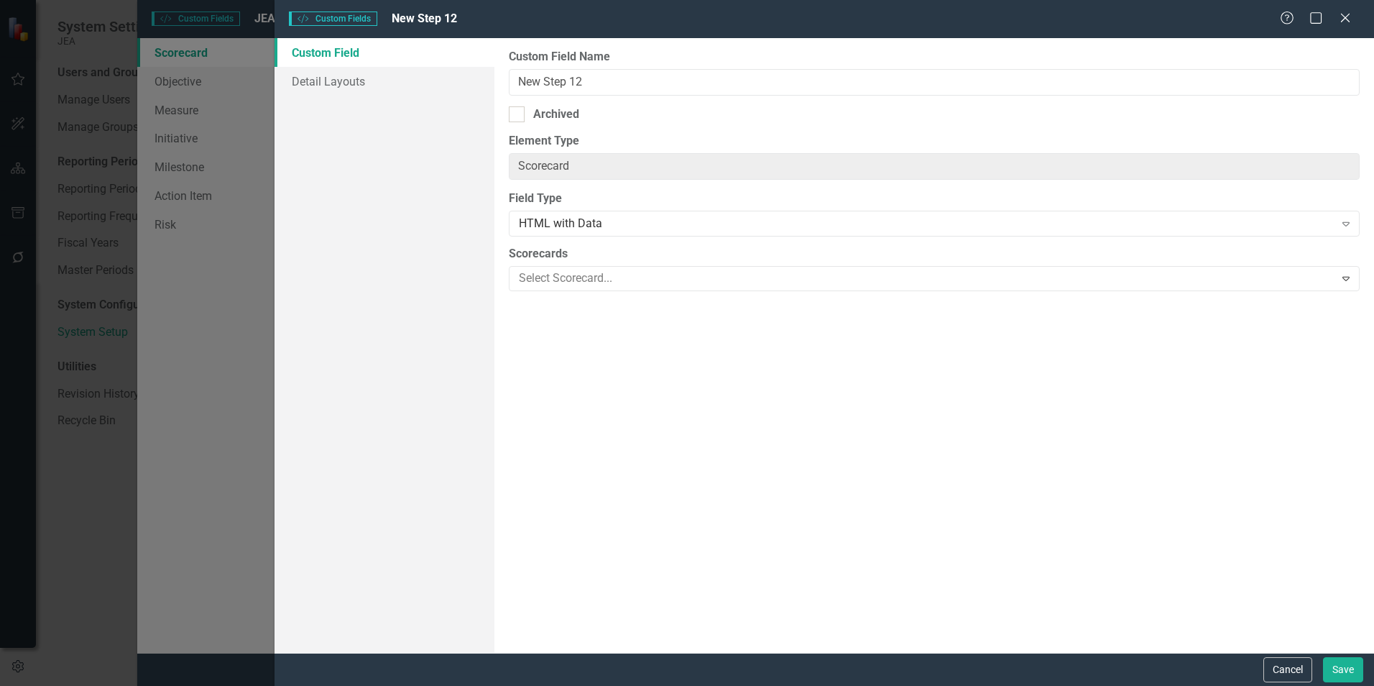
click at [581, 113] on div "Archived" at bounding box center [934, 114] width 851 height 17
click at [518, 113] on input "Archived" at bounding box center [513, 110] width 9 height 9
checkbox input "true"
click at [1349, 667] on button "Save" at bounding box center [1343, 669] width 40 height 25
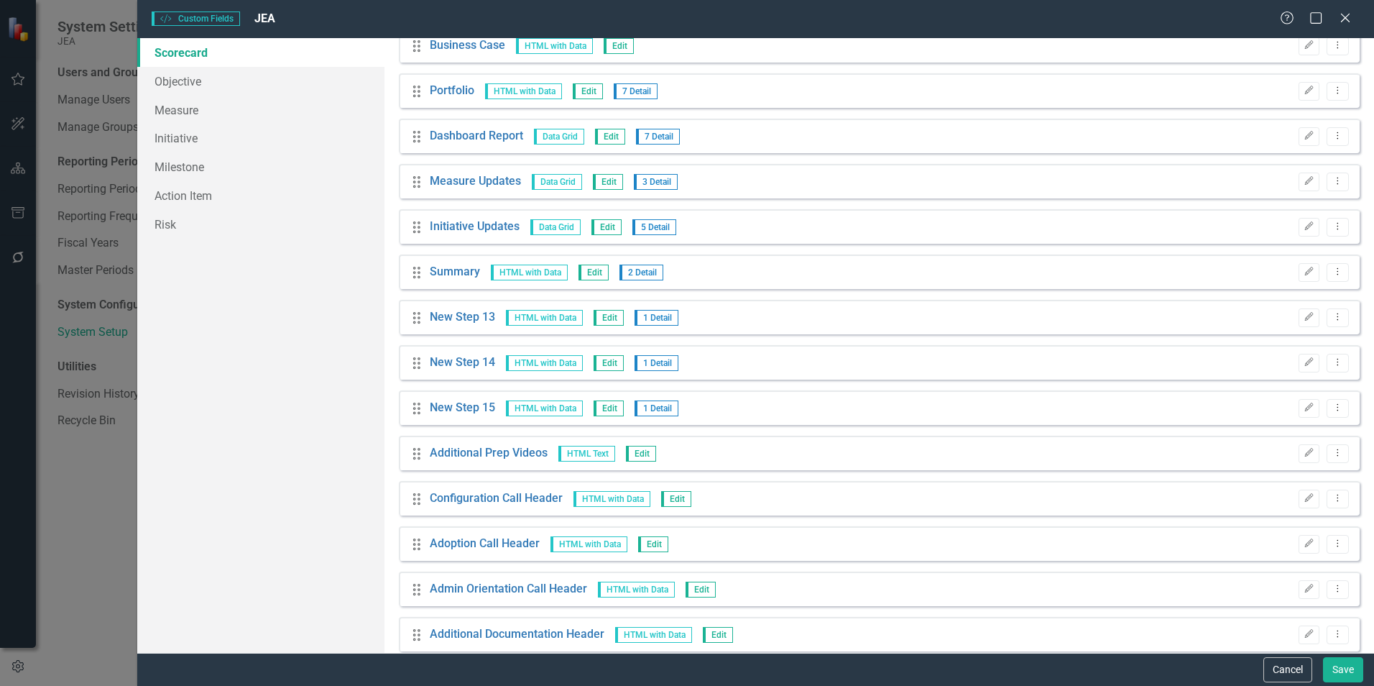
click at [1298, 323] on button "Edit" at bounding box center [1308, 317] width 21 height 19
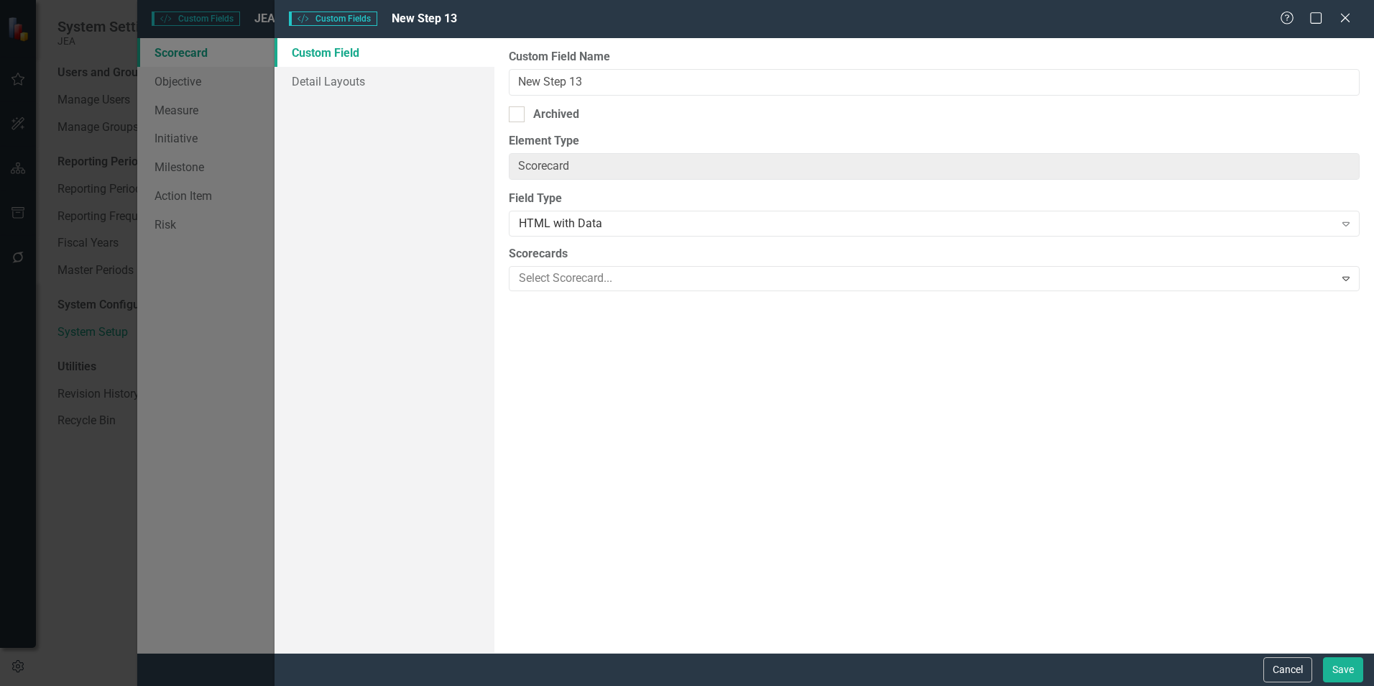
click at [535, 116] on div "Archived" at bounding box center [556, 114] width 46 height 17
click at [518, 116] on input "Archived" at bounding box center [513, 110] width 9 height 9
checkbox input "true"
click at [1336, 673] on button "Save" at bounding box center [1343, 669] width 40 height 25
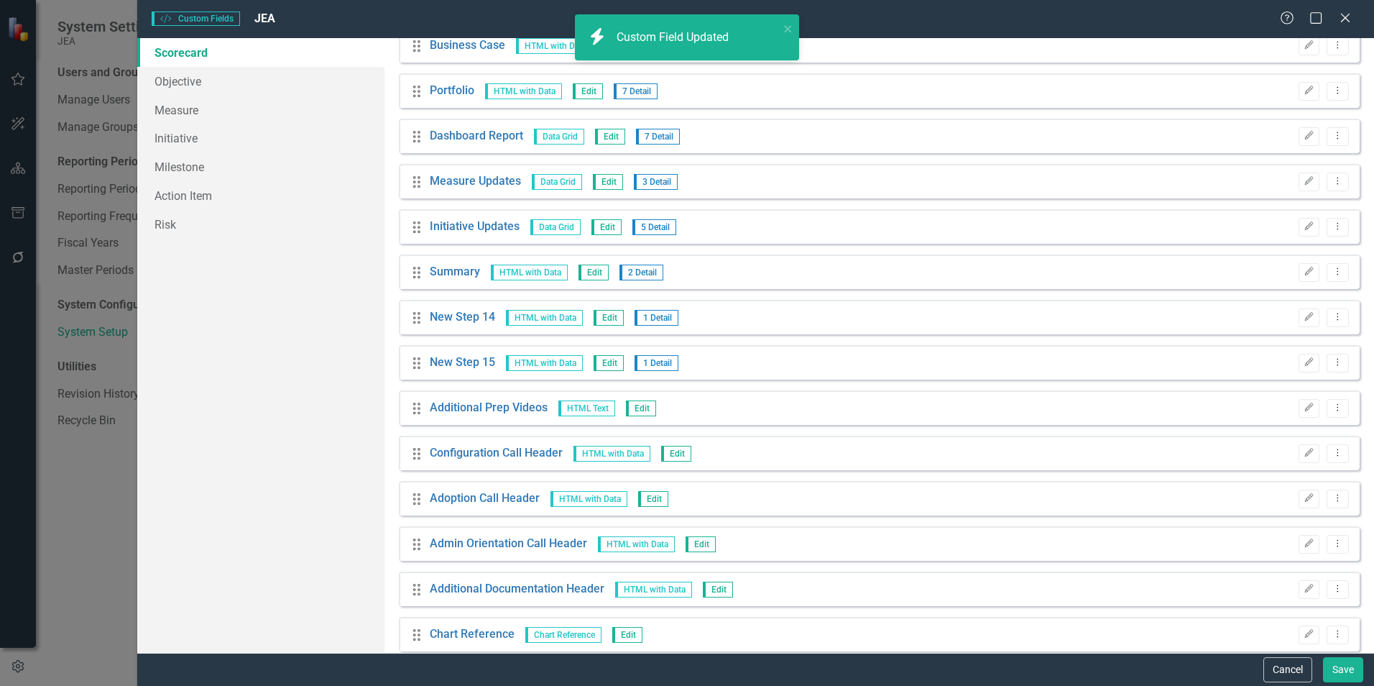
click at [1303, 320] on icon "Edit" at bounding box center [1308, 317] width 11 height 9
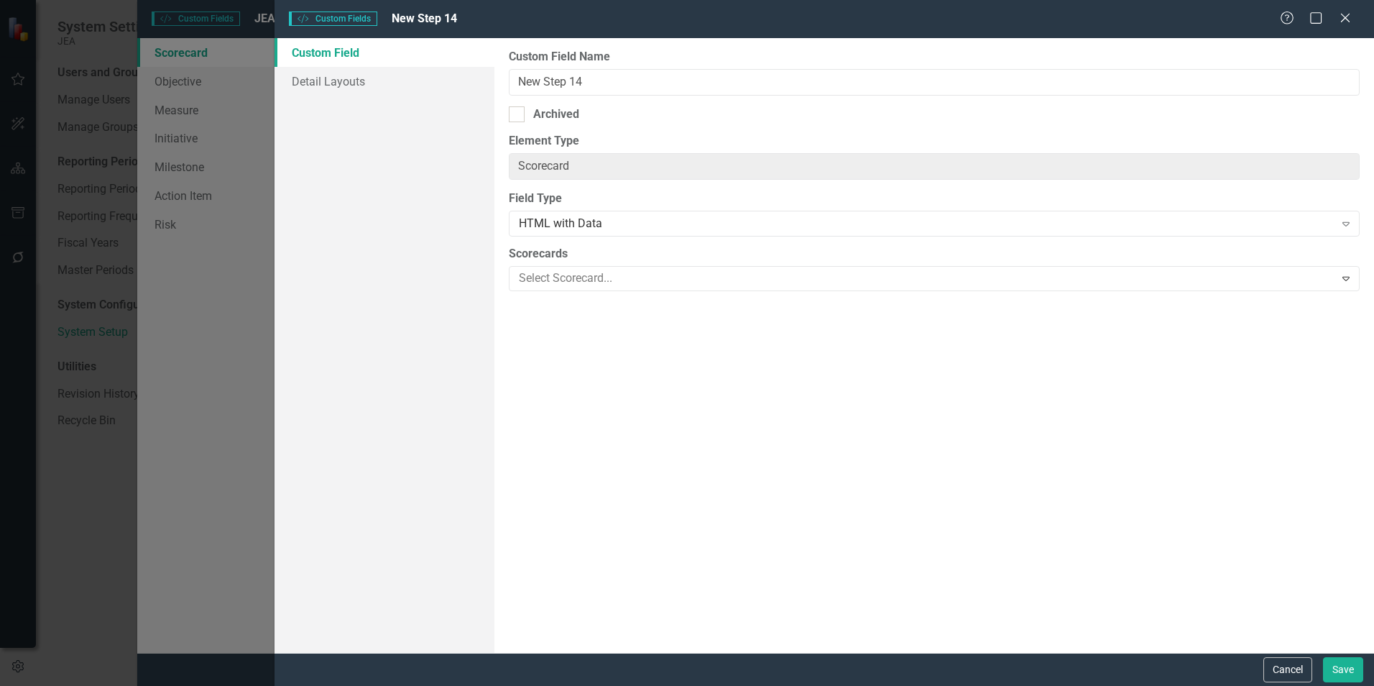
click at [521, 114] on div at bounding box center [517, 114] width 16 height 16
click at [518, 114] on input "Archived" at bounding box center [513, 110] width 9 height 9
checkbox input "true"
click at [1336, 669] on button "Save" at bounding box center [1343, 669] width 40 height 25
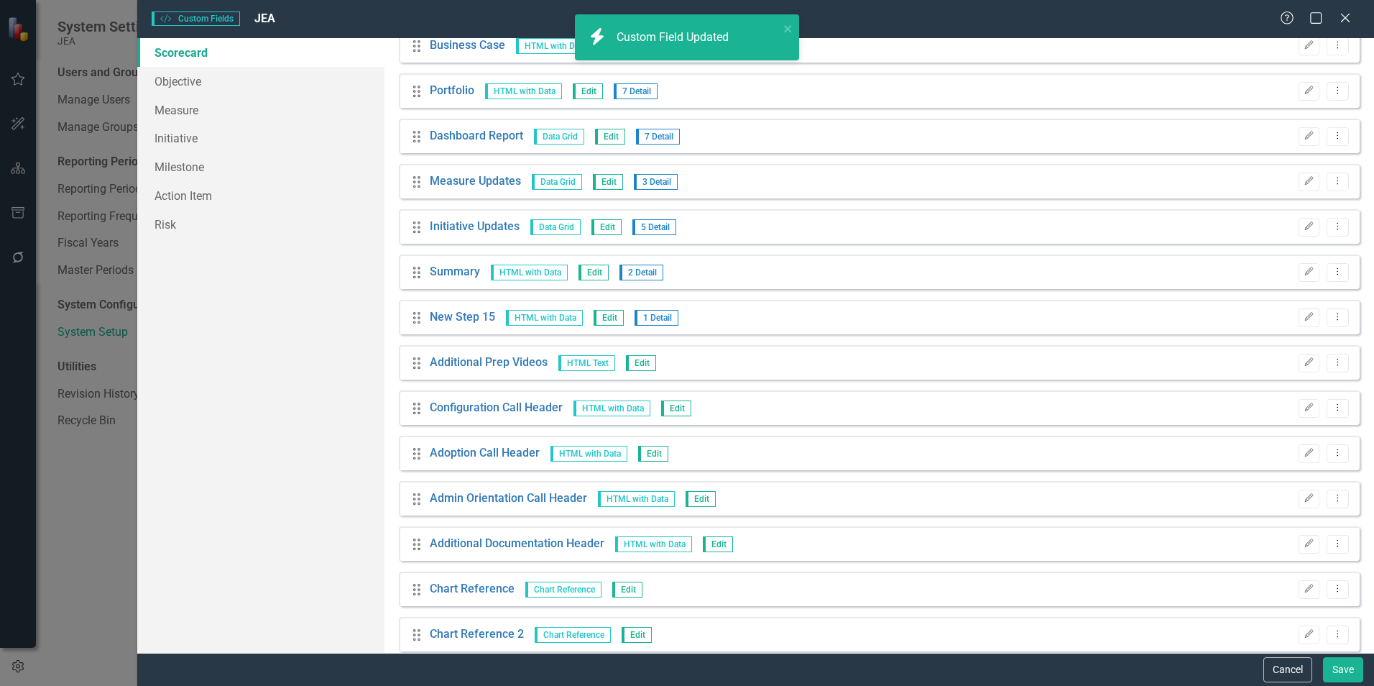
click at [1303, 315] on icon "Edit" at bounding box center [1308, 317] width 11 height 9
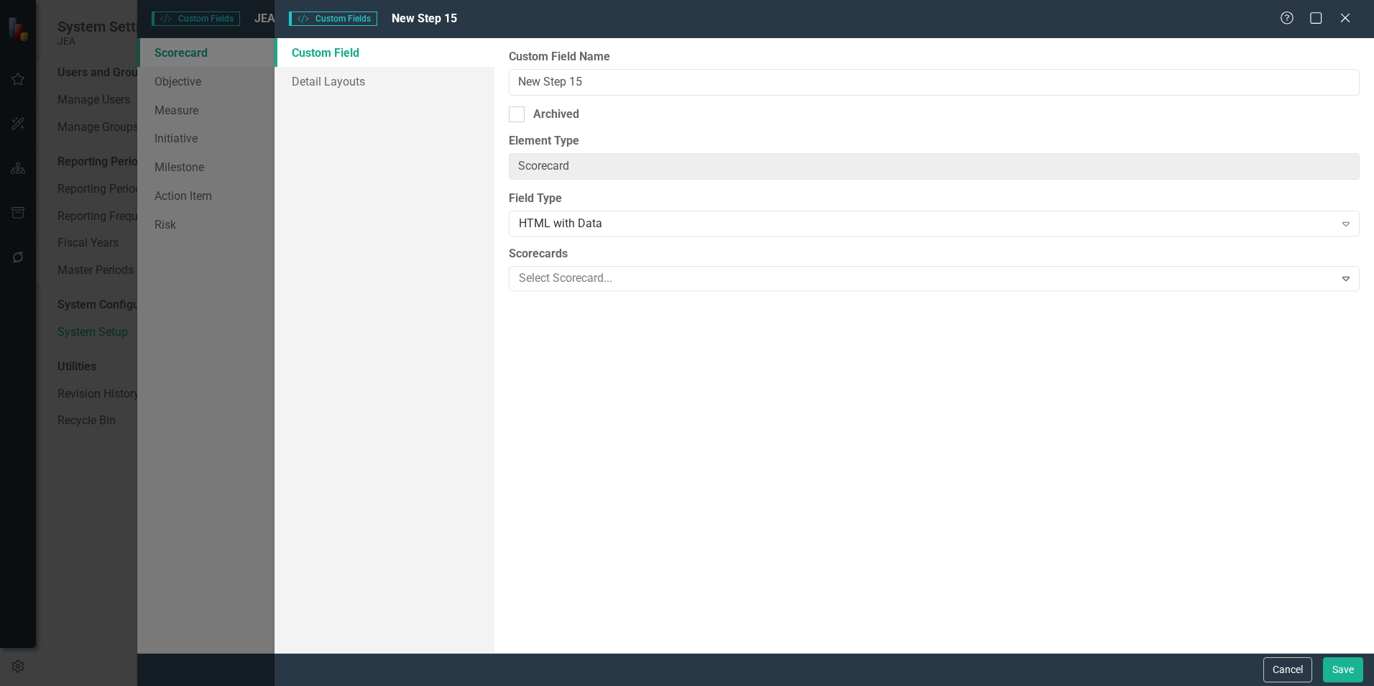
click at [523, 110] on div at bounding box center [517, 114] width 16 height 16
click at [518, 110] on input "Archived" at bounding box center [513, 110] width 9 height 9
checkbox input "true"
click at [1333, 661] on button "Save" at bounding box center [1343, 669] width 40 height 25
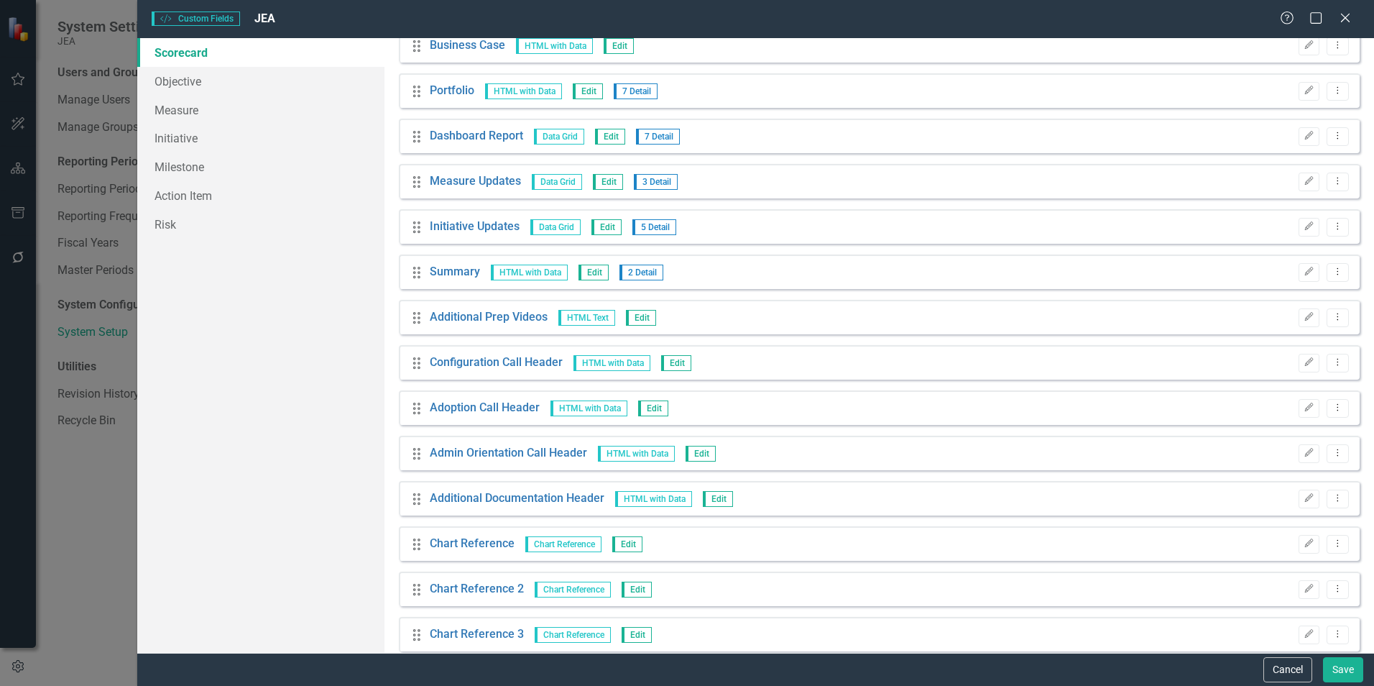
click at [1298, 318] on button "Edit" at bounding box center [1308, 317] width 21 height 19
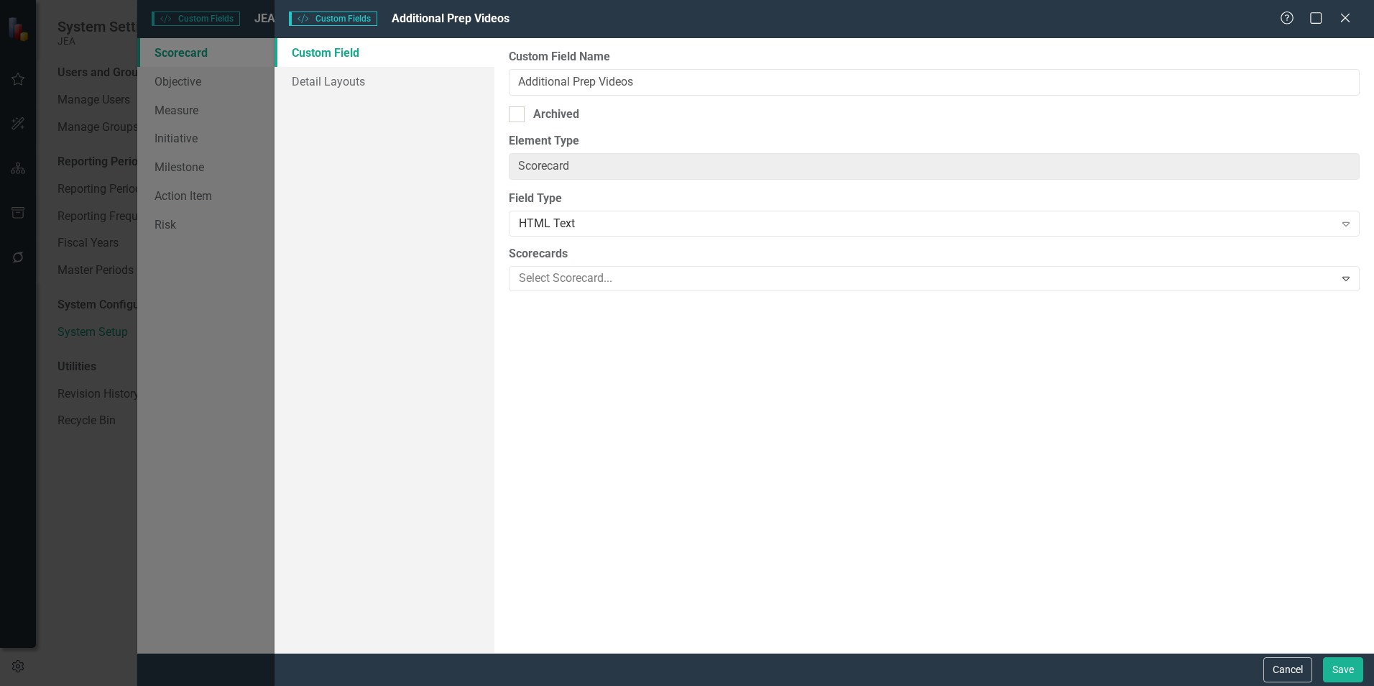
click at [580, 116] on div "Archived" at bounding box center [934, 114] width 851 height 17
click at [518, 116] on input "Archived" at bounding box center [513, 110] width 9 height 9
checkbox input "true"
click at [1332, 670] on button "Save" at bounding box center [1343, 669] width 40 height 25
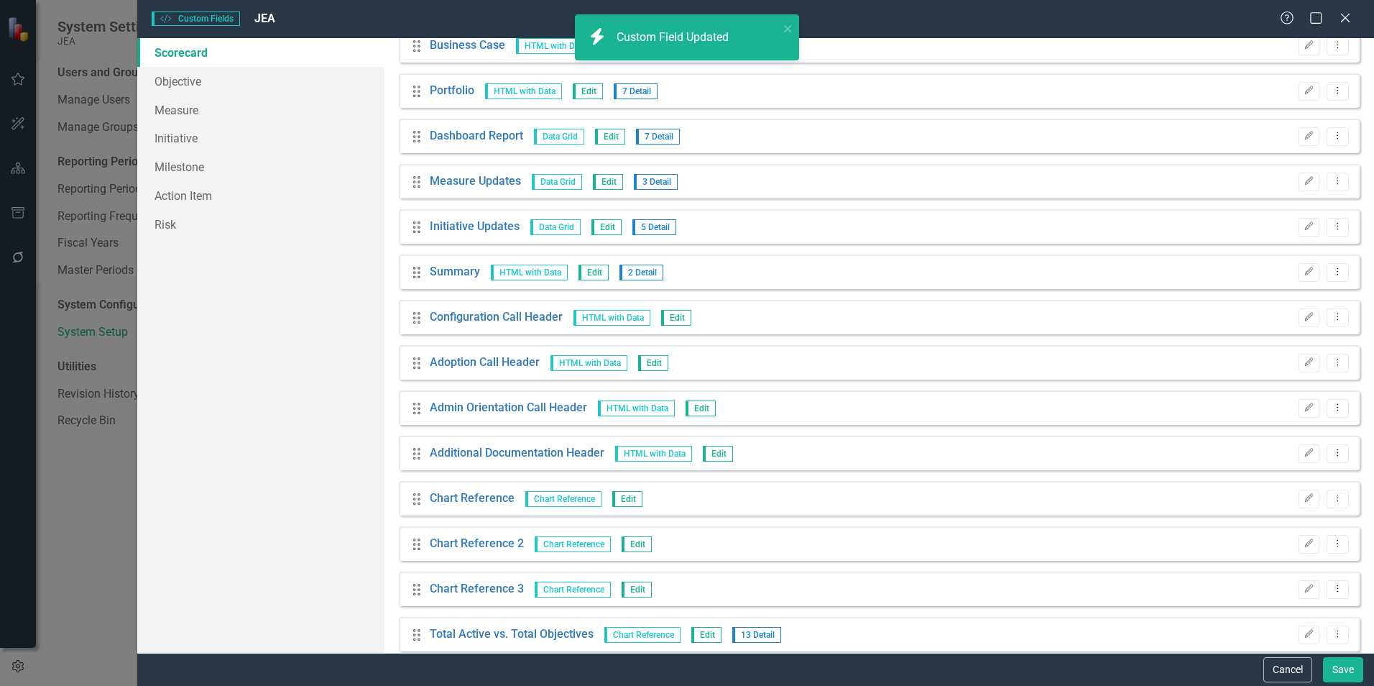
click at [1303, 316] on icon "Edit" at bounding box center [1308, 317] width 11 height 9
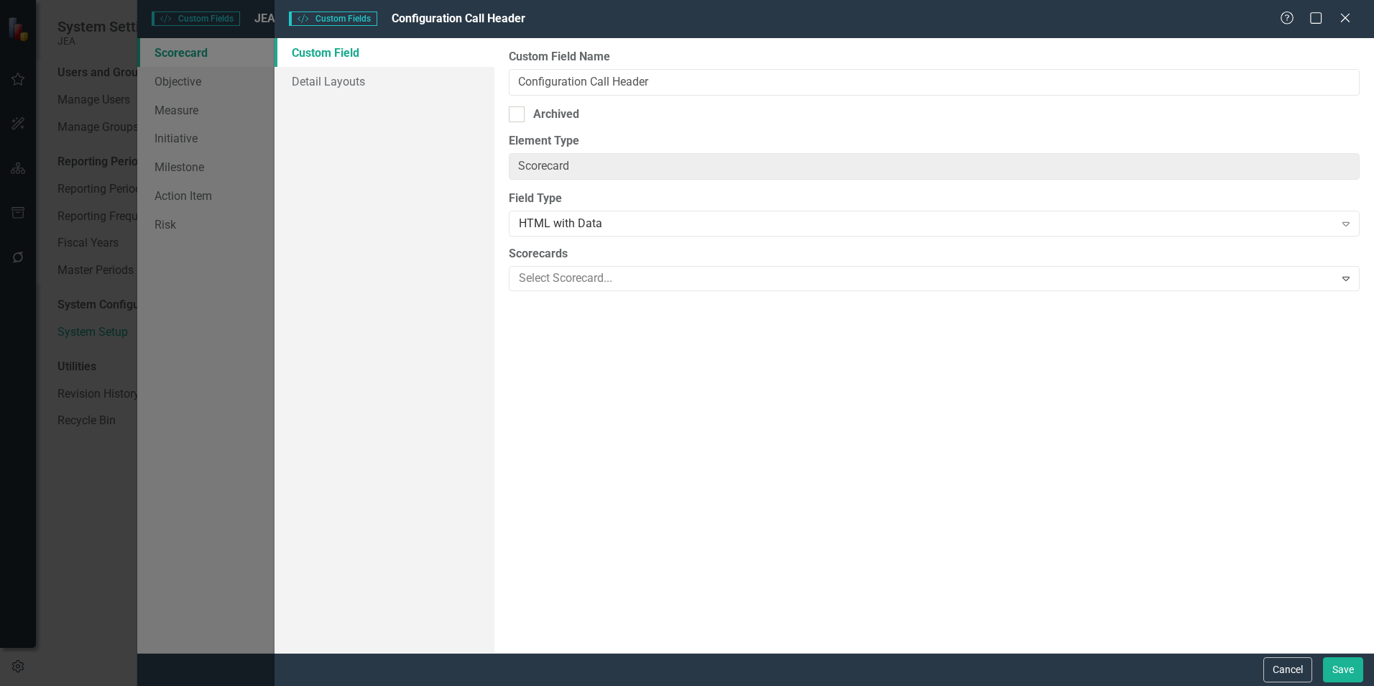
click at [586, 119] on div "Archived" at bounding box center [934, 114] width 851 height 17
click at [518, 116] on input "Archived" at bounding box center [513, 110] width 9 height 9
checkbox input "true"
click at [1334, 665] on button "Save" at bounding box center [1343, 669] width 40 height 25
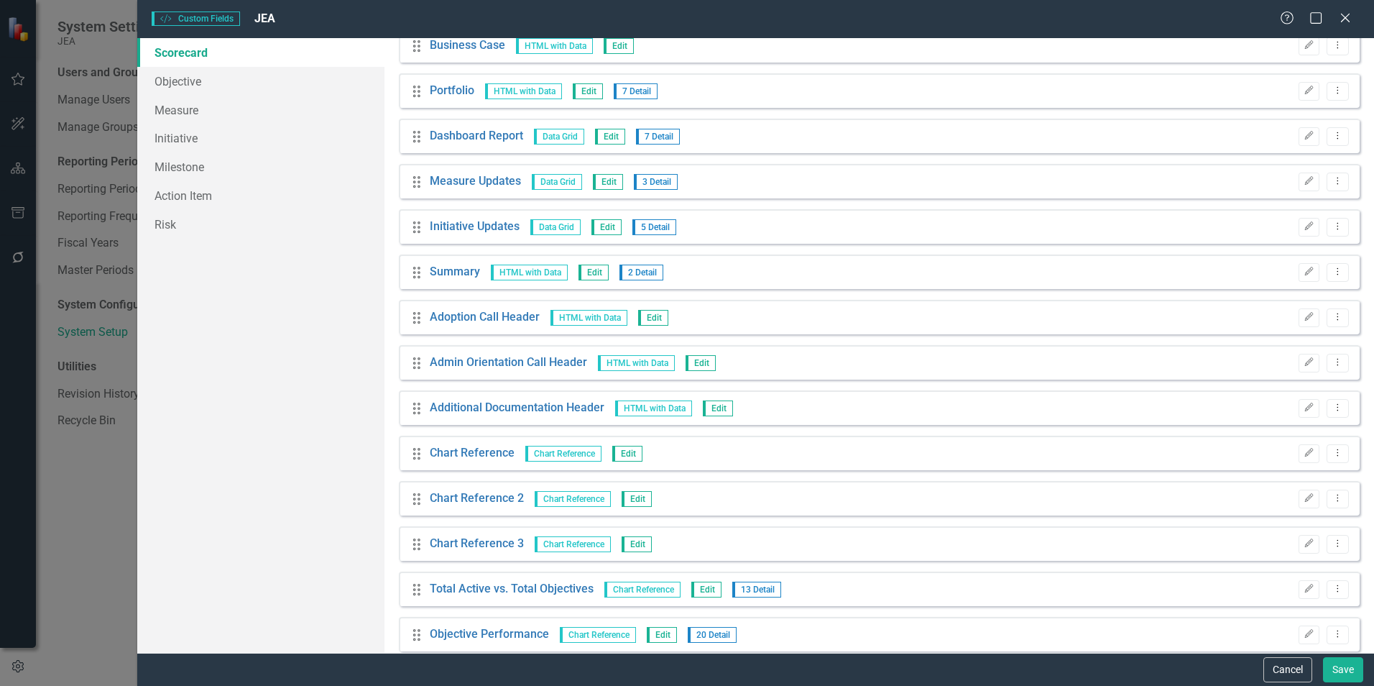
click at [1303, 314] on icon "Edit" at bounding box center [1308, 317] width 11 height 9
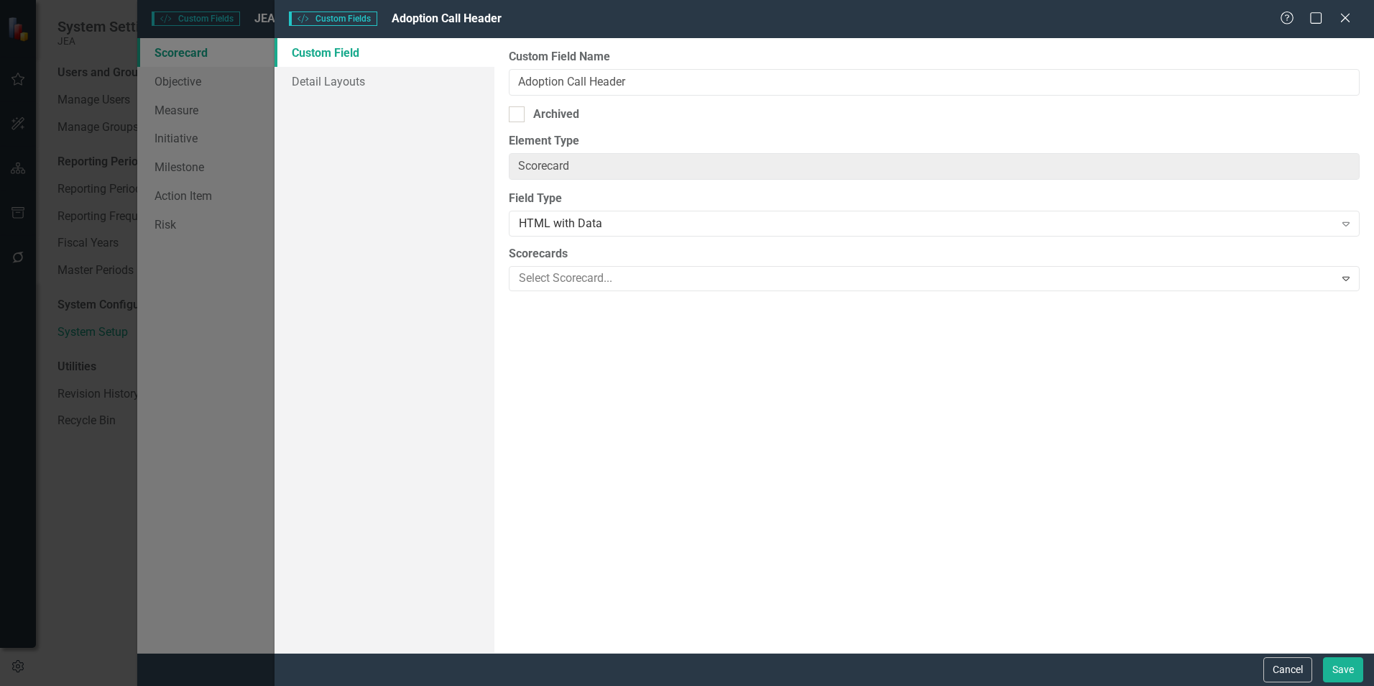
drag, startPoint x: 532, startPoint y: 128, endPoint x: 524, endPoint y: 132, distance: 9.0
click at [531, 129] on div "Custom Field Name Adoption Call Header Archived Element Type Scorecard ClearPoi…" at bounding box center [934, 345] width 880 height 614
click at [506, 118] on div "Custom Field Name Adoption Call Header Archived Element Type Scorecard ClearPoi…" at bounding box center [934, 345] width 880 height 614
drag, startPoint x: 519, startPoint y: 113, endPoint x: 481, endPoint y: 114, distance: 38.1
click at [508, 113] on div "Custom Field Name Adoption Call Header Archived Element Type Scorecard ClearPoi…" at bounding box center [934, 345] width 880 height 614
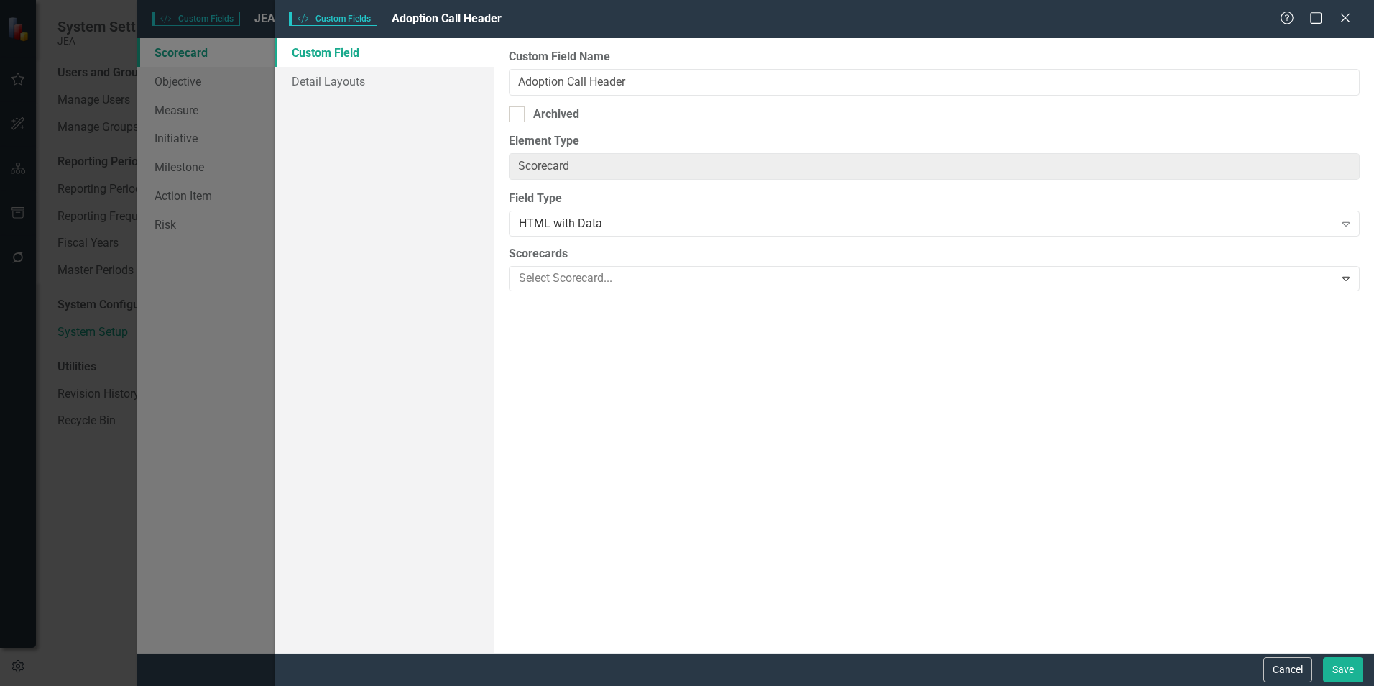
click at [515, 116] on div at bounding box center [517, 114] width 16 height 16
click at [515, 116] on input "Archived" at bounding box center [513, 110] width 9 height 9
checkbox input "true"
click at [1339, 667] on button "Save" at bounding box center [1343, 669] width 40 height 25
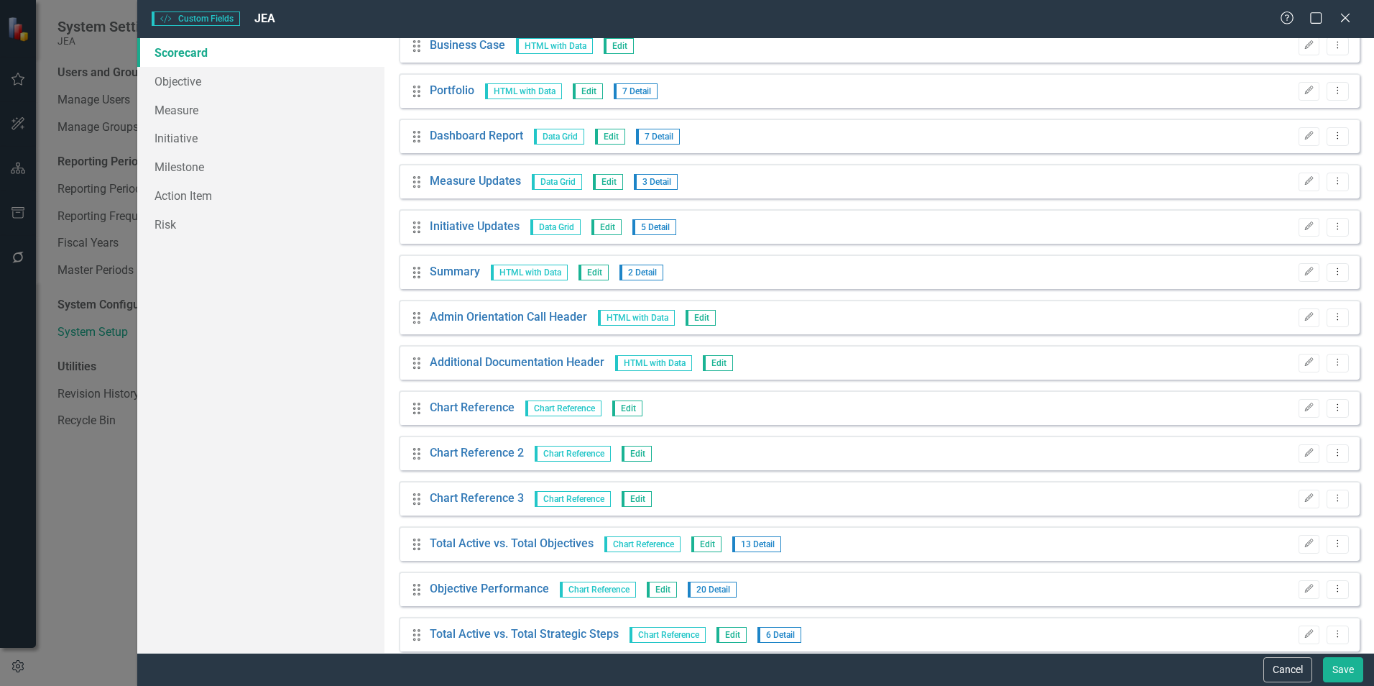
click at [1303, 319] on icon "Edit" at bounding box center [1308, 317] width 11 height 9
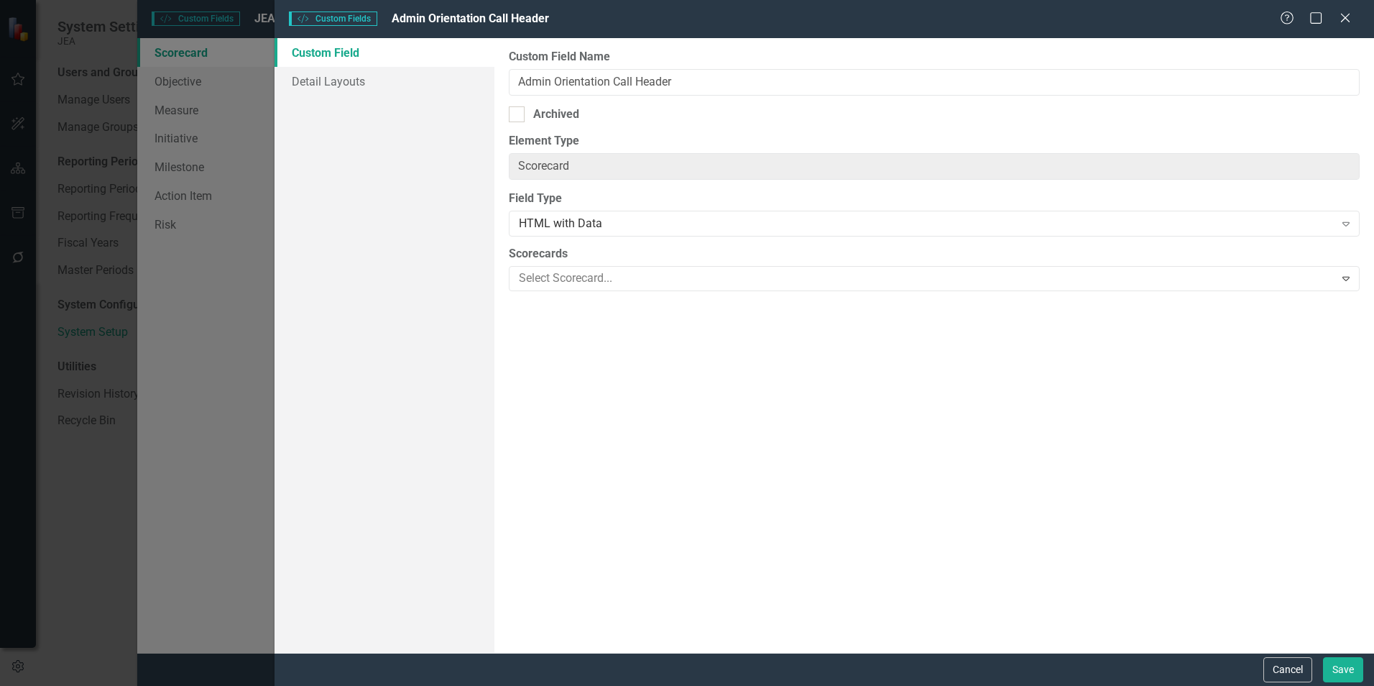
click at [520, 114] on div at bounding box center [517, 114] width 16 height 16
click at [518, 114] on input "Archived" at bounding box center [513, 110] width 9 height 9
checkbox input "true"
click at [1336, 676] on button "Save" at bounding box center [1343, 669] width 40 height 25
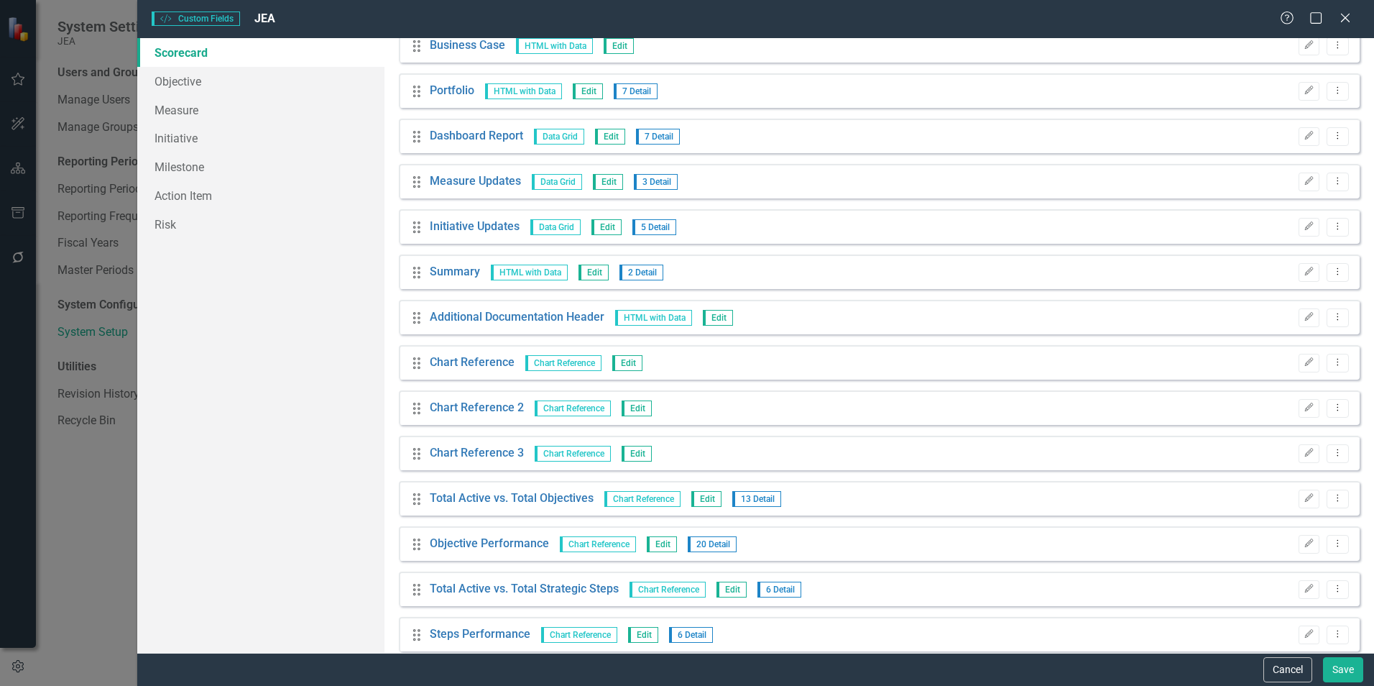
click at [1298, 322] on button "Edit" at bounding box center [1308, 317] width 21 height 19
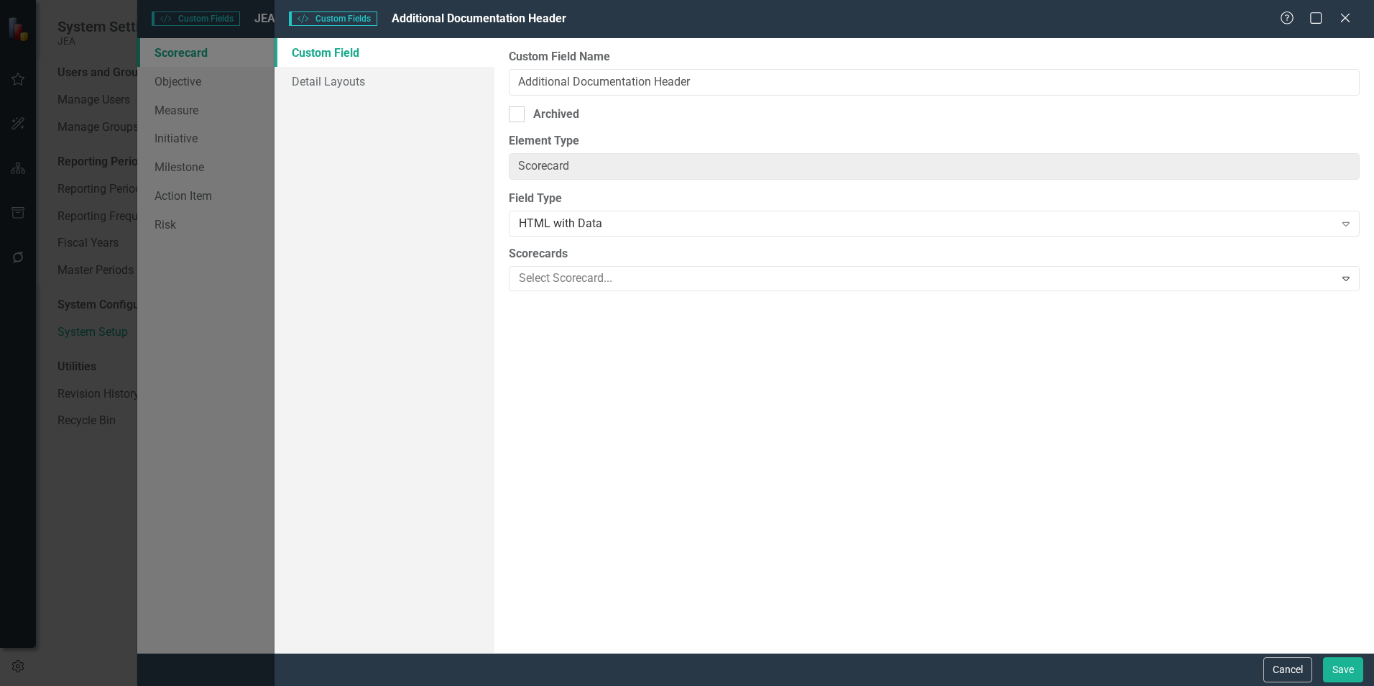
click at [578, 112] on div "Archived" at bounding box center [556, 114] width 46 height 17
click at [518, 112] on input "Archived" at bounding box center [513, 110] width 9 height 9
checkbox input "true"
click at [1335, 676] on button "Save" at bounding box center [1343, 669] width 40 height 25
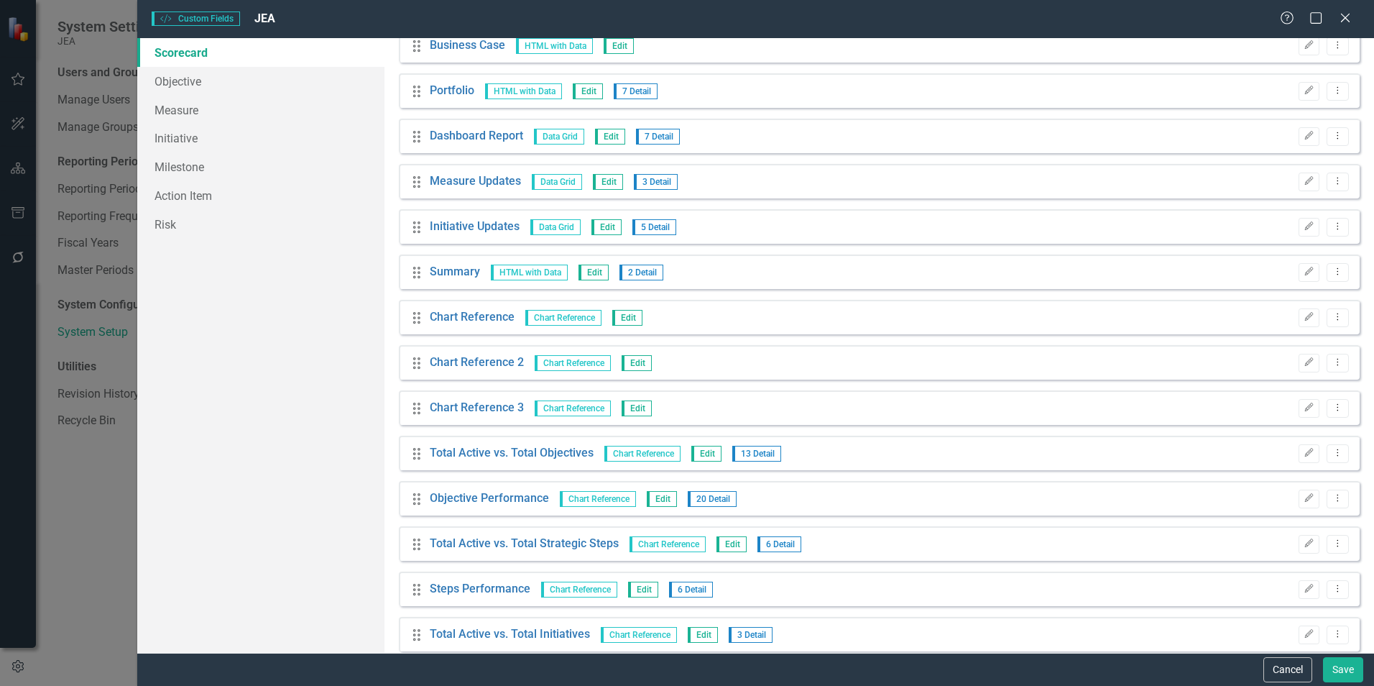
click at [1298, 370] on button "Edit" at bounding box center [1308, 363] width 21 height 19
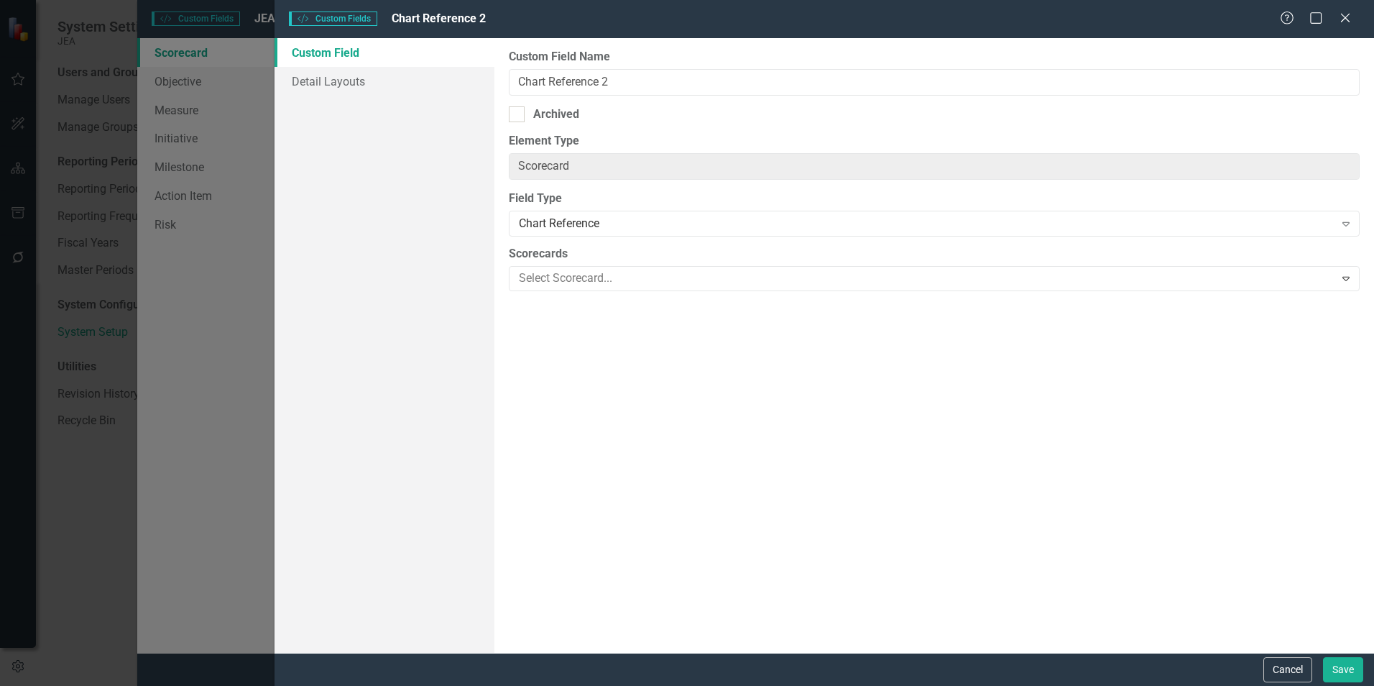
click at [569, 114] on div "Archived" at bounding box center [556, 114] width 46 height 17
click at [518, 114] on input "Archived" at bounding box center [513, 110] width 9 height 9
checkbox input "true"
click at [1337, 671] on button "Save" at bounding box center [1343, 669] width 40 height 25
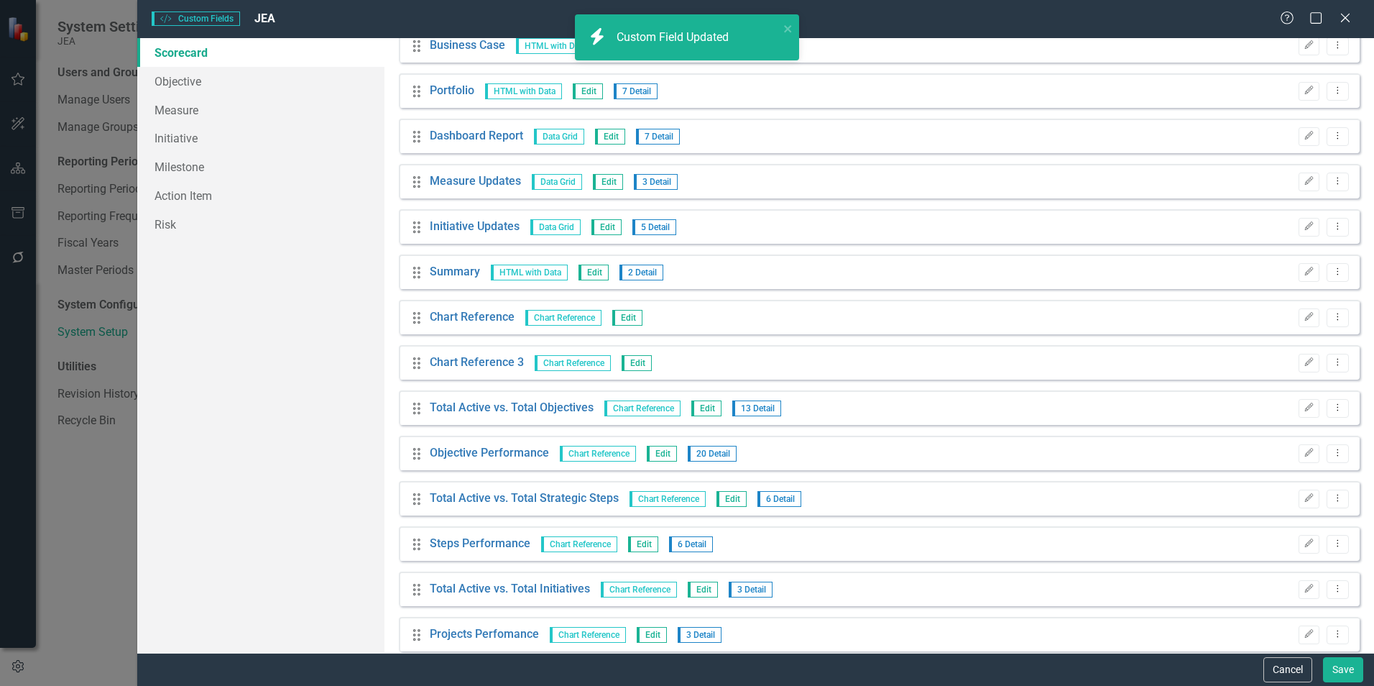
click at [1298, 371] on button "Edit" at bounding box center [1308, 363] width 21 height 19
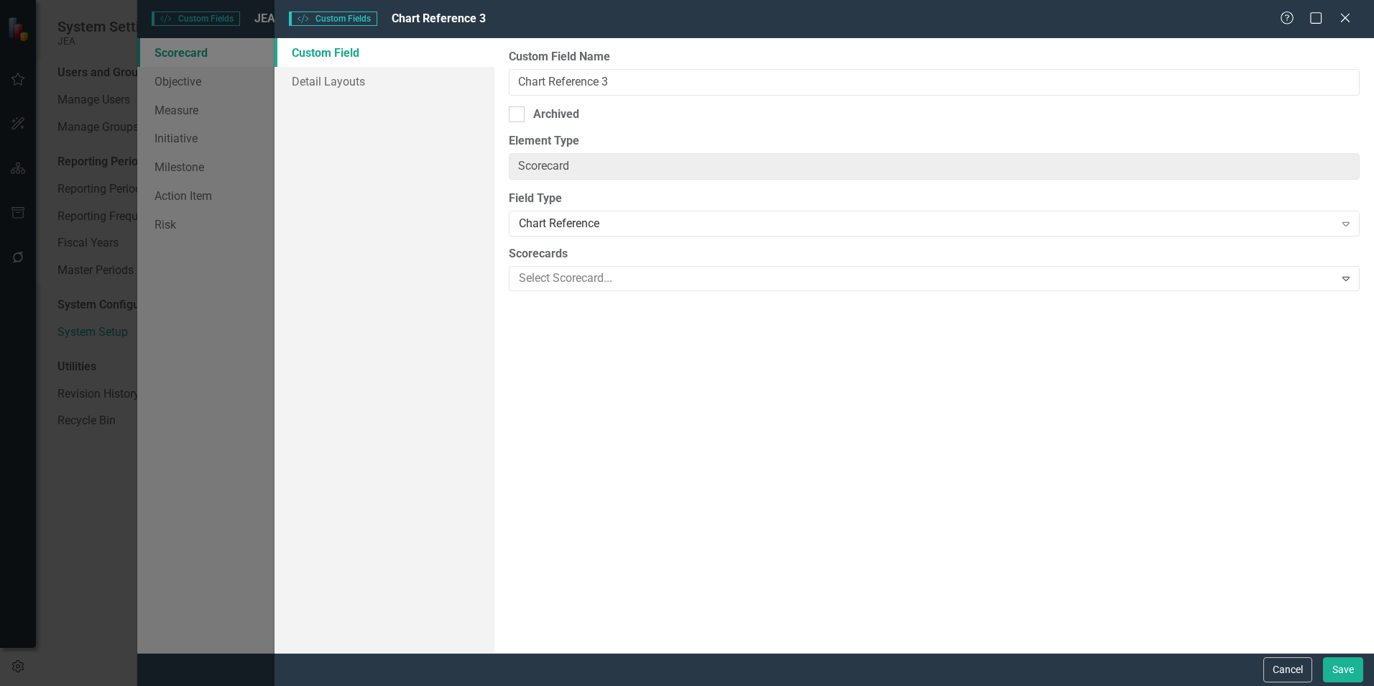
click at [568, 112] on div "Archived" at bounding box center [556, 114] width 46 height 17
click at [518, 112] on input "Archived" at bounding box center [513, 110] width 9 height 9
checkbox input "true"
click at [1337, 675] on button "Save" at bounding box center [1343, 669] width 40 height 25
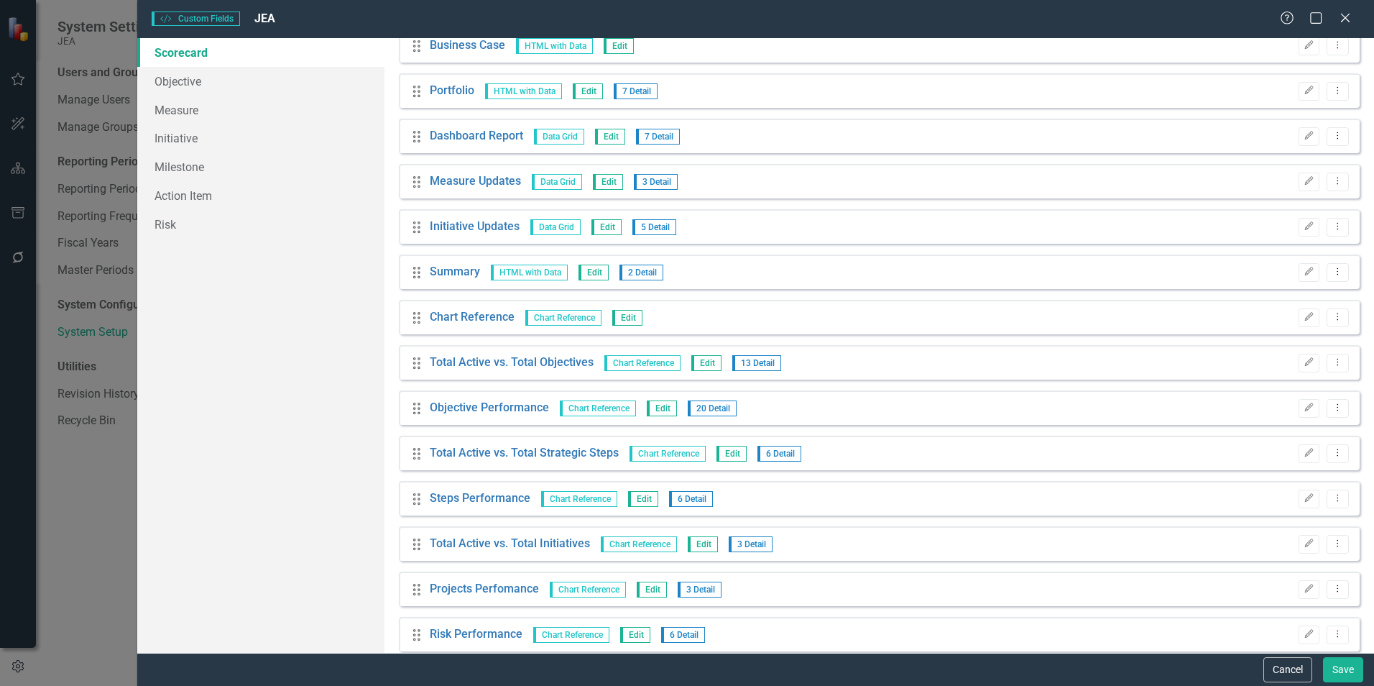
click at [1303, 362] on icon "Edit" at bounding box center [1308, 362] width 11 height 9
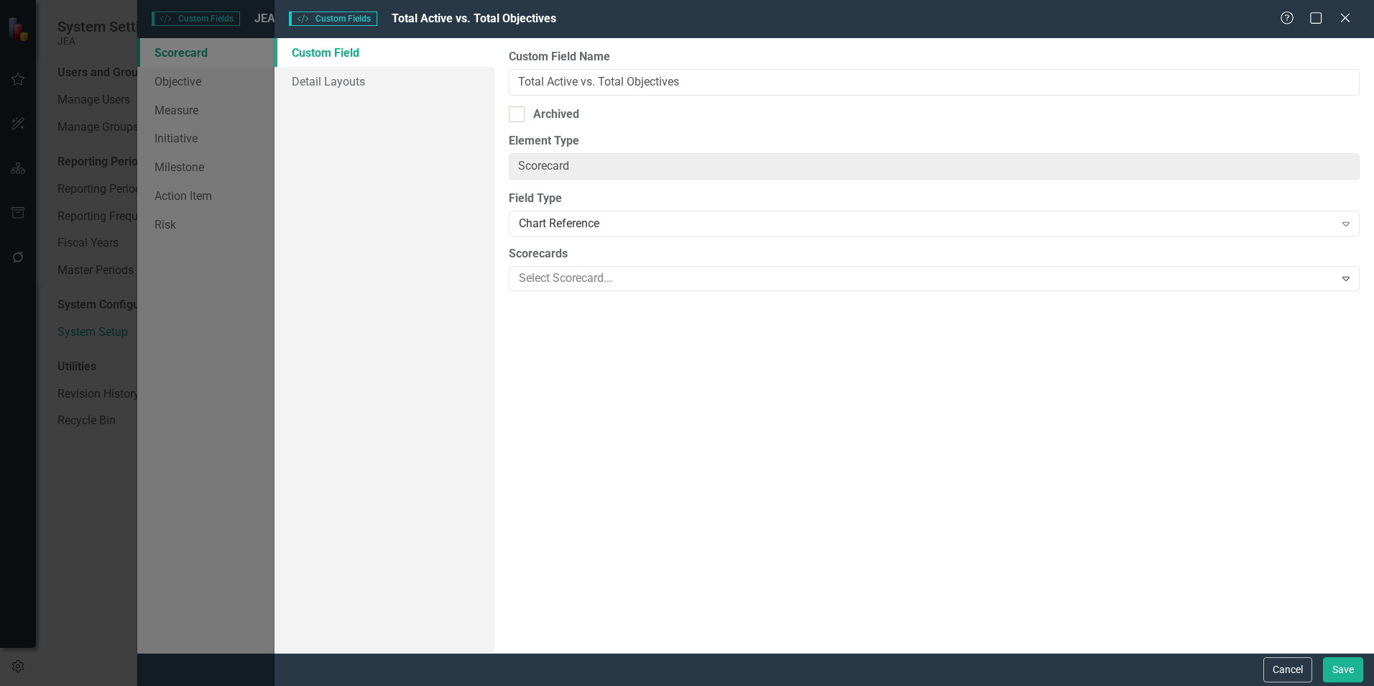
click at [563, 113] on div "Archived" at bounding box center [556, 114] width 46 height 17
click at [518, 113] on input "Archived" at bounding box center [513, 110] width 9 height 9
checkbox input "true"
click at [1341, 665] on button "Save" at bounding box center [1343, 669] width 40 height 25
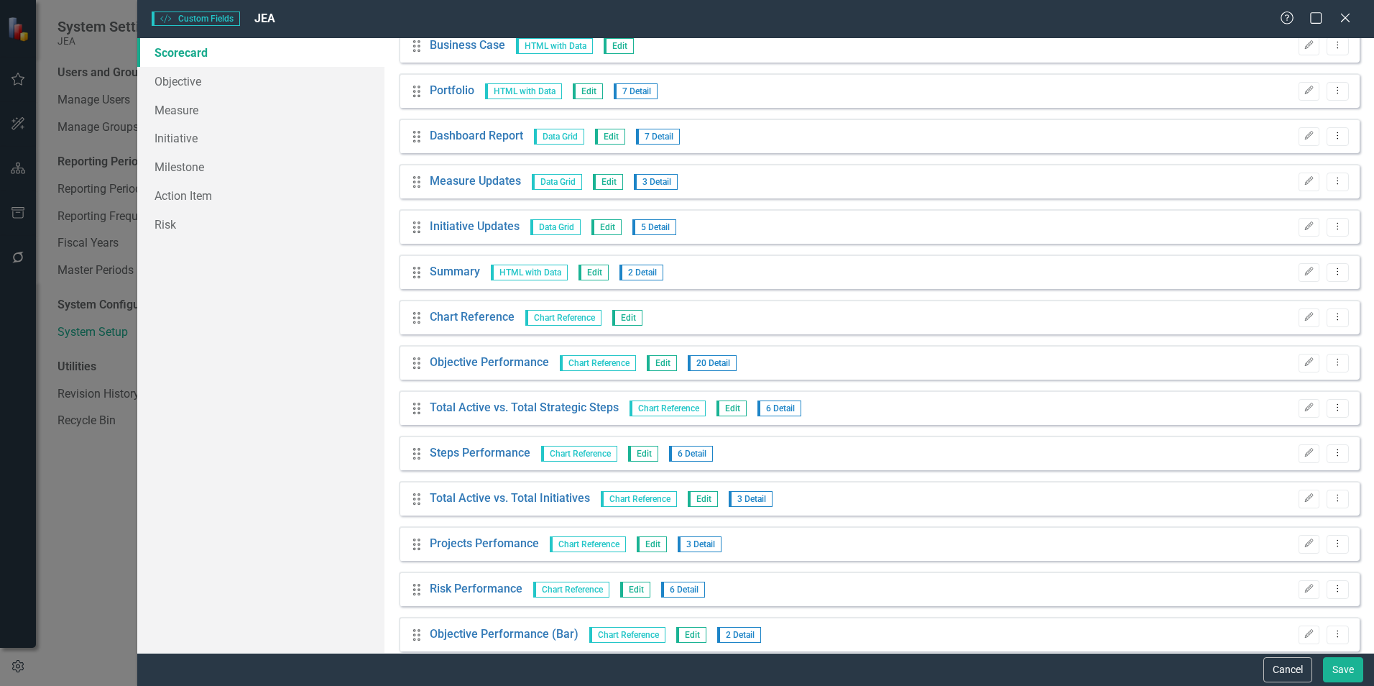
click at [1303, 412] on icon "Edit" at bounding box center [1308, 407] width 11 height 9
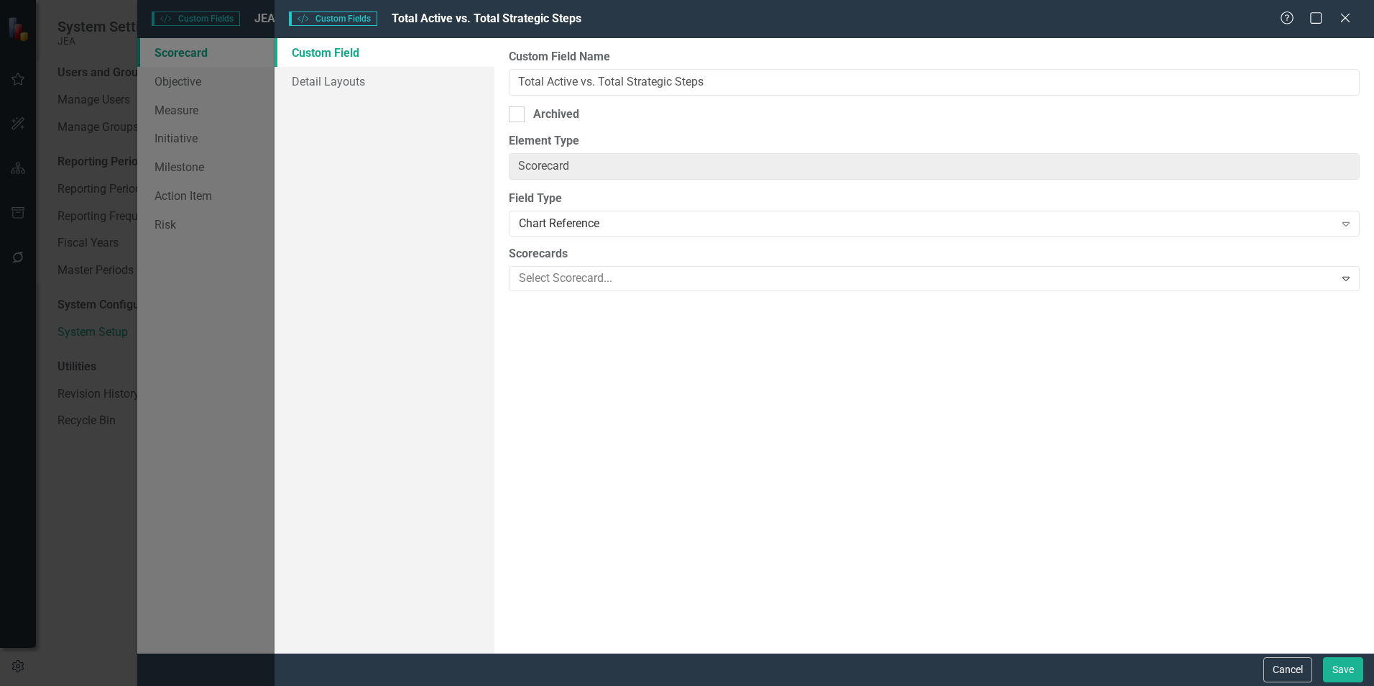
click at [560, 112] on div "Archived" at bounding box center [556, 114] width 46 height 17
click at [518, 112] on input "Archived" at bounding box center [513, 110] width 9 height 9
checkbox input "true"
click at [1342, 673] on button "Save" at bounding box center [1343, 669] width 40 height 25
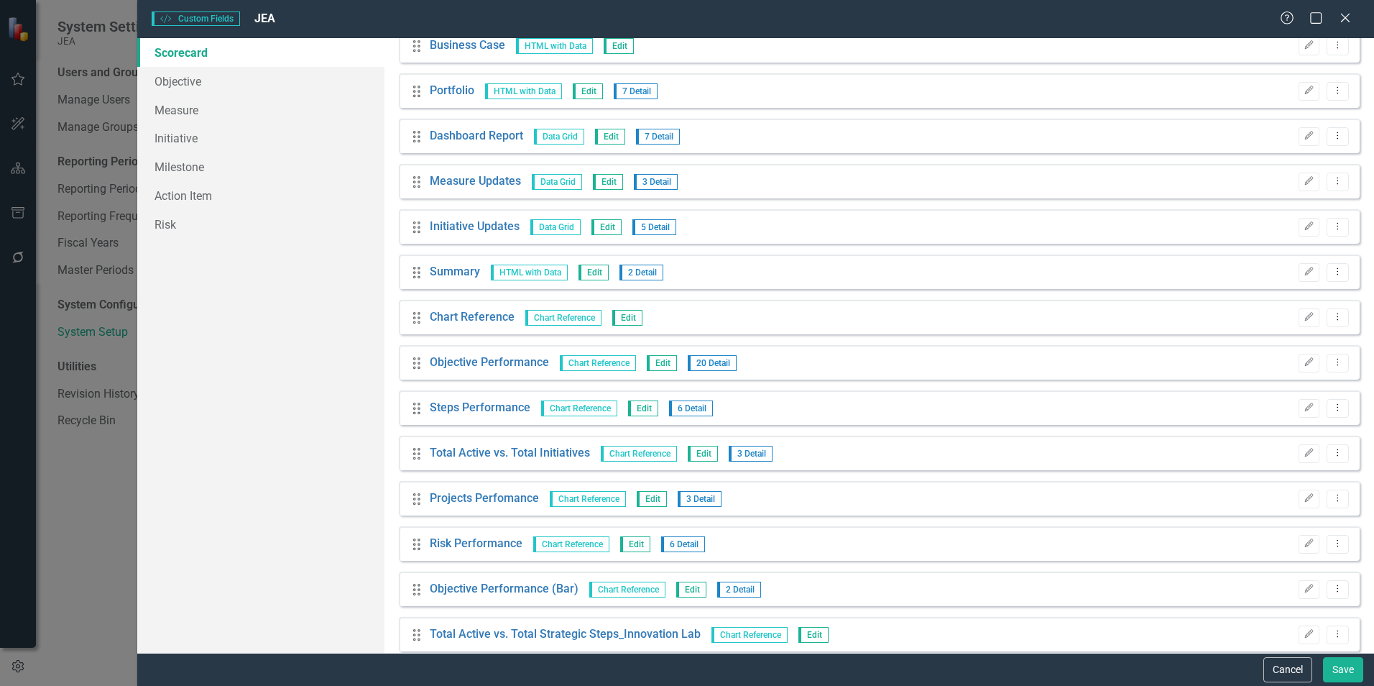
click at [1306, 454] on button "Edit" at bounding box center [1308, 453] width 21 height 19
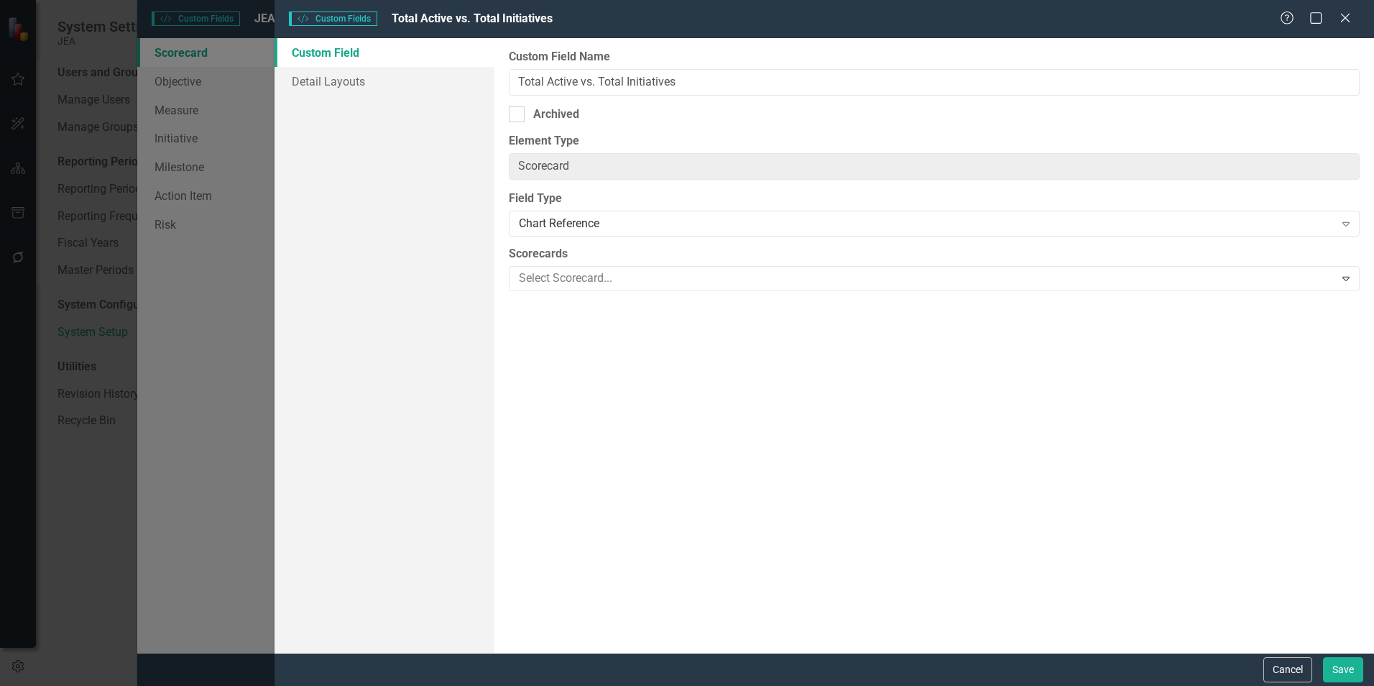
click at [564, 114] on div "Archived" at bounding box center [556, 114] width 46 height 17
click at [518, 114] on input "Archived" at bounding box center [513, 110] width 9 height 9
checkbox input "true"
click at [1331, 670] on button "Save" at bounding box center [1343, 669] width 40 height 25
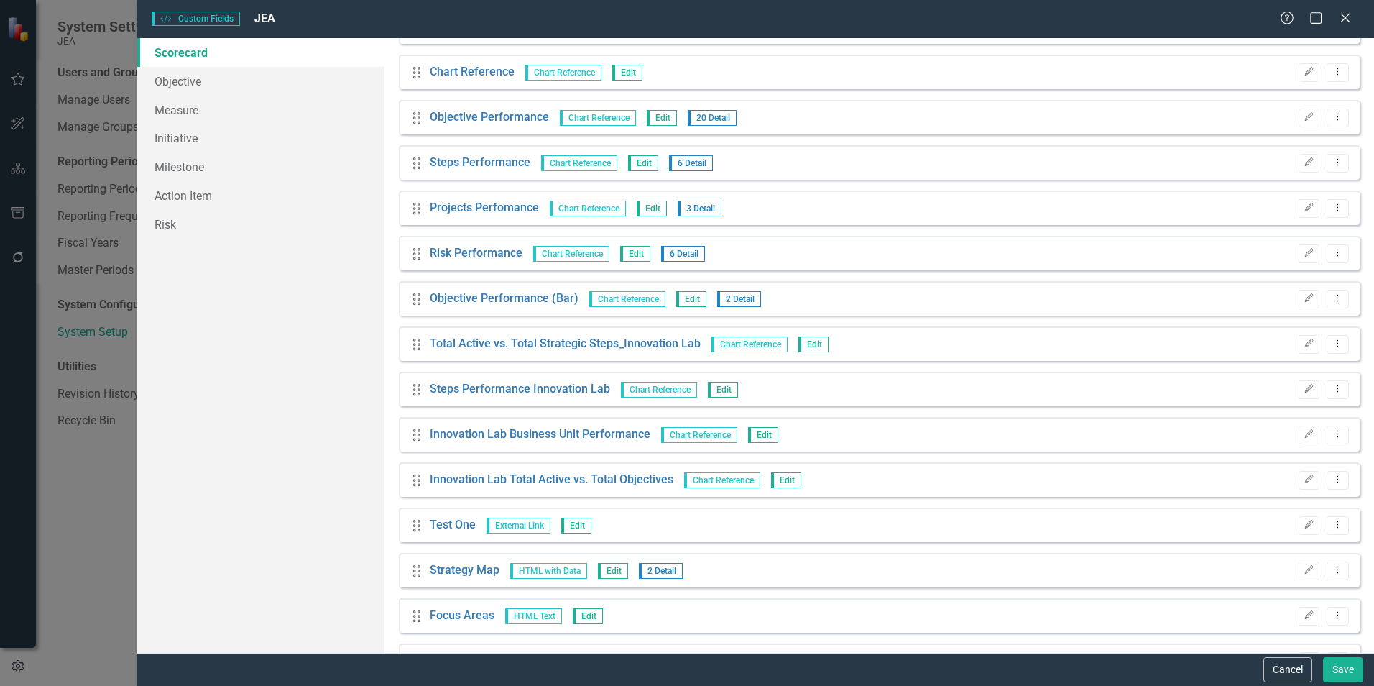
scroll to position [934, 0]
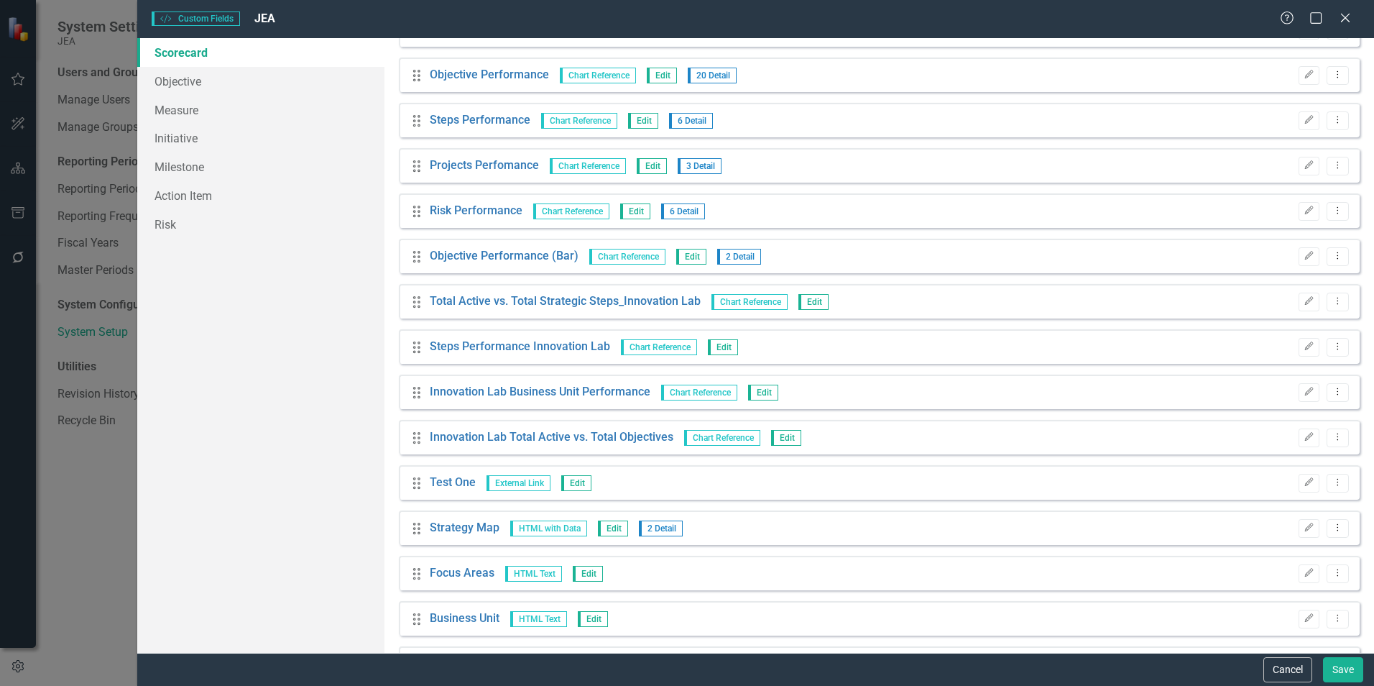
click at [1303, 254] on icon "Edit" at bounding box center [1308, 256] width 11 height 9
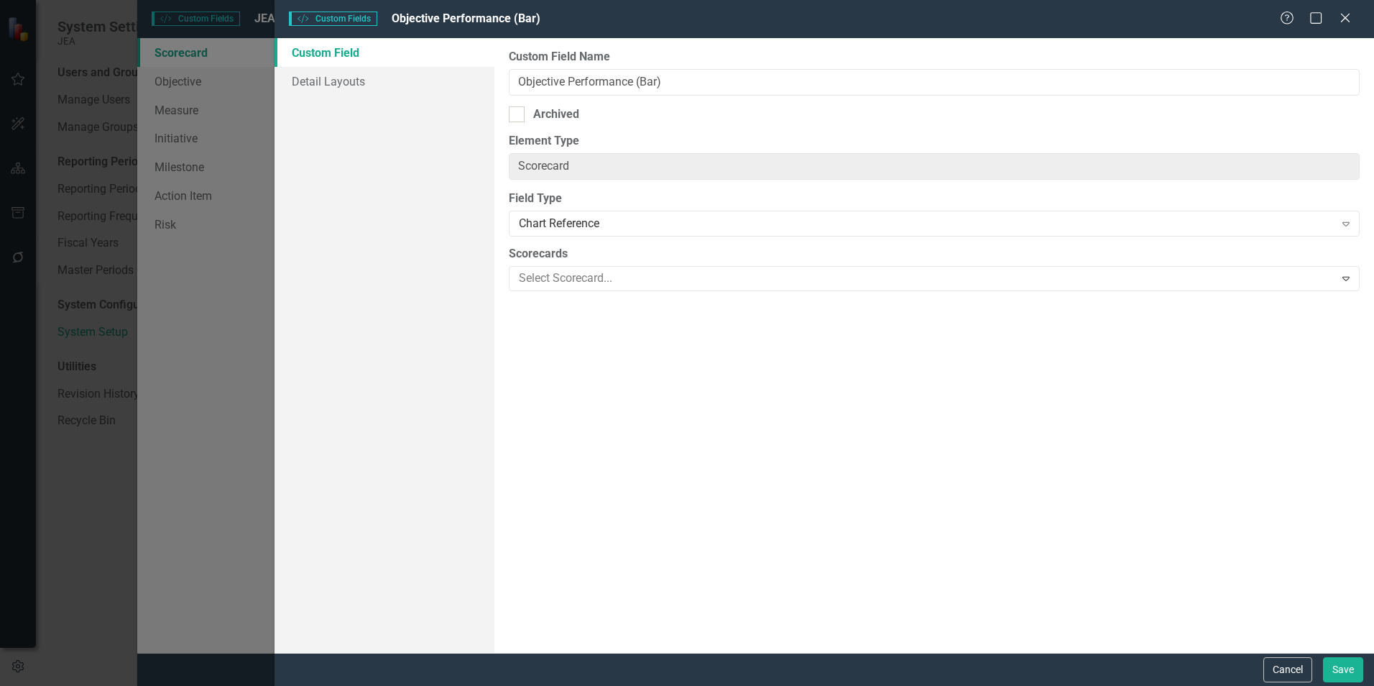
click at [563, 109] on div "Archived" at bounding box center [556, 114] width 46 height 17
click at [518, 109] on input "Archived" at bounding box center [513, 110] width 9 height 9
checkbox input "true"
click at [1352, 664] on button "Save" at bounding box center [1343, 669] width 40 height 25
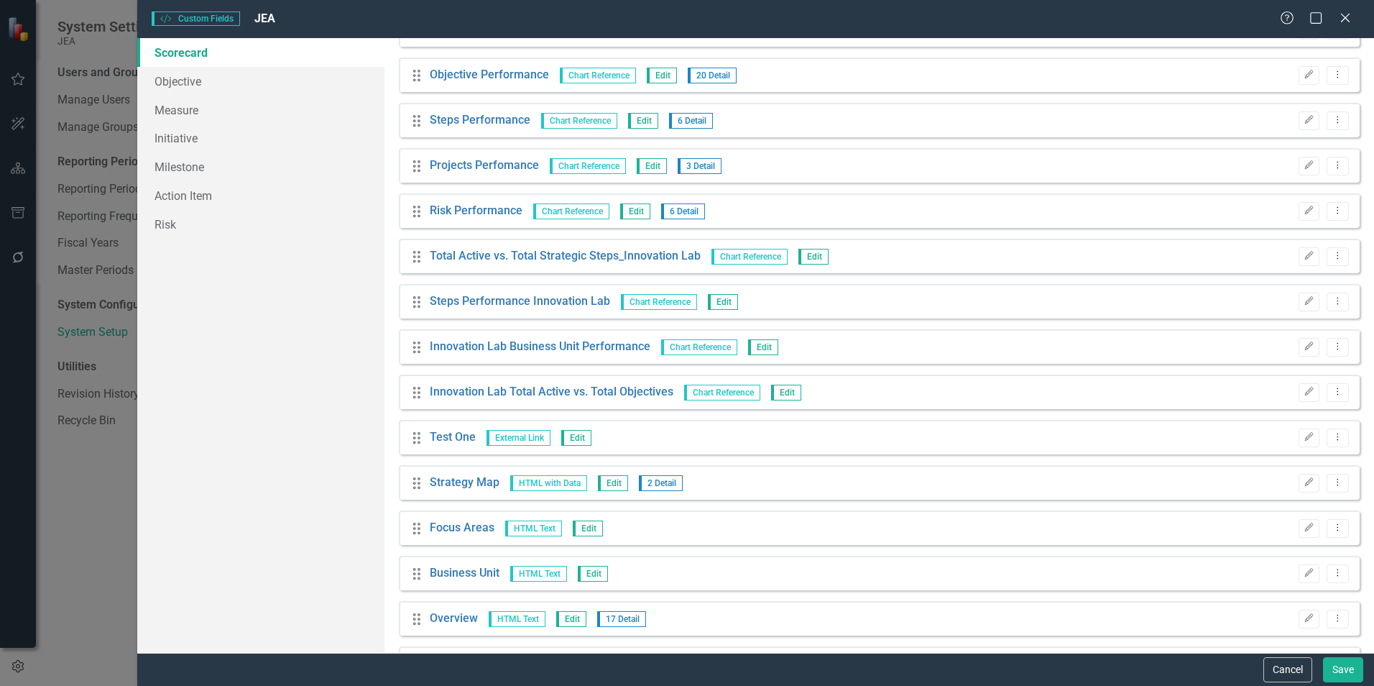
click at [1303, 255] on icon "Edit" at bounding box center [1308, 256] width 11 height 9
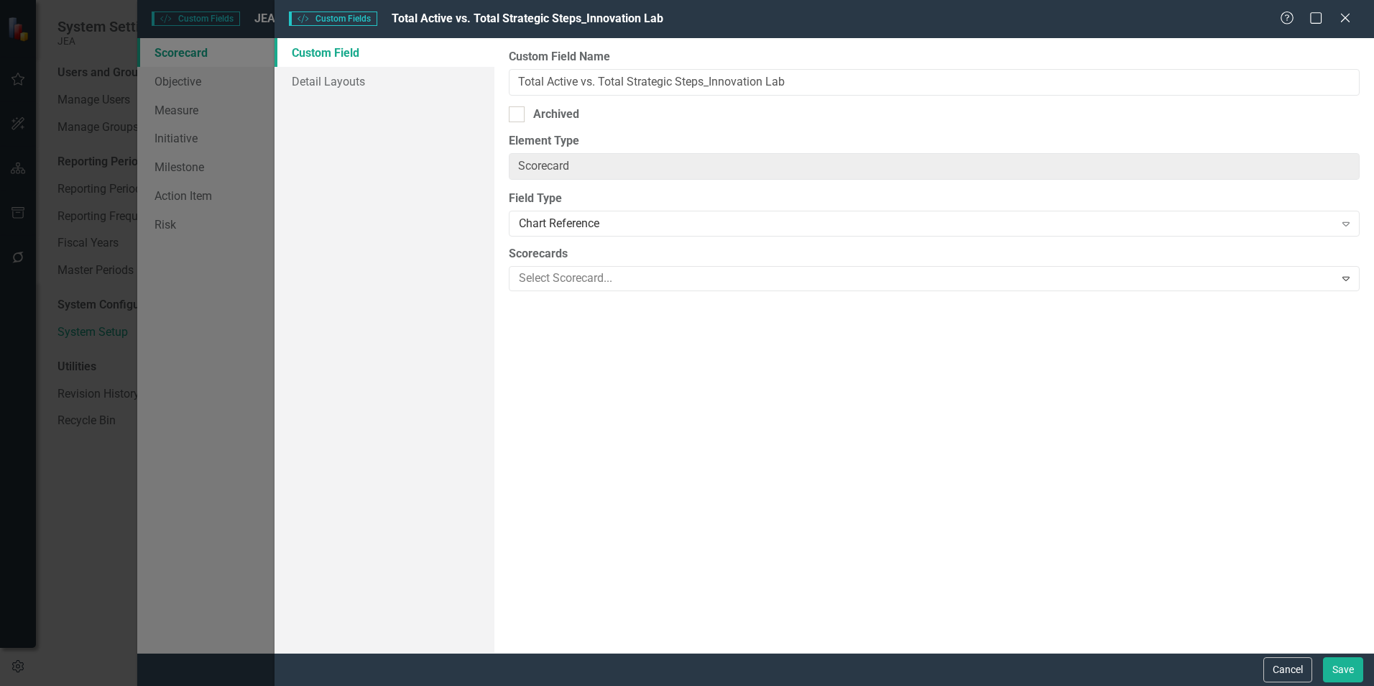
click at [529, 106] on div "Archived" at bounding box center [934, 114] width 851 height 17
click at [518, 106] on input "Archived" at bounding box center [513, 110] width 9 height 9
checkbox input "true"
click at [1331, 671] on button "Save" at bounding box center [1343, 669] width 40 height 25
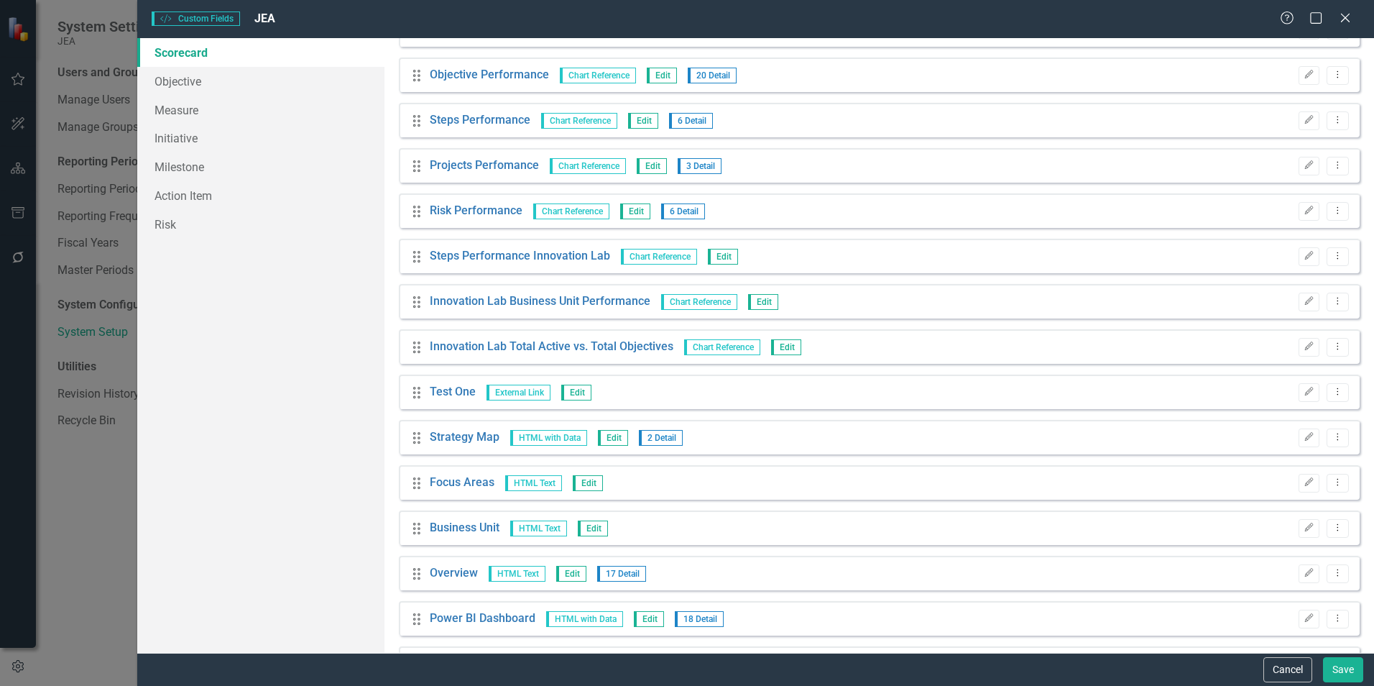
click at [1298, 261] on button "Edit" at bounding box center [1308, 256] width 21 height 19
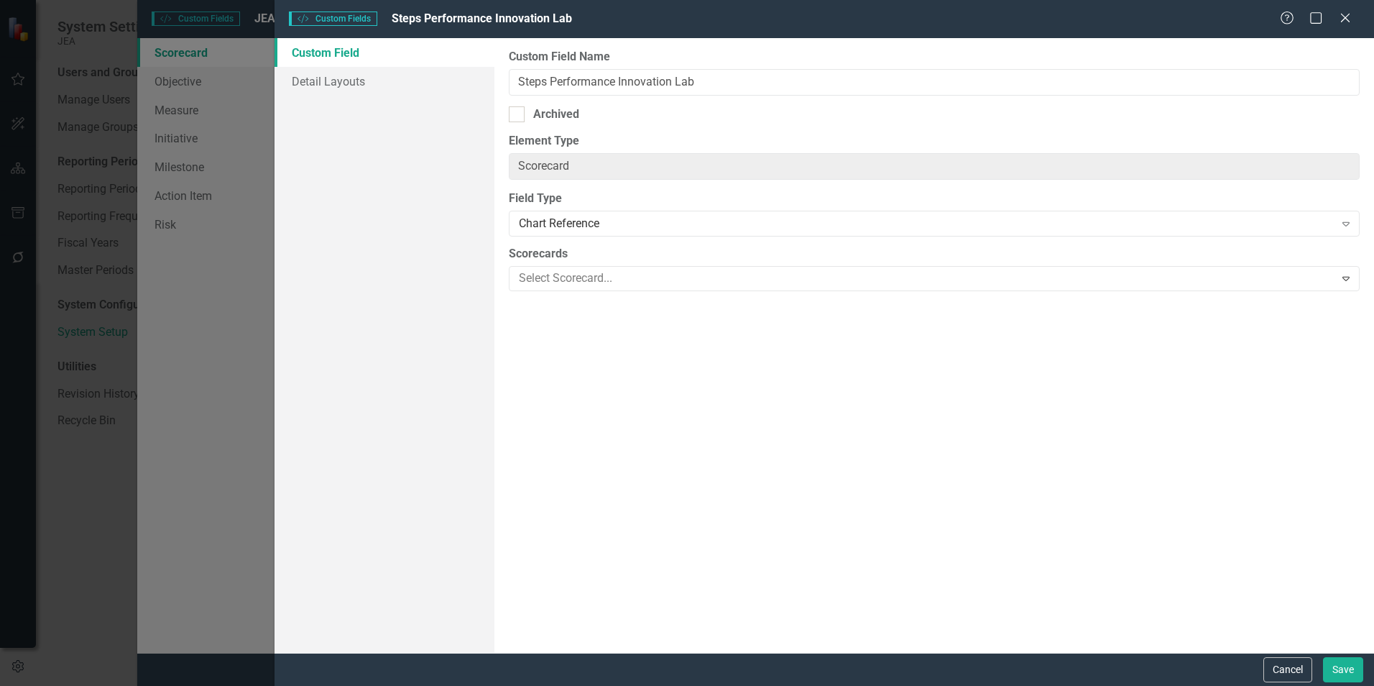
click at [514, 113] on input "Archived" at bounding box center [513, 110] width 9 height 9
checkbox input "true"
click at [1358, 663] on button "Save" at bounding box center [1343, 669] width 40 height 25
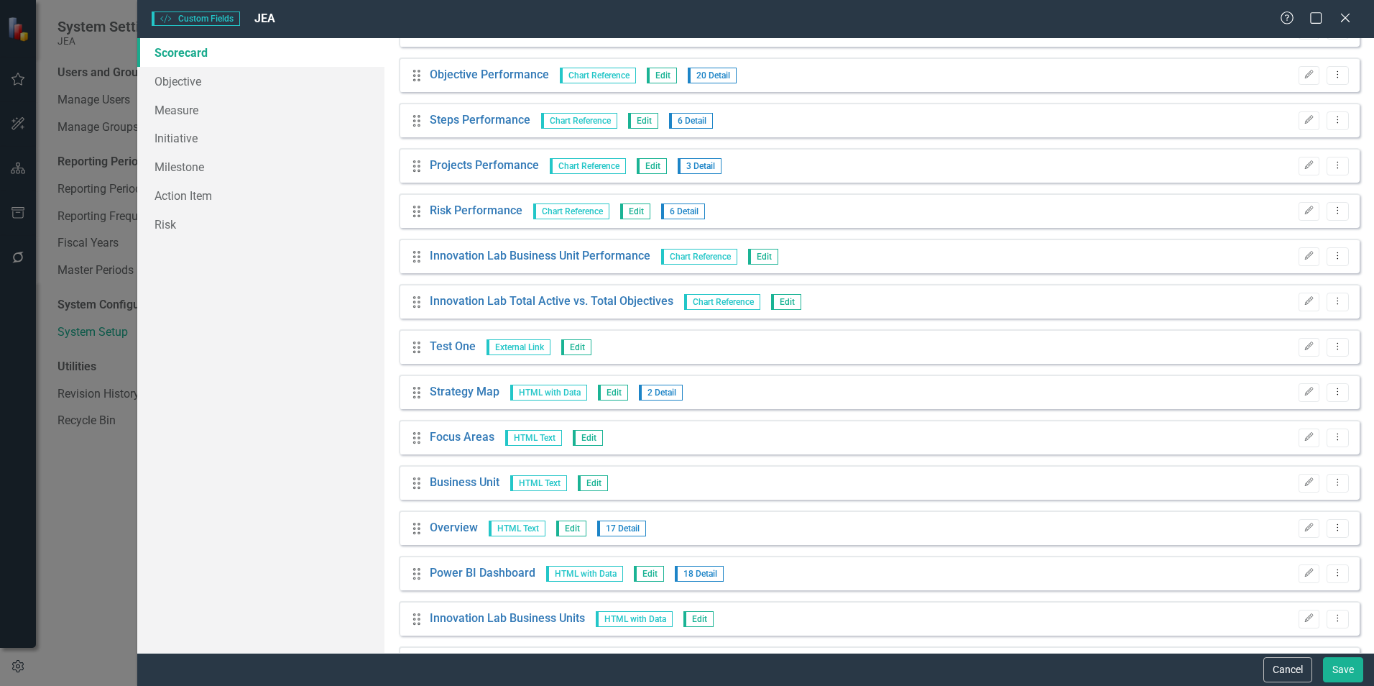
click at [1298, 300] on button "Edit" at bounding box center [1308, 301] width 21 height 19
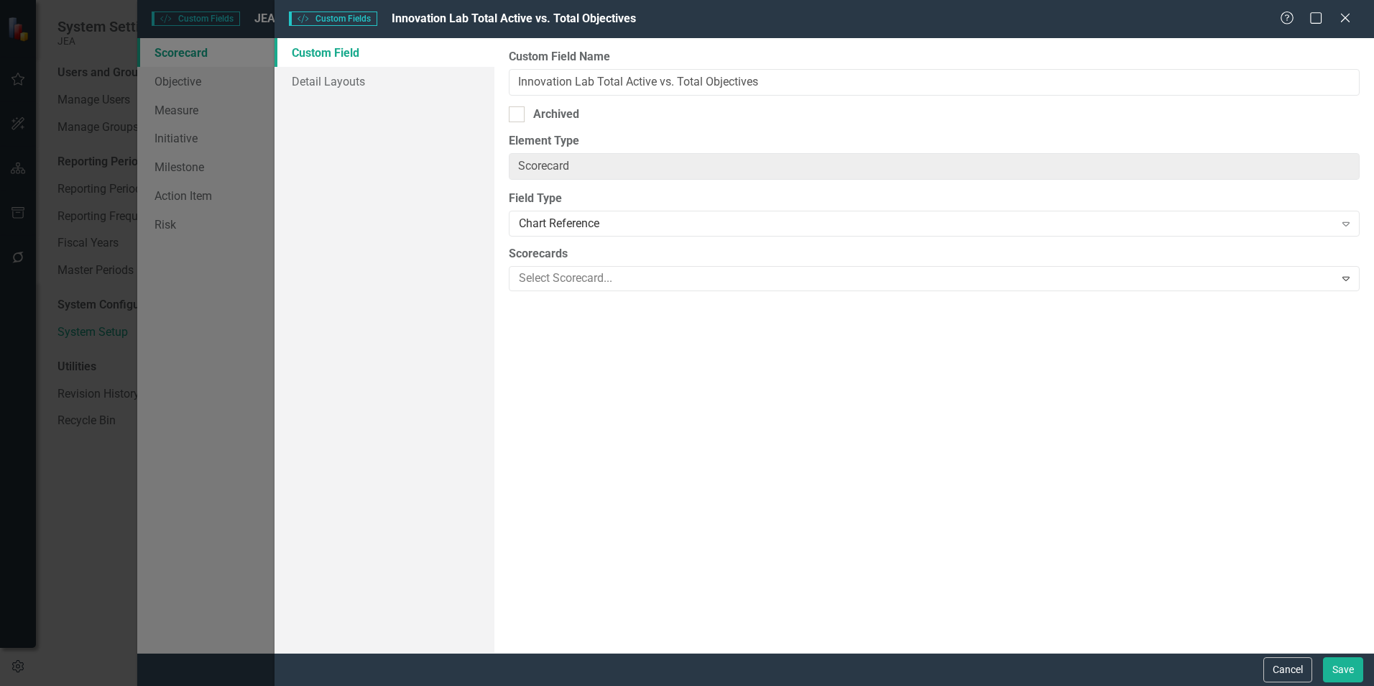
click at [540, 118] on div "Archived" at bounding box center [556, 114] width 46 height 17
click at [518, 116] on input "Archived" at bounding box center [513, 110] width 9 height 9
checkbox input "true"
click at [1340, 670] on button "Save" at bounding box center [1343, 669] width 40 height 25
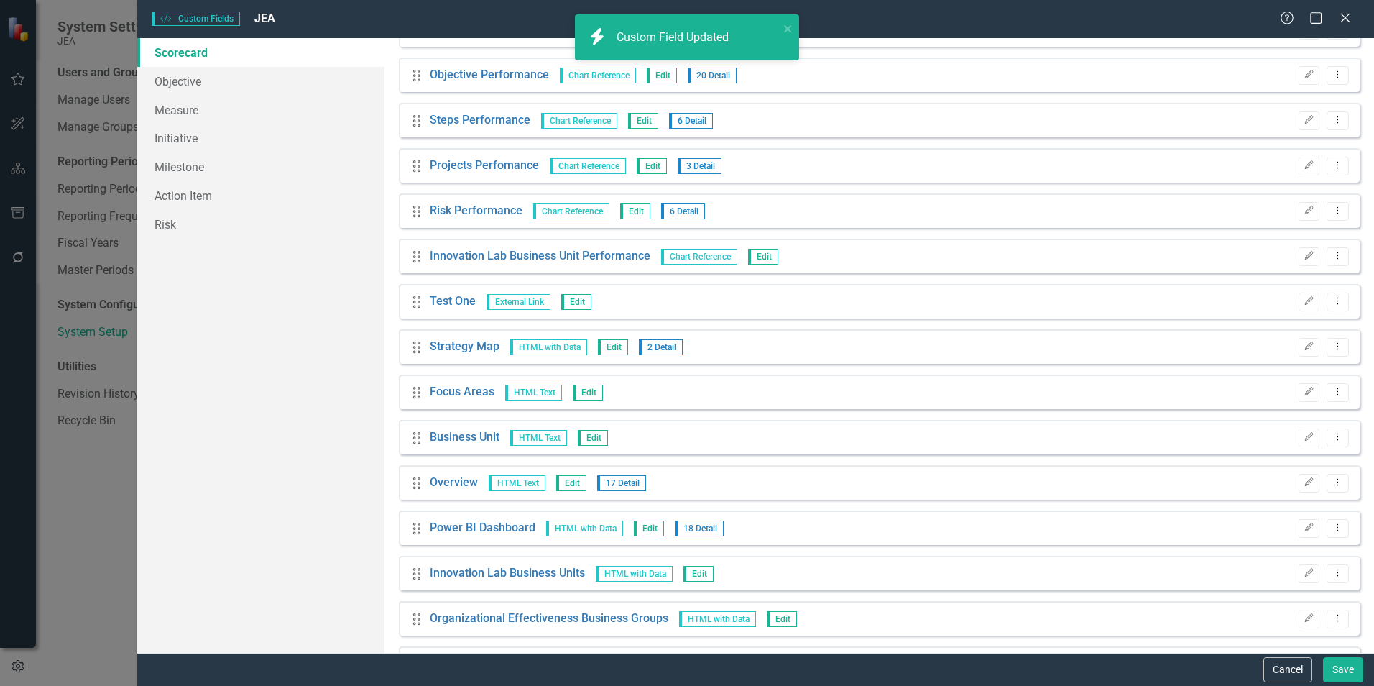
click at [1298, 298] on button "Edit" at bounding box center [1308, 301] width 21 height 19
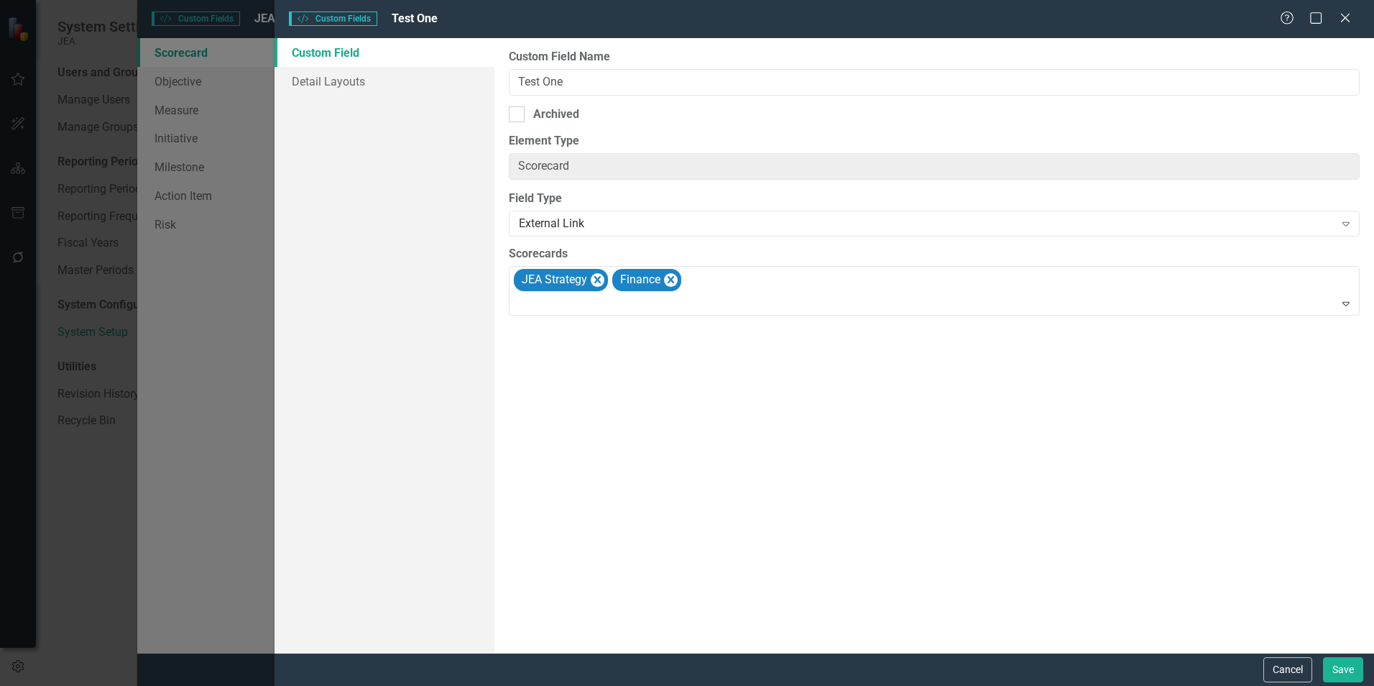
click at [576, 109] on div "Archived" at bounding box center [556, 114] width 46 height 17
click at [518, 109] on input "Archived" at bounding box center [513, 110] width 9 height 9
checkbox input "true"
click at [1347, 679] on button "Save" at bounding box center [1343, 669] width 40 height 25
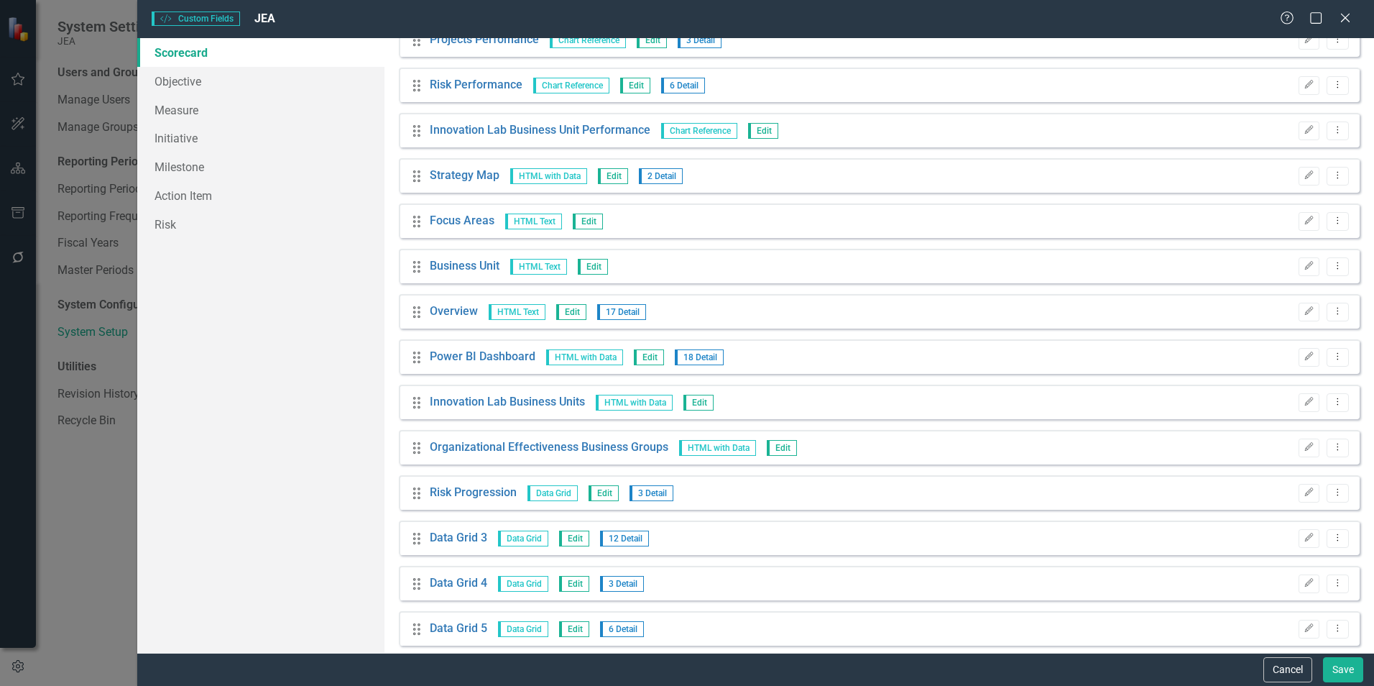
scroll to position [1078, 0]
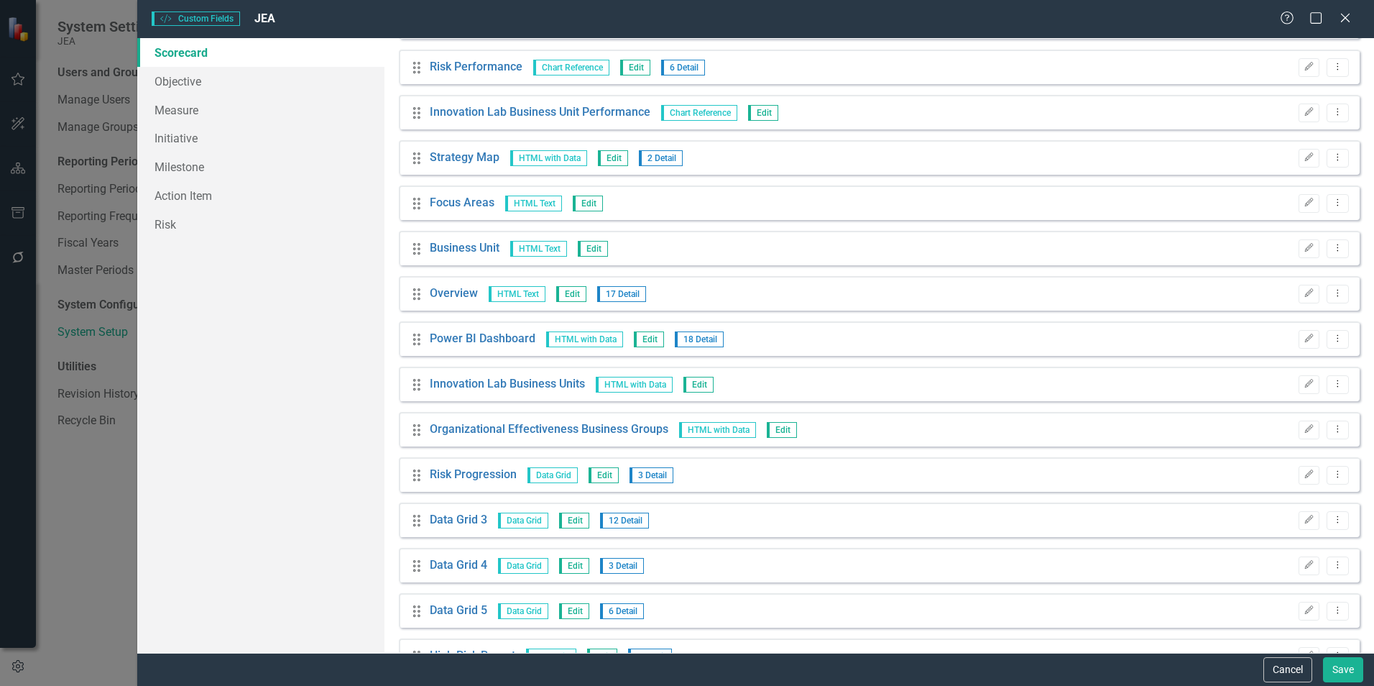
click at [1305, 384] on icon "button" at bounding box center [1309, 383] width 9 height 9
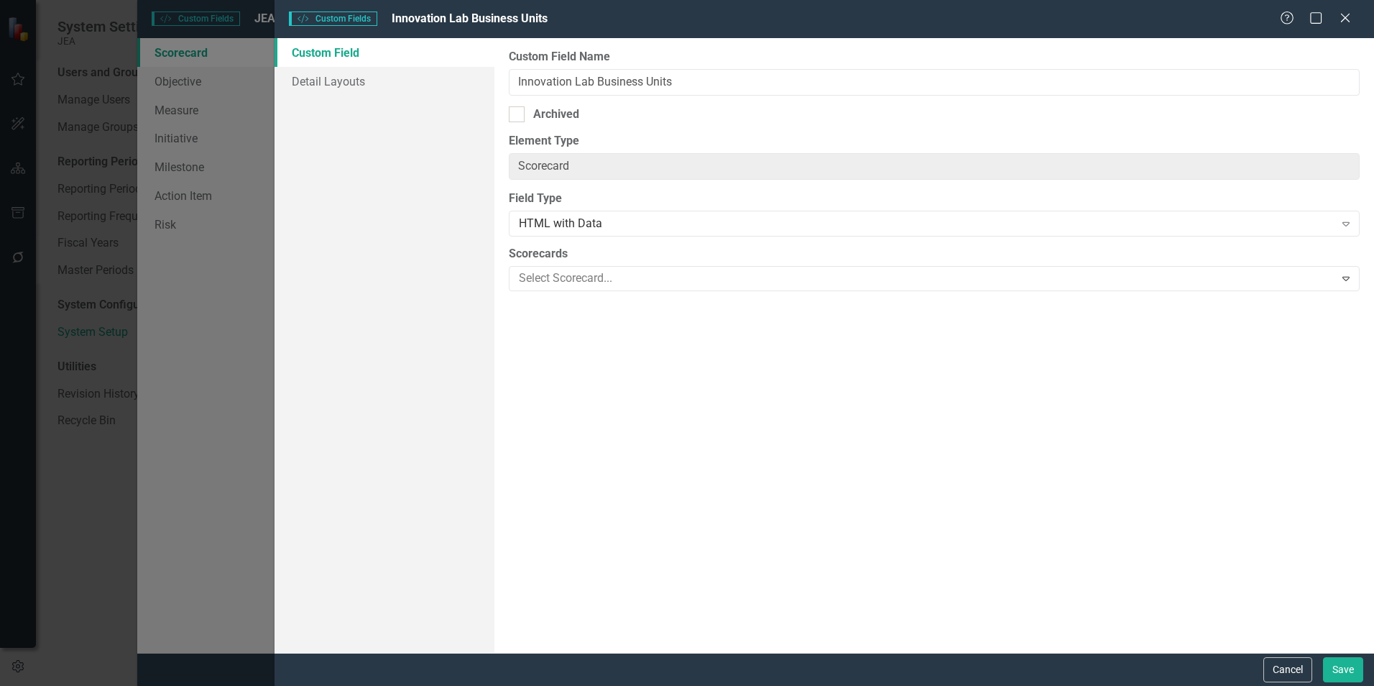
click at [567, 114] on div "Archived" at bounding box center [556, 114] width 46 height 17
click at [518, 114] on input "Archived" at bounding box center [513, 110] width 9 height 9
checkbox input "true"
click at [1336, 674] on button "Save" at bounding box center [1343, 669] width 40 height 25
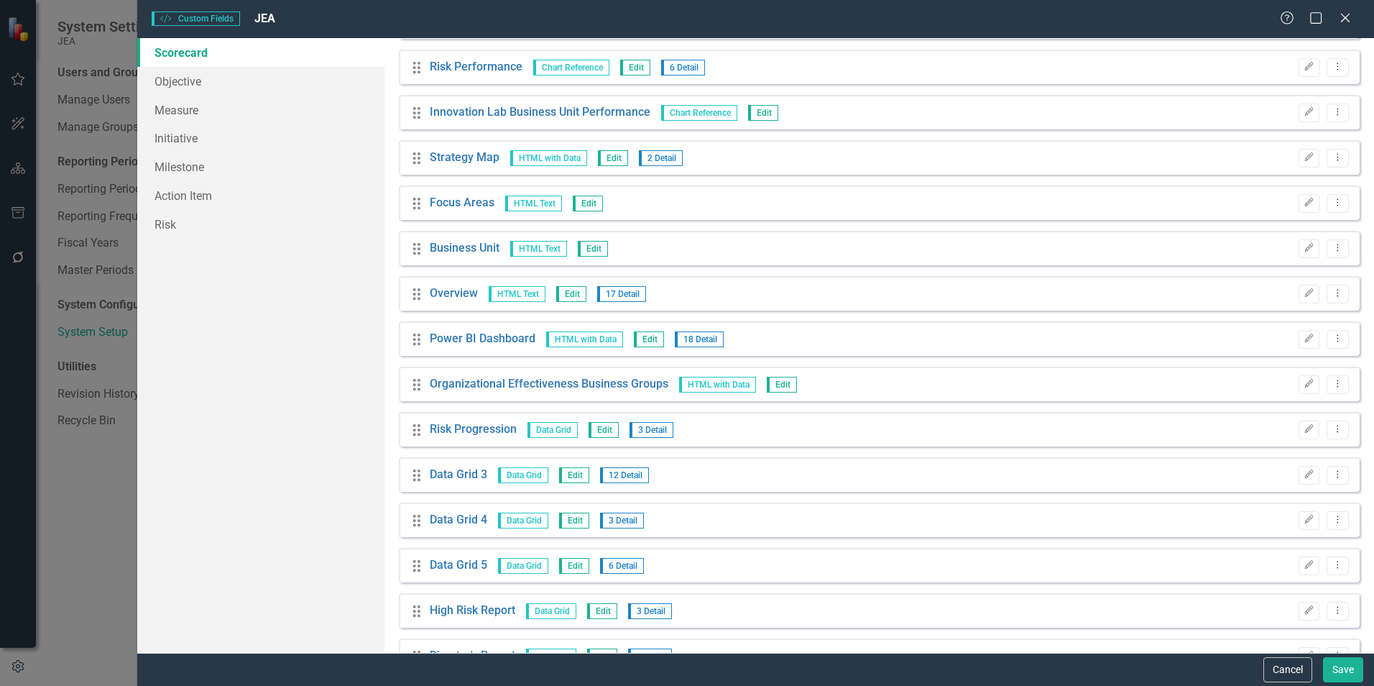
click at [1306, 387] on button "Edit" at bounding box center [1308, 384] width 21 height 19
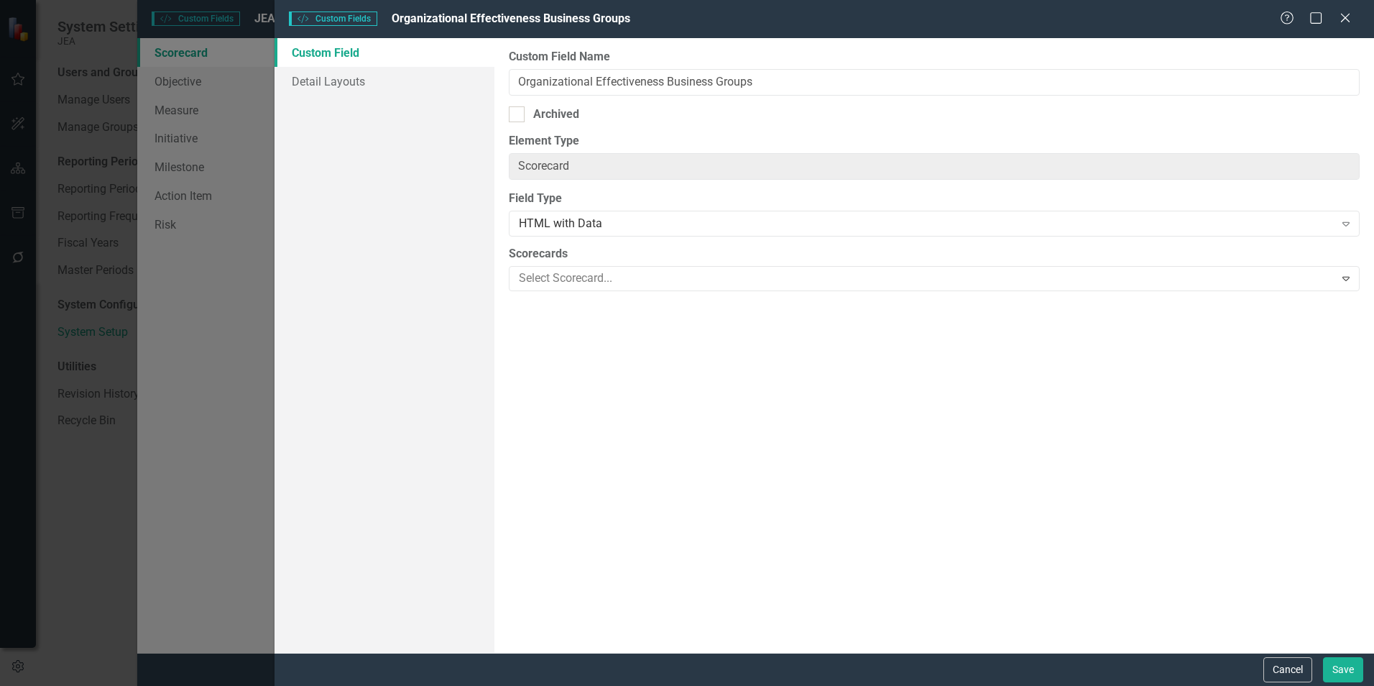
click at [509, 108] on input "Archived" at bounding box center [513, 110] width 9 height 9
checkbox input "true"
click at [1337, 668] on button "Save" at bounding box center [1343, 669] width 40 height 25
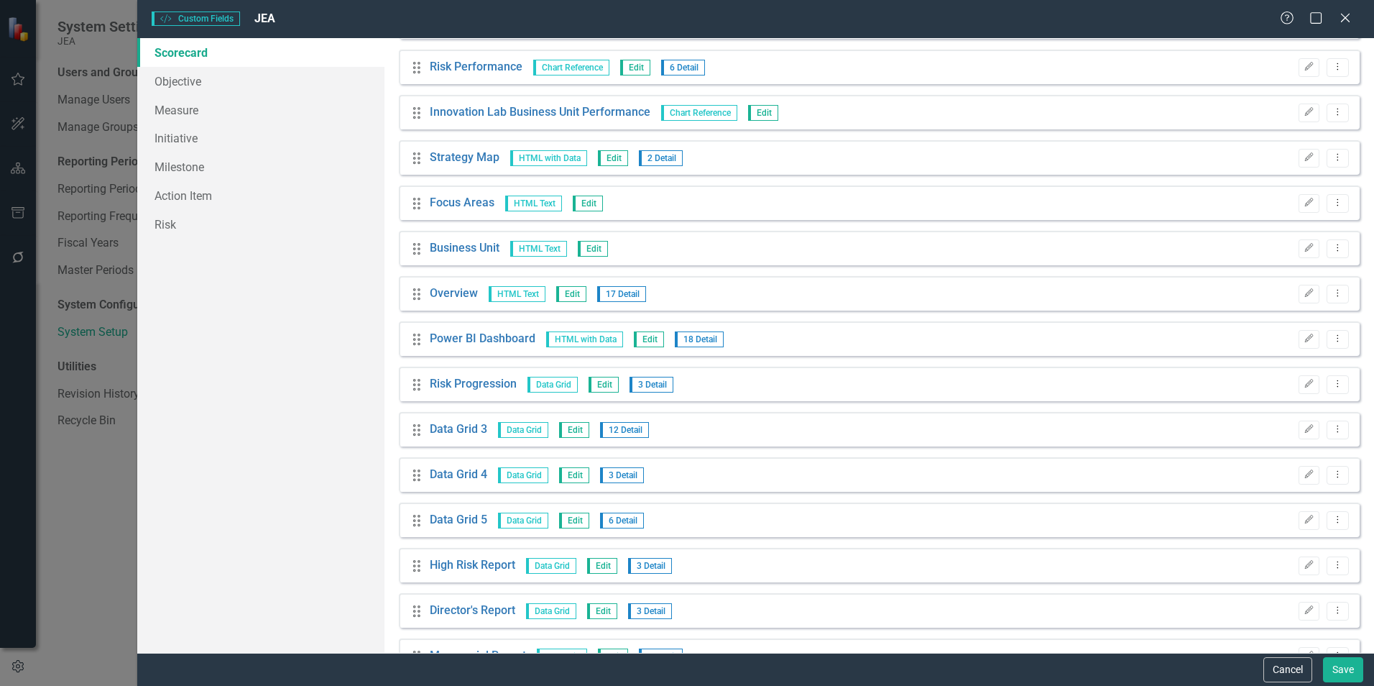
click at [1303, 384] on icon "Edit" at bounding box center [1308, 383] width 11 height 9
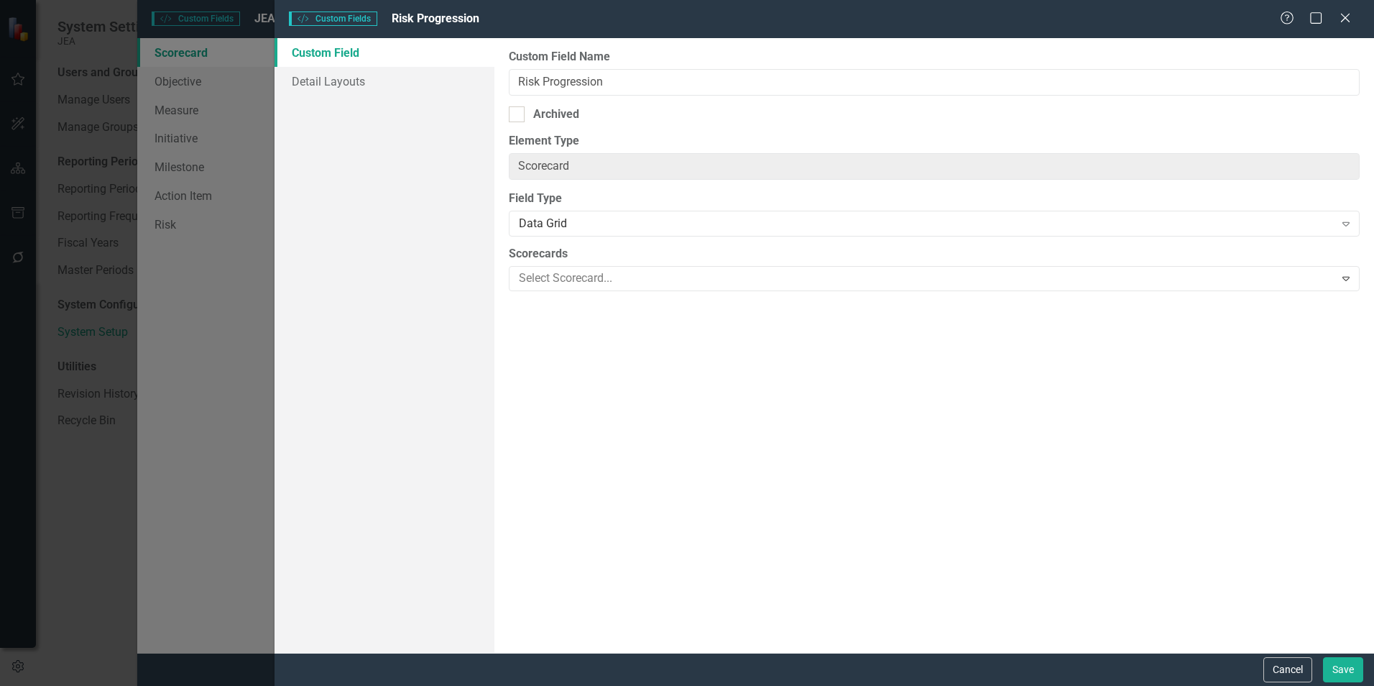
click at [552, 112] on div "Archived" at bounding box center [556, 114] width 46 height 17
click at [518, 112] on input "Archived" at bounding box center [513, 110] width 9 height 9
checkbox input "true"
click at [1349, 671] on button "Save" at bounding box center [1343, 669] width 40 height 25
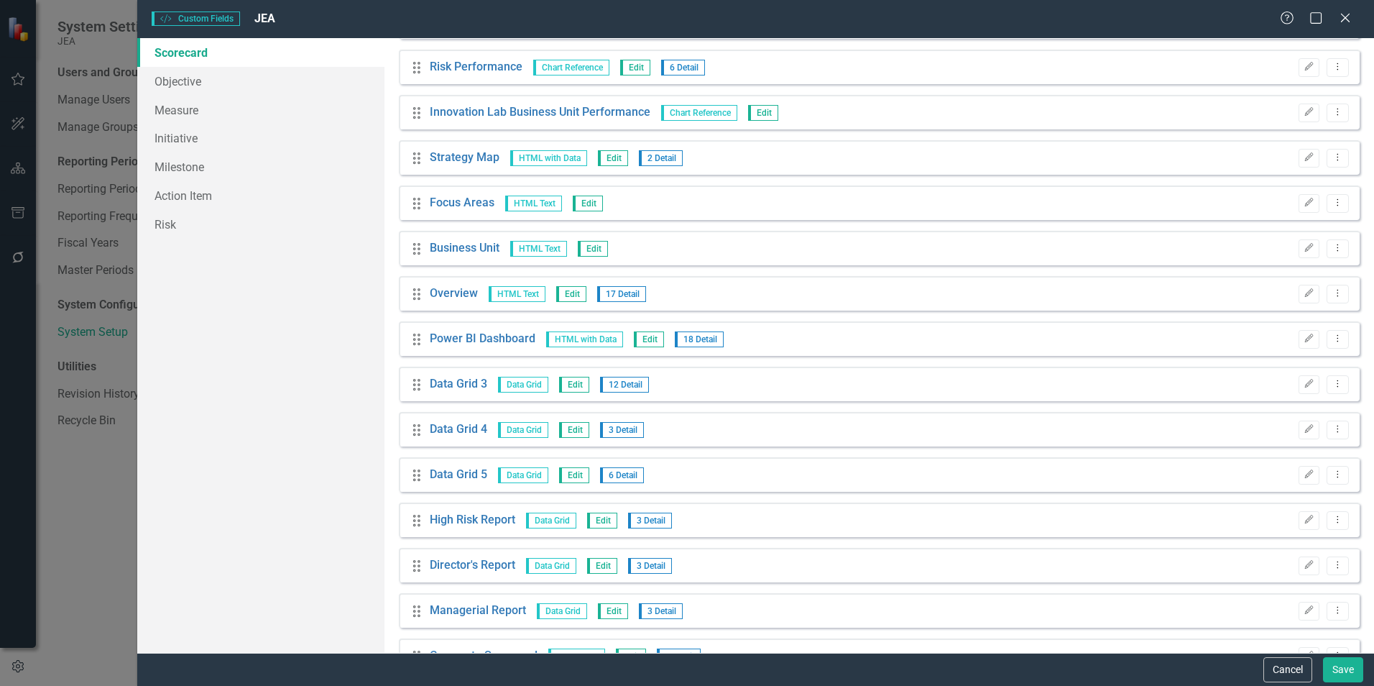
click at [1298, 389] on button "Edit" at bounding box center [1308, 384] width 21 height 19
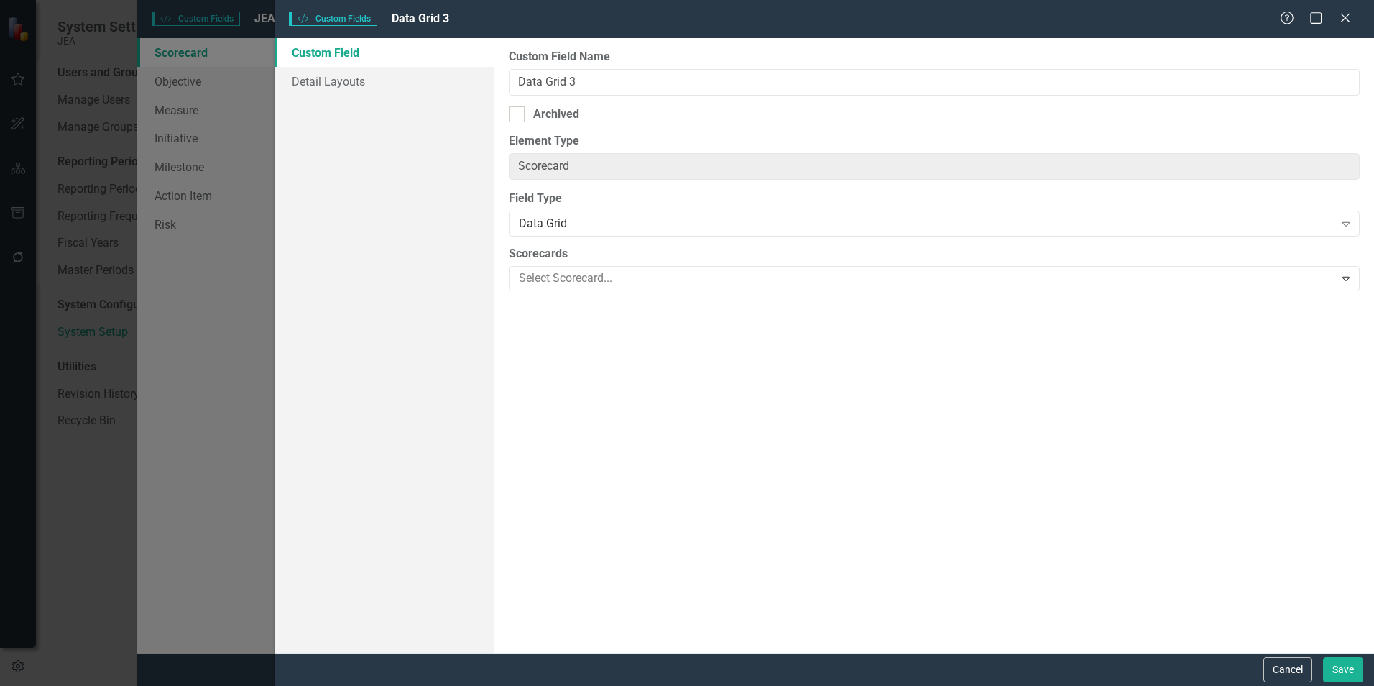
click at [550, 122] on div "Archived" at bounding box center [556, 114] width 46 height 17
click at [518, 116] on input "Archived" at bounding box center [513, 110] width 9 height 9
checkbox input "true"
click at [1338, 668] on button "Save" at bounding box center [1343, 669] width 40 height 25
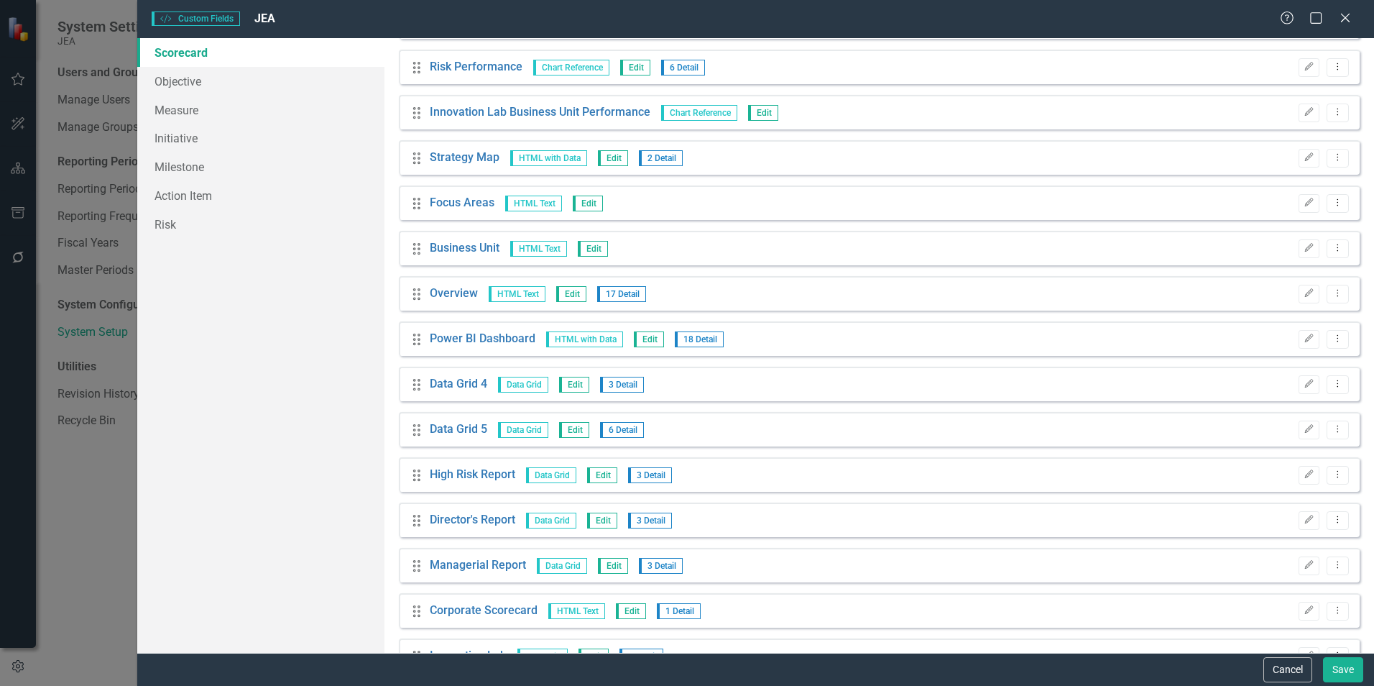
click at [1298, 378] on button "Edit" at bounding box center [1308, 384] width 21 height 19
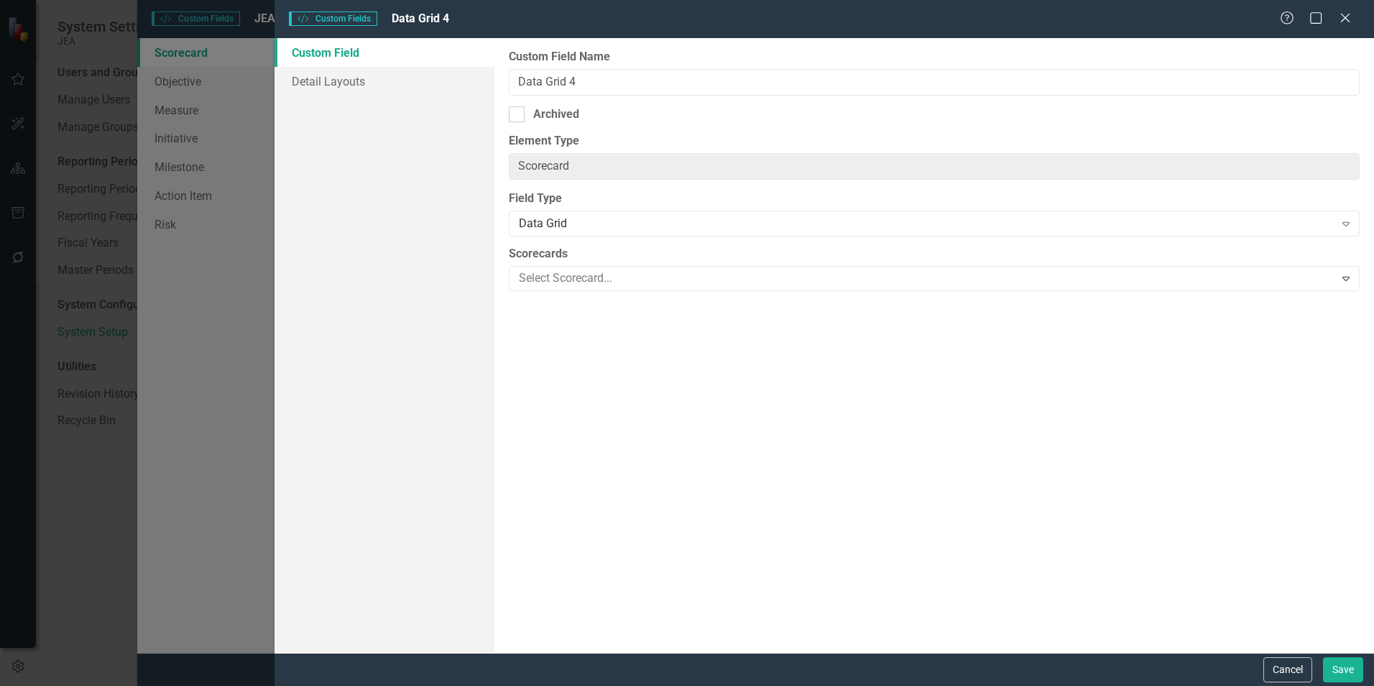
click at [532, 119] on div "Archived" at bounding box center [934, 114] width 851 height 17
click at [518, 116] on input "Archived" at bounding box center [513, 110] width 9 height 9
checkbox input "true"
click at [1336, 673] on button "Save" at bounding box center [1343, 669] width 40 height 25
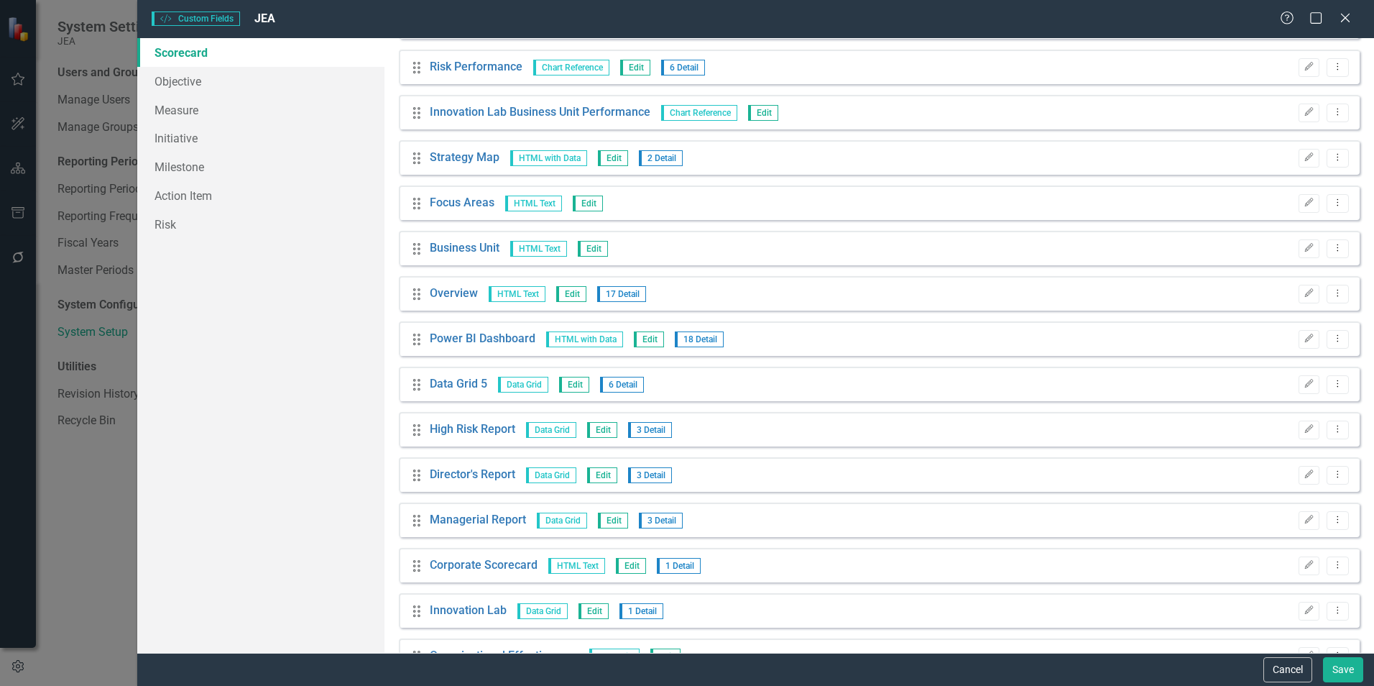
click at [1303, 384] on icon "Edit" at bounding box center [1308, 383] width 11 height 9
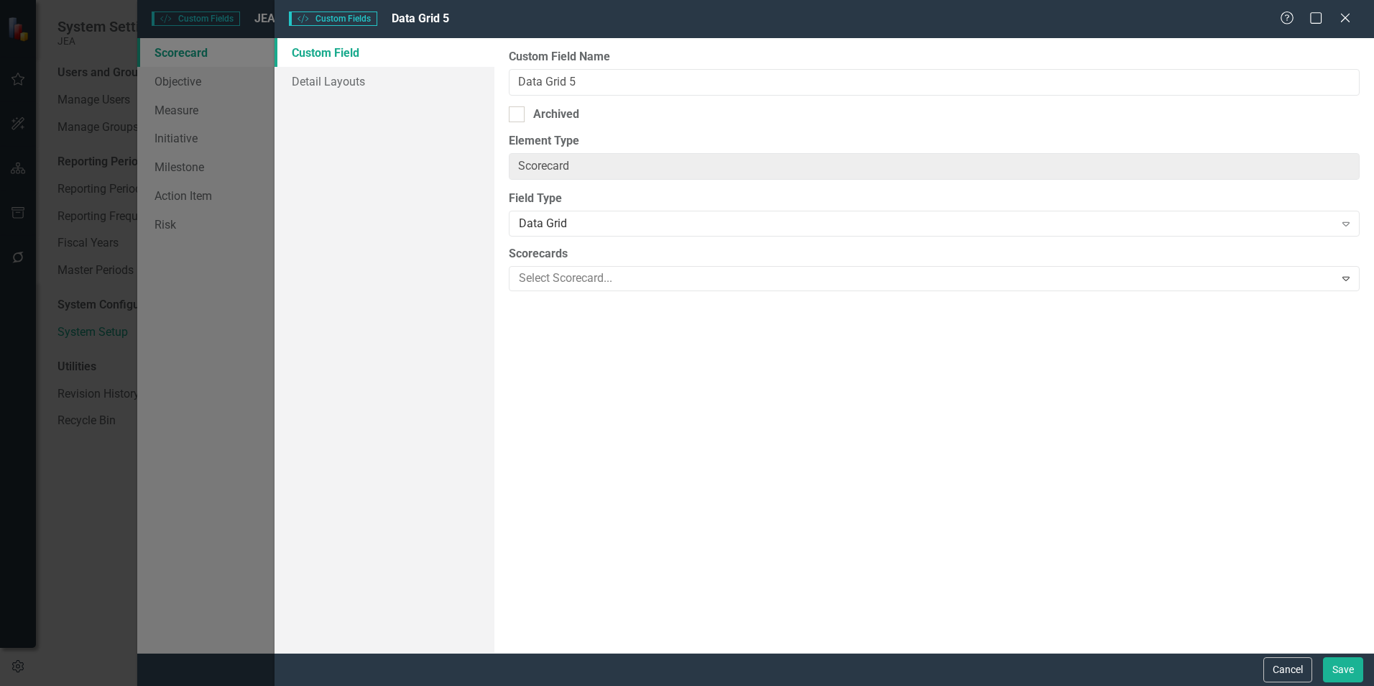
click at [555, 106] on div "Archived" at bounding box center [556, 114] width 46 height 17
click at [518, 106] on input "Archived" at bounding box center [513, 110] width 9 height 9
checkbox input "true"
click at [1344, 660] on button "Save" at bounding box center [1343, 669] width 40 height 25
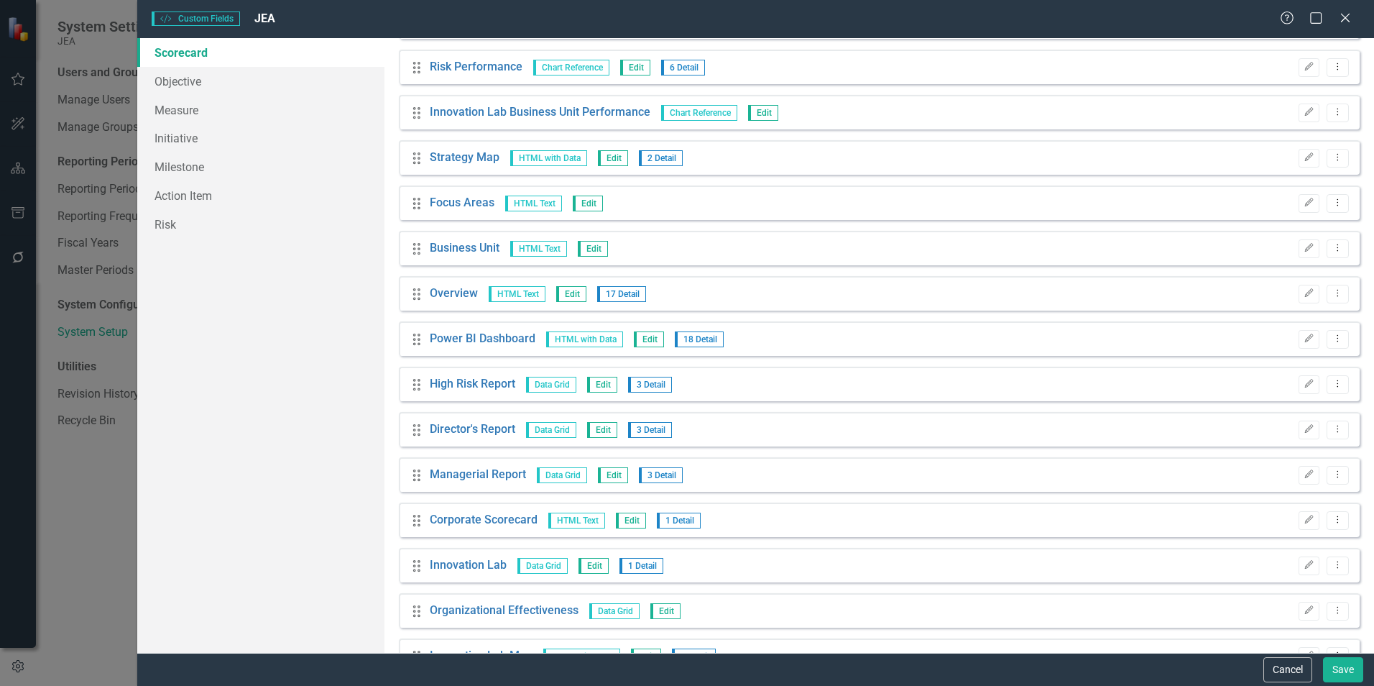
click at [1303, 384] on icon "Edit" at bounding box center [1308, 383] width 11 height 9
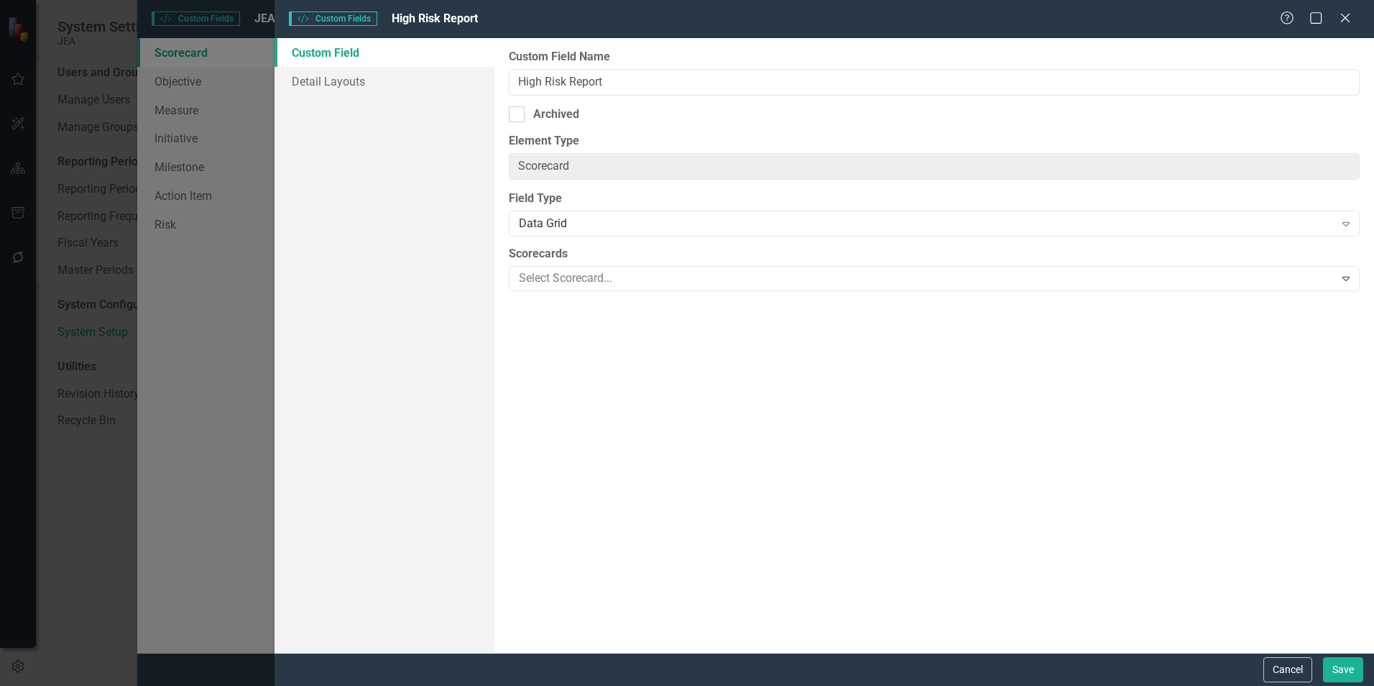
click at [527, 116] on div "Archived" at bounding box center [934, 114] width 851 height 17
click at [518, 116] on input "Archived" at bounding box center [513, 110] width 9 height 9
checkbox input "true"
click at [1340, 668] on button "Save" at bounding box center [1343, 669] width 40 height 25
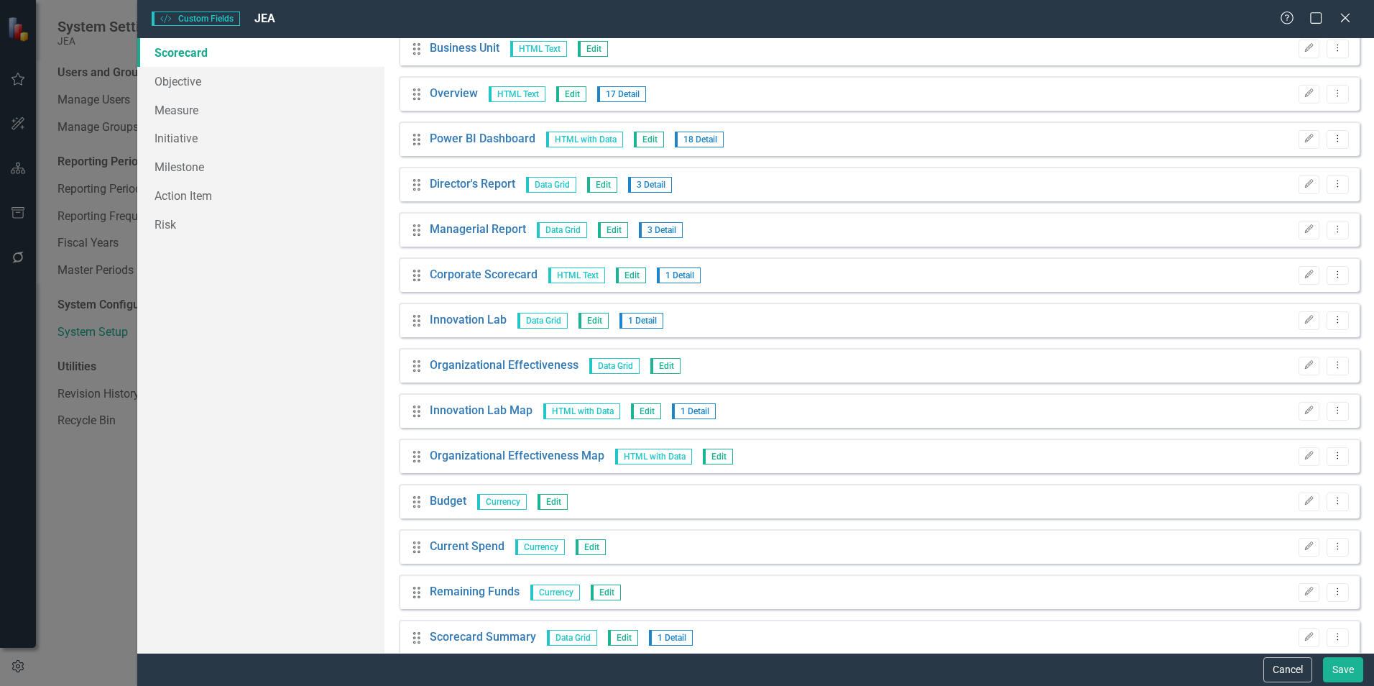
scroll to position [1293, 0]
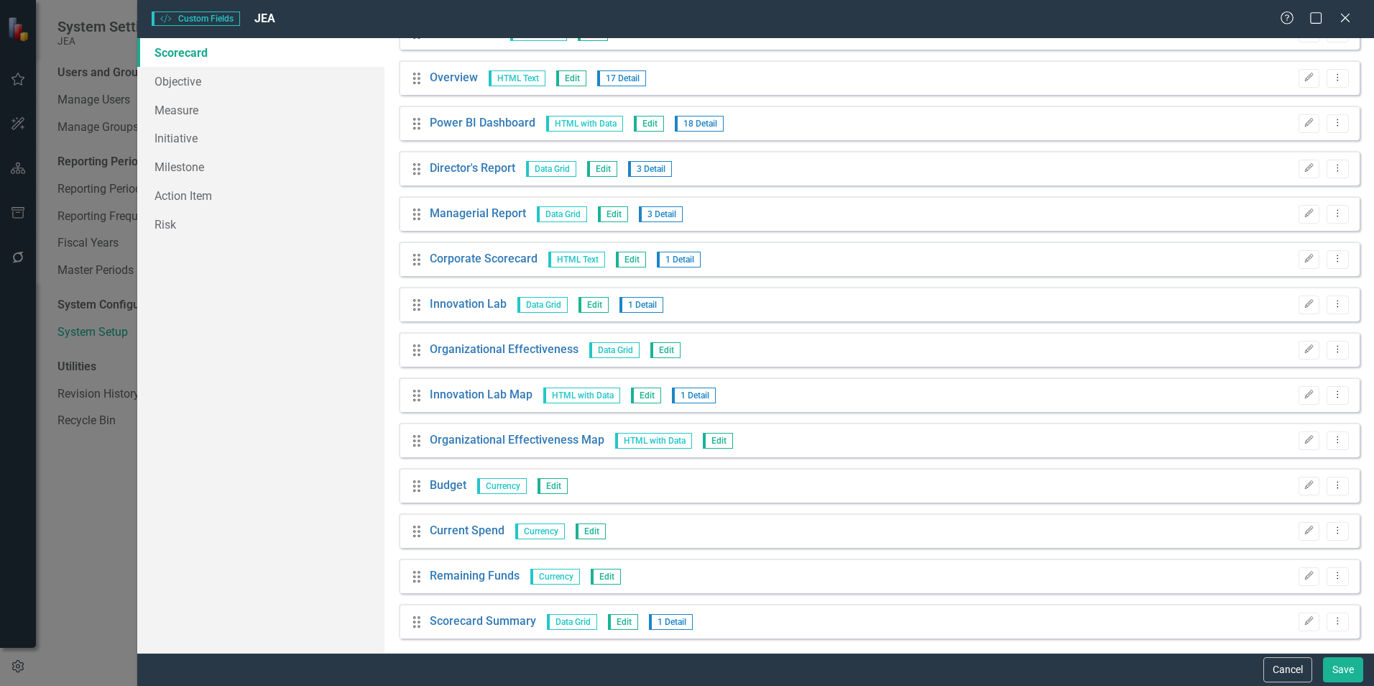
click at [531, 442] on link "Organizational Effectiveness Map" at bounding box center [517, 440] width 175 height 17
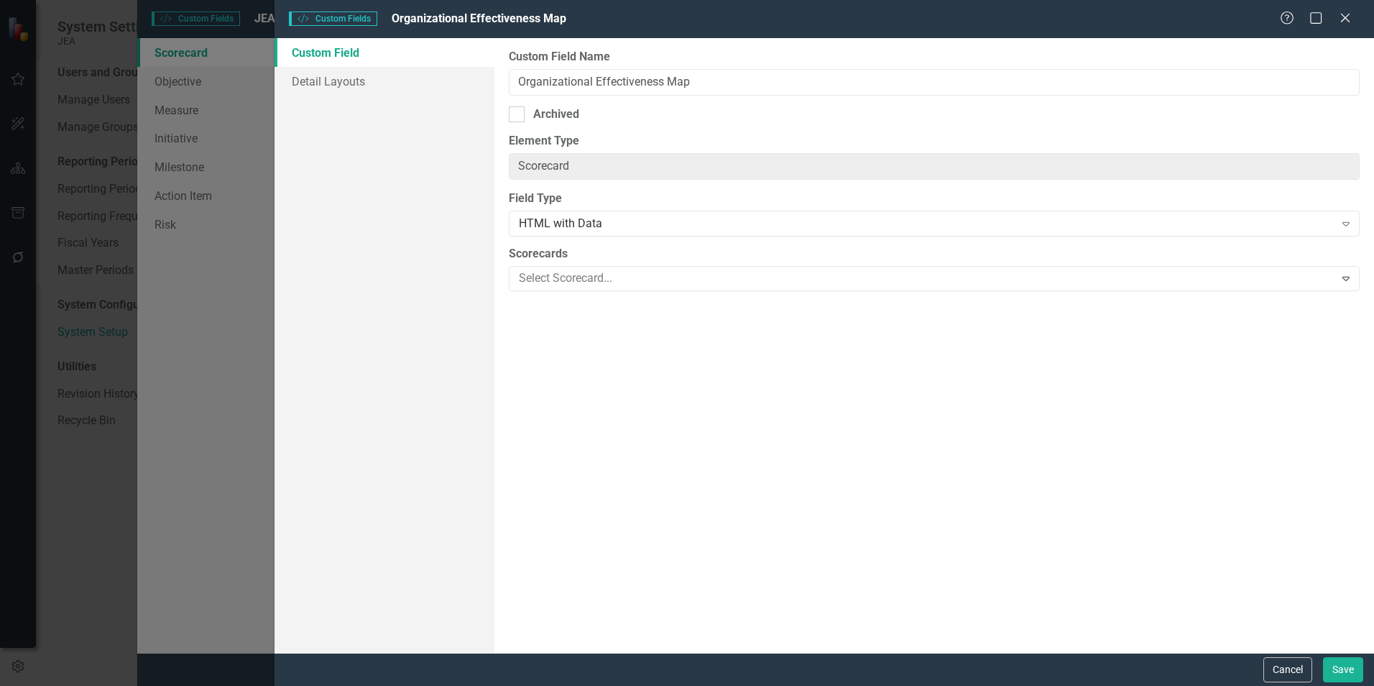
click at [1339, 24] on icon "Close" at bounding box center [1345, 17] width 14 height 11
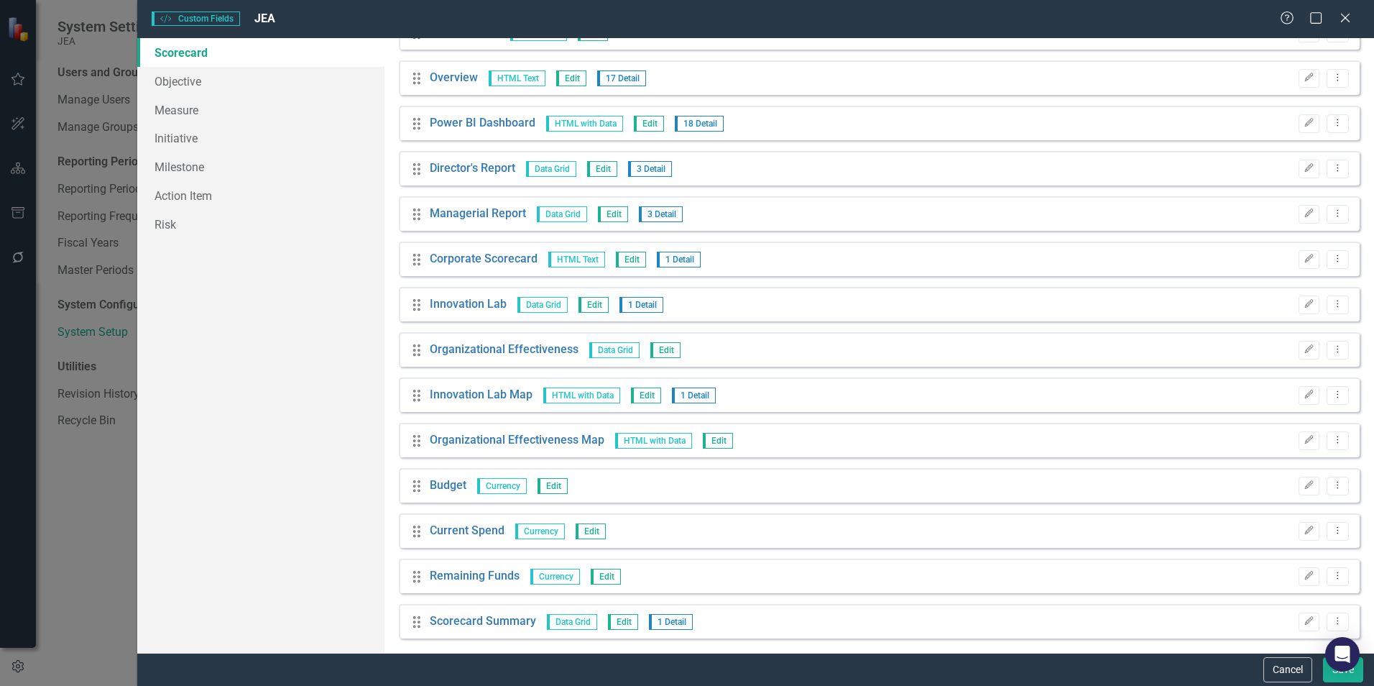
click at [481, 216] on link "Managerial Report" at bounding box center [478, 214] width 96 height 17
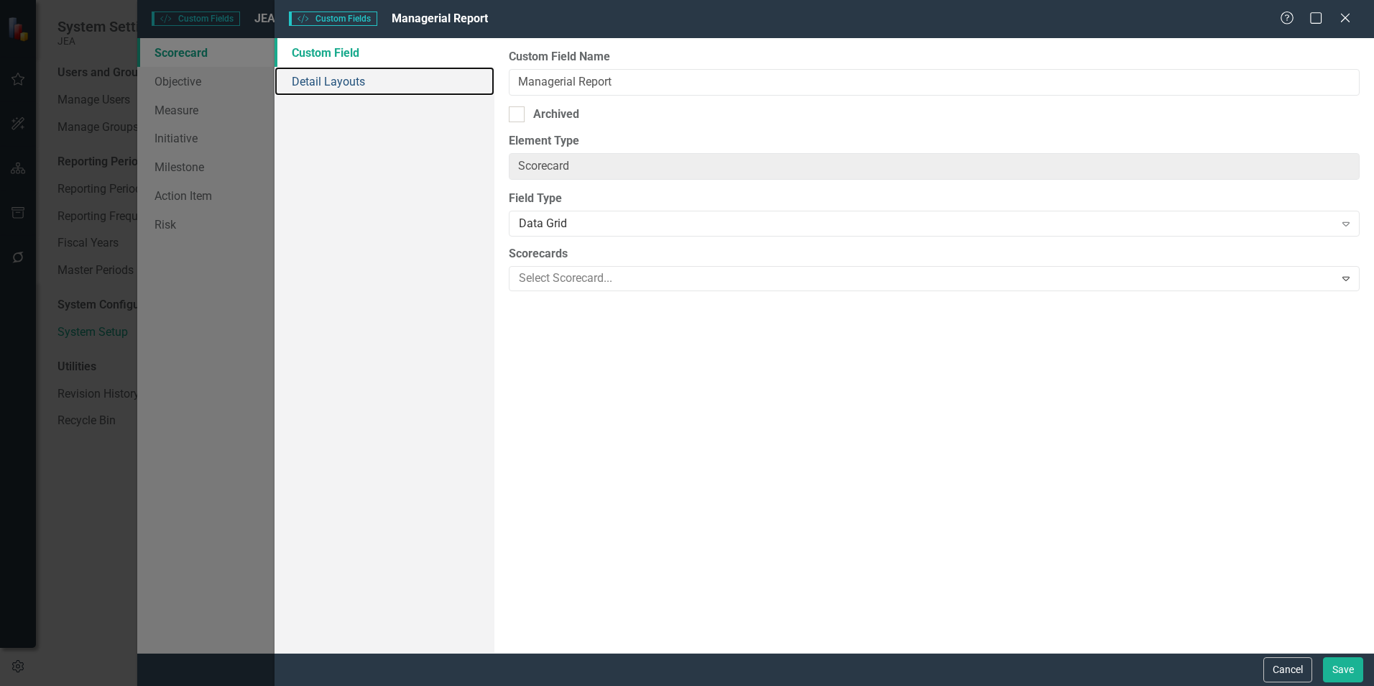
click at [361, 86] on link "Detail Layouts" at bounding box center [384, 81] width 220 height 29
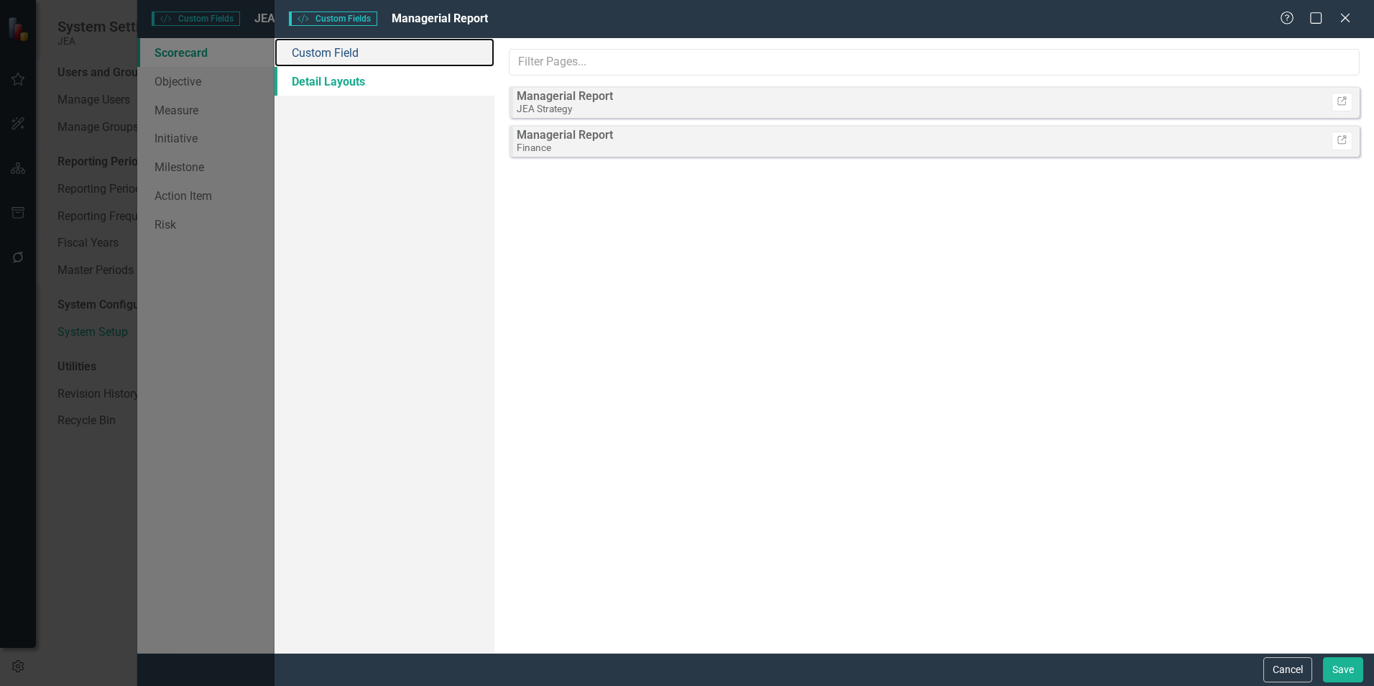
click at [320, 47] on link "Custom Field" at bounding box center [384, 52] width 220 height 29
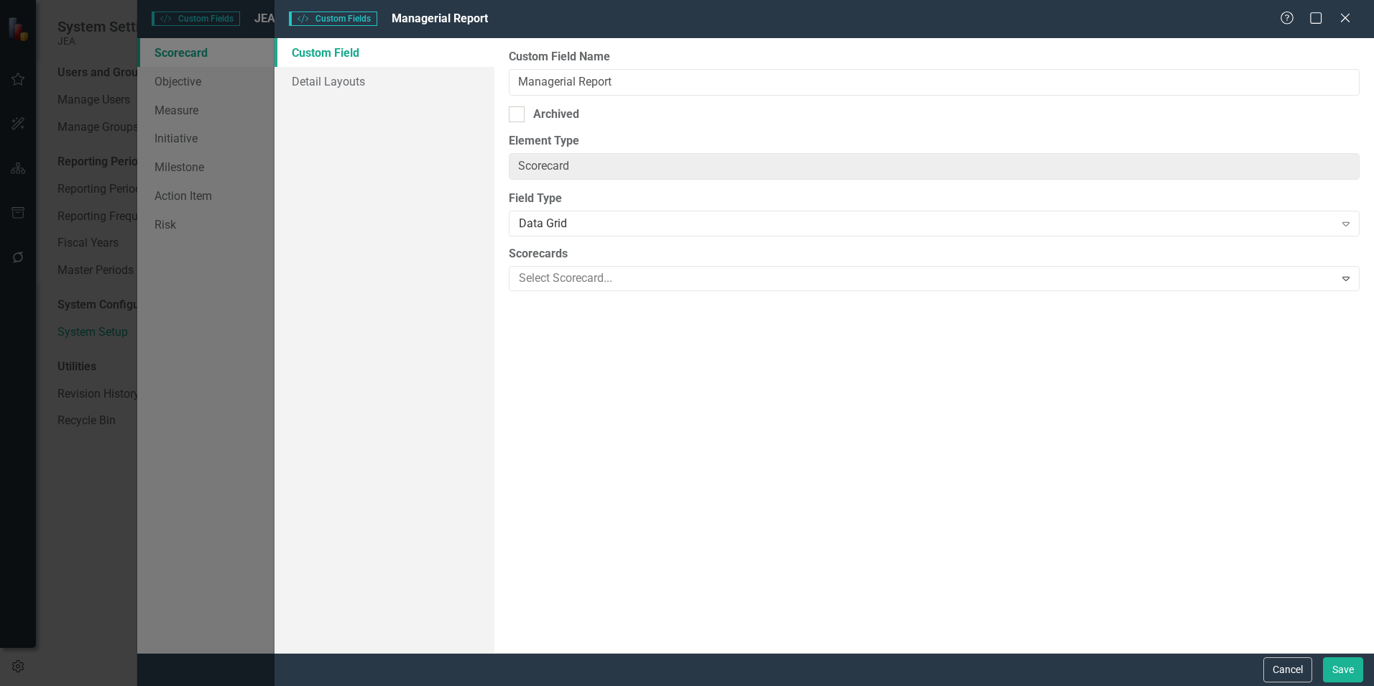
click at [1338, 22] on icon "Close" at bounding box center [1345, 17] width 14 height 11
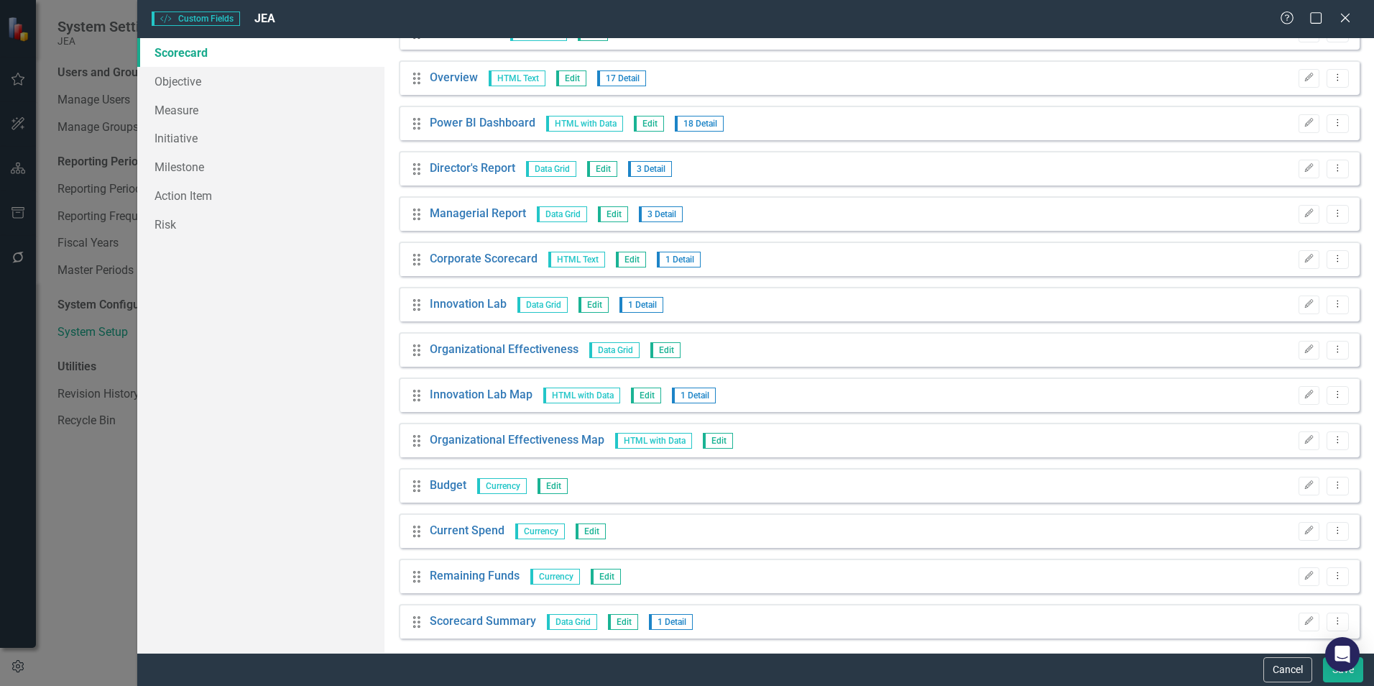
click at [1305, 308] on icon "button" at bounding box center [1309, 304] width 9 height 9
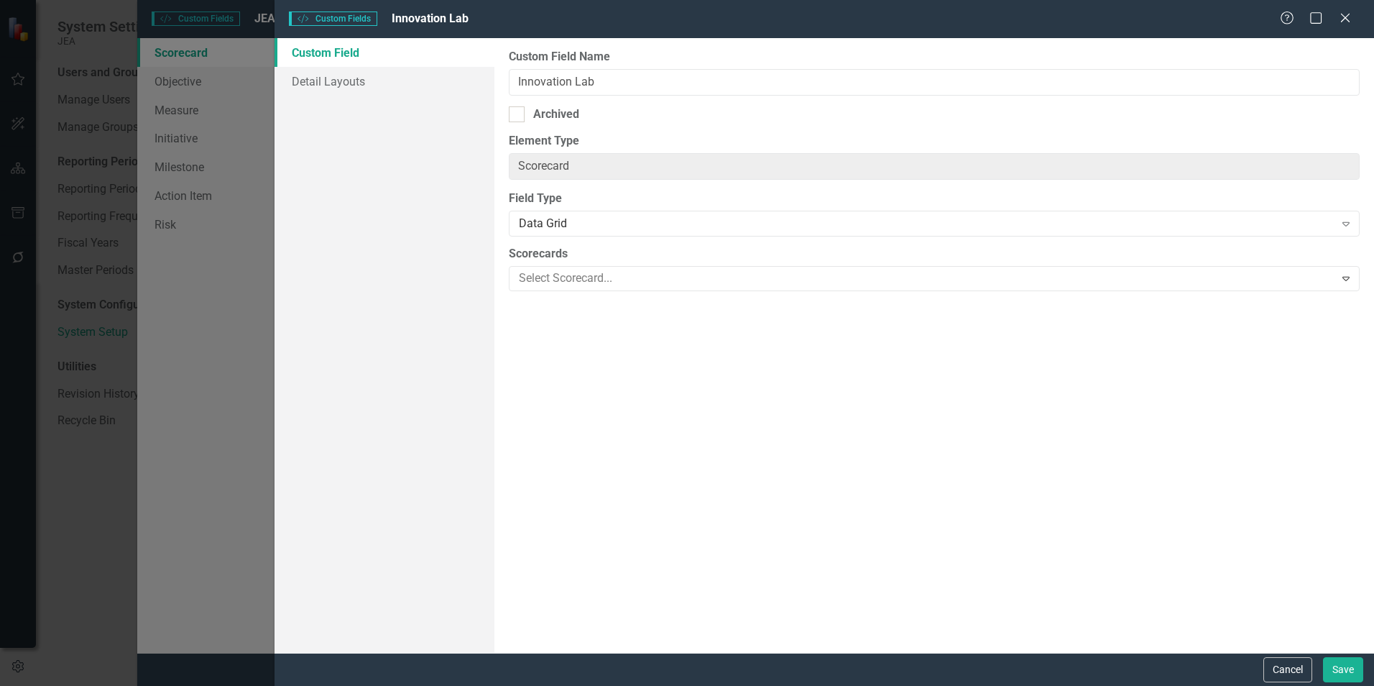
click at [532, 115] on div "Archived" at bounding box center [934, 114] width 851 height 17
click at [518, 115] on input "Archived" at bounding box center [513, 110] width 9 height 9
checkbox input "true"
click at [1329, 665] on button "Save" at bounding box center [1343, 669] width 40 height 25
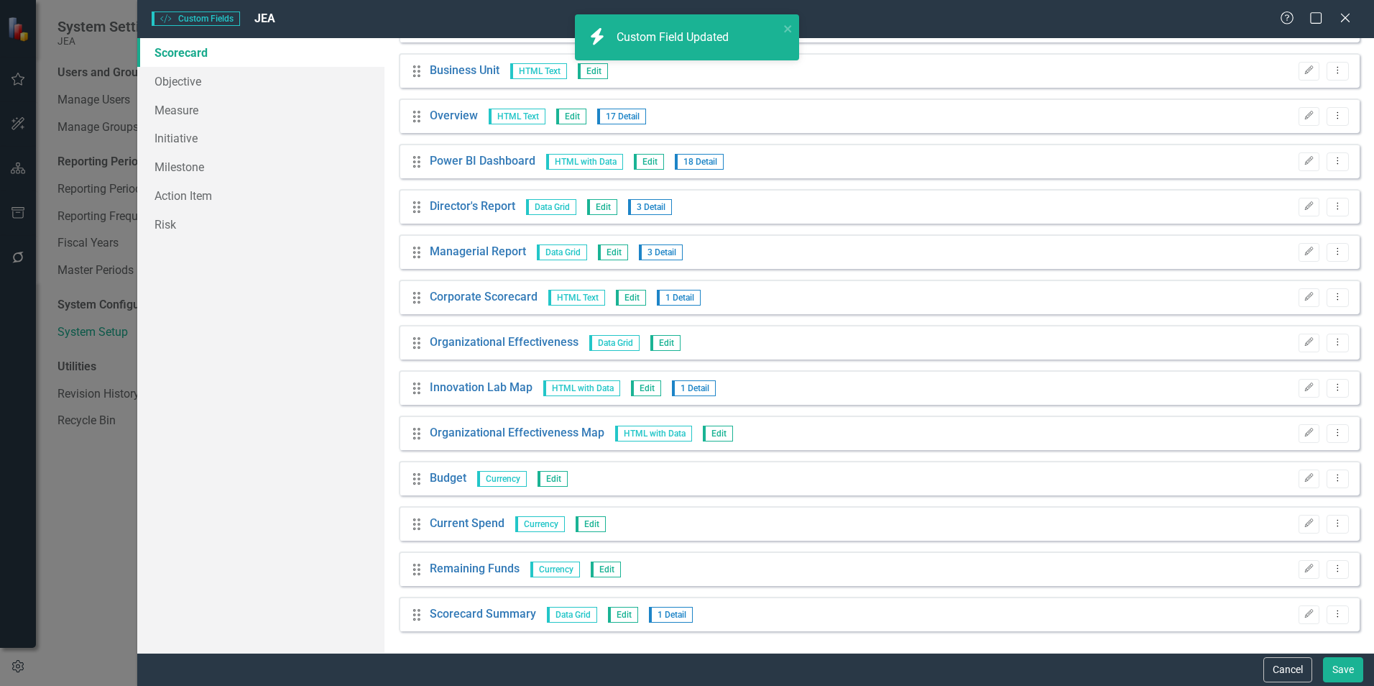
scroll to position [1255, 0]
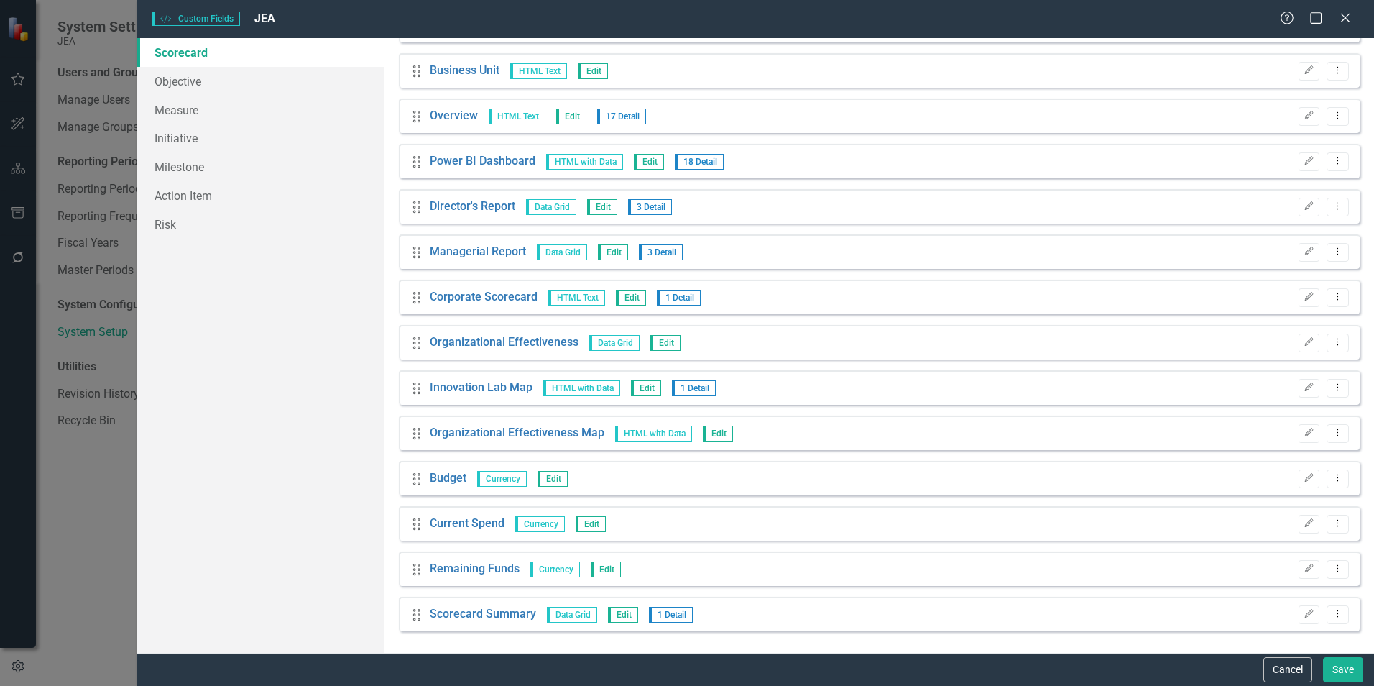
click at [1303, 343] on icon "Edit" at bounding box center [1308, 342] width 11 height 9
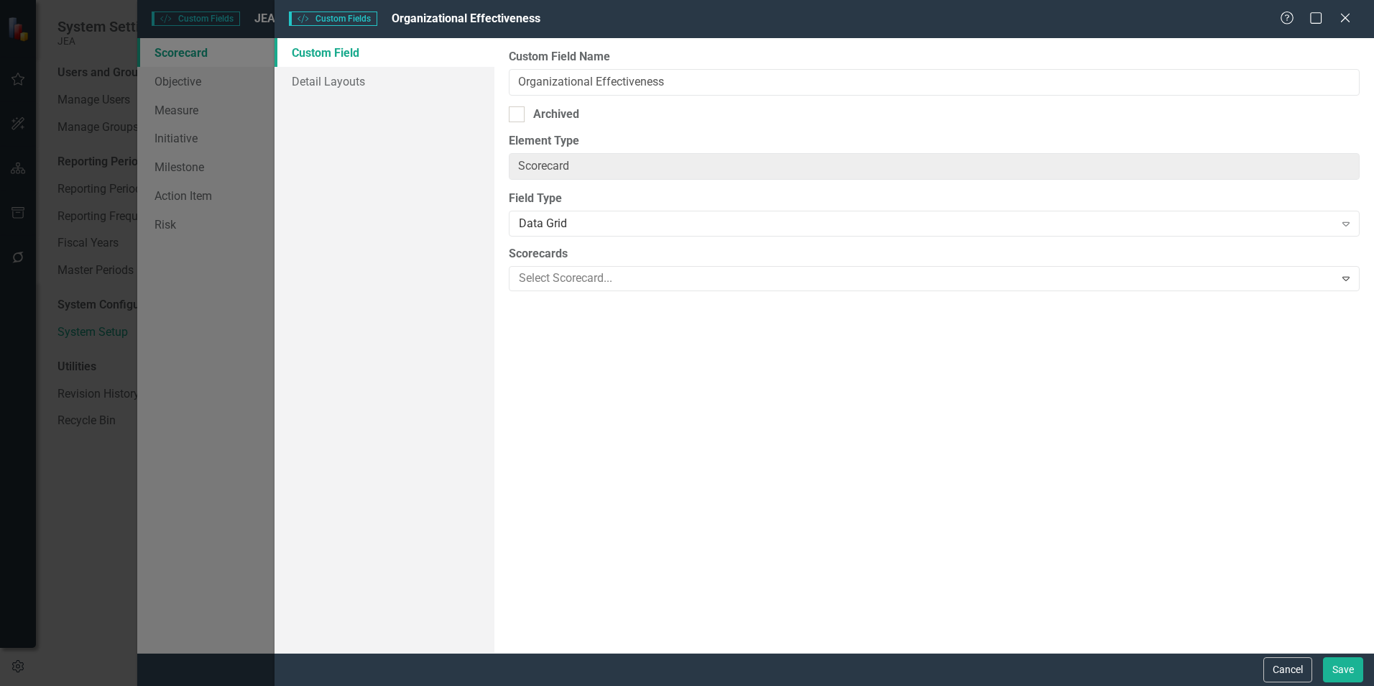
click at [560, 116] on div "Archived" at bounding box center [556, 114] width 46 height 17
click at [518, 116] on input "Archived" at bounding box center [513, 110] width 9 height 9
checkbox input "true"
click at [1341, 673] on button "Save" at bounding box center [1343, 669] width 40 height 25
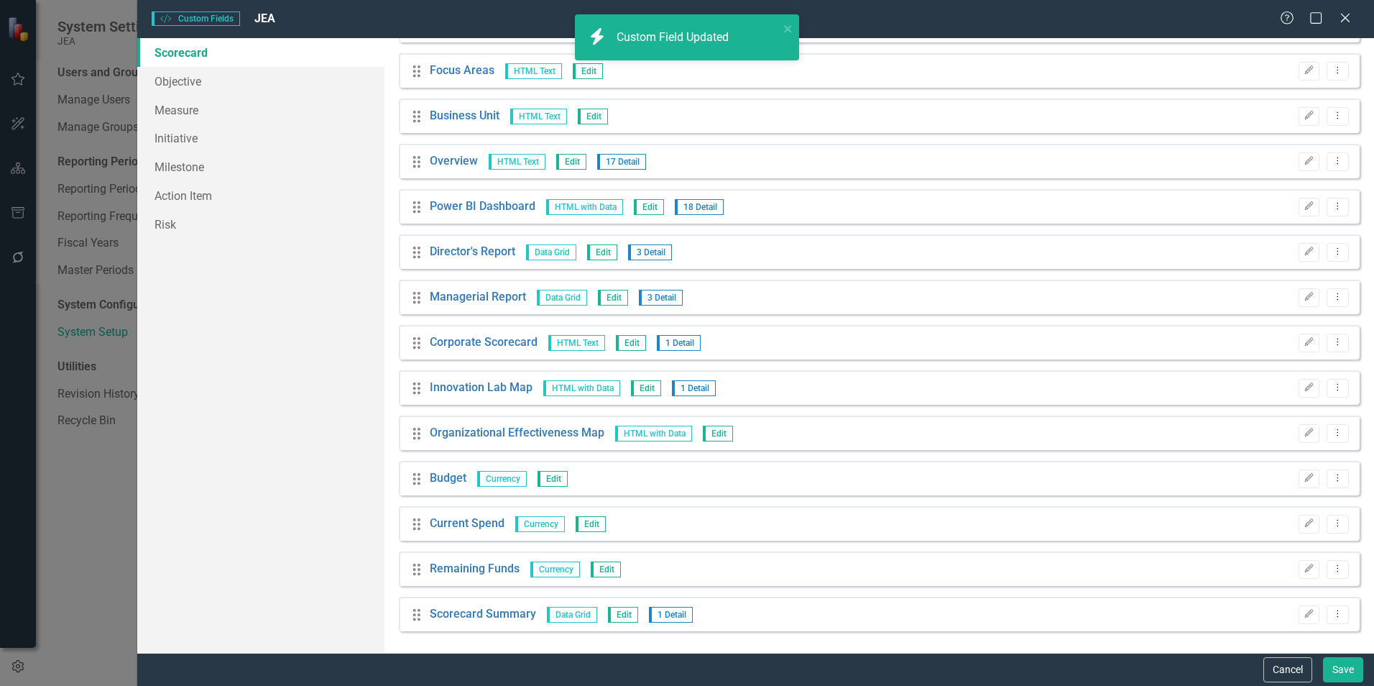
scroll to position [1210, 0]
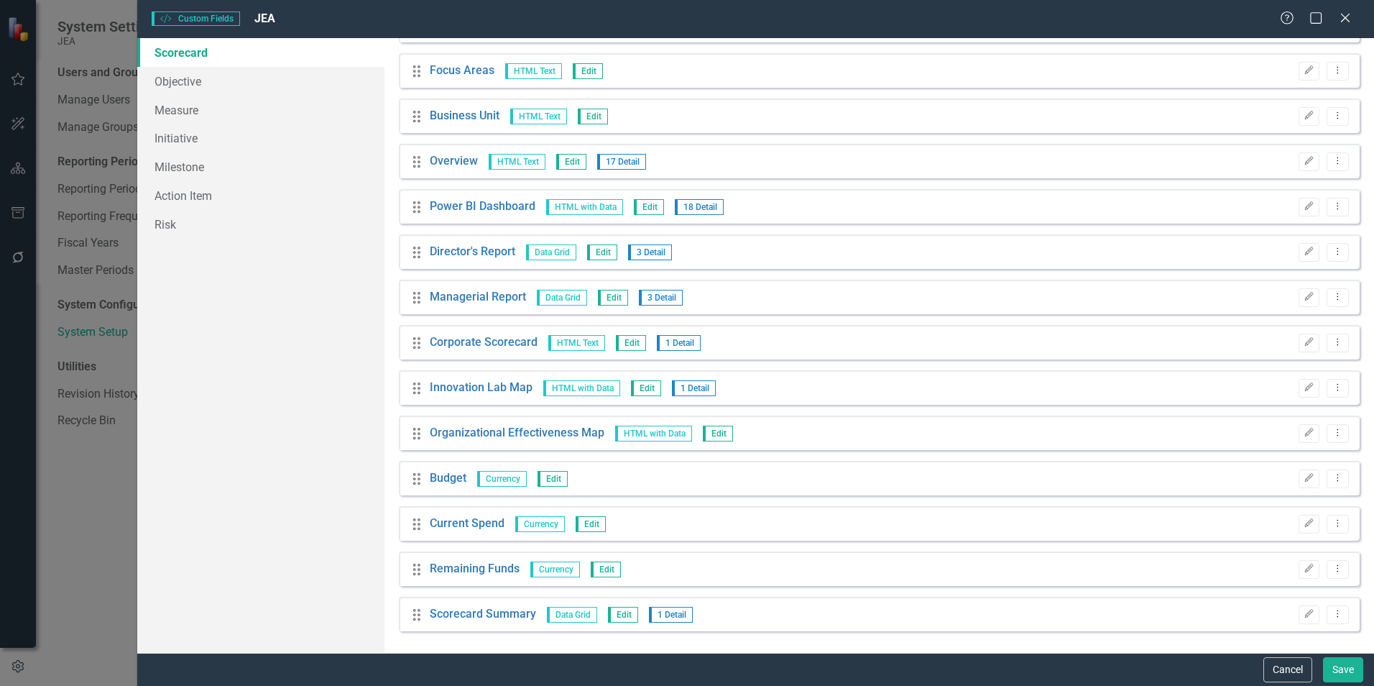
click at [1303, 390] on icon "Edit" at bounding box center [1308, 387] width 11 height 9
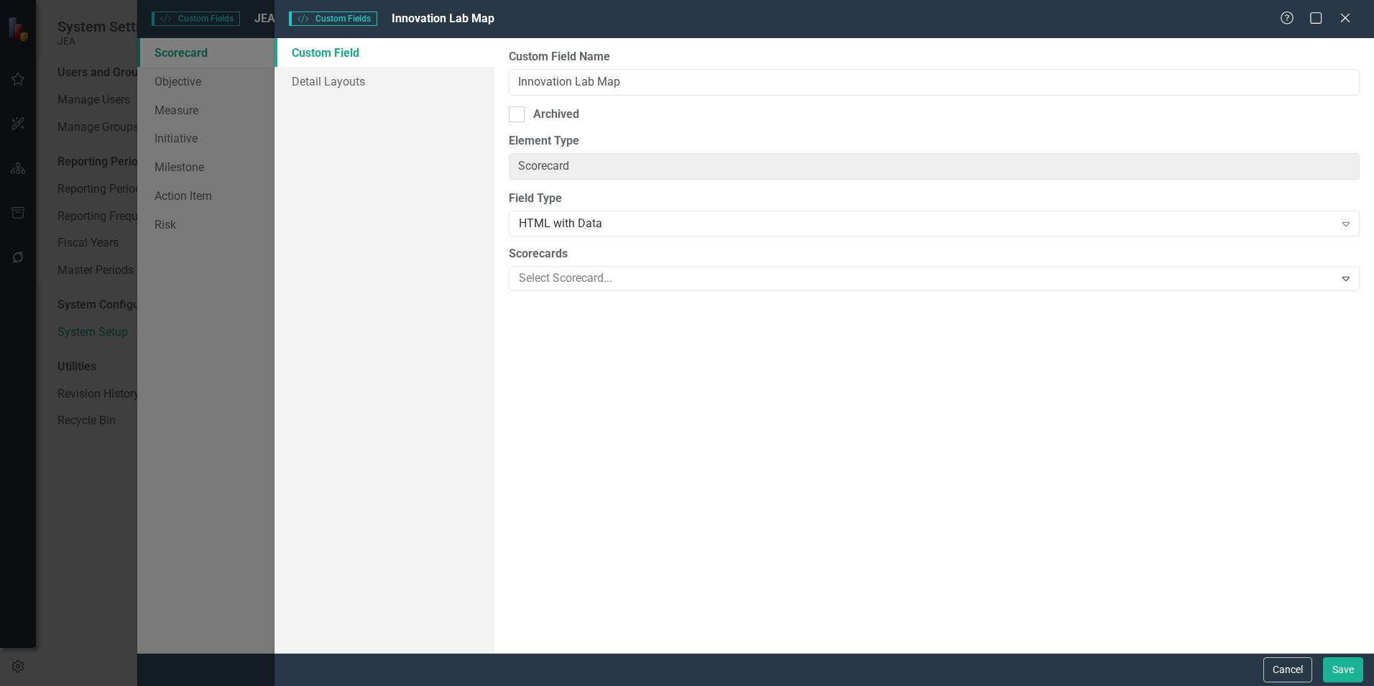
click at [554, 111] on div "Archived" at bounding box center [556, 114] width 46 height 17
click at [518, 111] on input "Archived" at bounding box center [513, 110] width 9 height 9
checkbox input "true"
click at [1344, 670] on button "Save" at bounding box center [1343, 669] width 40 height 25
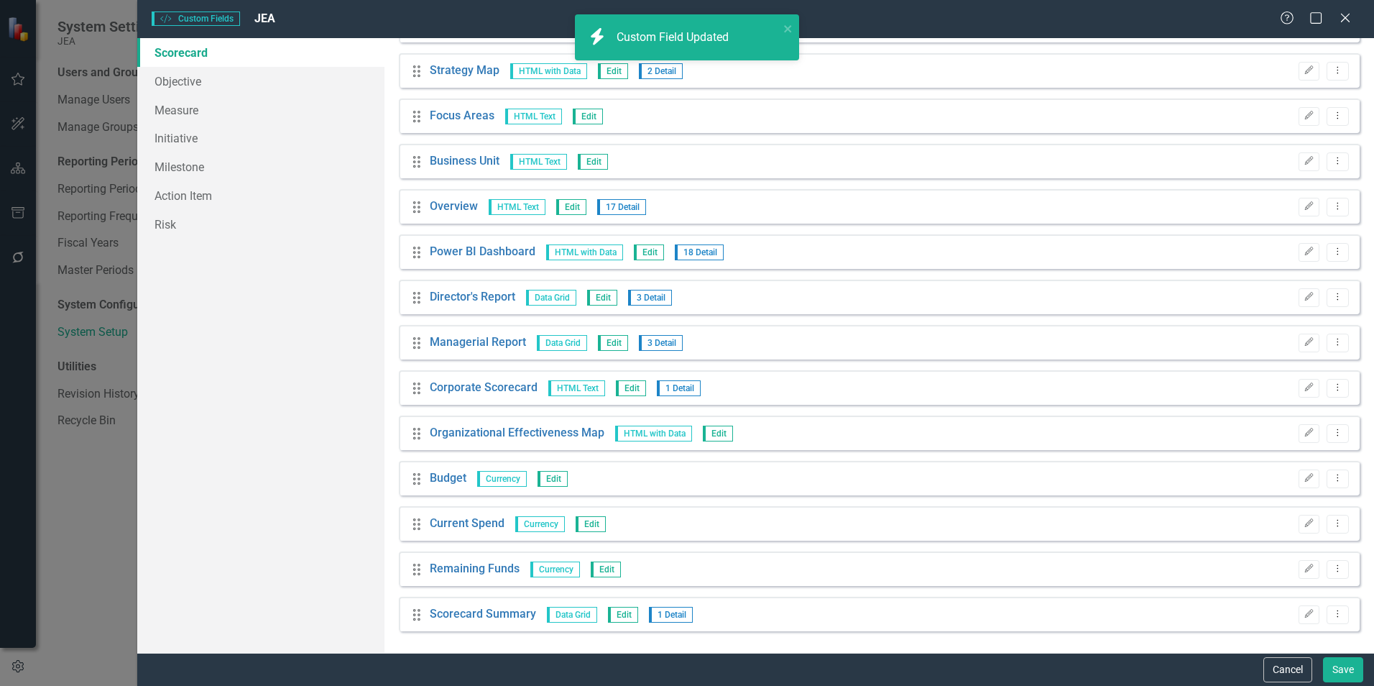
scroll to position [1165, 0]
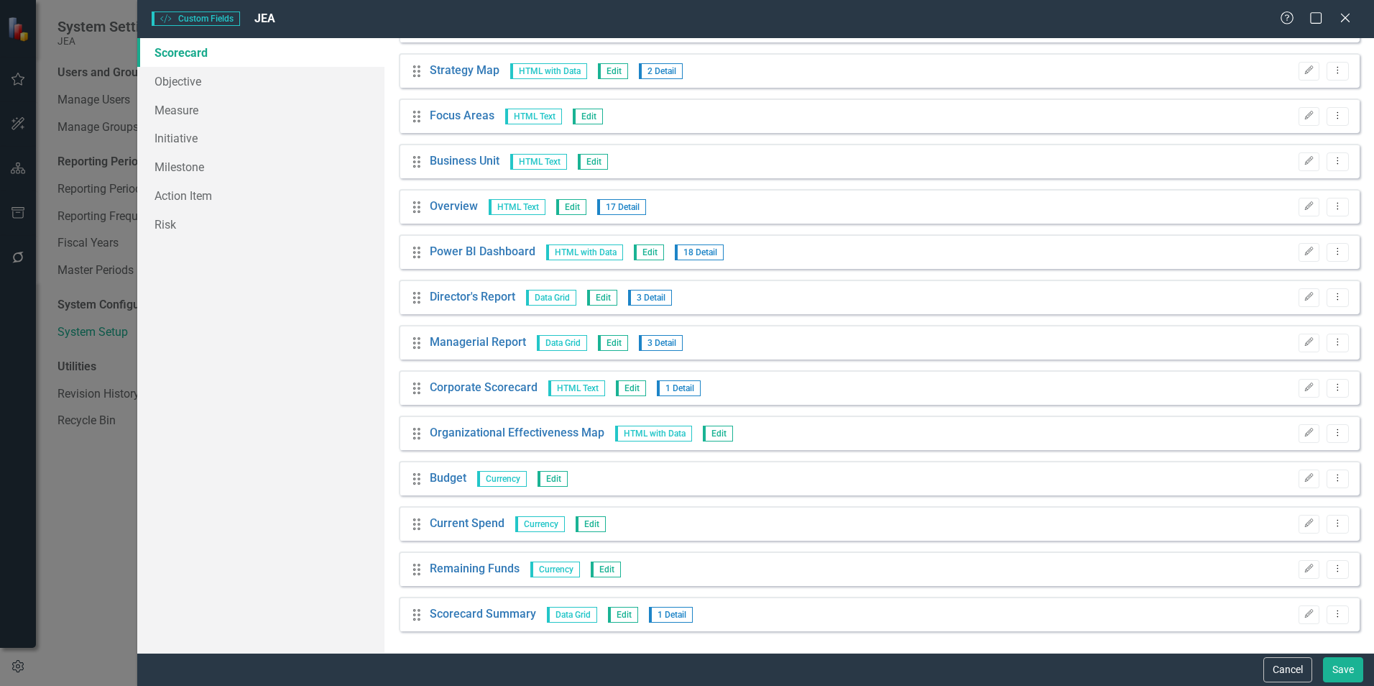
click at [1304, 438] on button "Edit" at bounding box center [1308, 433] width 21 height 19
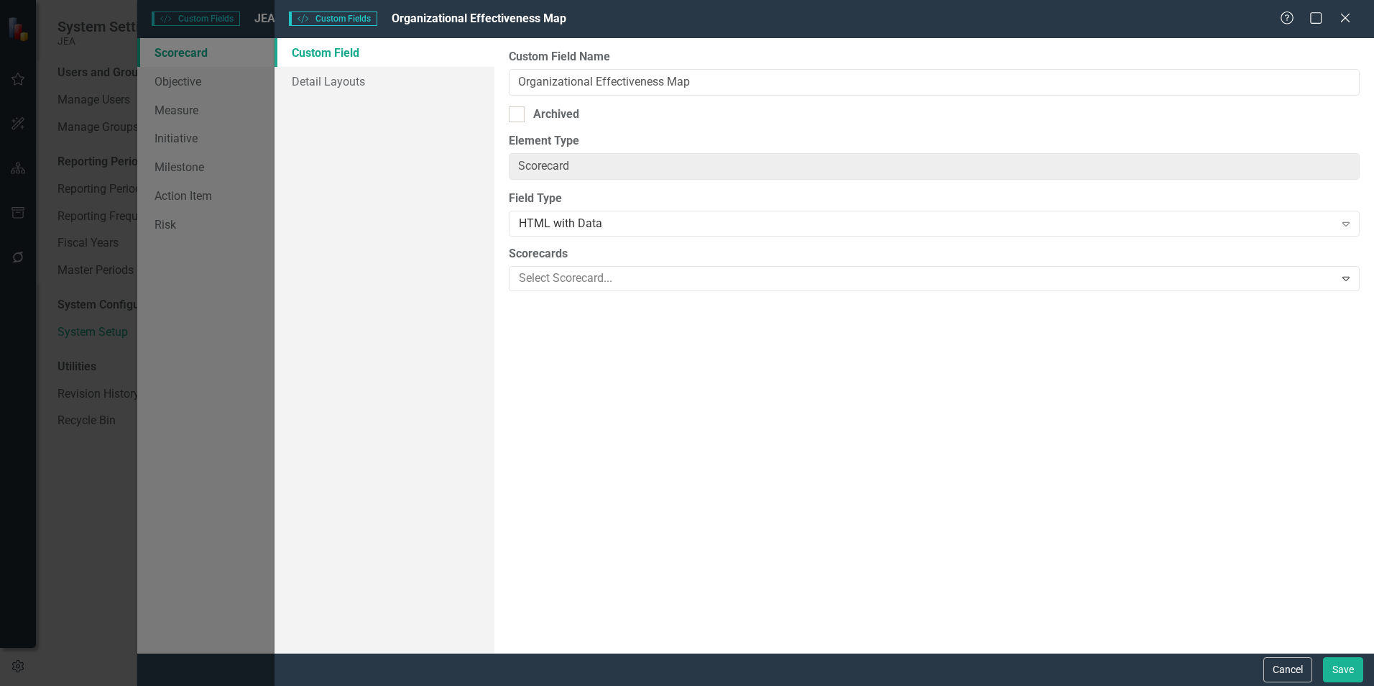
click at [553, 113] on div "Archived" at bounding box center [556, 114] width 46 height 17
click at [518, 113] on input "Archived" at bounding box center [513, 110] width 9 height 9
checkbox input "true"
click at [1335, 669] on button "Save" at bounding box center [1343, 669] width 40 height 25
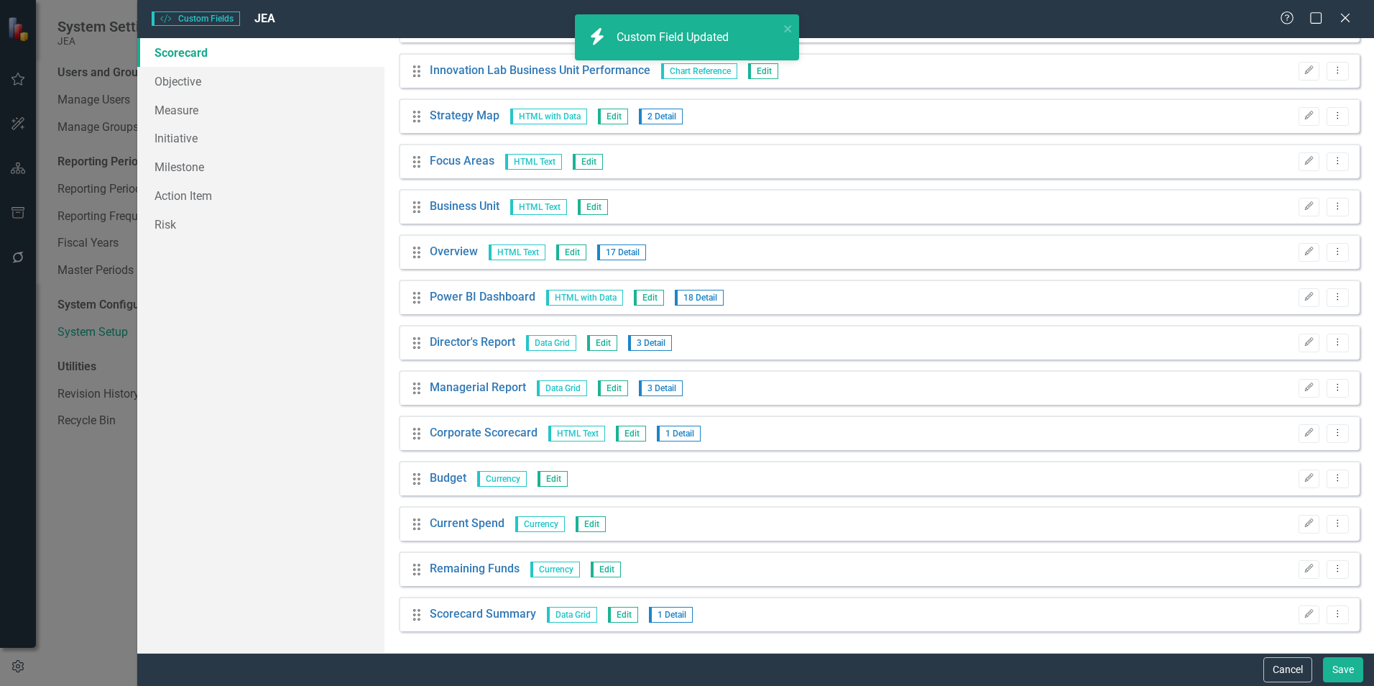
scroll to position [1120, 0]
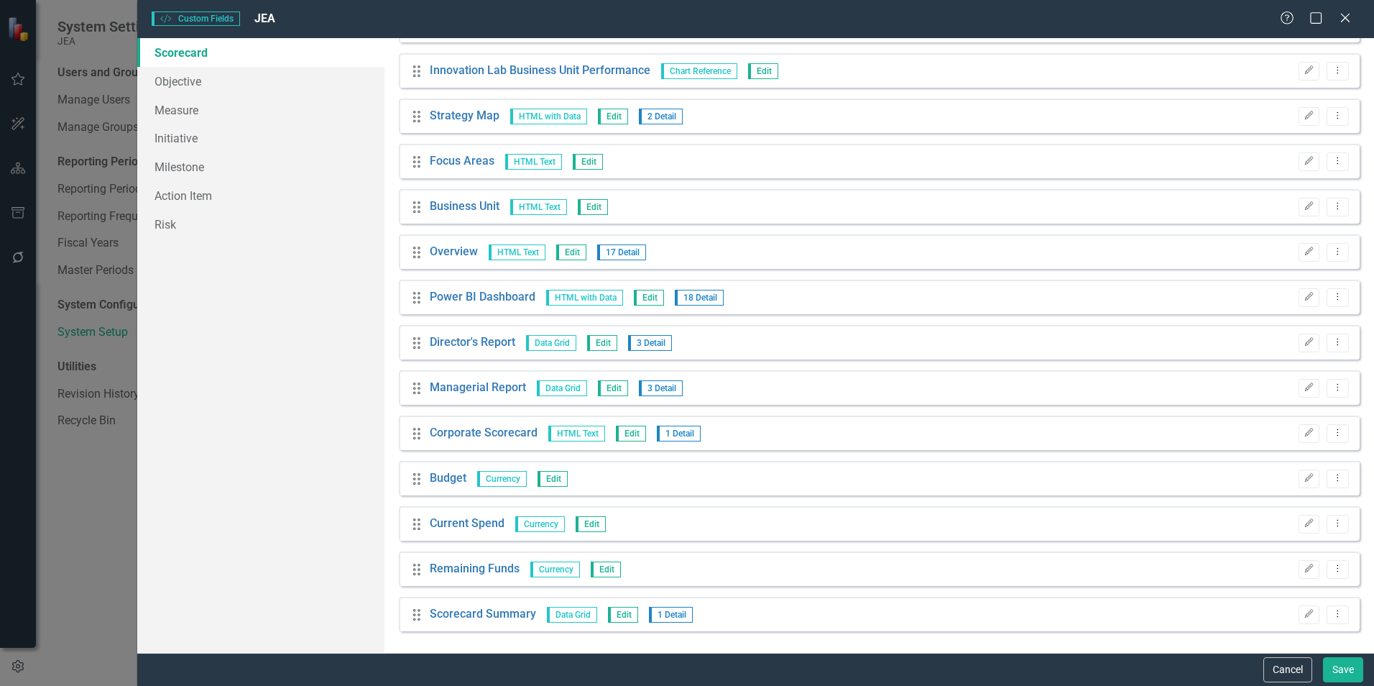
click at [1301, 484] on button "Edit" at bounding box center [1308, 478] width 21 height 19
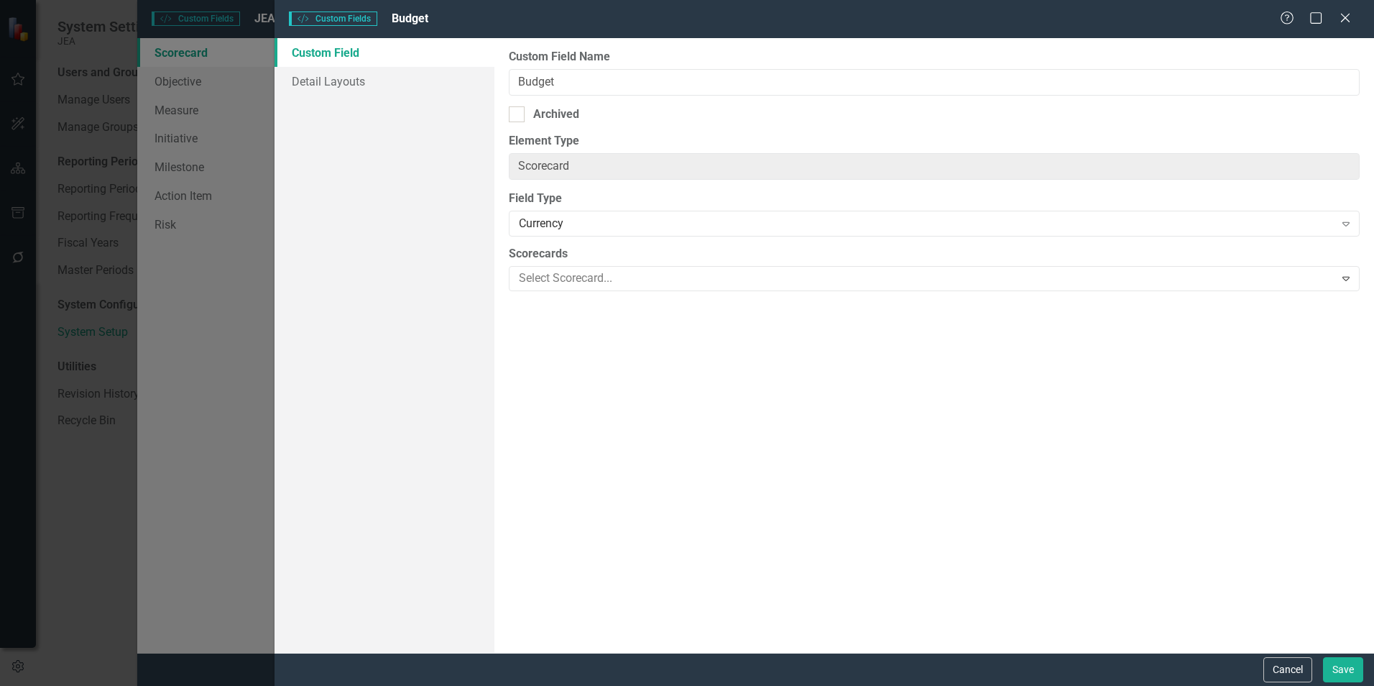
click at [567, 122] on div "Archived" at bounding box center [556, 114] width 46 height 17
click at [518, 116] on input "Archived" at bounding box center [513, 110] width 9 height 9
checkbox input "true"
click at [1340, 668] on button "Save" at bounding box center [1343, 669] width 40 height 25
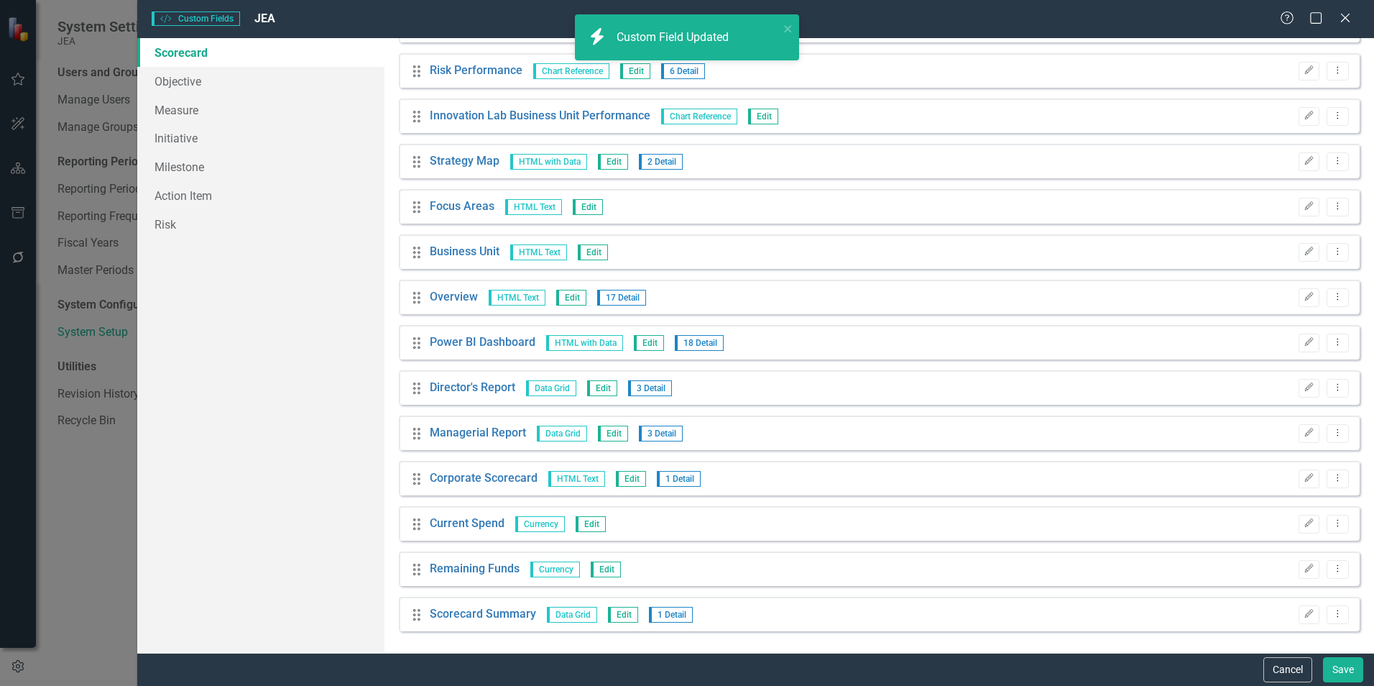
scroll to position [1074, 0]
click at [1303, 526] on icon "Edit" at bounding box center [1308, 523] width 11 height 9
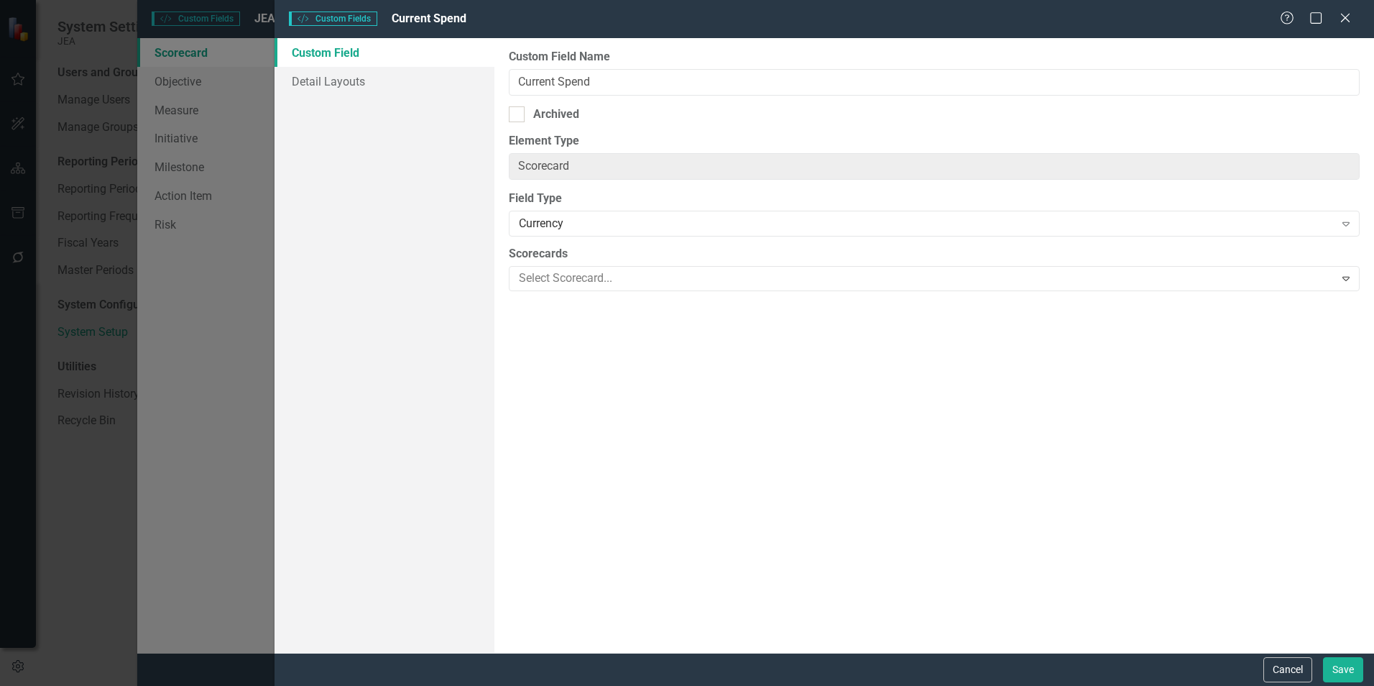
click at [566, 118] on div "Archived" at bounding box center [556, 114] width 46 height 17
click at [518, 116] on input "Archived" at bounding box center [513, 110] width 9 height 9
checkbox input "true"
click at [1342, 668] on button "Save" at bounding box center [1343, 669] width 40 height 25
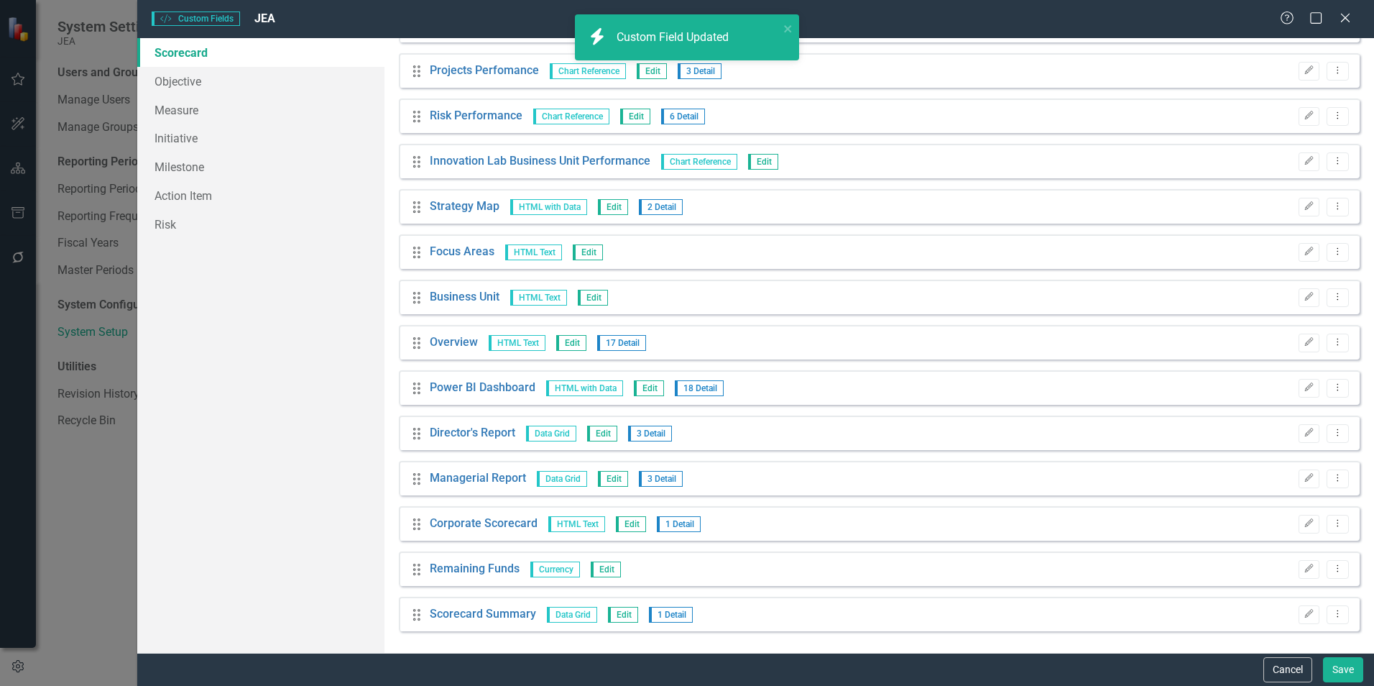
scroll to position [1029, 0]
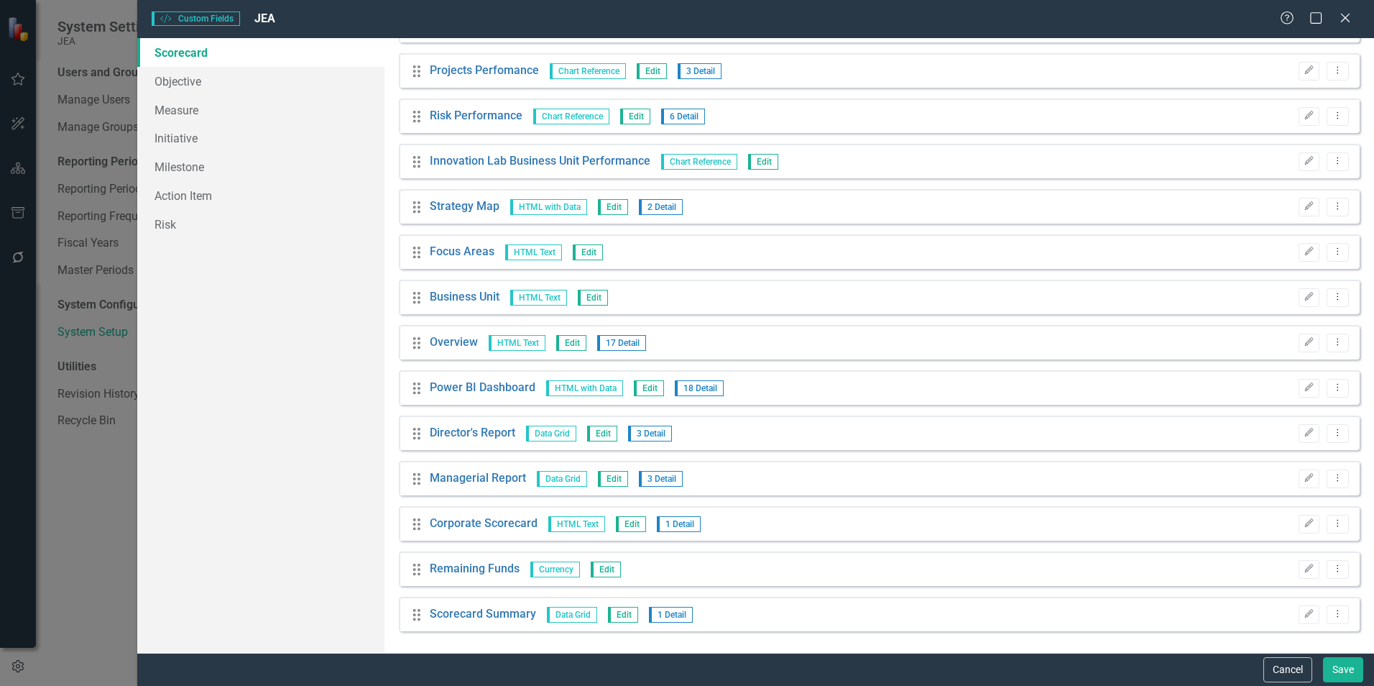
click at [1303, 570] on icon "Edit" at bounding box center [1308, 568] width 11 height 9
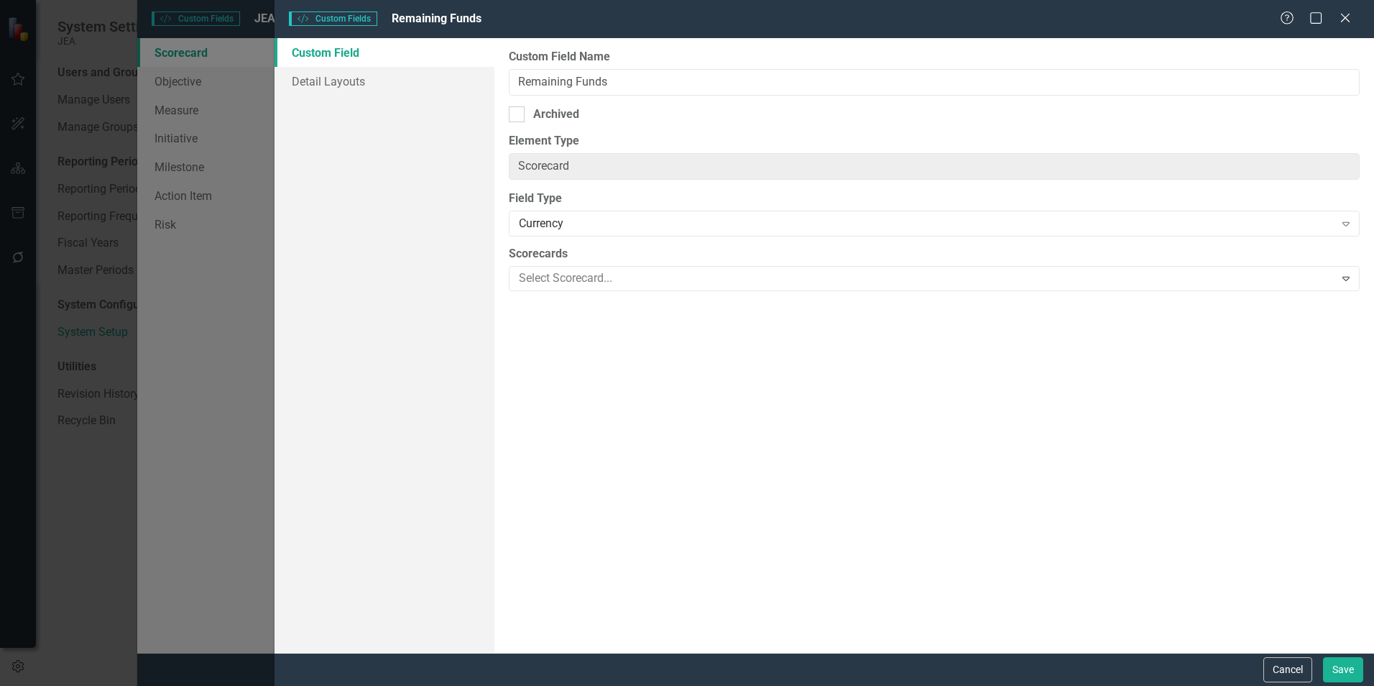
click at [549, 114] on div "Archived" at bounding box center [556, 114] width 46 height 17
click at [518, 114] on input "Archived" at bounding box center [513, 110] width 9 height 9
checkbox input "true"
click at [1337, 665] on button "Save" at bounding box center [1343, 669] width 40 height 25
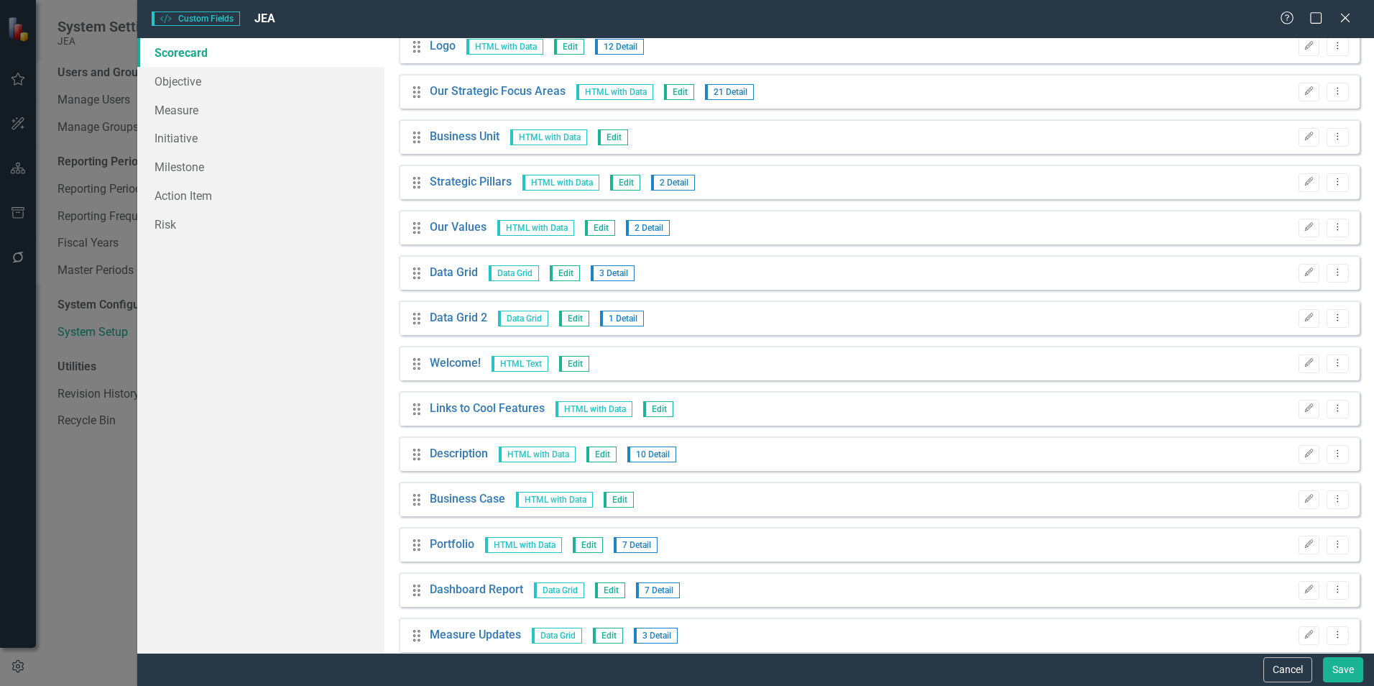
scroll to position [0, 0]
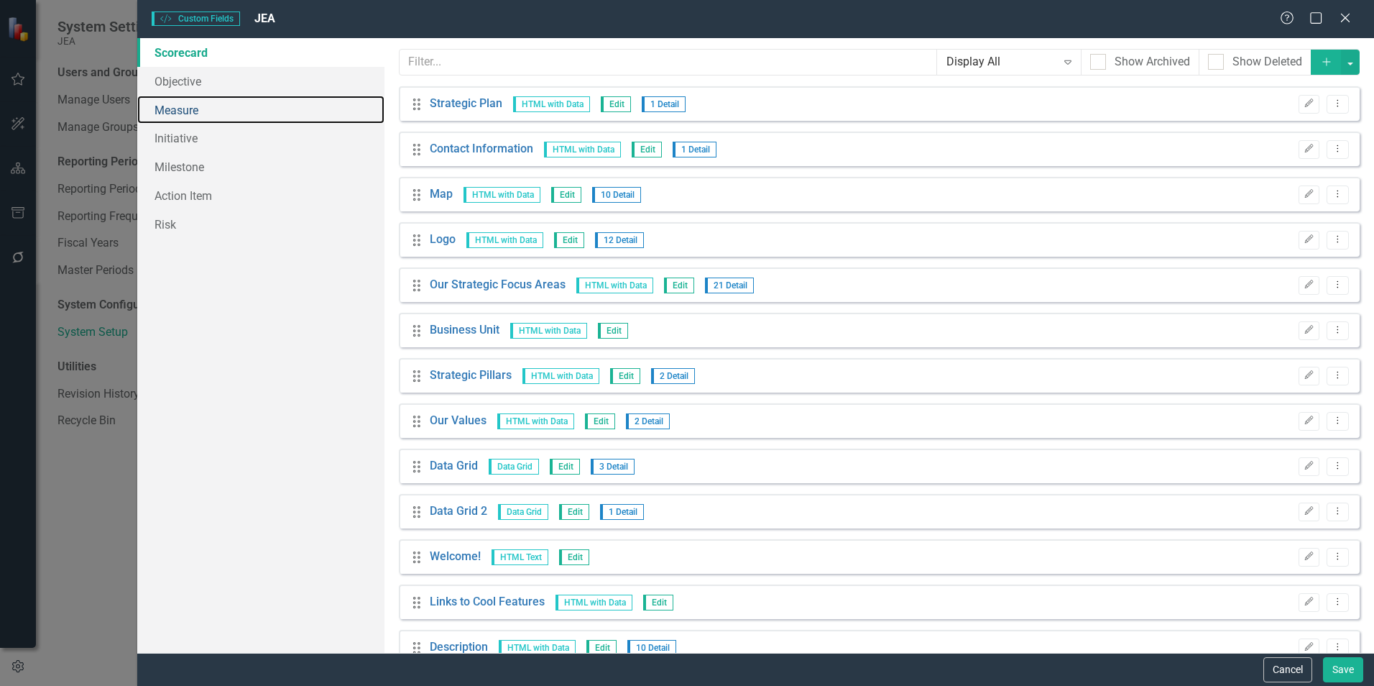
click at [167, 102] on link "Measure" at bounding box center [260, 110] width 247 height 29
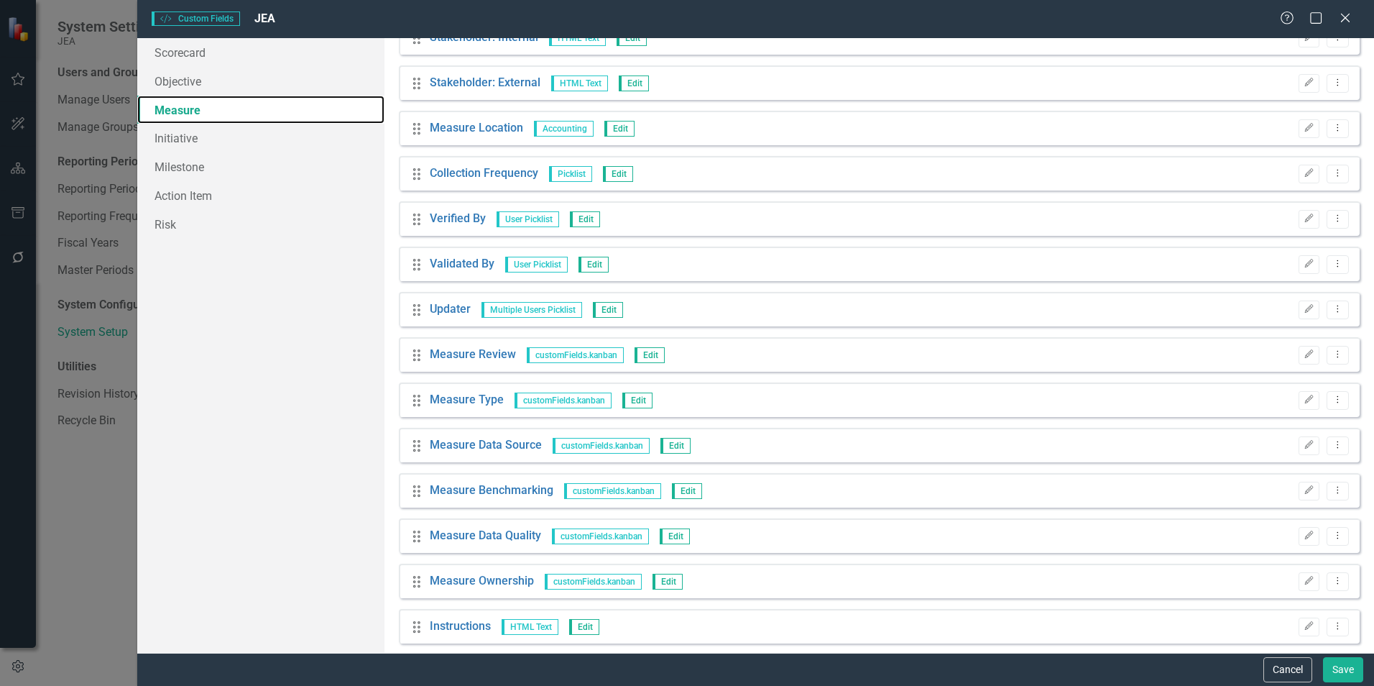
scroll to position [1255, 0]
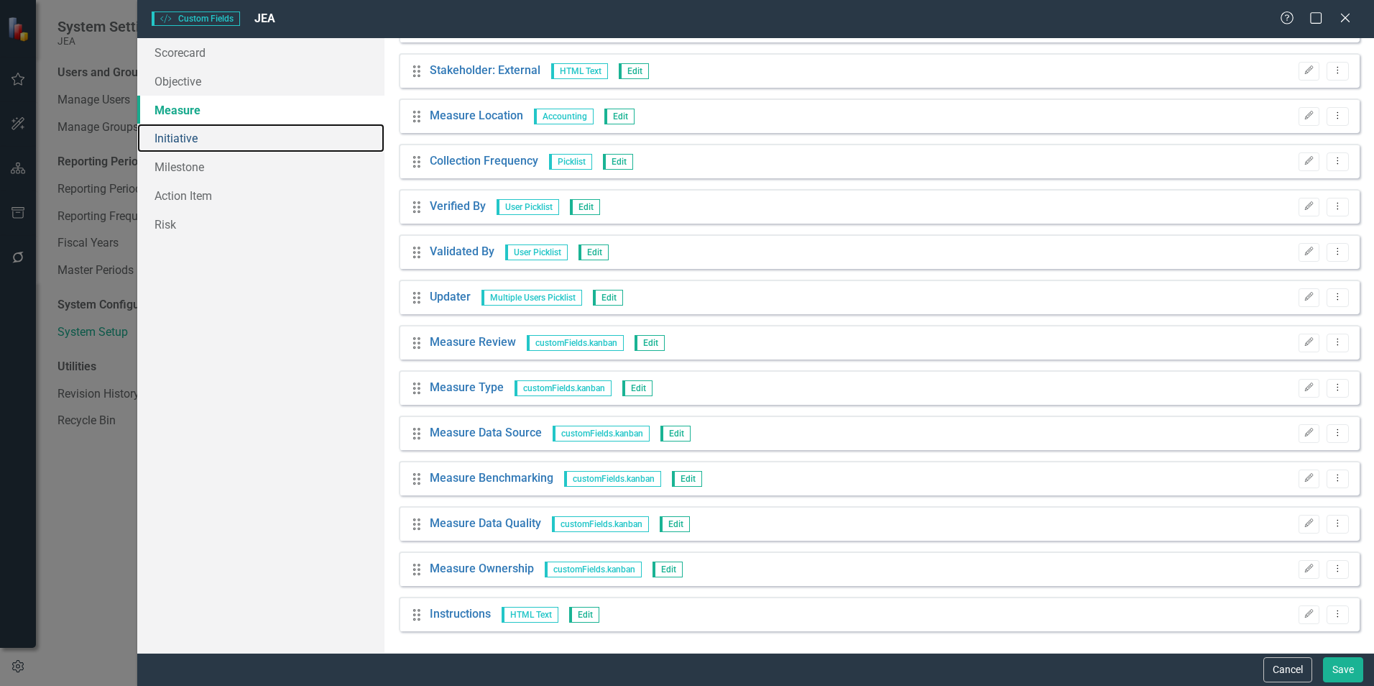
click at [198, 149] on link "Initiative" at bounding box center [260, 138] width 247 height 29
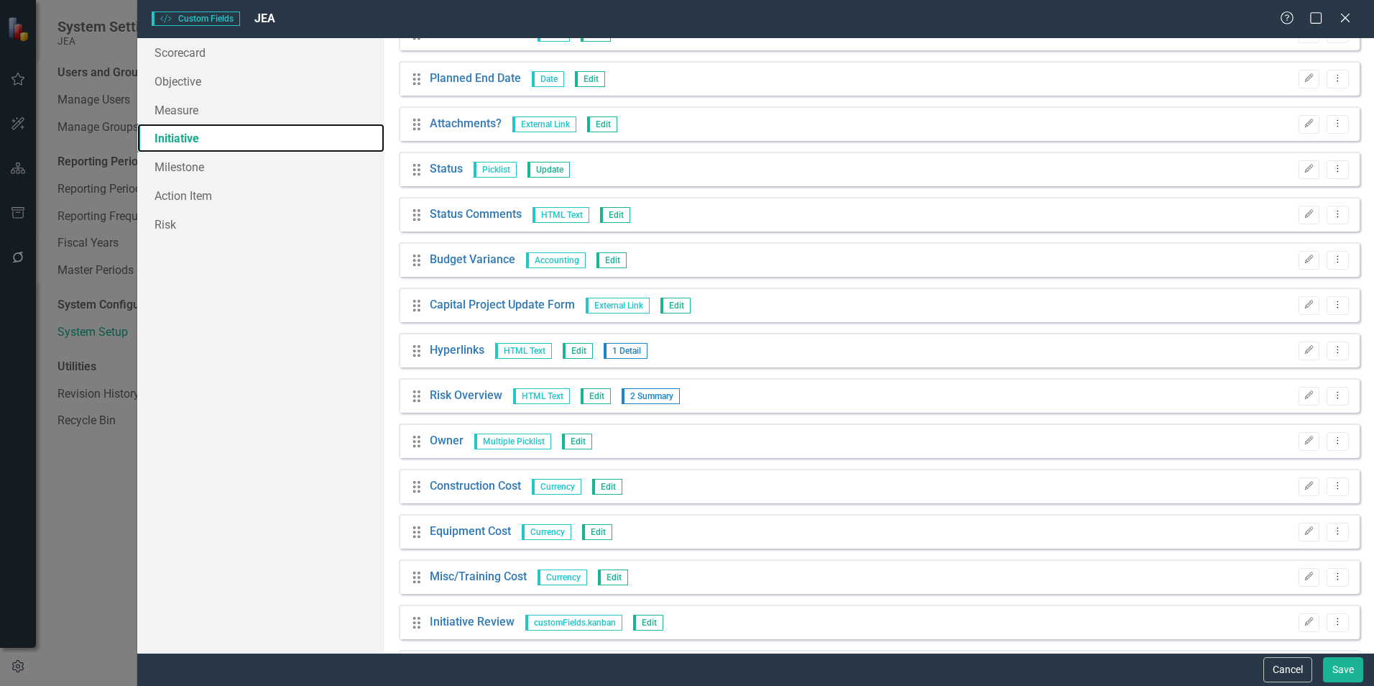
scroll to position [606, 0]
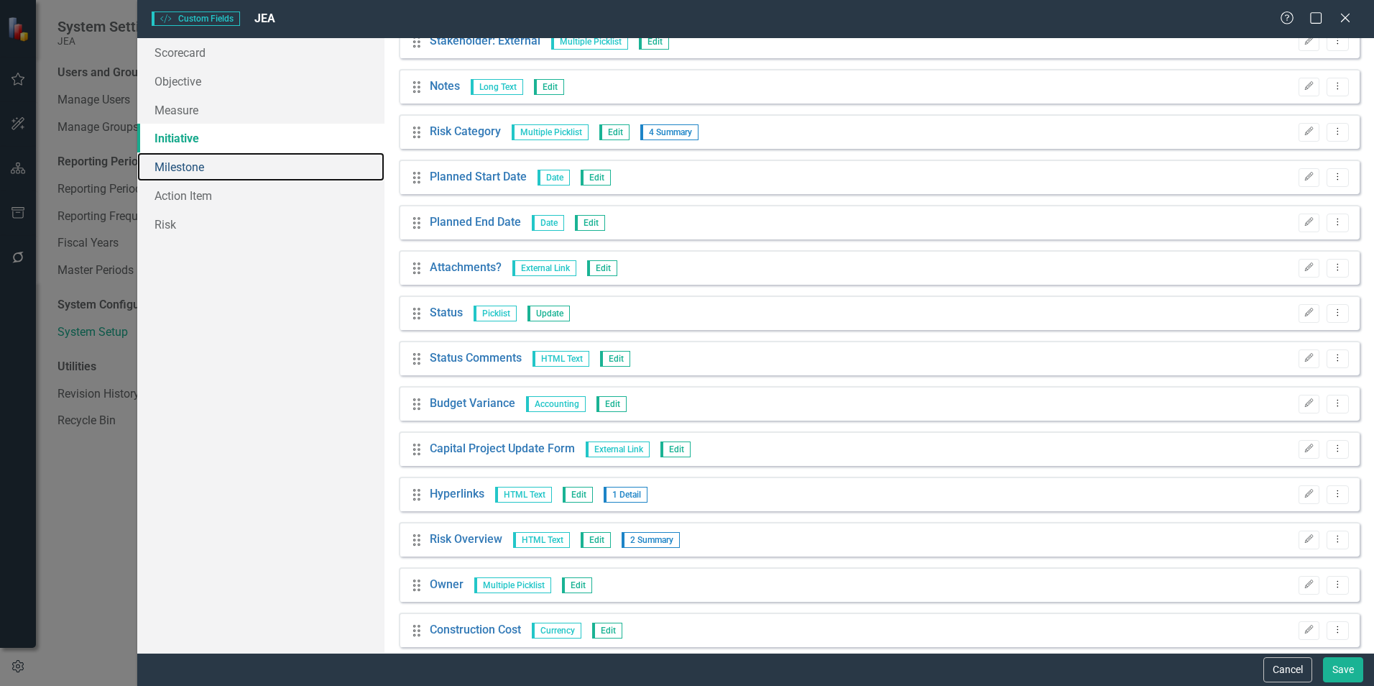
click at [210, 170] on link "Milestone" at bounding box center [260, 166] width 247 height 29
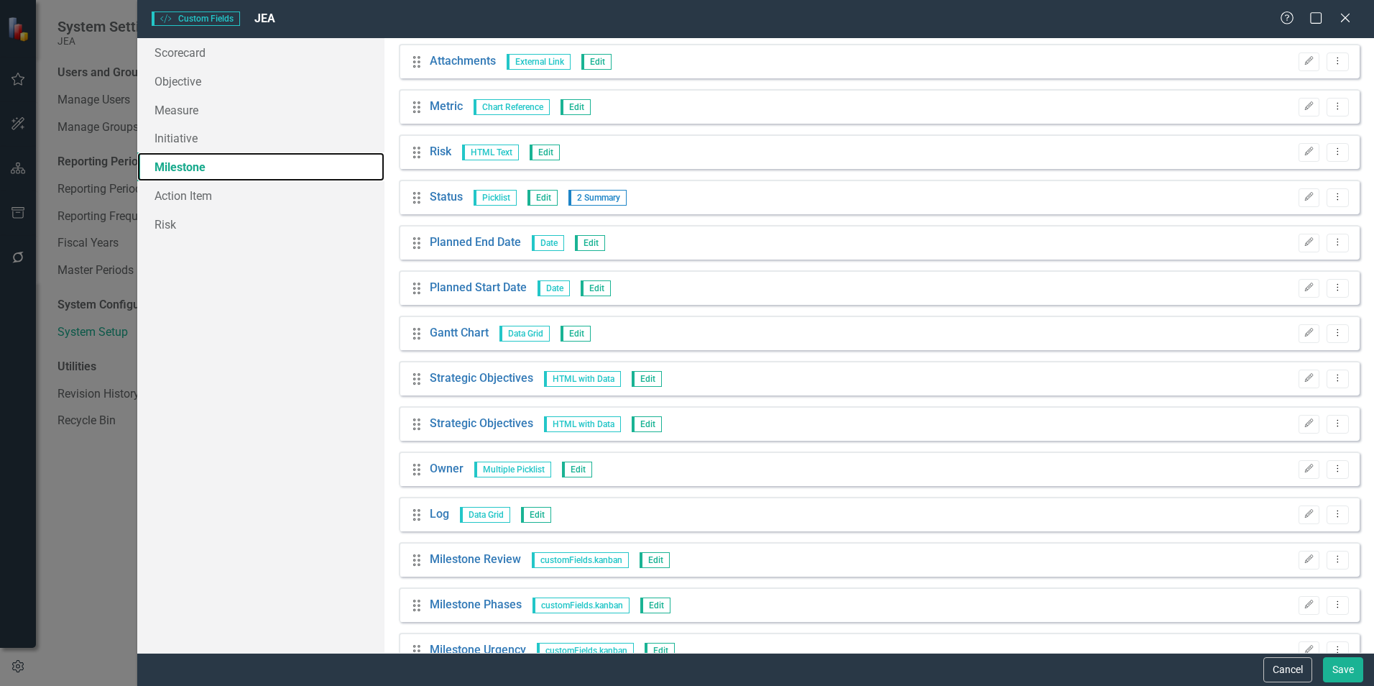
scroll to position [395, 0]
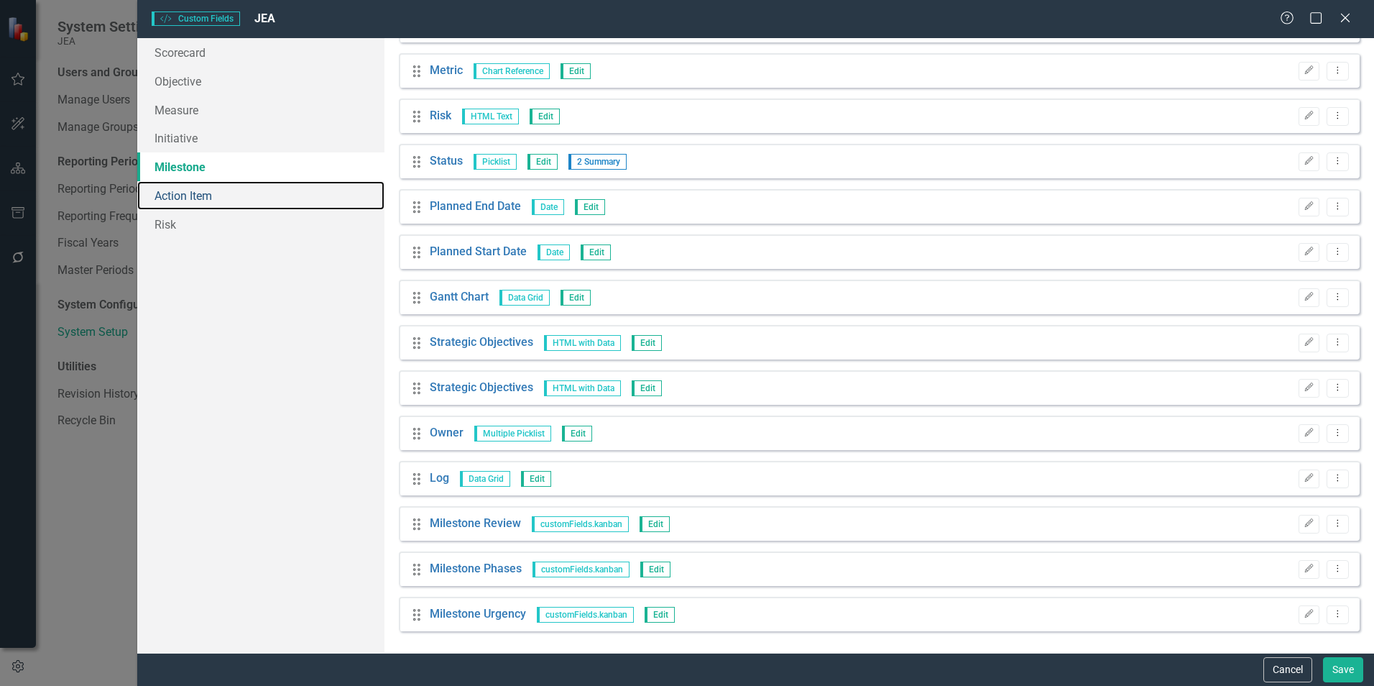
click at [217, 201] on link "Action Item" at bounding box center [260, 195] width 247 height 29
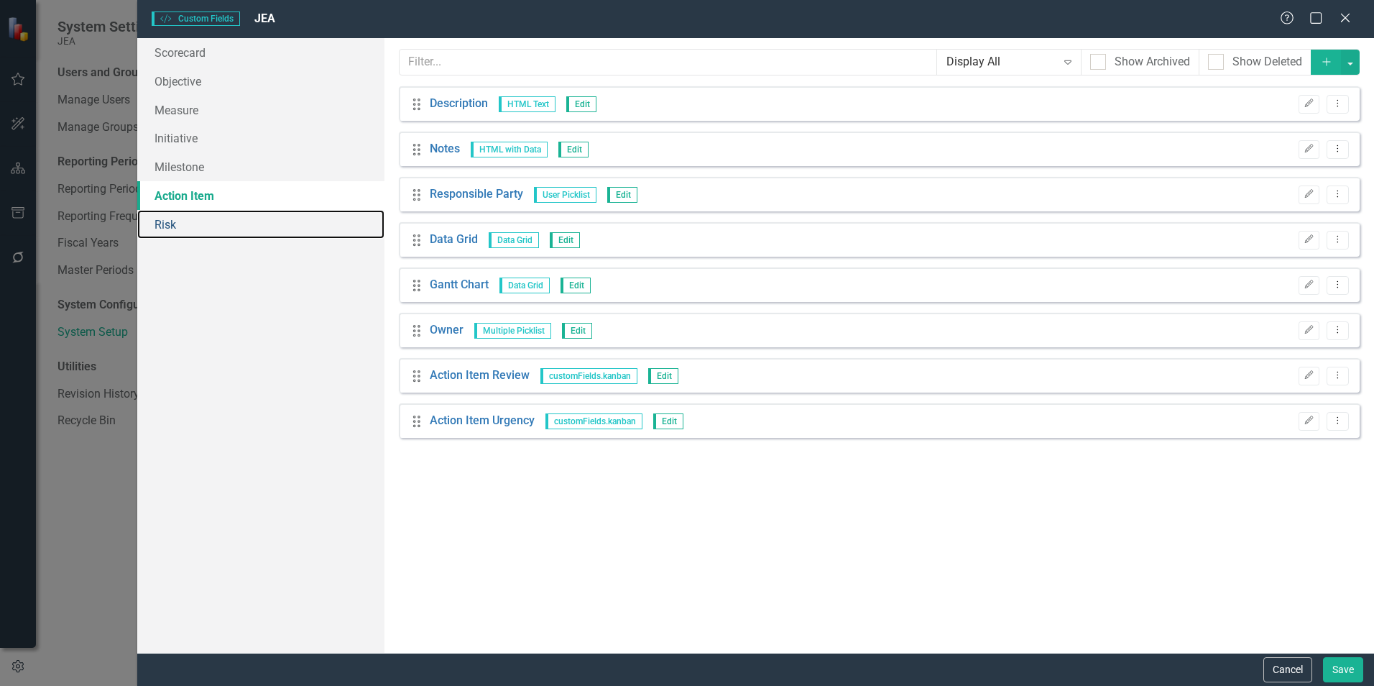
click at [187, 221] on link "Risk" at bounding box center [260, 224] width 247 height 29
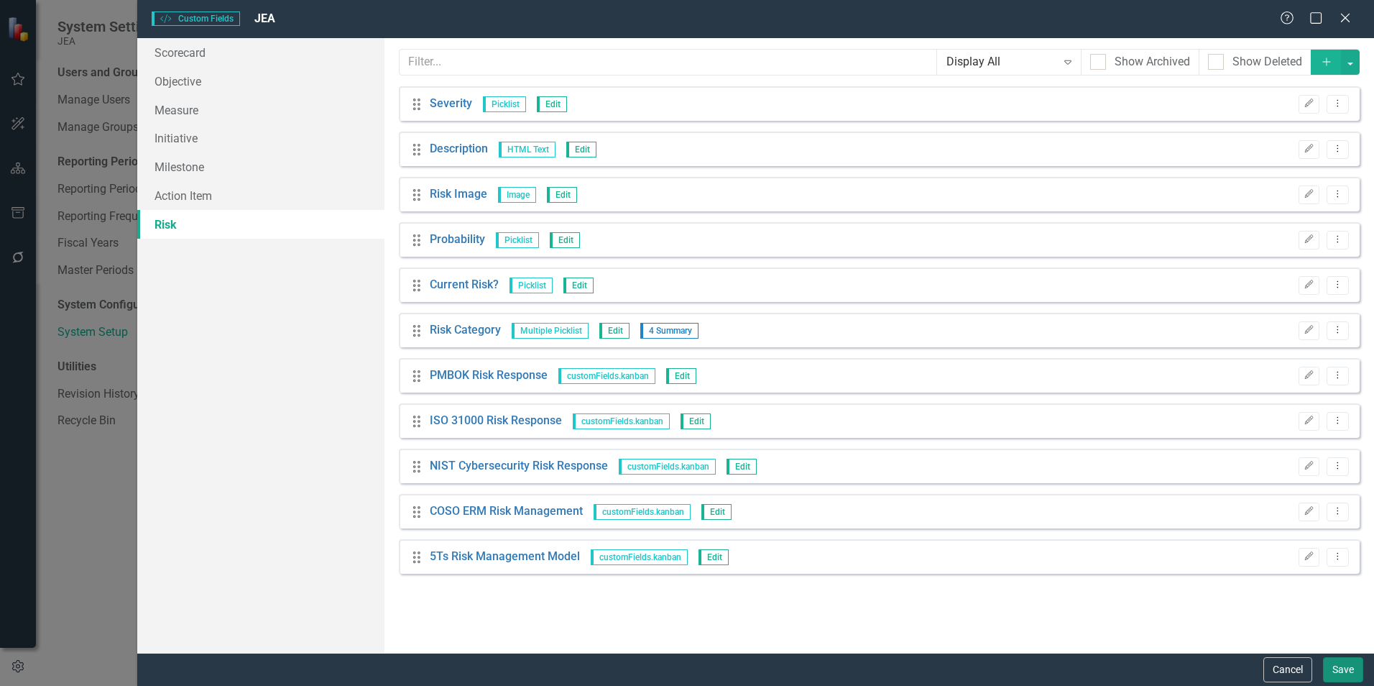
click at [1338, 673] on button "Save" at bounding box center [1343, 669] width 40 height 25
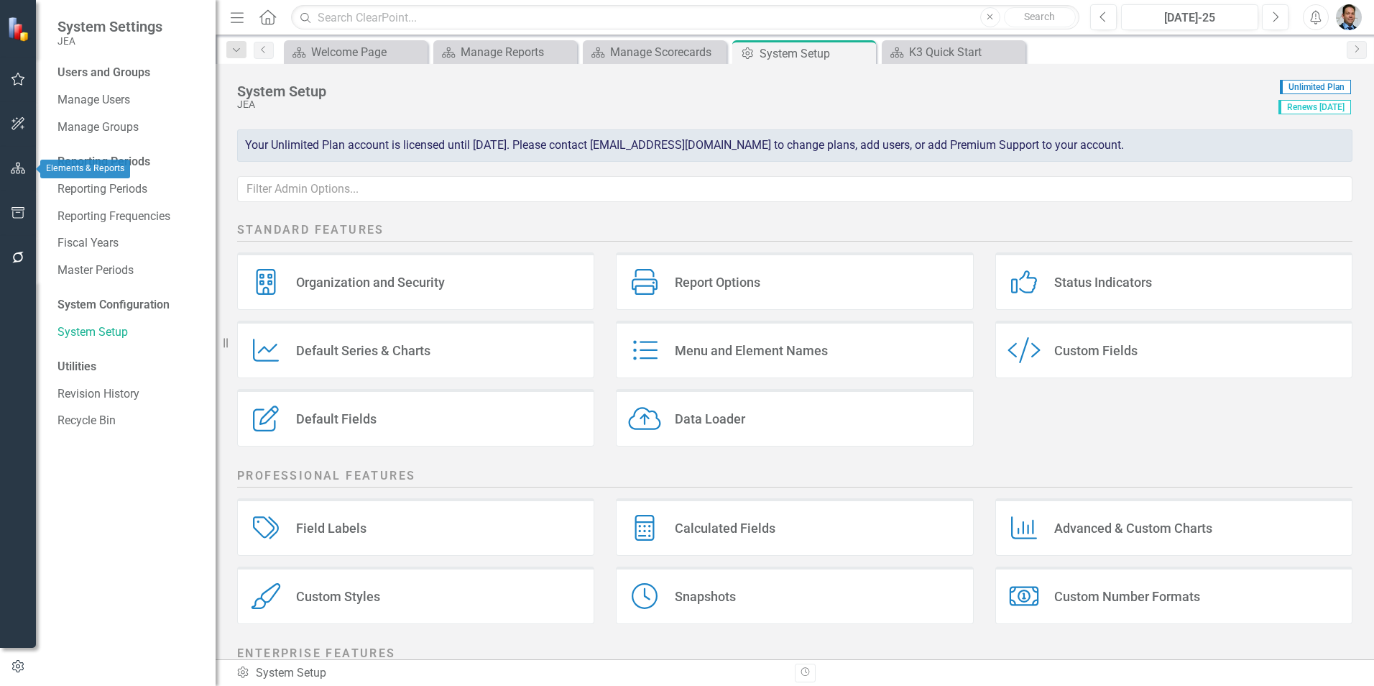
click at [11, 172] on icon "button" at bounding box center [18, 167] width 15 height 11
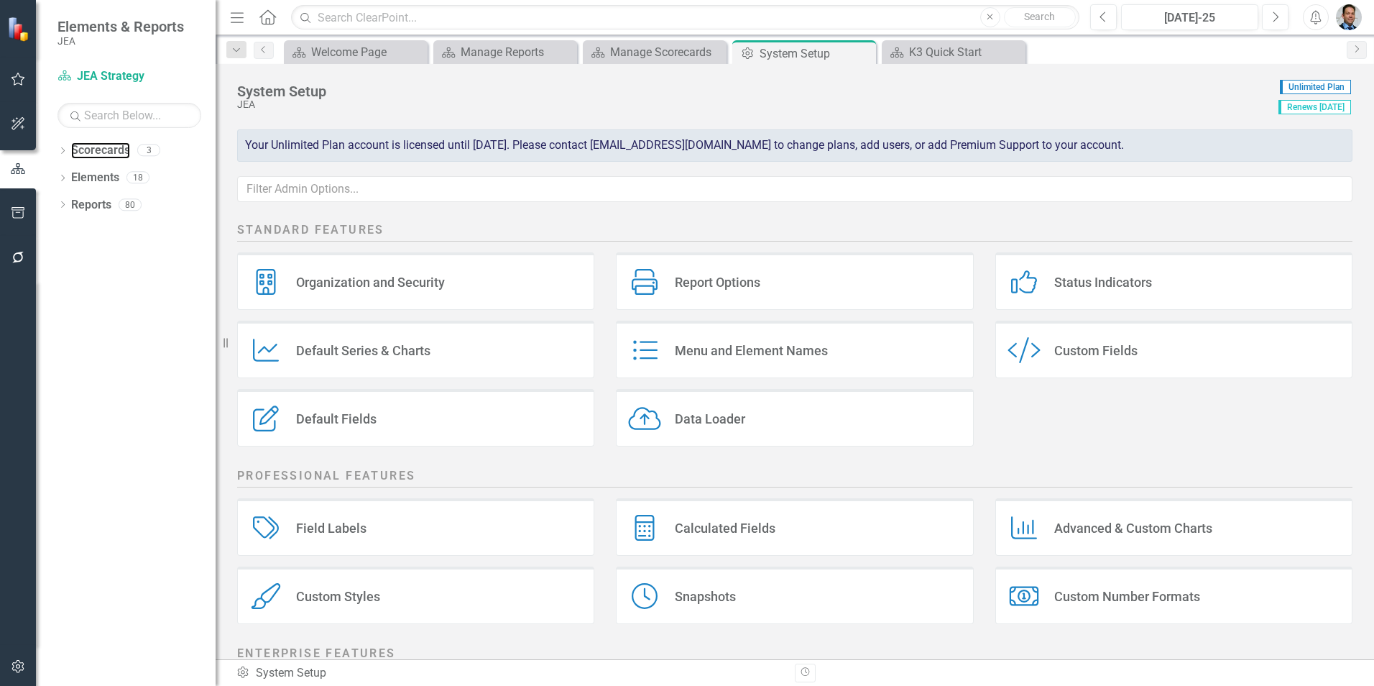
click at [83, 144] on link "Scorecards" at bounding box center [100, 150] width 59 height 17
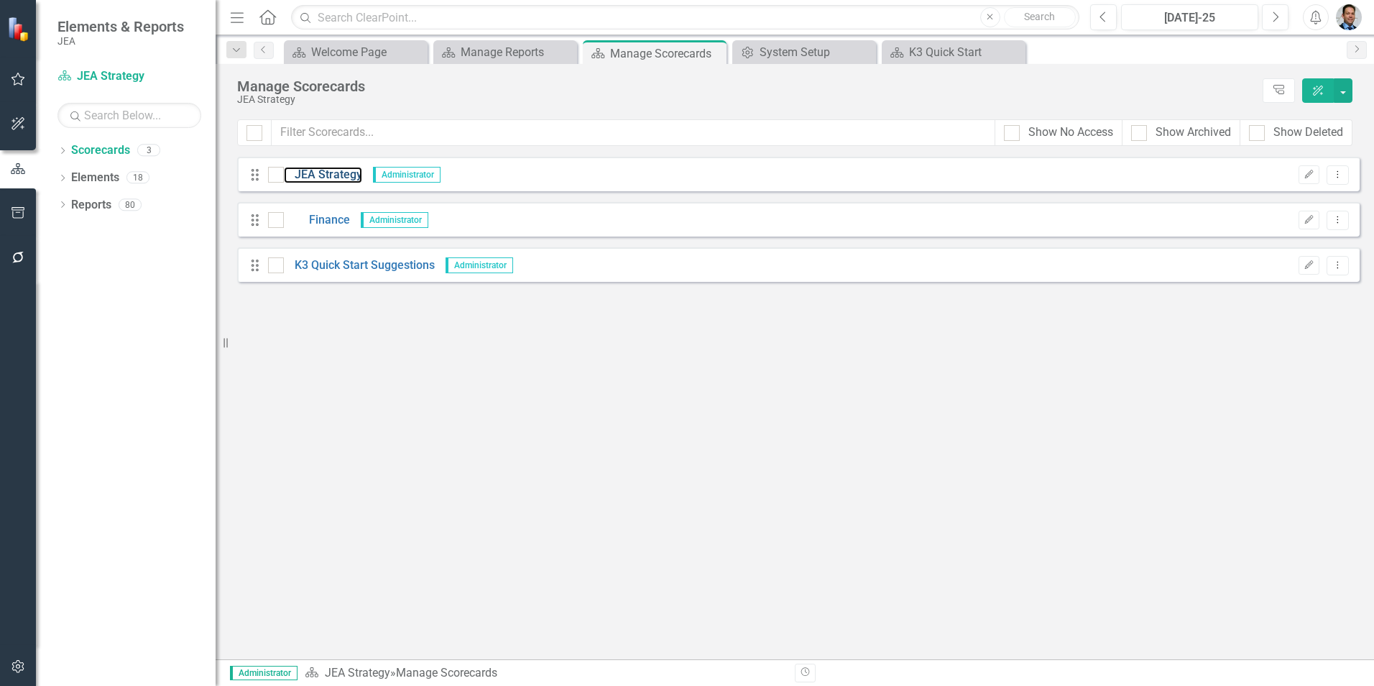
click at [338, 177] on link "JEA Strategy" at bounding box center [323, 175] width 78 height 17
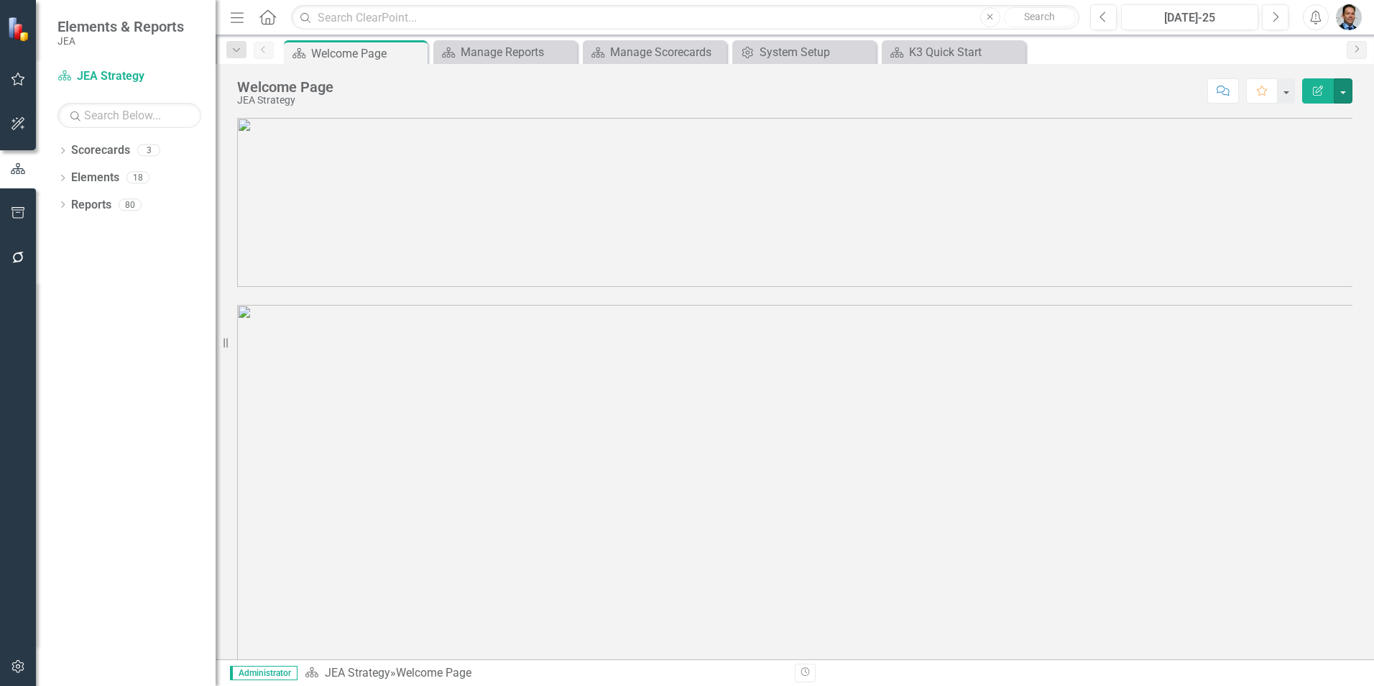
click at [1338, 94] on button "button" at bounding box center [1343, 90] width 19 height 25
click at [1270, 117] on link "Edit Edit Scorecard" at bounding box center [1293, 117] width 116 height 27
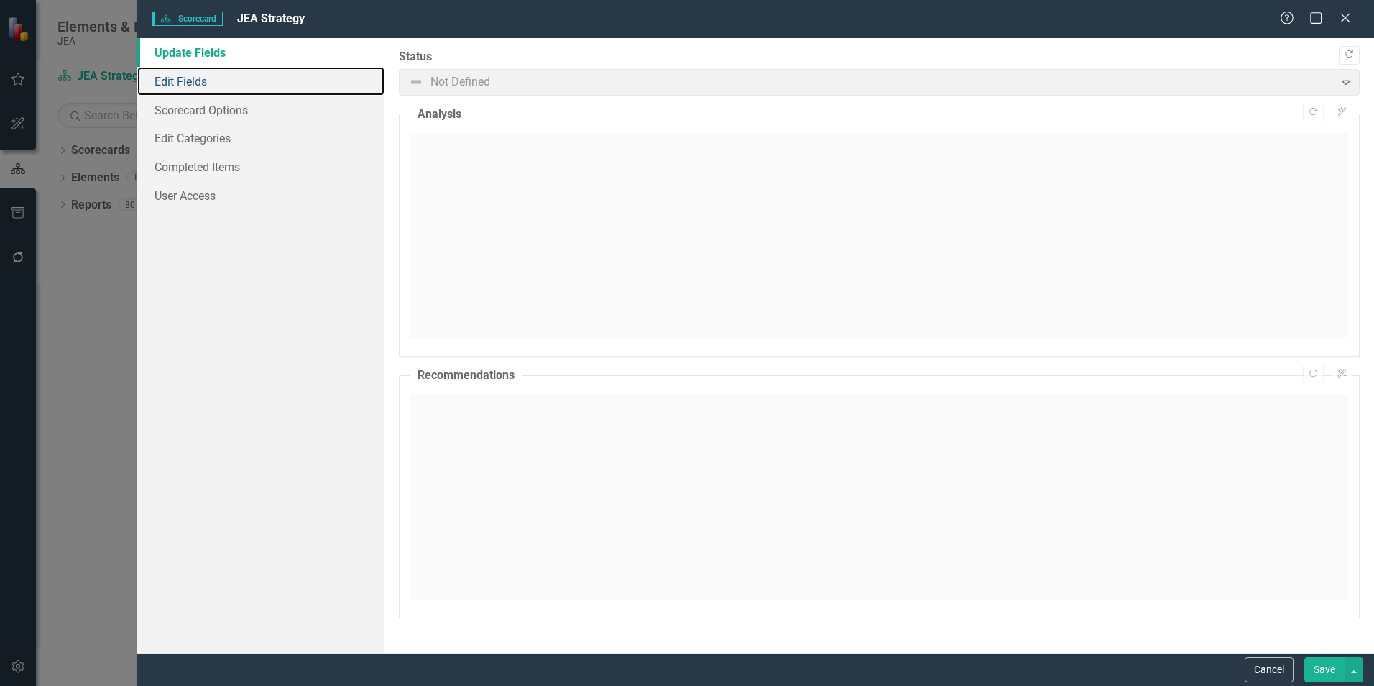
click at [175, 83] on link "Edit Fields" at bounding box center [260, 81] width 247 height 29
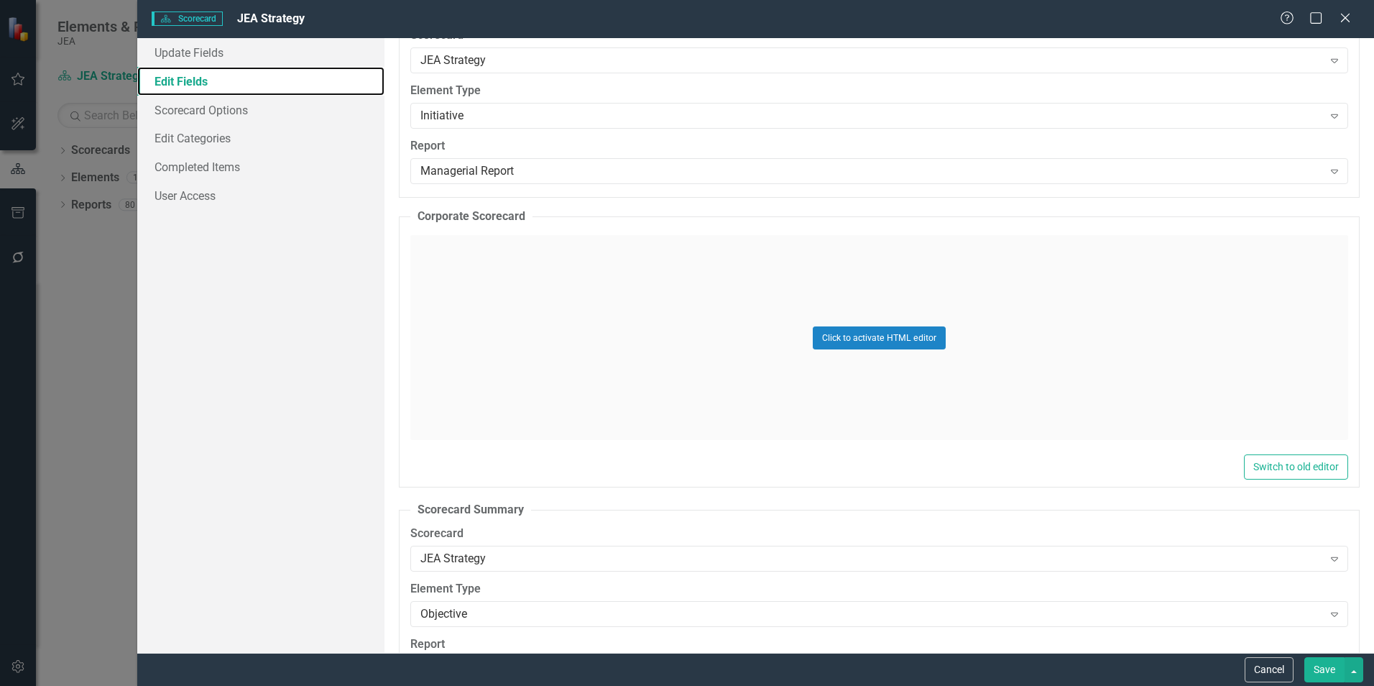
scroll to position [8312, 0]
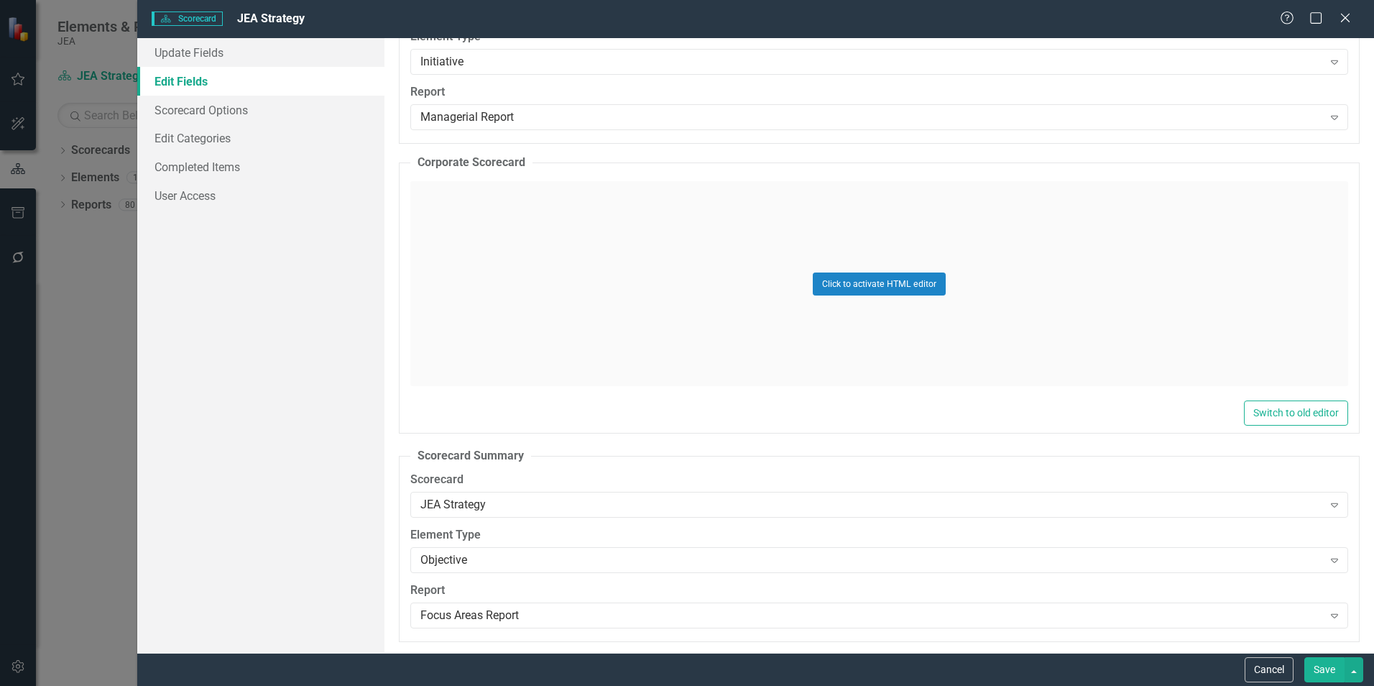
click at [1317, 673] on button "Save" at bounding box center [1324, 669] width 40 height 25
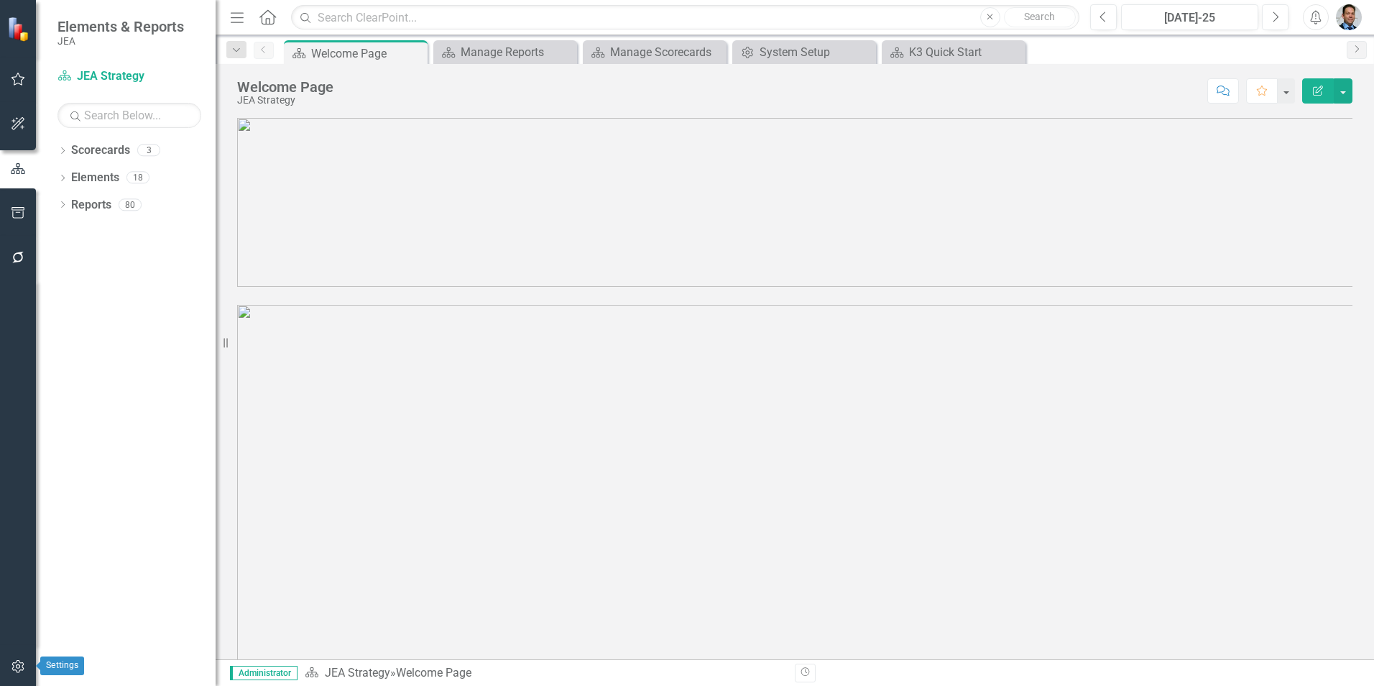
click at [4, 669] on button "button" at bounding box center [18, 667] width 32 height 30
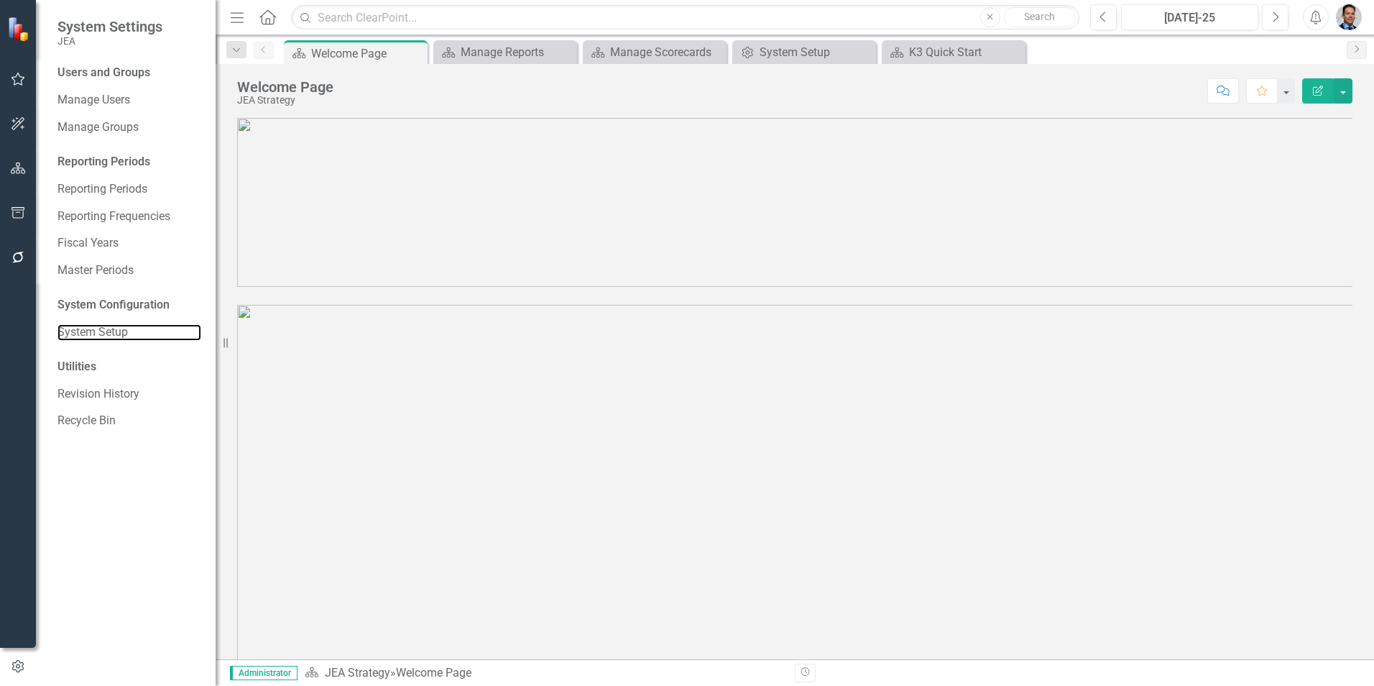
click at [102, 329] on link "System Setup" at bounding box center [129, 332] width 144 height 17
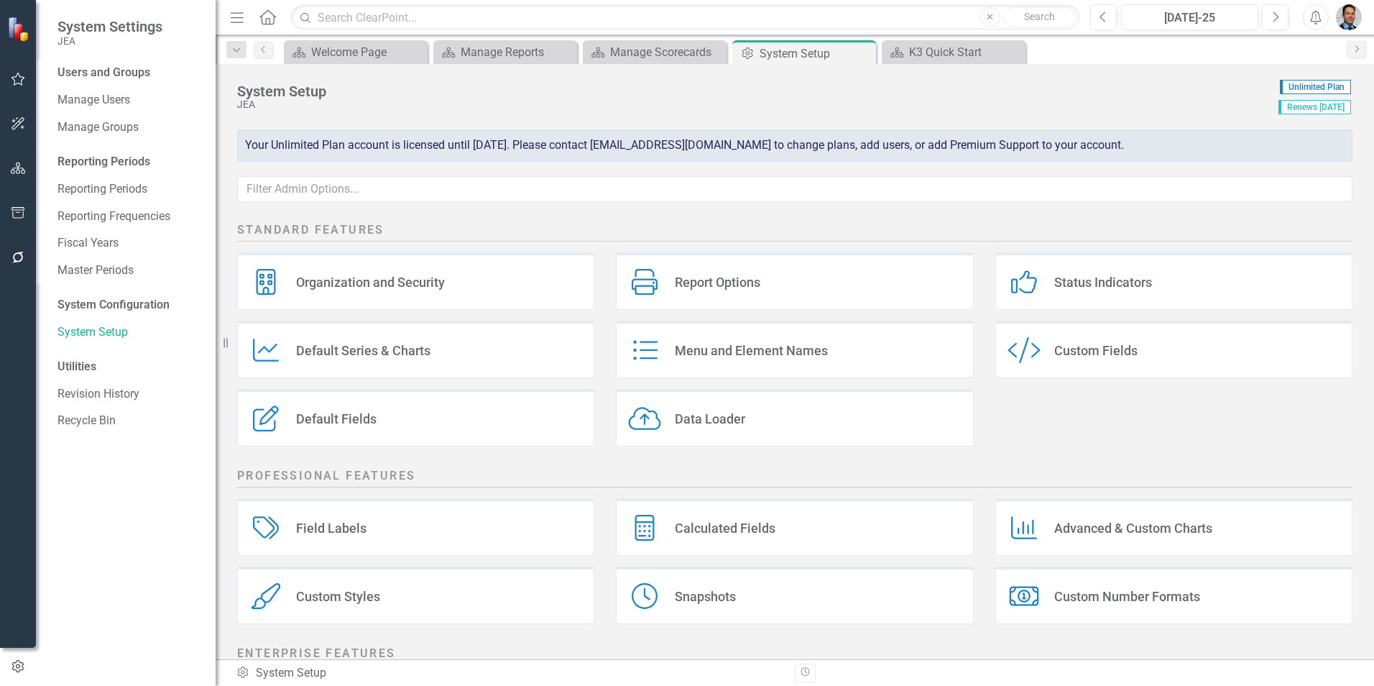
click at [1094, 362] on div "Custom Style Custom Fields" at bounding box center [1173, 348] width 357 height 57
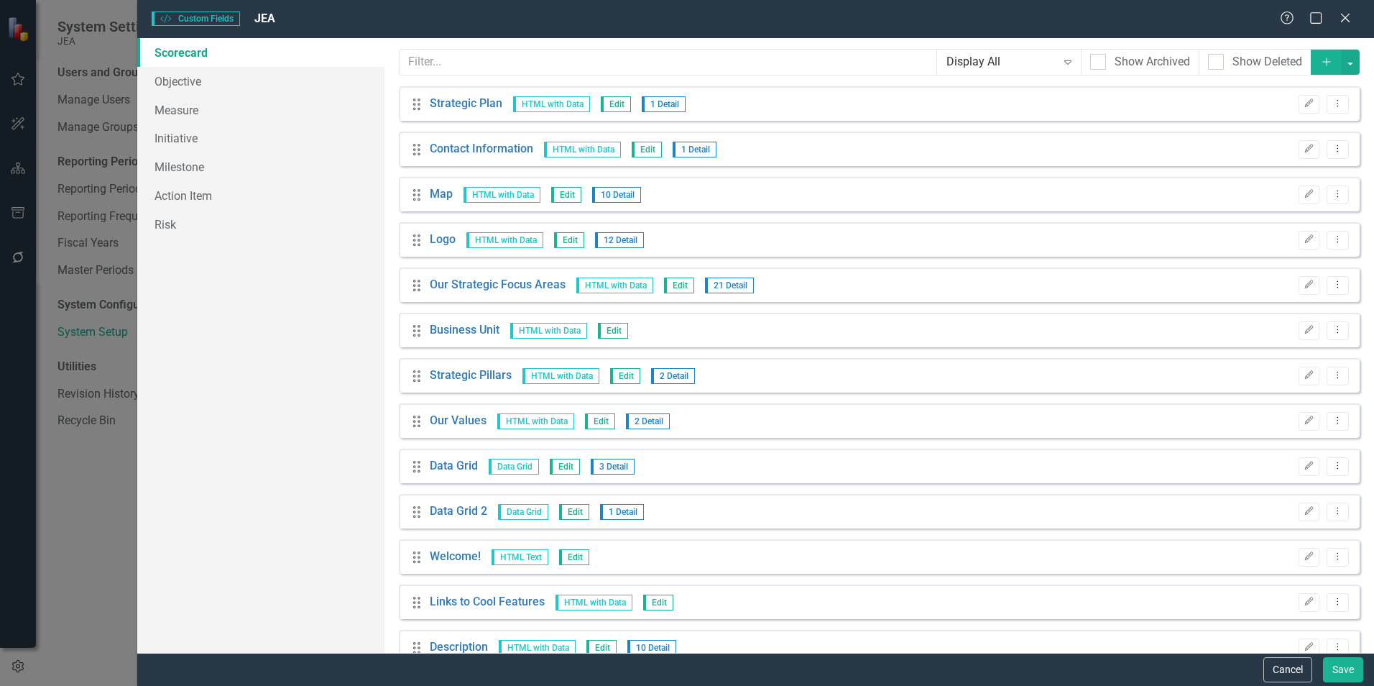
click at [1303, 329] on icon "Edit" at bounding box center [1308, 330] width 11 height 9
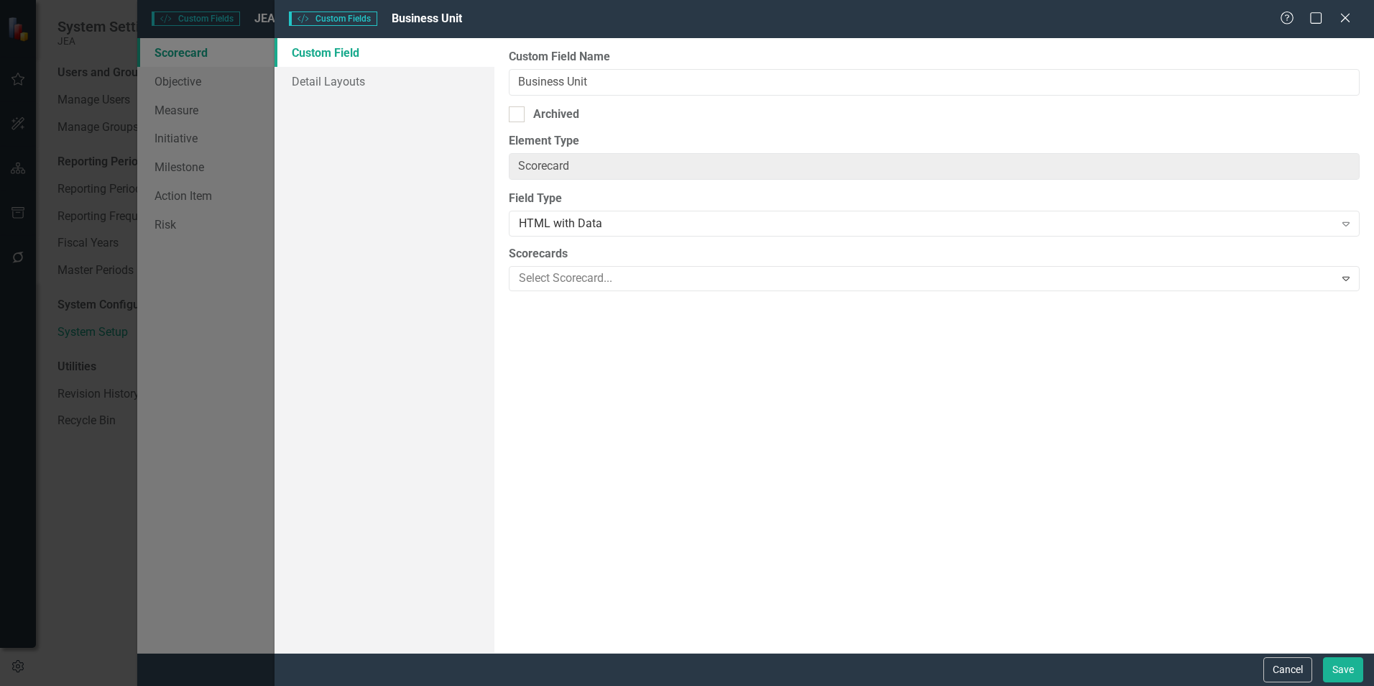
click at [539, 112] on div "Archived" at bounding box center [556, 114] width 46 height 17
click at [518, 112] on input "Archived" at bounding box center [513, 110] width 9 height 9
checkbox input "true"
click at [1347, 673] on button "Save" at bounding box center [1343, 669] width 40 height 25
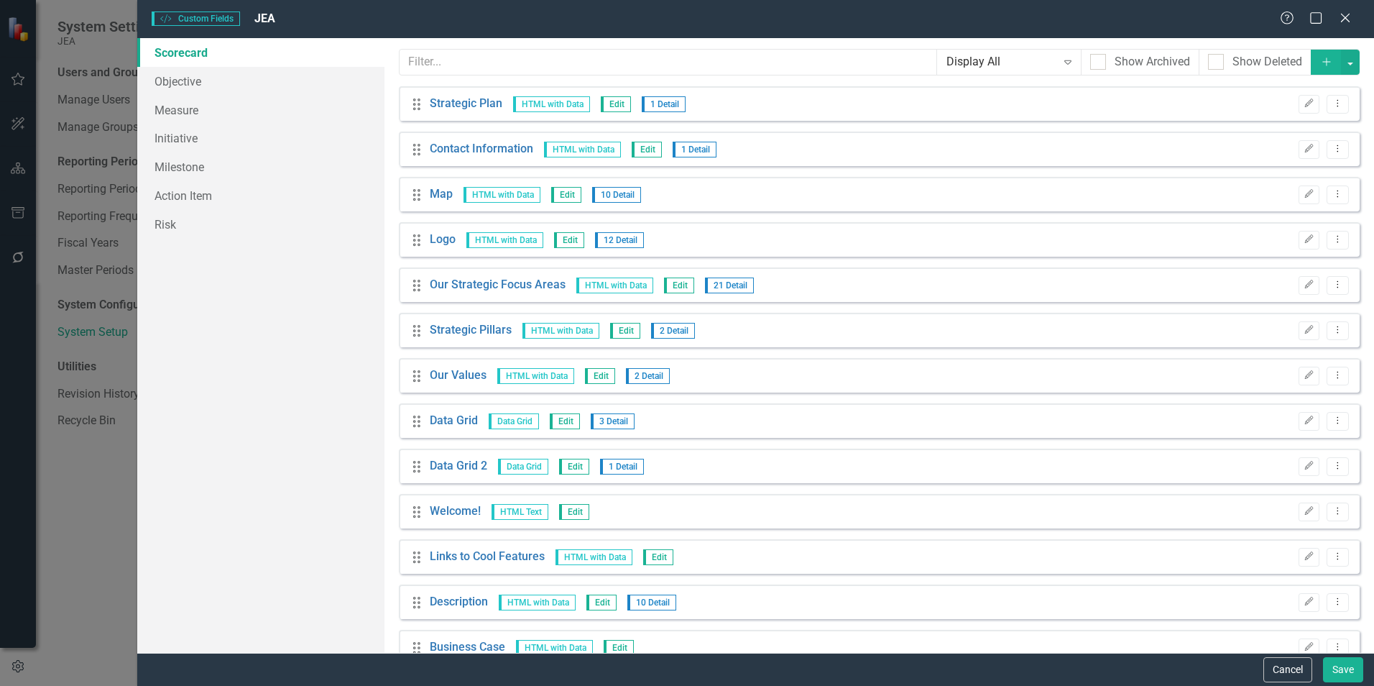
click at [1298, 426] on button "Edit" at bounding box center [1308, 421] width 21 height 19
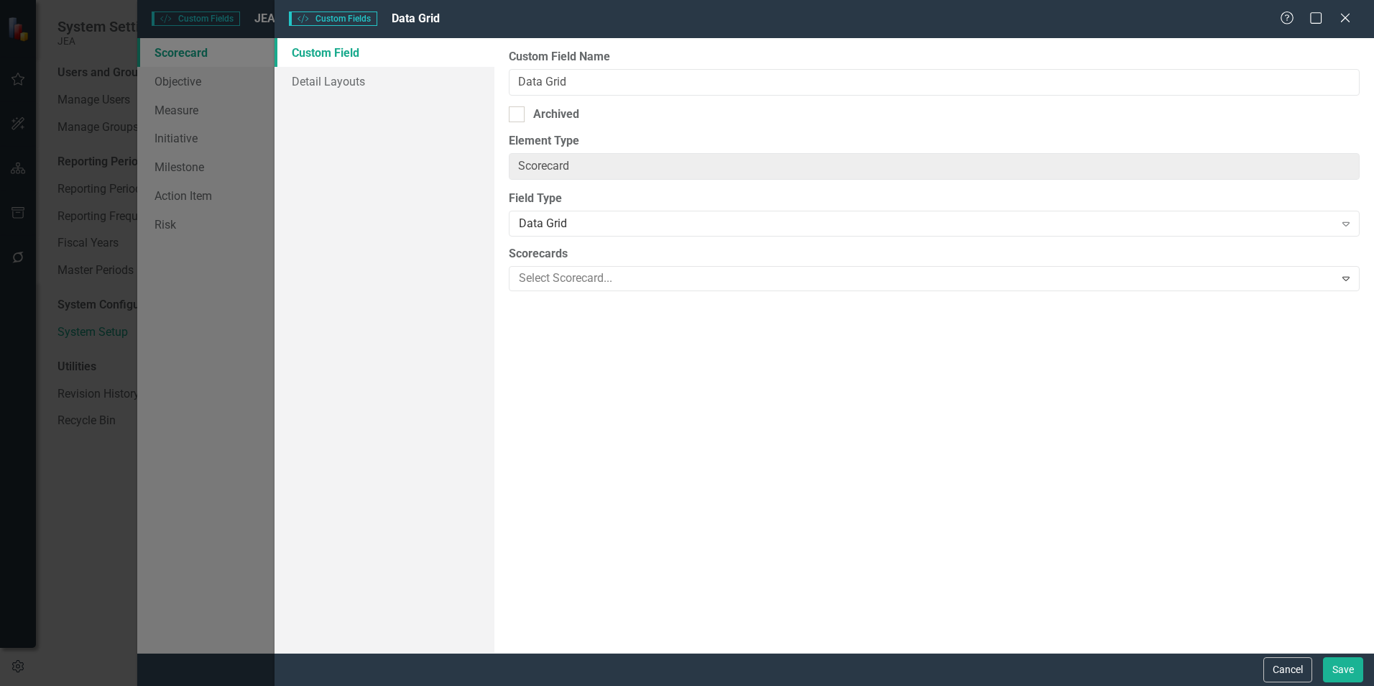
click at [561, 106] on div "Archived" at bounding box center [556, 114] width 46 height 17
click at [518, 106] on input "Archived" at bounding box center [513, 110] width 9 height 9
checkbox input "true"
click at [1337, 663] on button "Save" at bounding box center [1343, 669] width 40 height 25
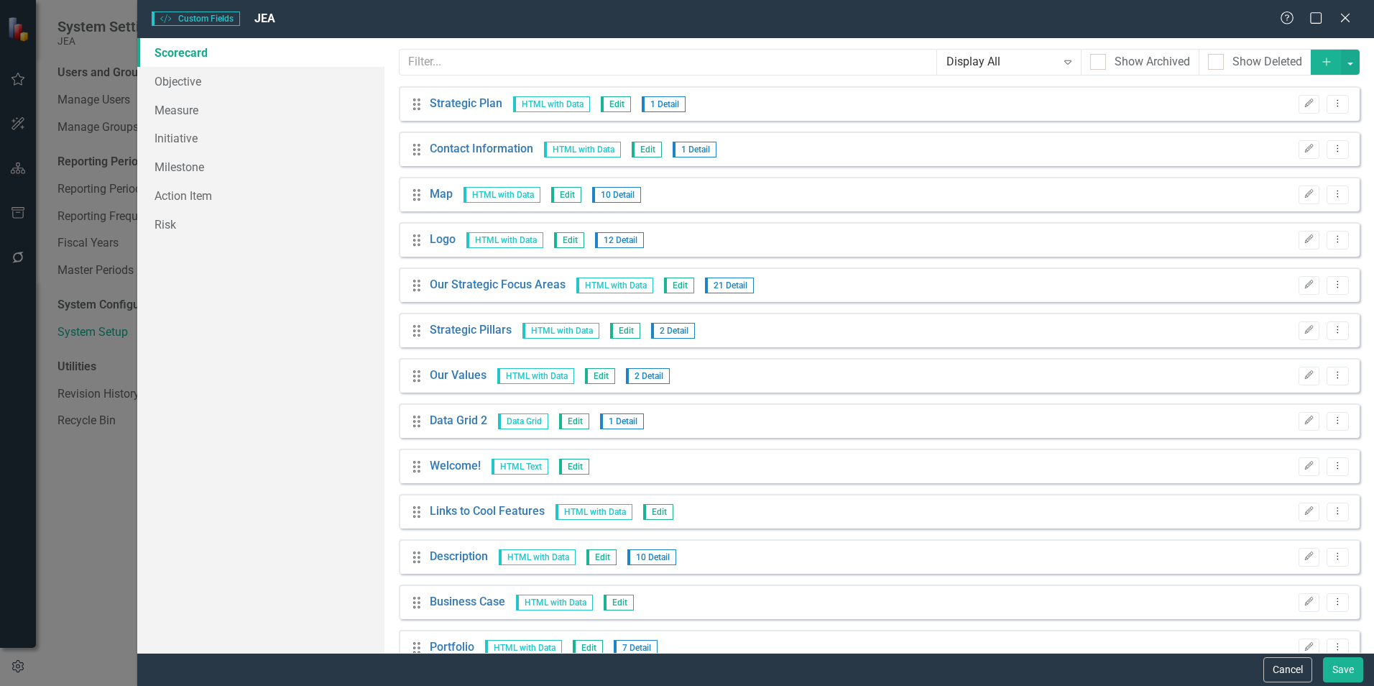
click at [1303, 422] on icon "Edit" at bounding box center [1308, 420] width 11 height 9
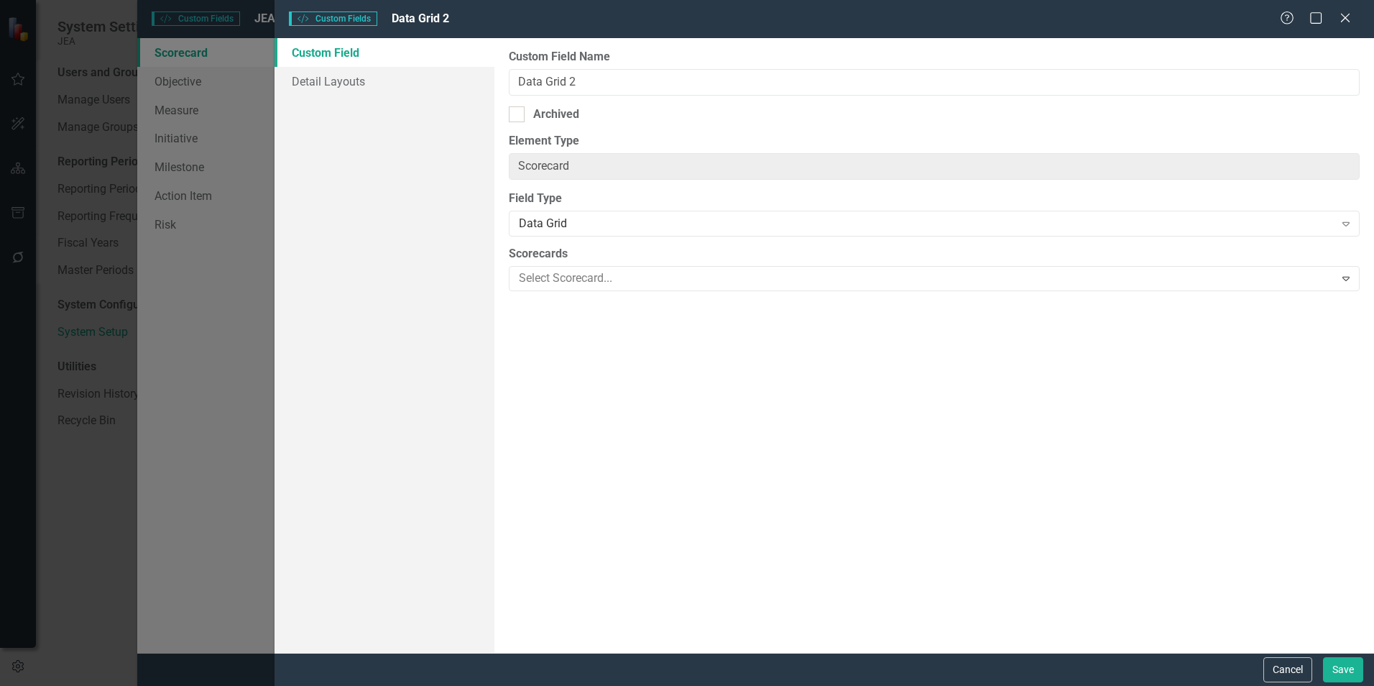
click at [525, 111] on div at bounding box center [517, 114] width 16 height 16
click at [518, 111] on input "Archived" at bounding box center [513, 110] width 9 height 9
checkbox input "true"
click at [1357, 672] on button "Save" at bounding box center [1343, 669] width 40 height 25
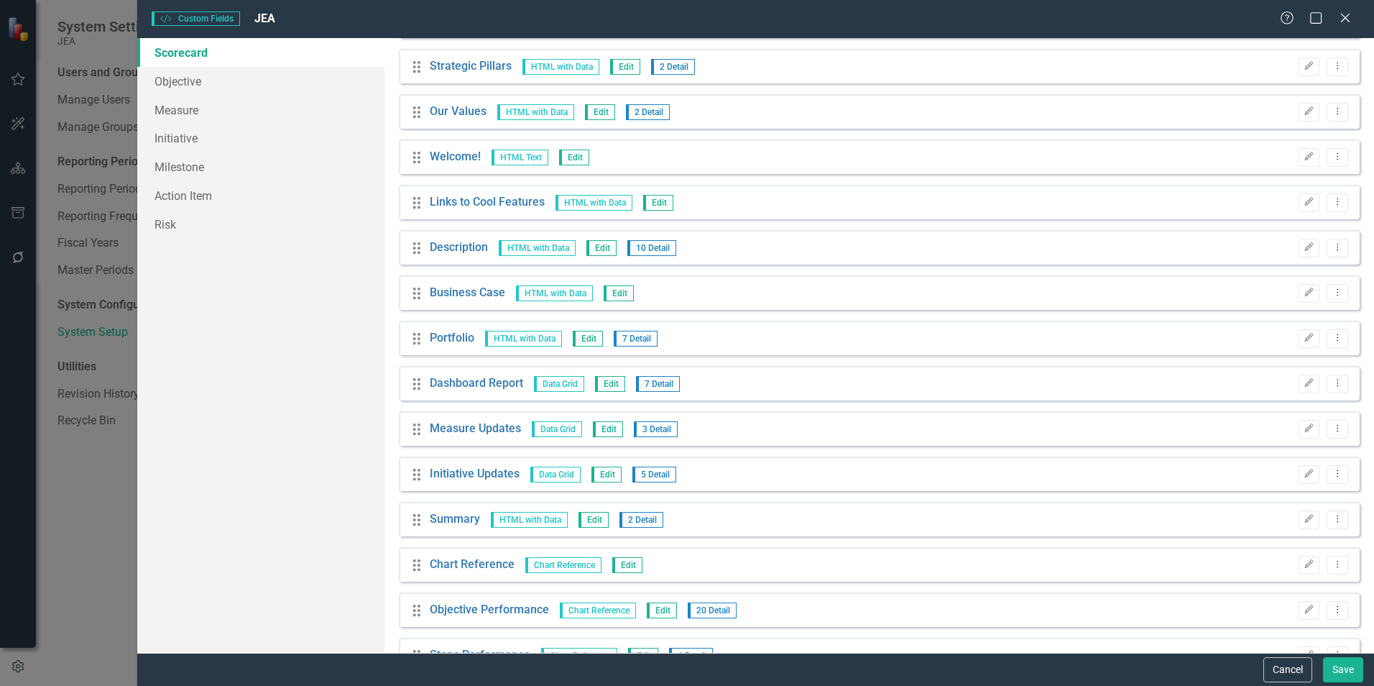
scroll to position [287, 0]
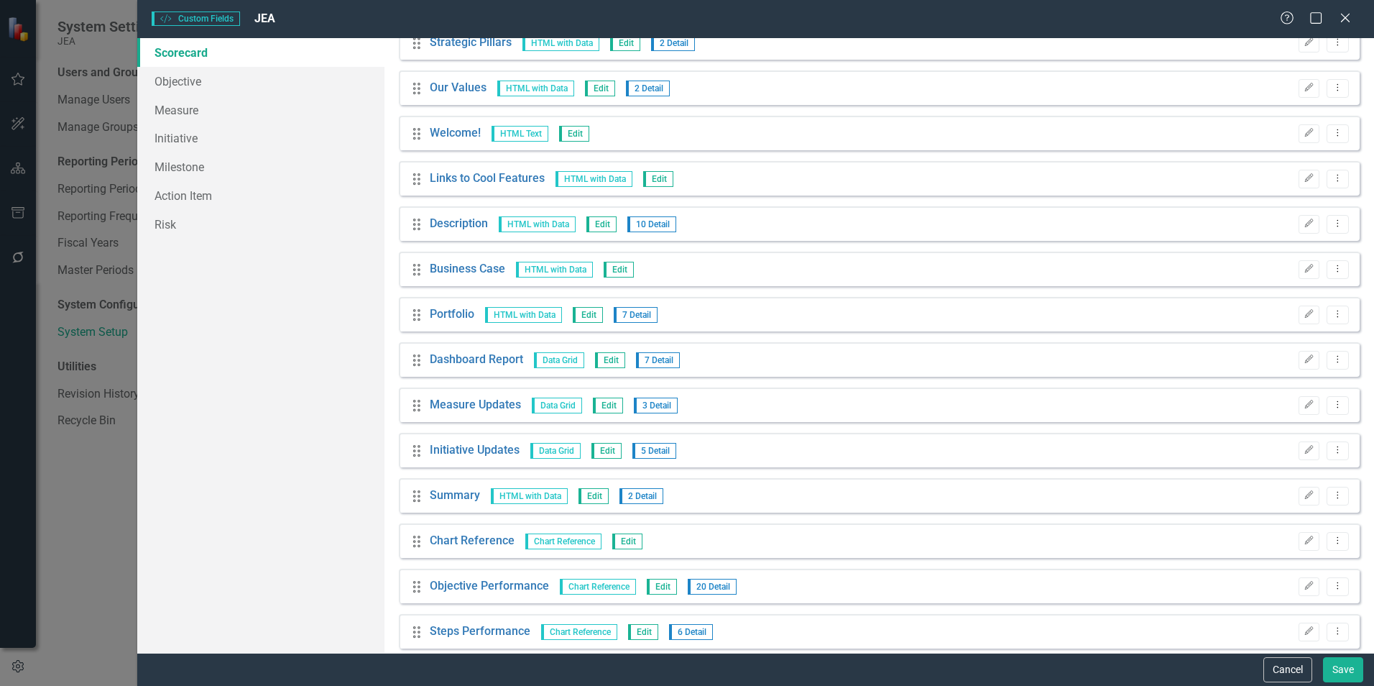
click at [1298, 412] on button "Edit" at bounding box center [1308, 405] width 21 height 19
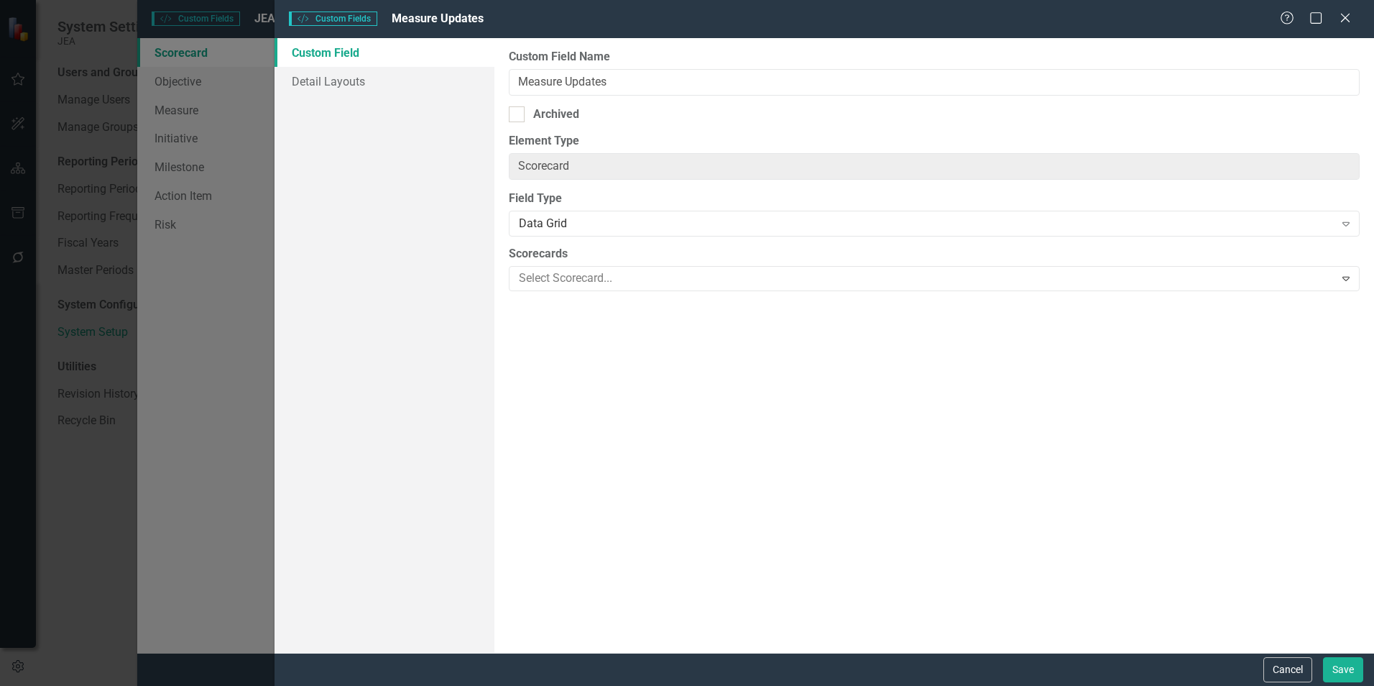
click at [519, 111] on div at bounding box center [517, 114] width 16 height 16
click at [518, 111] on input "Archived" at bounding box center [513, 110] width 9 height 9
checkbox input "true"
click at [1344, 673] on button "Save" at bounding box center [1343, 669] width 40 height 25
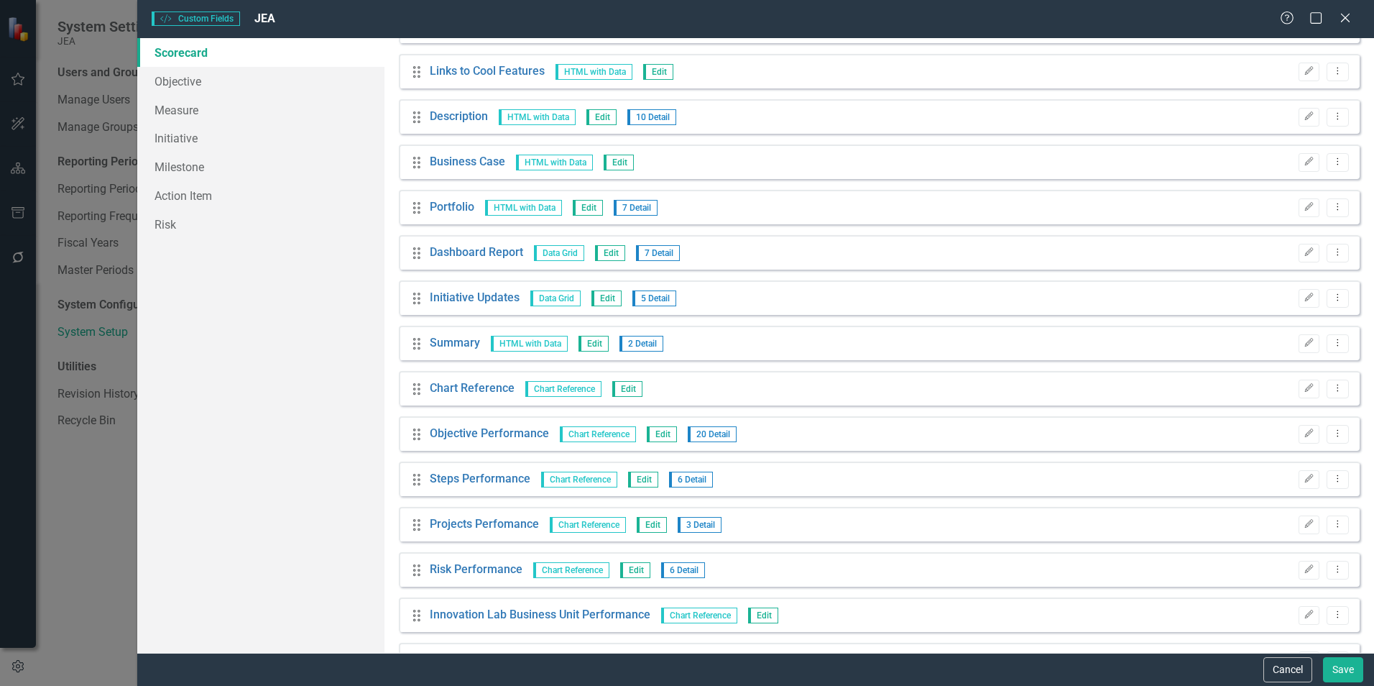
scroll to position [359, 0]
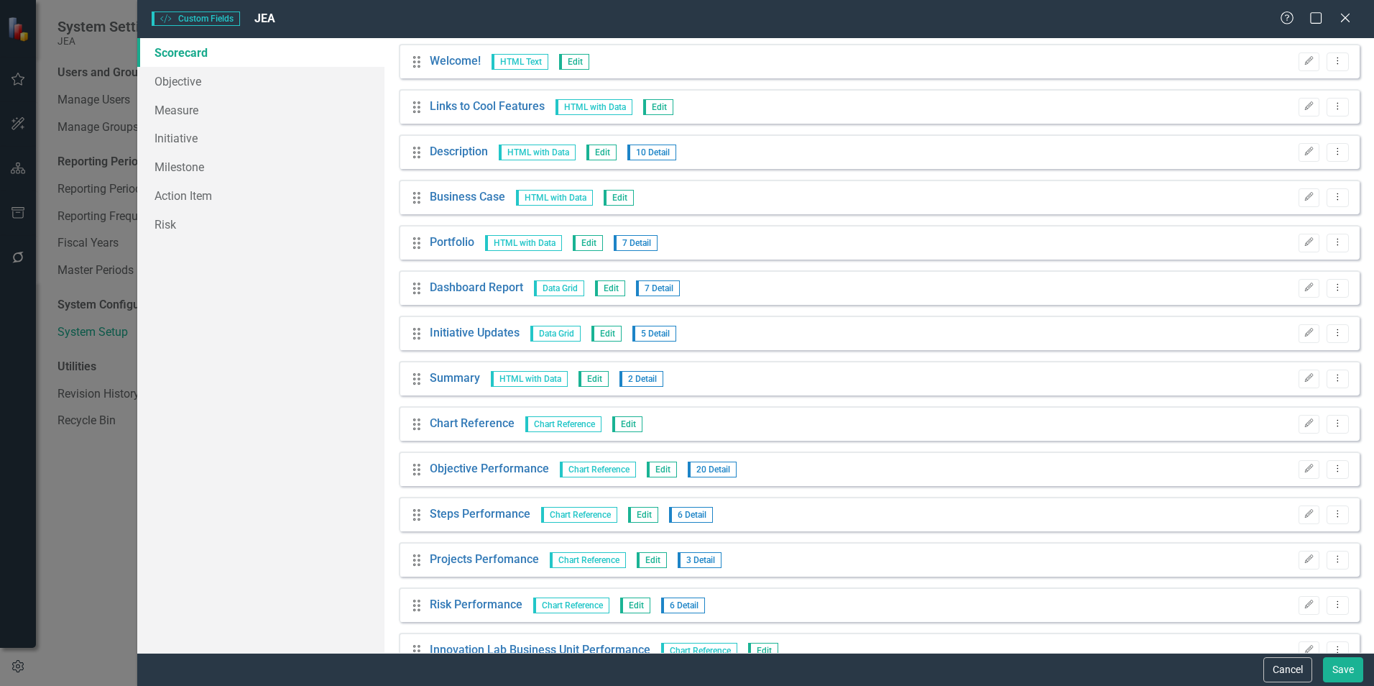
click at [1303, 199] on icon "Edit" at bounding box center [1308, 197] width 11 height 9
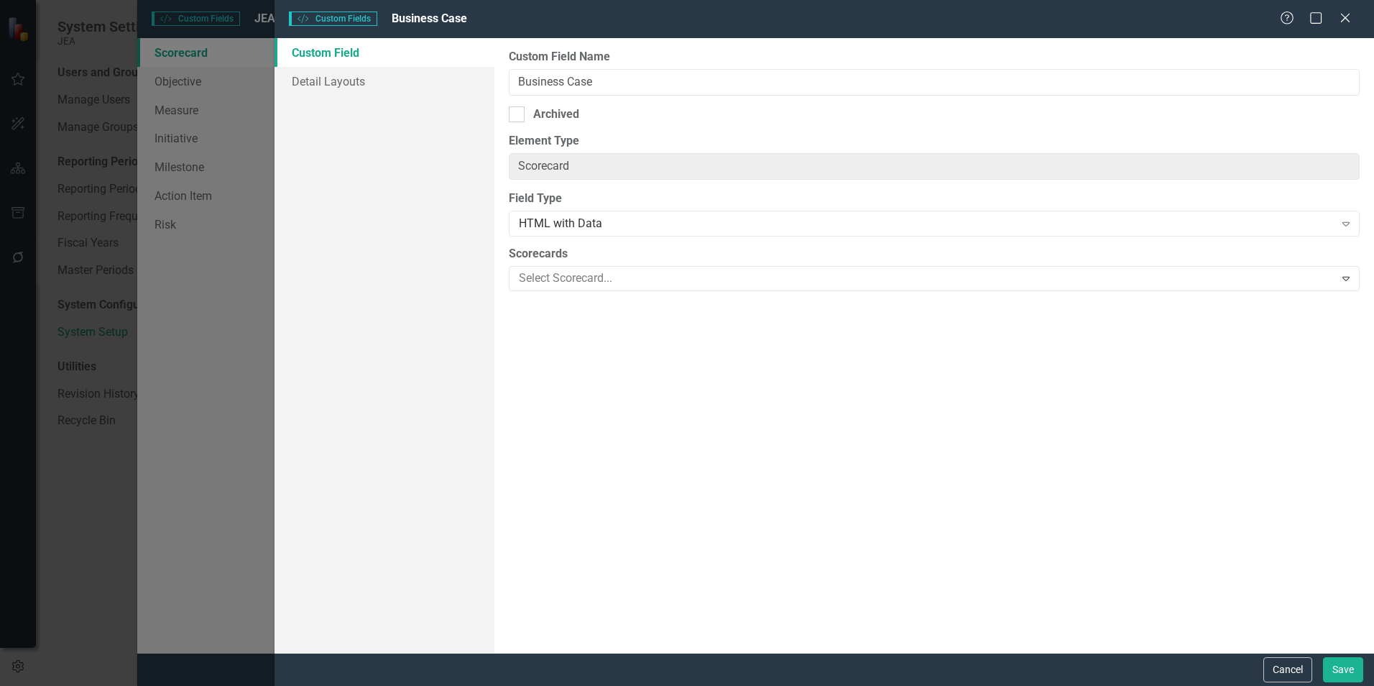
click at [593, 119] on div "Archived" at bounding box center [934, 114] width 851 height 17
click at [518, 116] on input "Archived" at bounding box center [513, 110] width 9 height 9
checkbox input "true"
click at [1337, 664] on button "Save" at bounding box center [1343, 669] width 40 height 25
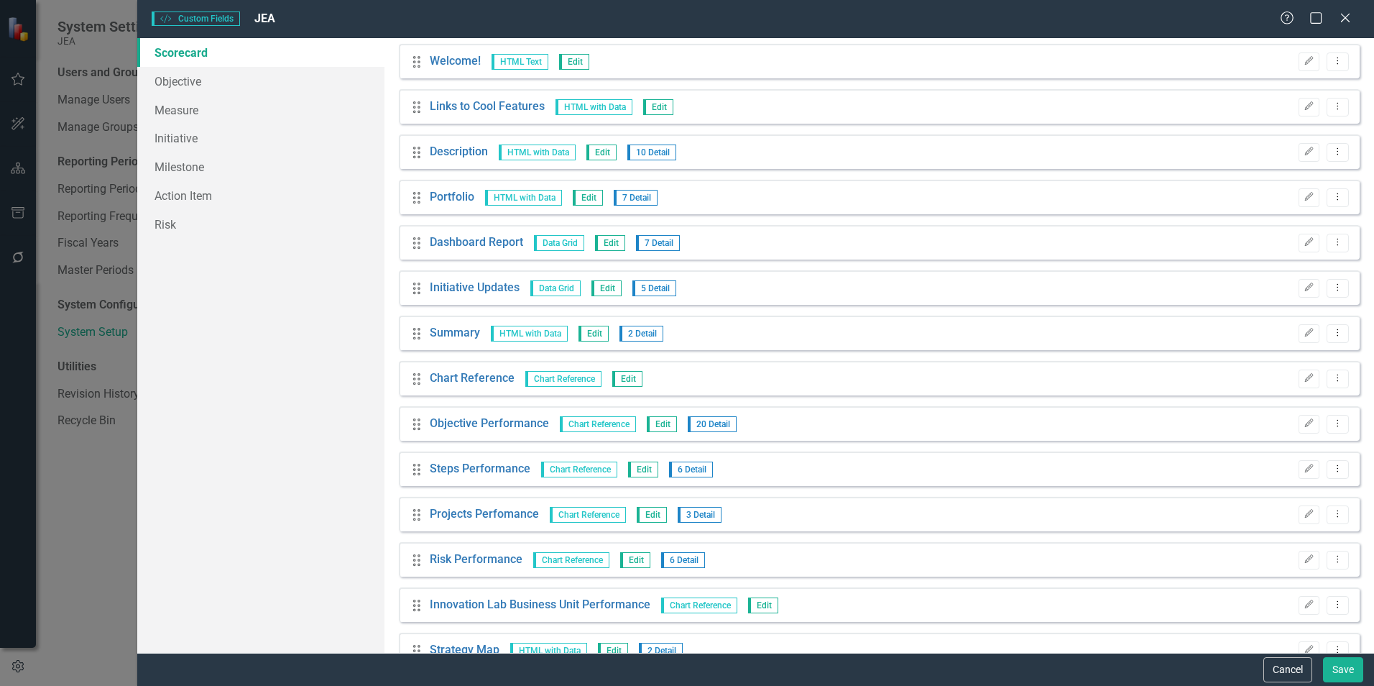
click at [1303, 196] on icon "Edit" at bounding box center [1308, 197] width 11 height 9
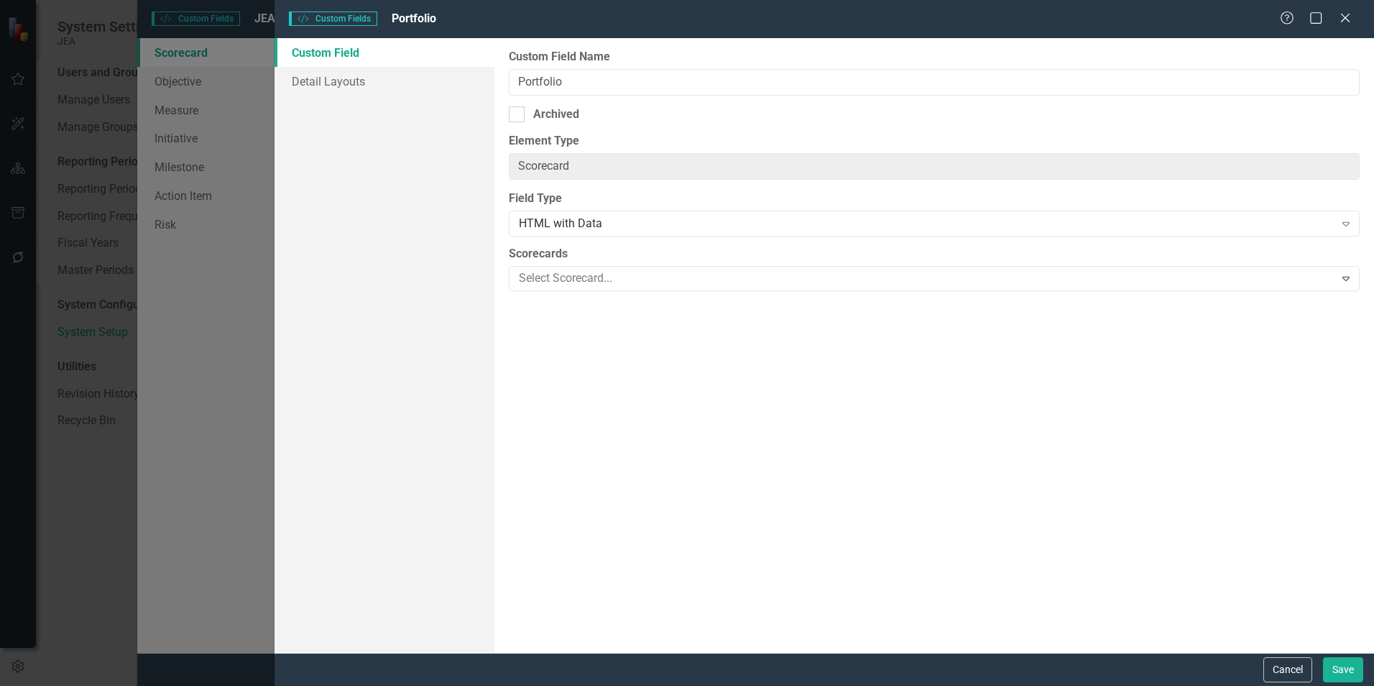
click at [556, 118] on div "Archived" at bounding box center [556, 114] width 46 height 17
click at [518, 116] on input "Archived" at bounding box center [513, 110] width 9 height 9
checkbox input "true"
click at [1345, 668] on button "Save" at bounding box center [1343, 669] width 40 height 25
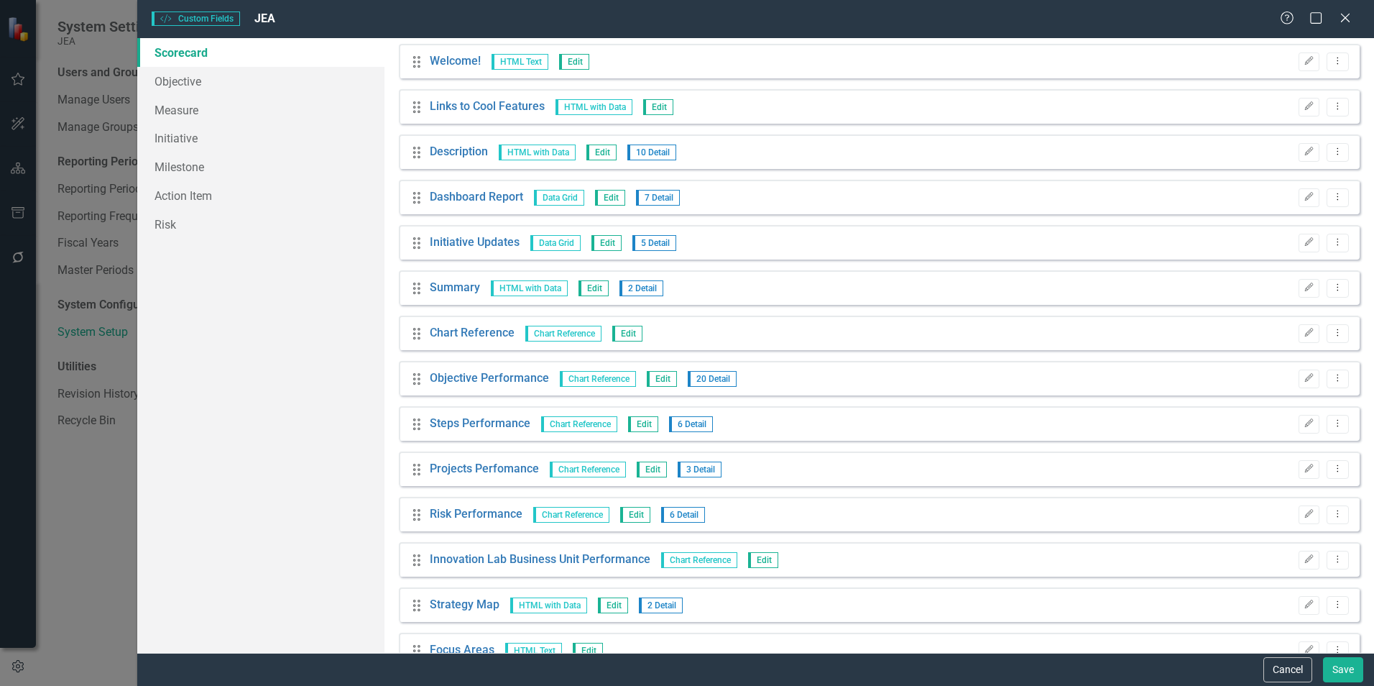
click at [1303, 336] on icon "Edit" at bounding box center [1308, 332] width 11 height 9
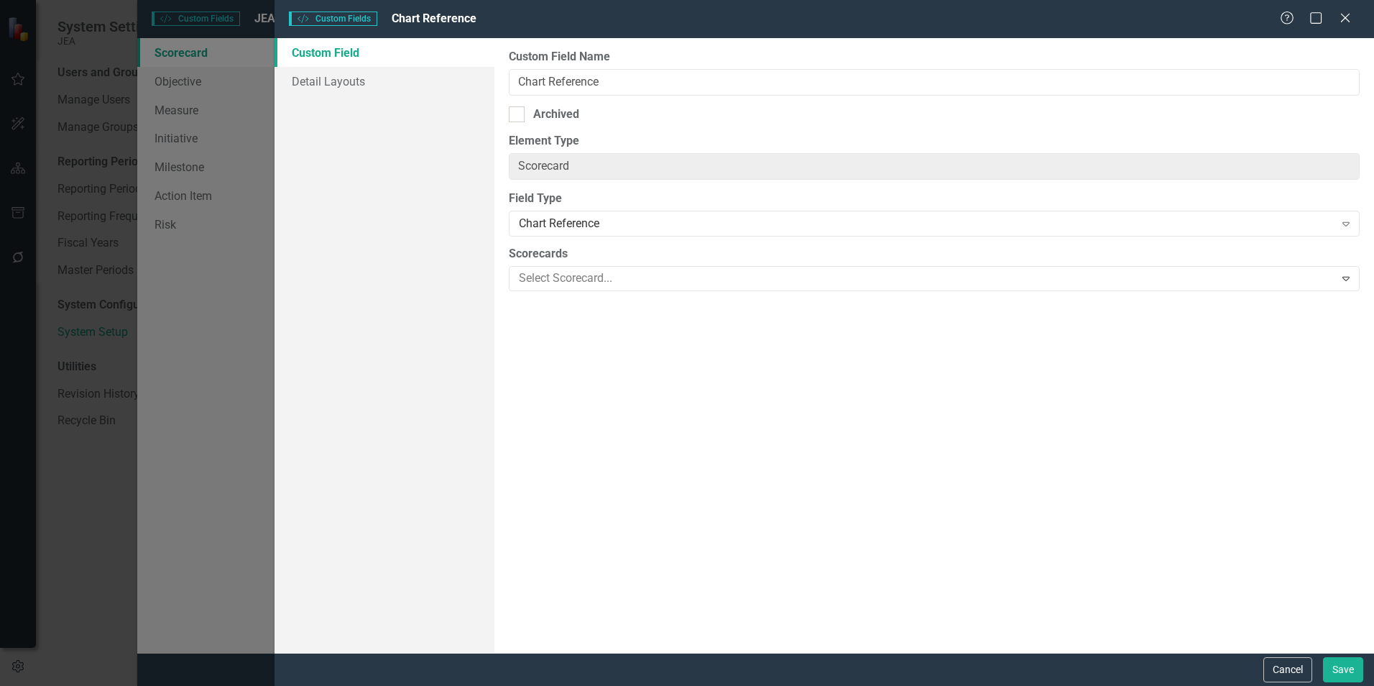
click at [525, 111] on div at bounding box center [517, 114] width 16 height 16
click at [518, 111] on input "Archived" at bounding box center [513, 110] width 9 height 9
checkbox input "true"
click at [1348, 670] on button "Save" at bounding box center [1343, 669] width 40 height 25
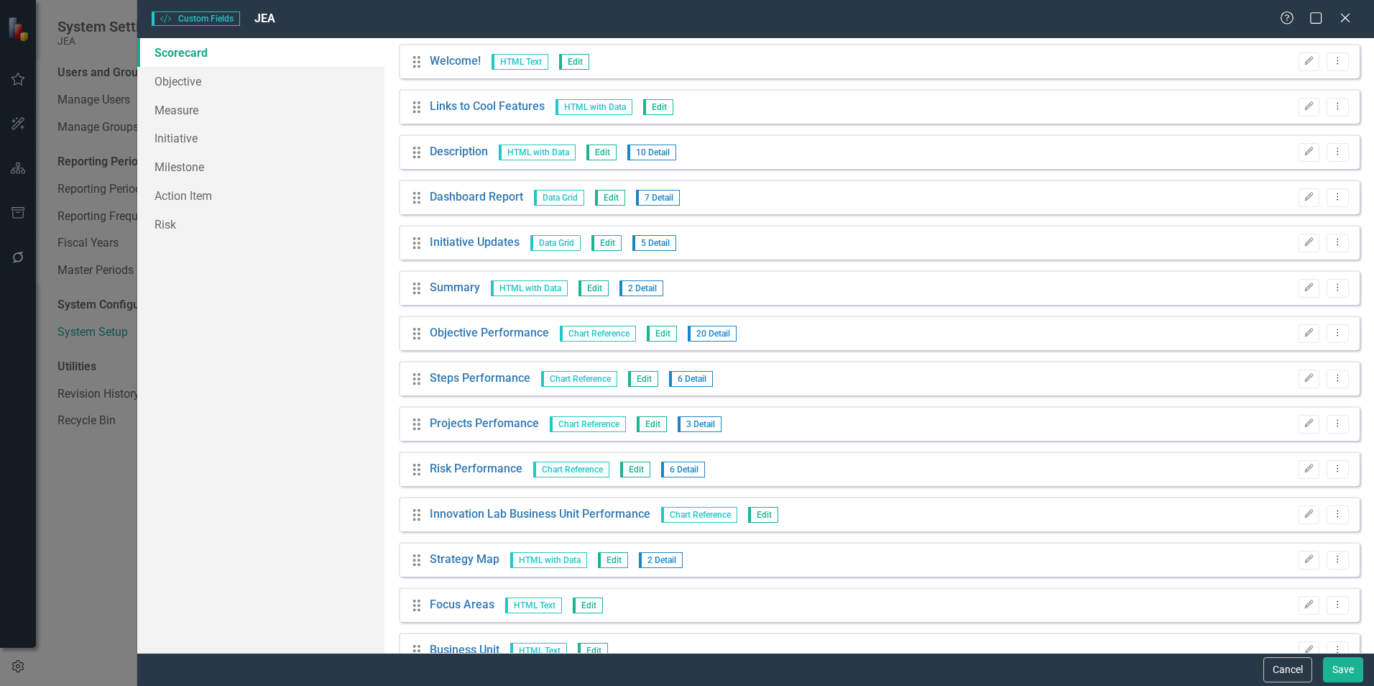
click at [1303, 333] on icon "Edit" at bounding box center [1308, 332] width 11 height 9
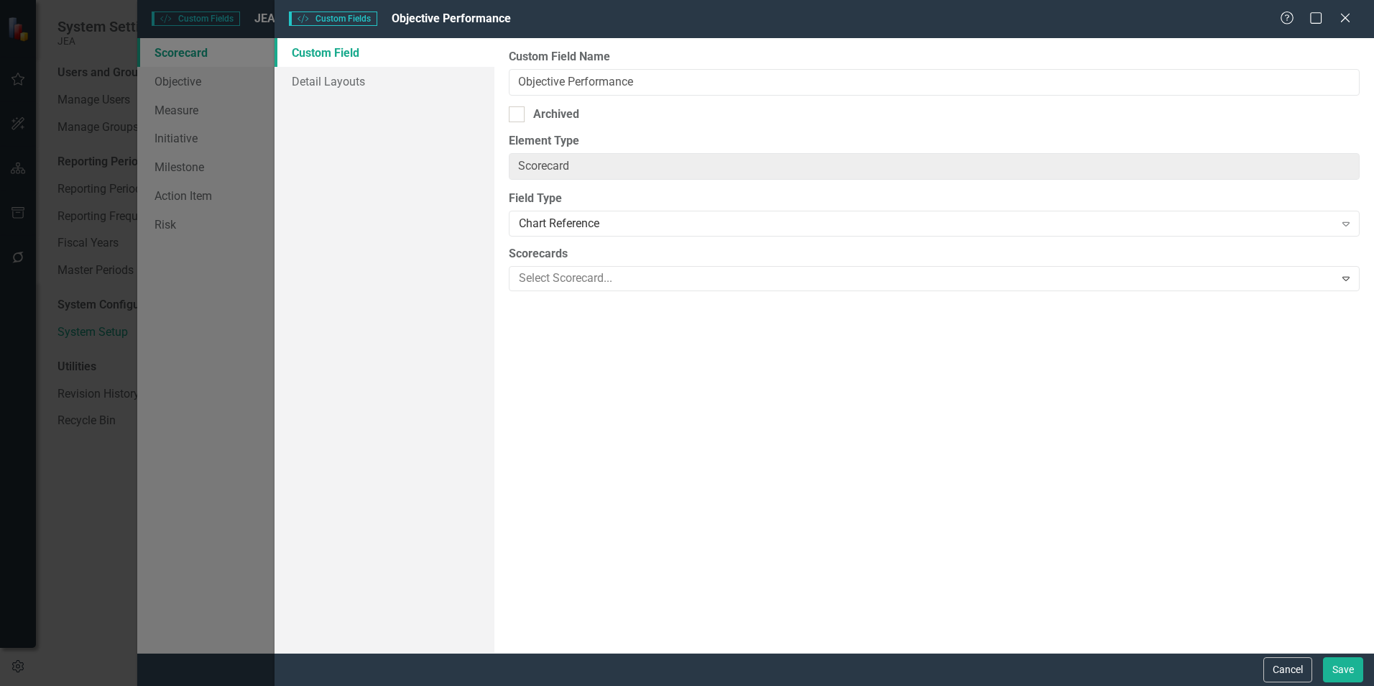
click at [531, 122] on div "Archived" at bounding box center [934, 114] width 851 height 17
click at [518, 116] on input "Archived" at bounding box center [513, 110] width 9 height 9
checkbox input "true"
click at [1338, 675] on button "Save" at bounding box center [1343, 669] width 40 height 25
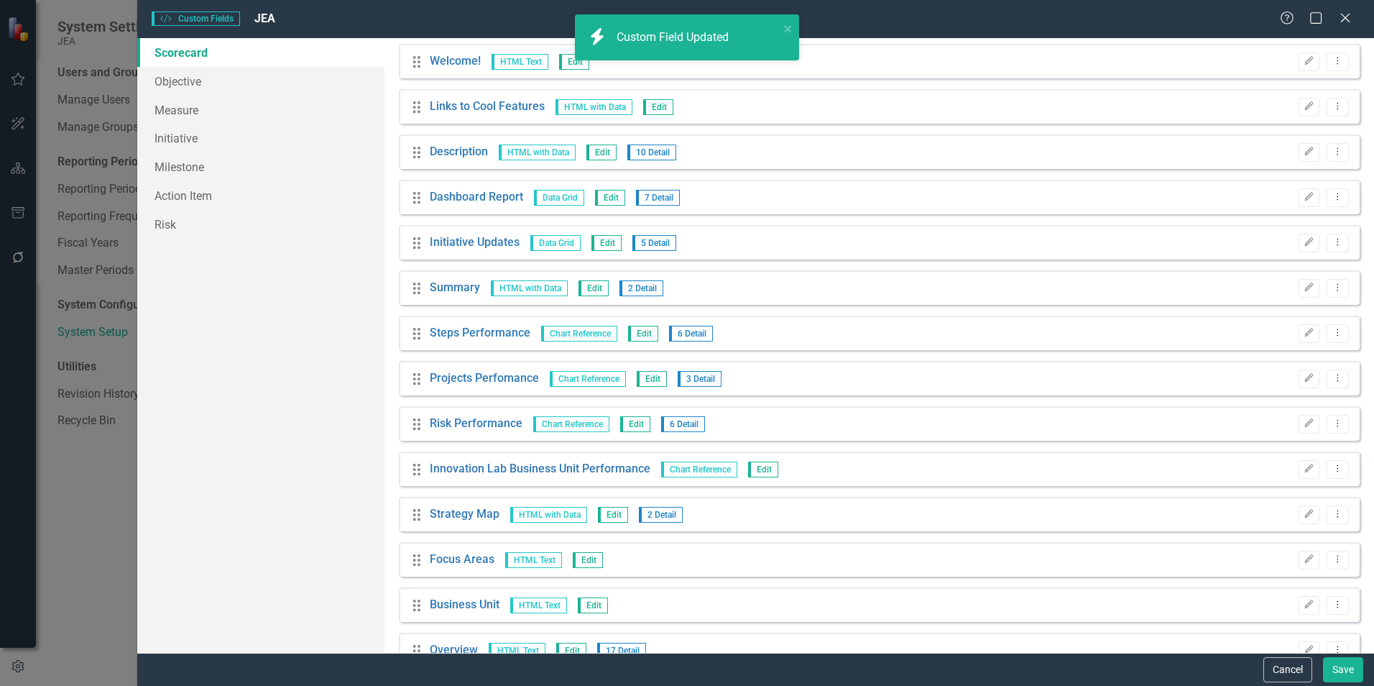
click at [1299, 338] on button "Edit" at bounding box center [1308, 333] width 21 height 19
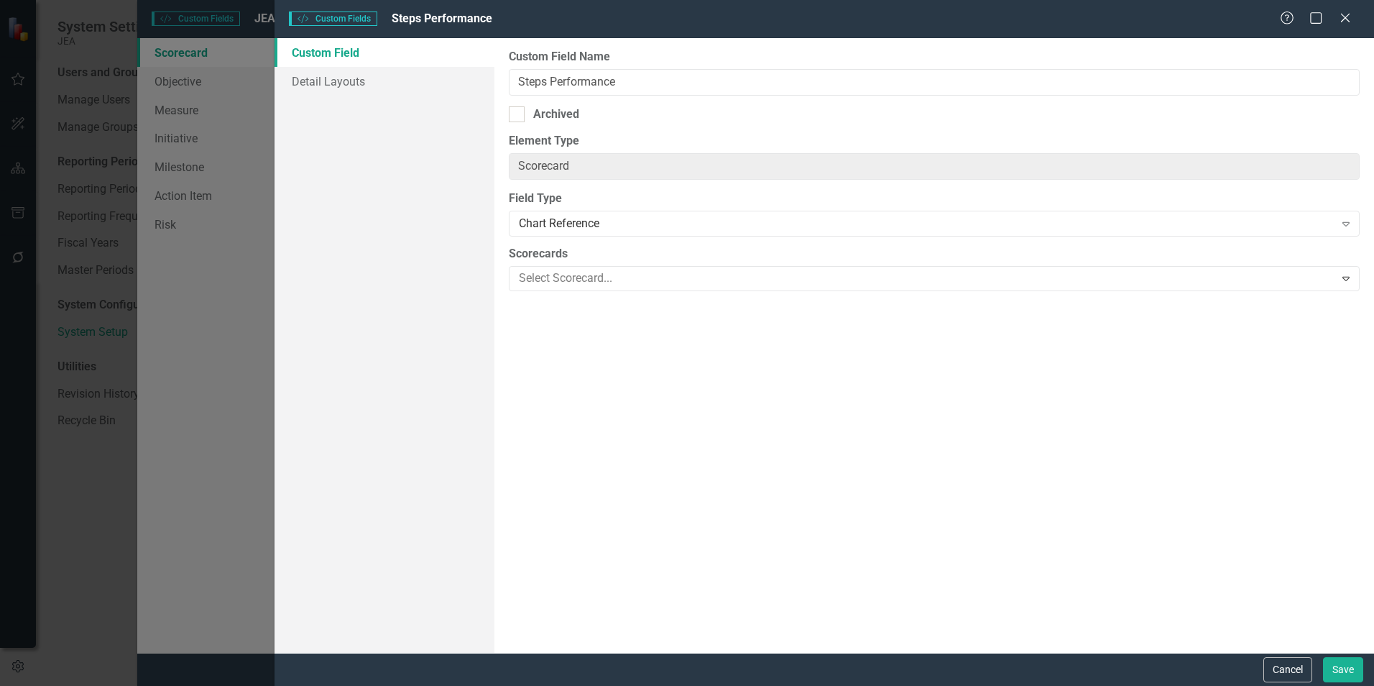
click at [564, 121] on div "Archived" at bounding box center [556, 114] width 46 height 17
click at [518, 116] on input "Archived" at bounding box center [513, 110] width 9 height 9
checkbox input "true"
click at [1337, 671] on button "Save" at bounding box center [1343, 669] width 40 height 25
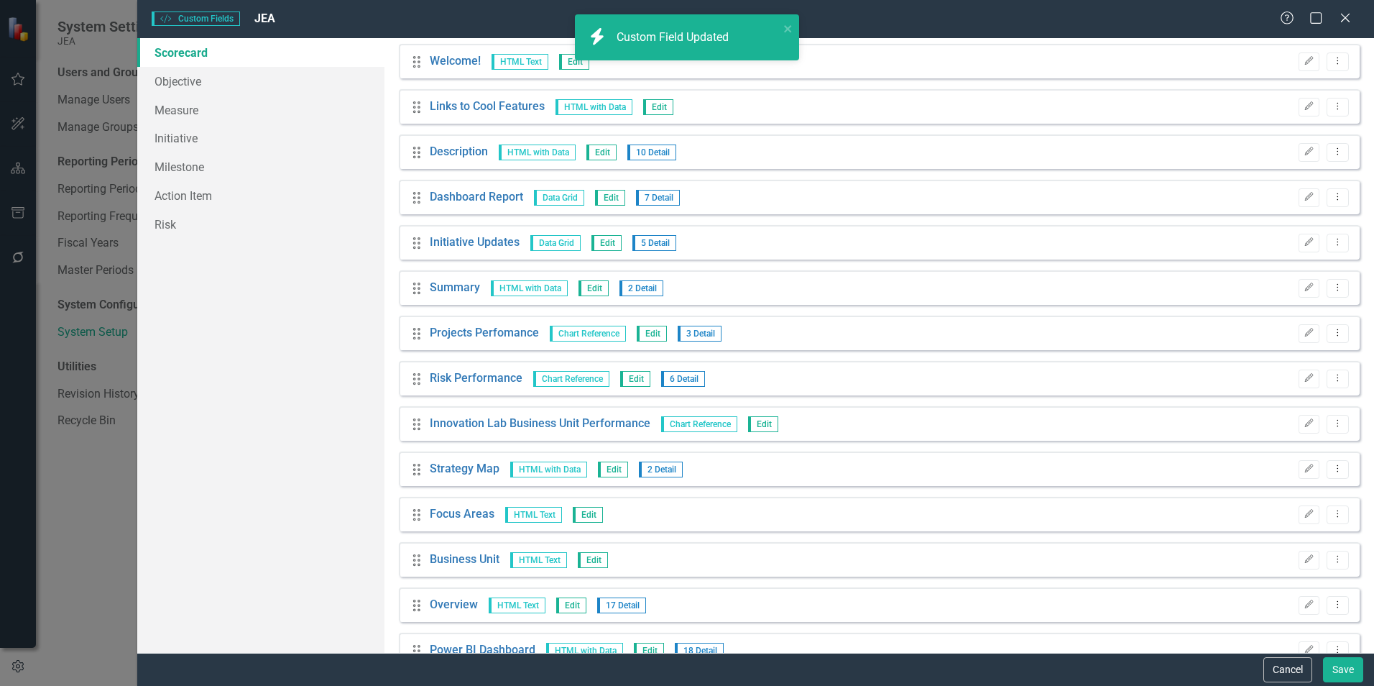
click at [1298, 339] on button "Edit" at bounding box center [1308, 333] width 21 height 19
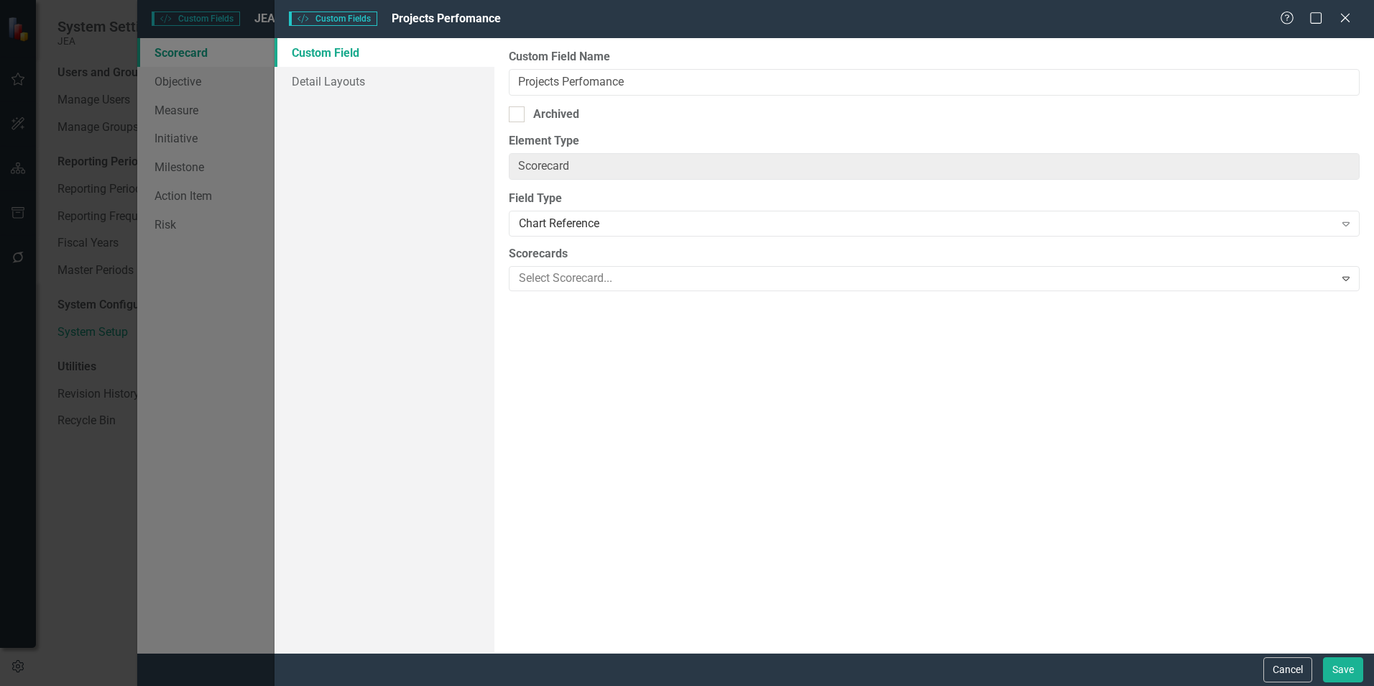
click at [534, 111] on div "Archived" at bounding box center [556, 114] width 46 height 17
click at [518, 111] on input "Archived" at bounding box center [513, 110] width 9 height 9
checkbox input "true"
click at [1346, 670] on button "Save" at bounding box center [1343, 669] width 40 height 25
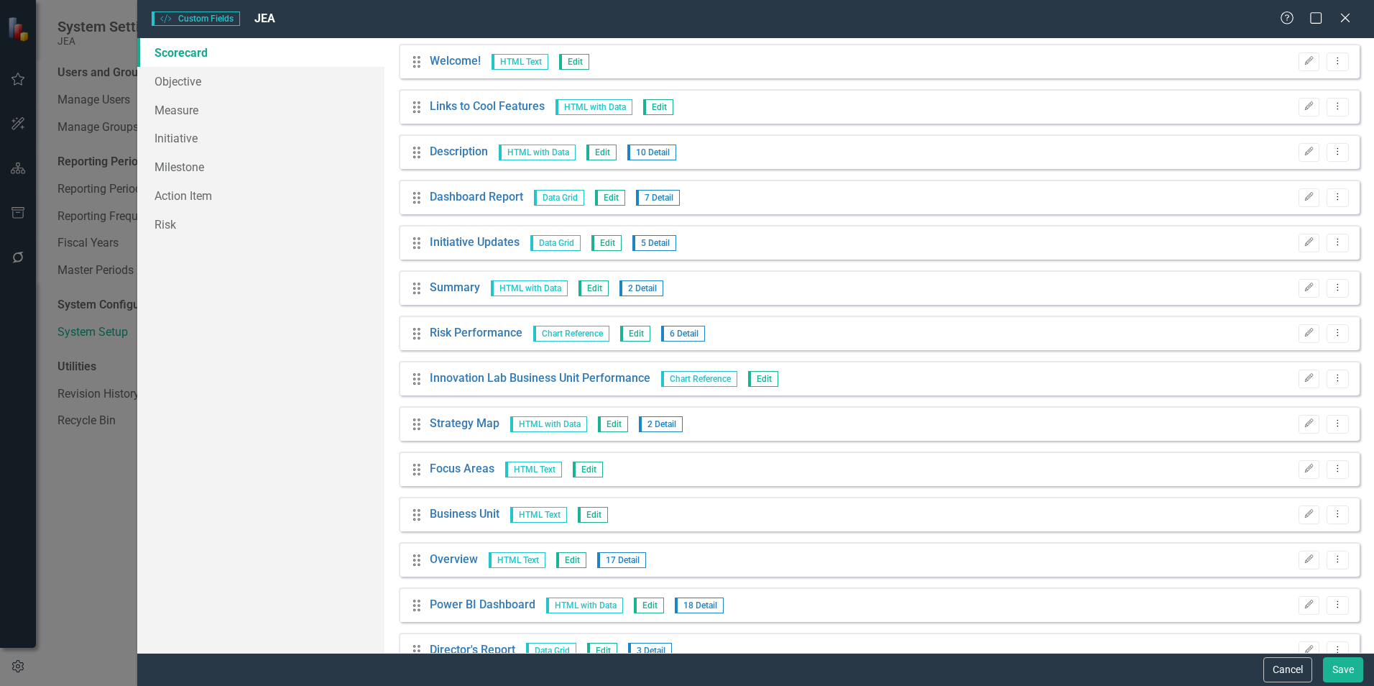
drag, startPoint x: 1135, startPoint y: 265, endPoint x: 313, endPoint y: 479, distance: 849.5
click at [313, 479] on div "Scorecard Objective Measure Initiative Milestone Action Item Risk" at bounding box center [260, 345] width 247 height 614
click at [1298, 383] on button "Edit" at bounding box center [1308, 378] width 21 height 19
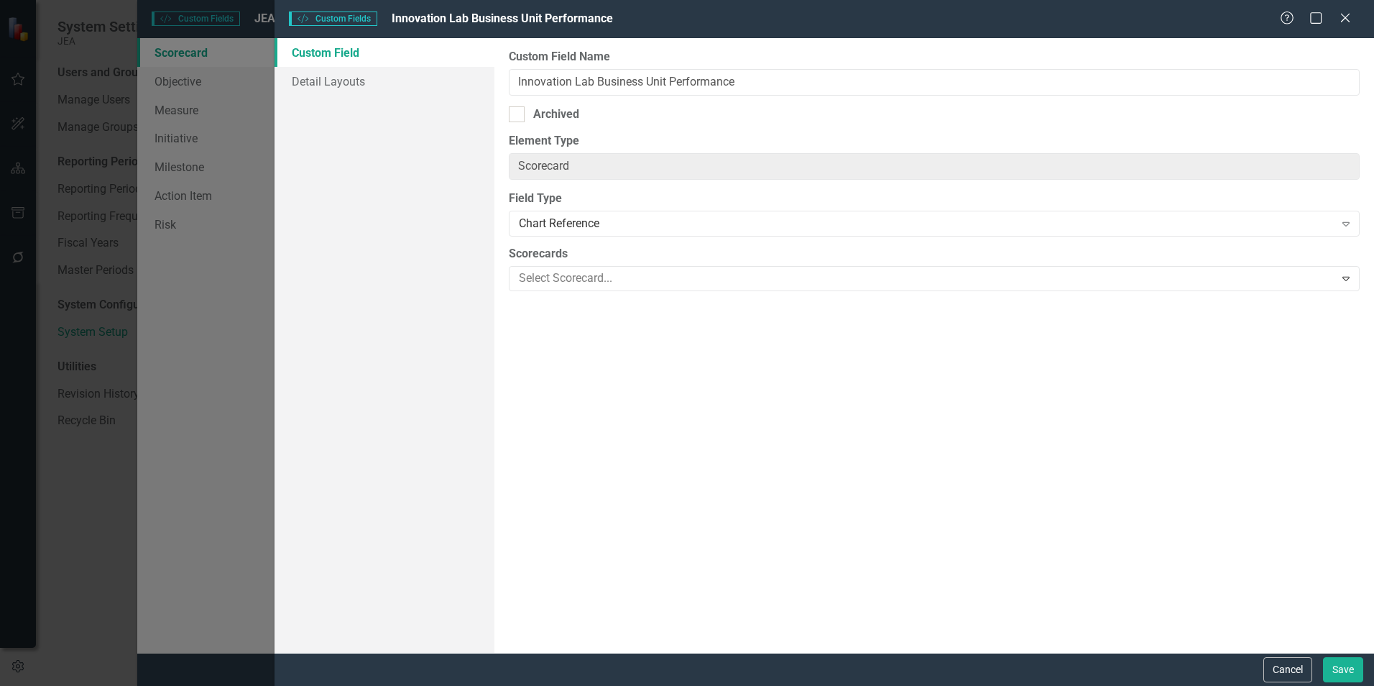
click at [516, 123] on div "Custom Field Name Innovation Lab Business Unit Performance Archived Element Typ…" at bounding box center [934, 345] width 880 height 614
click at [515, 116] on div at bounding box center [517, 114] width 16 height 16
click at [515, 116] on input "Archived" at bounding box center [513, 110] width 9 height 9
checkbox input "true"
click at [1334, 665] on button "Save" at bounding box center [1343, 669] width 40 height 25
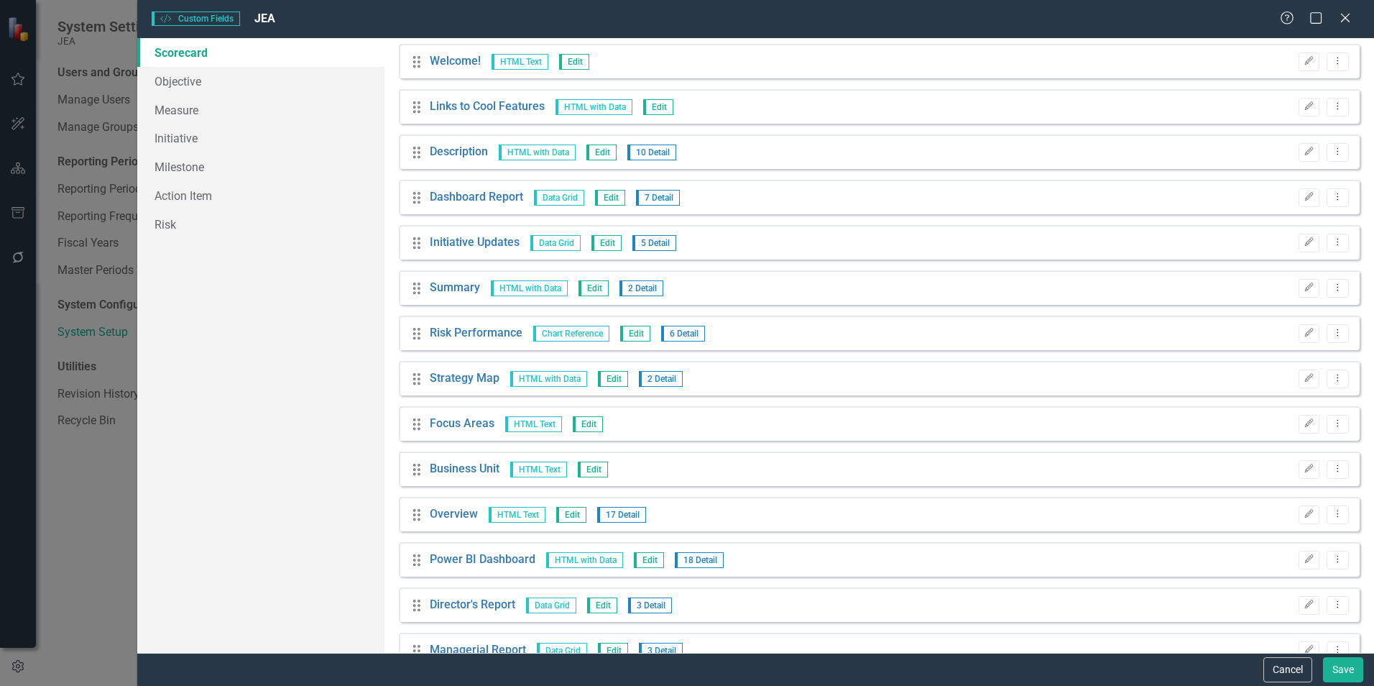
click at [1303, 336] on icon "Edit" at bounding box center [1308, 332] width 11 height 9
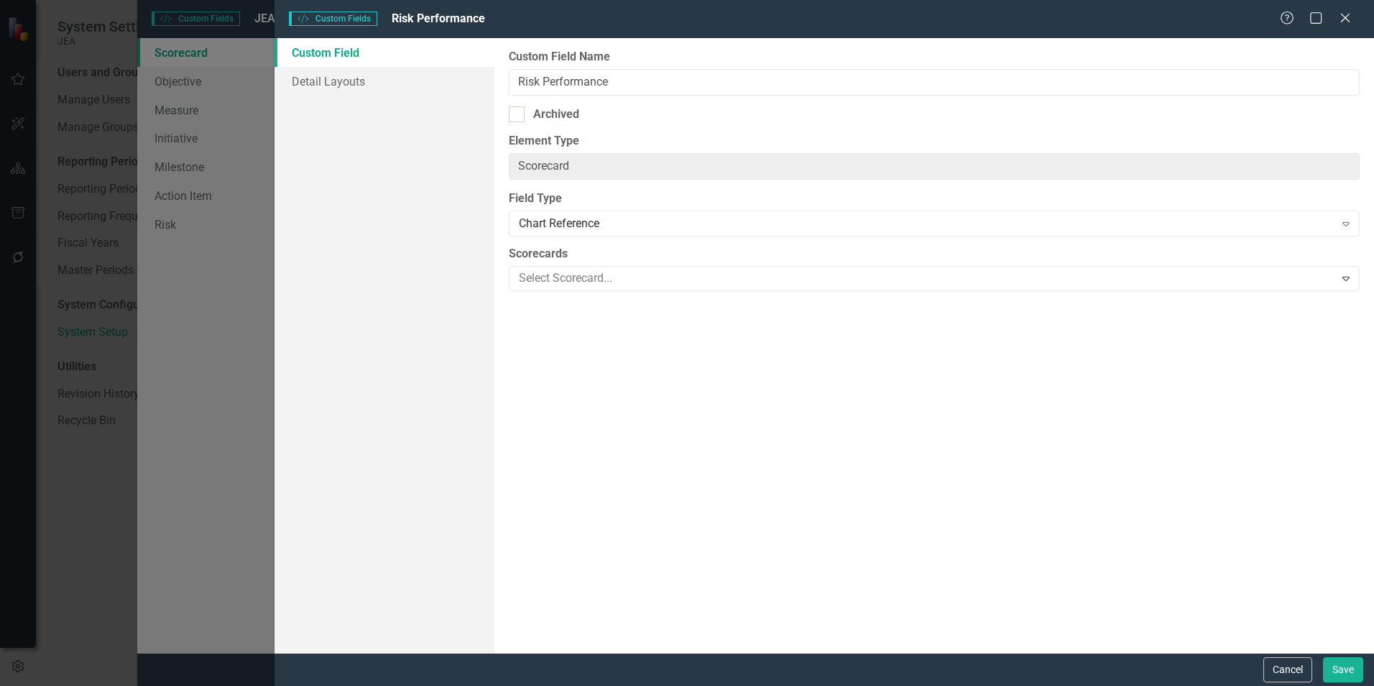
click at [525, 112] on div "Archived" at bounding box center [934, 114] width 851 height 17
click at [518, 112] on input "Archived" at bounding box center [513, 110] width 9 height 9
checkbox input "true"
click at [1330, 669] on button "Save" at bounding box center [1343, 669] width 40 height 25
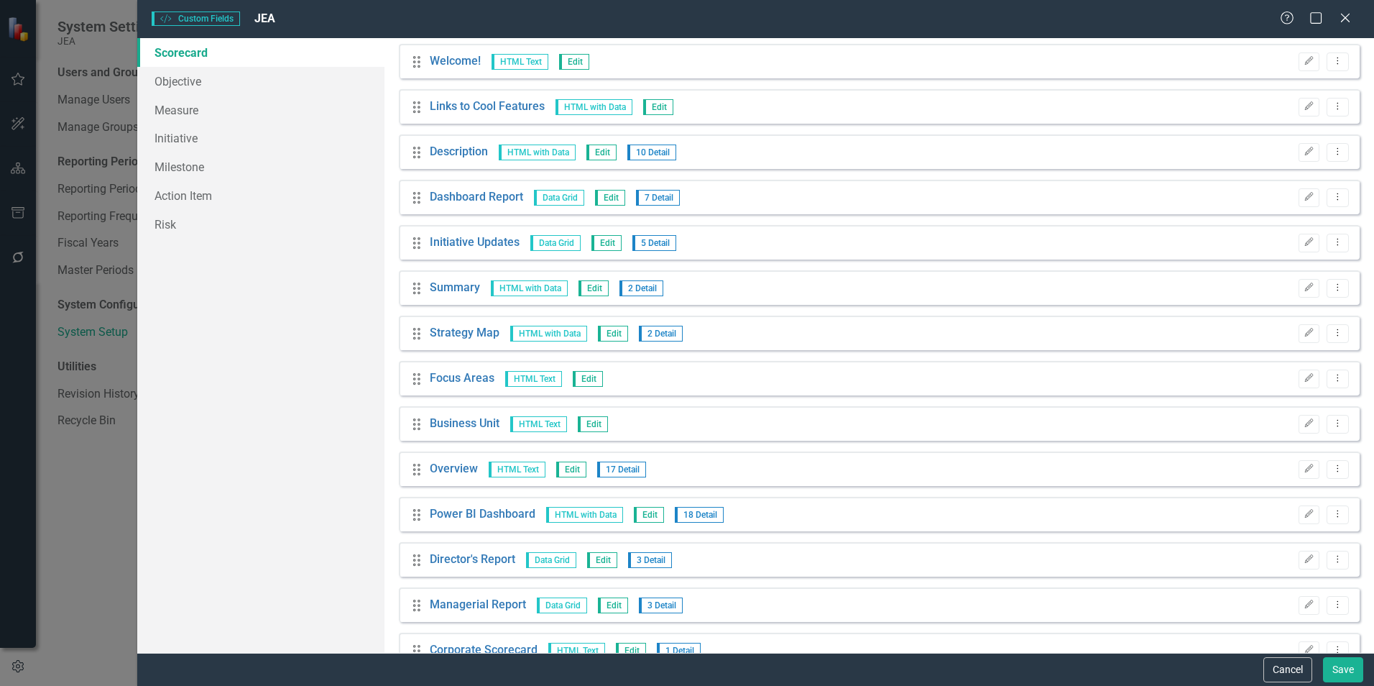
click at [1305, 423] on button "Edit" at bounding box center [1308, 424] width 21 height 19
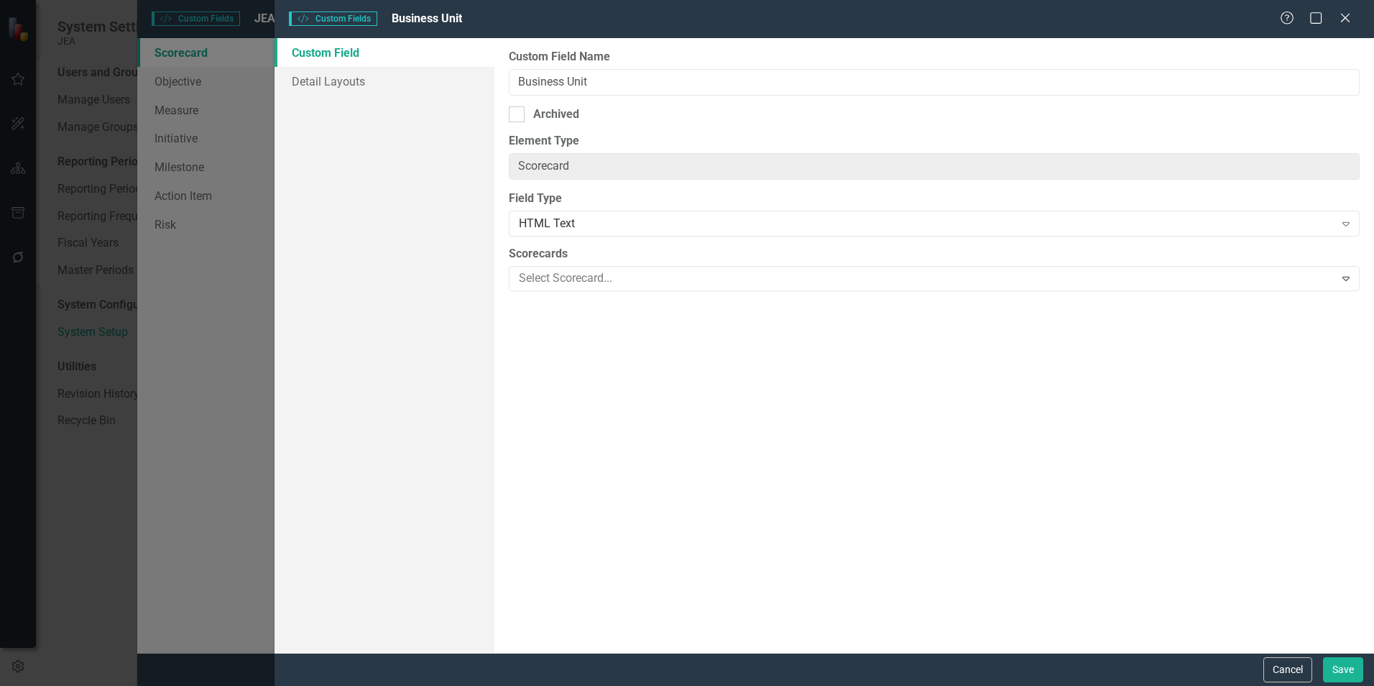
click at [522, 118] on div at bounding box center [517, 114] width 16 height 16
click at [518, 116] on input "Archived" at bounding box center [513, 110] width 9 height 9
checkbox input "true"
click at [1353, 669] on button "Save" at bounding box center [1343, 669] width 40 height 25
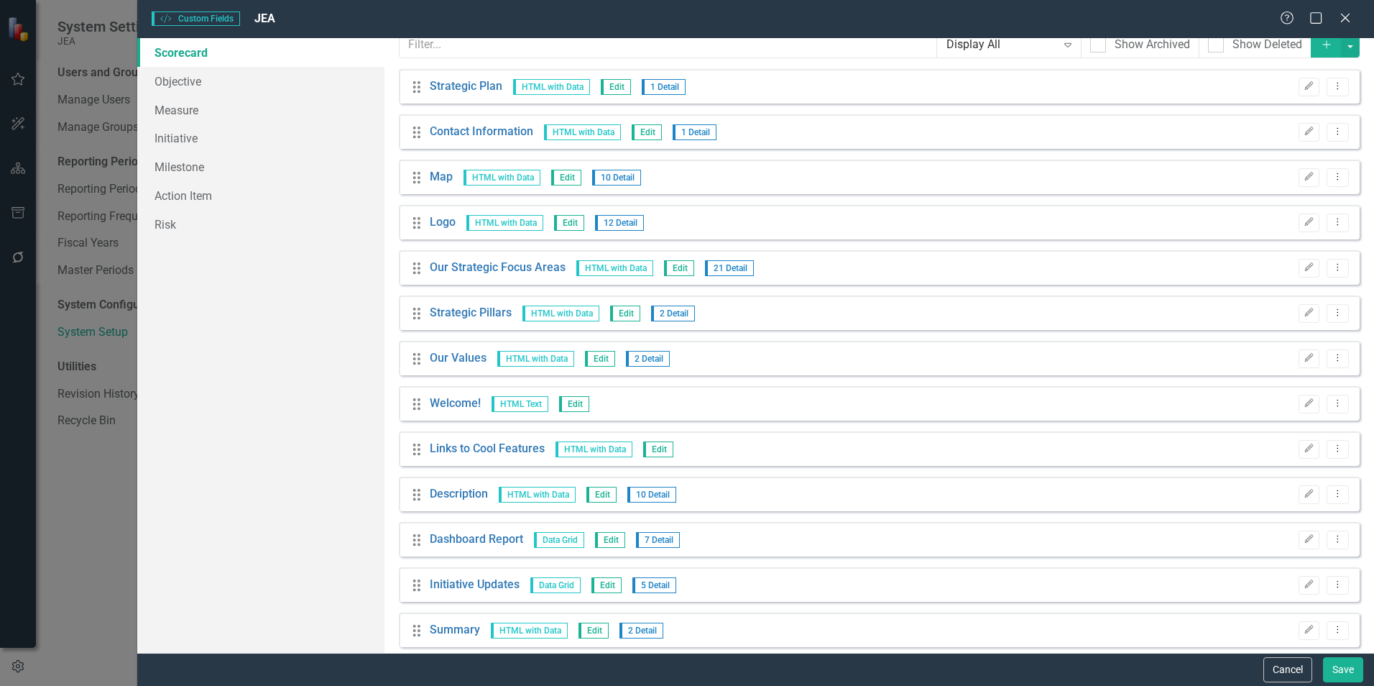
scroll to position [0, 0]
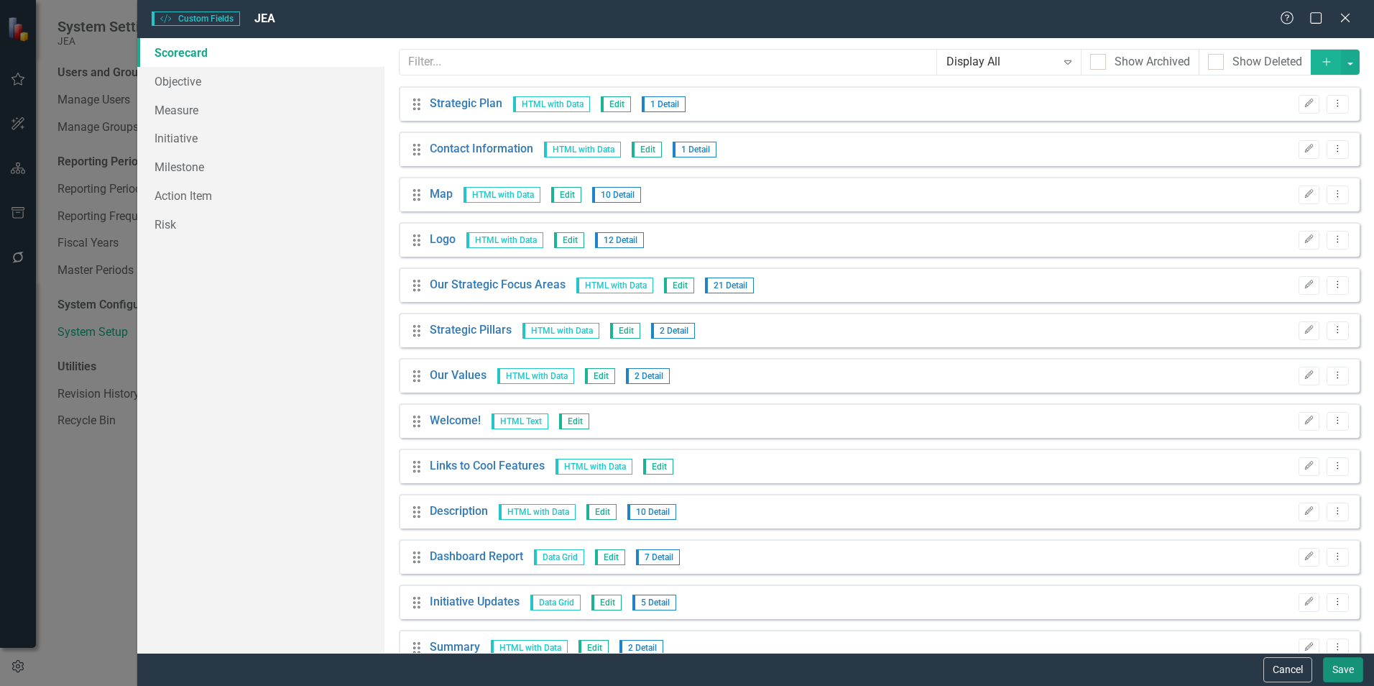
click at [1345, 672] on button "Save" at bounding box center [1343, 669] width 40 height 25
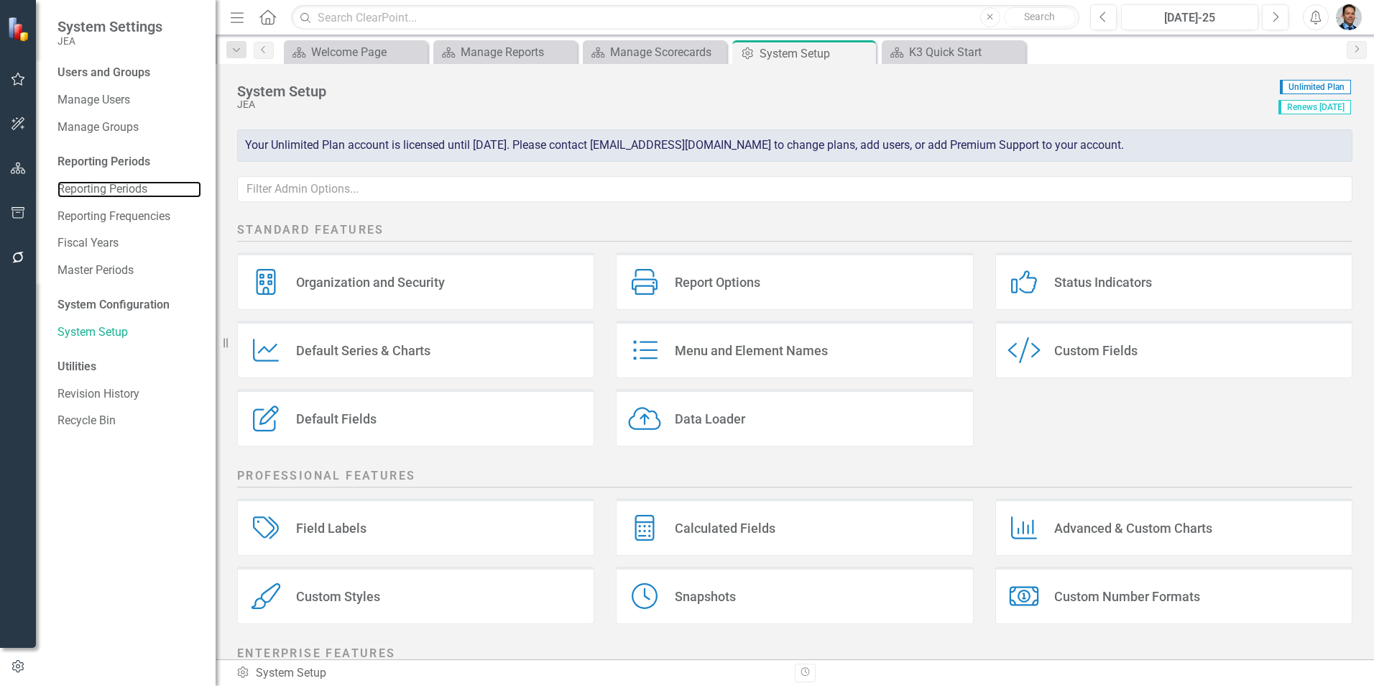
click at [98, 195] on link "Reporting Periods" at bounding box center [129, 189] width 144 height 17
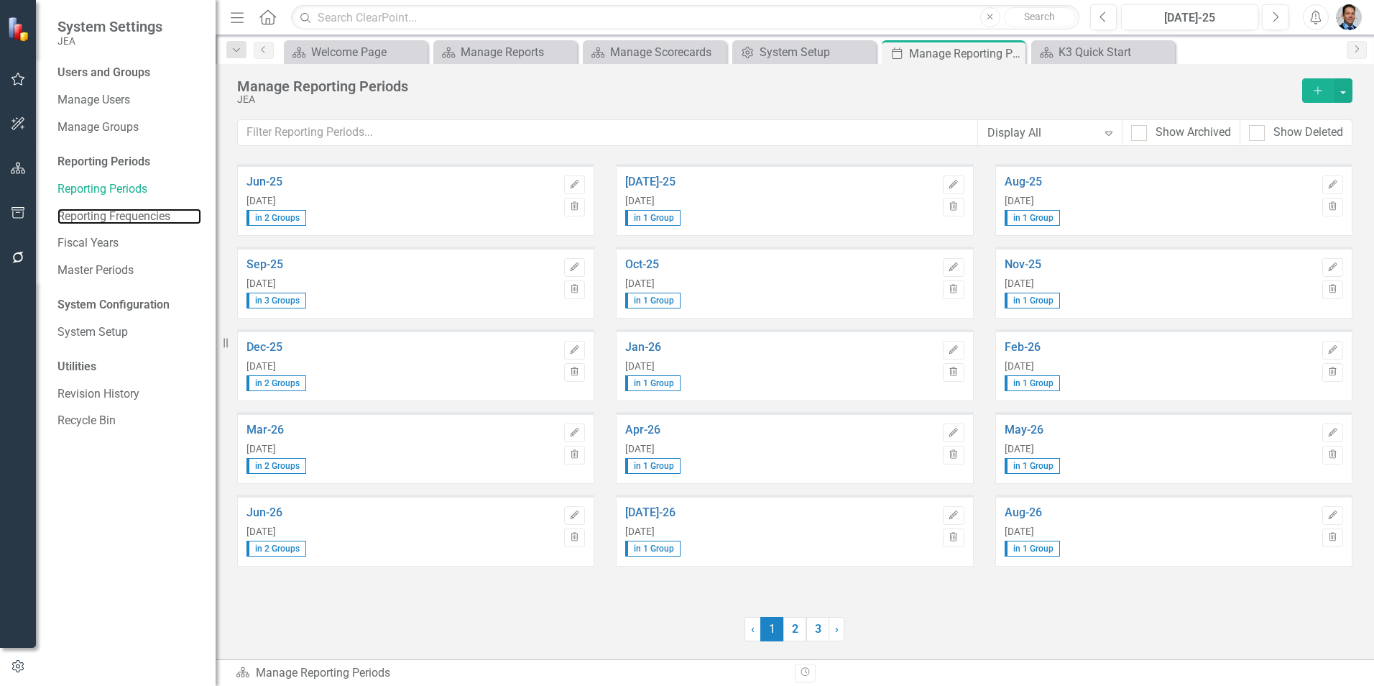
click at [98, 213] on link "Reporting Frequencies" at bounding box center [129, 216] width 144 height 17
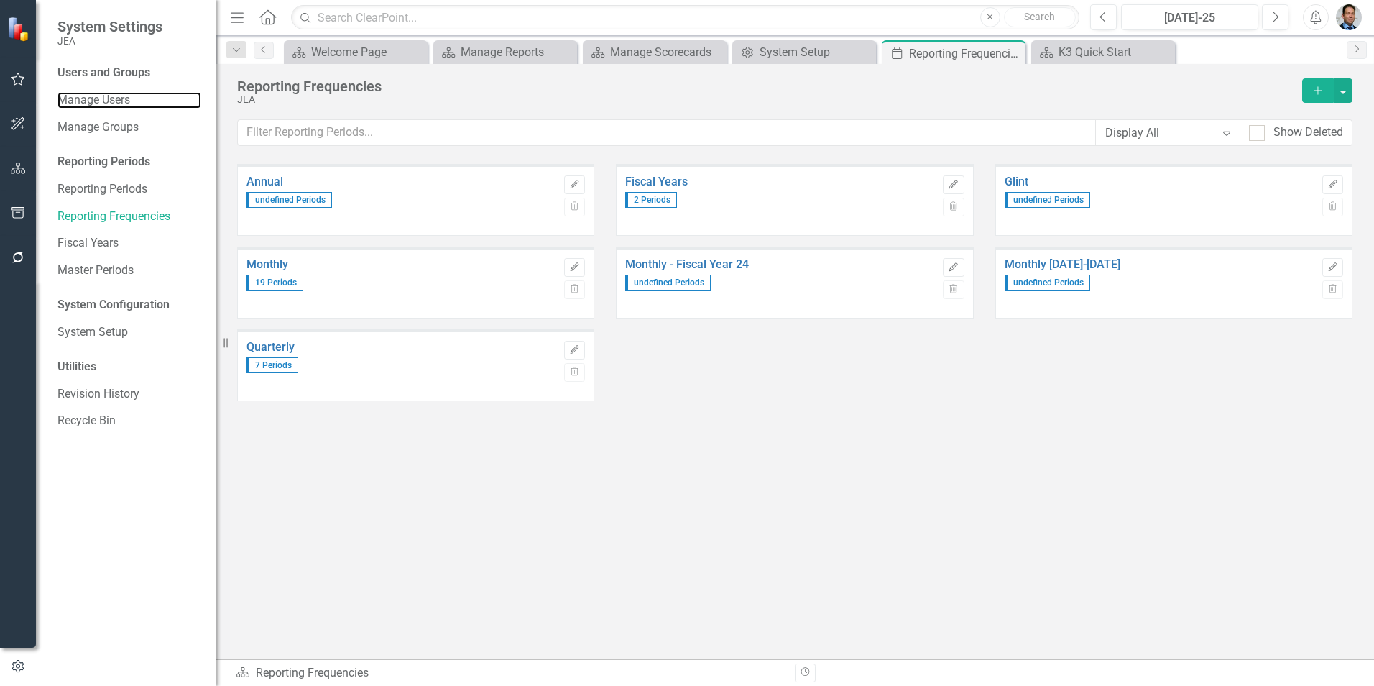
click at [106, 98] on link "Manage Users" at bounding box center [129, 100] width 144 height 17
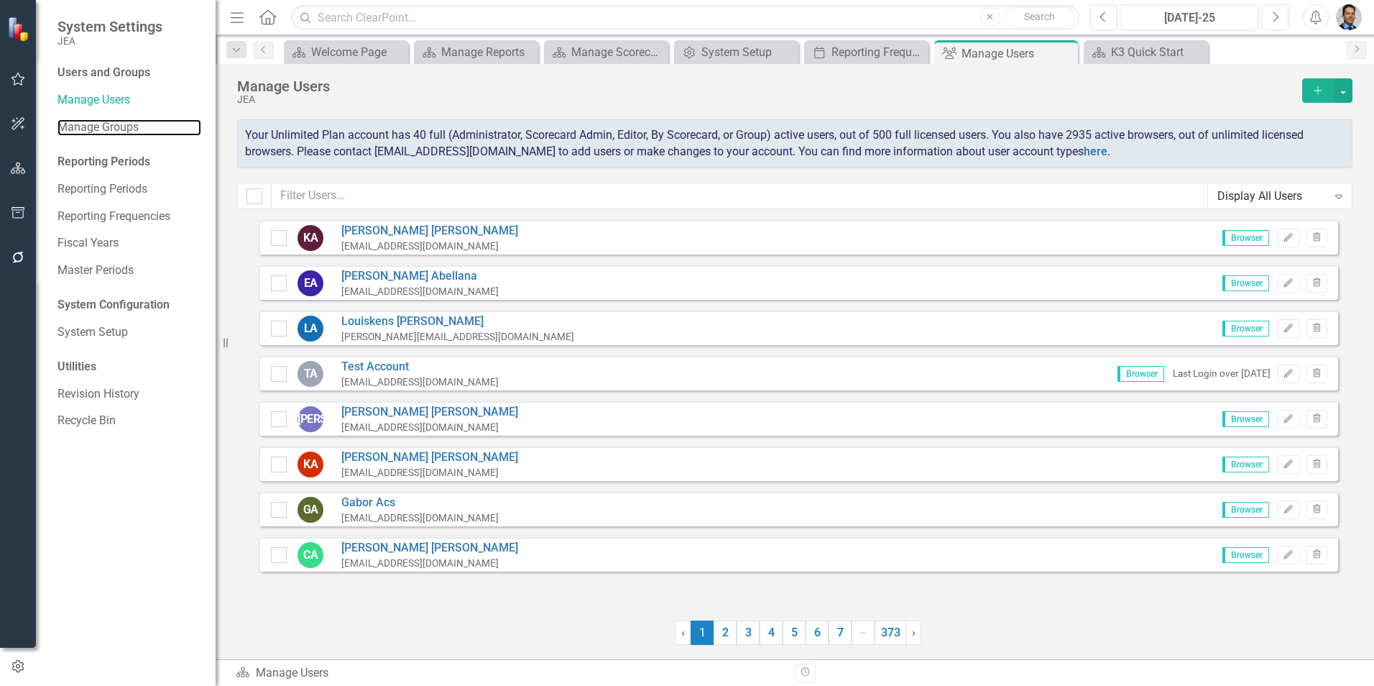
click at [98, 121] on link "Manage Groups" at bounding box center [129, 127] width 144 height 17
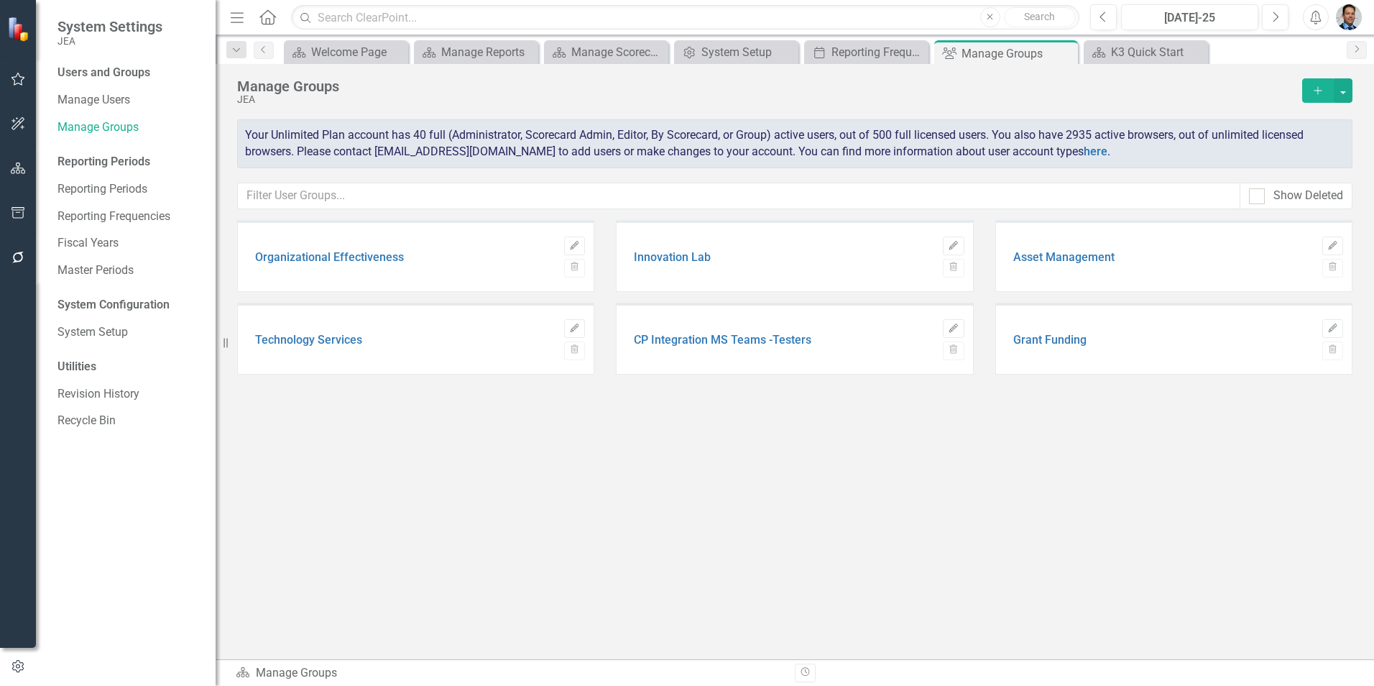
click at [576, 244] on icon "Edit" at bounding box center [574, 245] width 11 height 9
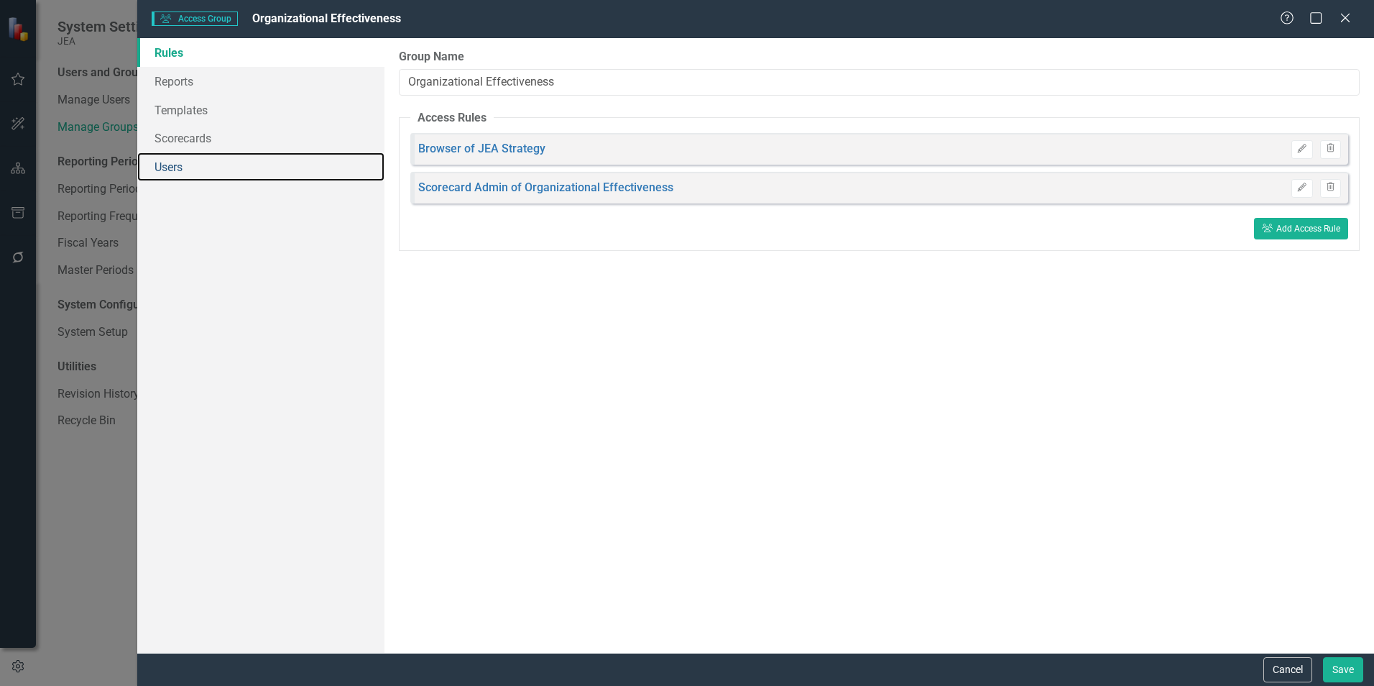
click at [183, 172] on link "Users" at bounding box center [260, 166] width 247 height 29
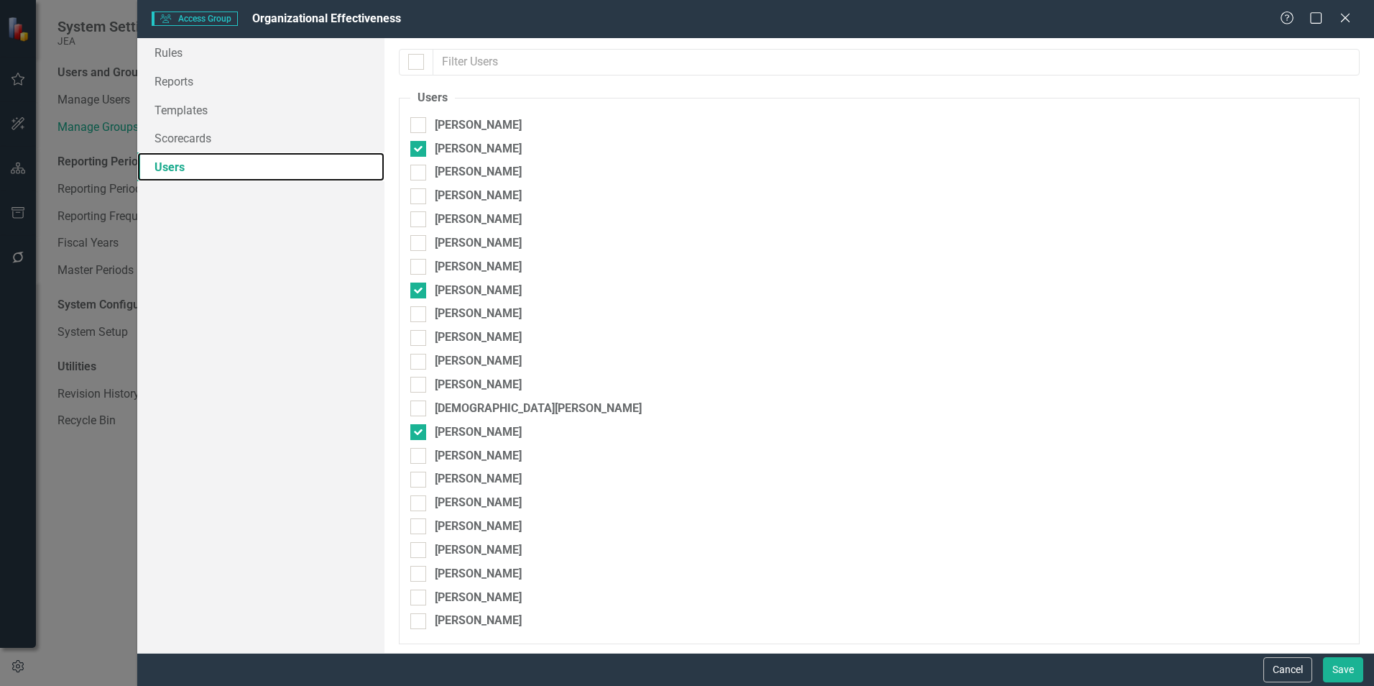
scroll to position [2, 0]
click at [1340, 16] on icon "Close" at bounding box center [1345, 17] width 14 height 11
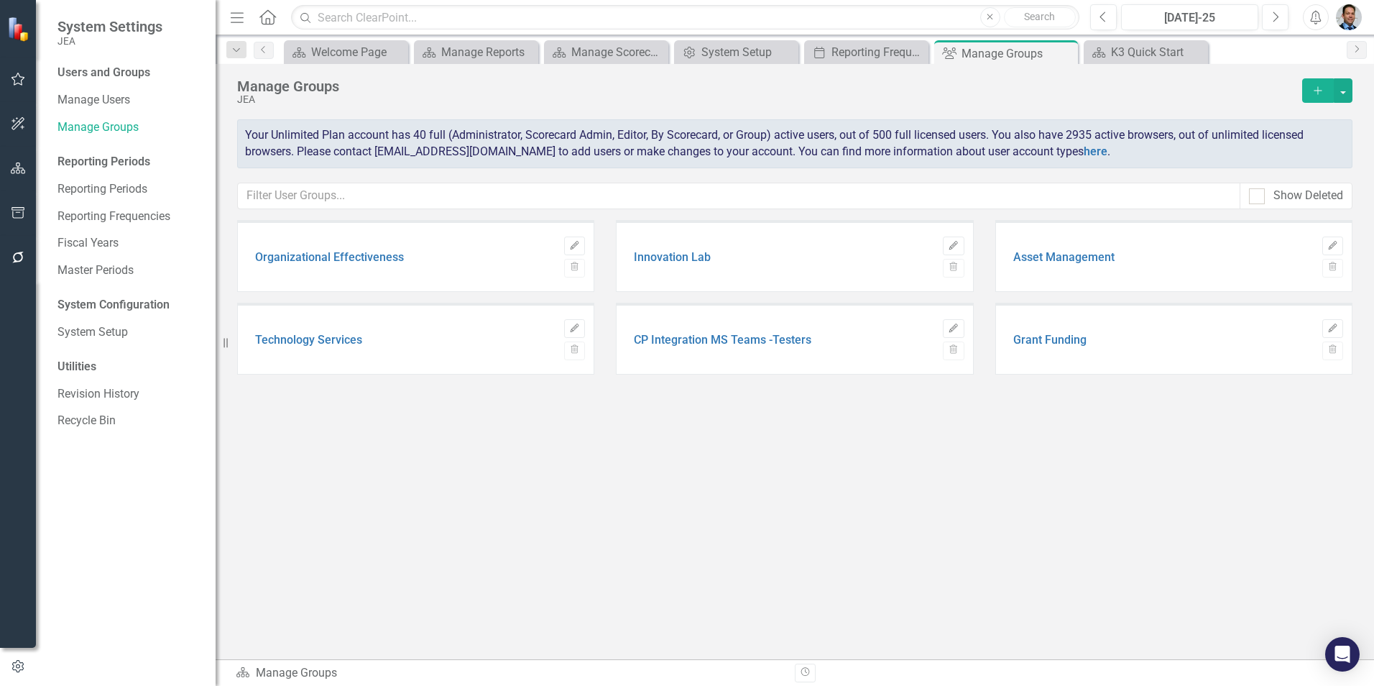
click at [947, 245] on button "Edit" at bounding box center [953, 245] width 21 height 19
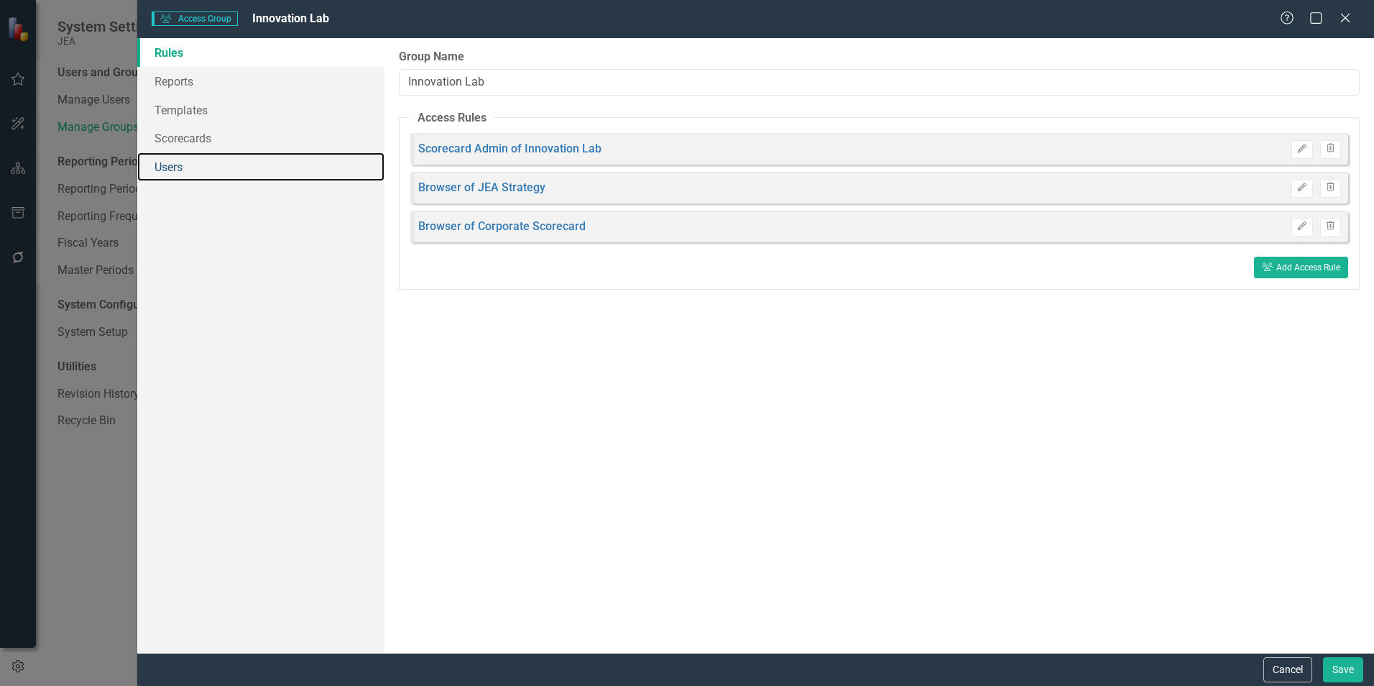
click at [175, 169] on link "Users" at bounding box center [260, 166] width 247 height 29
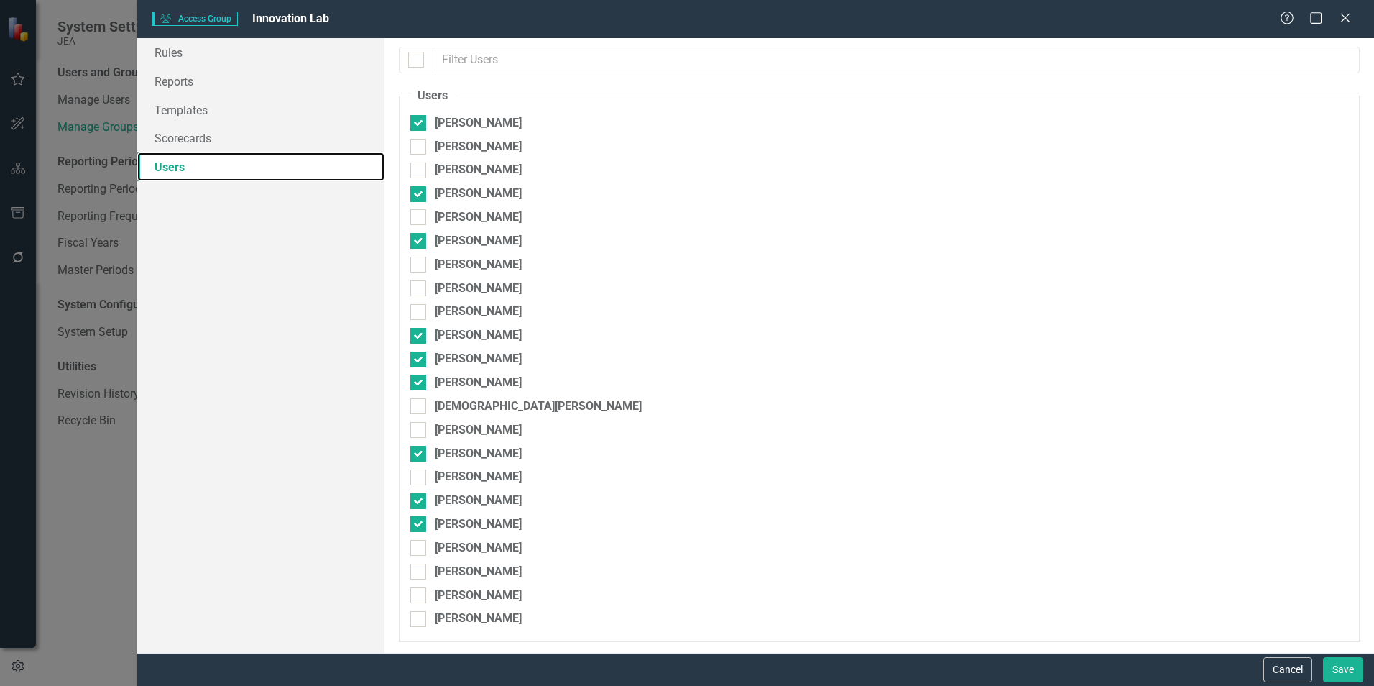
scroll to position [0, 0]
click at [1340, 17] on icon "Close" at bounding box center [1345, 17] width 14 height 11
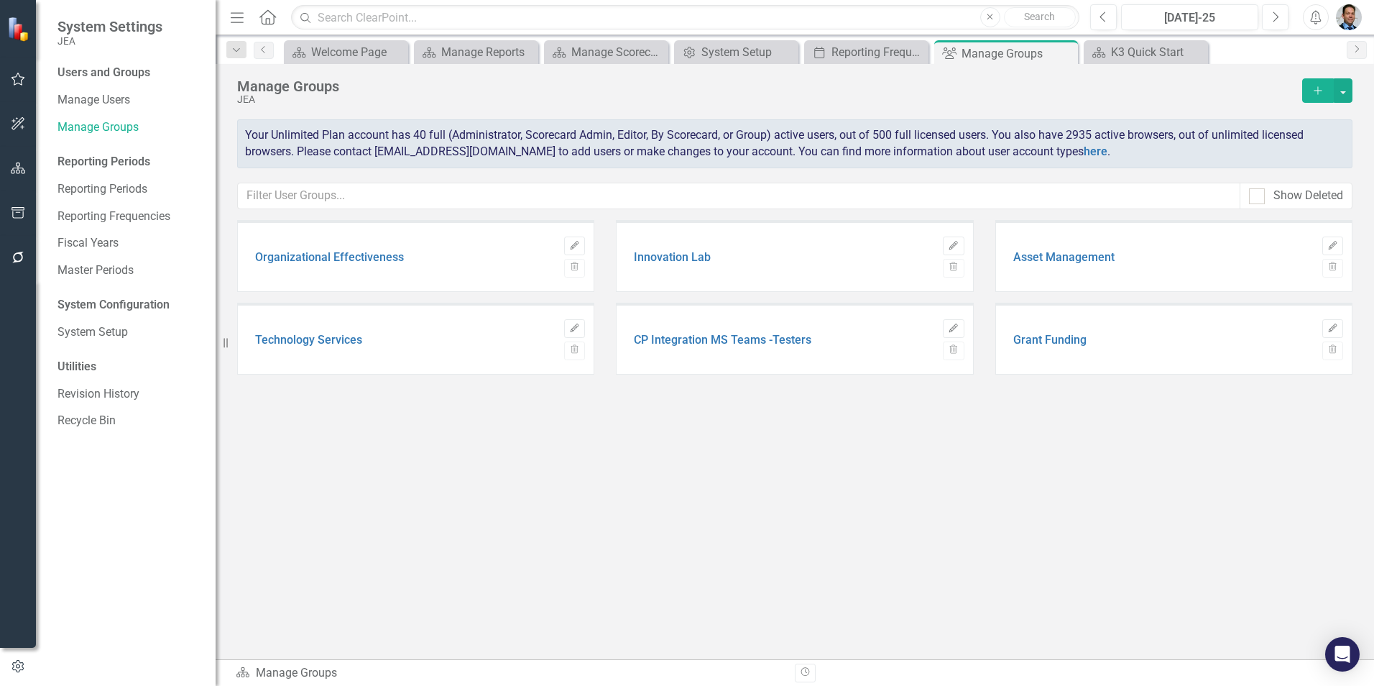
click at [580, 326] on icon "Edit" at bounding box center [574, 328] width 11 height 9
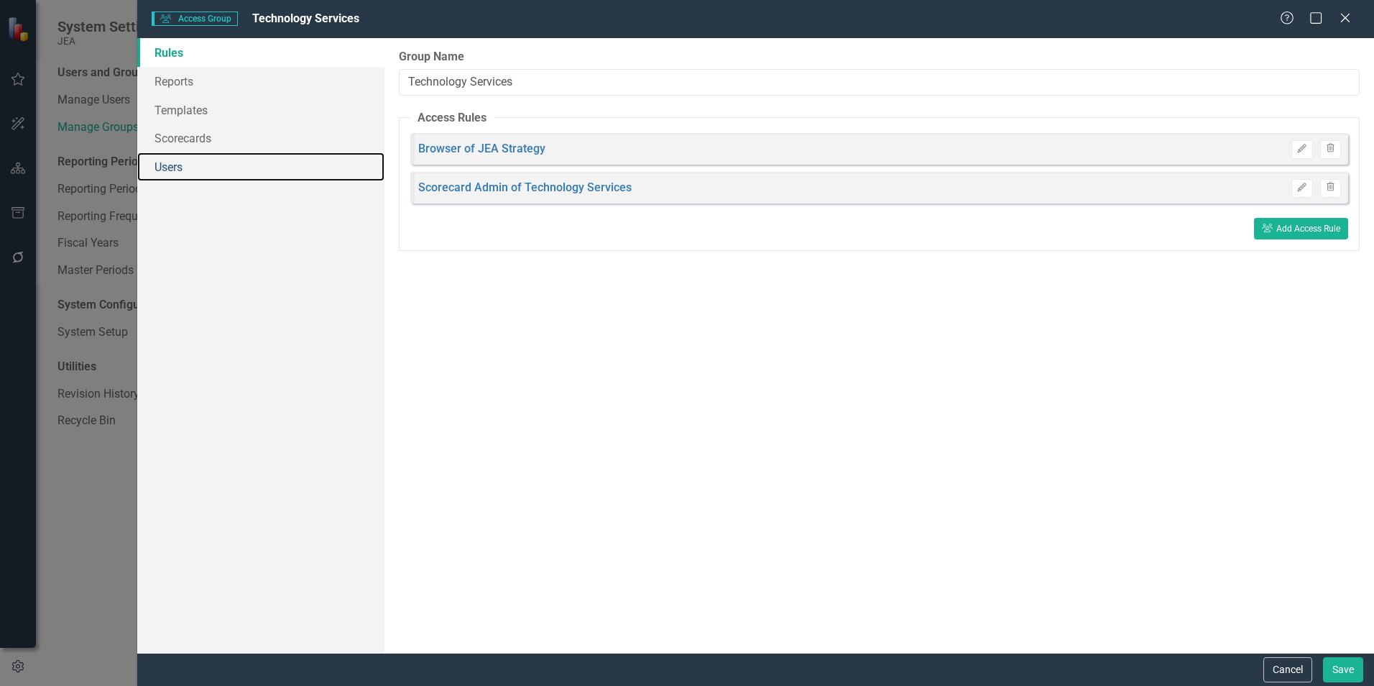
click at [176, 166] on link "Users" at bounding box center [260, 166] width 247 height 29
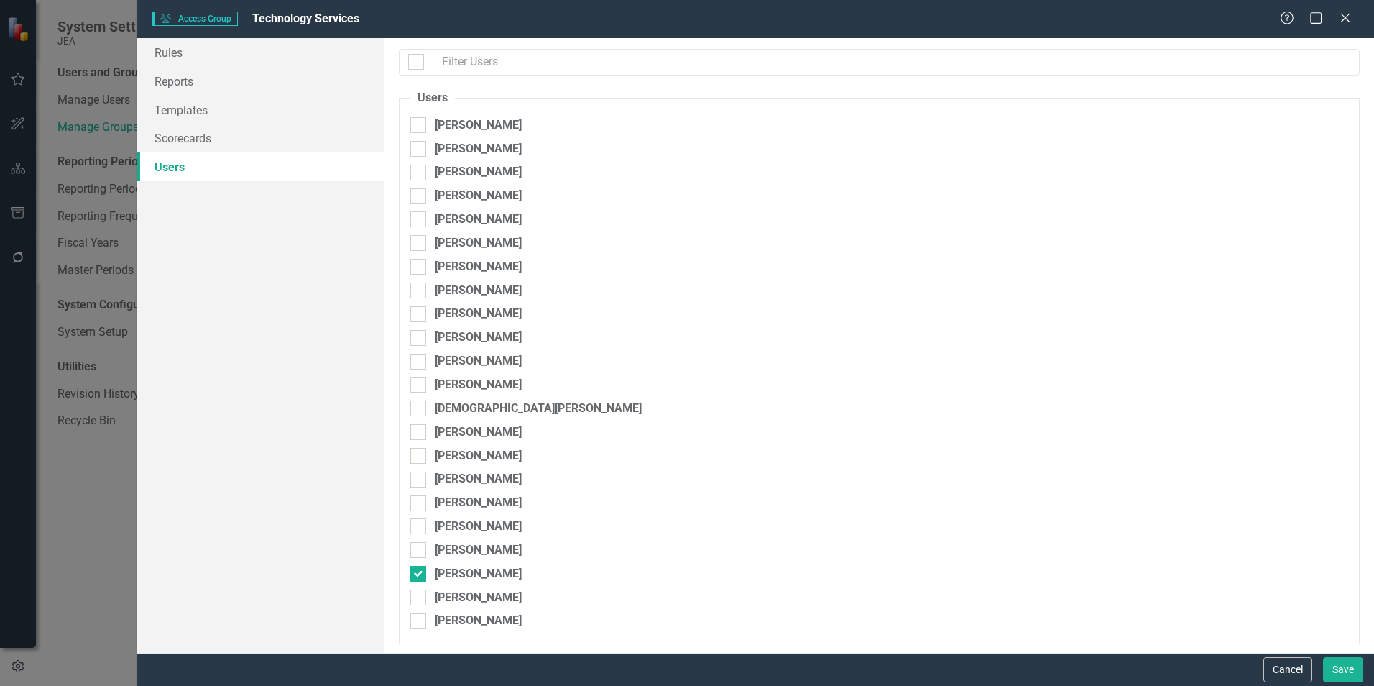
click at [1290, 676] on button "Cancel" at bounding box center [1287, 669] width 49 height 25
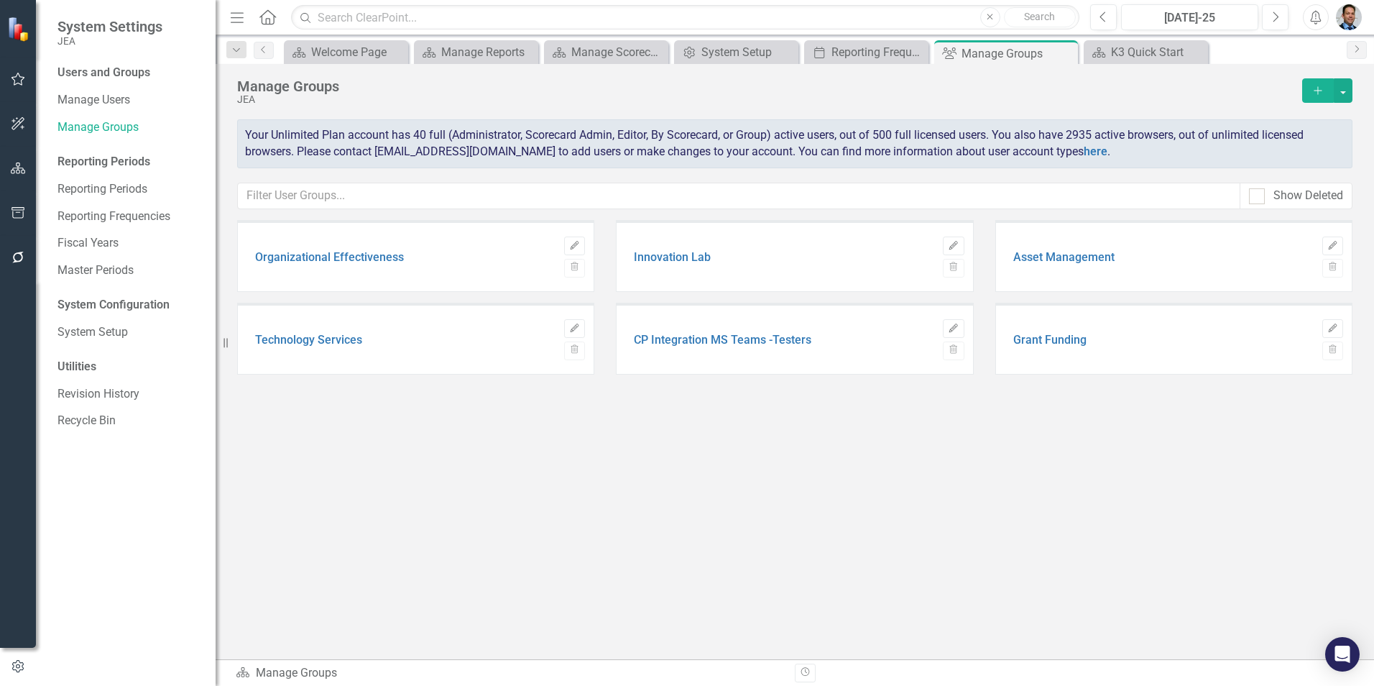
click at [955, 331] on icon "Edit" at bounding box center [953, 328] width 11 height 9
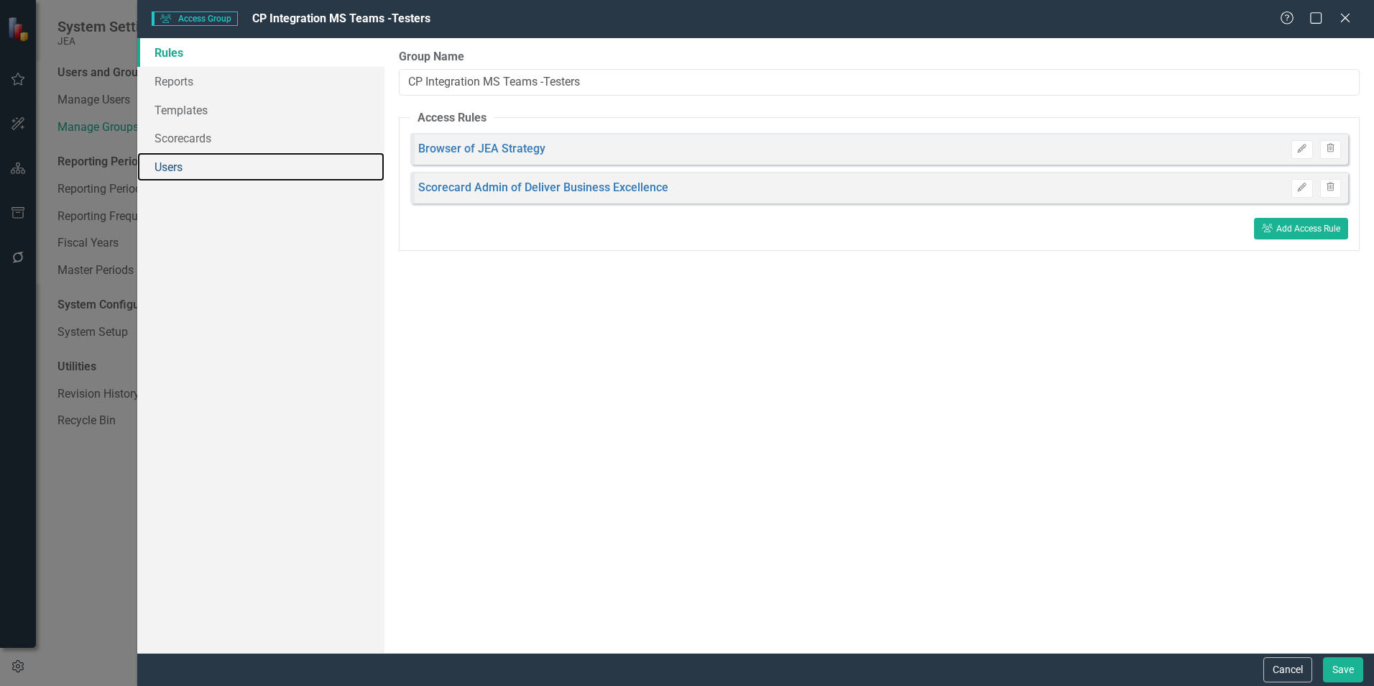
click at [183, 165] on link "Users" at bounding box center [260, 166] width 247 height 29
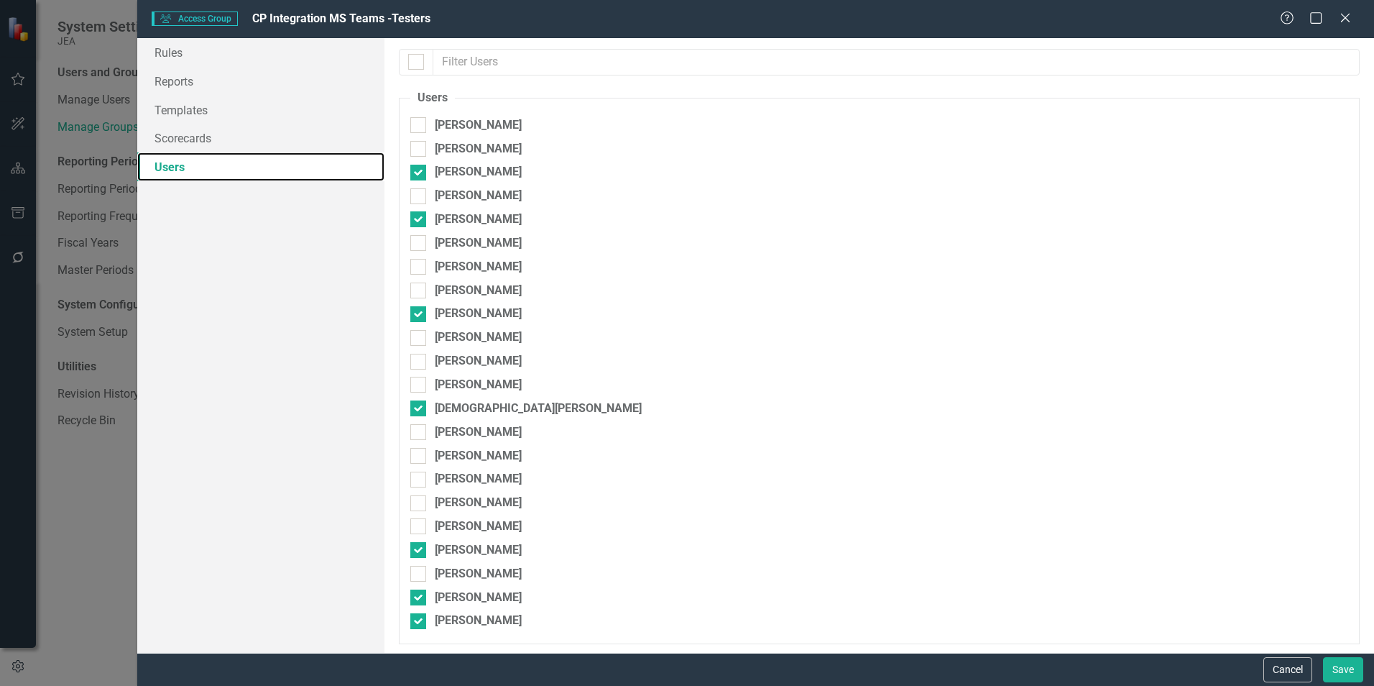
scroll to position [2, 0]
click at [1296, 670] on button "Cancel" at bounding box center [1287, 669] width 49 height 25
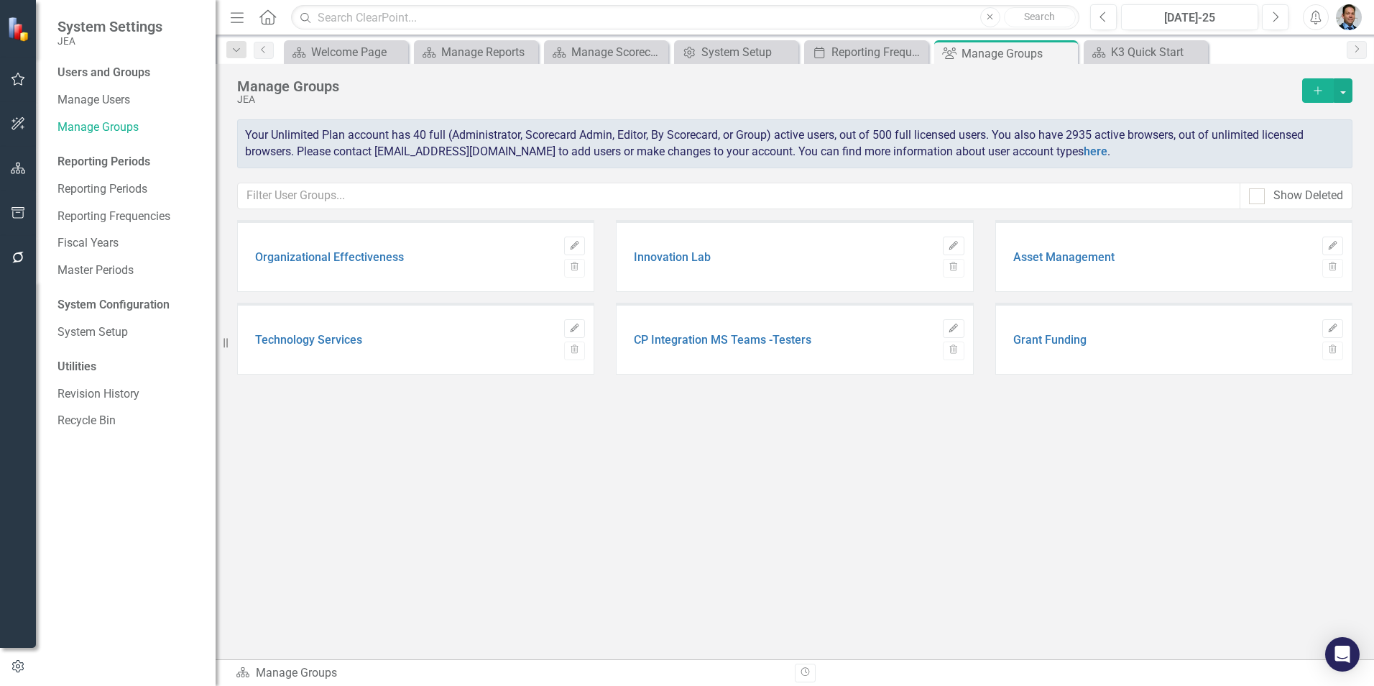
click at [1329, 246] on icon "Edit" at bounding box center [1332, 245] width 11 height 9
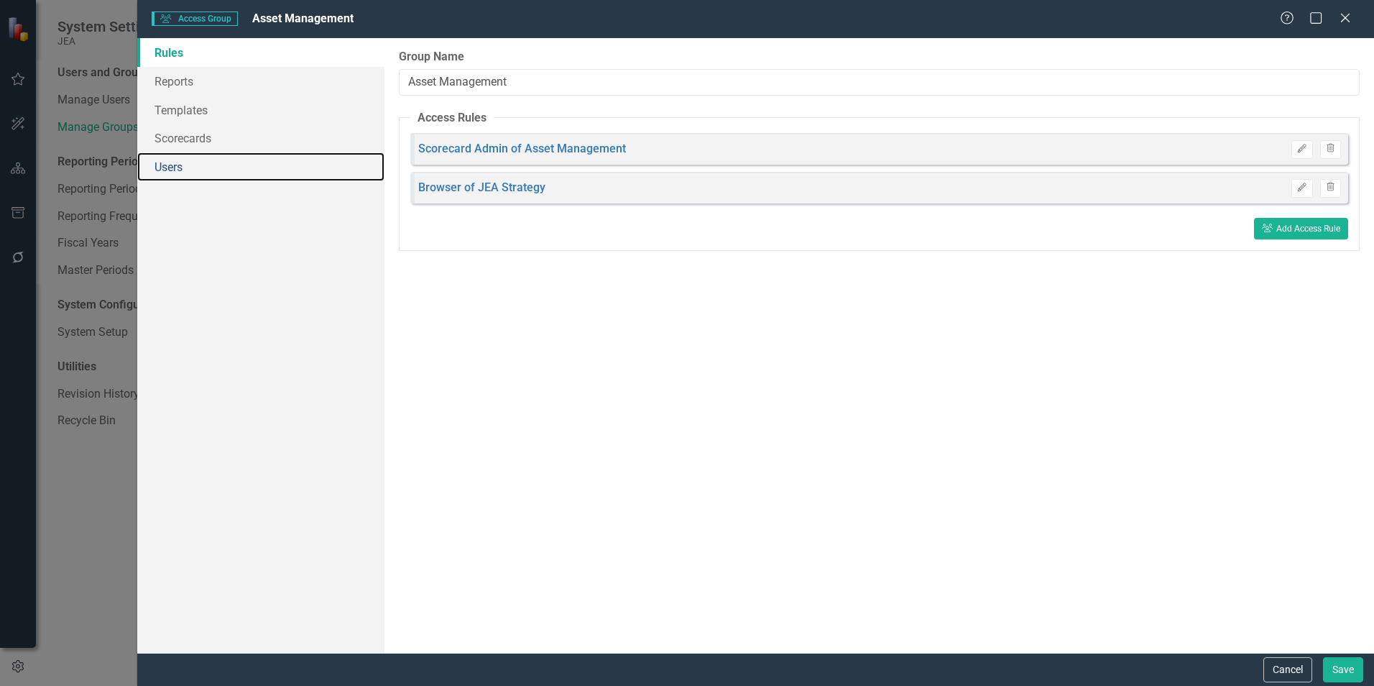
click at [185, 166] on link "Users" at bounding box center [260, 166] width 247 height 29
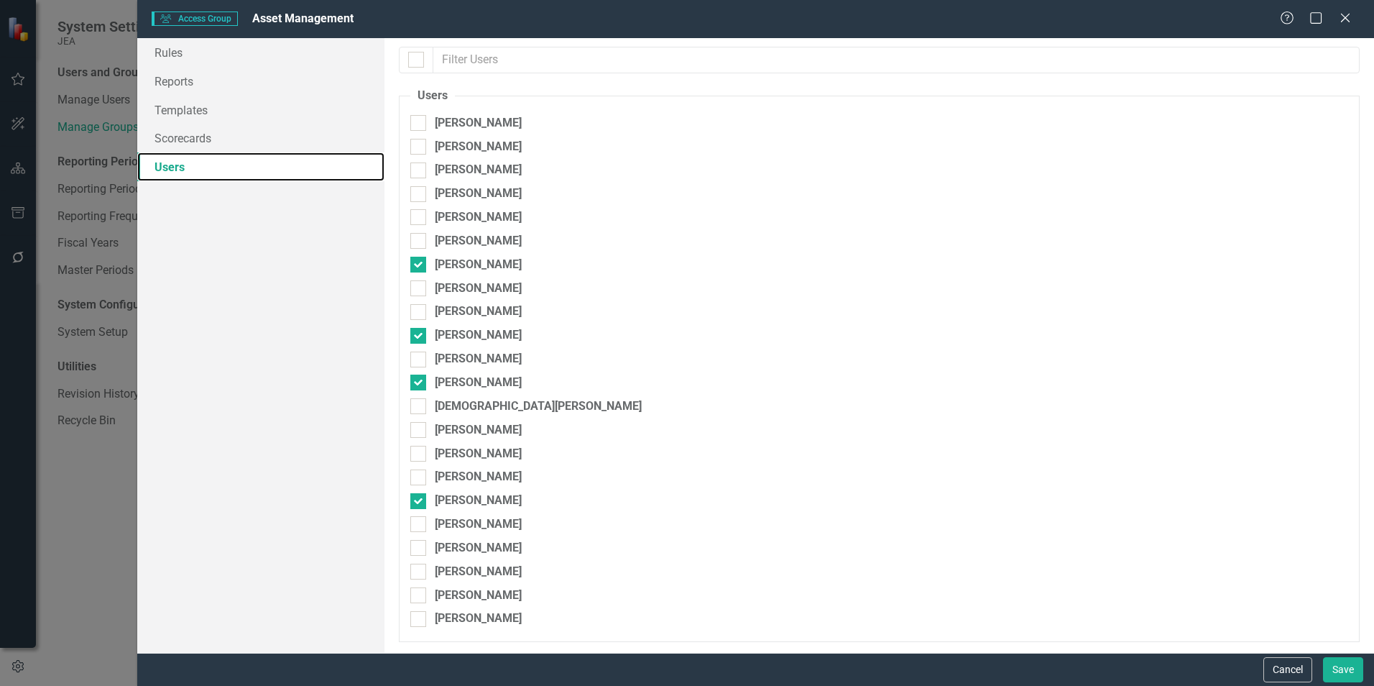
scroll to position [0, 0]
click at [1292, 666] on button "Cancel" at bounding box center [1287, 669] width 49 height 25
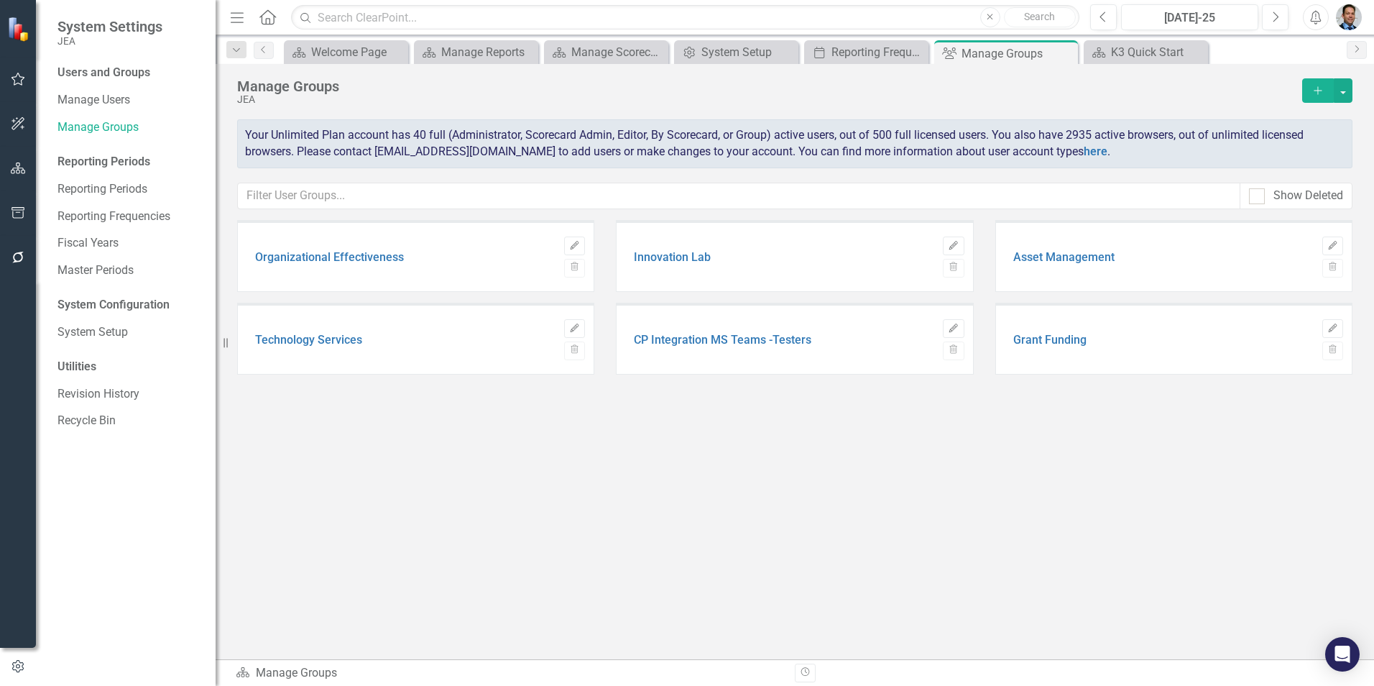
click at [1337, 326] on icon "Edit" at bounding box center [1332, 328] width 11 height 9
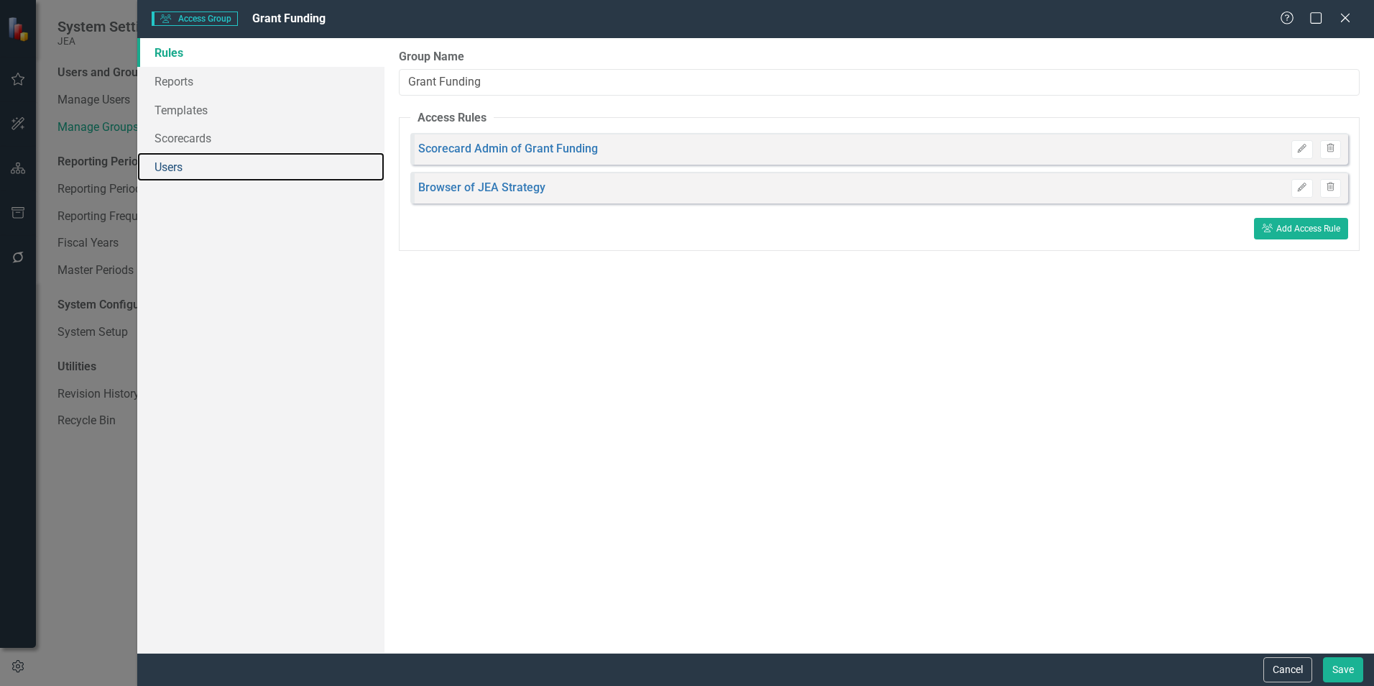
click at [162, 165] on link "Users" at bounding box center [260, 166] width 247 height 29
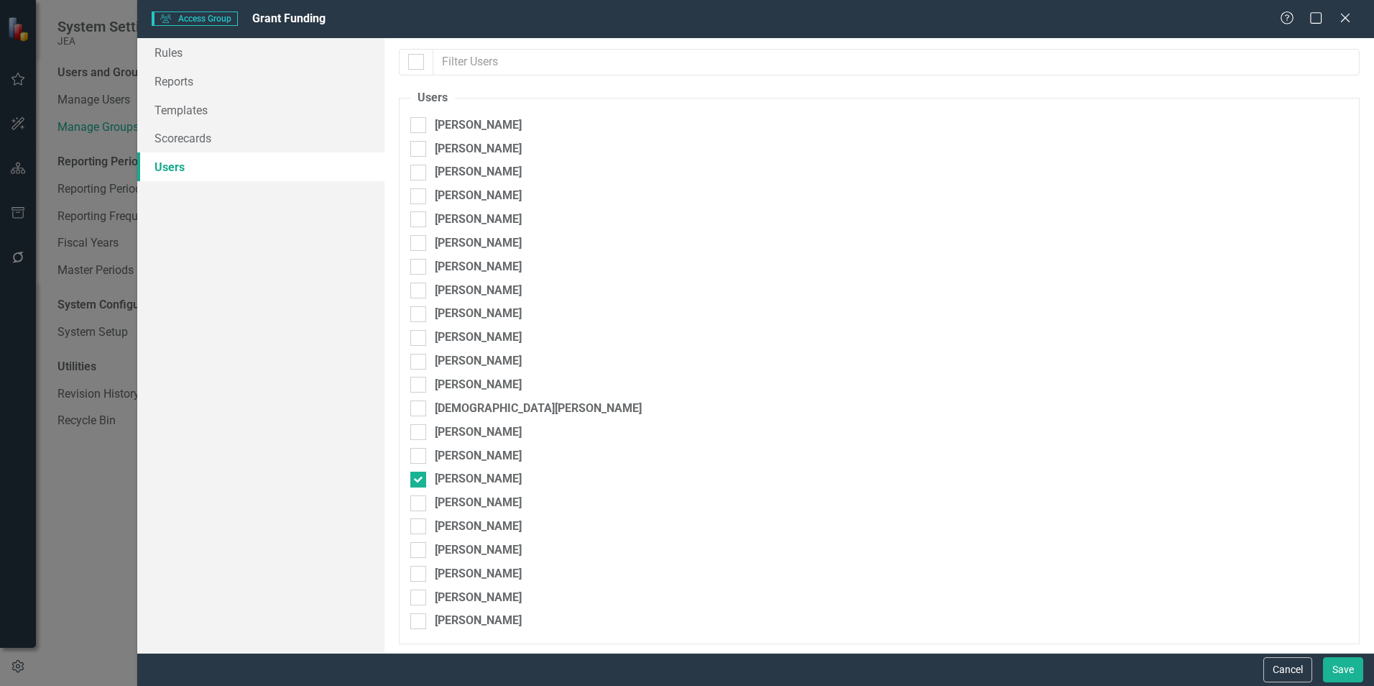
click at [1288, 676] on button "Cancel" at bounding box center [1287, 669] width 49 height 25
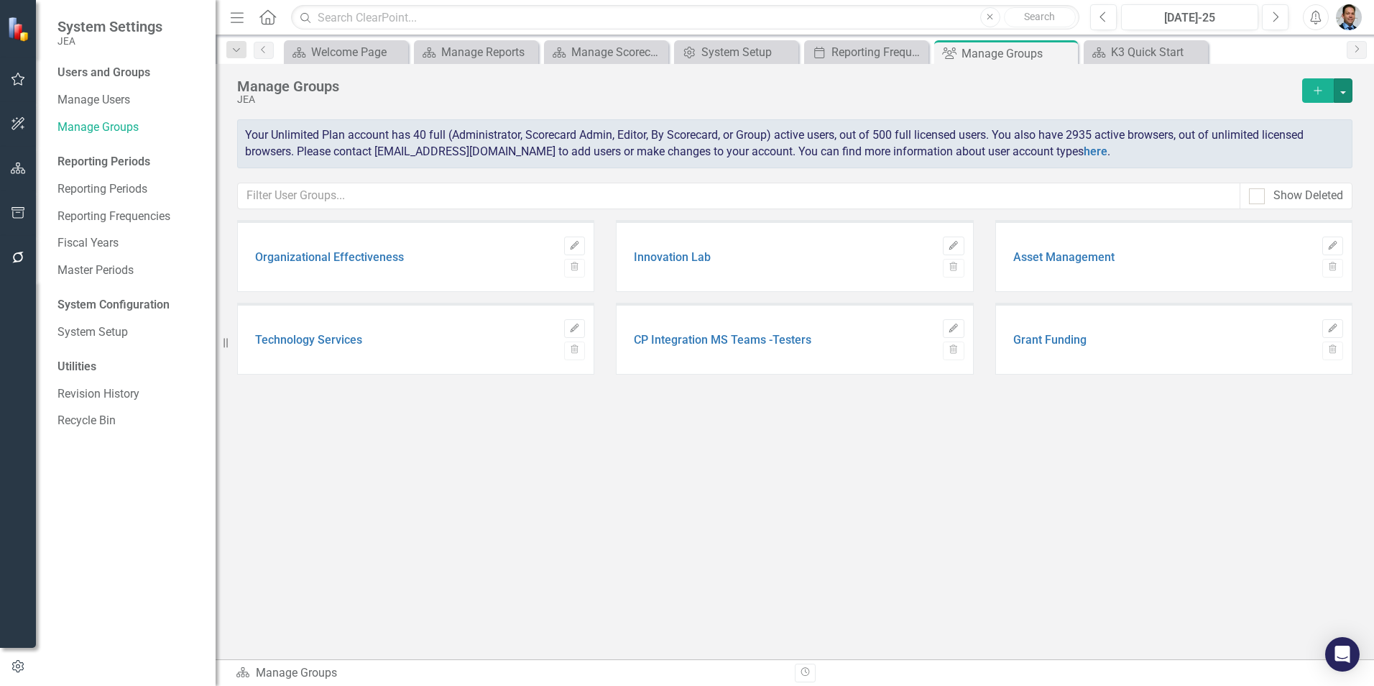
click at [1341, 88] on button "button" at bounding box center [1343, 90] width 19 height 24
click at [1148, 88] on div "Manage Groups" at bounding box center [766, 86] width 1058 height 16
click at [471, 577] on div "Organizational Effectiveness Edit Trash Innovation Lab Edit Trash Asset Managem…" at bounding box center [794, 415] width 1115 height 390
click at [852, 51] on div "Reporting Frequencies" at bounding box center [877, 52] width 93 height 18
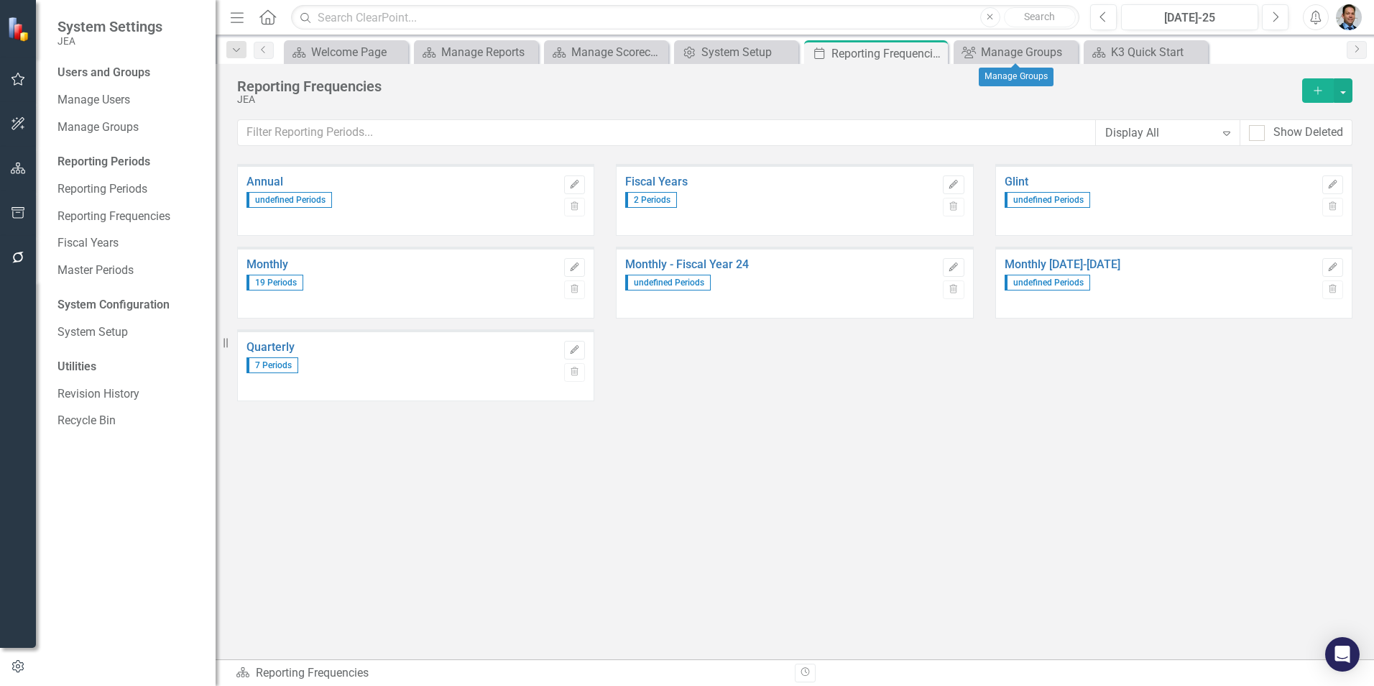
click at [0, 0] on icon at bounding box center [0, 0] width 0 height 0
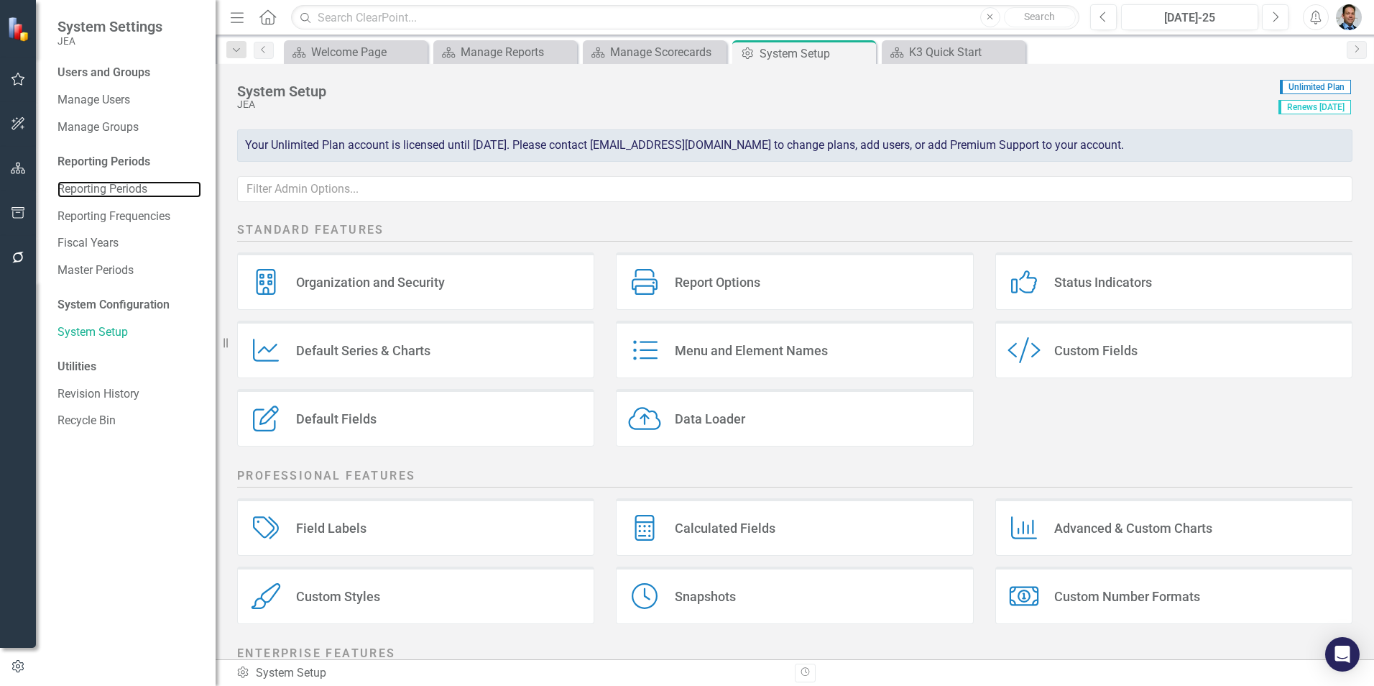
click at [86, 189] on link "Reporting Periods" at bounding box center [129, 189] width 144 height 17
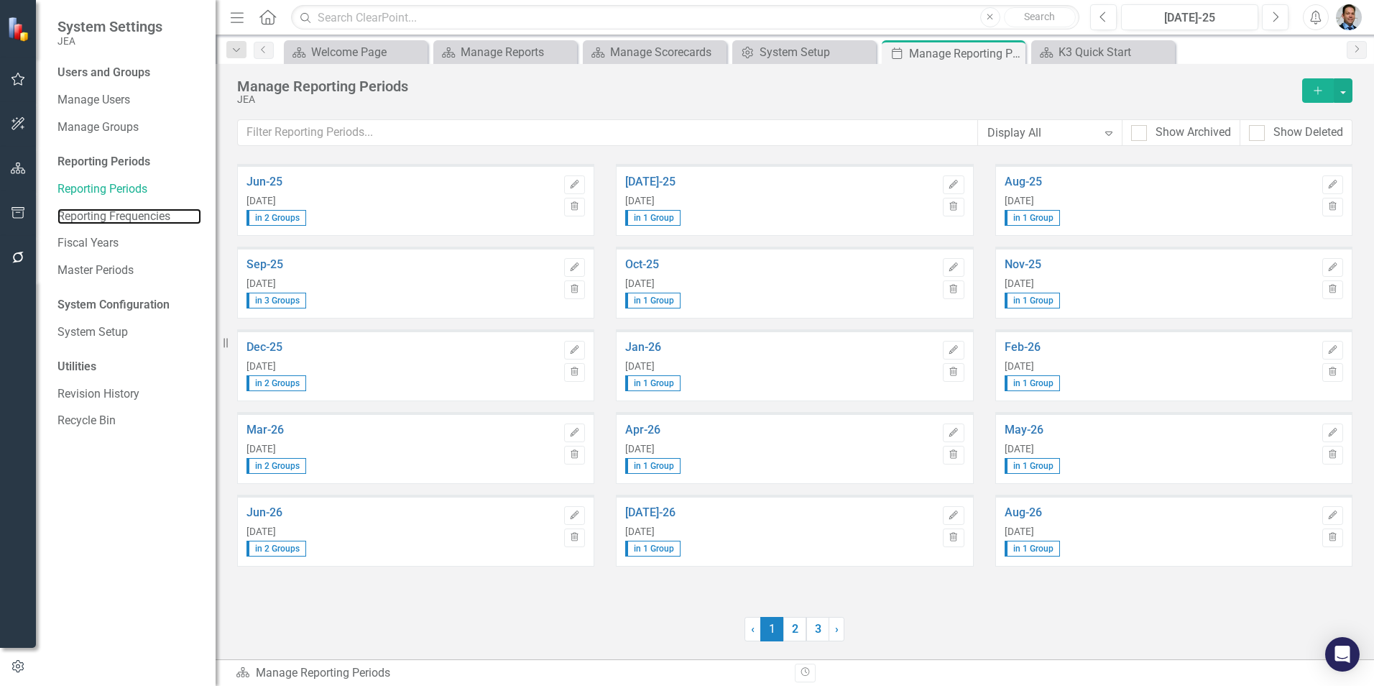
click at [98, 211] on link "Reporting Frequencies" at bounding box center [129, 216] width 144 height 17
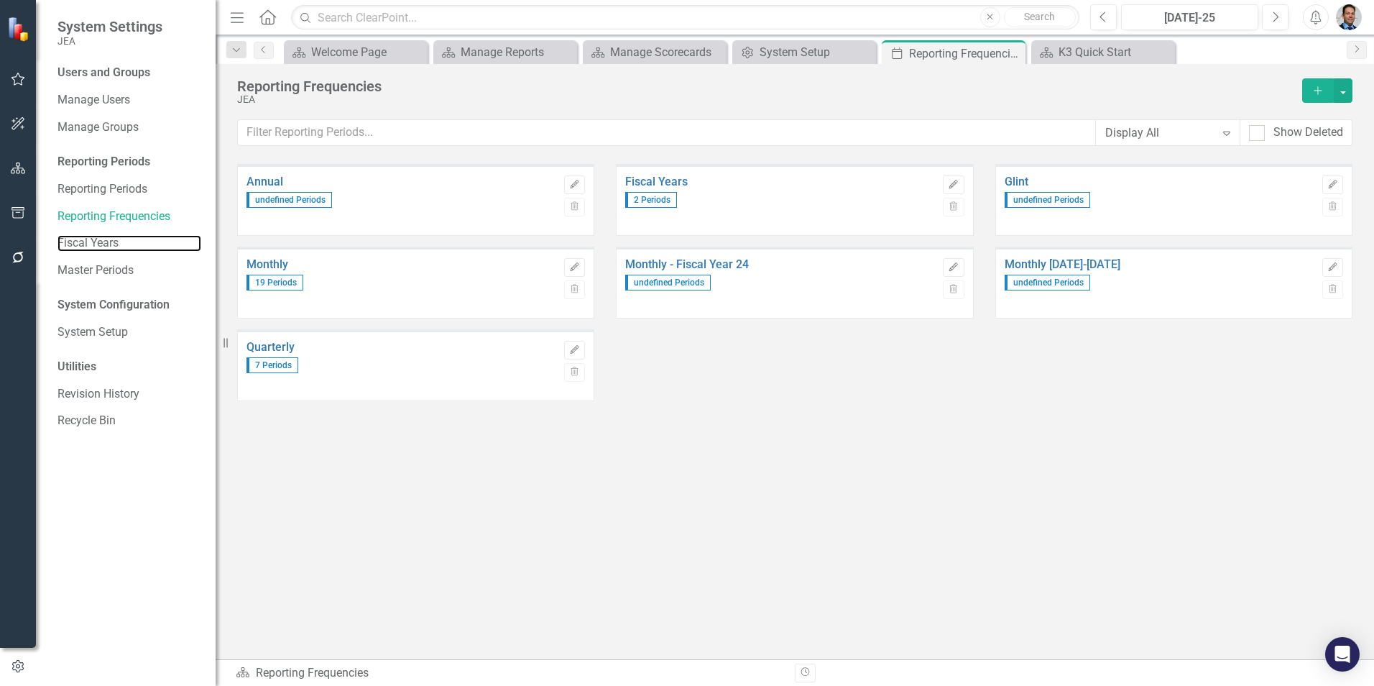
click at [86, 238] on link "Fiscal Years" at bounding box center [129, 243] width 144 height 17
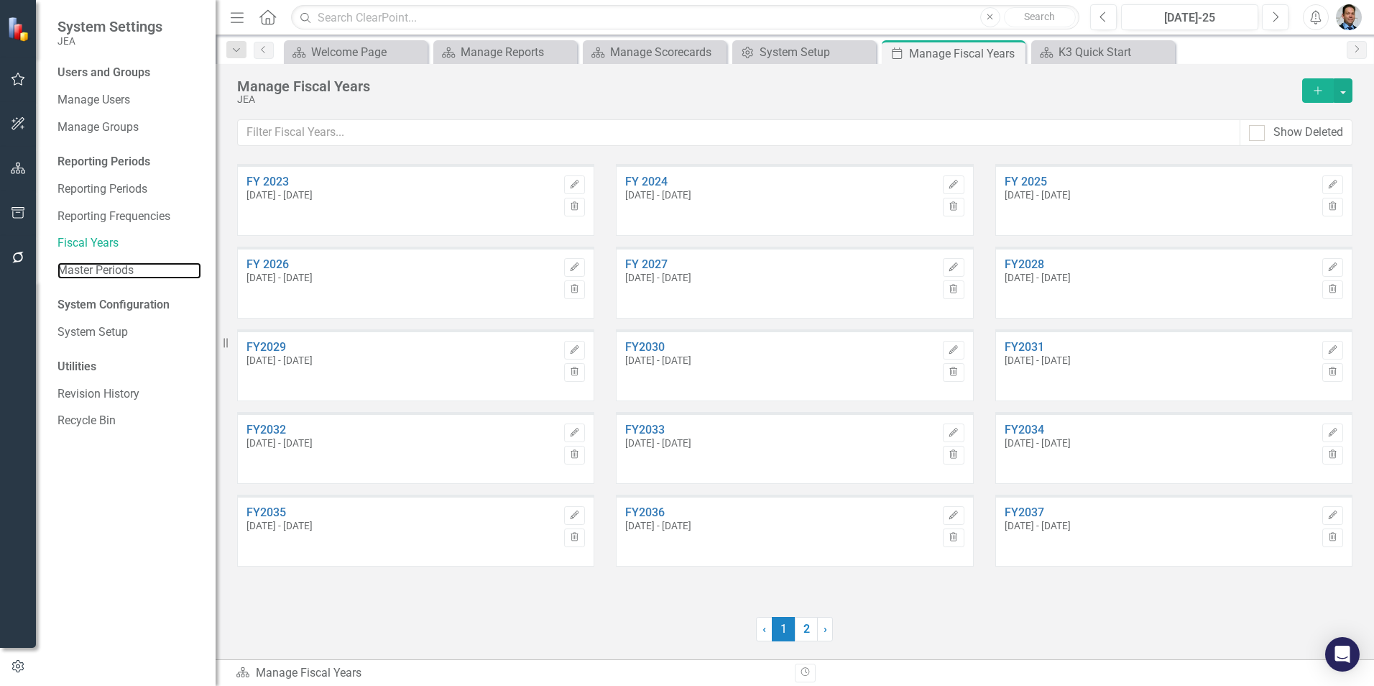
click at [89, 266] on link "Master Periods" at bounding box center [129, 270] width 144 height 17
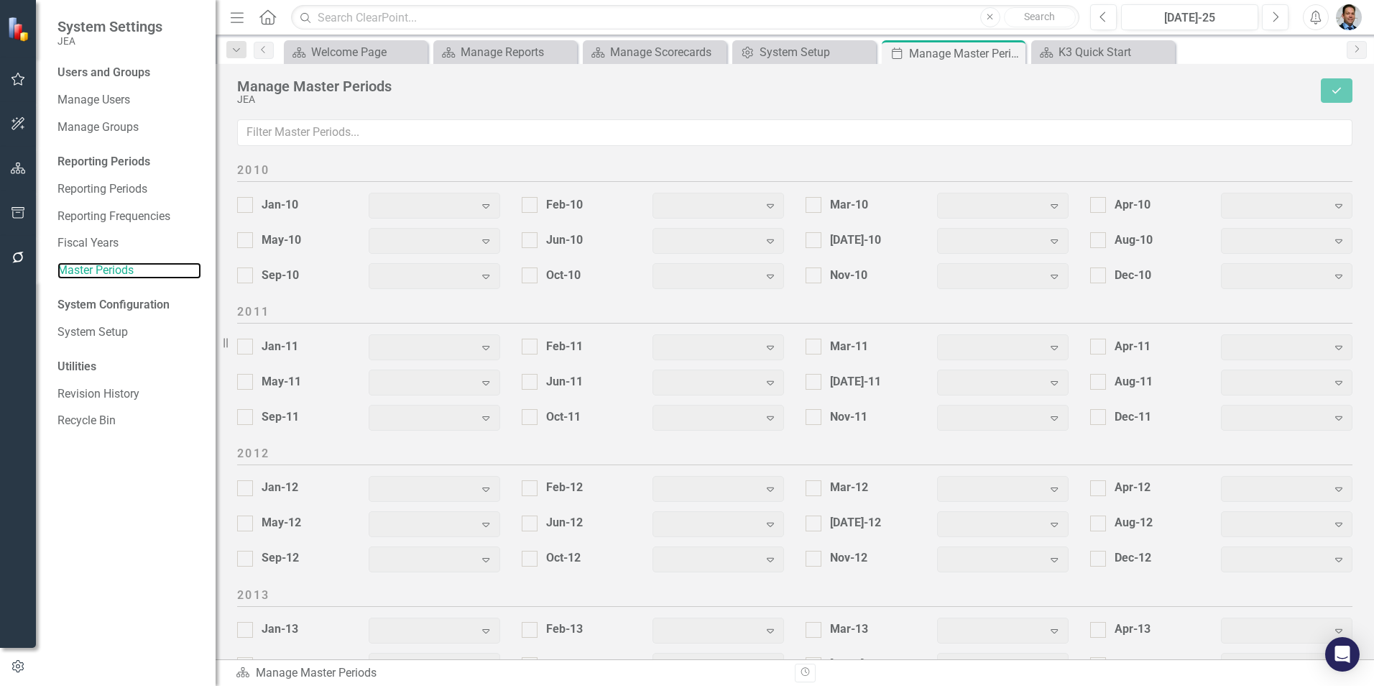
scroll to position [1761, 0]
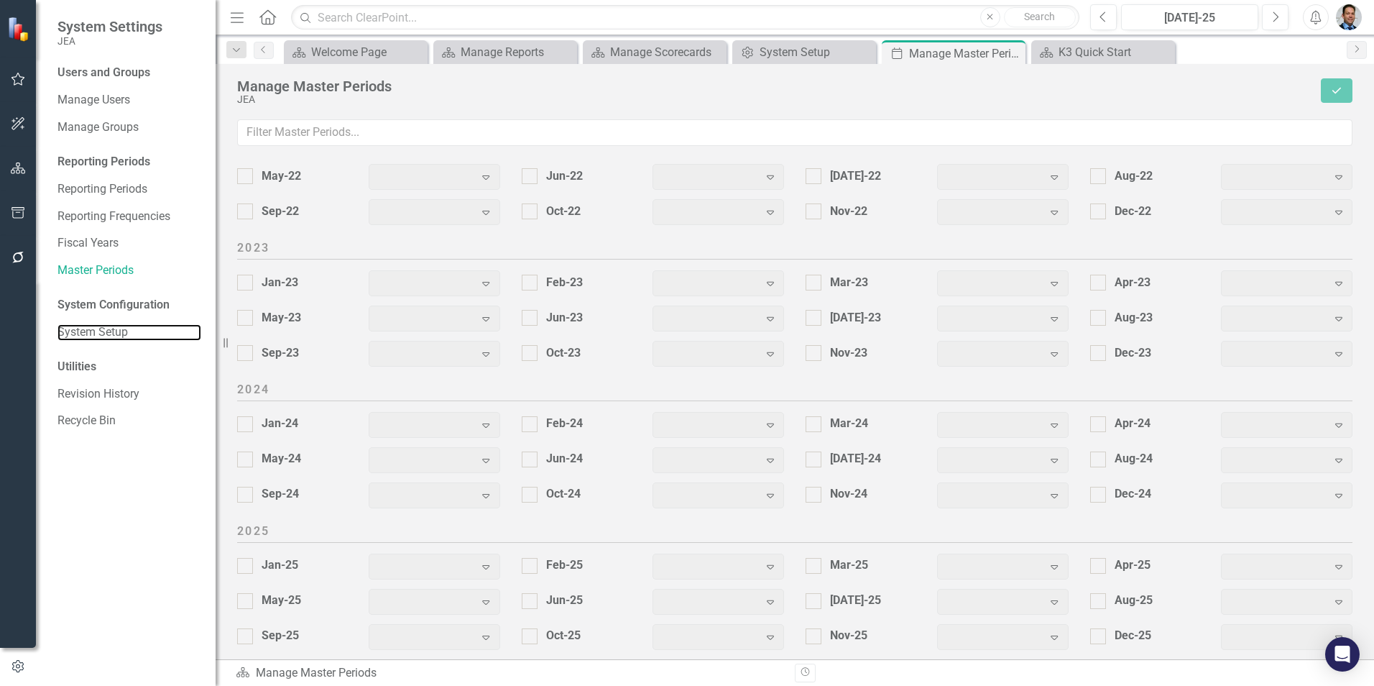
click at [89, 329] on link "System Setup" at bounding box center [129, 332] width 144 height 17
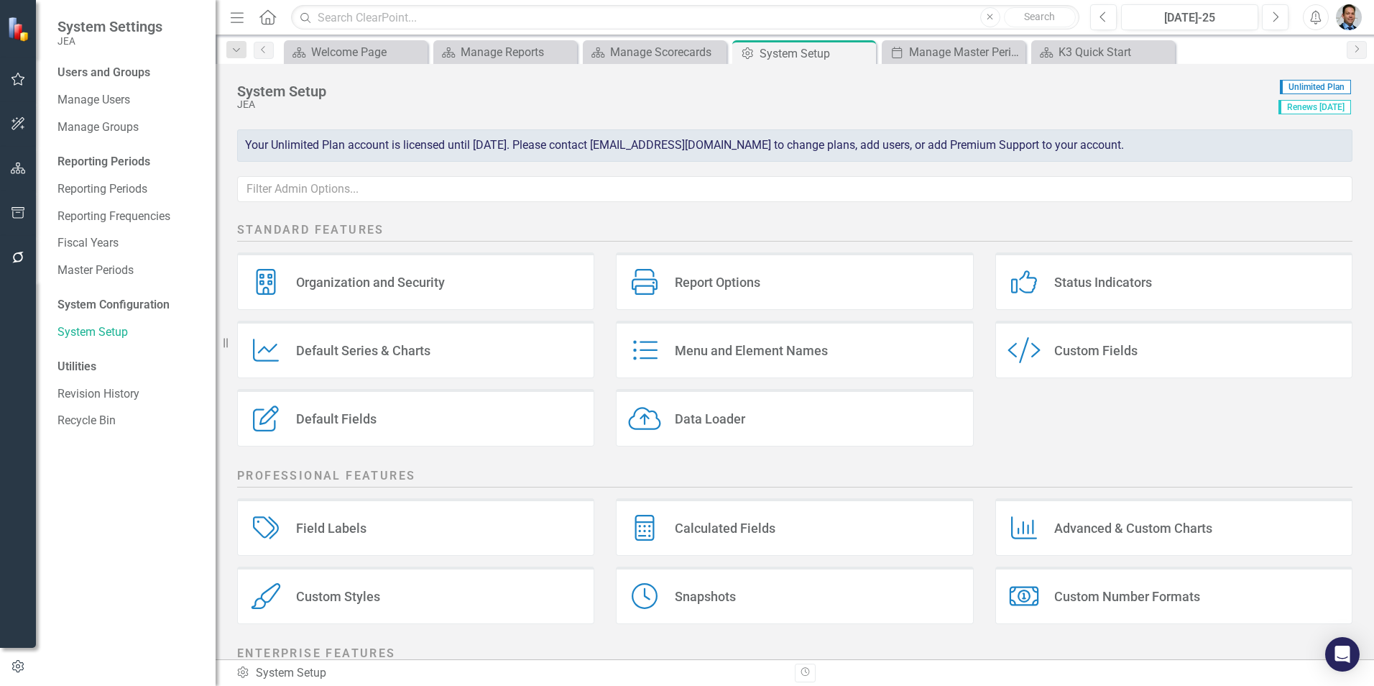
click at [309, 273] on div "Organization and Security Organization and Security" at bounding box center [415, 280] width 357 height 57
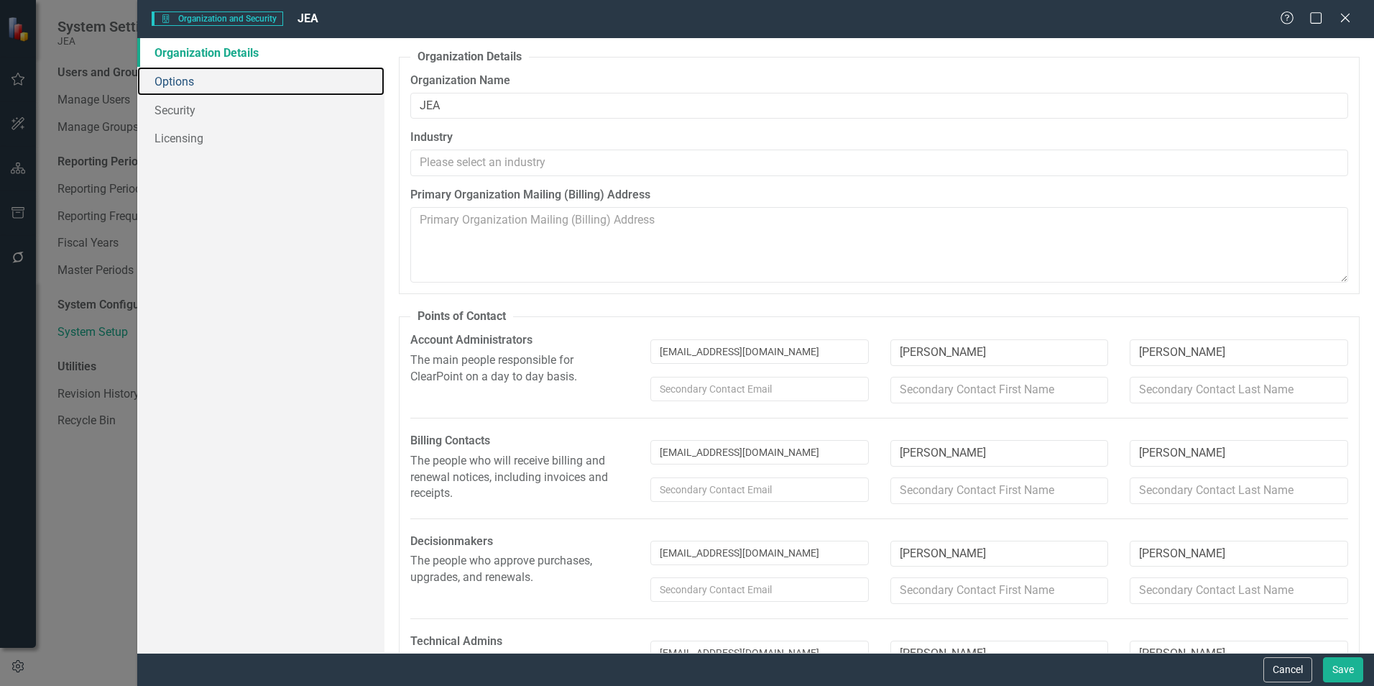
click at [183, 81] on link "Options" at bounding box center [260, 81] width 247 height 29
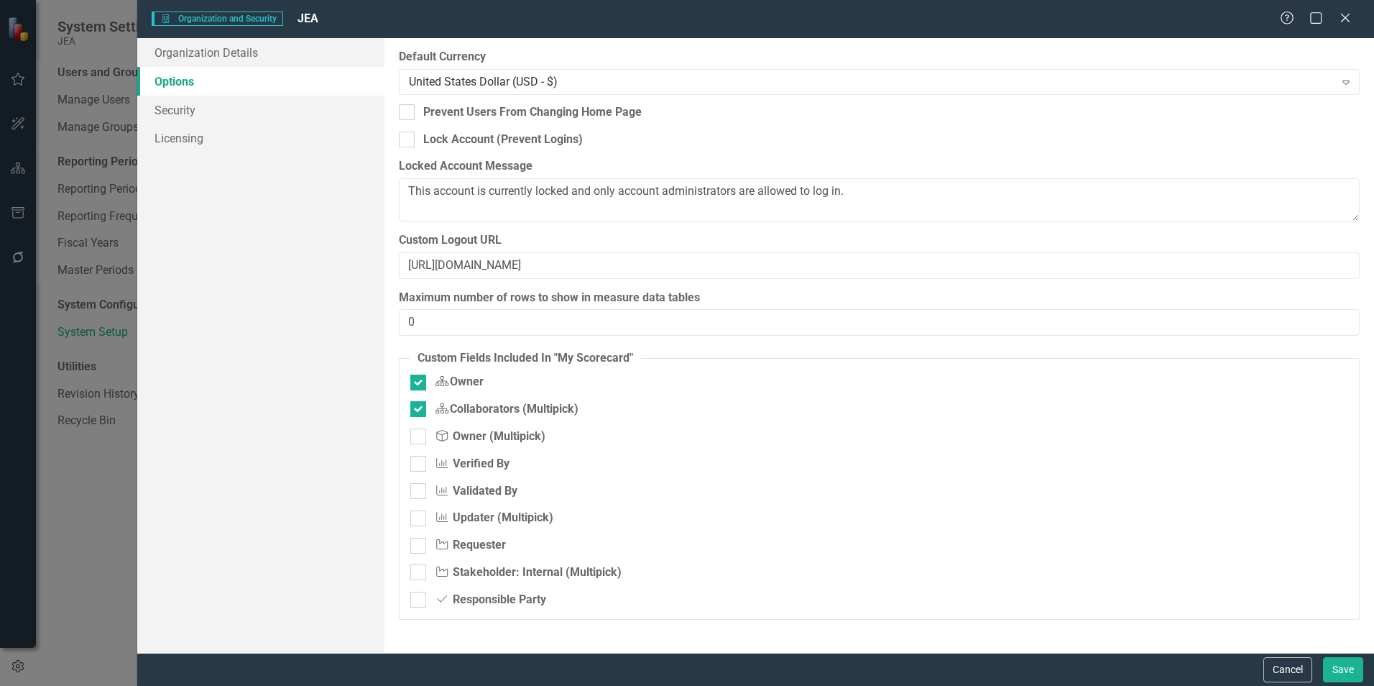
click at [420, 515] on input "Measure Updater (Multipick)" at bounding box center [414, 514] width 9 height 9
checkbox input "true"
click at [185, 112] on link "Security" at bounding box center [260, 110] width 247 height 29
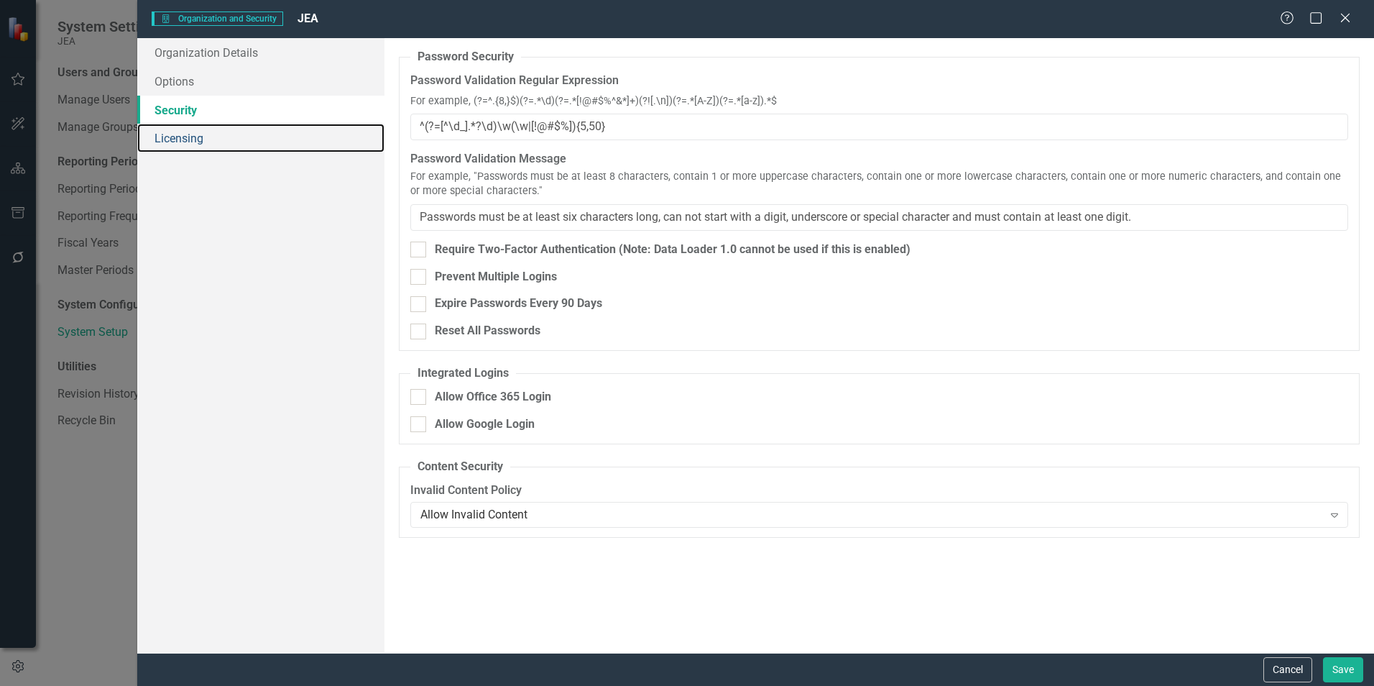
click at [185, 142] on link "Licensing" at bounding box center [260, 138] width 247 height 29
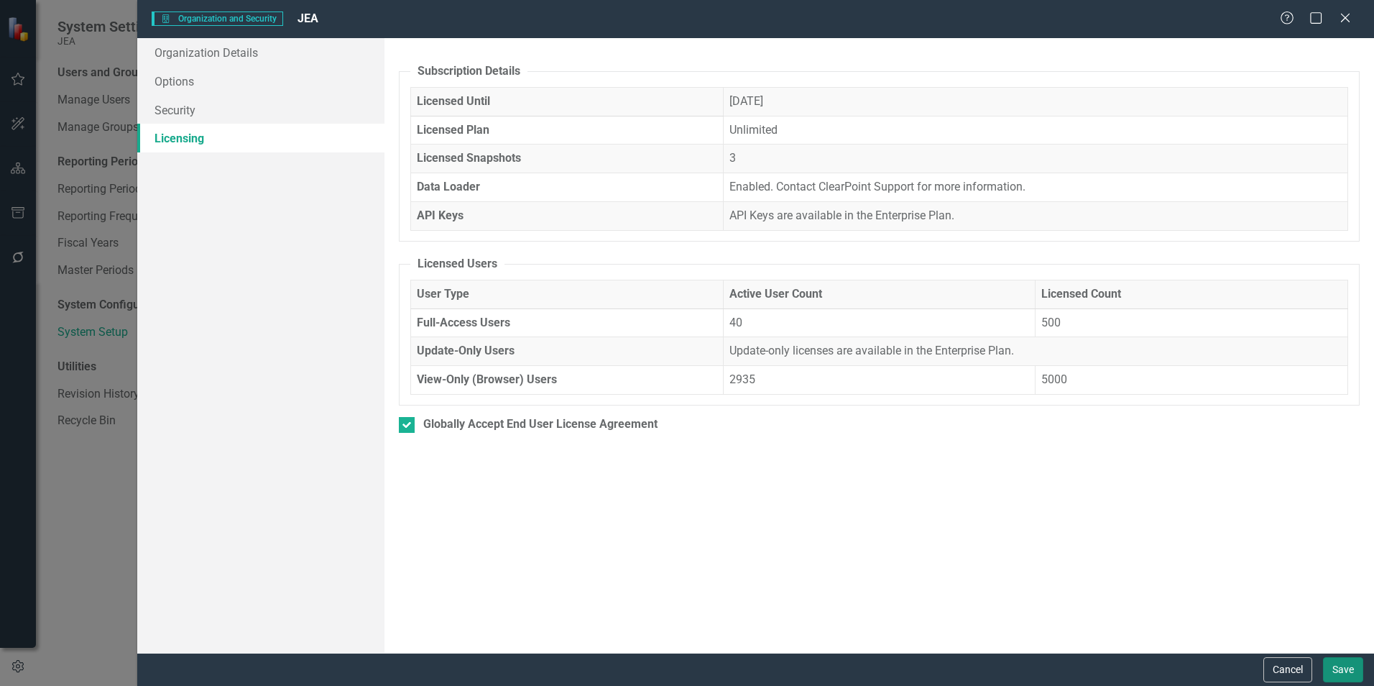
click at [1342, 668] on button "Save" at bounding box center [1343, 669] width 40 height 25
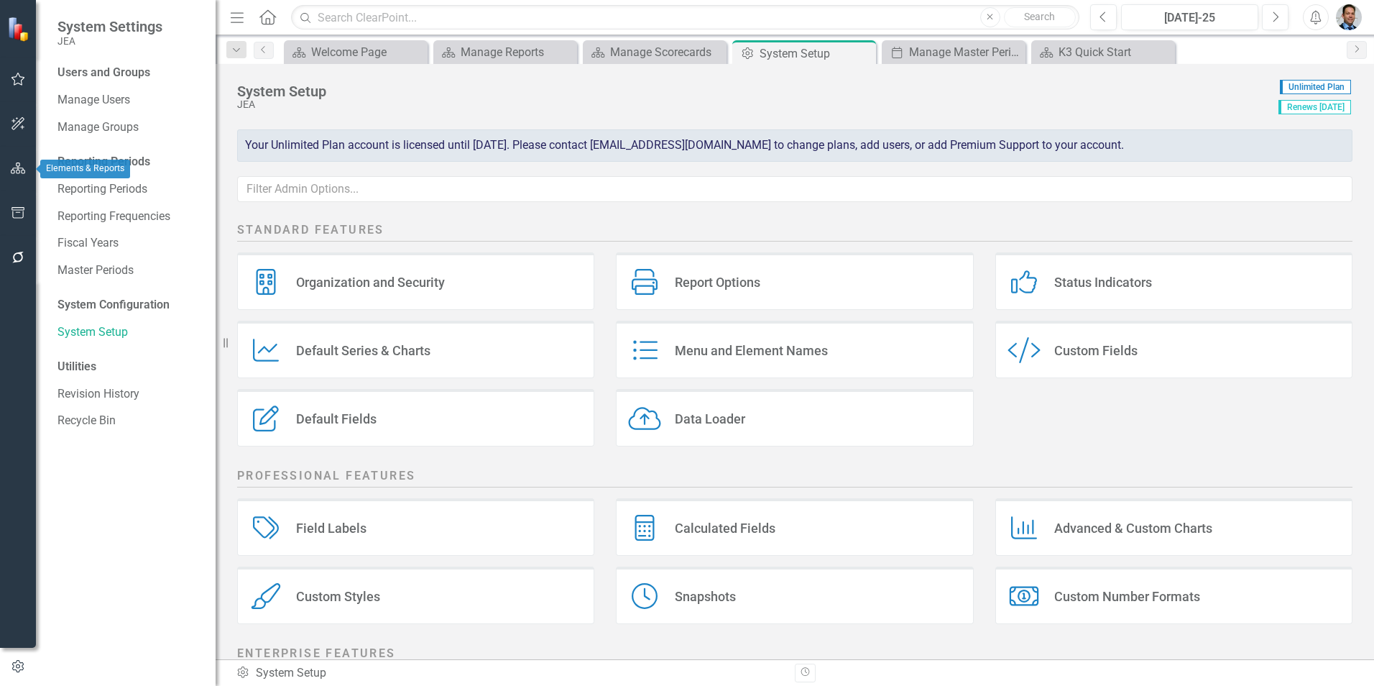
click at [17, 171] on icon "button" at bounding box center [18, 167] width 15 height 11
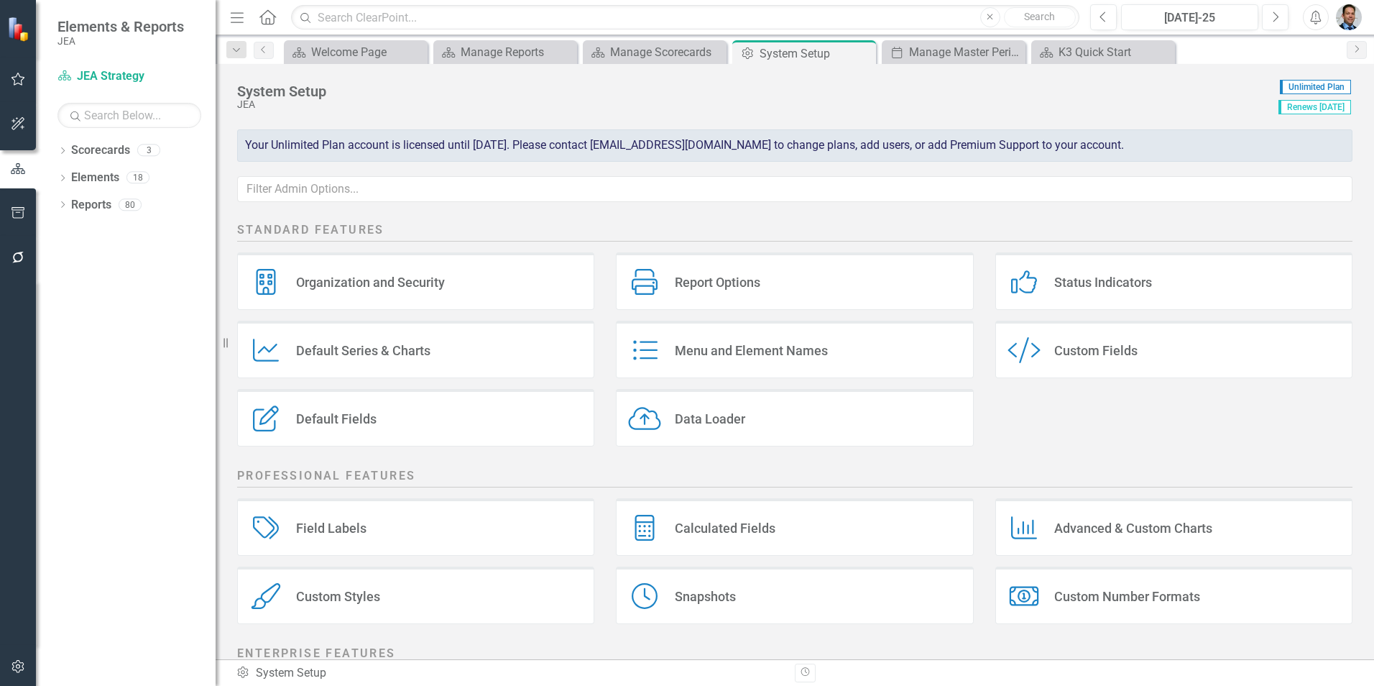
click at [60, 152] on icon "Dropdown" at bounding box center [62, 152] width 10 height 8
click at [113, 180] on link "JEA Strategy" at bounding box center [147, 178] width 137 height 17
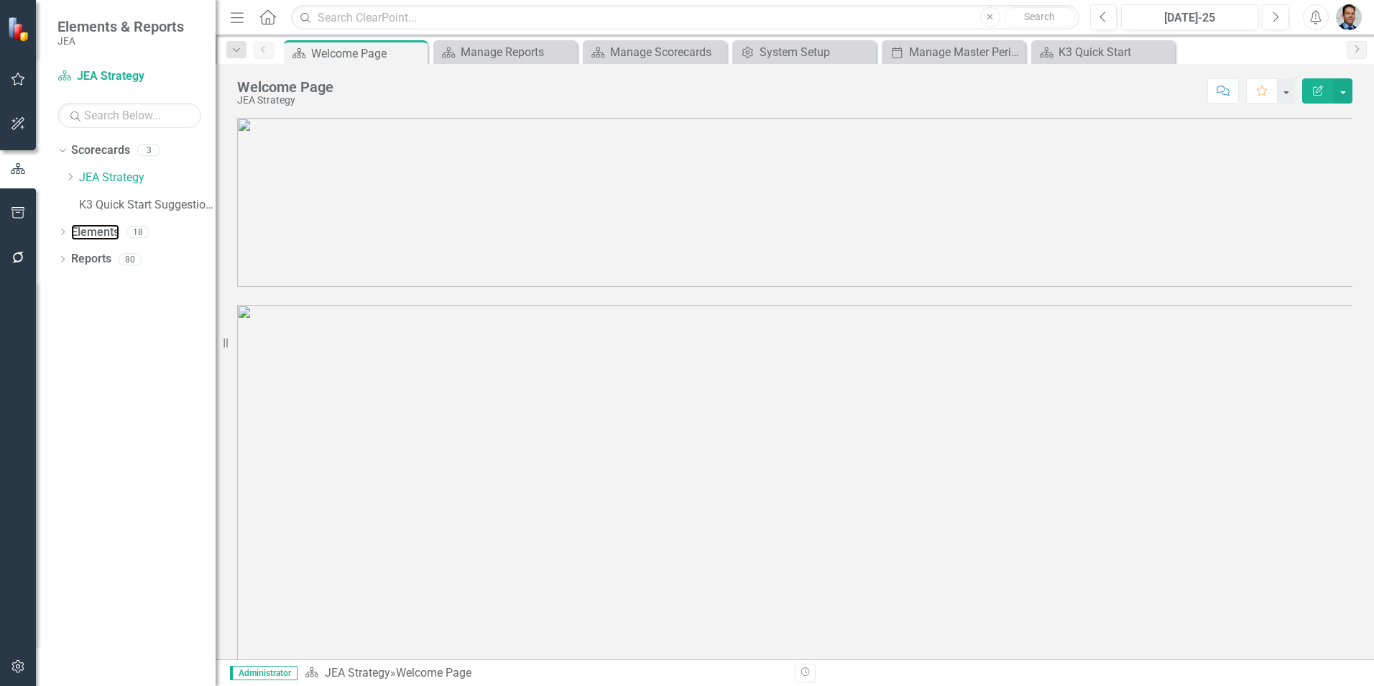
click at [92, 231] on link "Elements" at bounding box center [95, 232] width 48 height 17
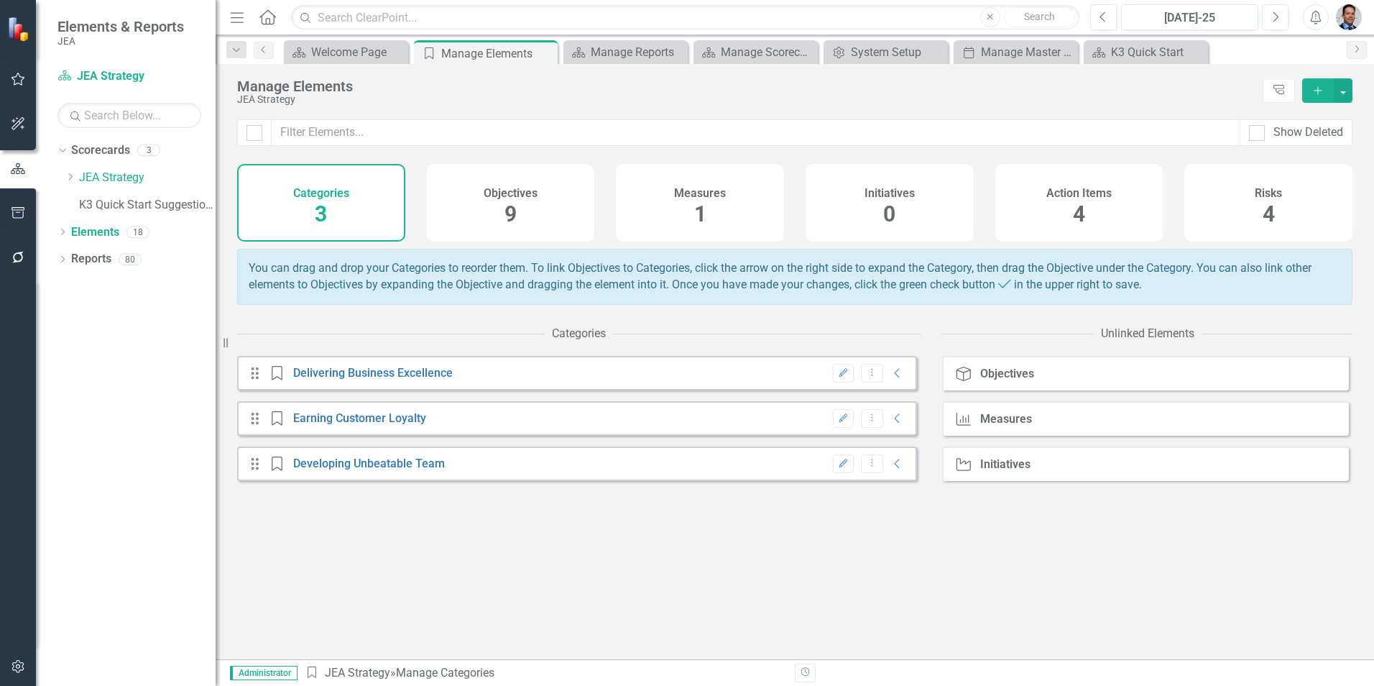
click at [709, 202] on div "Measures 1" at bounding box center [700, 203] width 168 height 78
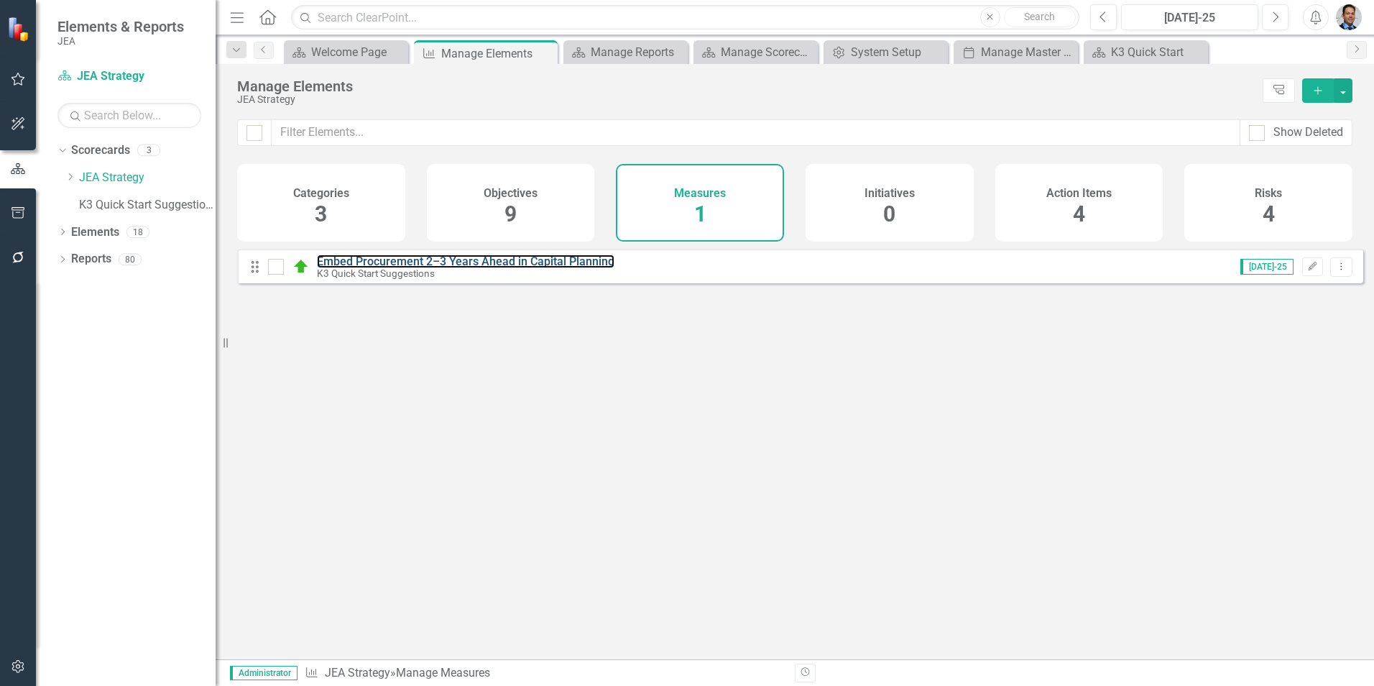
click at [560, 268] on link "Embed Procurement 2–3 Years Ahead in Capital Planning" at bounding box center [465, 261] width 297 height 14
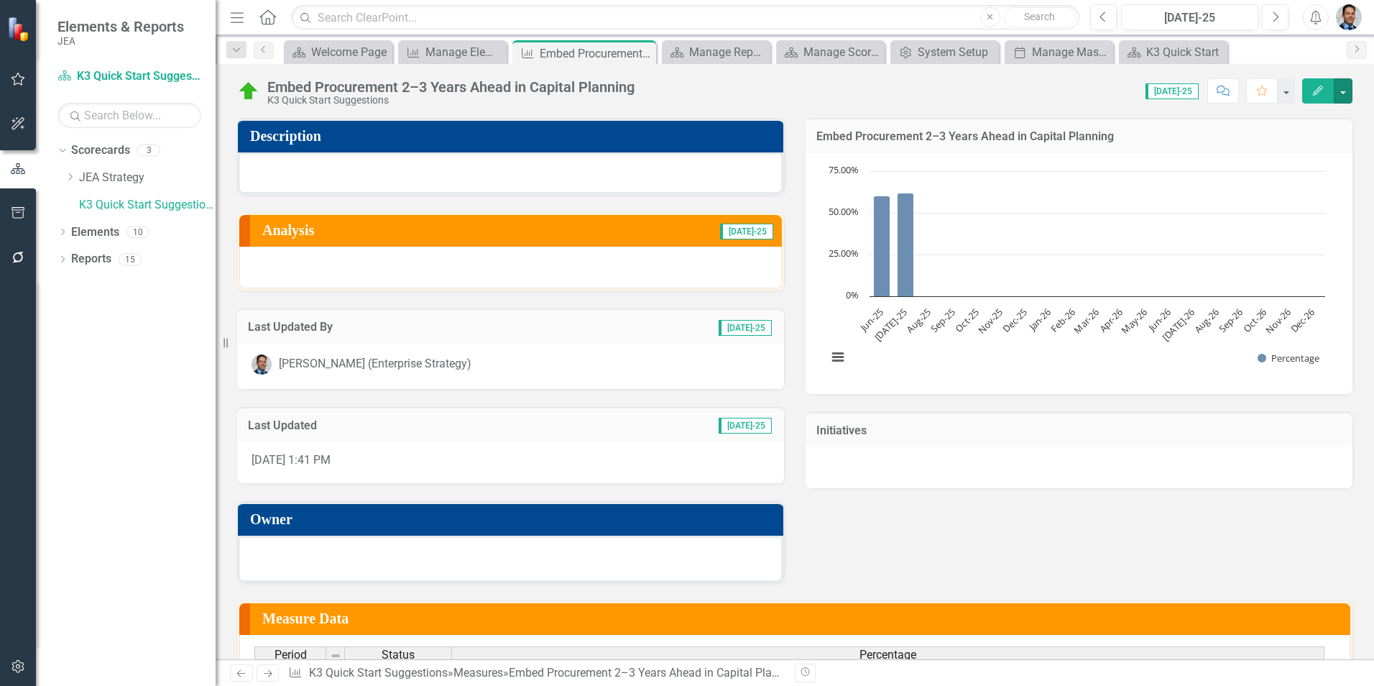
click at [1347, 94] on button "button" at bounding box center [1343, 90] width 19 height 25
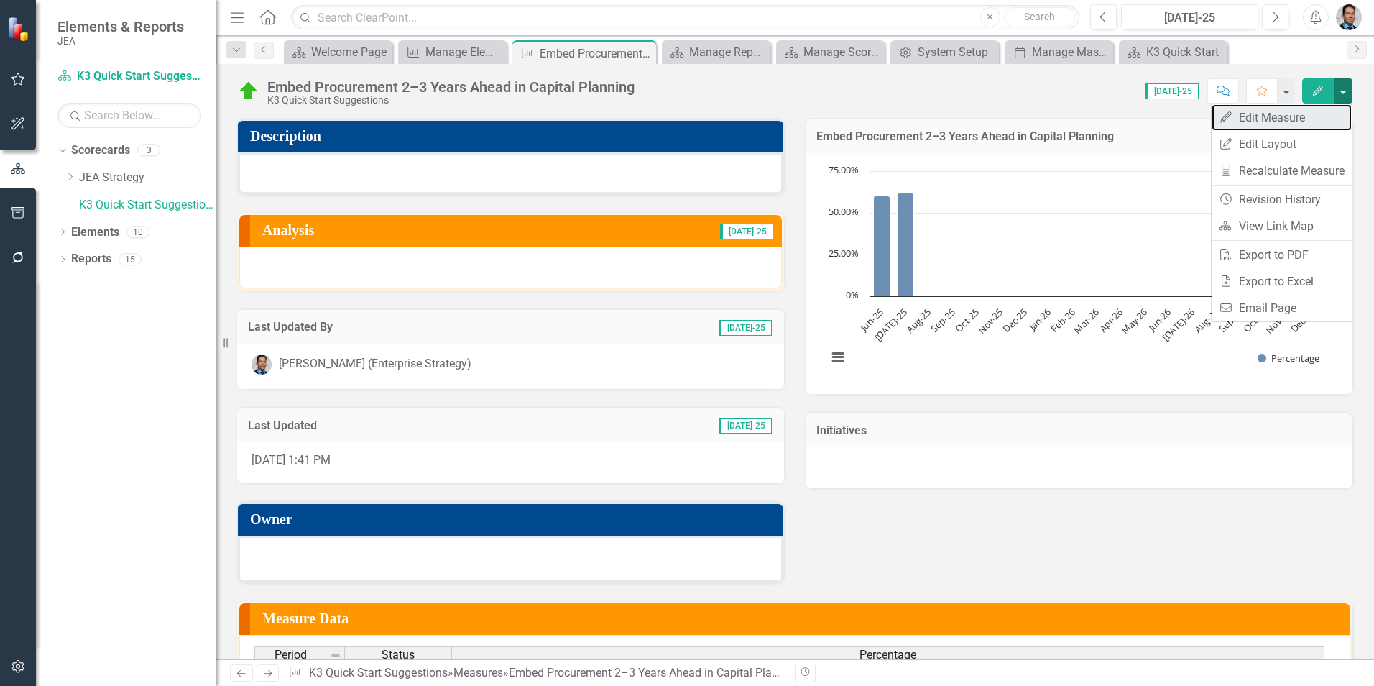
click at [1296, 116] on link "Edit Edit Measure" at bounding box center [1282, 117] width 140 height 27
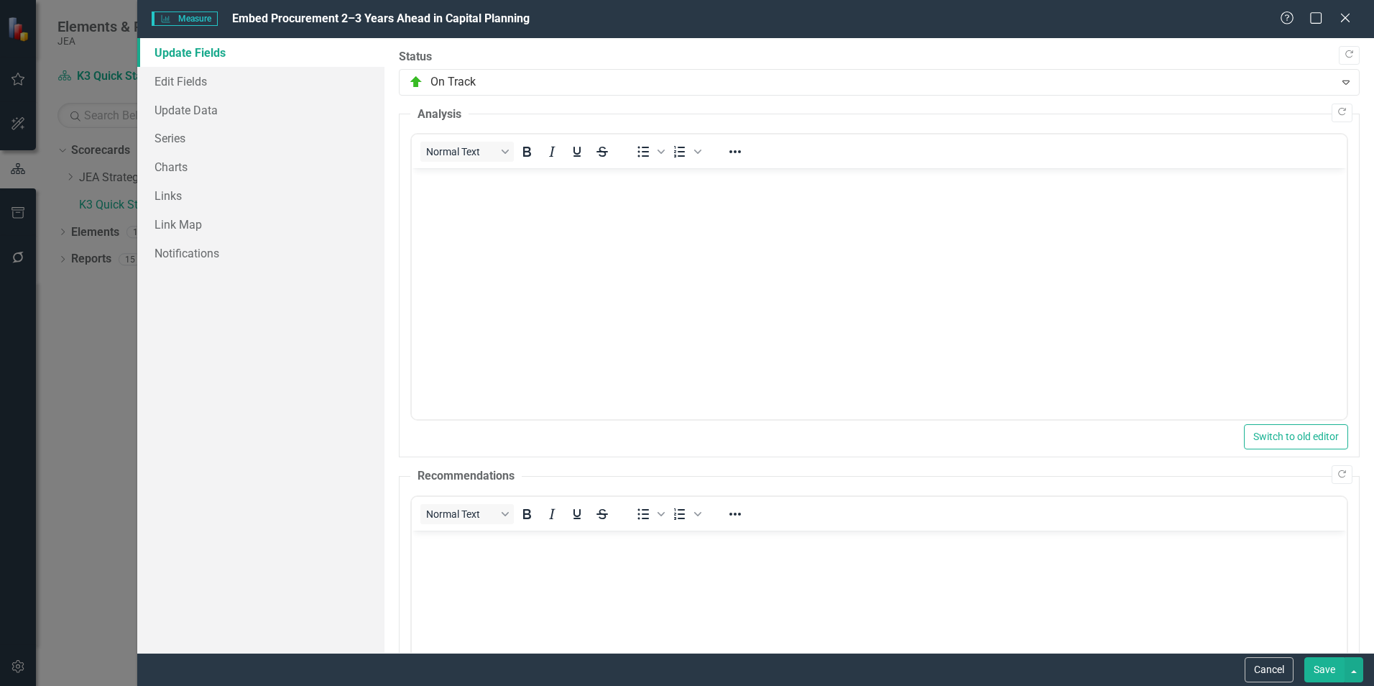
click at [1349, 22] on icon at bounding box center [1345, 18] width 9 height 9
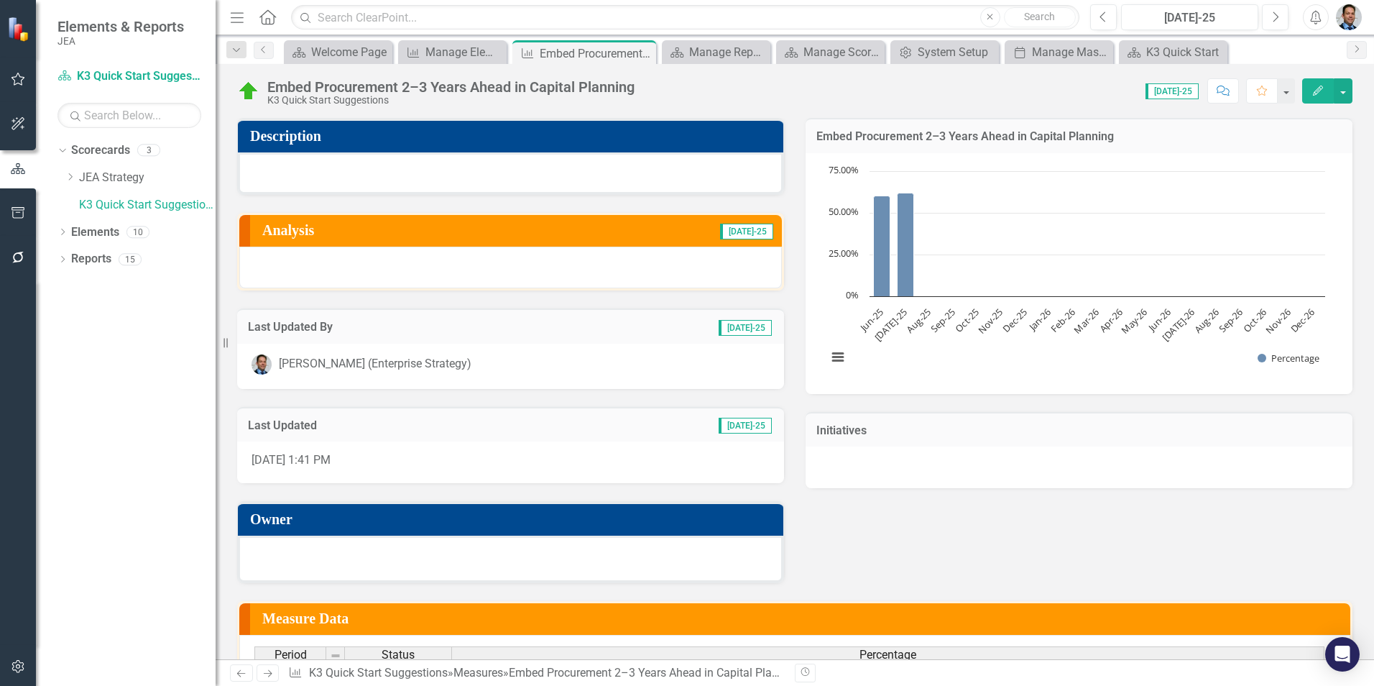
click at [1320, 93] on icon "Edit" at bounding box center [1317, 91] width 13 height 10
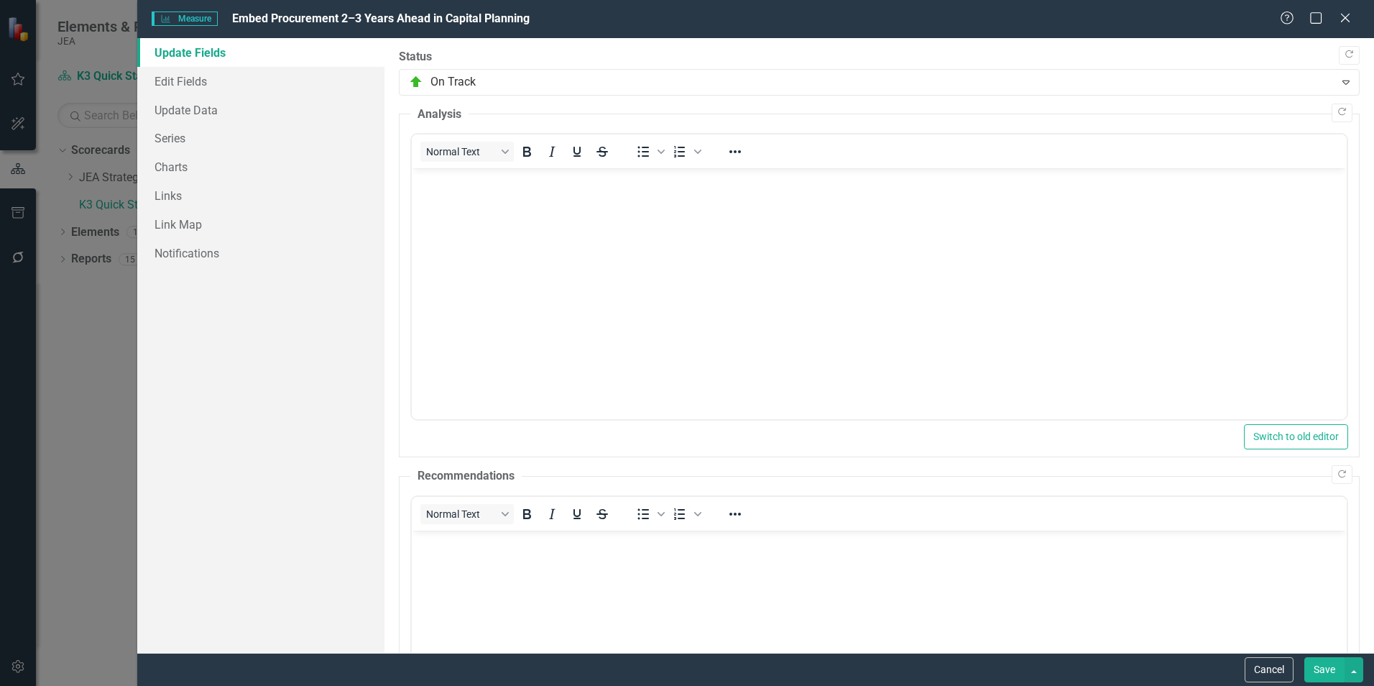
click at [1349, 19] on icon "Close" at bounding box center [1345, 17] width 14 height 11
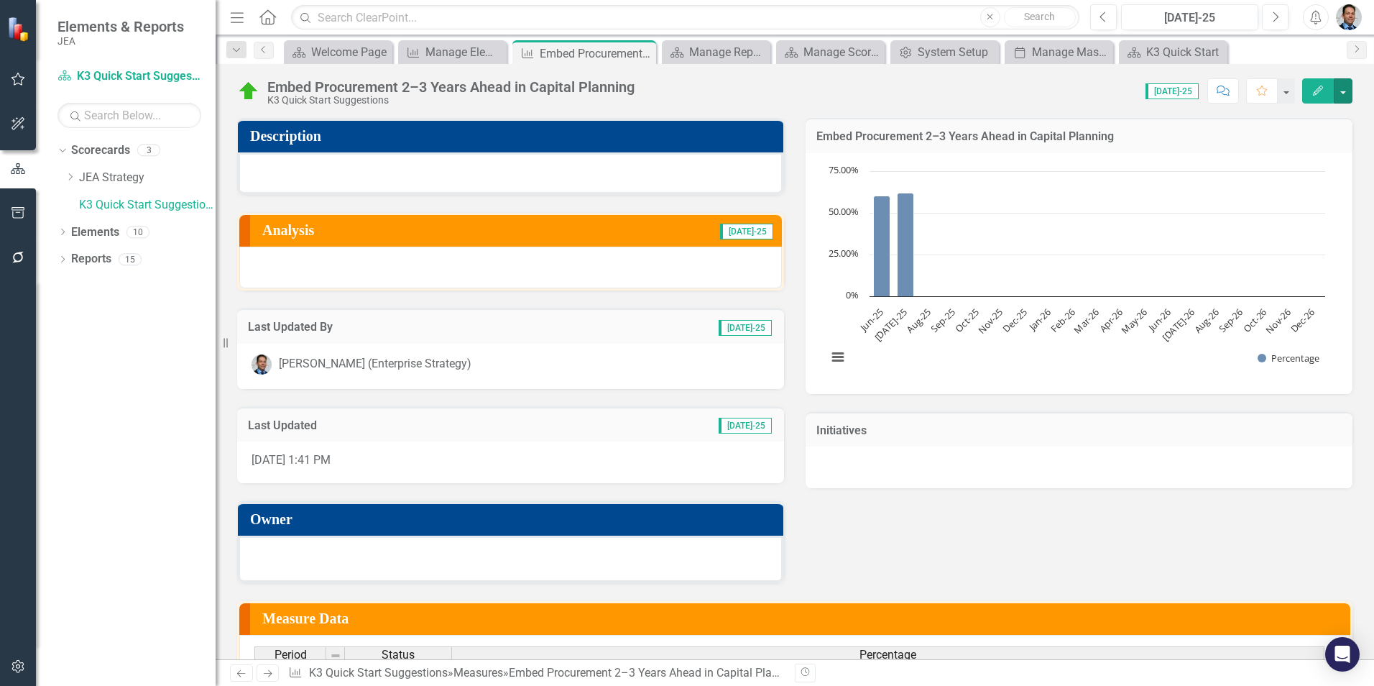
click at [1349, 90] on button "button" at bounding box center [1343, 90] width 19 height 25
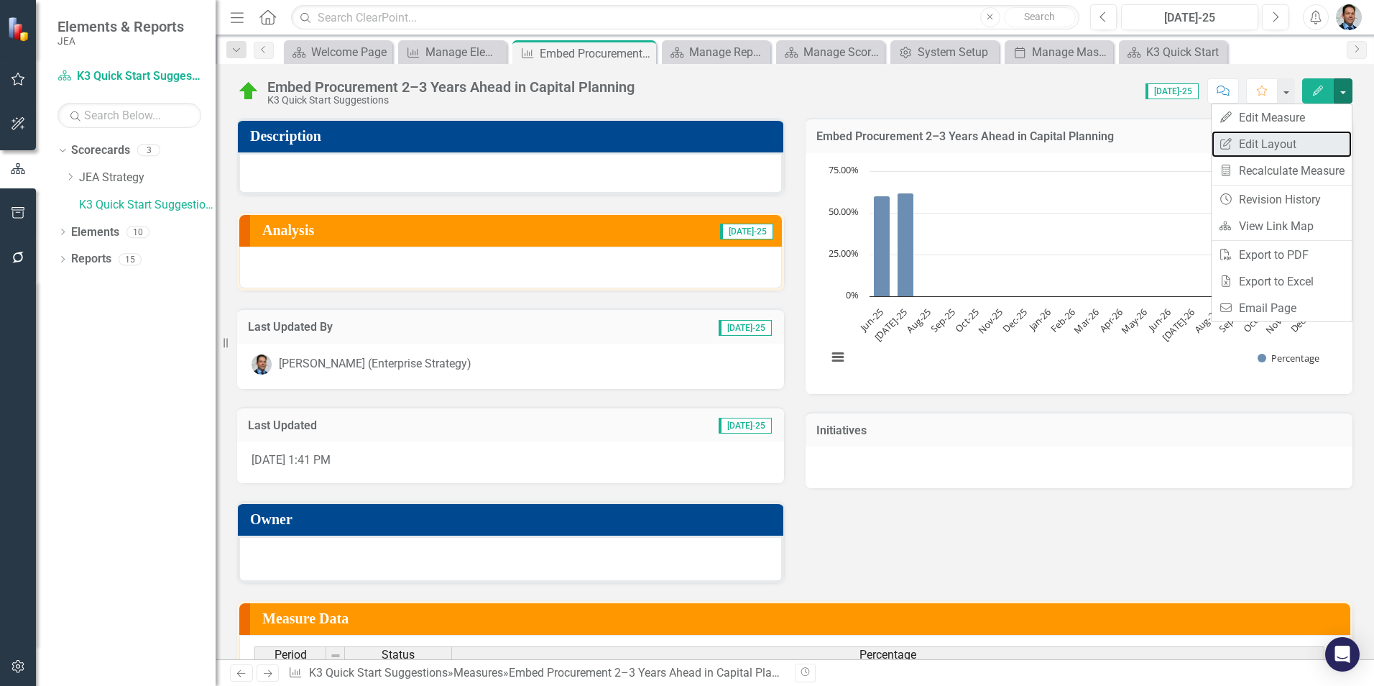
click at [1291, 144] on link "Edit Report Edit Layout" at bounding box center [1282, 144] width 140 height 27
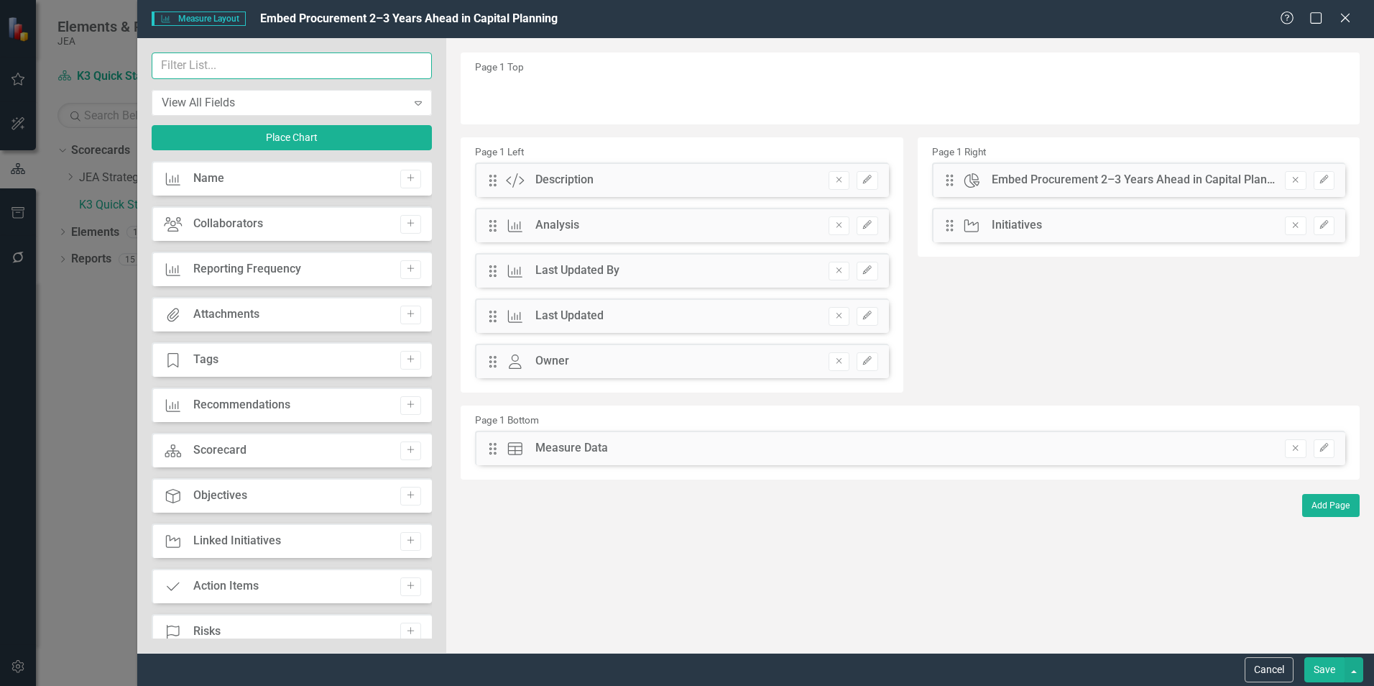
click at [267, 69] on input "text" at bounding box center [292, 65] width 280 height 27
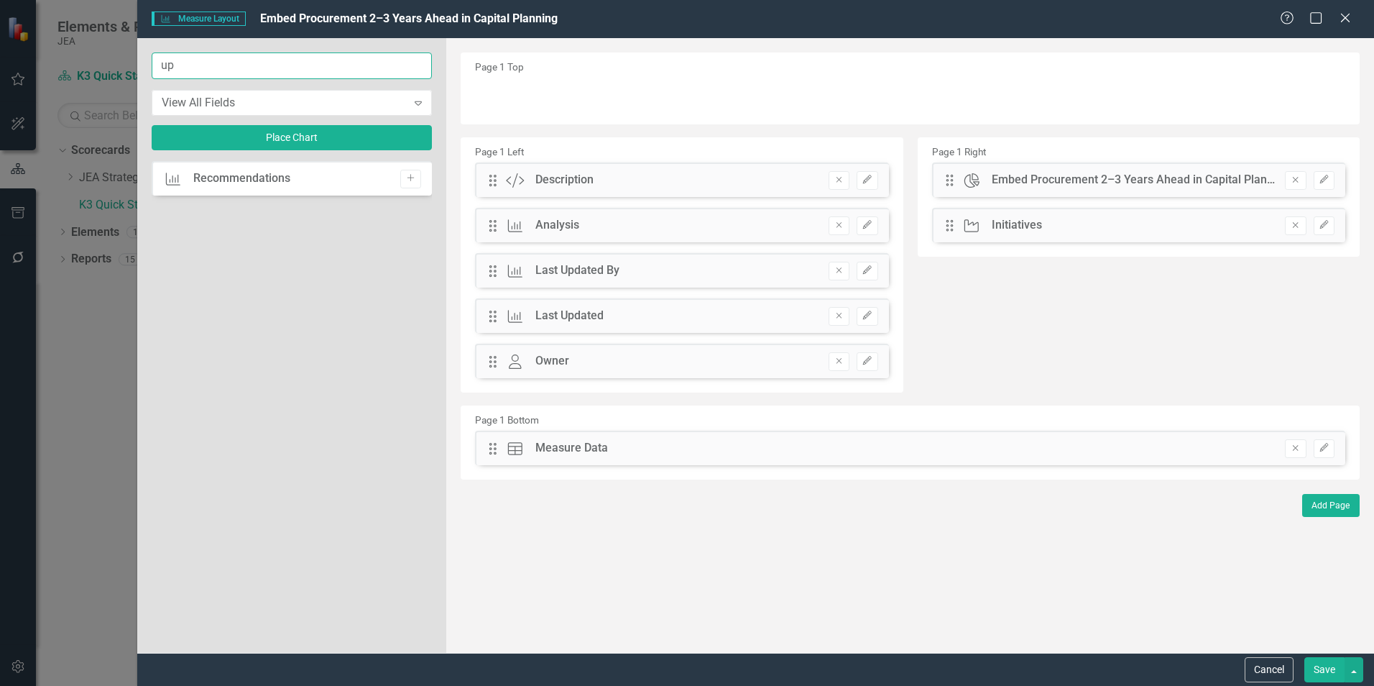
type input "u"
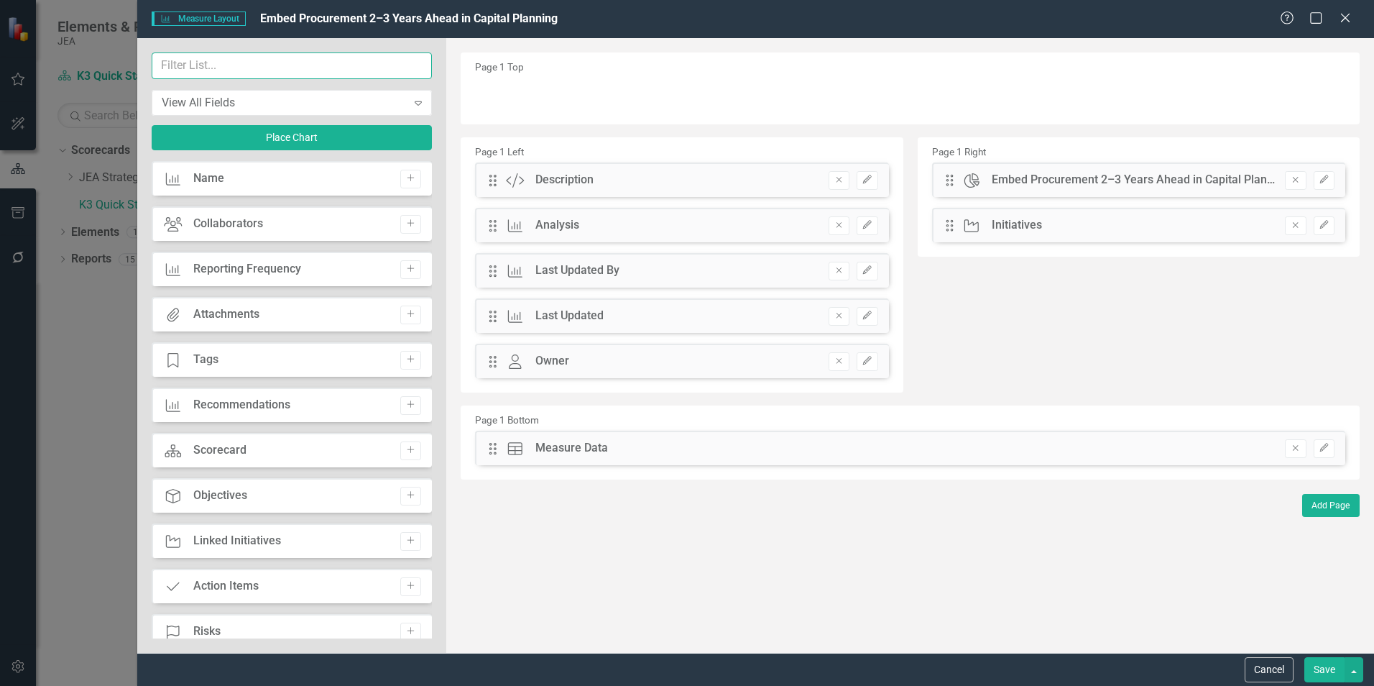
type input "u"
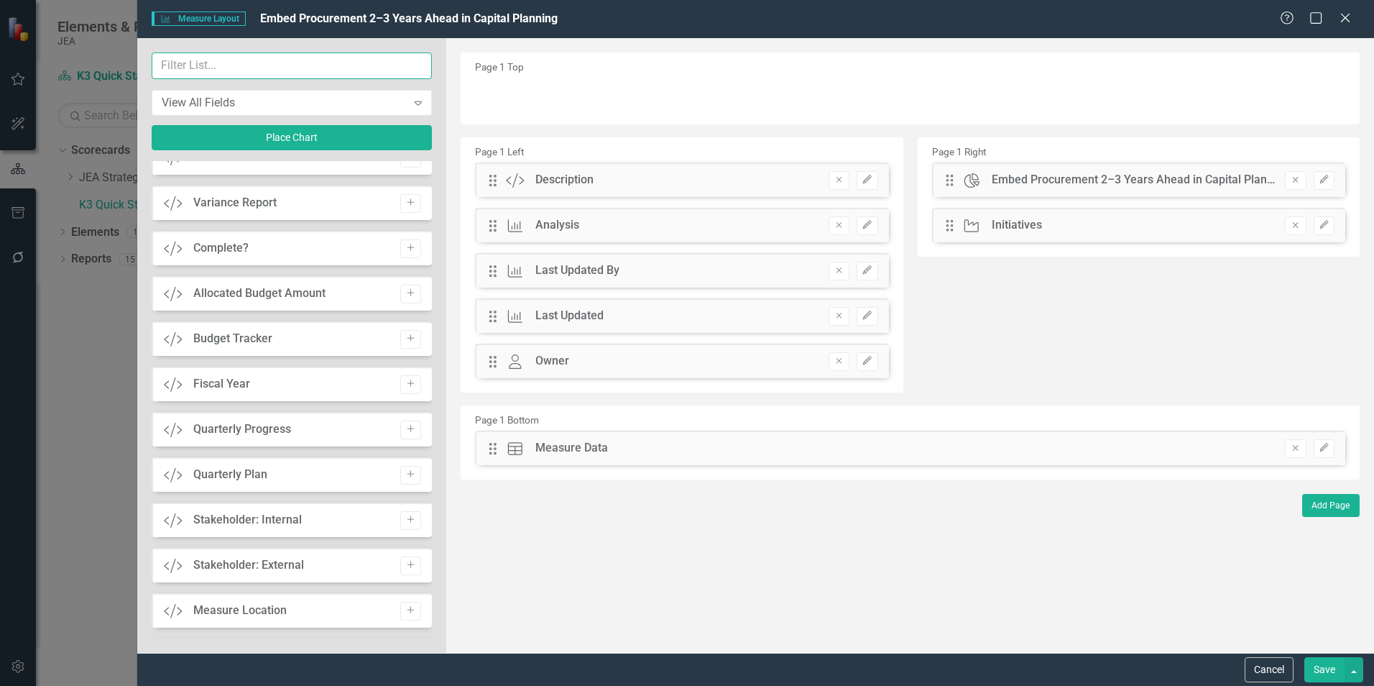
scroll to position [2103, 0]
click at [1342, 19] on icon "Close" at bounding box center [1345, 17] width 14 height 11
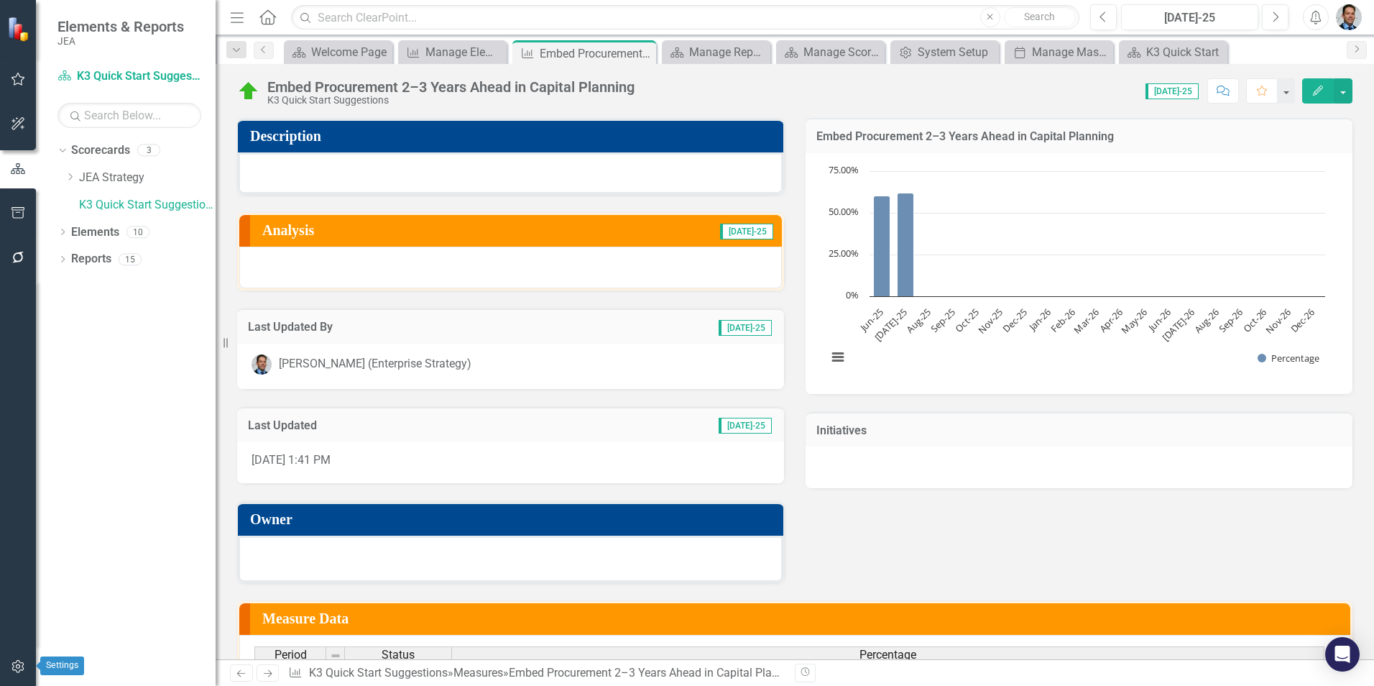
click at [23, 668] on icon "button" at bounding box center [17, 666] width 12 height 13
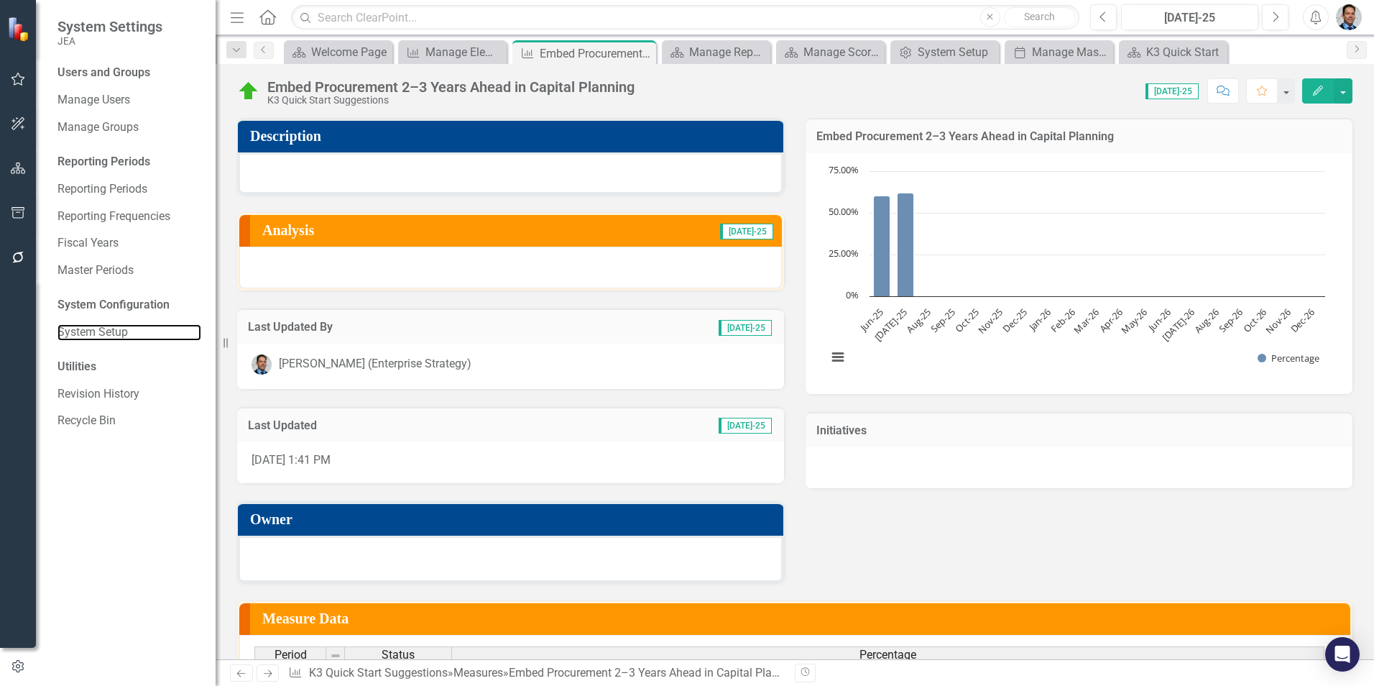
click at [108, 337] on link "System Setup" at bounding box center [129, 332] width 144 height 17
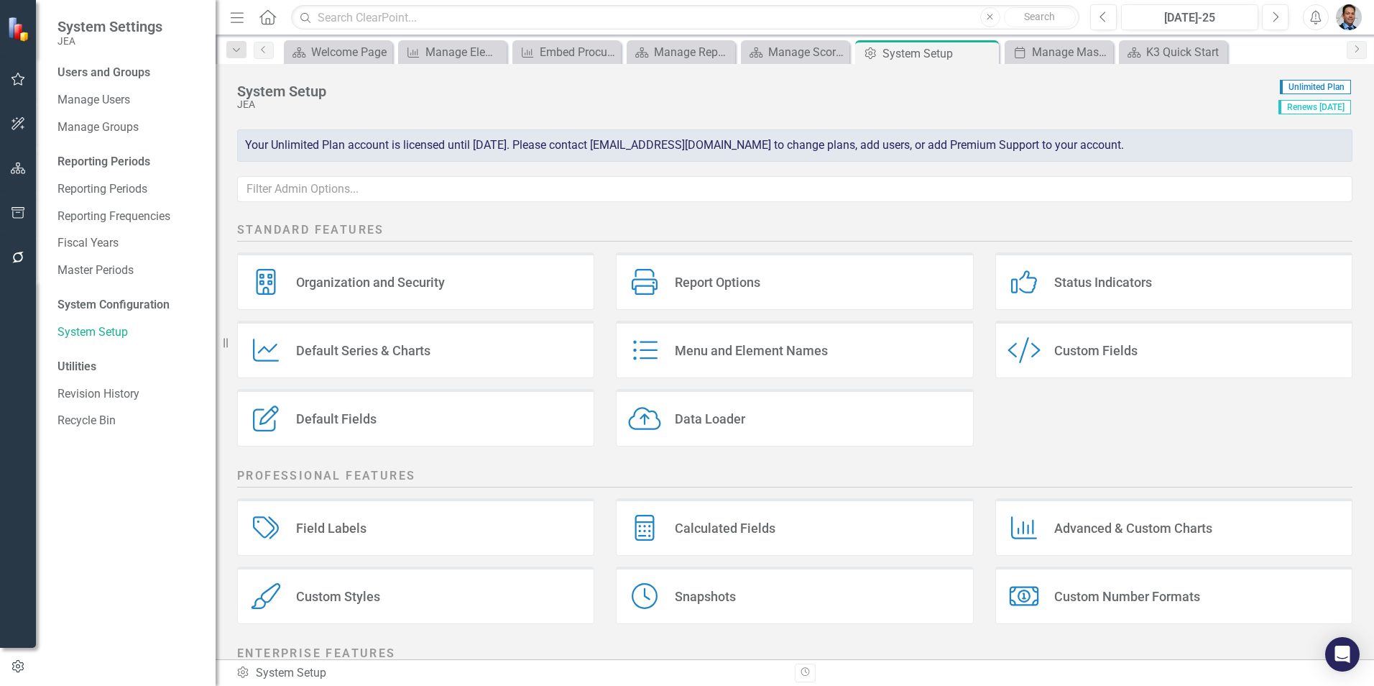
click at [1034, 344] on div "Custom Style" at bounding box center [1027, 350] width 40 height 27
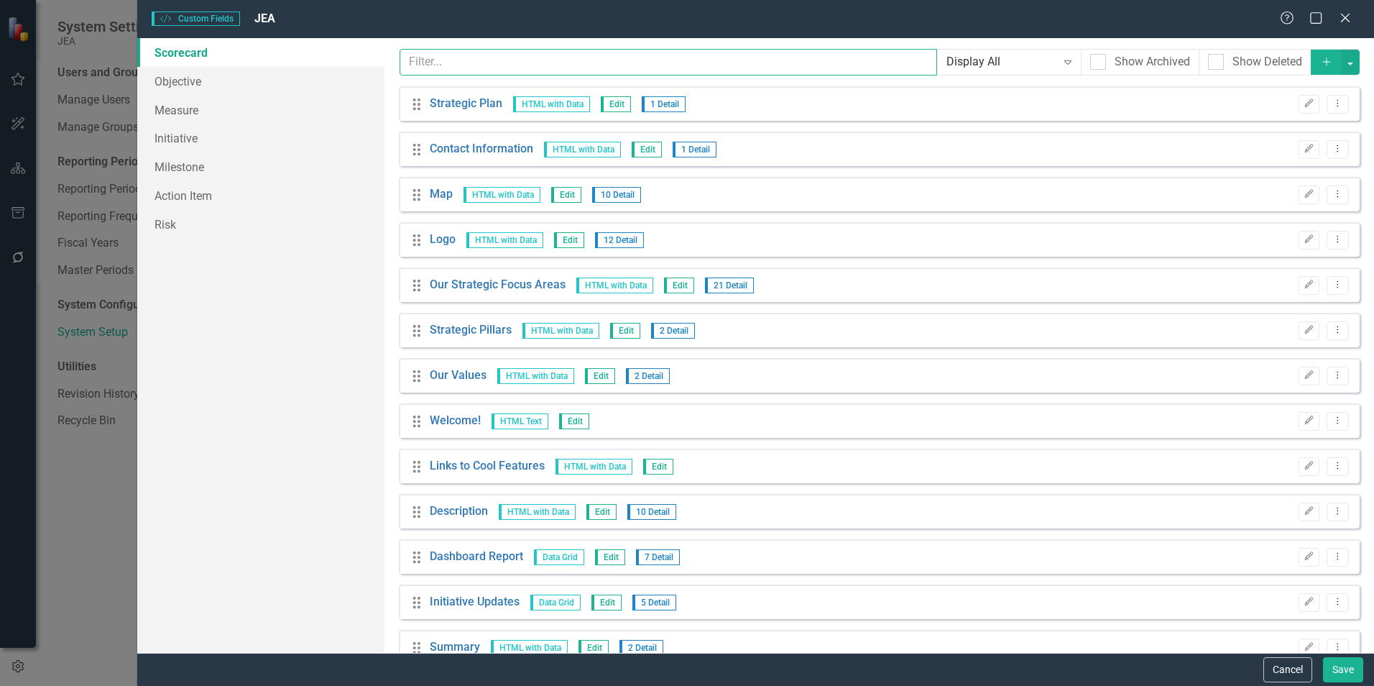
click at [606, 68] on input "text" at bounding box center [668, 62] width 537 height 27
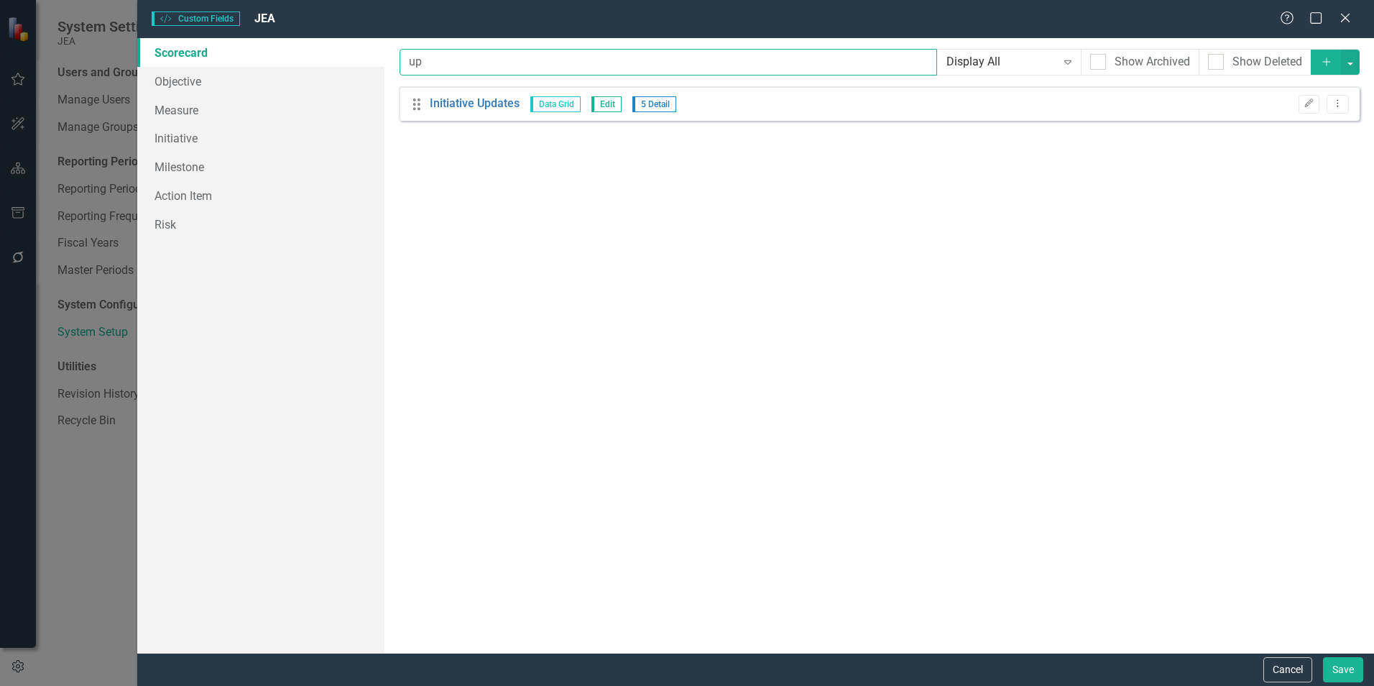
type input "u"
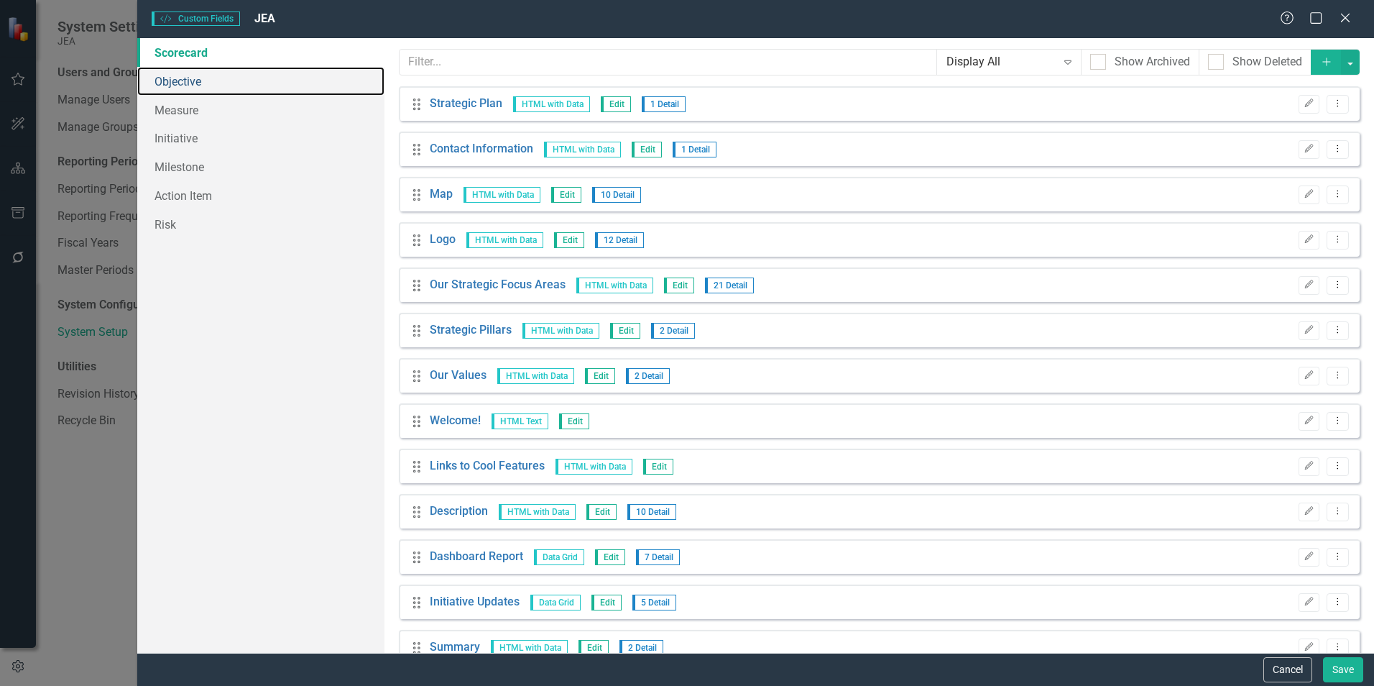
click at [211, 89] on link "Objective" at bounding box center [260, 81] width 247 height 29
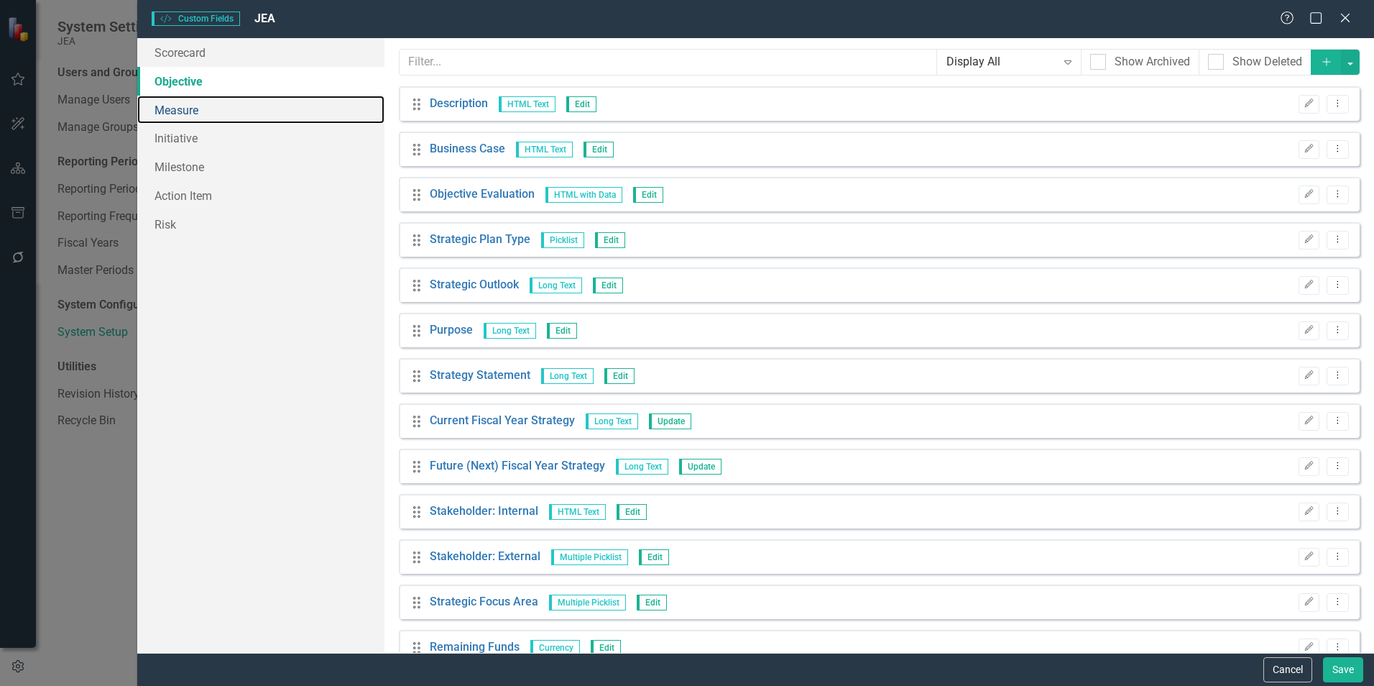
click at [211, 103] on link "Measure" at bounding box center [260, 110] width 247 height 29
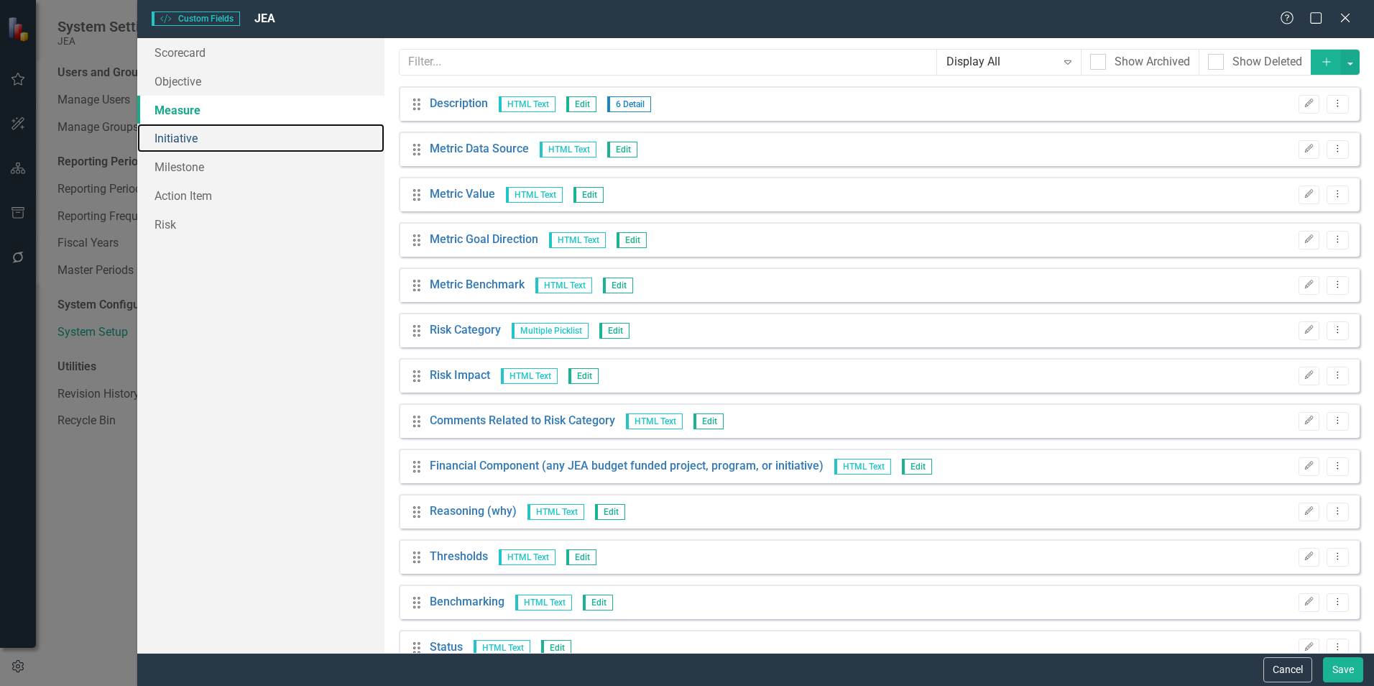
click at [211, 133] on link "Initiative" at bounding box center [260, 138] width 247 height 29
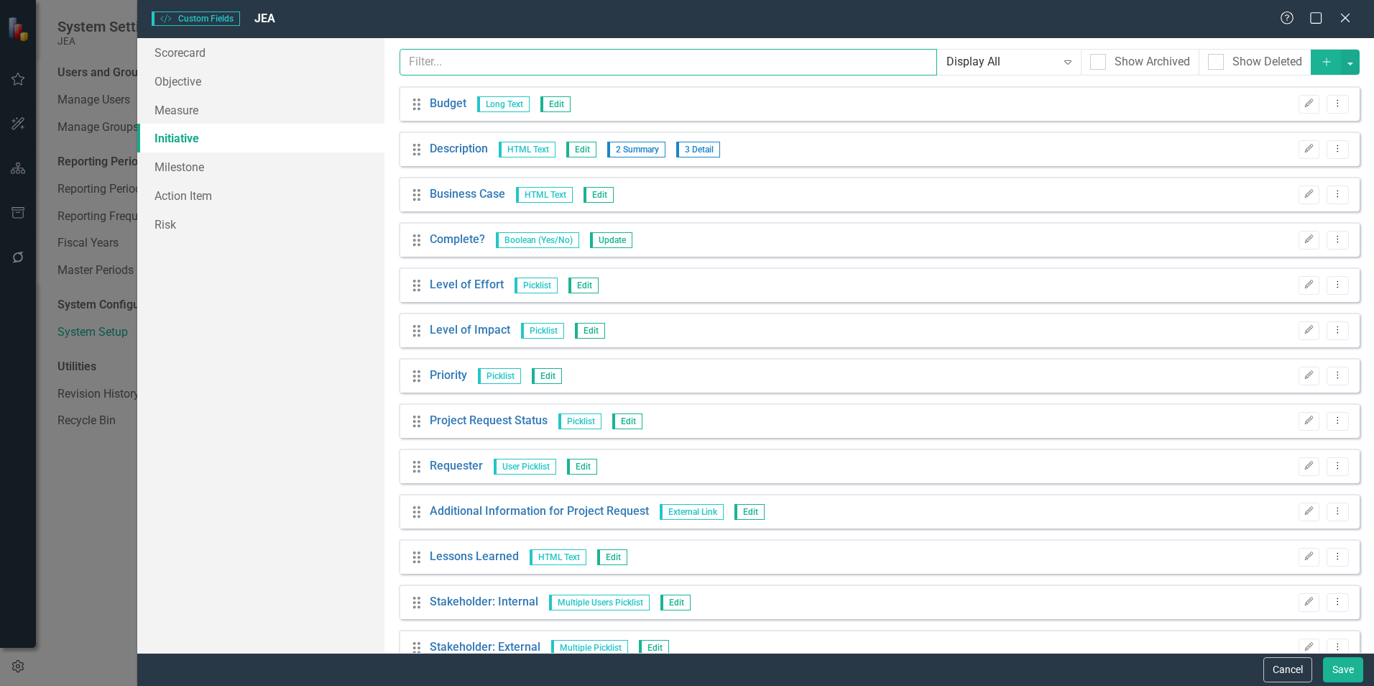
click at [688, 65] on input "text" at bounding box center [668, 62] width 537 height 27
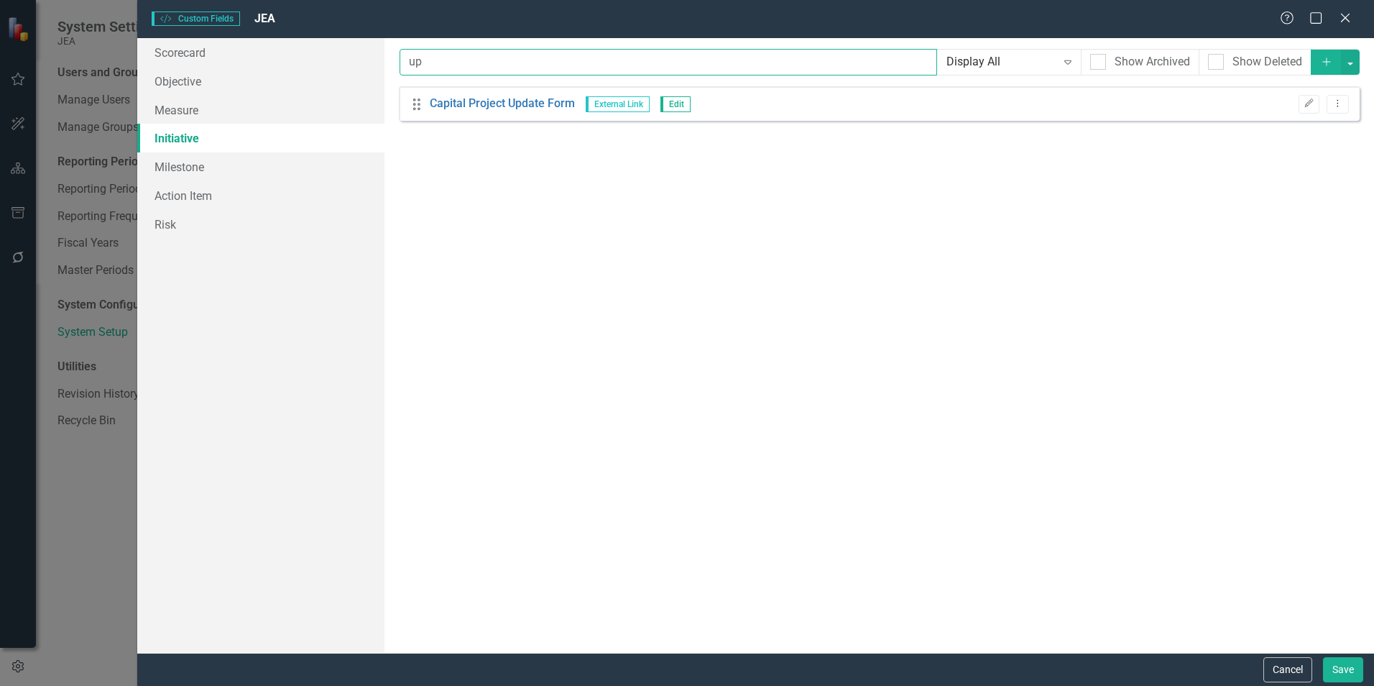
type input "u"
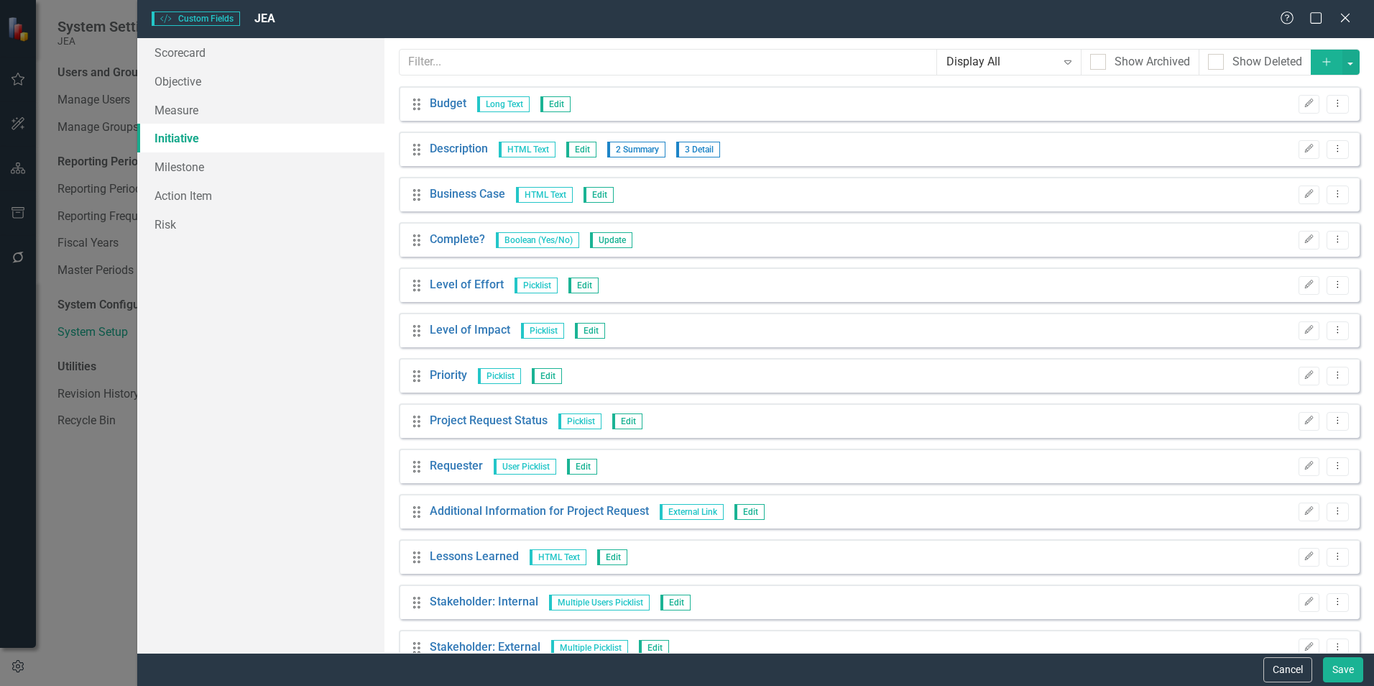
click at [1320, 57] on icon "Add" at bounding box center [1326, 62] width 13 height 10
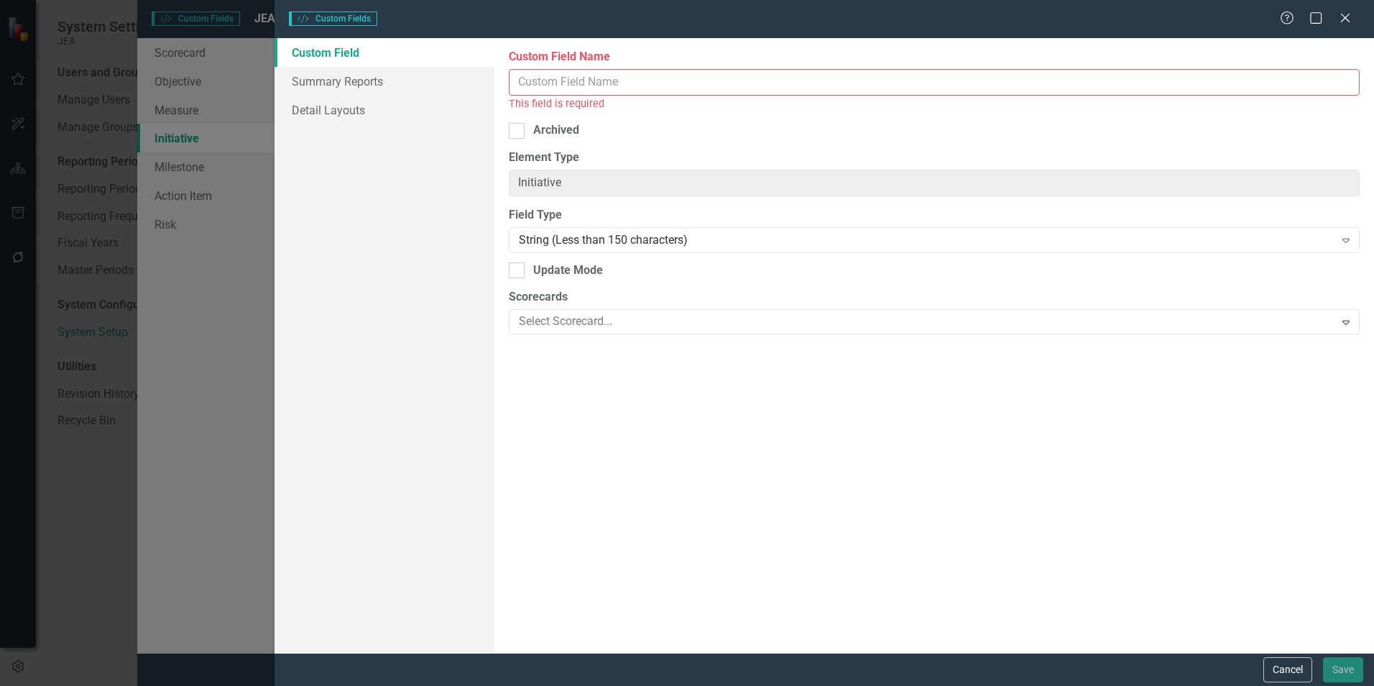
click at [678, 80] on input "Custom Field Name" at bounding box center [934, 82] width 851 height 27
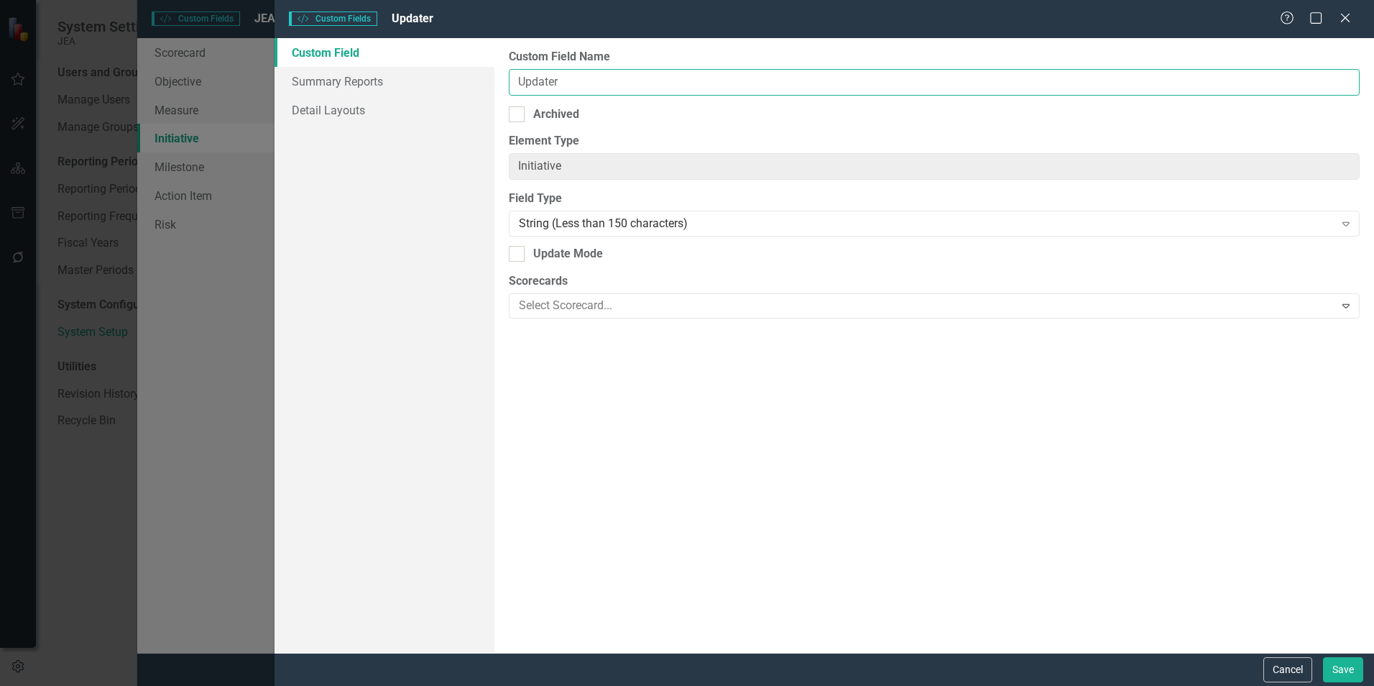
type input "Updater"
click at [696, 221] on div "String (Less than 150 characters)" at bounding box center [926, 224] width 815 height 17
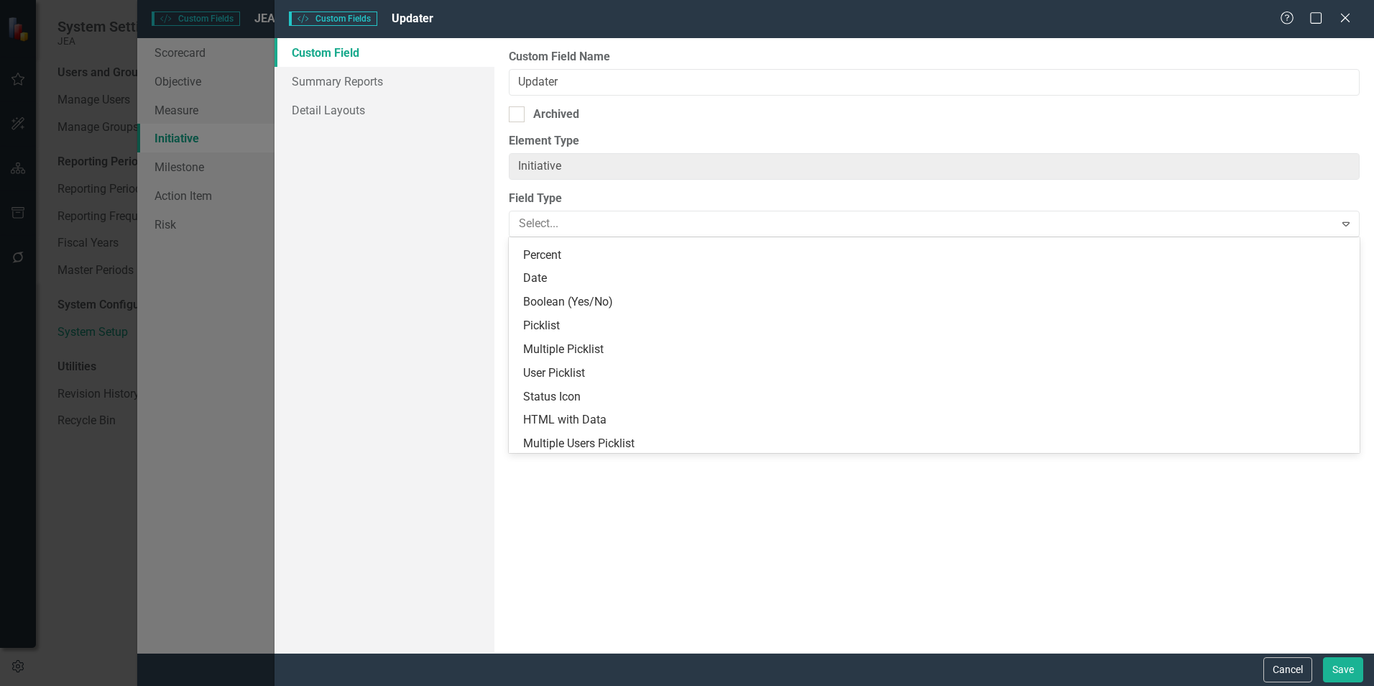
scroll to position [160, 0]
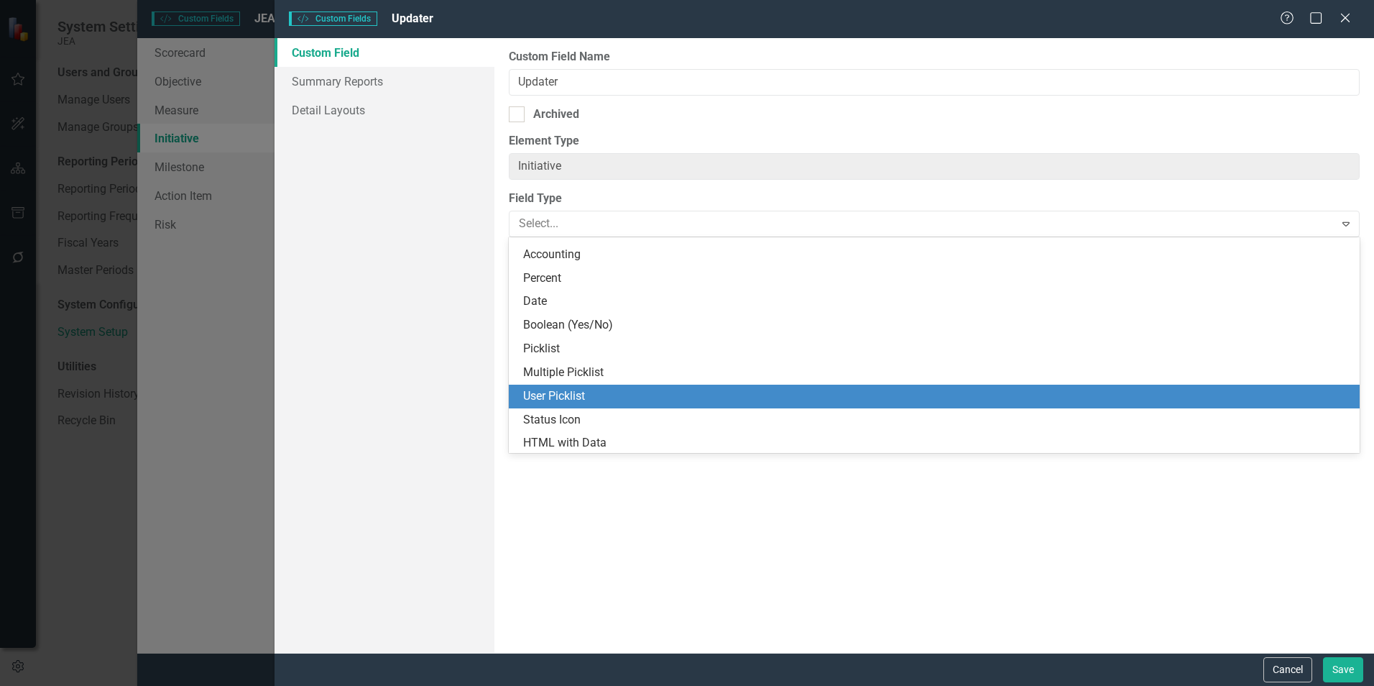
click at [596, 404] on div "User Picklist" at bounding box center [937, 396] width 828 height 17
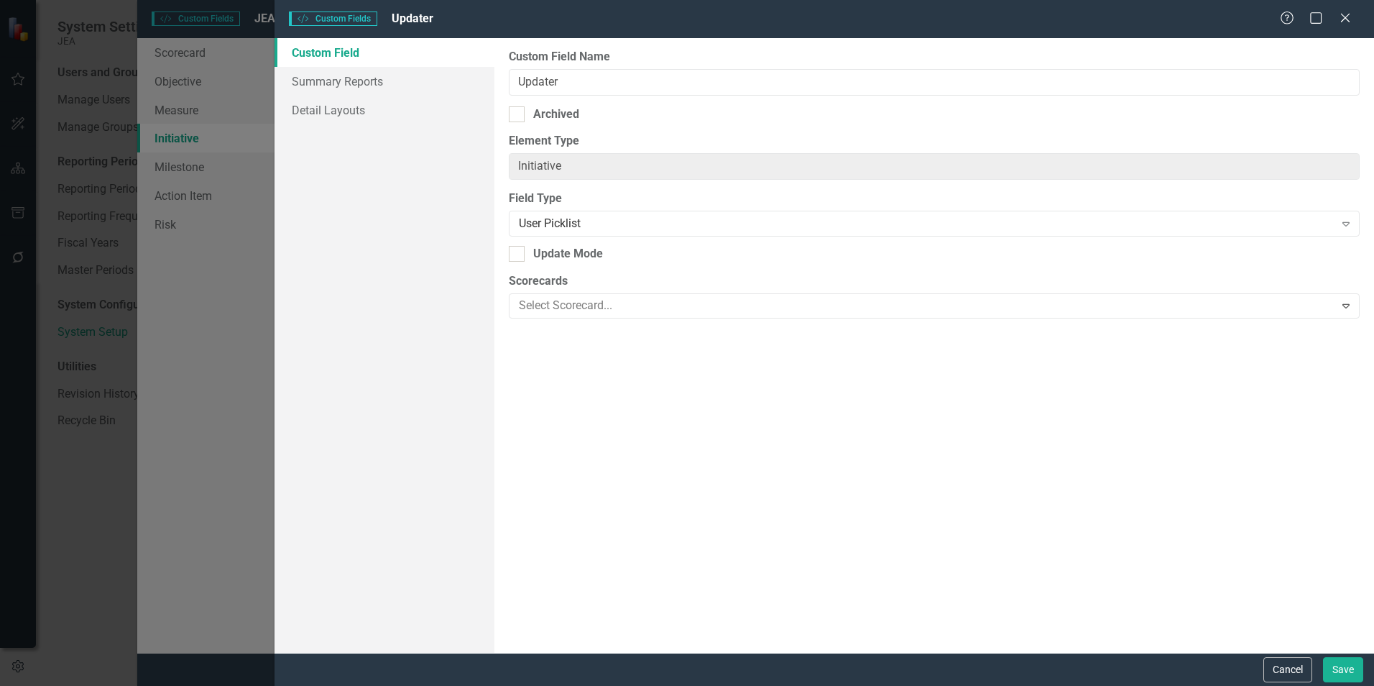
click at [588, 308] on div at bounding box center [923, 305] width 821 height 19
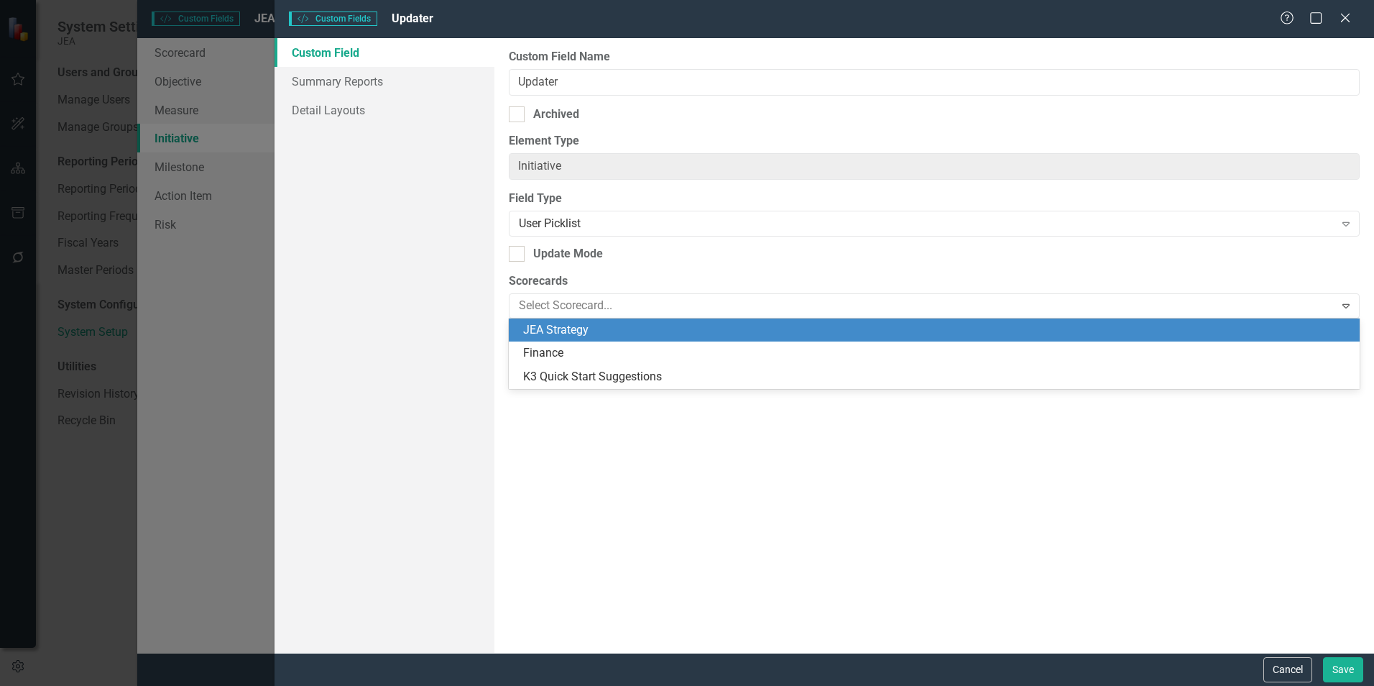
click at [584, 326] on div "JEA Strategy" at bounding box center [937, 330] width 828 height 17
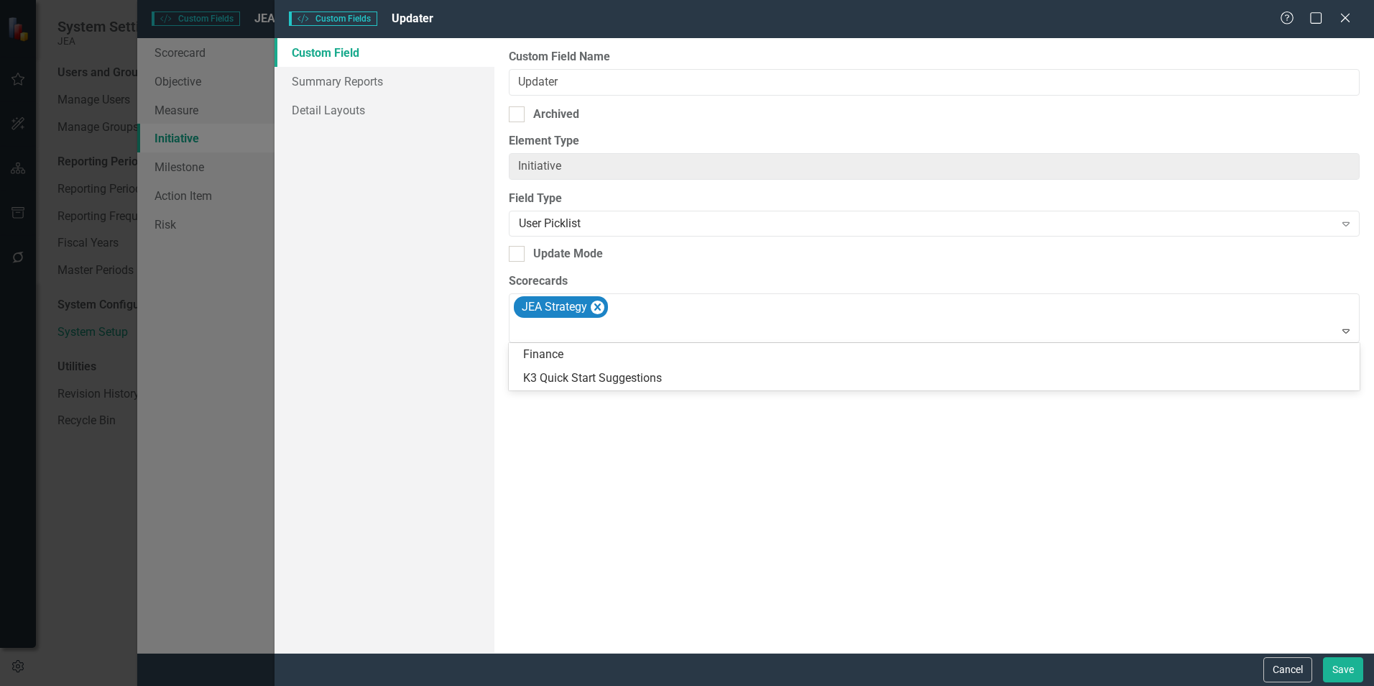
click at [1342, 331] on icon at bounding box center [1345, 331] width 7 height 4
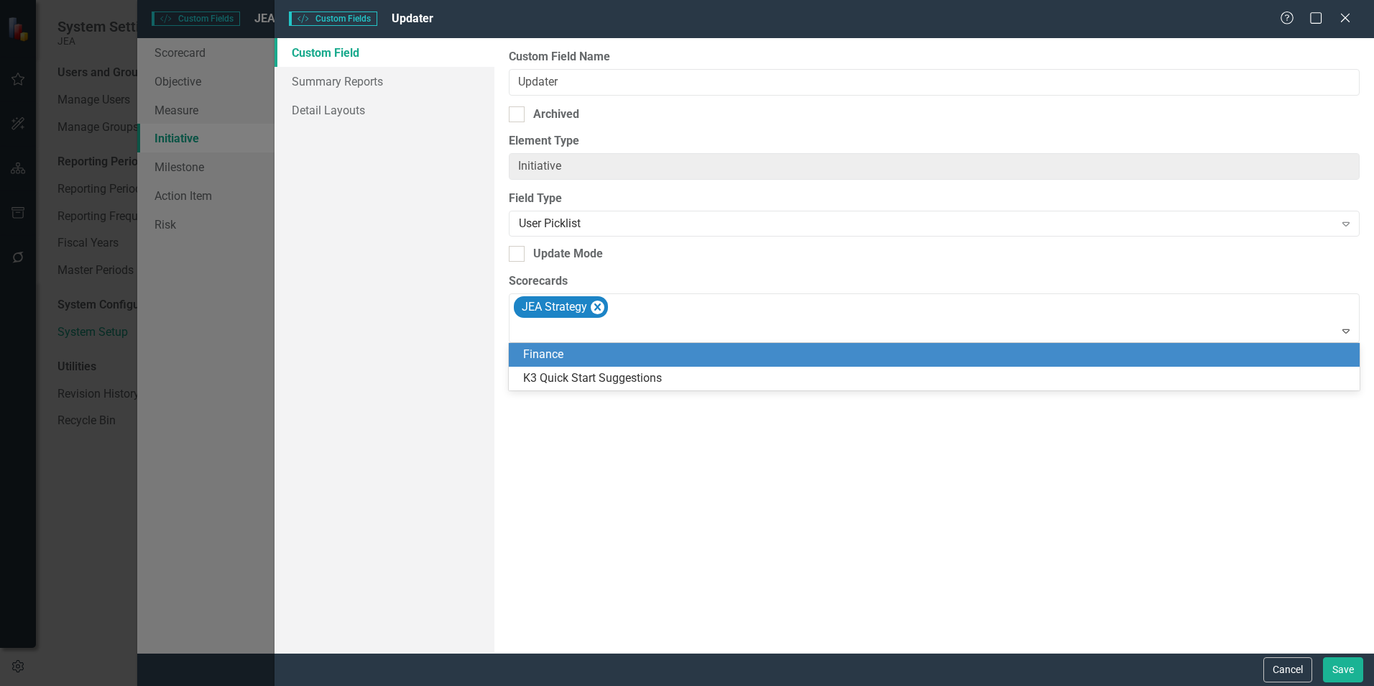
click at [690, 360] on div "Finance" at bounding box center [937, 354] width 828 height 17
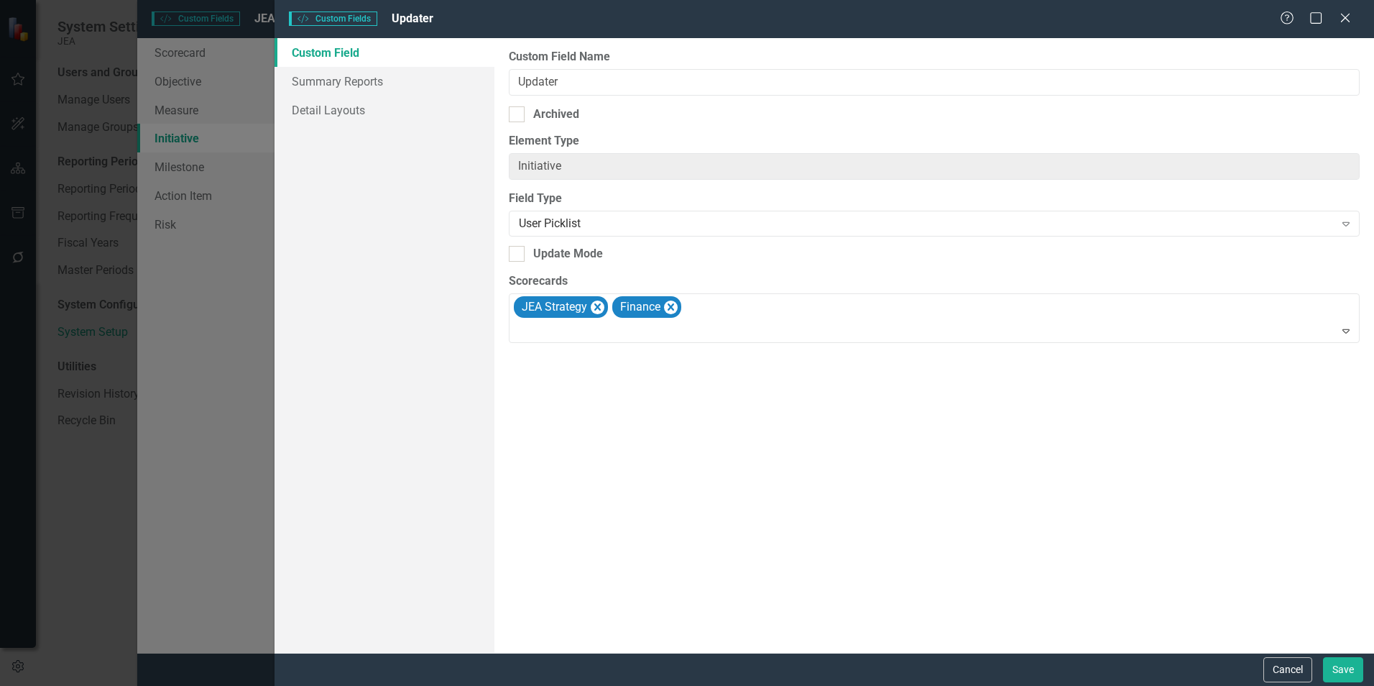
click at [1352, 331] on icon "Expand" at bounding box center [1346, 330] width 14 height 11
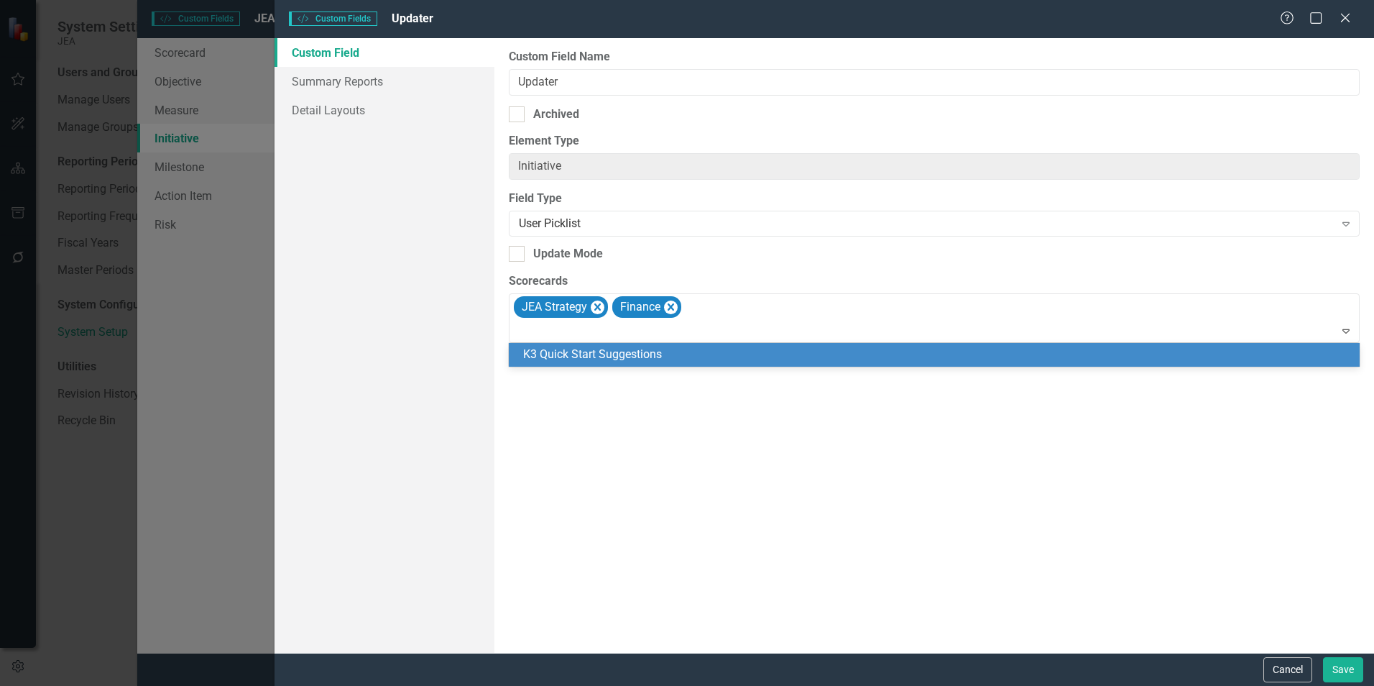
click at [1199, 352] on div "K3 Quick Start Suggestions" at bounding box center [937, 354] width 828 height 17
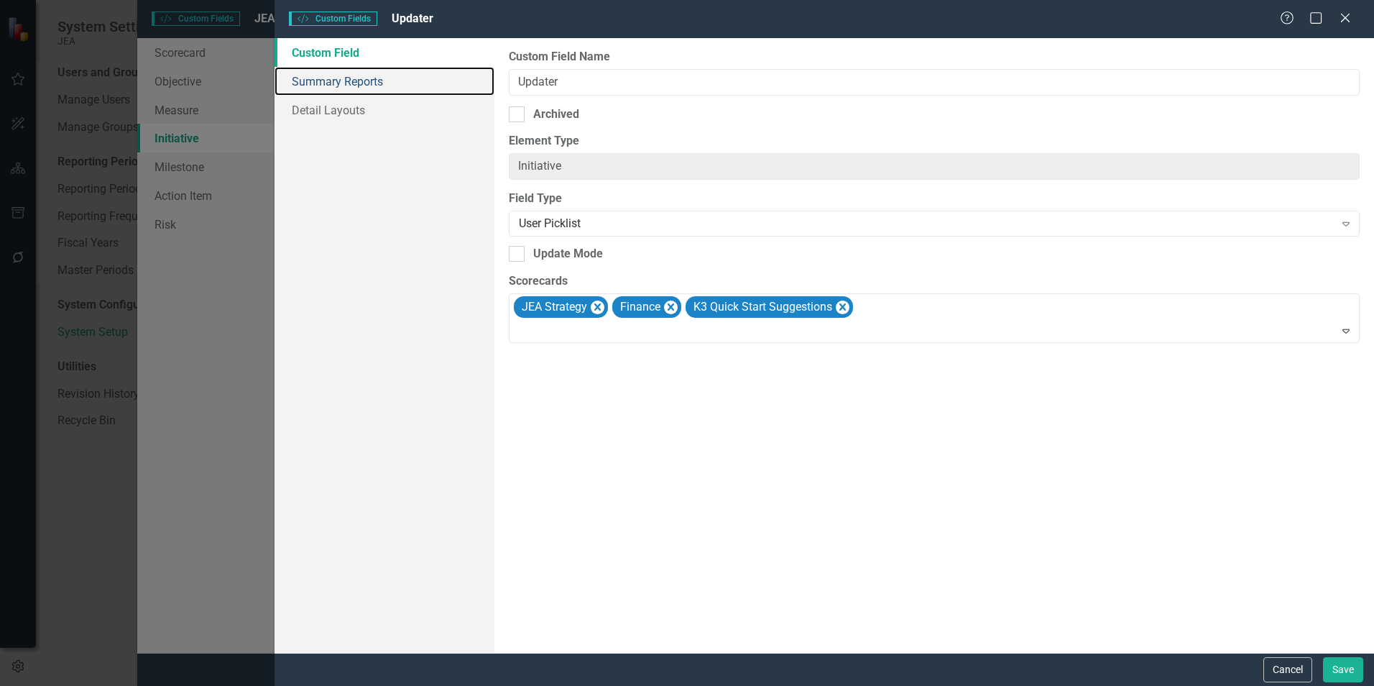
click at [329, 78] on link "Summary Reports" at bounding box center [384, 81] width 220 height 29
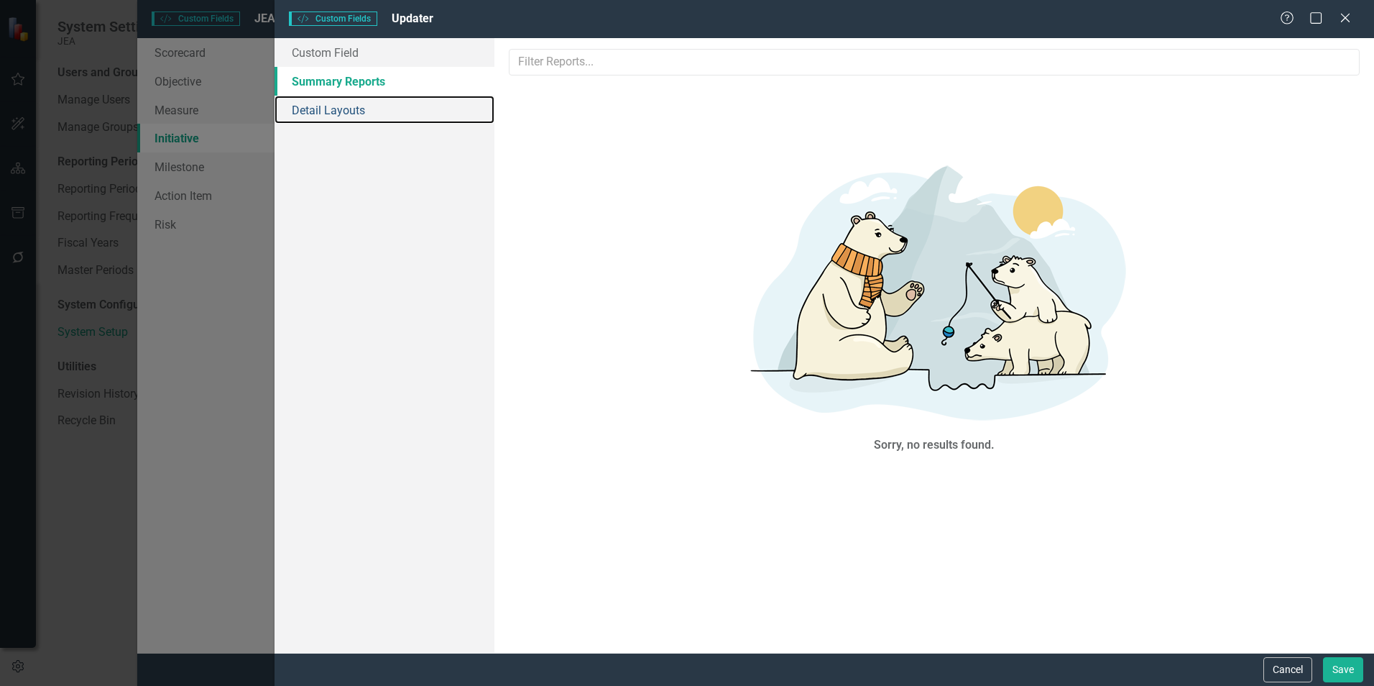
click at [330, 102] on link "Detail Layouts" at bounding box center [384, 110] width 220 height 29
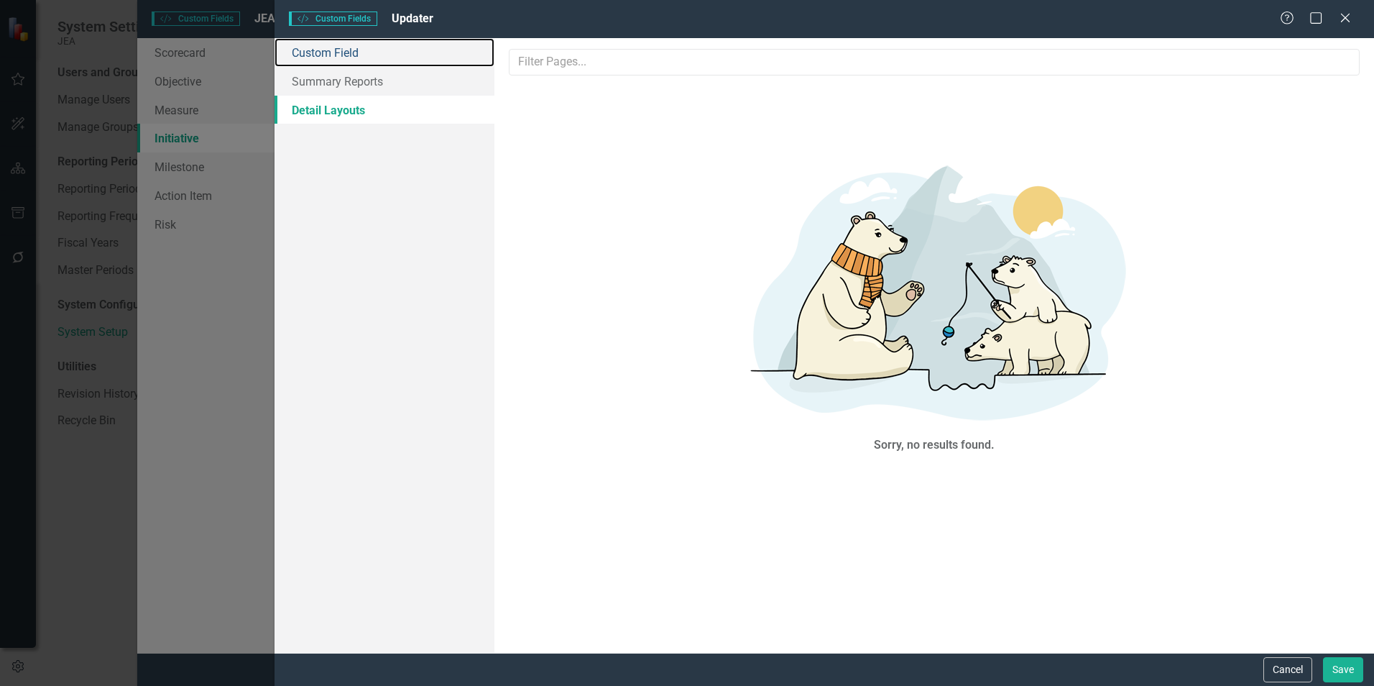
click at [336, 52] on link "Custom Field" at bounding box center [384, 52] width 220 height 29
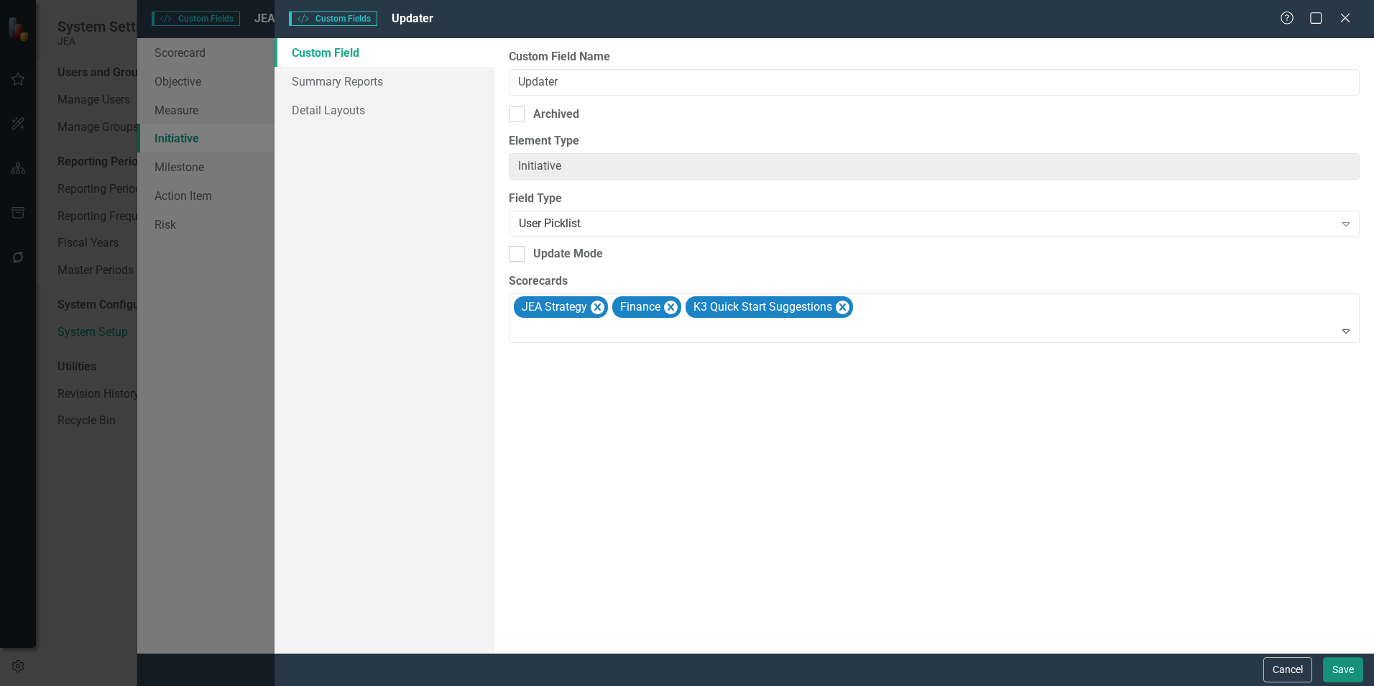
click at [1340, 668] on button "Save" at bounding box center [1343, 669] width 40 height 25
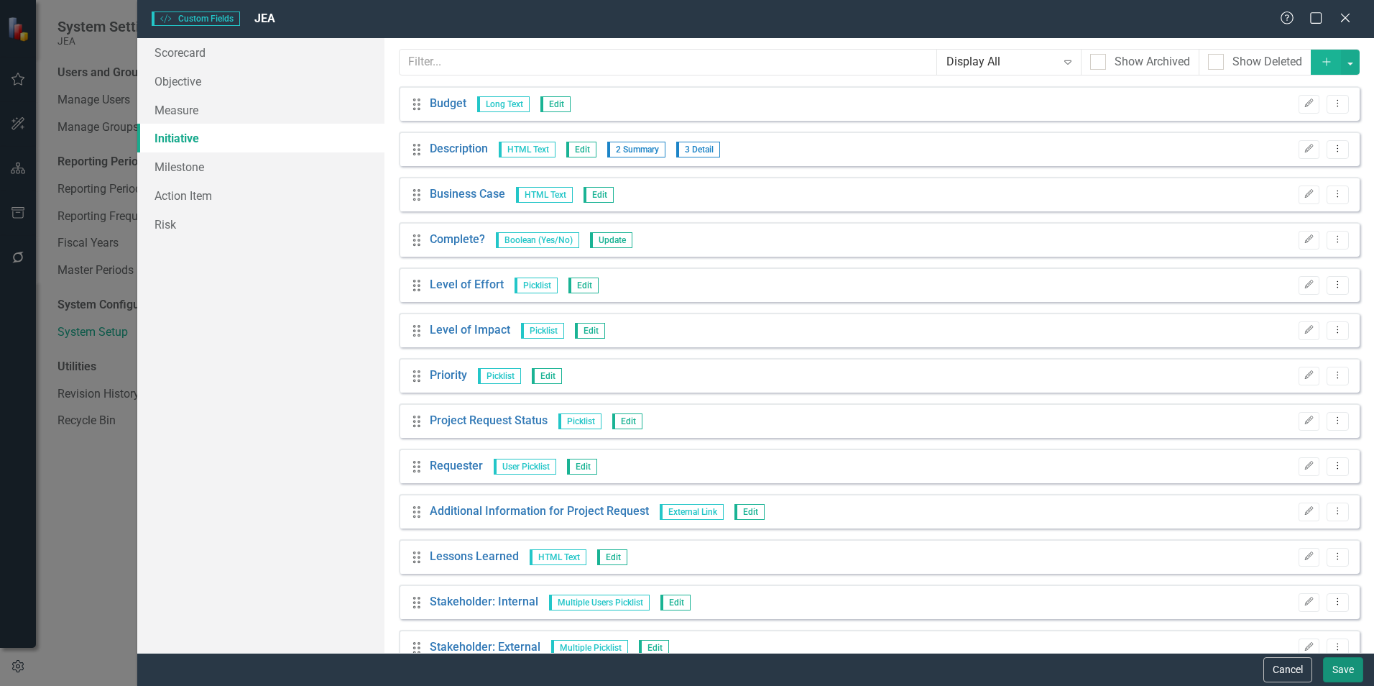
click at [1337, 669] on button "Save" at bounding box center [1343, 669] width 40 height 25
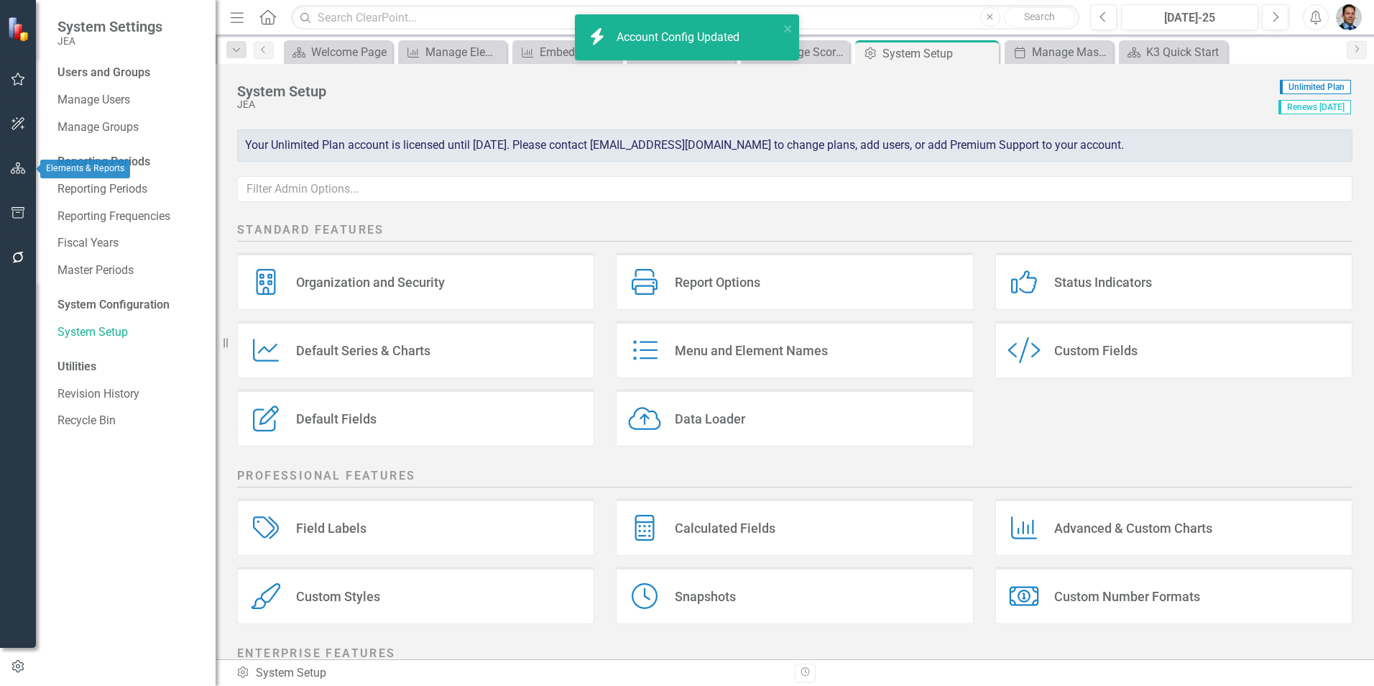
click at [22, 165] on icon "button" at bounding box center [18, 167] width 15 height 11
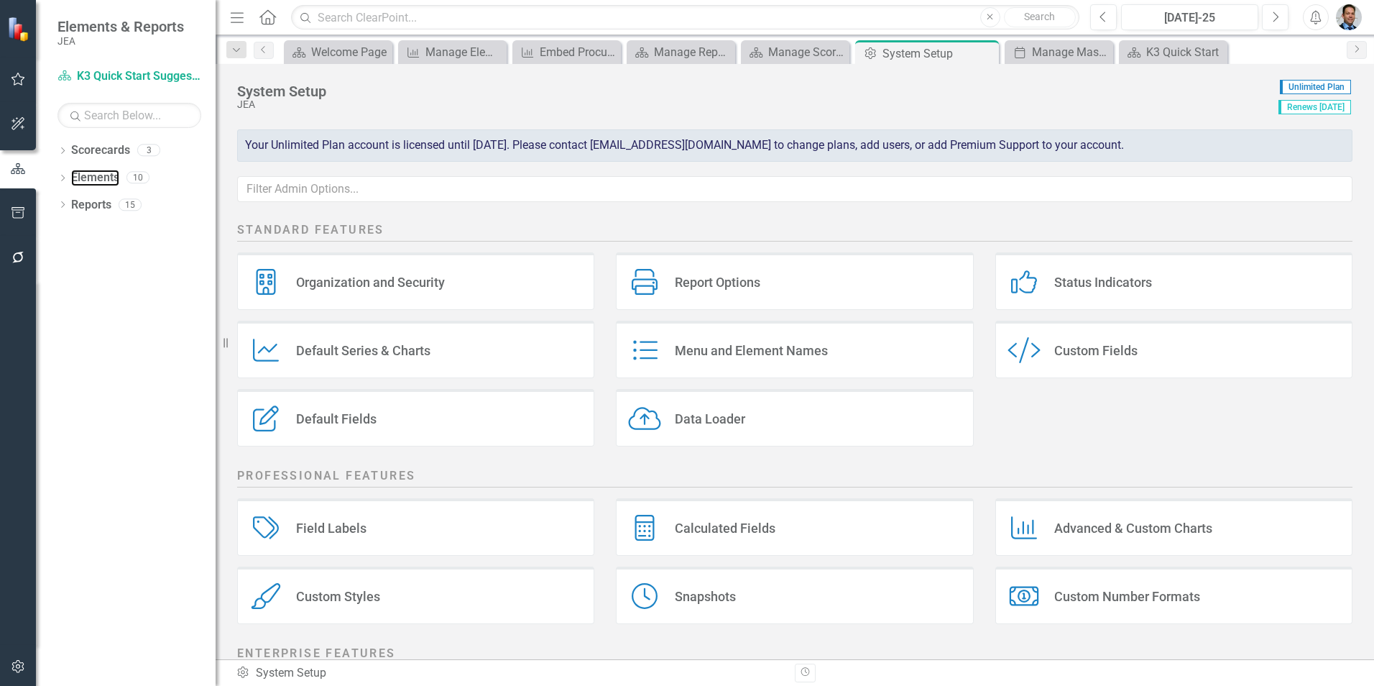
click at [92, 179] on link "Elements" at bounding box center [95, 178] width 48 height 17
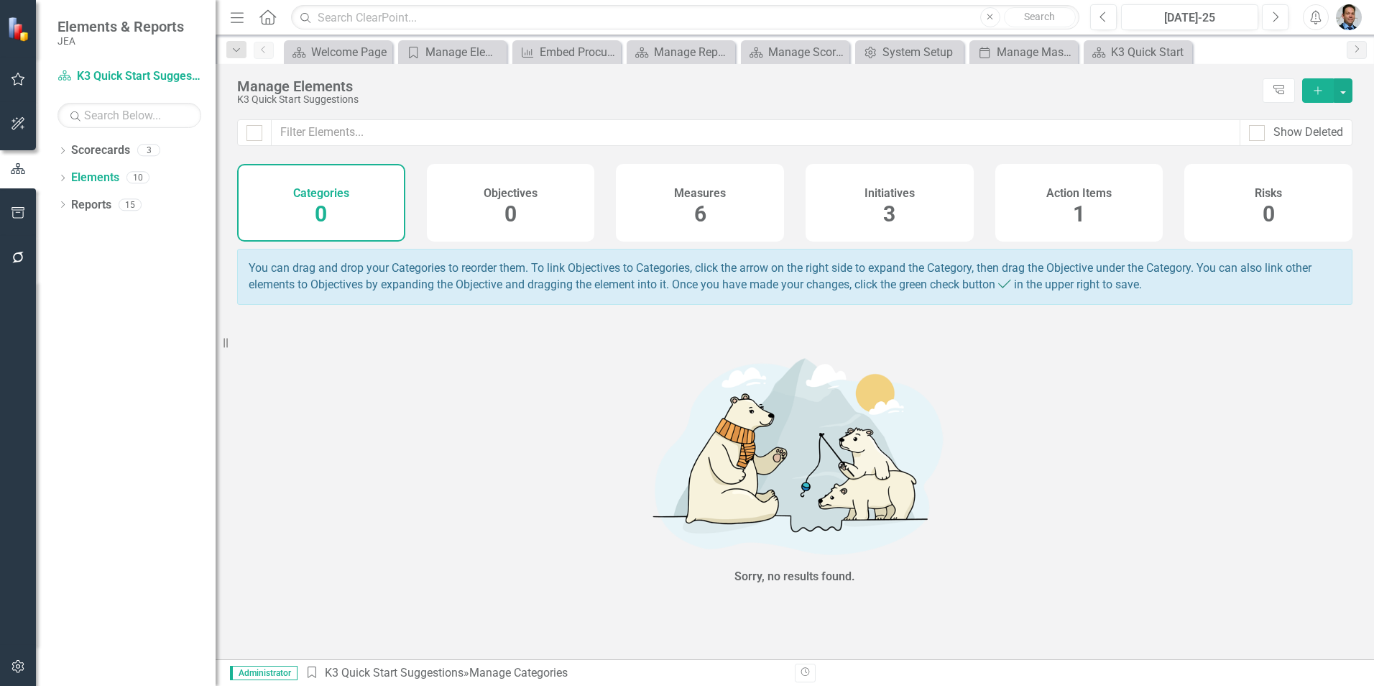
click at [878, 208] on div "Initiatives 3" at bounding box center [890, 203] width 168 height 78
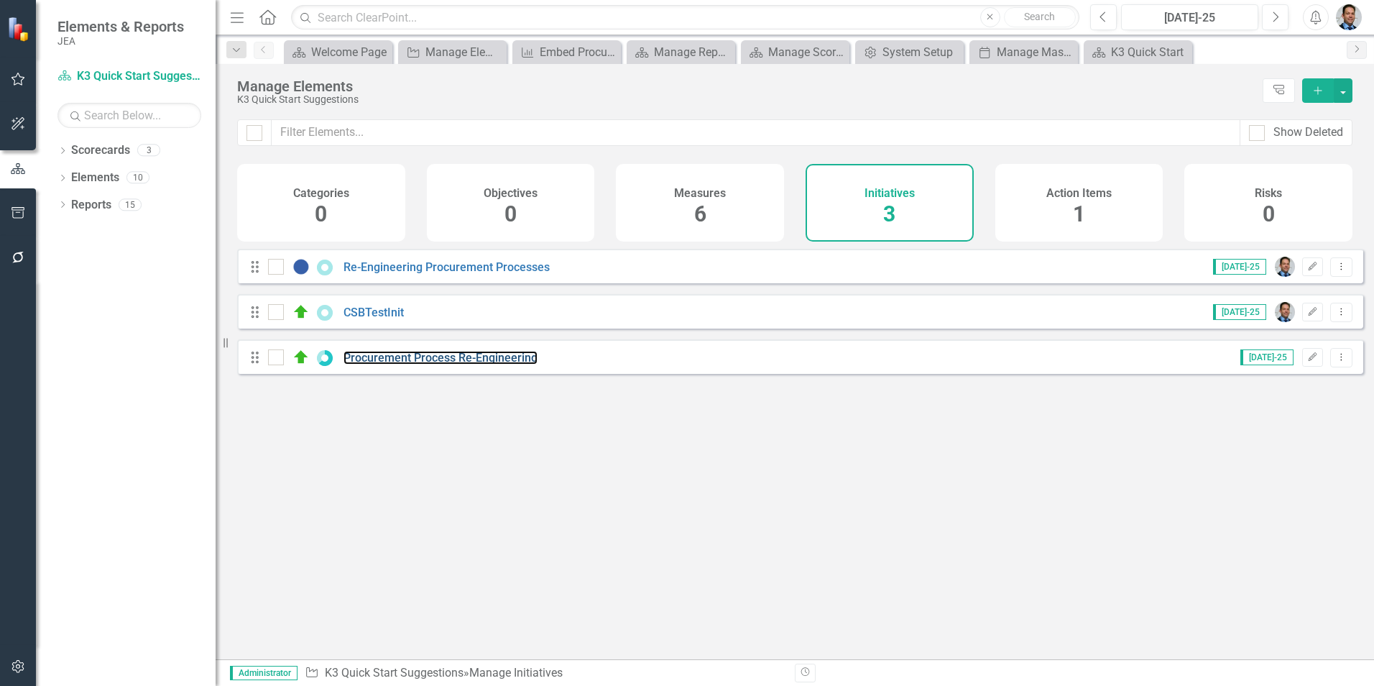
click at [394, 364] on link "Procurement Process Re-Engineering" at bounding box center [440, 358] width 194 height 14
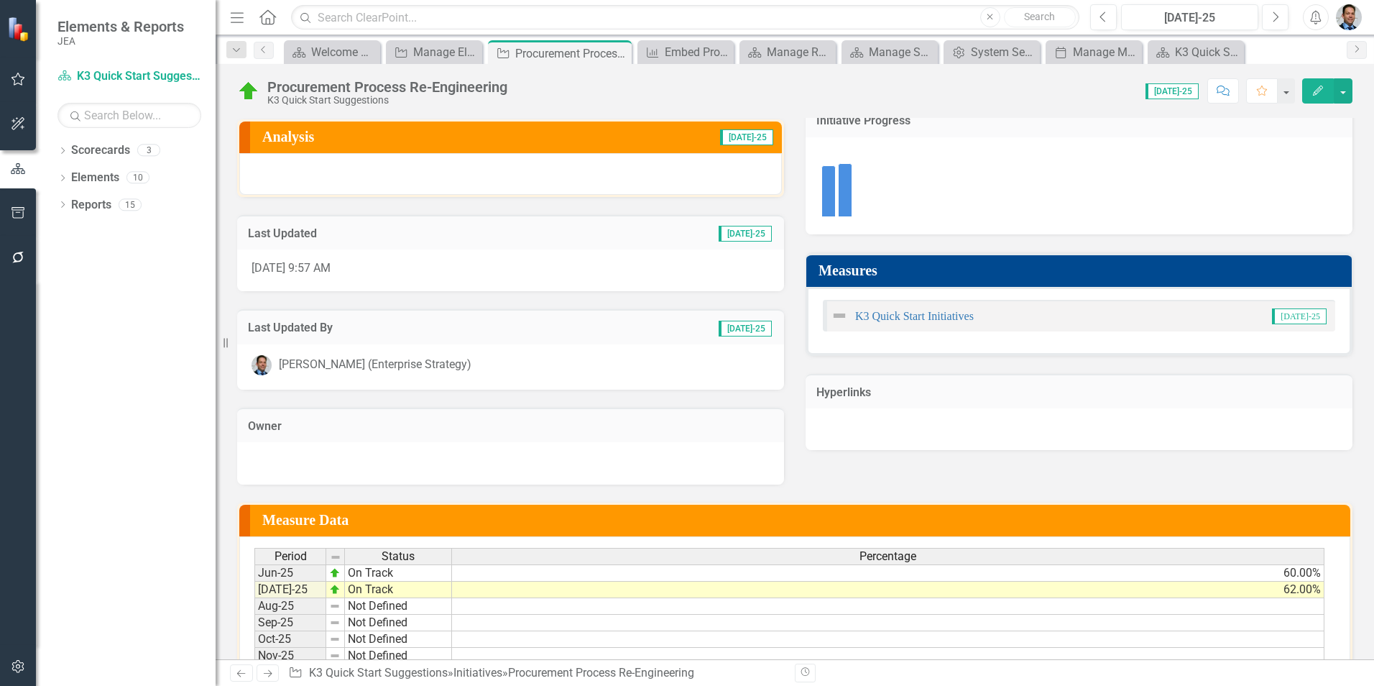
scroll to position [144, 0]
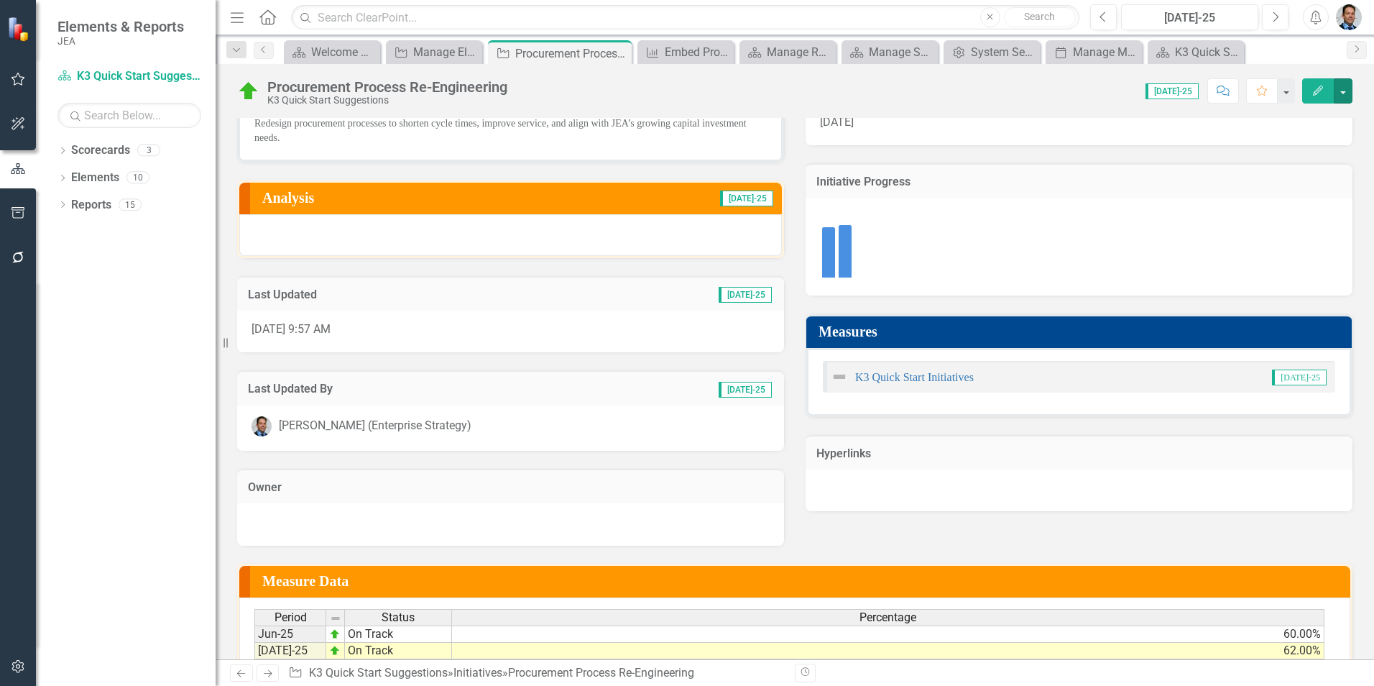
click at [1342, 83] on button "button" at bounding box center [1343, 90] width 19 height 25
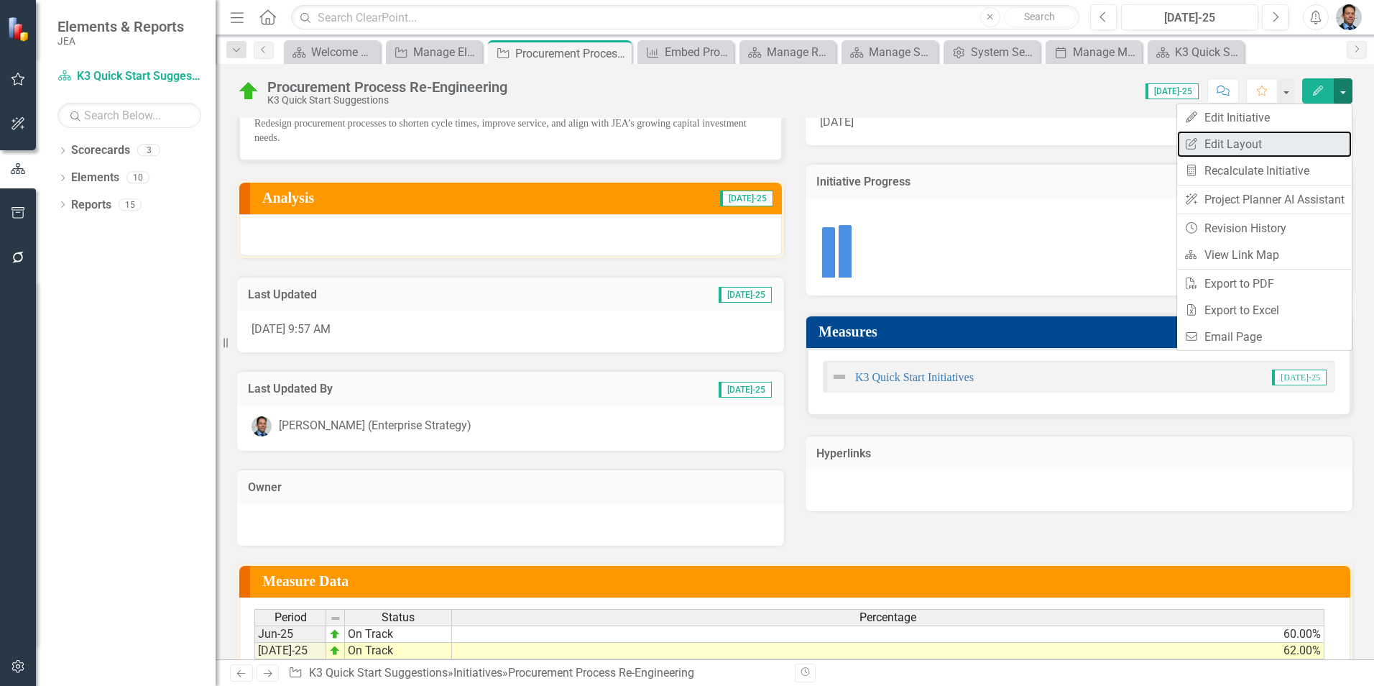
click at [1251, 139] on link "Edit Report Edit Layout" at bounding box center [1264, 144] width 175 height 27
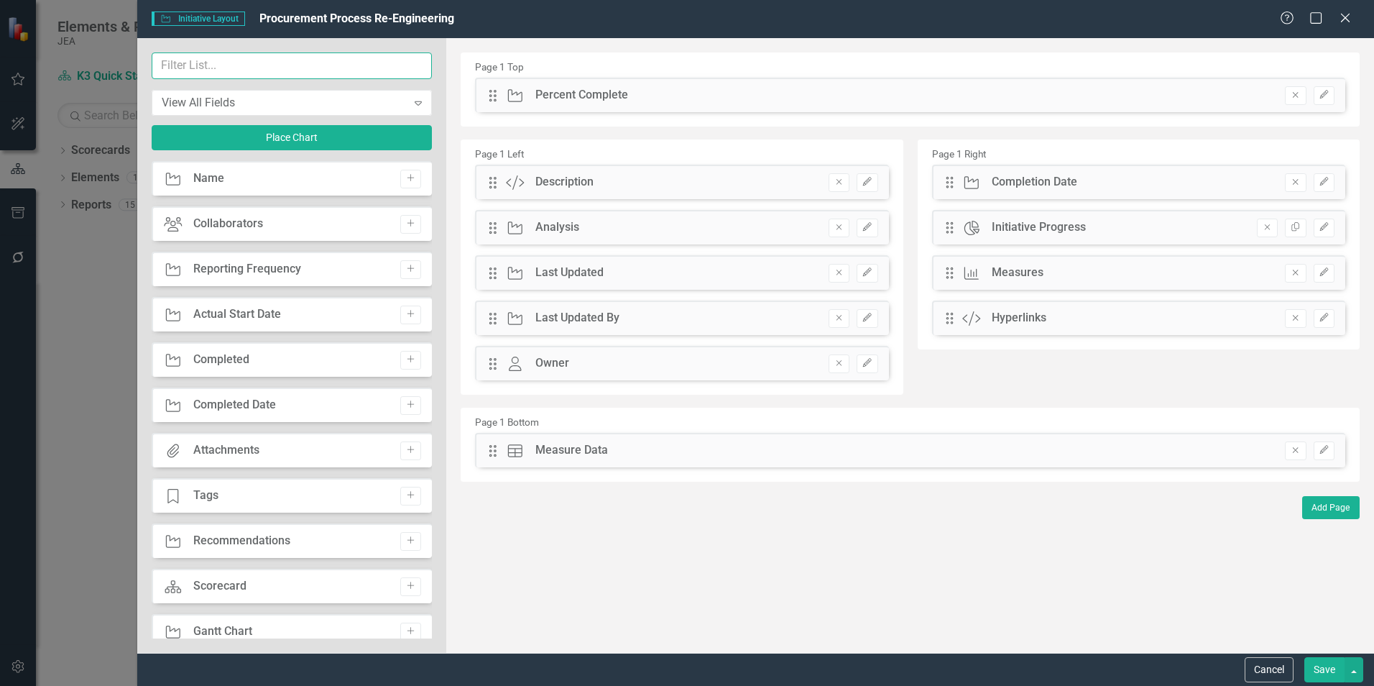
click at [239, 73] on input "text" at bounding box center [292, 65] width 280 height 27
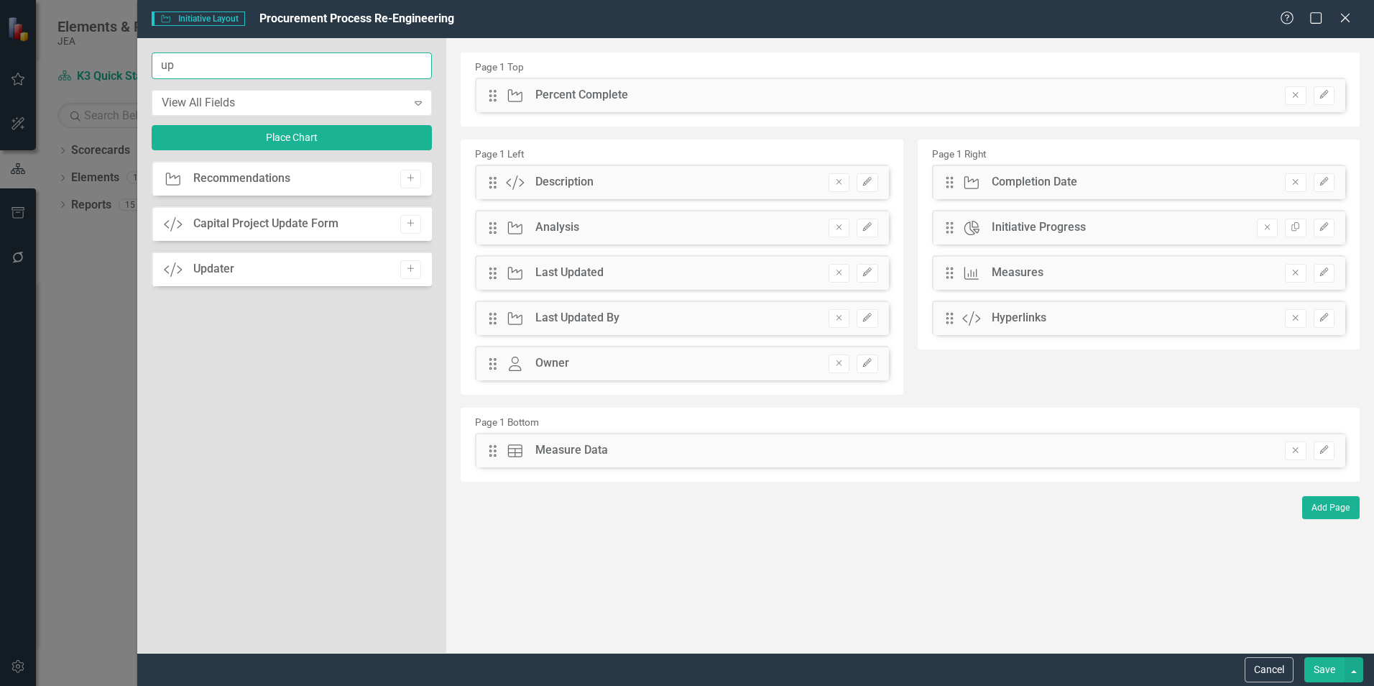
type input "up"
click at [411, 266] on icon "button" at bounding box center [410, 268] width 7 height 7
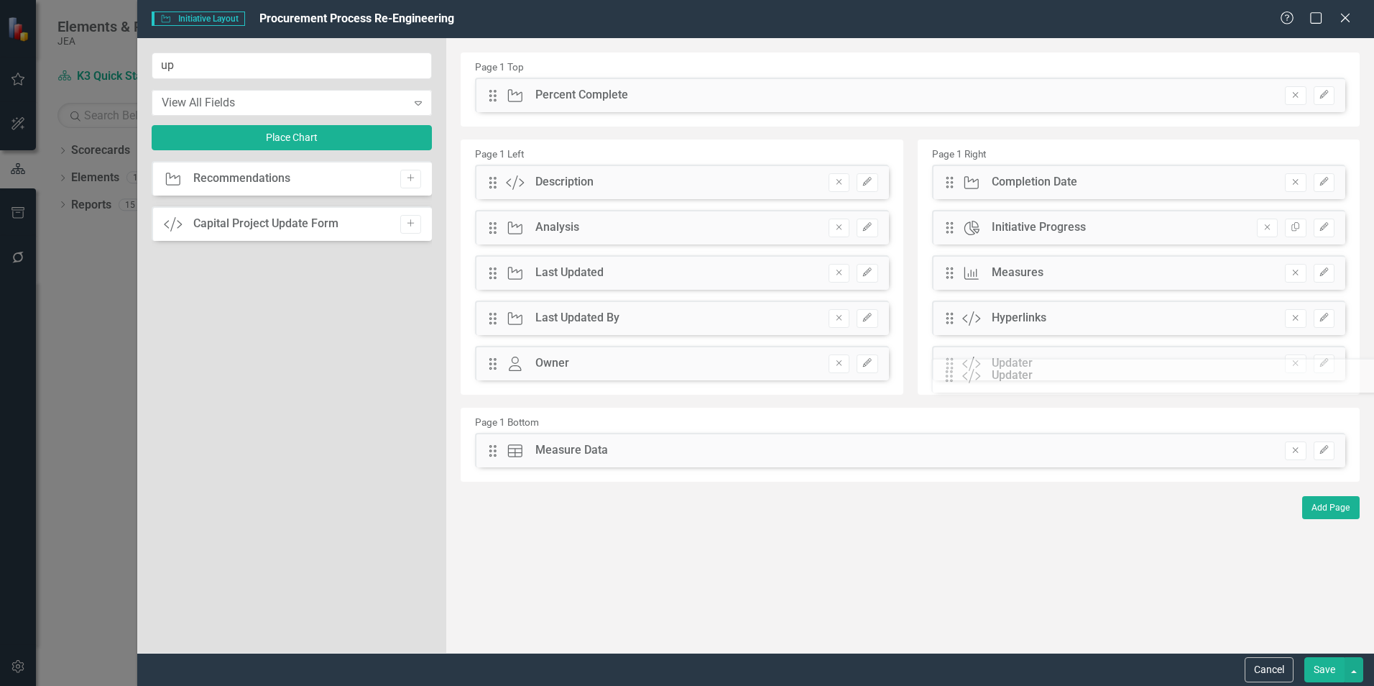
drag, startPoint x: 491, startPoint y: 97, endPoint x: 958, endPoint y: 377, distance: 544.7
click at [1324, 672] on button "Save" at bounding box center [1324, 669] width 40 height 25
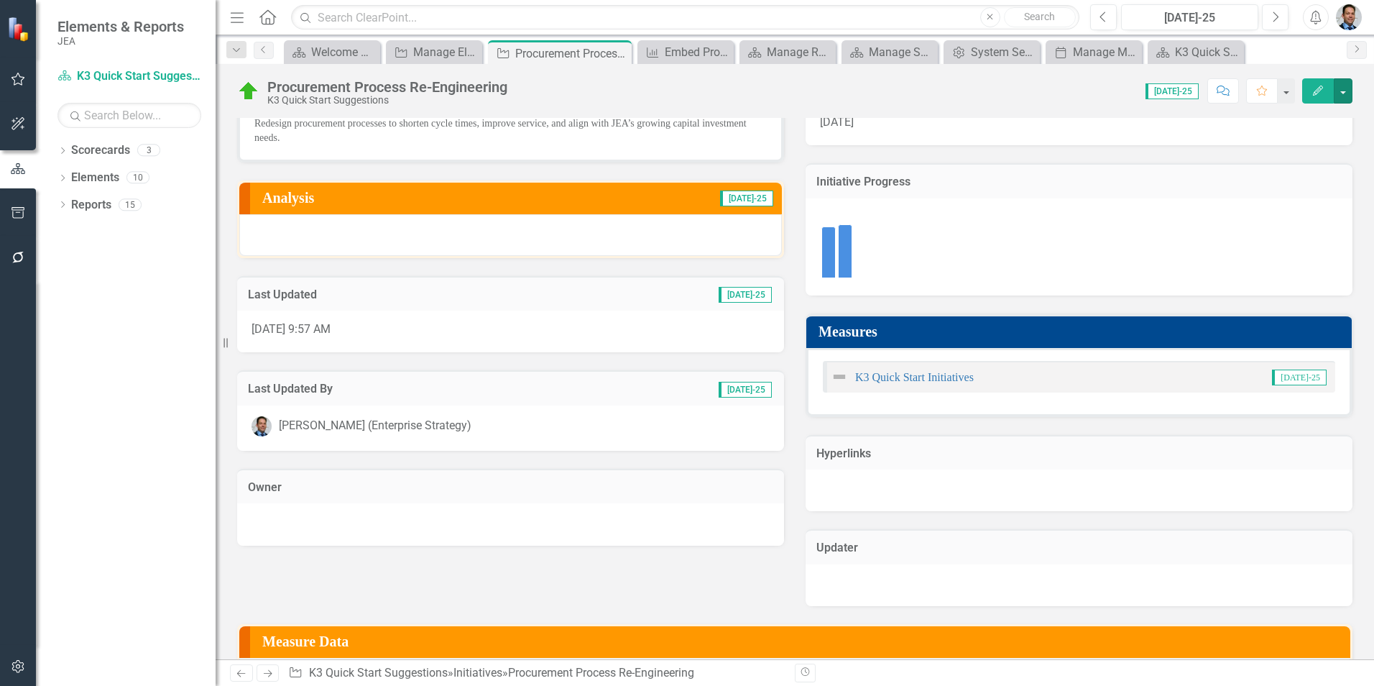
click at [1343, 91] on button "button" at bounding box center [1343, 90] width 19 height 25
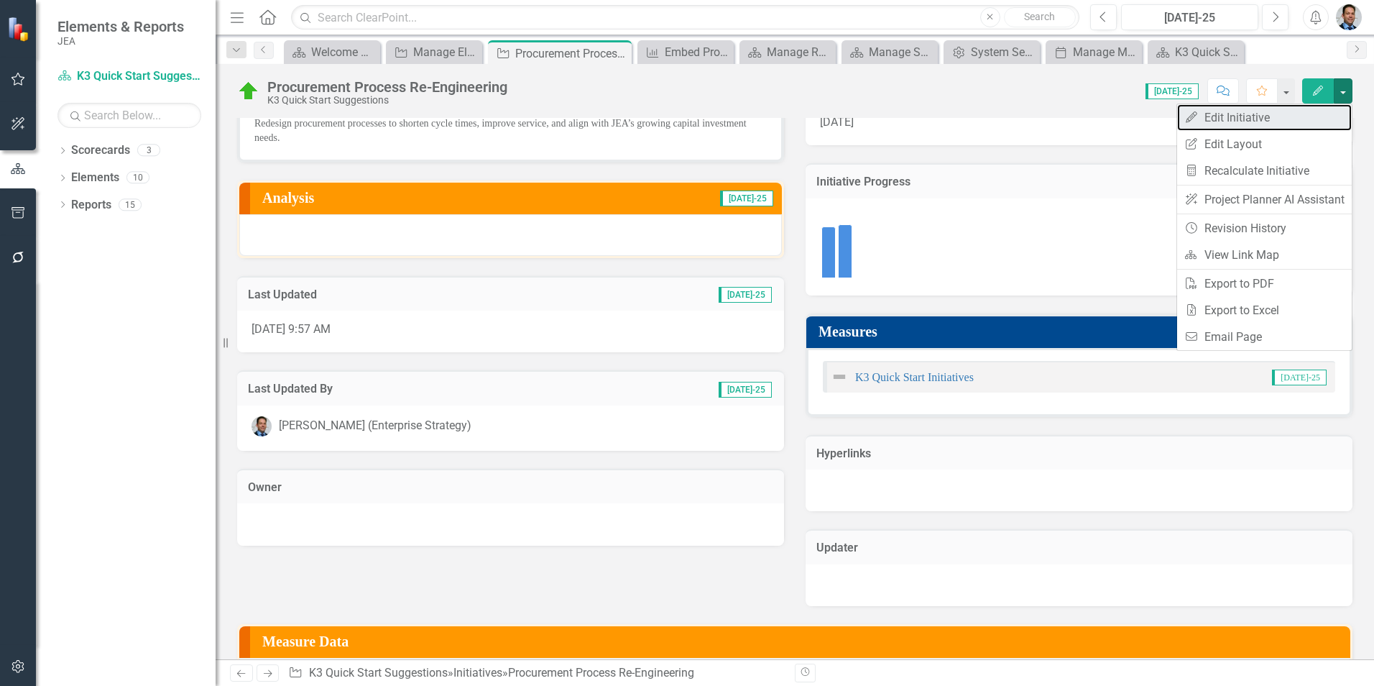
click at [1263, 114] on link "Edit Edit Initiative" at bounding box center [1264, 117] width 175 height 27
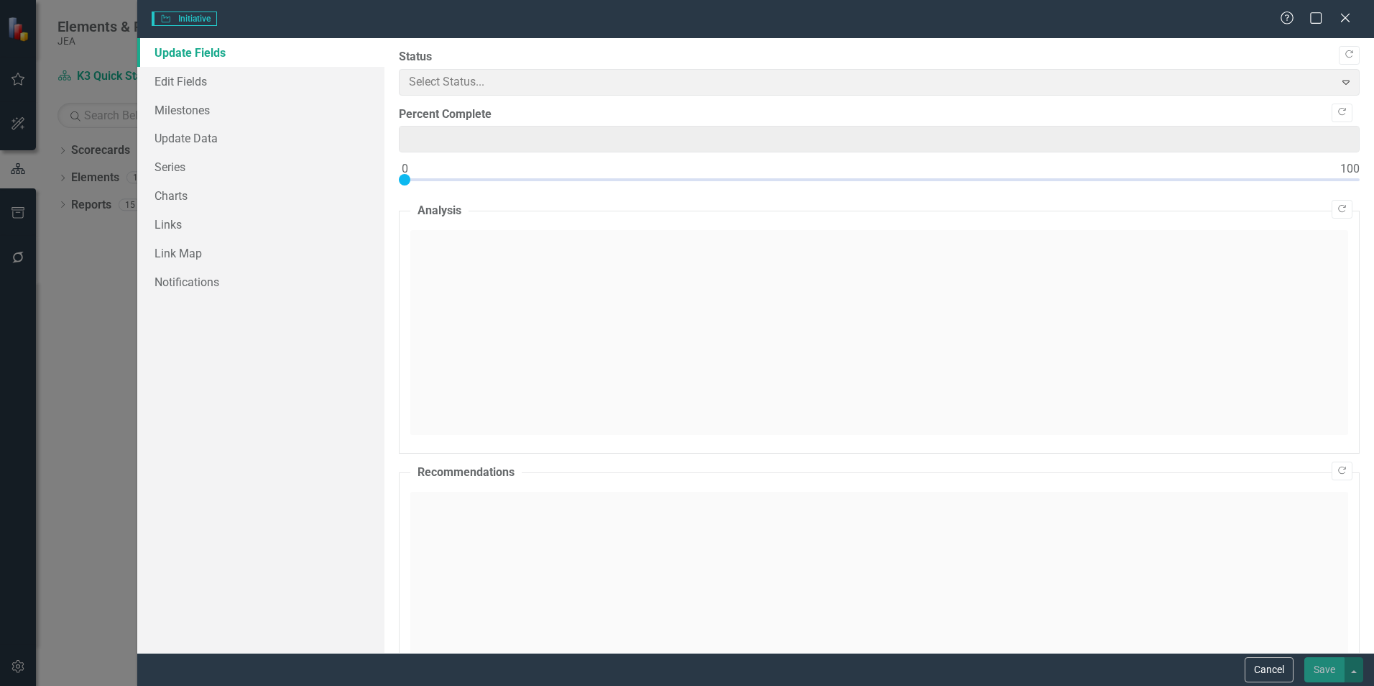
type input "64"
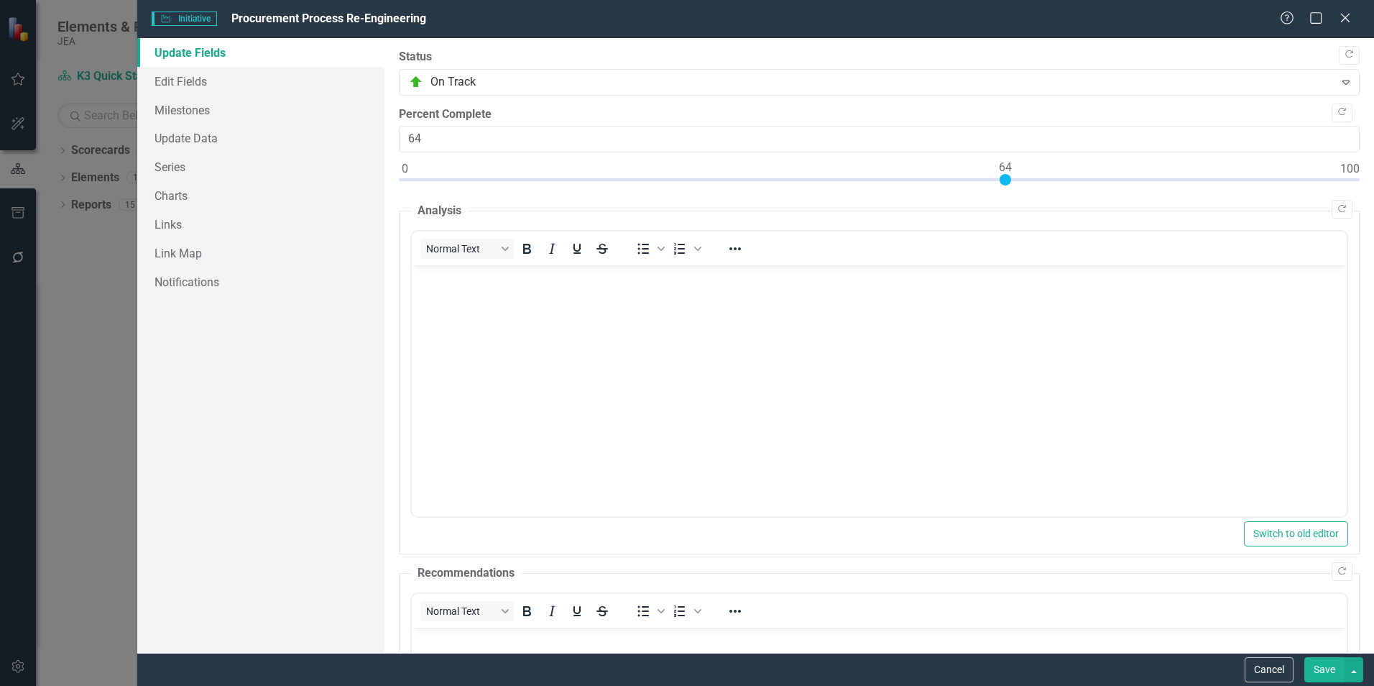
scroll to position [0, 0]
click at [169, 79] on link "Edit Fields" at bounding box center [260, 81] width 247 height 29
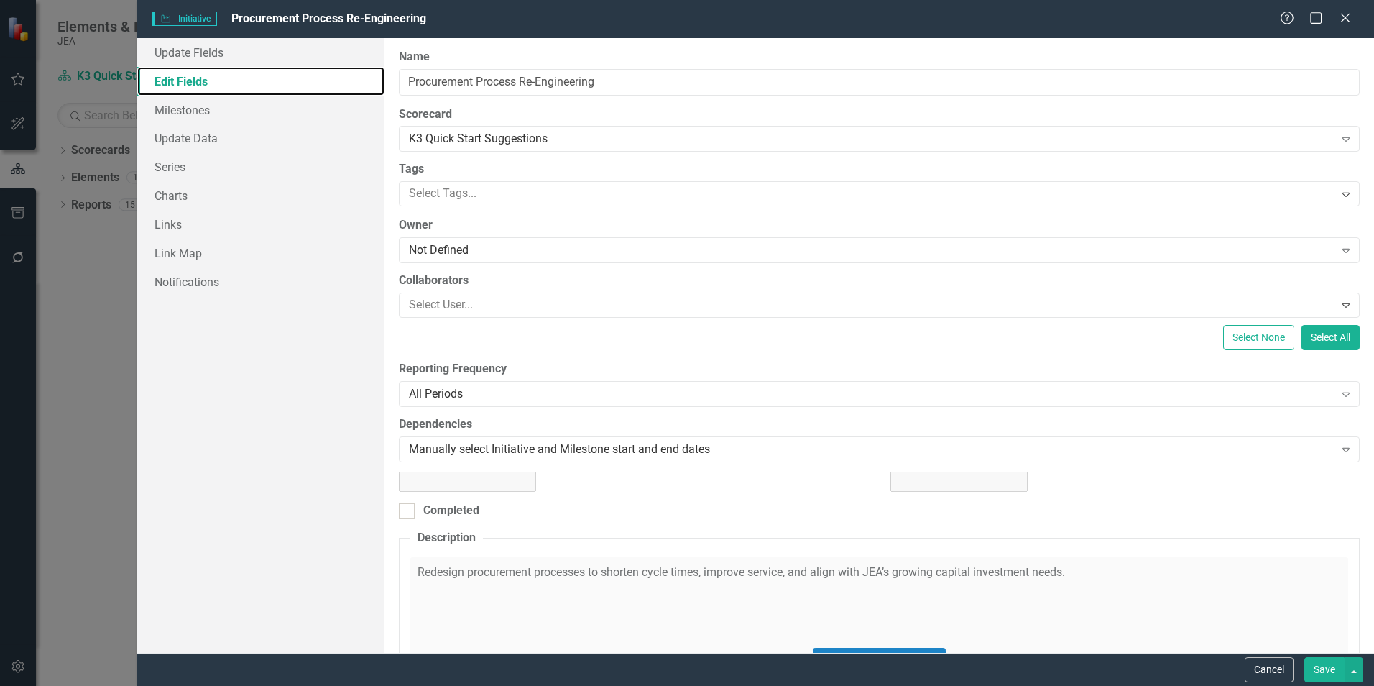
type input "https://"
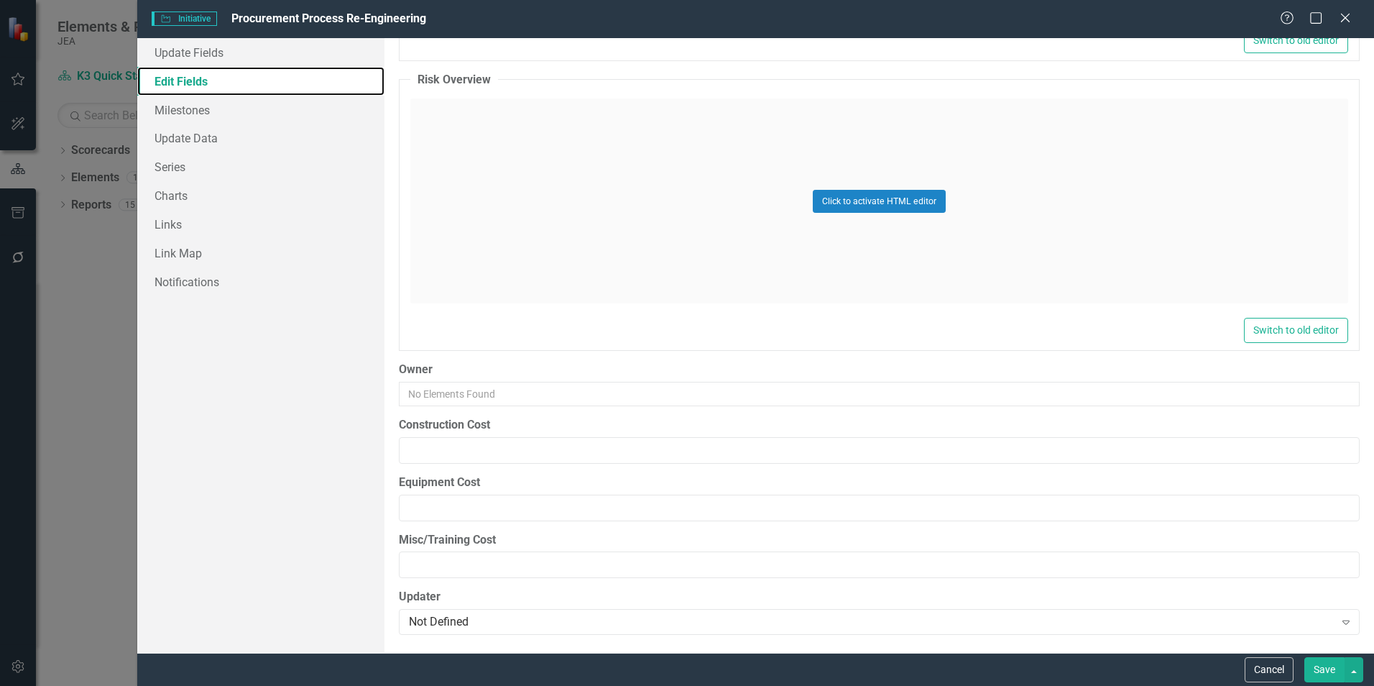
scroll to position [2789, 0]
click at [504, 620] on div "Not Defined" at bounding box center [871, 620] width 925 height 17
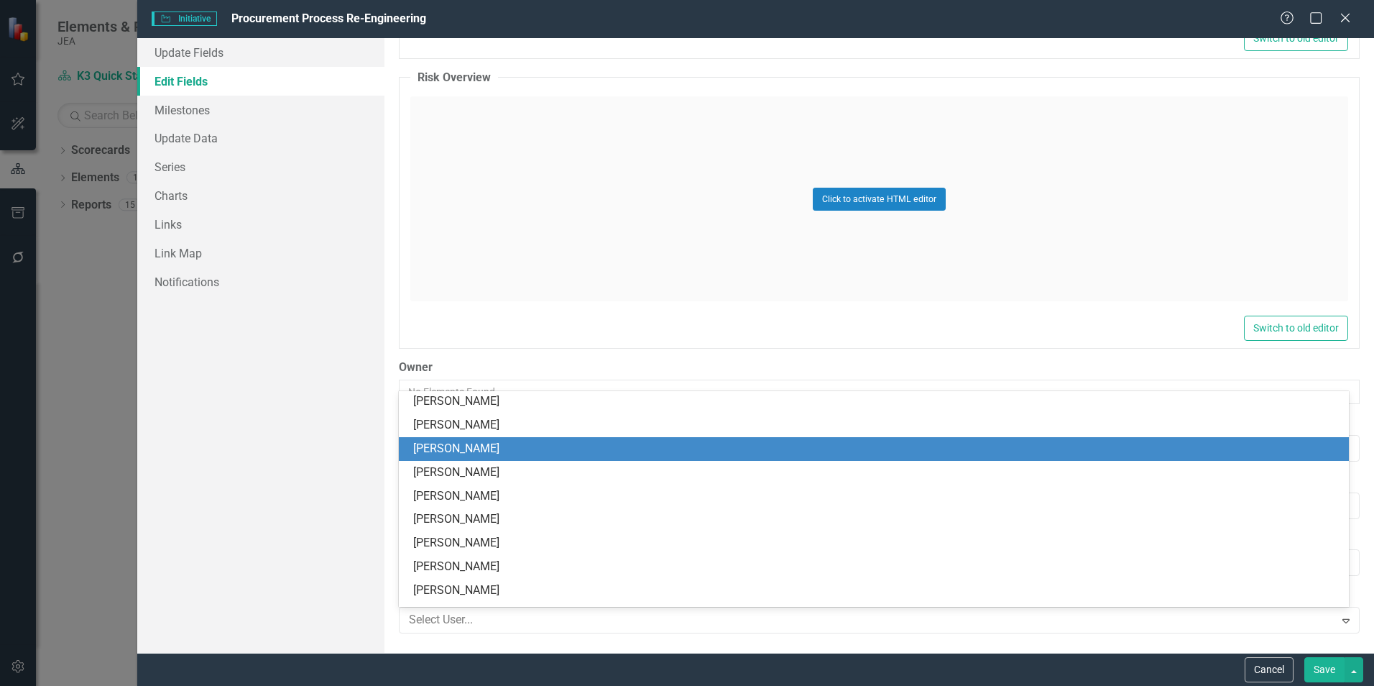
scroll to position [3090, 0]
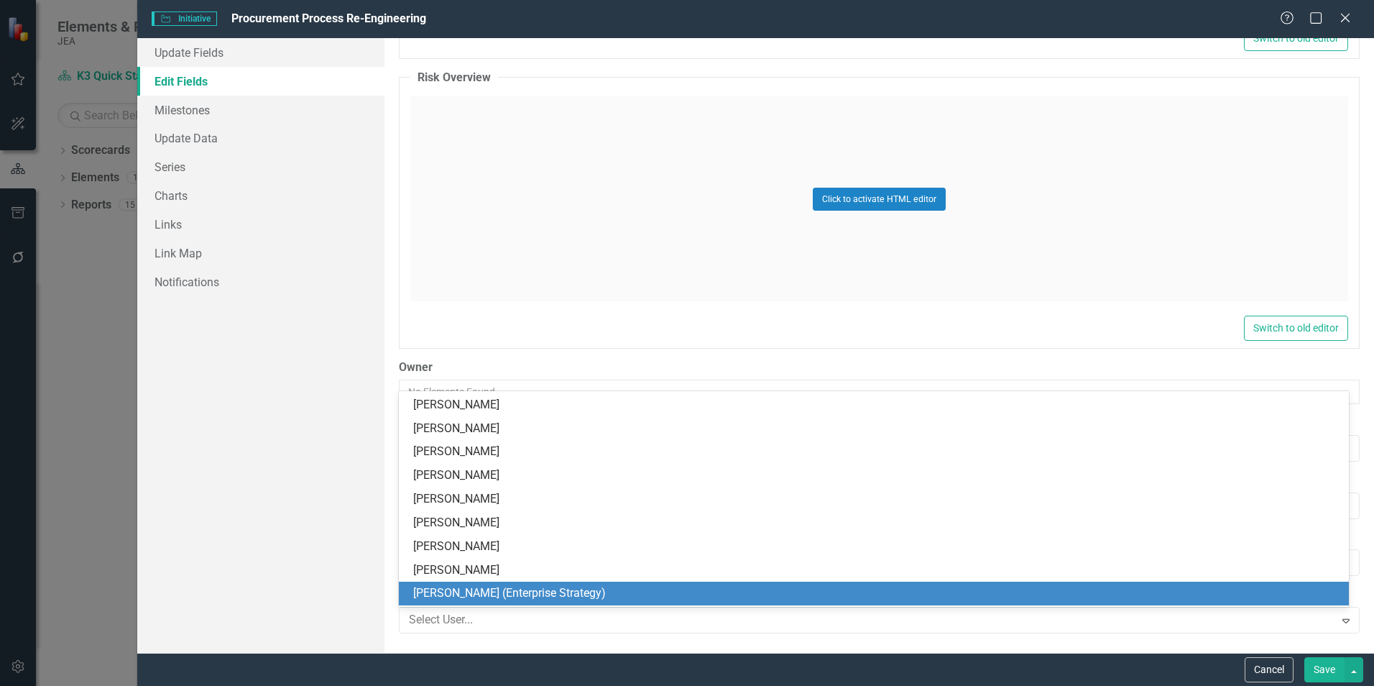
click at [520, 589] on div "[PERSON_NAME] (Enterprise Strategy)" at bounding box center [876, 593] width 927 height 17
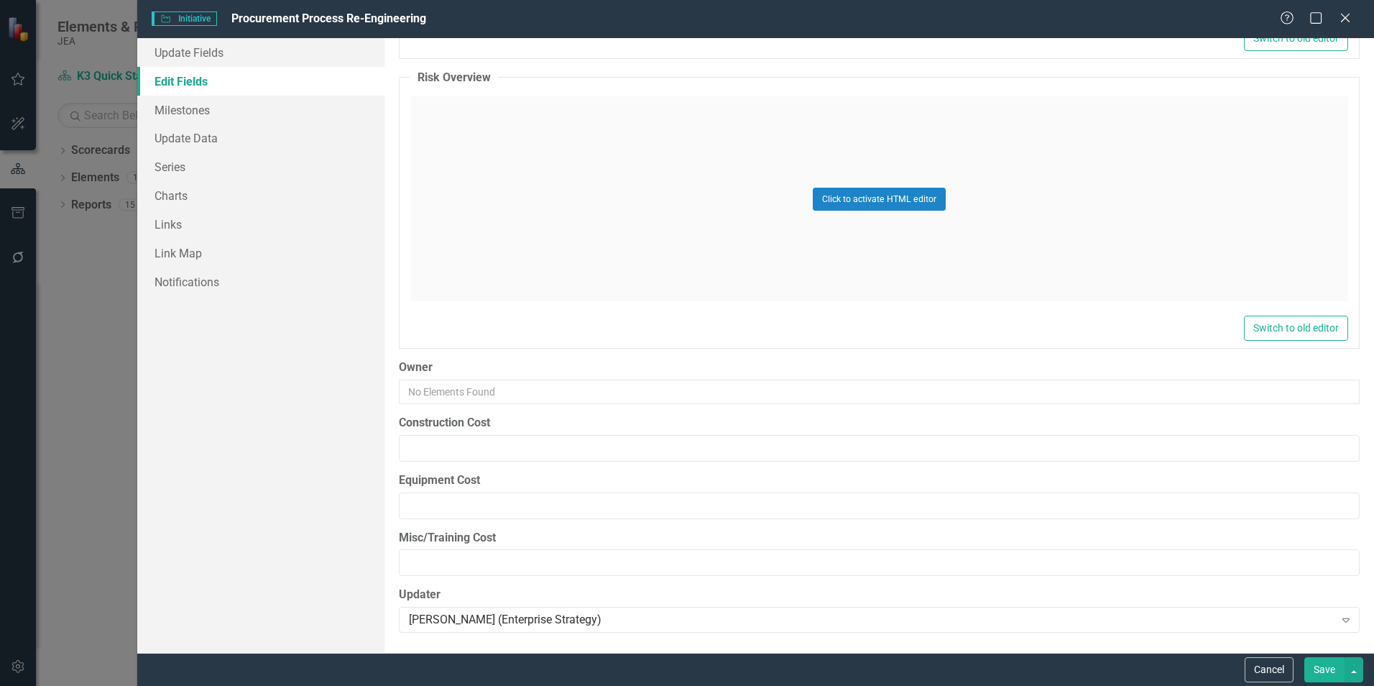
click at [1325, 668] on button "Save" at bounding box center [1324, 669] width 40 height 25
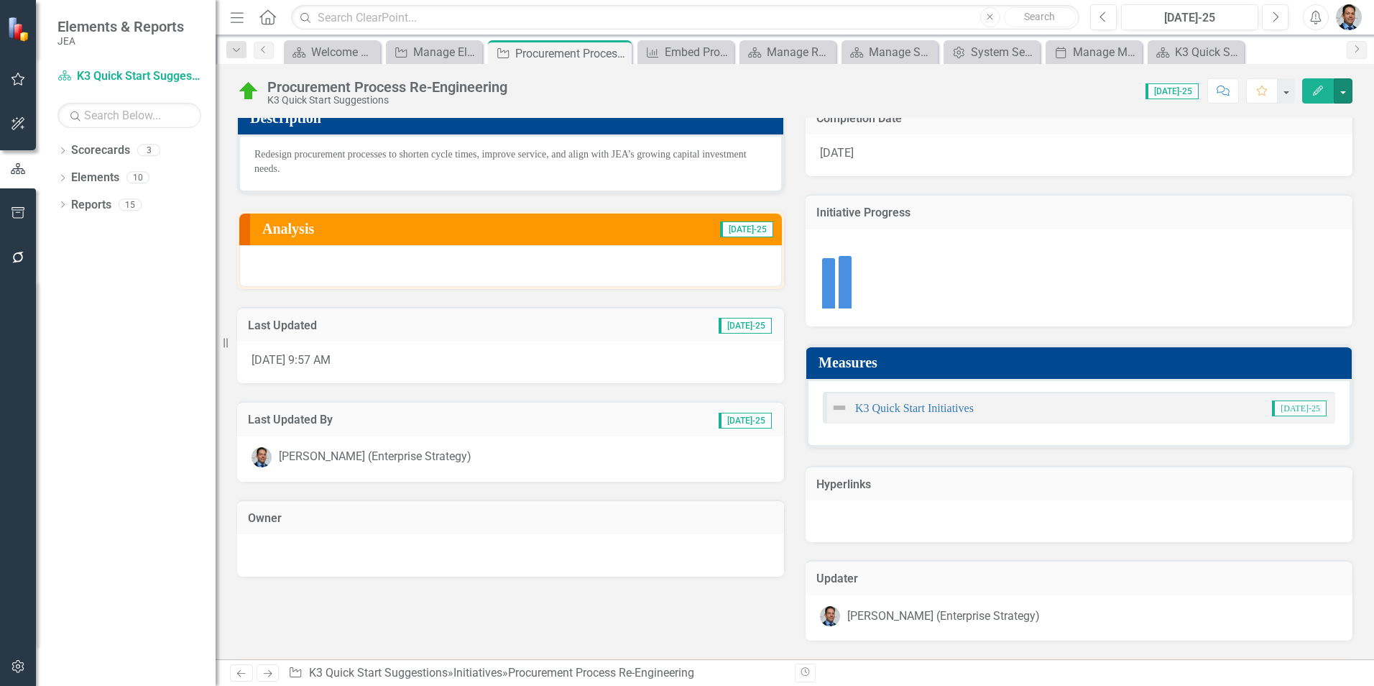
scroll to position [144, 0]
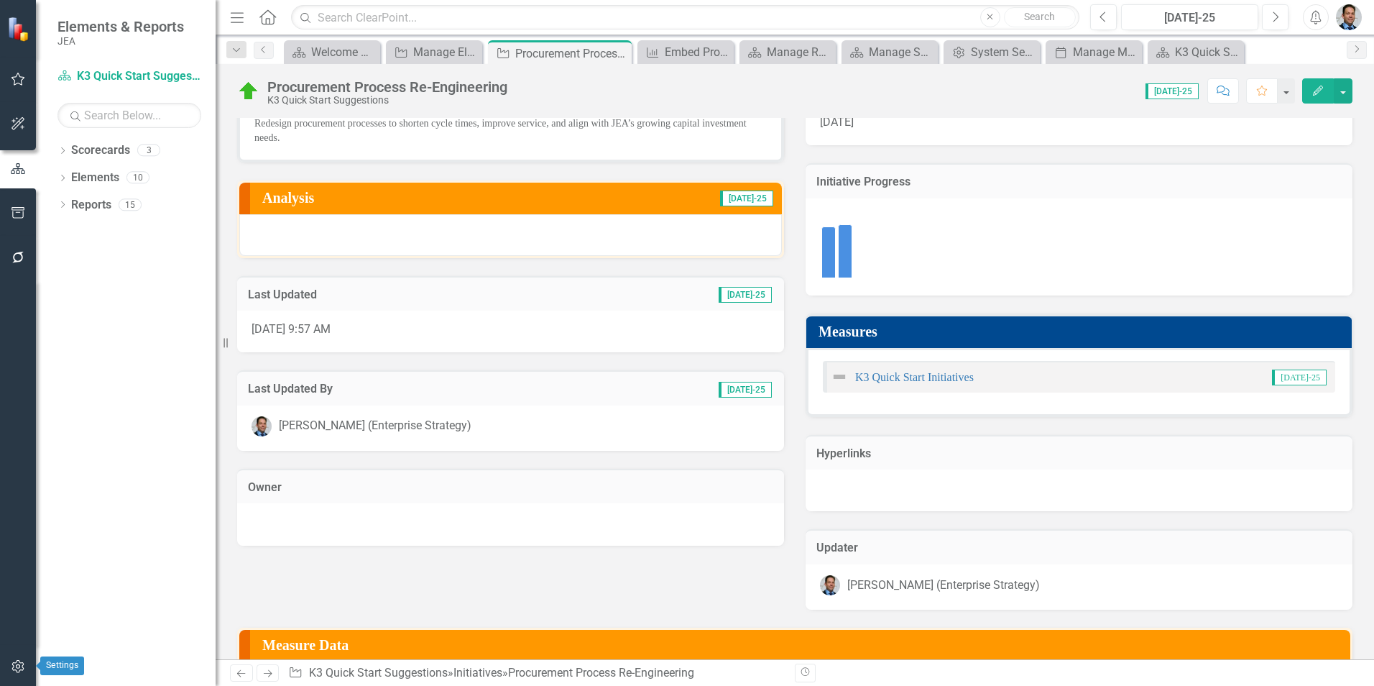
click at [17, 668] on icon "button" at bounding box center [17, 666] width 12 height 13
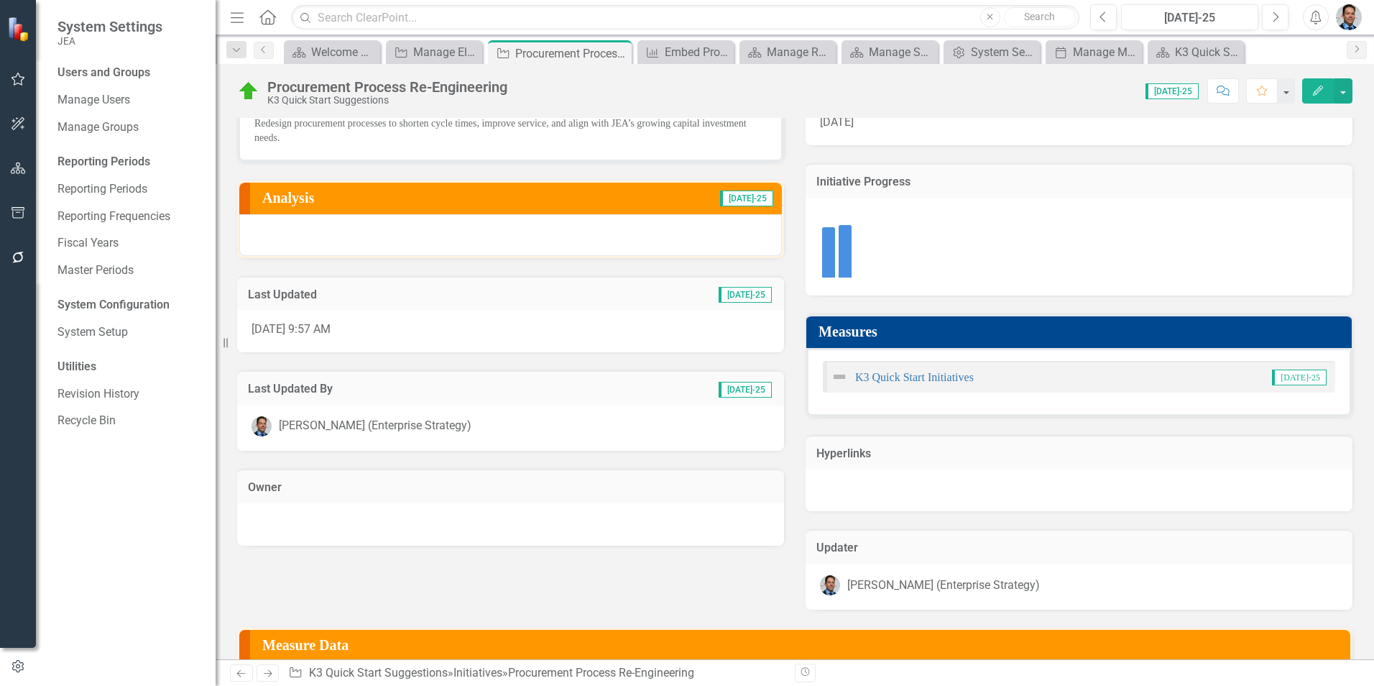
click at [78, 323] on div "System Setup" at bounding box center [129, 332] width 144 height 24
click at [105, 333] on link "System Setup" at bounding box center [129, 332] width 144 height 17
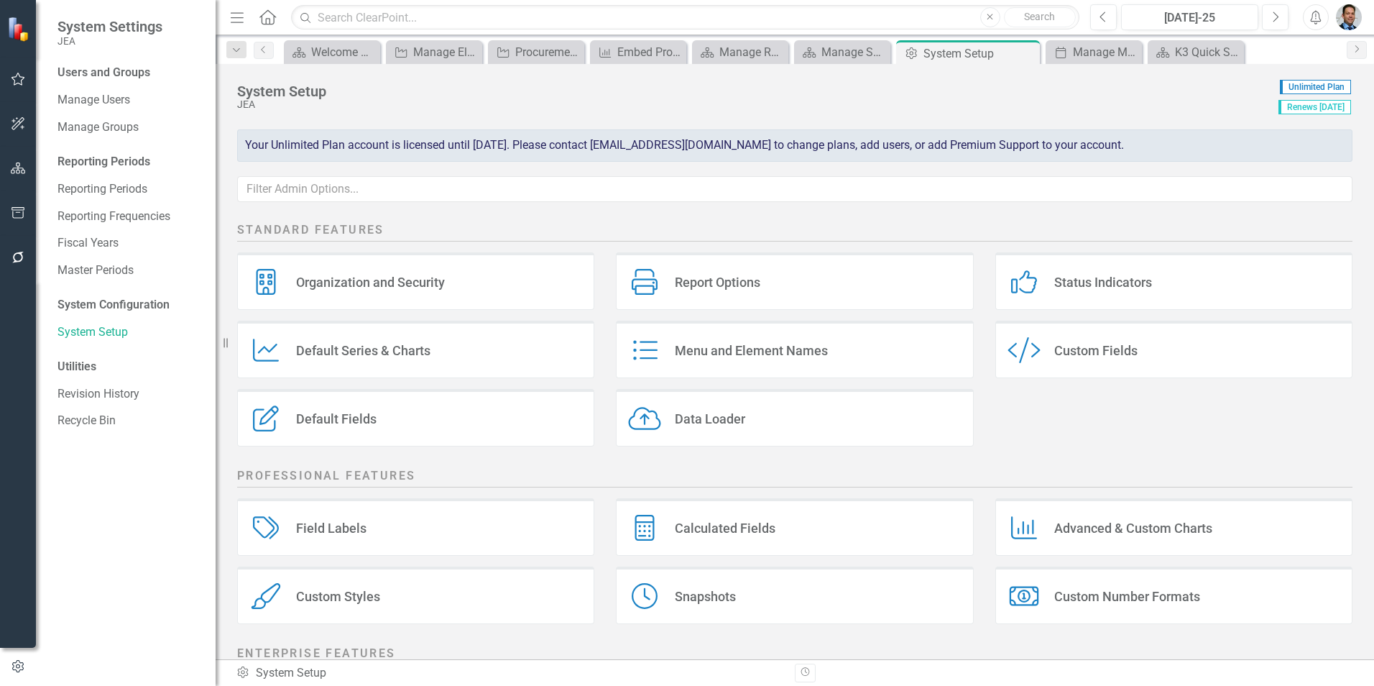
click at [1066, 351] on div "Custom Fields" at bounding box center [1095, 350] width 83 height 17
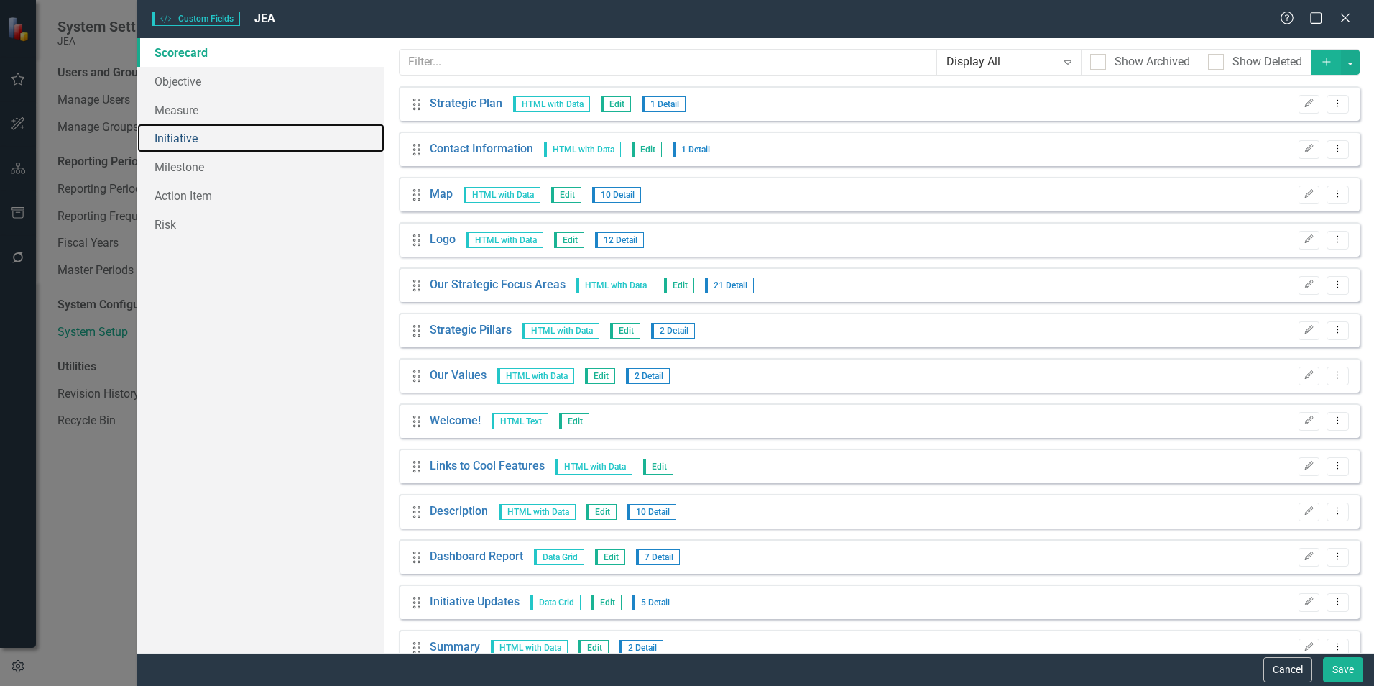
click at [181, 136] on link "Initiative" at bounding box center [260, 138] width 247 height 29
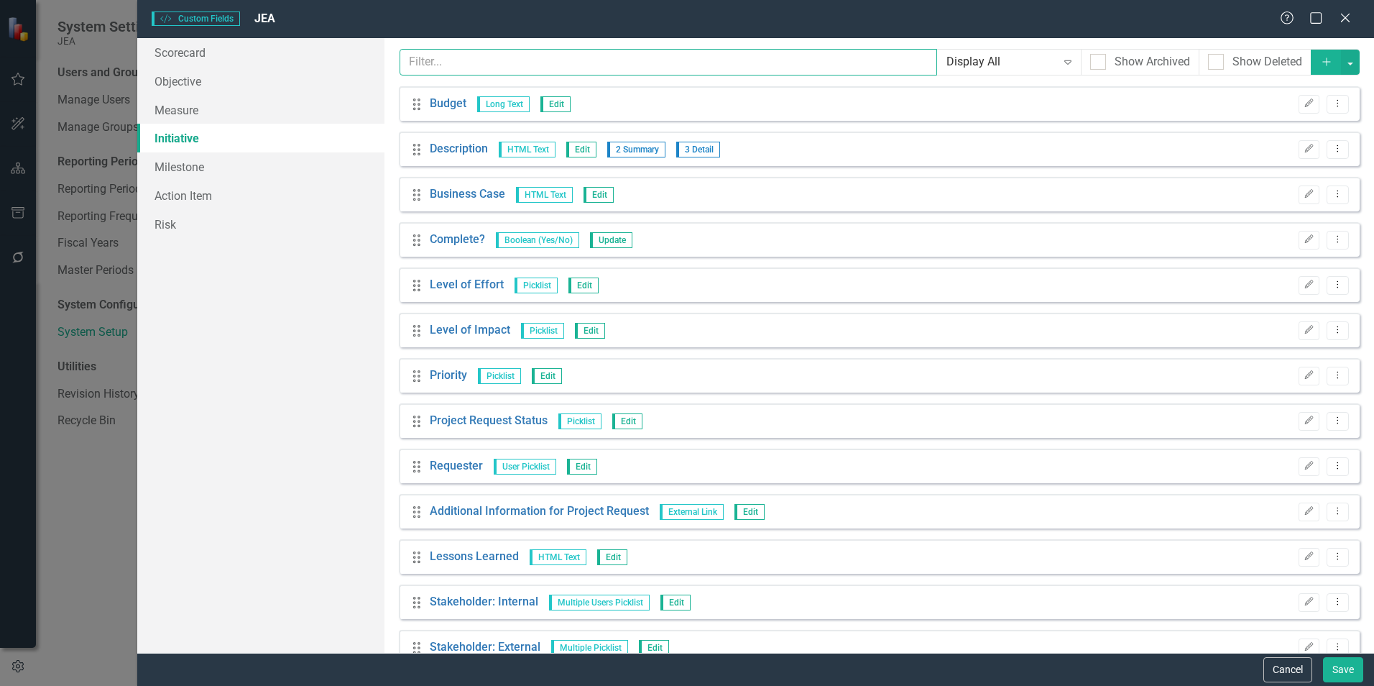
click at [751, 60] on input "text" at bounding box center [668, 62] width 537 height 27
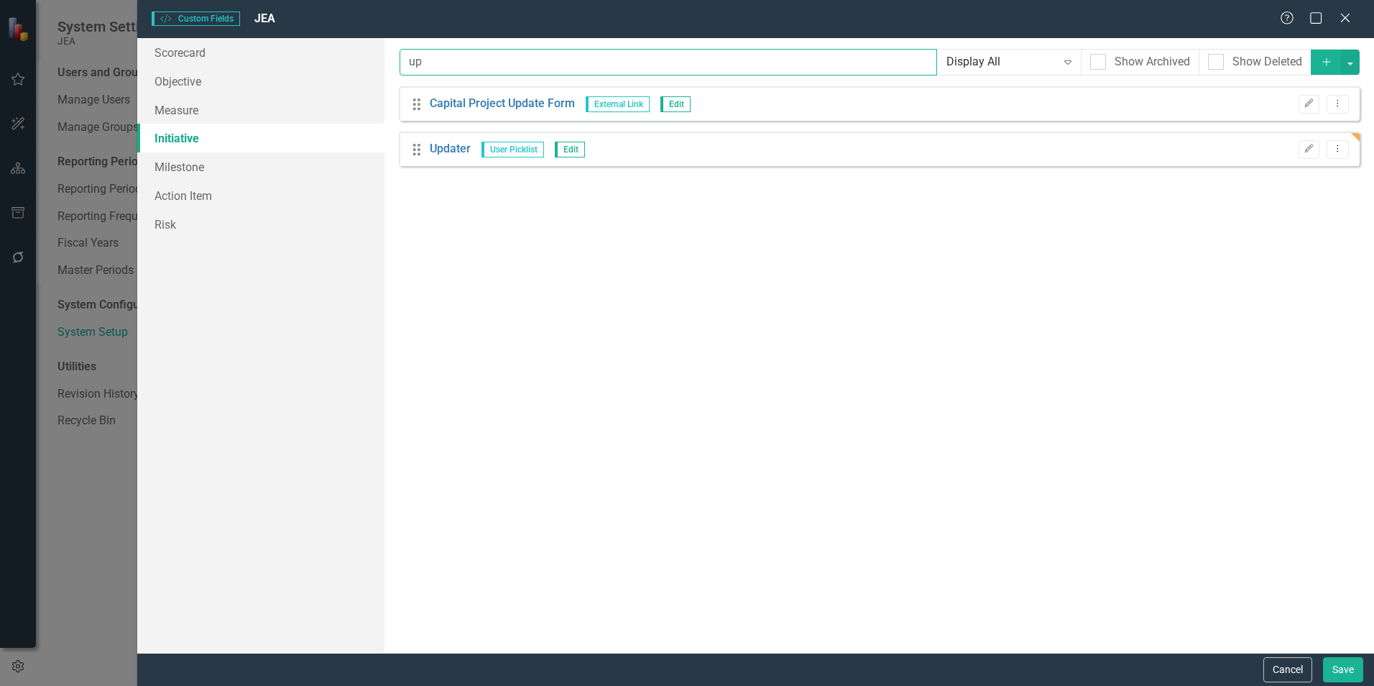
type input "up"
click at [1326, 57] on icon "Add" at bounding box center [1326, 62] width 13 height 10
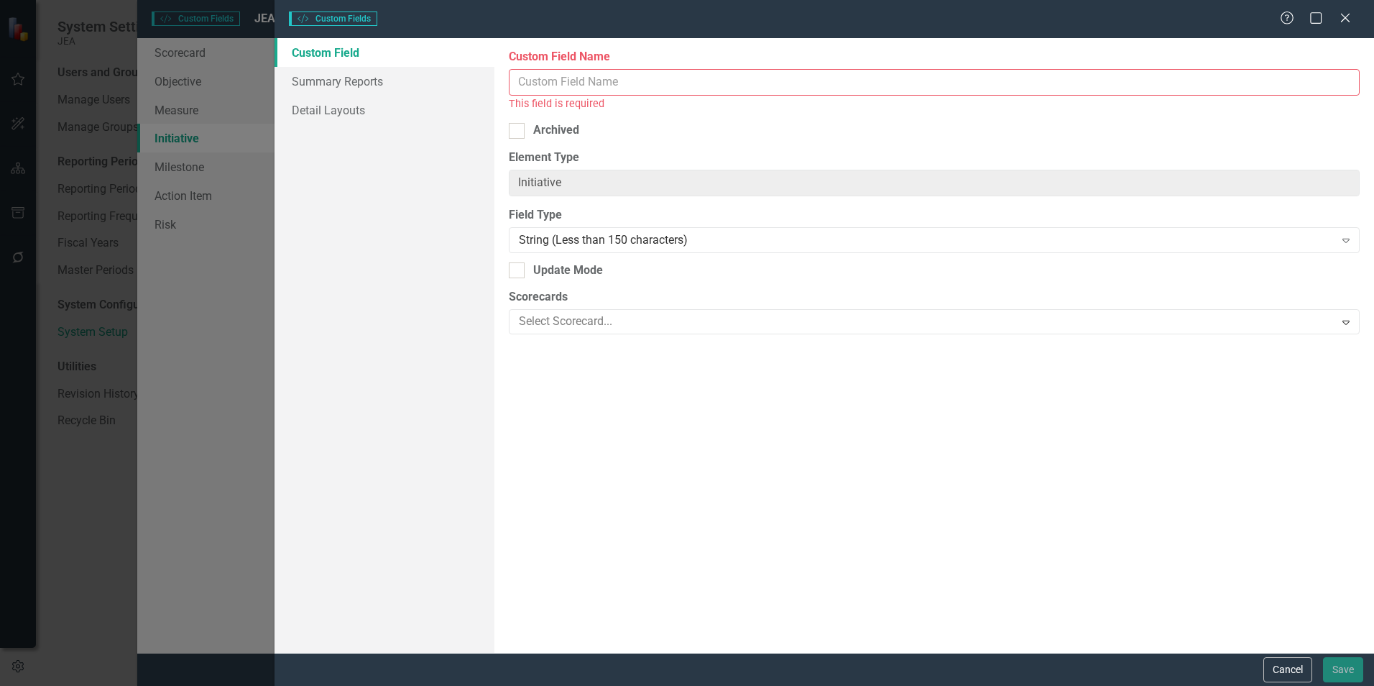
click at [866, 82] on input "Custom Field Name" at bounding box center [934, 82] width 851 height 27
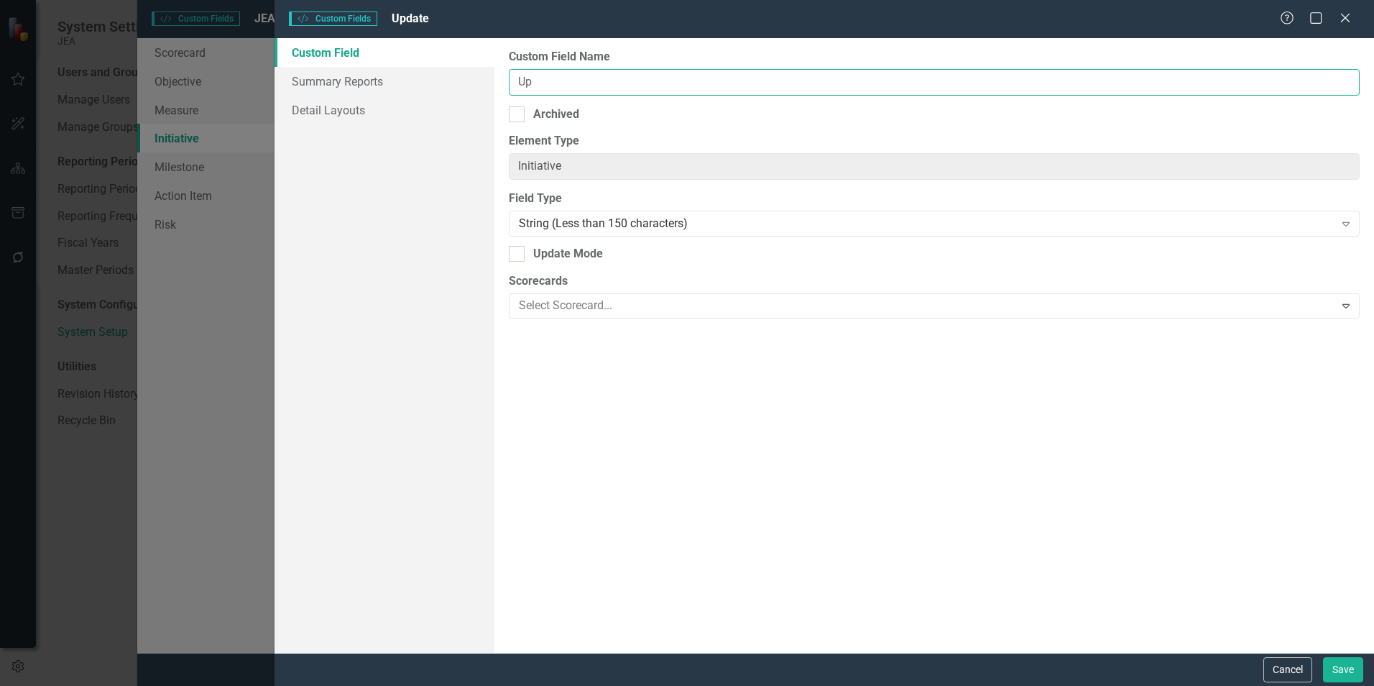
type input "U"
type input "Latest Update"
click at [513, 253] on input "Update Mode" at bounding box center [513, 250] width 9 height 9
checkbox input "true"
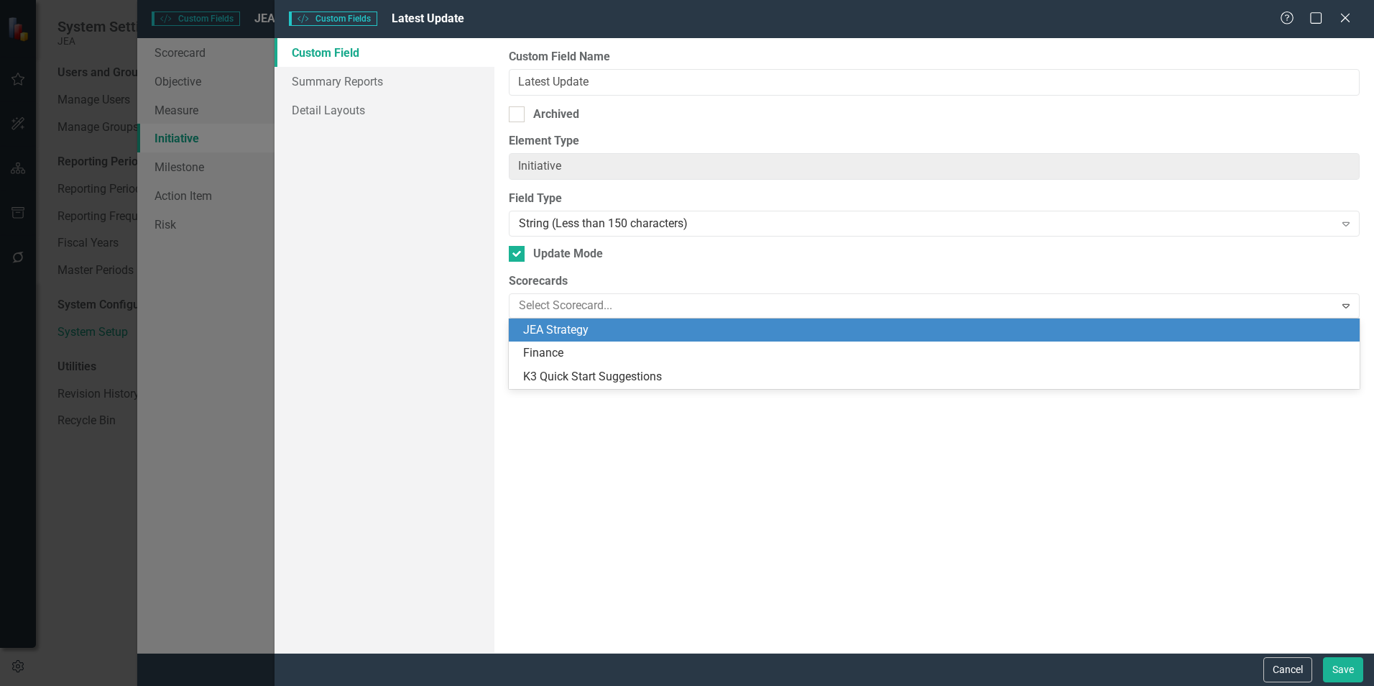
click at [566, 299] on div at bounding box center [923, 305] width 821 height 19
click at [571, 329] on div "JEA Strategy" at bounding box center [937, 330] width 828 height 17
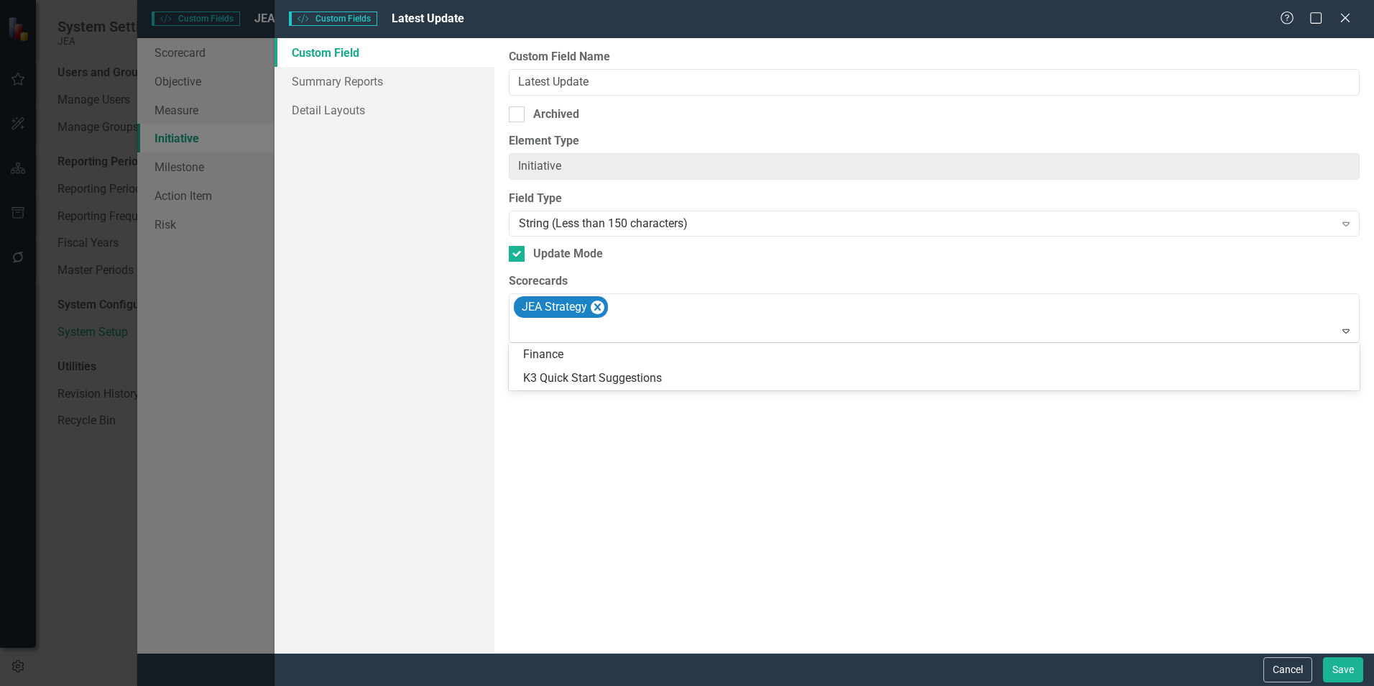
click at [1348, 332] on icon "Expand" at bounding box center [1346, 330] width 14 height 11
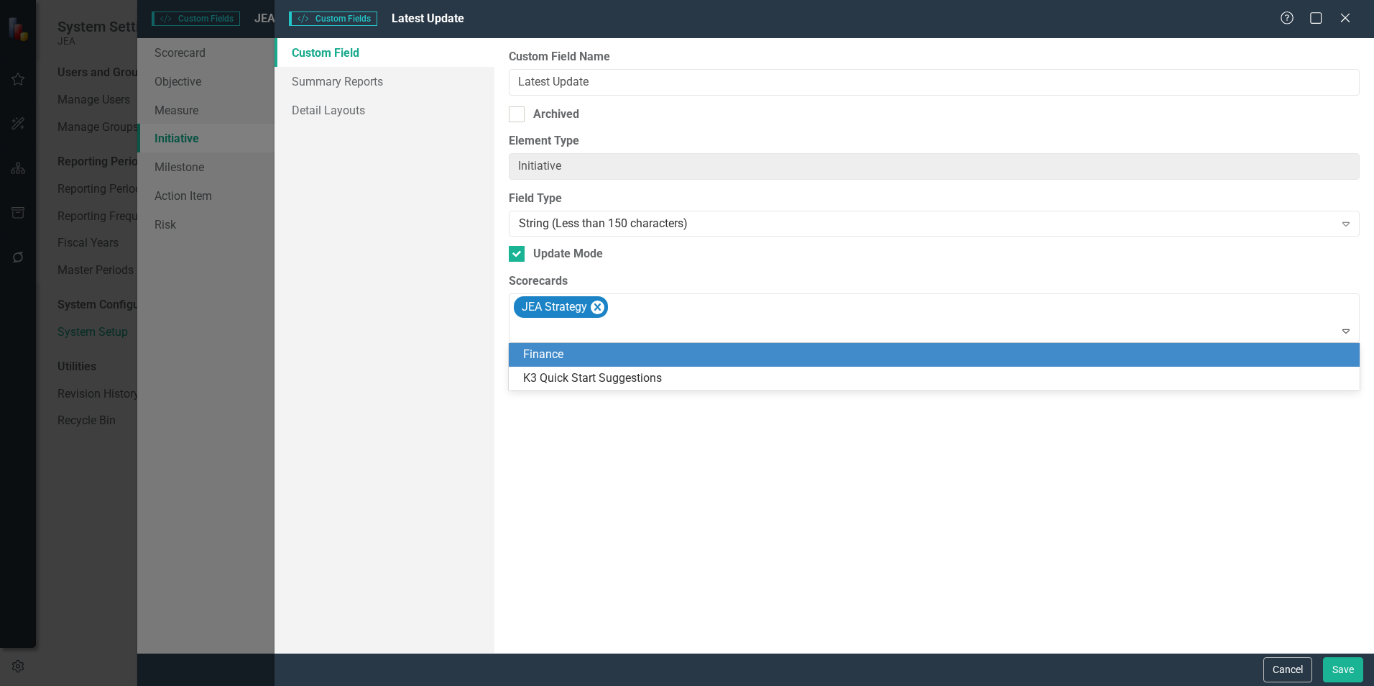
click at [767, 358] on div "Finance" at bounding box center [937, 354] width 828 height 17
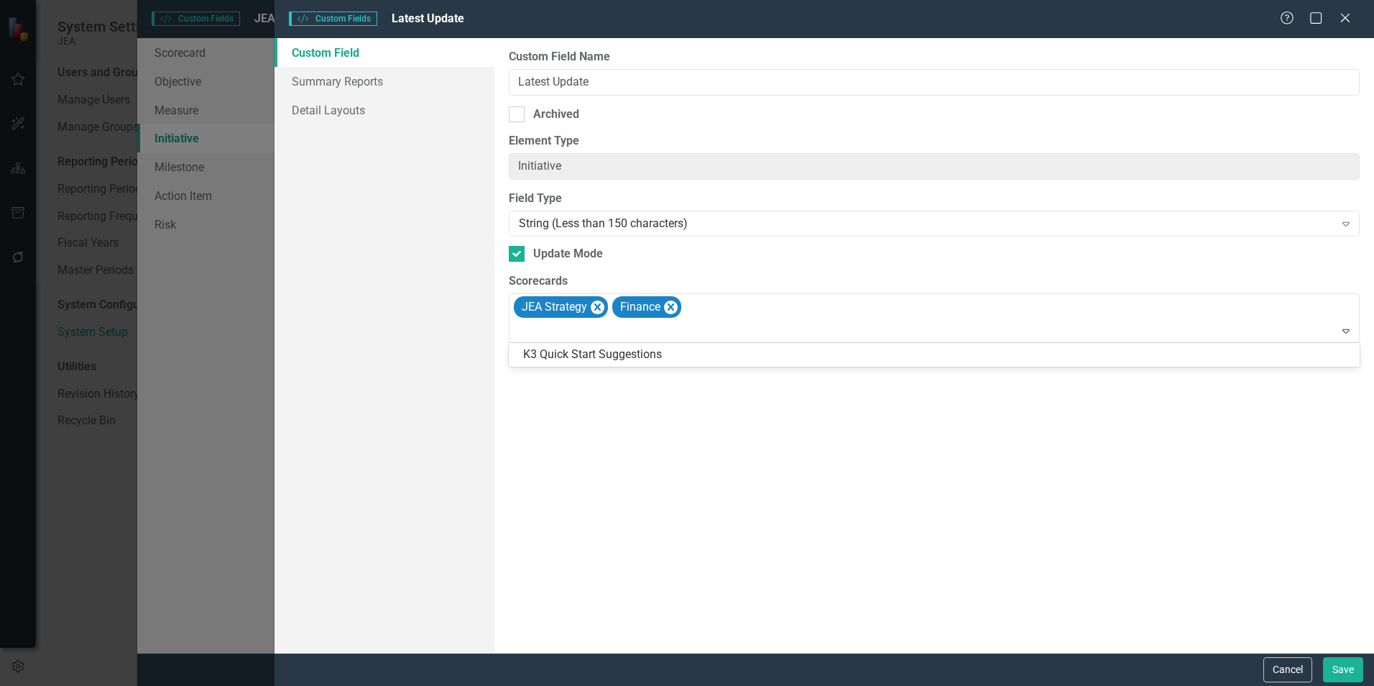
click at [1343, 331] on icon at bounding box center [1345, 331] width 7 height 4
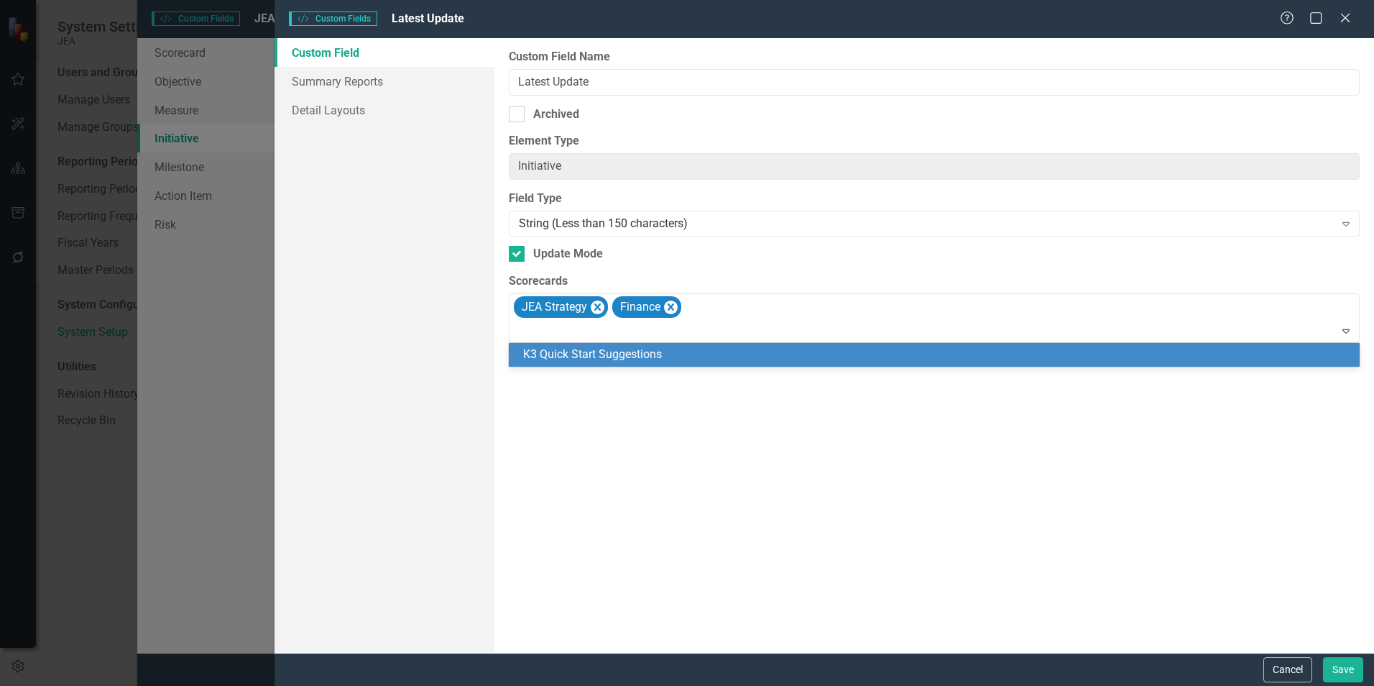
click at [1178, 354] on div "K3 Quick Start Suggestions" at bounding box center [937, 354] width 828 height 17
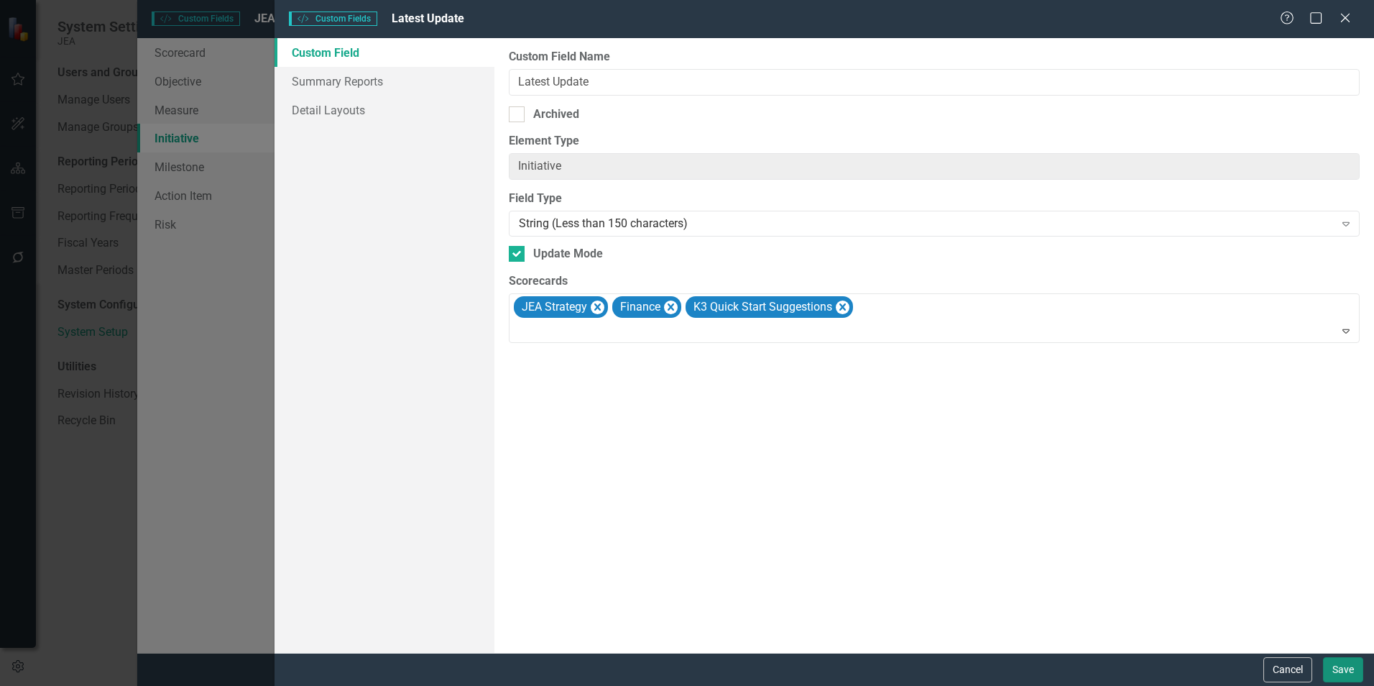
click at [1344, 667] on button "Save" at bounding box center [1343, 669] width 40 height 25
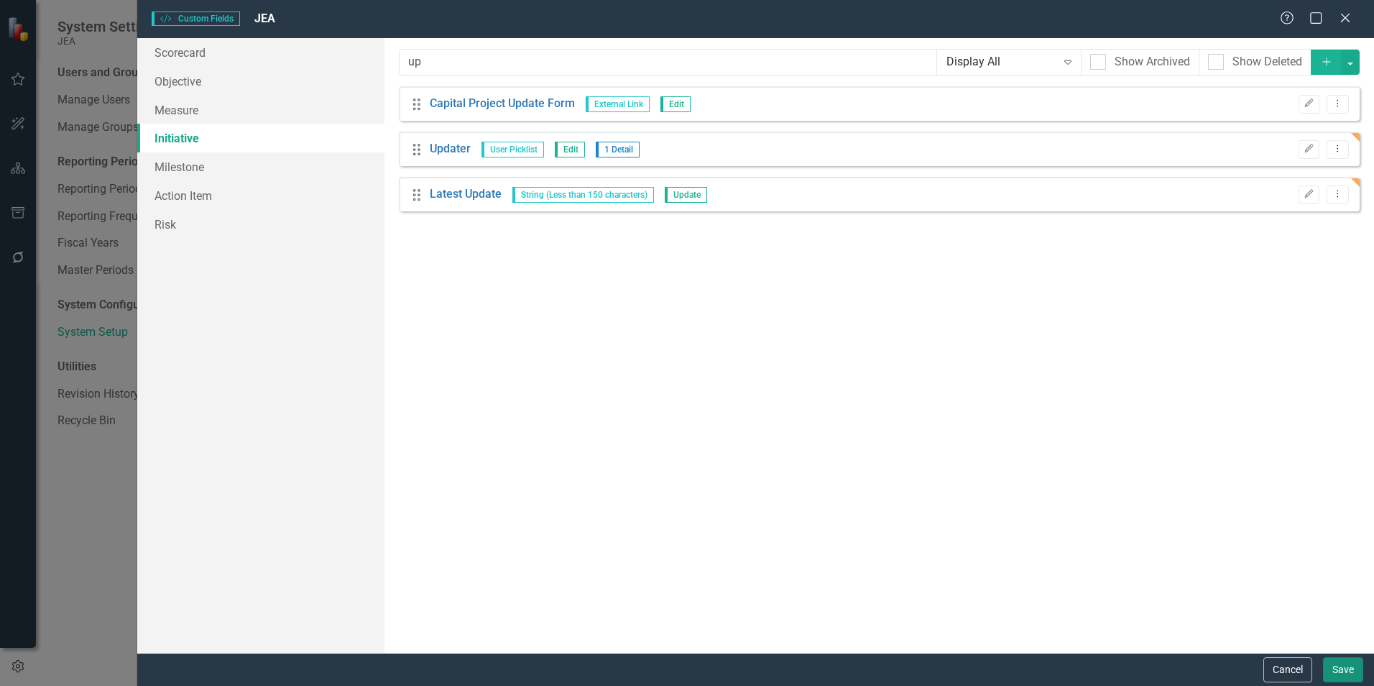
click at [1344, 667] on button "Save" at bounding box center [1343, 669] width 40 height 25
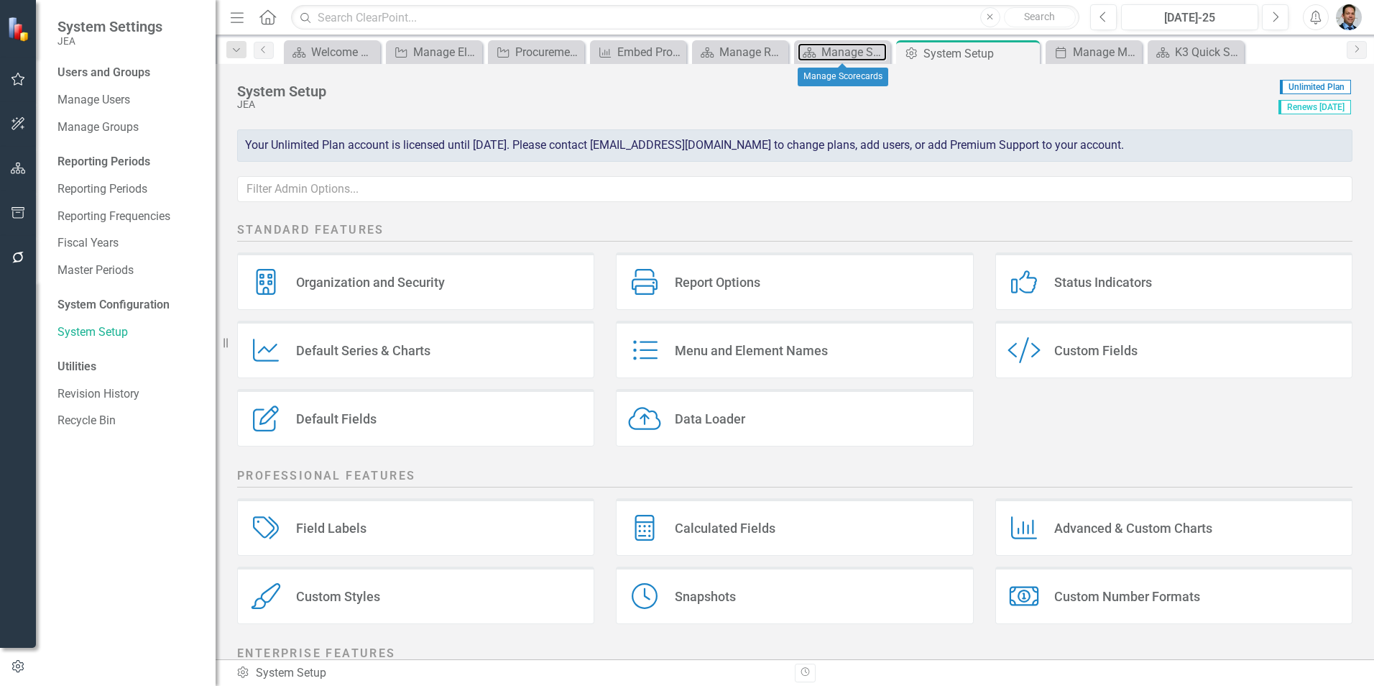
click at [823, 54] on div "Manage Scorecards" at bounding box center [853, 52] width 65 height 18
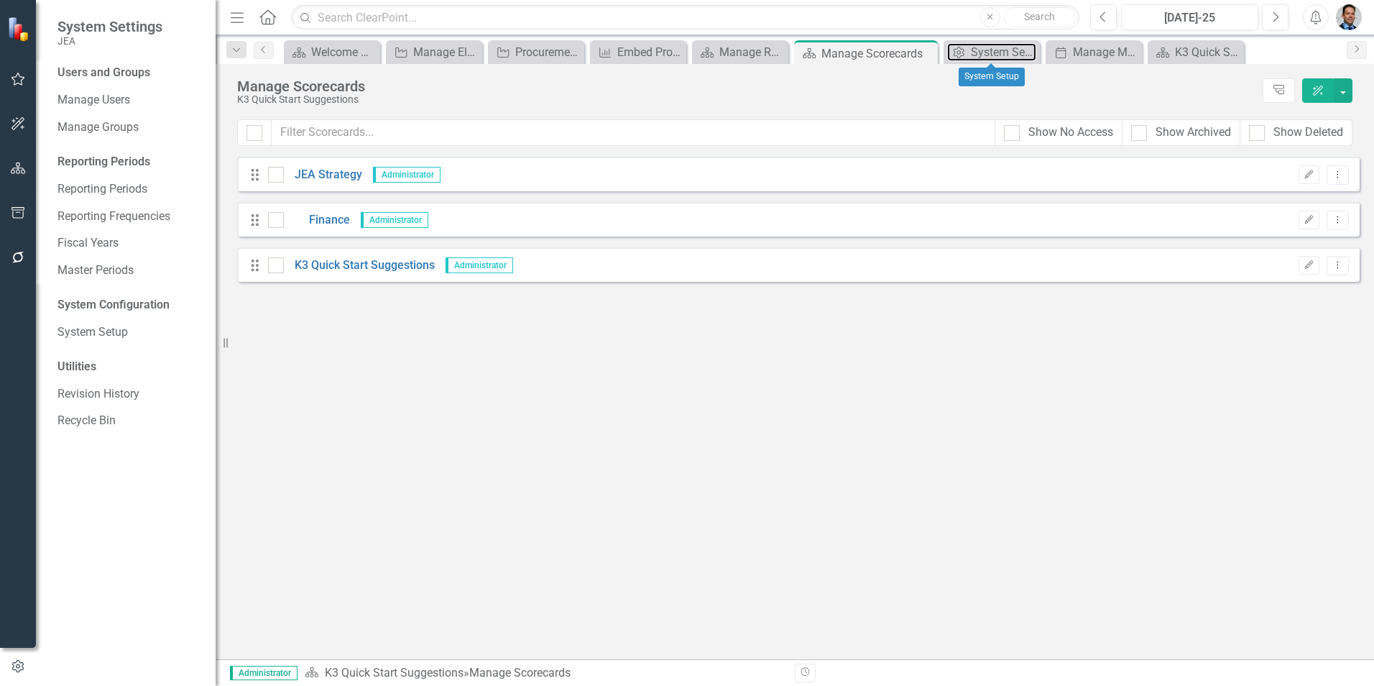
click at [1002, 57] on div "System Setup" at bounding box center [1003, 52] width 65 height 18
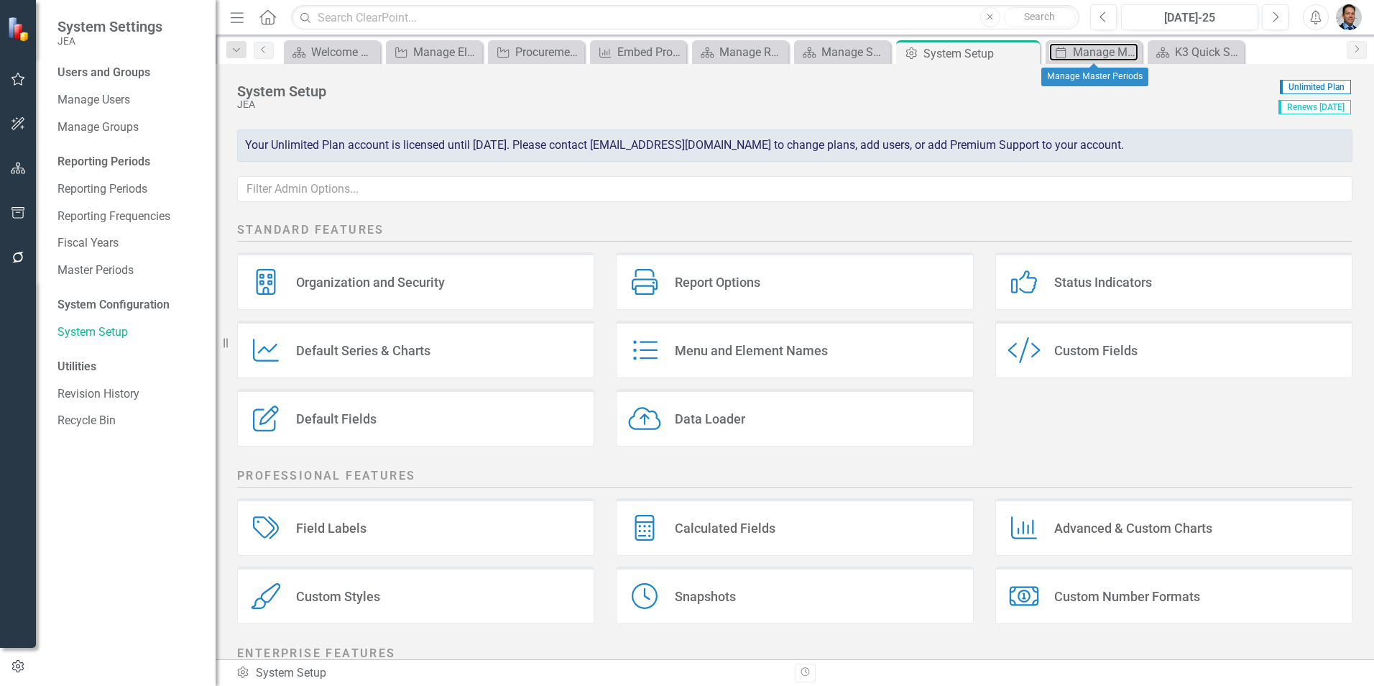
click at [1084, 51] on div "Manage Master Periods" at bounding box center [1105, 52] width 65 height 18
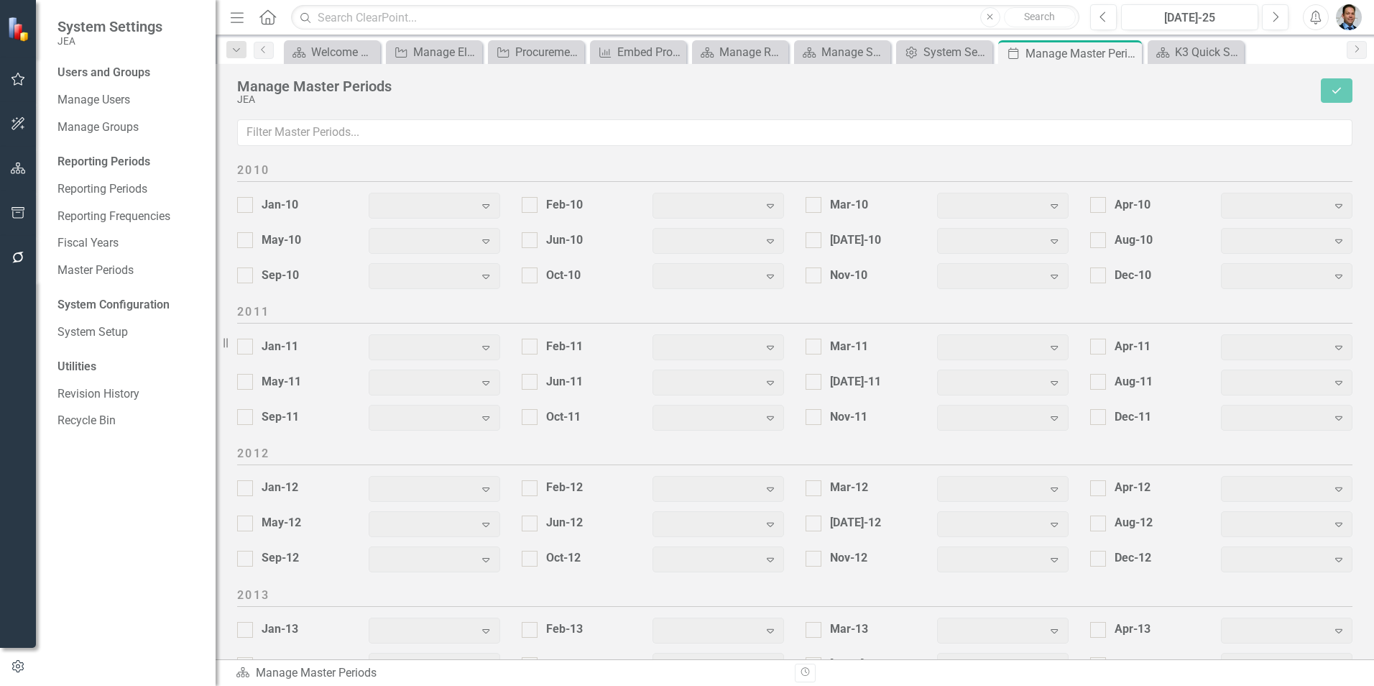
scroll to position [1761, 0]
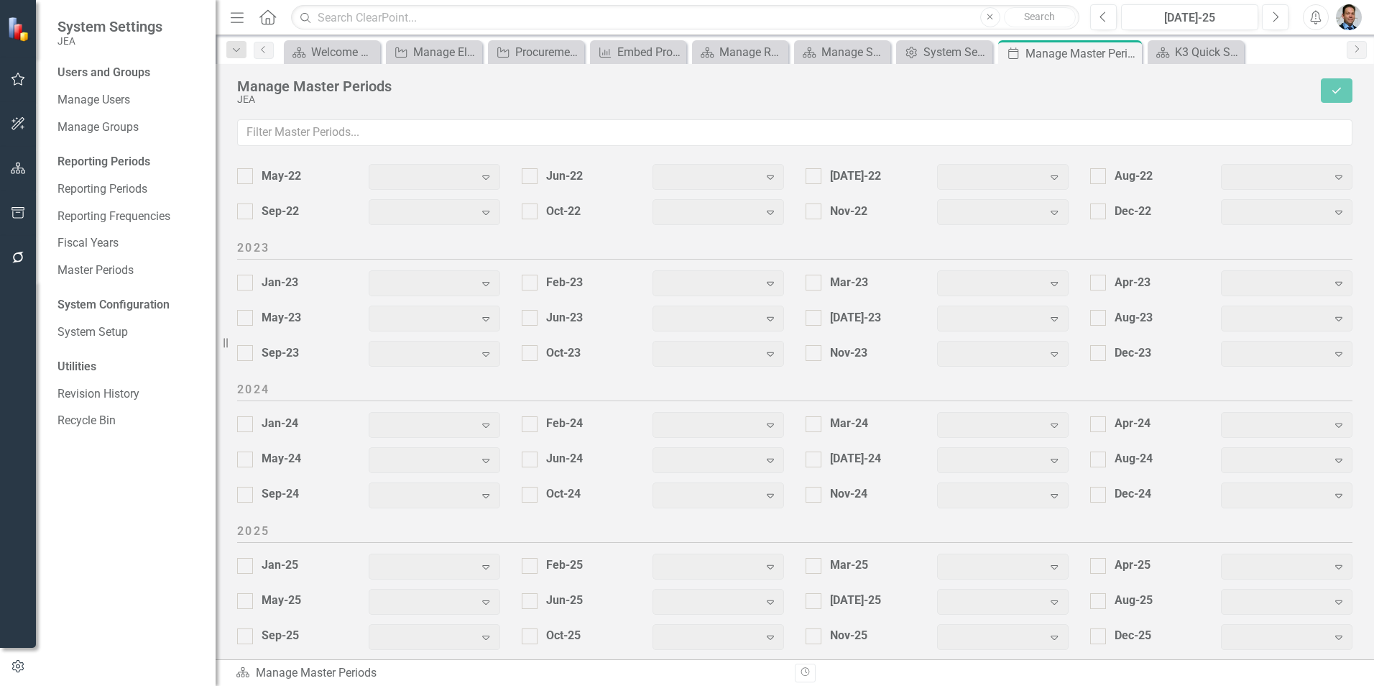
click at [0, 0] on icon "Close" at bounding box center [0, 0] width 0 height 0
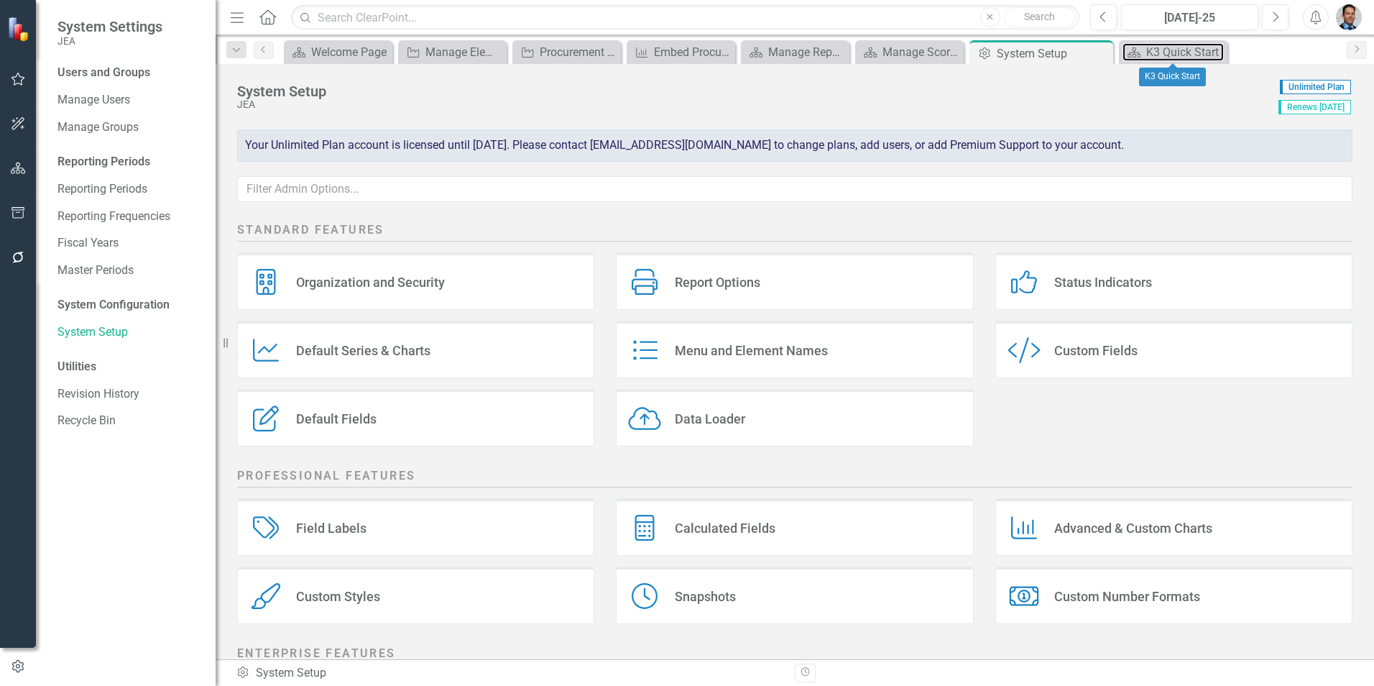
click at [1154, 52] on div "K3 Quick Start" at bounding box center [1185, 52] width 78 height 18
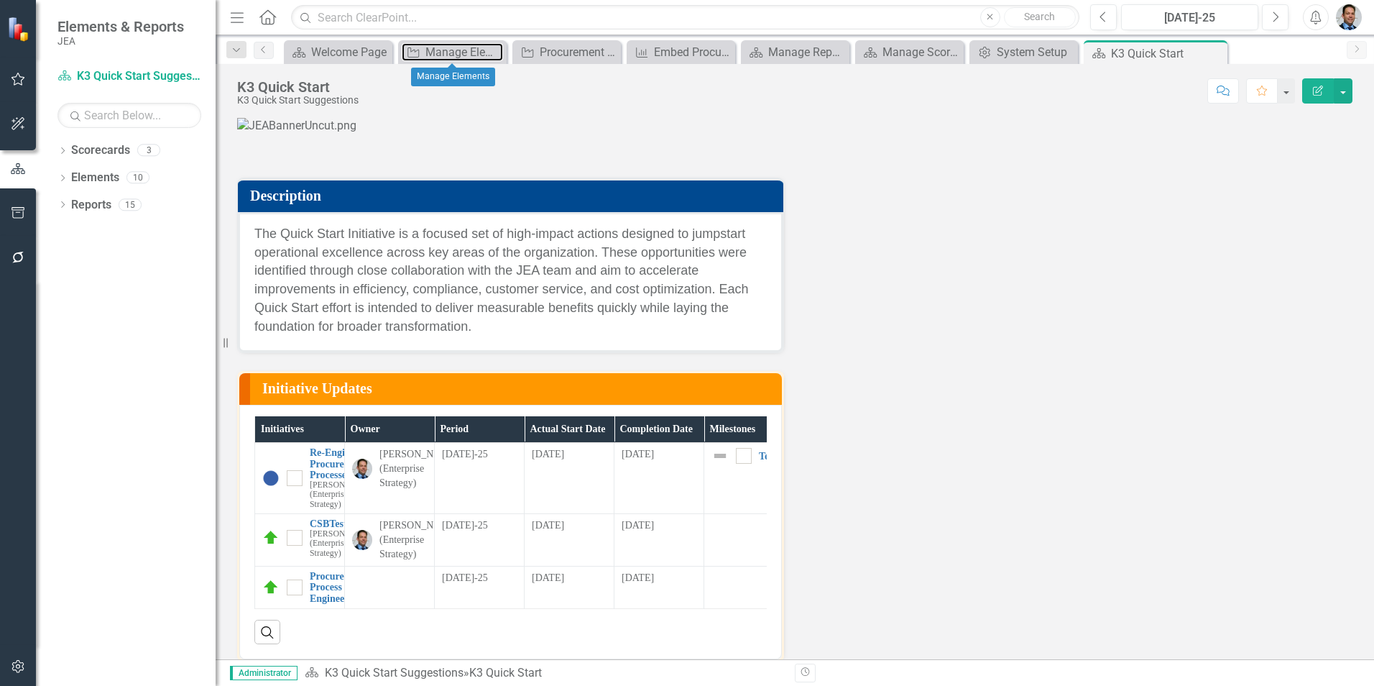
click at [464, 56] on div "Manage Elements" at bounding box center [464, 52] width 78 height 18
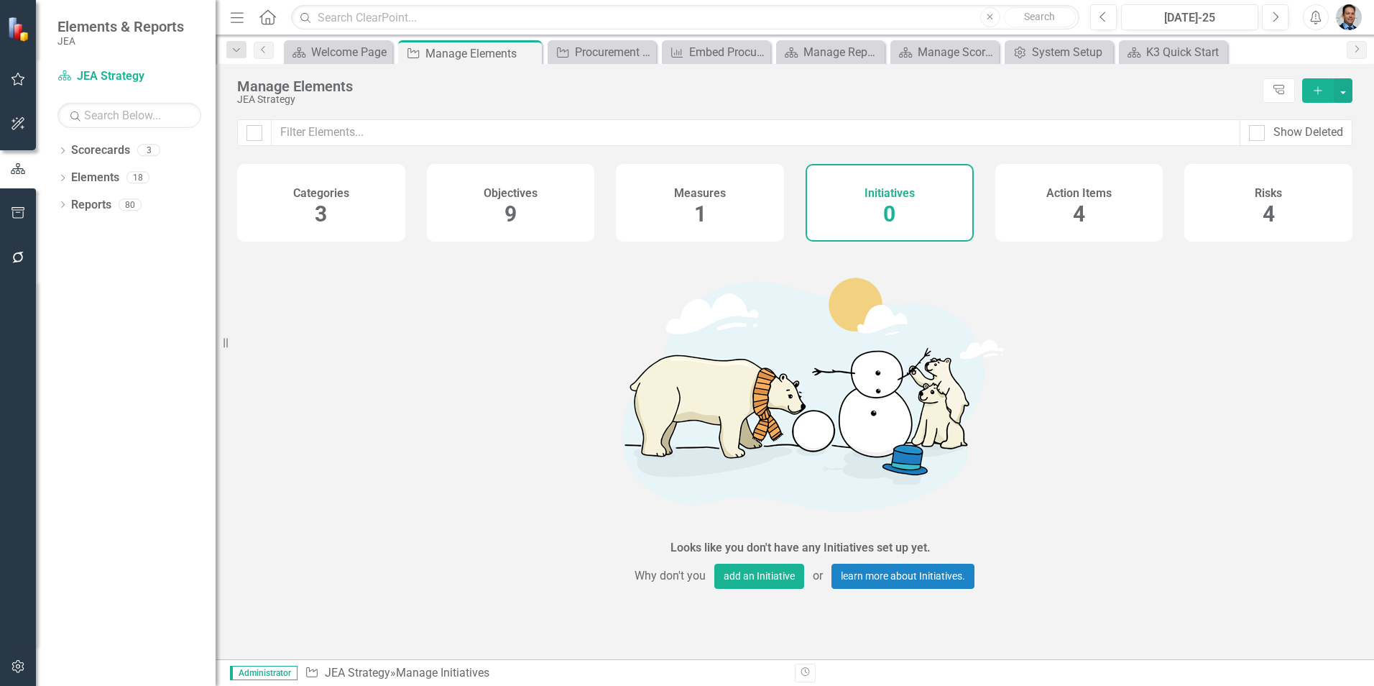
click at [66, 151] on icon "Dropdown" at bounding box center [62, 152] width 10 height 8
click at [102, 199] on link "K3 Quick Start Suggestions" at bounding box center [147, 205] width 137 height 17
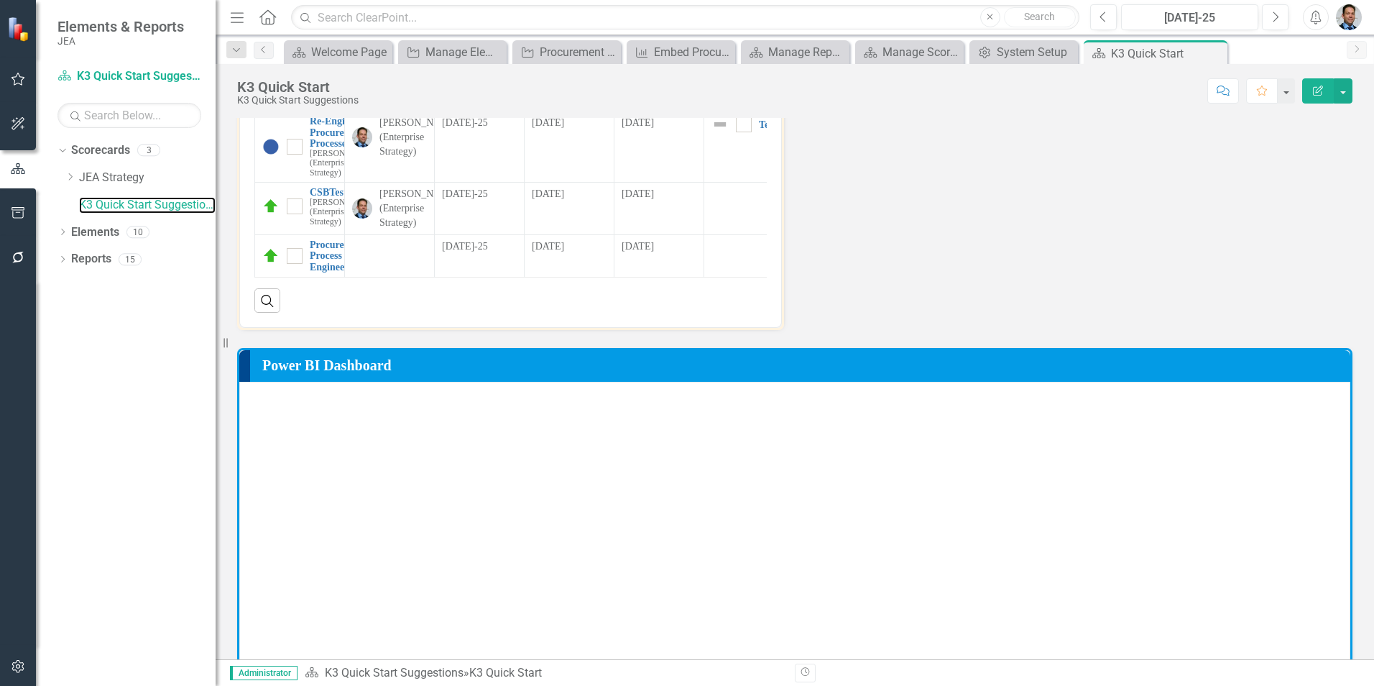
scroll to position [431, 0]
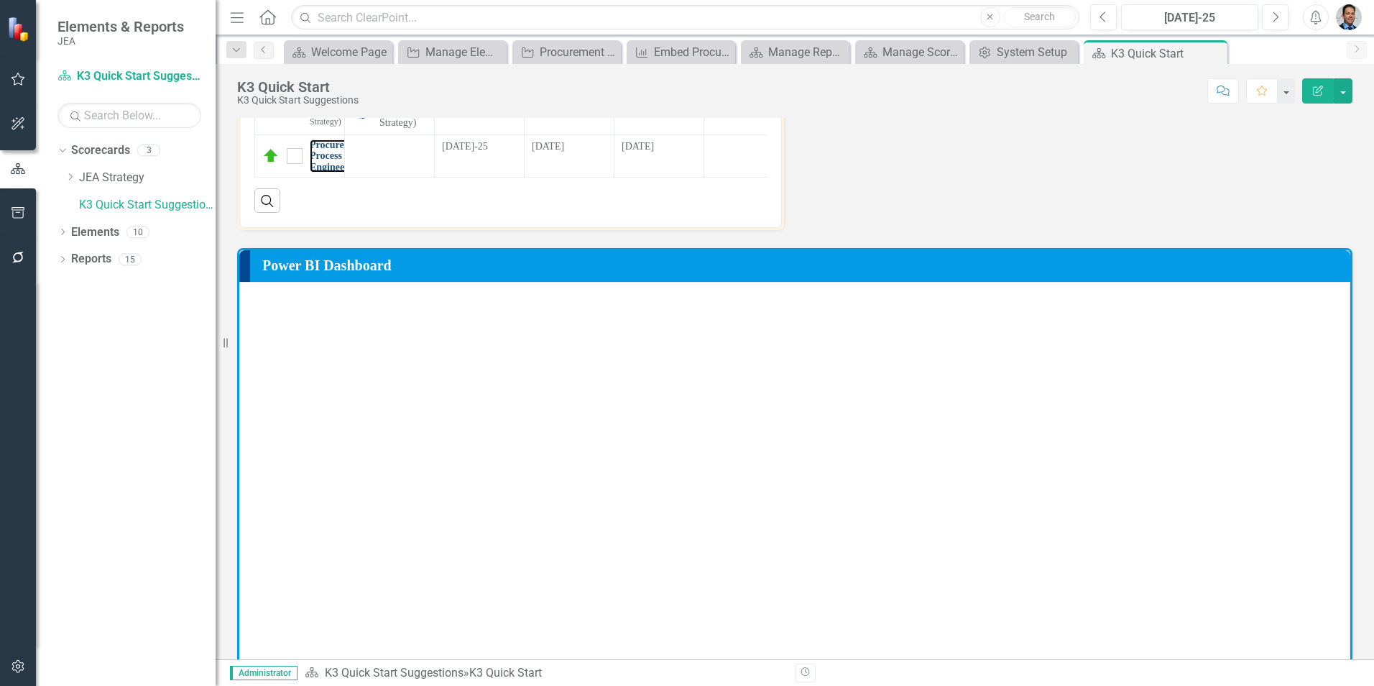
click at [319, 172] on link "Procurement Process Re-Engineering" at bounding box center [338, 155] width 56 height 33
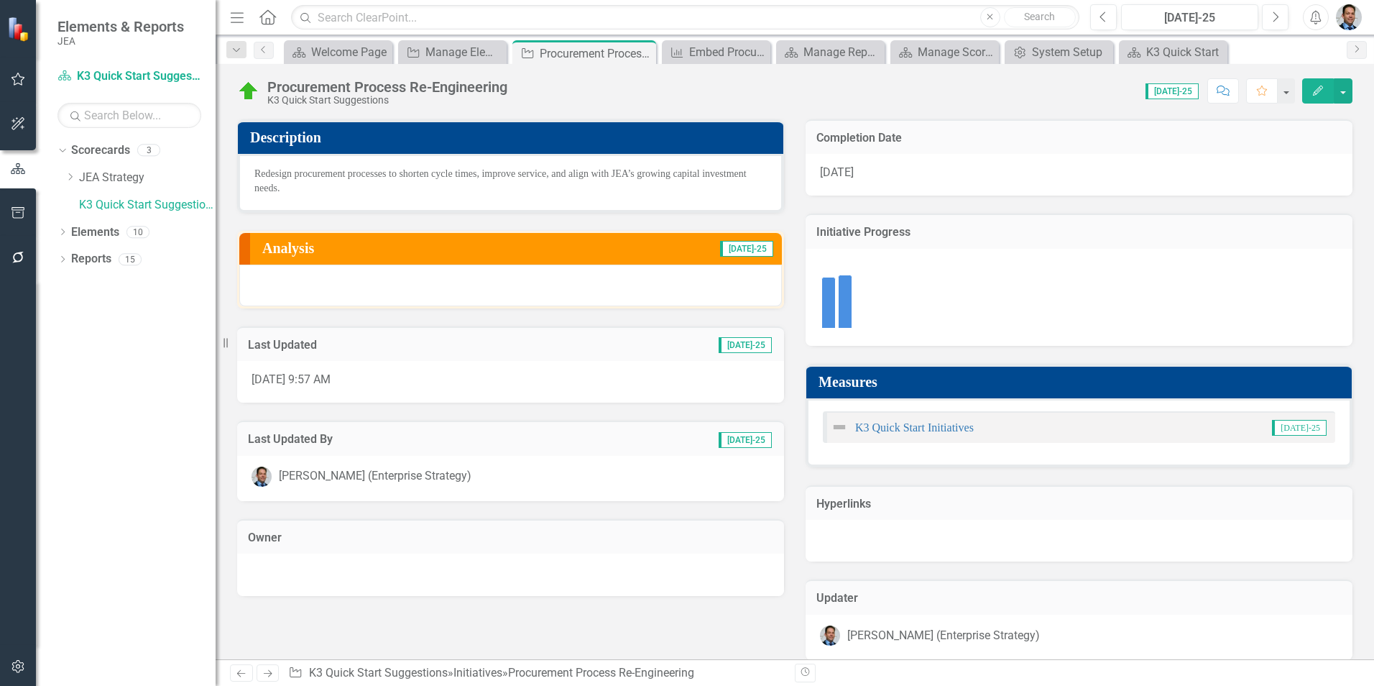
scroll to position [72, 0]
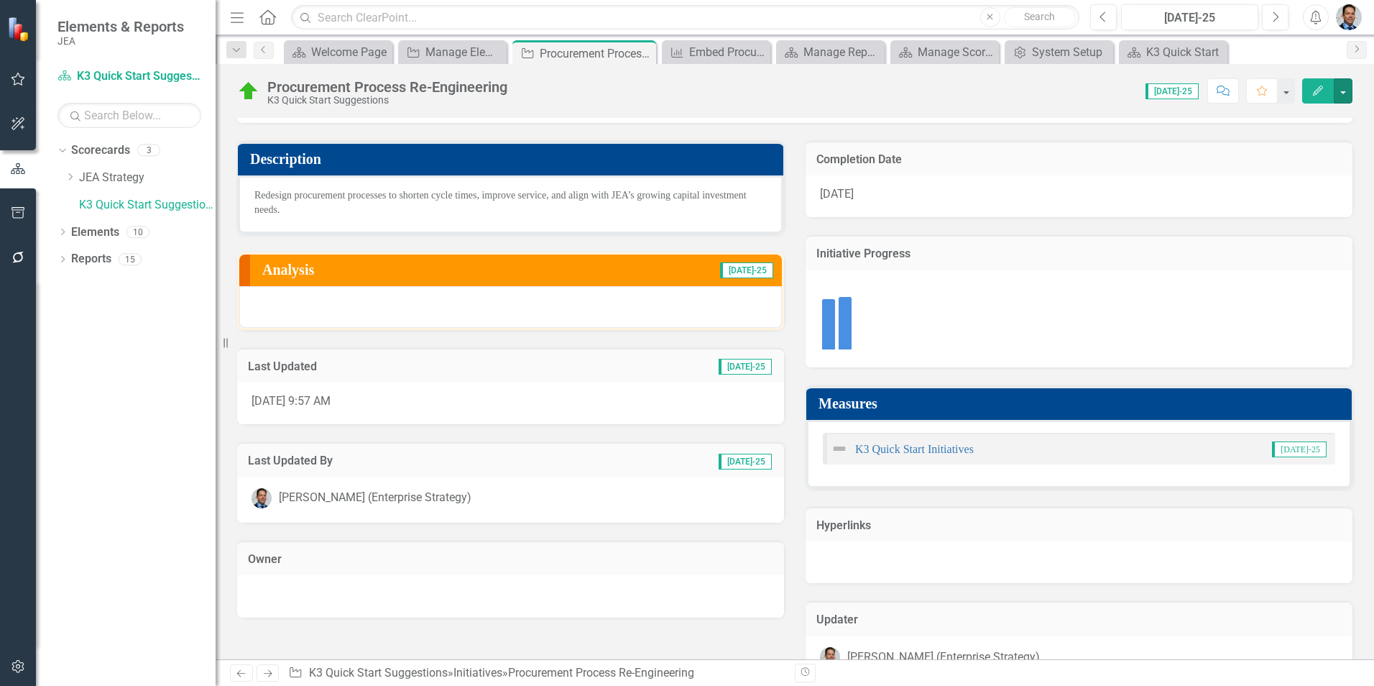
click at [1343, 91] on button "button" at bounding box center [1343, 90] width 19 height 25
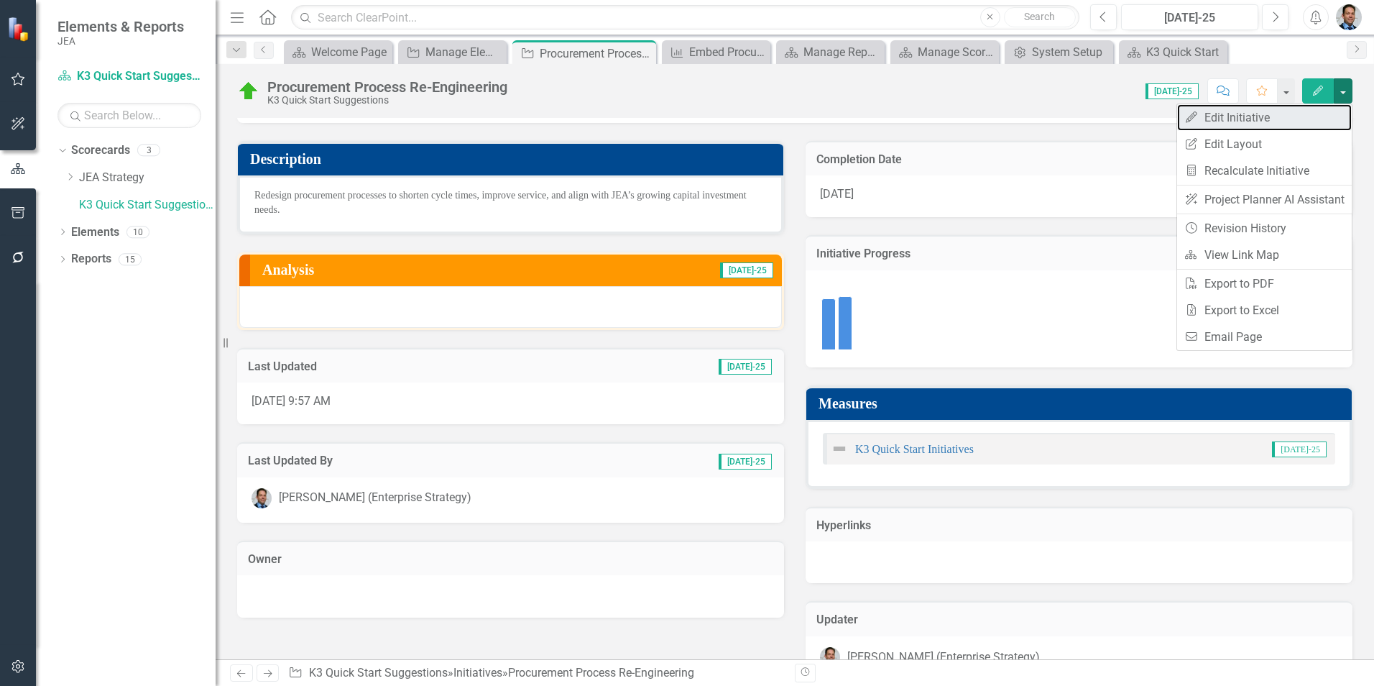
click at [1214, 114] on link "Edit Edit Initiative" at bounding box center [1264, 117] width 175 height 27
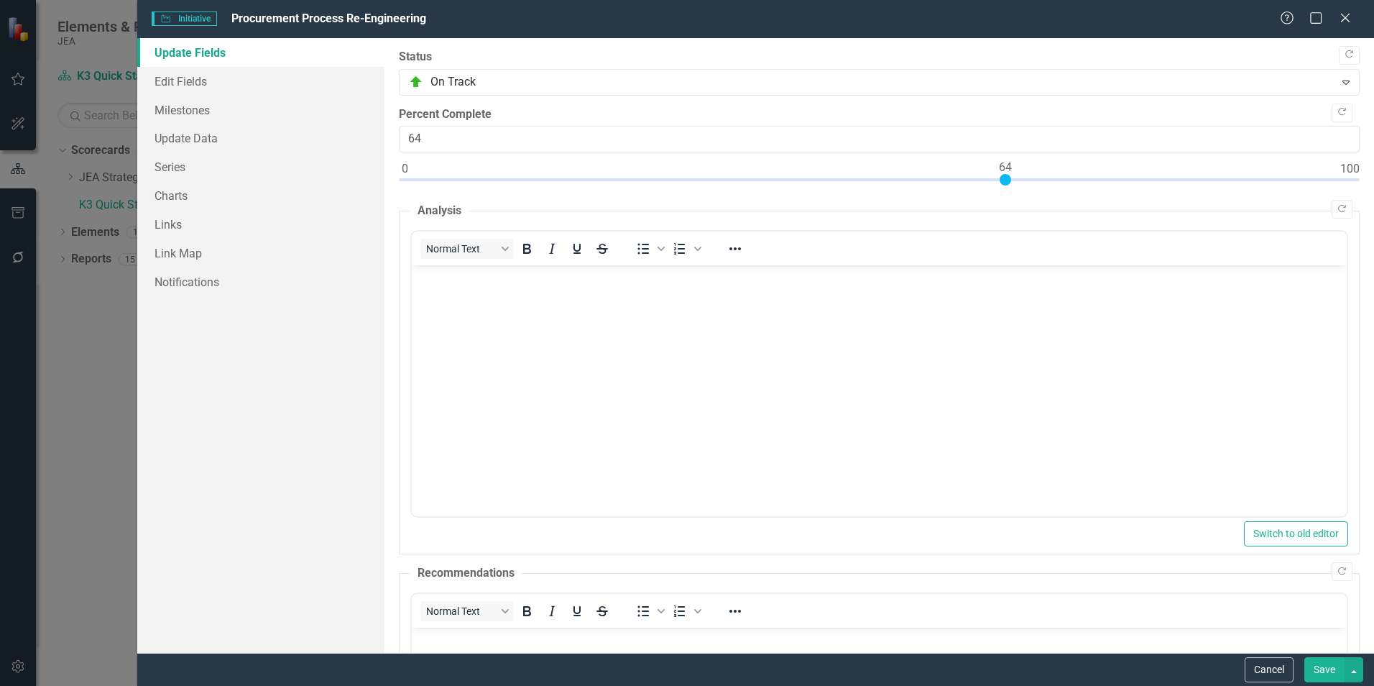
scroll to position [0, 0]
click at [1341, 22] on icon at bounding box center [1345, 18] width 9 height 9
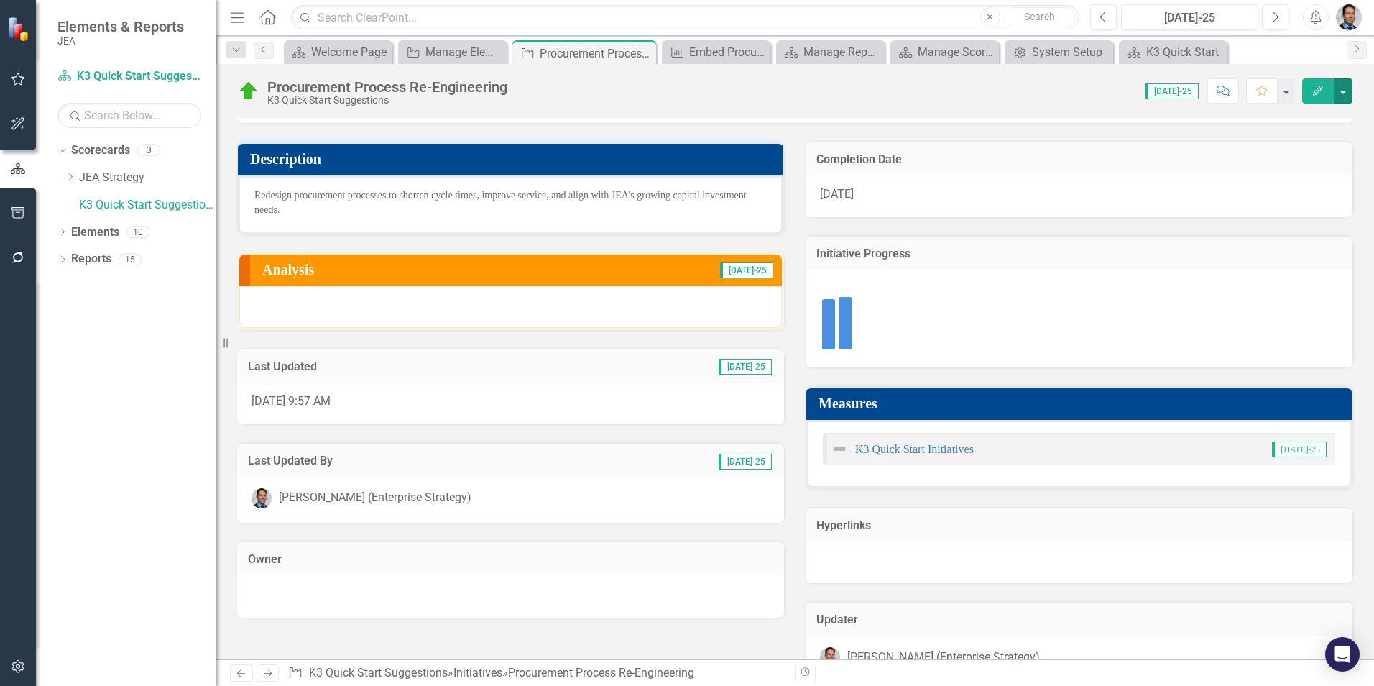
click at [1337, 93] on button "button" at bounding box center [1343, 90] width 19 height 25
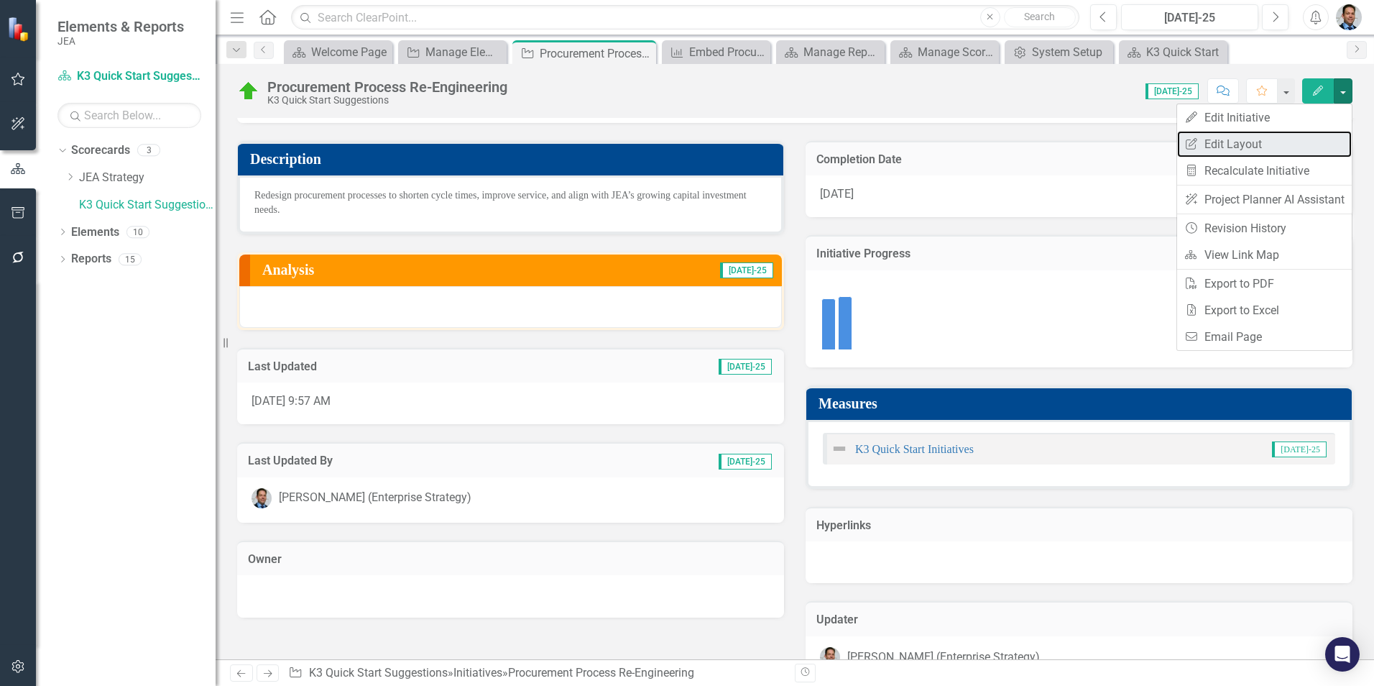
click at [1286, 137] on link "Edit Report Edit Layout" at bounding box center [1264, 144] width 175 height 27
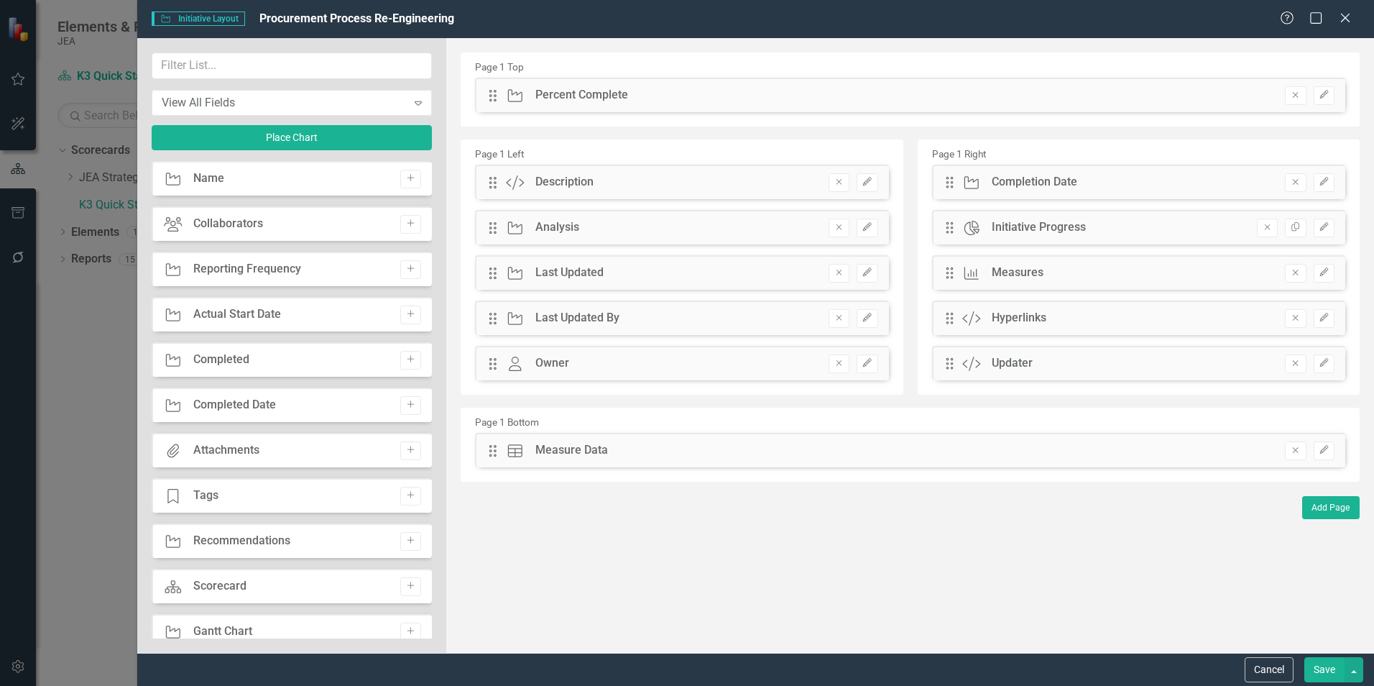
click at [838, 225] on icon "Remove" at bounding box center [839, 227] width 11 height 9
click at [213, 63] on input "text" at bounding box center [292, 65] width 280 height 27
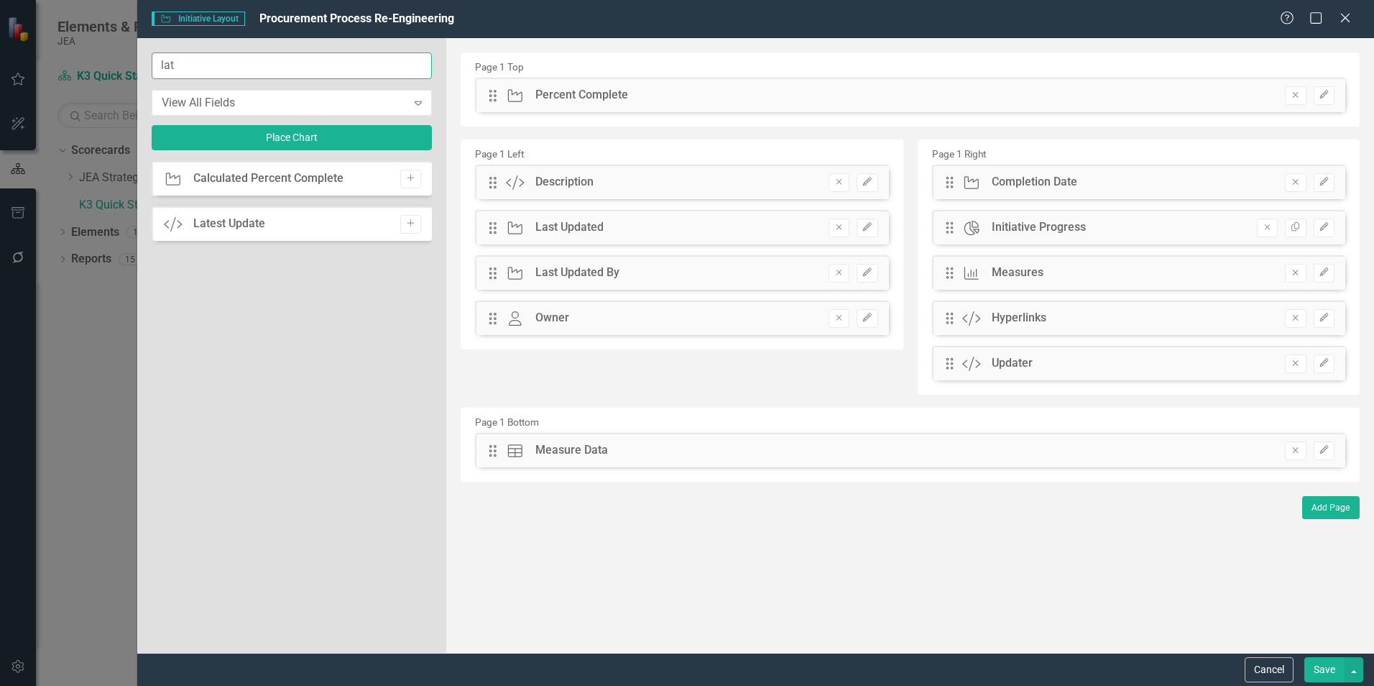
type input "lat"
click at [408, 221] on icon "Add" at bounding box center [410, 223] width 11 height 9
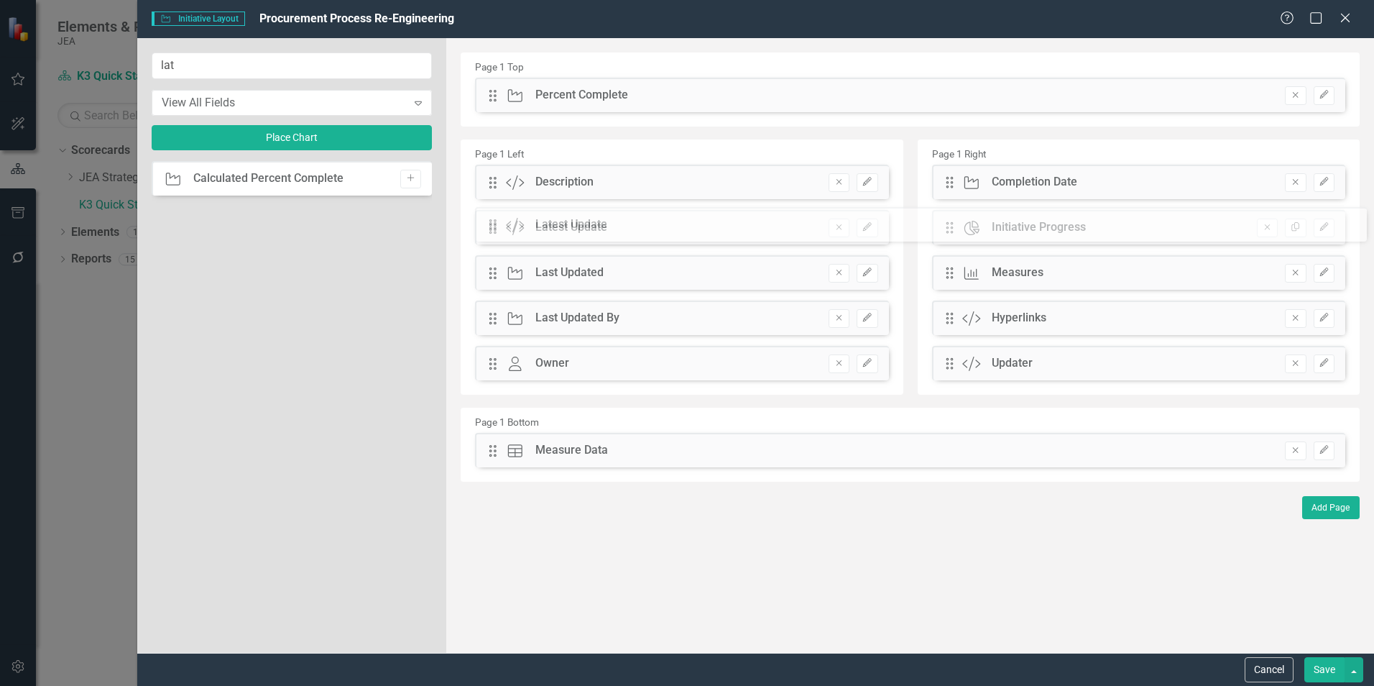
drag, startPoint x: 496, startPoint y: 98, endPoint x: 507, endPoint y: 227, distance: 129.8
click at [1329, 673] on button "Save" at bounding box center [1324, 669] width 40 height 25
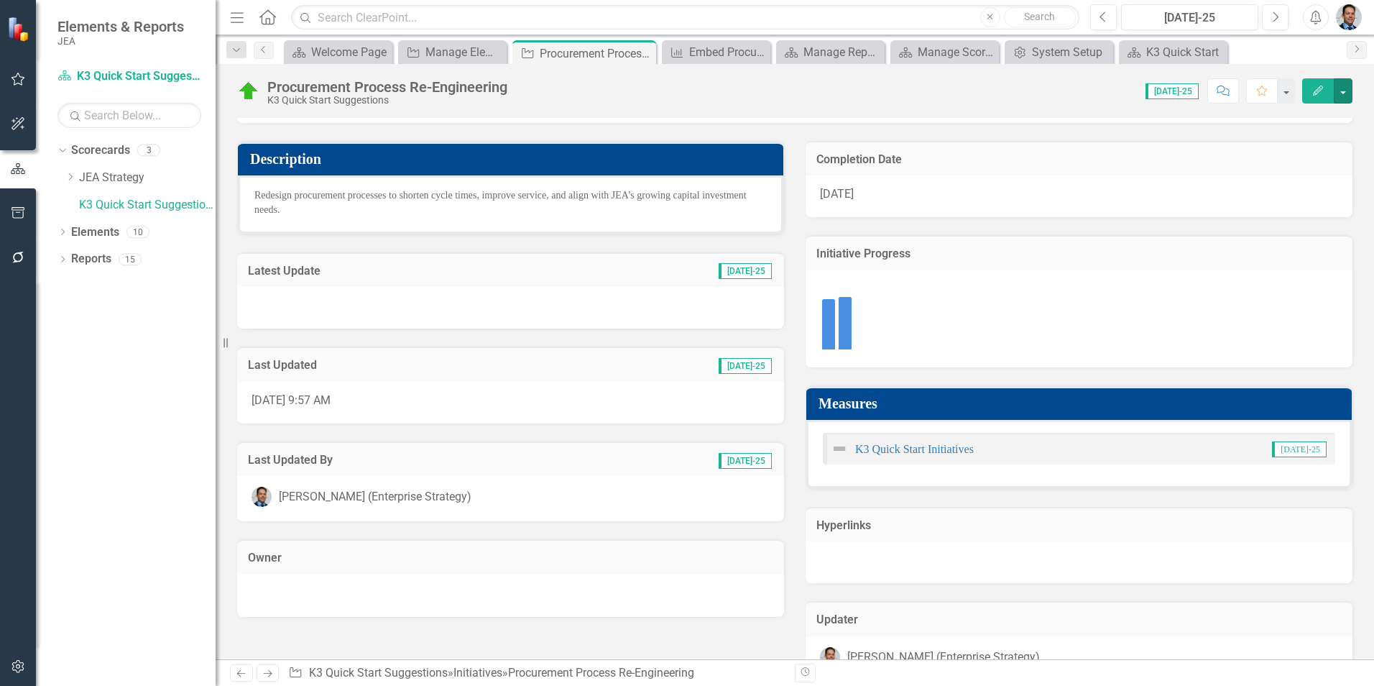
click at [1343, 93] on button "button" at bounding box center [1343, 90] width 19 height 25
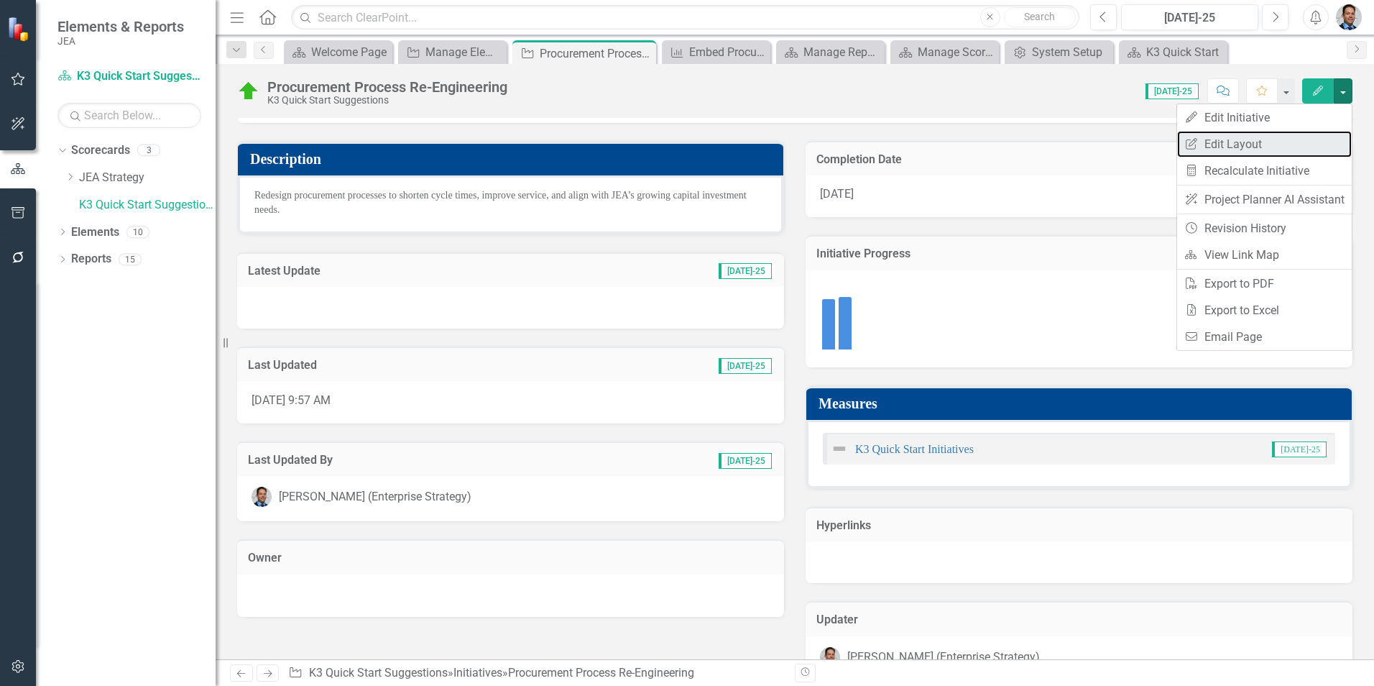
click at [1254, 150] on link "Edit Report Edit Layout" at bounding box center [1264, 144] width 175 height 27
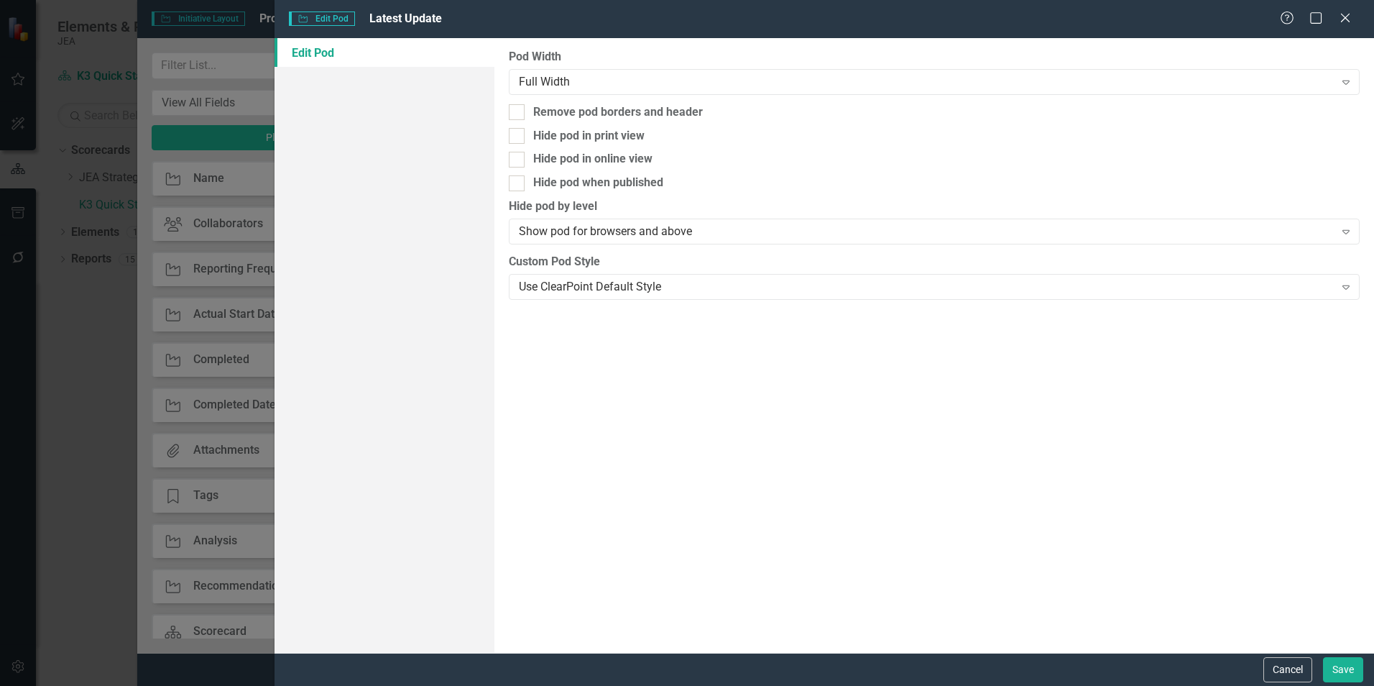
scroll to position [72, 0]
click at [598, 286] on div "Use ClearPoint Default Style" at bounding box center [926, 286] width 815 height 17
click at [1338, 670] on button "Save" at bounding box center [1343, 669] width 40 height 25
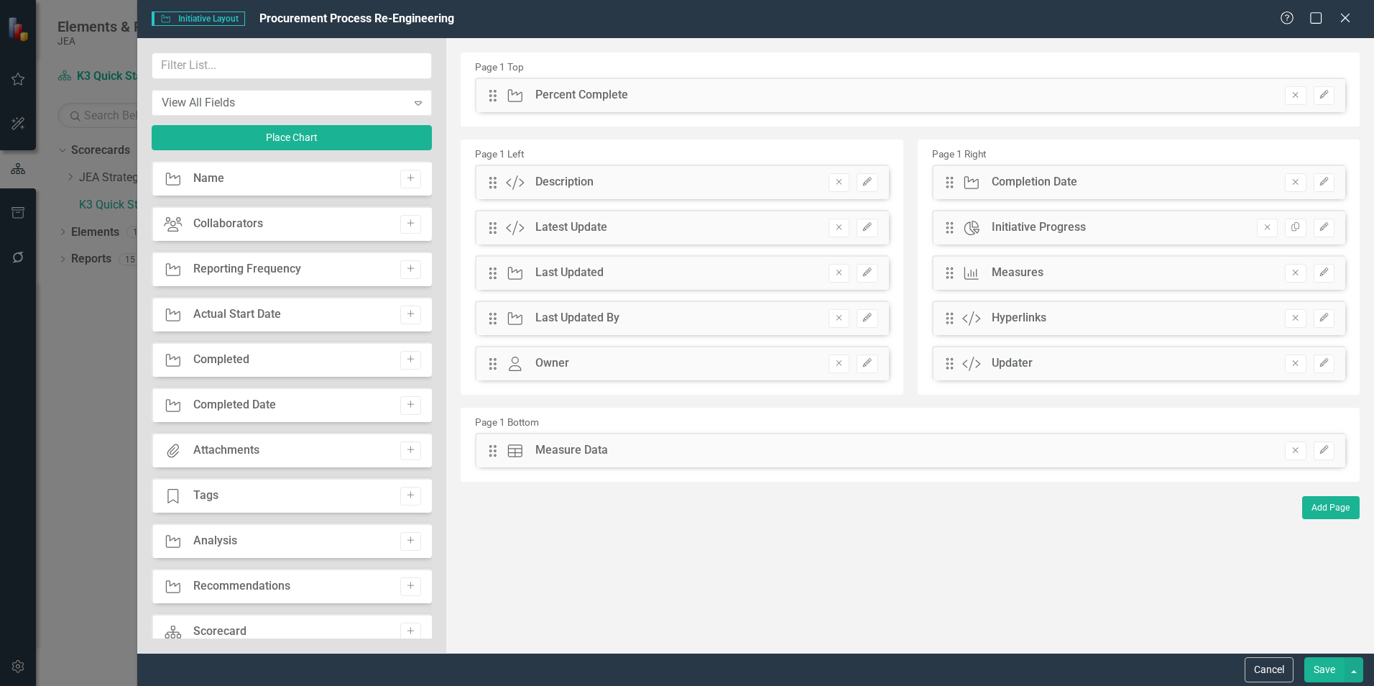
click at [1337, 668] on button "Save" at bounding box center [1324, 669] width 40 height 25
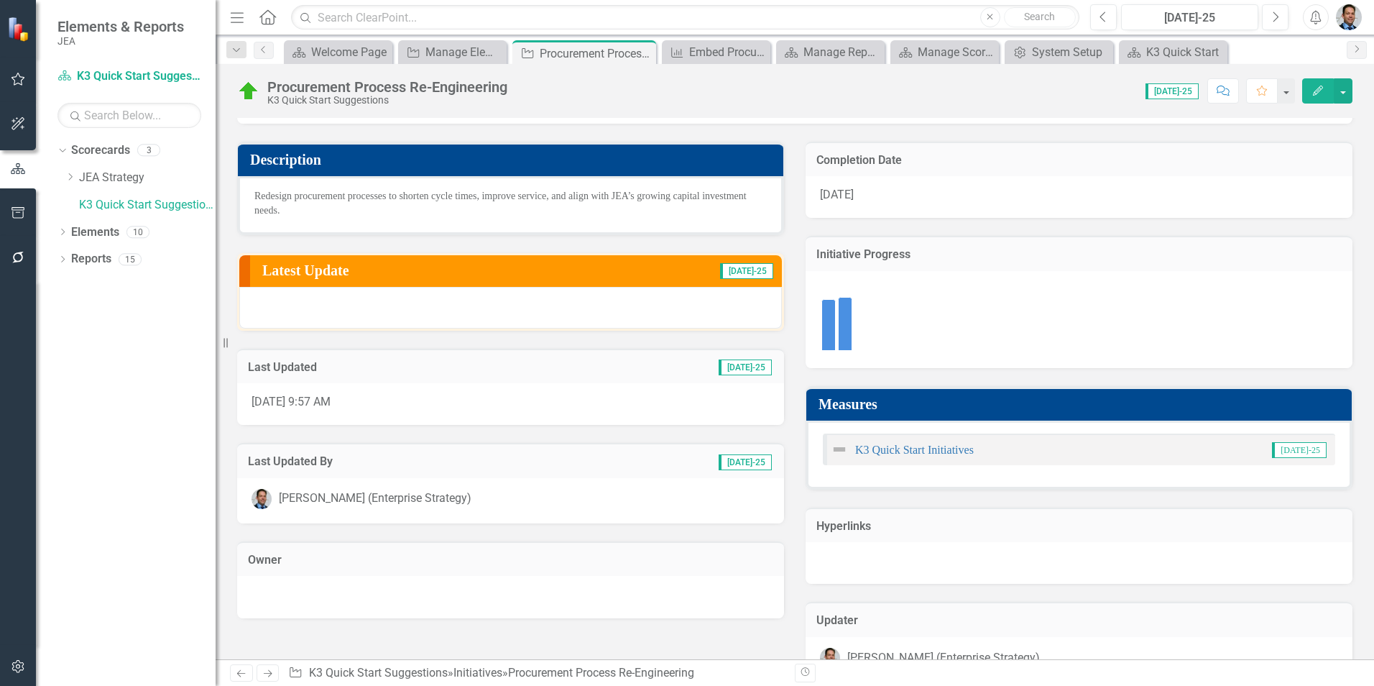
scroll to position [0, 0]
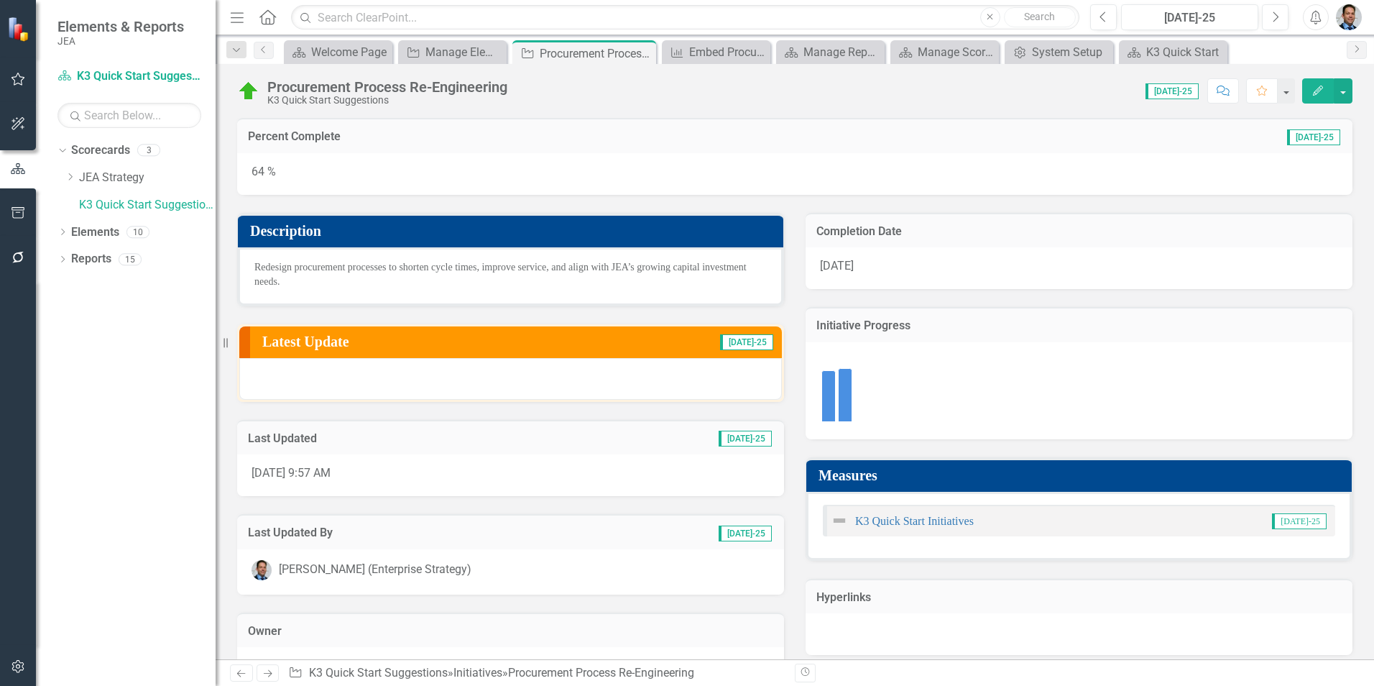
click at [461, 346] on h3 "Latest Update" at bounding box center [419, 341] width 314 height 16
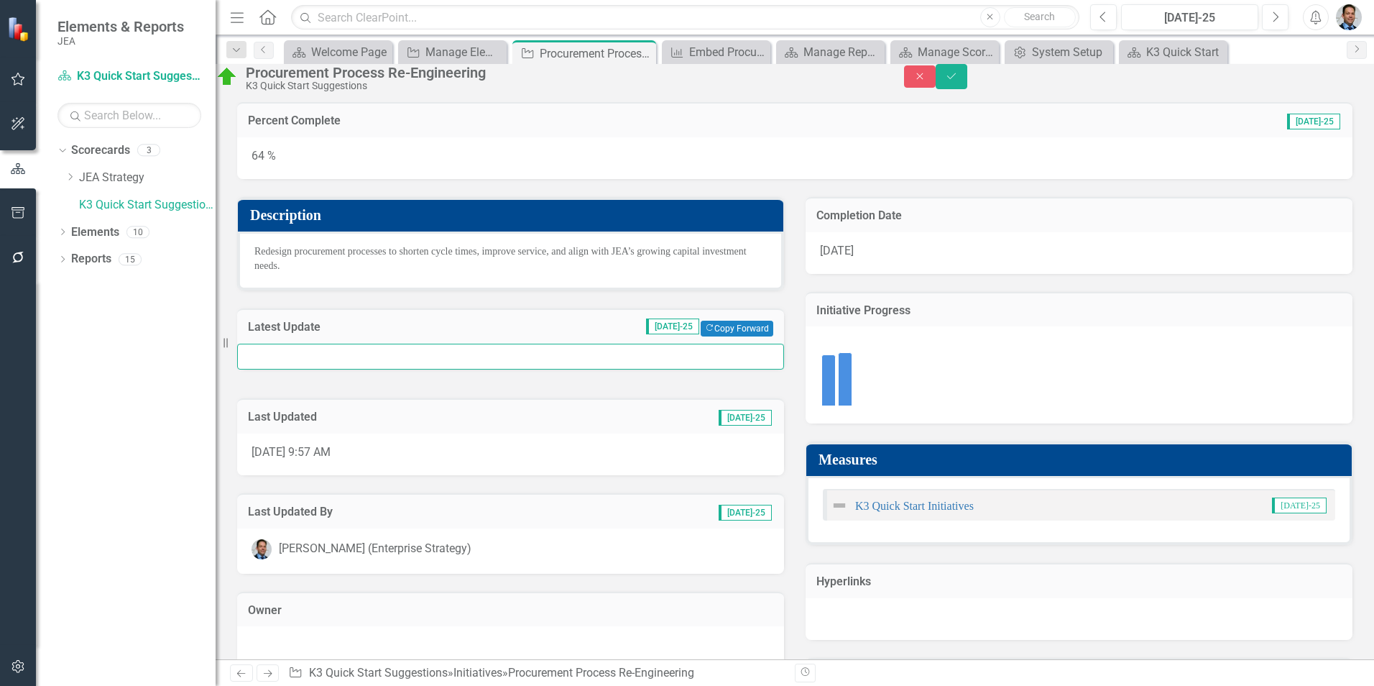
click at [406, 370] on input "text" at bounding box center [510, 356] width 547 height 27
paste input "• The revised solicitation thresholds are in the P-code revision. The increased…"
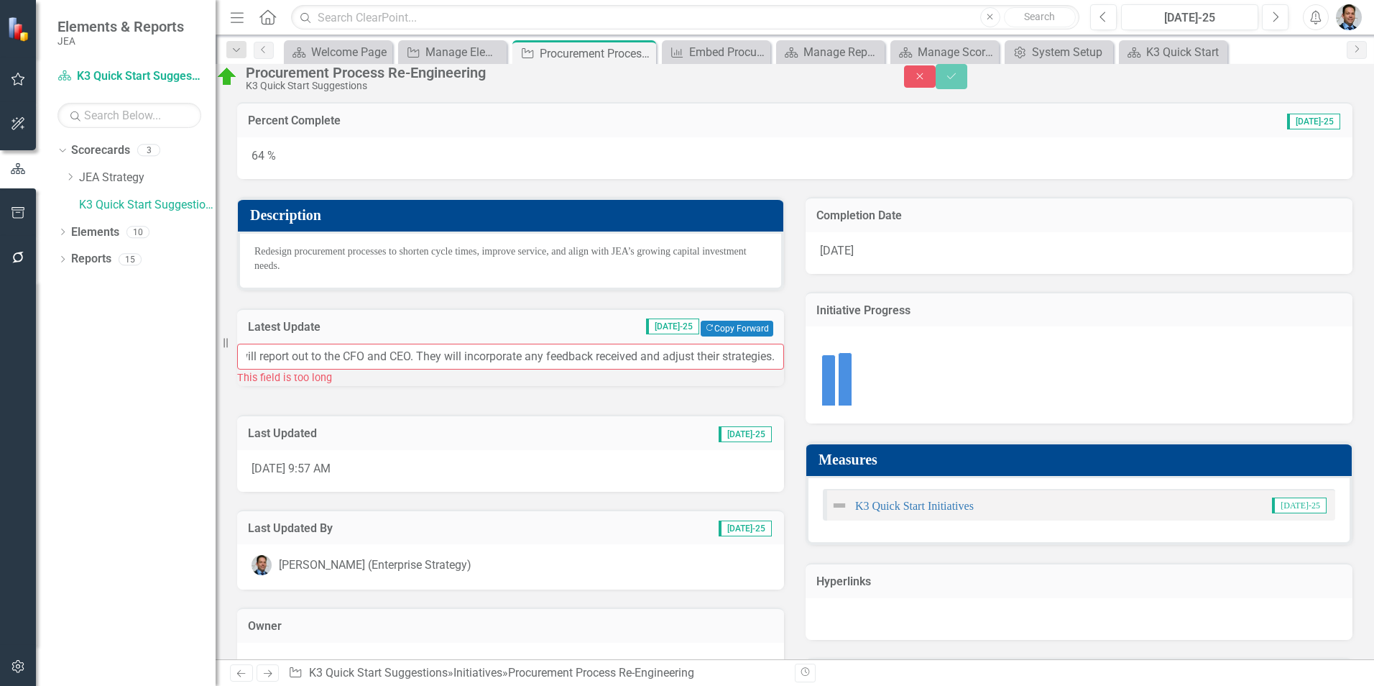
type input "• The revised solicitation thresholds are in the P-code revision. The increased…"
click at [926, 81] on icon "Close" at bounding box center [919, 76] width 13 height 10
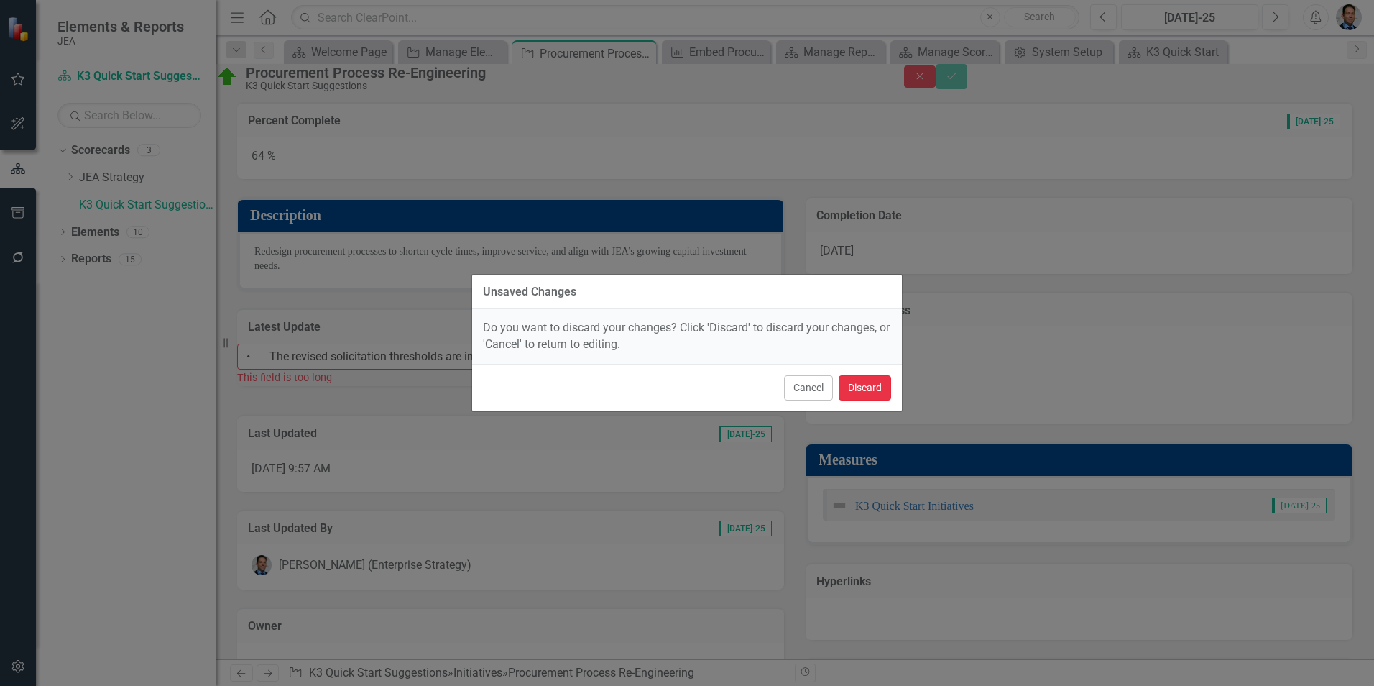
click at [851, 389] on button "Discard" at bounding box center [865, 387] width 52 height 25
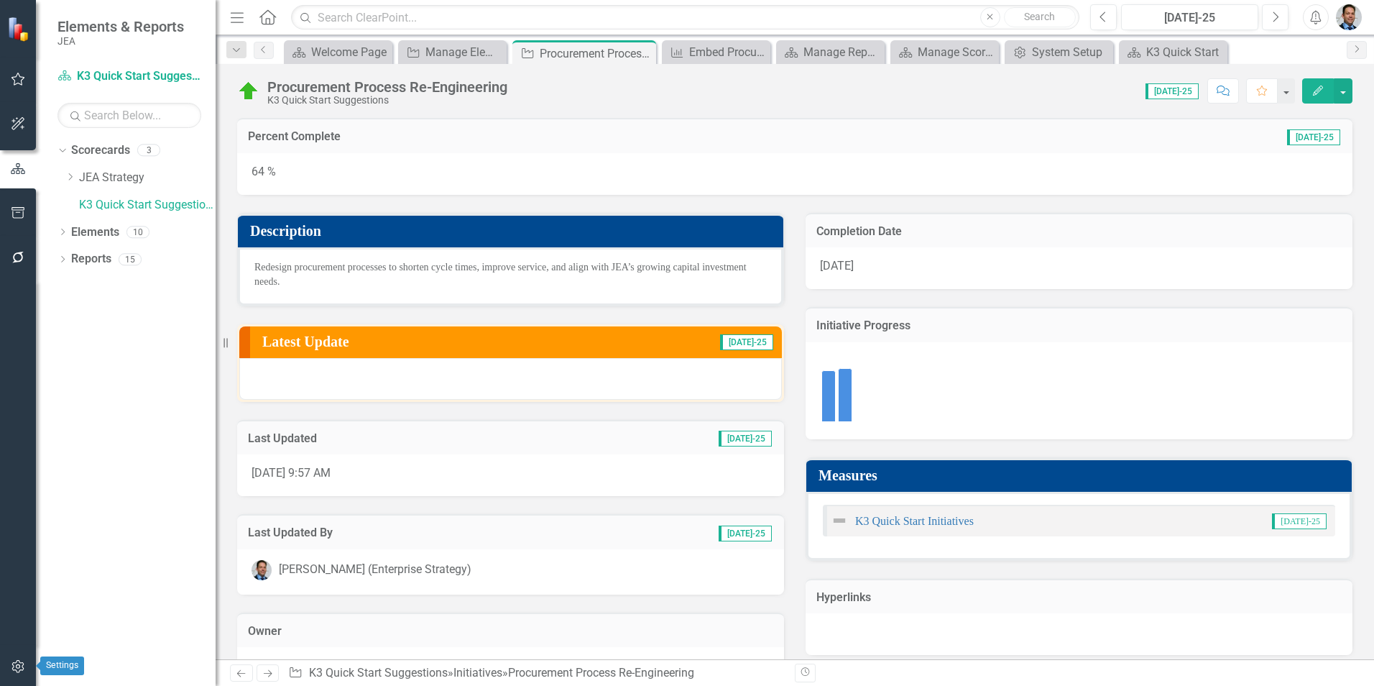
click at [16, 661] on icon "button" at bounding box center [18, 665] width 15 height 11
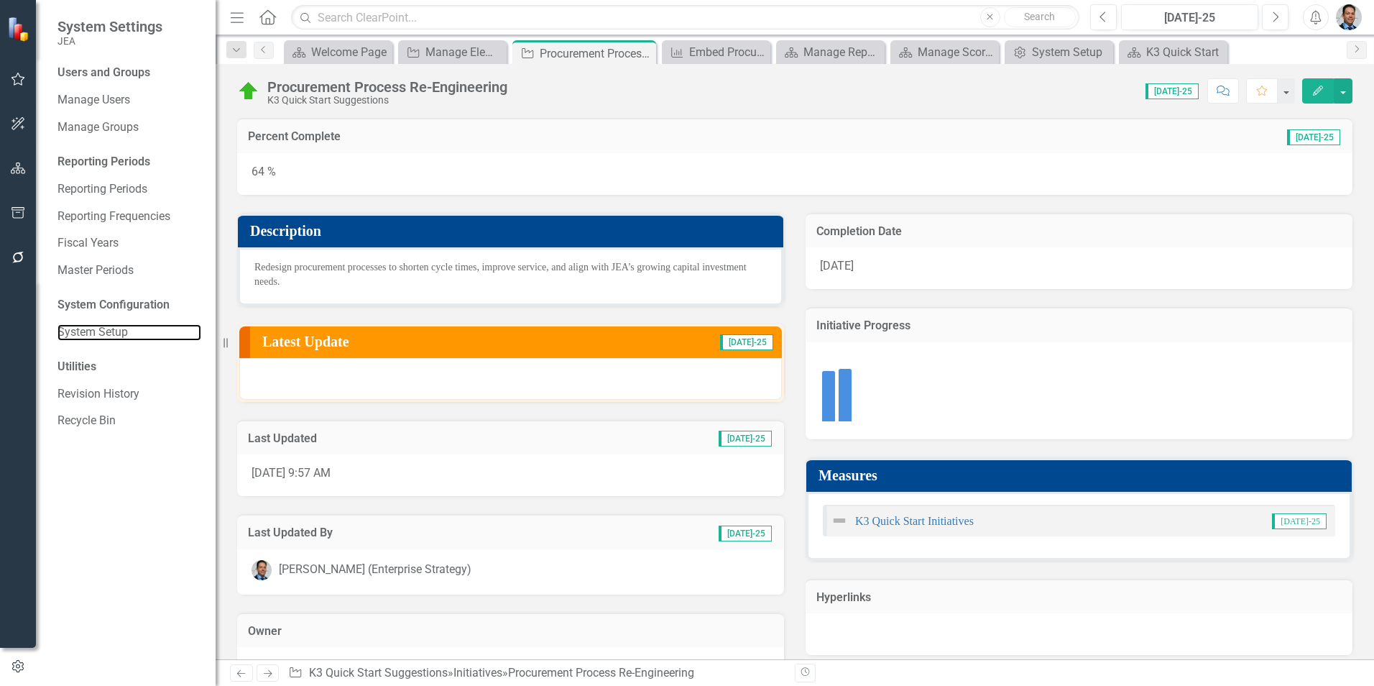
click at [103, 329] on link "System Setup" at bounding box center [129, 332] width 144 height 17
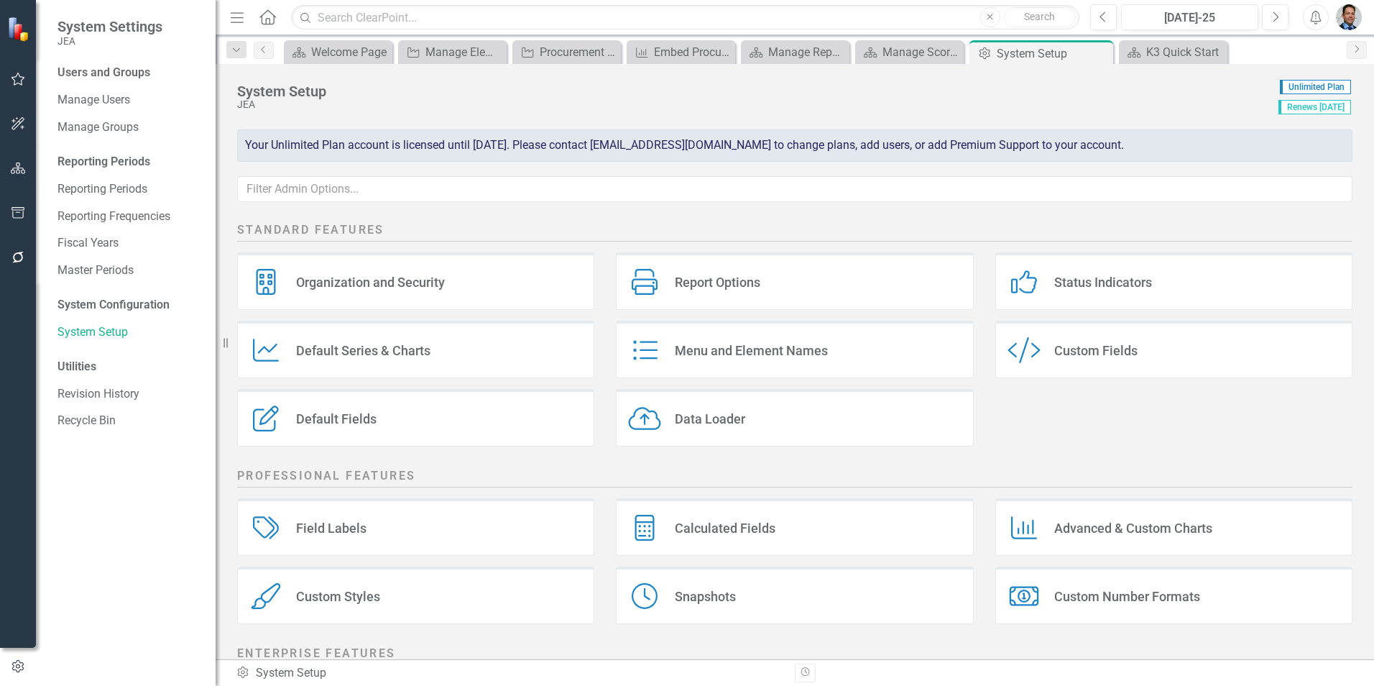
click at [1019, 356] on icon "Custom Style" at bounding box center [1023, 350] width 33 height 26
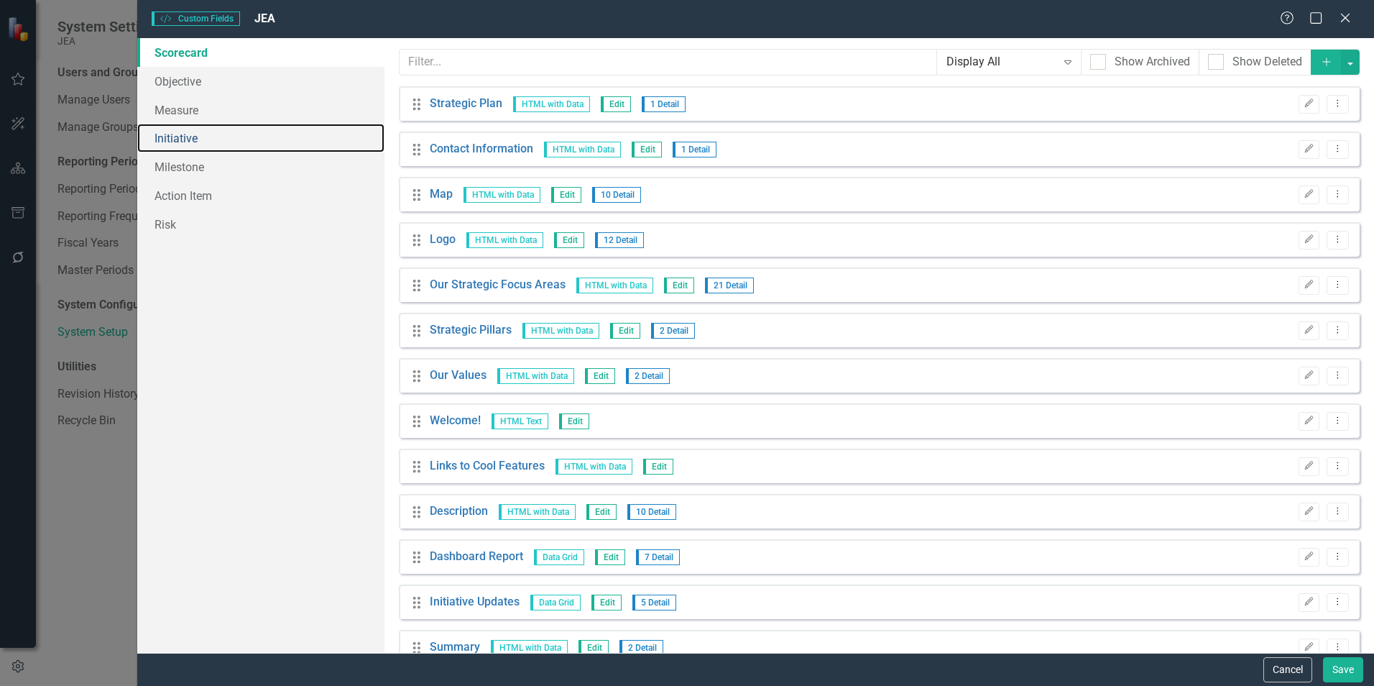
click at [177, 142] on link "Initiative" at bounding box center [260, 138] width 247 height 29
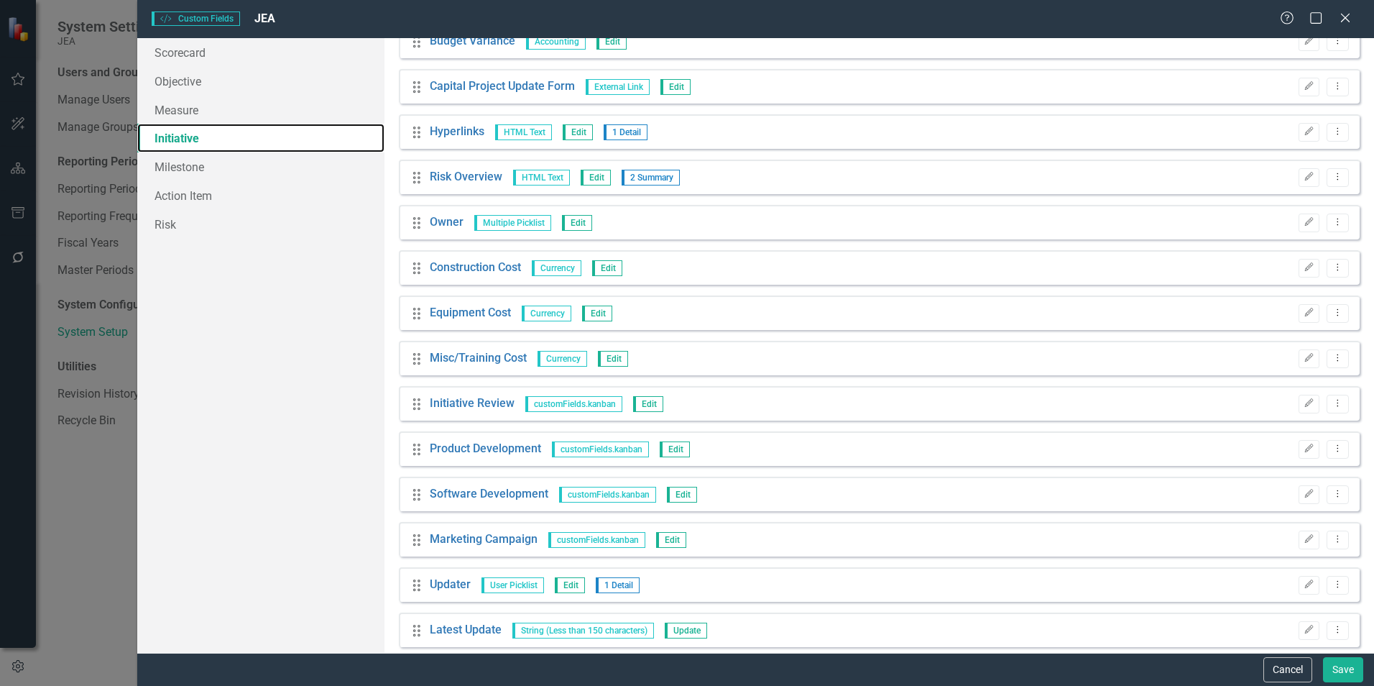
scroll to position [984, 0]
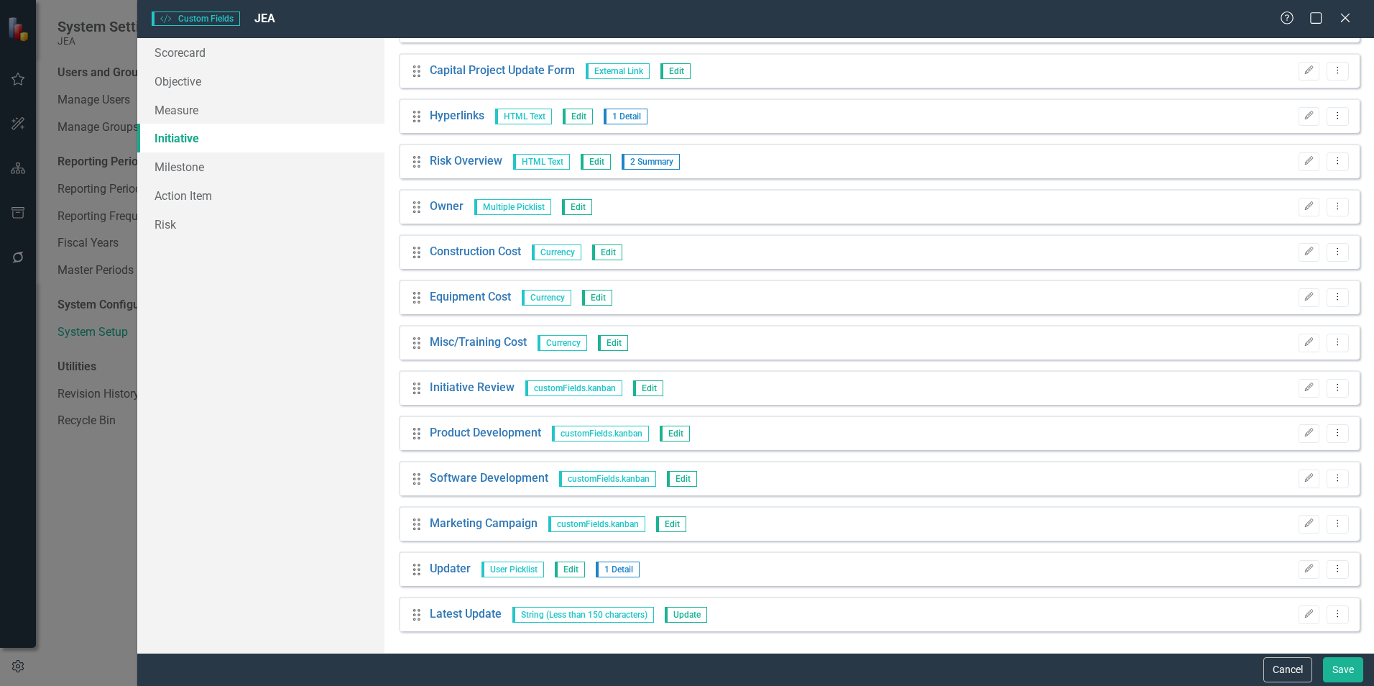
click at [1303, 614] on icon "Edit" at bounding box center [1308, 613] width 11 height 9
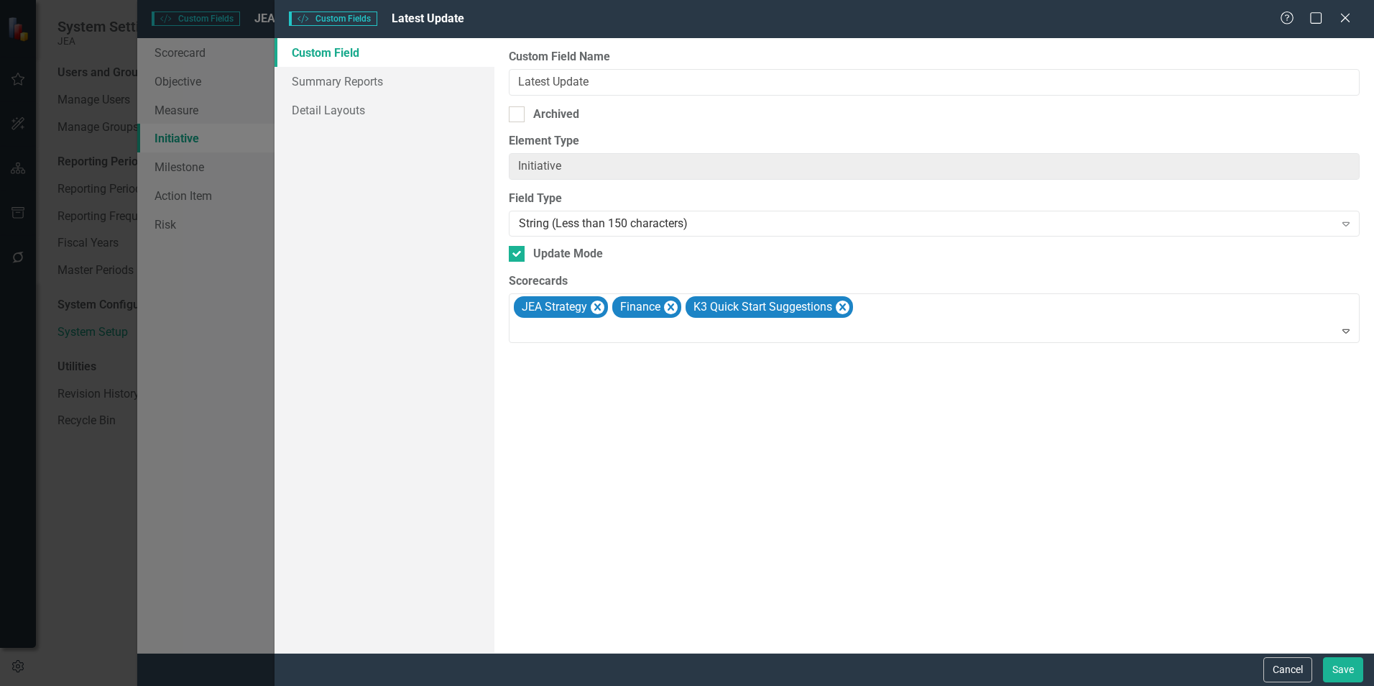
click at [808, 227] on div "String (Less than 150 characters)" at bounding box center [926, 224] width 815 height 17
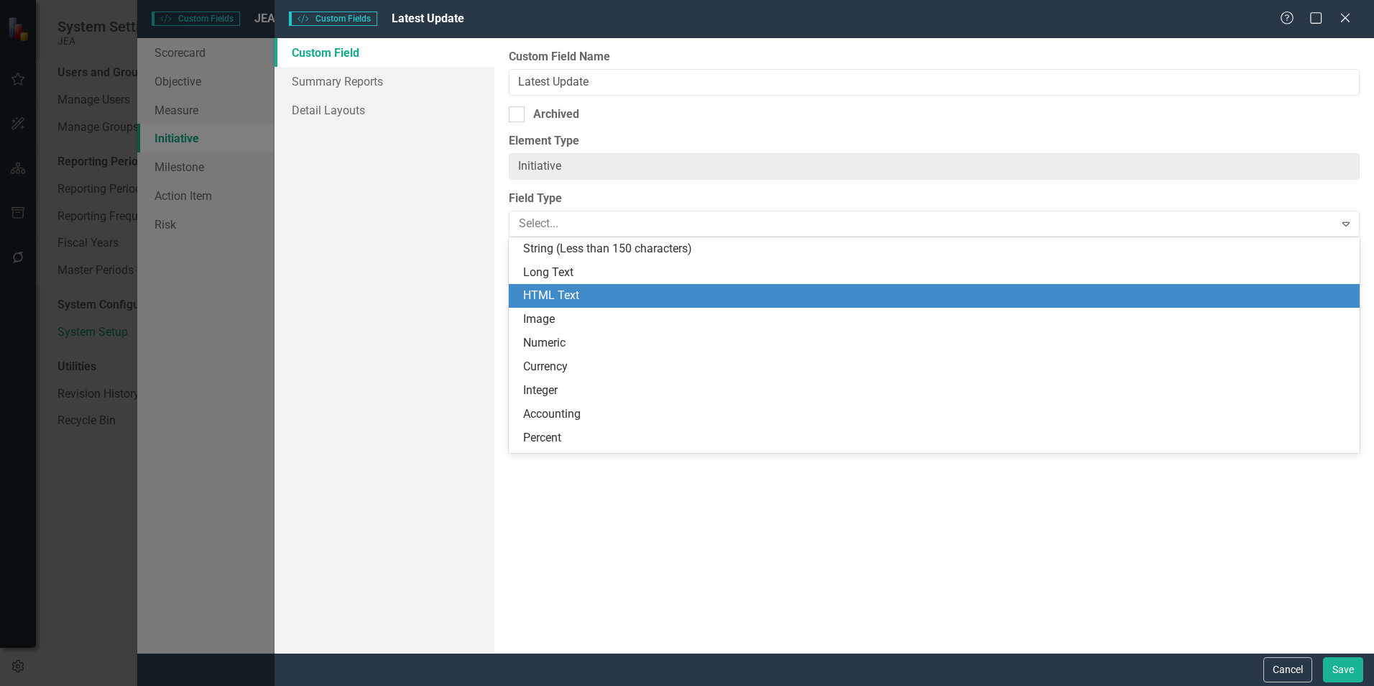
click at [555, 296] on div "HTML Text" at bounding box center [937, 295] width 828 height 17
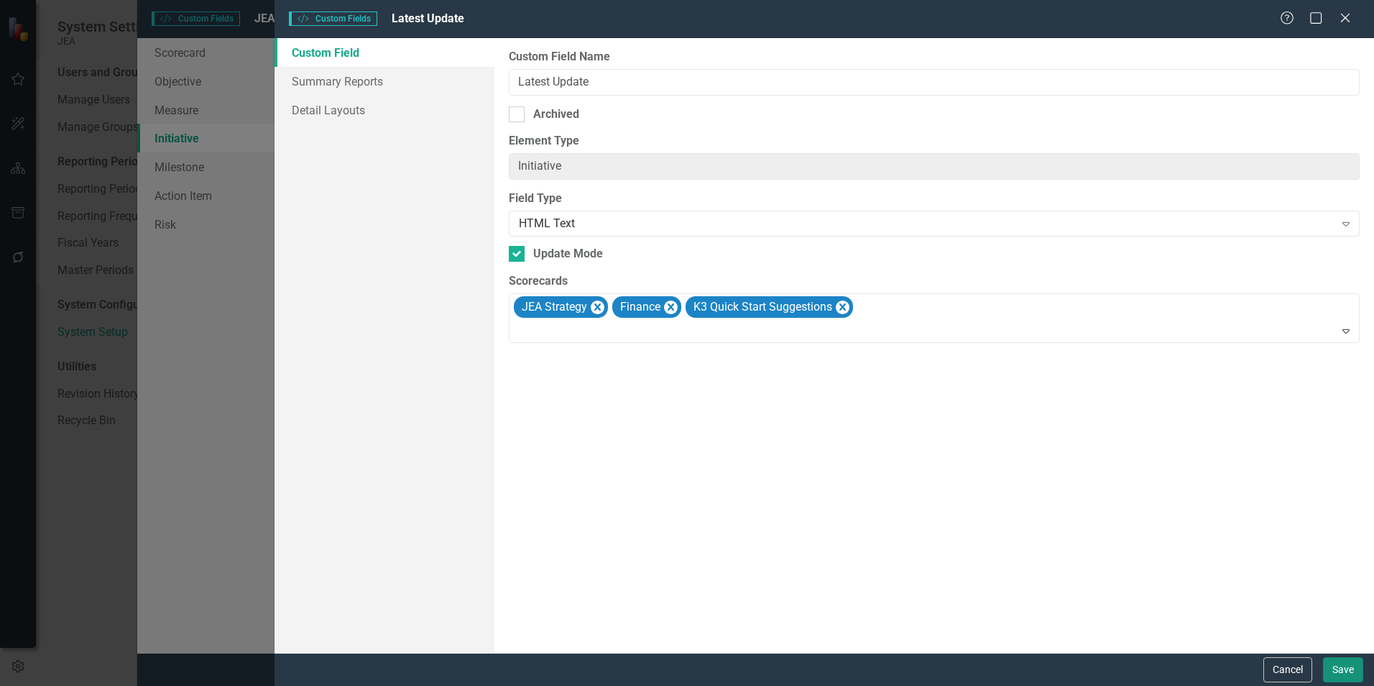
click at [1347, 673] on button "Save" at bounding box center [1343, 669] width 40 height 25
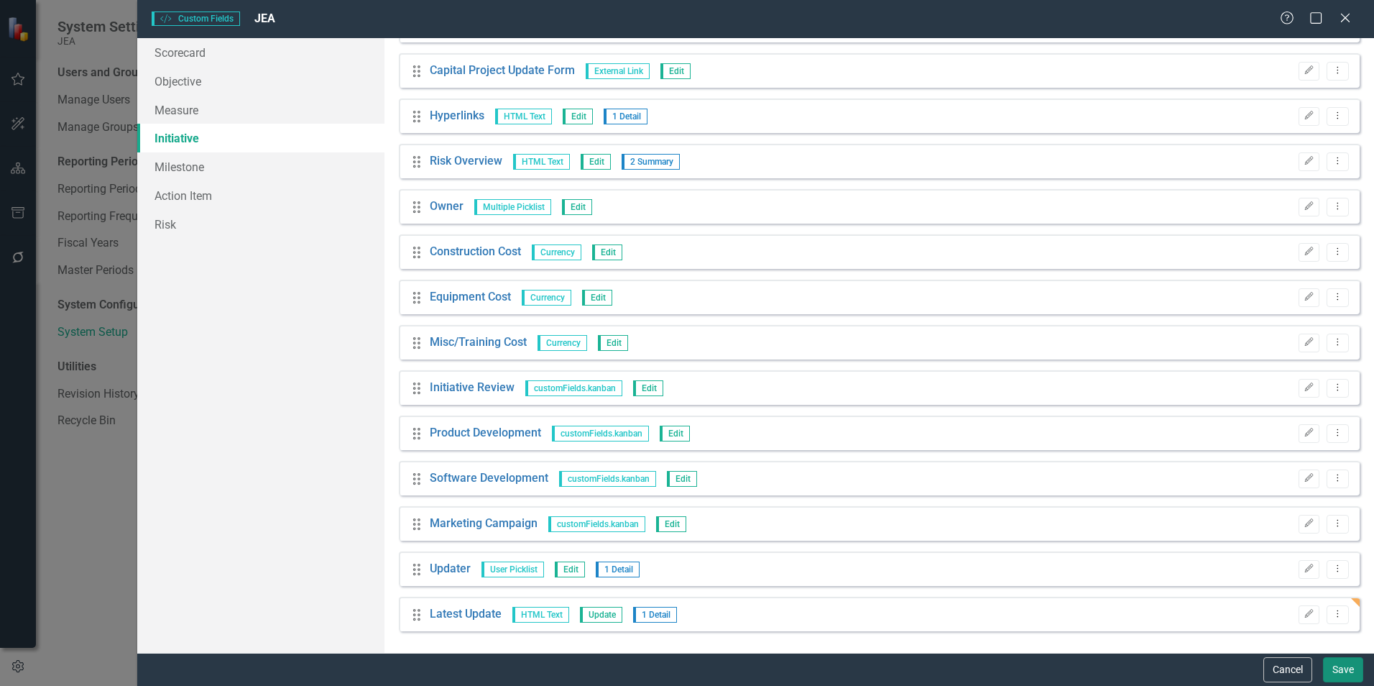
click at [1338, 665] on button "Save" at bounding box center [1343, 669] width 40 height 25
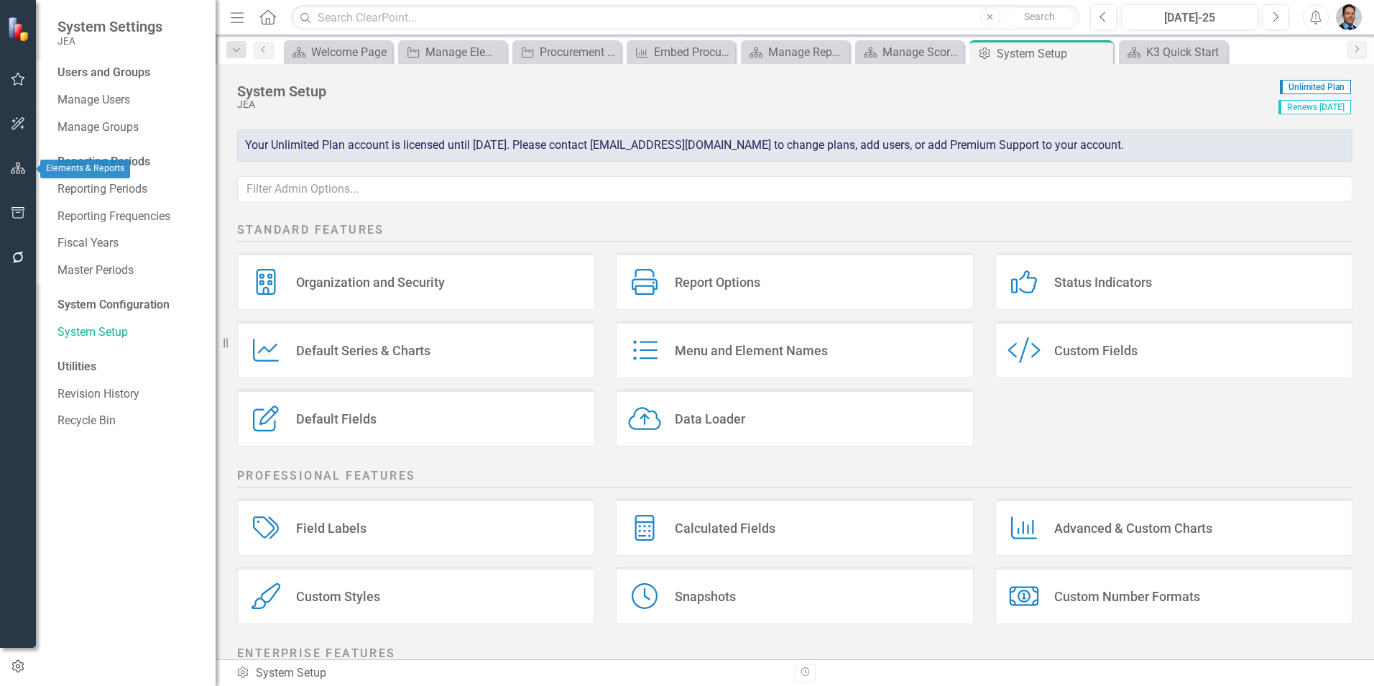
click at [14, 164] on icon "button" at bounding box center [18, 167] width 15 height 11
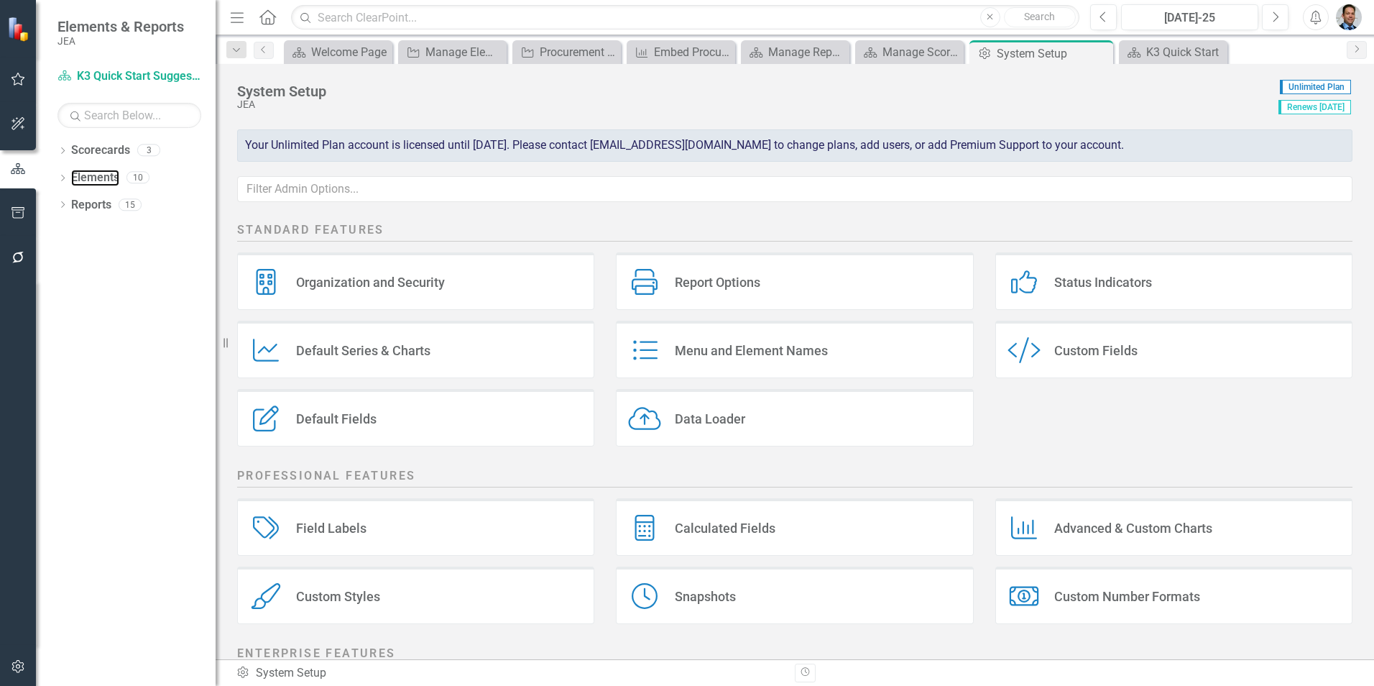
click at [76, 176] on link "Elements" at bounding box center [95, 178] width 48 height 17
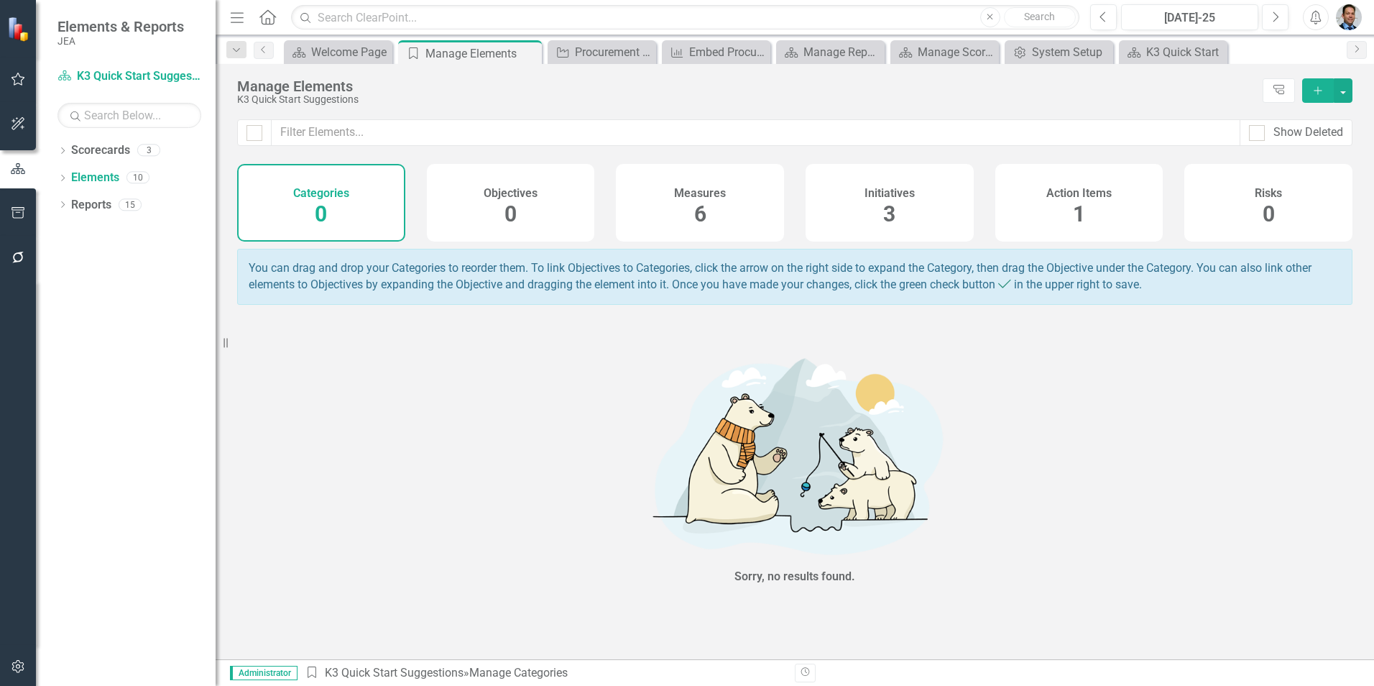
click at [879, 216] on div "Initiatives 3" at bounding box center [890, 203] width 168 height 78
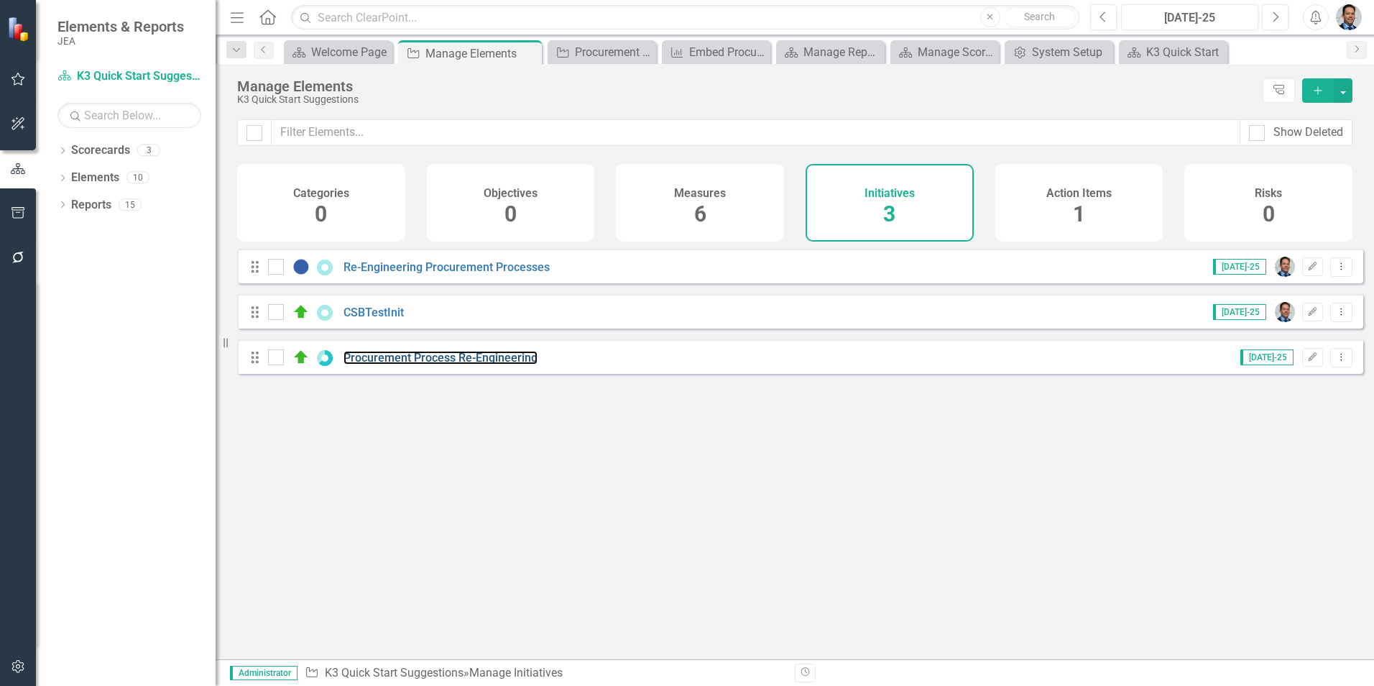
click at [444, 364] on link "Procurement Process Re-Engineering" at bounding box center [440, 358] width 194 height 14
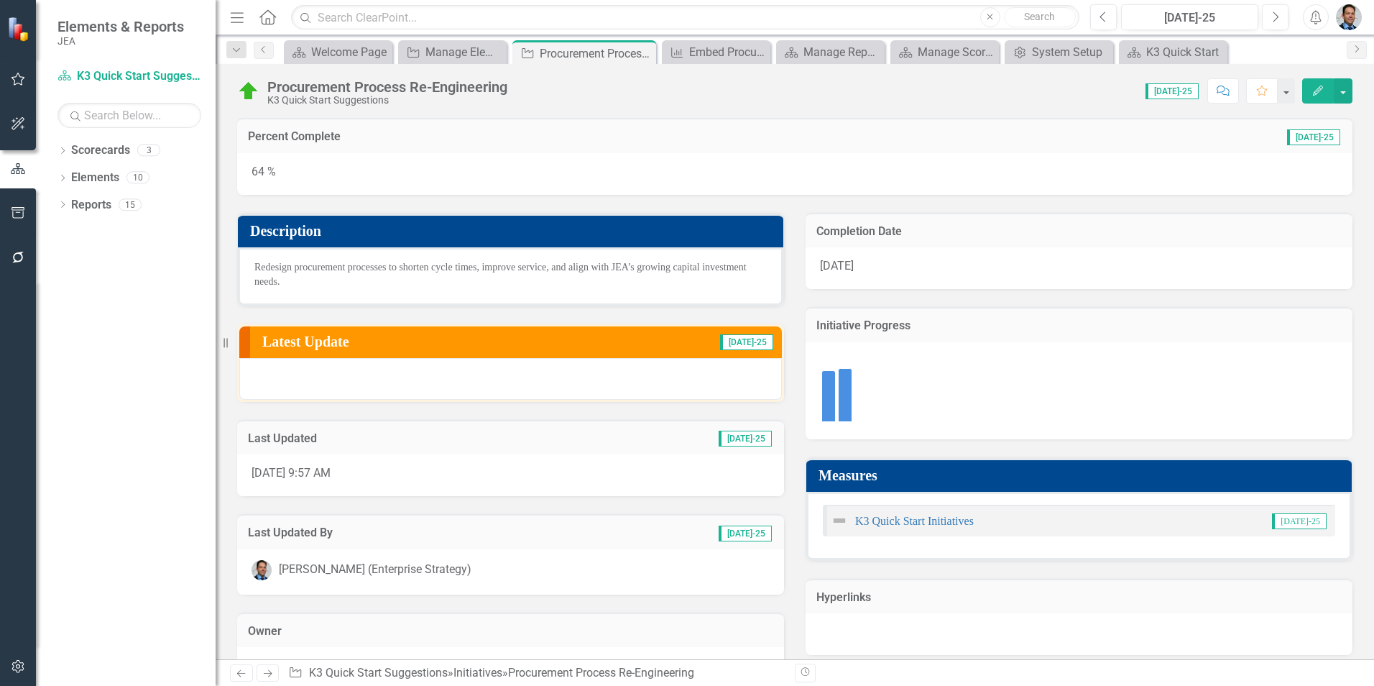
click at [444, 380] on div at bounding box center [510, 379] width 543 height 42
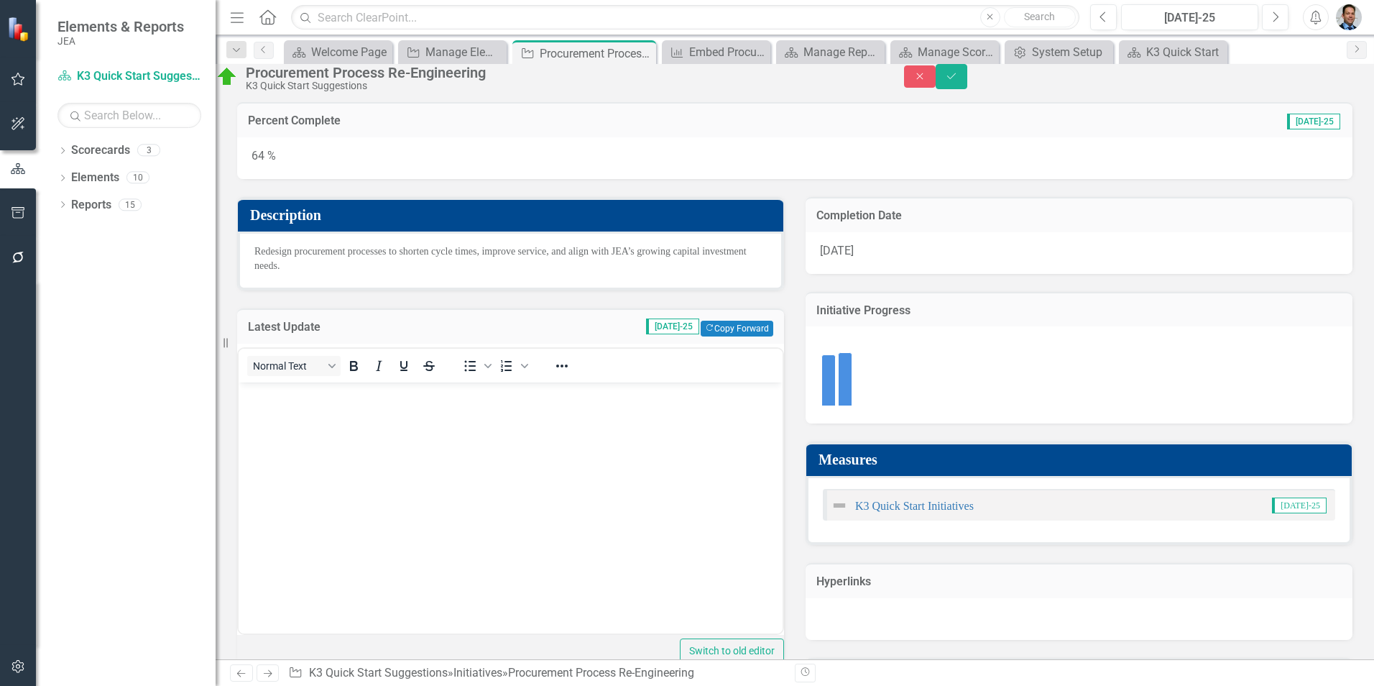
click at [347, 417] on body "Rich Text Area. Press ALT-0 for help." at bounding box center [511, 490] width 544 height 216
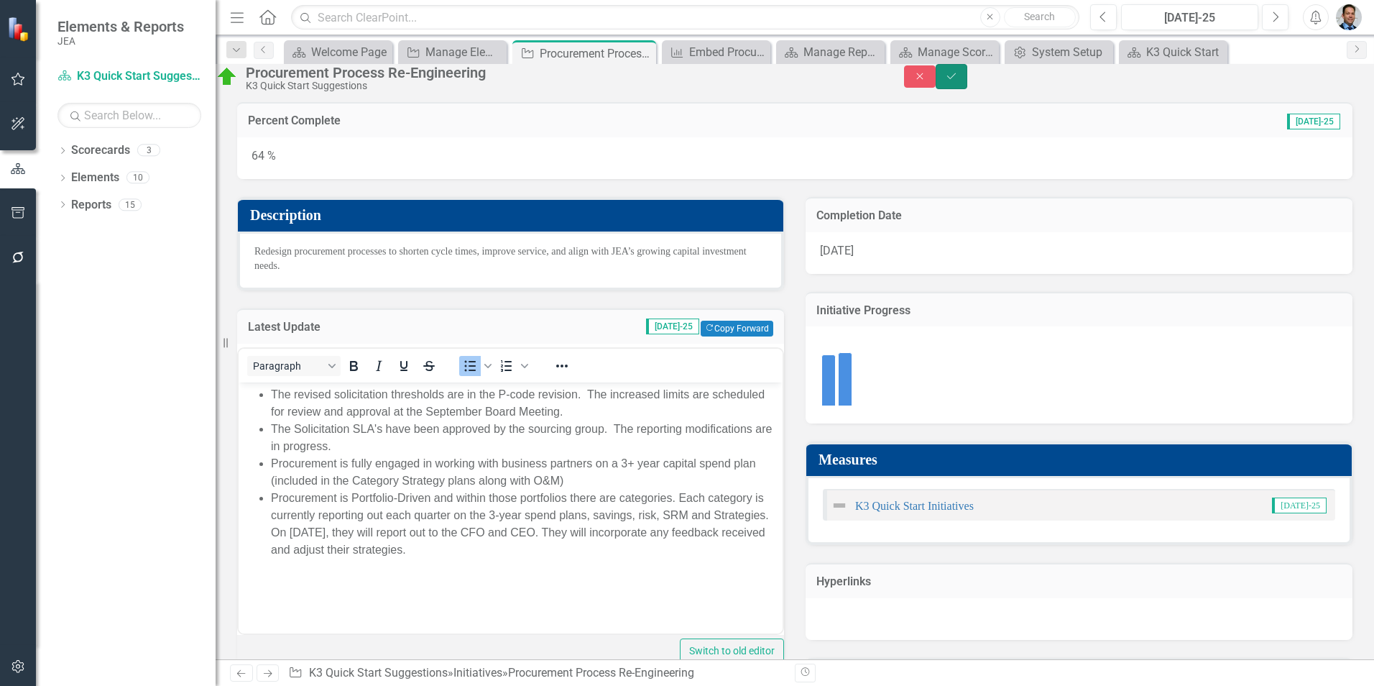
click at [958, 81] on icon "Save" at bounding box center [951, 76] width 13 height 10
